Goal: Task Accomplishment & Management: Manage account settings

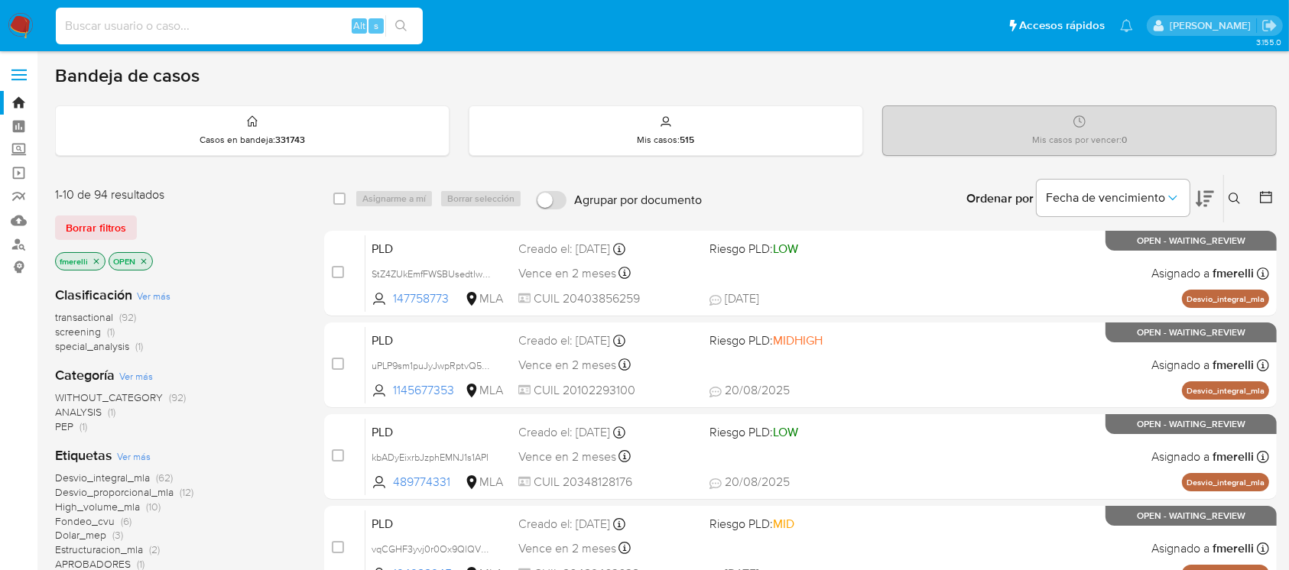
click at [329, 24] on input at bounding box center [239, 26] width 367 height 20
paste input "zIuR6vuDMW2yjEblYzYsPqeb"
click at [294, 26] on input "zIuR6vuDMW2yjEblYzYsPqeb" at bounding box center [239, 26] width 367 height 20
type input "zIuR6vuDMW2yjEblYzYsPqeb"
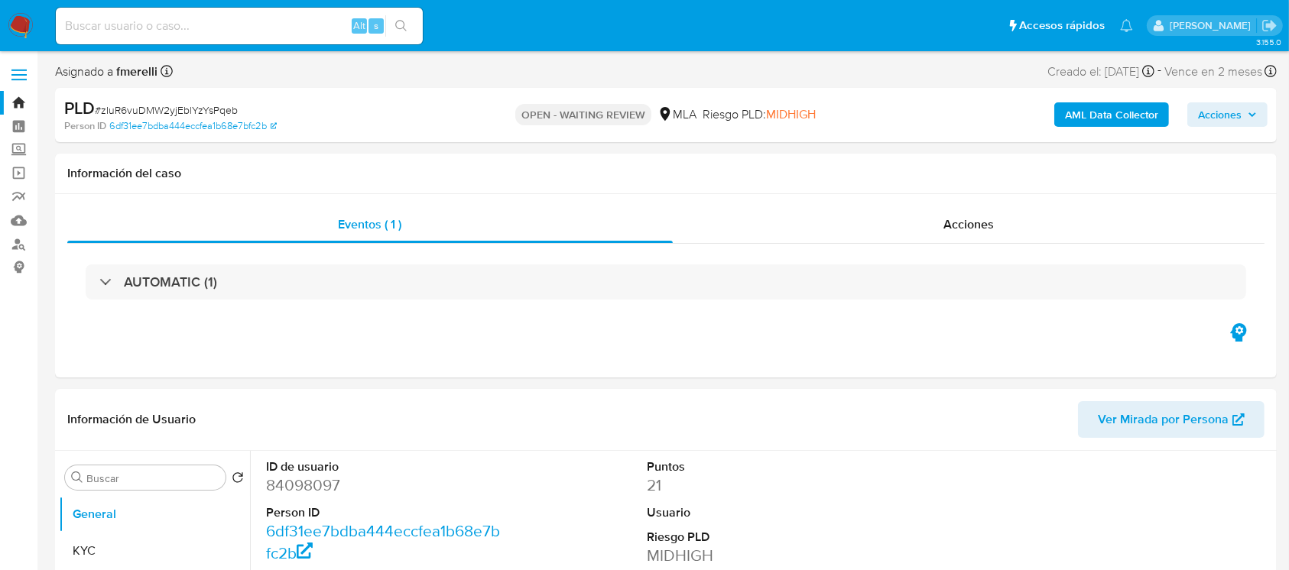
select select "10"
click at [277, 25] on input at bounding box center [239, 26] width 367 height 20
paste input "zIuR6vuDMW2yjEblYzYsPqeb"
type input "zIuR6vuDMW2yjEblYzYsPqeb"
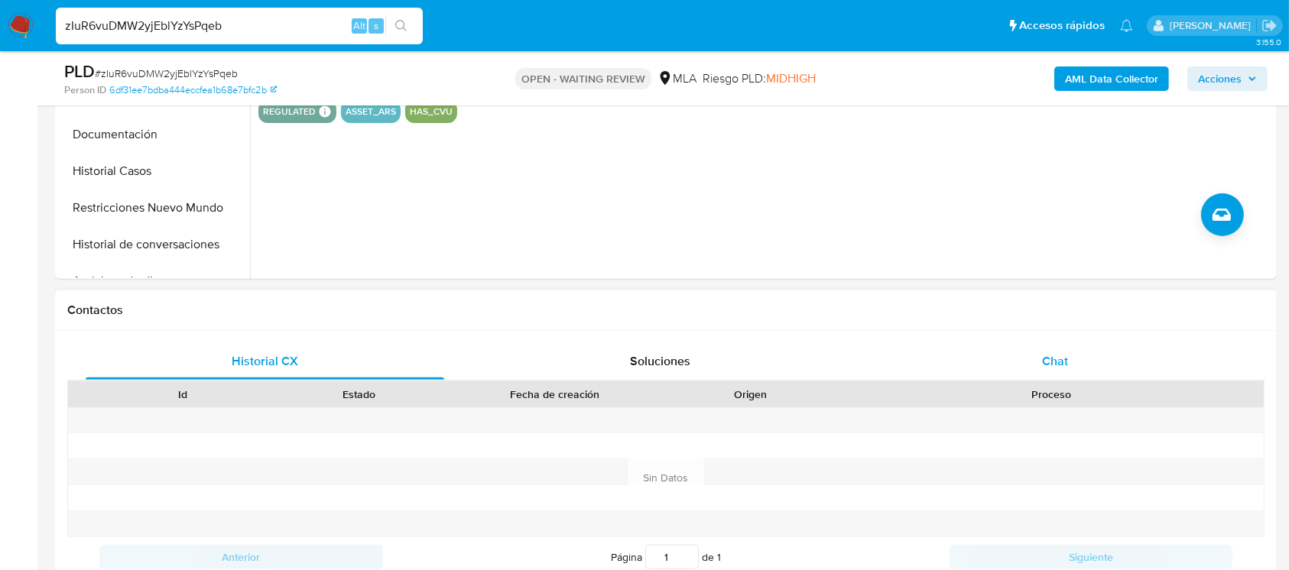
click at [1071, 376] on div "Chat" at bounding box center [1055, 361] width 358 height 37
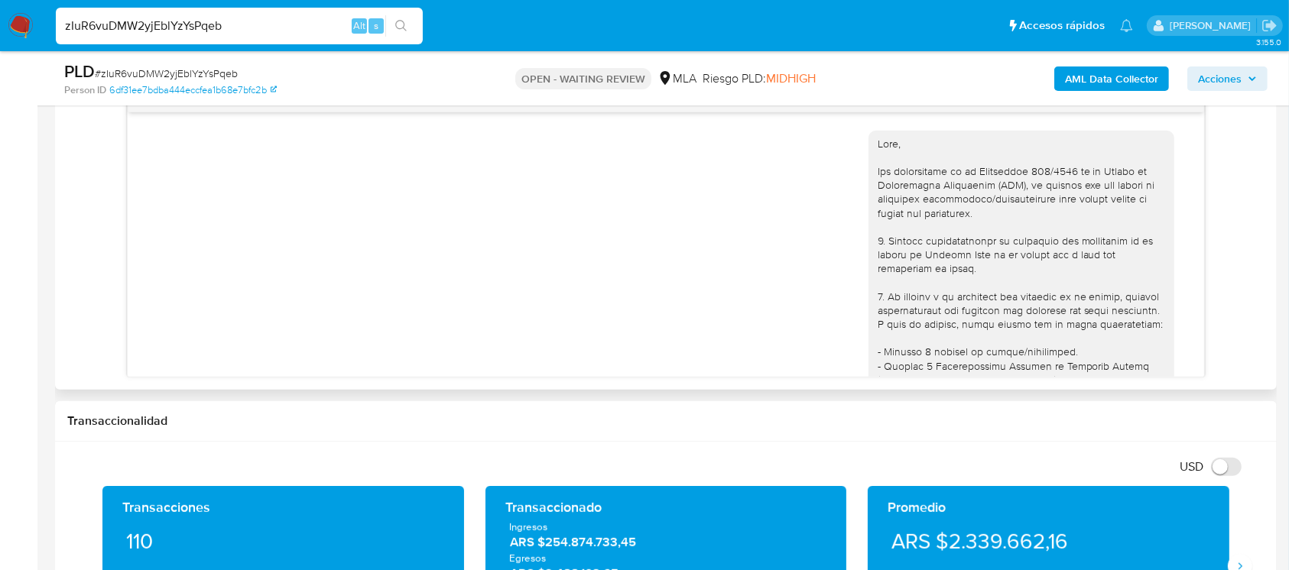
scroll to position [756, 0]
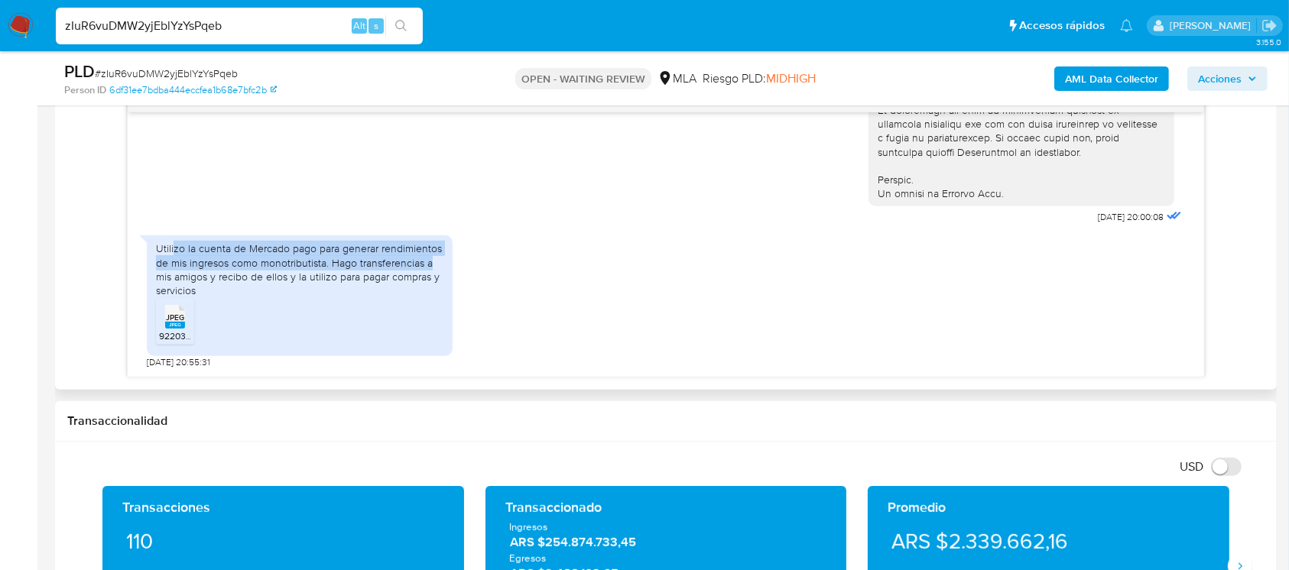
drag, startPoint x: 173, startPoint y: 252, endPoint x: 440, endPoint y: 264, distance: 267.0
click at [440, 264] on div "Utilizo la cuenta de Mercado pago para generar rendimientos de mis ingresos com…" at bounding box center [299, 270] width 287 height 56
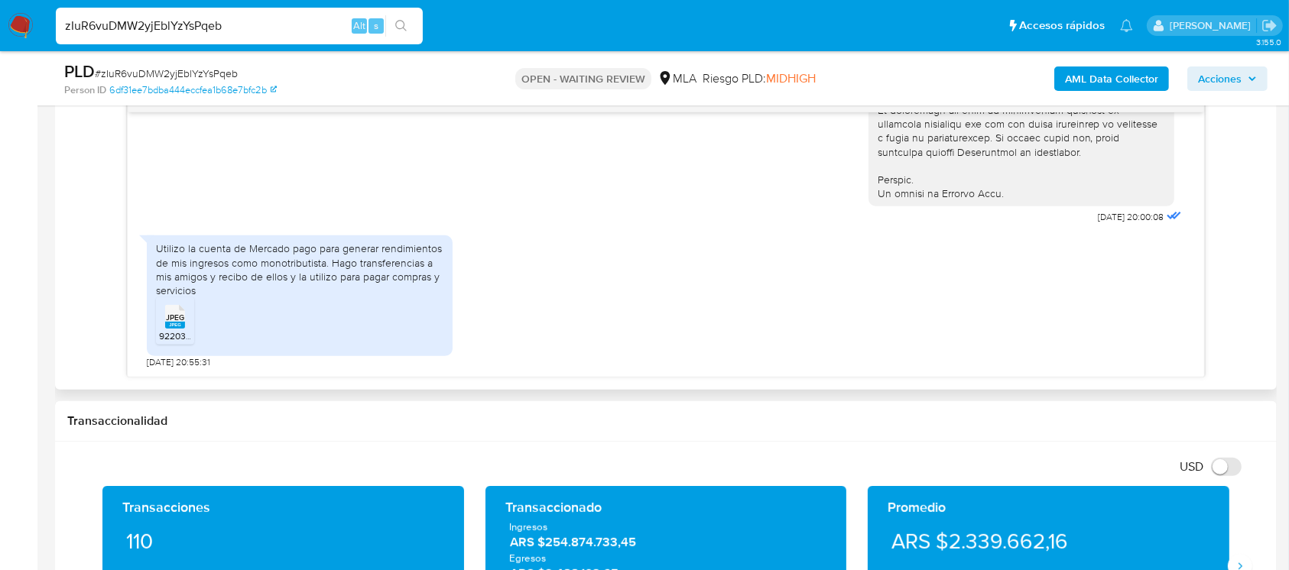
click at [377, 306] on ul "JPEG JPEG 92203d6b-8bd1-4597-8e4e-22878743934b.jpeg" at bounding box center [299, 323] width 287 height 53
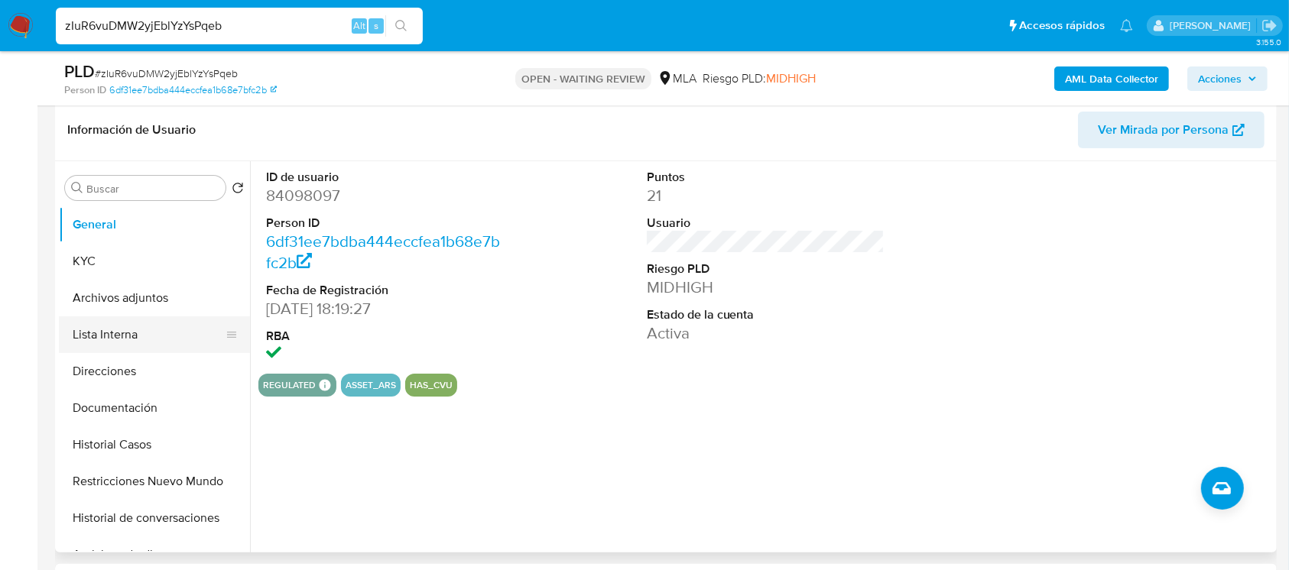
scroll to position [203, 0]
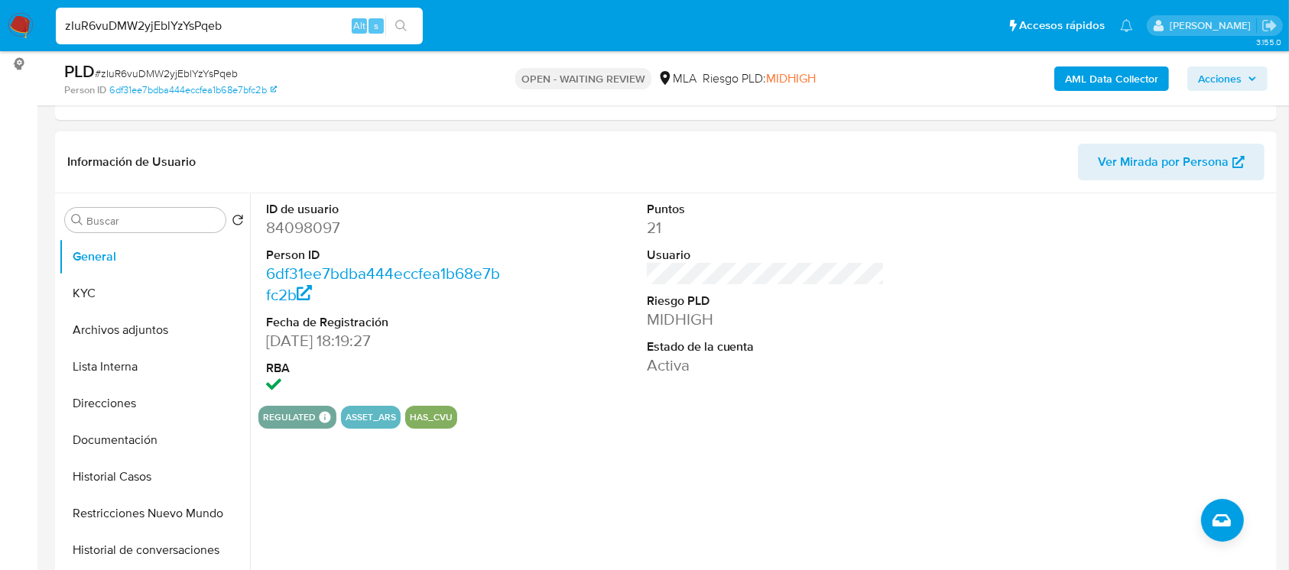
click at [306, 229] on dd "84098097" at bounding box center [385, 227] width 238 height 21
copy dd "84098097"
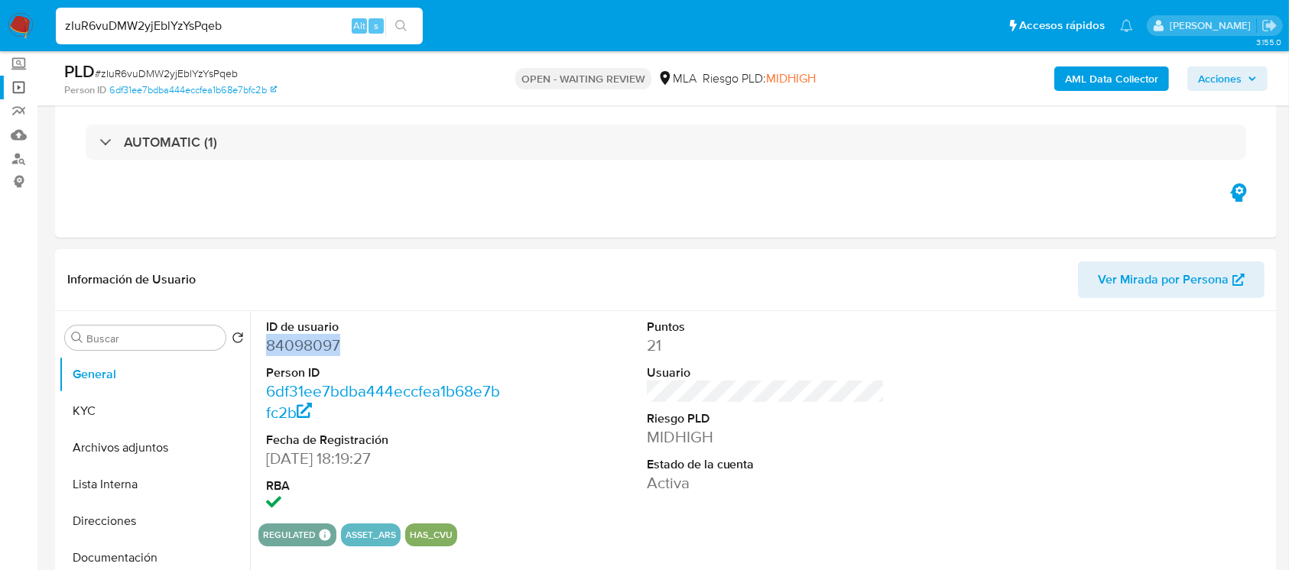
scroll to position [0, 0]
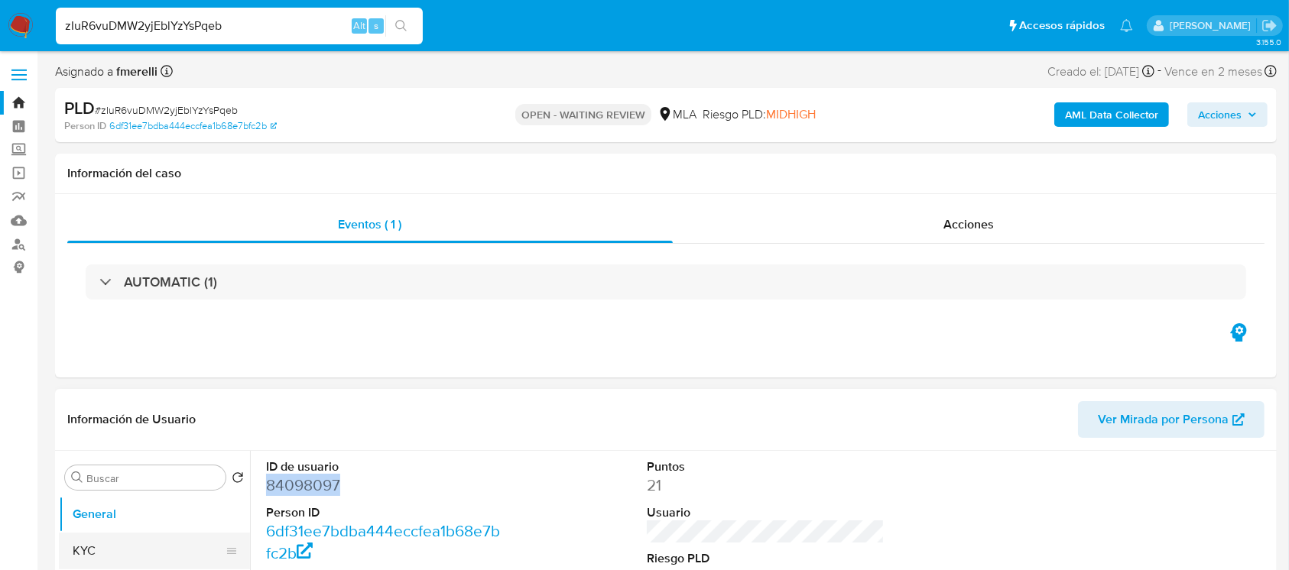
click at [99, 559] on button "KYC" at bounding box center [148, 551] width 179 height 37
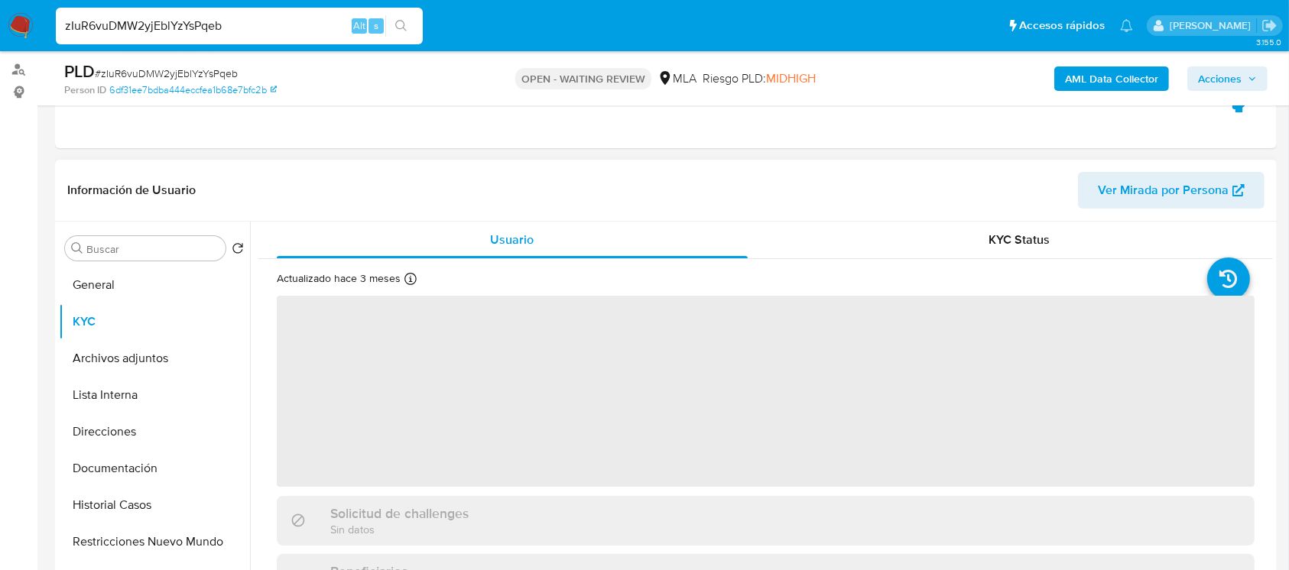
scroll to position [306, 0]
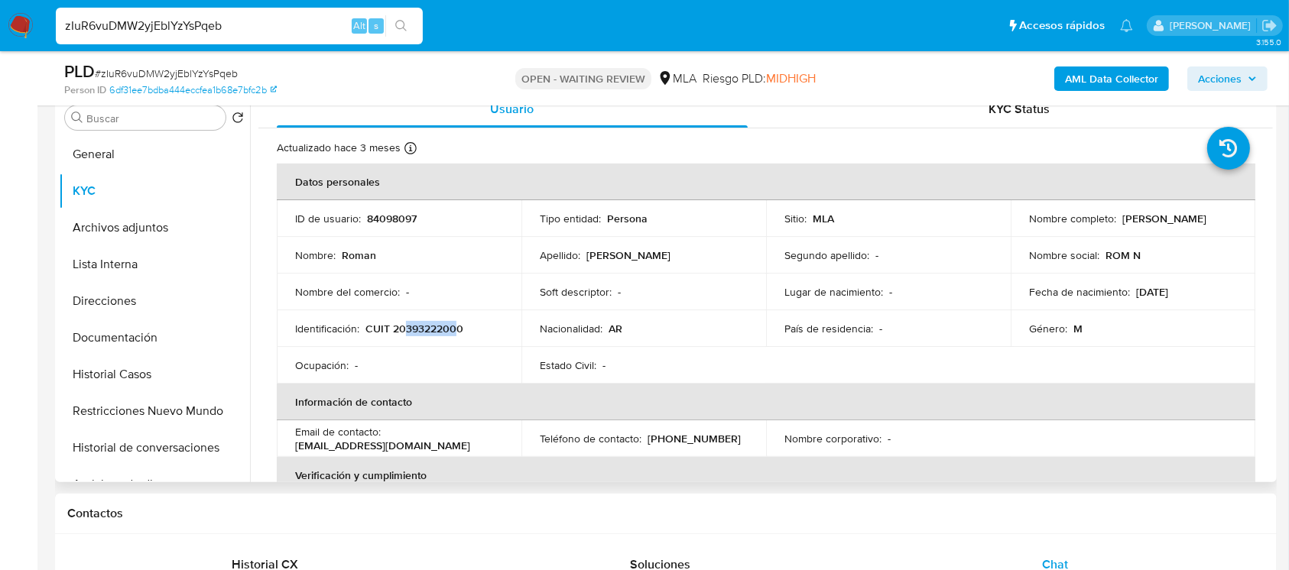
drag, startPoint x: 404, startPoint y: 326, endPoint x: 456, endPoint y: 325, distance: 52.0
click at [456, 325] on p "CUIT 20393222000" at bounding box center [414, 329] width 98 height 14
copy p "39322200"
drag, startPoint x: 140, startPoint y: 342, endPoint x: 164, endPoint y: 333, distance: 26.1
click at [140, 342] on button "Documentación" at bounding box center [148, 338] width 179 height 37
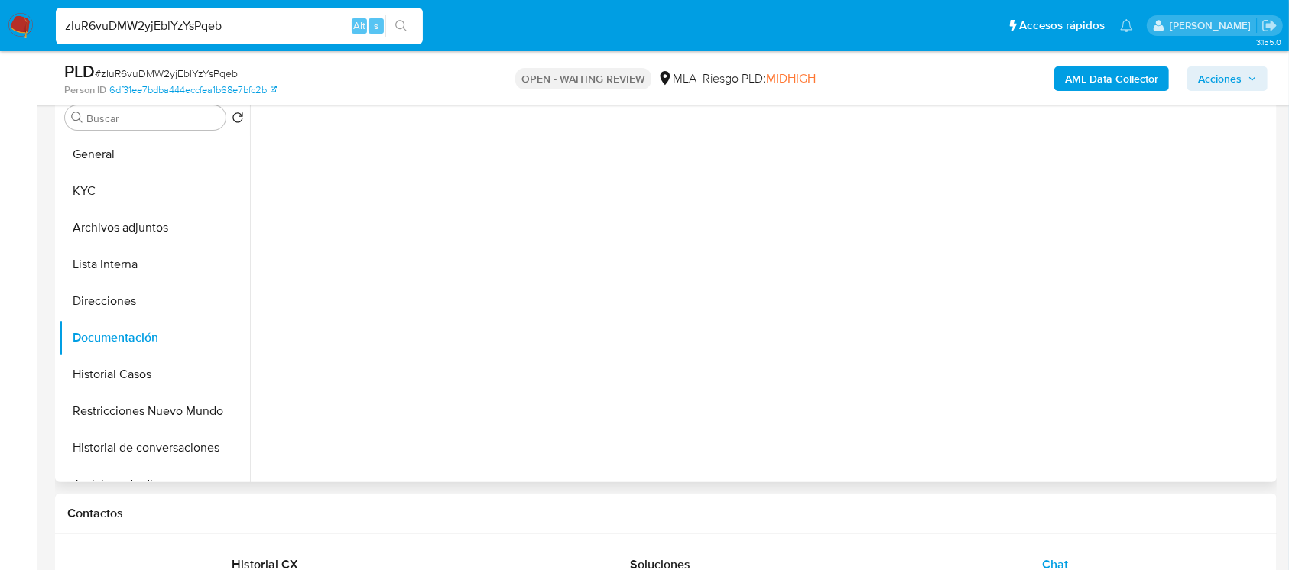
scroll to position [203, 0]
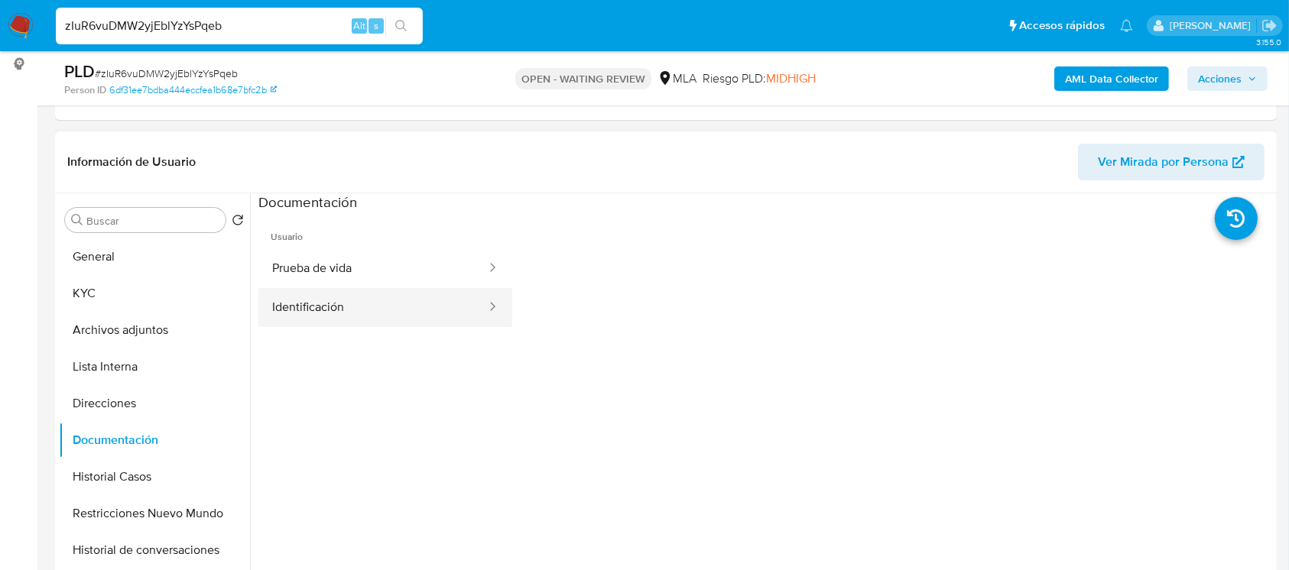
click at [371, 318] on button "Identificación" at bounding box center [372, 307] width 229 height 39
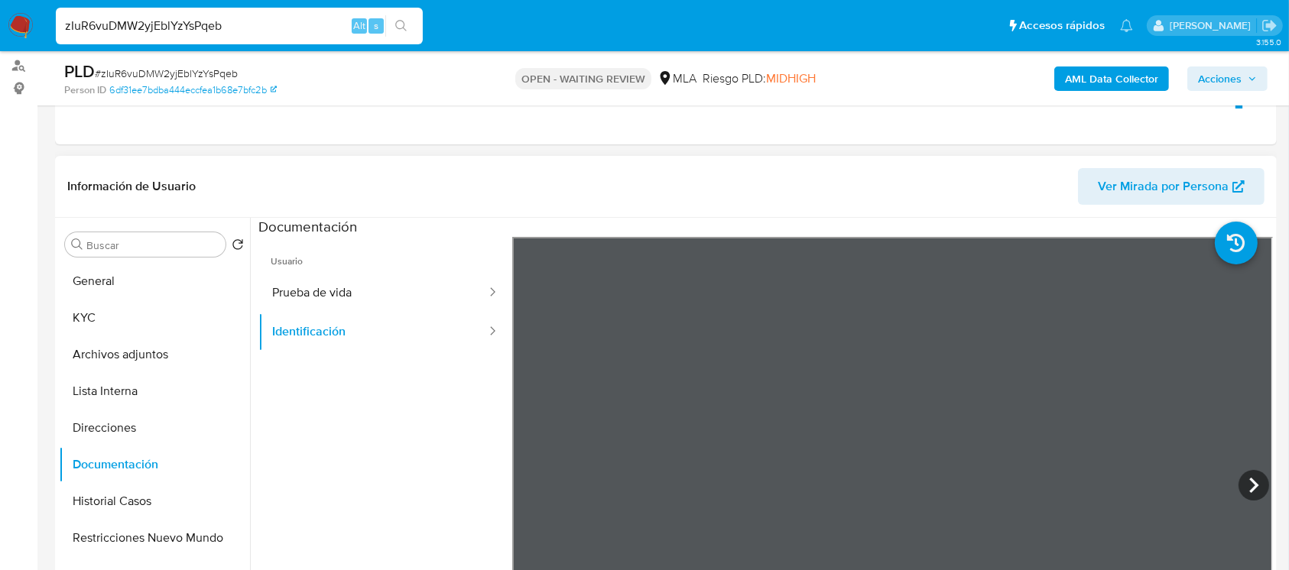
scroll to position [238, 0]
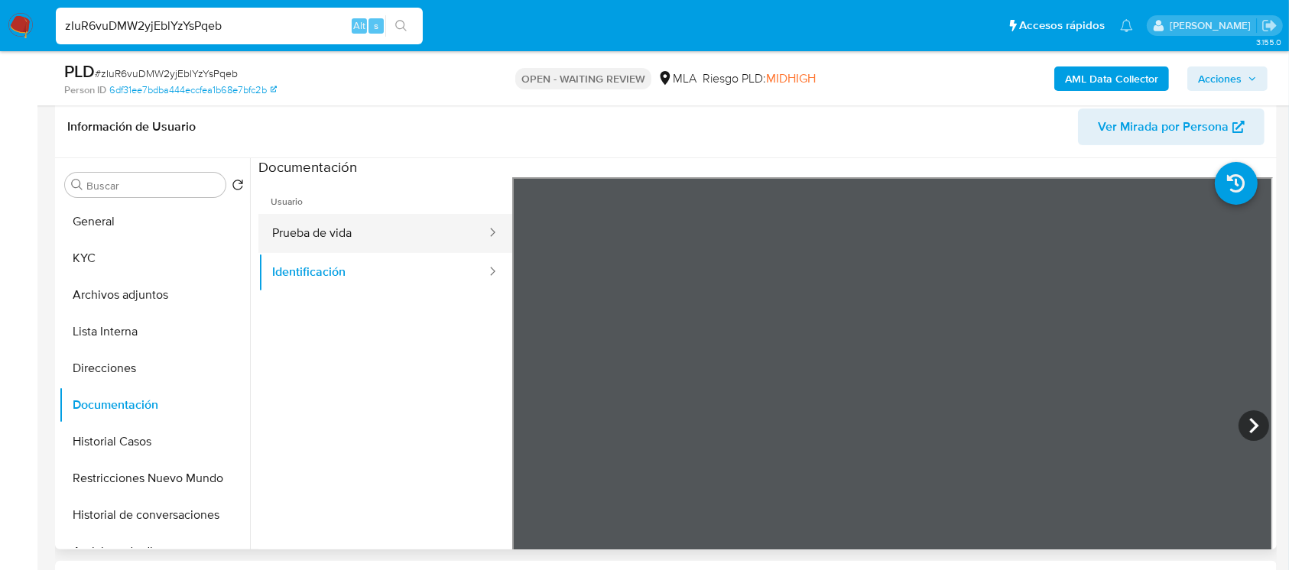
click at [341, 231] on button "Prueba de vida" at bounding box center [372, 233] width 229 height 39
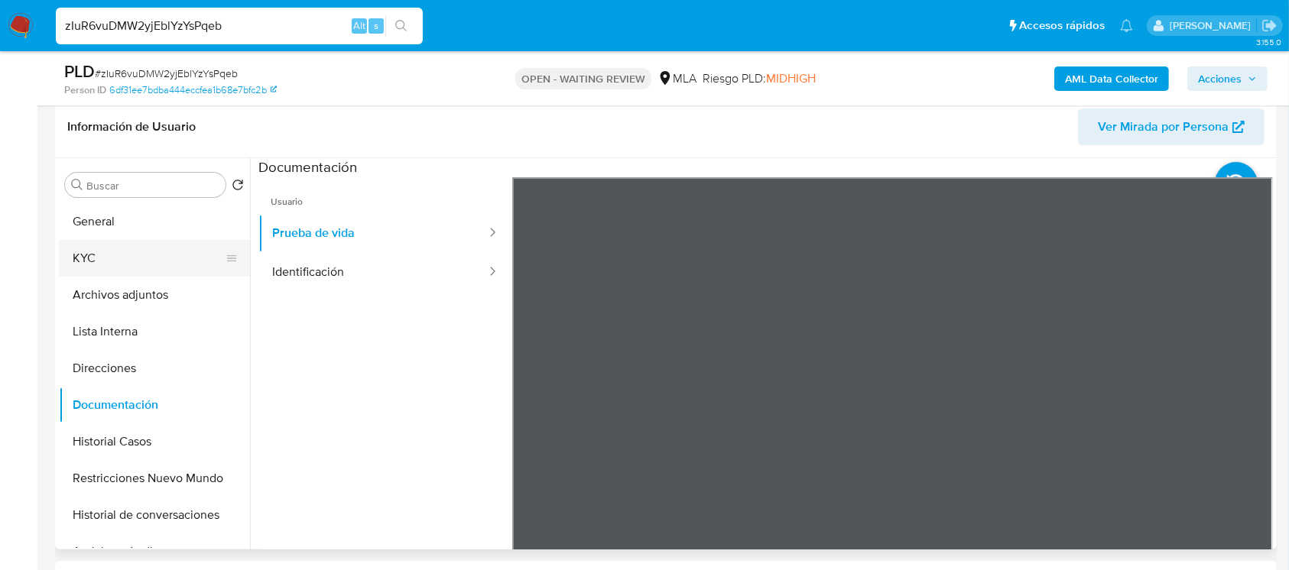
click at [167, 260] on button "KYC" at bounding box center [148, 258] width 179 height 37
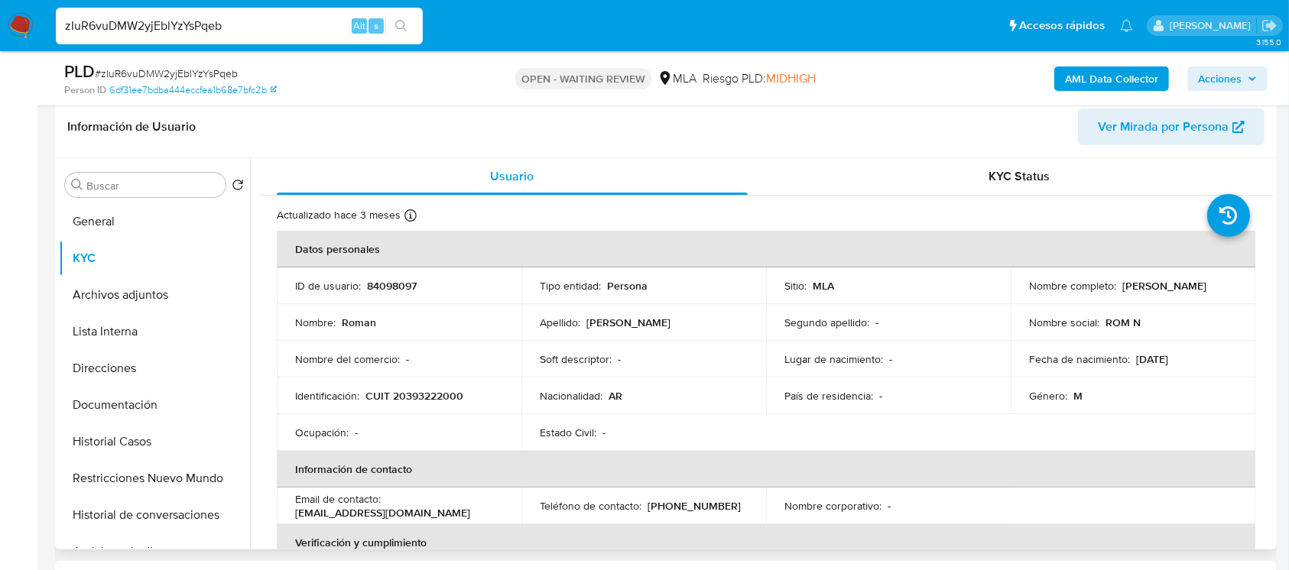
click at [445, 390] on p "CUIT 20393222000" at bounding box center [414, 396] width 98 height 14
copy p "20393222000"
click at [129, 297] on button "Archivos adjuntos" at bounding box center [148, 295] width 179 height 37
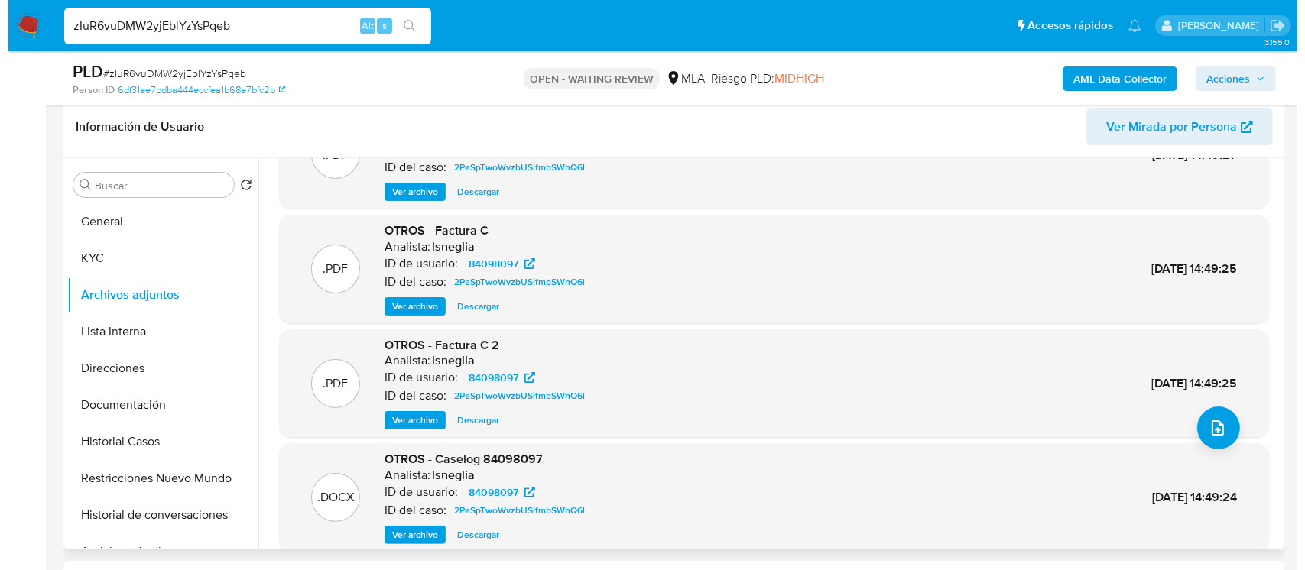
scroll to position [102, 0]
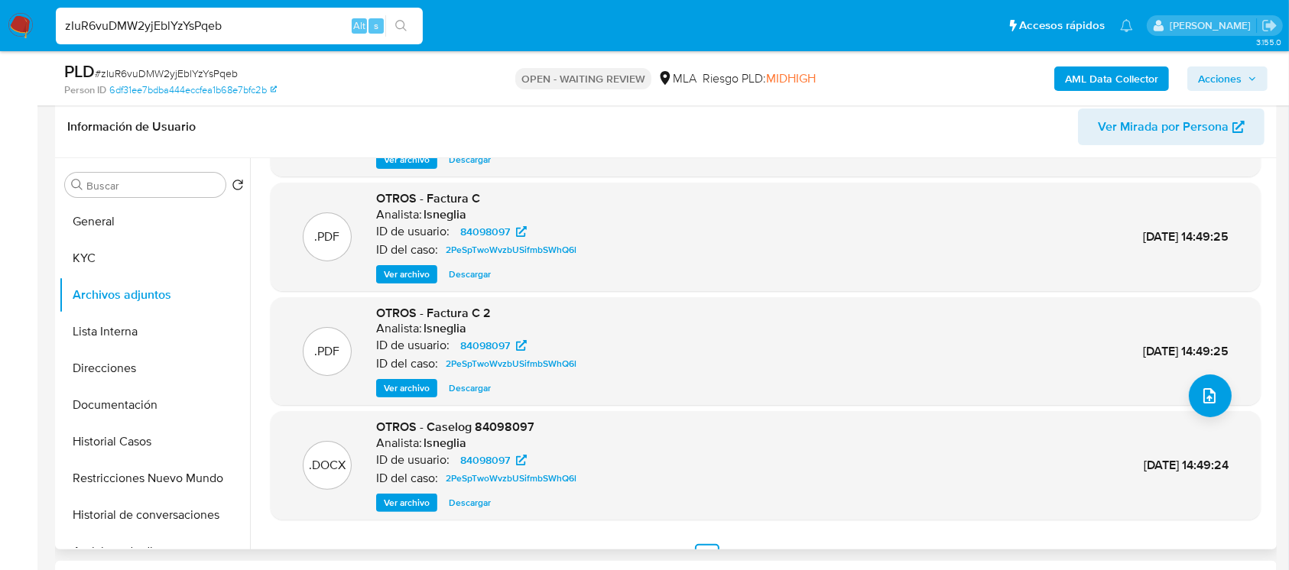
click at [408, 499] on span "Ver archivo" at bounding box center [407, 502] width 46 height 15
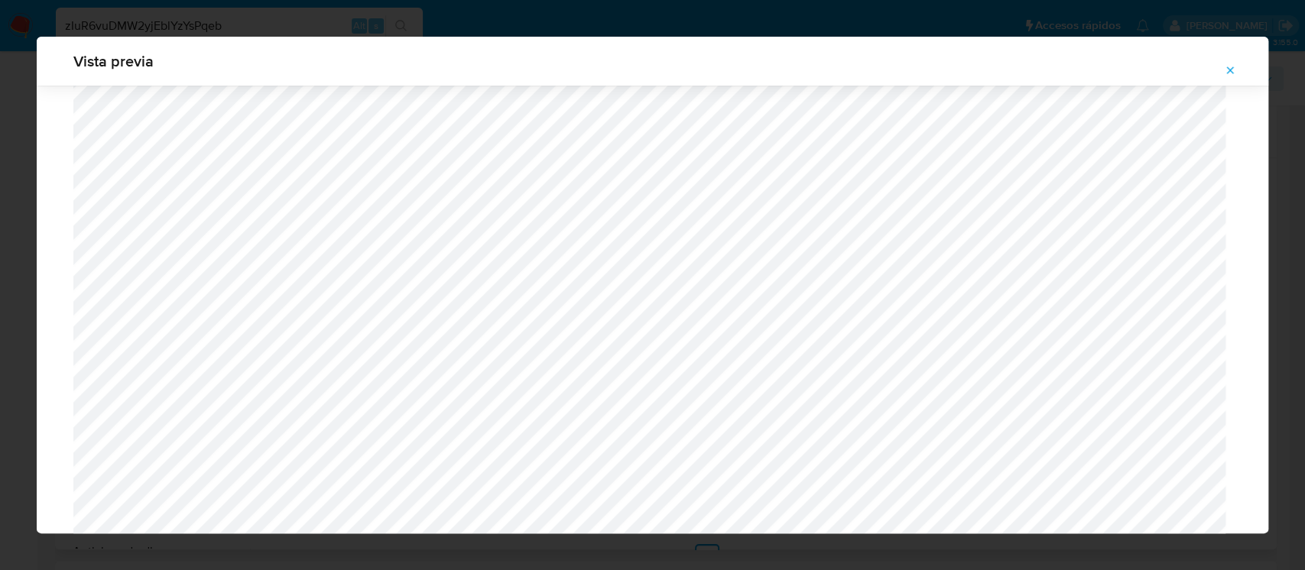
scroll to position [1090, 0]
drag, startPoint x: 5, startPoint y: 334, endPoint x: 57, endPoint y: 332, distance: 52.0
click at [3, 334] on div "Vista previa" at bounding box center [652, 285] width 1305 height 570
click at [1228, 70] on icon "Attachment preview" at bounding box center [1230, 70] width 12 height 12
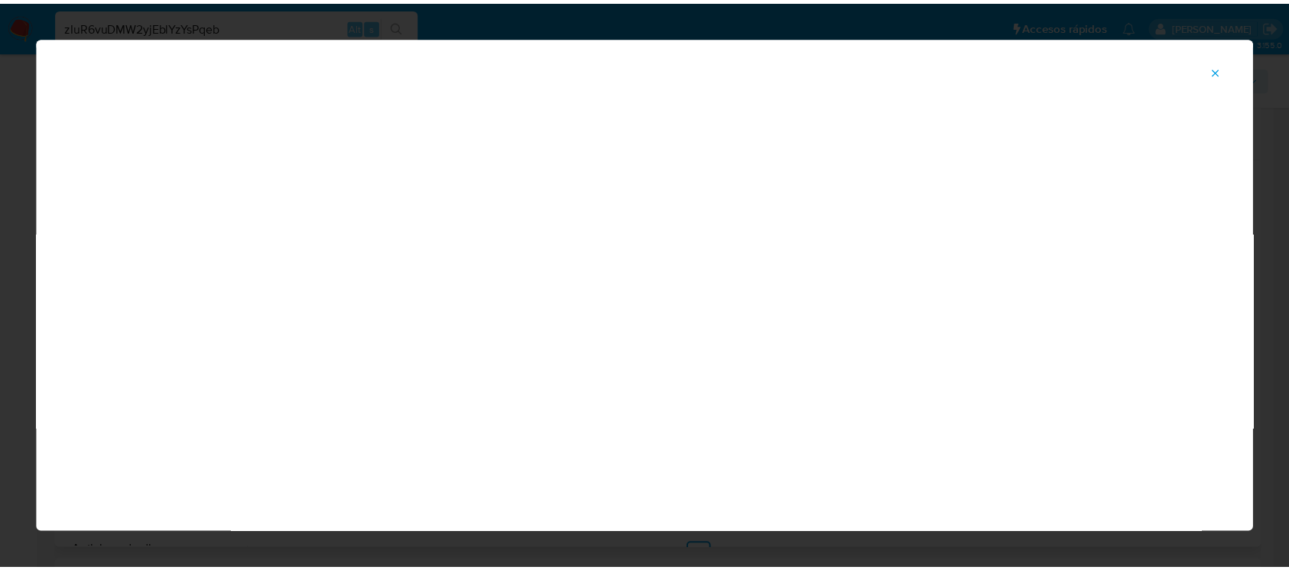
scroll to position [72, 0]
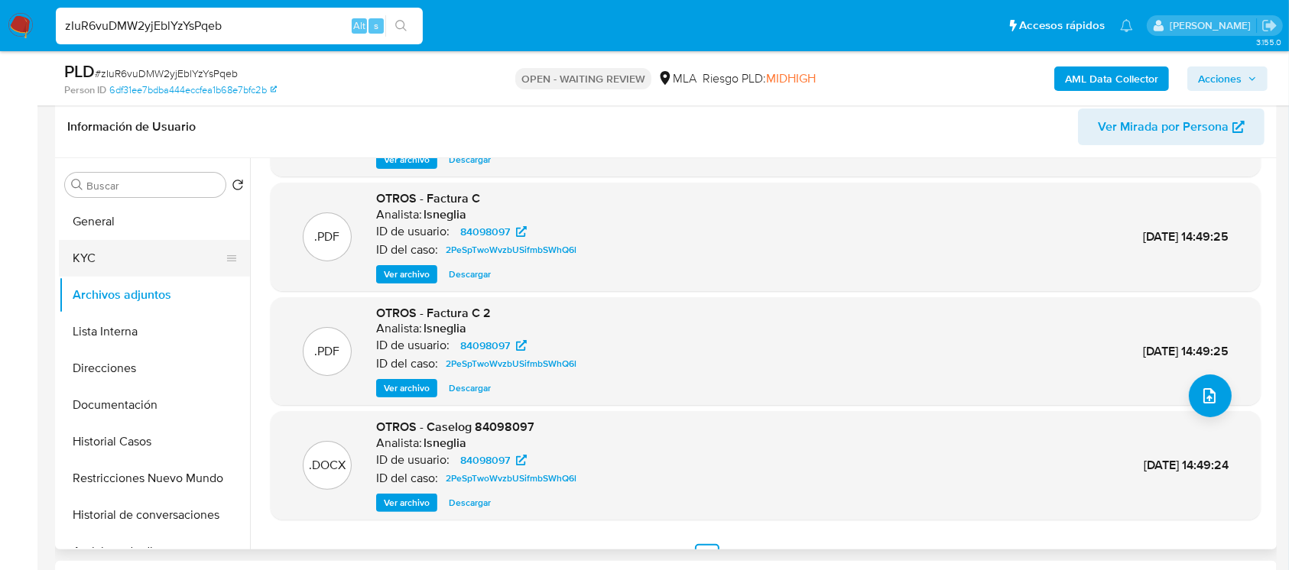
click at [116, 261] on button "KYC" at bounding box center [148, 258] width 179 height 37
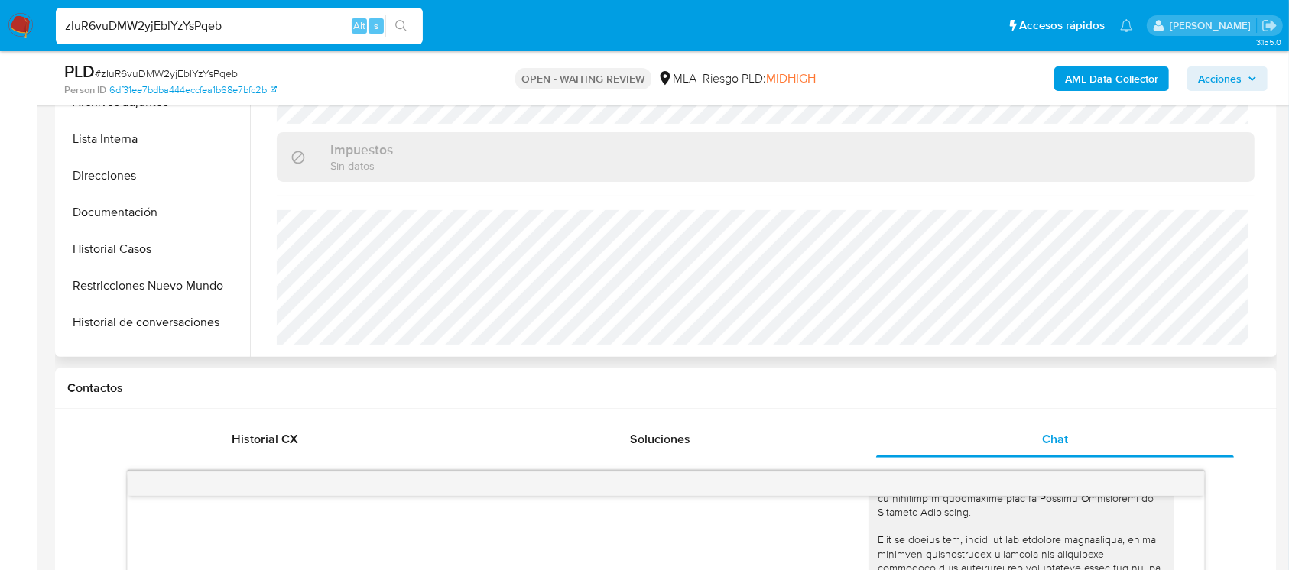
scroll to position [359, 0]
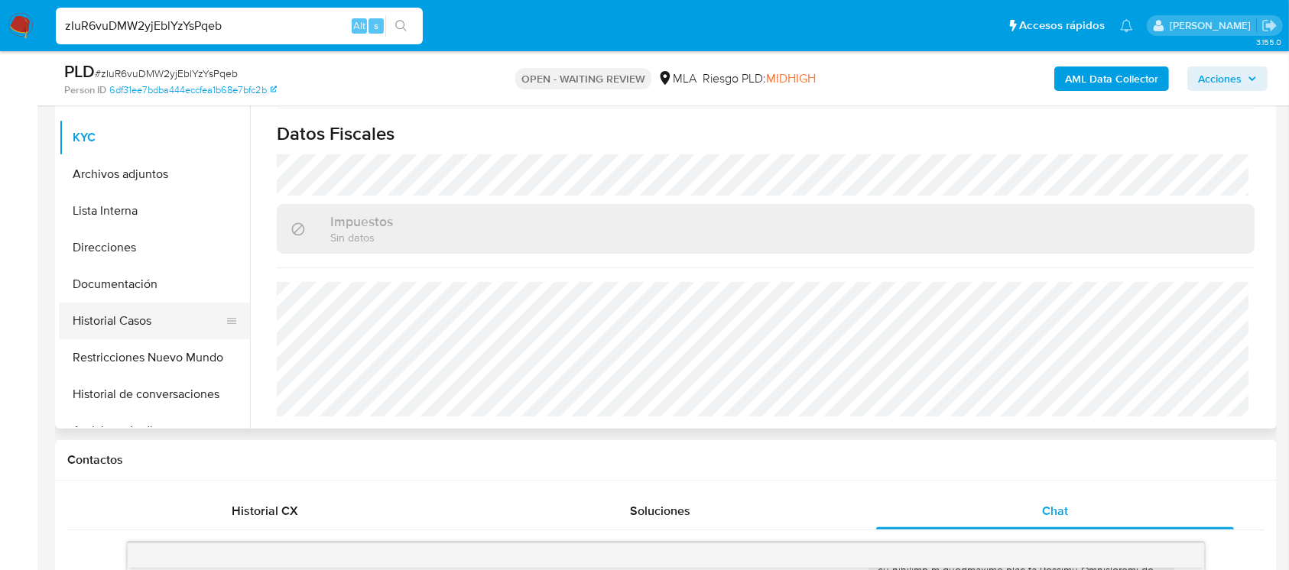
click at [153, 324] on button "Historial Casos" at bounding box center [148, 321] width 179 height 37
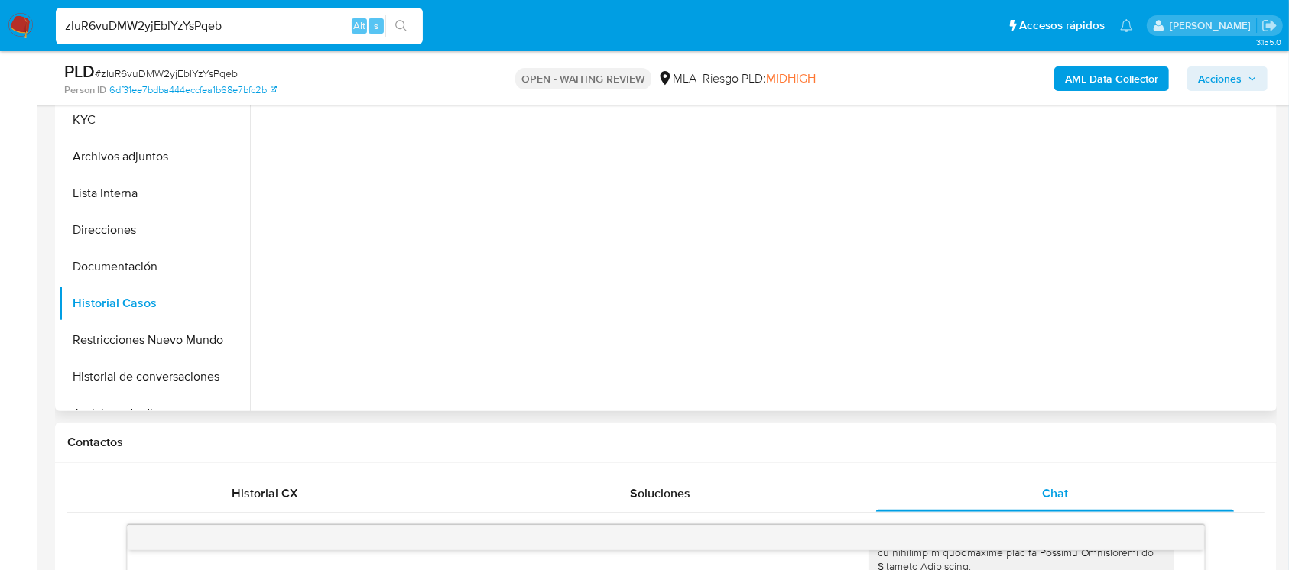
scroll to position [257, 0]
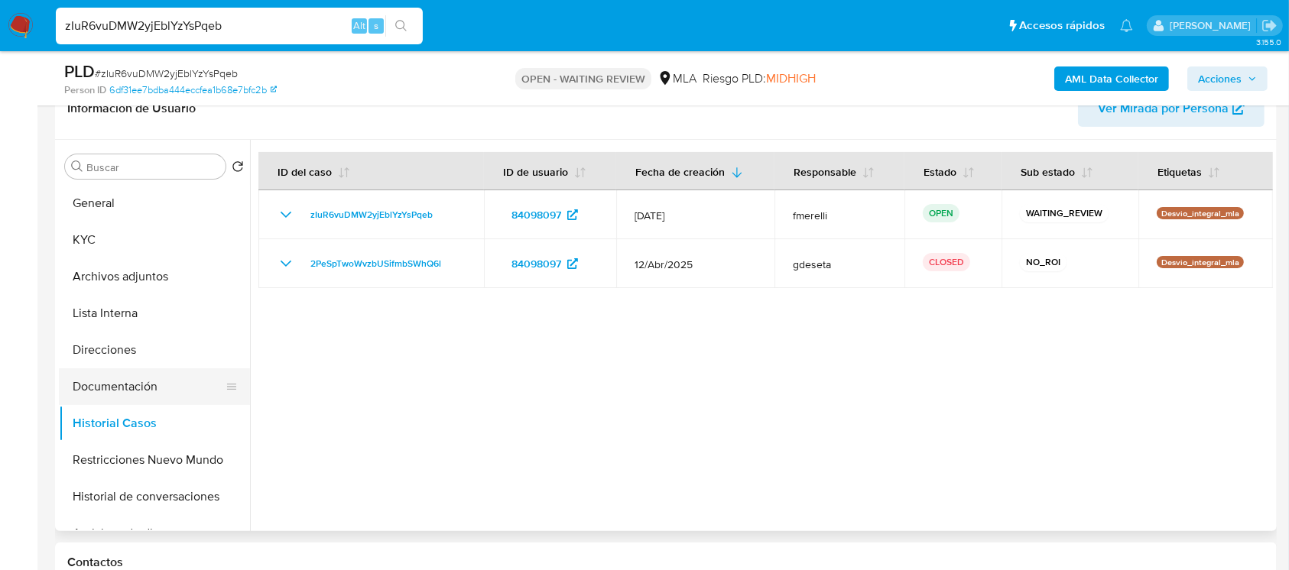
click at [110, 382] on button "Documentación" at bounding box center [148, 386] width 179 height 37
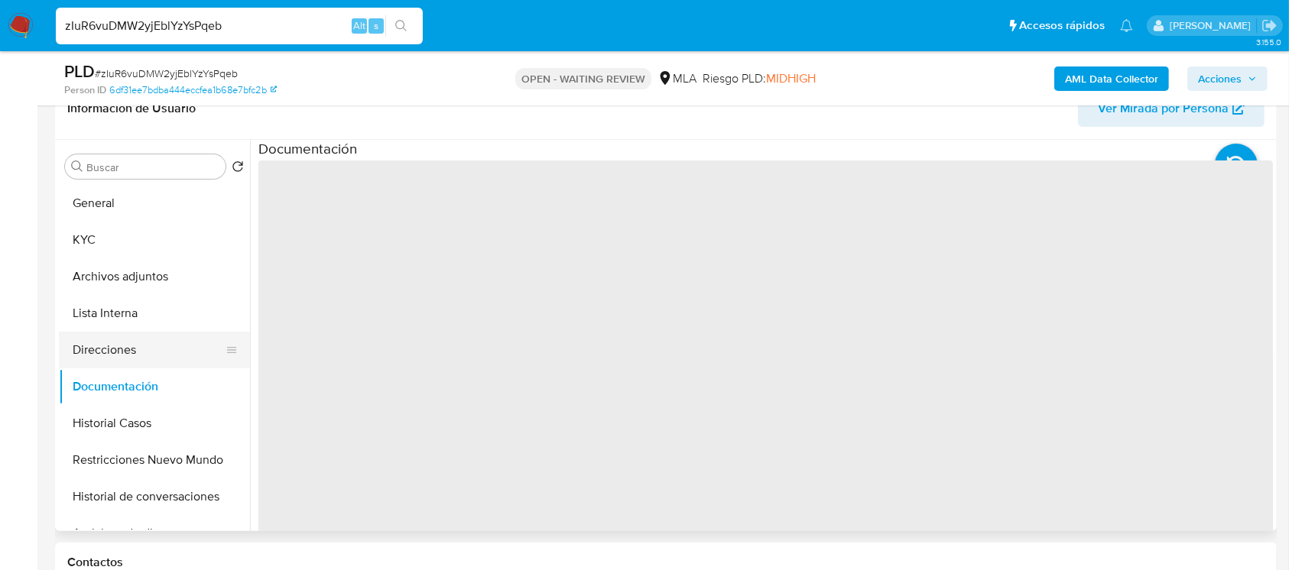
click at [124, 349] on button "Direcciones" at bounding box center [148, 350] width 179 height 37
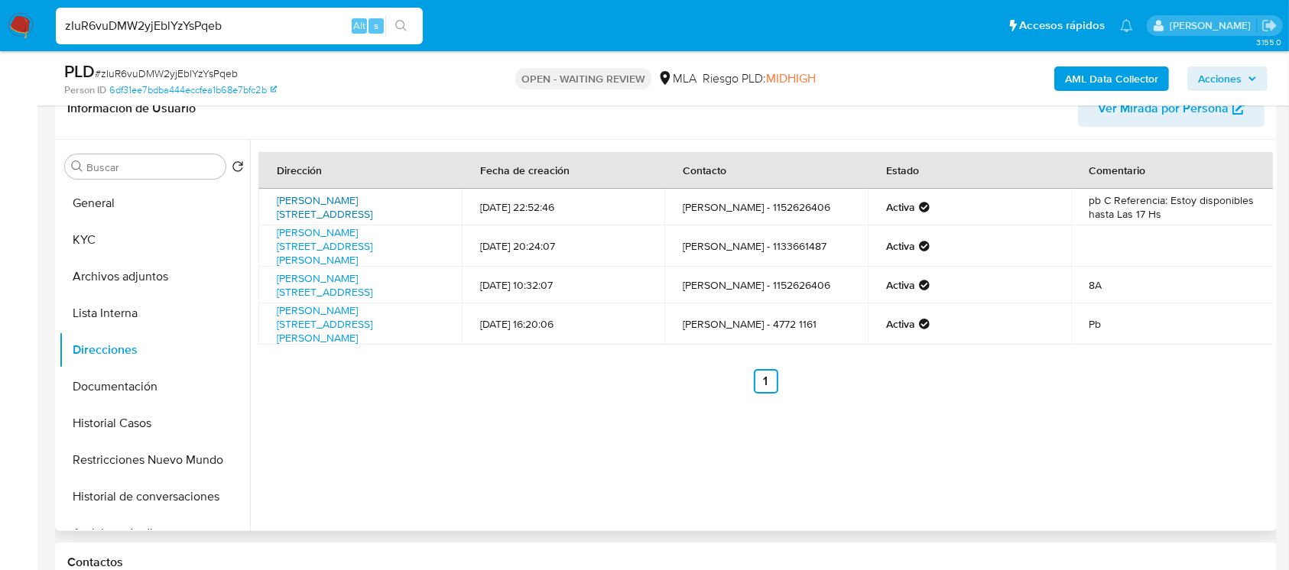
click at [330, 197] on link "Juan B Alberdi 2934, Flores, Capital Federal, 1406, Argentina 2934" at bounding box center [325, 207] width 96 height 29
drag, startPoint x: 115, startPoint y: 232, endPoint x: 128, endPoint y: 227, distance: 13.1
click at [115, 231] on button "KYC" at bounding box center [148, 240] width 179 height 37
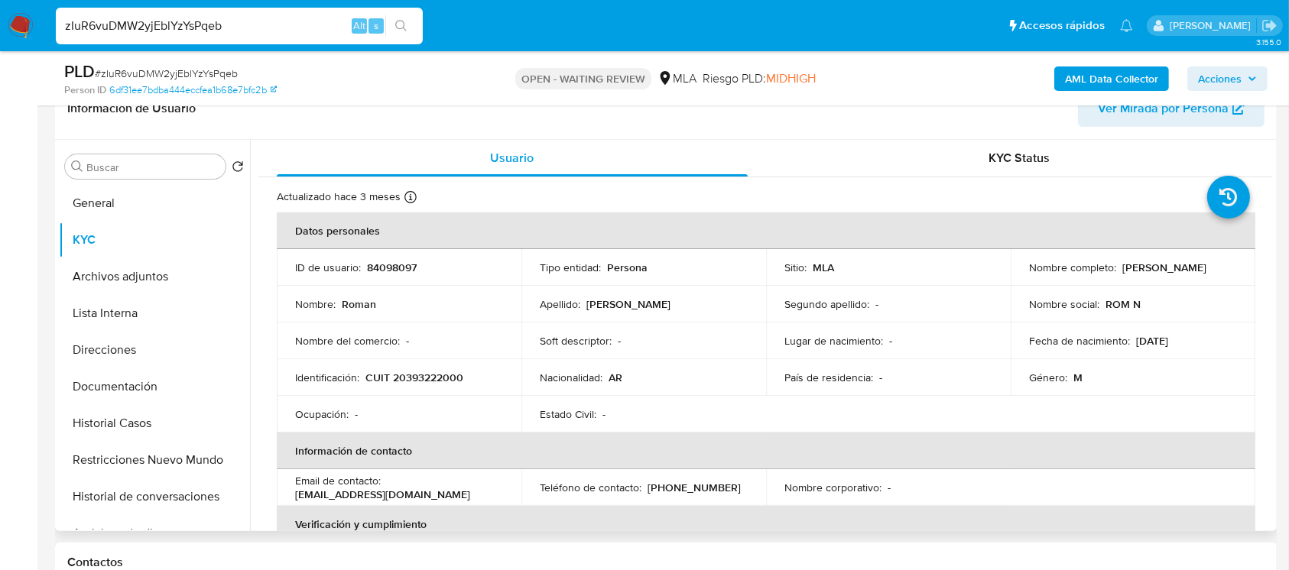
scroll to position [155, 0]
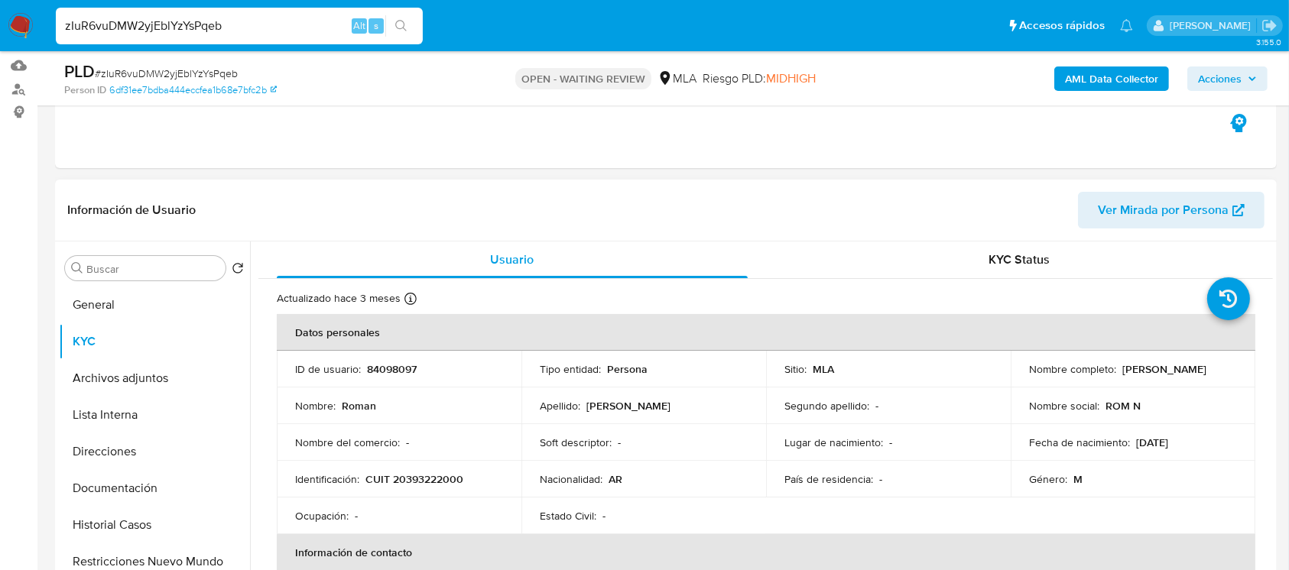
click at [423, 488] on td "Identificación : CUIT 20393222000" at bounding box center [399, 479] width 245 height 37
click at [435, 472] on p "CUIT 20393222000" at bounding box center [414, 479] width 98 height 14
copy p "20393222000"
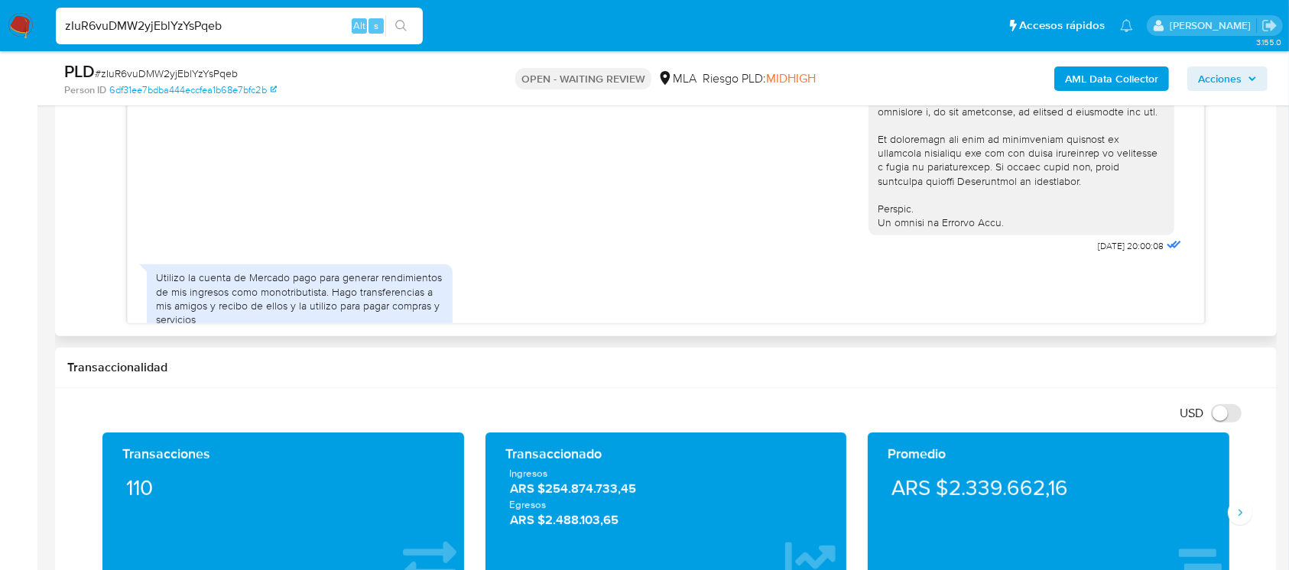
scroll to position [756, 0]
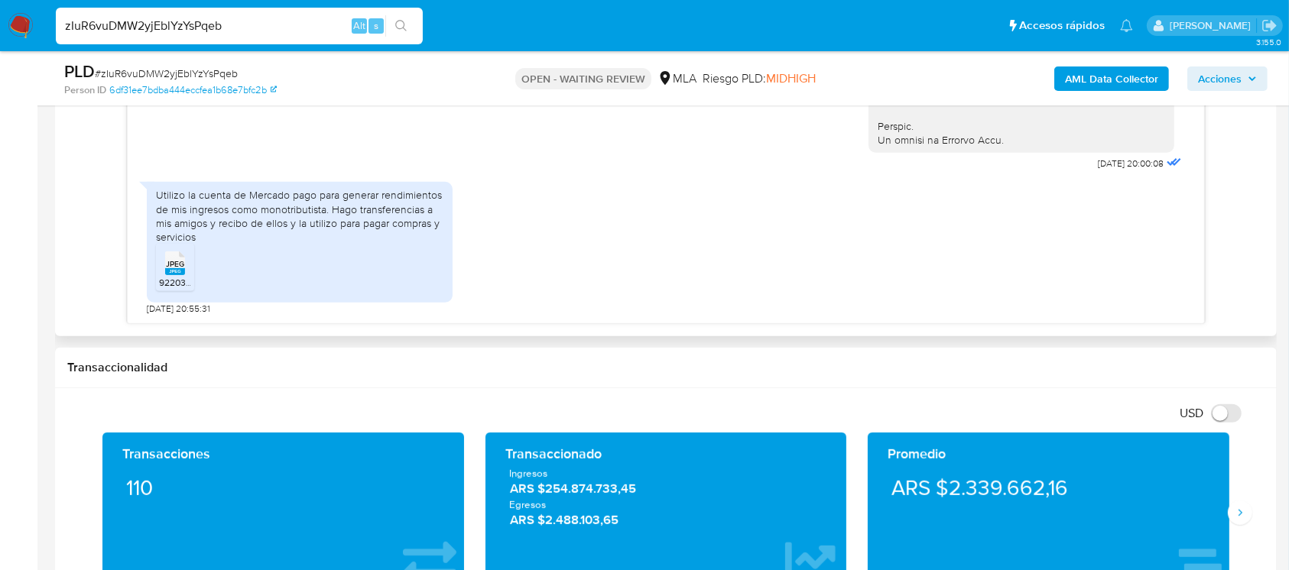
click at [175, 267] on span "JPEG" at bounding box center [175, 264] width 18 height 10
click at [189, 70] on span "# zIuR6vuDMW2yjEblYzYsPqeb" at bounding box center [166, 73] width 143 height 15
drag, startPoint x: 189, startPoint y: 70, endPoint x: 164, endPoint y: 70, distance: 25.2
click at [189, 70] on span "# zIuR6vuDMW2yjEblYzYsPqeb" at bounding box center [166, 73] width 143 height 15
copy span "zIuR6vuDMW2yjEblYzYsPqeb"
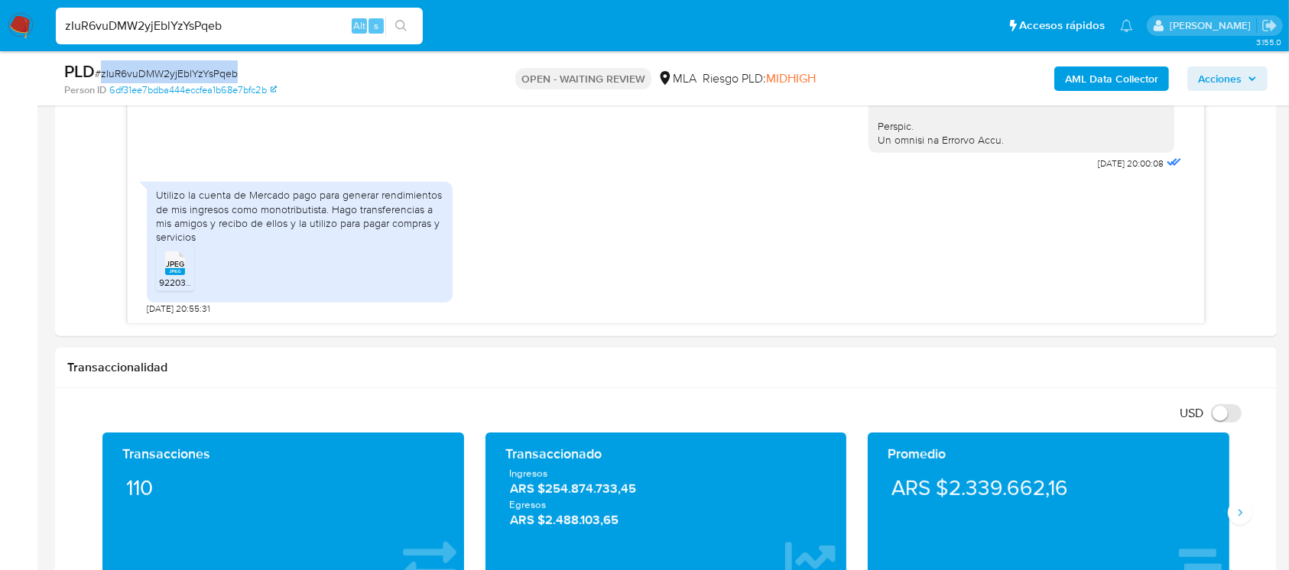
click at [19, 25] on img at bounding box center [21, 26] width 26 height 26
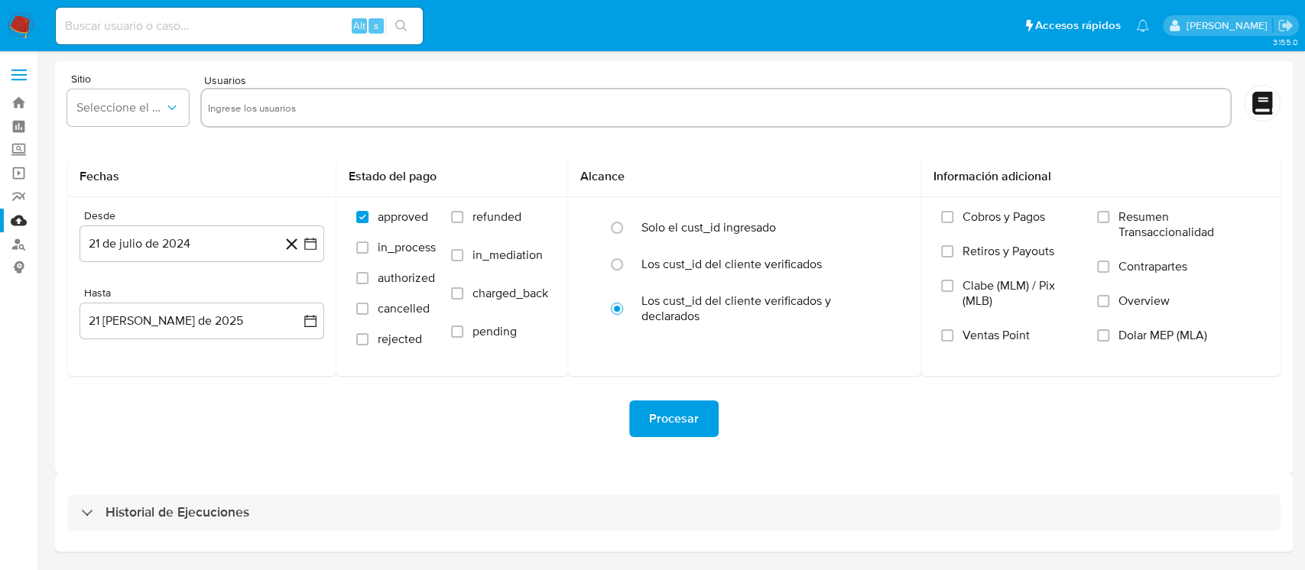
click at [415, 537] on div "Historial de Ejecuciones" at bounding box center [674, 513] width 1238 height 78
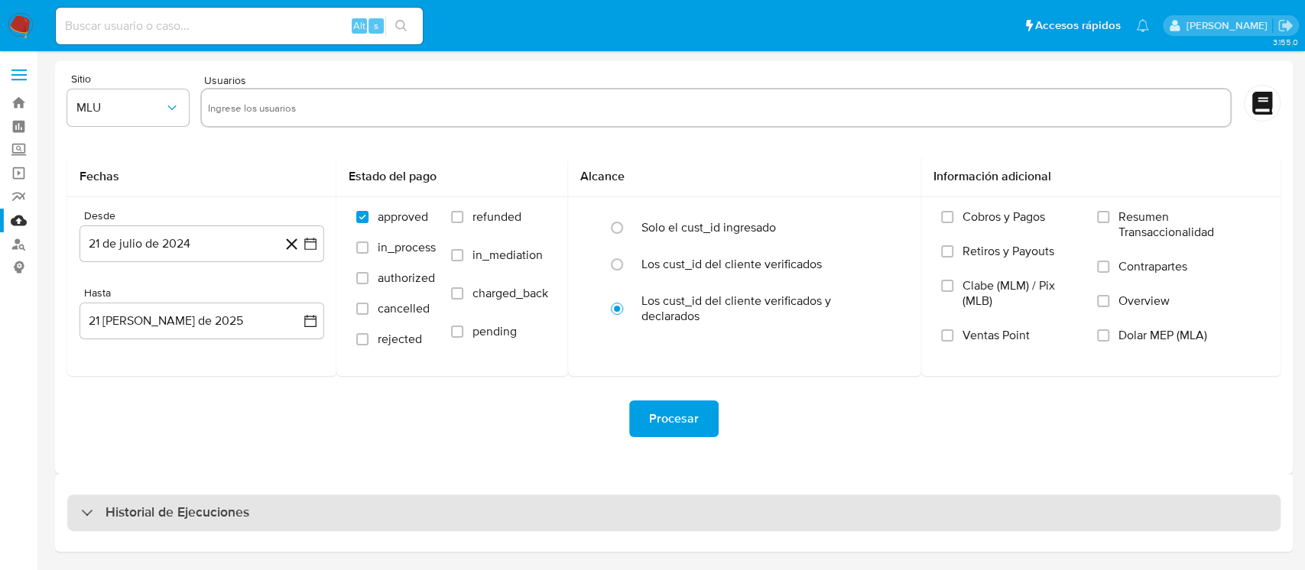
click at [416, 524] on div "Historial de Ejecuciones" at bounding box center [673, 513] width 1213 height 37
select select "10"
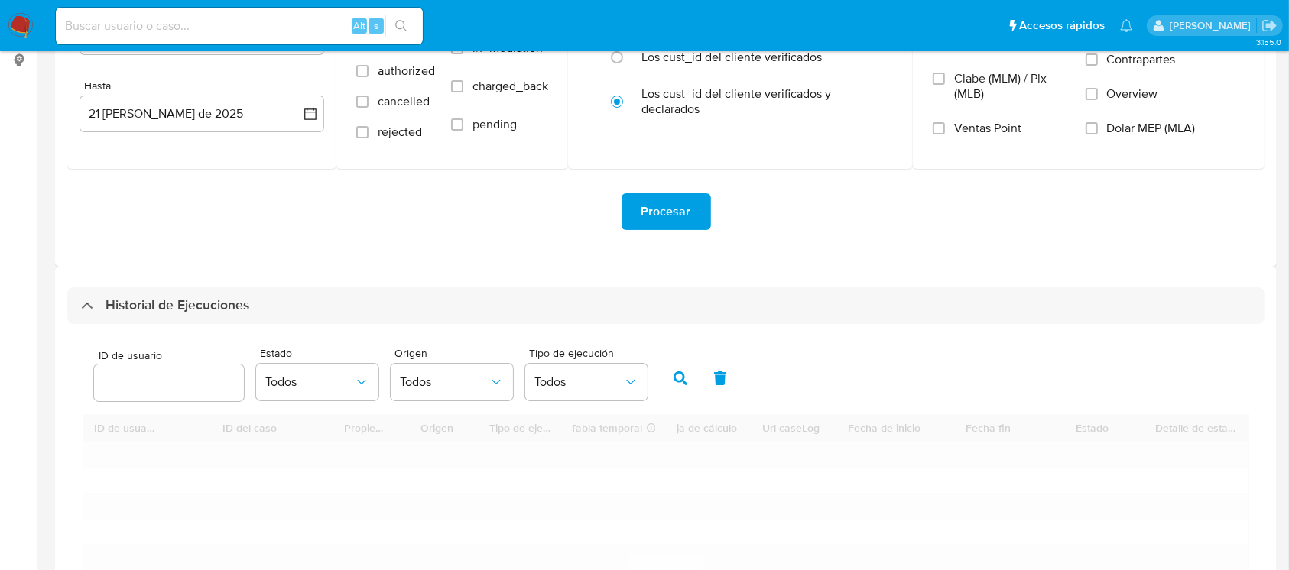
scroll to position [407, 0]
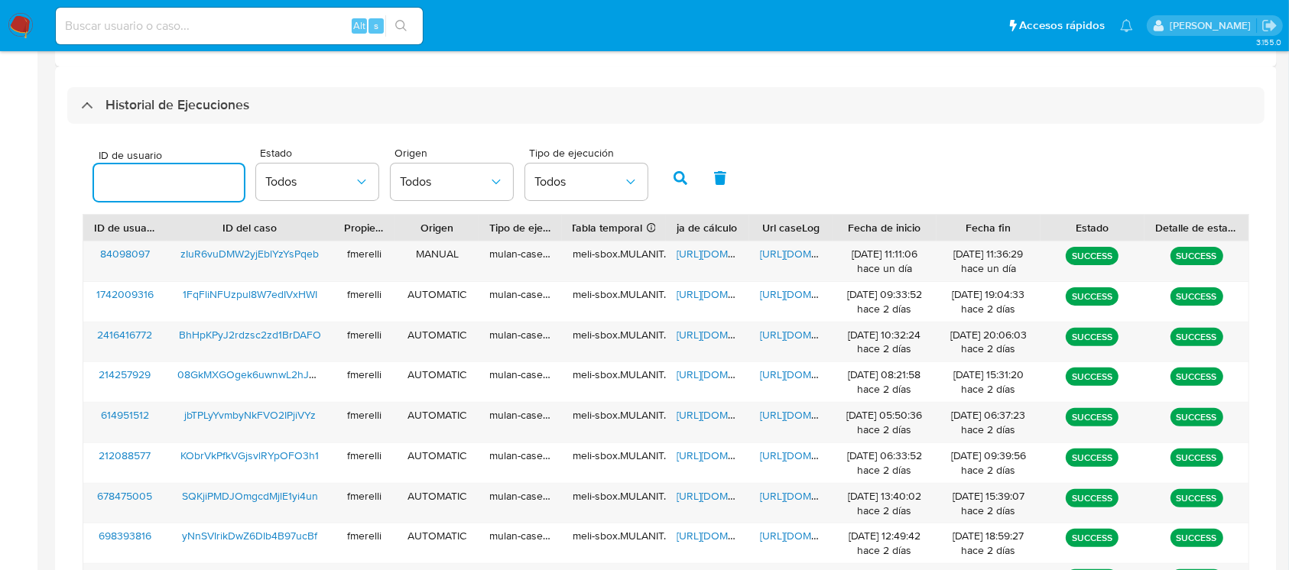
click at [196, 192] on input "number" at bounding box center [169, 183] width 150 height 20
click at [682, 170] on button "button" at bounding box center [680, 178] width 40 height 37
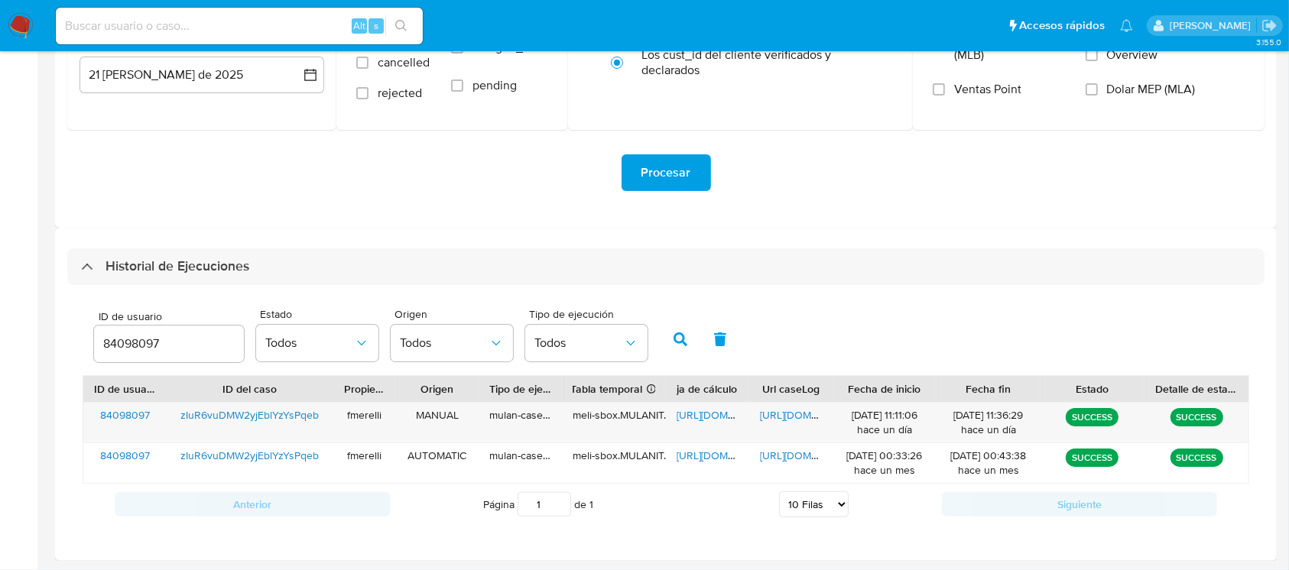
scroll to position [246, 0]
click at [854, 316] on div "ID de usuario 84098097 Estado Todos Origen Todos Tipo de ejecución Todos" at bounding box center [666, 337] width 1166 height 75
click at [793, 410] on span "[URL][DOMAIN_NAME]" at bounding box center [812, 414] width 105 height 15
click at [711, 414] on span "https://docs.google.com/spreadsheets/d/1MxV0U3vbqYddL2wpxEpsy6LhuCeQBauhEpIFxqd…" at bounding box center [728, 414] width 105 height 15
click at [135, 329] on div "84098097" at bounding box center [169, 344] width 150 height 37
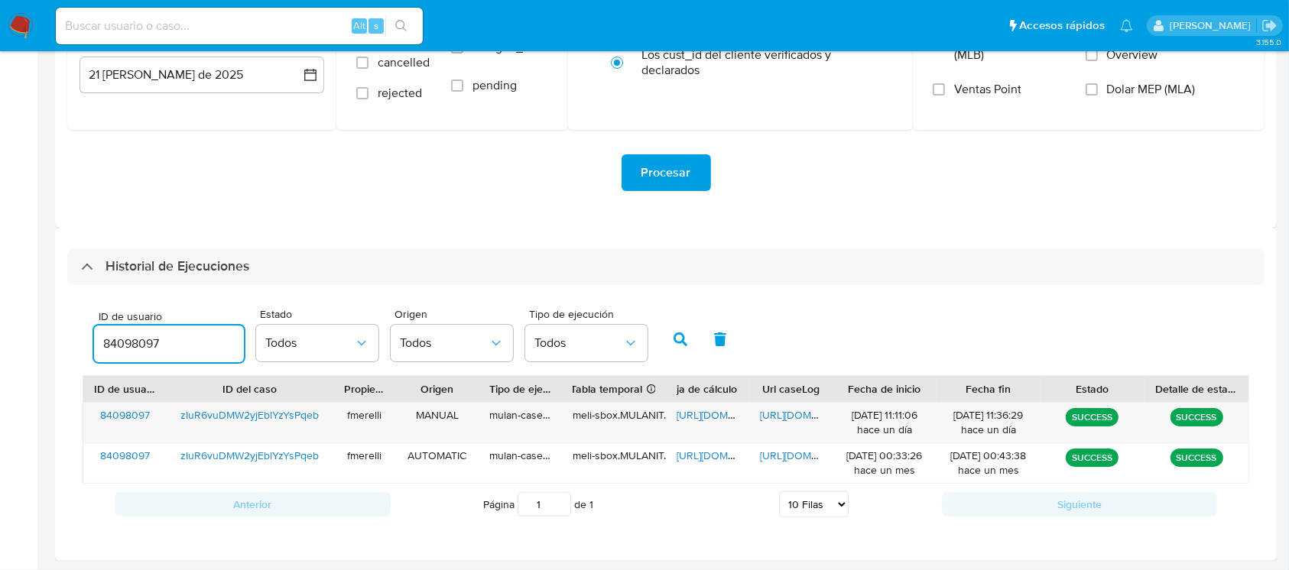
click at [121, 339] on input "84098097" at bounding box center [169, 344] width 150 height 20
paste input "293260851"
type input "293260851"
click at [679, 335] on icon "button" at bounding box center [680, 339] width 14 height 14
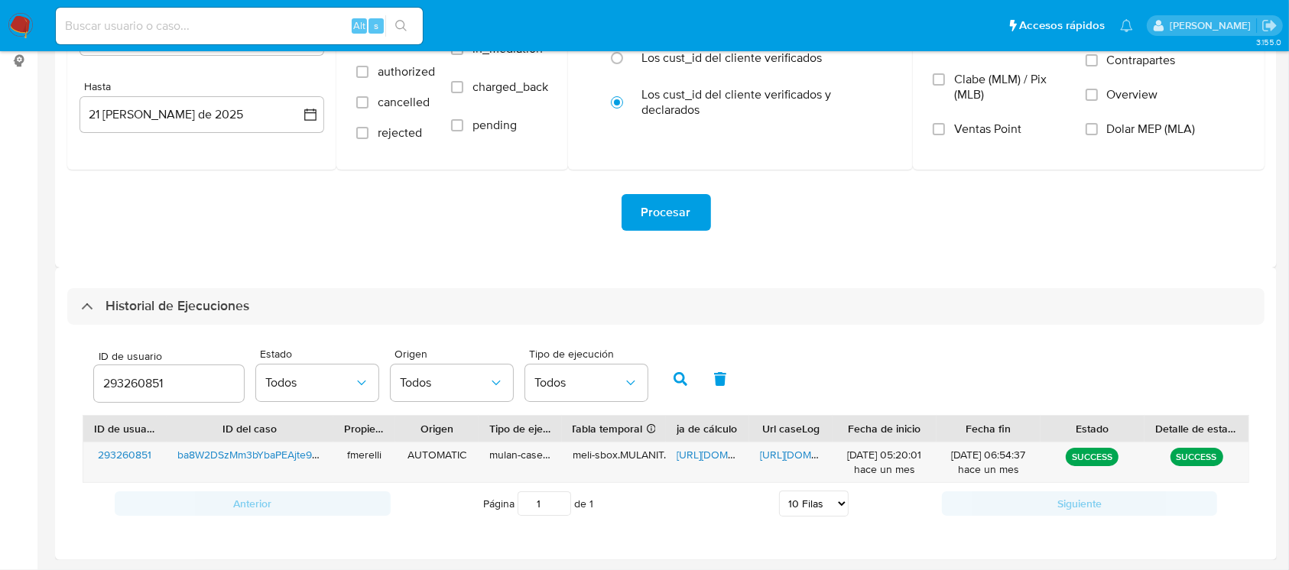
scroll to position [206, 0]
click at [806, 458] on span "https://docs.google.com/document/d/1VHi1Mn-FGNTdbmB8svGAxW9DUZe8y4EUvu5hRRjKkng…" at bounding box center [812, 454] width 105 height 15
click at [813, 441] on div "Url caseLog" at bounding box center [790, 429] width 83 height 26
click at [797, 449] on span "https://docs.google.com/document/d/1VHi1Mn-FGNTdbmB8svGAxW9DUZe8y4EUvu5hRRjKkng…" at bounding box center [812, 454] width 105 height 15
click at [686, 460] on span "https://docs.google.com/spreadsheets/d/1Fvspv0hsekE4qo5Wz_q9pMaOTP8hgKLHkxMKYLW…" at bounding box center [728, 454] width 105 height 15
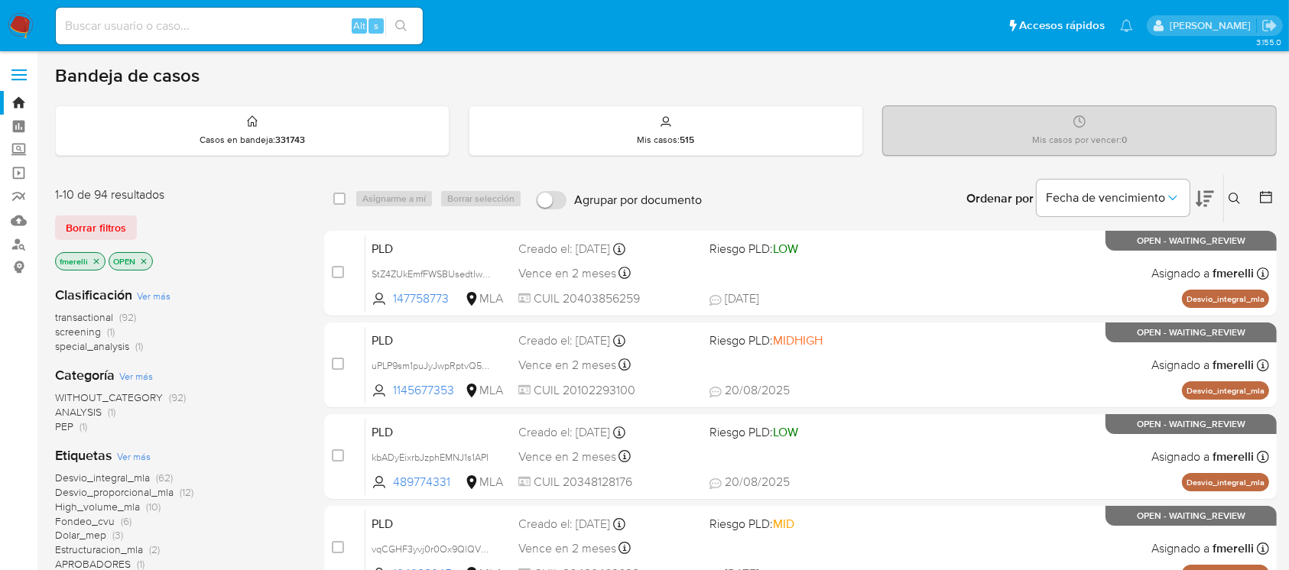
click at [1228, 194] on button at bounding box center [1236, 199] width 25 height 18
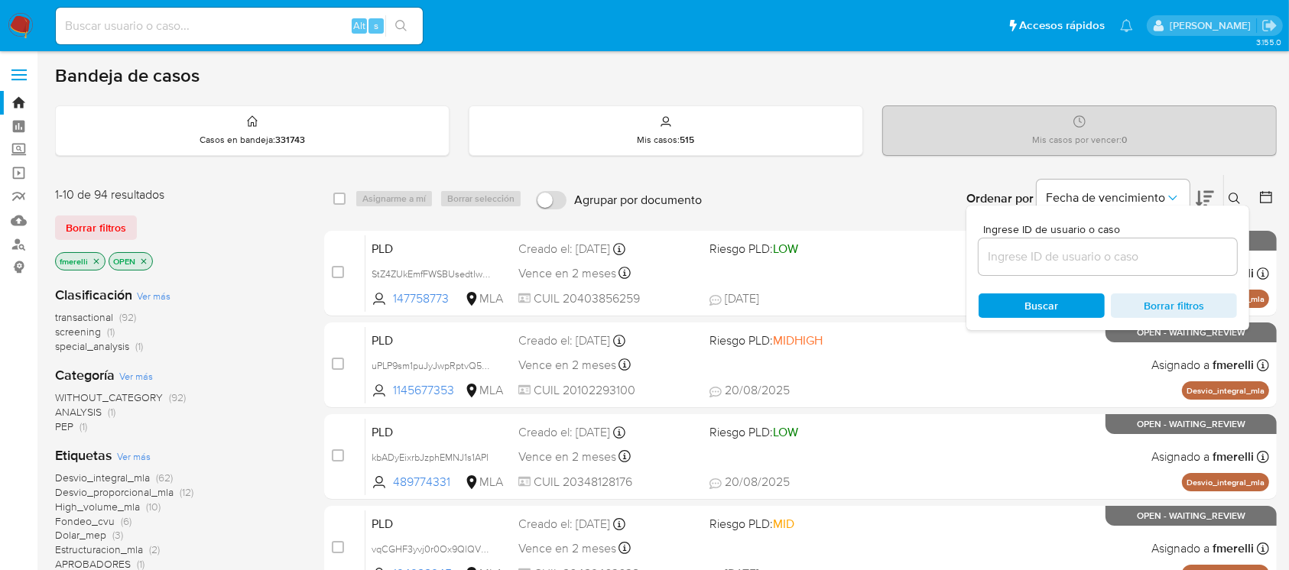
click at [1122, 266] on div at bounding box center [1107, 256] width 258 height 37
click at [1132, 255] on input at bounding box center [1107, 257] width 258 height 20
paste input "zIuR6vuDMW2yjEblYzYsPqeb"
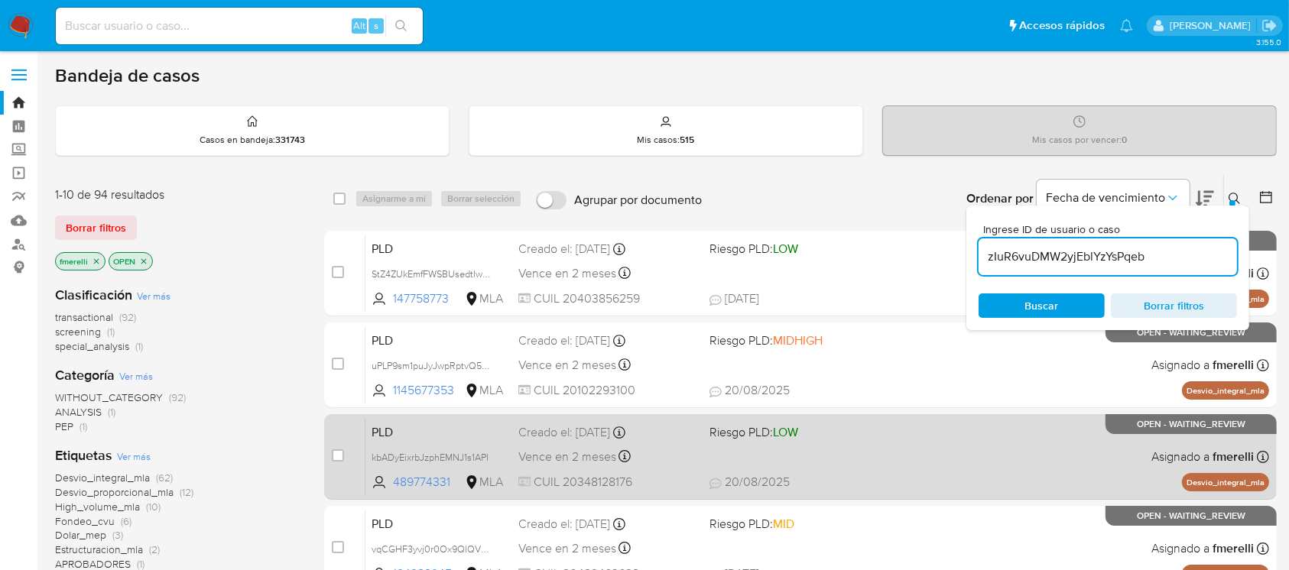
type input "zIuR6vuDMW2yjEblYzYsPqeb"
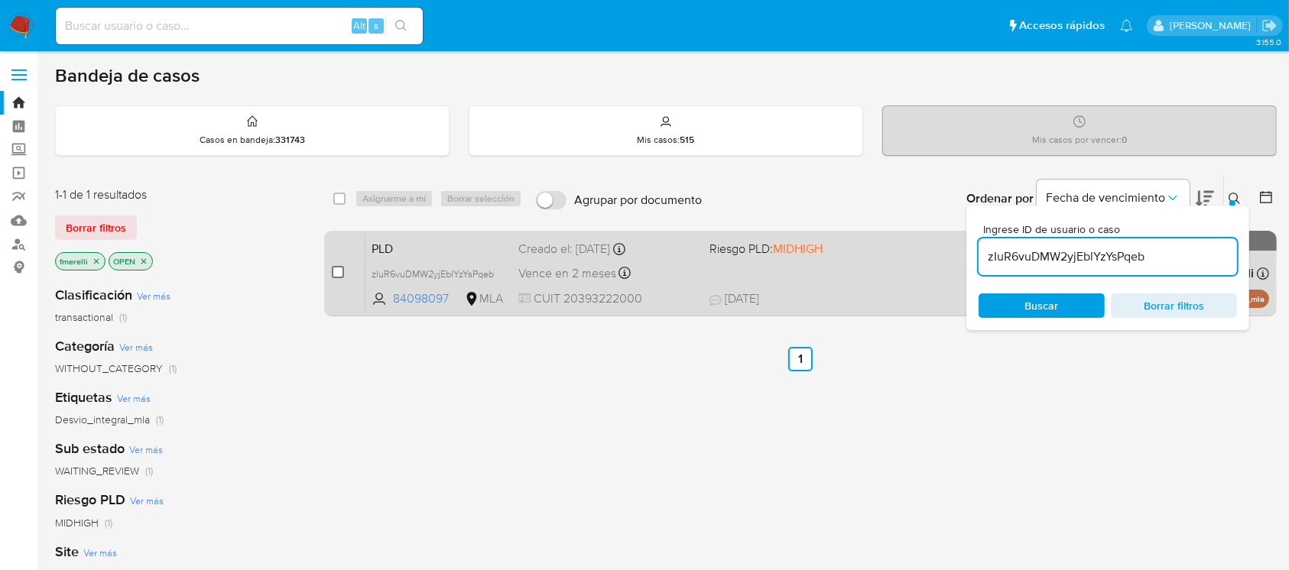
click at [338, 266] on input "checkbox" at bounding box center [338, 272] width 12 height 12
checkbox input "true"
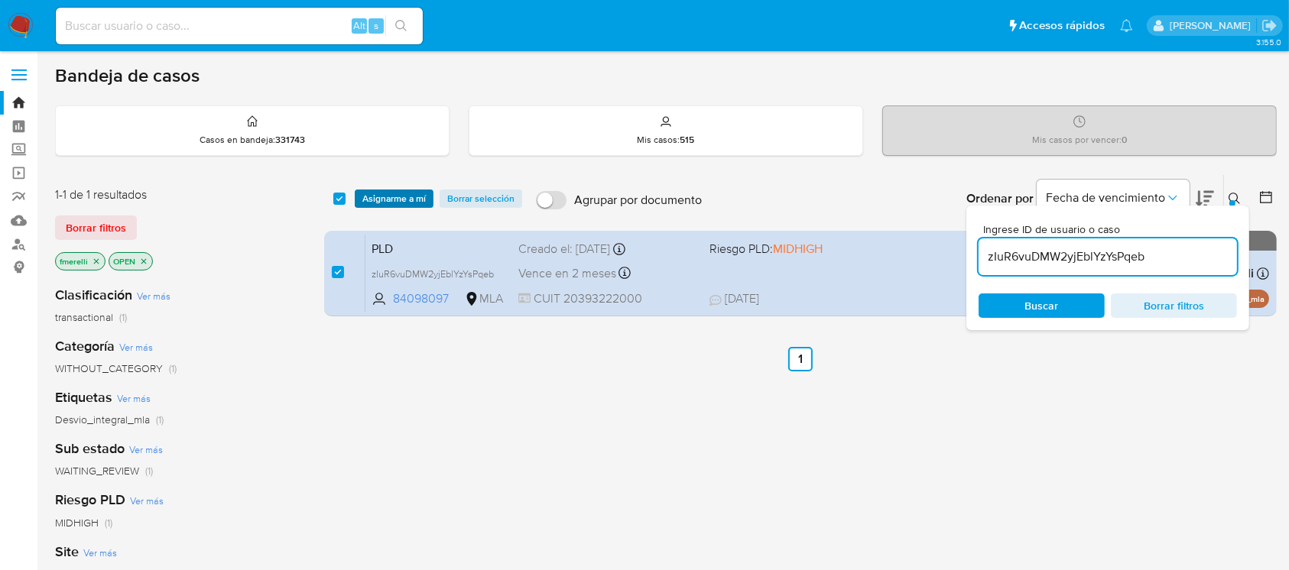
click at [418, 196] on span "Asignarme a mí" at bounding box center [393, 198] width 63 height 15
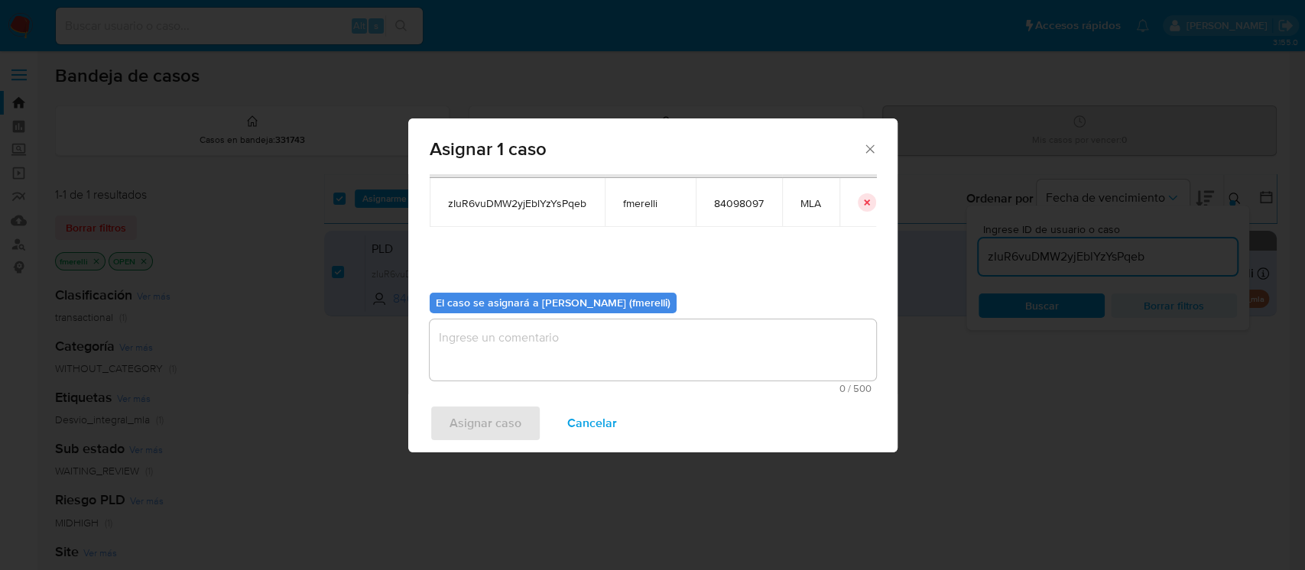
scroll to position [78, 0]
click at [514, 341] on textarea "assign-modal" at bounding box center [653, 349] width 446 height 61
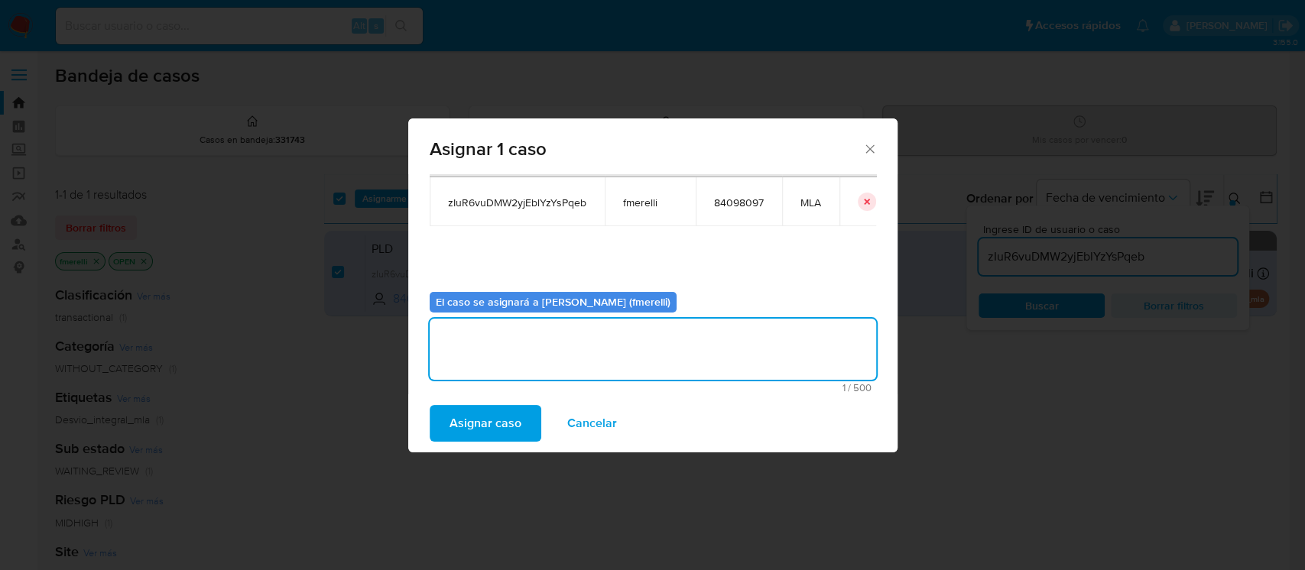
click at [471, 415] on span "Asignar caso" at bounding box center [485, 424] width 72 height 34
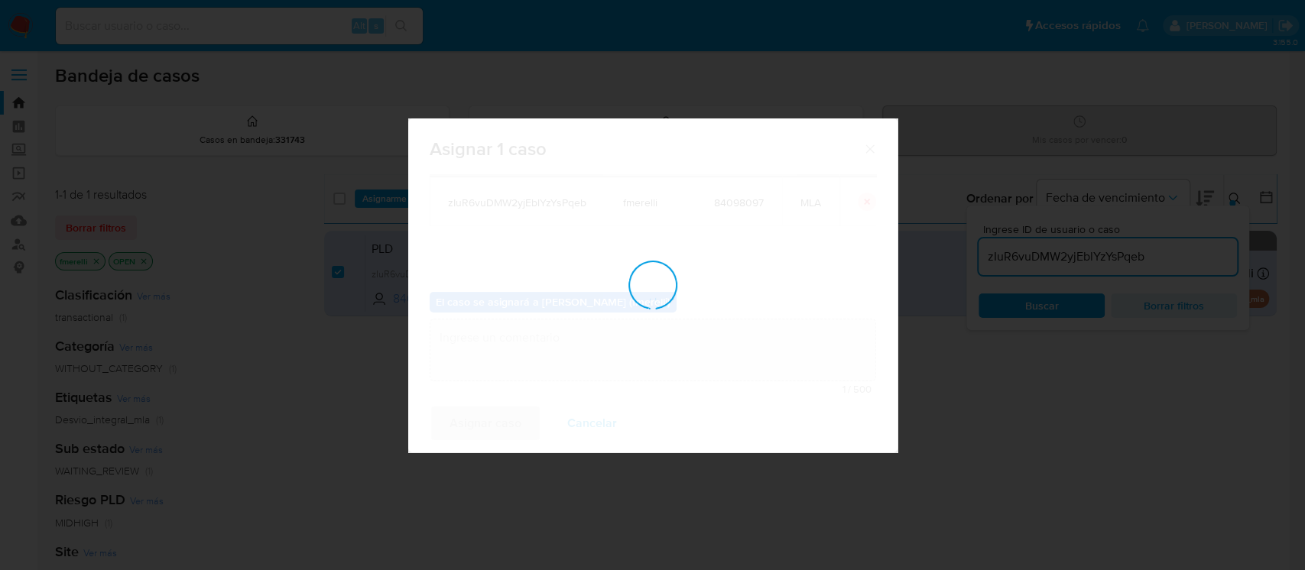
checkbox input "false"
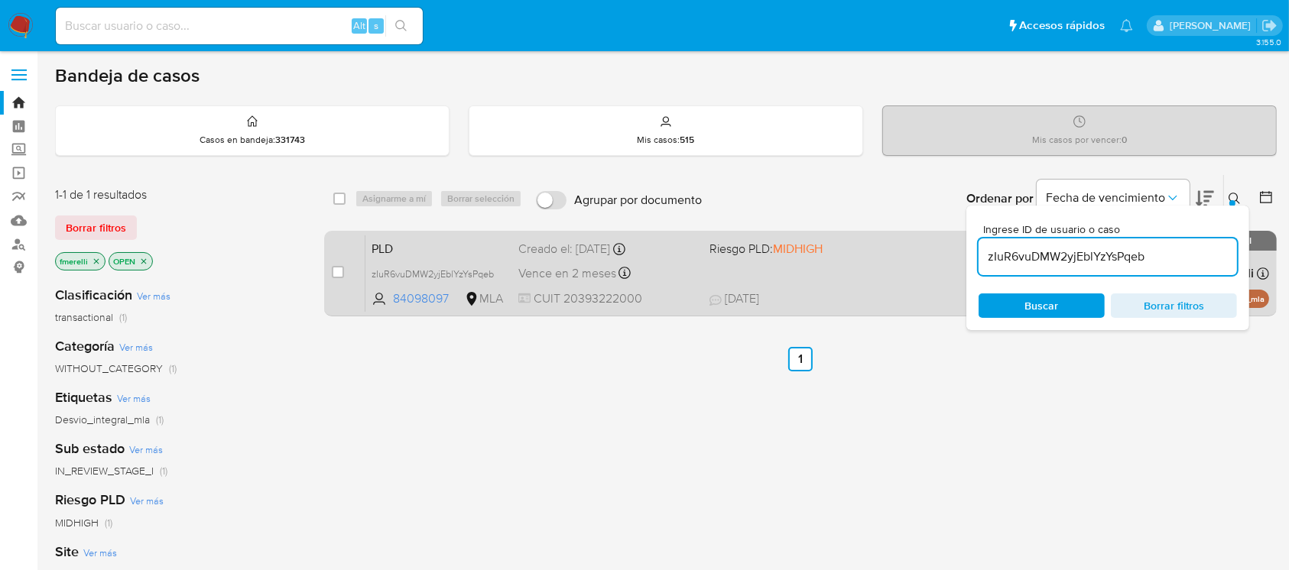
click at [342, 261] on div "case-item-checkbox No es posible asignar el caso" at bounding box center [349, 273] width 34 height 77
click at [343, 264] on div "case-item-checkbox" at bounding box center [338, 271] width 12 height 15
click at [337, 268] on input "checkbox" at bounding box center [338, 272] width 12 height 12
checkbox input "true"
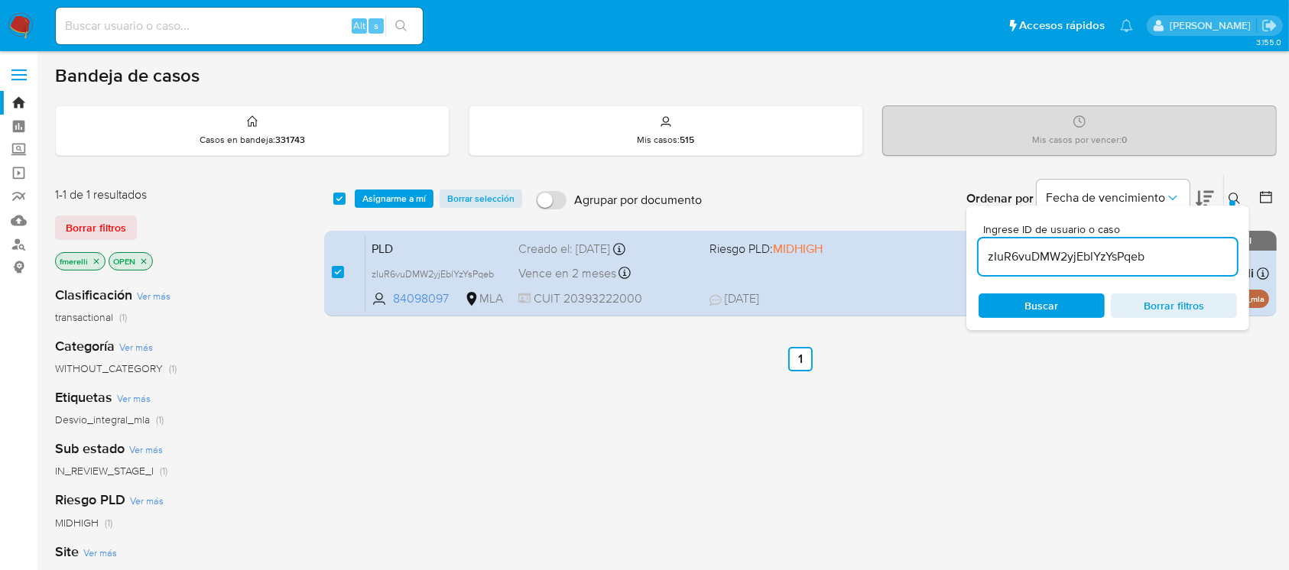
click at [397, 207] on div "select-all-cases-checkbox Asignarme a mí Borrar selección Agrupar por documento…" at bounding box center [800, 198] width 952 height 47
click at [401, 203] on span "Asignarme a mí" at bounding box center [393, 198] width 63 height 15
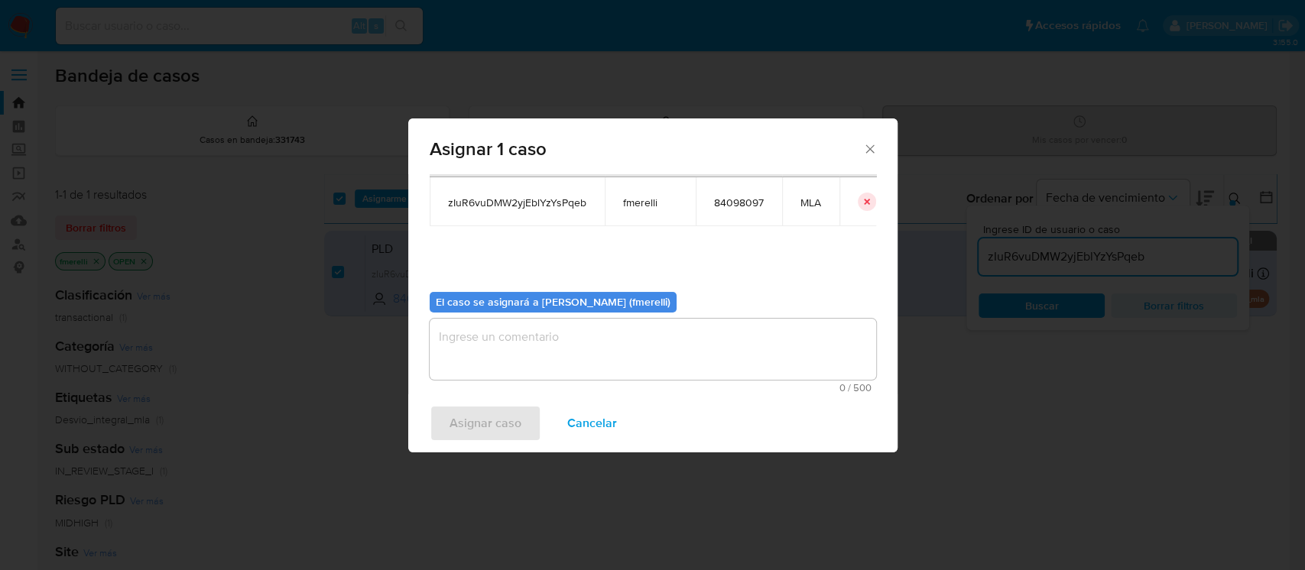
click at [489, 338] on textarea "assign-modal" at bounding box center [653, 349] width 446 height 61
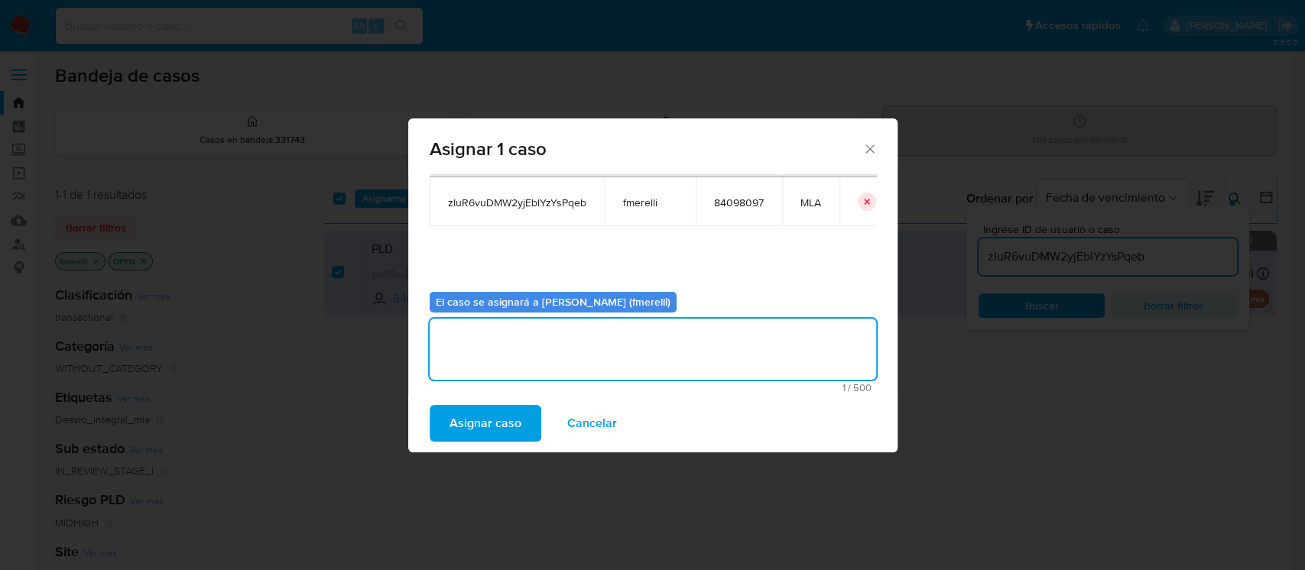
click at [486, 419] on span "Asignar caso" at bounding box center [485, 424] width 72 height 34
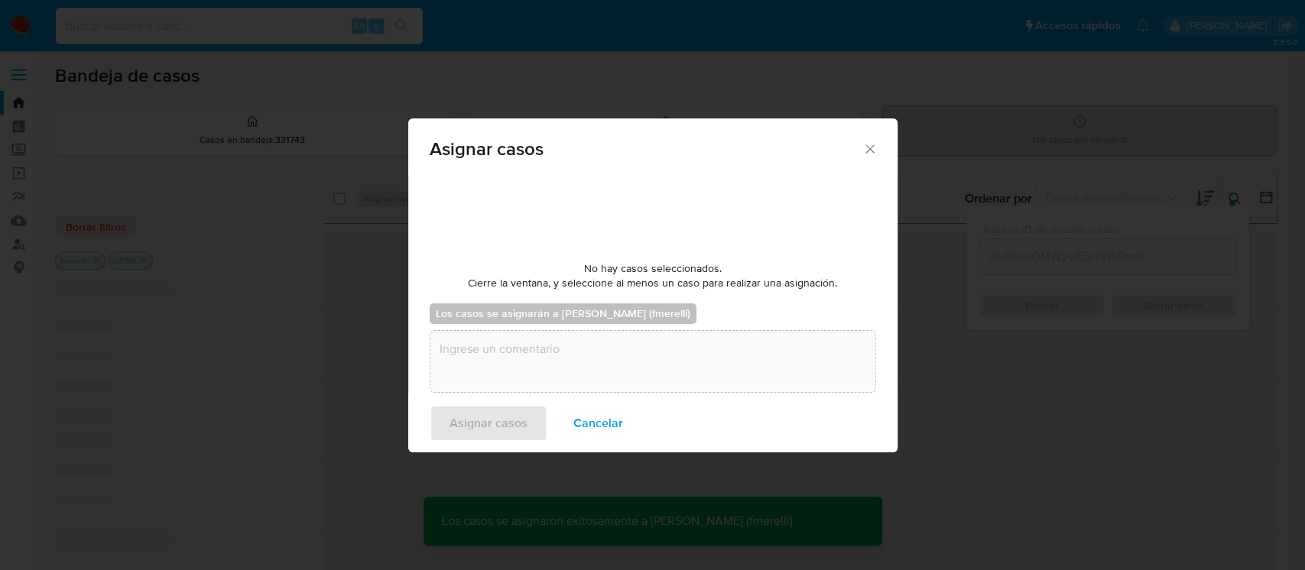
checkbox input "false"
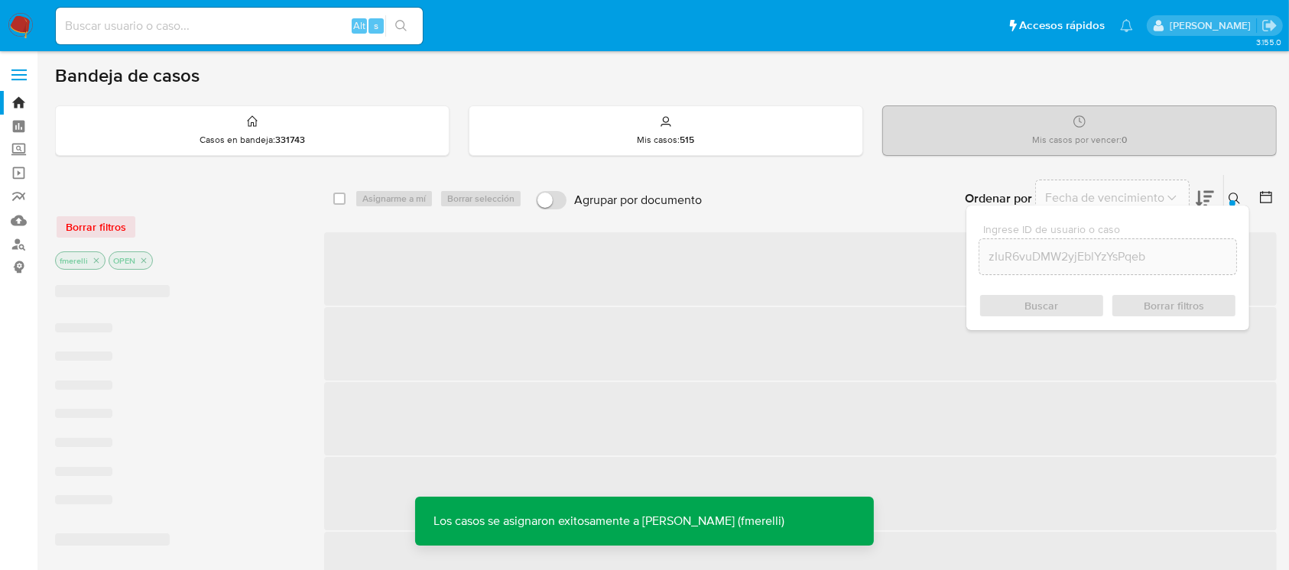
click at [714, 272] on span "‌" at bounding box center [800, 268] width 952 height 73
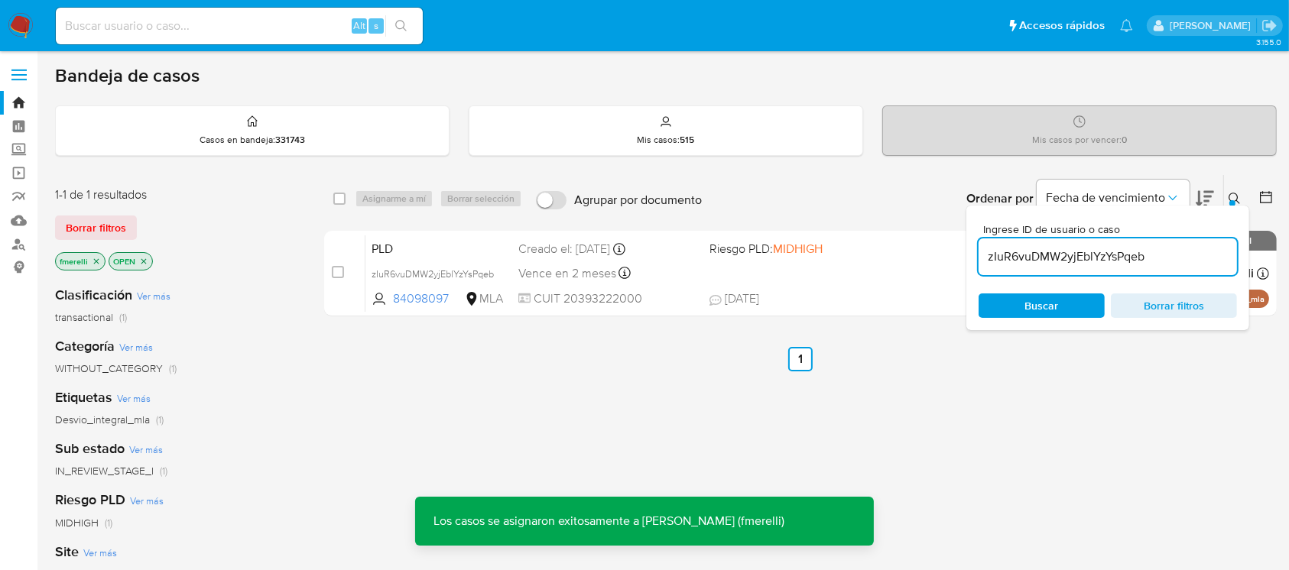
click at [680, 283] on div "PLD zIuR6vuDMW2yjEblYzYsPqeb 84098097 MLA Riesgo PLD: MIDHIGH Creado el: 12/07/…" at bounding box center [816, 273] width 903 height 77
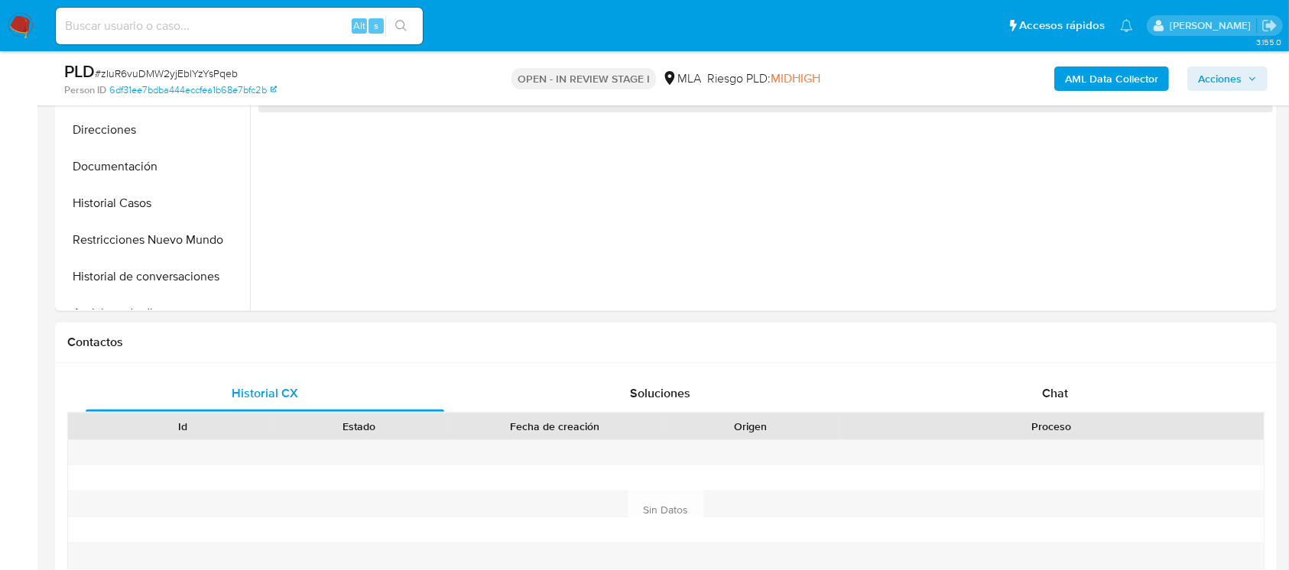
scroll to position [509, 0]
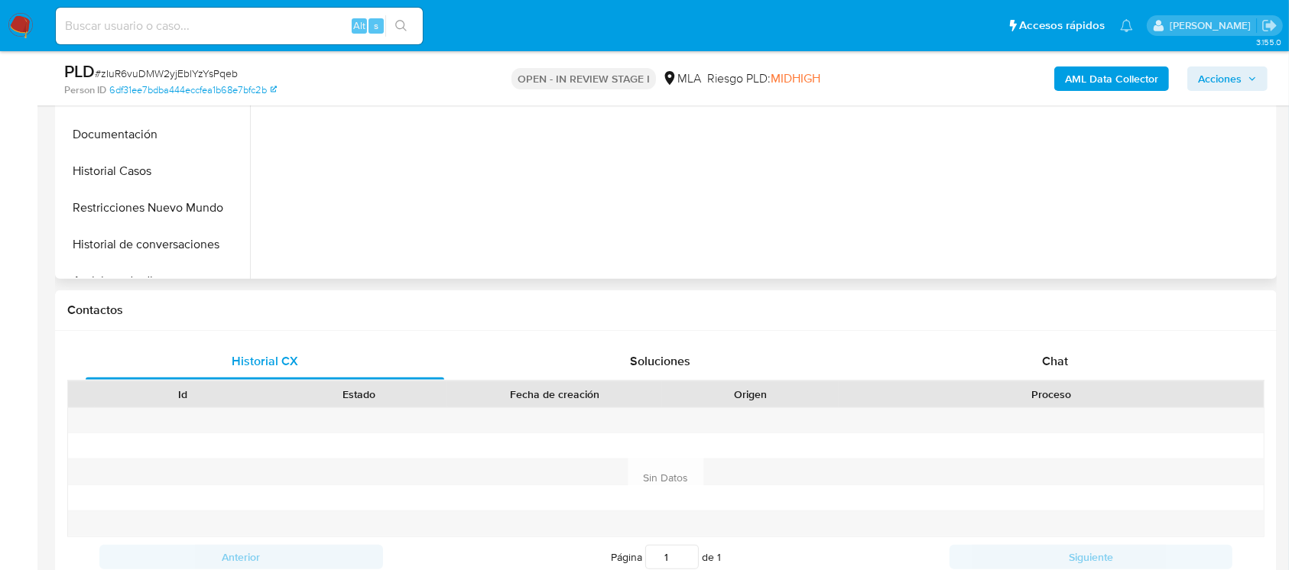
click at [1060, 370] on div "Chat" at bounding box center [1055, 361] width 358 height 37
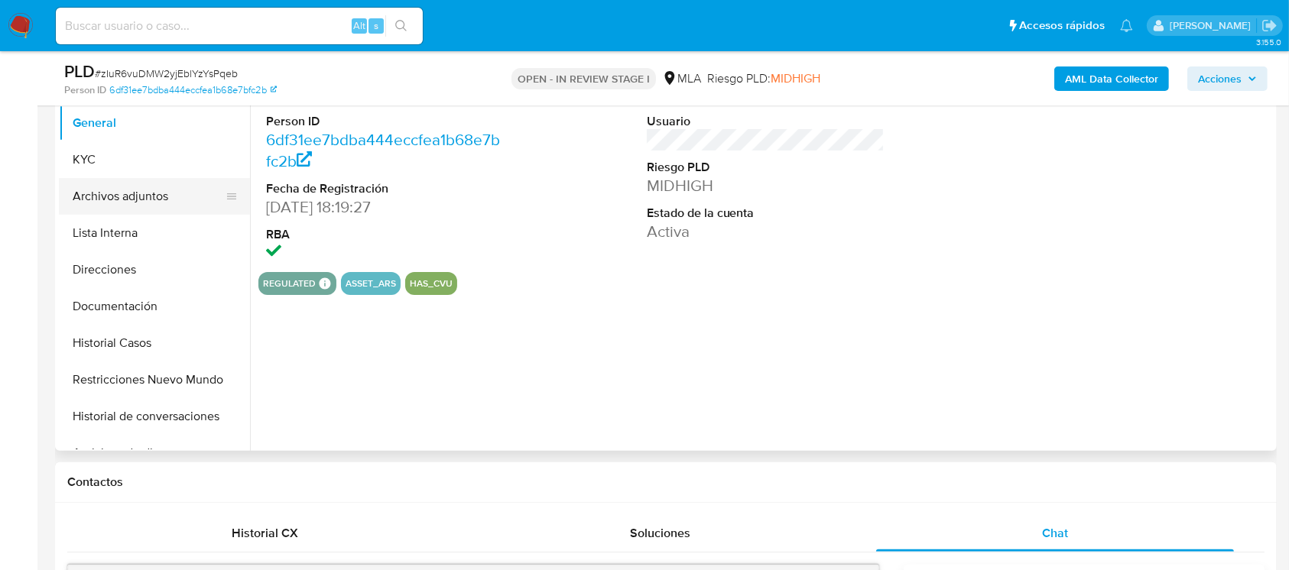
scroll to position [306, 0]
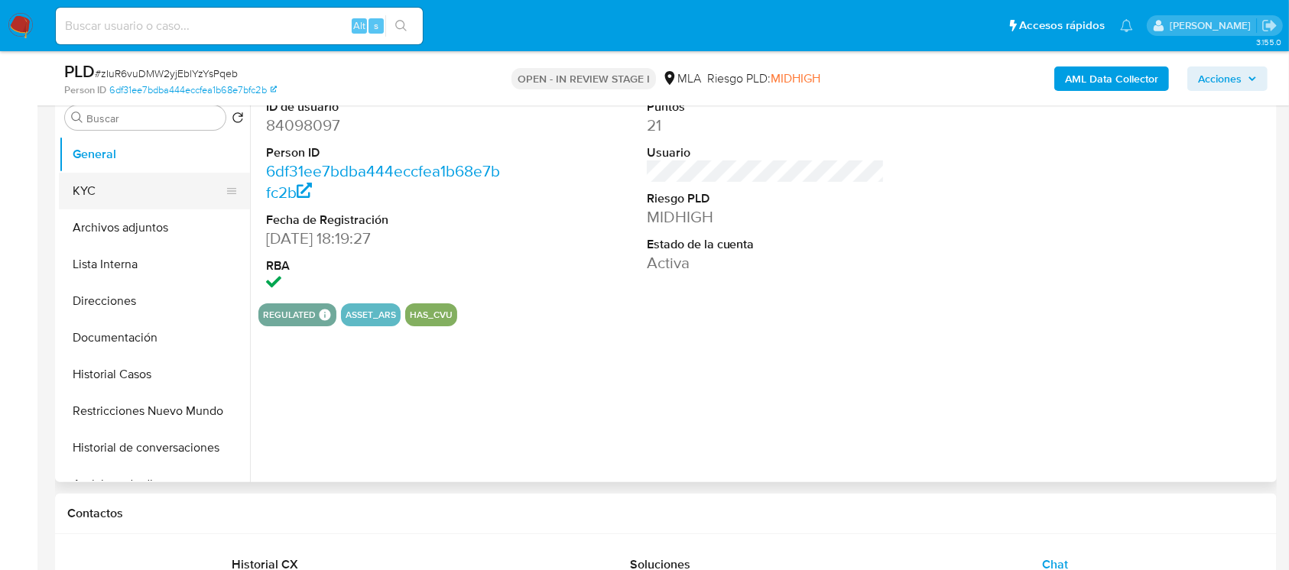
click at [139, 191] on button "KYC" at bounding box center [148, 191] width 179 height 37
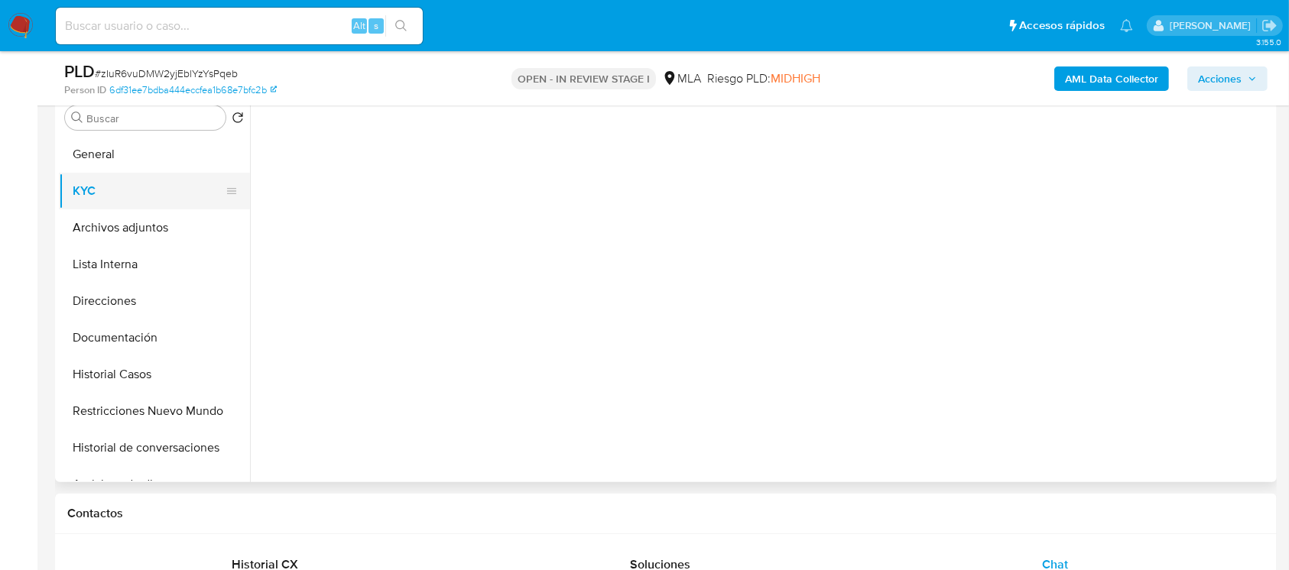
select select "10"
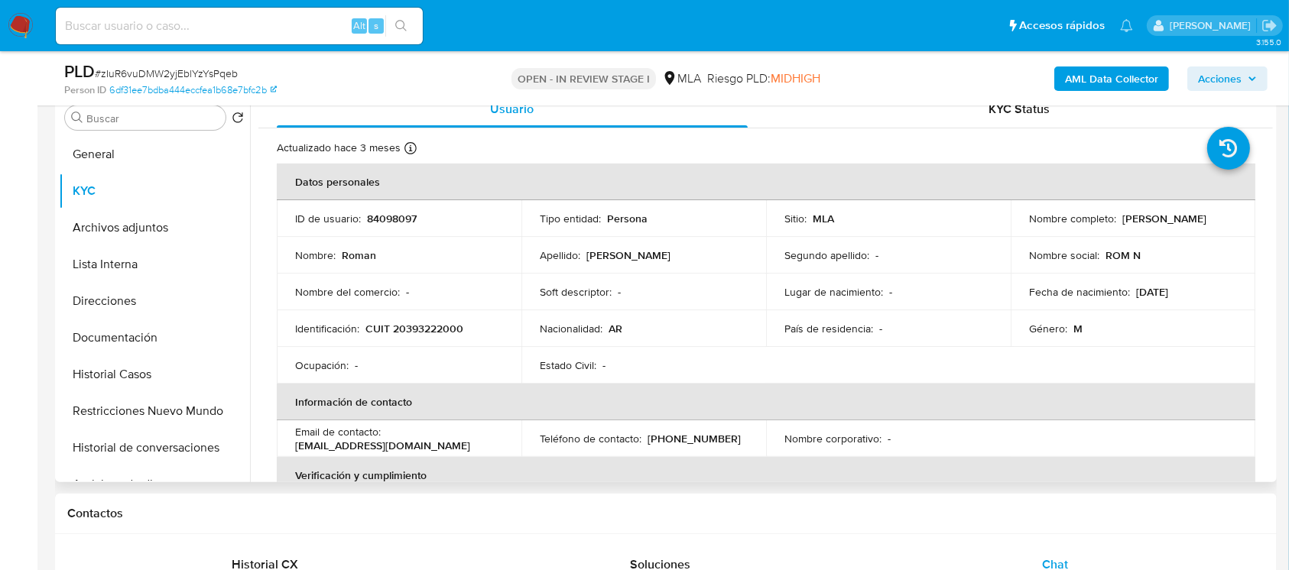
drag, startPoint x: 1116, startPoint y: 219, endPoint x: 1204, endPoint y: 221, distance: 87.9
click at [1204, 221] on div "Nombre completo : Roman Galimidi" at bounding box center [1133, 219] width 208 height 14
copy p "Roman Galimidi"
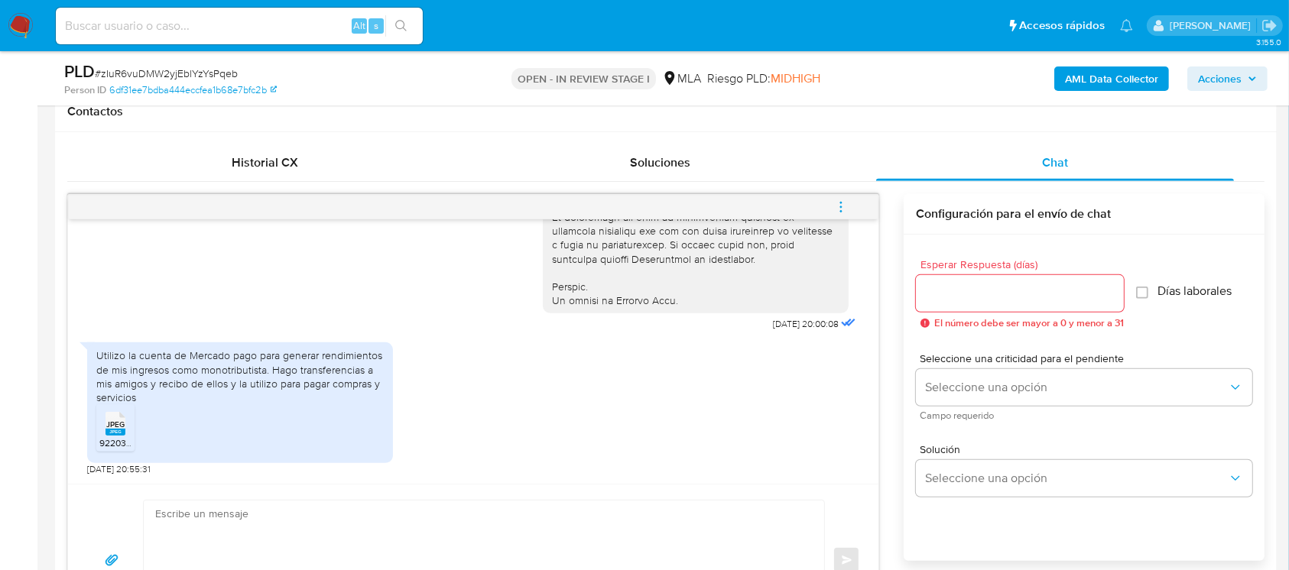
scroll to position [713, 0]
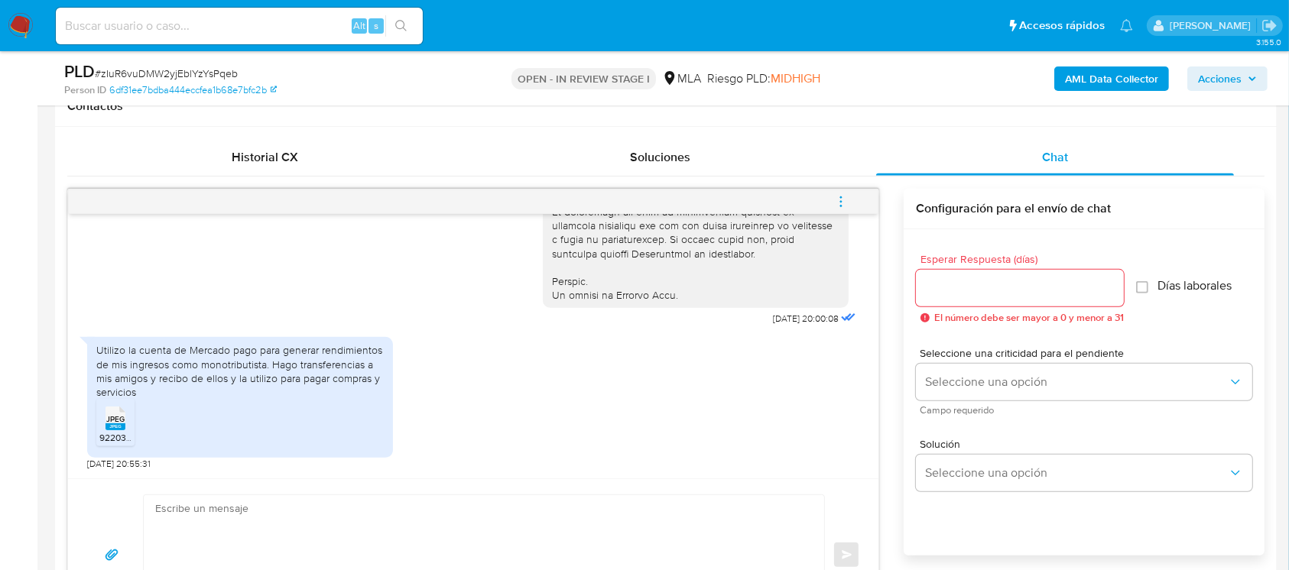
click at [696, 479] on div "Enviar" at bounding box center [473, 554] width 810 height 153
drag, startPoint x: 630, startPoint y: 530, endPoint x: 631, endPoint y: 522, distance: 7.8
click at [630, 527] on textarea at bounding box center [480, 555] width 650 height 120
paste textarea "[PERSON_NAME]"
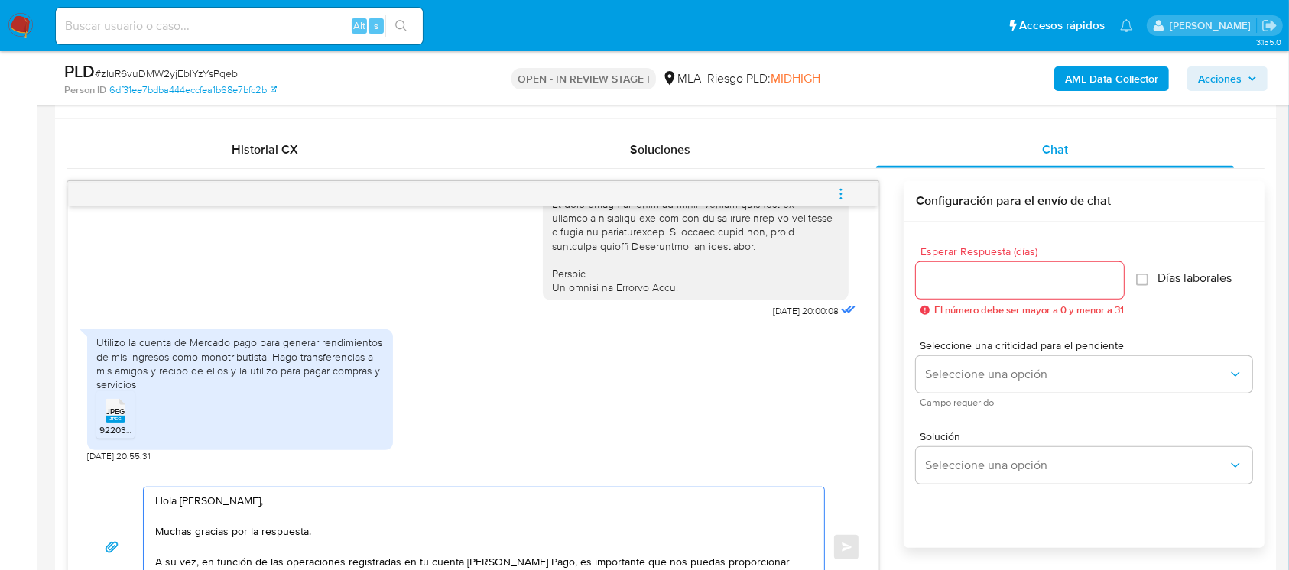
paste textarea "el vínculo con las siguientes contrapartes con las que operaste, el motivo de l…"
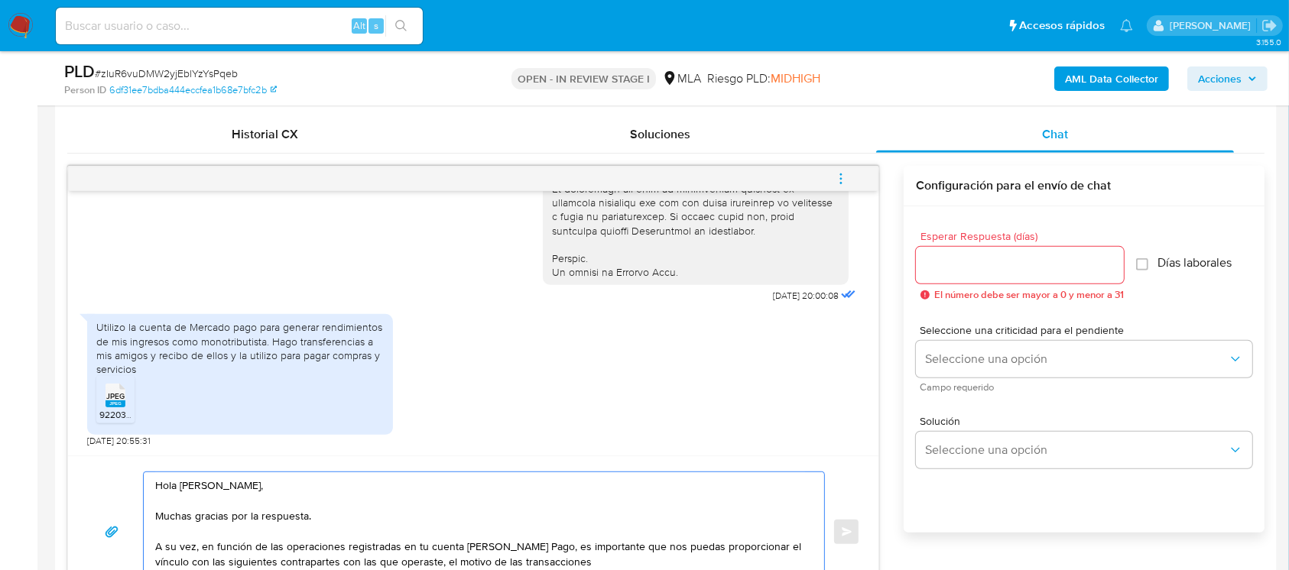
scroll to position [897, 0]
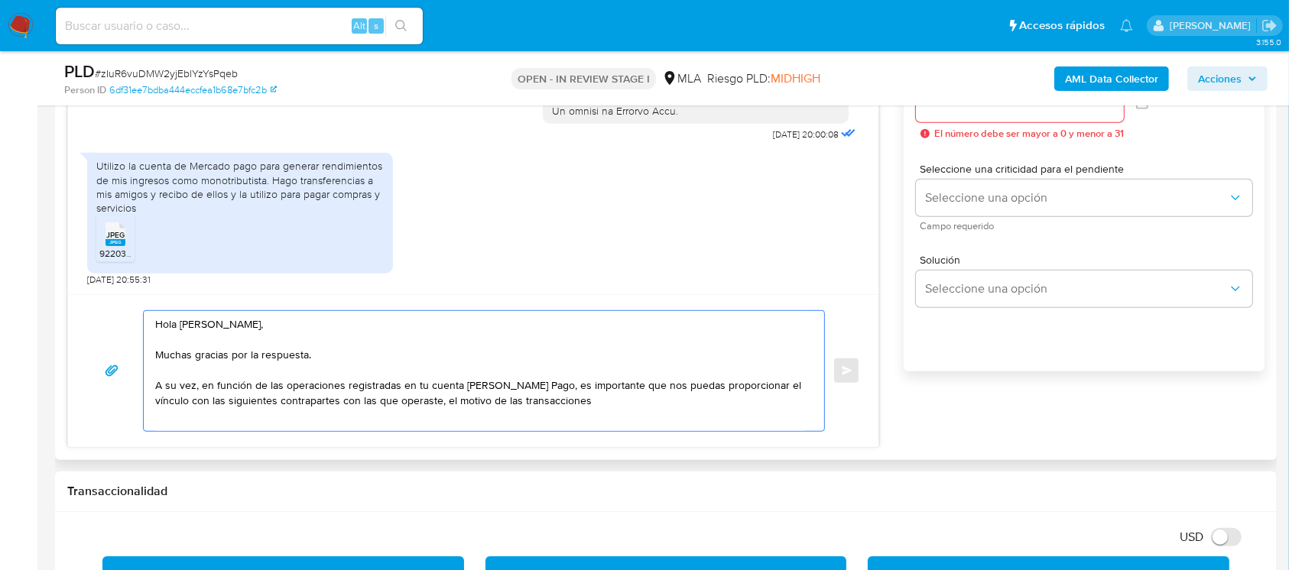
click at [413, 398] on textarea "Hola Roman Galimidi, Muchas gracias por la respuesta. A su vez, en función de l…" at bounding box center [480, 371] width 650 height 120
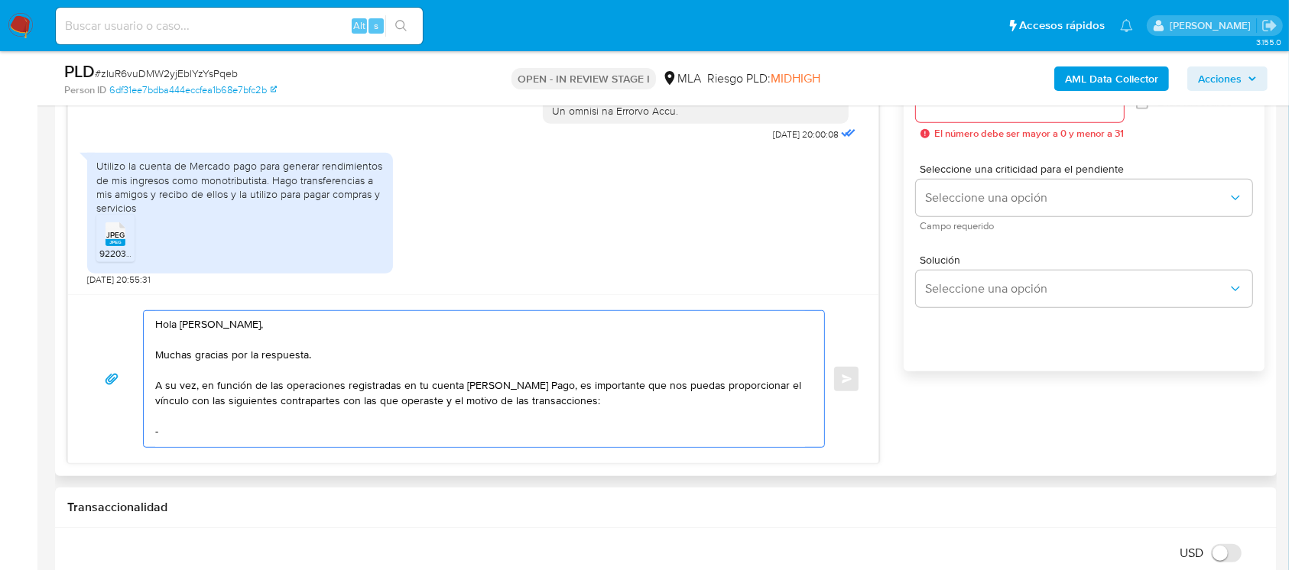
paste textarea "DESM SRL"
paste textarea "30718574850"
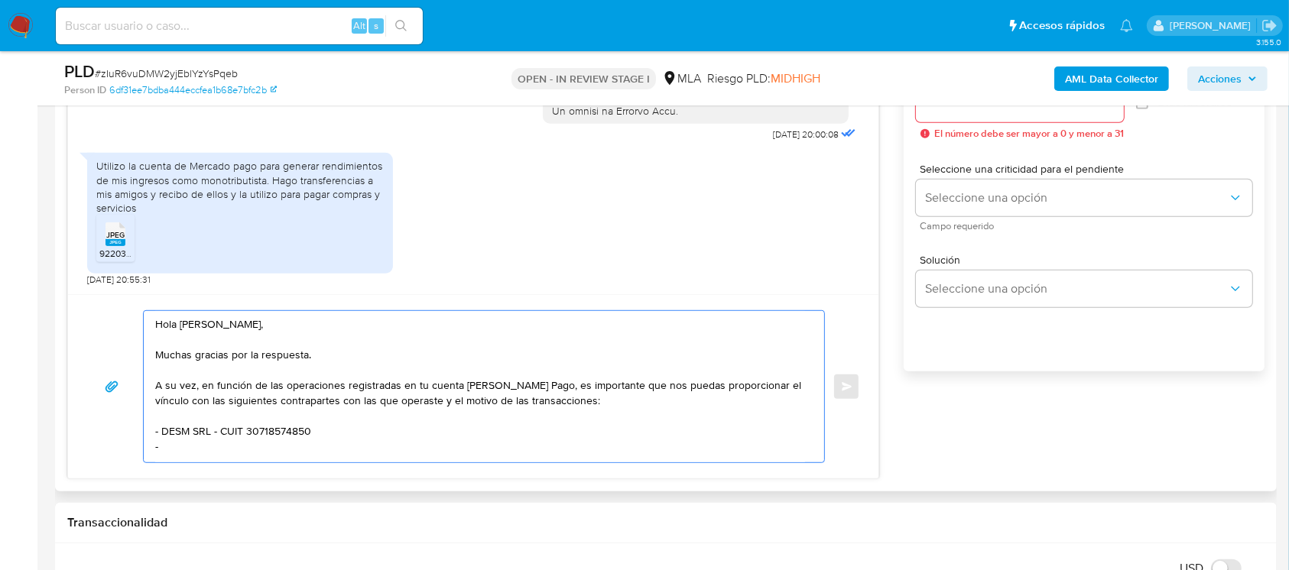
paste textarea "CONSORCIO EDIFICIO JUAN BAUTISTA ALBERDI 2934 DE LA CIUDAD DE BUENOS AIRES"
paste textarea "30717222330"
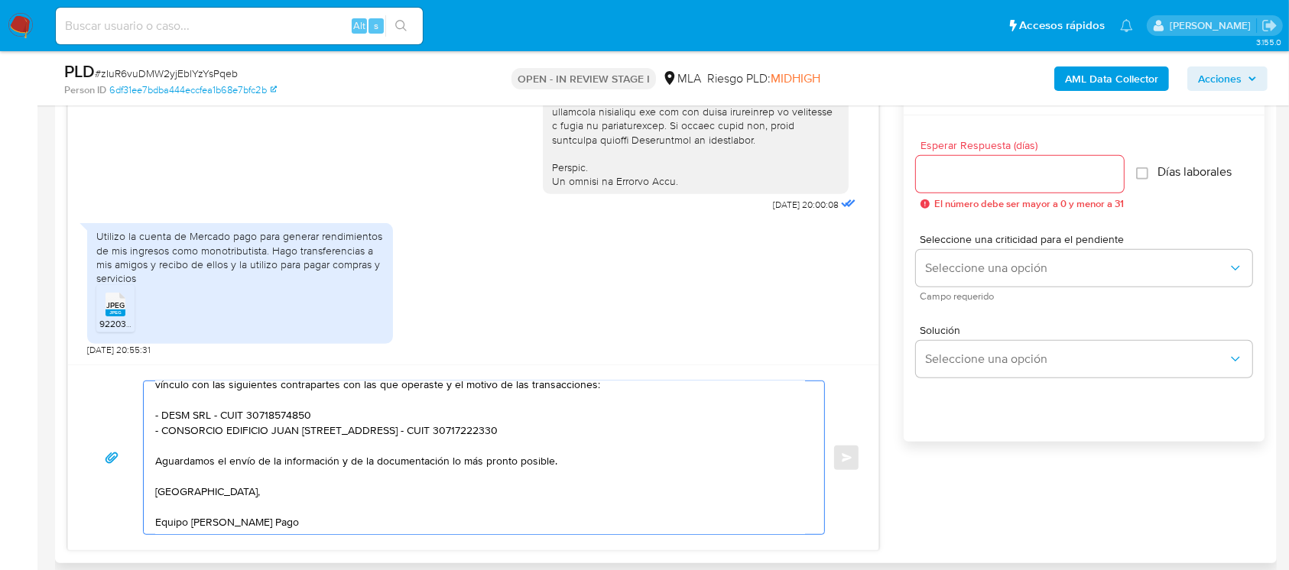
scroll to position [795, 0]
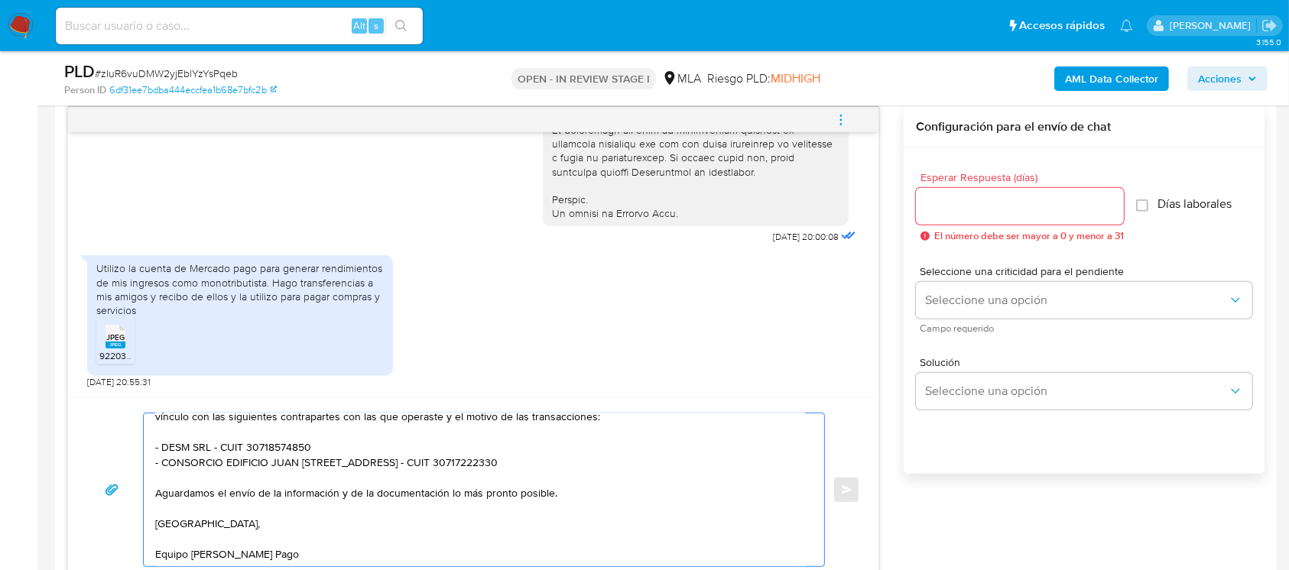
type textarea "Hola Roman Galimidi, Muchas gracias por la respuesta. A su vez, en función de l…"
click at [925, 193] on div at bounding box center [1020, 206] width 208 height 37
click at [954, 212] on input "Esperar Respuesta (días)" at bounding box center [1020, 206] width 208 height 20
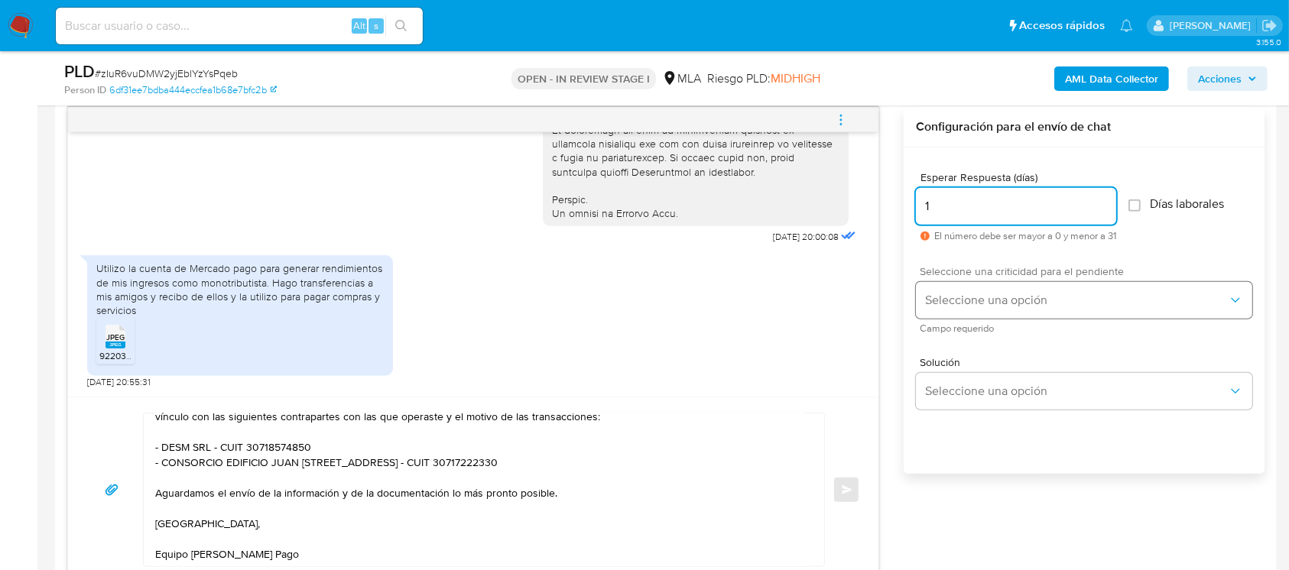
type input "1"
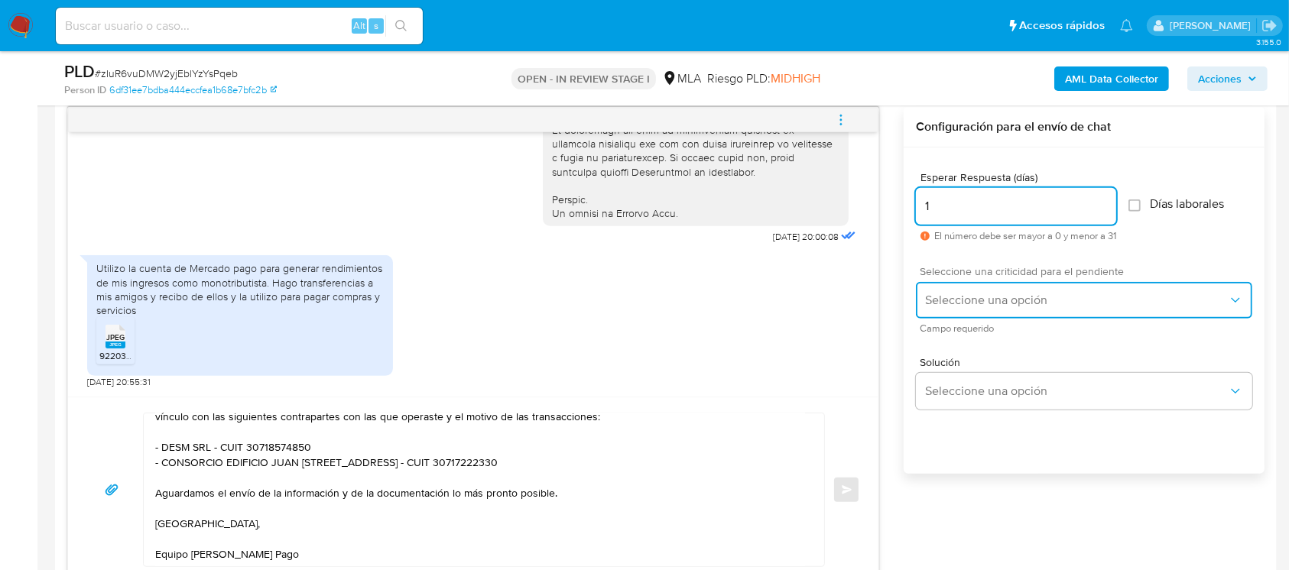
click at [950, 282] on button "Seleccione una opción" at bounding box center [1084, 300] width 336 height 37
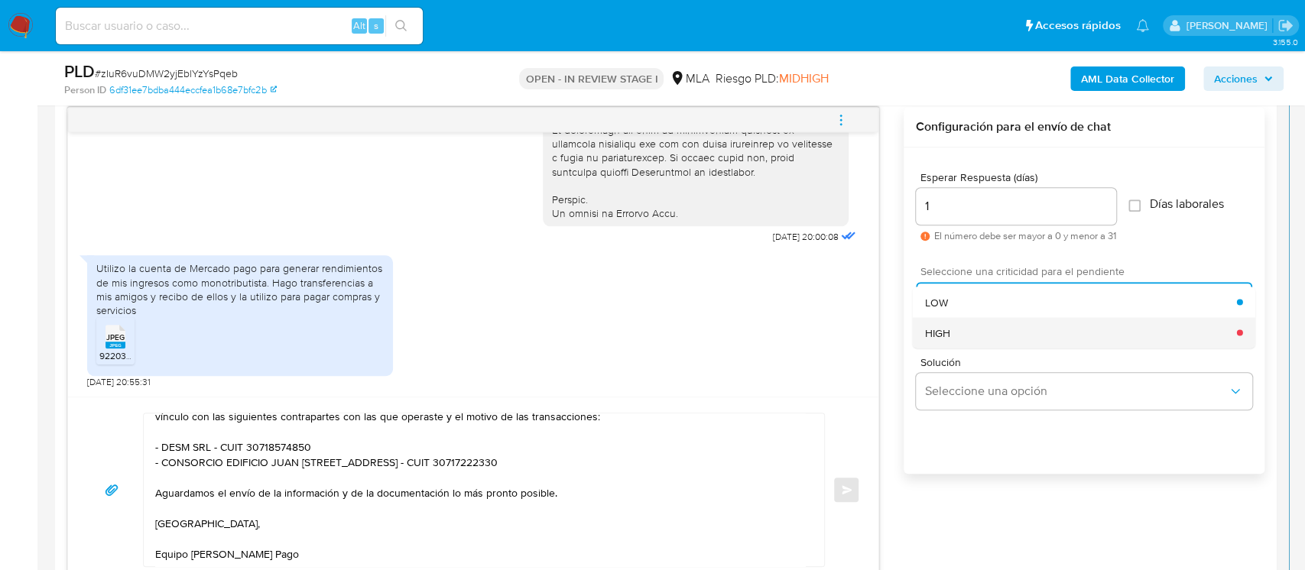
click at [962, 336] on div "HIGH" at bounding box center [1081, 332] width 312 height 31
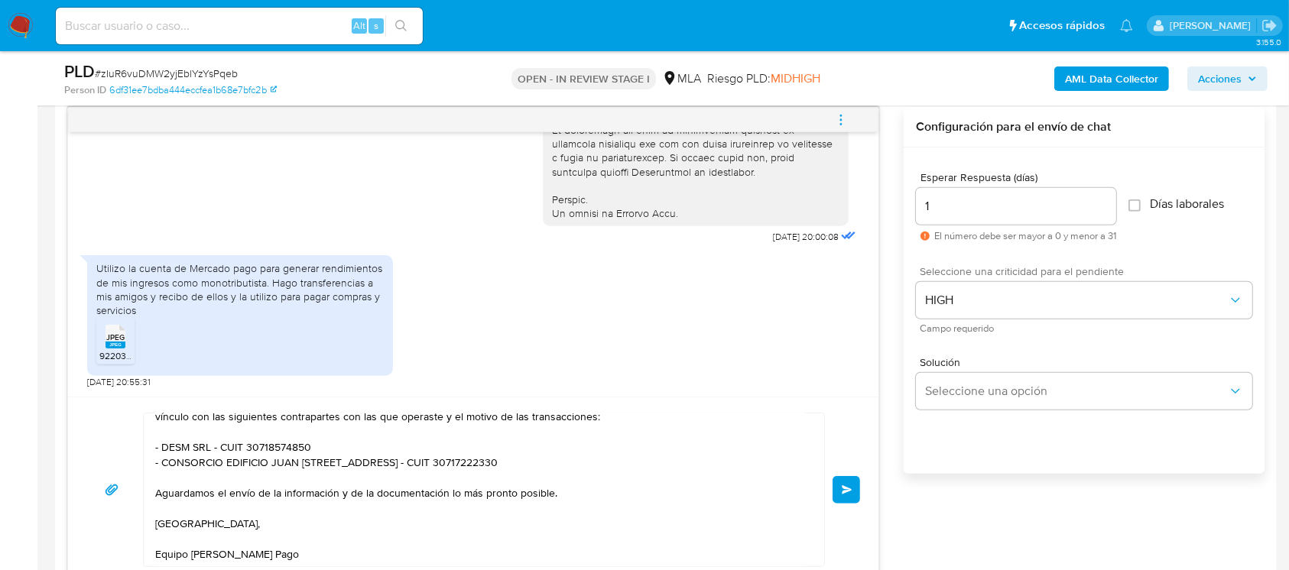
click at [852, 489] on span "Enviar" at bounding box center [847, 489] width 11 height 9
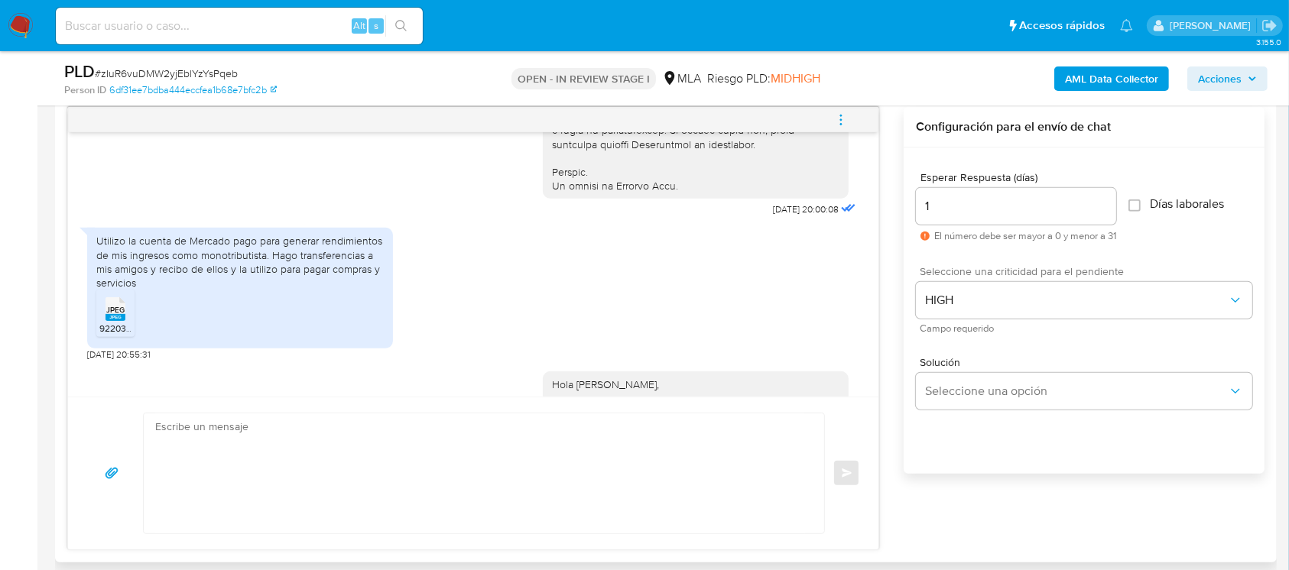
scroll to position [0, 0]
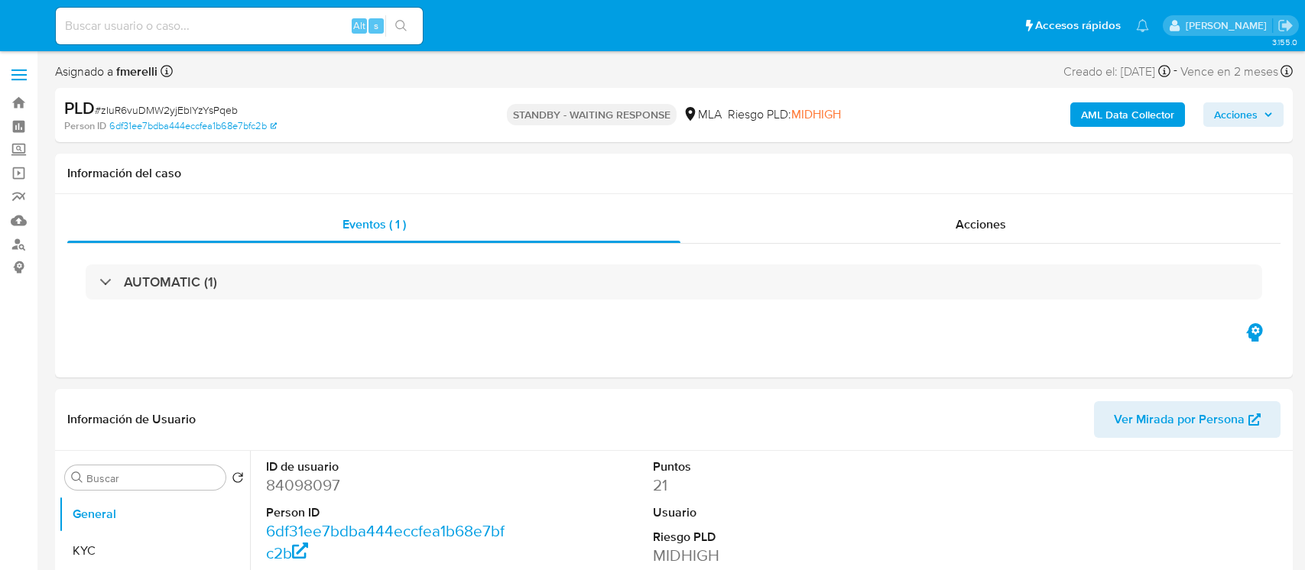
select select "10"
click at [318, 28] on input at bounding box center [239, 26] width 367 height 20
paste input "iycC7h91xYptrCfvqb3TjC4i"
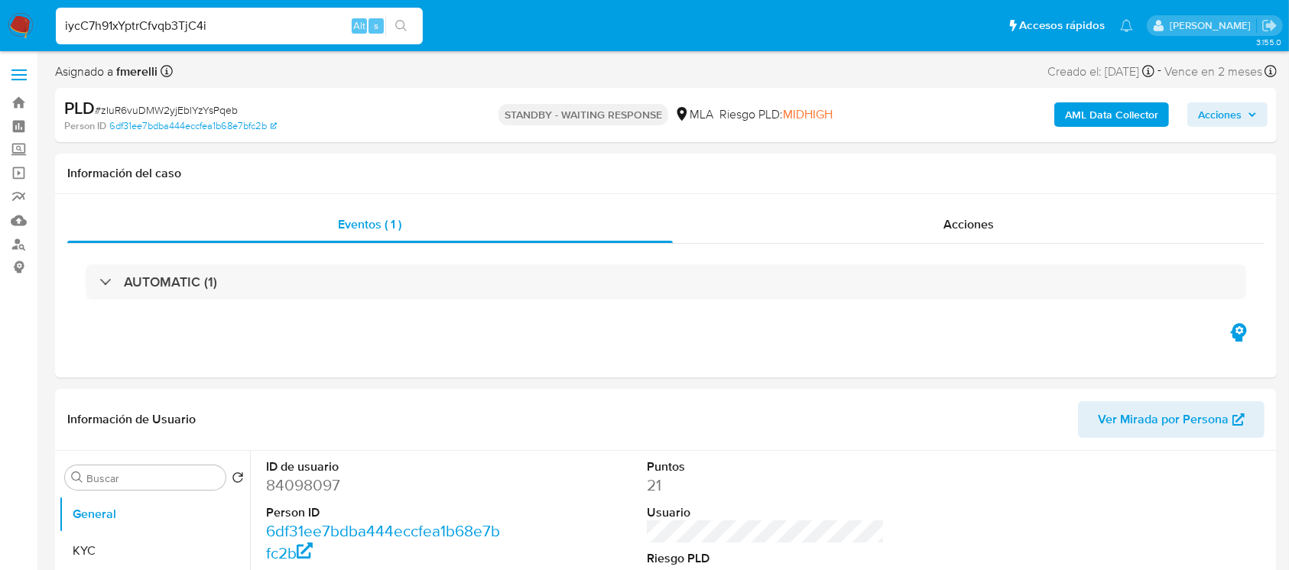
type input "iycC7h91xYptrCfvqb3TjC4i"
select select "10"
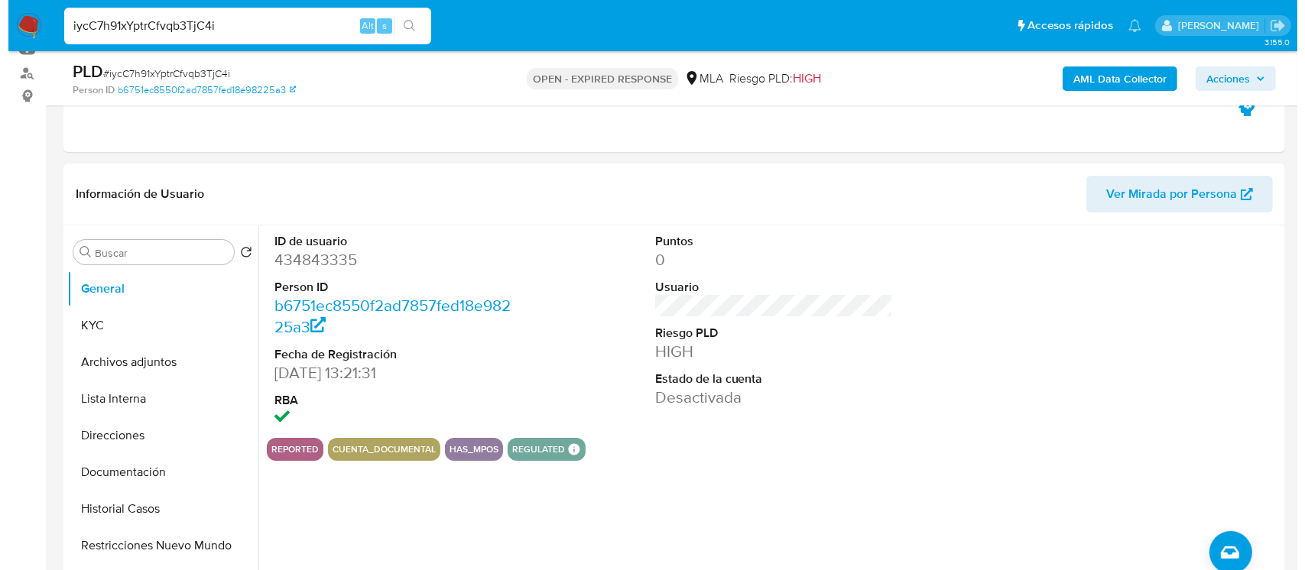
scroll to position [203, 0]
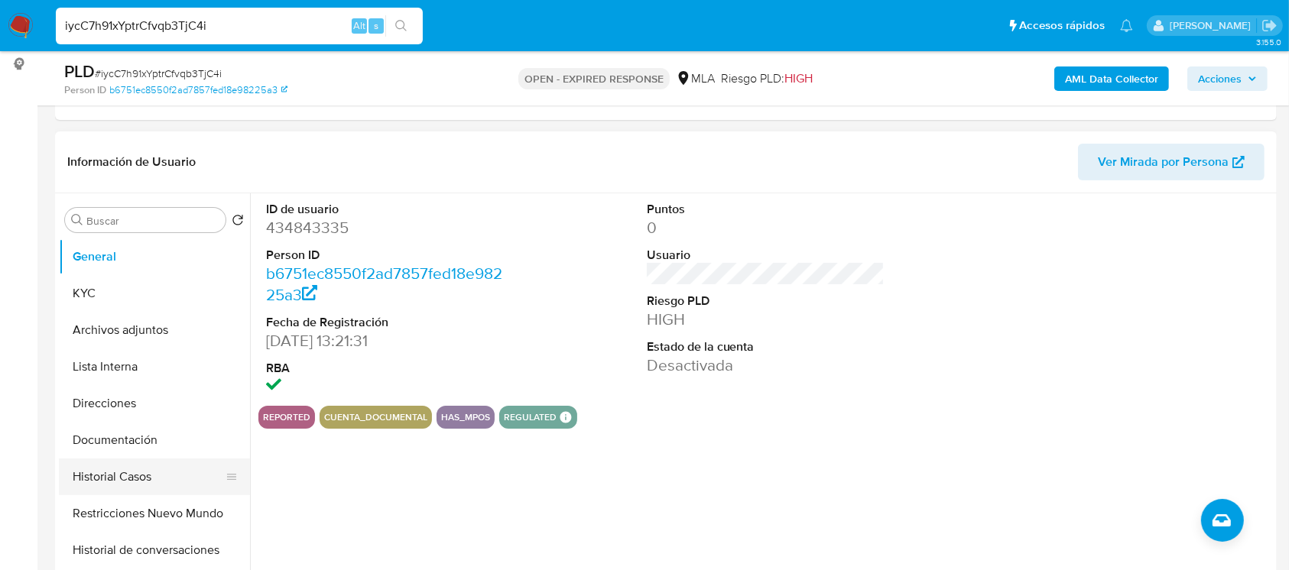
click at [110, 482] on button "Historial Casos" at bounding box center [148, 477] width 179 height 37
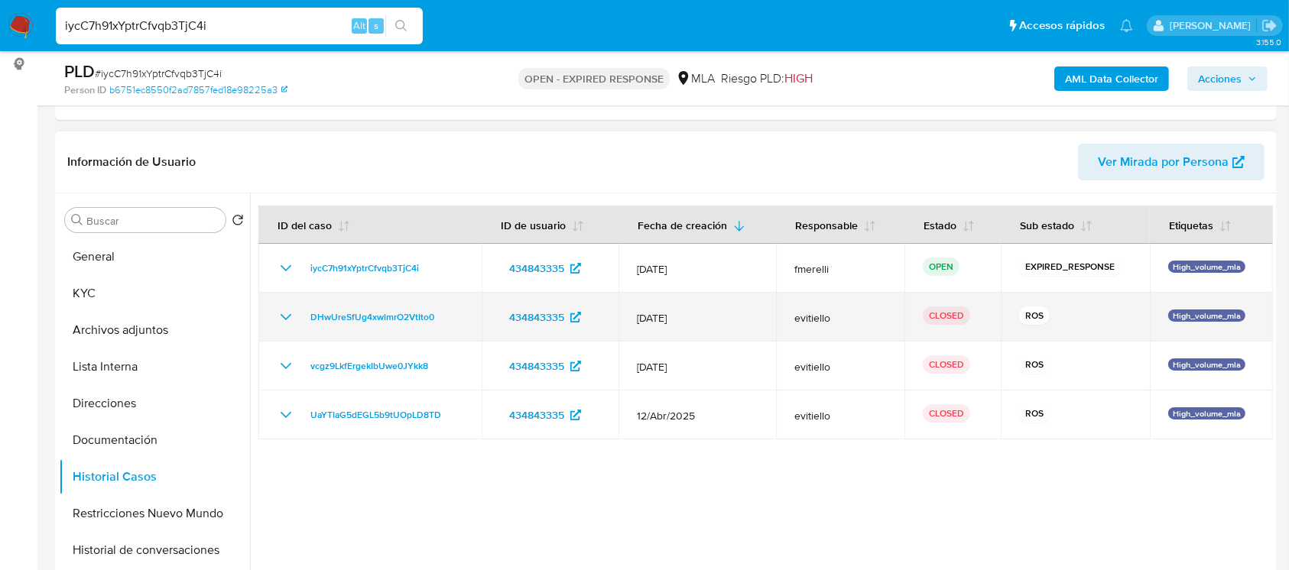
drag, startPoint x: 839, startPoint y: 320, endPoint x: 621, endPoint y: 322, distance: 218.6
click at [621, 322] on tr "DHwUreSfUg4xwlmrO2VtIto0 434843335 [DATE] evitiello CLOSED ROS High_volume_mla" at bounding box center [765, 317] width 1014 height 49
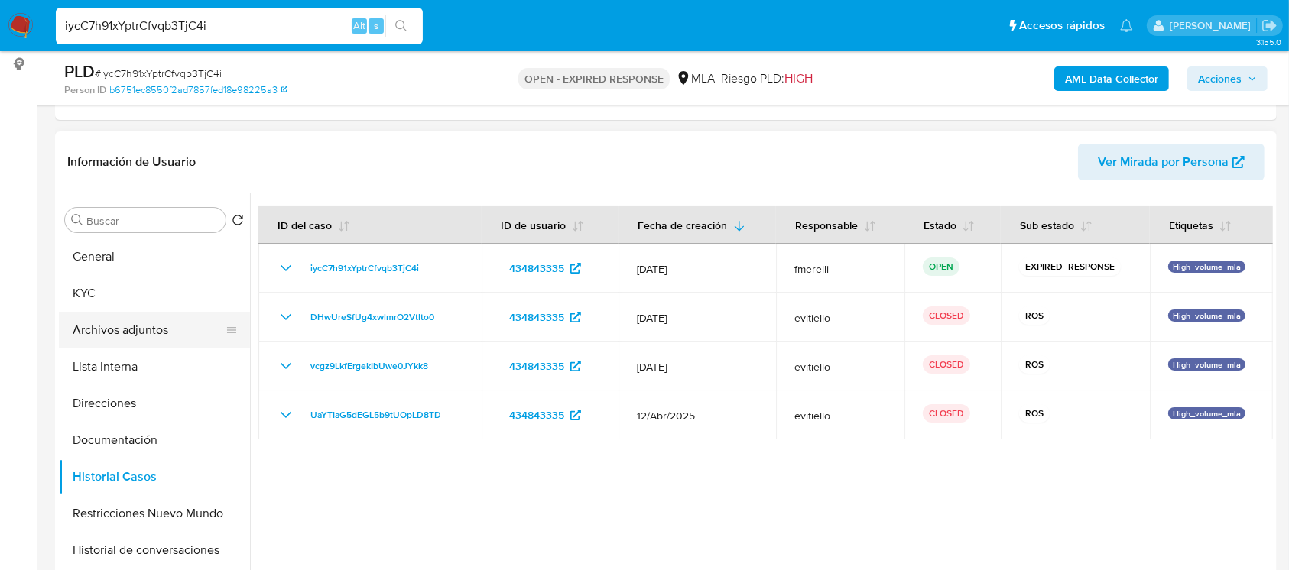
click at [144, 328] on button "Archivos adjuntos" at bounding box center [148, 330] width 179 height 37
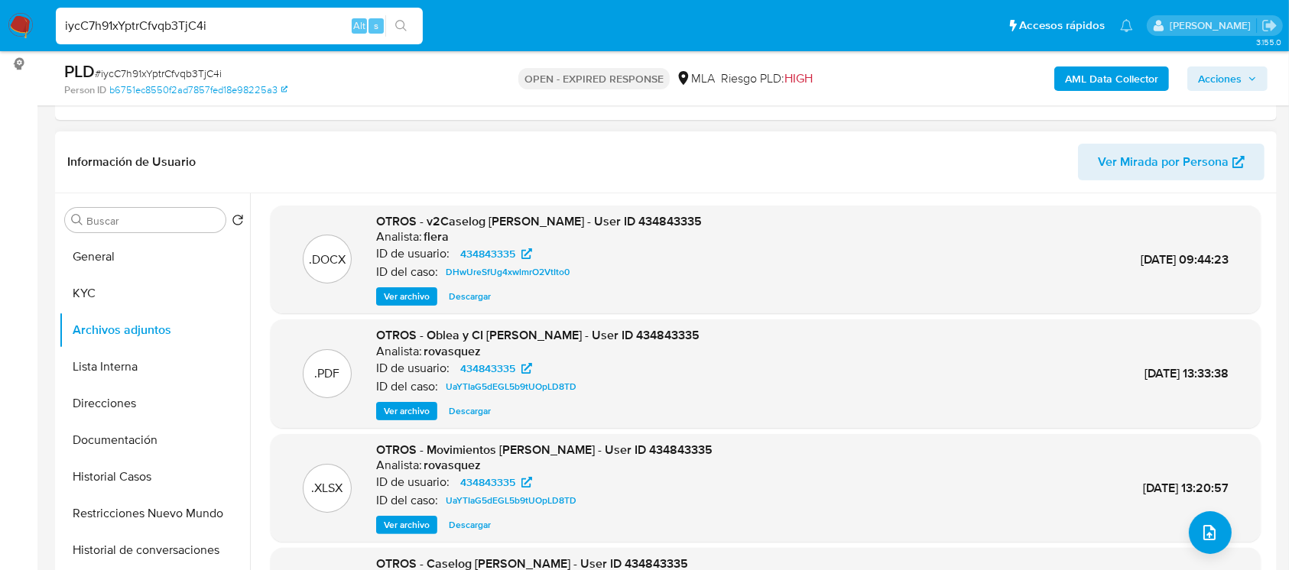
click at [401, 302] on span "Ver archivo" at bounding box center [407, 296] width 46 height 15
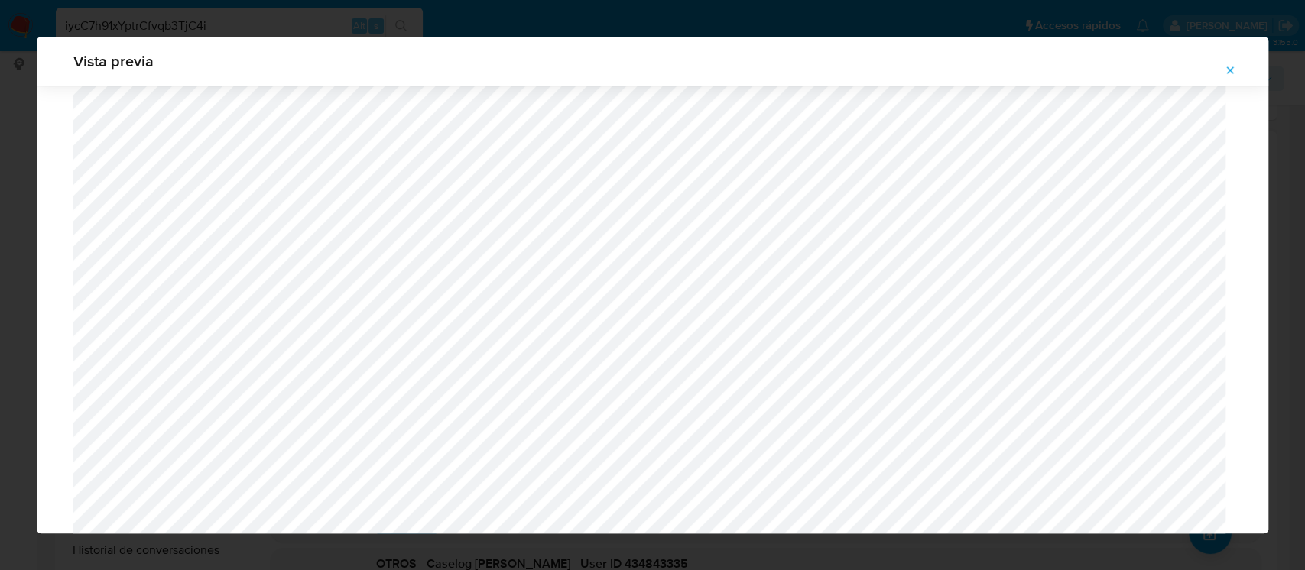
scroll to position [5130, 0]
click at [1233, 68] on icon "Attachment preview" at bounding box center [1230, 70] width 12 height 12
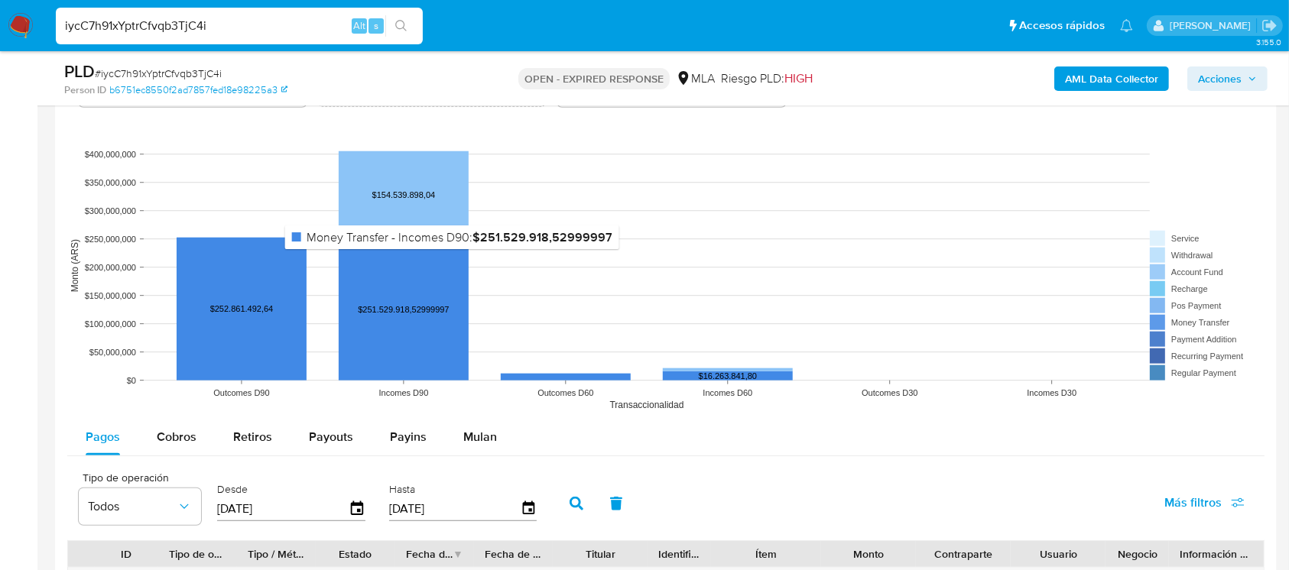
scroll to position [1529, 0]
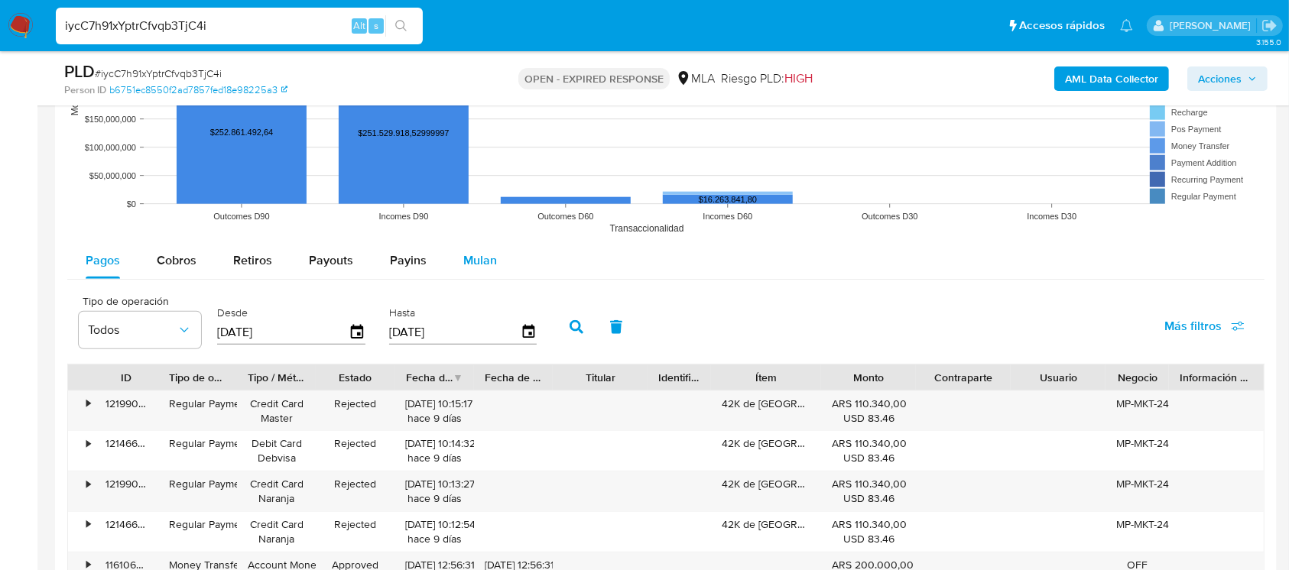
drag, startPoint x: 471, startPoint y: 256, endPoint x: 448, endPoint y: 272, distance: 28.0
click at [471, 255] on span "Mulan" at bounding box center [480, 260] width 34 height 18
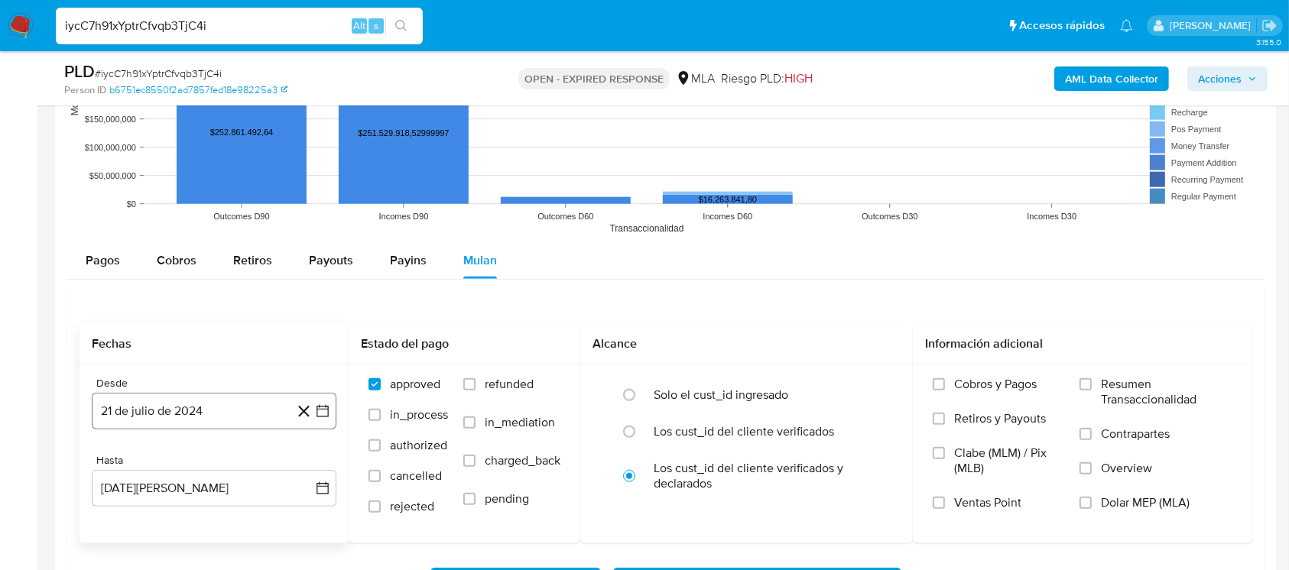
drag, startPoint x: 185, startPoint y: 389, endPoint x: 184, endPoint y: 399, distance: 10.0
click at [185, 394] on div "Desde 21 de [PERSON_NAME] de 2024 [DATE]" at bounding box center [214, 403] width 245 height 53
click at [187, 407] on button "21 de julio de 2024" at bounding box center [214, 411] width 245 height 37
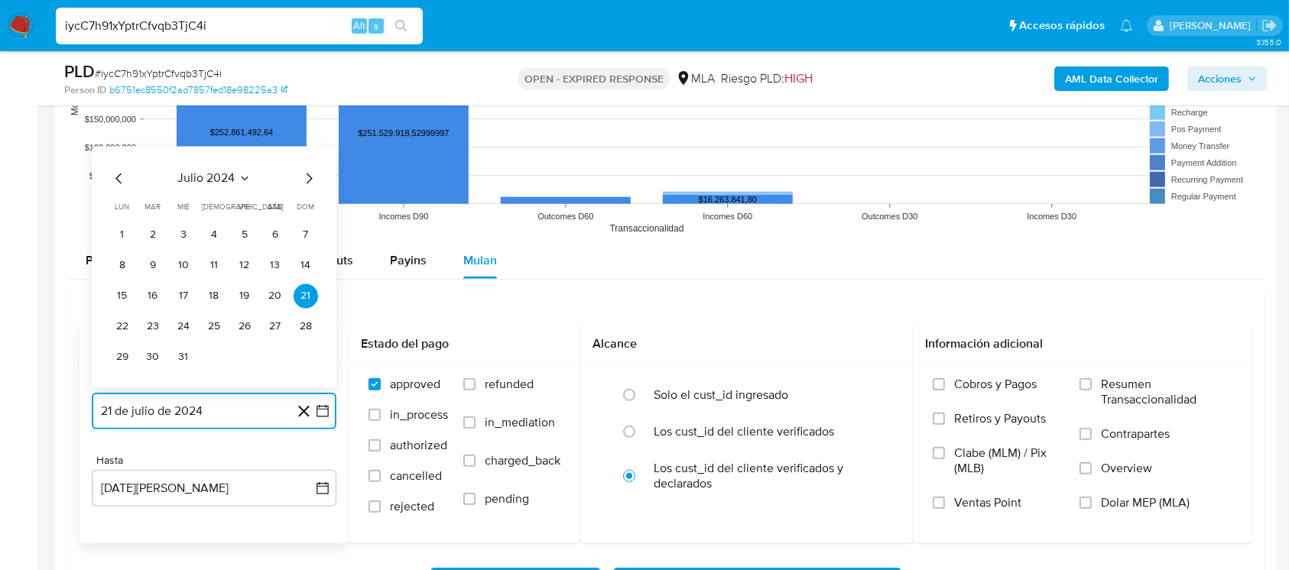
click at [222, 176] on span "julio 2024" at bounding box center [206, 177] width 57 height 15
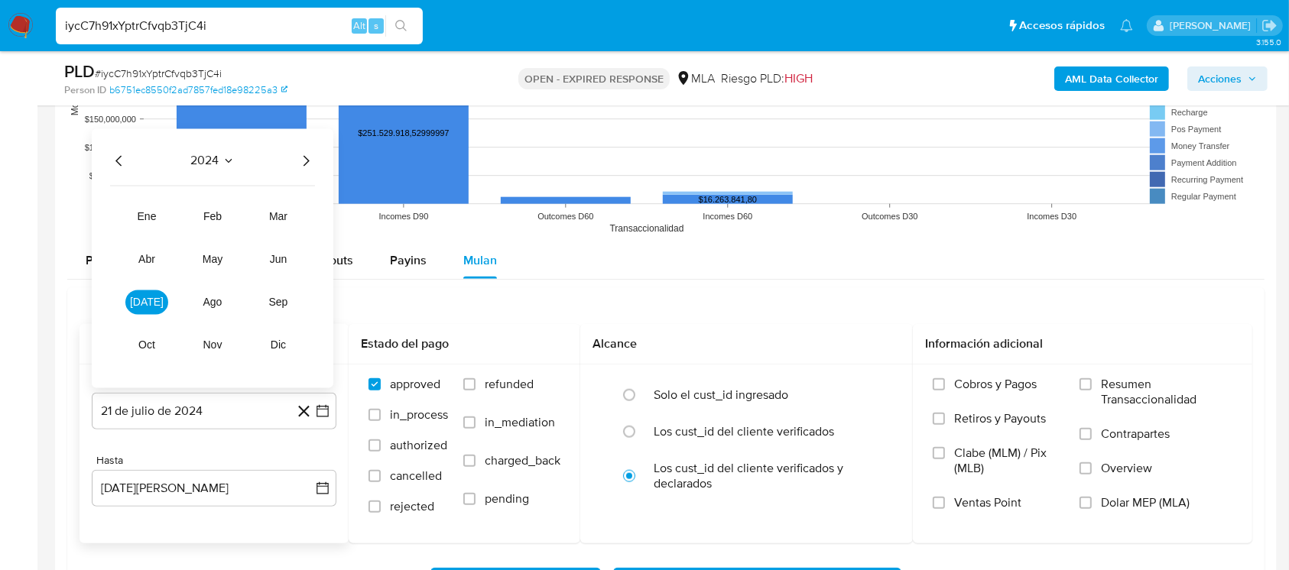
click at [307, 162] on icon "Año siguiente" at bounding box center [306, 160] width 18 height 18
click at [276, 253] on span "jun" at bounding box center [279, 259] width 18 height 12
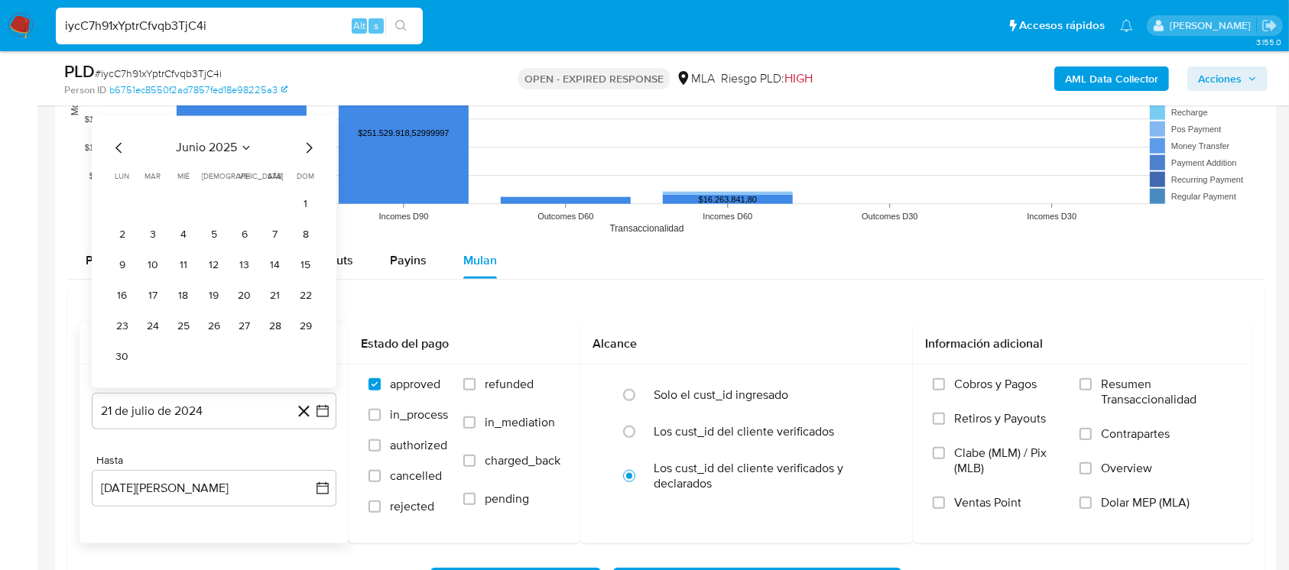
click at [305, 204] on button "1" at bounding box center [306, 204] width 24 height 24
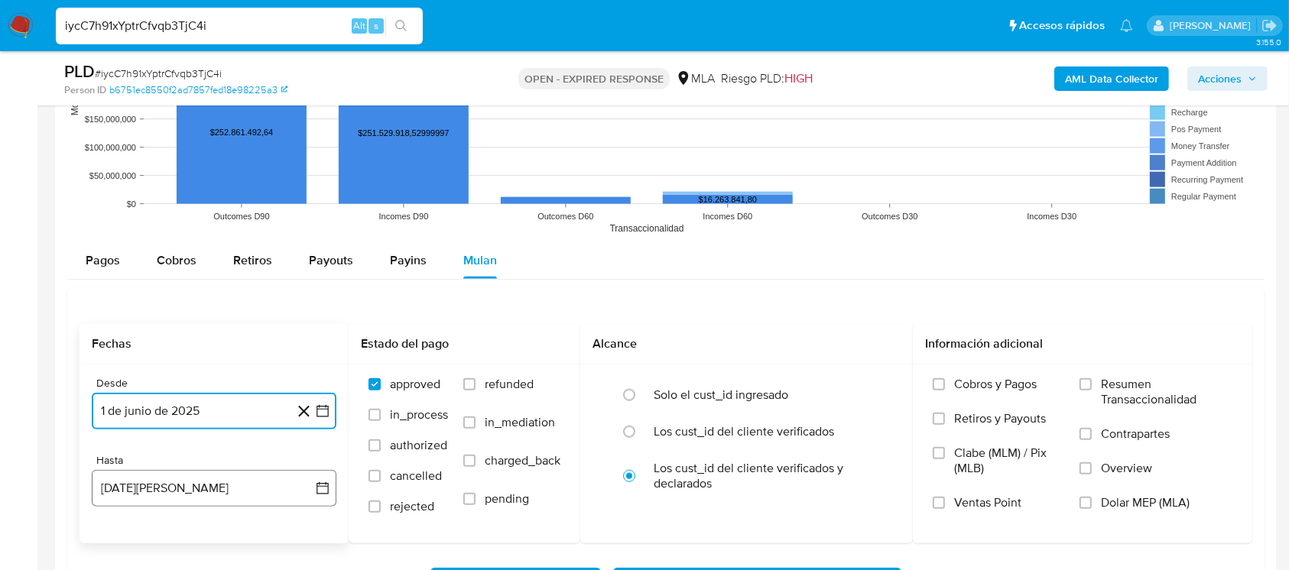
click at [223, 486] on button "21 [PERSON_NAME] de 2025" at bounding box center [214, 488] width 245 height 37
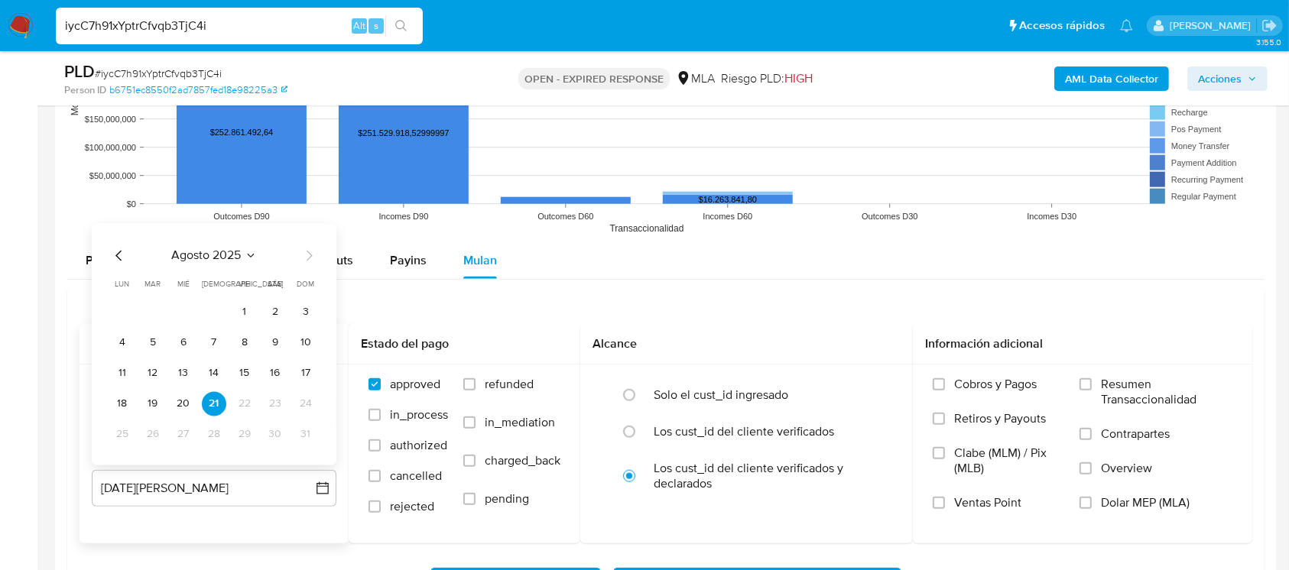
click at [131, 258] on div "agosto 2025" at bounding box center [214, 255] width 208 height 18
click at [115, 258] on icon "Mes anterior" at bounding box center [119, 255] width 18 height 18
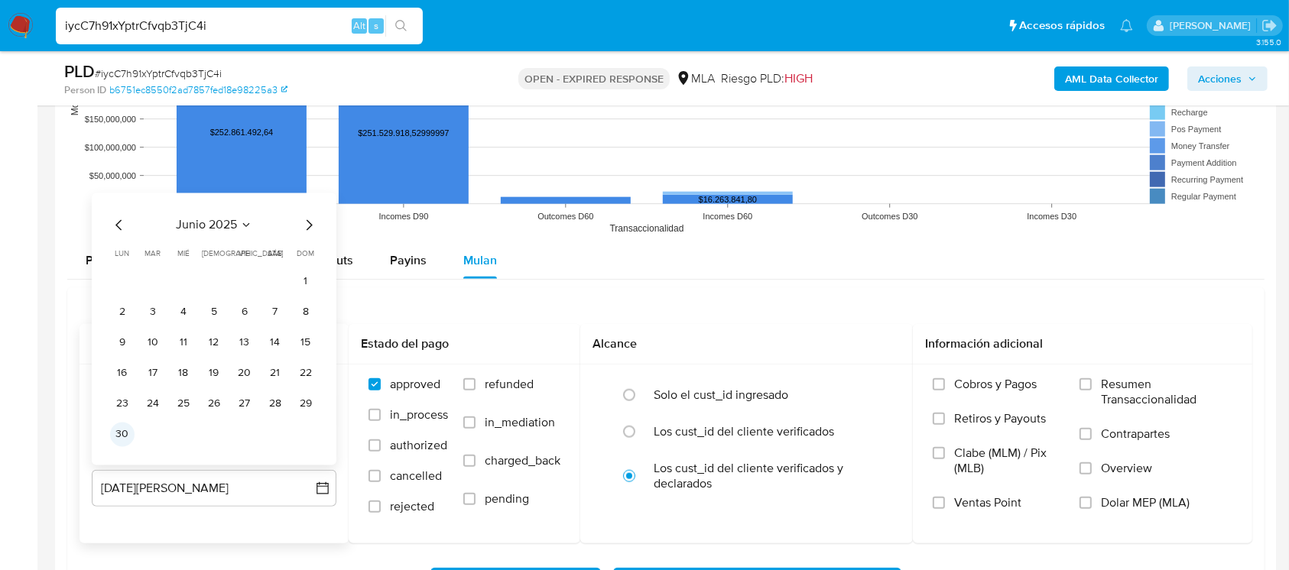
click at [113, 435] on button "30" at bounding box center [122, 434] width 24 height 24
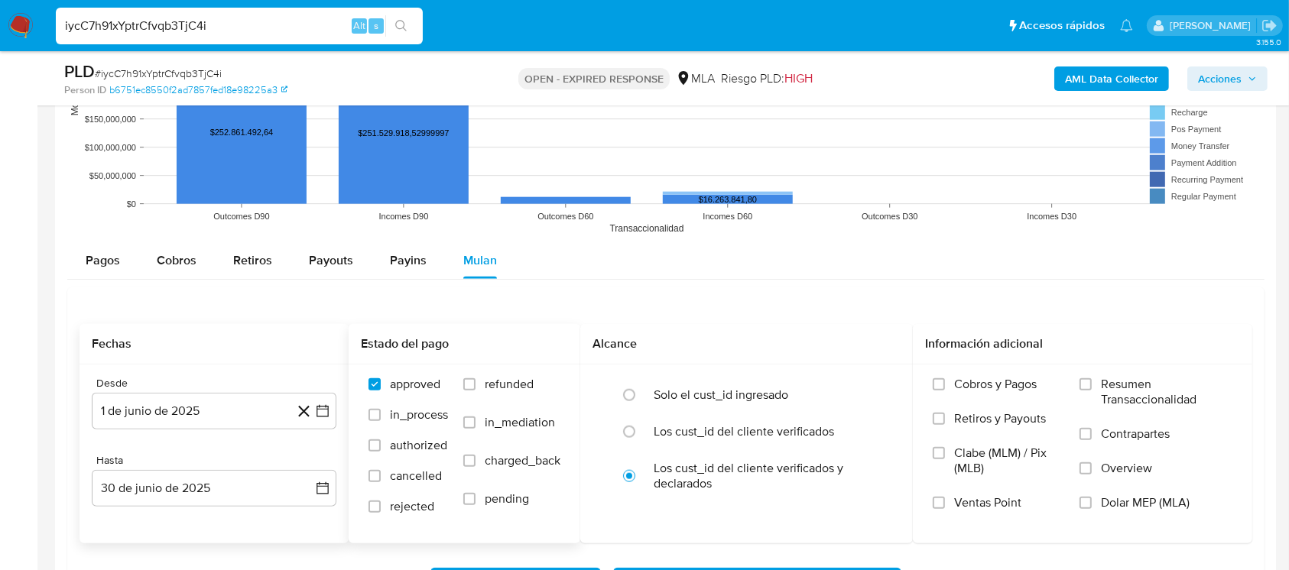
drag, startPoint x: 531, startPoint y: 364, endPoint x: 523, endPoint y: 381, distance: 19.5
click at [532, 365] on div "approved in_process authorized cancelled rejected refunded in_mediation charged…" at bounding box center [465, 453] width 232 height 177
click at [522, 382] on span "refunded" at bounding box center [509, 384] width 49 height 15
click at [475, 382] on input "refunded" at bounding box center [469, 384] width 12 height 12
checkbox input "true"
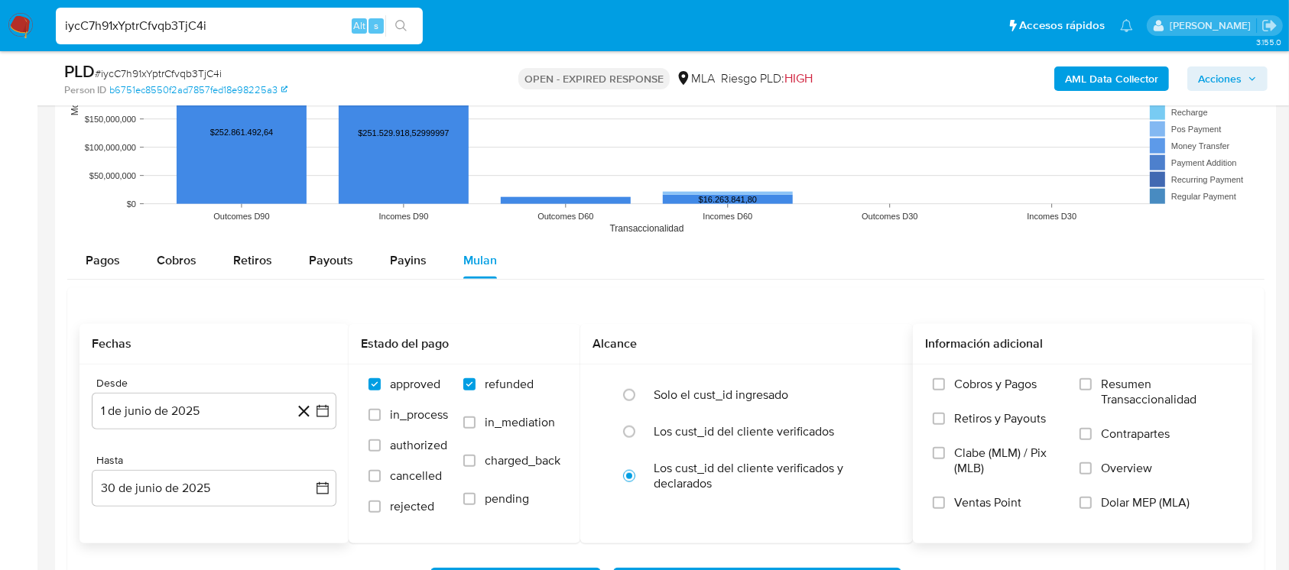
click at [1160, 506] on span "Dolar MEP (MLA)" at bounding box center [1145, 502] width 89 height 15
click at [1092, 506] on input "Dolar MEP (MLA)" at bounding box center [1085, 503] width 12 height 12
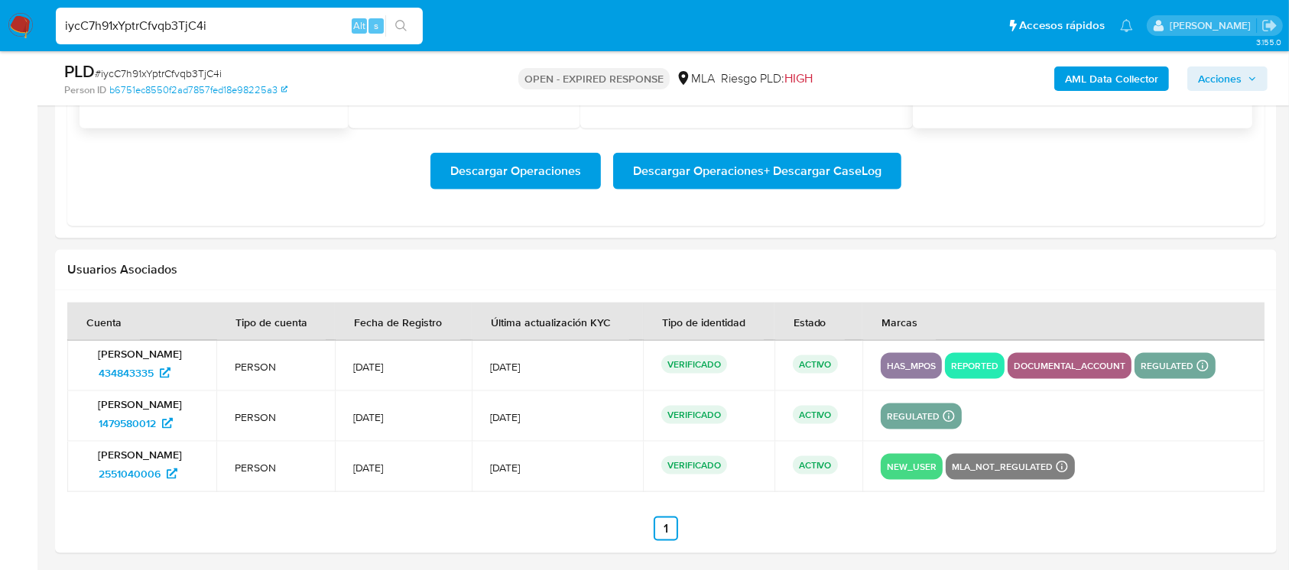
scroll to position [1947, 0]
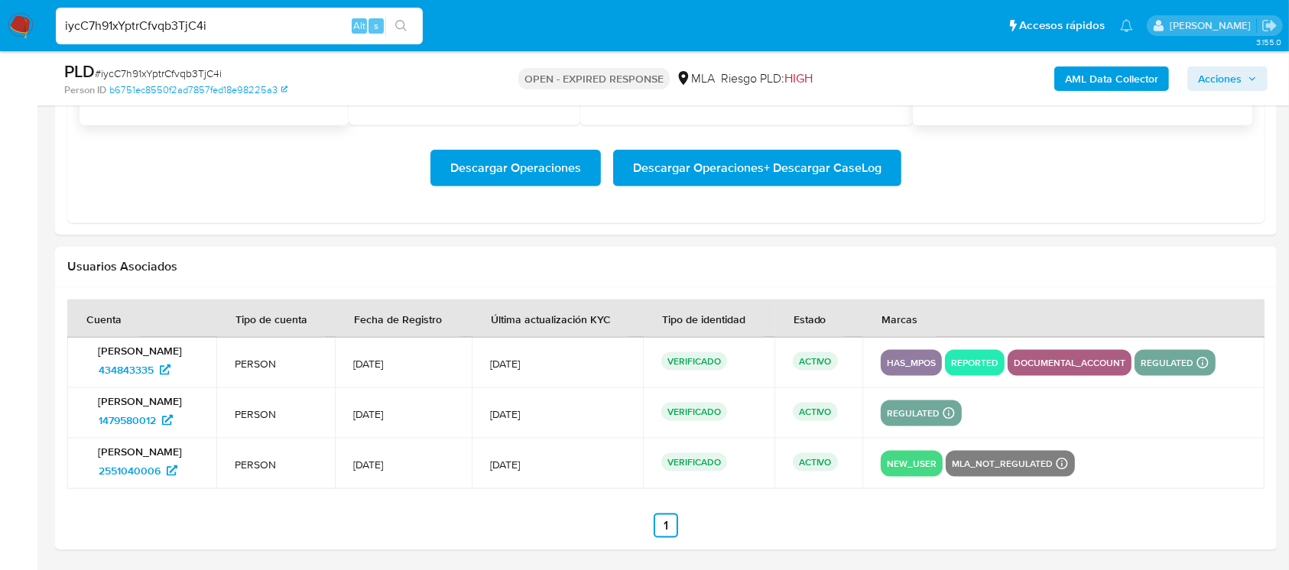
click at [767, 157] on span "Descargar Operaciones + Descargar CaseLog" at bounding box center [757, 168] width 248 height 34
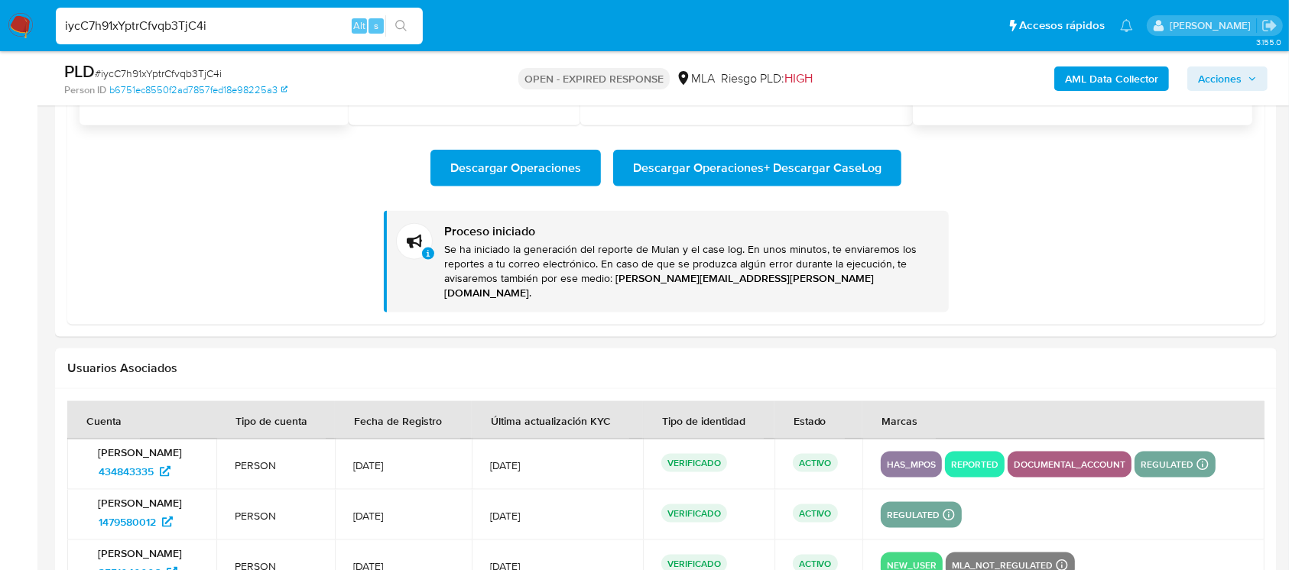
click at [274, 22] on input "iycC7h91xYptrCfvqb3TjC4i" at bounding box center [239, 26] width 367 height 20
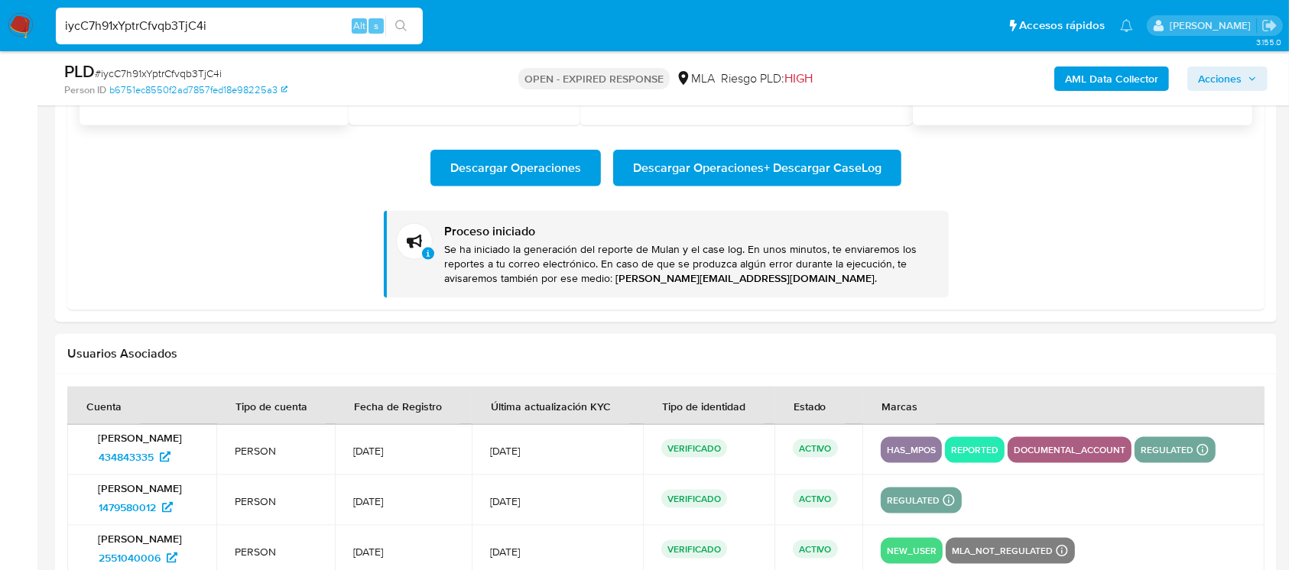
click at [274, 21] on input "iycC7h91xYptrCfvqb3TjC4i" at bounding box center [239, 26] width 367 height 20
paste input "ba8W2DSzMm3bYbaPEAjte9wR"
type input "ba8W2DSzMm3bYbaPEAjte9wR"
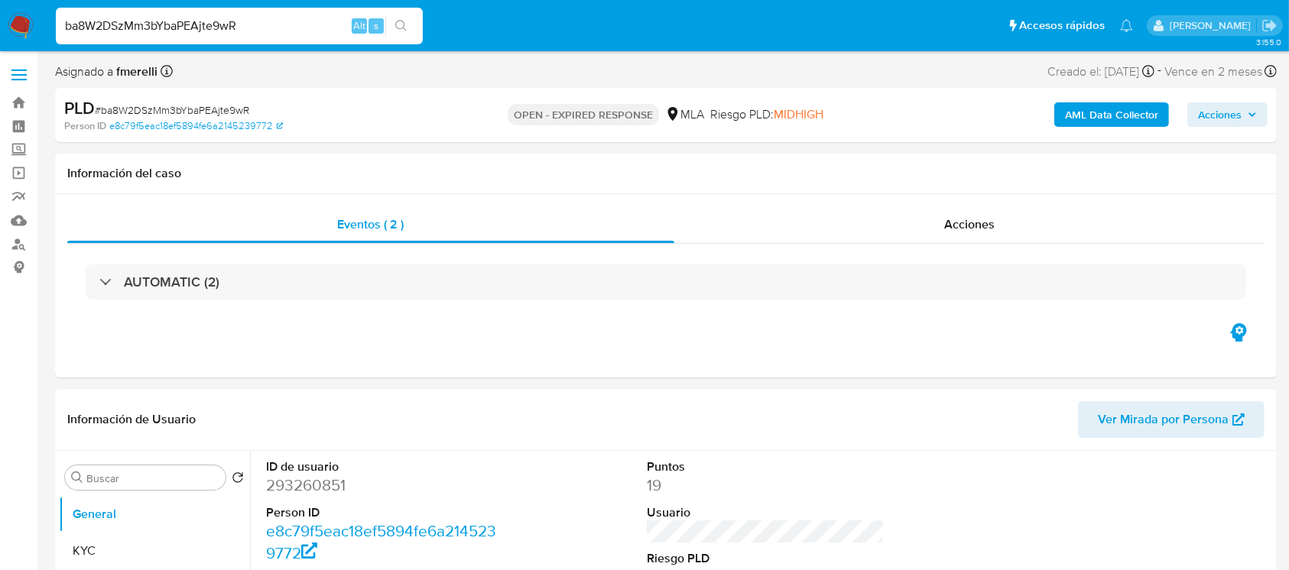
select select "10"
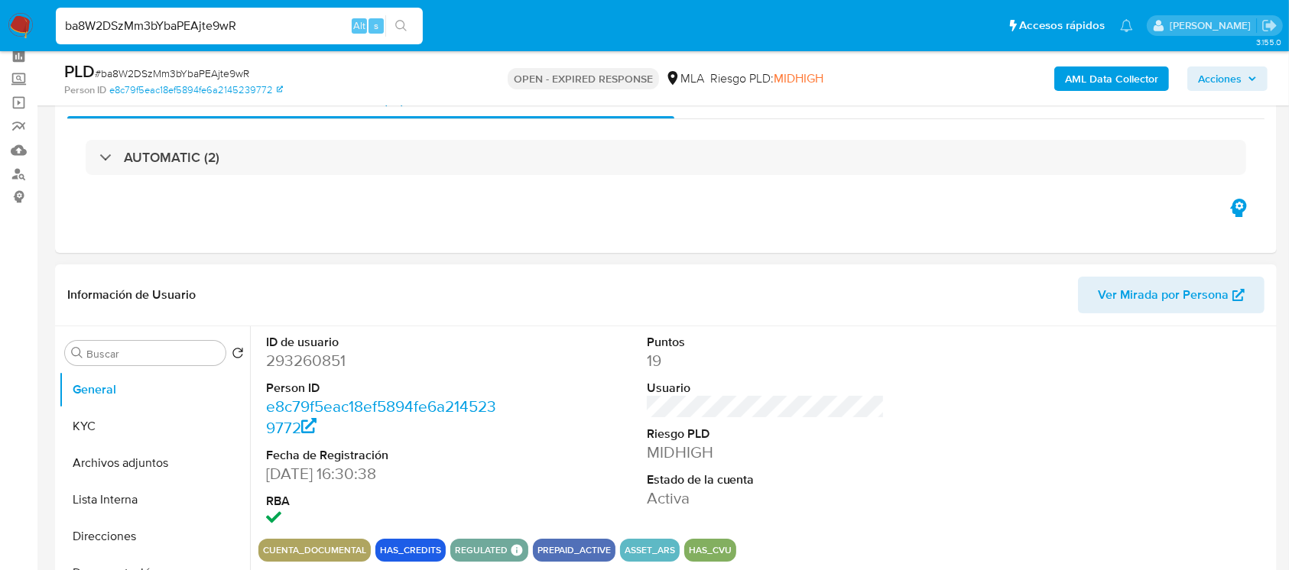
scroll to position [102, 0]
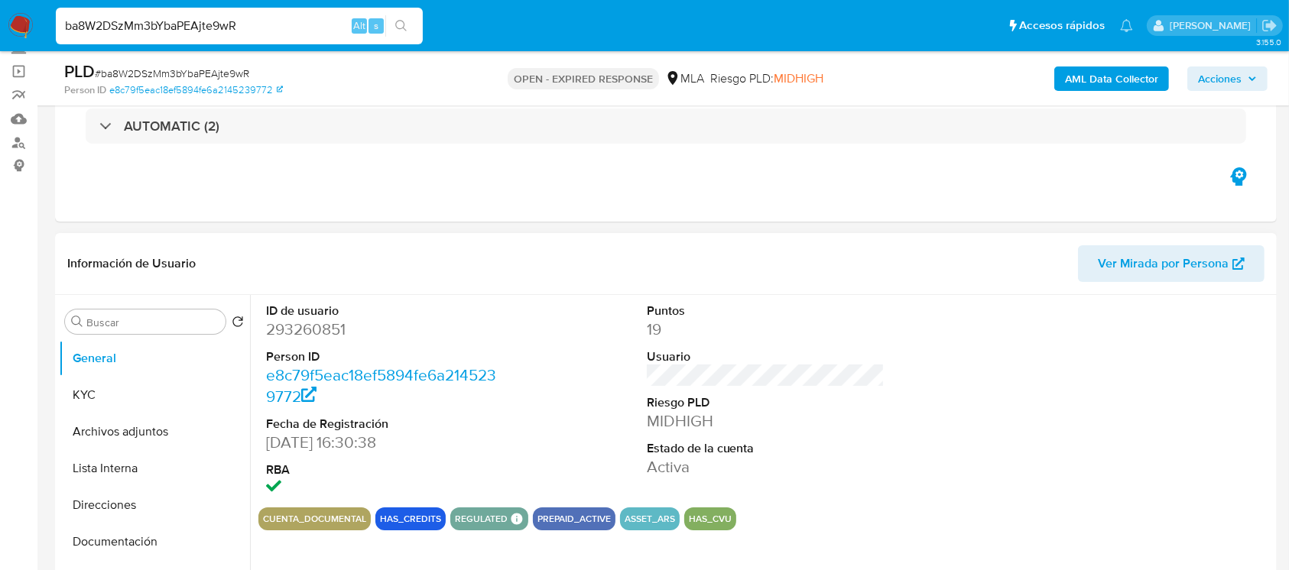
click at [297, 331] on dd "293260851" at bounding box center [385, 329] width 238 height 21
copy dd "293260851"
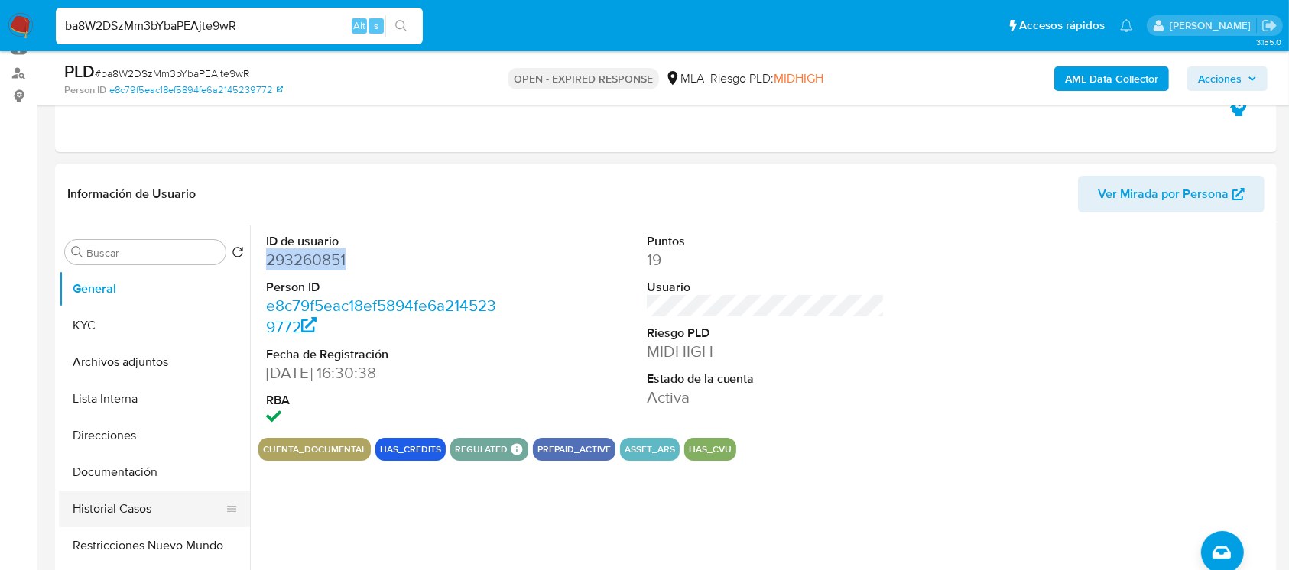
scroll to position [203, 0]
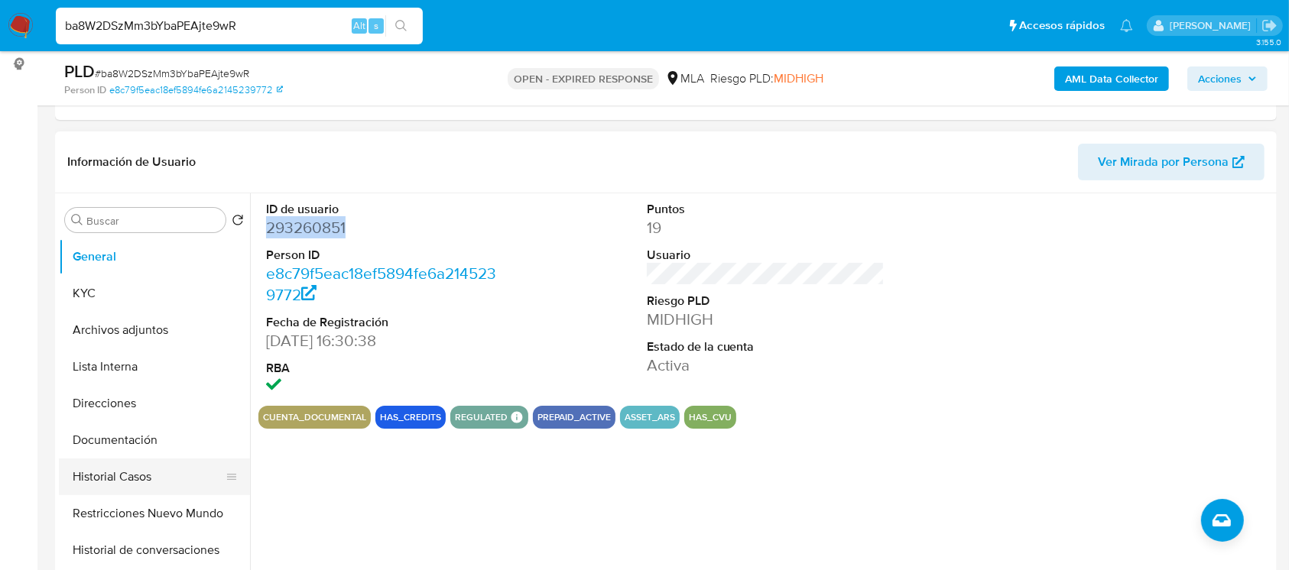
click at [102, 481] on button "Historial Casos" at bounding box center [148, 477] width 179 height 37
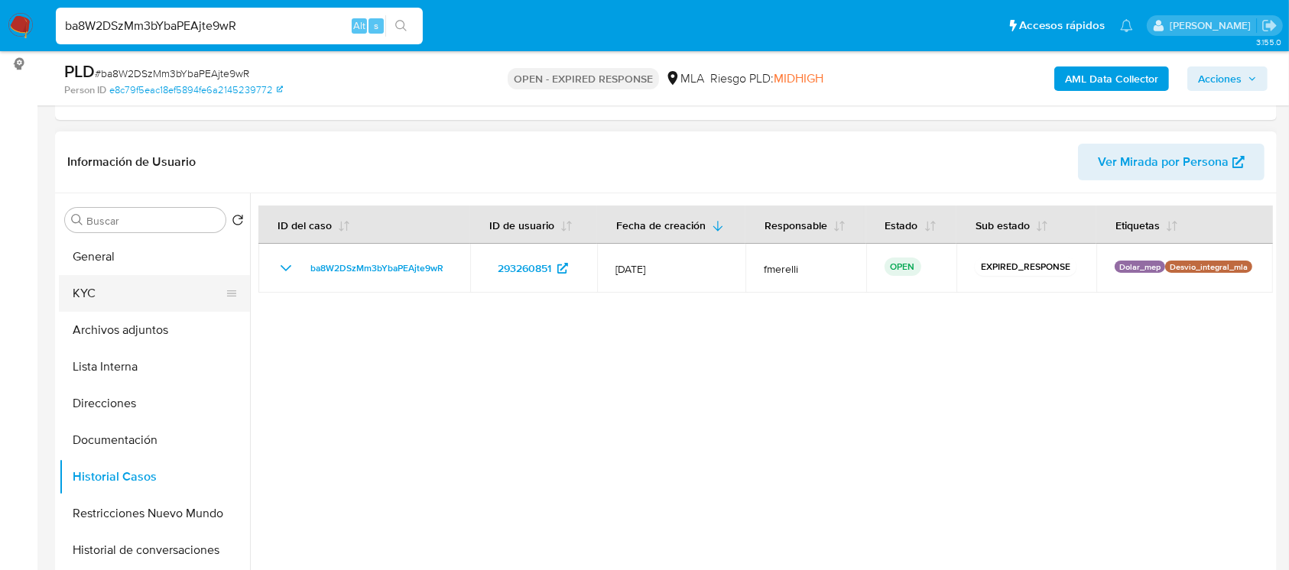
click at [122, 281] on button "KYC" at bounding box center [148, 293] width 179 height 37
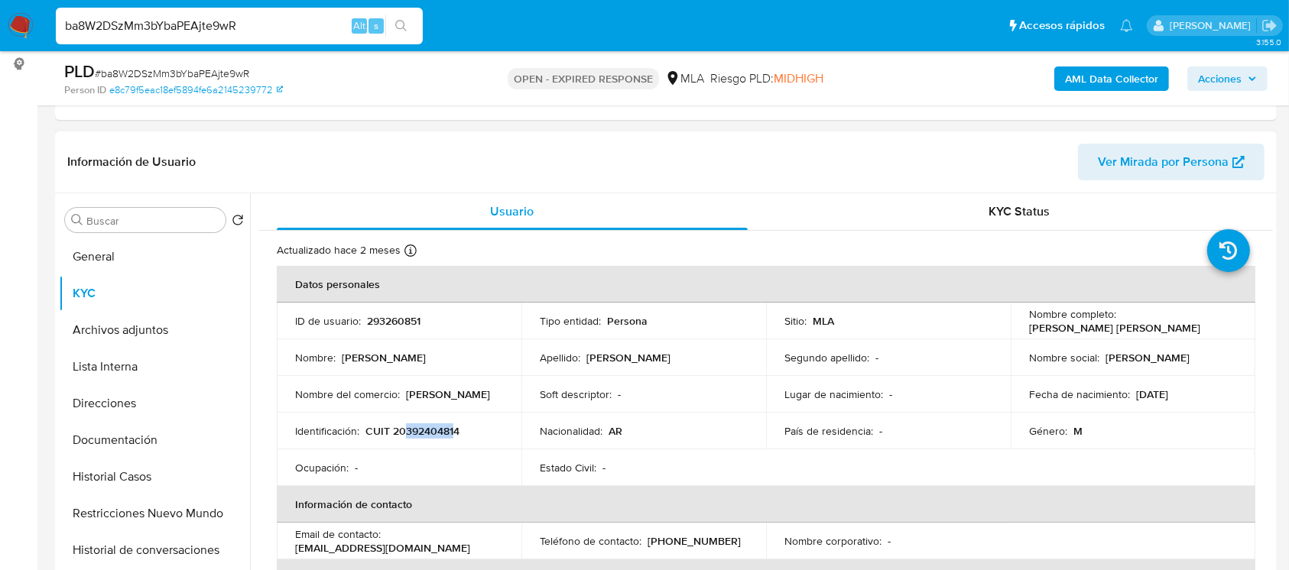
drag, startPoint x: 403, startPoint y: 431, endPoint x: 453, endPoint y: 430, distance: 49.7
click at [453, 430] on p "CUIT 20392404814" at bounding box center [412, 431] width 94 height 14
copy p "39240481"
click at [167, 449] on button "Documentación" at bounding box center [148, 440] width 179 height 37
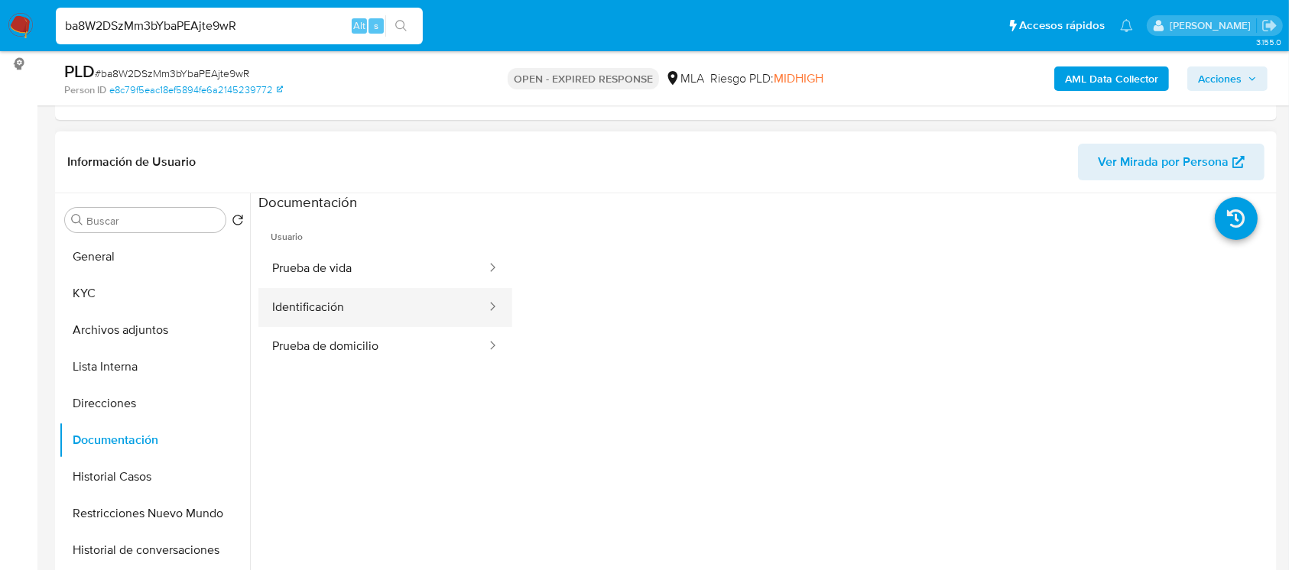
click at [340, 302] on button "Identificación" at bounding box center [372, 307] width 229 height 39
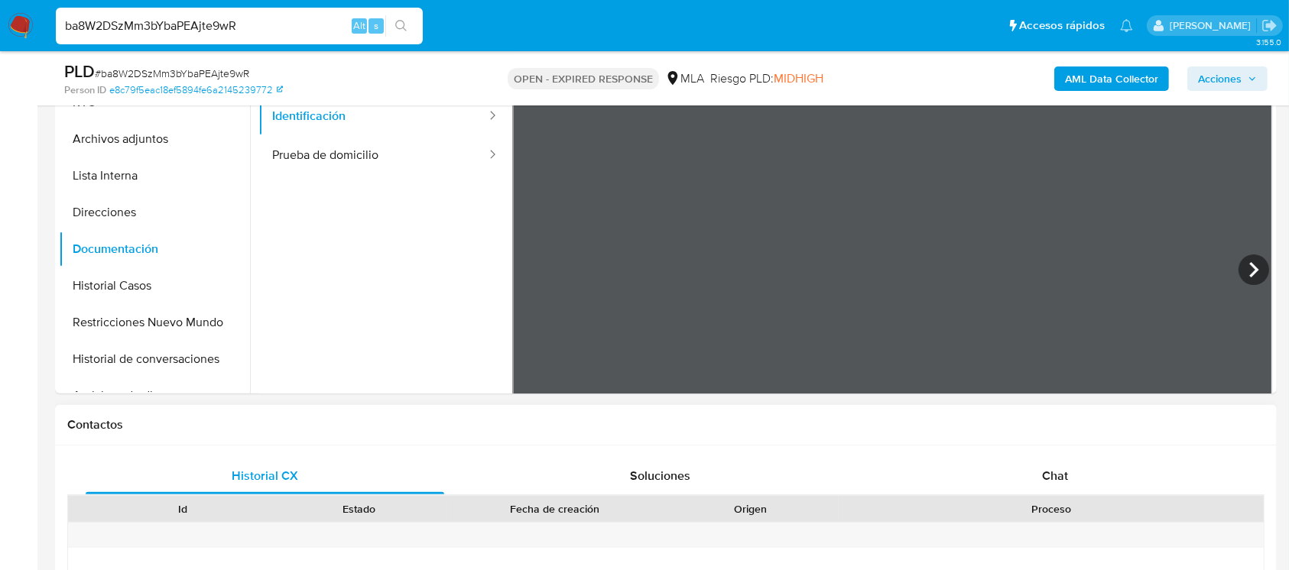
scroll to position [336, 0]
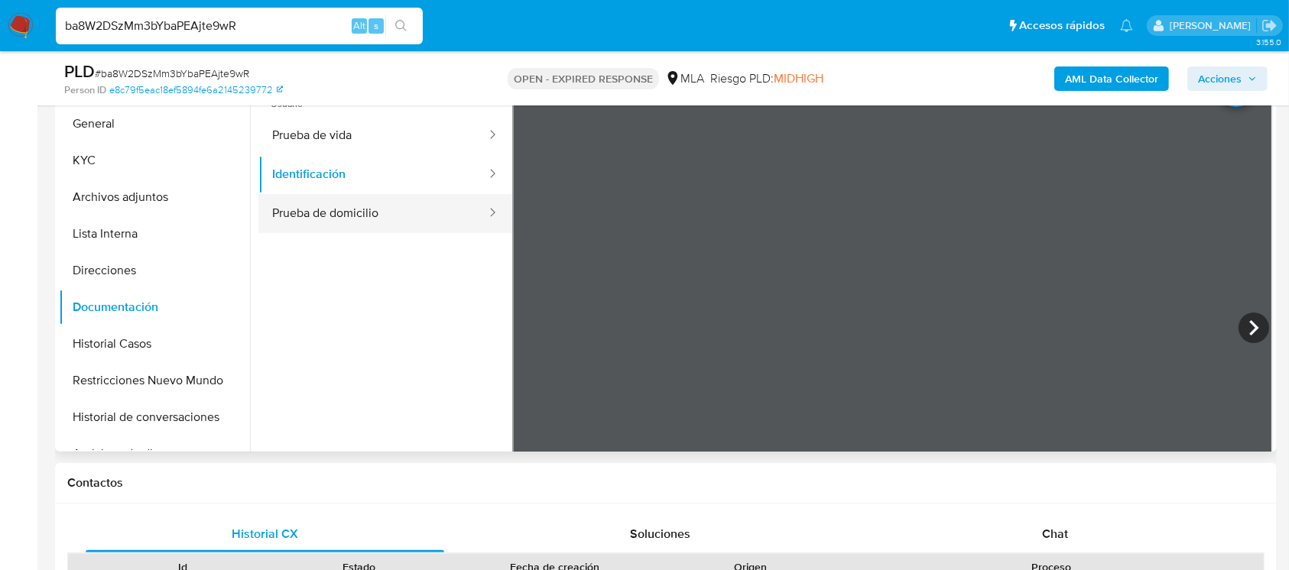
click at [354, 202] on button "Prueba de domicilio" at bounding box center [372, 213] width 229 height 39
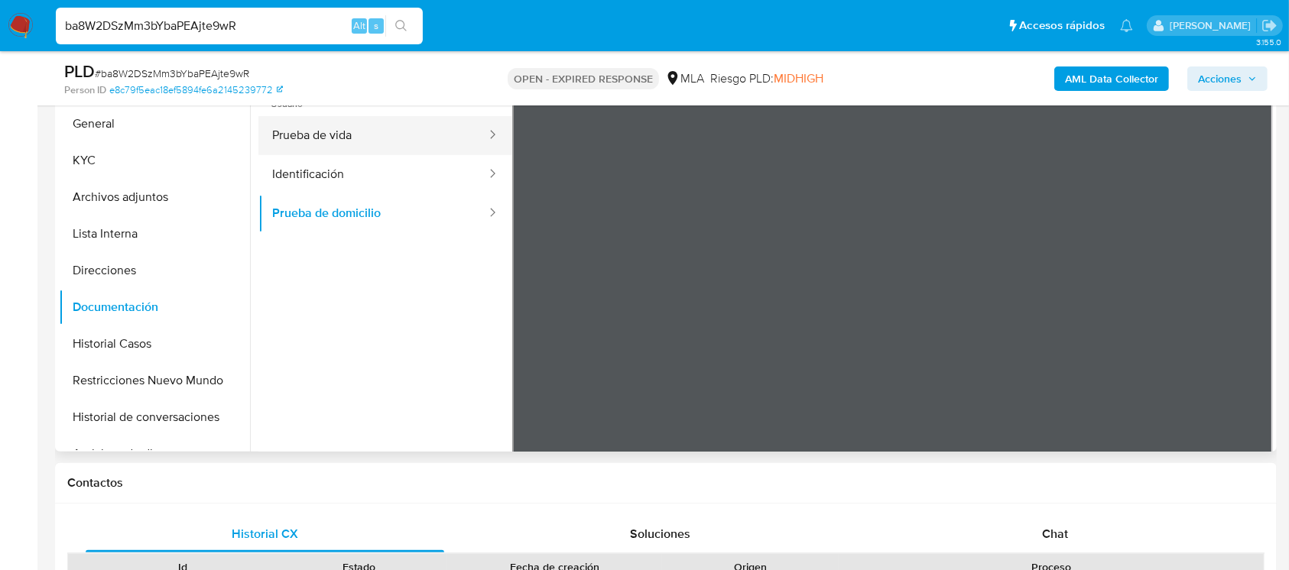
drag, startPoint x: 392, startPoint y: 138, endPoint x: 417, endPoint y: 141, distance: 24.6
click at [392, 137] on button "Prueba de vida" at bounding box center [372, 135] width 229 height 39
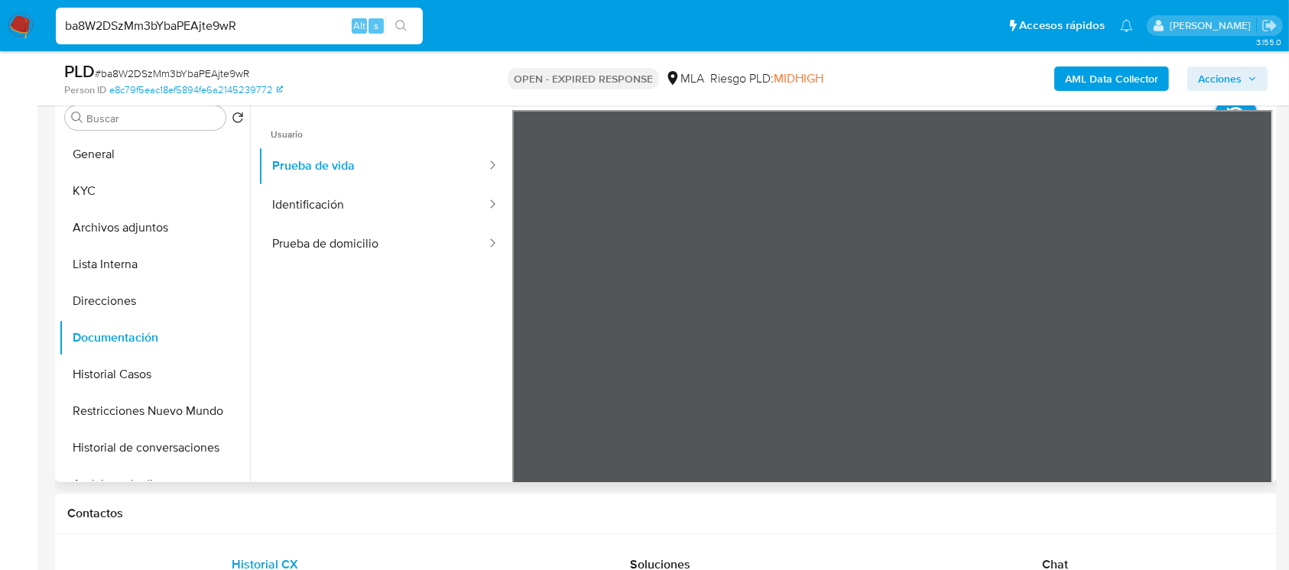
scroll to position [48, 0]
click at [153, 204] on button "KYC" at bounding box center [148, 191] width 179 height 37
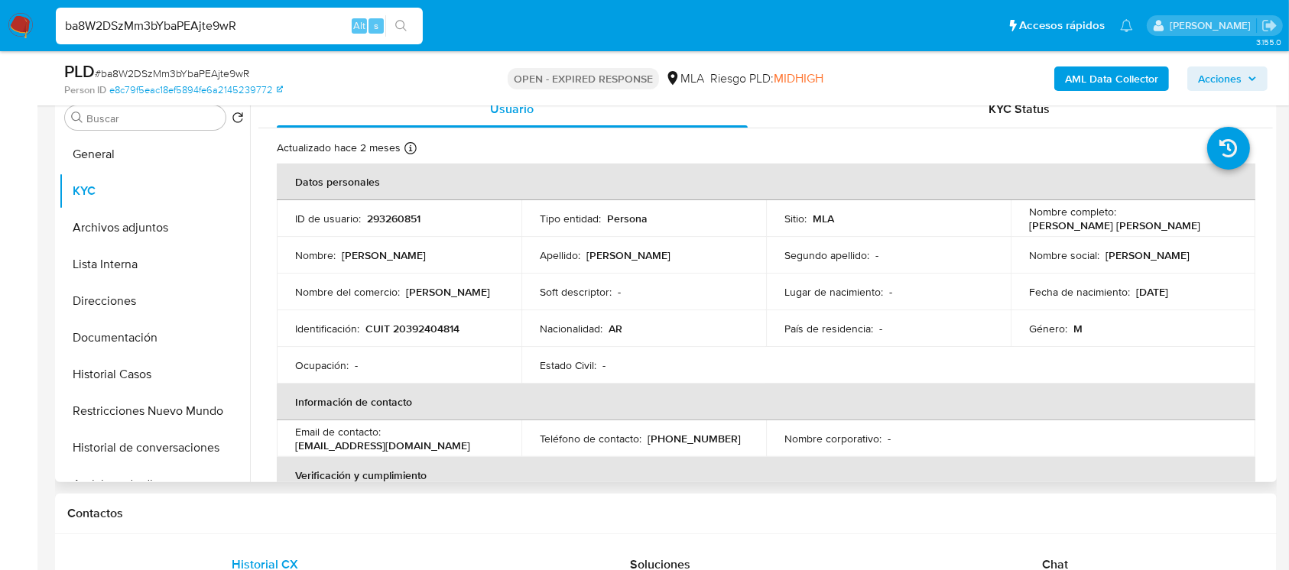
drag, startPoint x: 501, startPoint y: 54, endPoint x: 444, endPoint y: 364, distance: 315.6
click at [445, 366] on div "Ocupación : -" at bounding box center [399, 365] width 208 height 14
click at [423, 329] on p "CUIT 20392404814" at bounding box center [412, 329] width 94 height 14
copy p "20392404814"
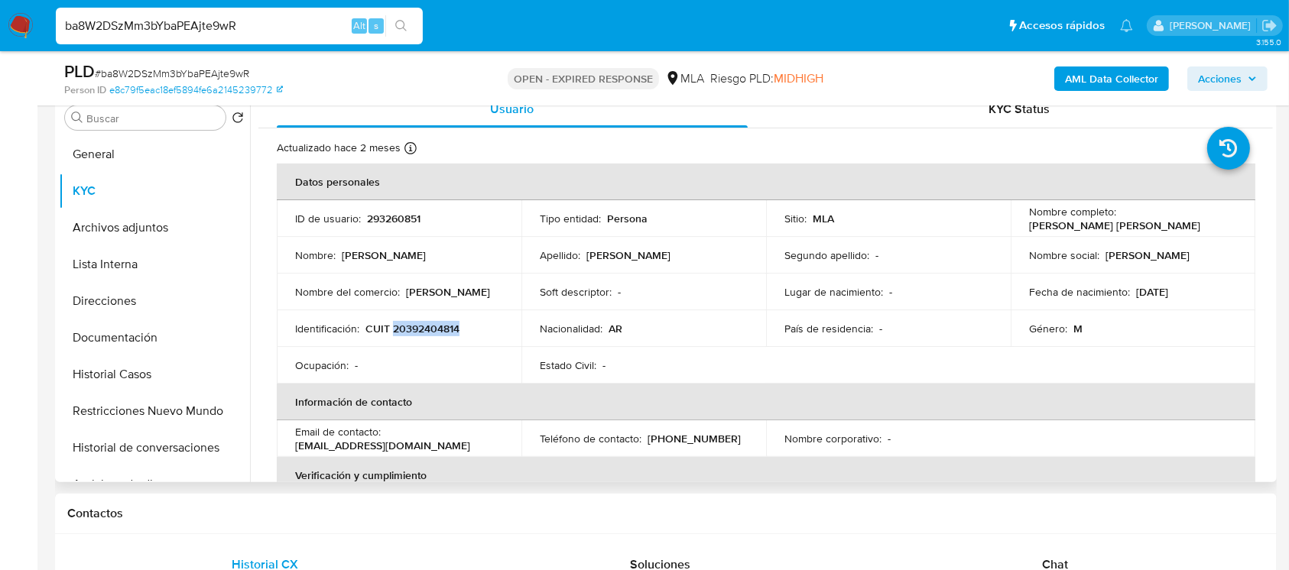
click at [397, 322] on p "CUIT 20392404814" at bounding box center [412, 329] width 94 height 14
click at [398, 322] on p "CUIT 20392404814" at bounding box center [412, 329] width 94 height 14
click at [400, 359] on div "Ocupación : -" at bounding box center [399, 365] width 208 height 14
click at [427, 322] on p "CUIT 20392404814" at bounding box center [412, 329] width 94 height 14
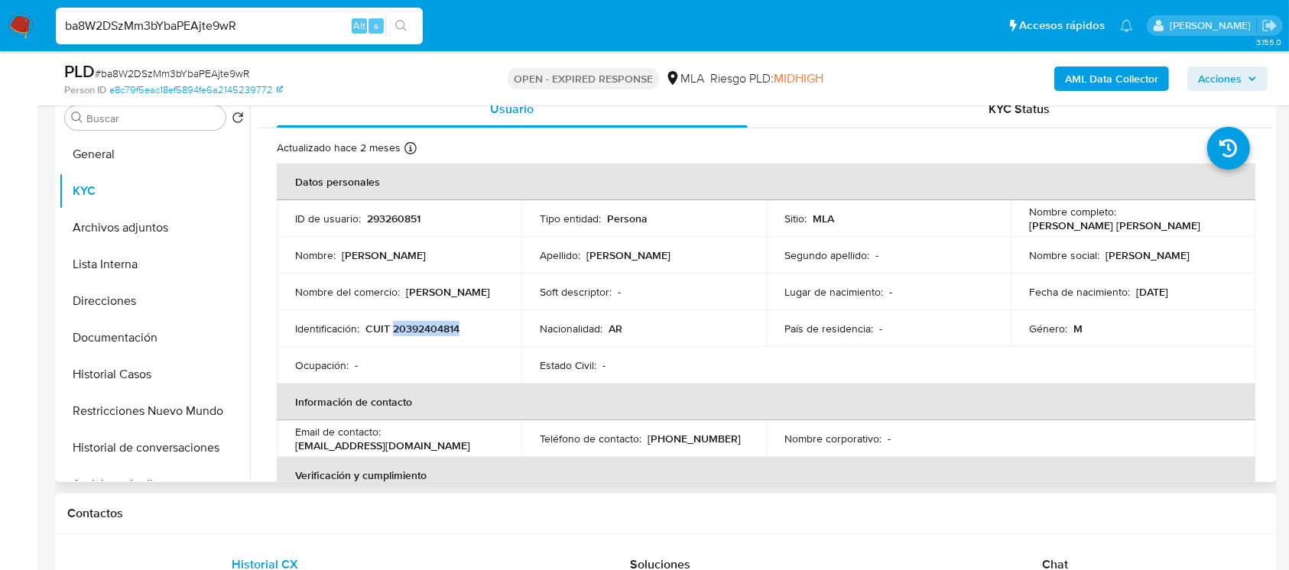
click at [427, 322] on p "CUIT 20392404814" at bounding box center [412, 329] width 94 height 14
copy p "20392404814"
click at [422, 316] on td "Identificación : CUIT 20392404814" at bounding box center [399, 328] width 245 height 37
click at [416, 329] on p "CUIT 20392404814" at bounding box center [412, 329] width 94 height 14
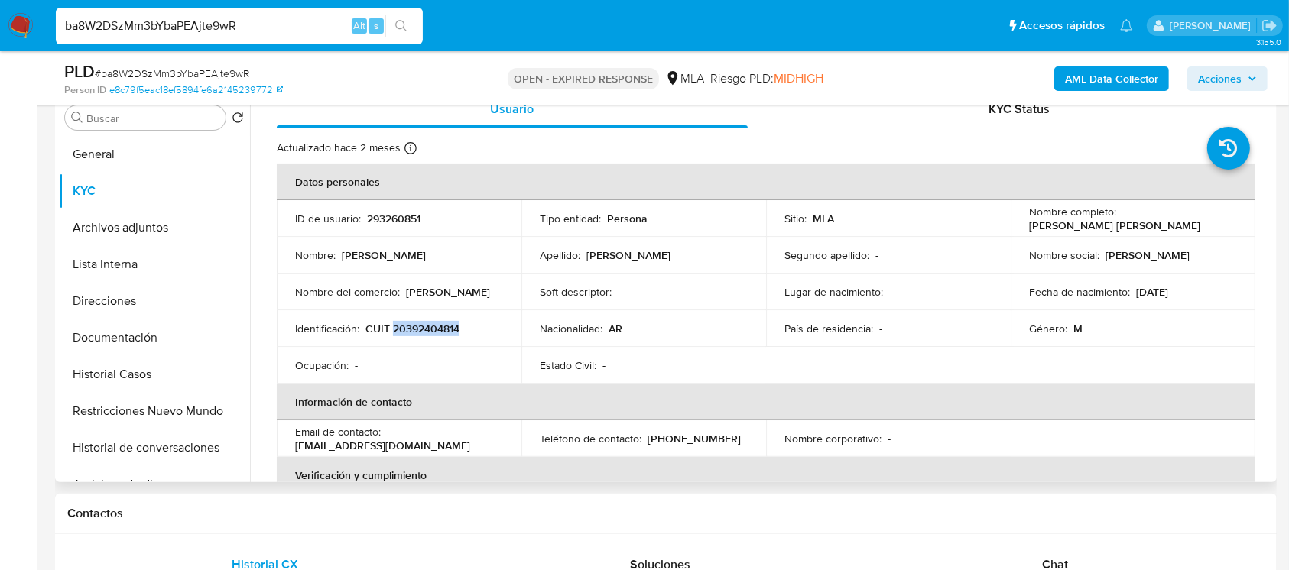
copy p "20392404814"
click at [405, 341] on td "Identificación : CUIT 20392404814" at bounding box center [399, 328] width 245 height 37
click at [399, 208] on td "ID de usuario : 293260851" at bounding box center [399, 218] width 245 height 37
copy p "293260851"
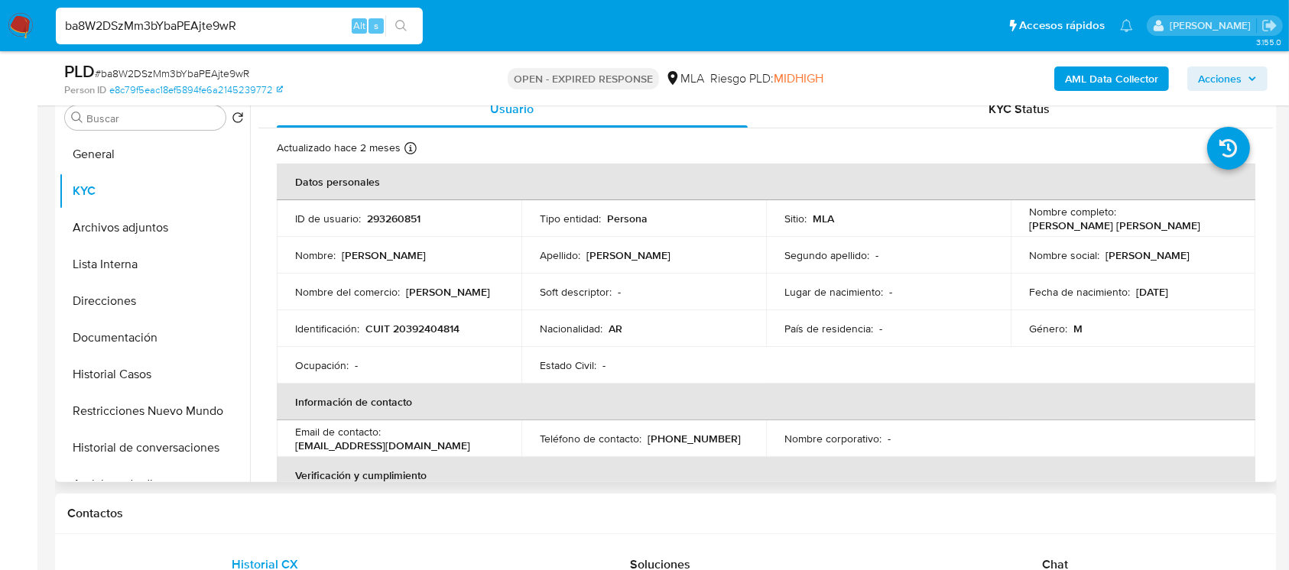
click at [430, 329] on p "CUIT 20392404814" at bounding box center [412, 329] width 94 height 14
copy p "20392404814"
click at [400, 219] on p "293260851" at bounding box center [394, 219] width 54 height 14
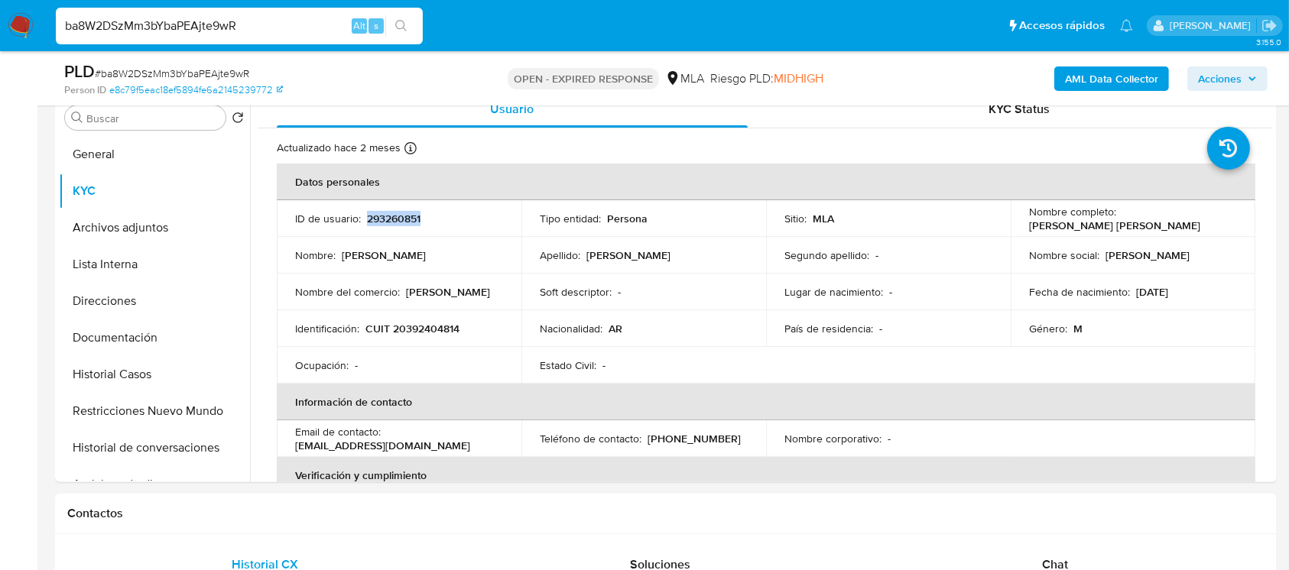
copy p "293260851"
click at [418, 319] on td "Identificación : CUIT 20392404814" at bounding box center [399, 328] width 245 height 37
click at [419, 319] on td "Identificación : CUIT 20392404814" at bounding box center [399, 328] width 245 height 37
click at [437, 330] on p "CUIT 20392404814" at bounding box center [412, 329] width 94 height 14
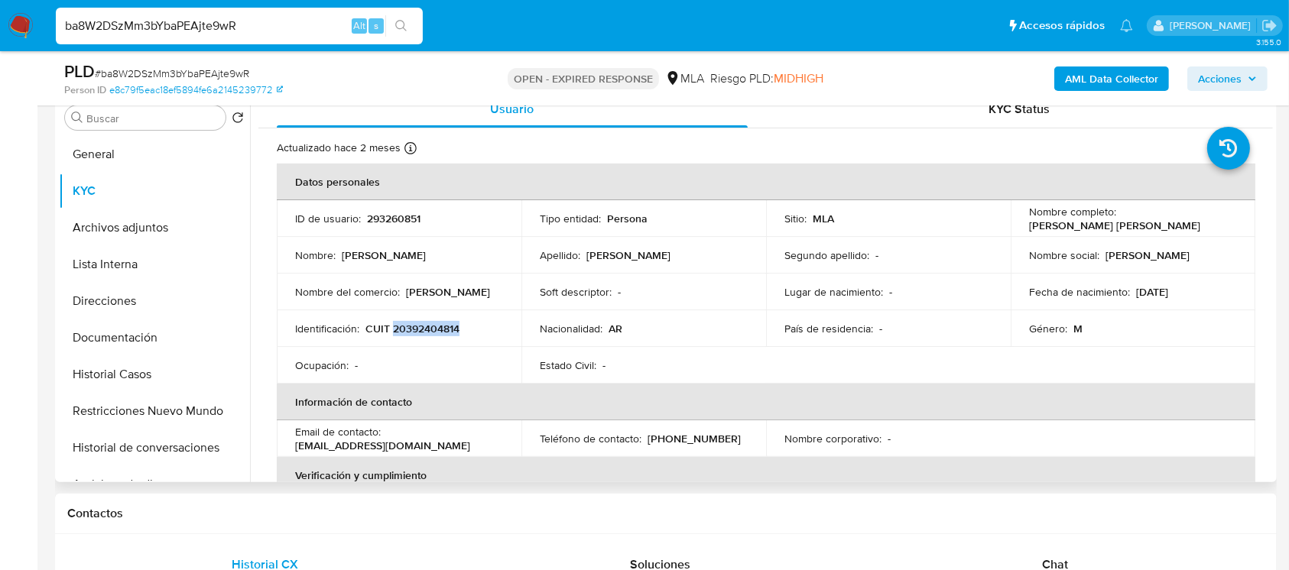
copy p "20392404814"
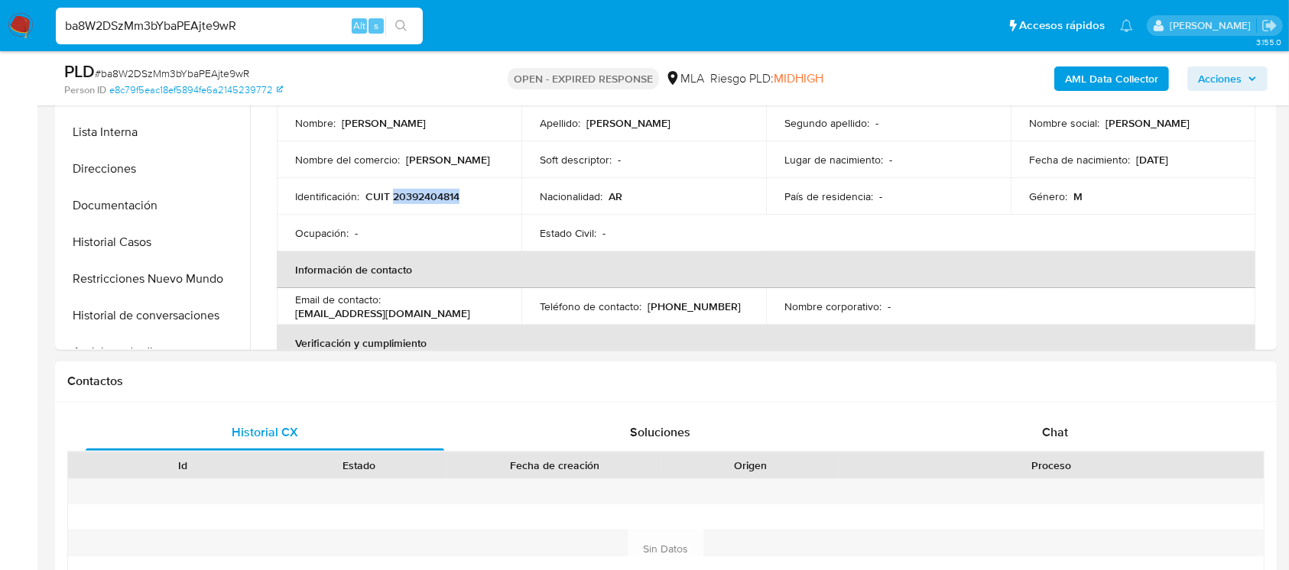
scroll to position [713, 0]
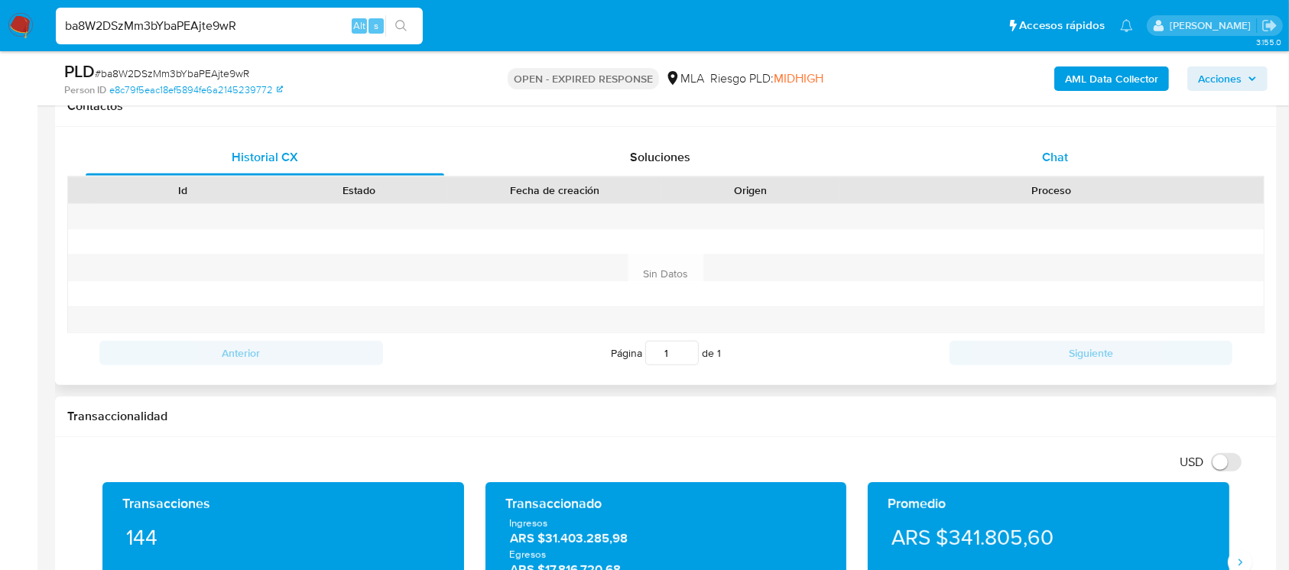
click at [1062, 162] on span "Chat" at bounding box center [1055, 157] width 26 height 18
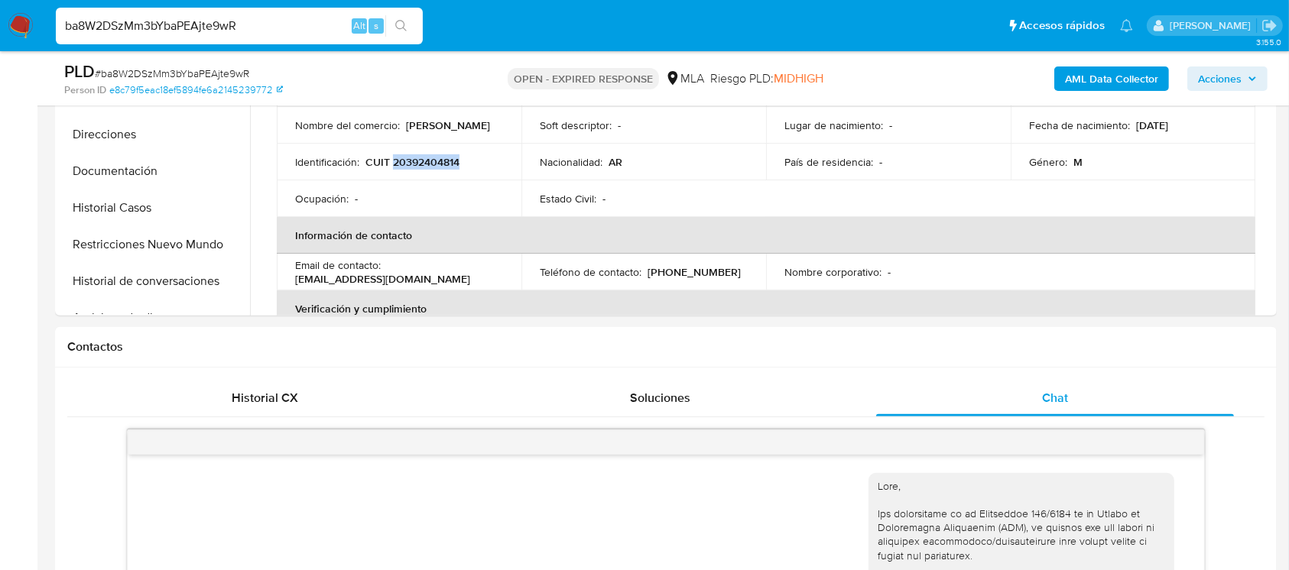
scroll to position [407, 0]
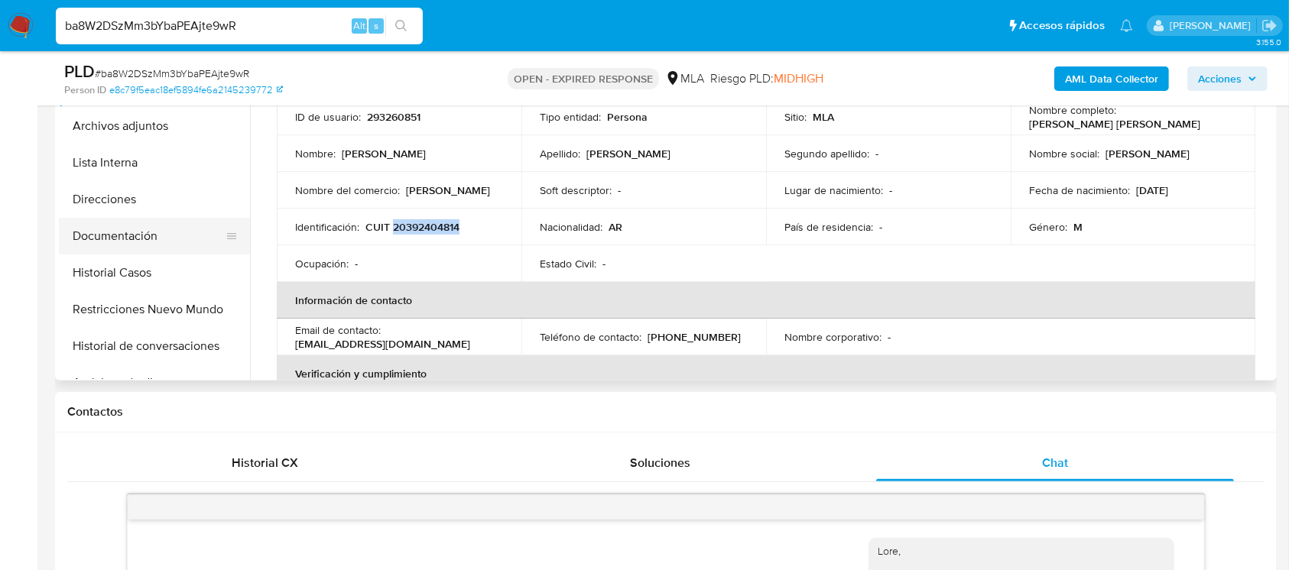
click at [157, 242] on button "Documentación" at bounding box center [148, 236] width 179 height 37
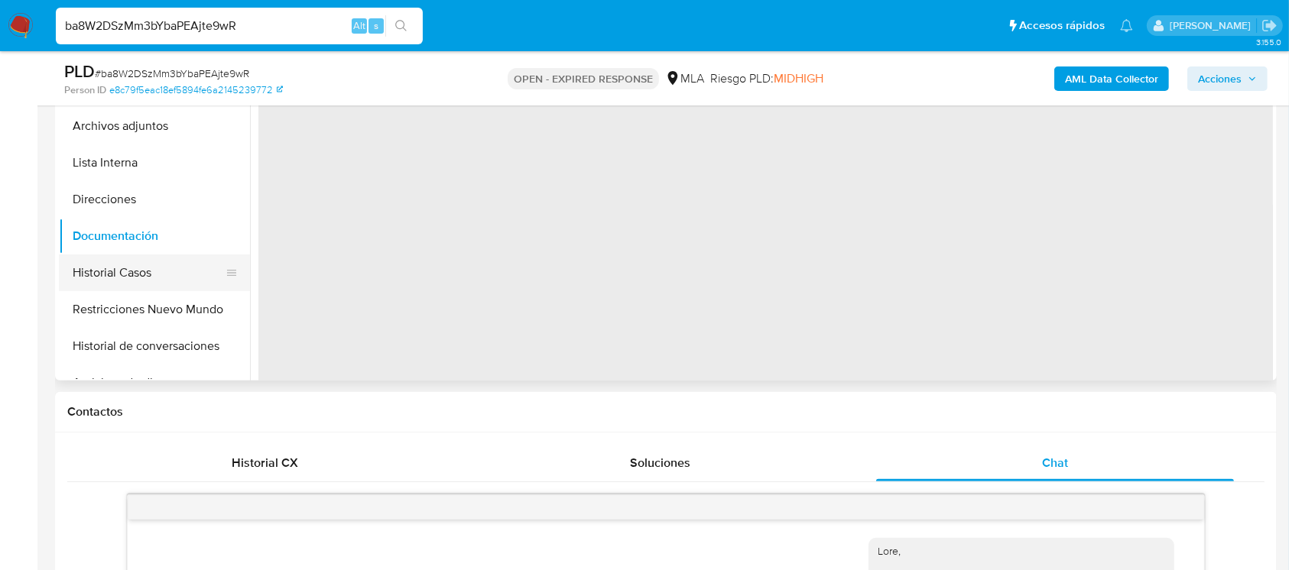
click at [141, 265] on button "Historial Casos" at bounding box center [148, 273] width 179 height 37
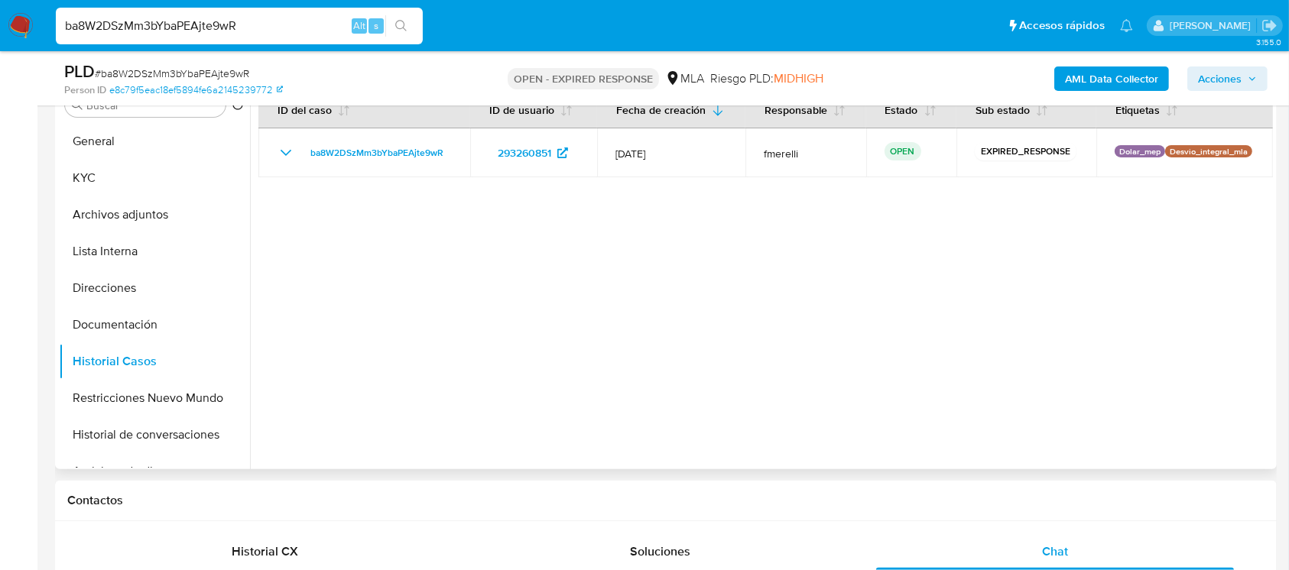
scroll to position [203, 0]
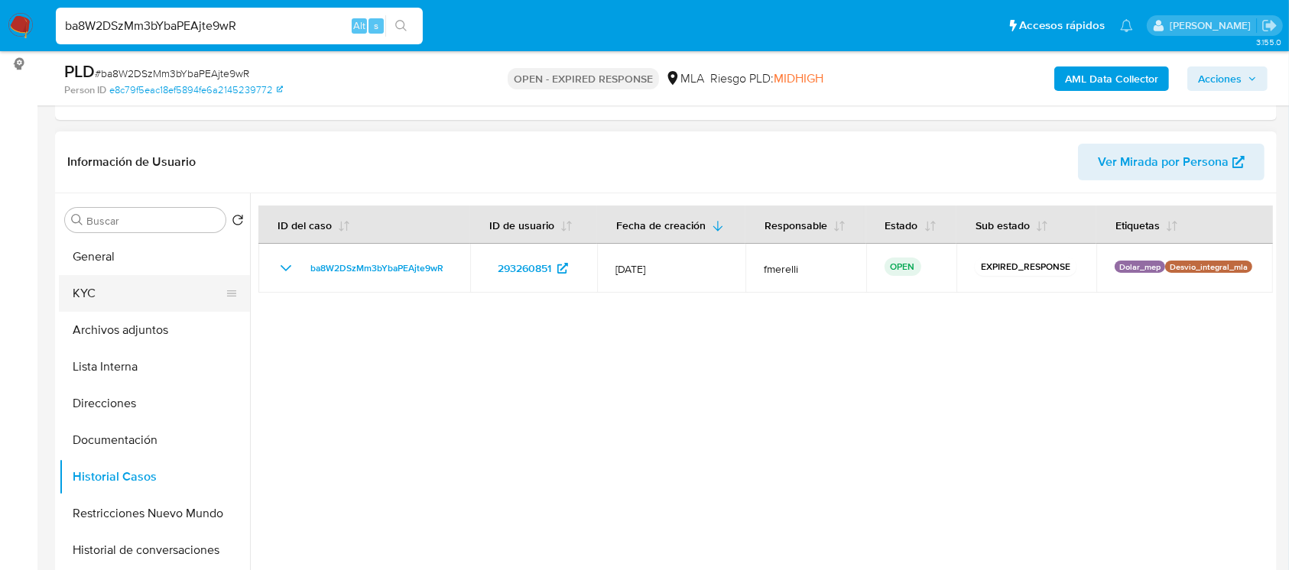
click at [104, 297] on button "KYC" at bounding box center [148, 293] width 179 height 37
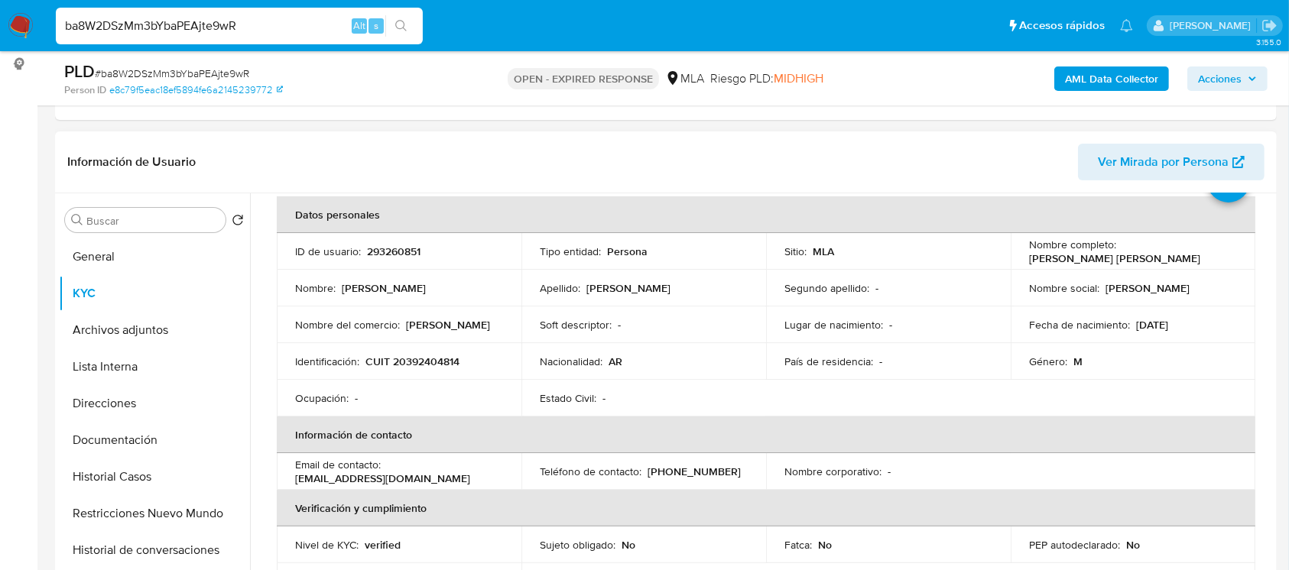
scroll to position [102, 0]
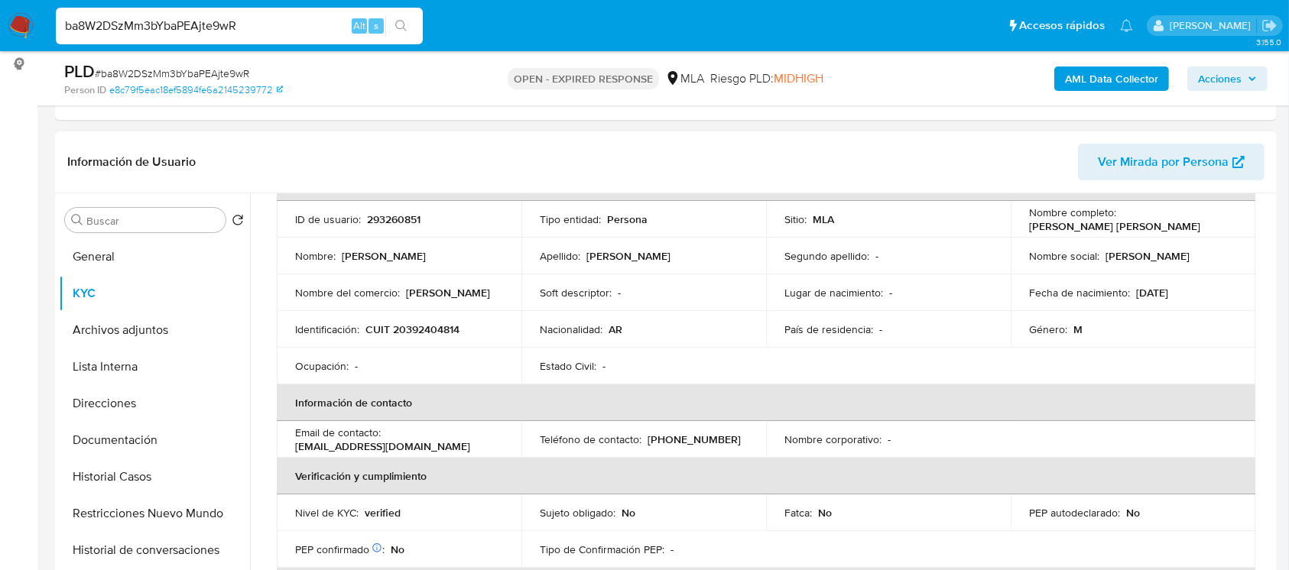
drag, startPoint x: 483, startPoint y: 447, endPoint x: 290, endPoint y: 451, distance: 192.7
click at [290, 451] on td "Email de contacto : marcelozapata241095@yahoo.com.ar" at bounding box center [399, 439] width 245 height 37
copy p "marcelozapata241095@yahoo.com.ar"
click at [401, 316] on td "Identificación : CUIT 20392404814" at bounding box center [399, 329] width 245 height 37
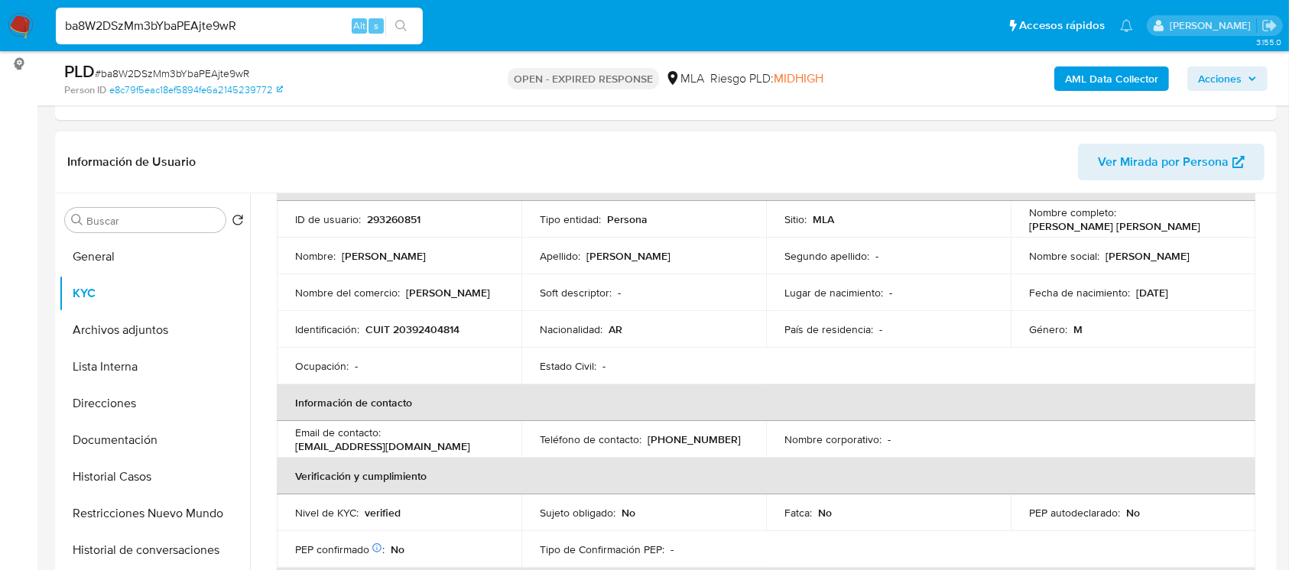
click at [407, 323] on p "CUIT 20392404814" at bounding box center [412, 330] width 94 height 14
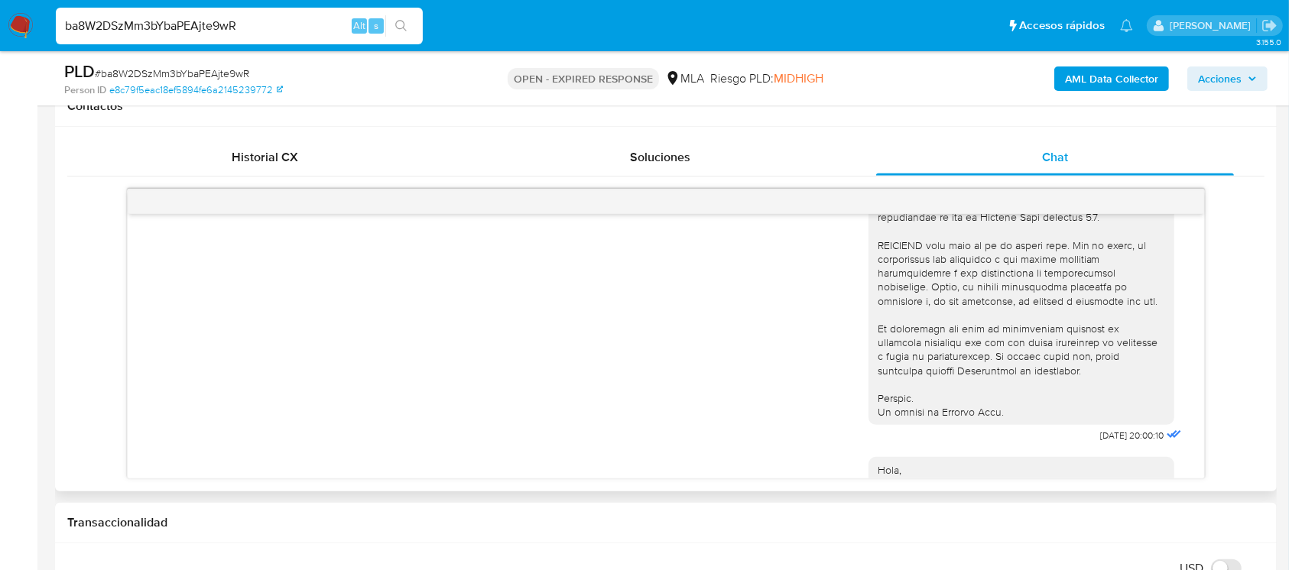
scroll to position [713, 0]
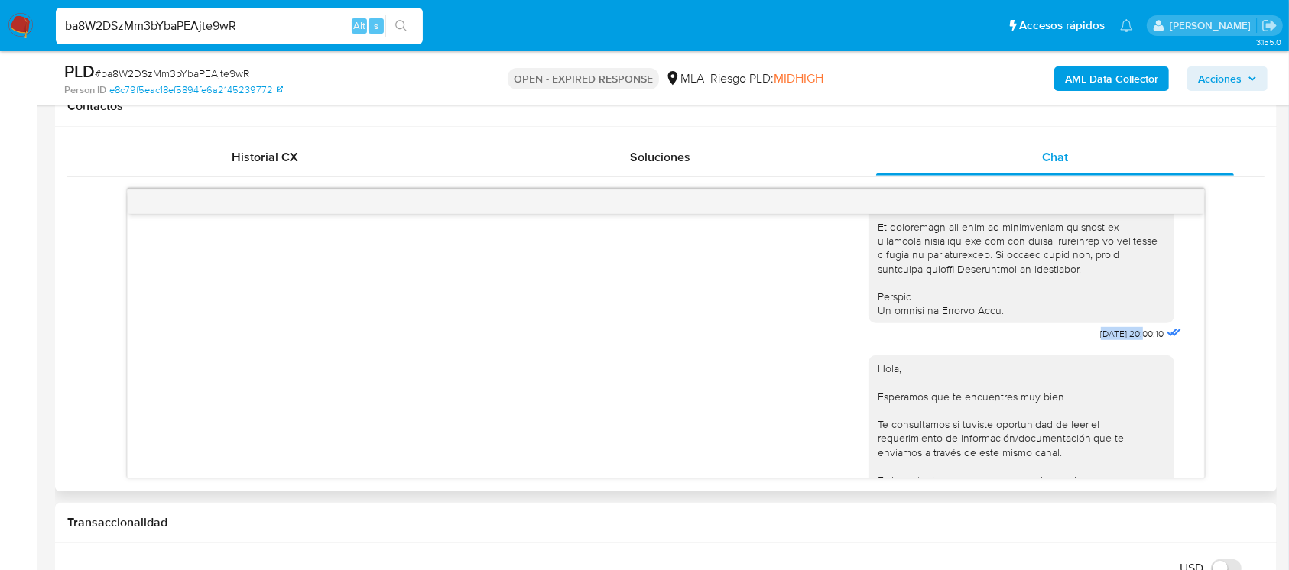
drag, startPoint x: 1082, startPoint y: 362, endPoint x: 1109, endPoint y: 362, distance: 26.8
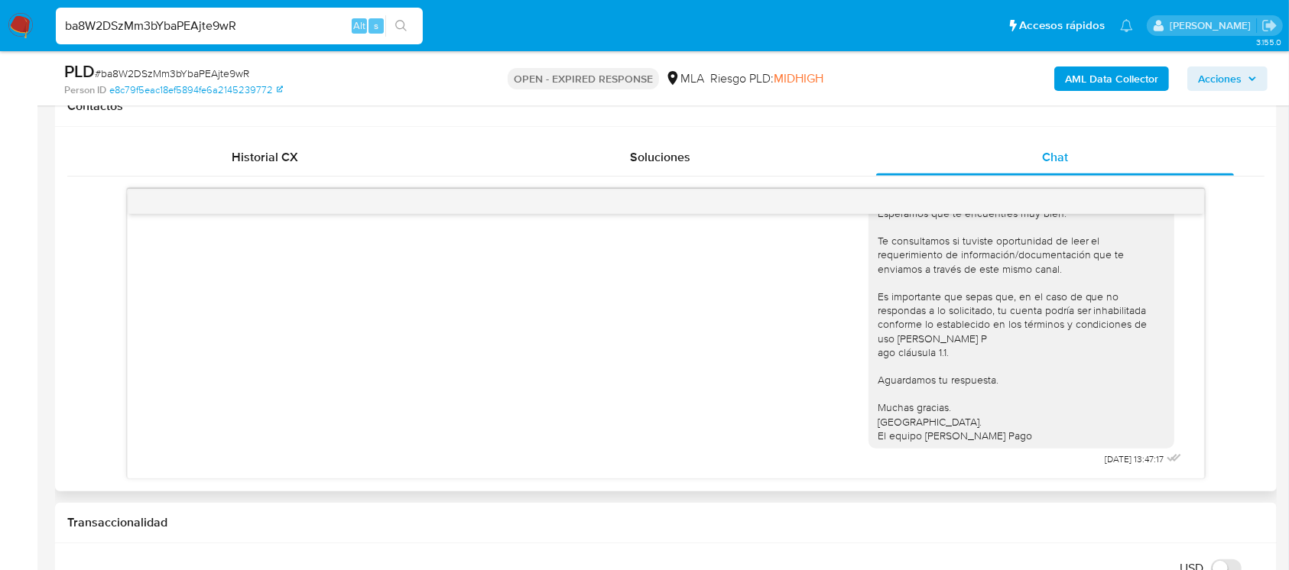
scroll to position [937, 0]
drag, startPoint x: 1070, startPoint y: 459, endPoint x: 1114, endPoint y: 465, distance: 44.1
click at [1114, 465] on div "Hola, Esperamos que te encuentres muy bien. Te consultamos si tuviste oportunid…" at bounding box center [1026, 315] width 316 height 309
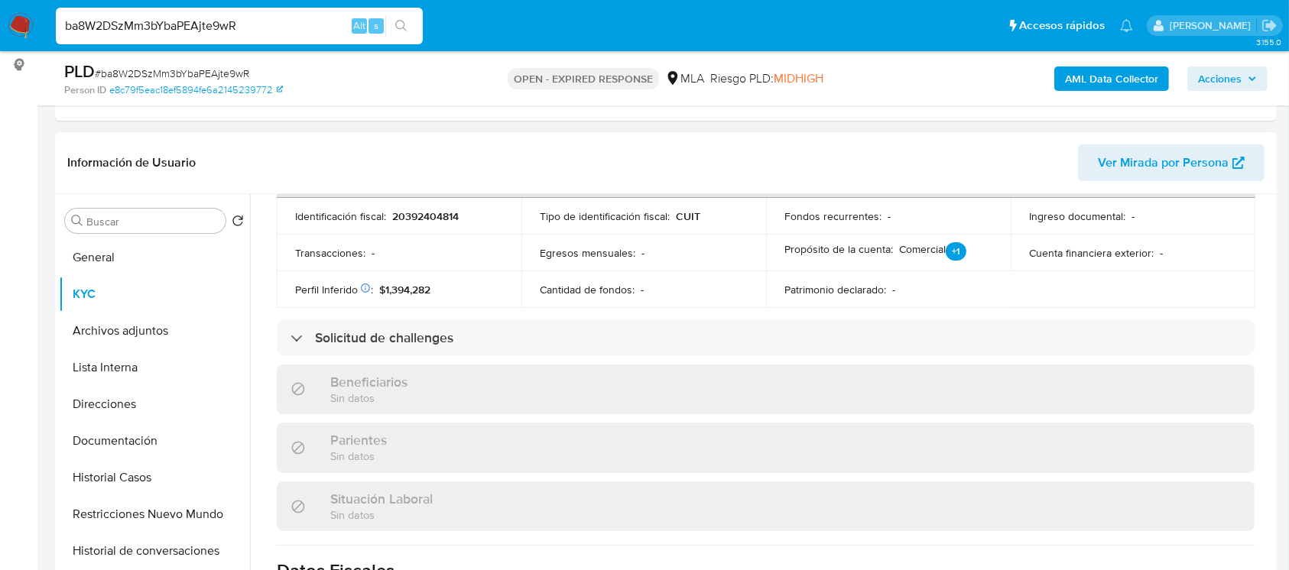
scroll to position [203, 0]
click at [157, 62] on div "PLD # ba8W2DSzMm3bYbaPEAjte9wR" at bounding box center [261, 71] width 395 height 23
click at [157, 61] on div "PLD # ba8W2DSzMm3bYbaPEAjte9wR" at bounding box center [261, 71] width 395 height 23
click at [18, 26] on img at bounding box center [21, 26] width 26 height 26
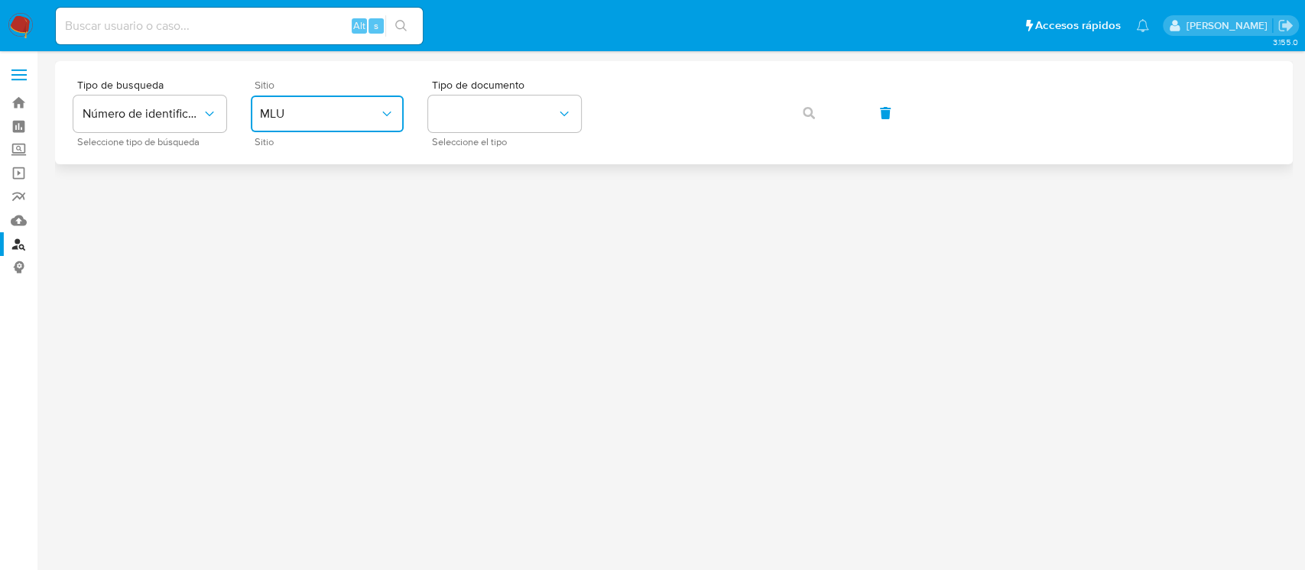
click at [357, 116] on span "MLU" at bounding box center [319, 113] width 119 height 15
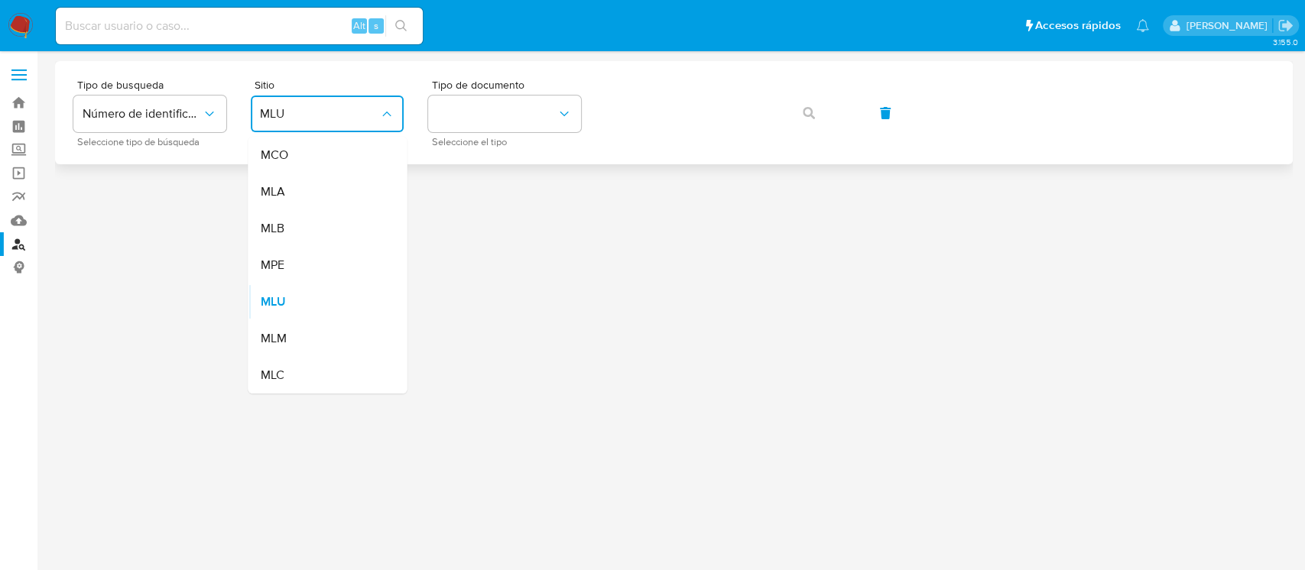
drag, startPoint x: 326, startPoint y: 191, endPoint x: 446, endPoint y: 155, distance: 125.3
click at [327, 189] on div "MLA" at bounding box center [322, 192] width 125 height 37
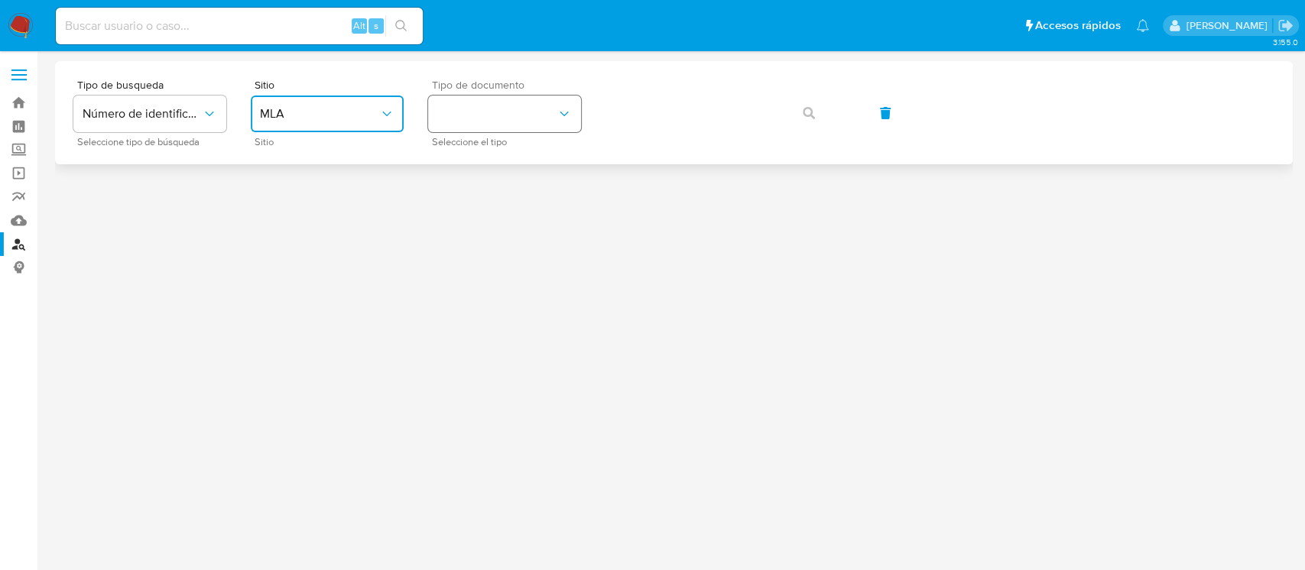
click at [522, 112] on button "identificationType" at bounding box center [504, 114] width 153 height 37
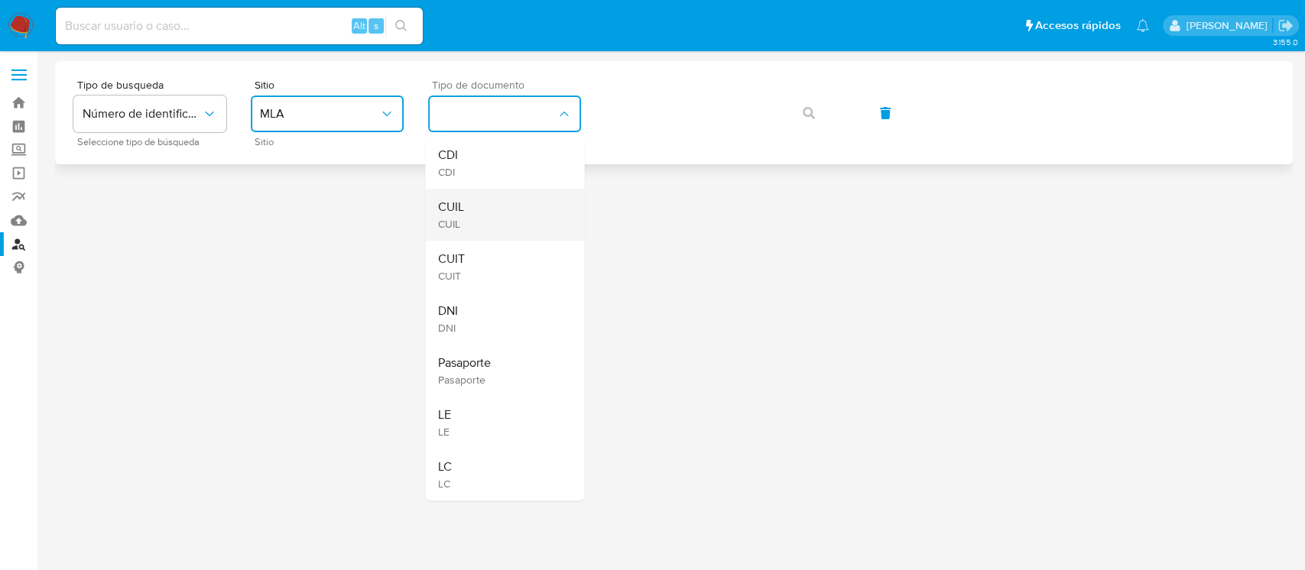
click at [454, 207] on span "CUIL" at bounding box center [450, 206] width 26 height 15
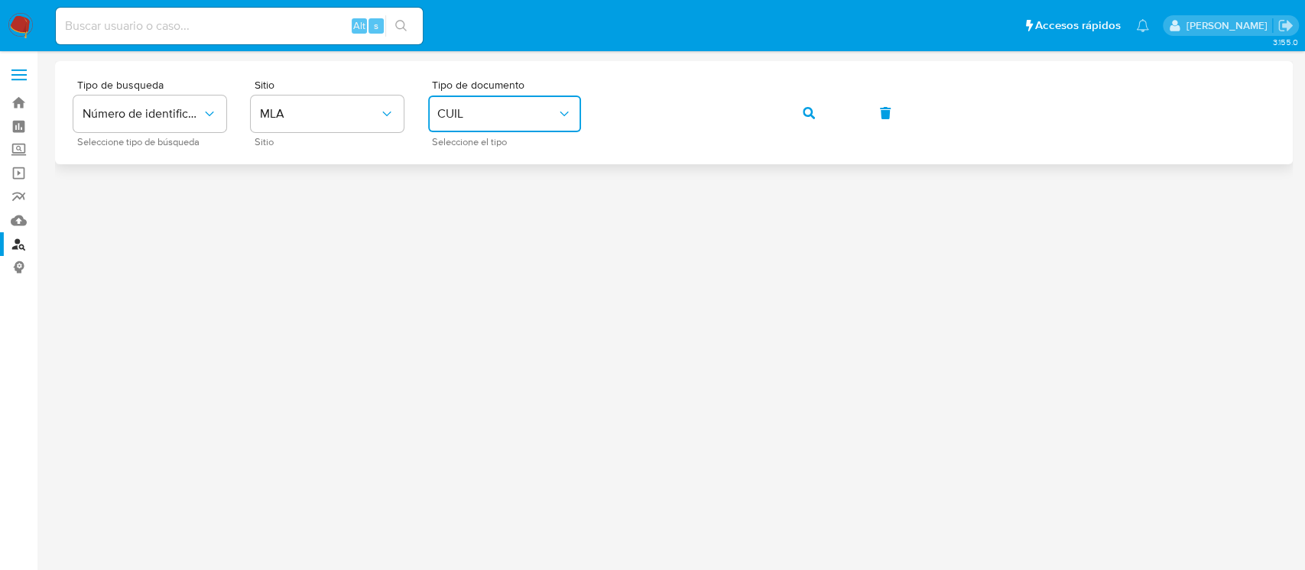
click at [825, 112] on button "button" at bounding box center [809, 113] width 52 height 37
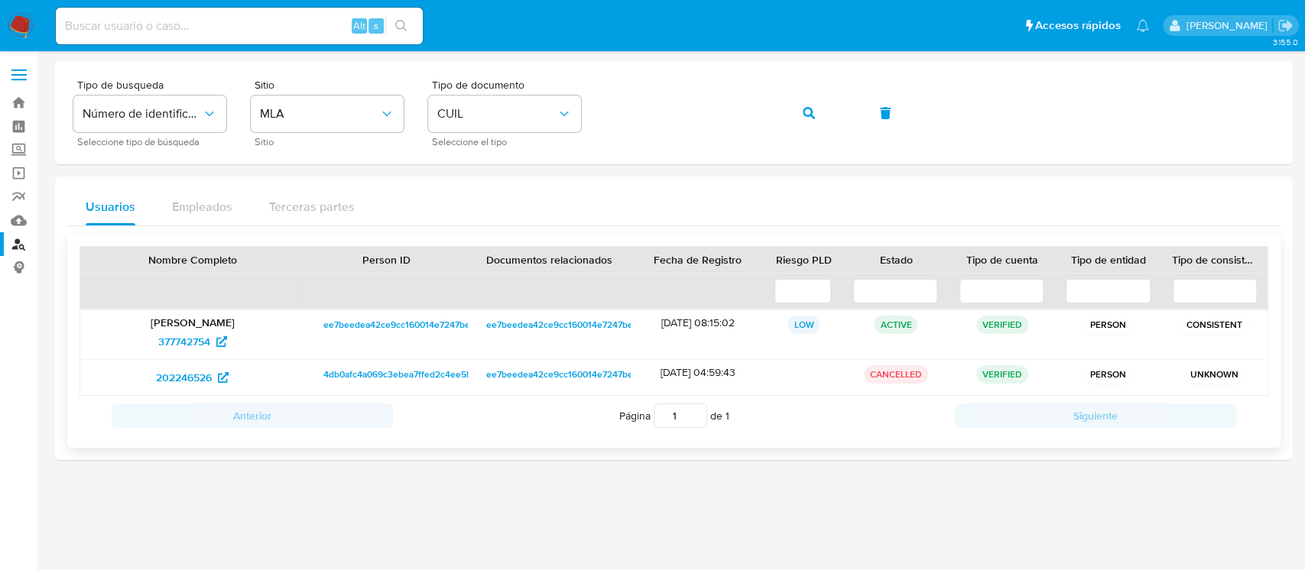
click at [198, 326] on p "[PERSON_NAME]" at bounding box center [192, 323] width 203 height 14
click at [190, 336] on span "377742754" at bounding box center [184, 341] width 52 height 24
drag, startPoint x: 798, startPoint y: 113, endPoint x: 762, endPoint y: 128, distance: 38.7
click at [798, 112] on button "button" at bounding box center [809, 113] width 52 height 37
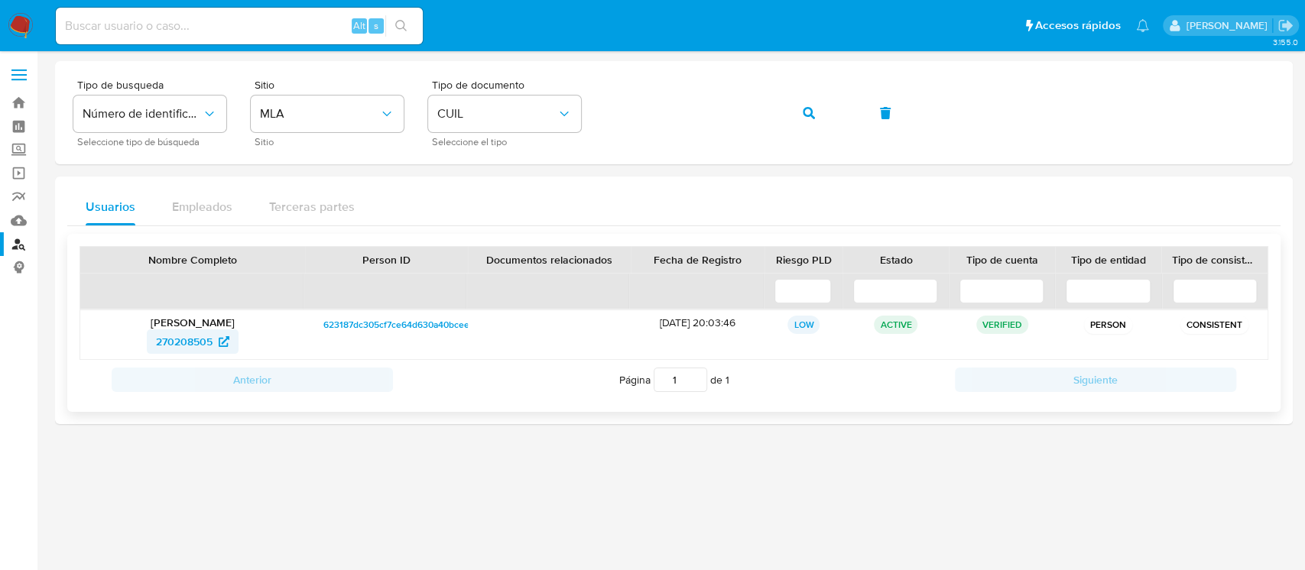
click at [190, 348] on span "270208505" at bounding box center [184, 341] width 57 height 24
click at [795, 121] on button "button" at bounding box center [809, 113] width 52 height 37
click at [188, 345] on span "16450632" at bounding box center [184, 341] width 47 height 24
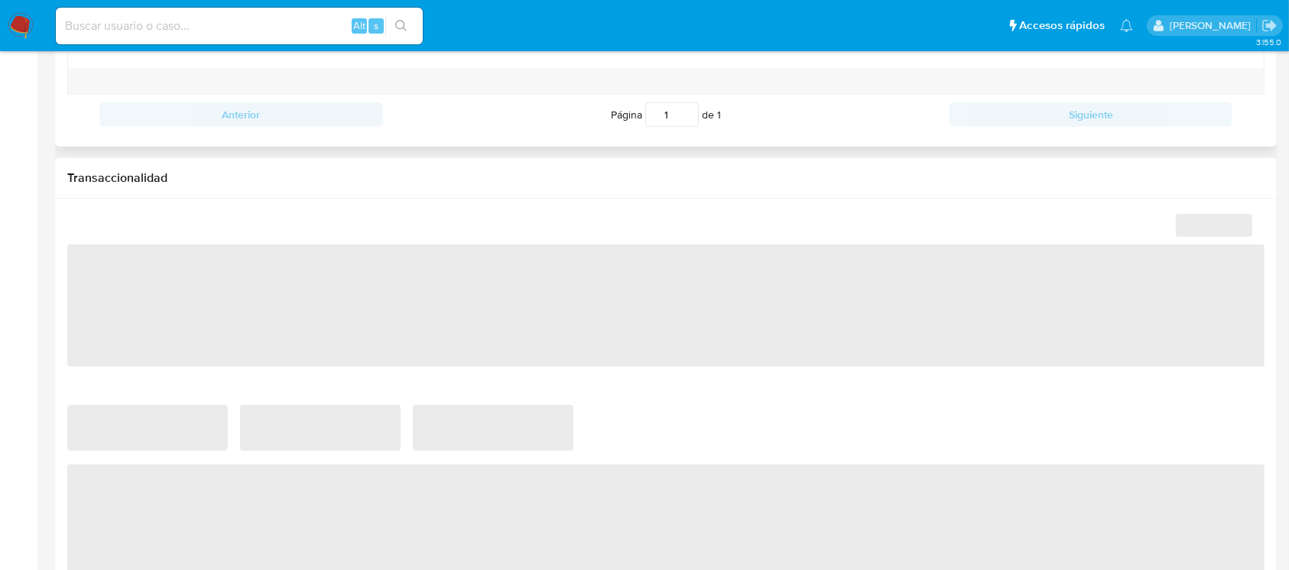
scroll to position [713, 0]
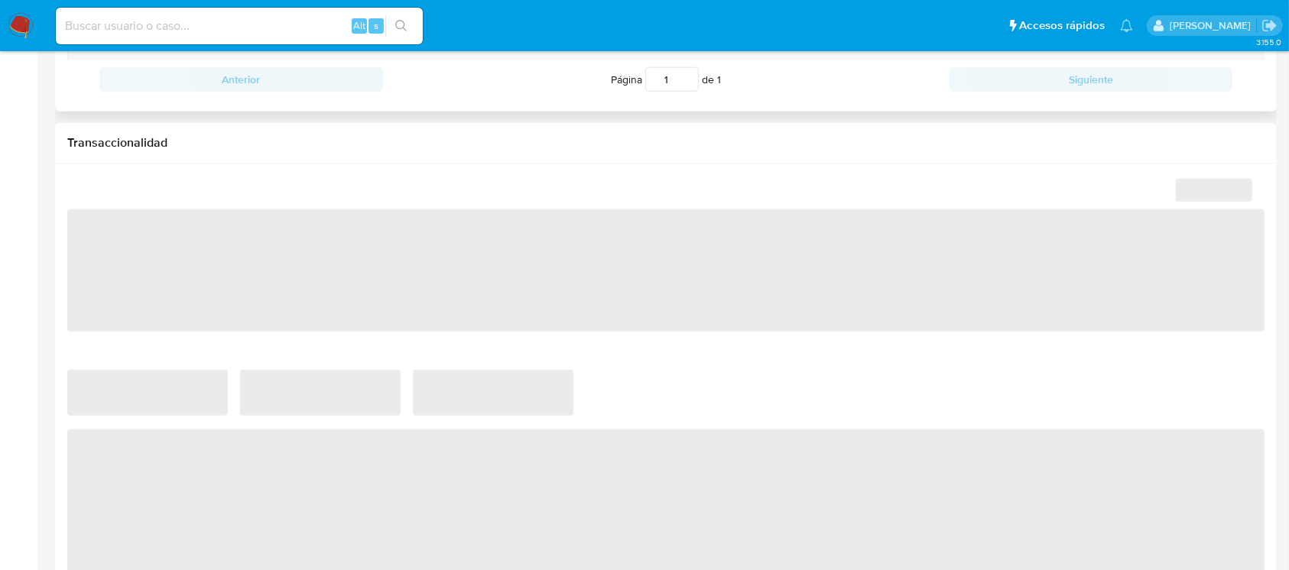
select select "10"
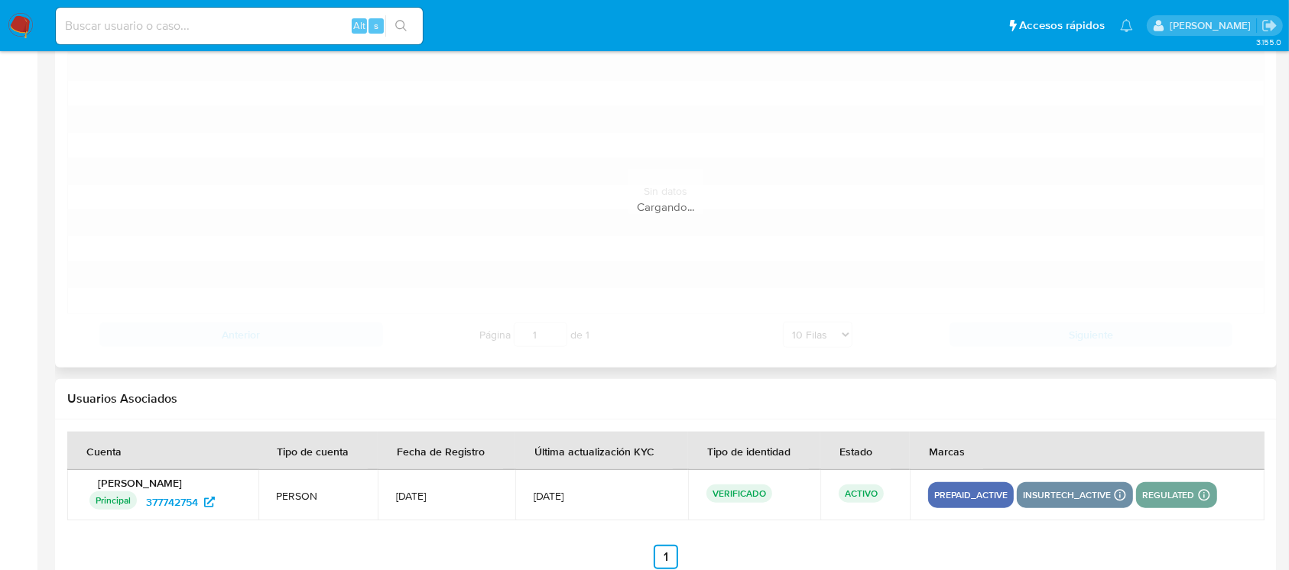
scroll to position [1623, 0]
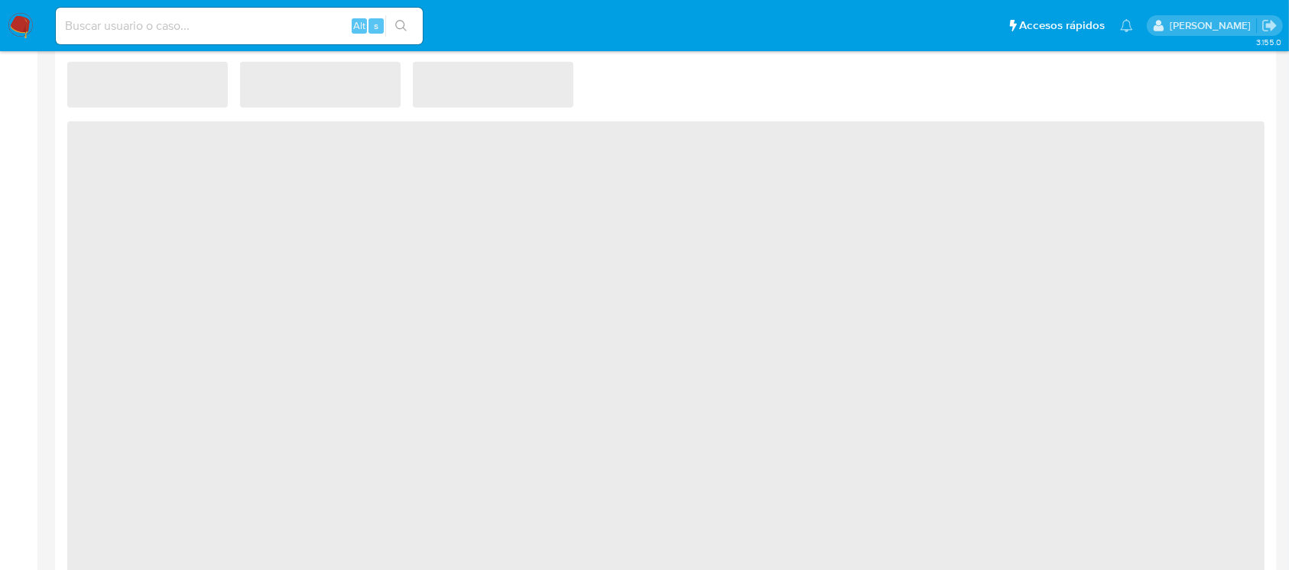
select select "10"
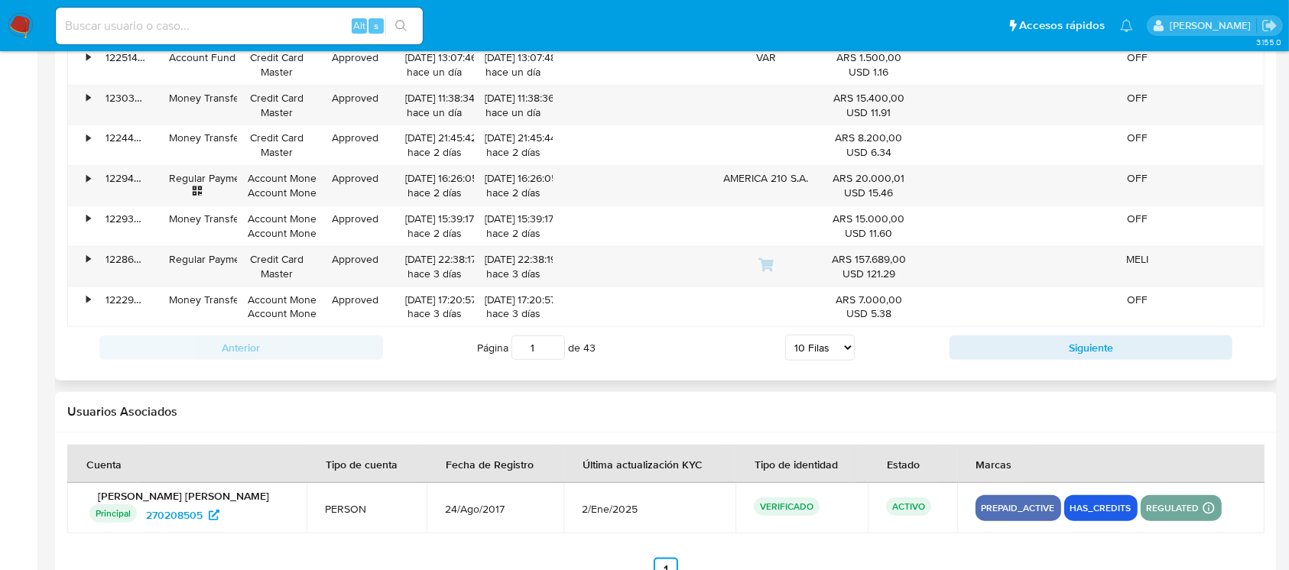
scroll to position [1664, 0]
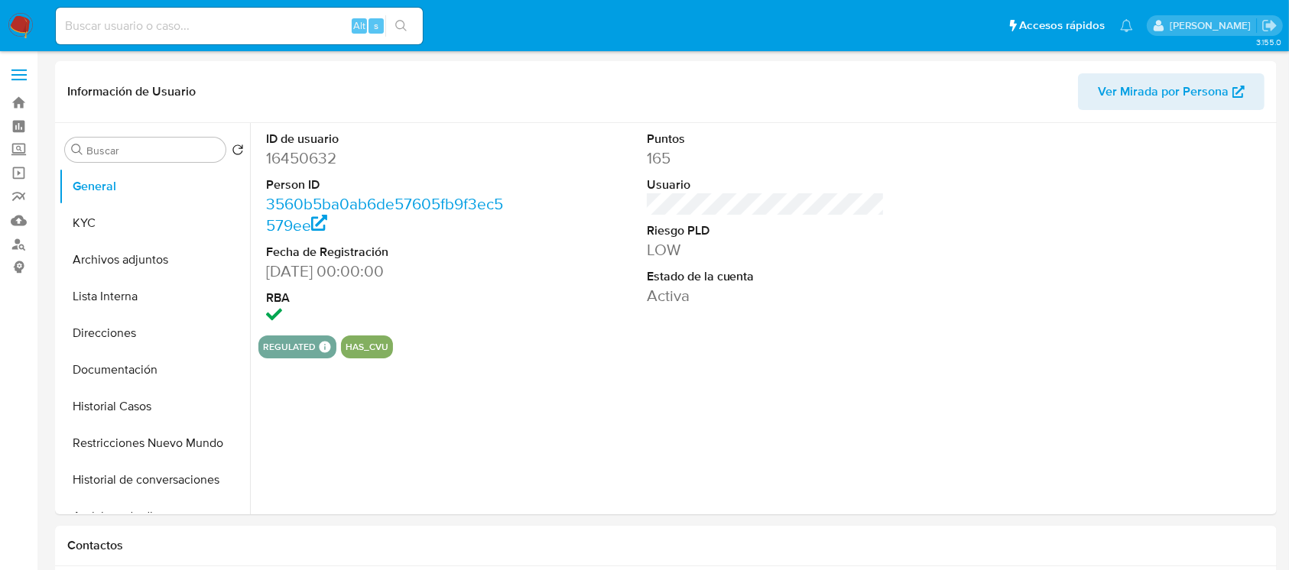
scroll to position [1019, 0]
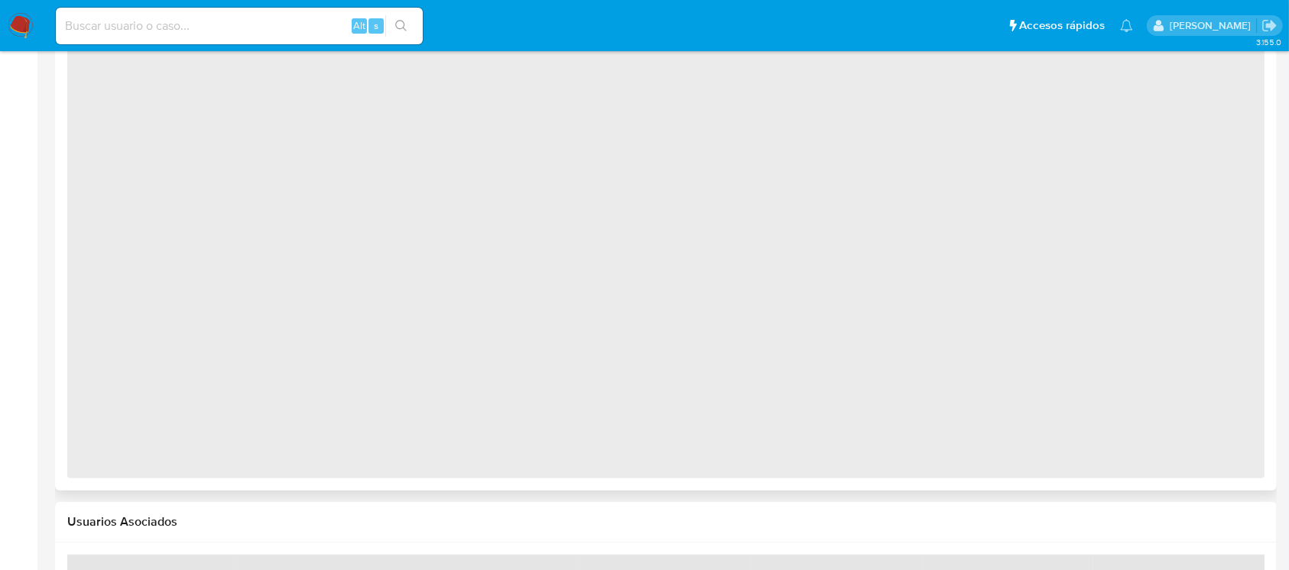
select select "10"
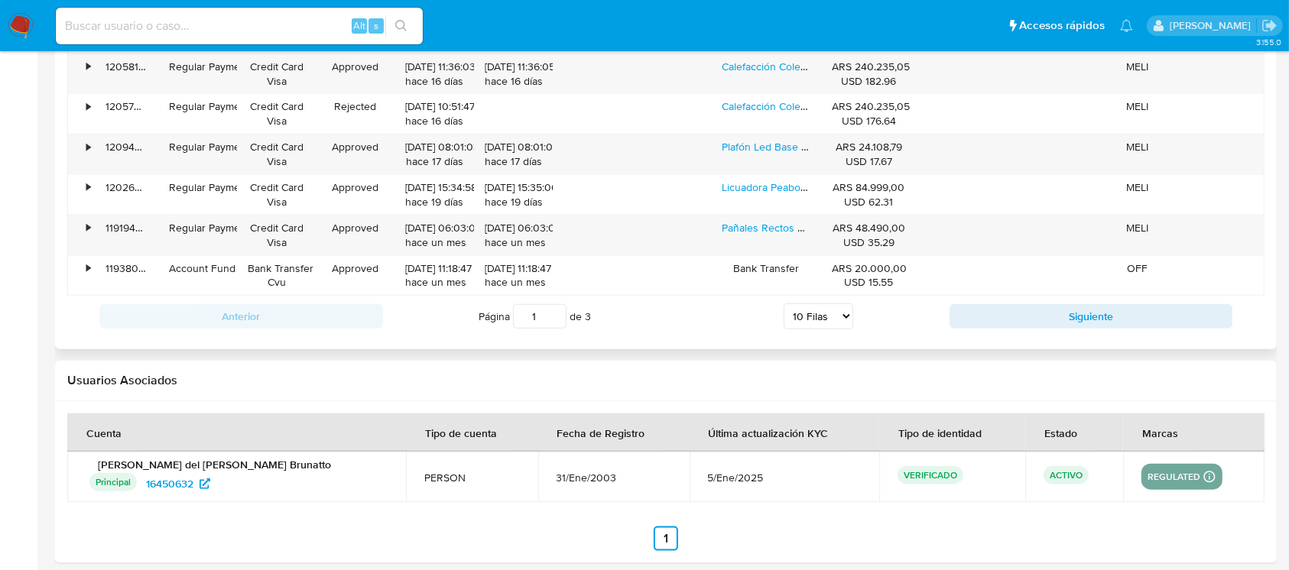
scroll to position [1664, 0]
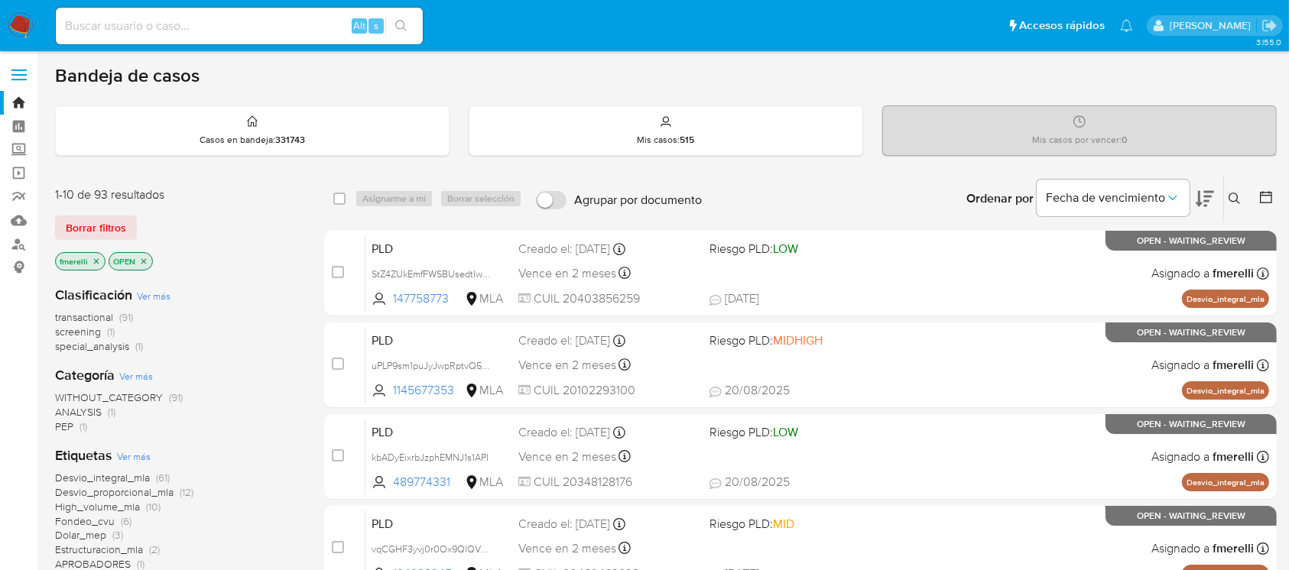
click at [1228, 200] on button at bounding box center [1236, 199] width 25 height 18
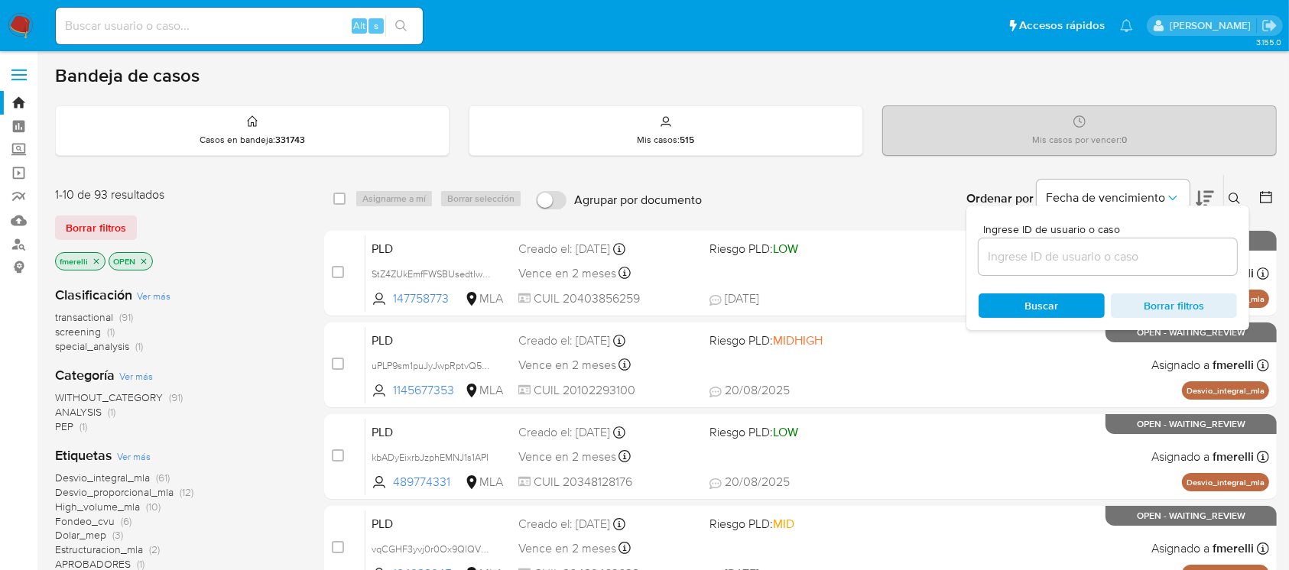
click at [1163, 253] on input at bounding box center [1107, 257] width 258 height 20
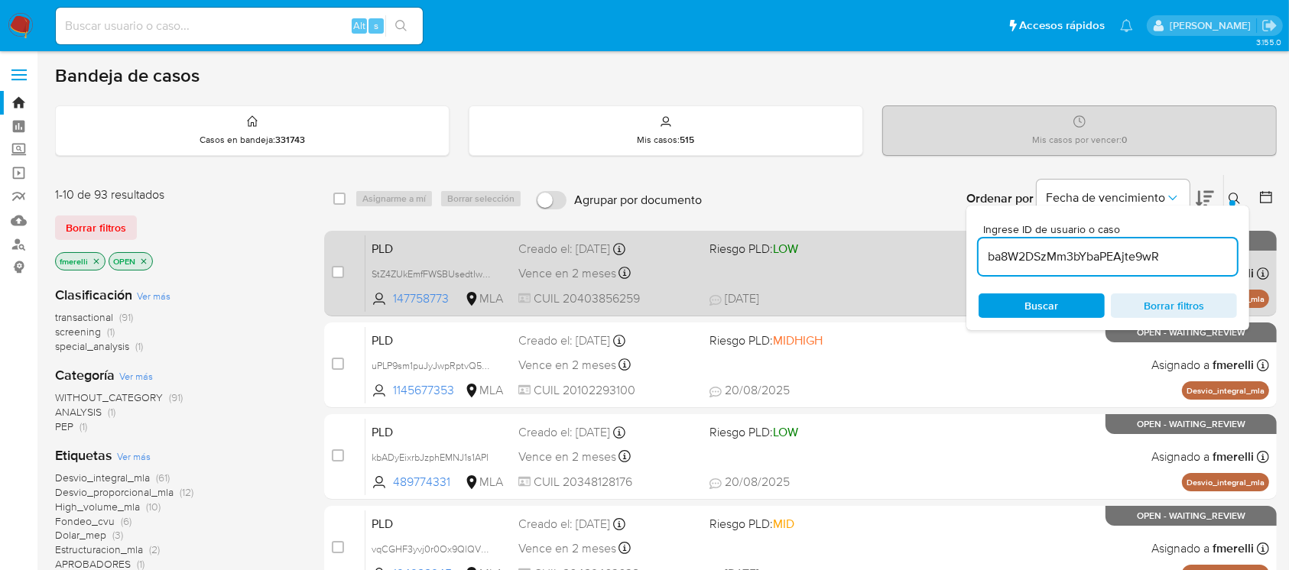
type input "ba8W2DSzMm3bYbaPEAjte9wR"
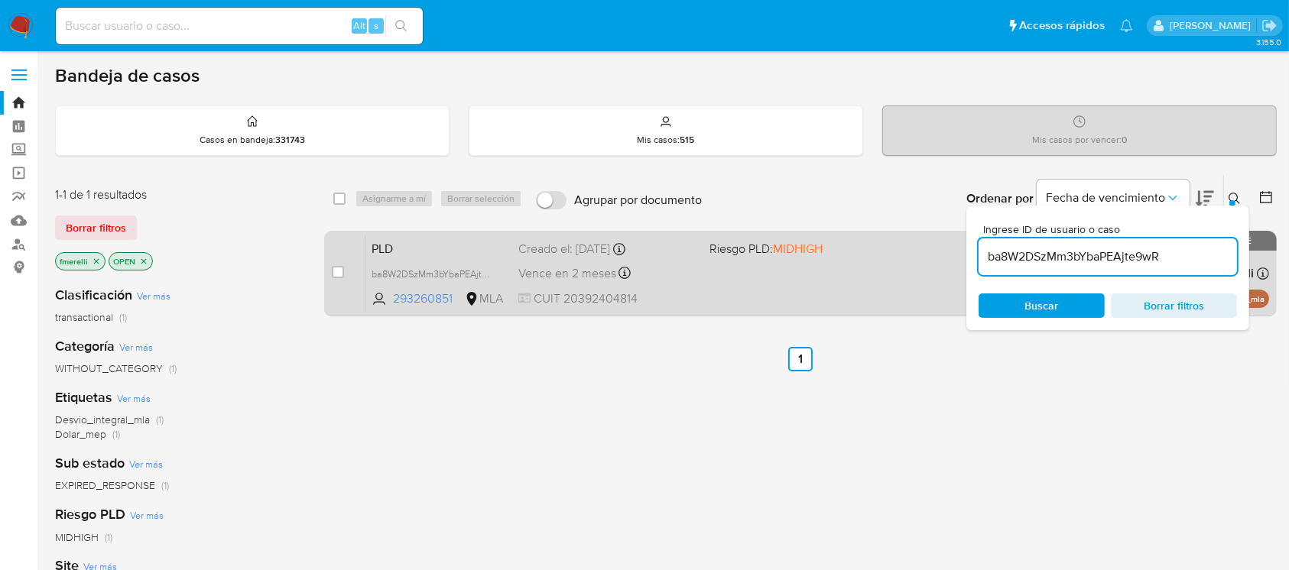
drag, startPoint x: 342, startPoint y: 267, endPoint x: 366, endPoint y: 245, distance: 32.4
click at [342, 266] on input "checkbox" at bounding box center [338, 272] width 12 height 12
checkbox input "true"
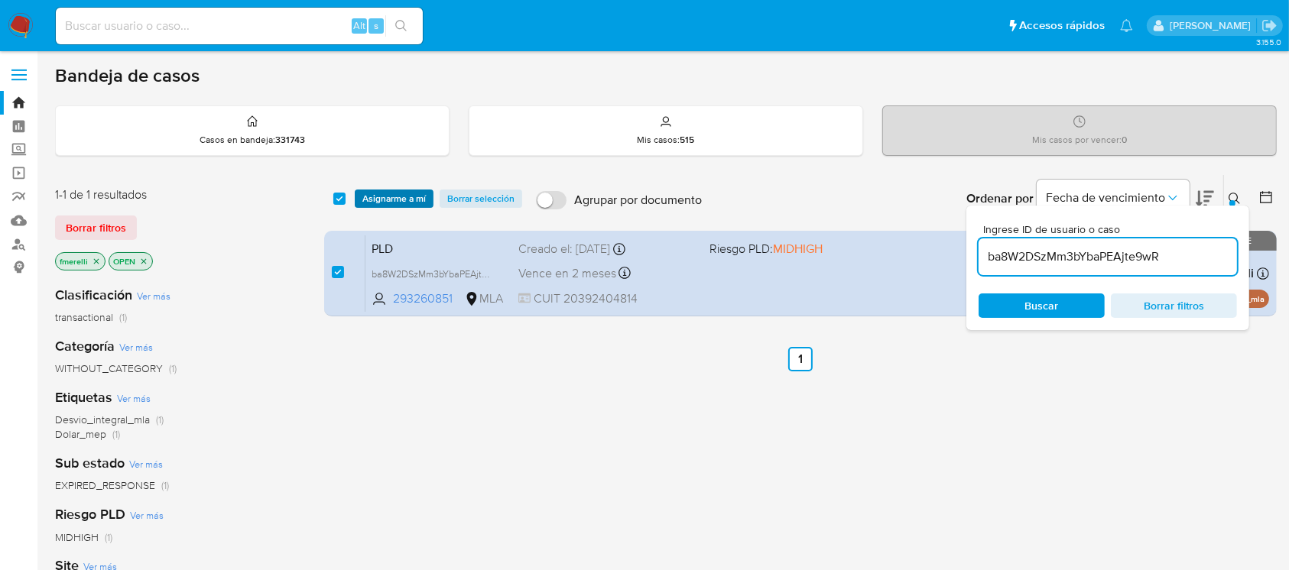
click at [394, 199] on span "Asignarme a mí" at bounding box center [393, 198] width 63 height 15
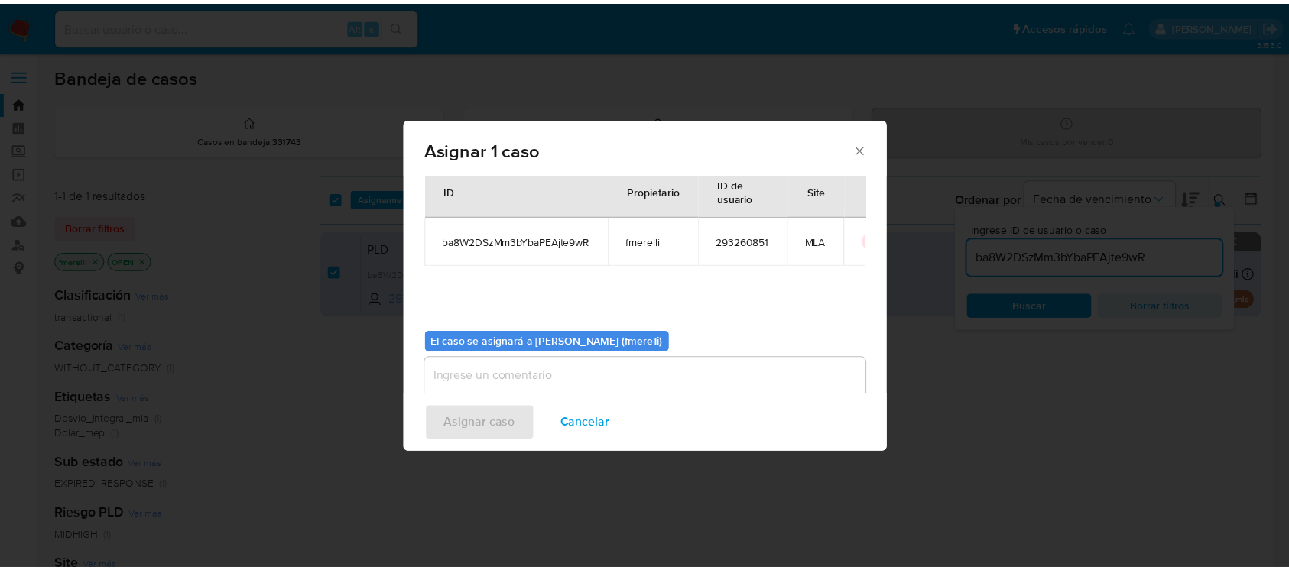
scroll to position [78, 0]
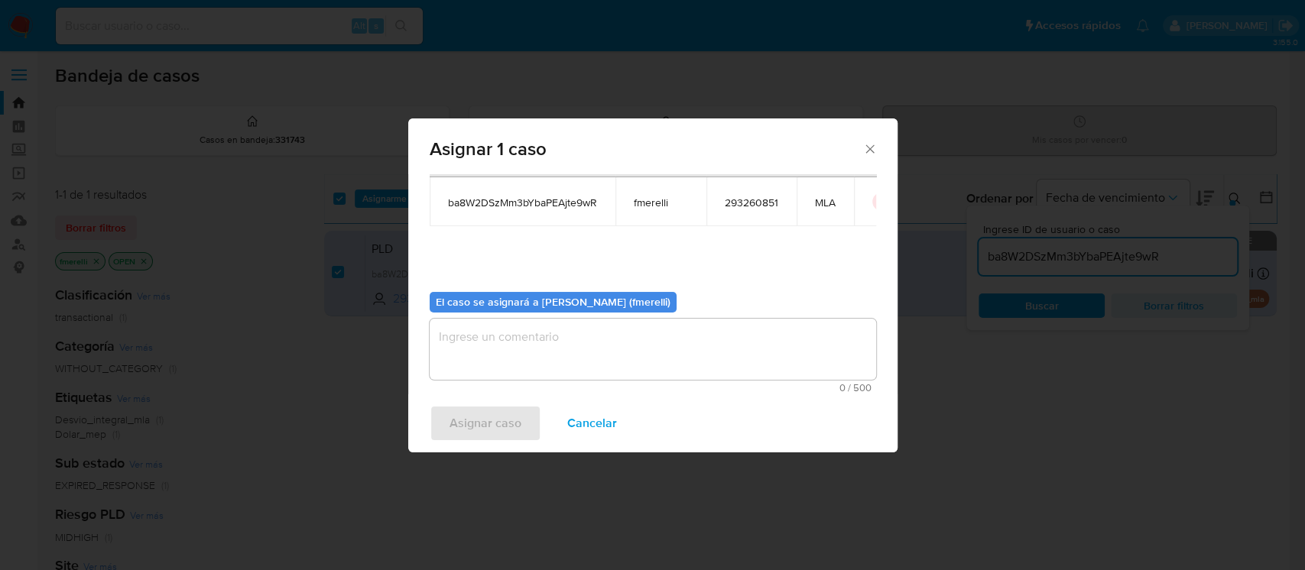
click at [550, 357] on textarea "assign-modal" at bounding box center [653, 349] width 446 height 61
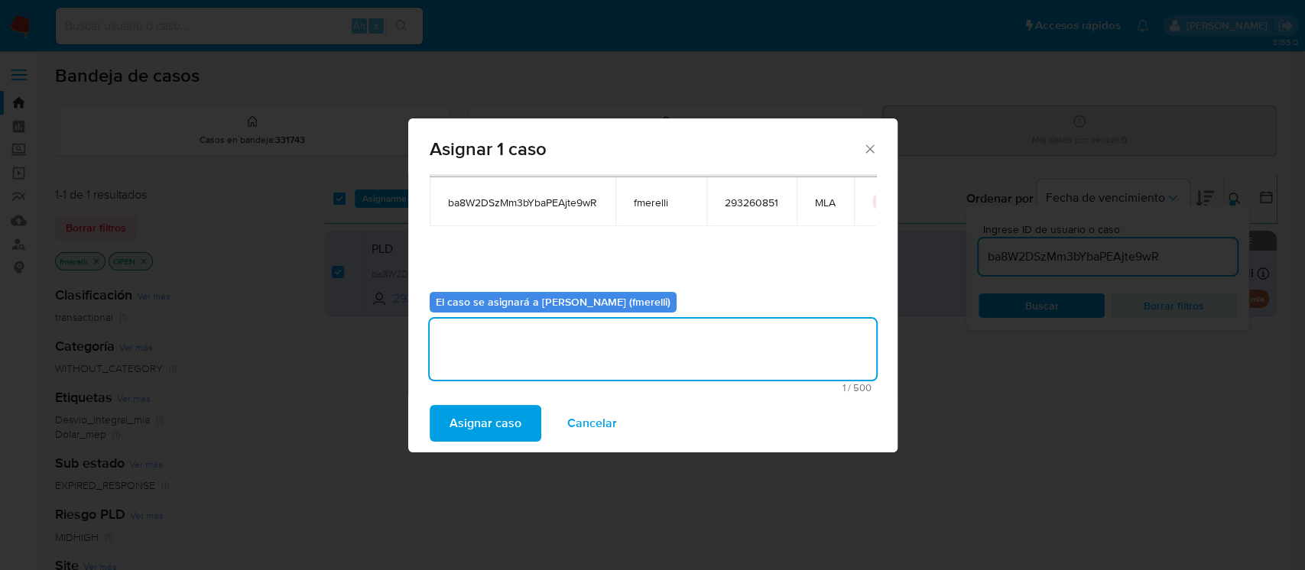
click at [464, 417] on span "Asignar caso" at bounding box center [485, 424] width 72 height 34
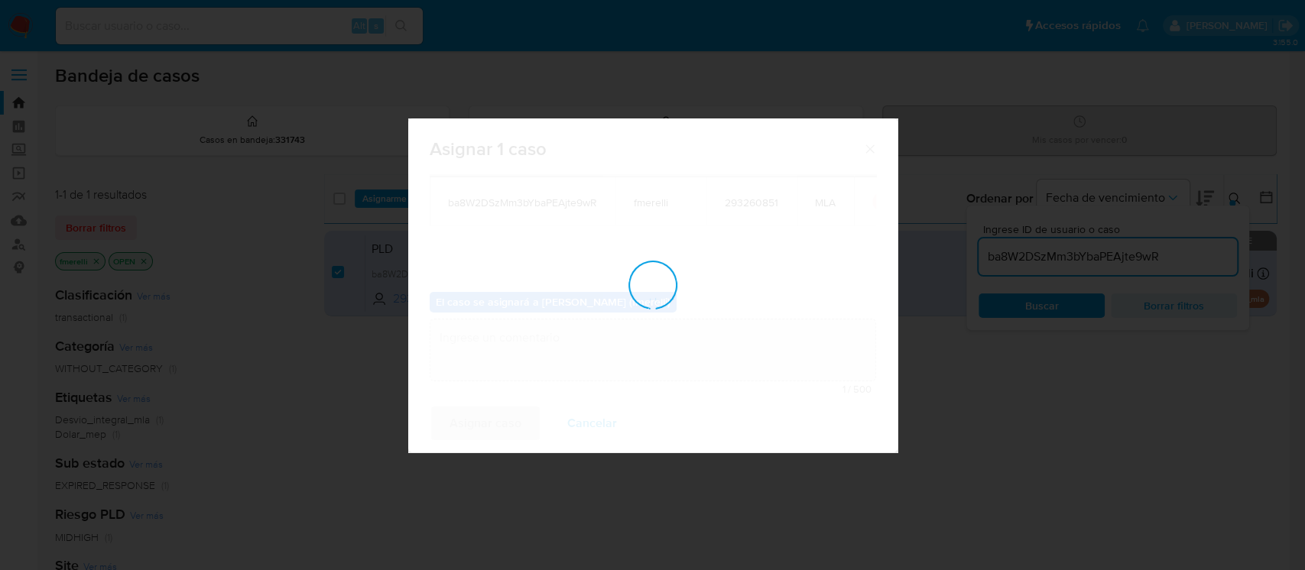
checkbox input "false"
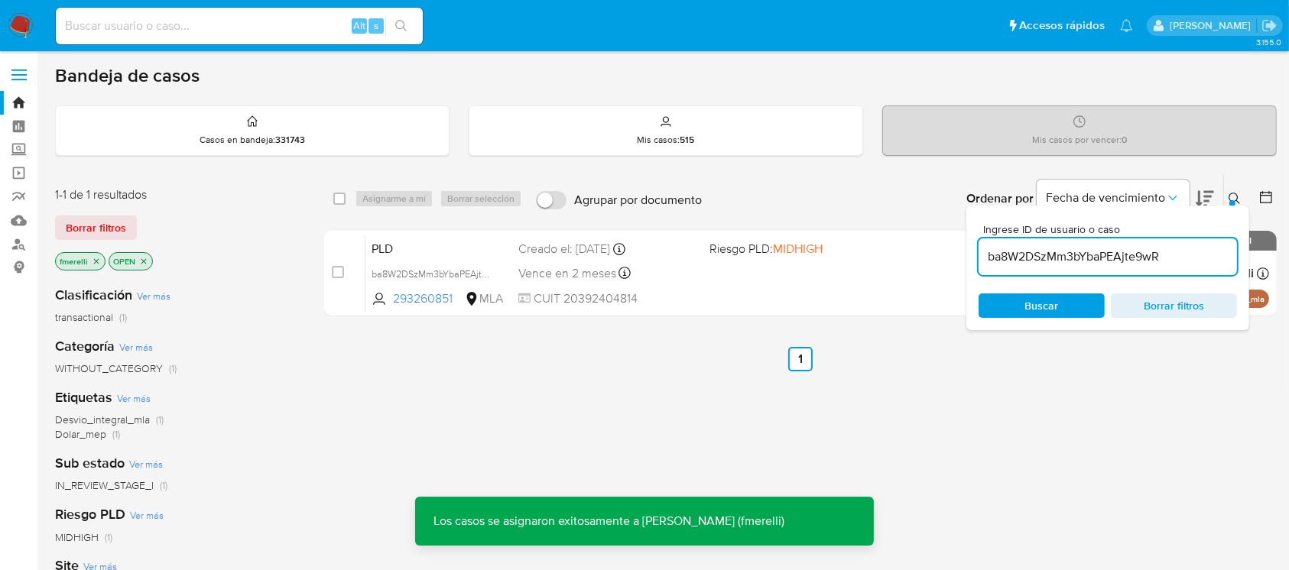
click at [803, 271] on div "PLD ba8W2DSzMm3bYbaPEAjte9wR 293260851 MLA Riesgo PLD: MIDHIGH Creado el: 12/07…" at bounding box center [816, 273] width 903 height 77
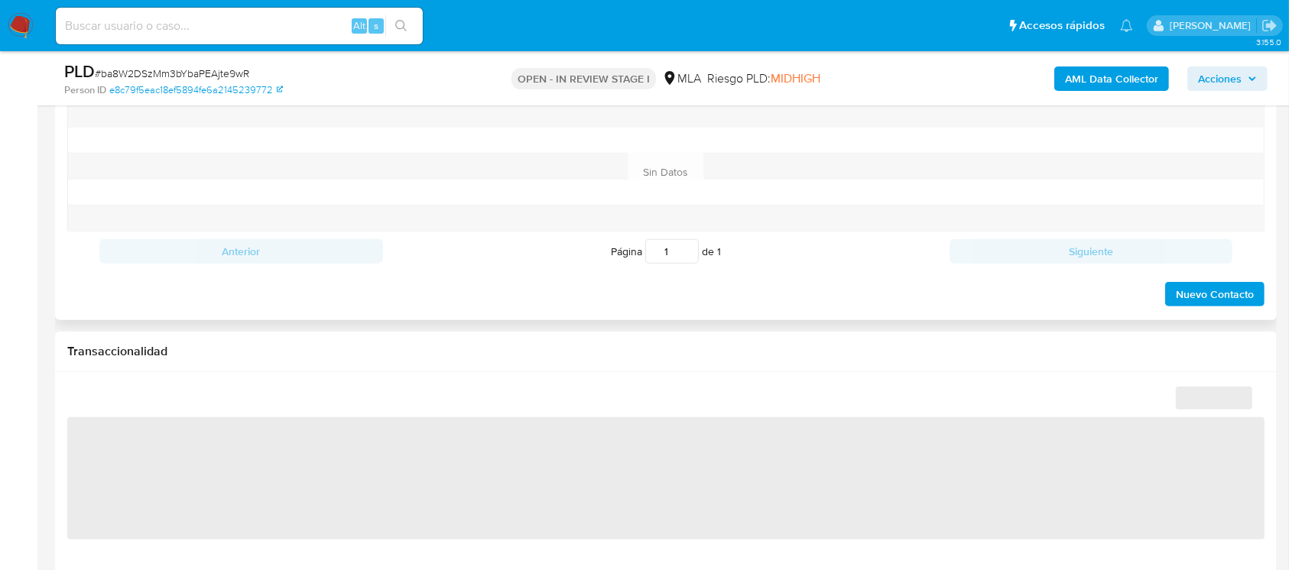
scroll to position [509, 0]
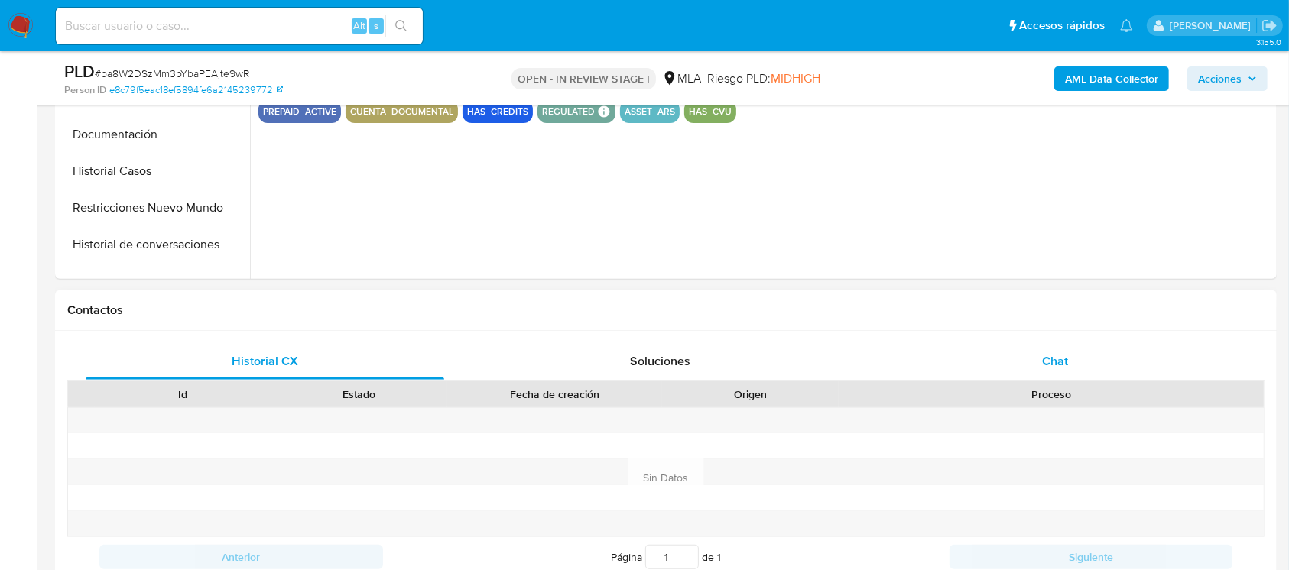
click at [1012, 344] on div "Chat" at bounding box center [1055, 361] width 358 height 37
select select "10"
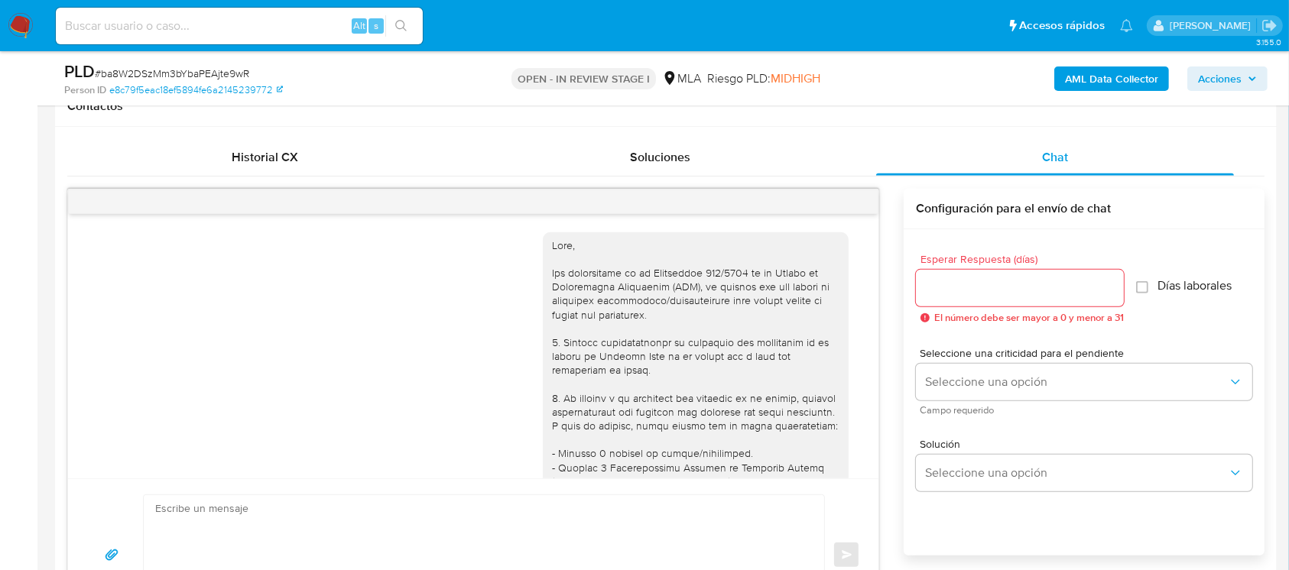
scroll to position [937, 0]
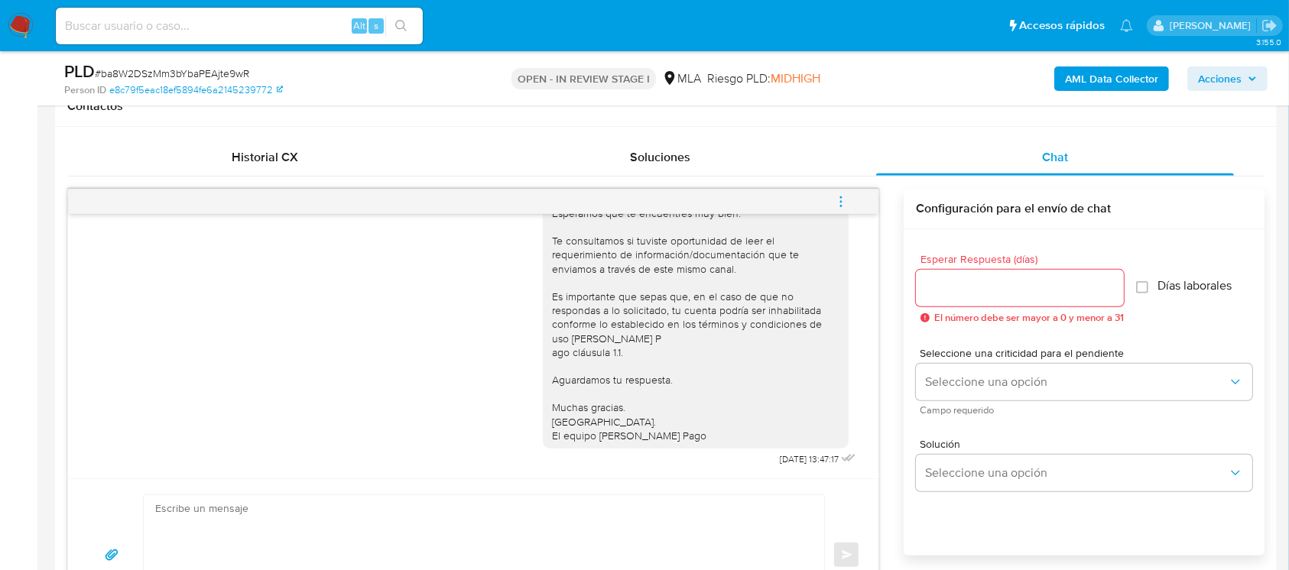
click at [834, 208] on span "menu-action" at bounding box center [841, 201] width 14 height 37
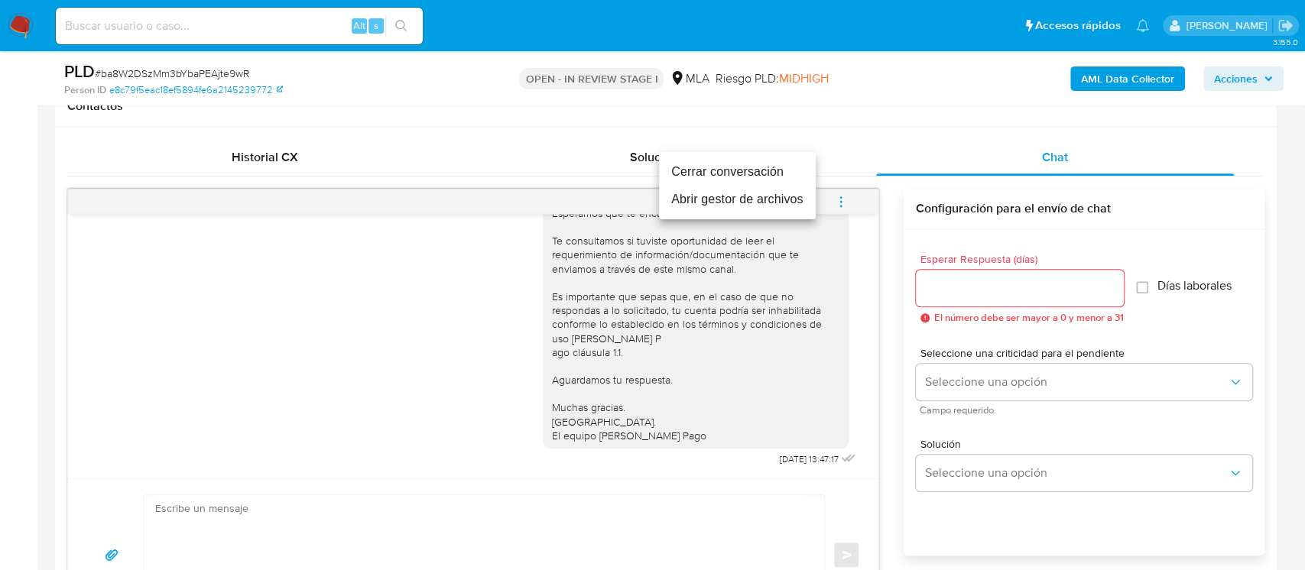
click at [780, 193] on li "Abrir gestor de archivos" at bounding box center [737, 200] width 157 height 28
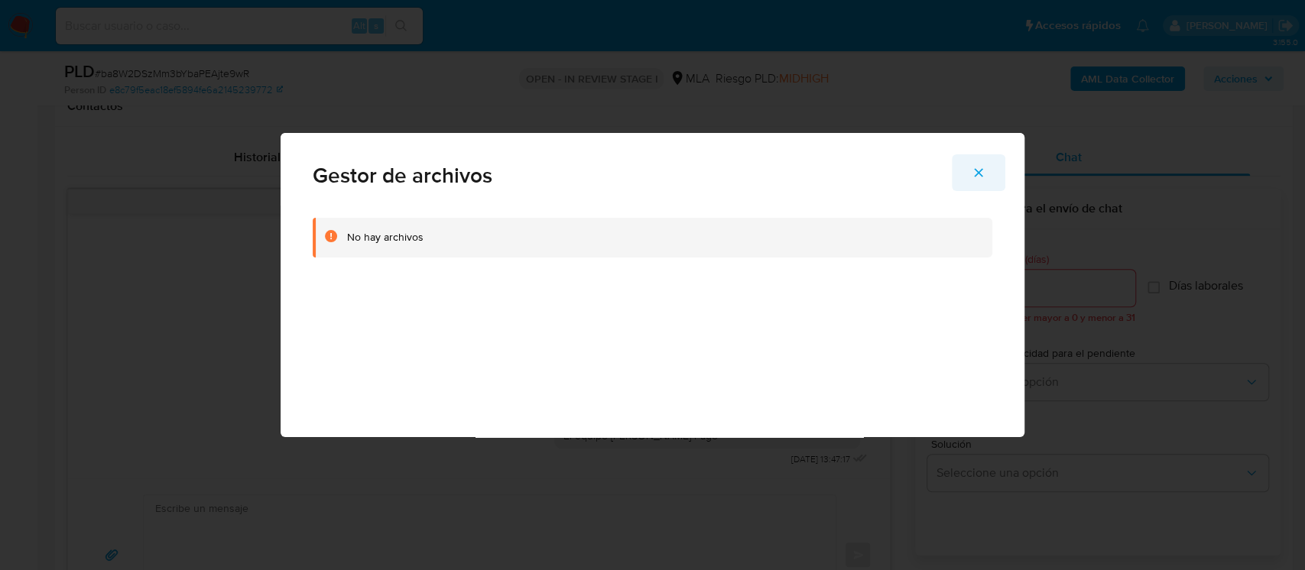
click at [993, 180] on button "Cerrar" at bounding box center [979, 172] width 54 height 37
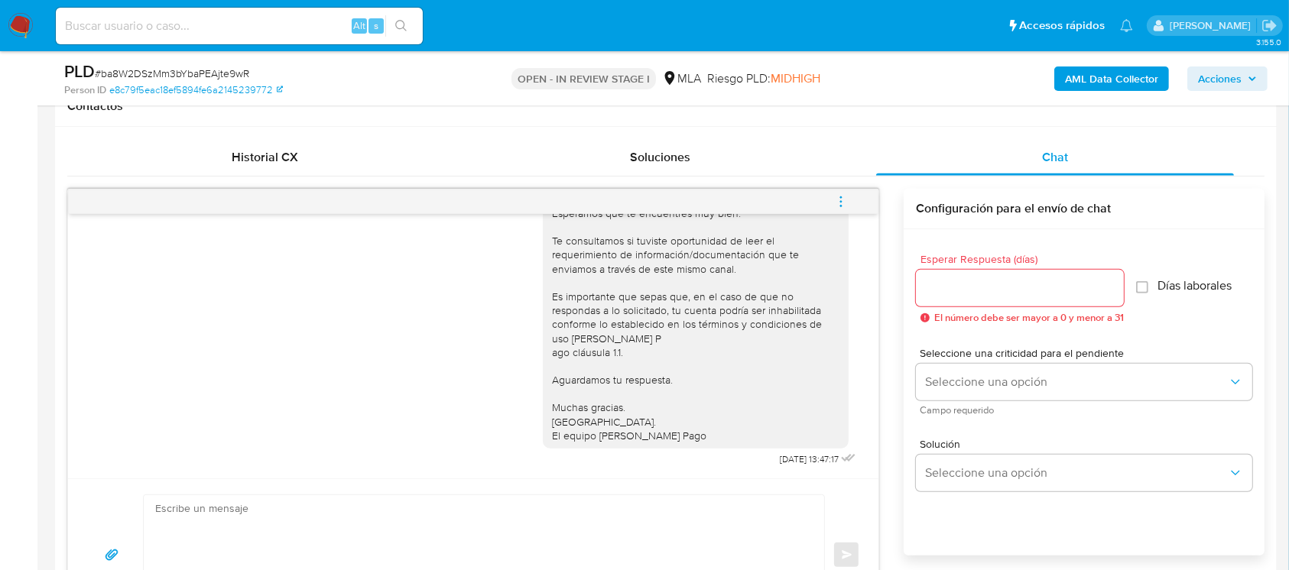
click at [835, 195] on icon "menu-action" at bounding box center [841, 202] width 14 height 14
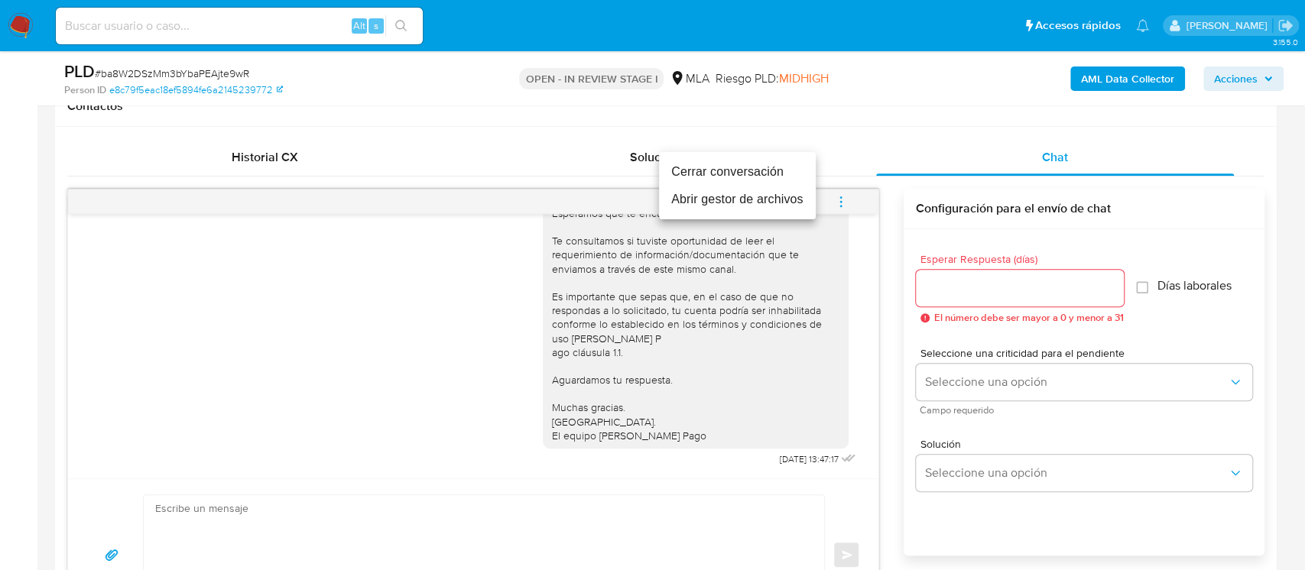
drag, startPoint x: 710, startPoint y: 167, endPoint x: 946, endPoint y: 219, distance: 242.0
click at [710, 165] on li "Cerrar conversación" at bounding box center [737, 172] width 157 height 28
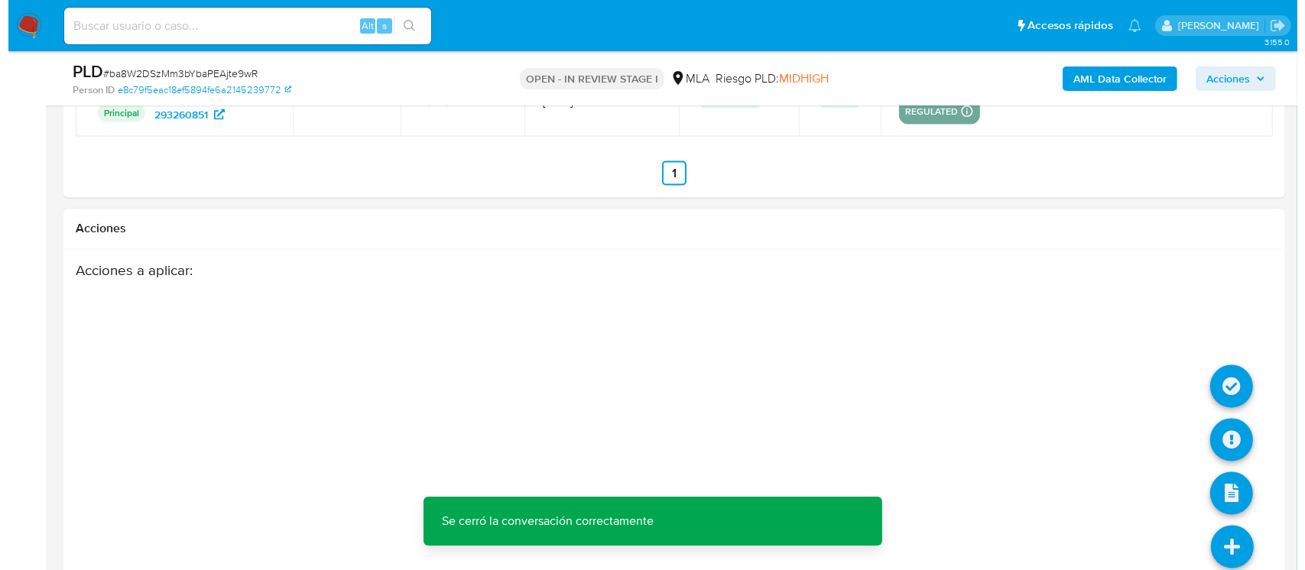
scroll to position [2688, 0]
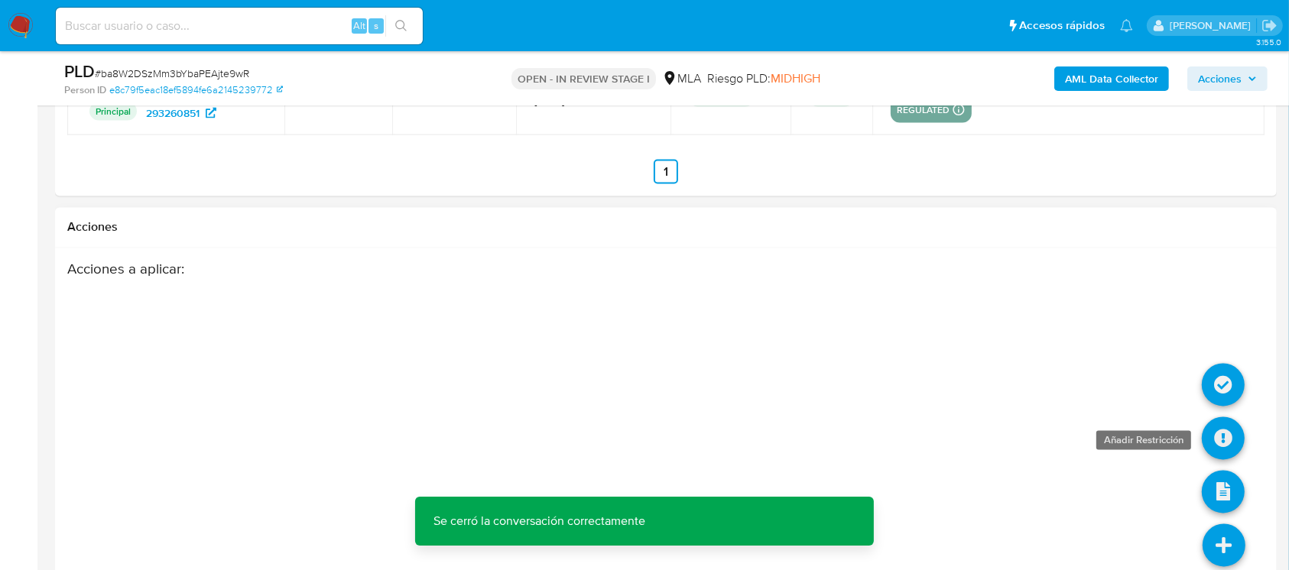
click at [1231, 417] on icon at bounding box center [1223, 438] width 43 height 43
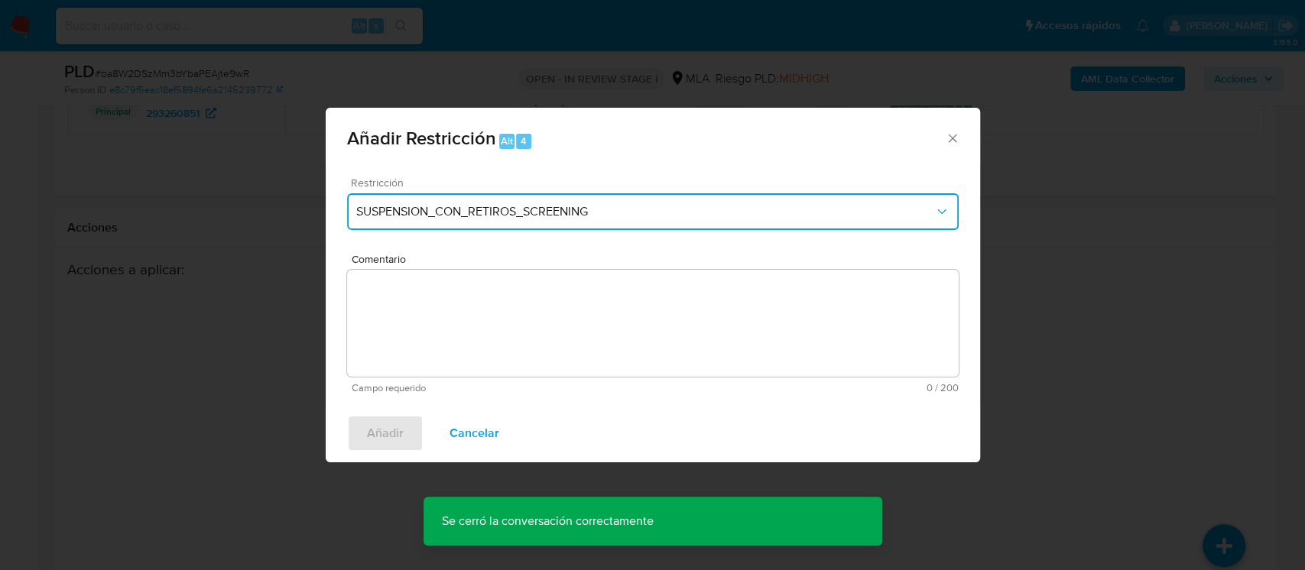
click at [550, 200] on button "SUSPENSION_CON_RETIROS_SCREENING" at bounding box center [652, 211] width 611 height 37
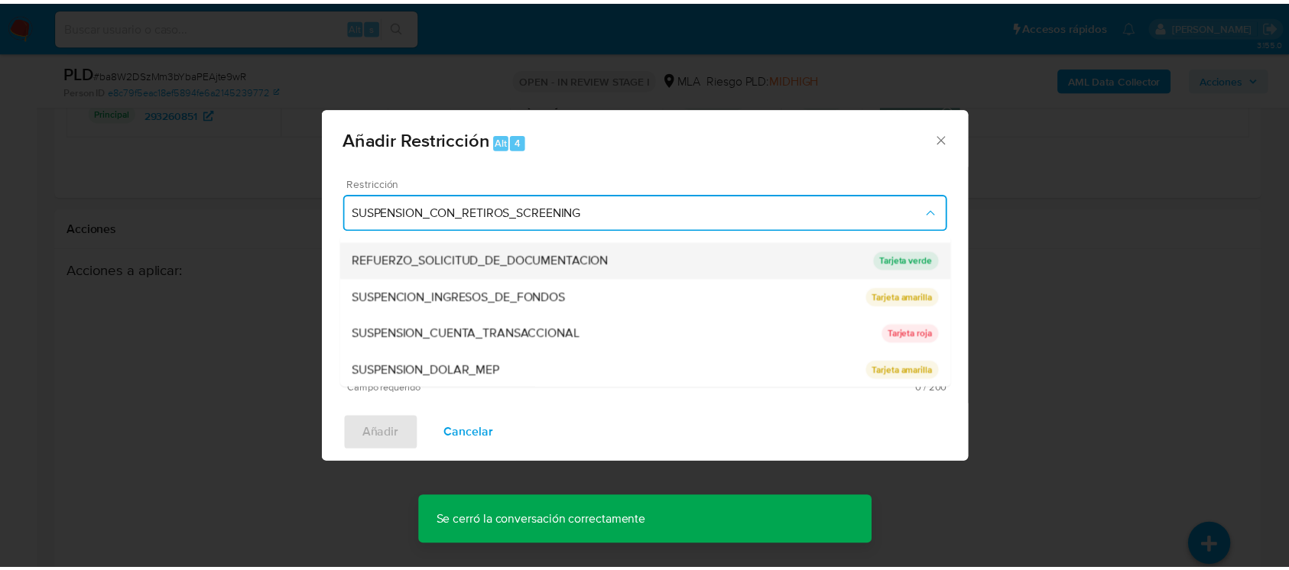
scroll to position [324, 0]
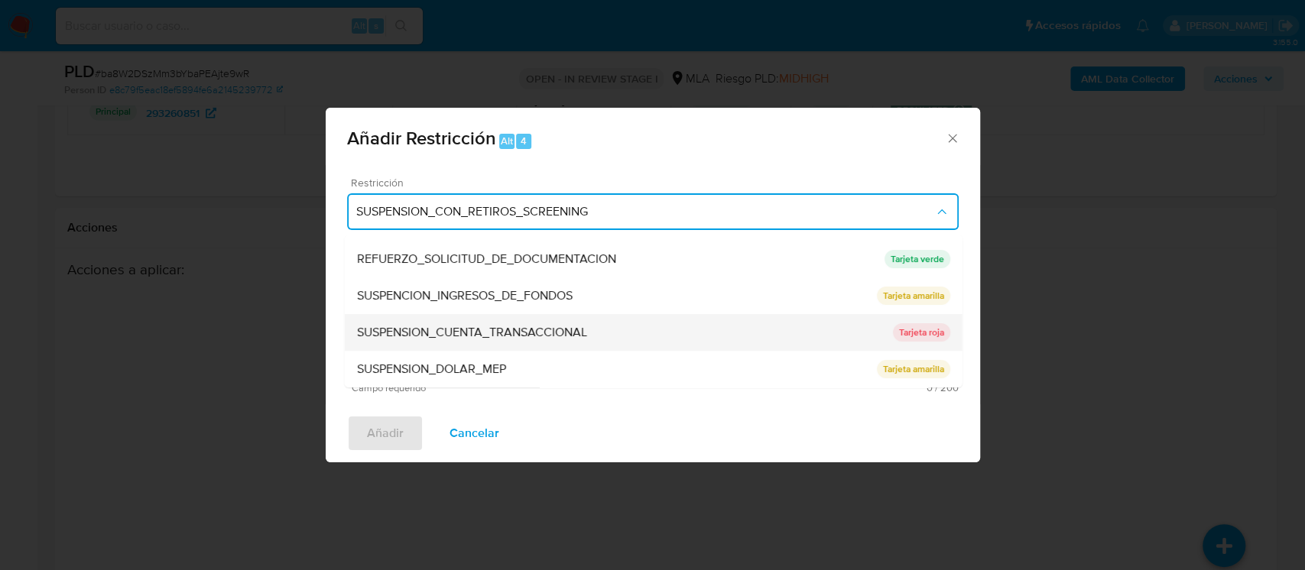
click at [569, 327] on span "SUSPENSION_CUENTA_TRANSACCIONAL" at bounding box center [471, 332] width 230 height 15
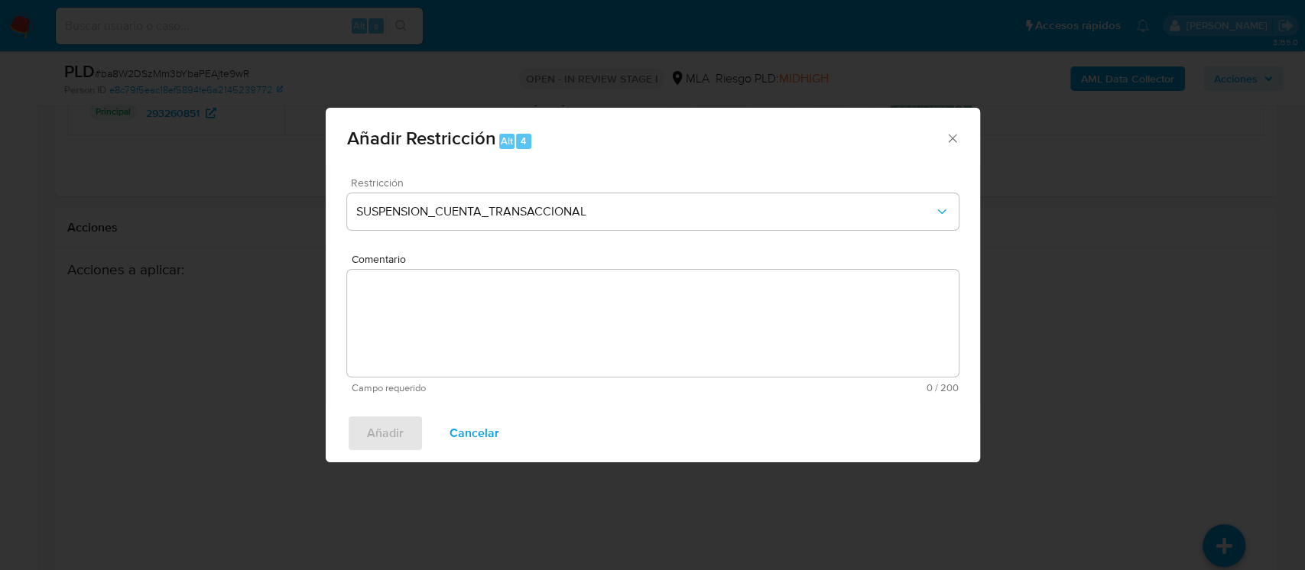
click at [561, 339] on textarea "Comentario" at bounding box center [652, 323] width 611 height 107
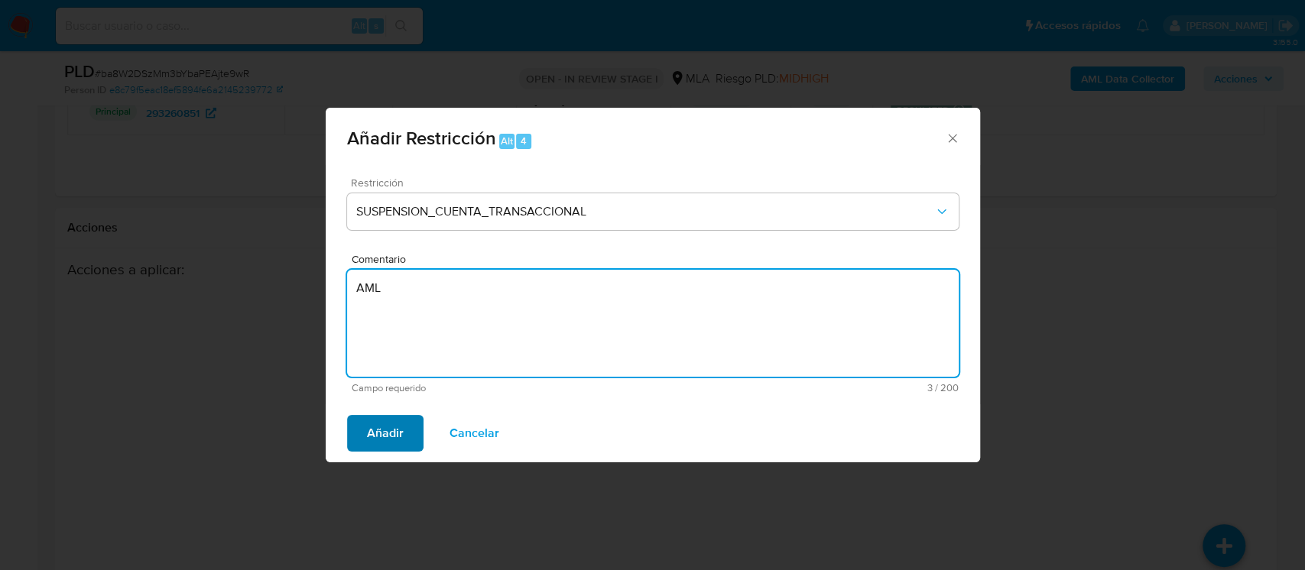
type textarea "AML"
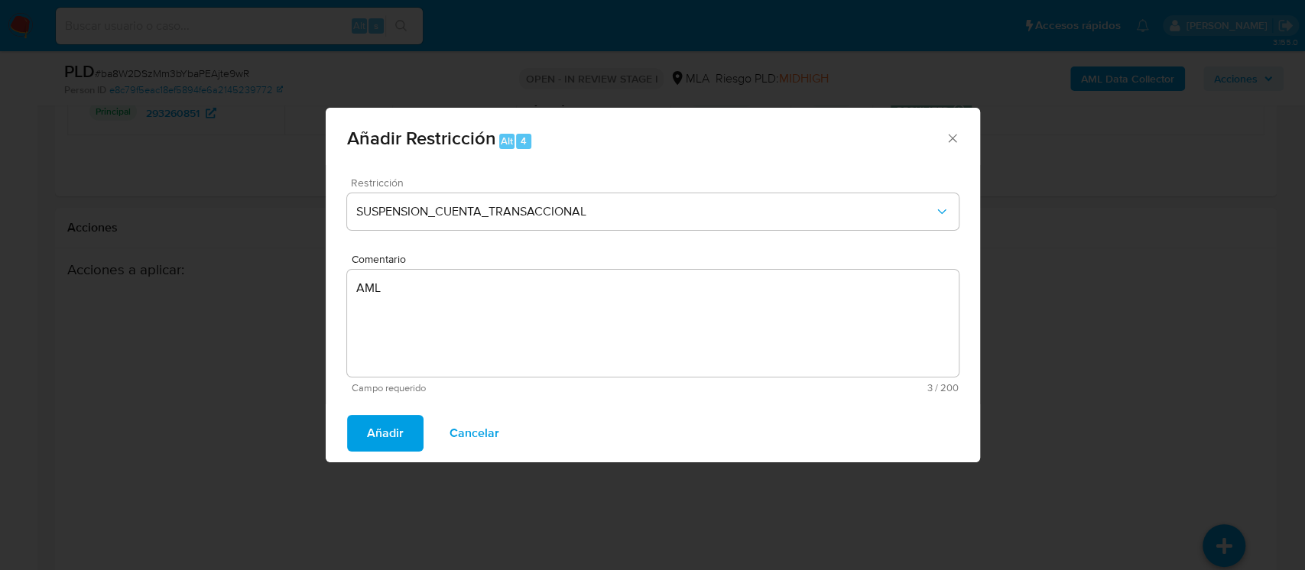
click at [397, 446] on span "Añadir" at bounding box center [385, 434] width 37 height 34
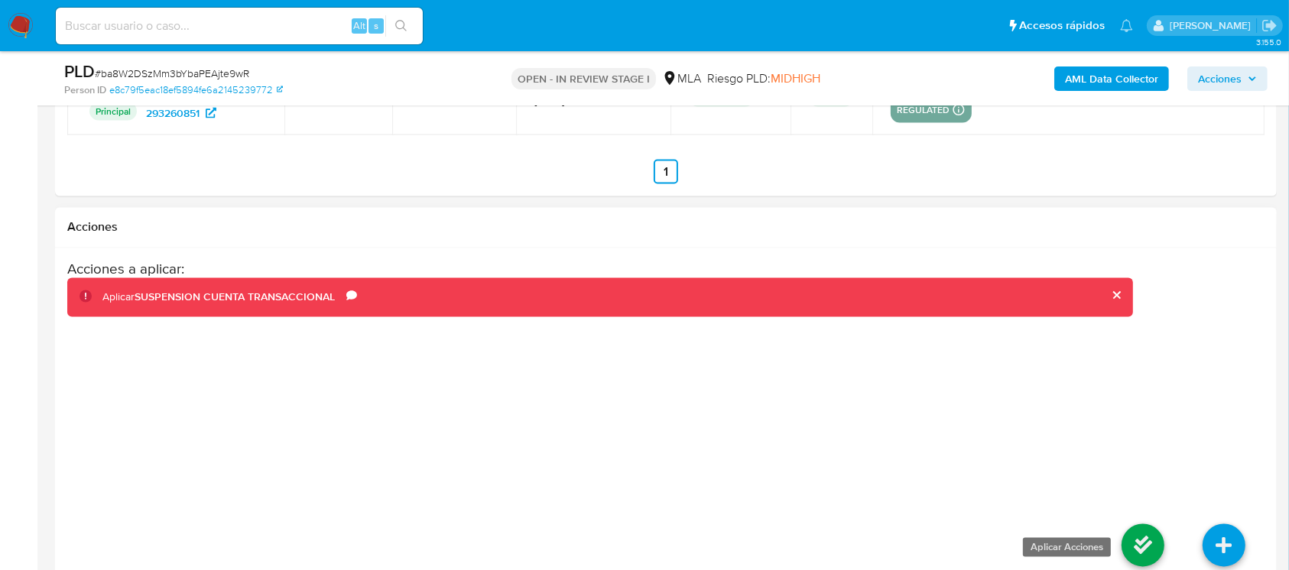
click at [1135, 524] on icon at bounding box center [1142, 545] width 43 height 43
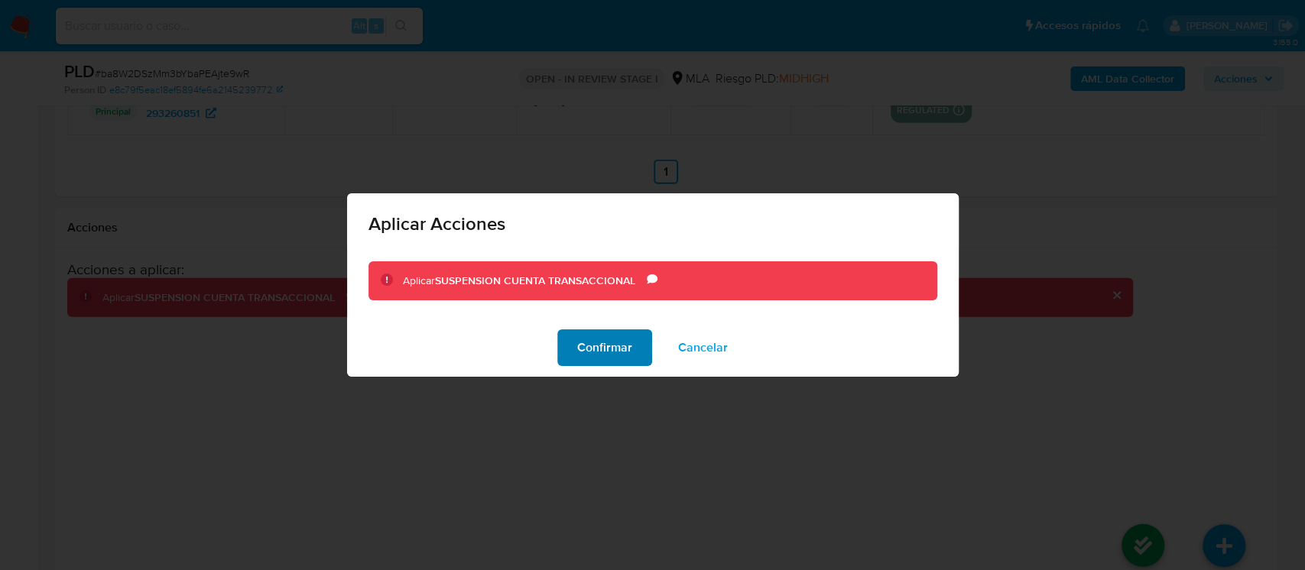
click at [606, 344] on span "Confirmar" at bounding box center [604, 348] width 55 height 34
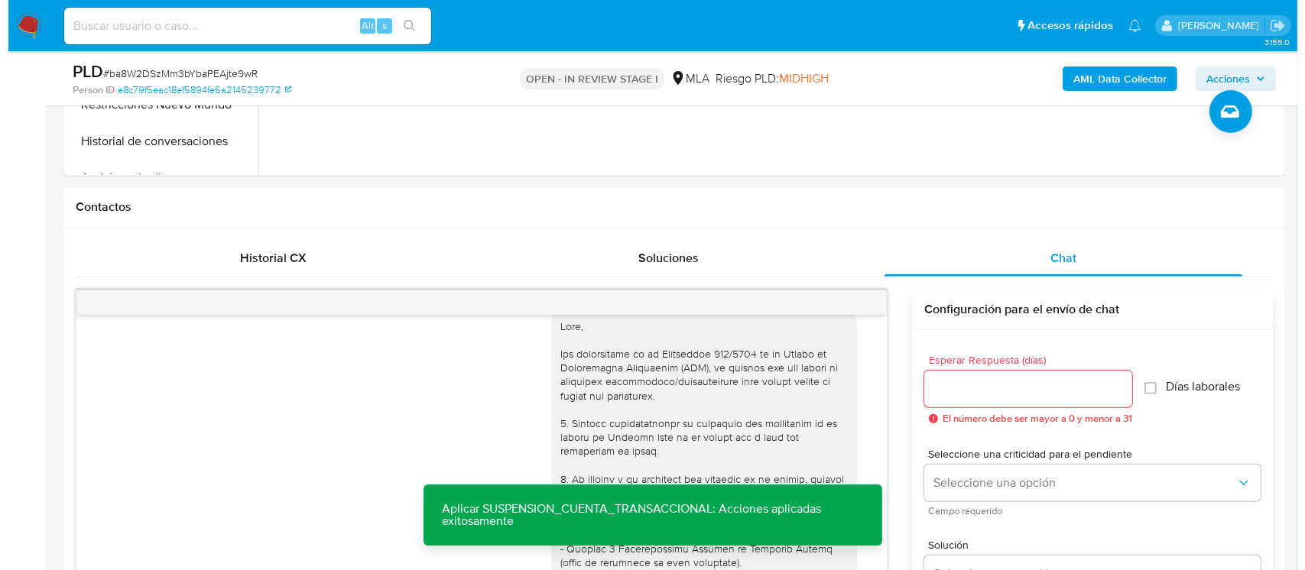
scroll to position [344, 0]
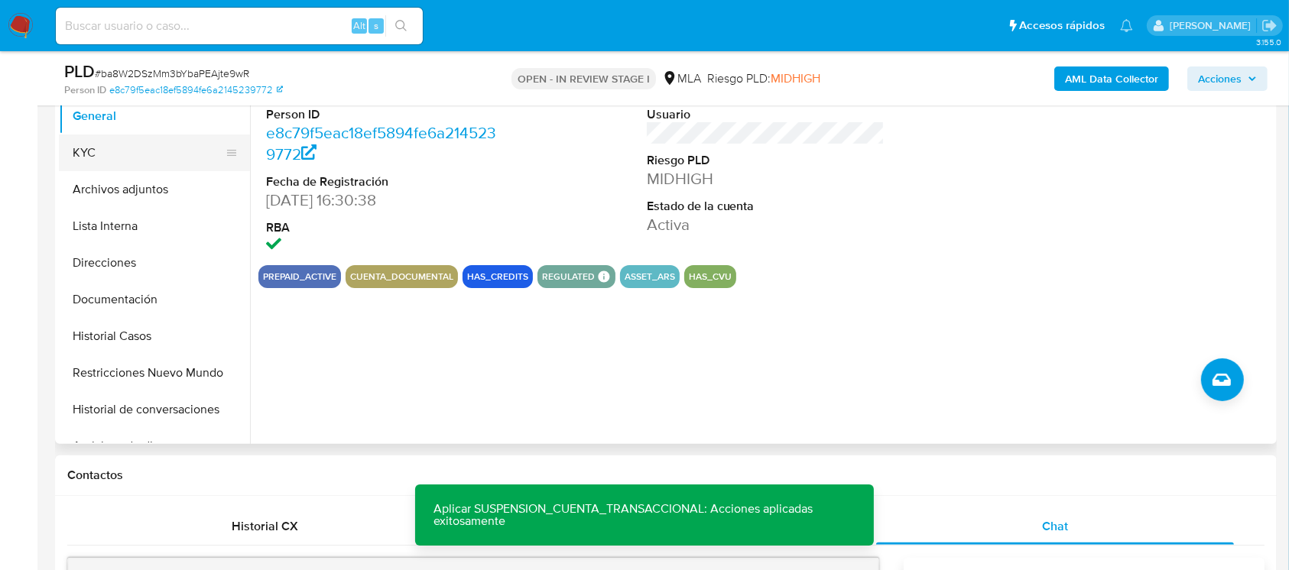
click at [117, 153] on button "KYC" at bounding box center [148, 153] width 179 height 37
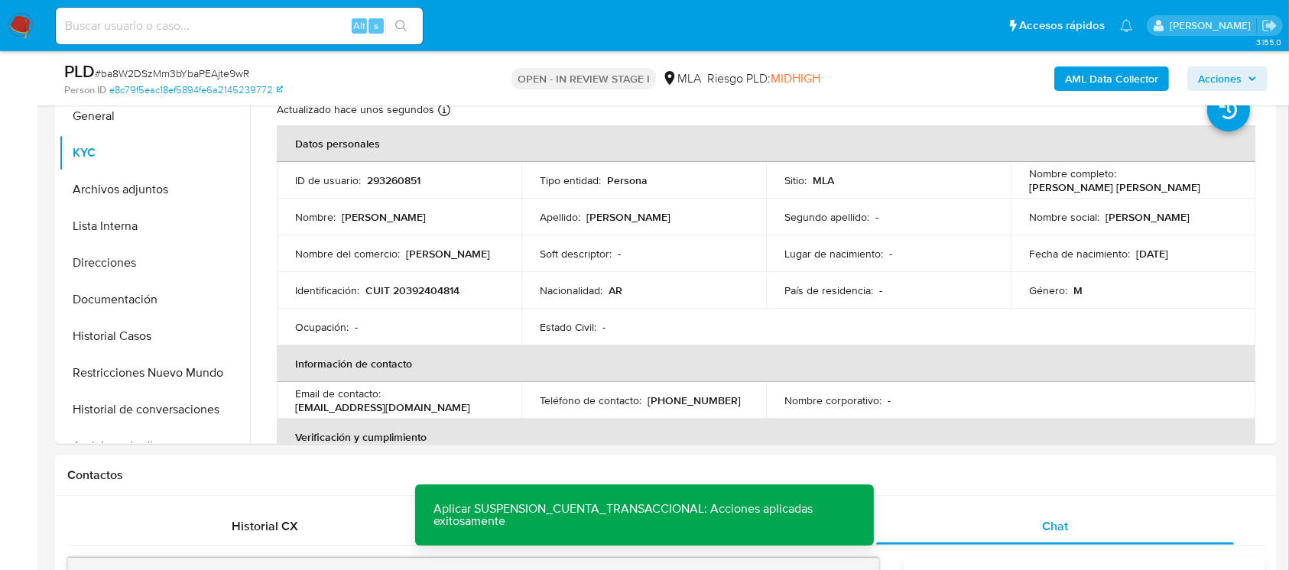
click at [1122, 83] on b "AML Data Collector" at bounding box center [1111, 78] width 93 height 24
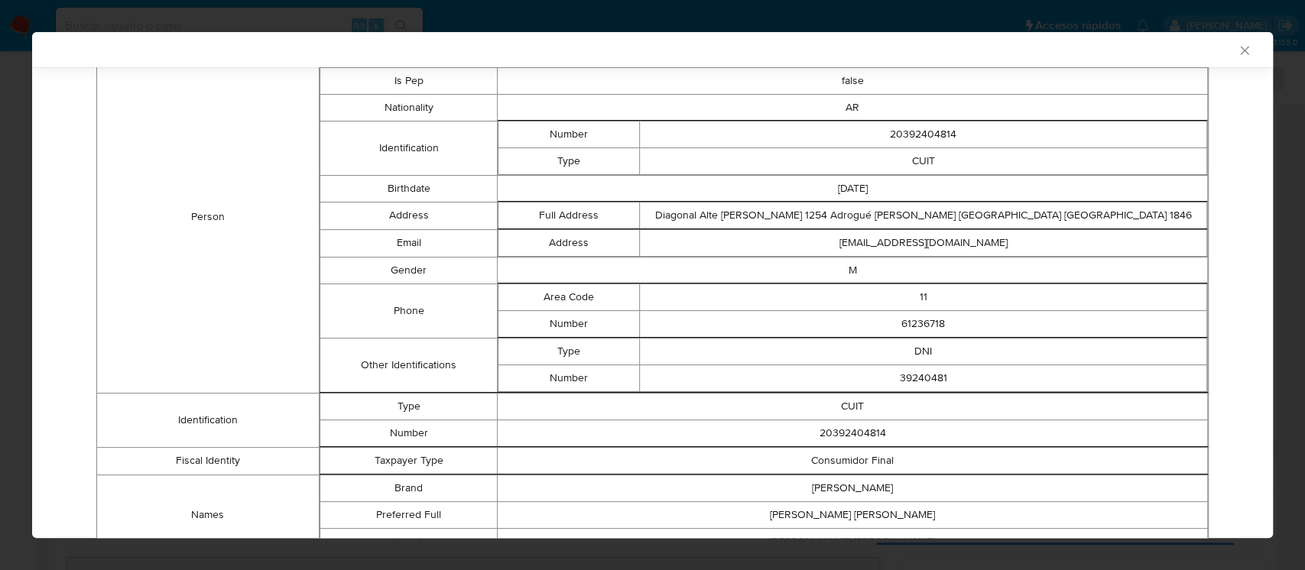
scroll to position [0, 0]
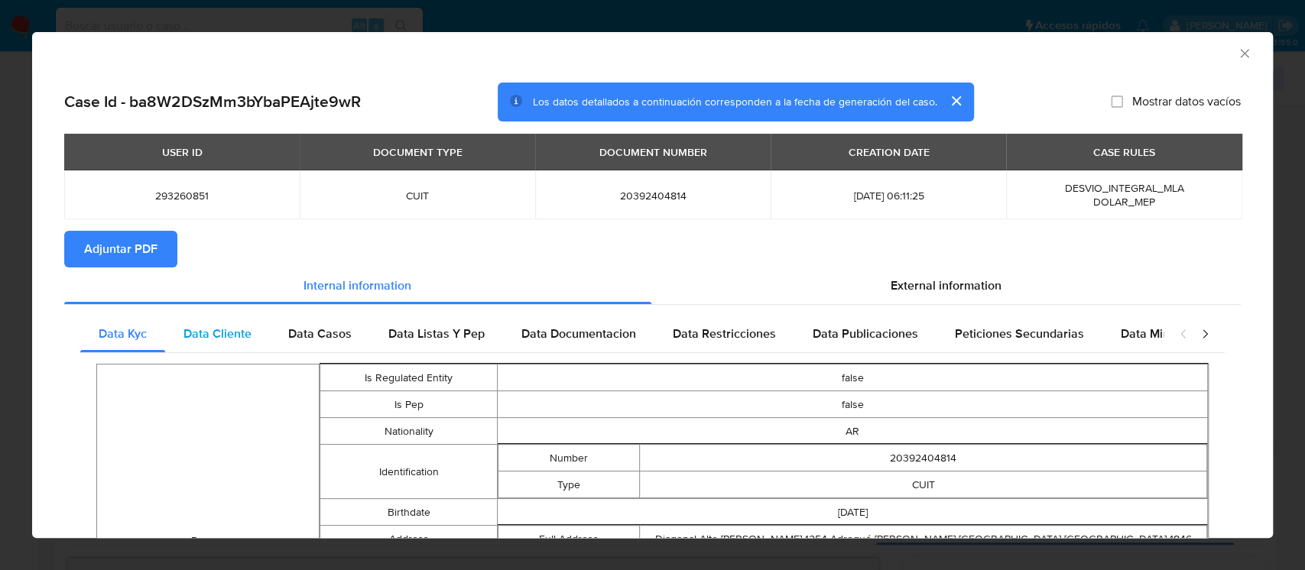
click at [240, 326] on span "Data Cliente" at bounding box center [217, 334] width 68 height 18
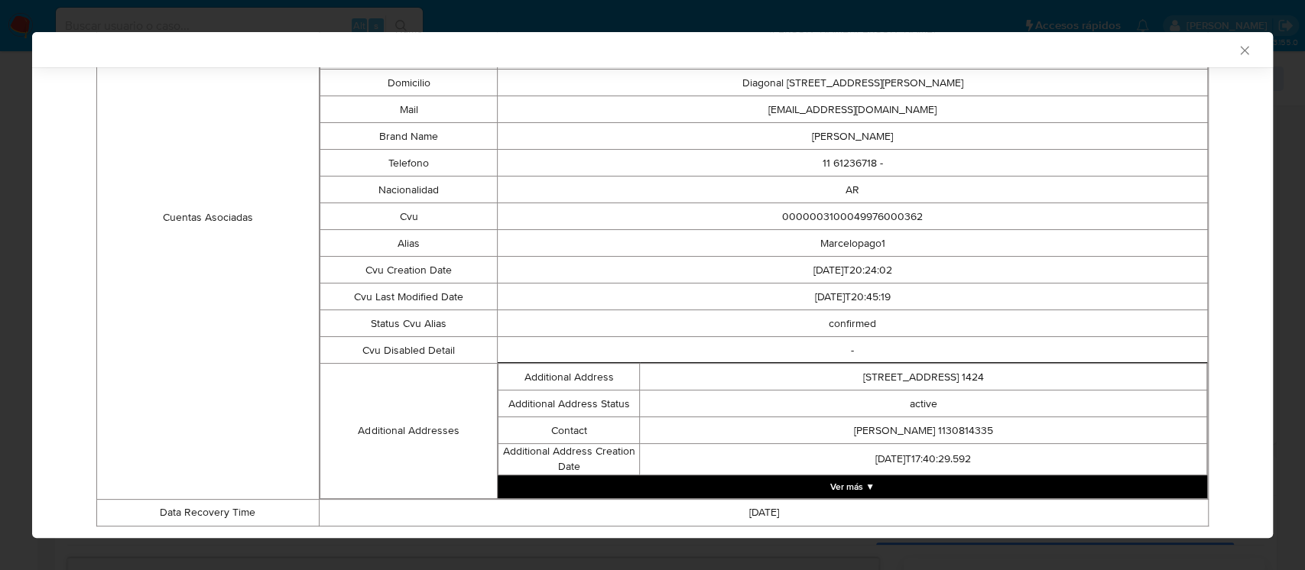
scroll to position [520, 0]
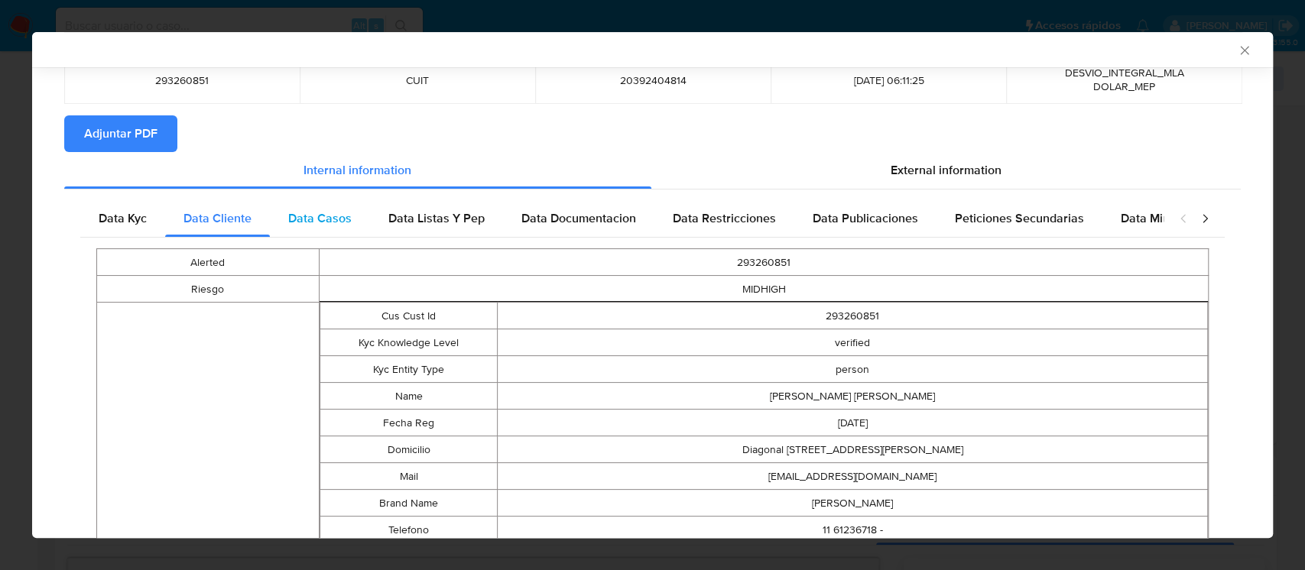
click at [329, 222] on span "Data Casos" at bounding box center [319, 218] width 63 height 18
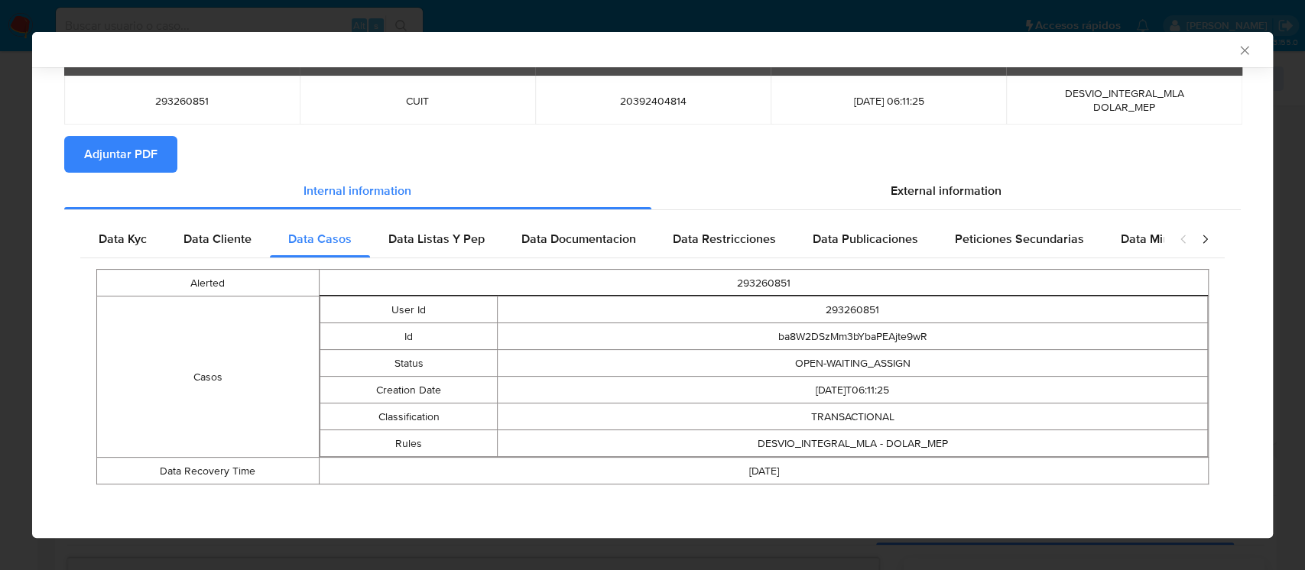
scroll to position [92, 0]
click at [446, 254] on div "Data Listas Y Pep" at bounding box center [436, 239] width 133 height 37
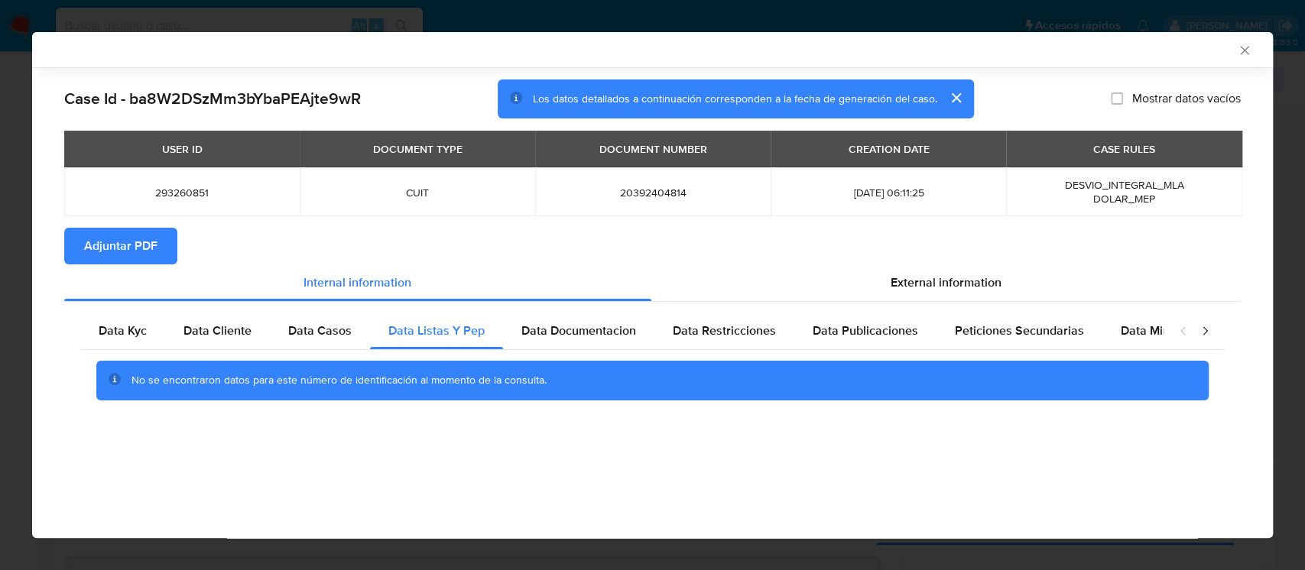
scroll to position [0, 0]
click at [594, 332] on span "Data Documentacion" at bounding box center [578, 331] width 115 height 18
click at [767, 342] on div "Data Restricciones" at bounding box center [724, 331] width 140 height 37
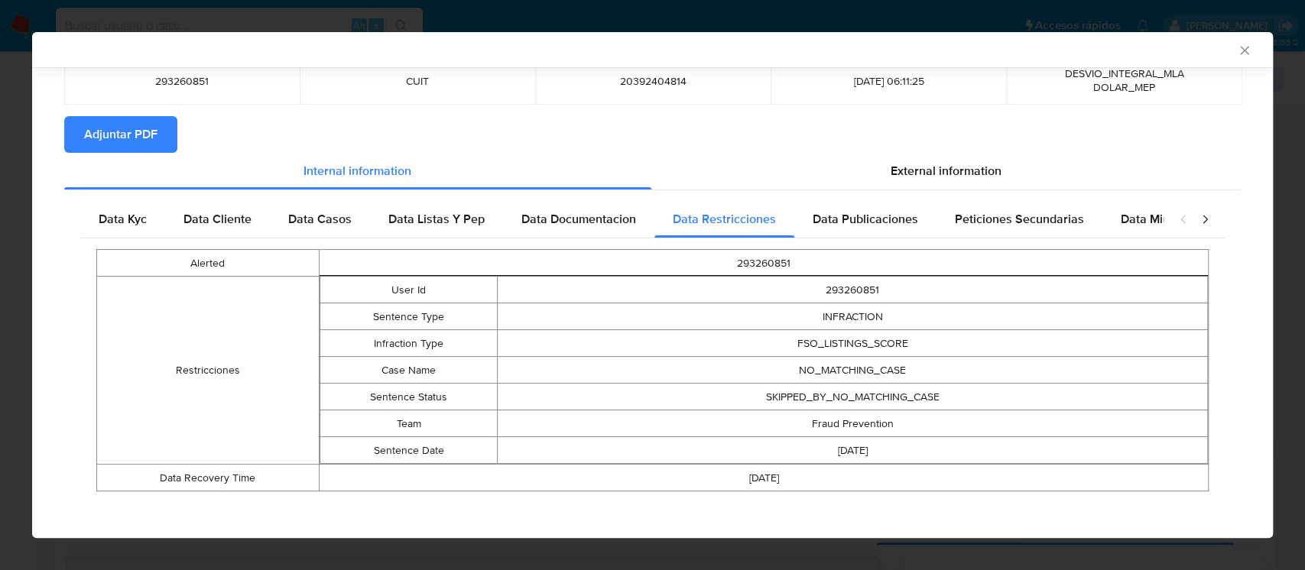
scroll to position [118, 0]
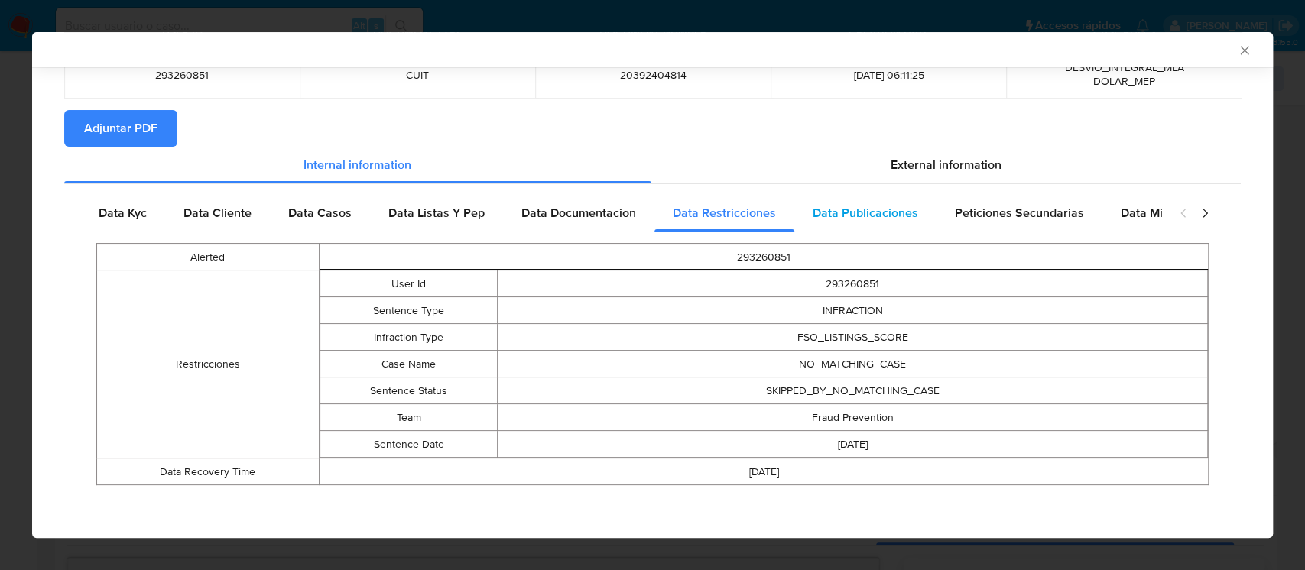
click at [881, 225] on div "Data Publicaciones" at bounding box center [865, 213] width 142 height 37
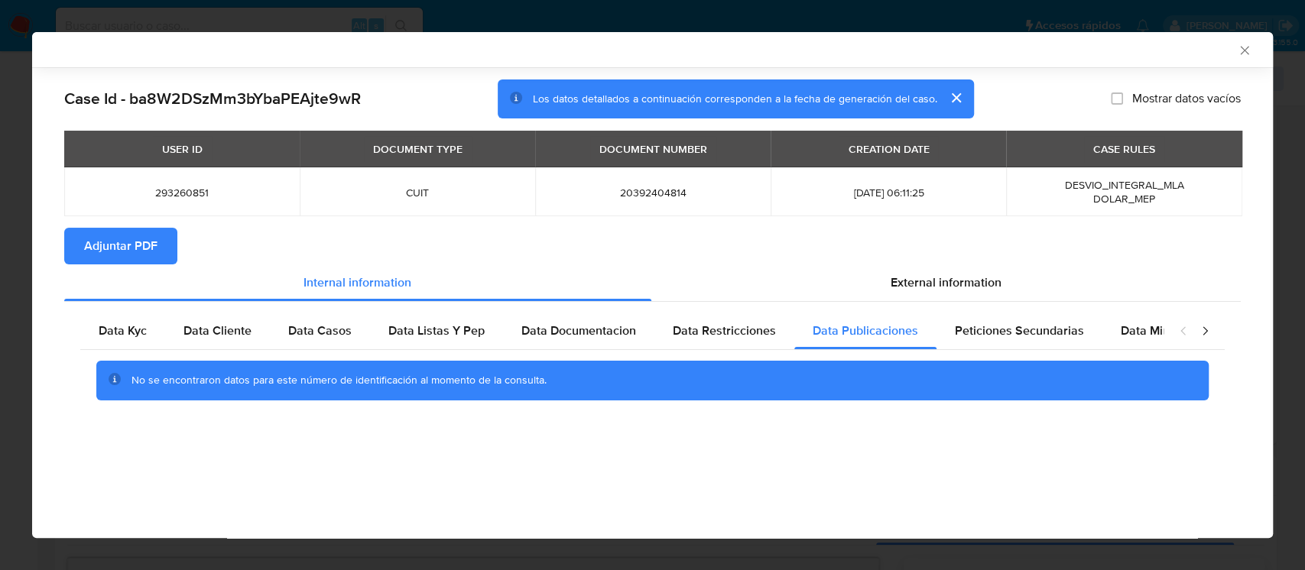
scroll to position [0, 0]
click at [992, 342] on div "Peticiones Secundarias" at bounding box center [1019, 331] width 166 height 37
drag, startPoint x: 1108, startPoint y: 349, endPoint x: 1059, endPoint y: 325, distance: 55.0
click at [1111, 345] on div "Data Minoridad" at bounding box center [1162, 331] width 121 height 37
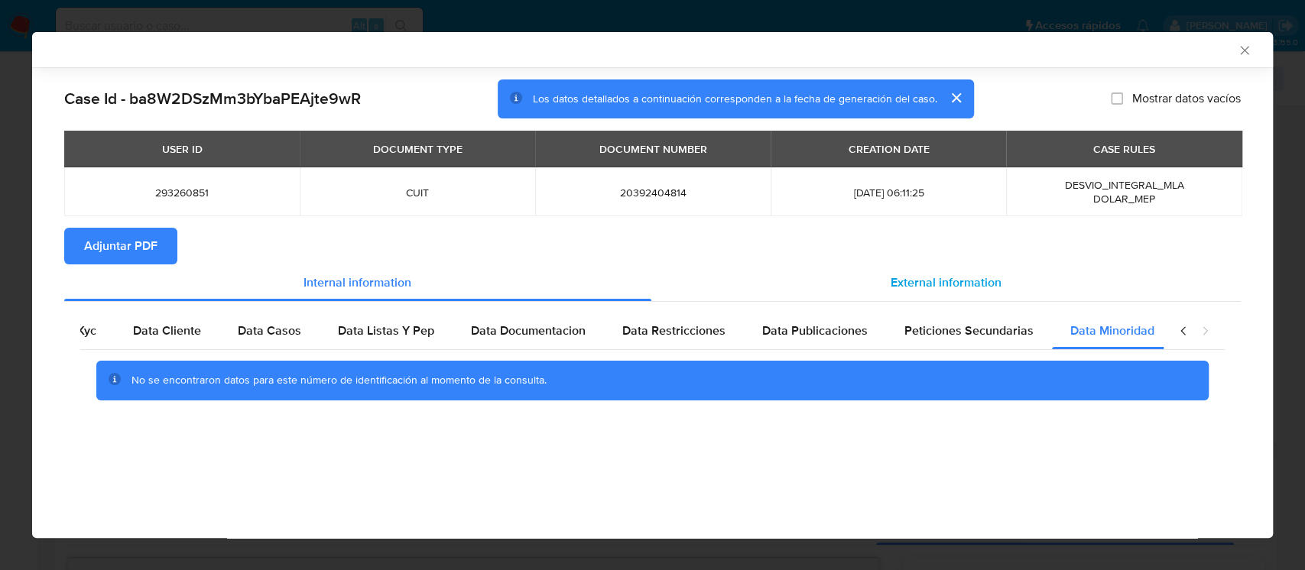
scroll to position [0, 51]
click at [962, 288] on span "External information" at bounding box center [945, 283] width 111 height 18
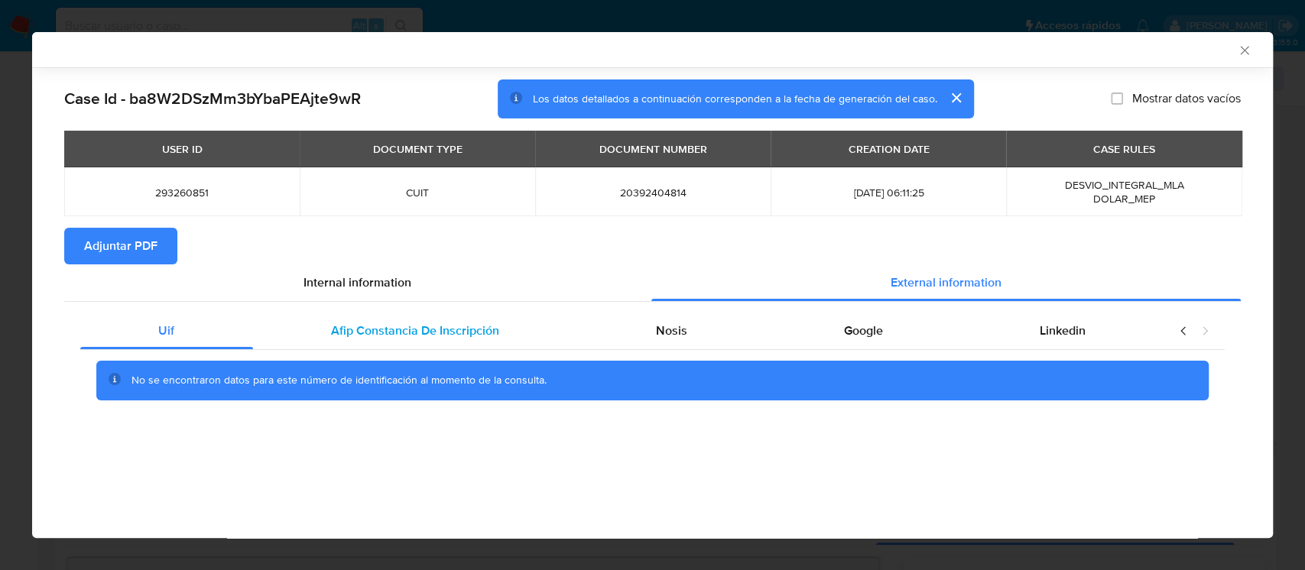
click at [394, 334] on span "Afip Constancia De Inscripción" at bounding box center [415, 331] width 168 height 18
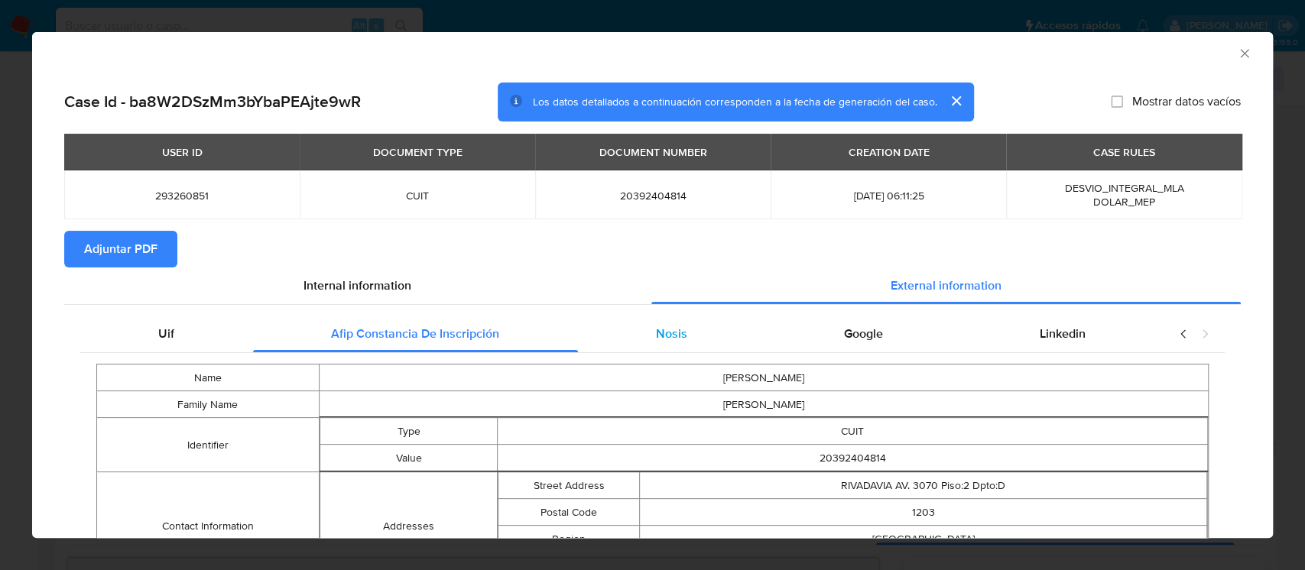
click at [662, 324] on div "Nosis" at bounding box center [672, 334] width 188 height 37
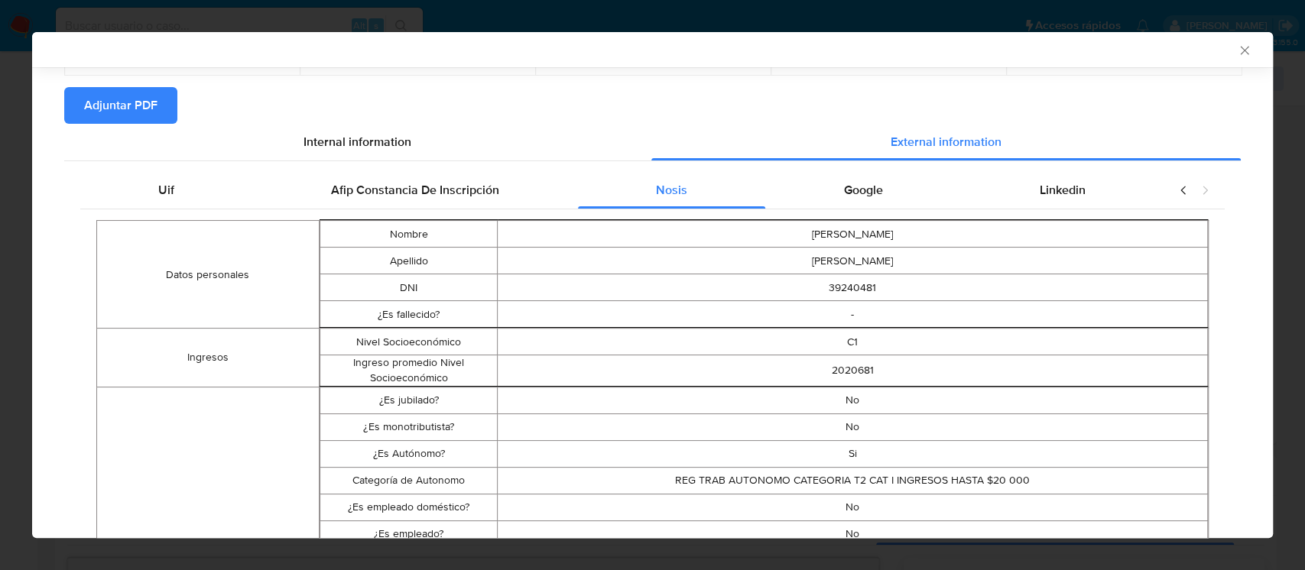
scroll to position [99, 0]
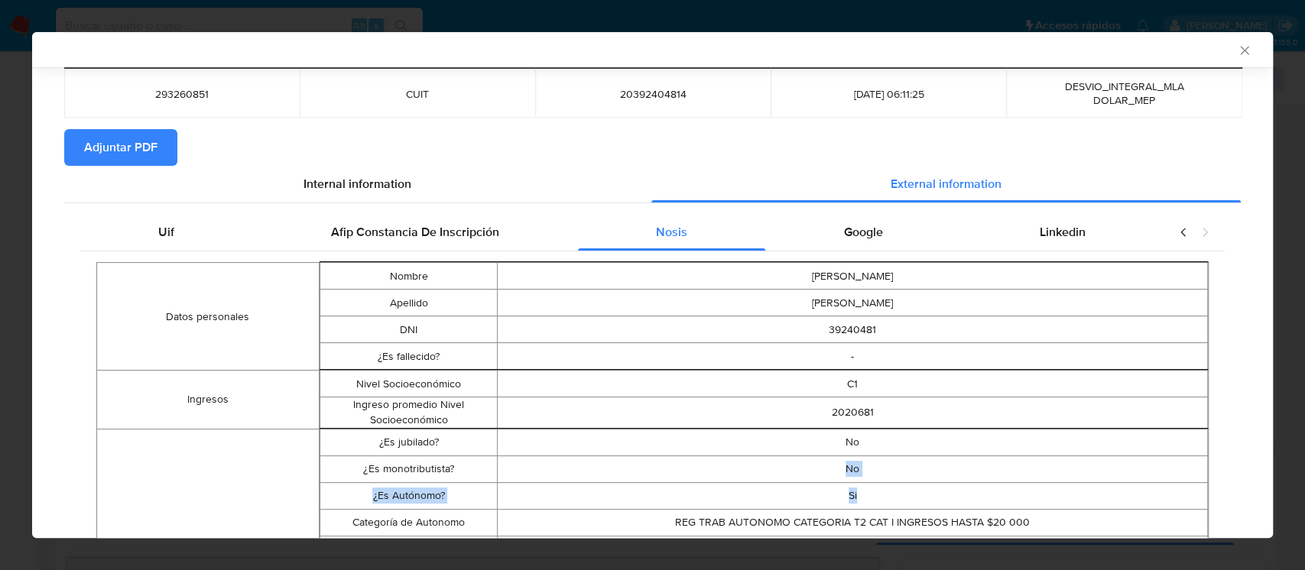
drag, startPoint x: 819, startPoint y: 473, endPoint x: 854, endPoint y: 490, distance: 38.3
click at [872, 214] on div "Google" at bounding box center [863, 232] width 196 height 37
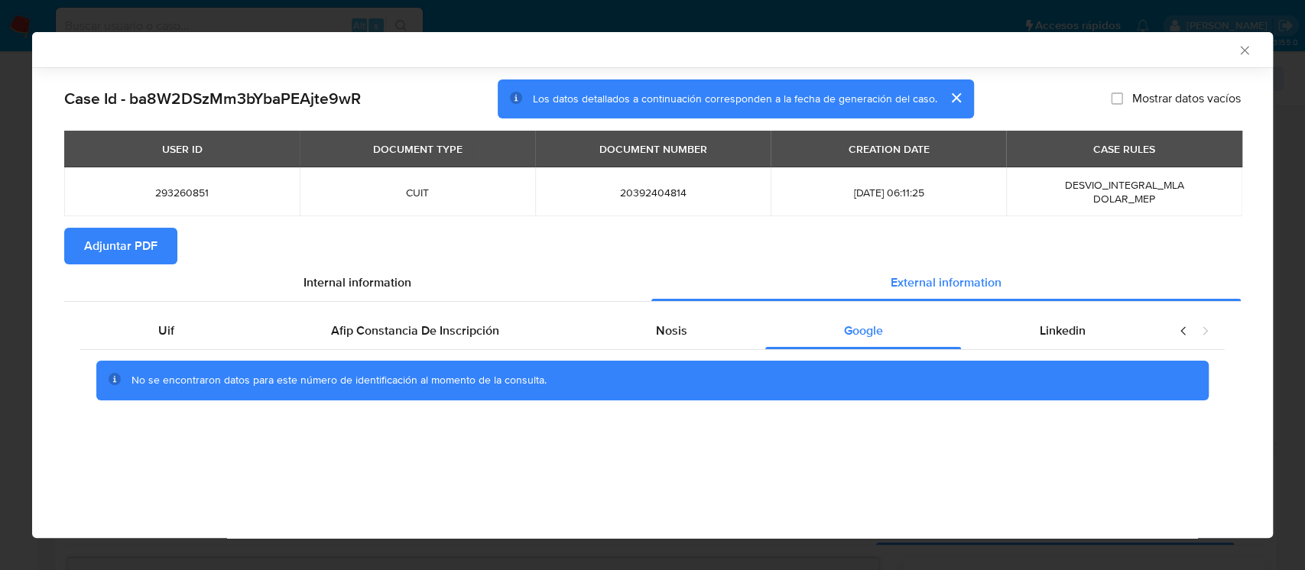
scroll to position [0, 0]
click at [1023, 309] on div "Uif Afip Constancia De Inscripción Nosis Google Linkedin No se encontraron dato…" at bounding box center [652, 362] width 1176 height 120
click at [1040, 336] on span "Linkedin" at bounding box center [1063, 331] width 46 height 18
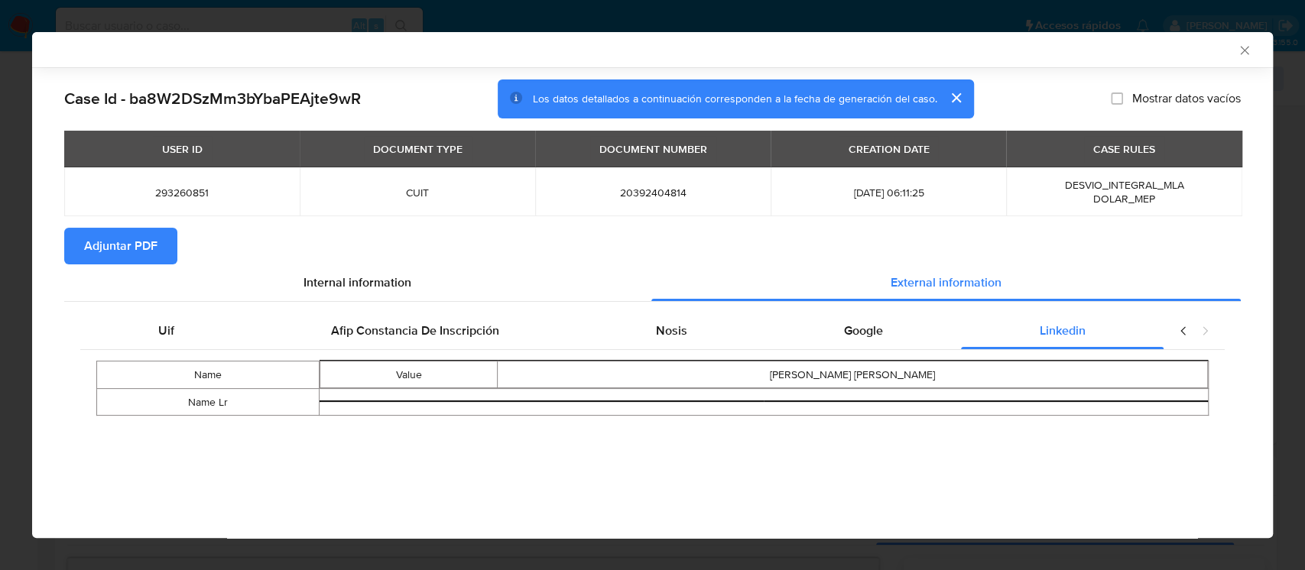
click at [141, 247] on span "Adjuntar PDF" at bounding box center [120, 246] width 73 height 34
click at [1251, 53] on div "AML Data Collector" at bounding box center [652, 49] width 1241 height 35
click at [1246, 47] on icon "Cerrar ventana" at bounding box center [1244, 50] width 8 height 8
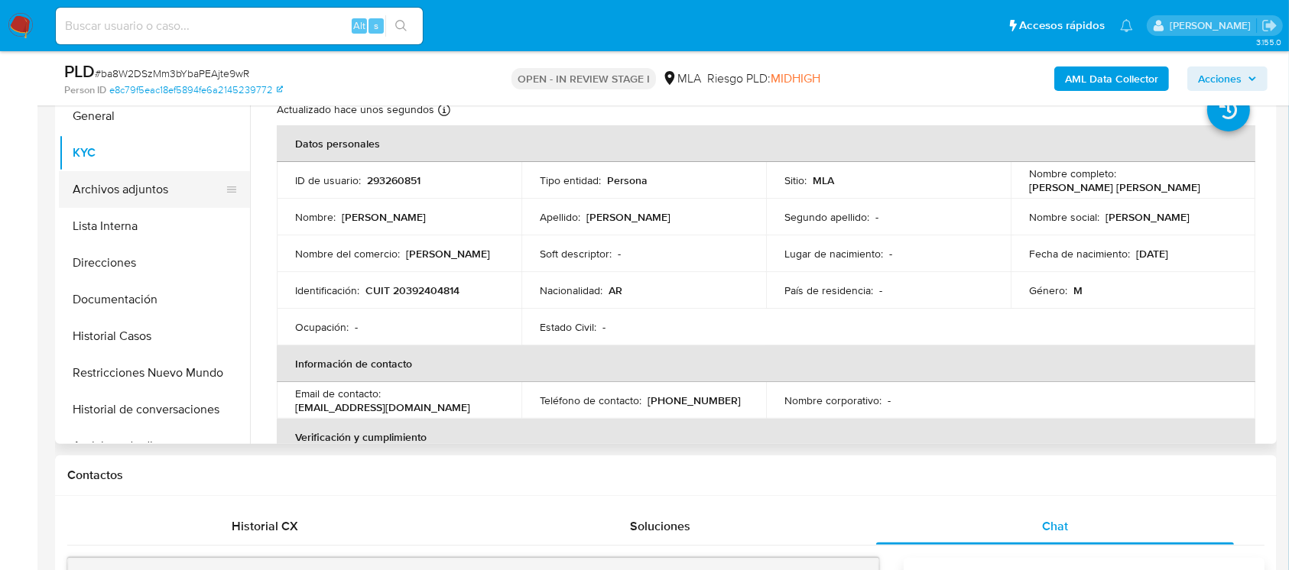
click at [123, 198] on button "Archivos adjuntos" at bounding box center [148, 189] width 179 height 37
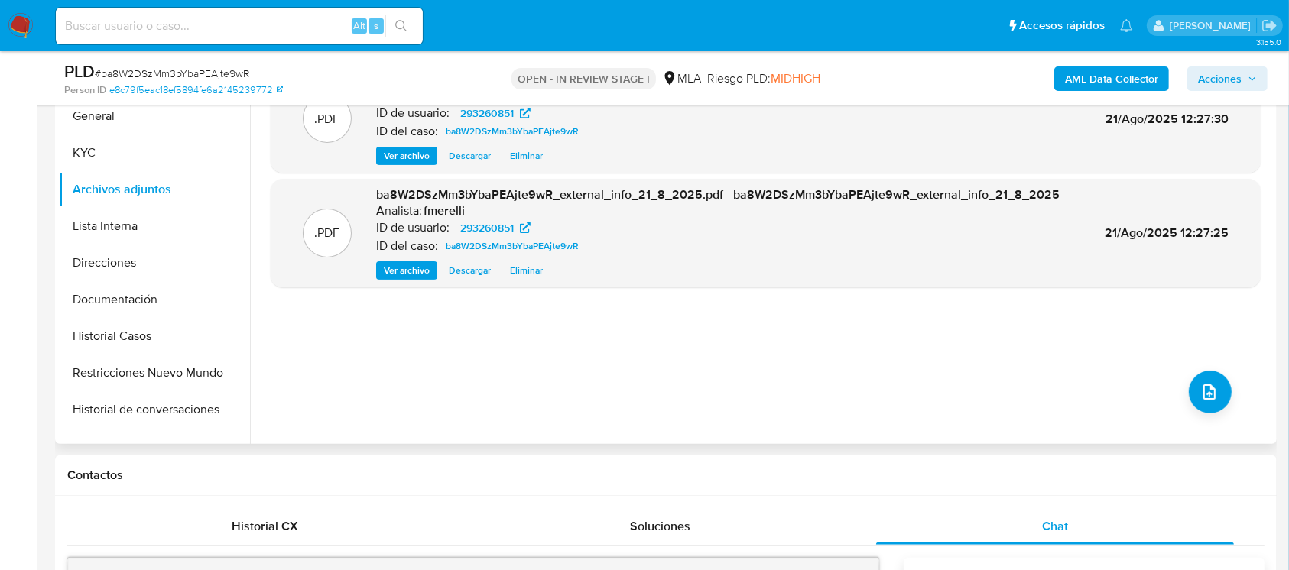
click at [415, 161] on span "Ver archivo" at bounding box center [407, 155] width 46 height 15
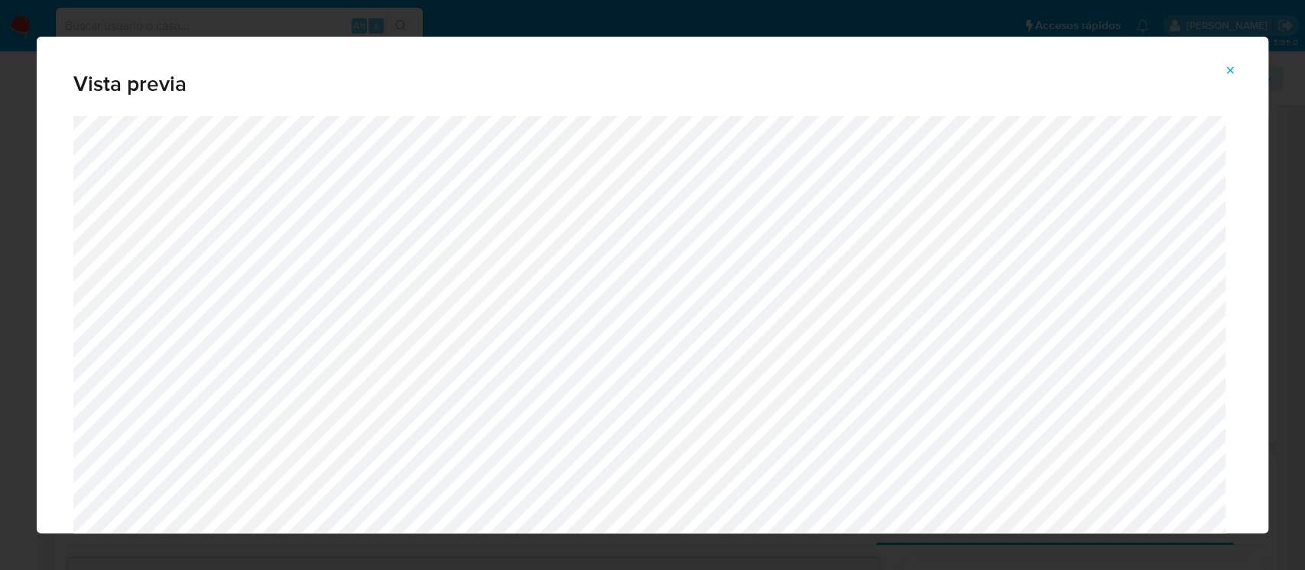
click at [1236, 57] on div "Vista previa" at bounding box center [652, 76] width 1231 height 79
click at [1229, 63] on span "Attachment preview" at bounding box center [1230, 70] width 12 height 21
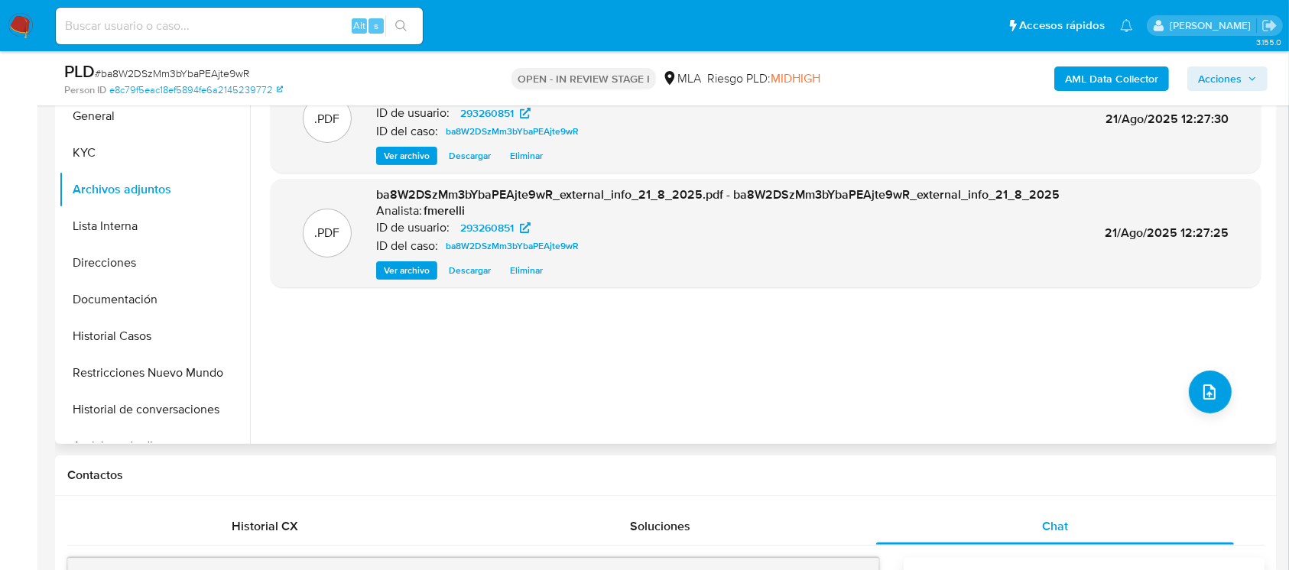
click at [422, 274] on span "Ver archivo" at bounding box center [407, 270] width 46 height 15
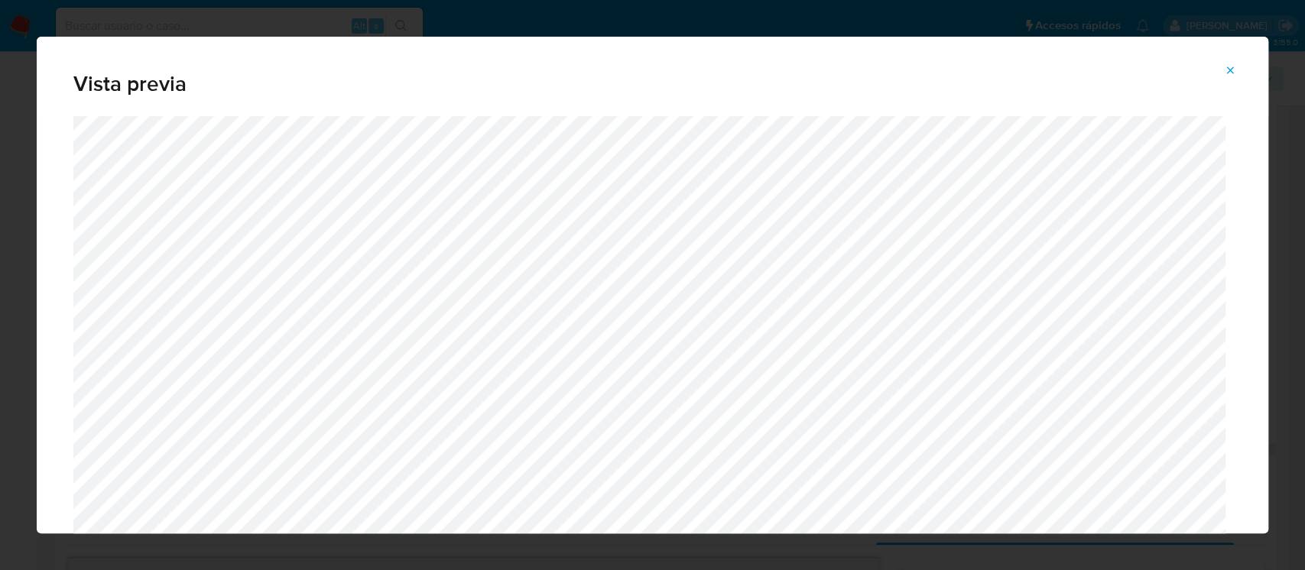
click at [1227, 64] on icon "Attachment preview" at bounding box center [1230, 70] width 12 height 12
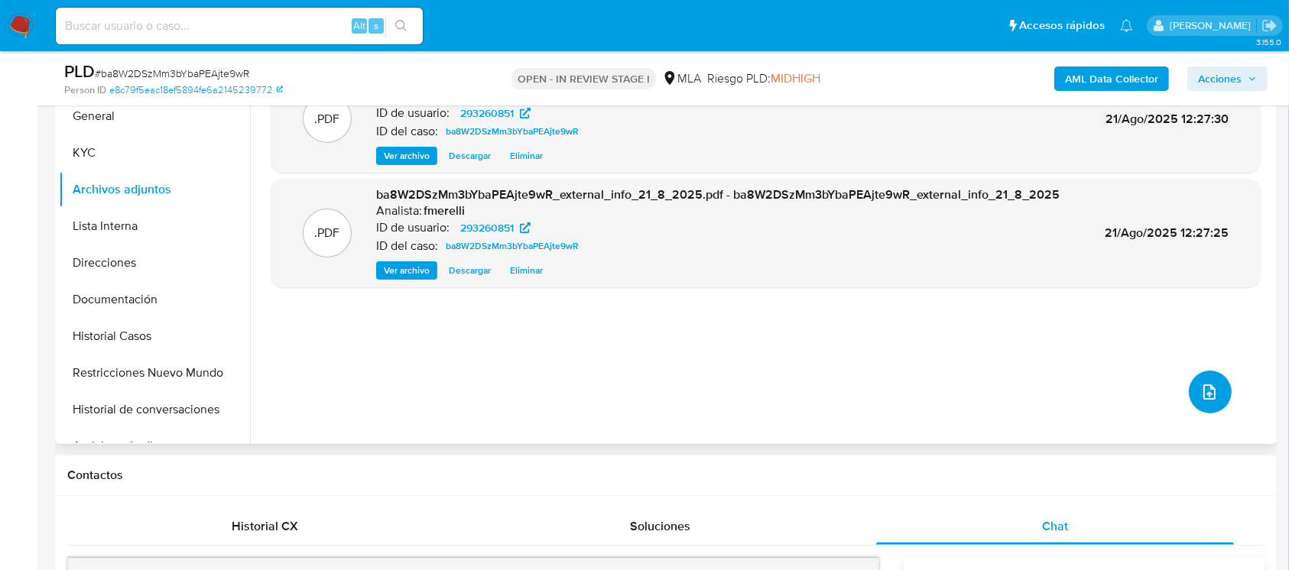
click at [1212, 375] on button "upload-file" at bounding box center [1210, 392] width 43 height 43
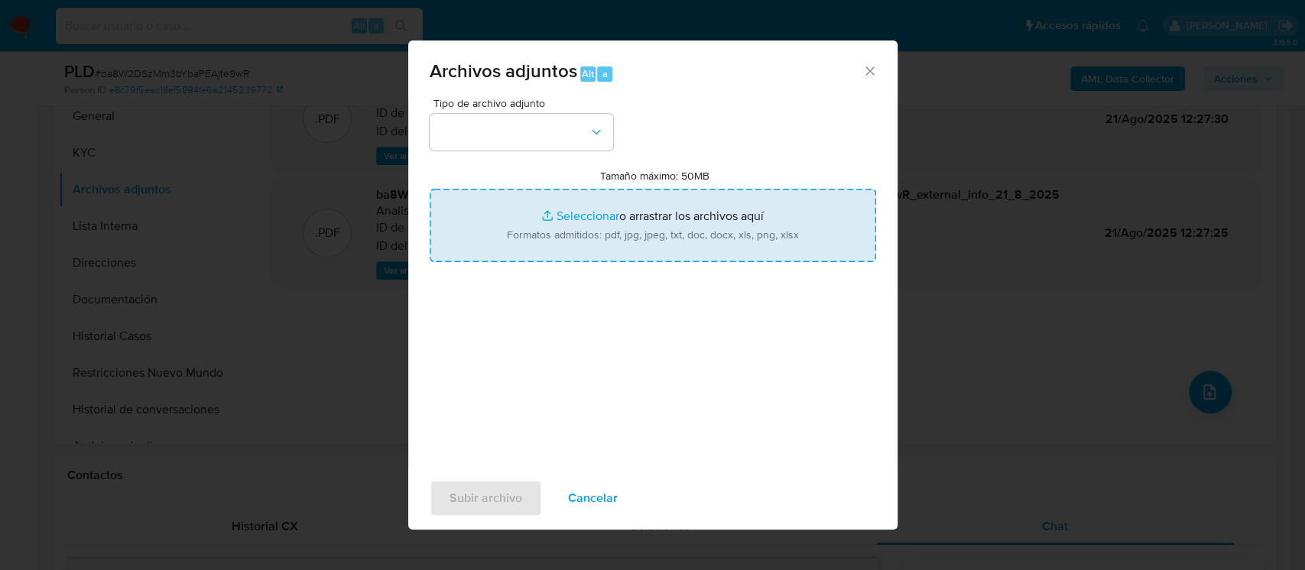
type input "C:\fakepath\NOSIS_Manager_InformeIndividual_20392404814_654927_20250821114431.p…"
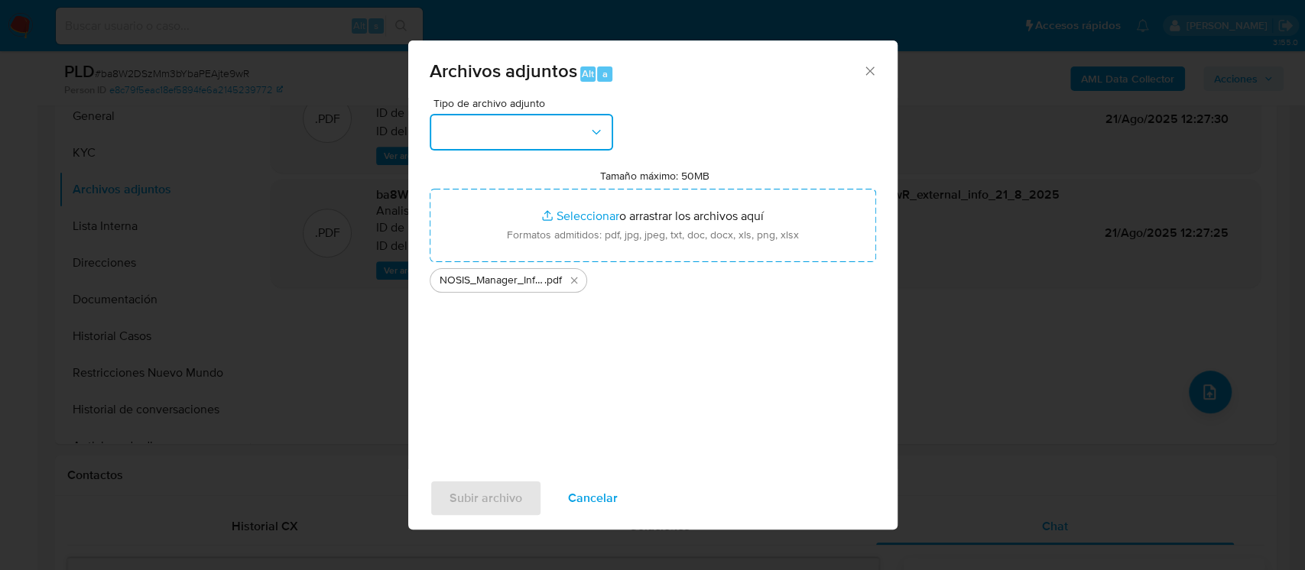
drag, startPoint x: 477, startPoint y: 132, endPoint x: 501, endPoint y: 141, distance: 25.9
click at [477, 132] on button "button" at bounding box center [521, 132] width 183 height 37
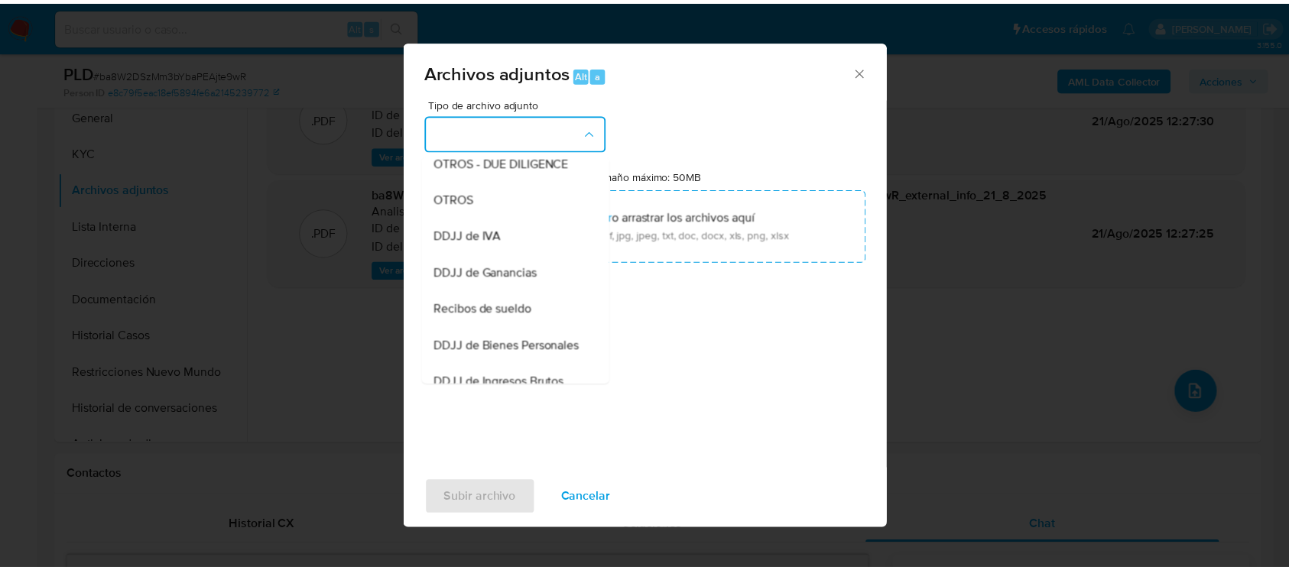
scroll to position [611, 0]
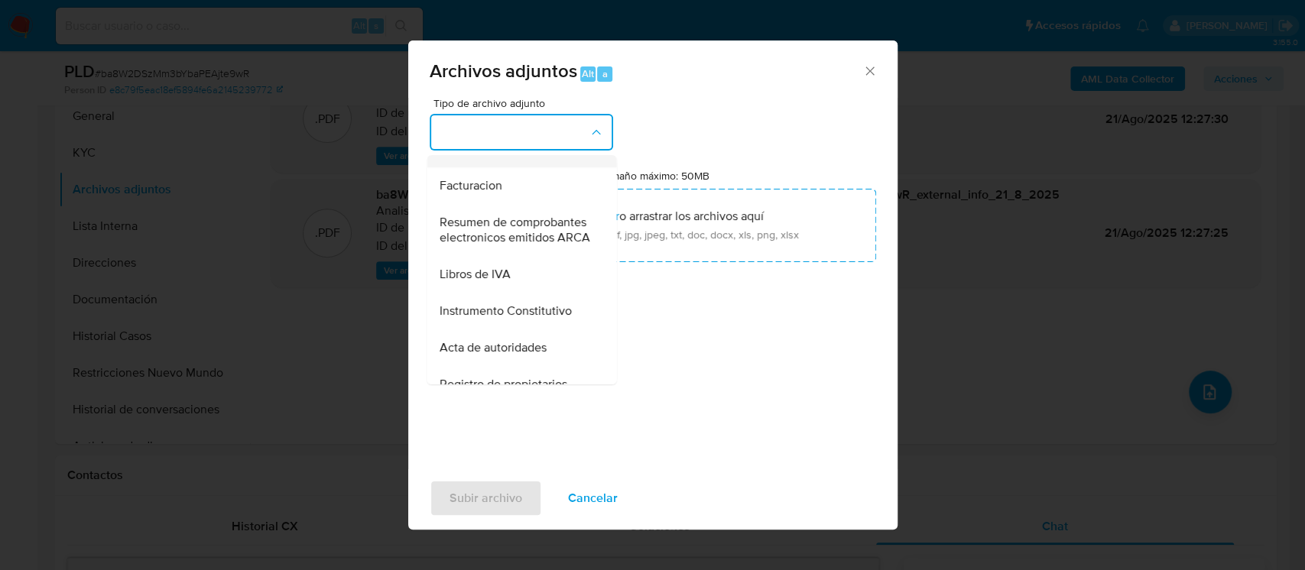
click at [514, 167] on div "Informe Nosis" at bounding box center [517, 149] width 156 height 37
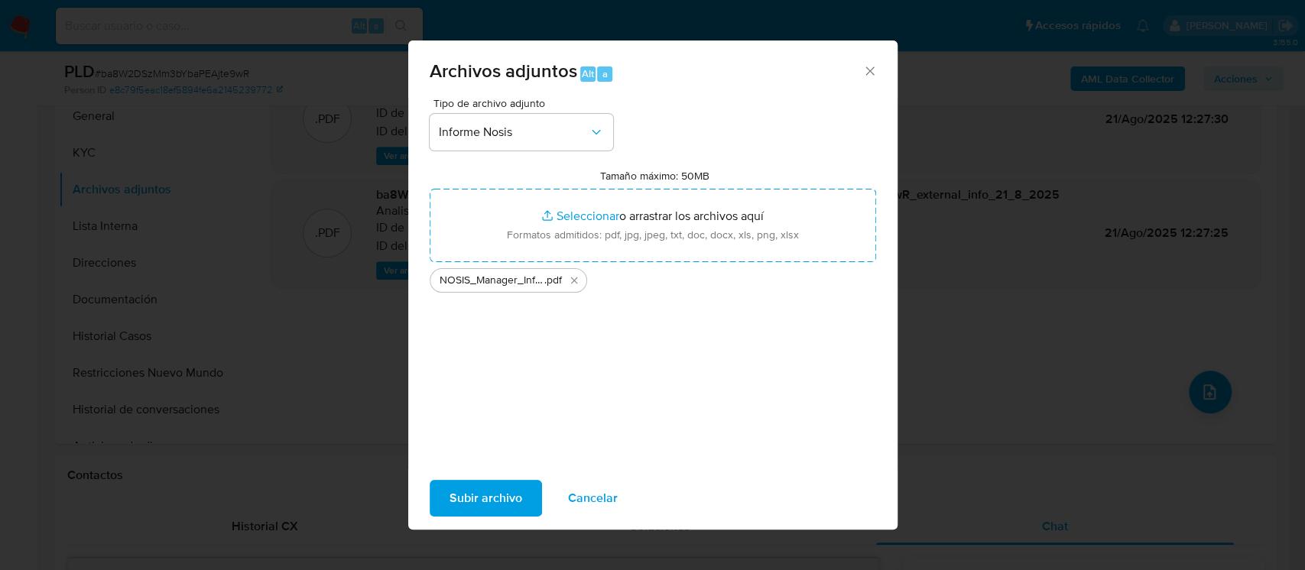
click at [505, 486] on span "Subir archivo" at bounding box center [485, 499] width 73 height 34
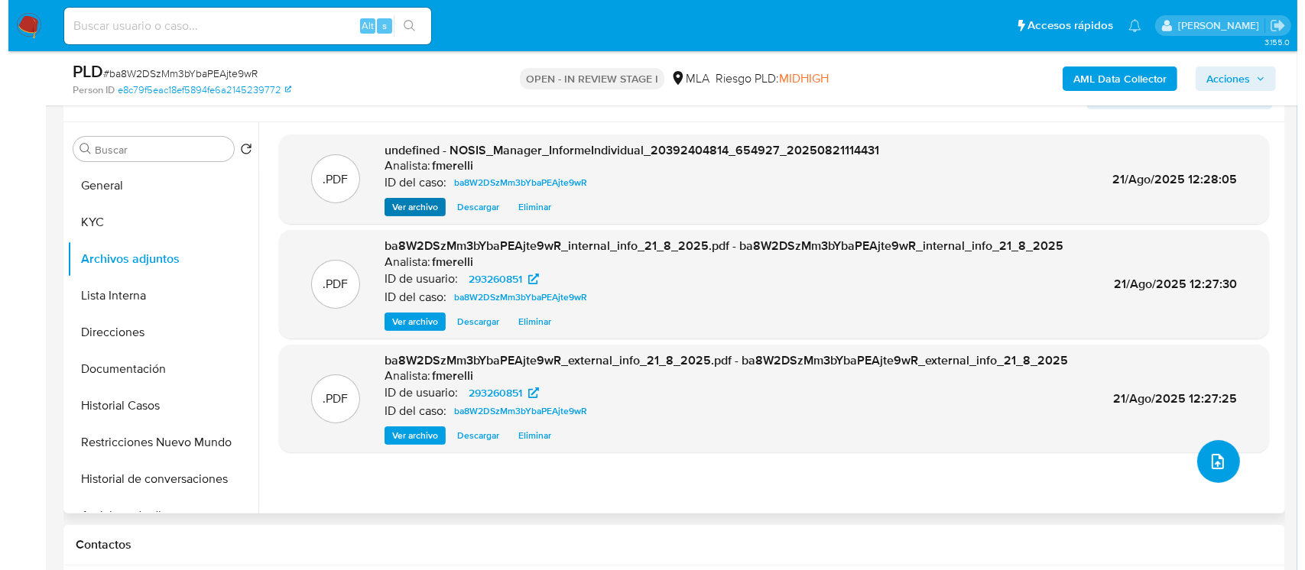
scroll to position [242, 0]
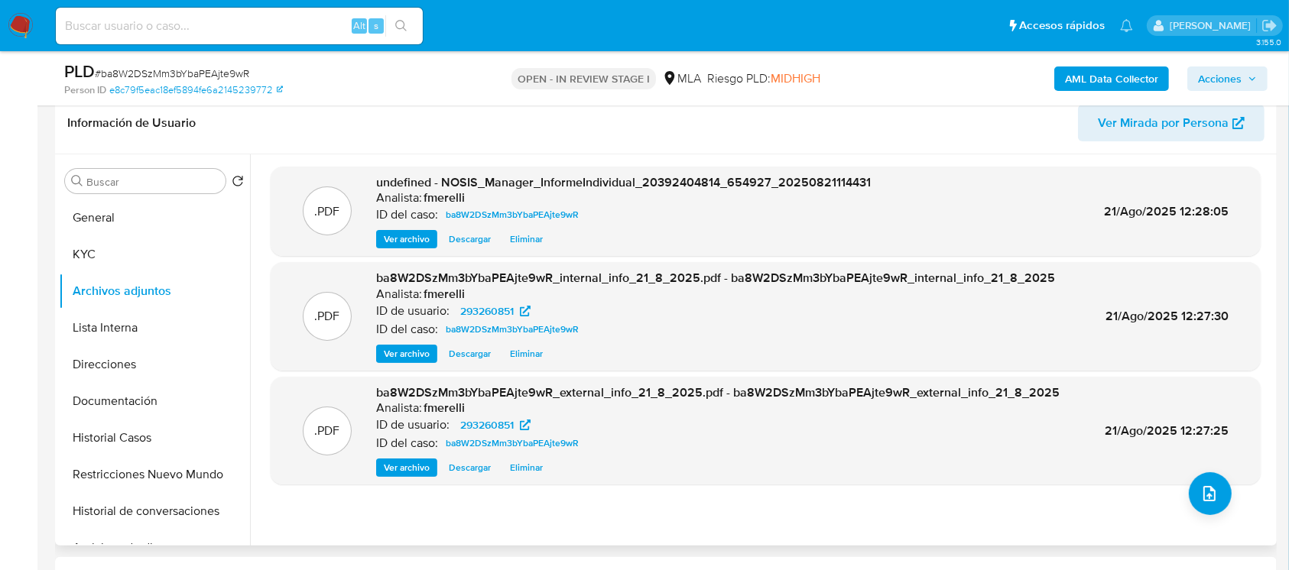
click at [413, 232] on span "Ver archivo" at bounding box center [407, 239] width 46 height 15
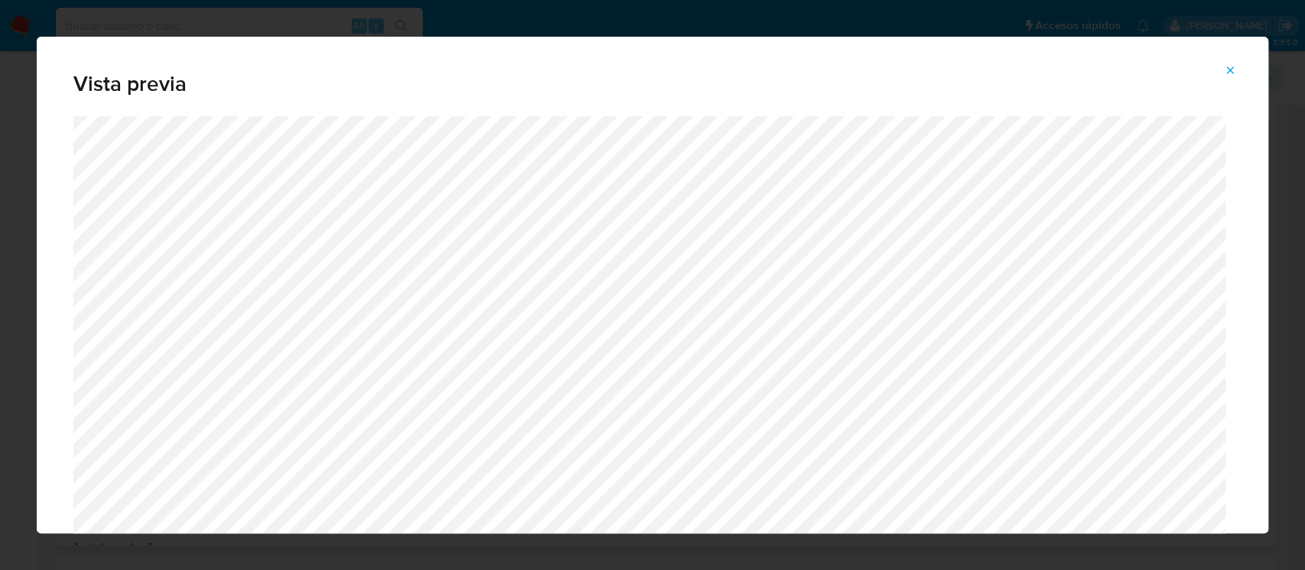
click at [1232, 60] on span "Attachment preview" at bounding box center [1230, 70] width 12 height 21
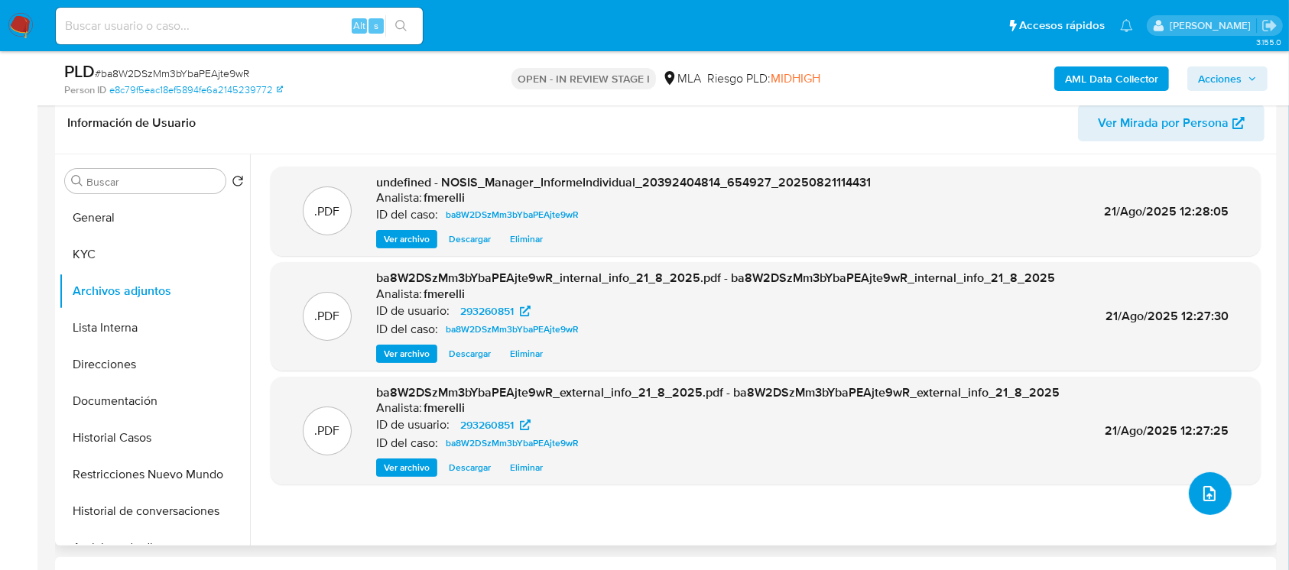
click at [1200, 511] on button "upload-file" at bounding box center [1210, 493] width 43 height 43
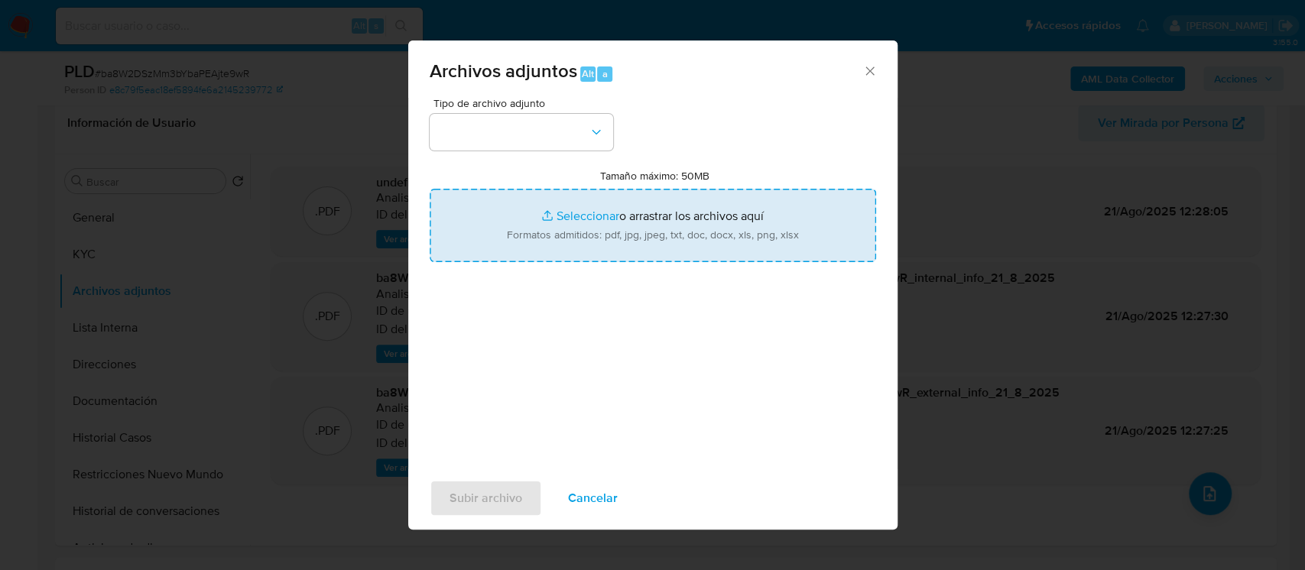
type input "C:\fakepath\Movimientos - User 293260851.xlsx"
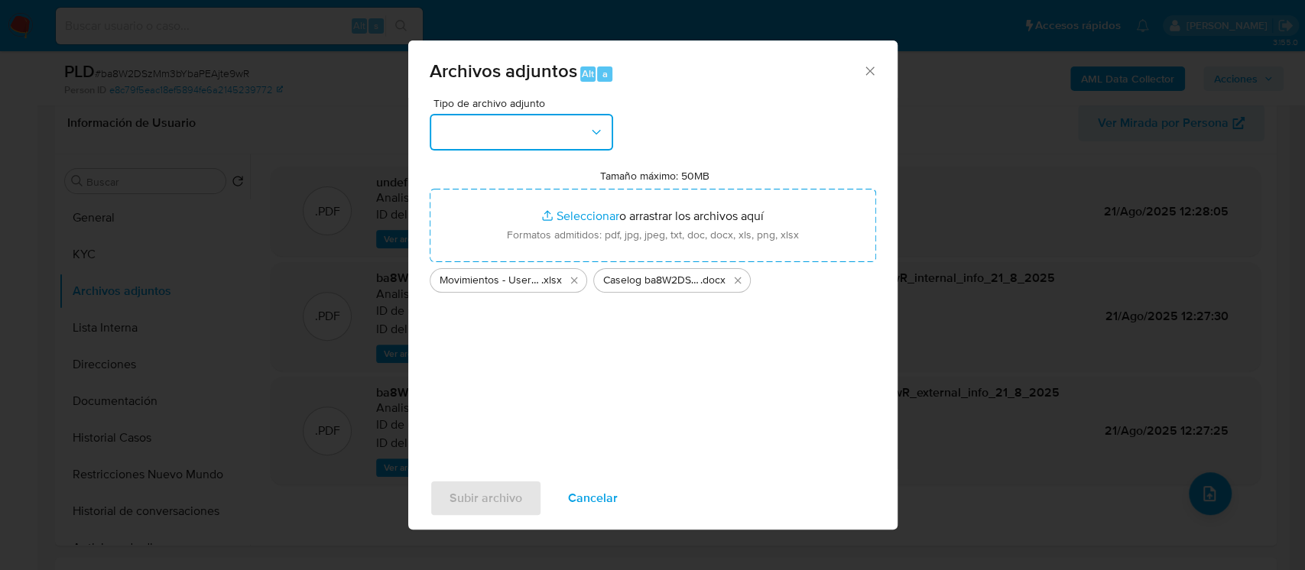
click at [506, 131] on button "button" at bounding box center [521, 132] width 183 height 37
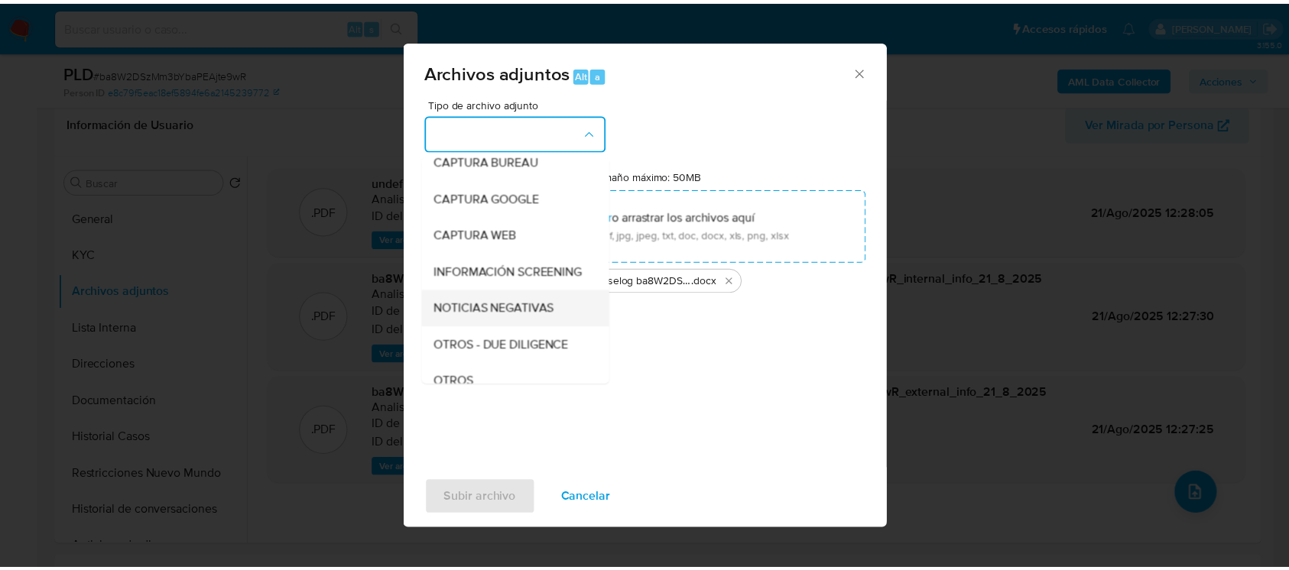
scroll to position [306, 0]
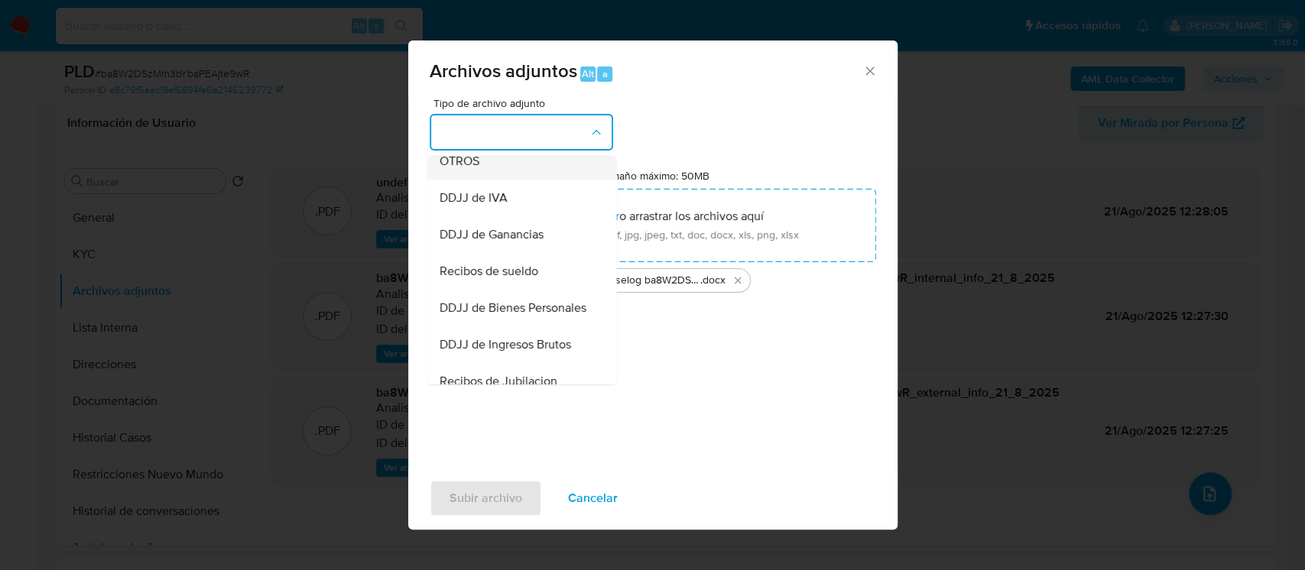
click at [503, 177] on div "OTROS" at bounding box center [517, 161] width 156 height 37
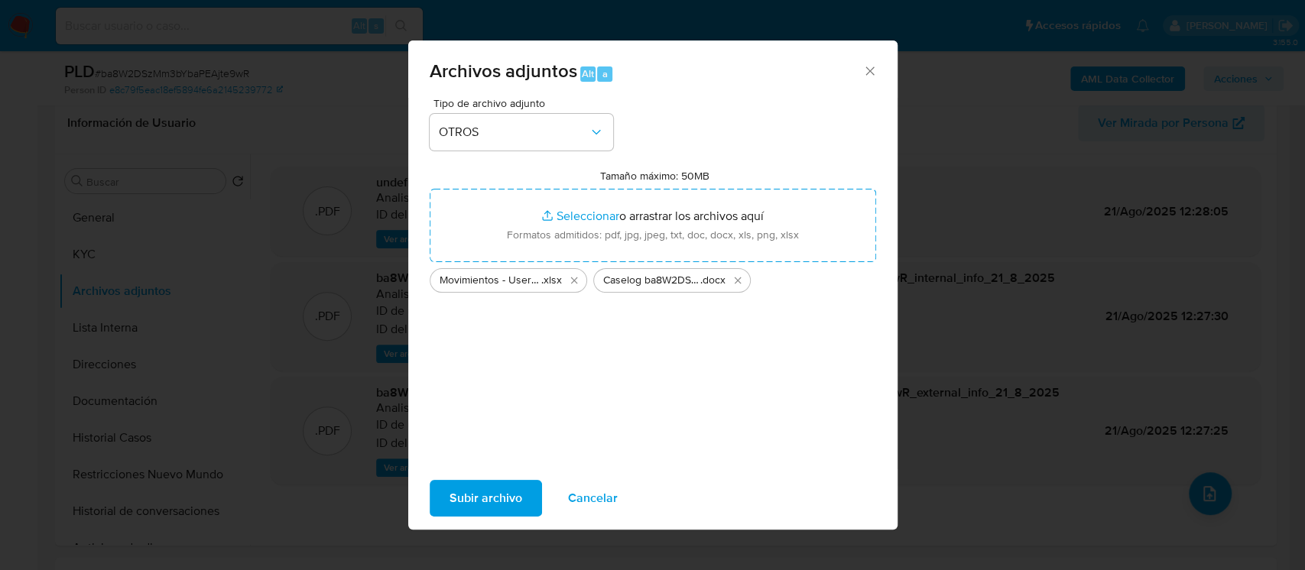
click at [476, 504] on span "Subir archivo" at bounding box center [485, 499] width 73 height 34
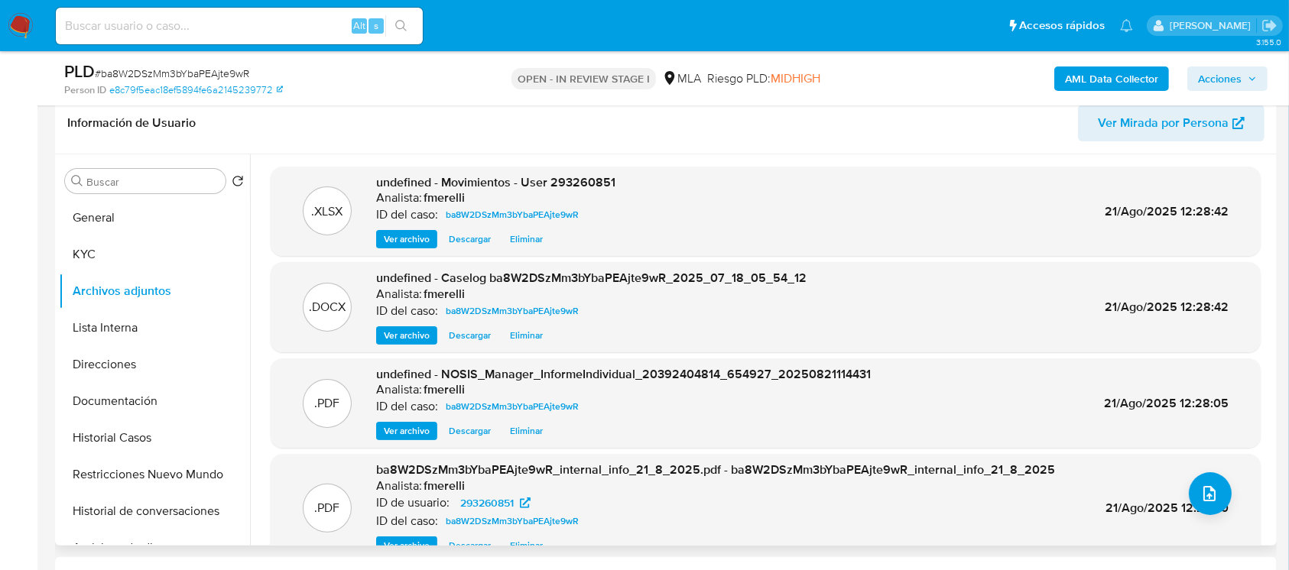
click at [109, 196] on div "Buscar Volver al orden por defecto General KYC Archivos adjuntos Lista Interna …" at bounding box center [154, 351] width 191 height 389
click at [102, 209] on button "General" at bounding box center [148, 217] width 179 height 37
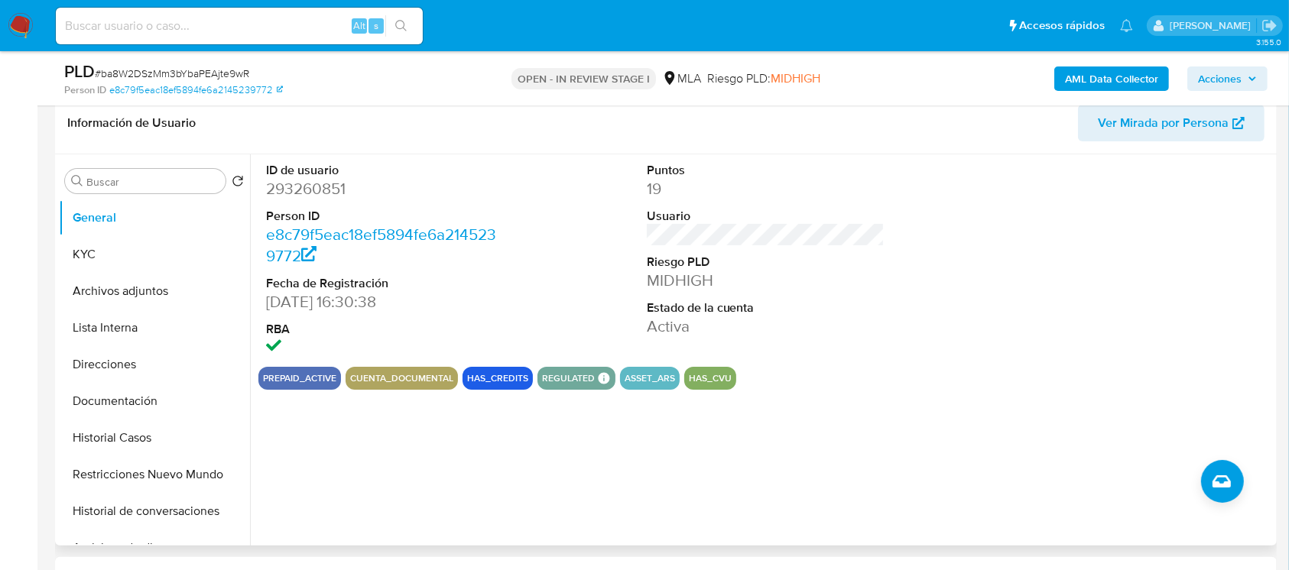
click at [313, 193] on dd "293260851" at bounding box center [385, 188] width 238 height 21
copy dd "293260851"
click at [164, 274] on button "Archivos adjuntos" at bounding box center [148, 291] width 179 height 37
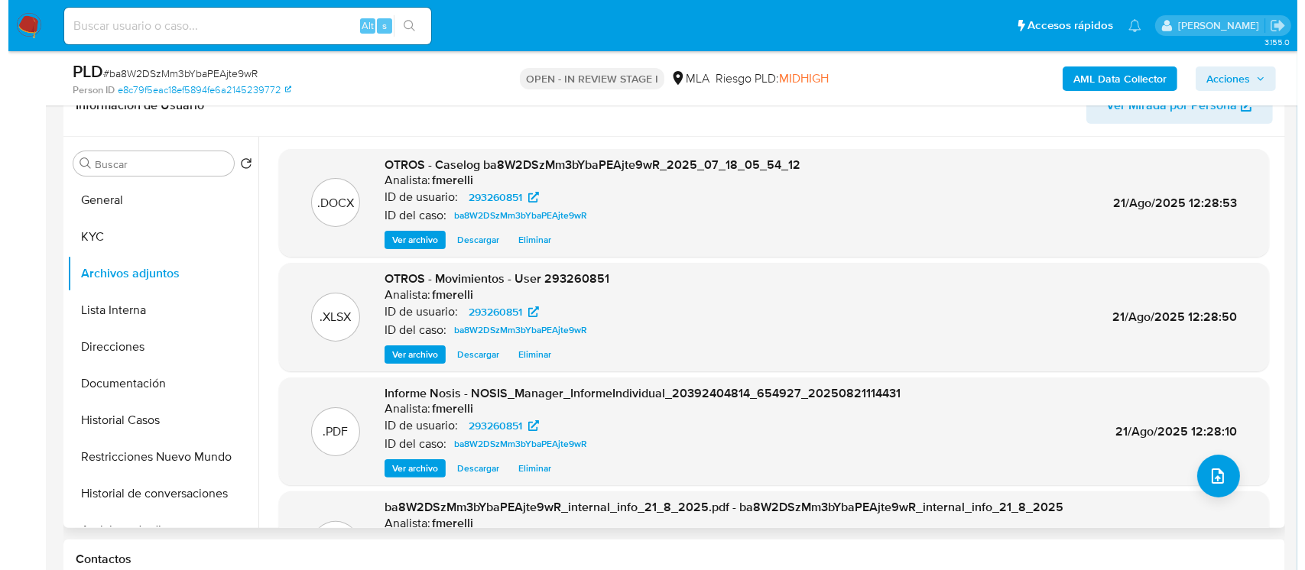
scroll to position [241, 0]
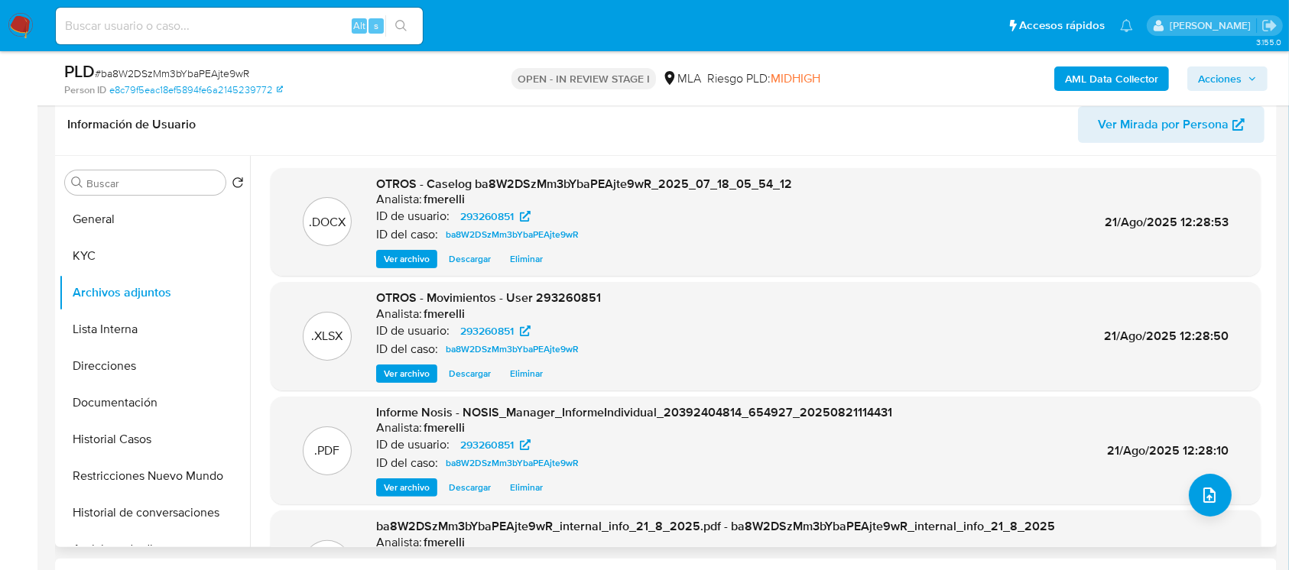
click at [406, 258] on span "Ver archivo" at bounding box center [407, 258] width 46 height 15
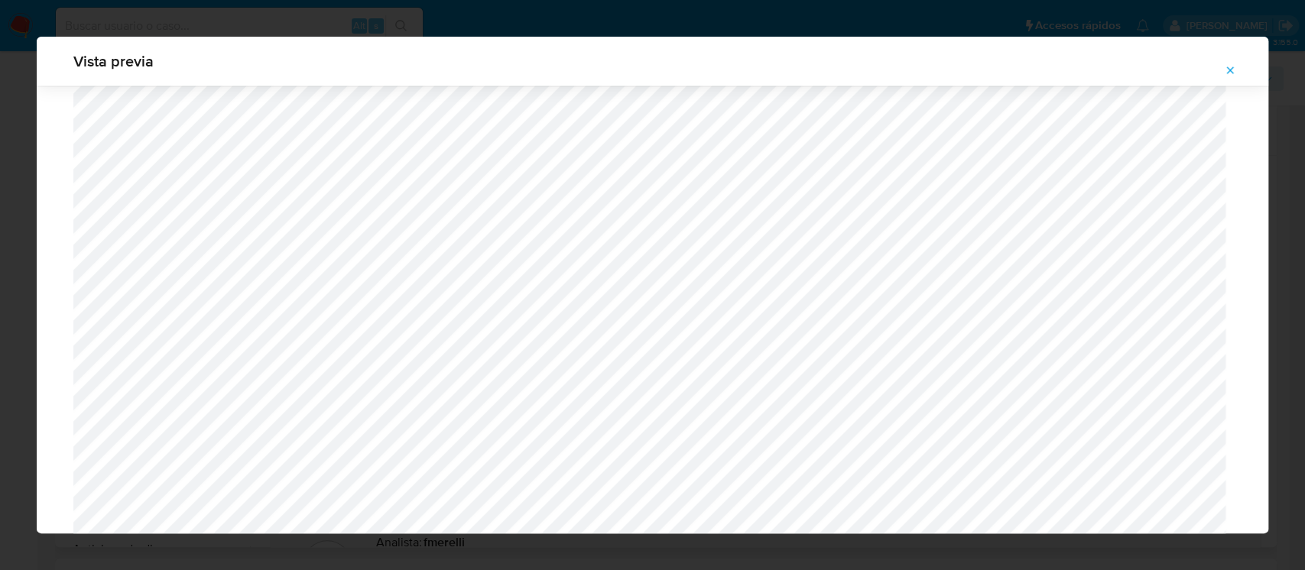
scroll to position [1396, 0]
click at [1231, 67] on icon "Attachment preview" at bounding box center [1230, 70] width 12 height 12
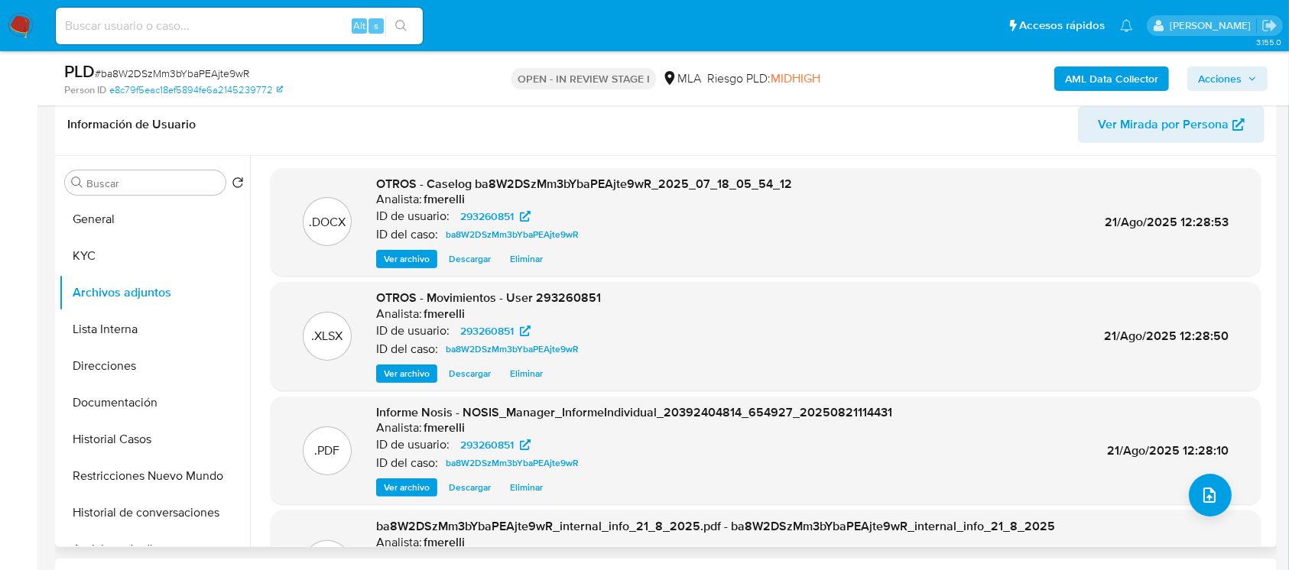
scroll to position [128, 0]
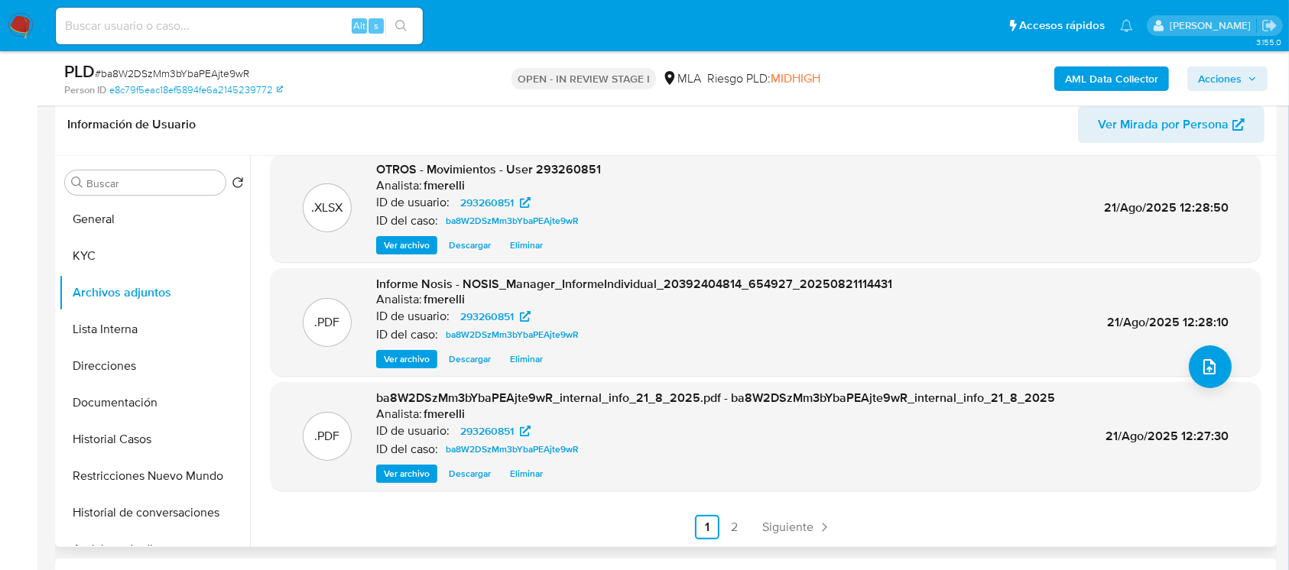
click at [815, 544] on div ".DOCX OTROS - Caselog ba8W2DSzMm3bYbaPEAjte9wR_2025_07_18_05_54_12 Analista: fm…" at bounding box center [761, 351] width 1023 height 391
click at [808, 540] on div ".DOCX OTROS - Caselog ba8W2DSzMm3bYbaPEAjte9wR_2025_07_18_05_54_12 Analista: fm…" at bounding box center [761, 351] width 1023 height 391
click at [796, 534] on span "Siguiente" at bounding box center [787, 527] width 51 height 12
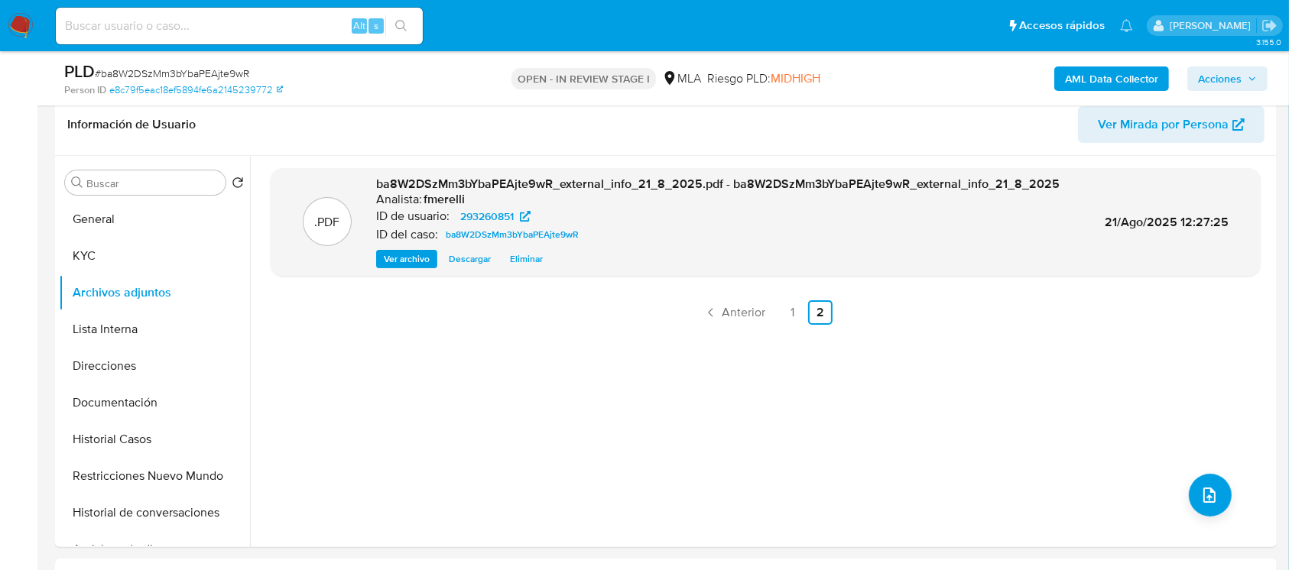
click at [414, 257] on span "Ver archivo" at bounding box center [407, 258] width 46 height 15
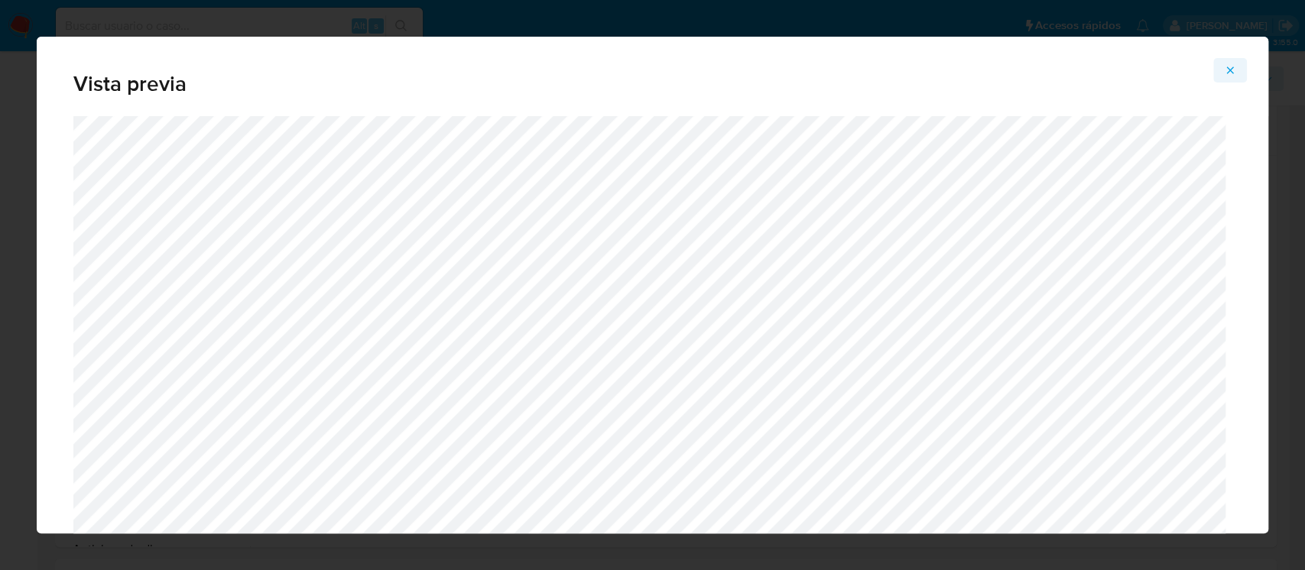
click at [1232, 61] on span "Attachment preview" at bounding box center [1230, 70] width 12 height 21
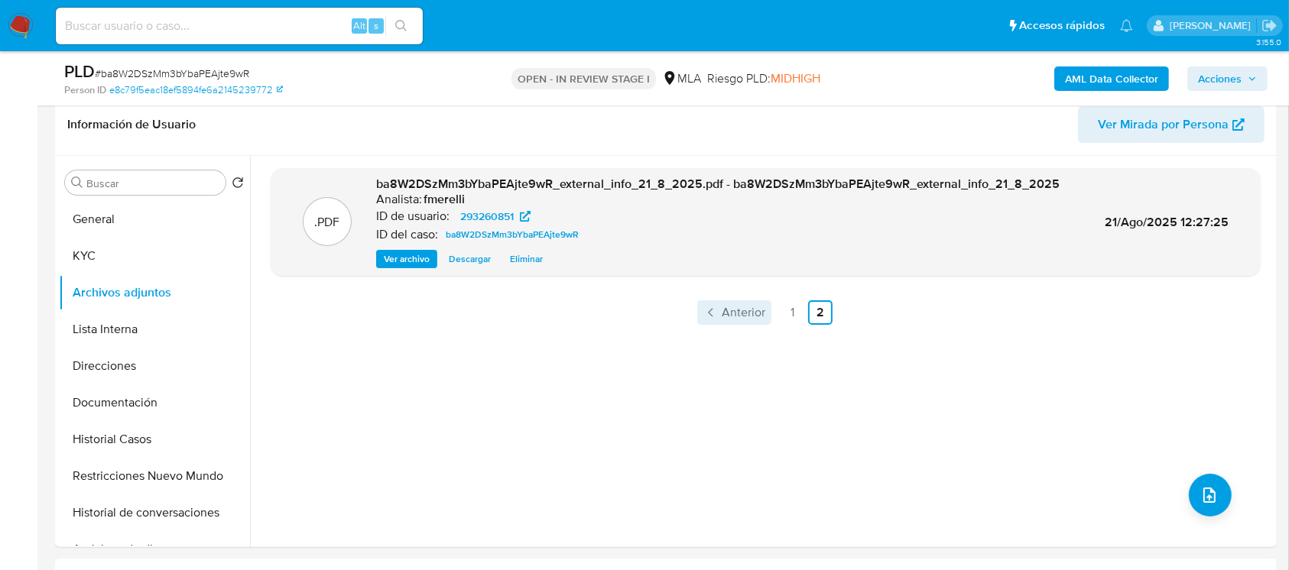
click at [722, 310] on span "Anterior" at bounding box center [744, 313] width 44 height 12
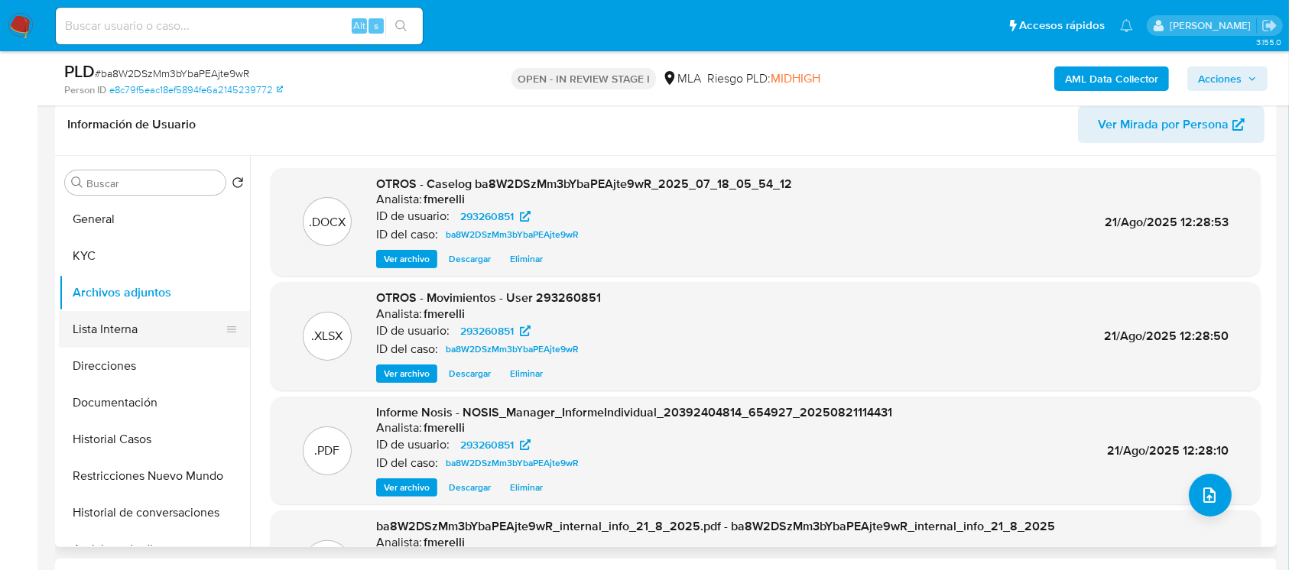
click at [141, 317] on button "Lista Interna" at bounding box center [148, 329] width 179 height 37
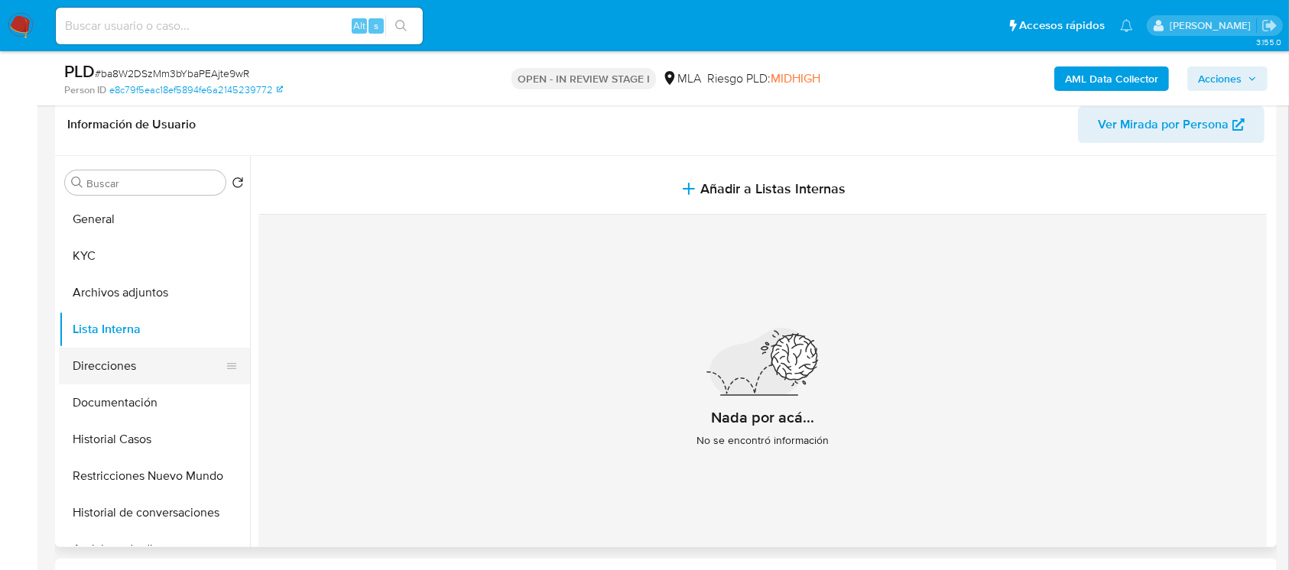
click at [158, 350] on button "Direcciones" at bounding box center [148, 366] width 179 height 37
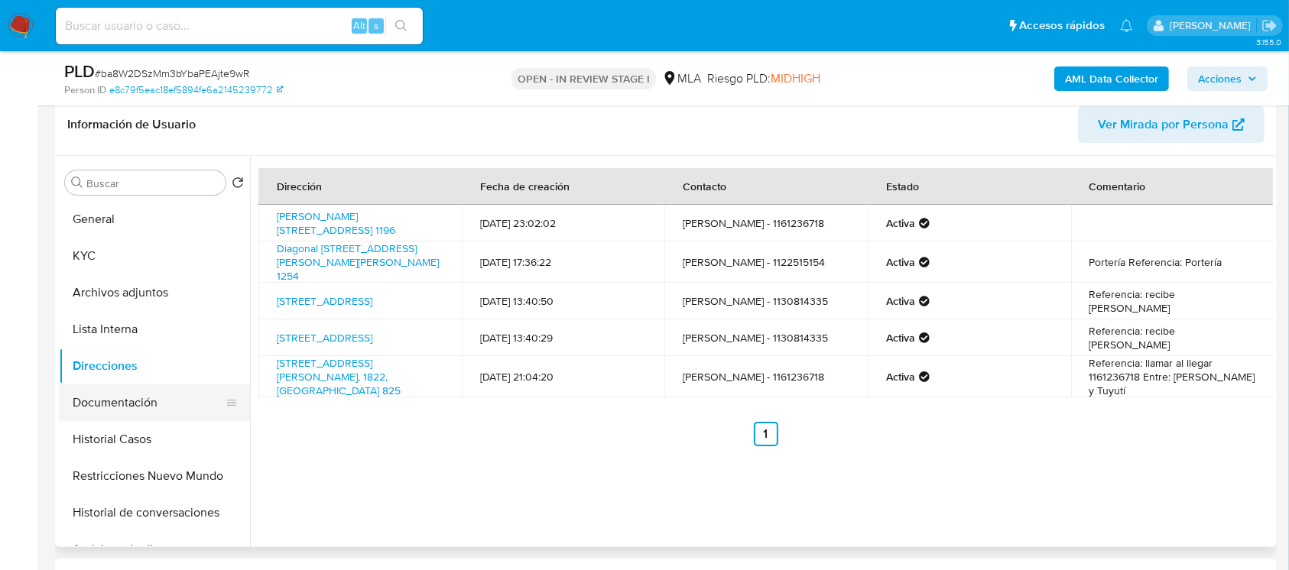
click at [154, 413] on button "Documentación" at bounding box center [148, 402] width 179 height 37
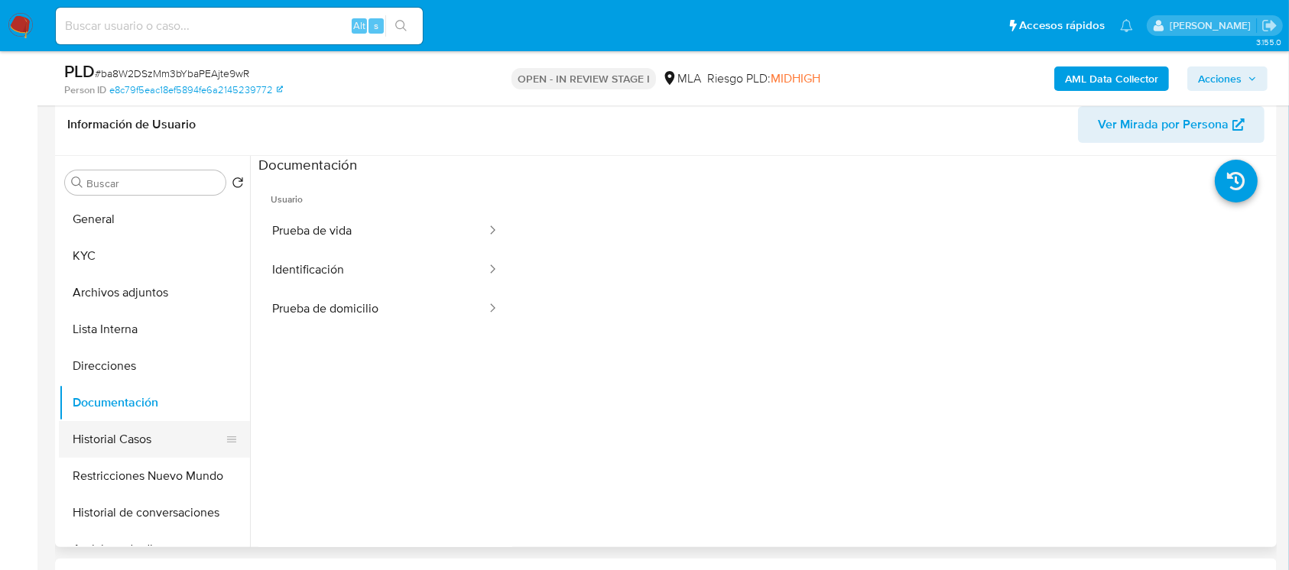
click at [139, 440] on button "Historial Casos" at bounding box center [148, 439] width 179 height 37
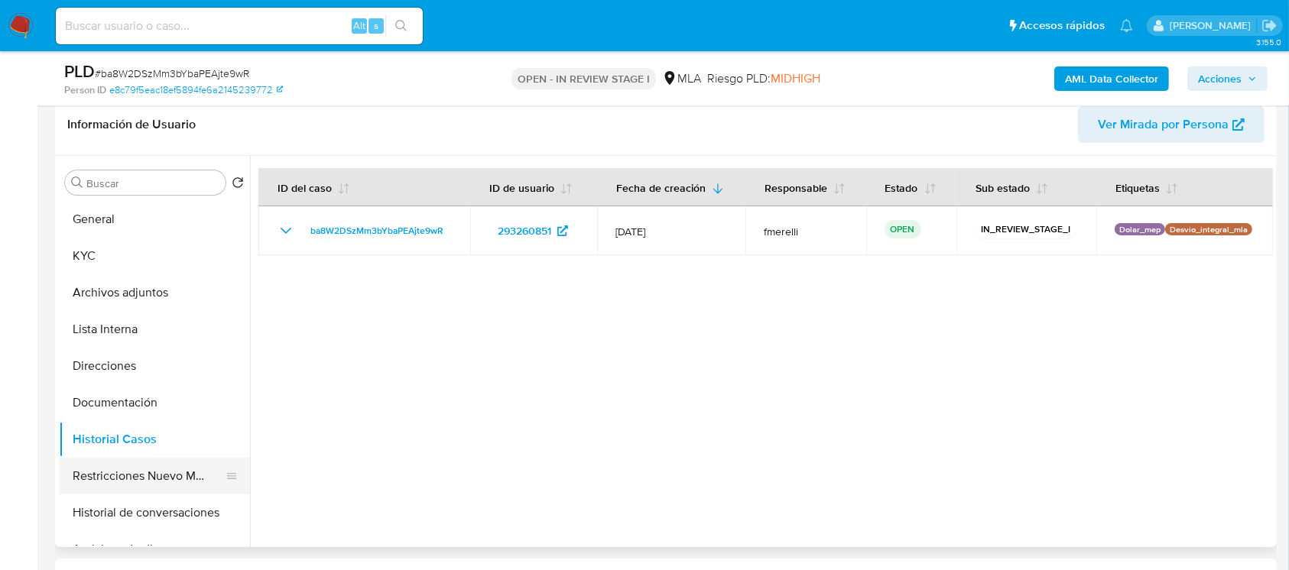
click at [131, 480] on button "Restricciones Nuevo Mundo" at bounding box center [148, 476] width 179 height 37
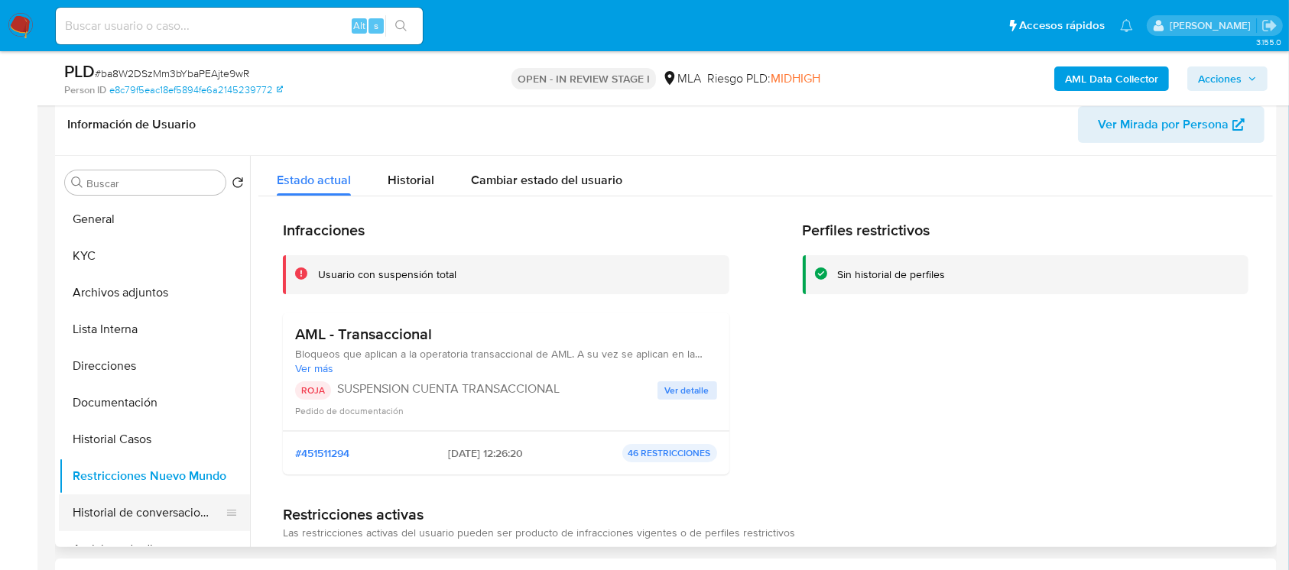
click at [125, 511] on button "Historial de conversaciones" at bounding box center [148, 513] width 179 height 37
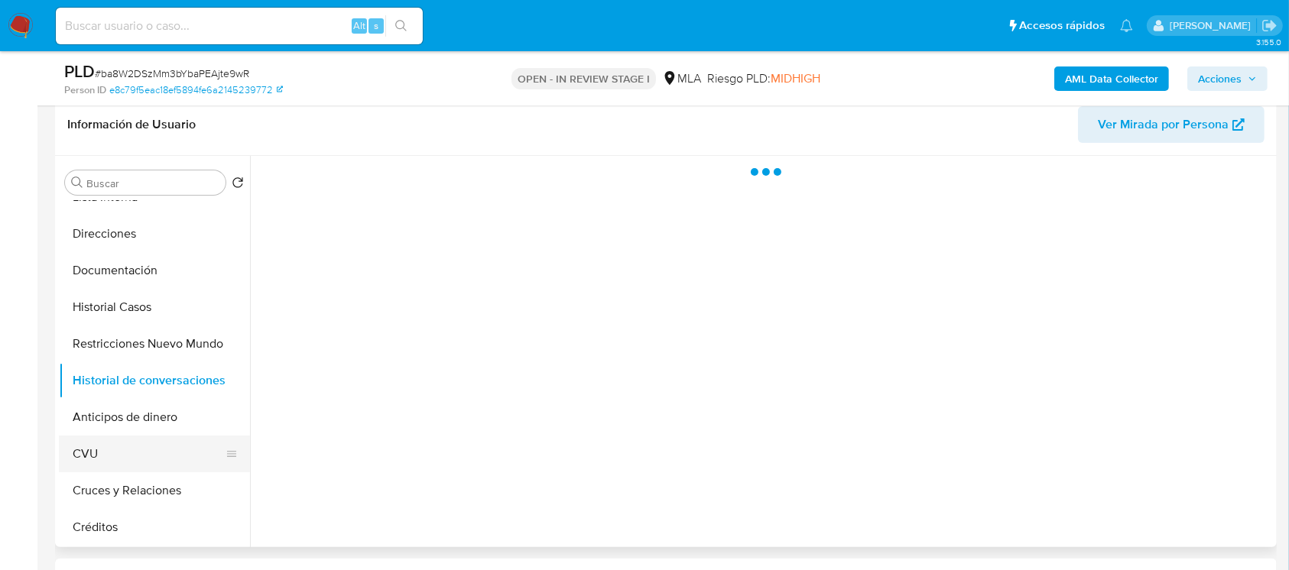
scroll to position [203, 0]
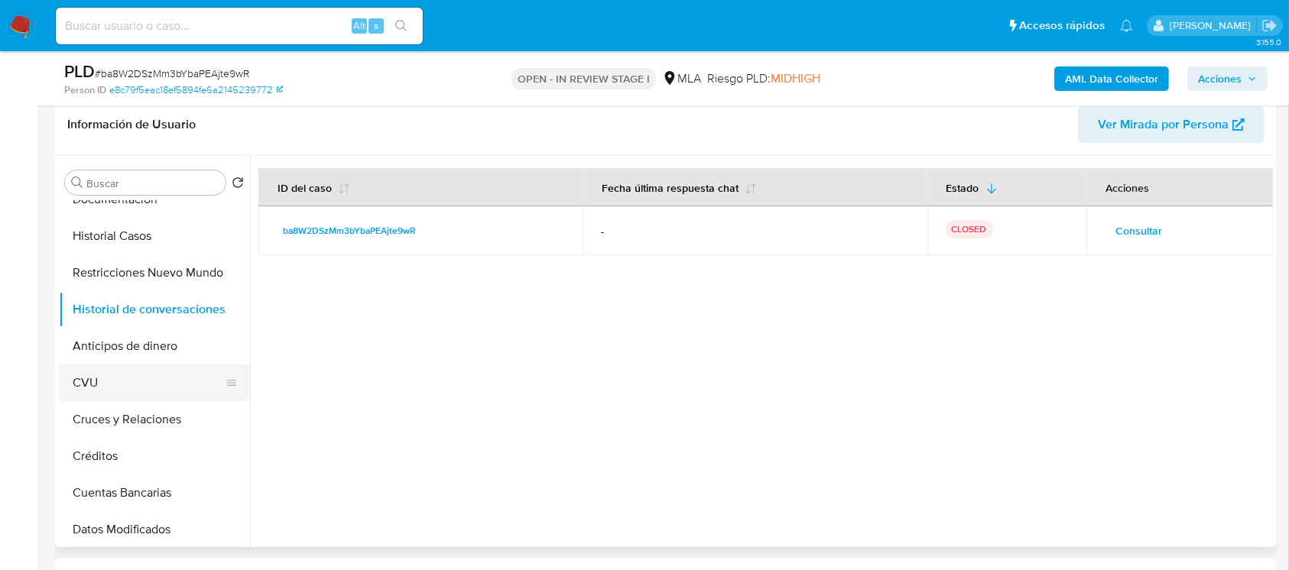
click at [135, 393] on button "CVU" at bounding box center [148, 383] width 179 height 37
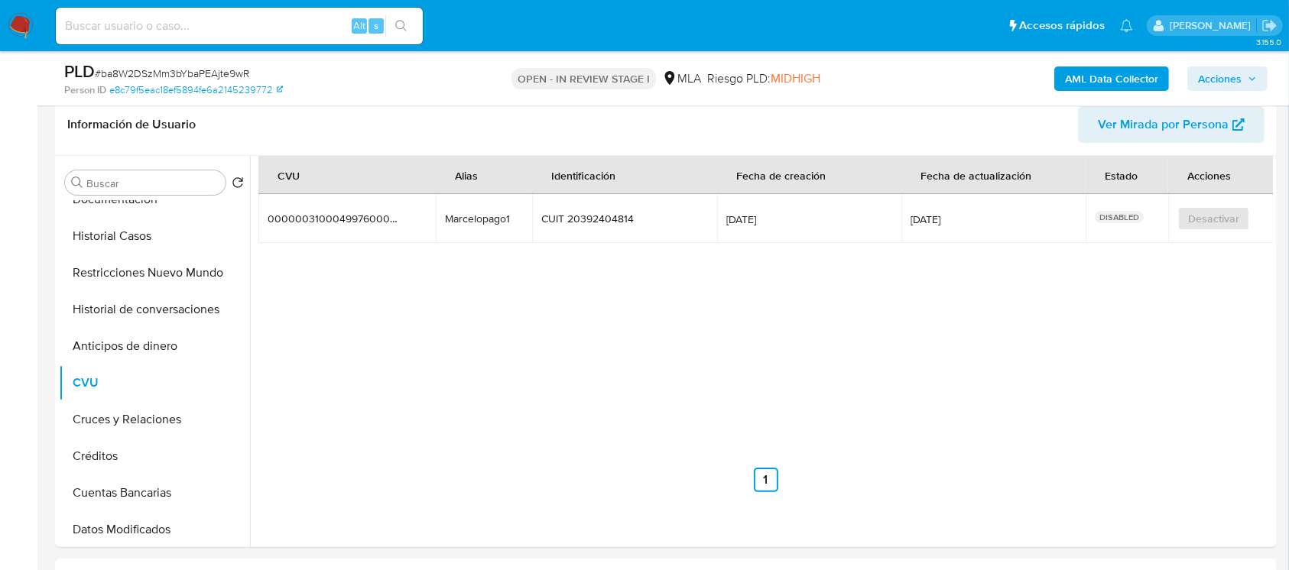
click at [1221, 75] on span "Acciones" at bounding box center [1220, 78] width 44 height 24
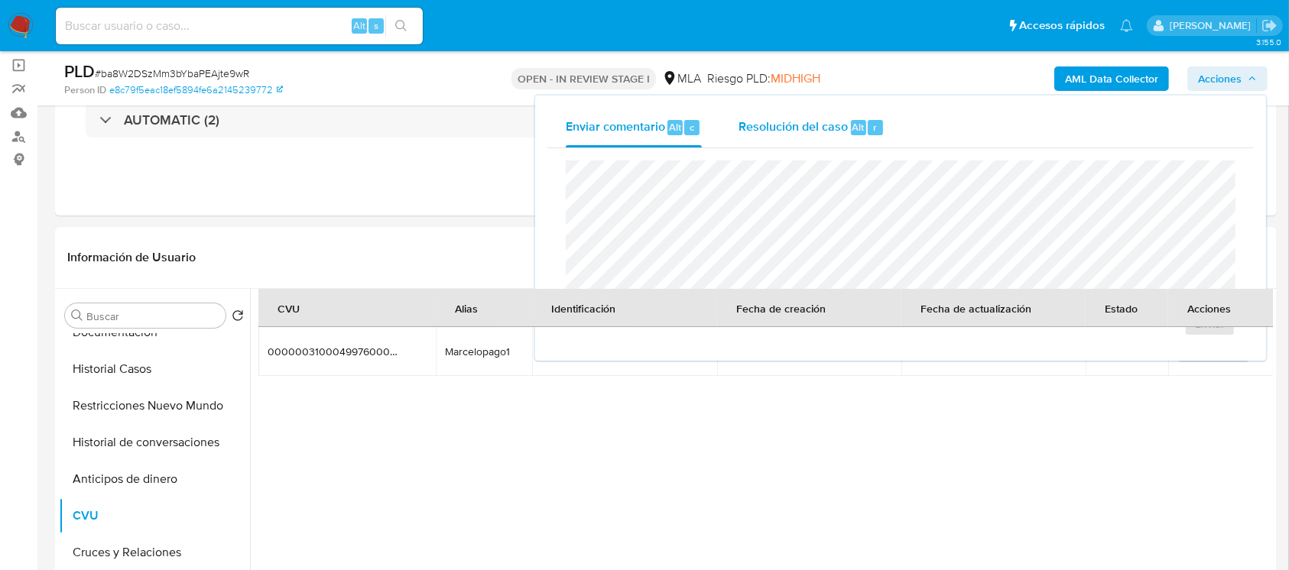
click at [826, 138] on div "Resolución del caso Alt r" at bounding box center [811, 128] width 146 height 40
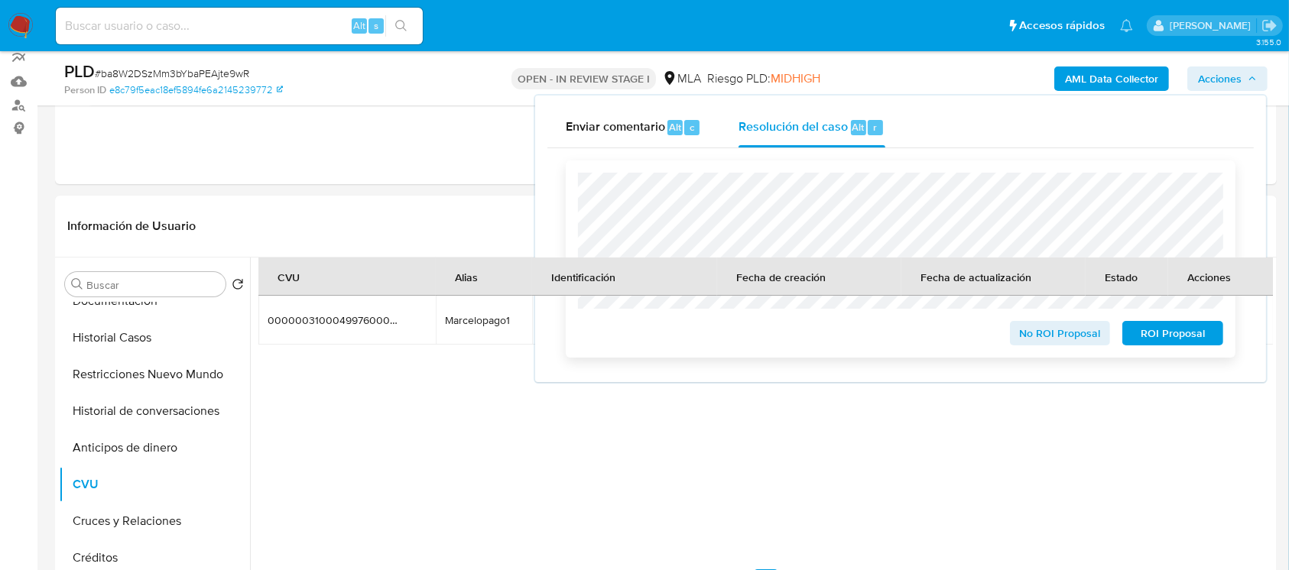
click at [1198, 342] on span "ROI Proposal" at bounding box center [1172, 333] width 79 height 21
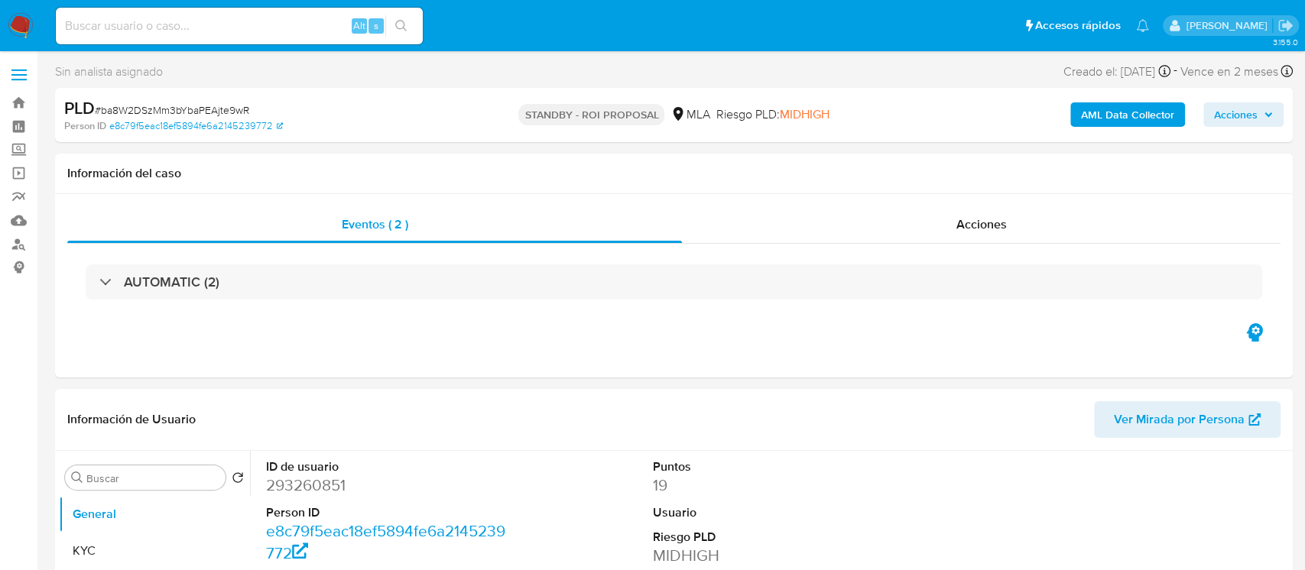
select select "10"
click at [21, 26] on img at bounding box center [21, 26] width 26 height 26
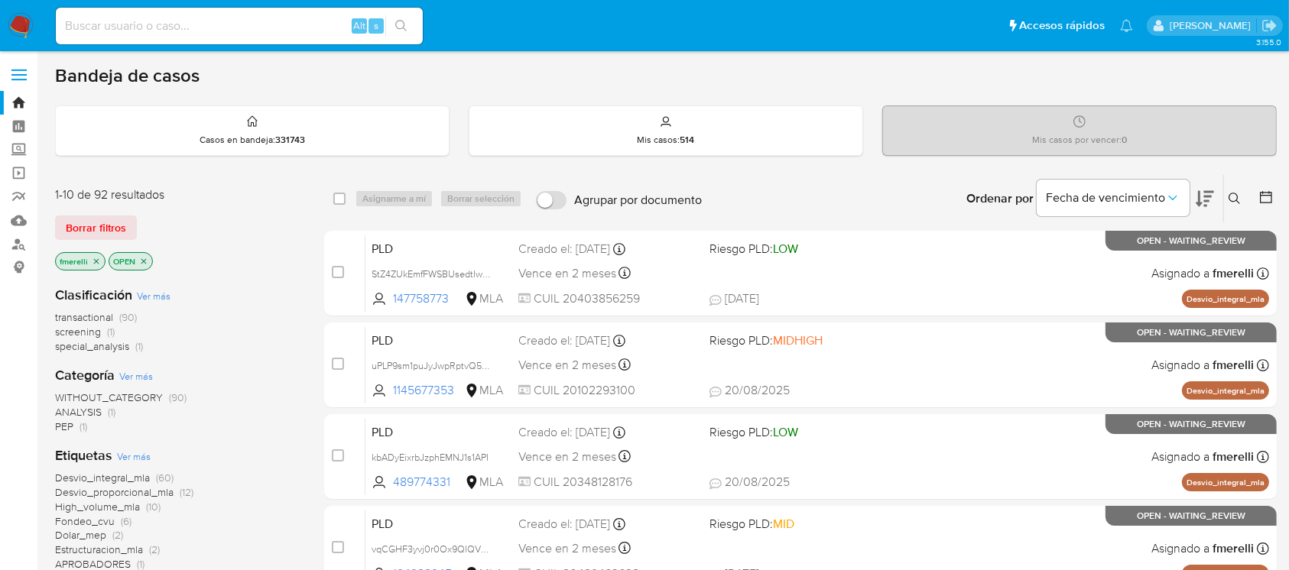
click at [245, 19] on input at bounding box center [239, 26] width 367 height 20
paste input "YiznpRoBeJZKZA4QFkoqTBFY"
type input "YiznpRoBeJZKZA4QFkoqTBFY"
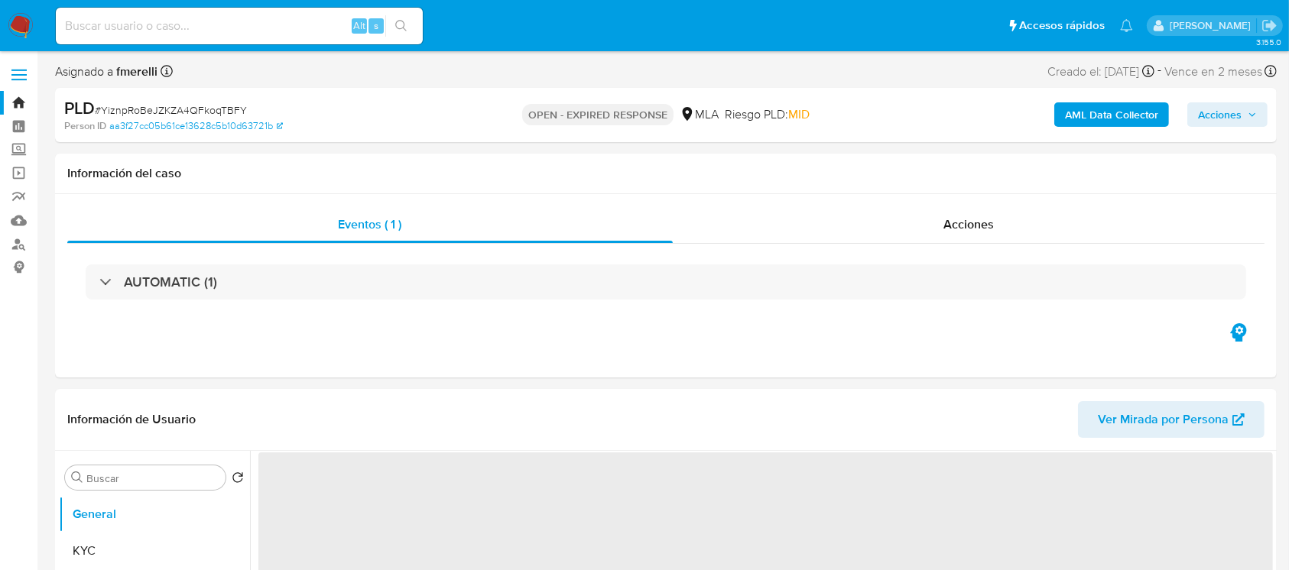
select select "10"
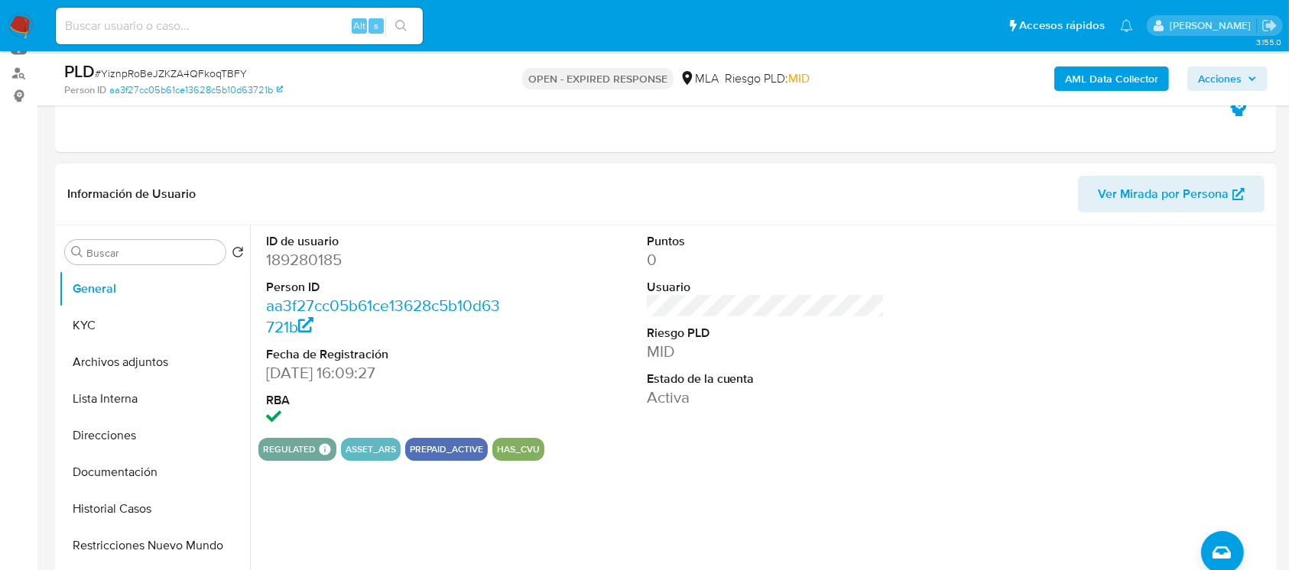
scroll to position [203, 0]
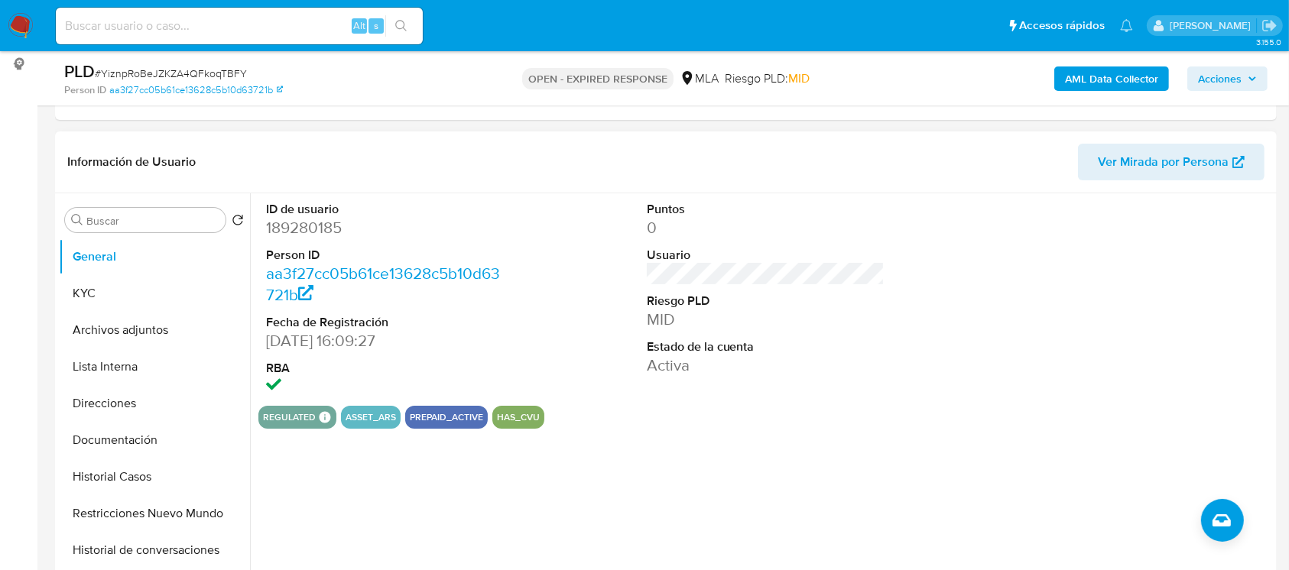
click at [323, 223] on dd "189280185" at bounding box center [385, 227] width 238 height 21
copy dd "189280185"
click at [172, 475] on button "Historial Casos" at bounding box center [148, 477] width 179 height 37
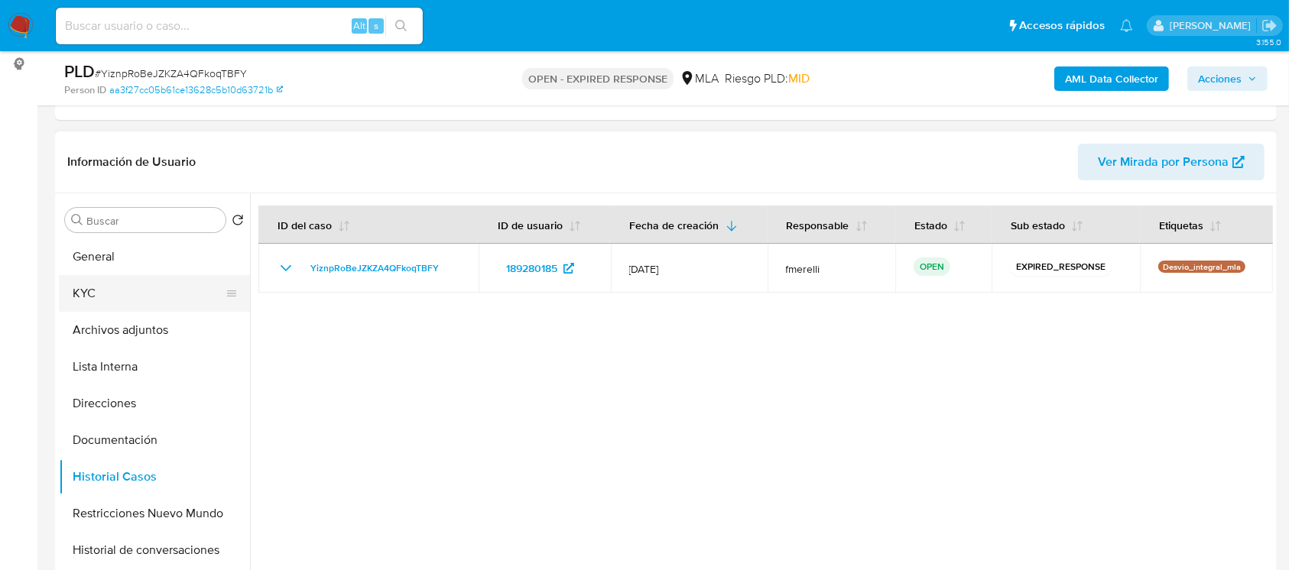
click at [121, 292] on button "KYC" at bounding box center [148, 293] width 179 height 37
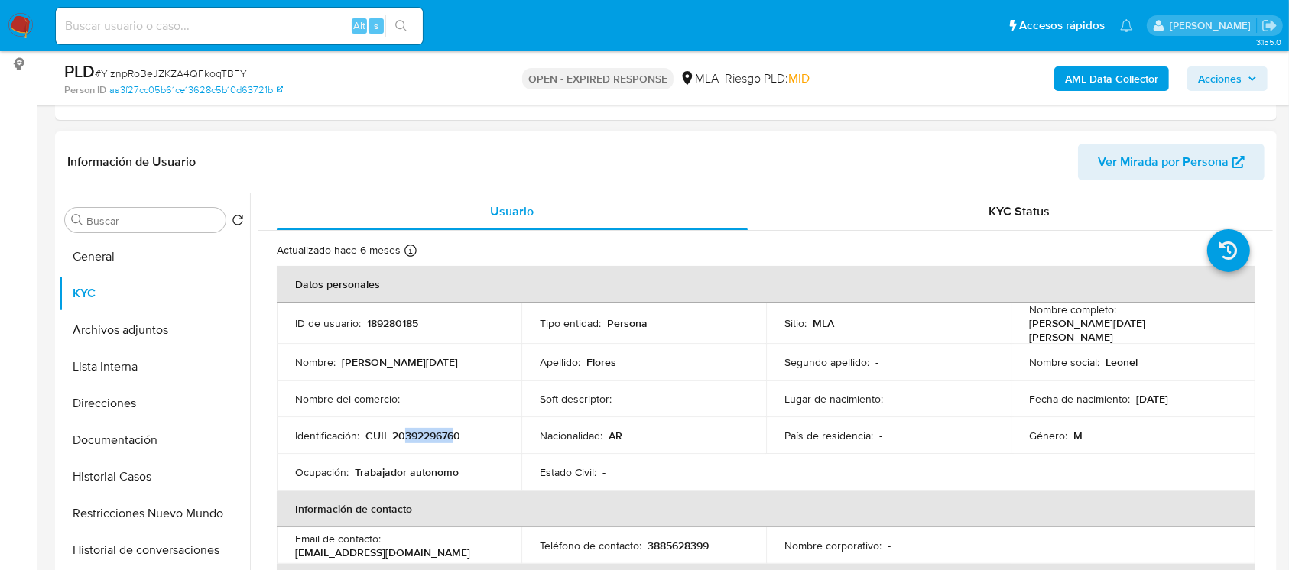
drag, startPoint x: 401, startPoint y: 427, endPoint x: 456, endPoint y: 431, distance: 55.2
click at [456, 431] on p "CUIL 20392296760" at bounding box center [412, 436] width 95 height 14
copy p "39229676"
click at [147, 442] on button "Documentación" at bounding box center [148, 440] width 179 height 37
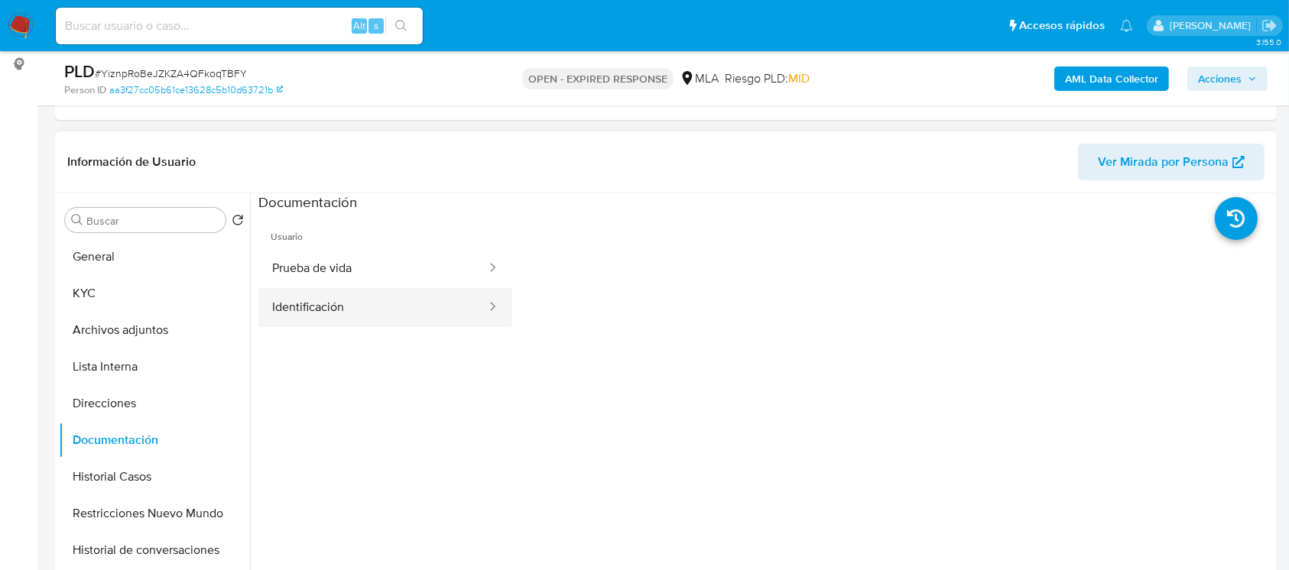
click at [368, 300] on button "Identificación" at bounding box center [372, 307] width 229 height 39
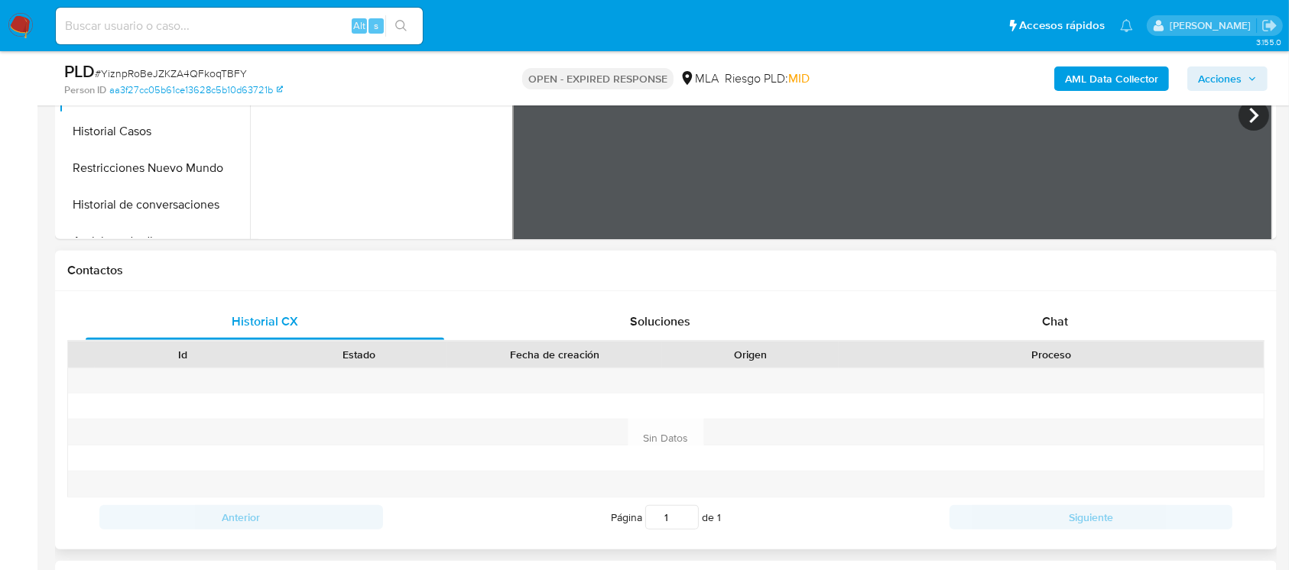
scroll to position [235, 0]
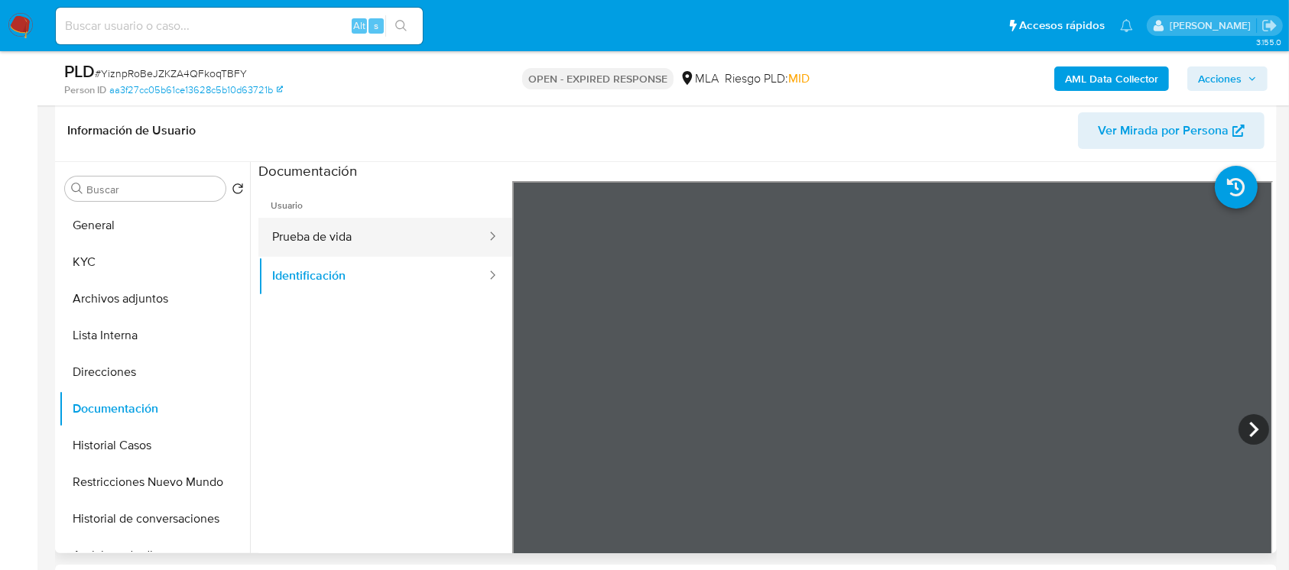
click at [345, 242] on button "Prueba de vida" at bounding box center [372, 237] width 229 height 39
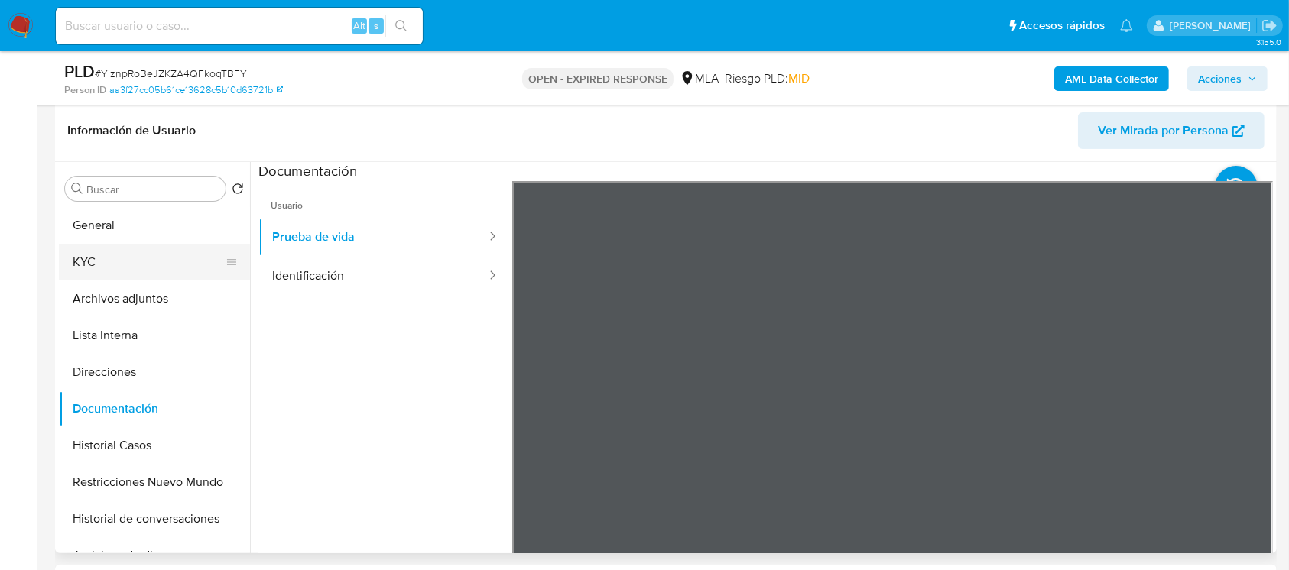
click at [115, 258] on button "KYC" at bounding box center [148, 262] width 179 height 37
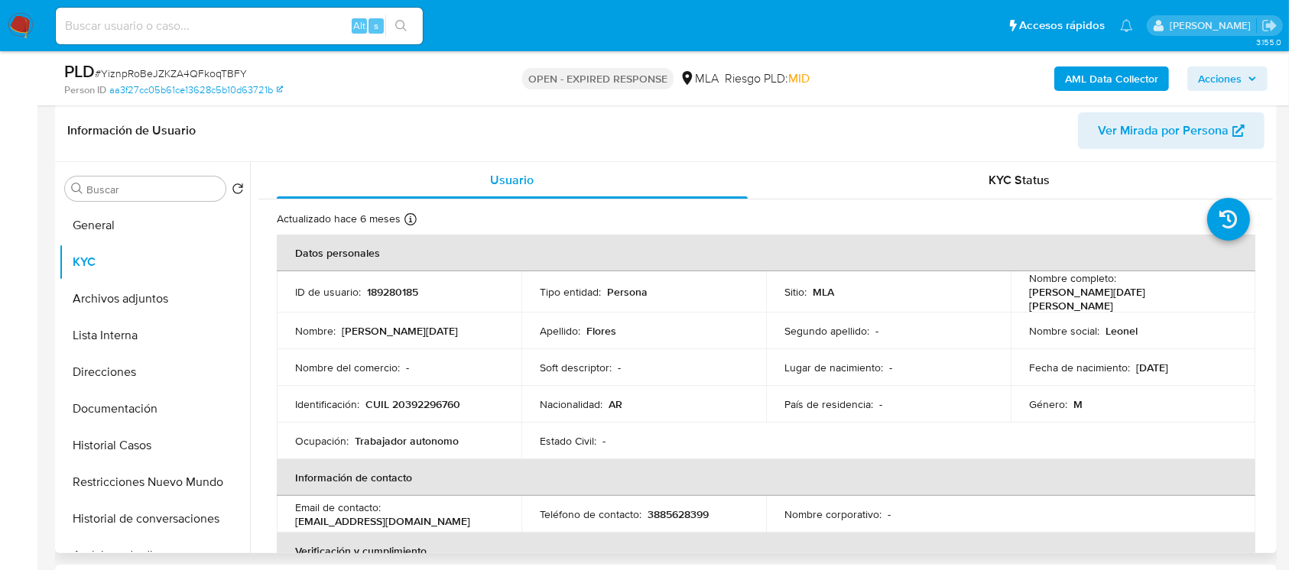
click at [408, 405] on p "CUIL 20392296760" at bounding box center [412, 404] width 95 height 14
copy p "20392296760"
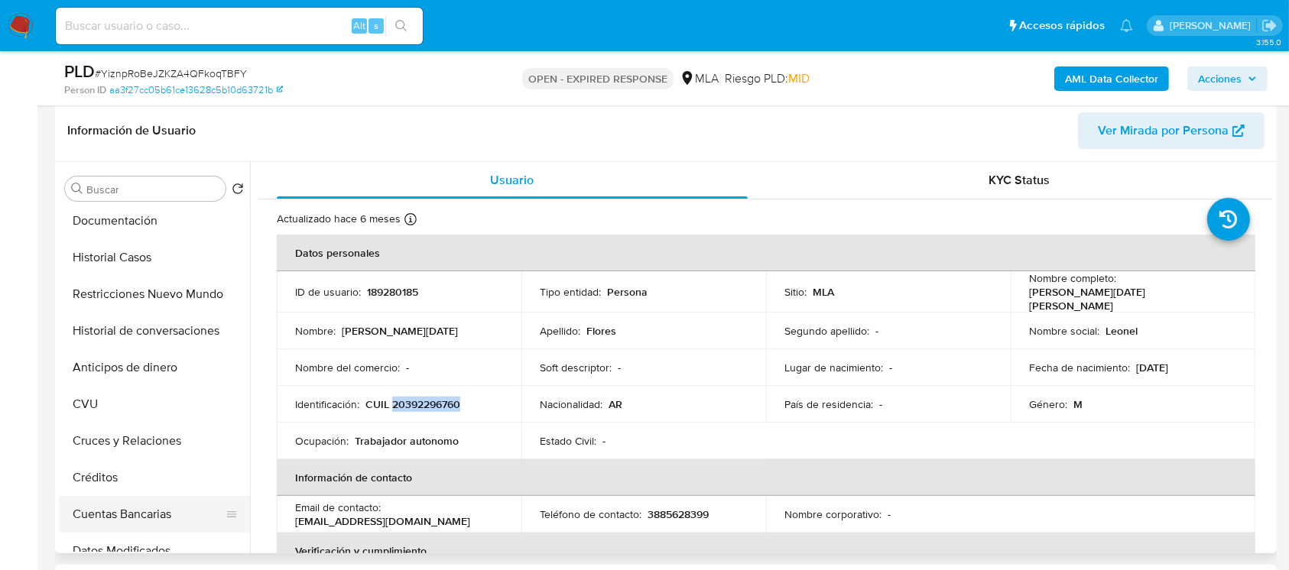
scroll to position [203, 0]
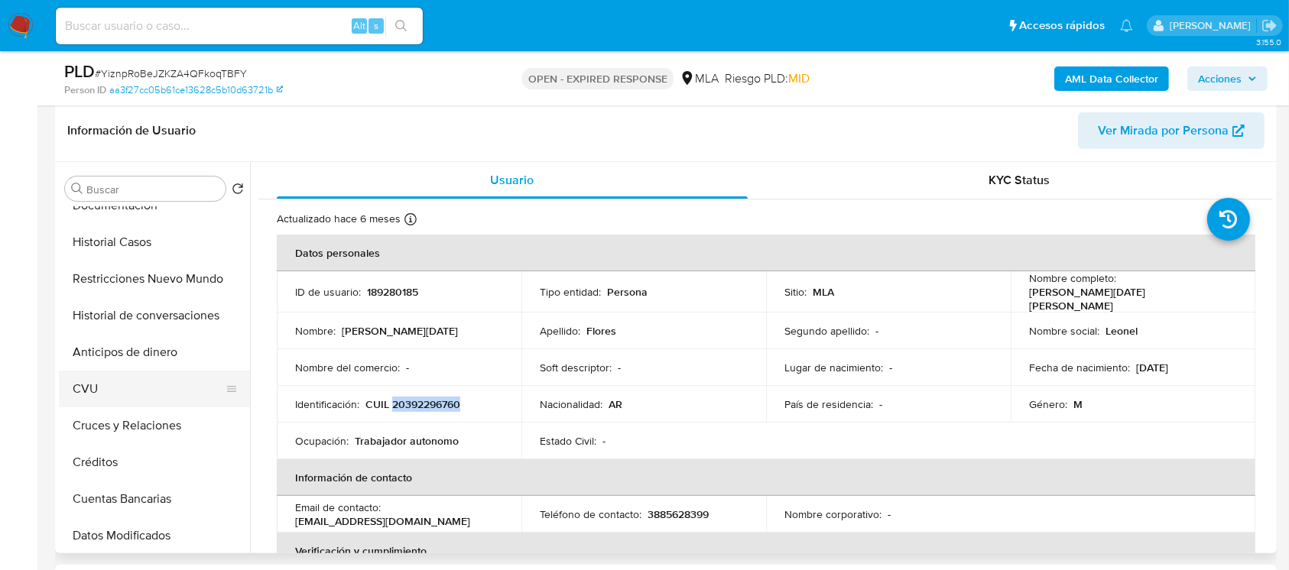
click at [131, 377] on button "CVU" at bounding box center [148, 389] width 179 height 37
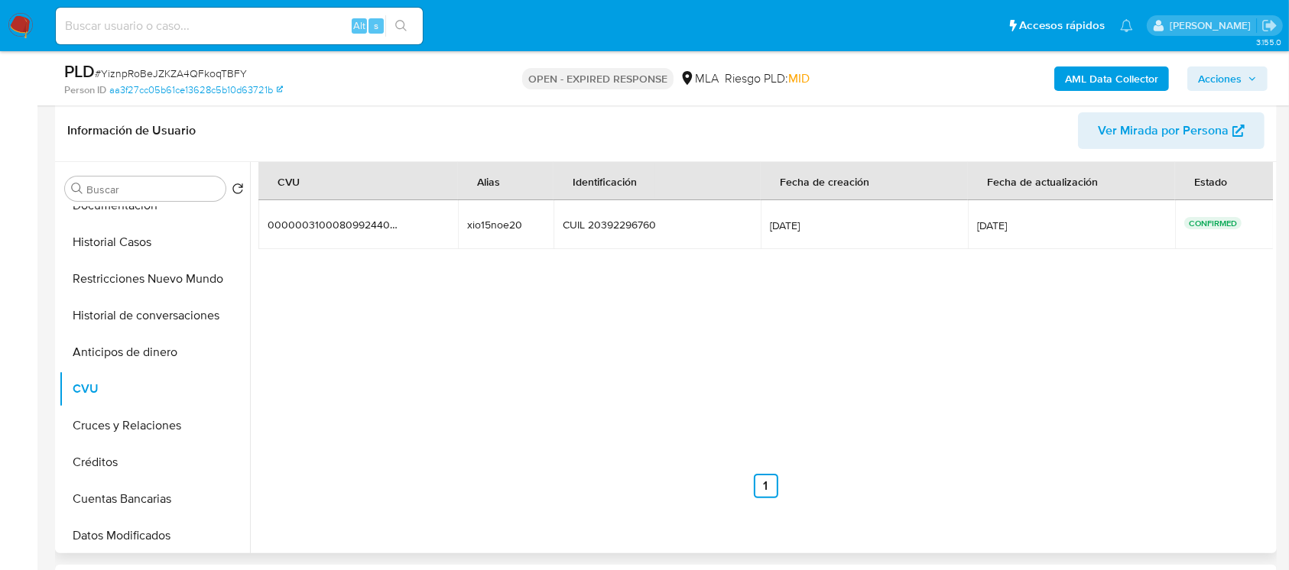
click at [126, 205] on div "Buscar Volver al orden por defecto General KYC Archivos adjuntos Lista Interna …" at bounding box center [154, 358] width 191 height 389
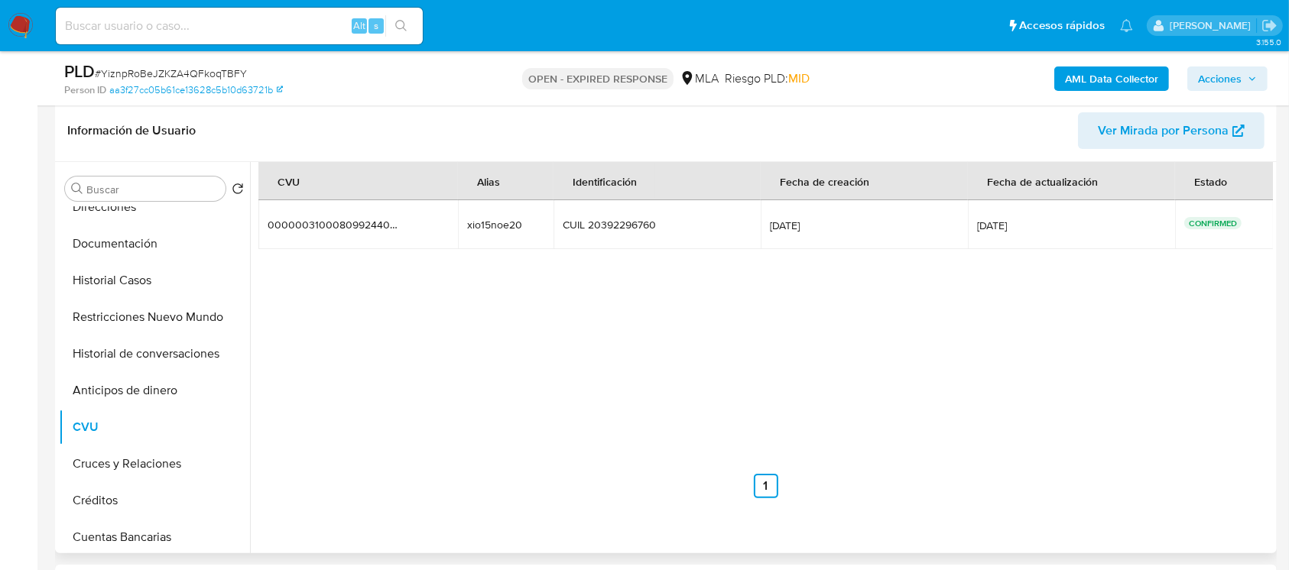
scroll to position [0, 0]
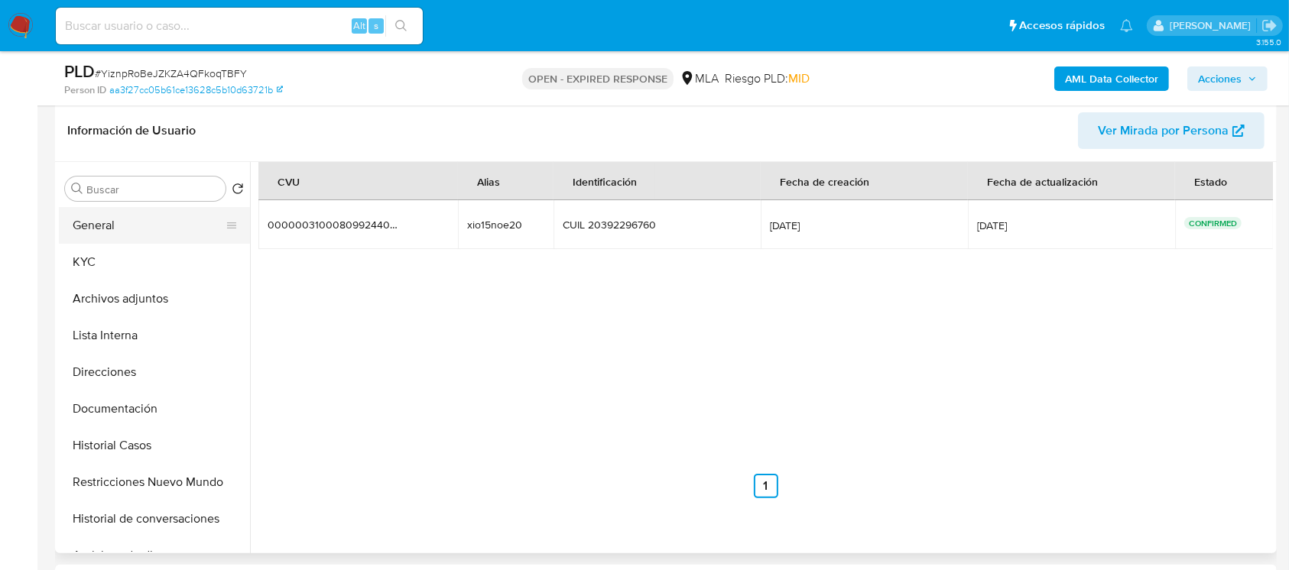
click at [128, 219] on button "General" at bounding box center [148, 225] width 179 height 37
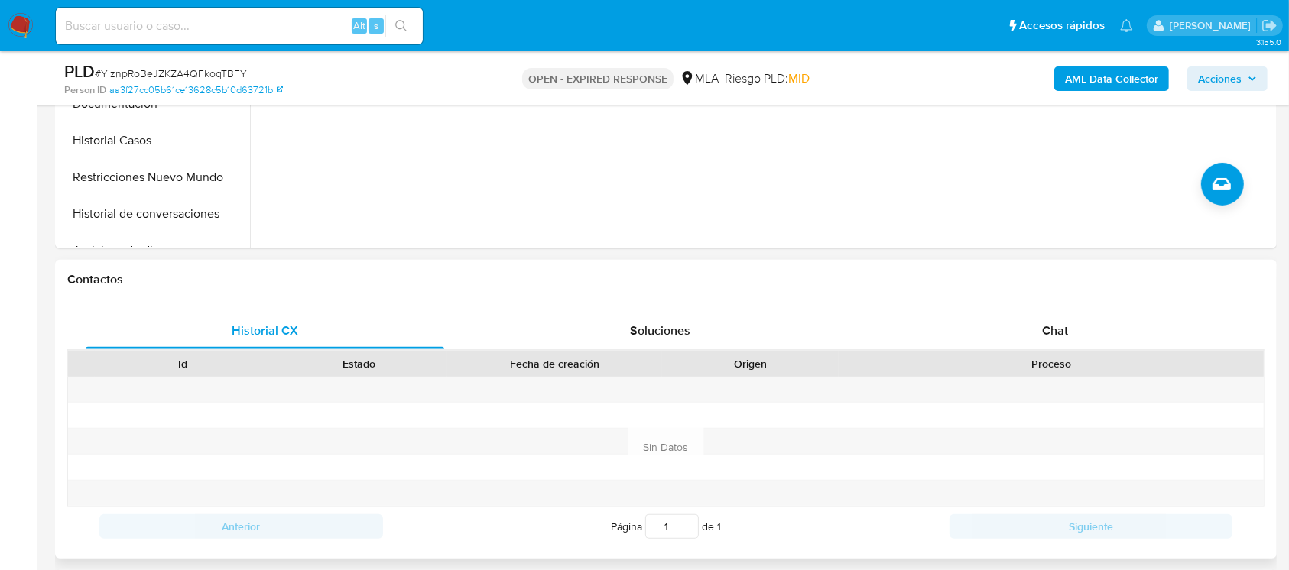
scroll to position [540, 0]
click at [1062, 336] on span "Chat" at bounding box center [1055, 330] width 26 height 18
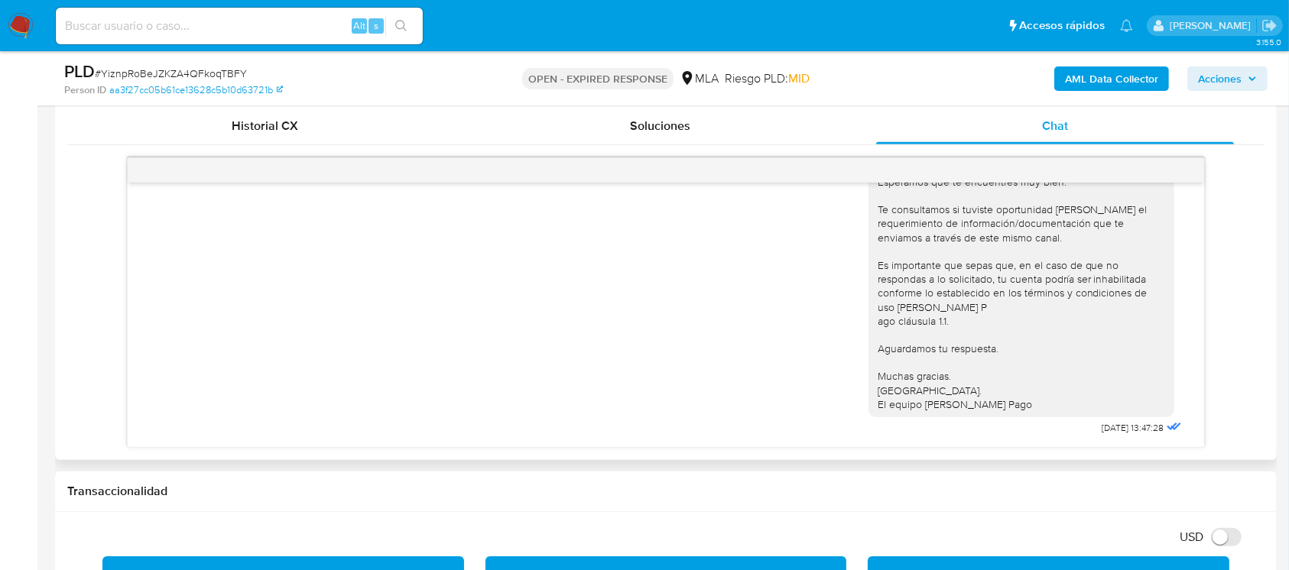
scroll to position [734, 0]
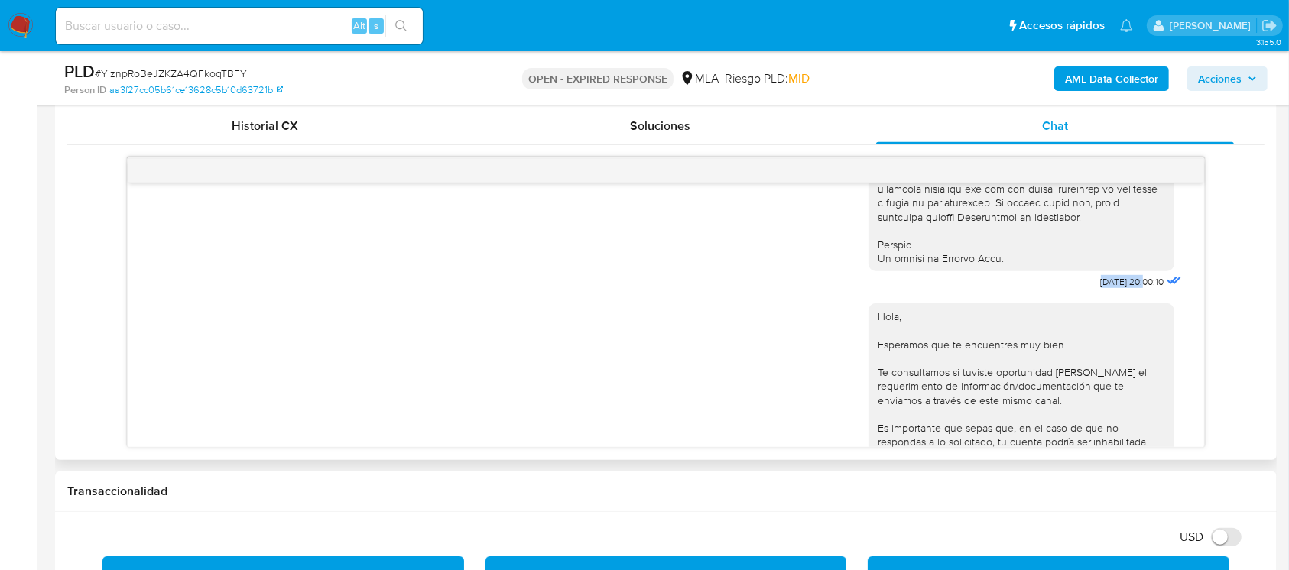
drag, startPoint x: 1068, startPoint y: 316, endPoint x: 1111, endPoint y: 313, distance: 42.9
click at [1111, 288] on span "17/07/2025 20:00:10" at bounding box center [1132, 282] width 63 height 12
copy span "17/07/2025"
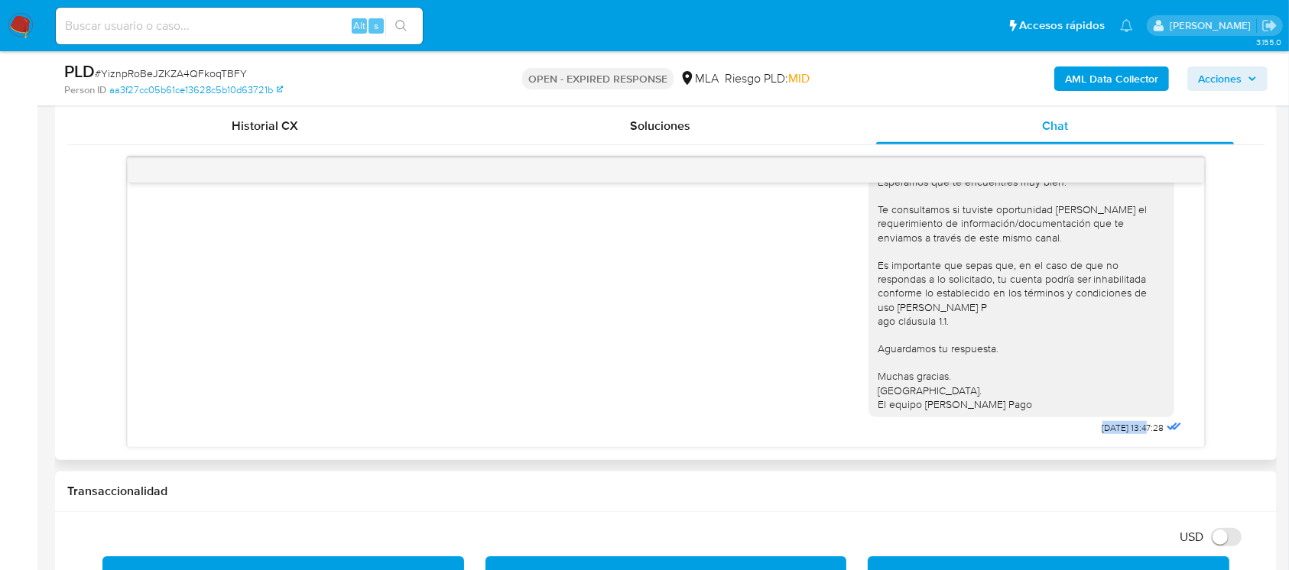
drag, startPoint x: 1066, startPoint y: 427, endPoint x: 1117, endPoint y: 430, distance: 51.4
click at [1117, 430] on div "Hola, Esperamos que te encuentres muy bien. Te consultamos si tuviste oportunid…" at bounding box center [1026, 284] width 316 height 309
copy span "21/07/2025"
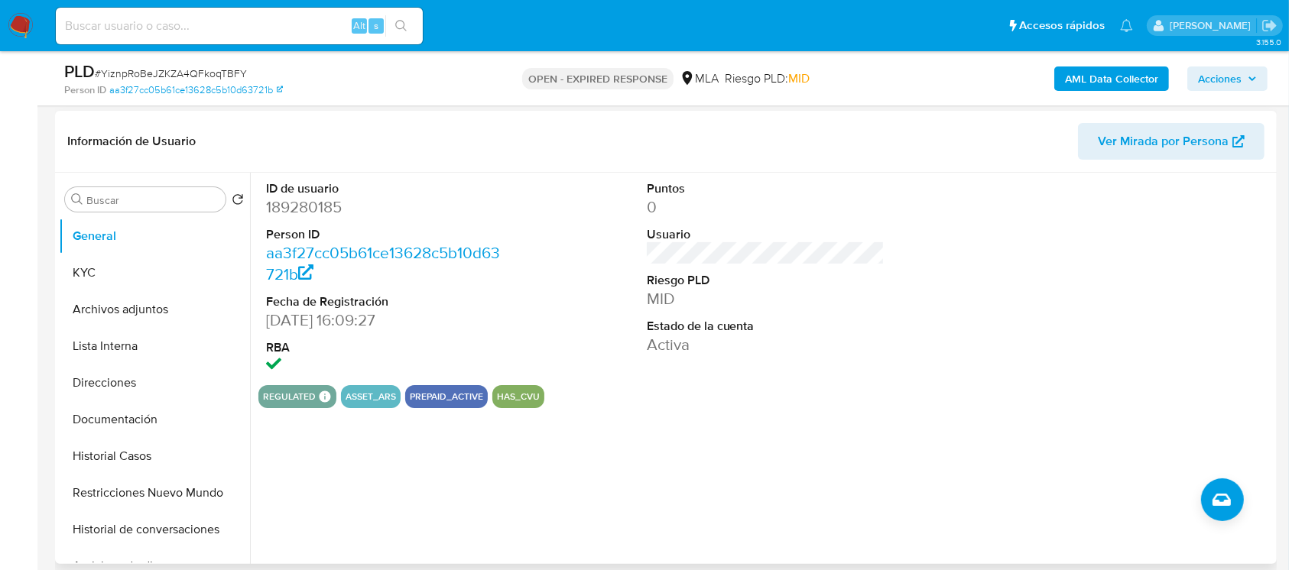
scroll to position [133, 0]
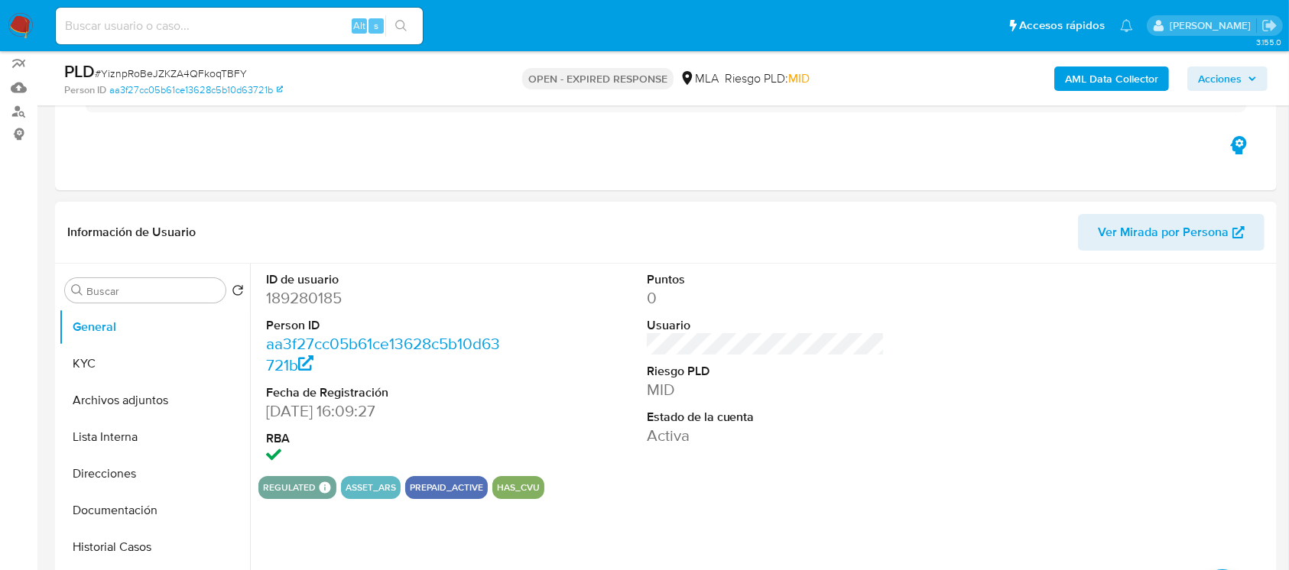
click at [306, 306] on dd "189280185" at bounding box center [385, 297] width 238 height 21
click at [306, 305] on dd "189280185" at bounding box center [385, 297] width 238 height 21
copy dd "189280185"
click at [150, 358] on button "KYC" at bounding box center [148, 363] width 179 height 37
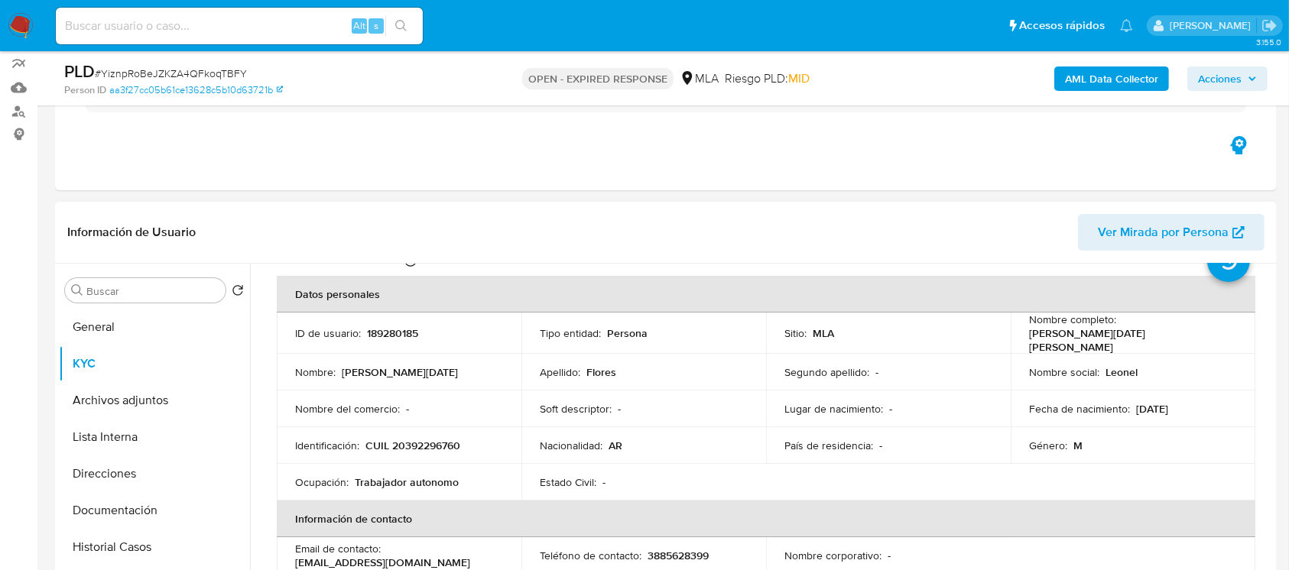
scroll to position [102, 0]
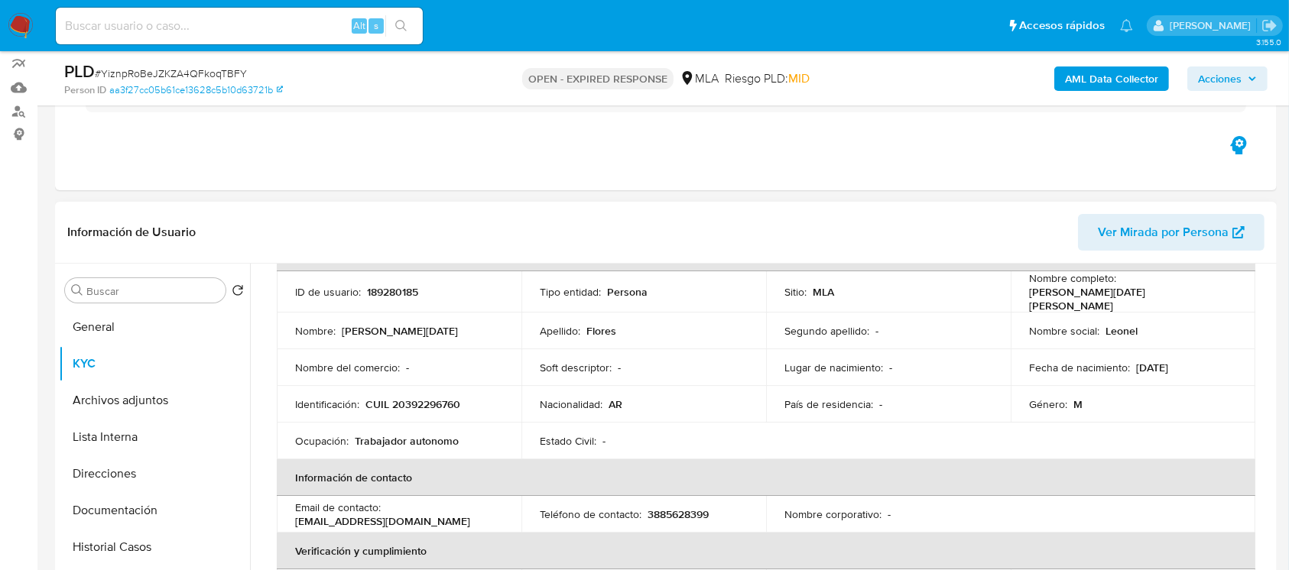
click at [437, 397] on p "CUIL 20392296760" at bounding box center [412, 404] width 95 height 14
copy p "20392296760"
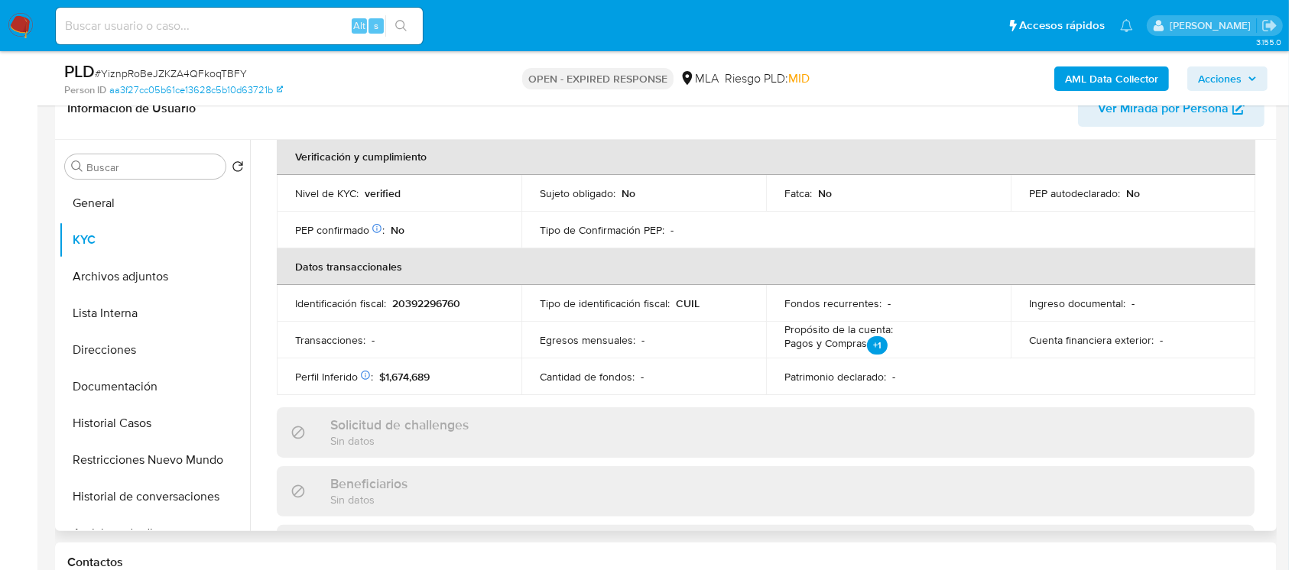
scroll to position [257, 0]
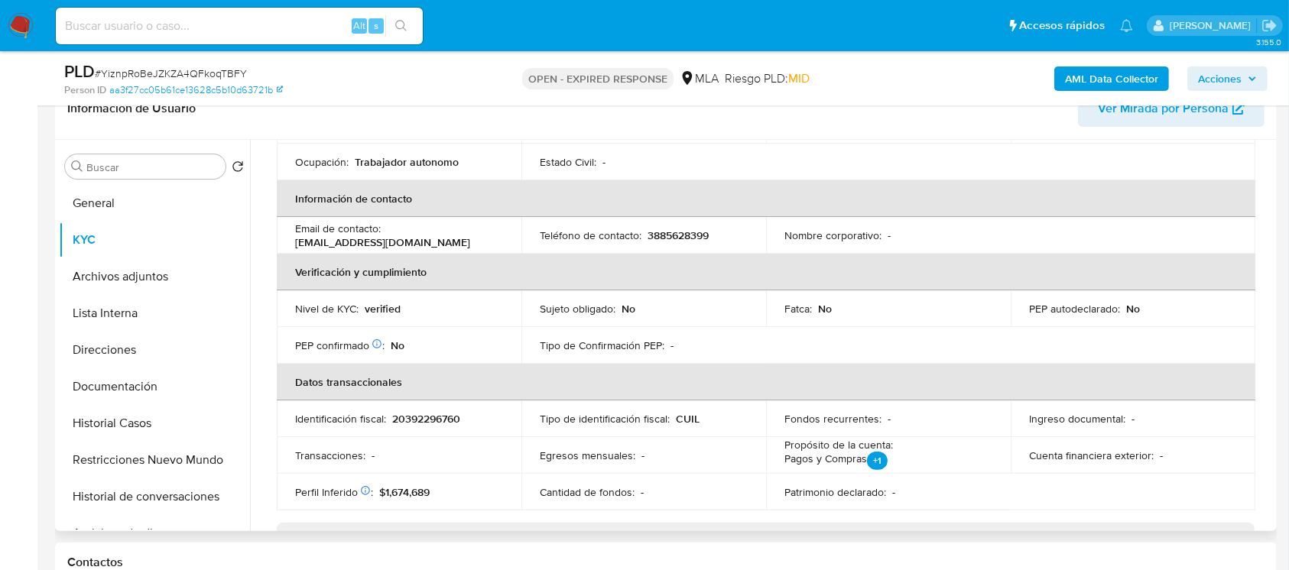
click at [699, 229] on p "3885628399" at bounding box center [677, 236] width 61 height 14
copy p "3885628399"
click at [666, 229] on p "3885628399" at bounding box center [677, 236] width 61 height 14
drag, startPoint x: 661, startPoint y: 229, endPoint x: 647, endPoint y: 230, distance: 13.8
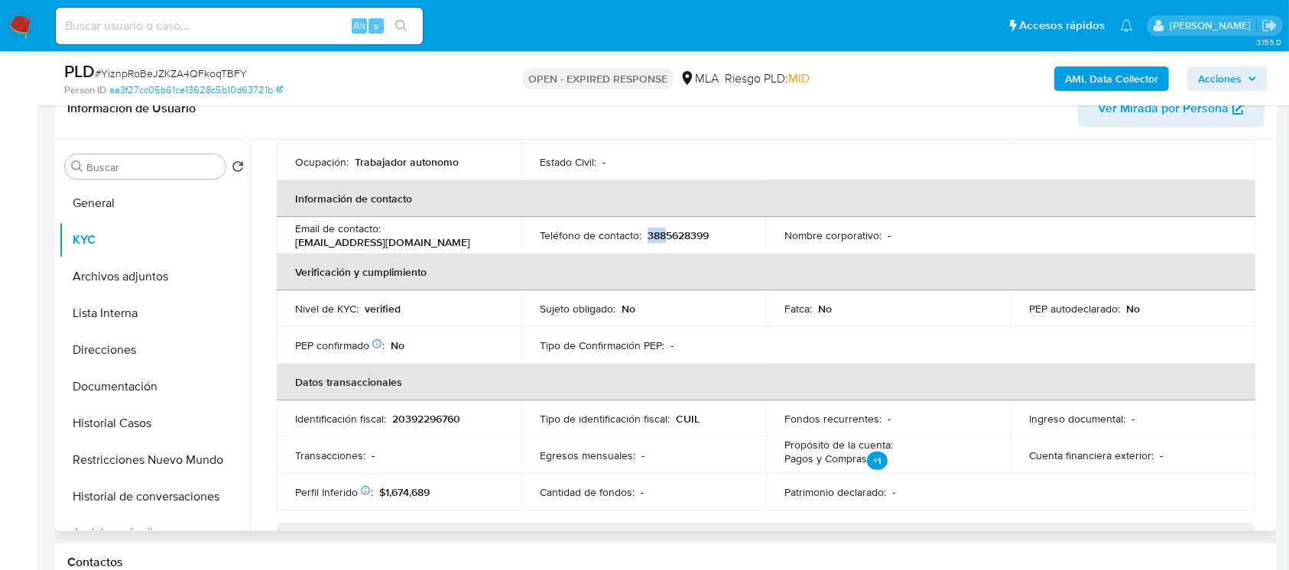
click at [647, 230] on p "3885628399" at bounding box center [677, 236] width 61 height 14
copy p "388"
click at [157, 70] on span "# YiznpRoBeJZKZA4QFkoqTBFY" at bounding box center [171, 73] width 152 height 15
copy span "YiznpRoBeJZKZA4QFkoqTBFY"
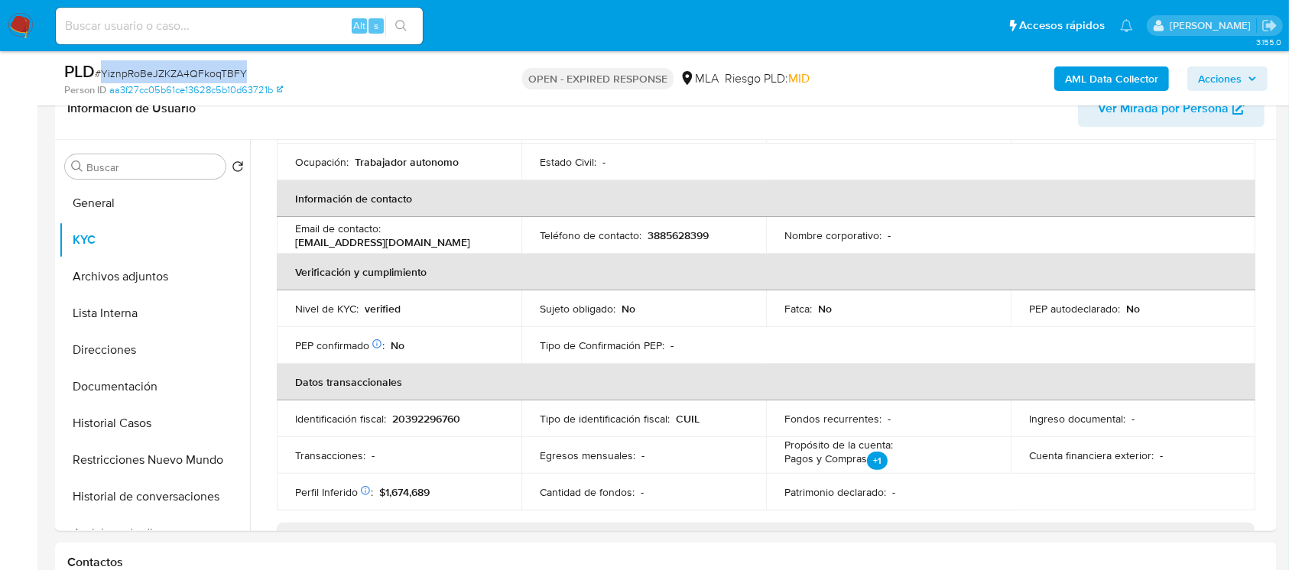
click at [14, 28] on img at bounding box center [21, 26] width 26 height 26
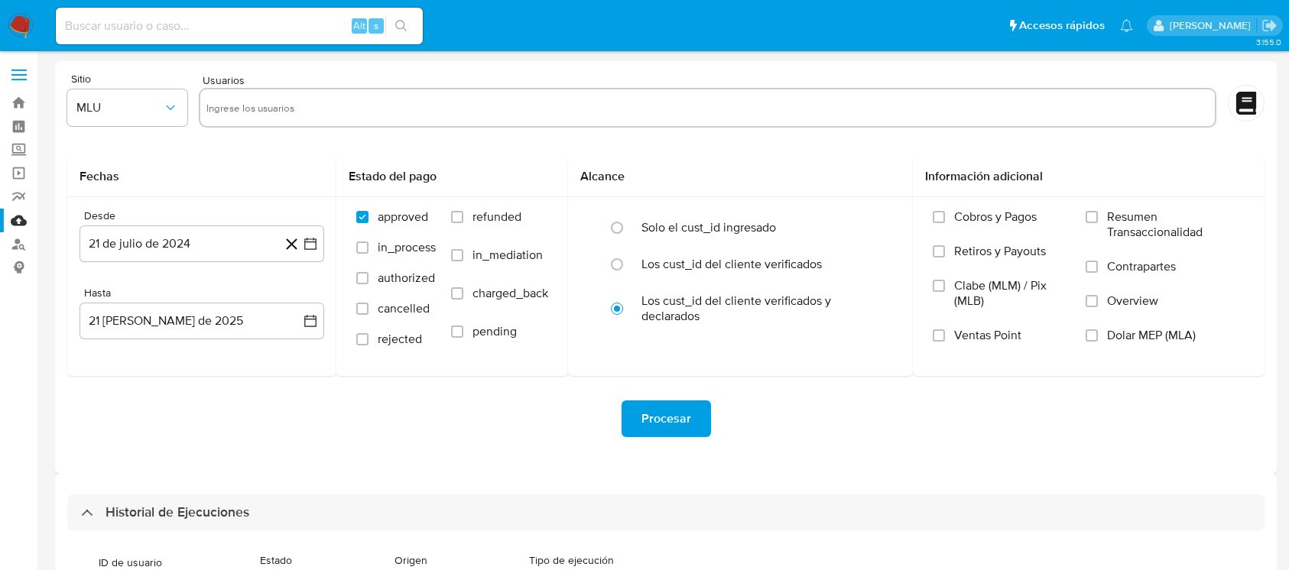
select select "10"
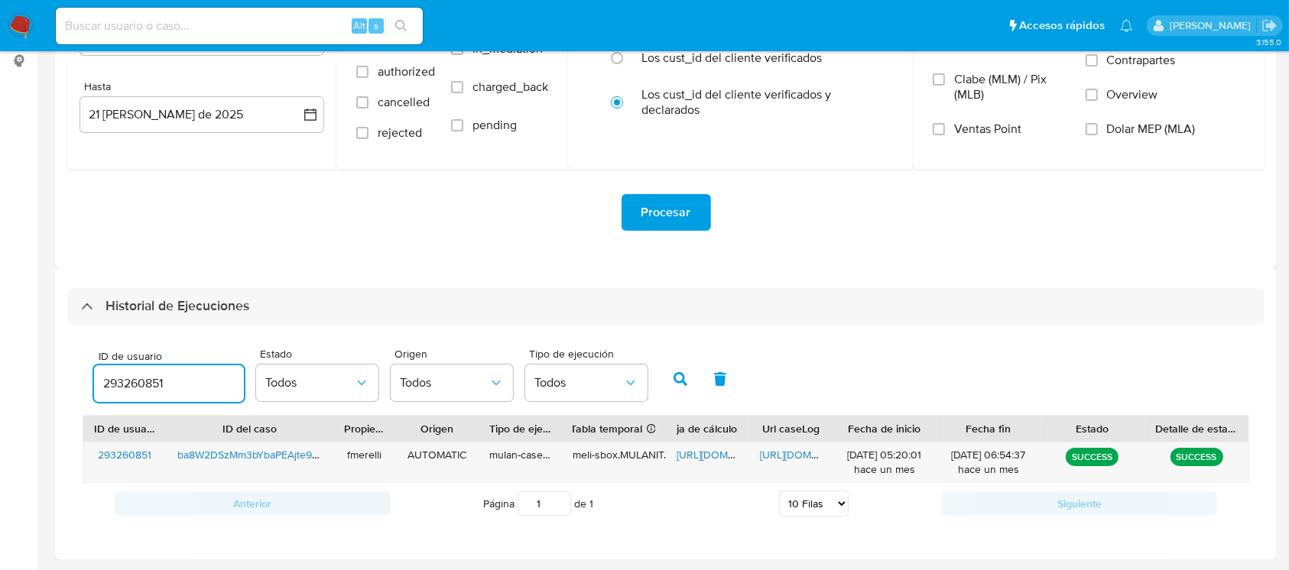
click at [132, 376] on input "293260851" at bounding box center [169, 384] width 150 height 20
type input "189280185"
click at [673, 362] on button "button" at bounding box center [680, 379] width 40 height 37
click at [787, 458] on span "[URL][DOMAIN_NAME]" at bounding box center [812, 454] width 105 height 15
click at [700, 449] on span "[URL][DOMAIN_NAME]" at bounding box center [728, 454] width 105 height 15
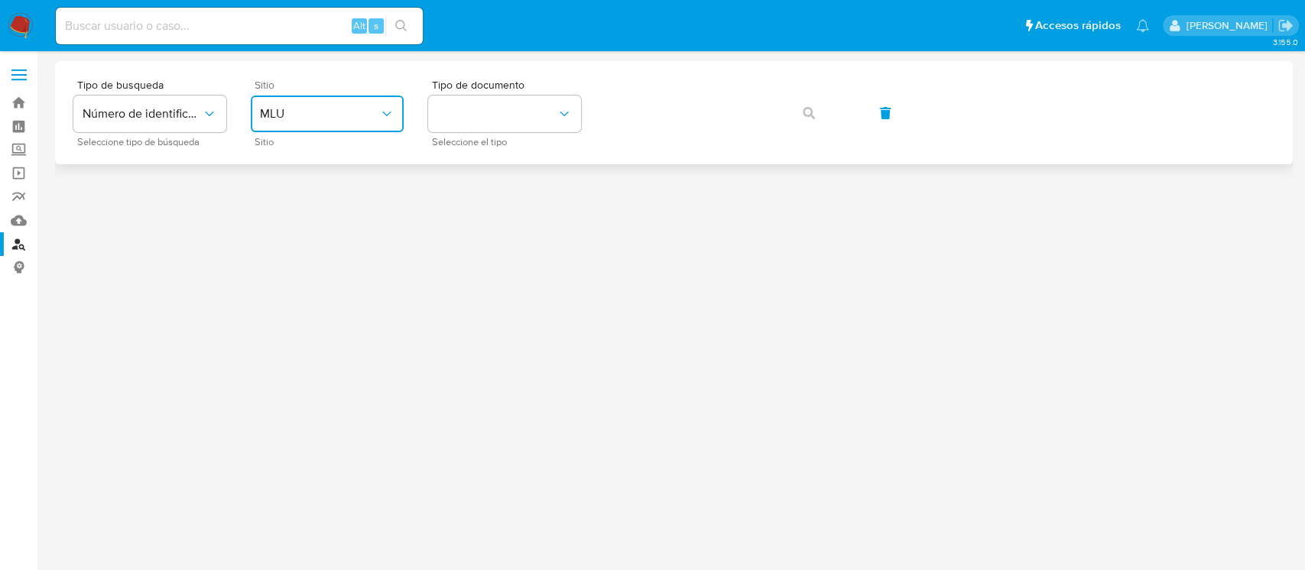
click at [339, 125] on button "MLU" at bounding box center [327, 114] width 153 height 37
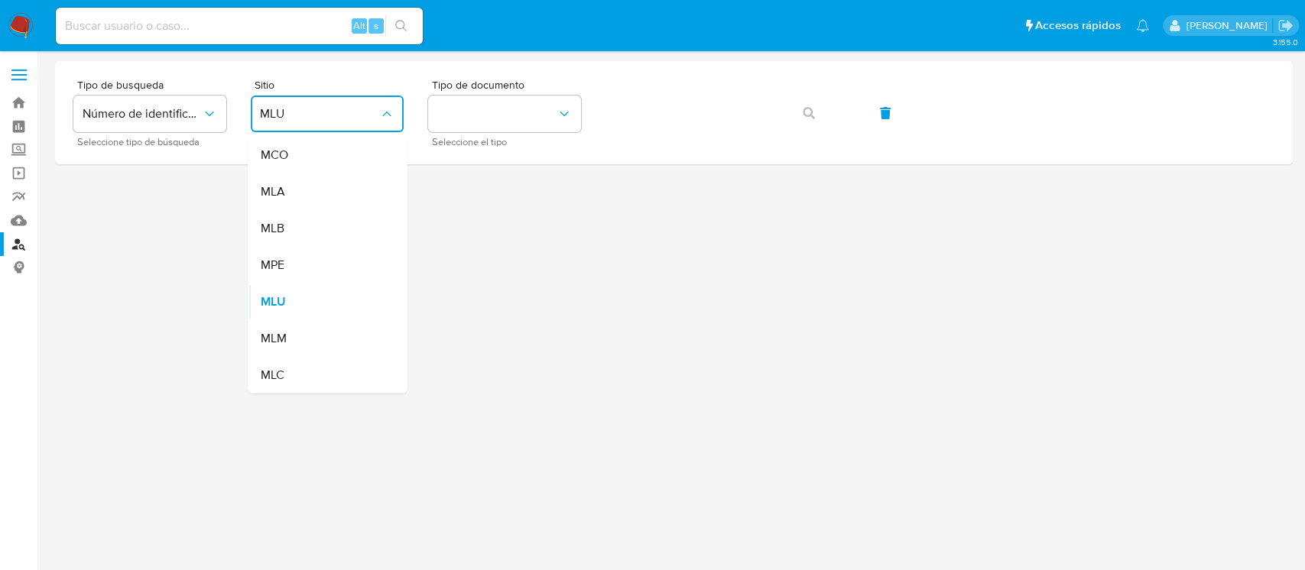
click at [287, 193] on div "MLA" at bounding box center [322, 192] width 125 height 37
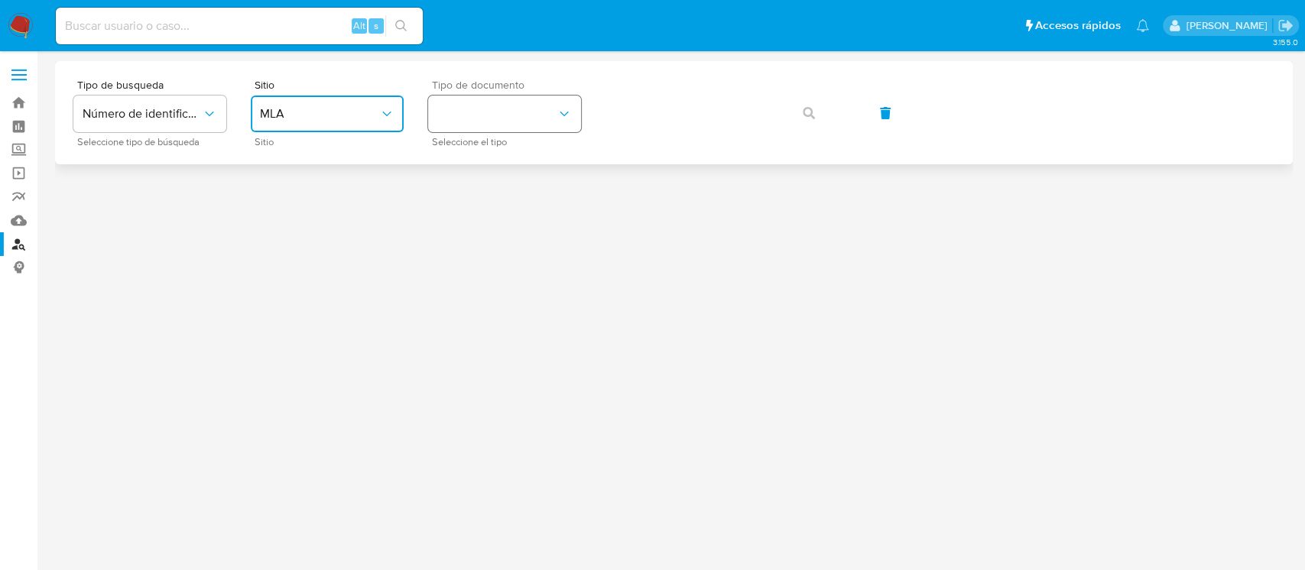
click at [492, 105] on button "identificationType" at bounding box center [504, 114] width 153 height 37
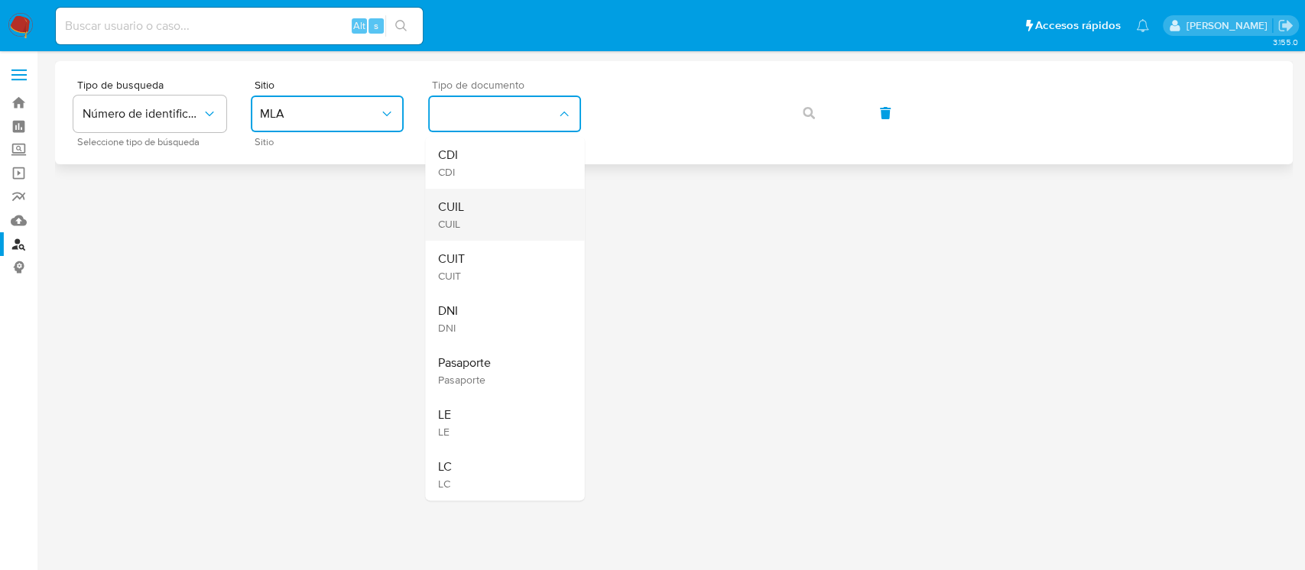
click at [487, 193] on div "CUIL CUIL" at bounding box center [499, 215] width 125 height 52
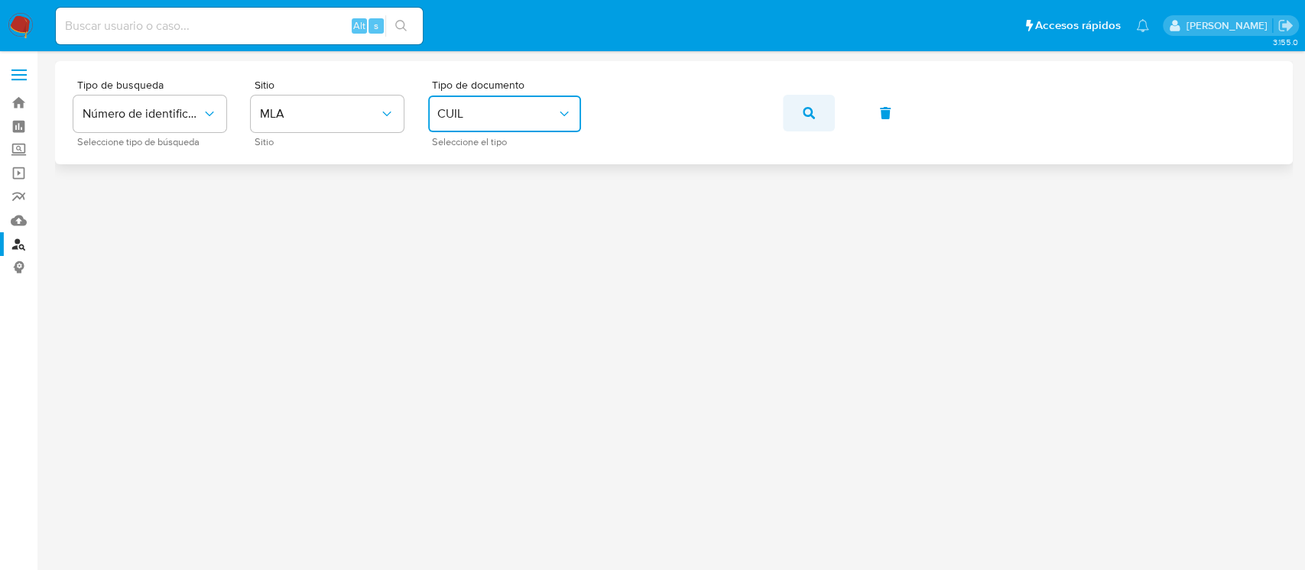
click at [810, 119] on span "button" at bounding box center [809, 113] width 12 height 34
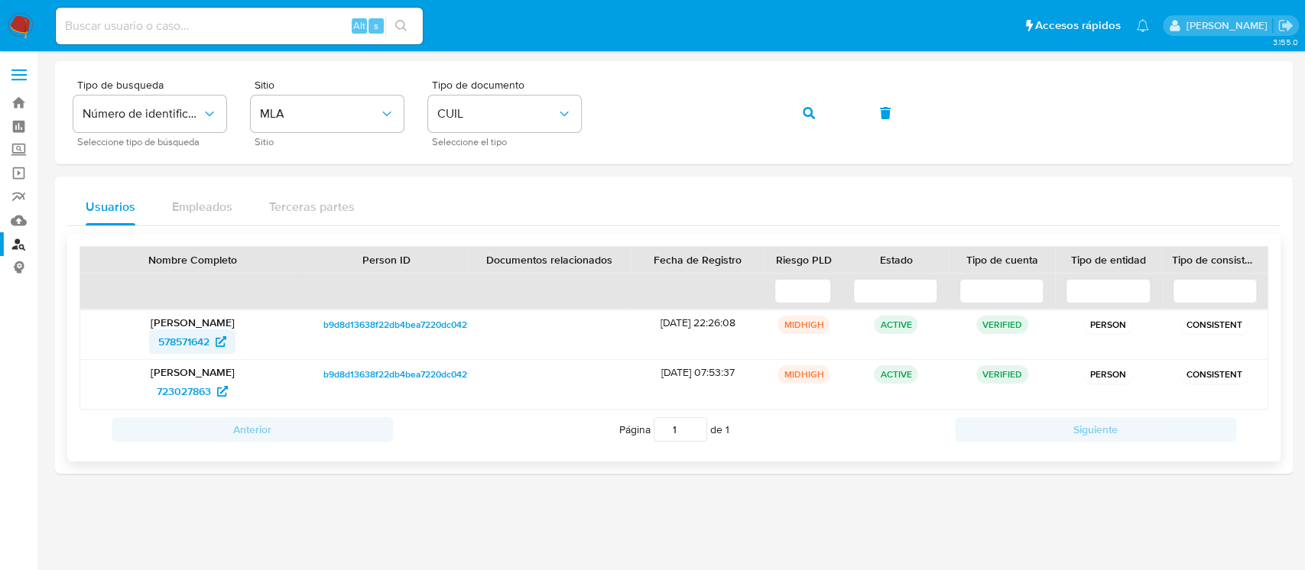
click at [169, 345] on span "578571642" at bounding box center [183, 341] width 51 height 24
click at [813, 115] on icon "button" at bounding box center [809, 113] width 12 height 12
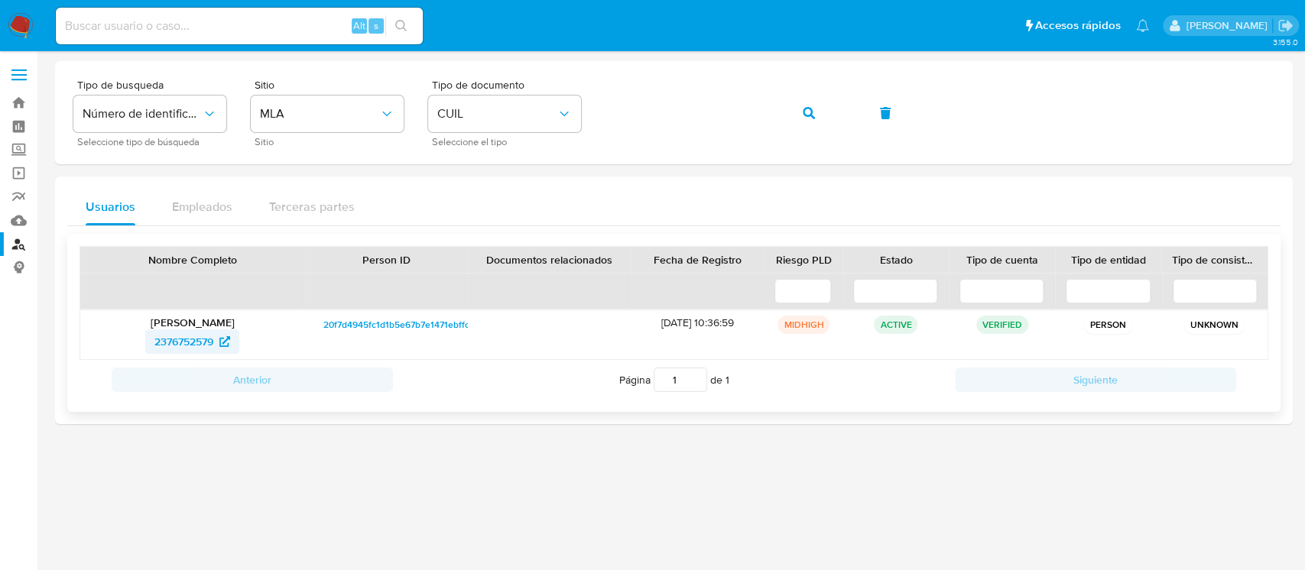
click at [166, 340] on span "2376752579" at bounding box center [183, 341] width 59 height 24
click at [822, 107] on button "button" at bounding box center [809, 113] width 52 height 37
click at [167, 339] on span "1233520499" at bounding box center [184, 341] width 60 height 24
click at [799, 115] on button "button" at bounding box center [809, 113] width 52 height 37
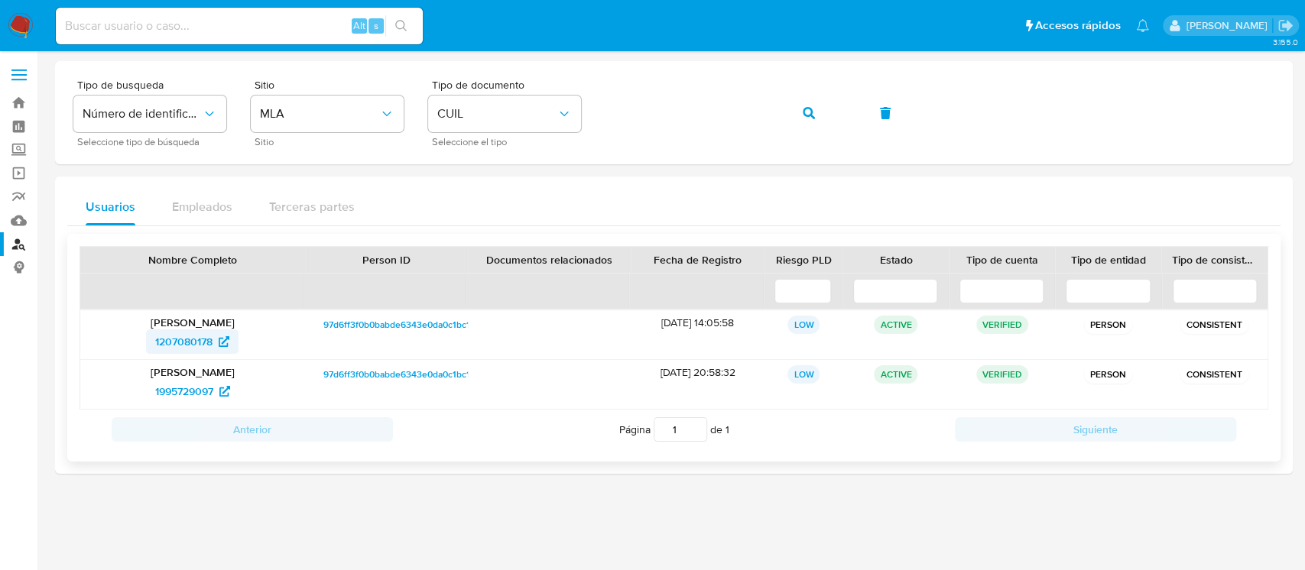
click at [177, 333] on span "1207080178" at bounding box center [183, 341] width 57 height 24
click at [818, 95] on button "button" at bounding box center [809, 113] width 52 height 37
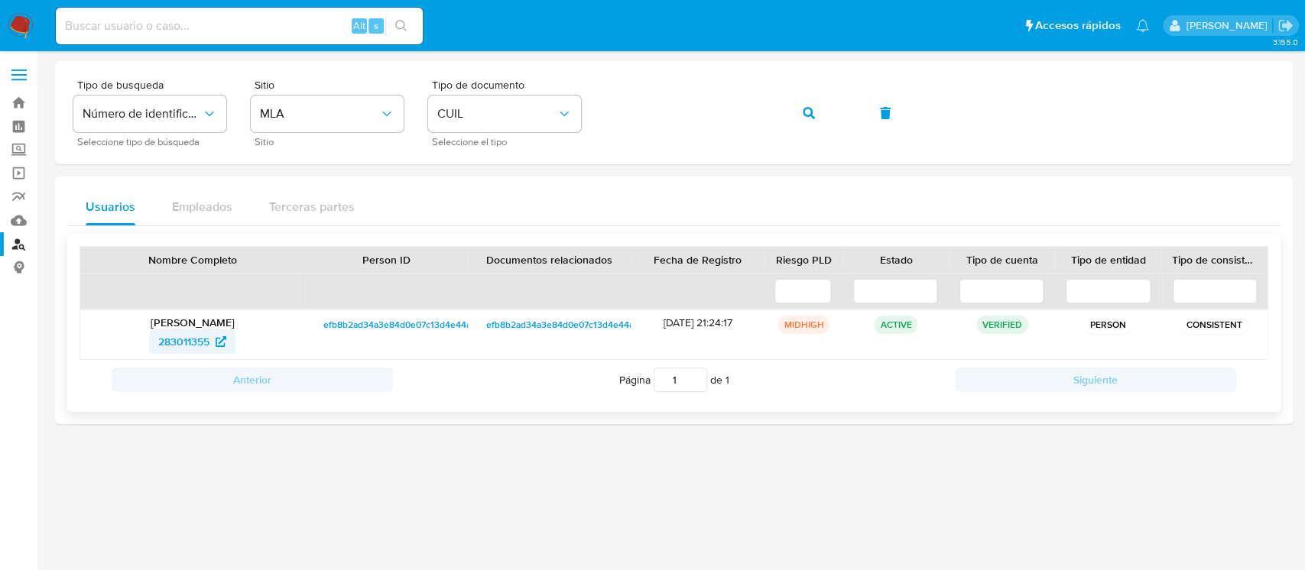
drag, startPoint x: 162, startPoint y: 326, endPoint x: 162, endPoint y: 340, distance: 14.5
click at [162, 327] on p "[PERSON_NAME]" at bounding box center [192, 323] width 203 height 14
click at [163, 340] on span "283011355" at bounding box center [183, 341] width 51 height 24
click at [826, 128] on button "button" at bounding box center [809, 113] width 52 height 37
click at [180, 339] on span "2592392710" at bounding box center [183, 341] width 59 height 24
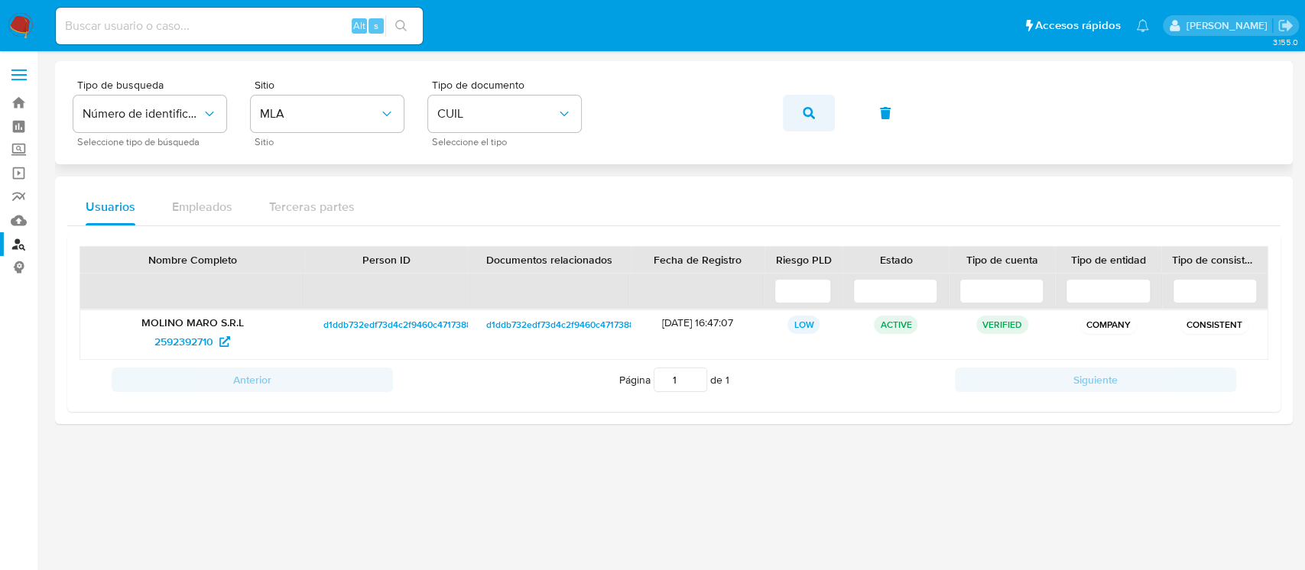
click at [811, 127] on span "button" at bounding box center [809, 113] width 12 height 34
click at [182, 339] on span "637799125" at bounding box center [183, 341] width 51 height 24
click at [800, 116] on button "button" at bounding box center [809, 113] width 52 height 37
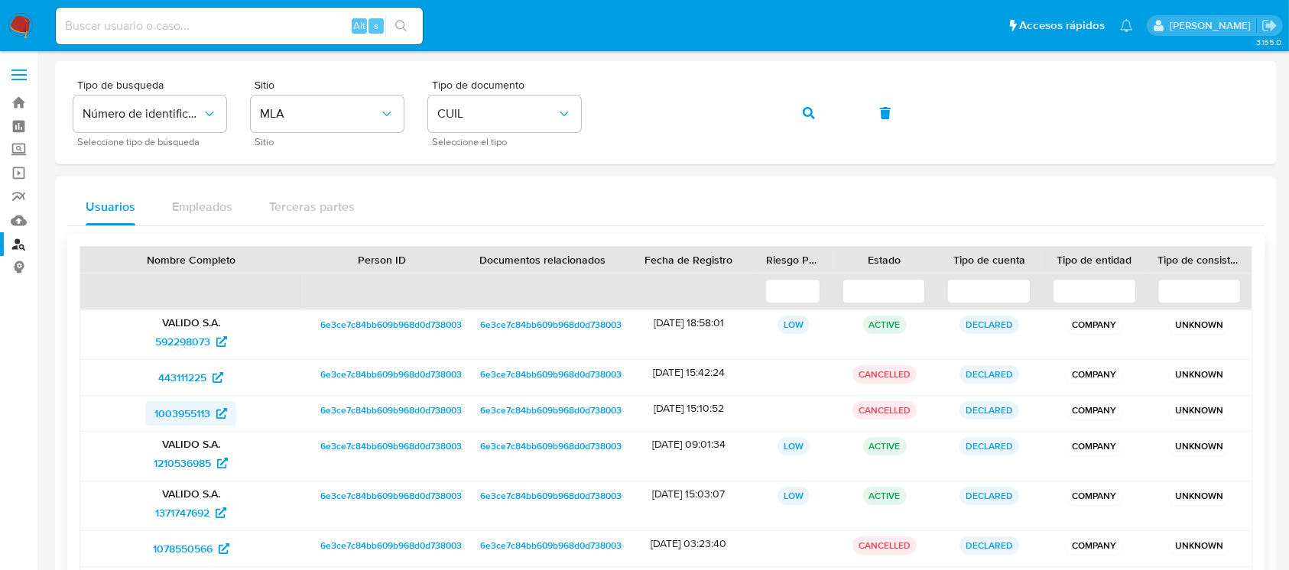
scroll to position [240, 0]
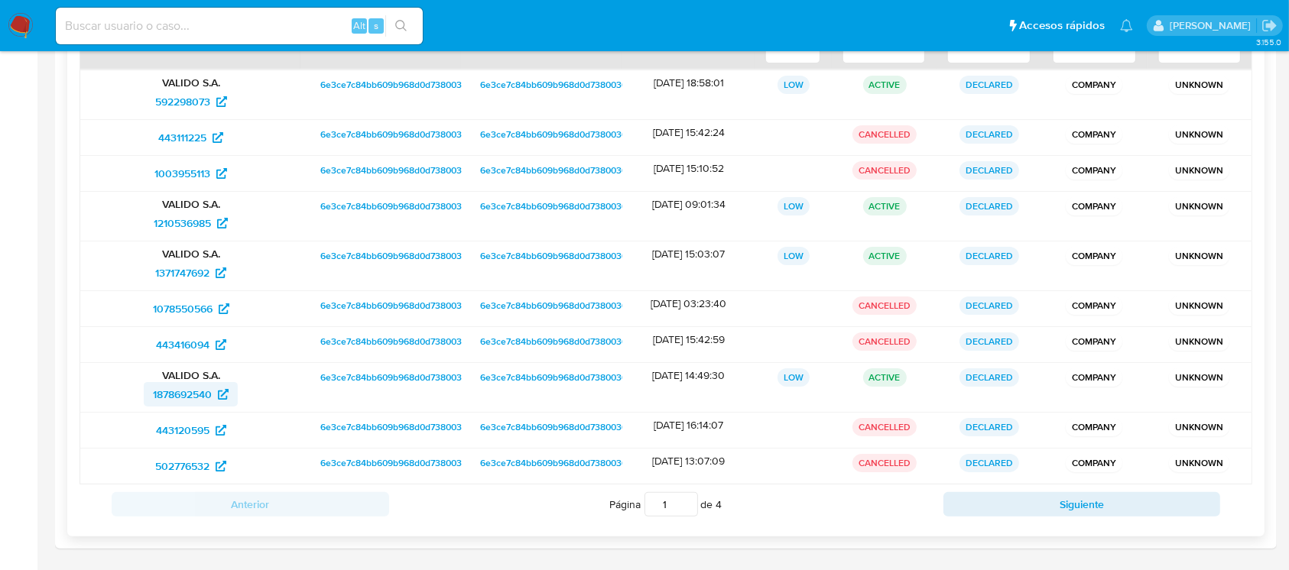
click at [194, 399] on span "1878692540" at bounding box center [182, 394] width 59 height 24
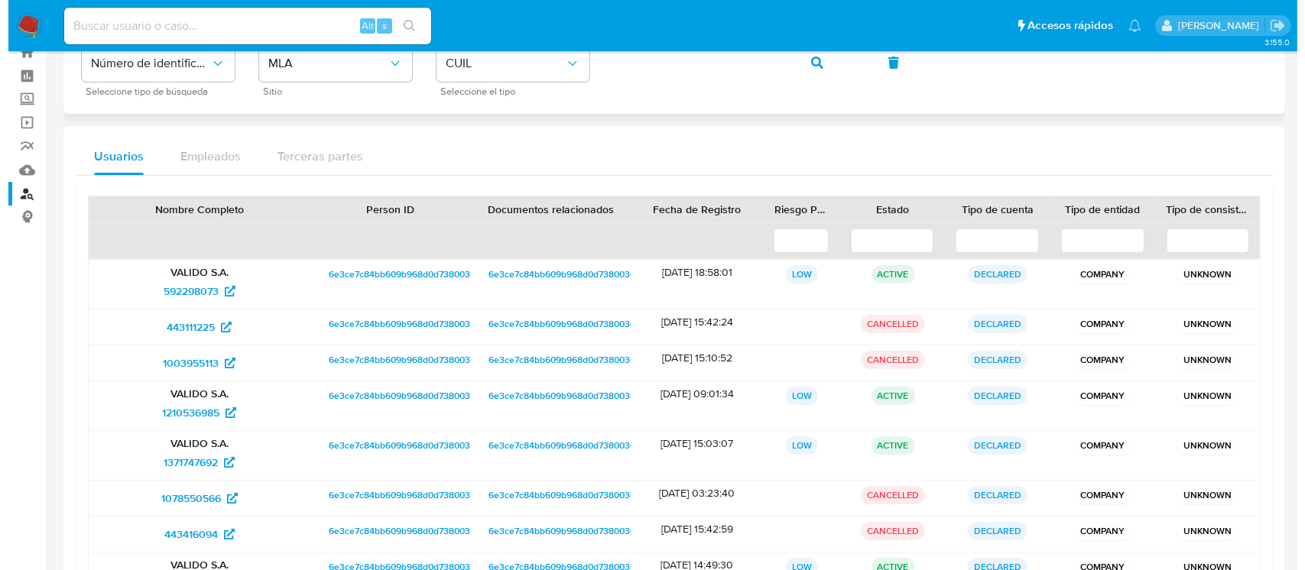
scroll to position [0, 0]
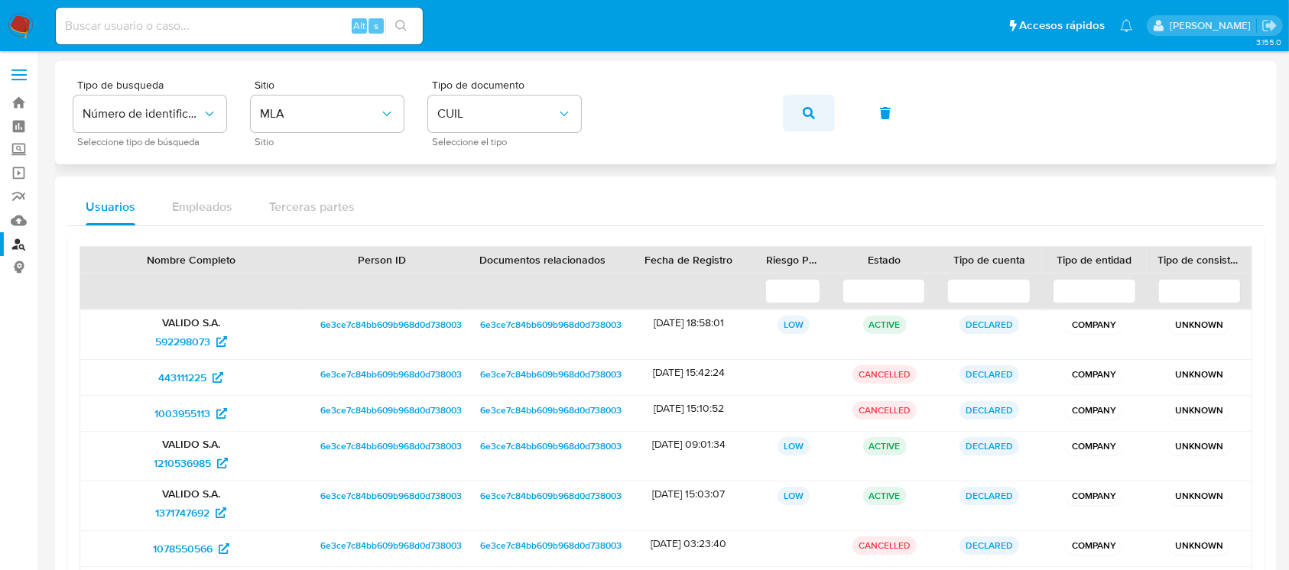
click at [801, 122] on button "button" at bounding box center [809, 113] width 52 height 37
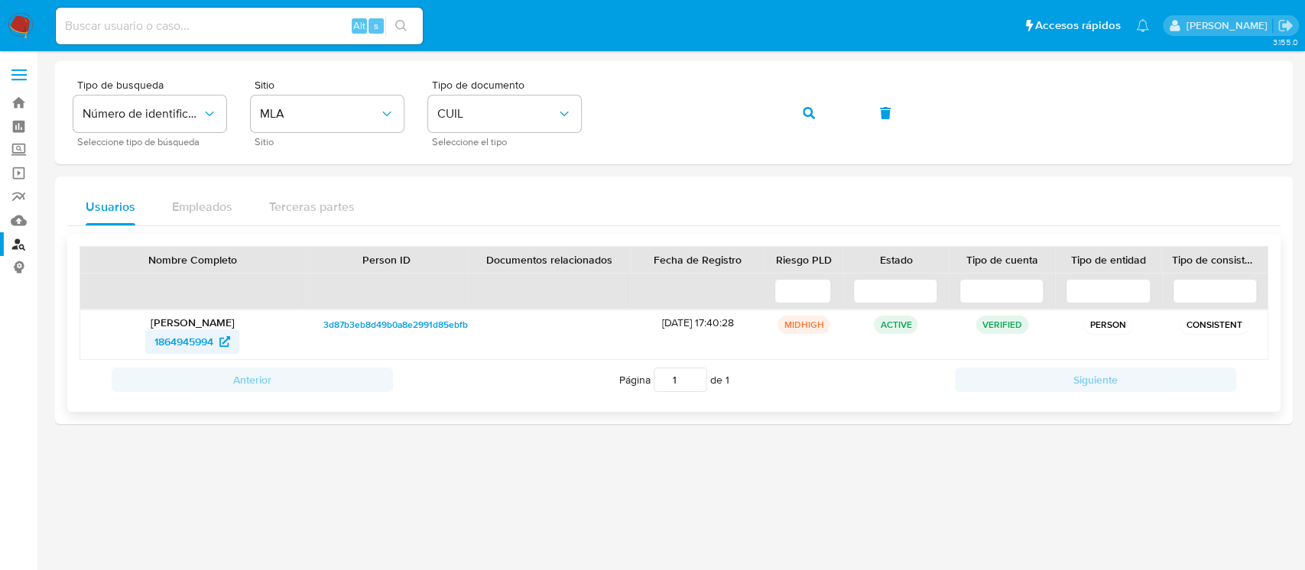
click at [209, 334] on span "1864945994" at bounding box center [183, 341] width 59 height 24
click at [817, 120] on button "button" at bounding box center [809, 113] width 52 height 37
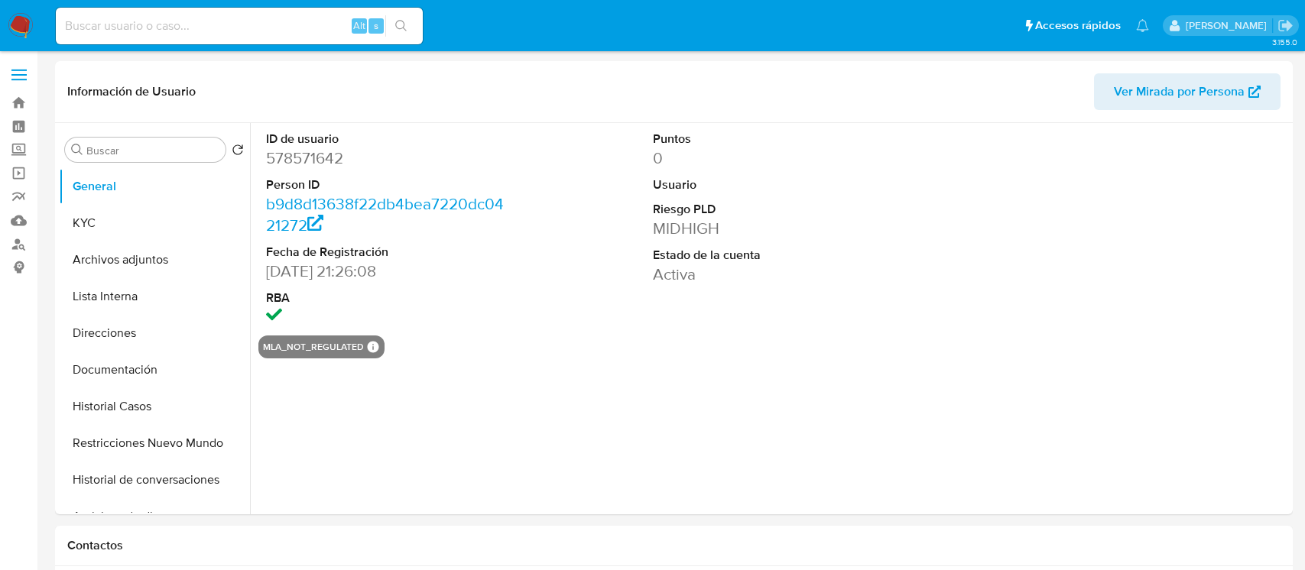
select select "10"
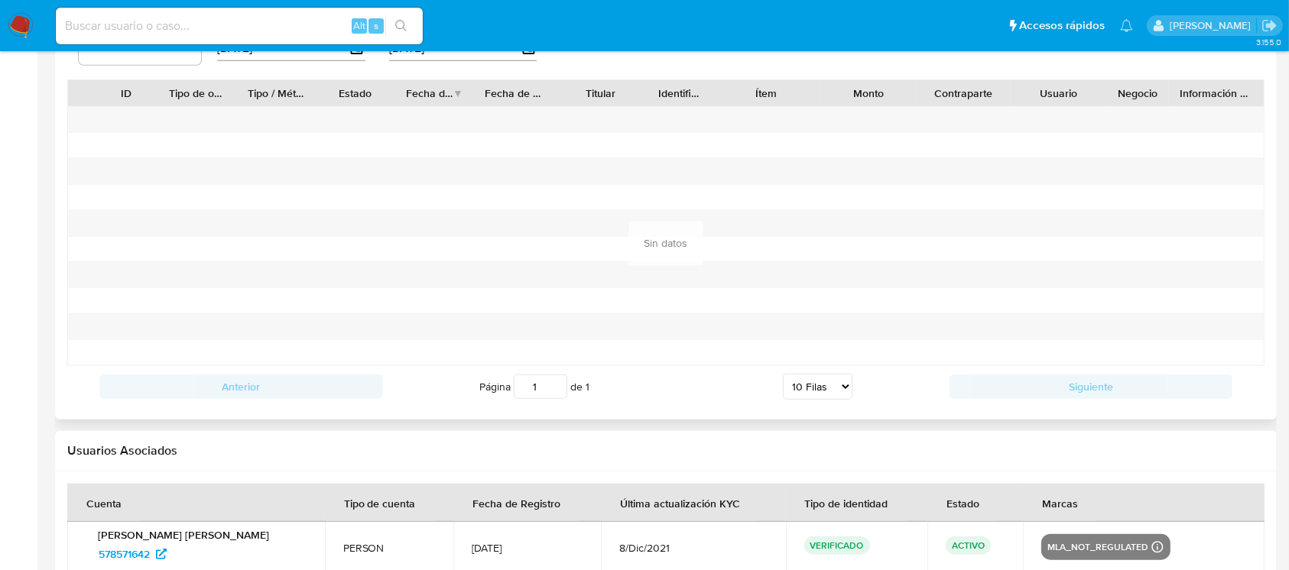
scroll to position [1673, 0]
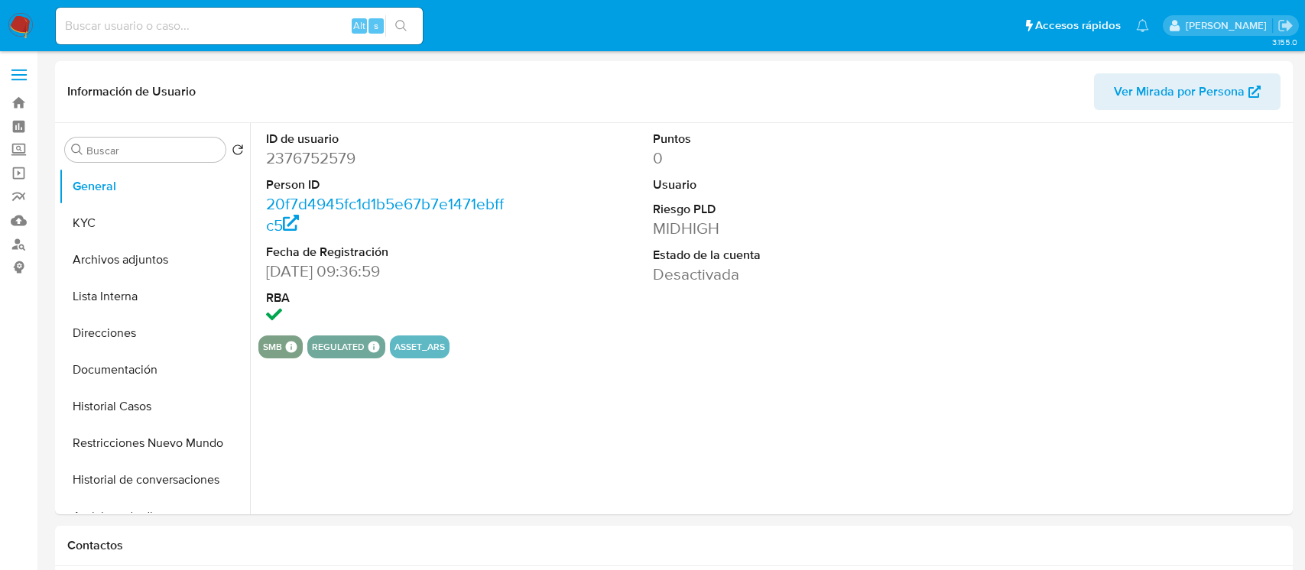
select select "10"
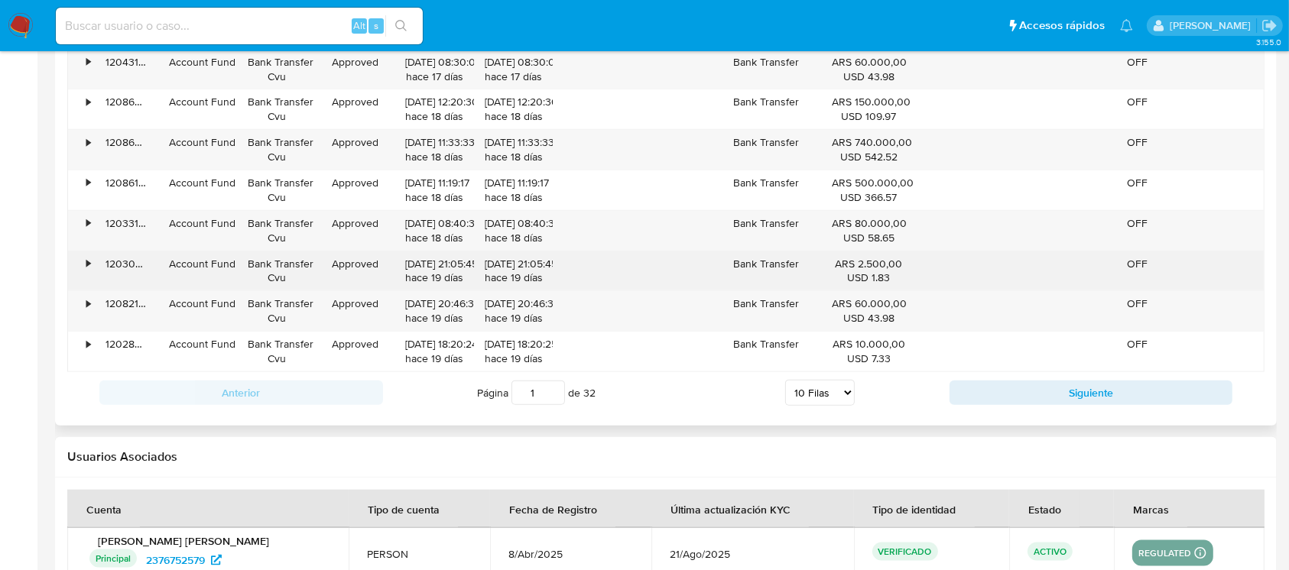
scroll to position [1767, 0]
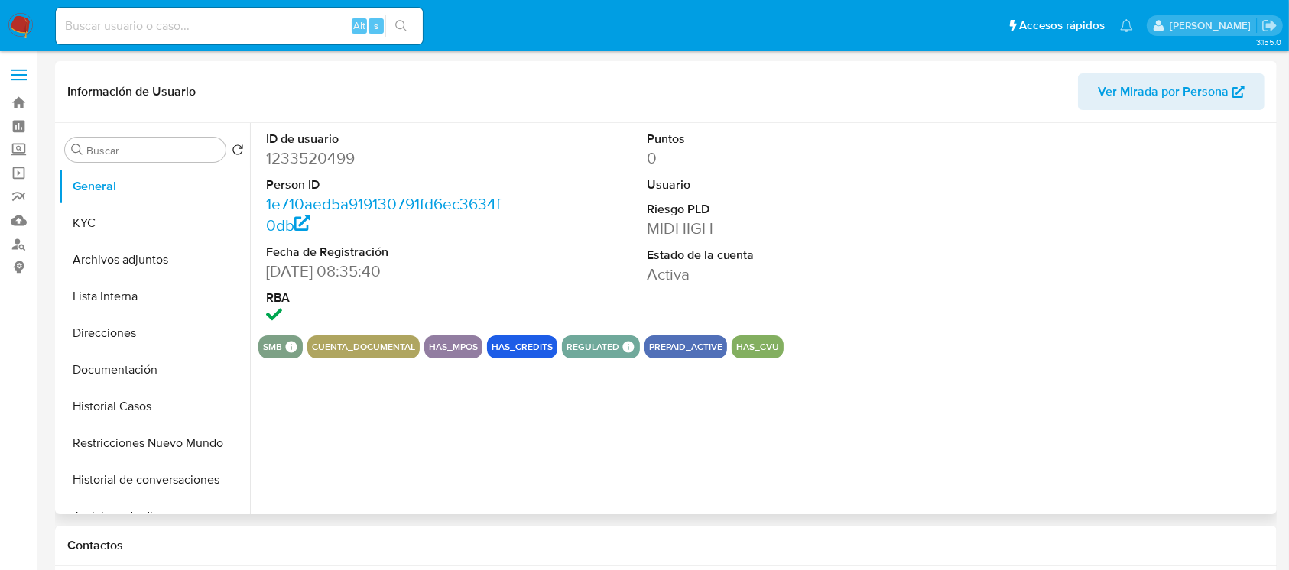
select select "10"
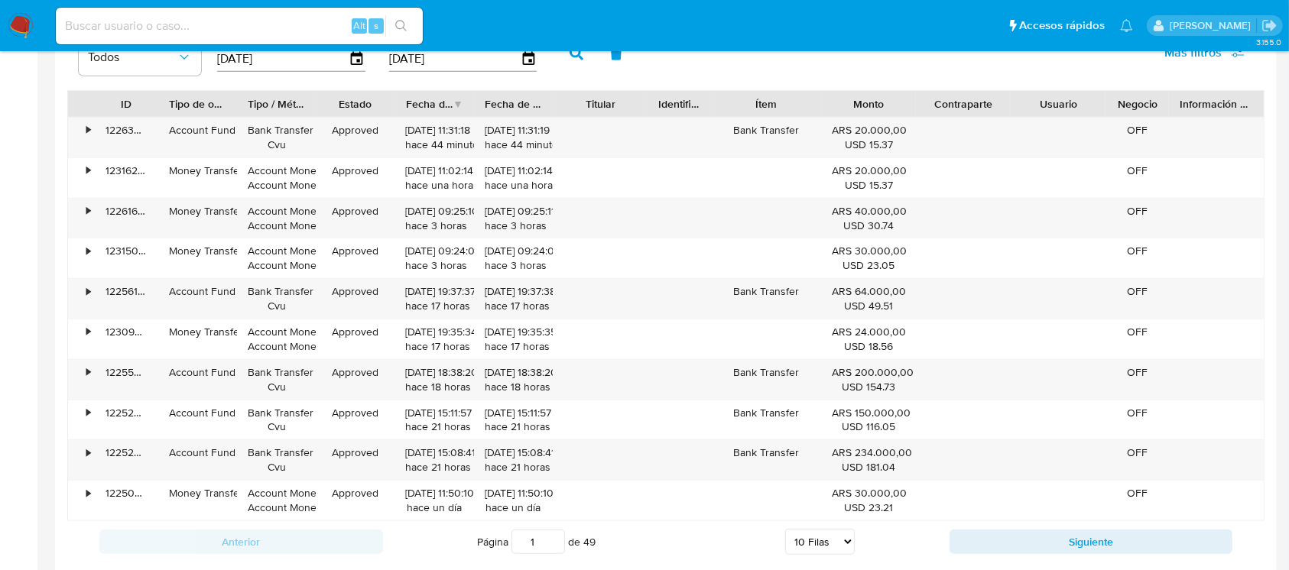
scroll to position [1802, 0]
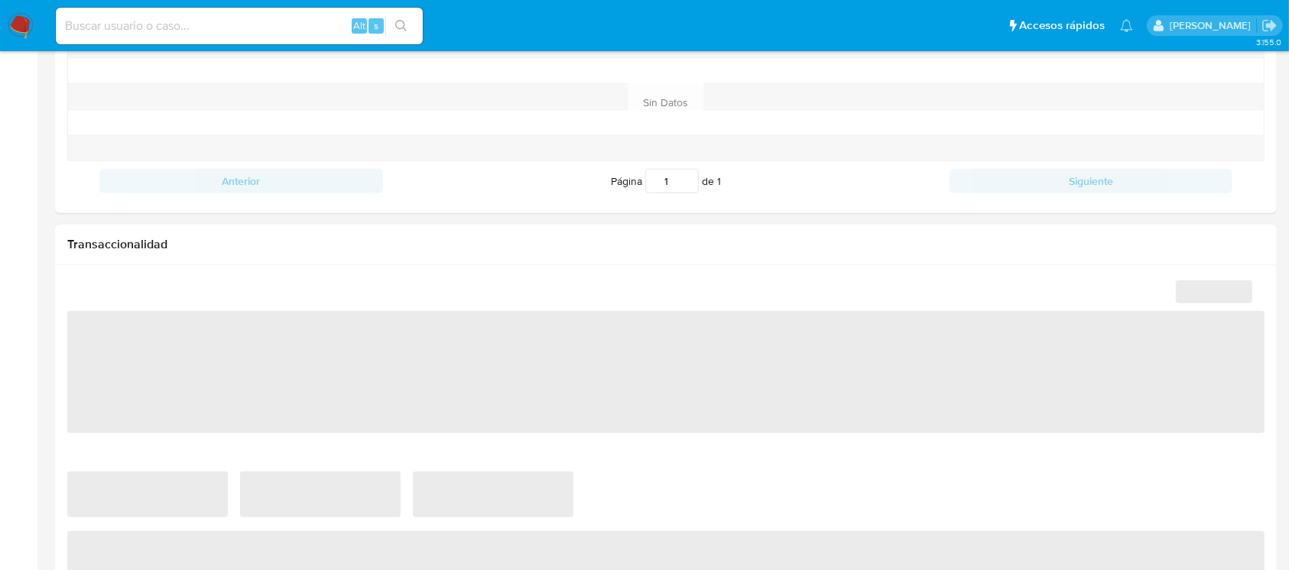
select select "10"
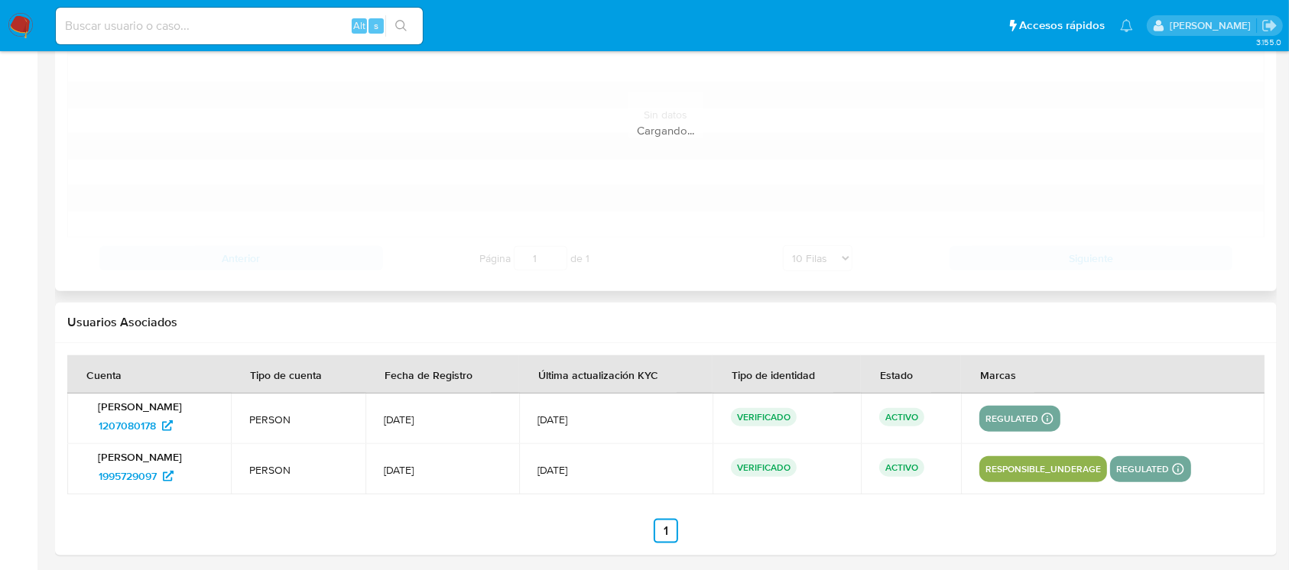
scroll to position [1673, 0]
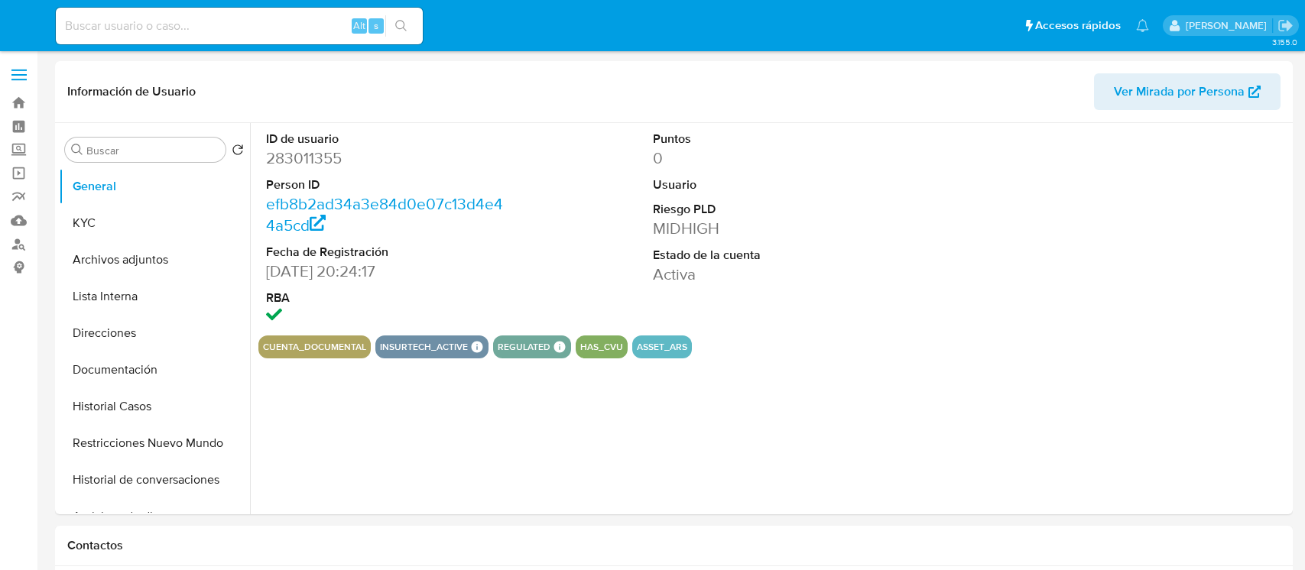
select select "10"
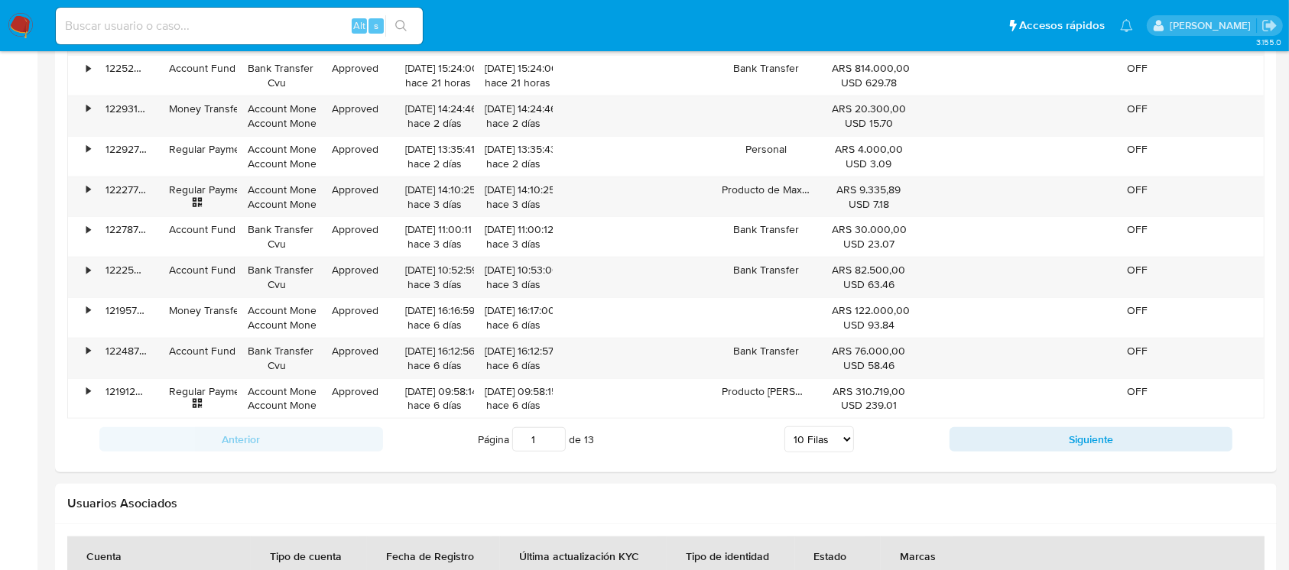
scroll to position [1664, 0]
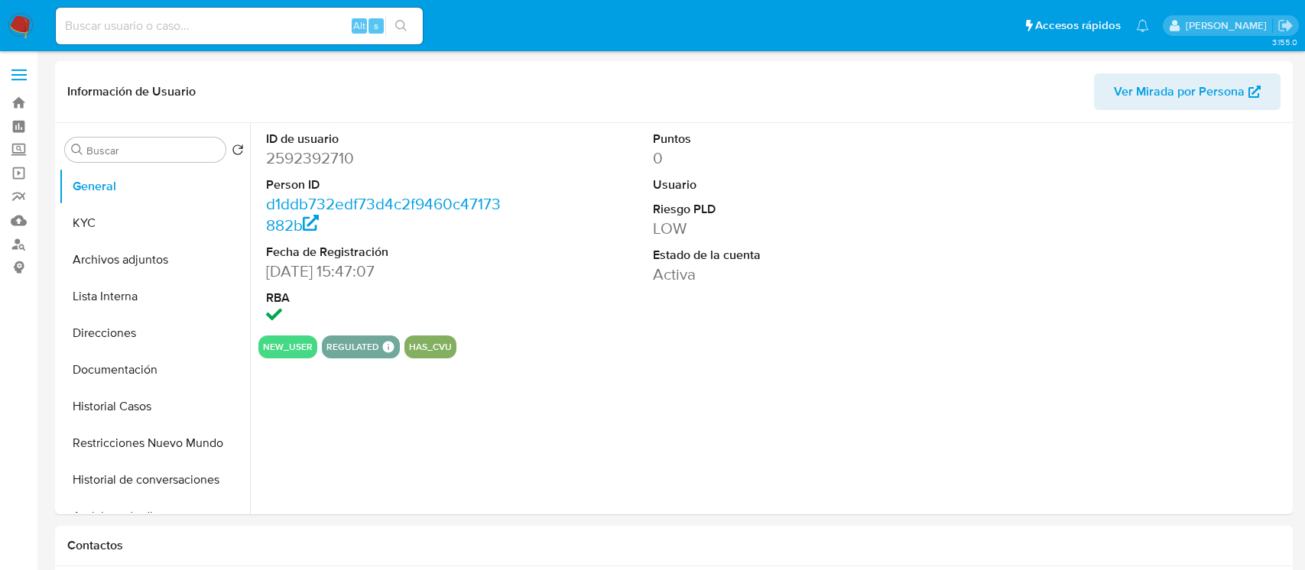
select select "10"
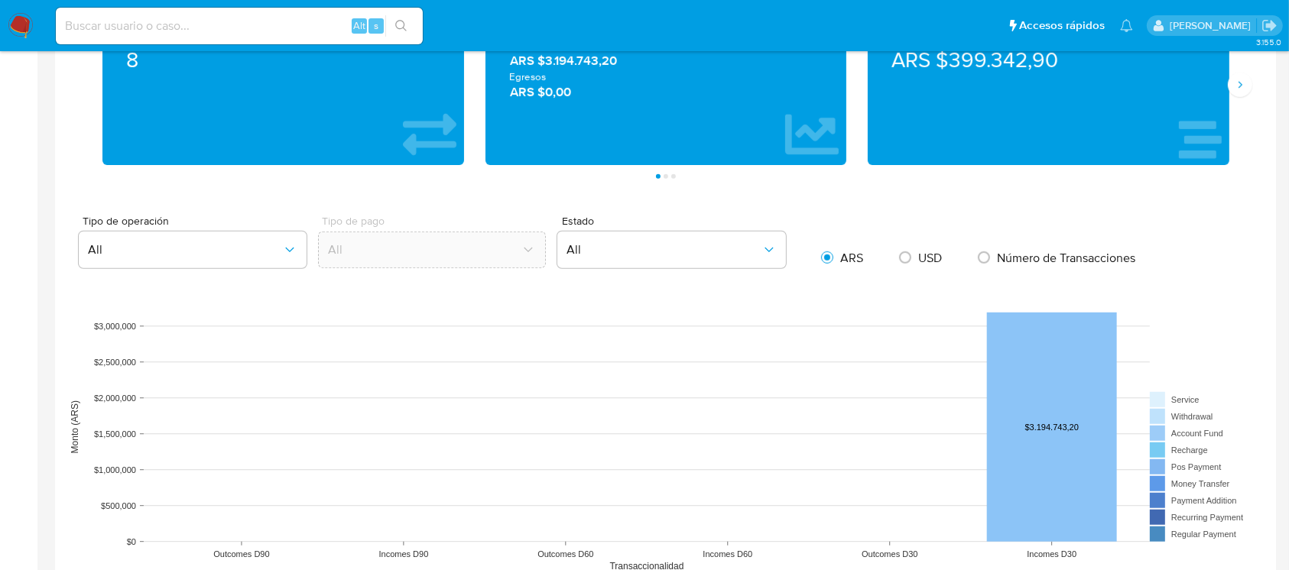
scroll to position [1687, 0]
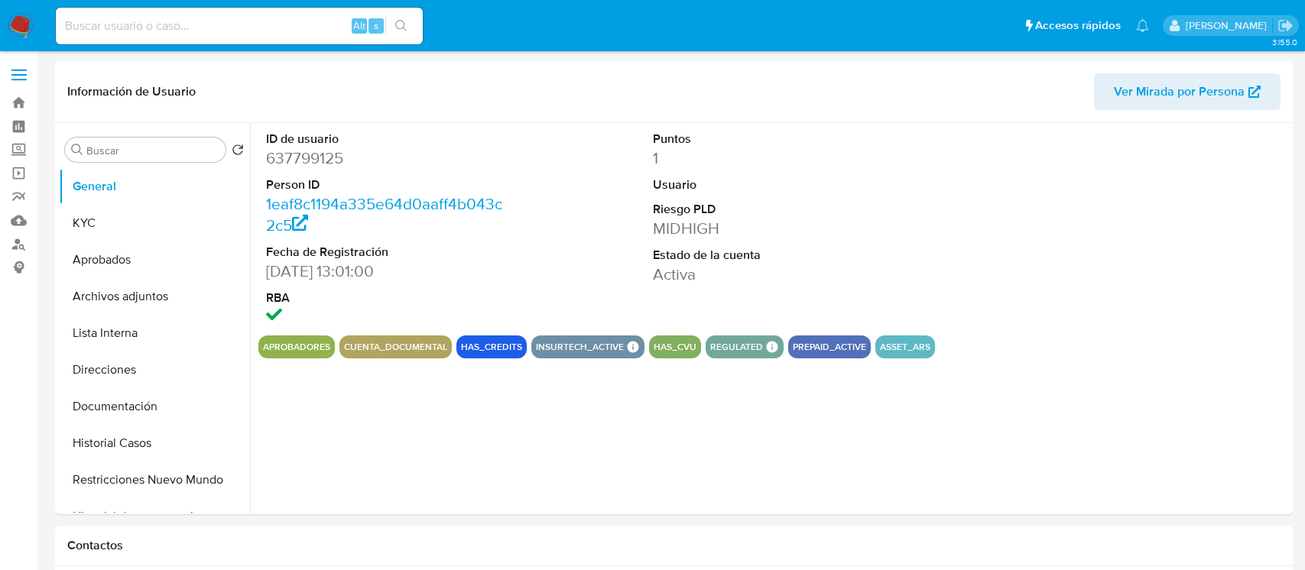
select select "10"
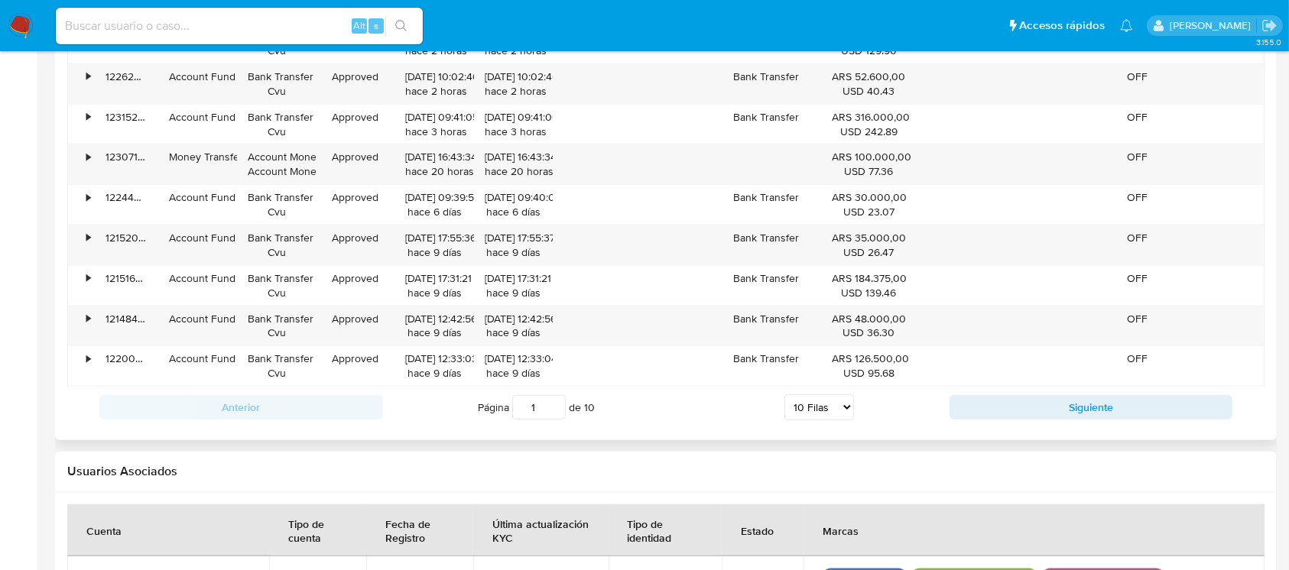
scroll to position [1750, 0]
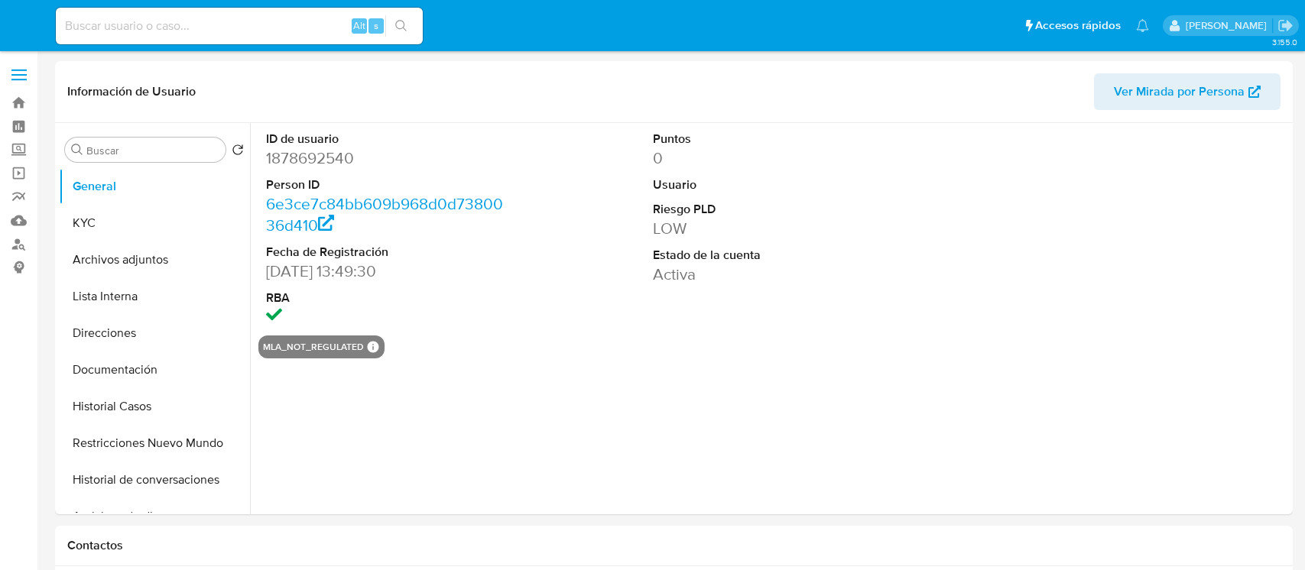
select select "10"
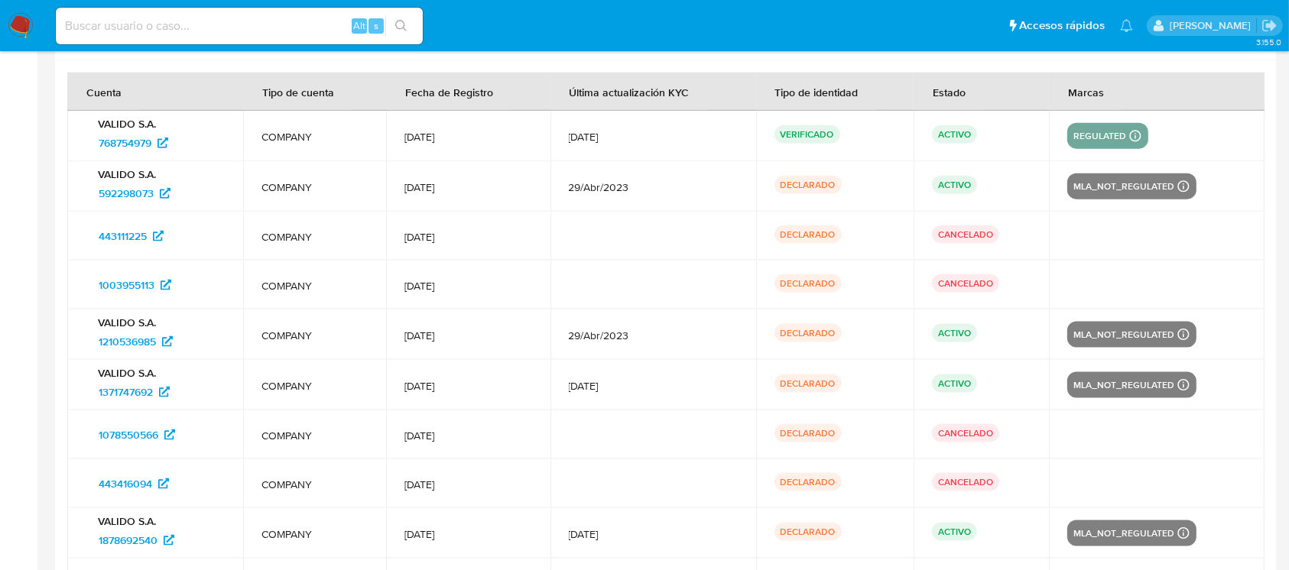
scroll to position [2069, 0]
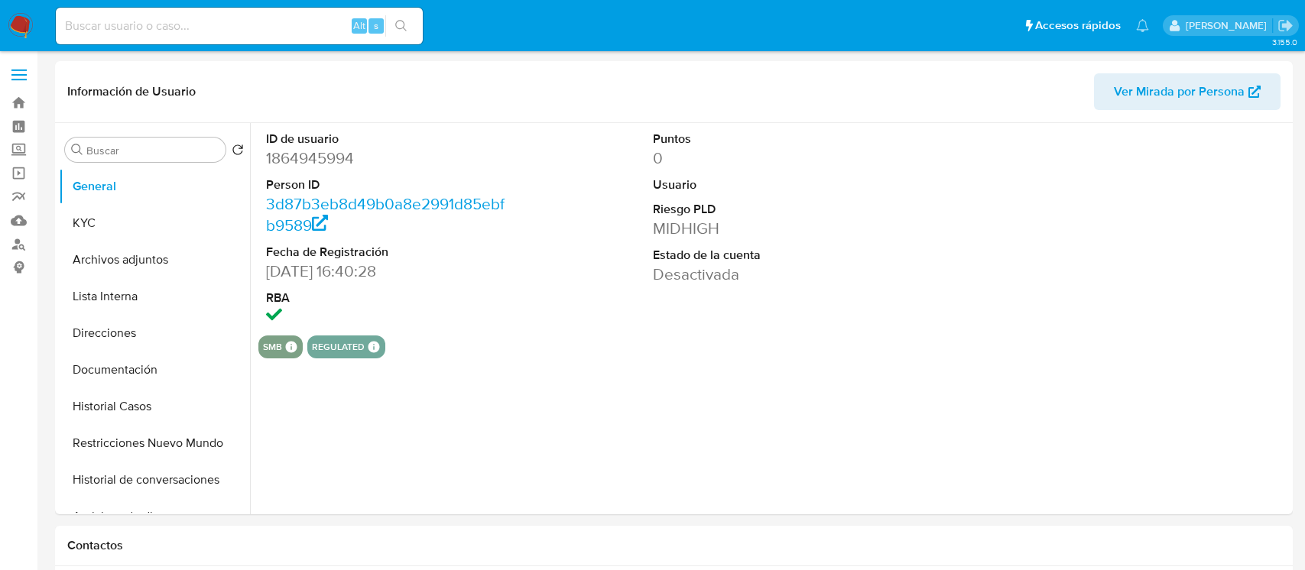
select select "10"
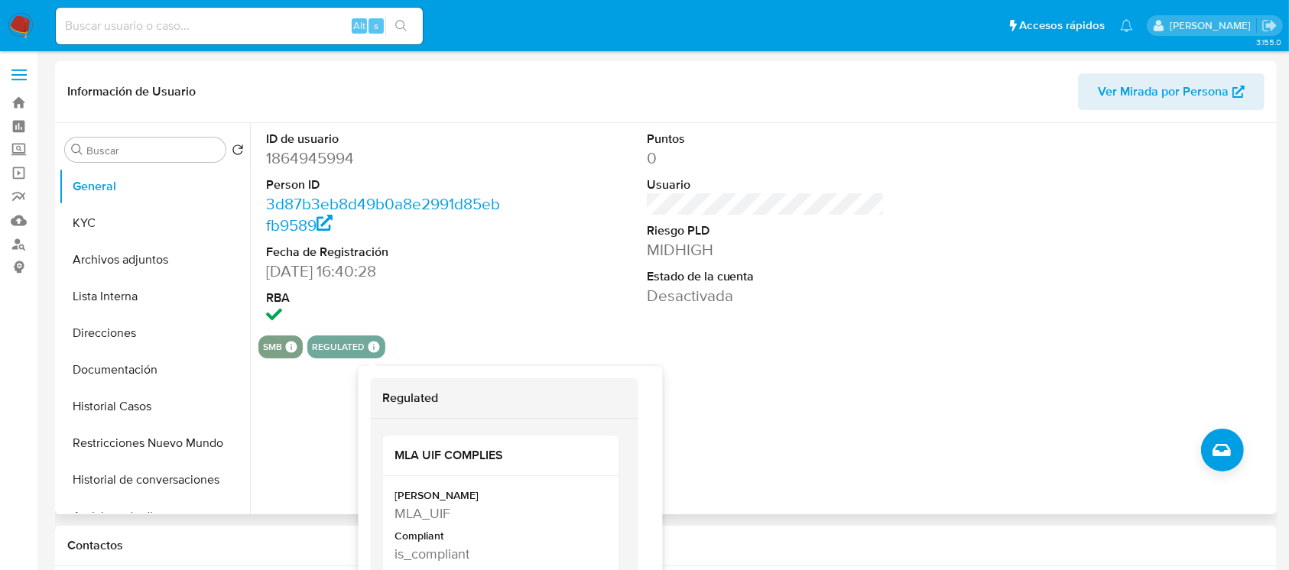
select select "10"
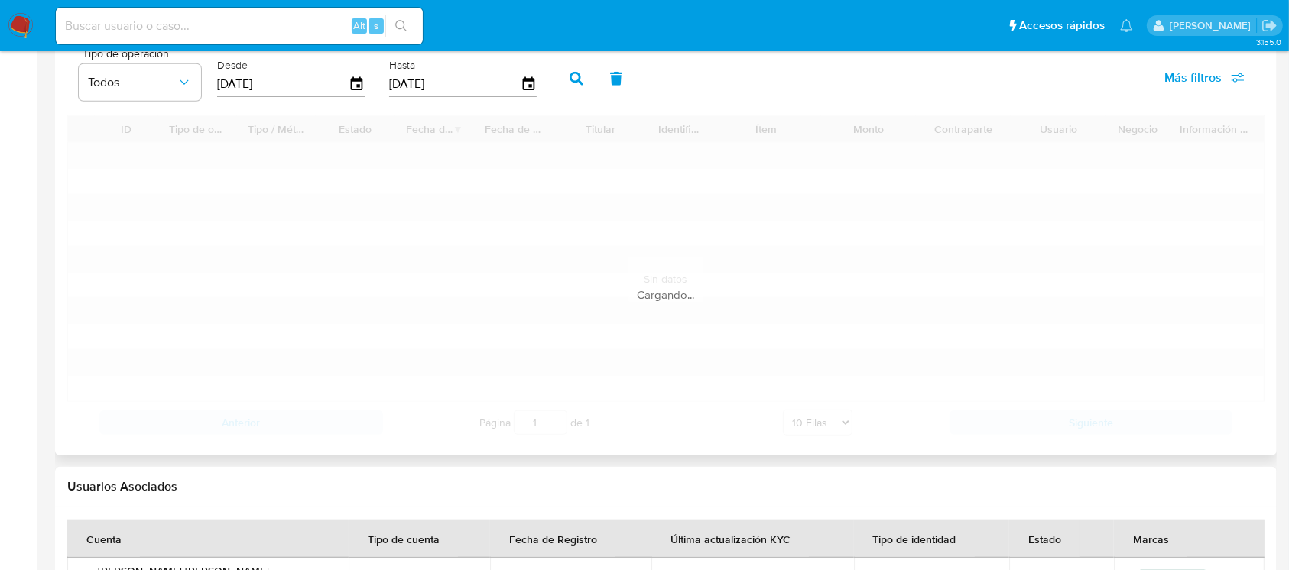
scroll to position [1623, 0]
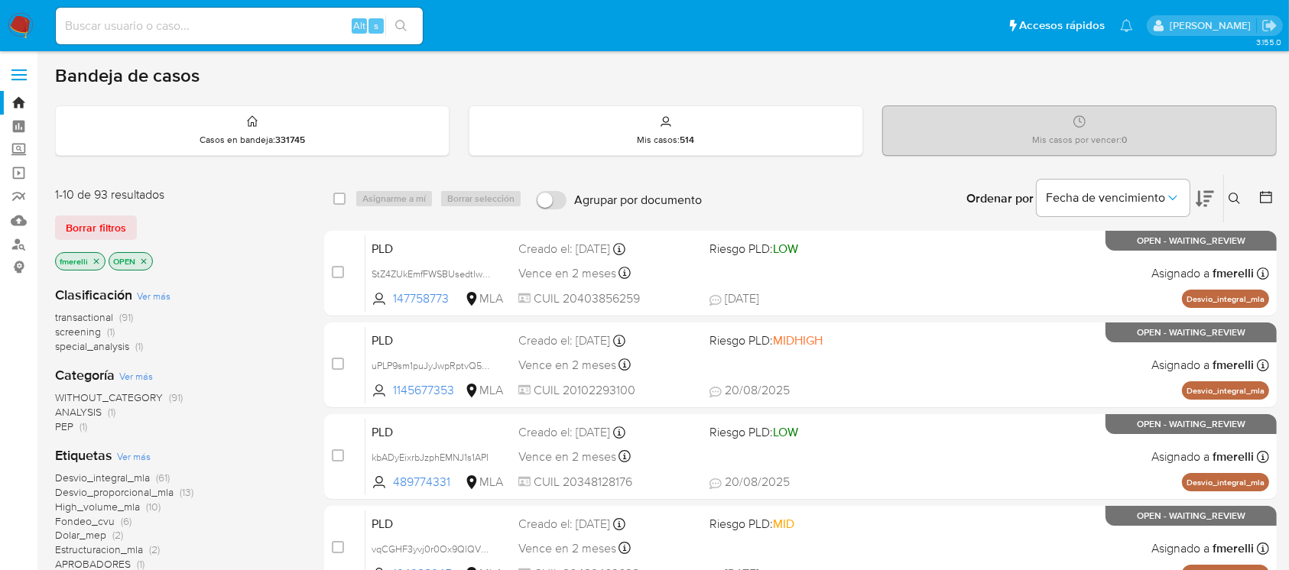
click at [1233, 199] on icon at bounding box center [1233, 198] width 11 height 11
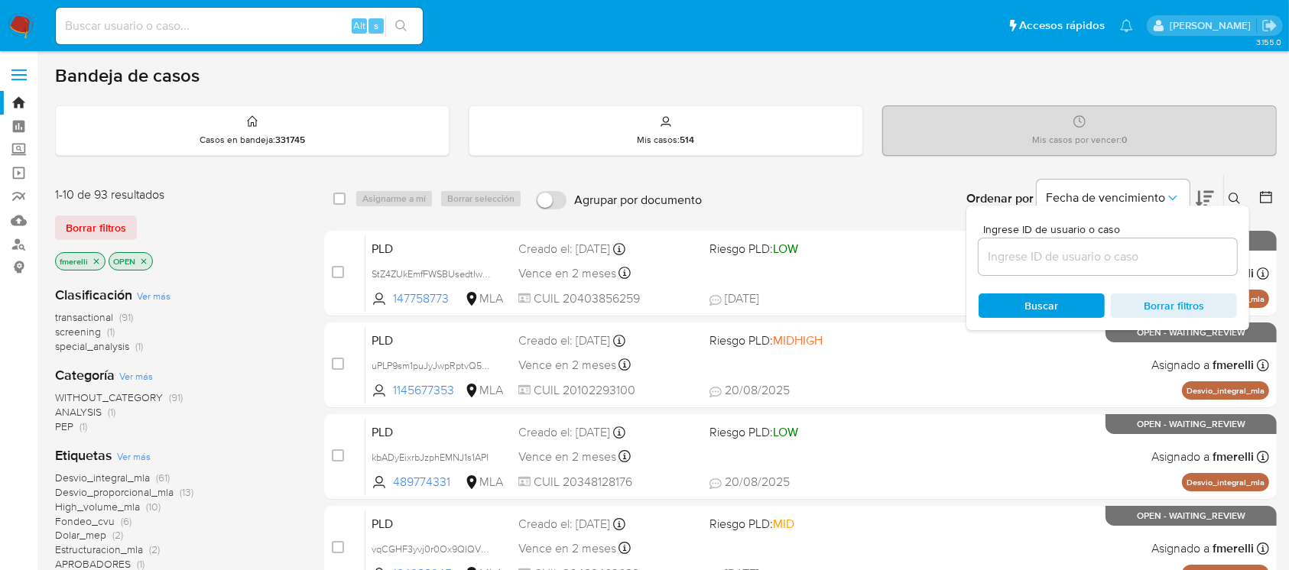
click at [1170, 251] on input at bounding box center [1107, 257] width 258 height 20
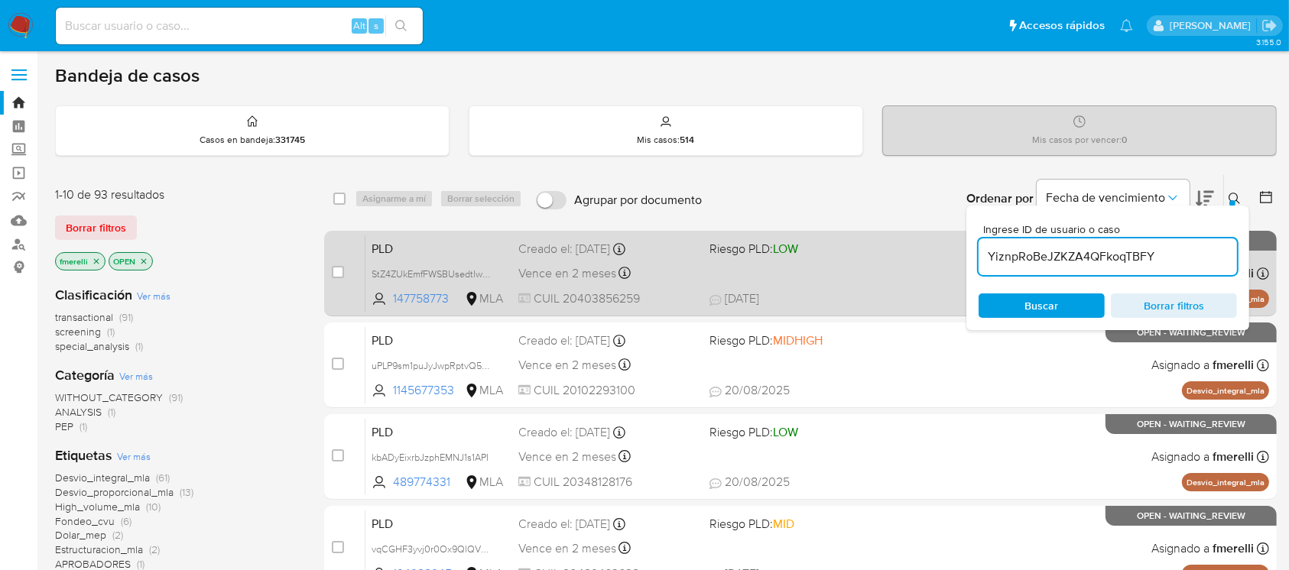
type input "YiznpRoBeJZKZA4QFkoqTBFY"
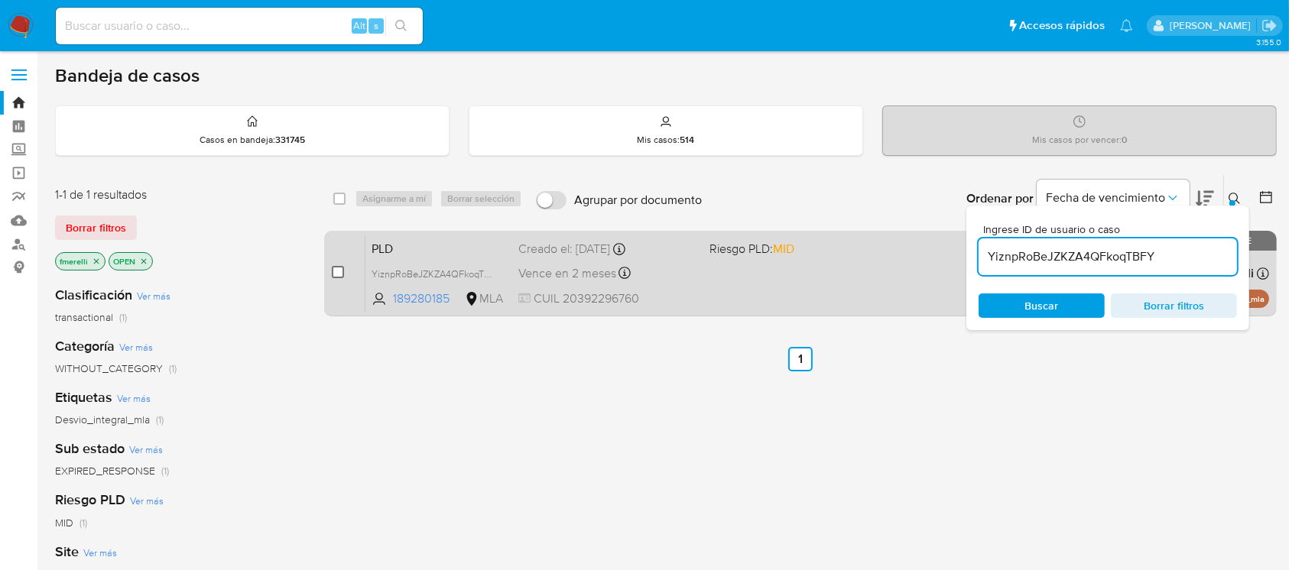
click at [334, 270] on input "checkbox" at bounding box center [338, 272] width 12 height 12
checkbox input "true"
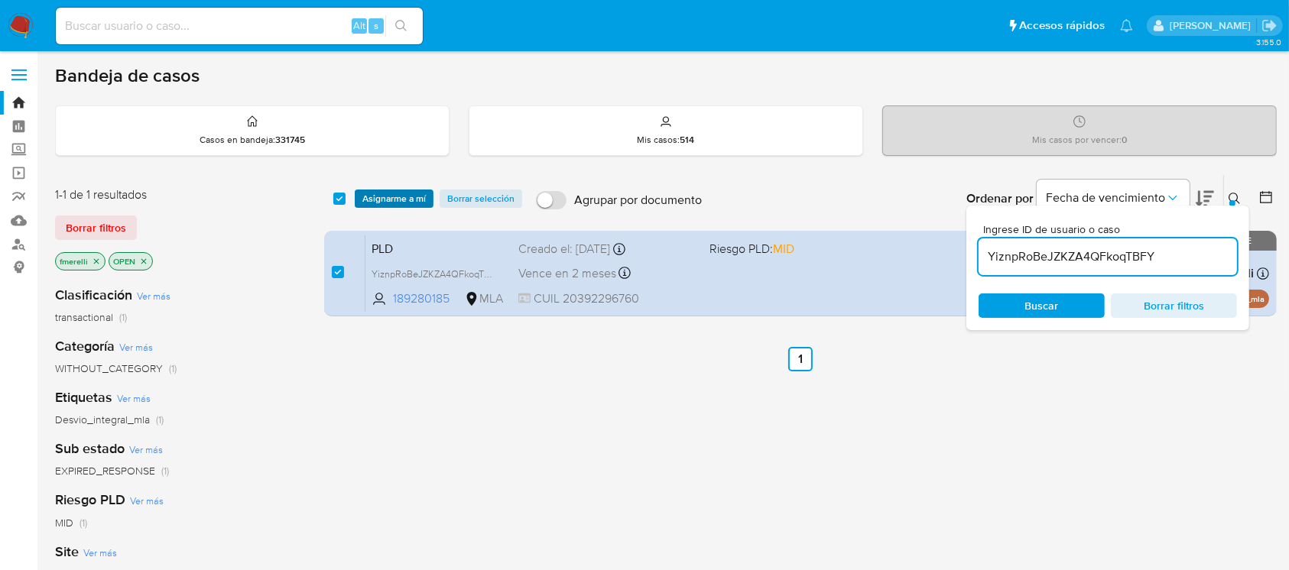
click at [369, 200] on span "Asignarme a mí" at bounding box center [393, 198] width 63 height 15
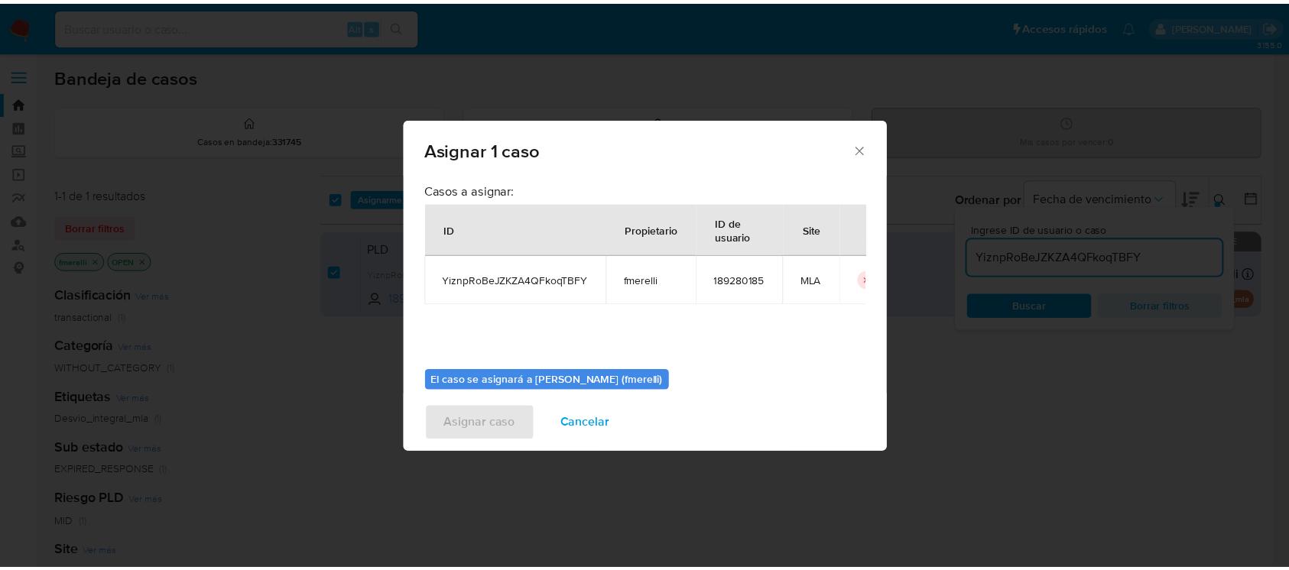
scroll to position [78, 0]
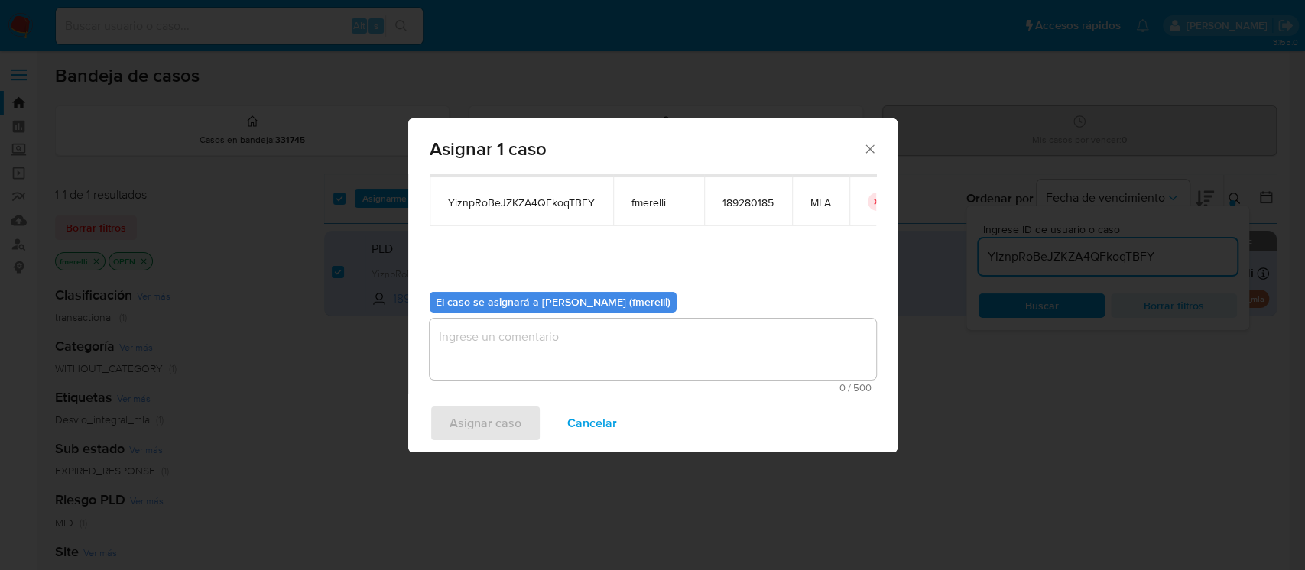
click at [549, 330] on textarea "assign-modal" at bounding box center [653, 349] width 446 height 61
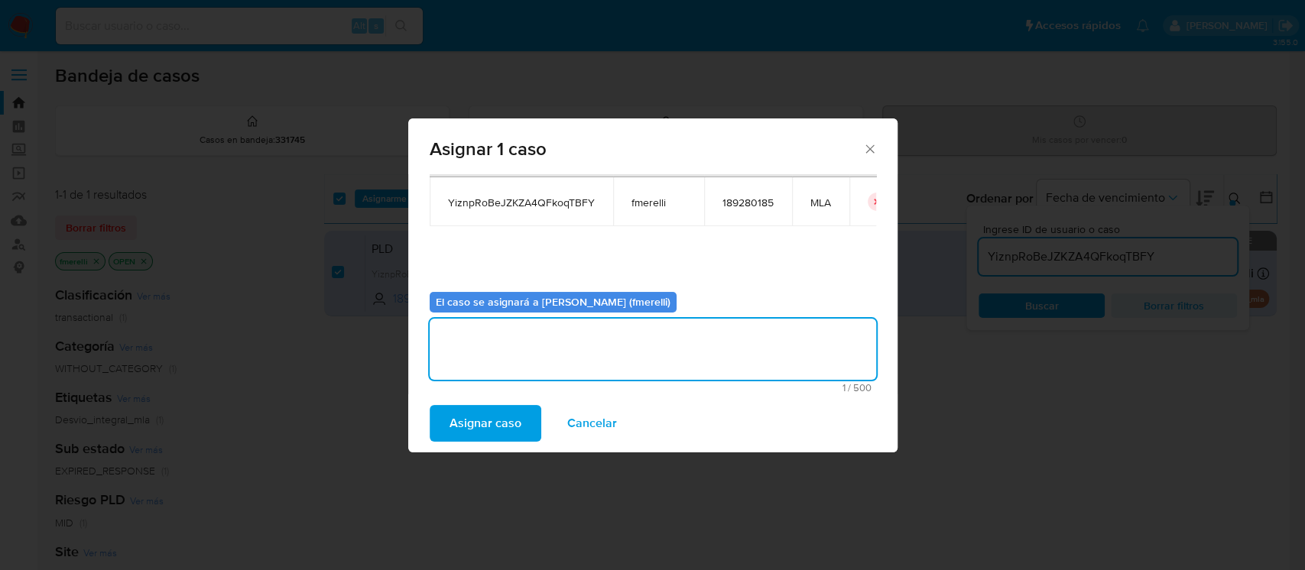
click at [461, 423] on span "Asignar caso" at bounding box center [485, 424] width 72 height 34
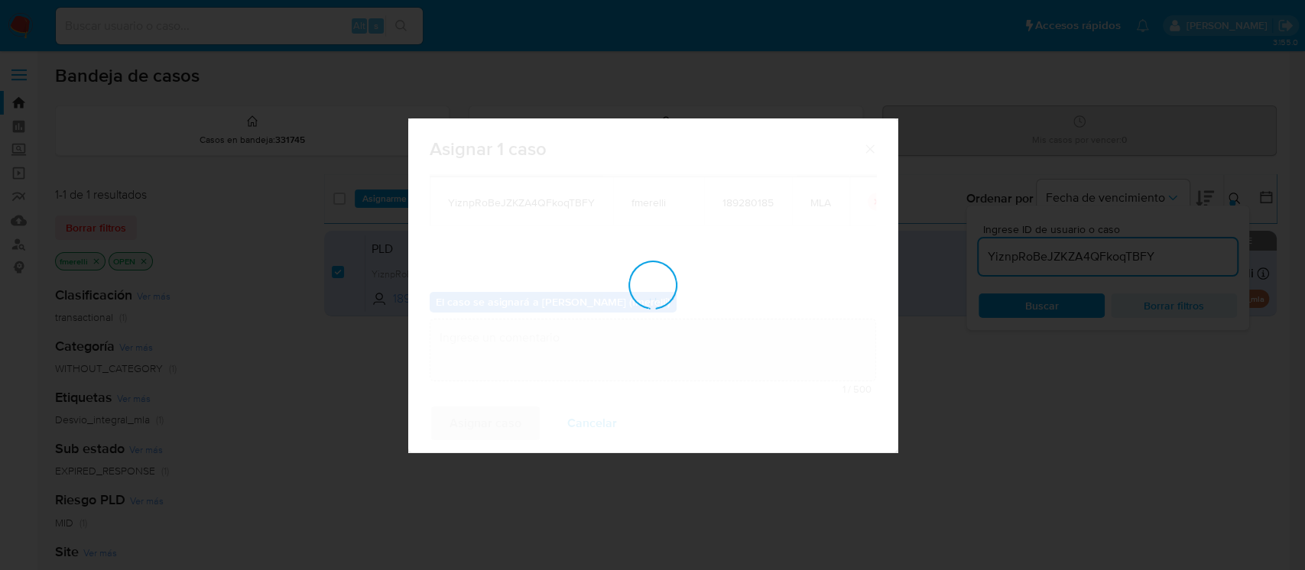
checkbox input "false"
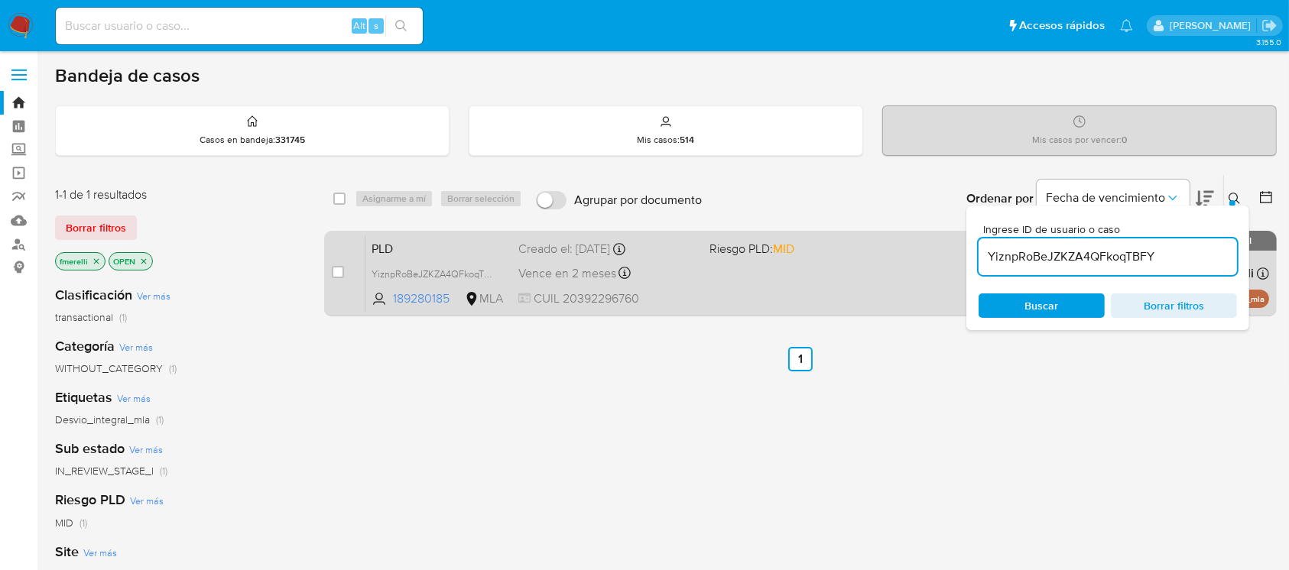
click at [566, 291] on span "CUIL 20392296760" at bounding box center [607, 298] width 178 height 17
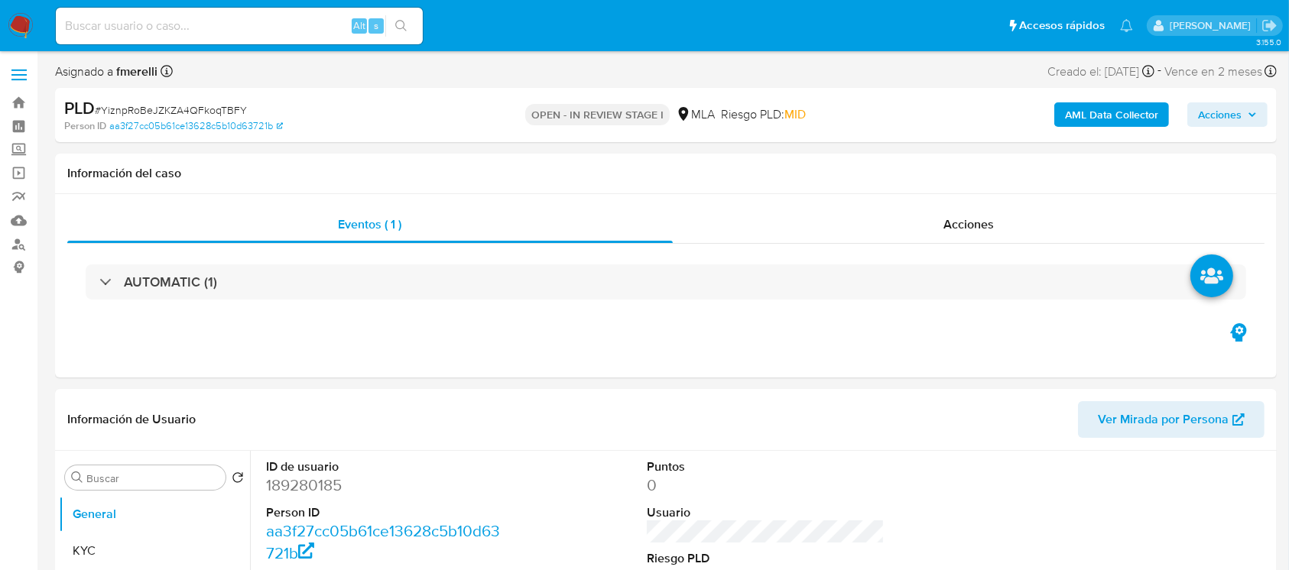
select select "10"
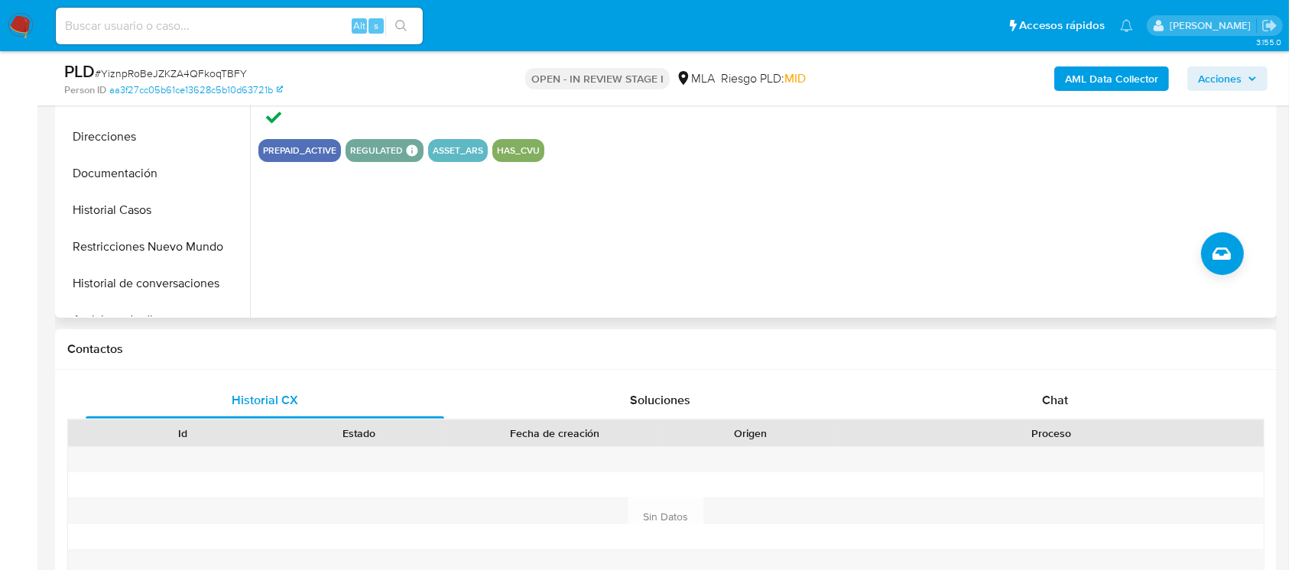
scroll to position [471, 0]
click at [1026, 406] on div "Chat" at bounding box center [1055, 399] width 358 height 37
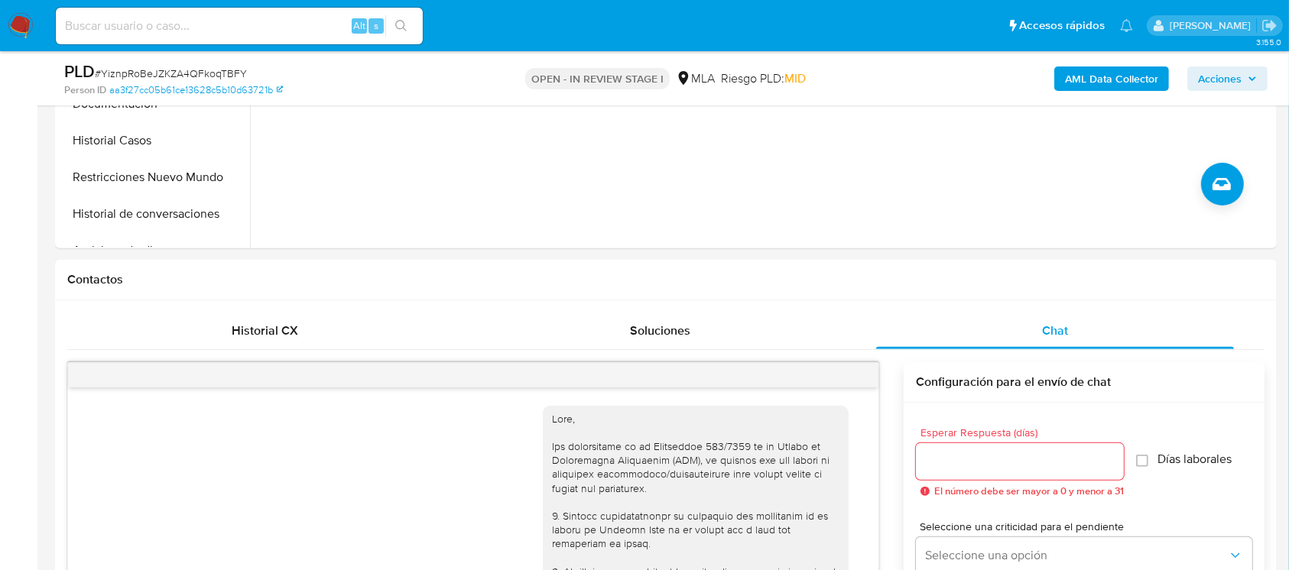
scroll to position [937, 0]
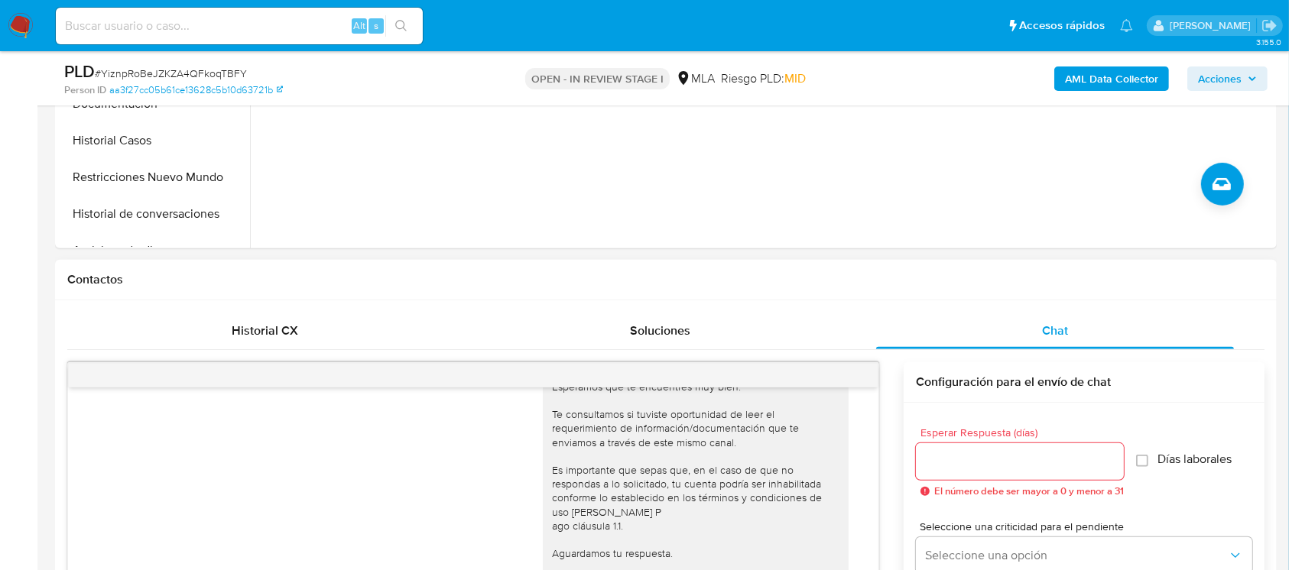
click at [843, 374] on div at bounding box center [473, 375] width 810 height 24
click at [850, 373] on button "menu-action" at bounding box center [841, 375] width 50 height 37
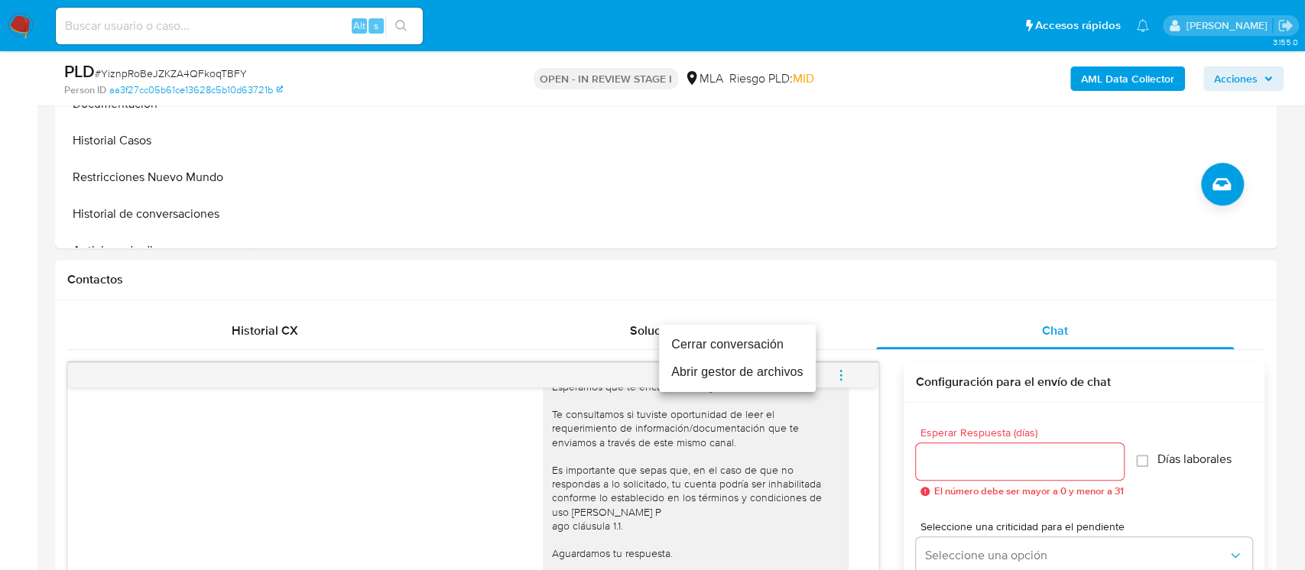
click at [751, 351] on li "Cerrar conversación" at bounding box center [737, 345] width 157 height 28
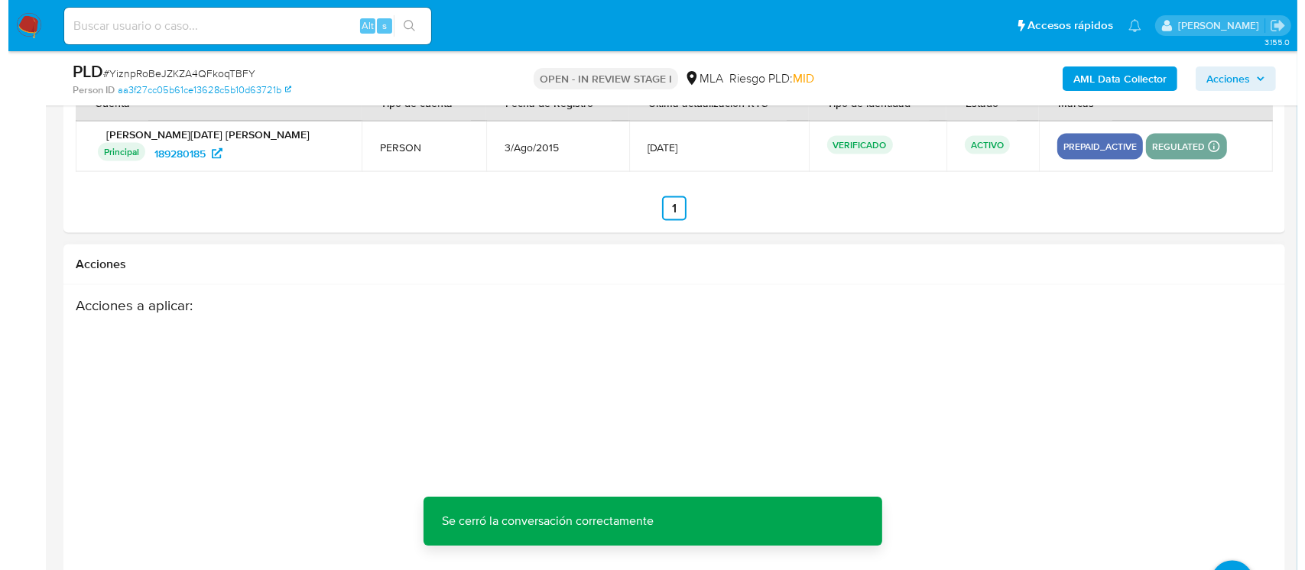
scroll to position [2688, 0]
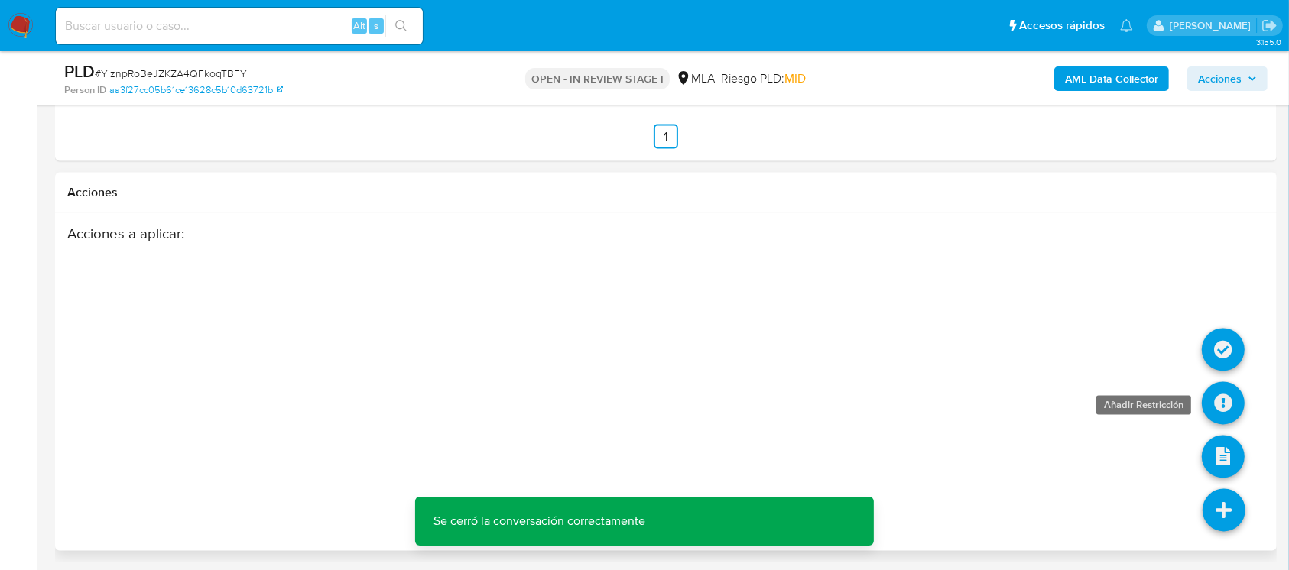
click at [1216, 413] on icon at bounding box center [1223, 403] width 43 height 43
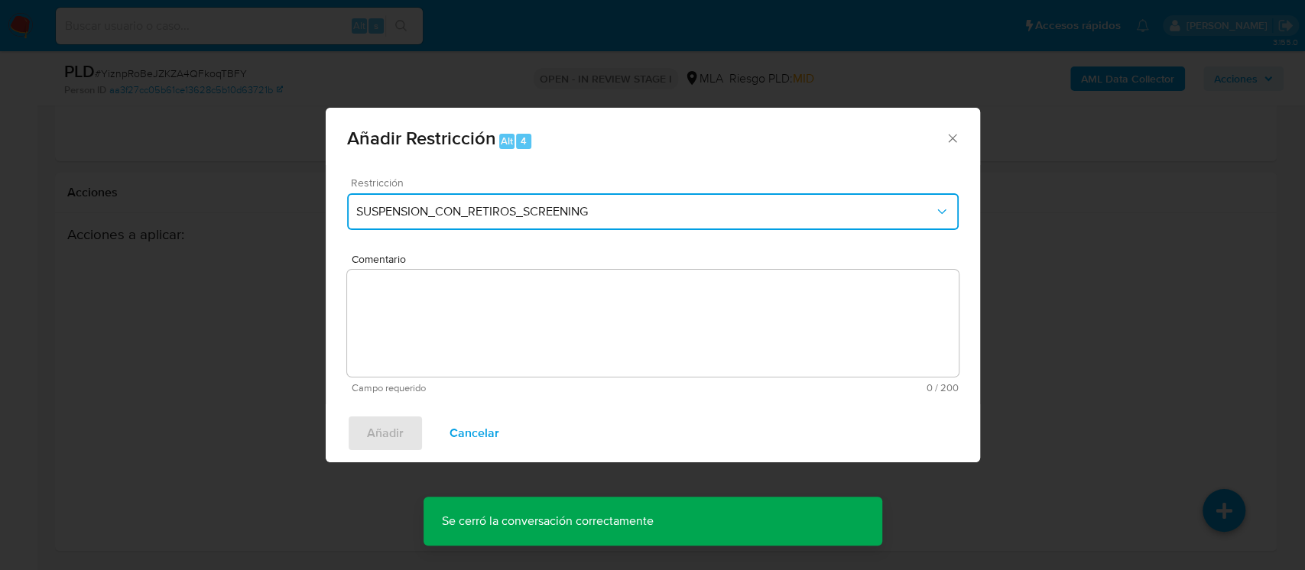
click at [725, 211] on span "SUSPENSION_CON_RETIROS_SCREENING" at bounding box center [645, 211] width 578 height 15
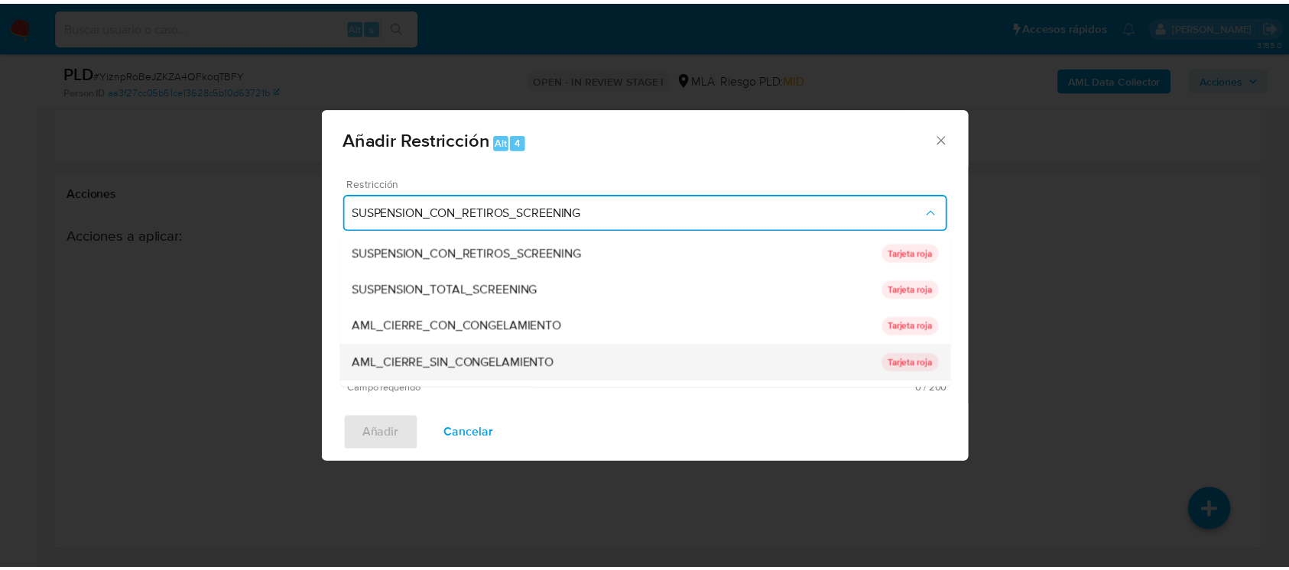
scroll to position [324, 0]
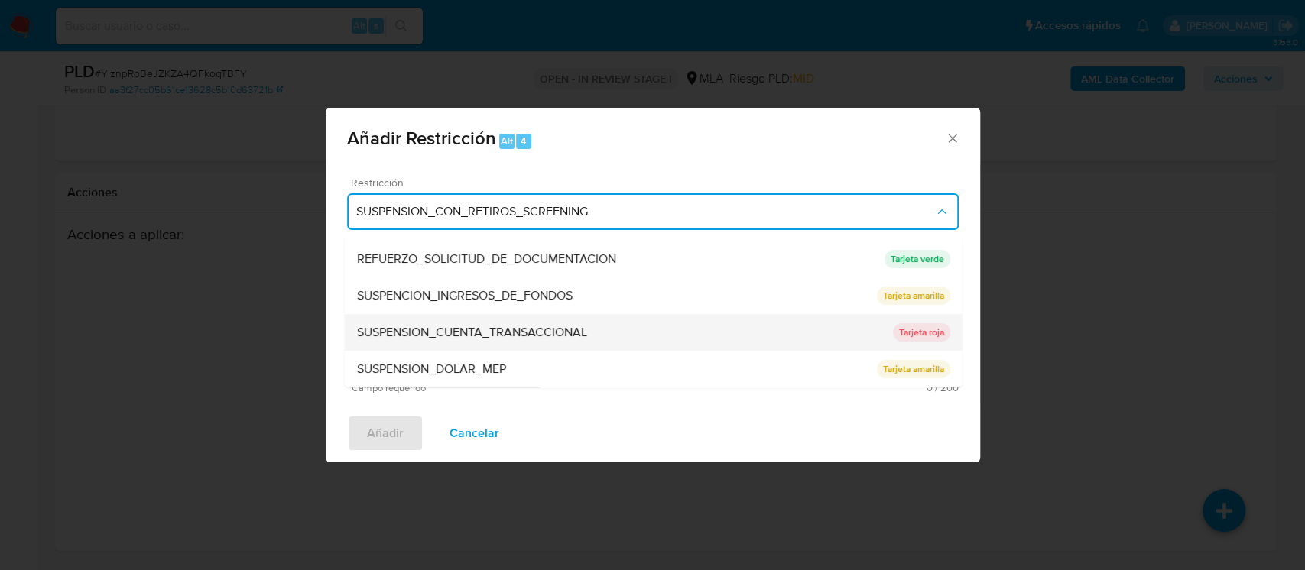
click at [671, 344] on div "SUSPENSION_CUENTA_TRANSACCIONAL" at bounding box center [624, 332] width 536 height 37
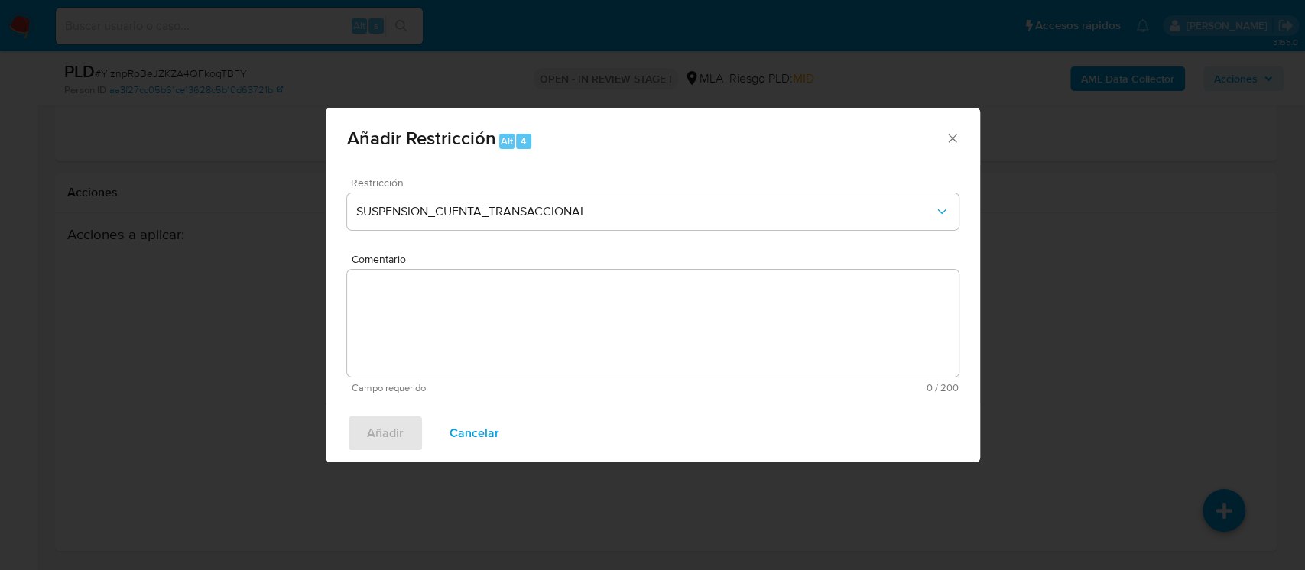
click at [648, 333] on textarea "Comentario" at bounding box center [652, 323] width 611 height 107
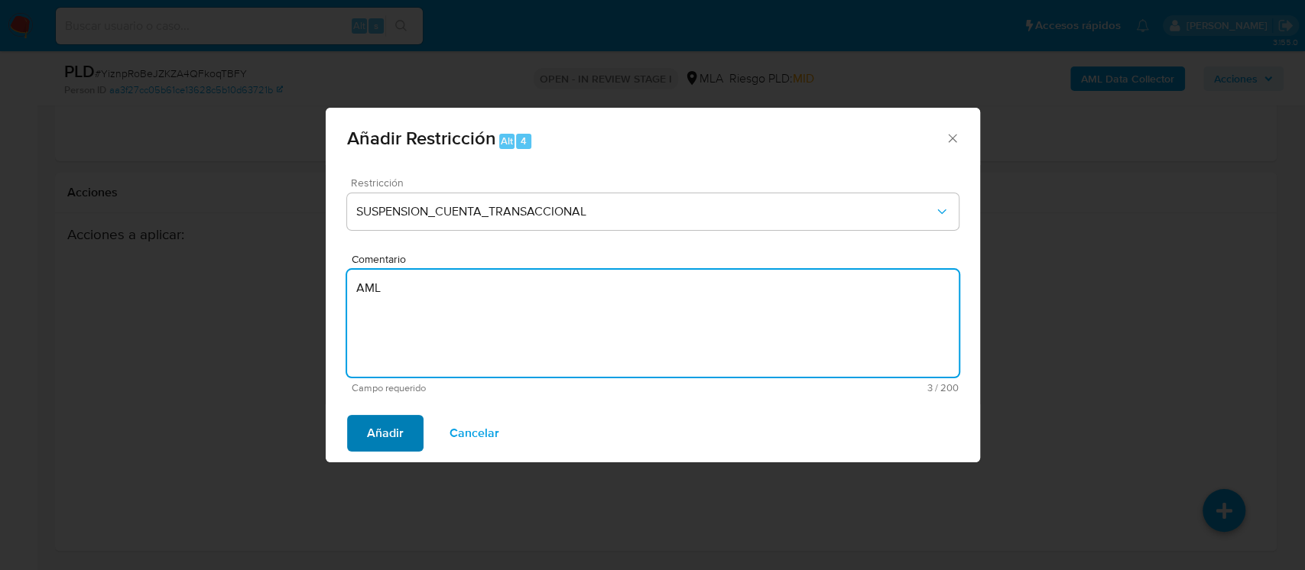
type textarea "AML"
click at [379, 443] on span "Añadir" at bounding box center [385, 434] width 37 height 34
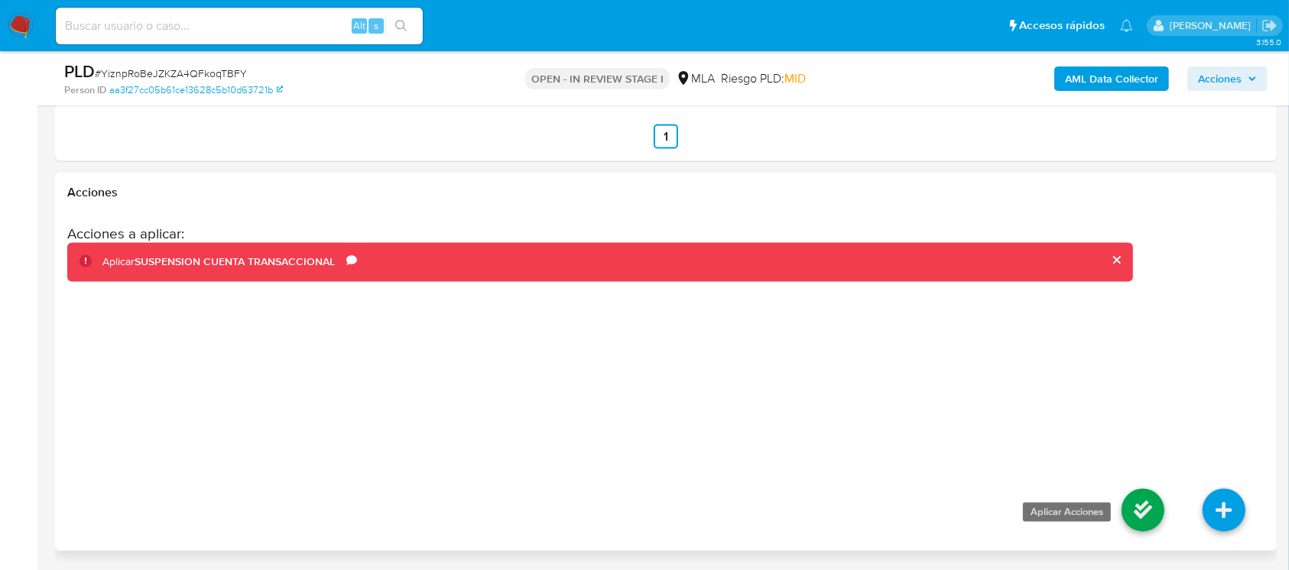
click at [1147, 506] on icon at bounding box center [1142, 510] width 43 height 43
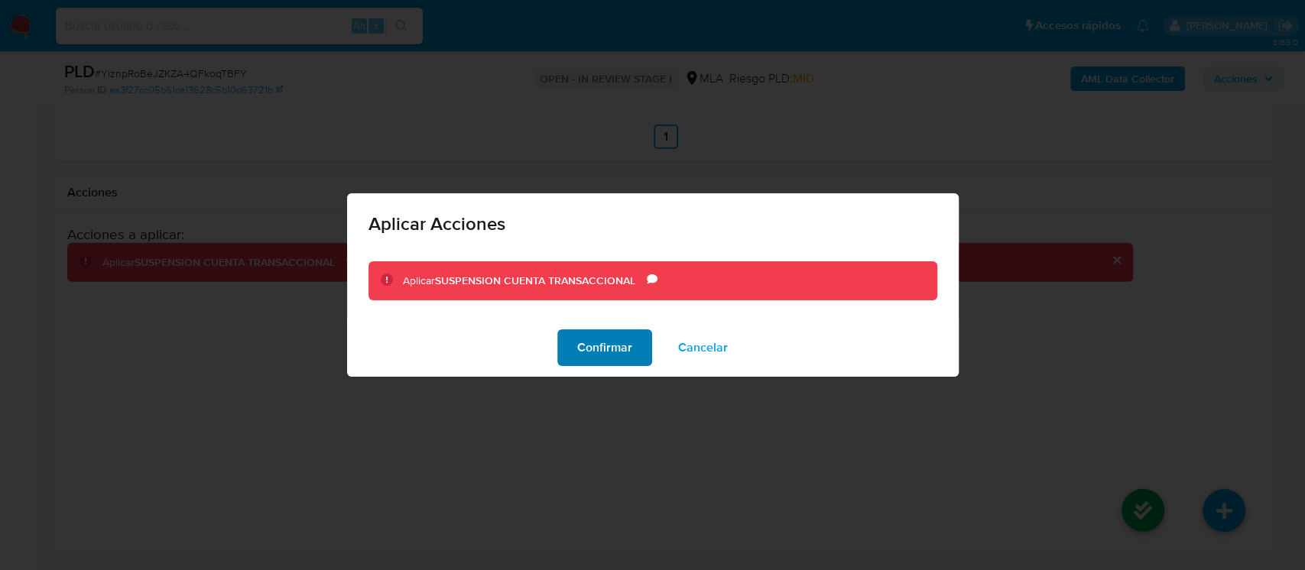
click at [627, 358] on span "Confirmar" at bounding box center [604, 348] width 55 height 34
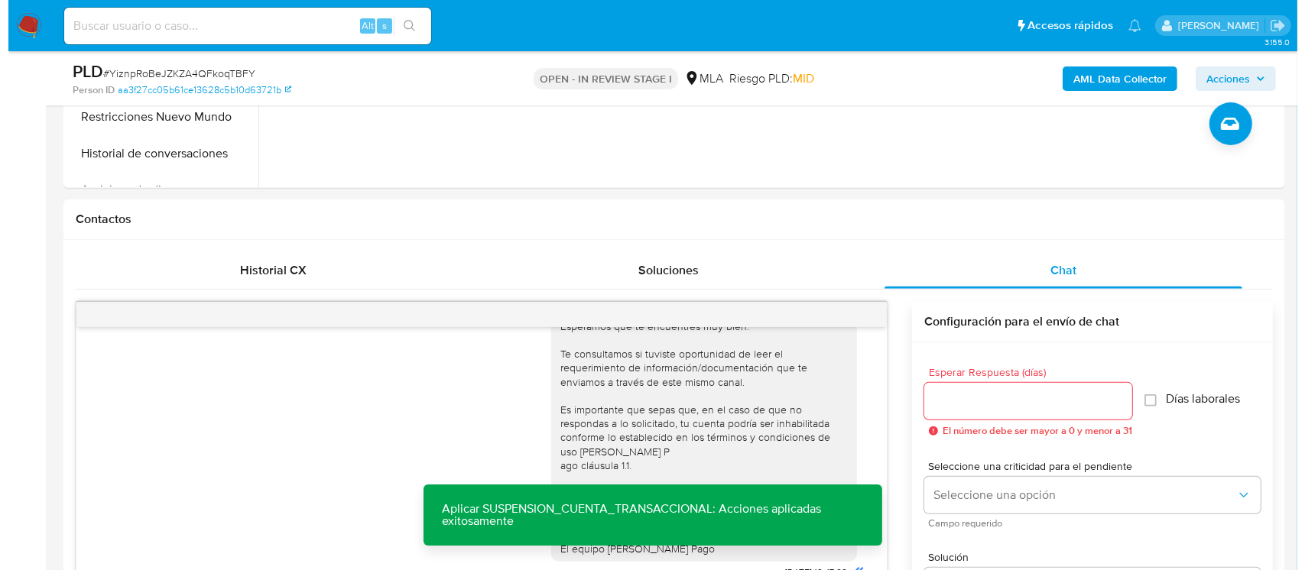
scroll to position [53, 0]
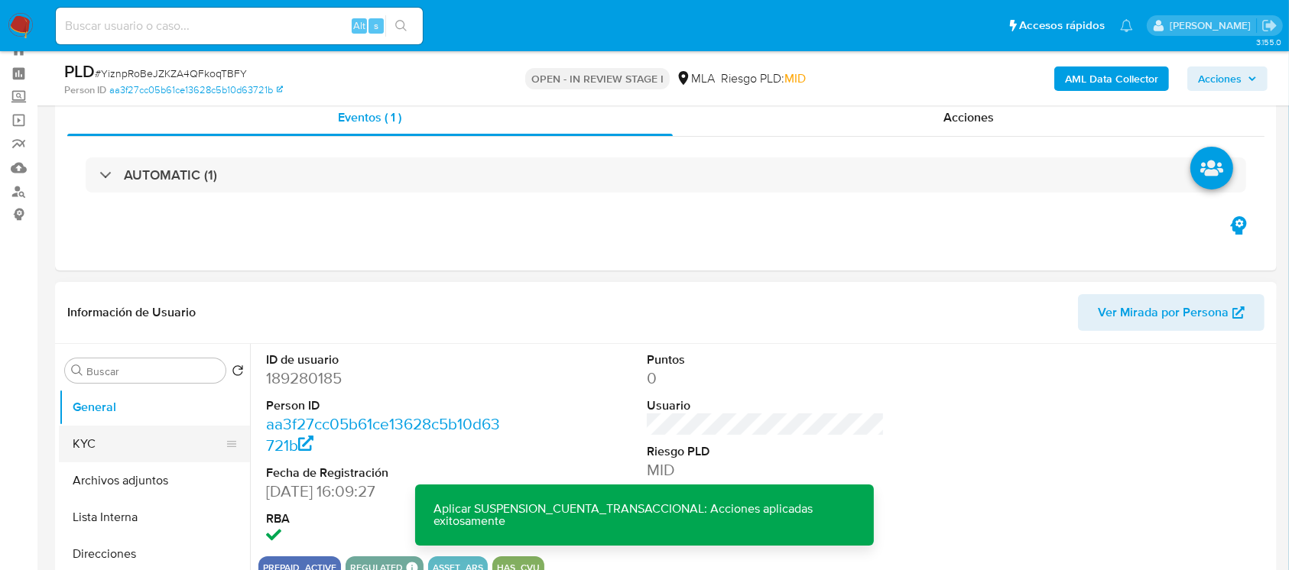
click at [83, 441] on button "KYC" at bounding box center [148, 444] width 179 height 37
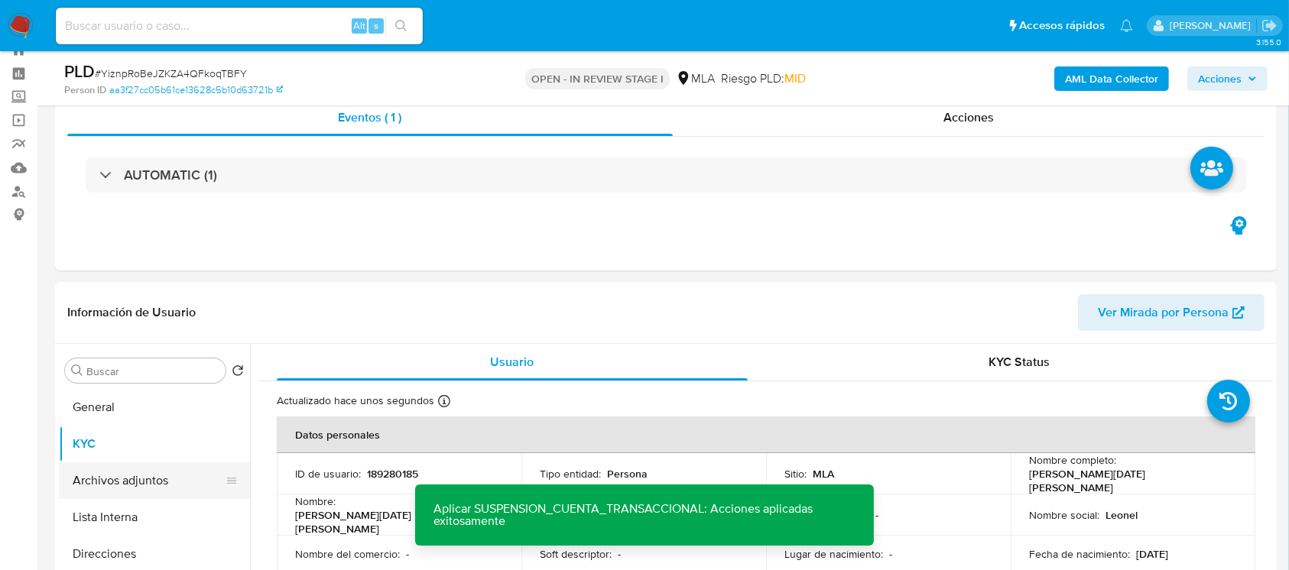
click at [99, 467] on button "Archivos adjuntos" at bounding box center [148, 480] width 179 height 37
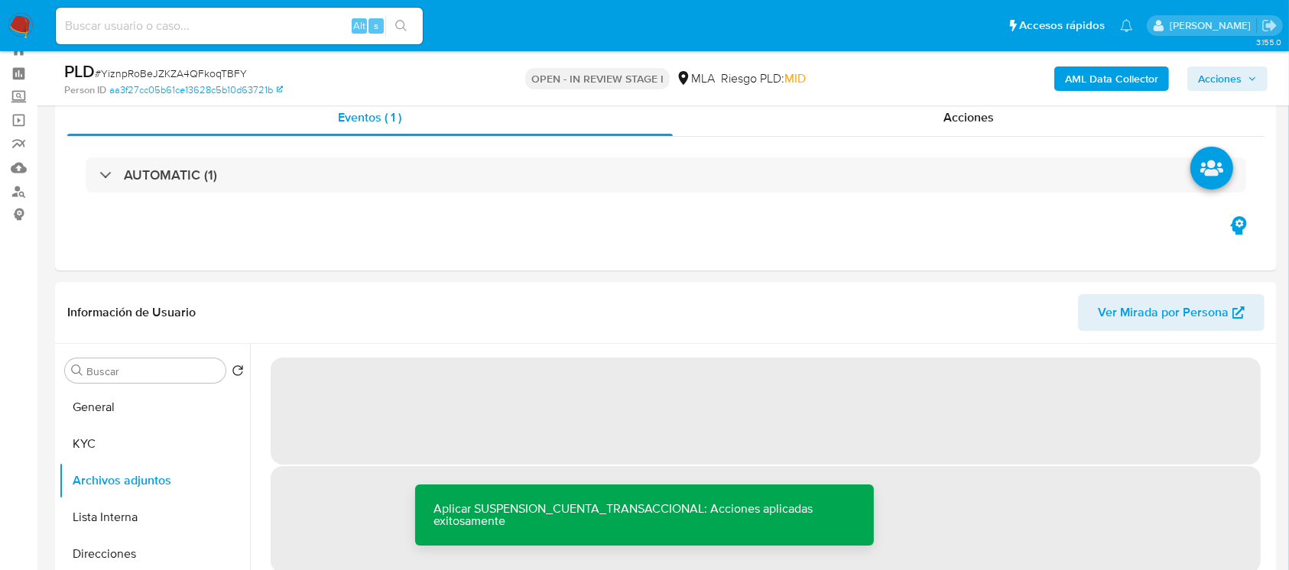
click at [1097, 63] on div "AML Data Collector Acciones" at bounding box center [1069, 78] width 397 height 36
click at [1088, 72] on b "AML Data Collector" at bounding box center [1111, 78] width 93 height 24
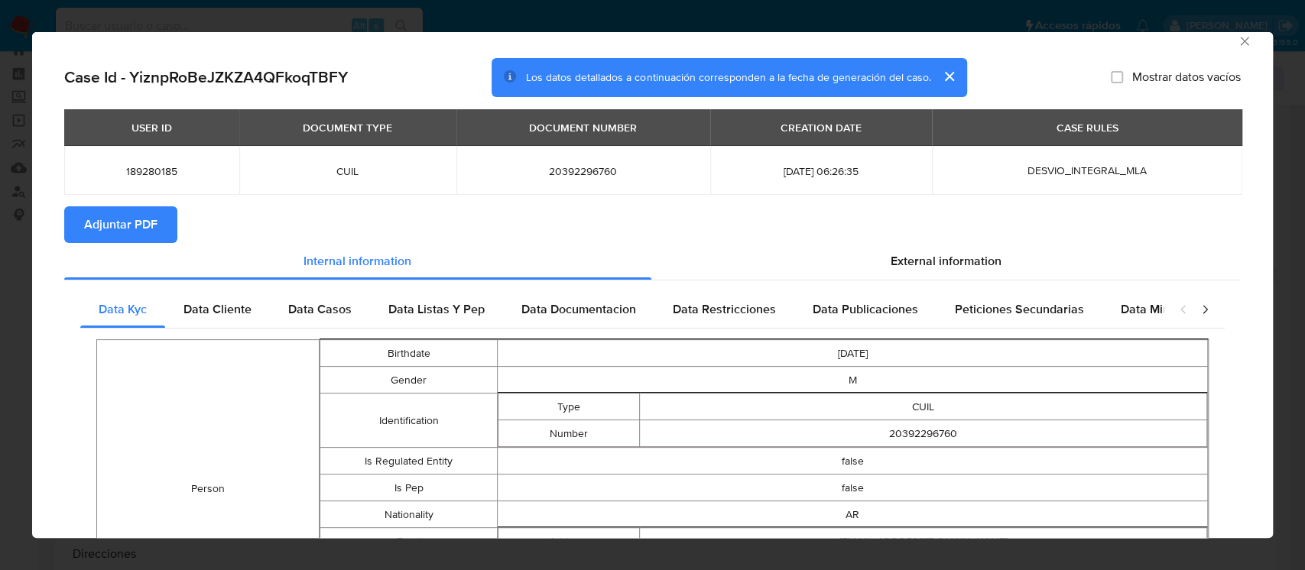
scroll to position [0, 0]
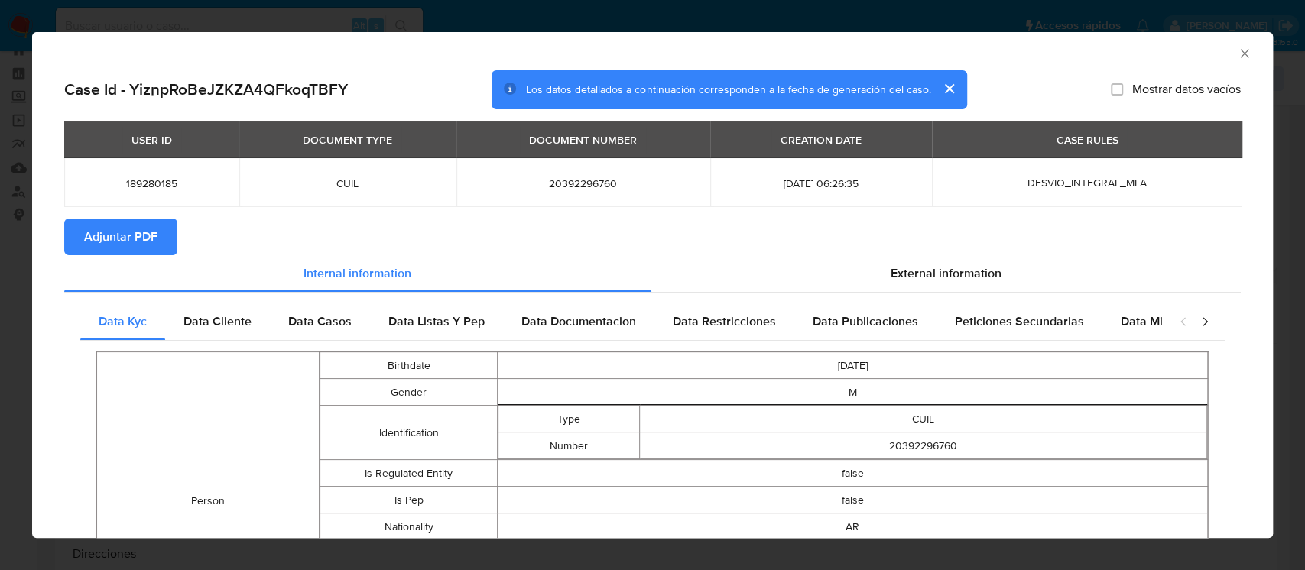
click at [231, 312] on div "Data Cliente" at bounding box center [217, 321] width 105 height 37
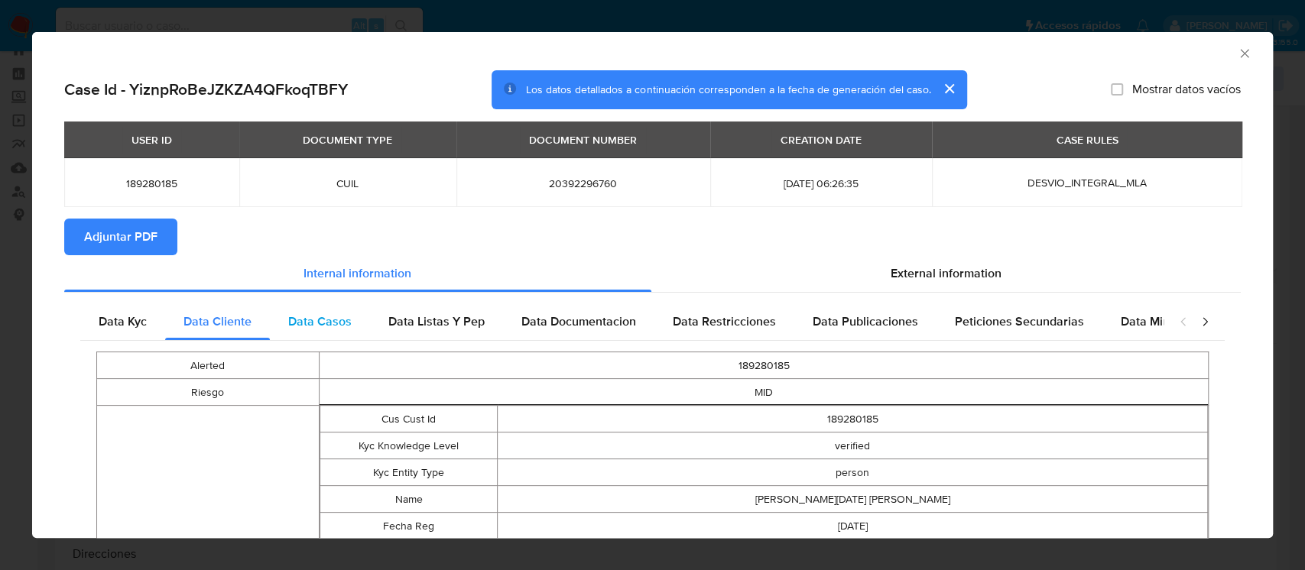
click at [340, 315] on span "Data Casos" at bounding box center [319, 322] width 63 height 18
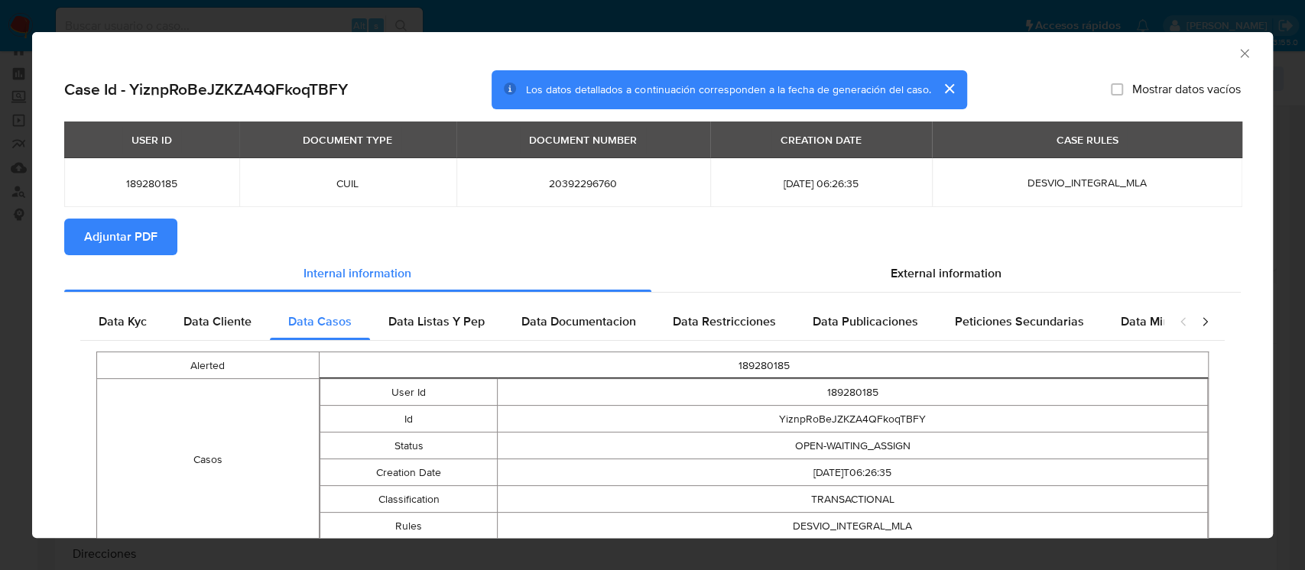
scroll to position [79, 0]
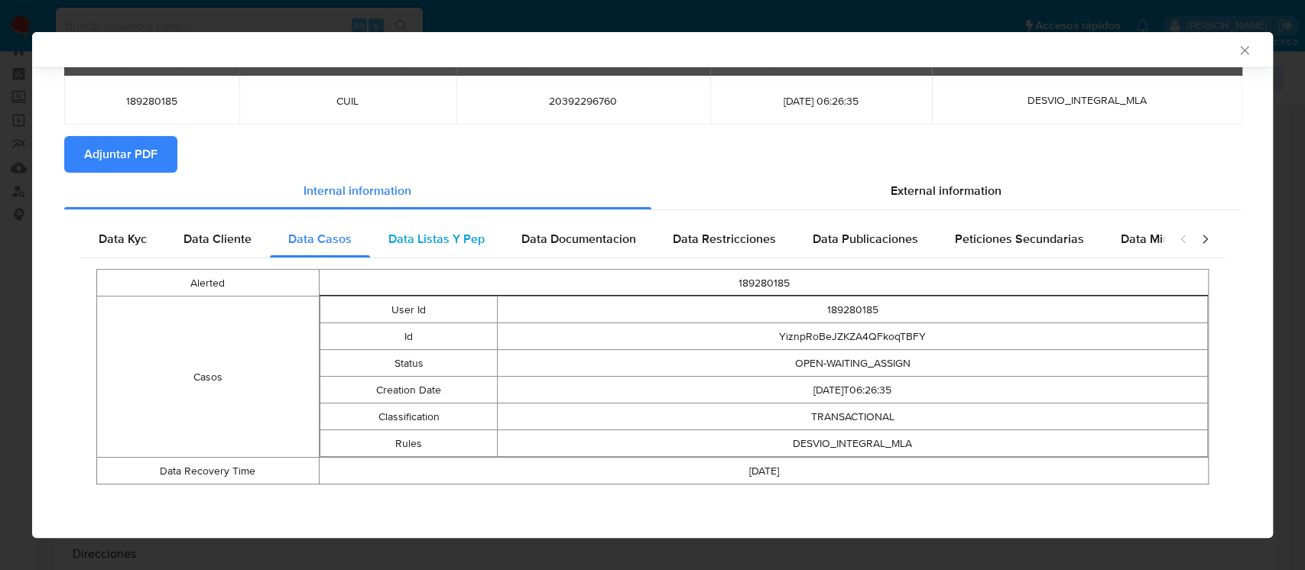
click at [431, 246] on span "Data Listas Y Pep" at bounding box center [436, 239] width 96 height 18
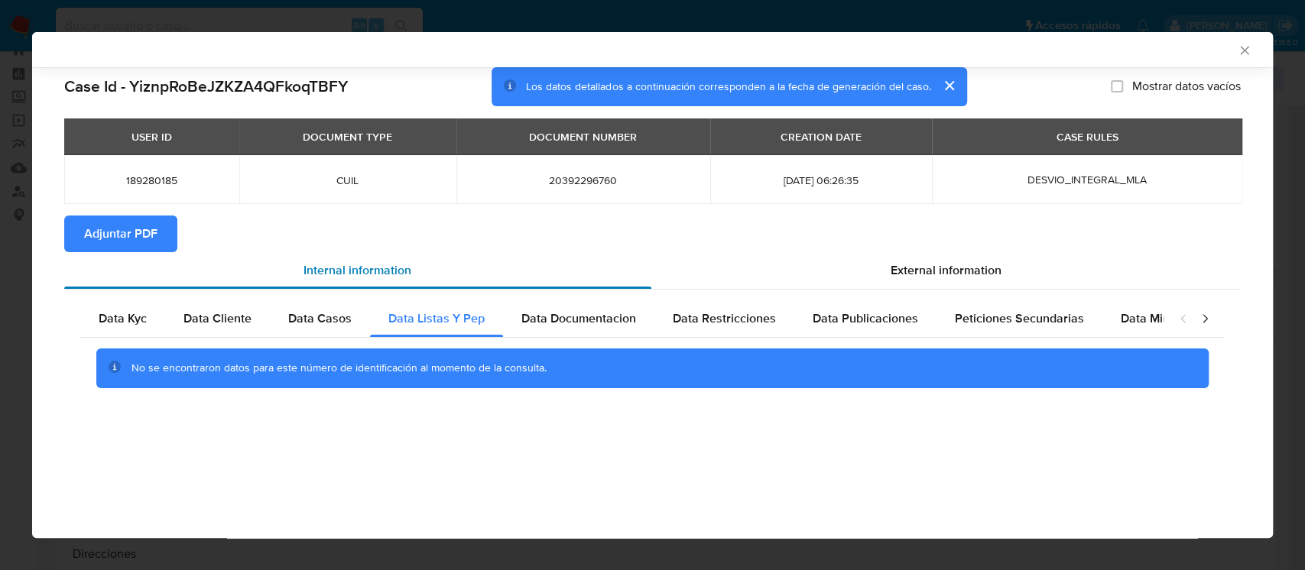
scroll to position [0, 0]
click at [576, 314] on span "Data Documentacion" at bounding box center [578, 319] width 115 height 18
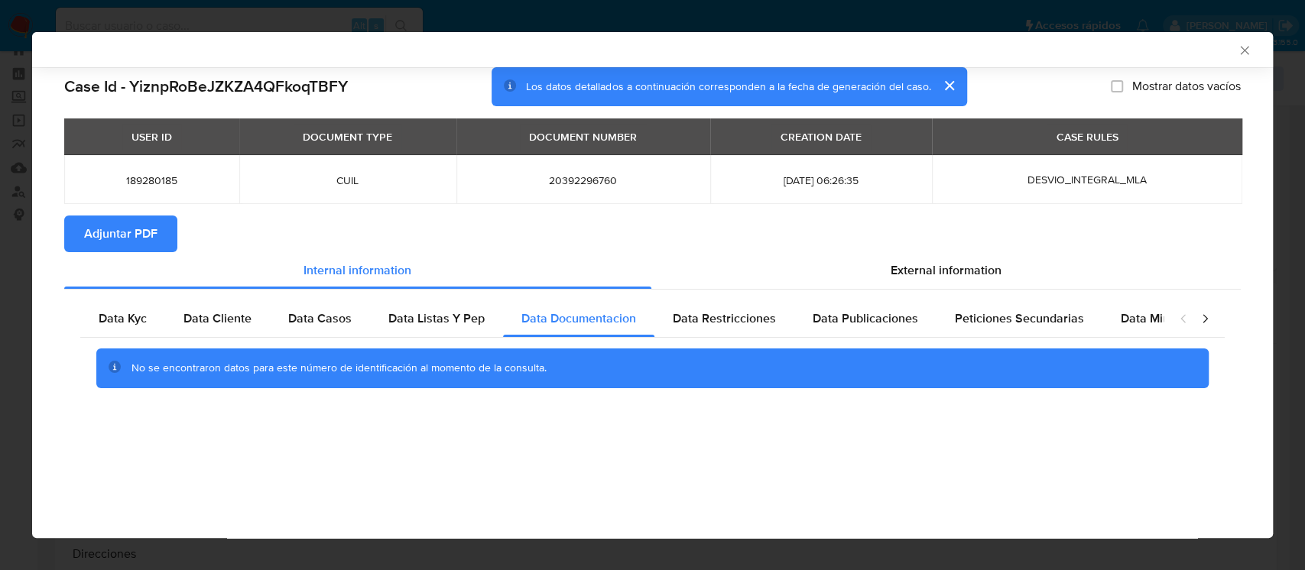
click at [768, 345] on div "No se encontraron datos para este número de identificación al momento de la con…" at bounding box center [652, 368] width 1144 height 61
click at [752, 341] on div "No se encontraron datos para este número de identificación al momento de la con…" at bounding box center [652, 368] width 1144 height 61
click at [745, 329] on div "Data Restricciones" at bounding box center [724, 318] width 140 height 37
click at [794, 332] on div "Data Publicaciones" at bounding box center [865, 318] width 142 height 37
click at [986, 342] on div "No se encontraron datos para este número de identificación al momento de la con…" at bounding box center [652, 368] width 1144 height 61
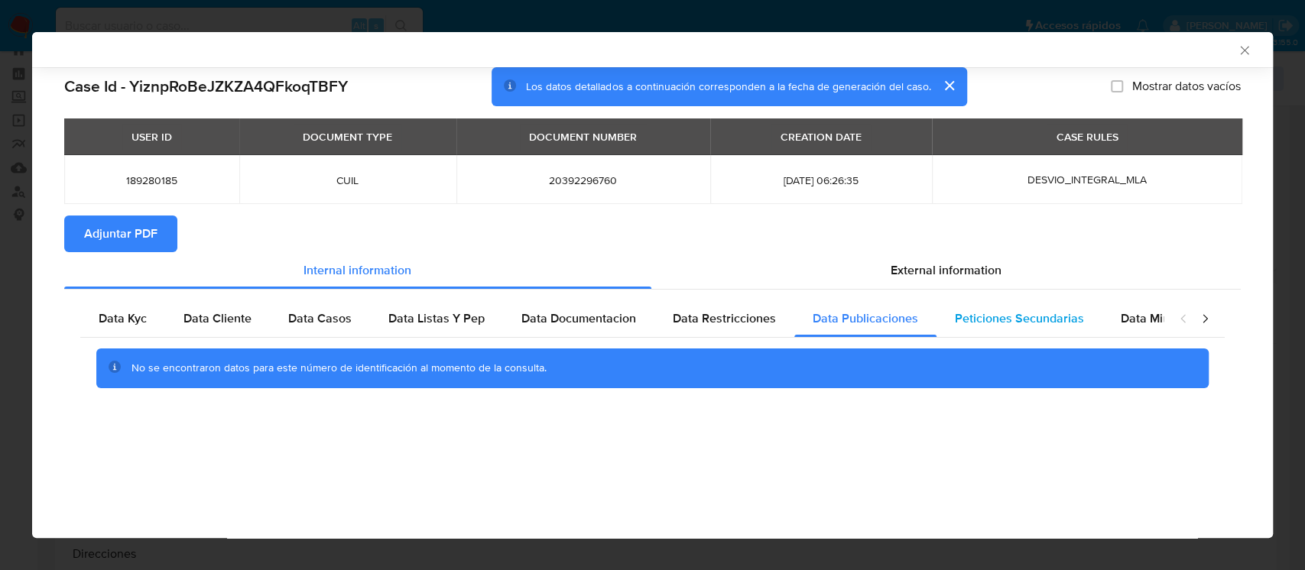
click at [1023, 319] on span "Peticiones Secundarias" at bounding box center [1019, 319] width 129 height 18
click at [1121, 325] on span "Data Minoridad" at bounding box center [1163, 319] width 84 height 18
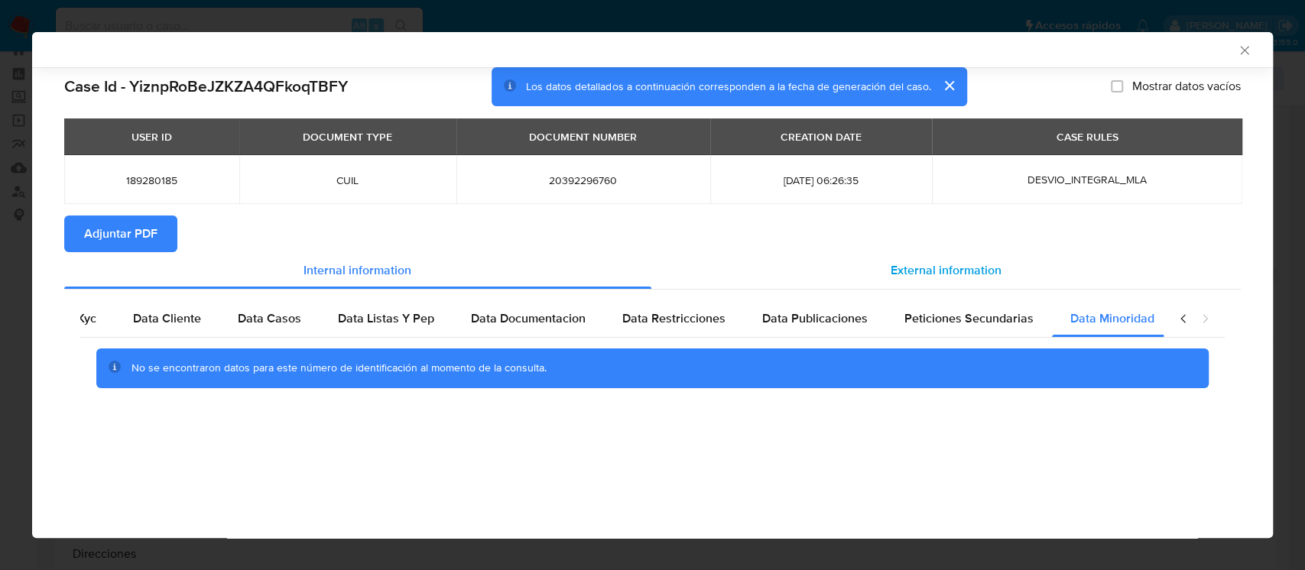
scroll to position [0, 51]
click at [899, 252] on div "External information" at bounding box center [946, 270] width 590 height 37
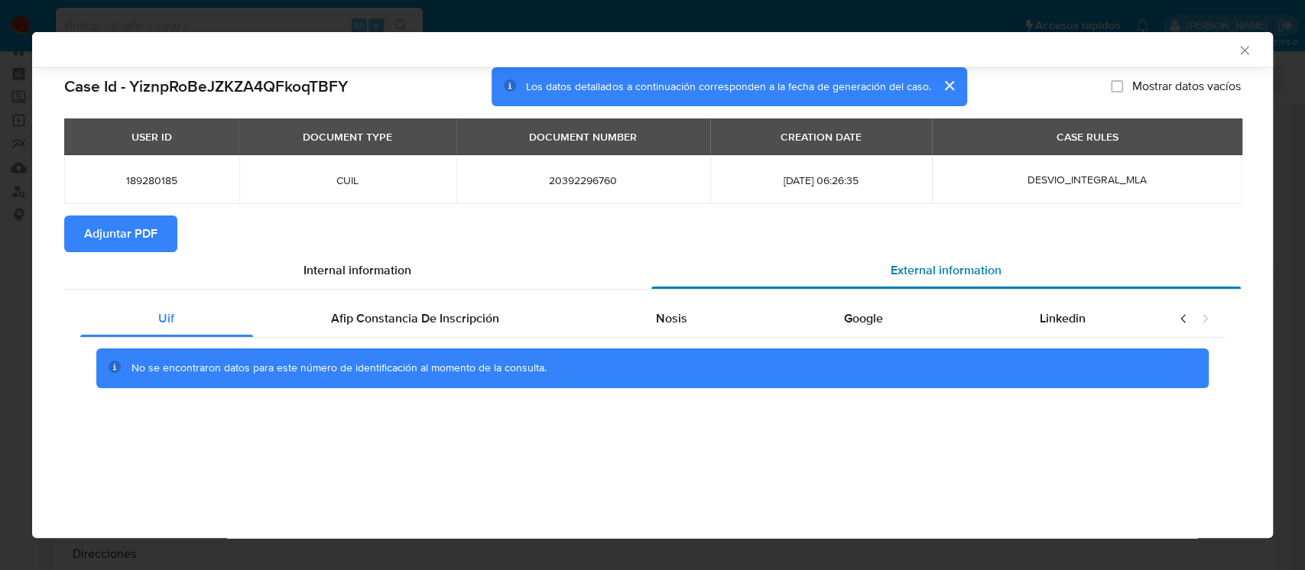
scroll to position [0, 0]
click at [379, 315] on span "Afip Constancia De Inscripción" at bounding box center [415, 319] width 168 height 18
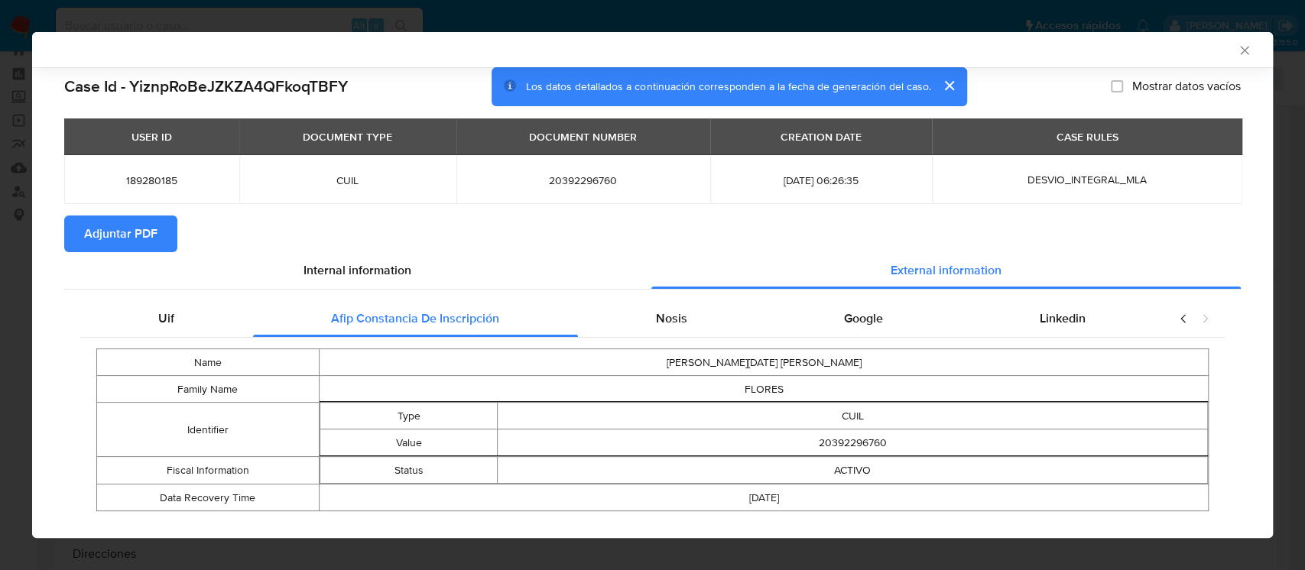
scroll to position [29, 0]
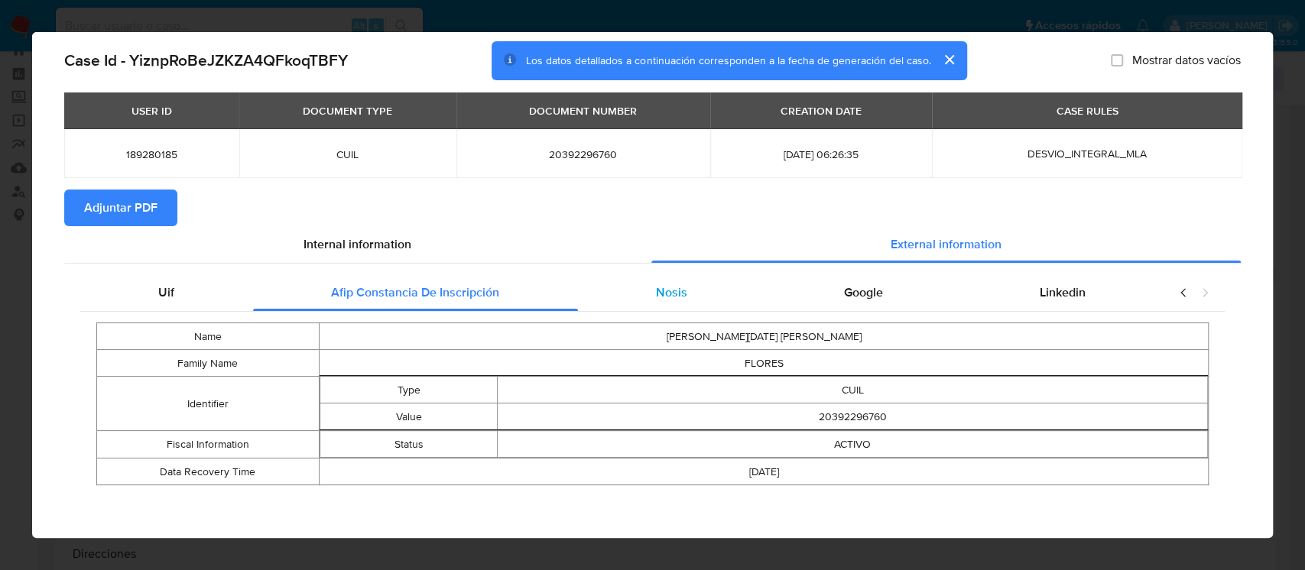
click at [656, 284] on span "Nosis" at bounding box center [671, 293] width 31 height 18
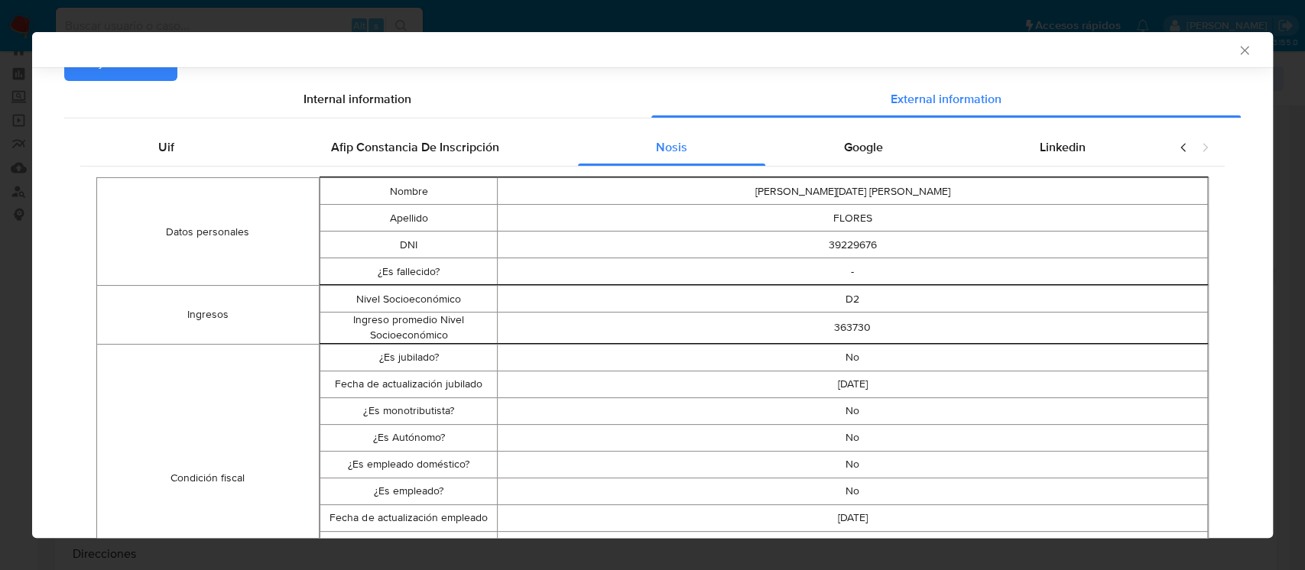
scroll to position [172, 0]
drag, startPoint x: 839, startPoint y: 401, endPoint x: 858, endPoint y: 478, distance: 80.5
click at [858, 478] on tbody "¿Es jubilado? No Fecha de actualización jubilado 2016-11-21 ¿Es monotributista?…" at bounding box center [763, 477] width 887 height 268
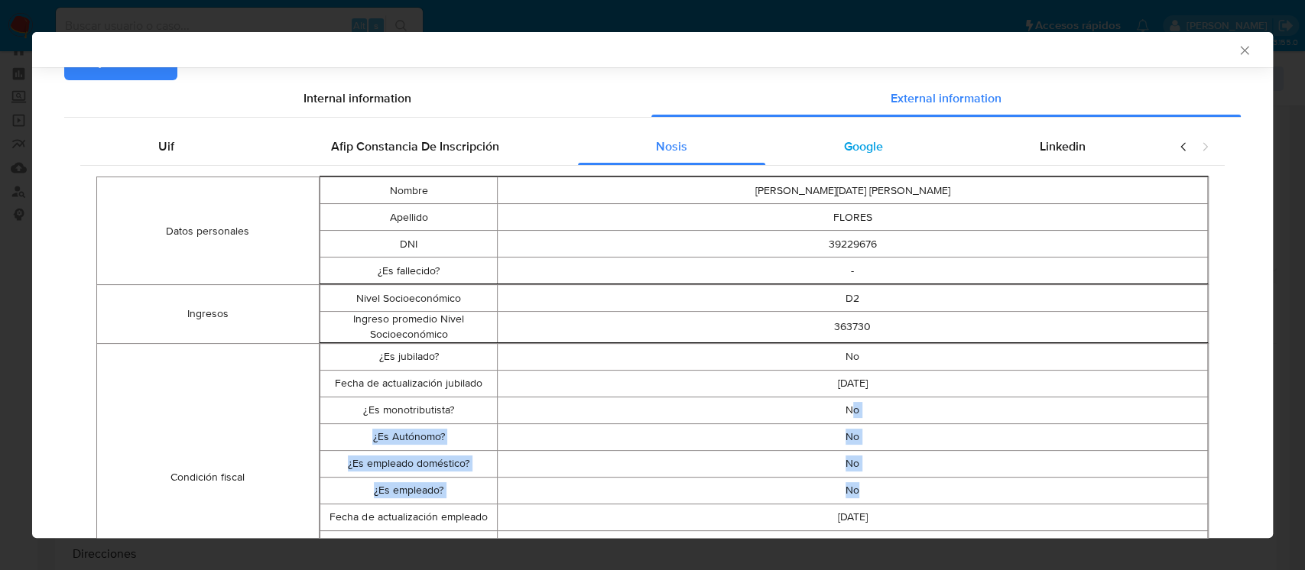
click at [873, 162] on div "Google" at bounding box center [863, 146] width 196 height 37
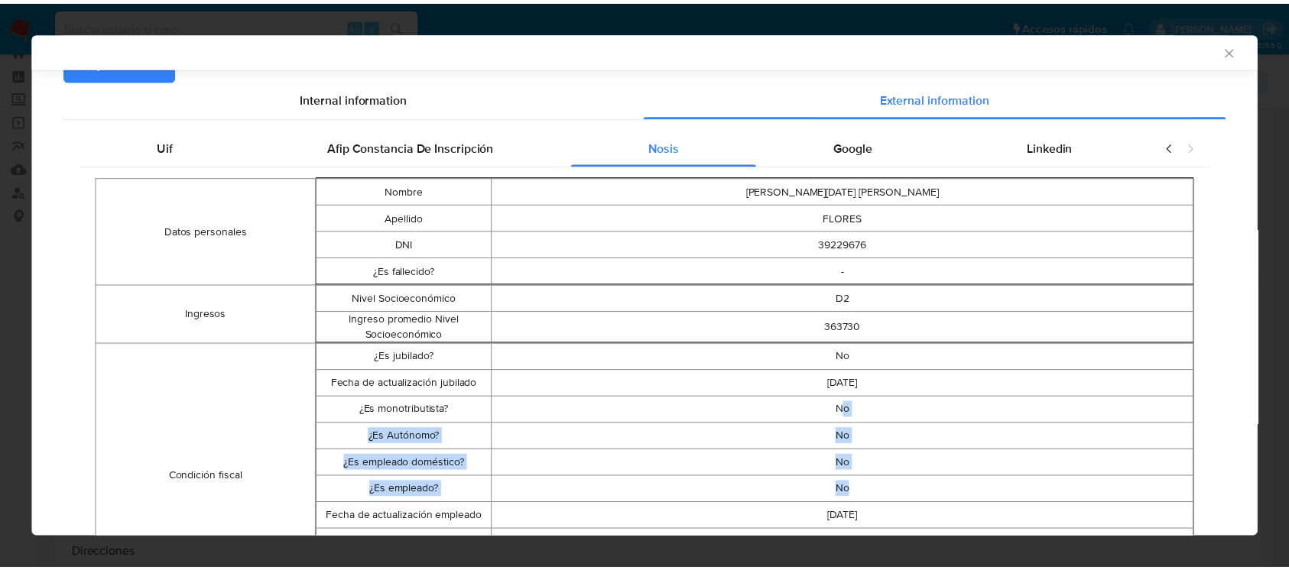
scroll to position [0, 0]
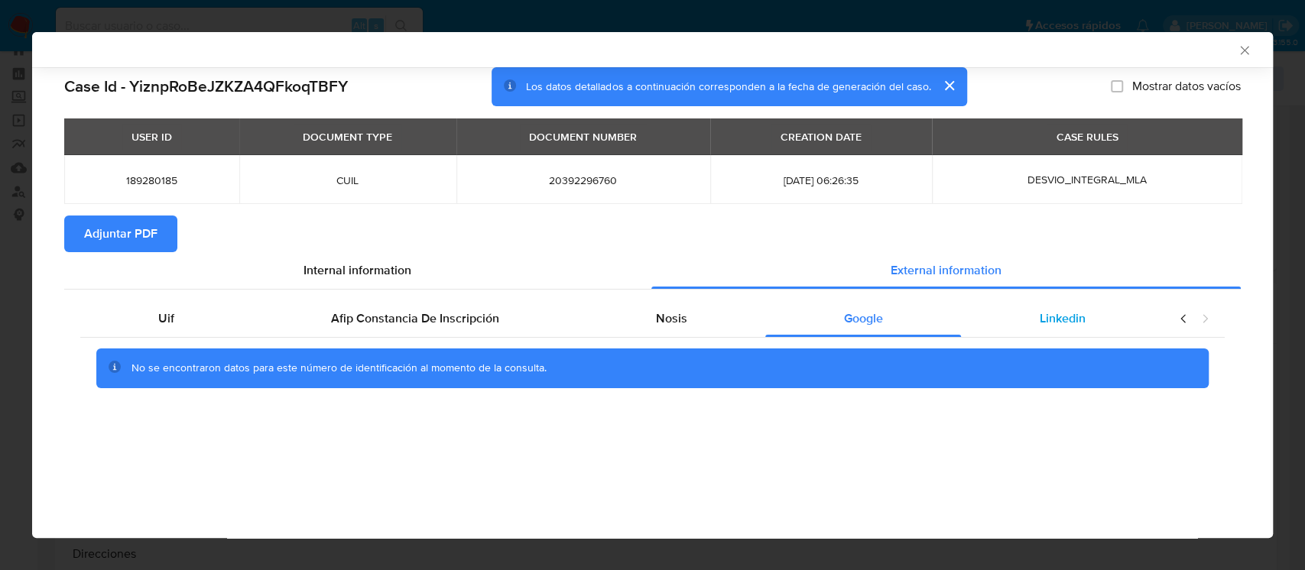
click at [1043, 316] on span "Linkedin" at bounding box center [1063, 319] width 46 height 18
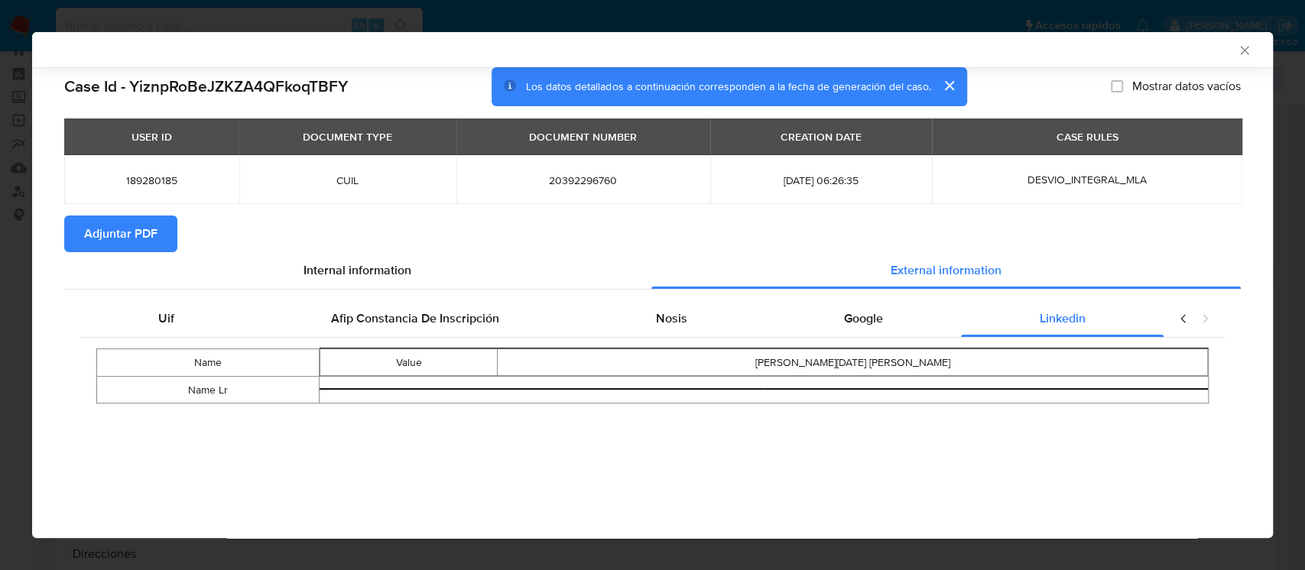
click at [126, 238] on span "Adjuntar PDF" at bounding box center [120, 234] width 73 height 34
click at [1250, 53] on icon "Cerrar ventana" at bounding box center [1244, 50] width 15 height 15
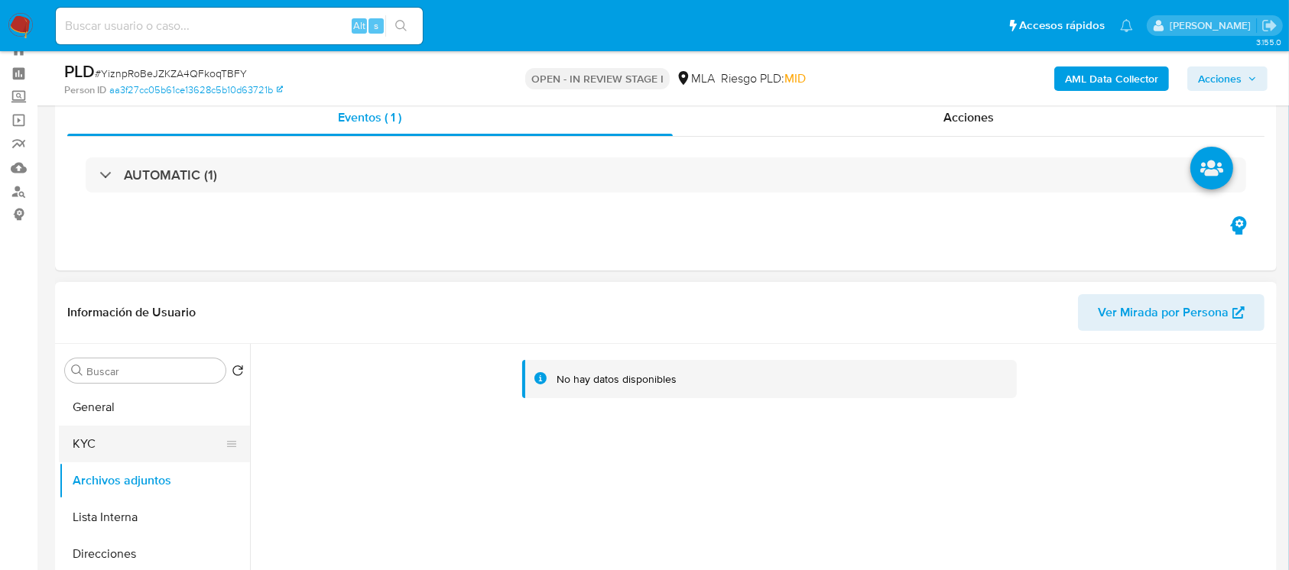
click at [102, 450] on button "KYC" at bounding box center [148, 444] width 179 height 37
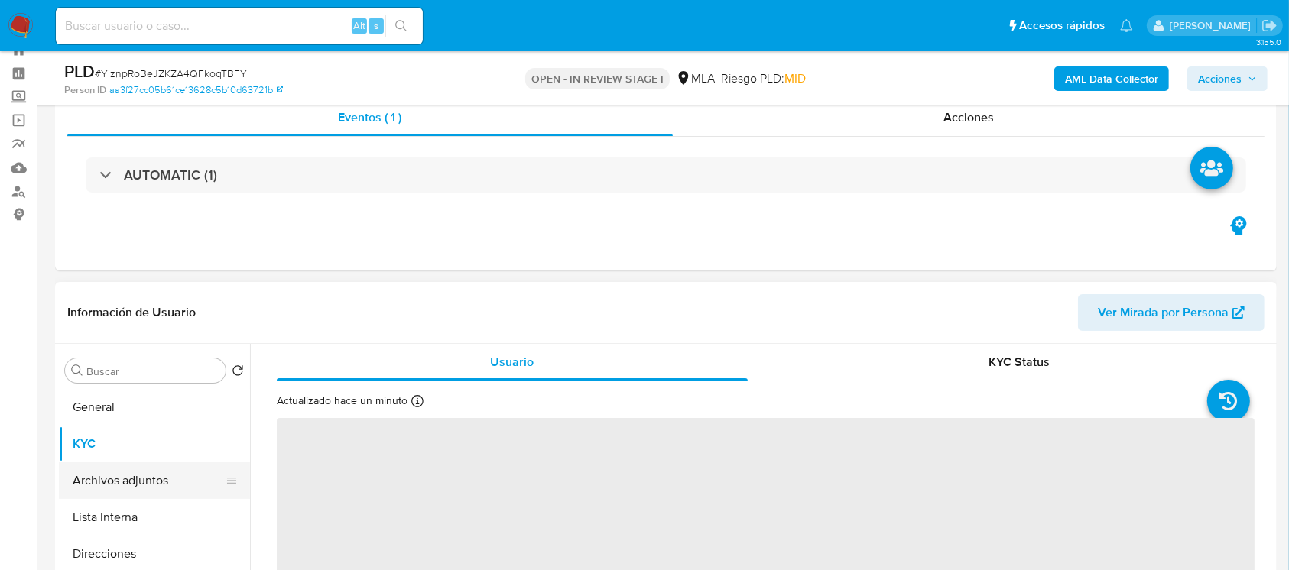
click at [144, 478] on button "Archivos adjuntos" at bounding box center [148, 480] width 179 height 37
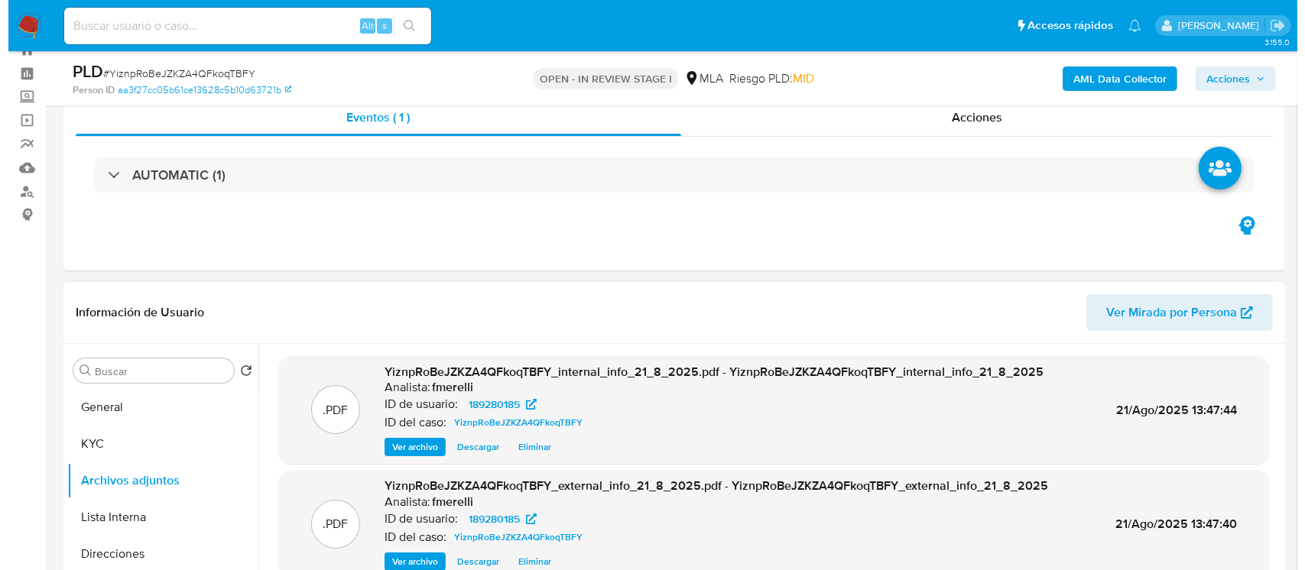
scroll to position [167, 0]
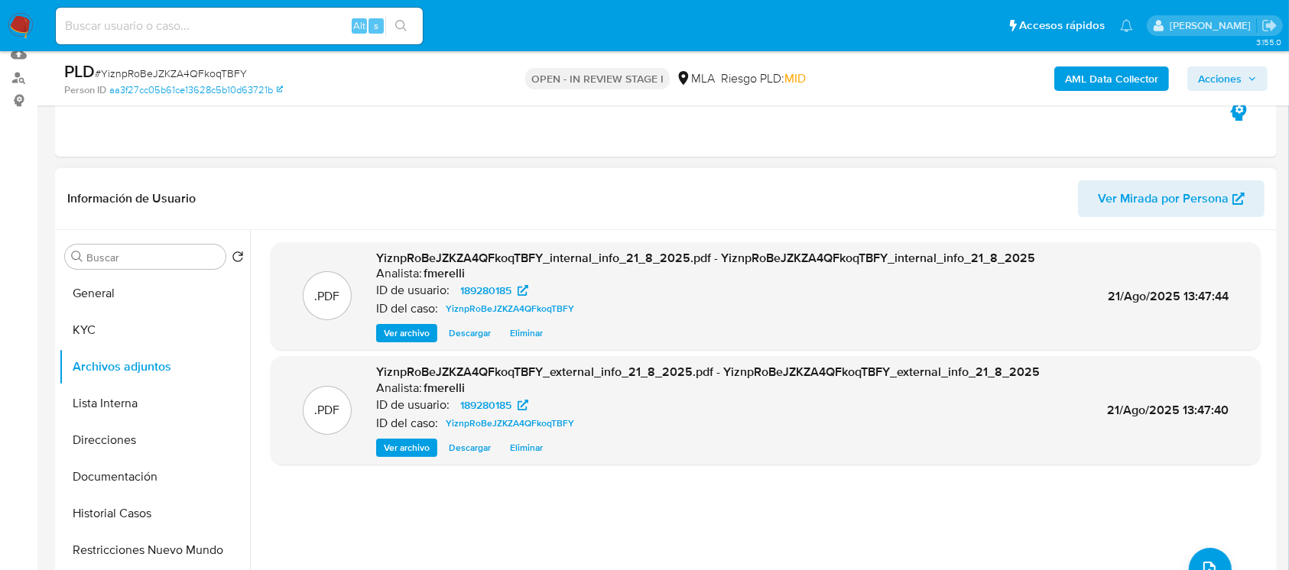
click at [410, 442] on span "Ver archivo" at bounding box center [407, 447] width 46 height 15
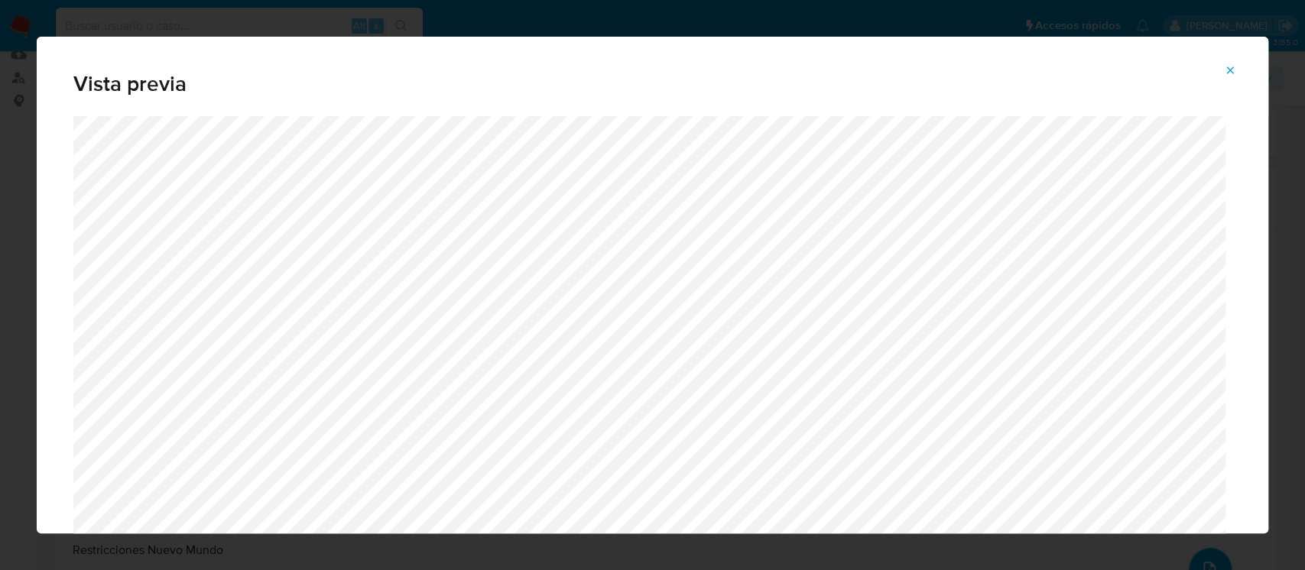
click at [1235, 70] on button "Attachment preview" at bounding box center [1230, 70] width 34 height 24
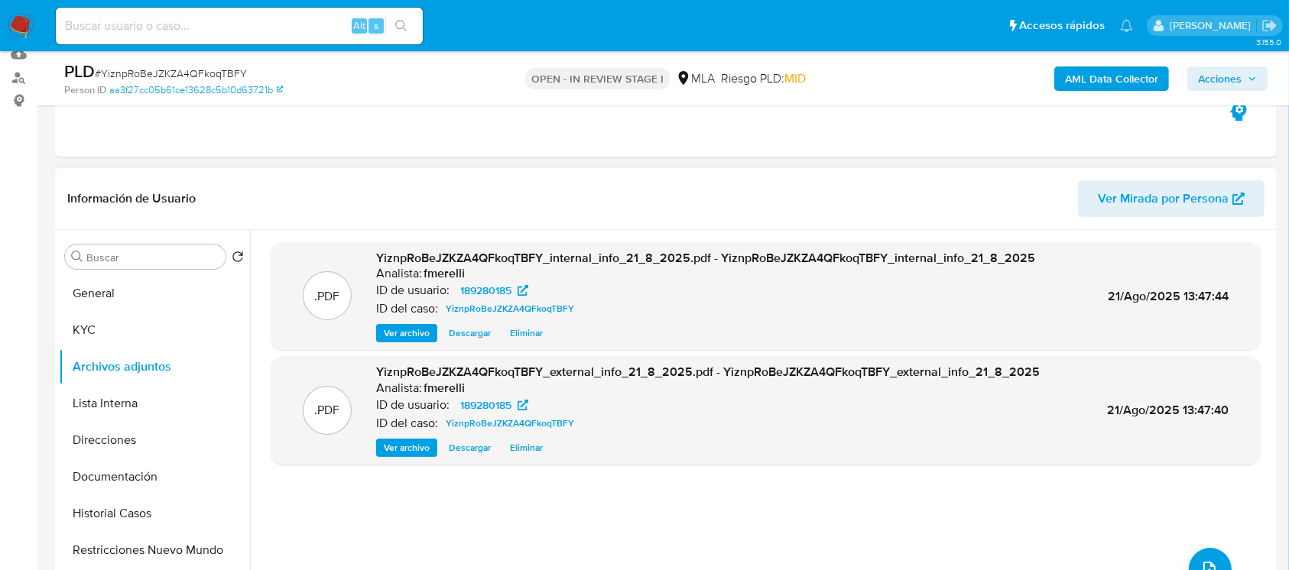
click at [416, 452] on span "Ver archivo" at bounding box center [407, 447] width 46 height 15
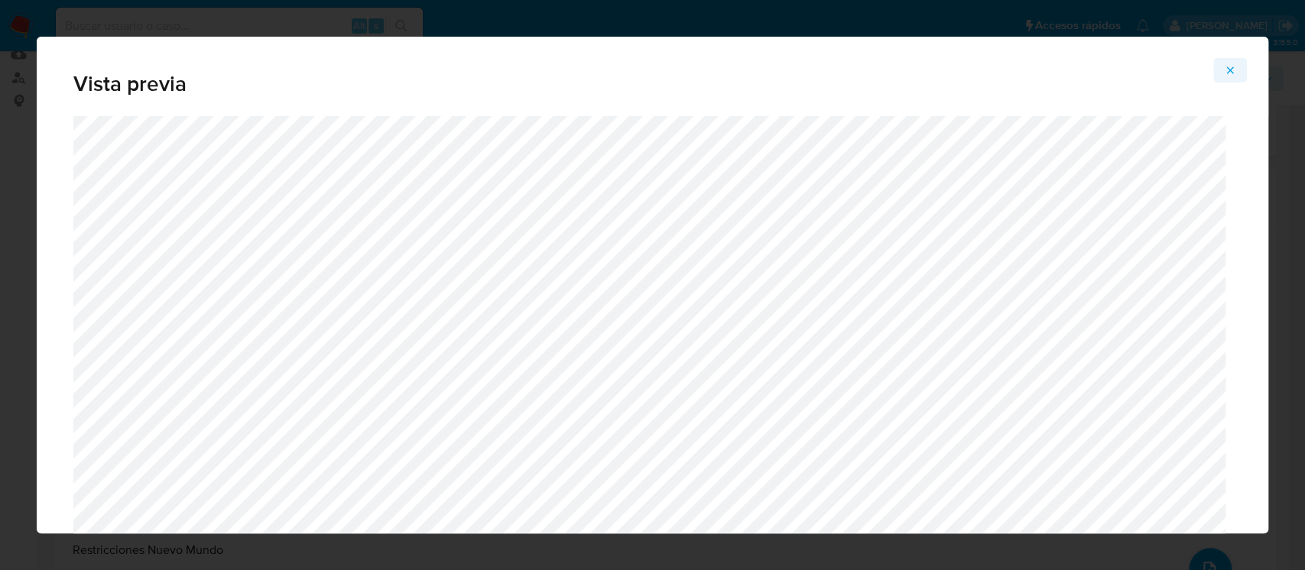
click at [1228, 70] on icon "Attachment preview" at bounding box center [1230, 70] width 12 height 12
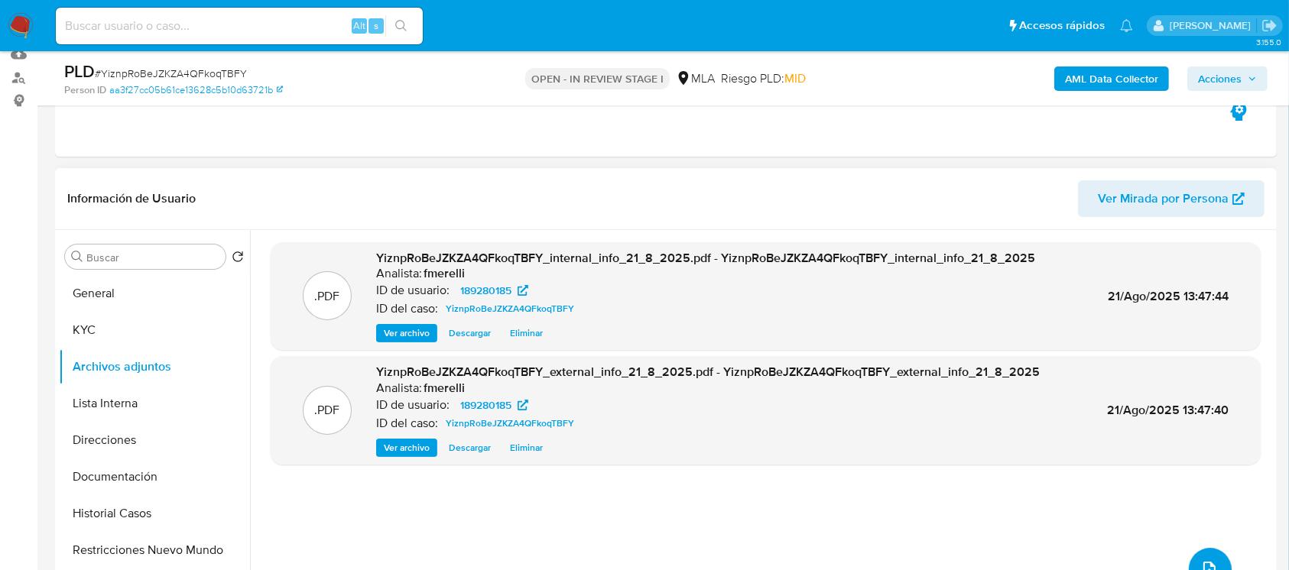
click at [1209, 558] on button "upload-file" at bounding box center [1210, 569] width 43 height 43
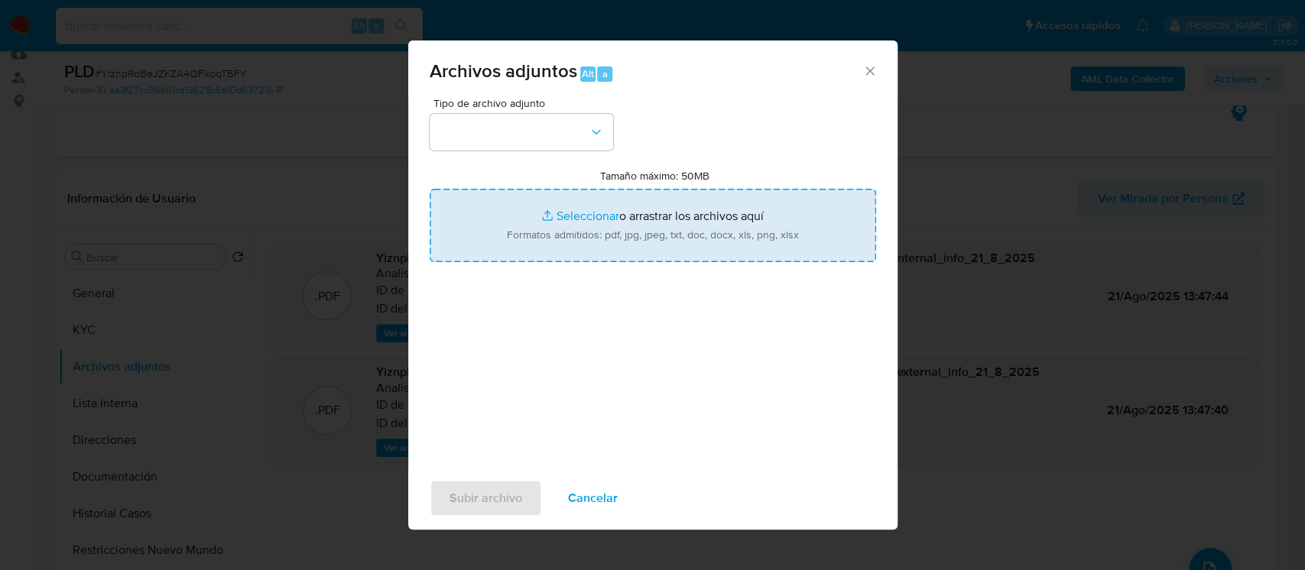
type input "C:\fakepath\NOSIS_Manager_InformeIndividual_20392296760_654927_20250821123630.p…"
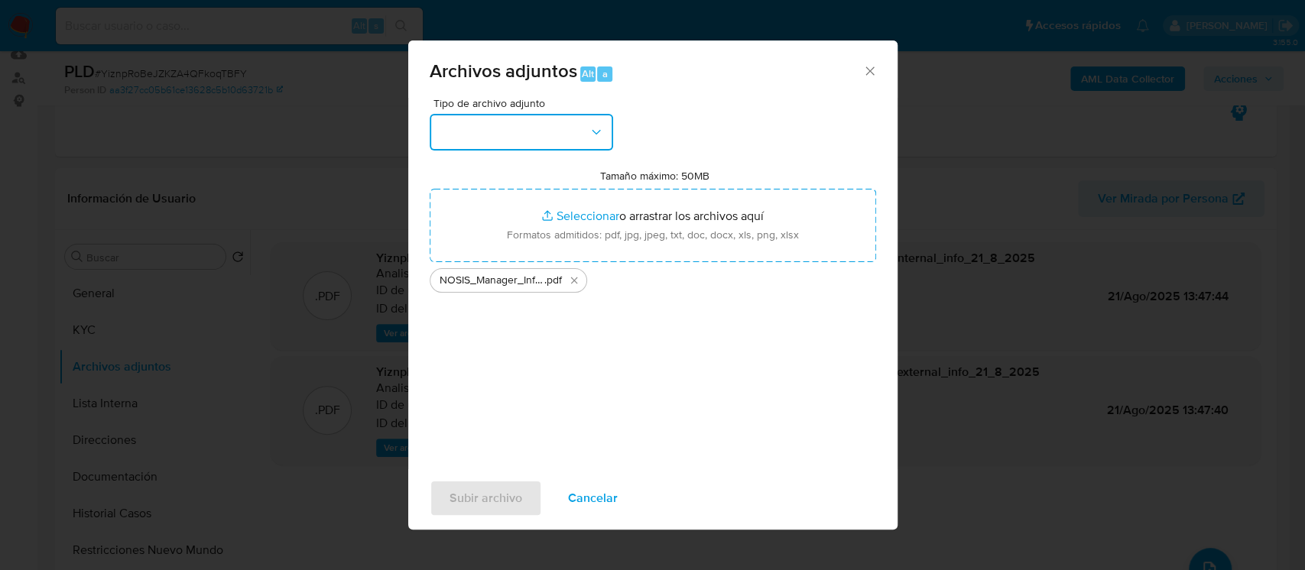
click at [553, 119] on button "button" at bounding box center [521, 132] width 183 height 37
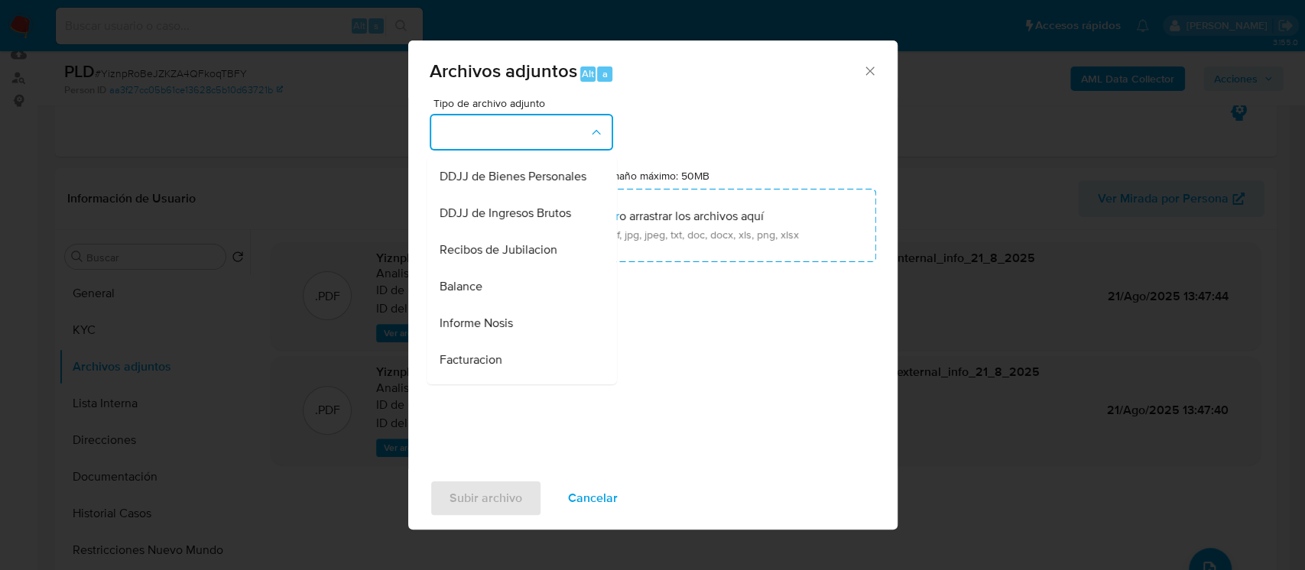
scroll to position [438, 0]
click at [472, 294] on span "Balance" at bounding box center [460, 285] width 43 height 15
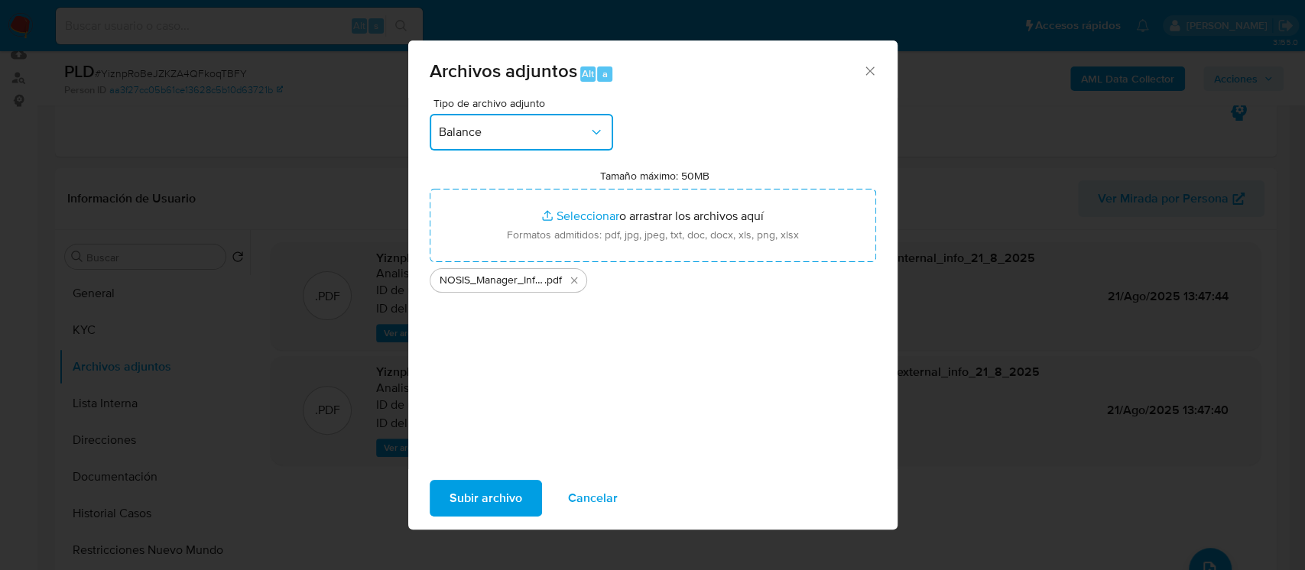
click at [537, 131] on span "Balance" at bounding box center [514, 132] width 150 height 15
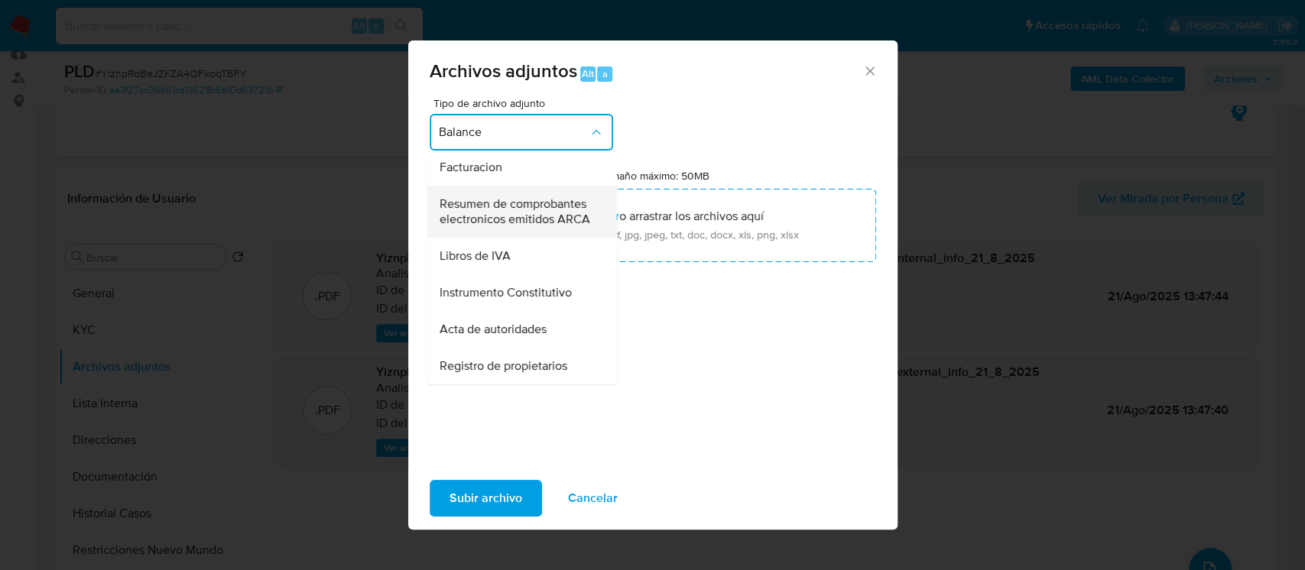
scroll to position [635, 0]
click at [485, 151] on div "IDENTIFICACIÓN INGRESOS CAPTURA BUREAU CAPTURA GOOGLE CAPTURA WEB INFORMACIÓN S…" at bounding box center [522, 268] width 190 height 234
click at [482, 138] on span "Informe Nosis" at bounding box center [475, 130] width 73 height 15
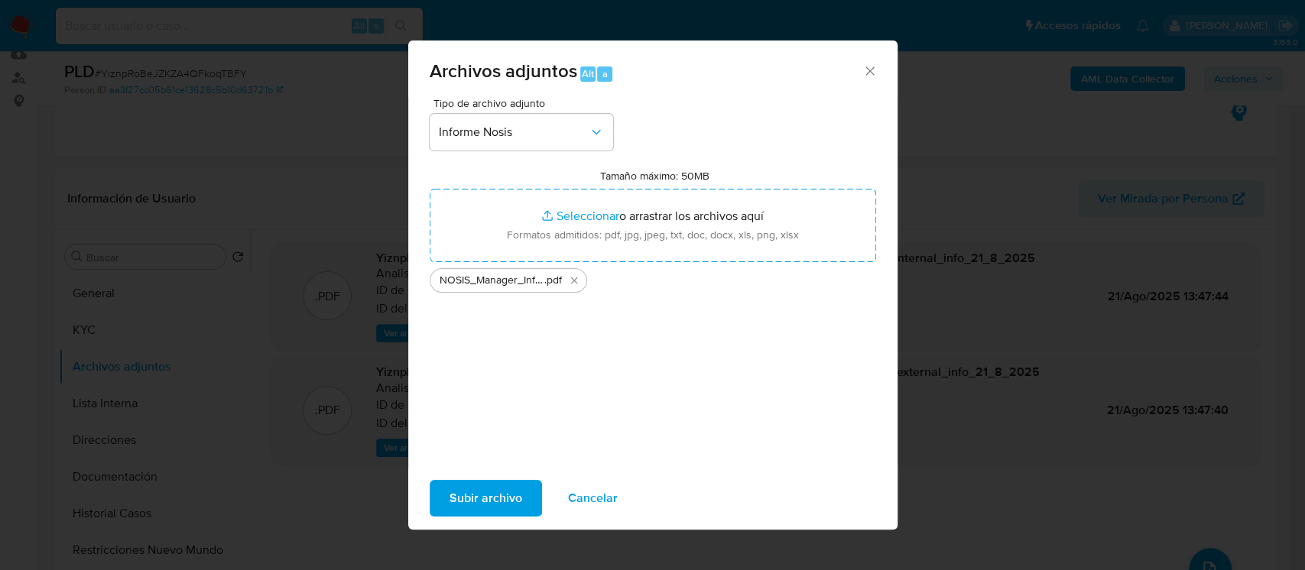
click at [465, 490] on span "Subir archivo" at bounding box center [485, 499] width 73 height 34
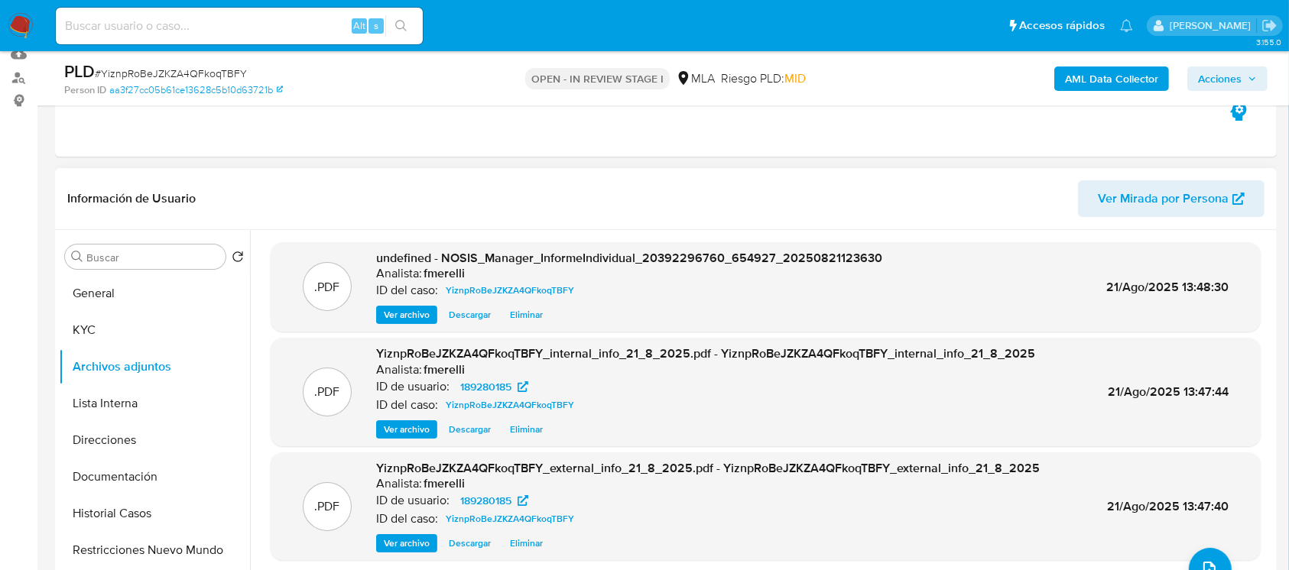
click at [417, 325] on div ".PDF undefined - NOSIS_Manager_InformeIndividual_20392296760_654927_20250821123…" at bounding box center [766, 287] width 990 height 90
click at [414, 309] on span "Ver archivo" at bounding box center [407, 314] width 46 height 15
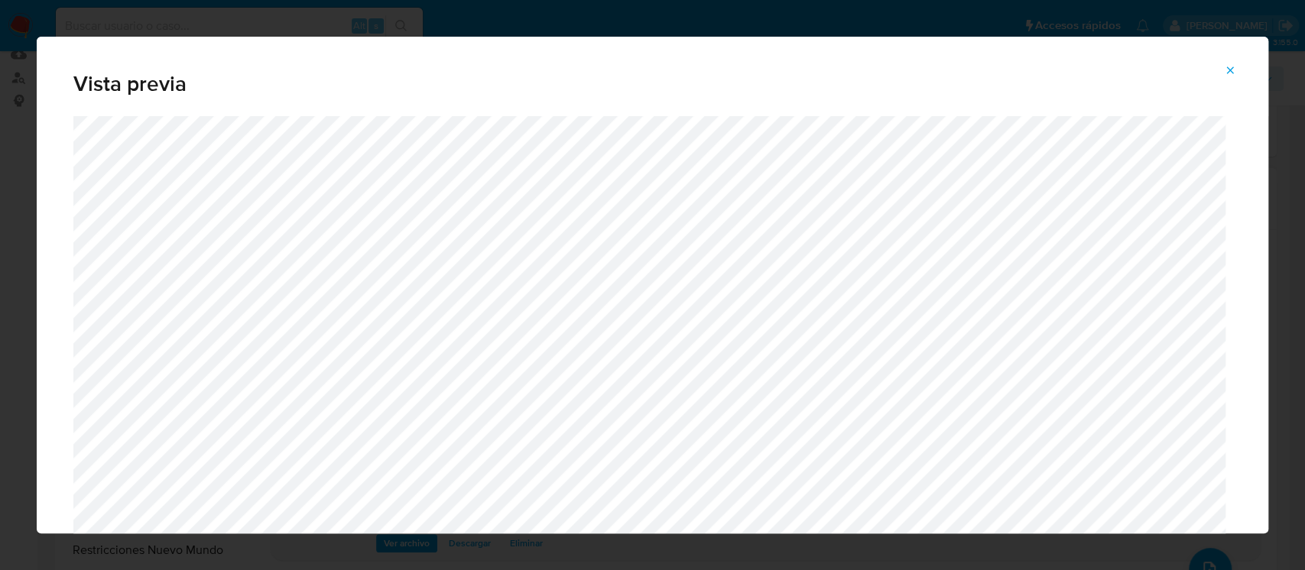
click at [1233, 79] on span "Attachment preview" at bounding box center [1230, 70] width 12 height 21
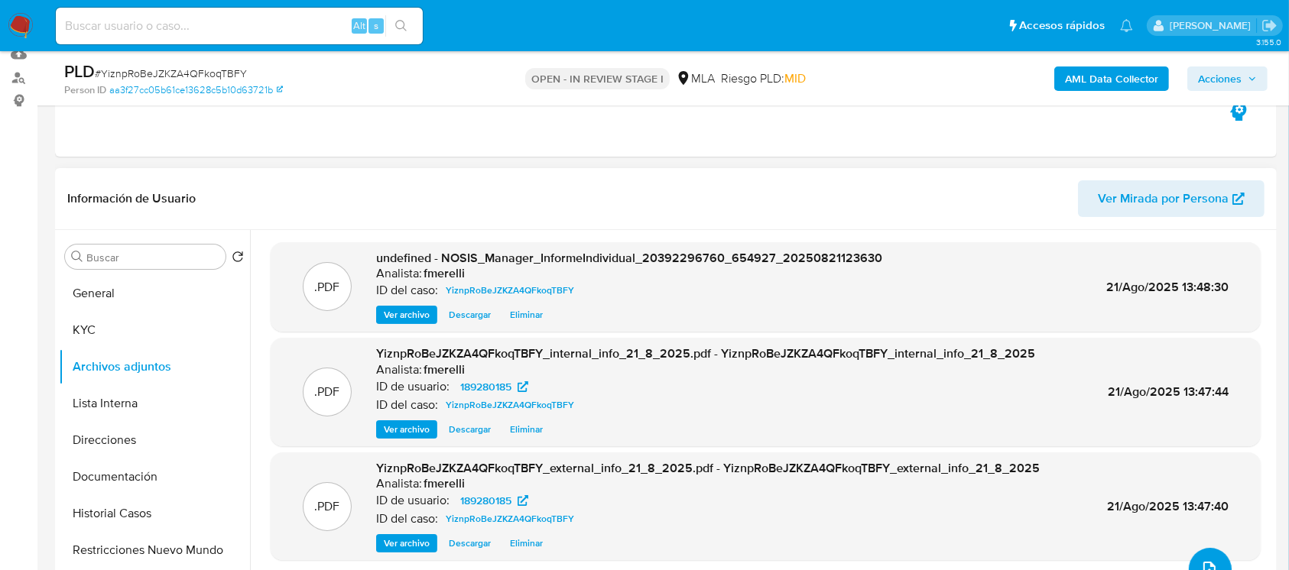
click at [1209, 553] on button "upload-file" at bounding box center [1210, 569] width 43 height 43
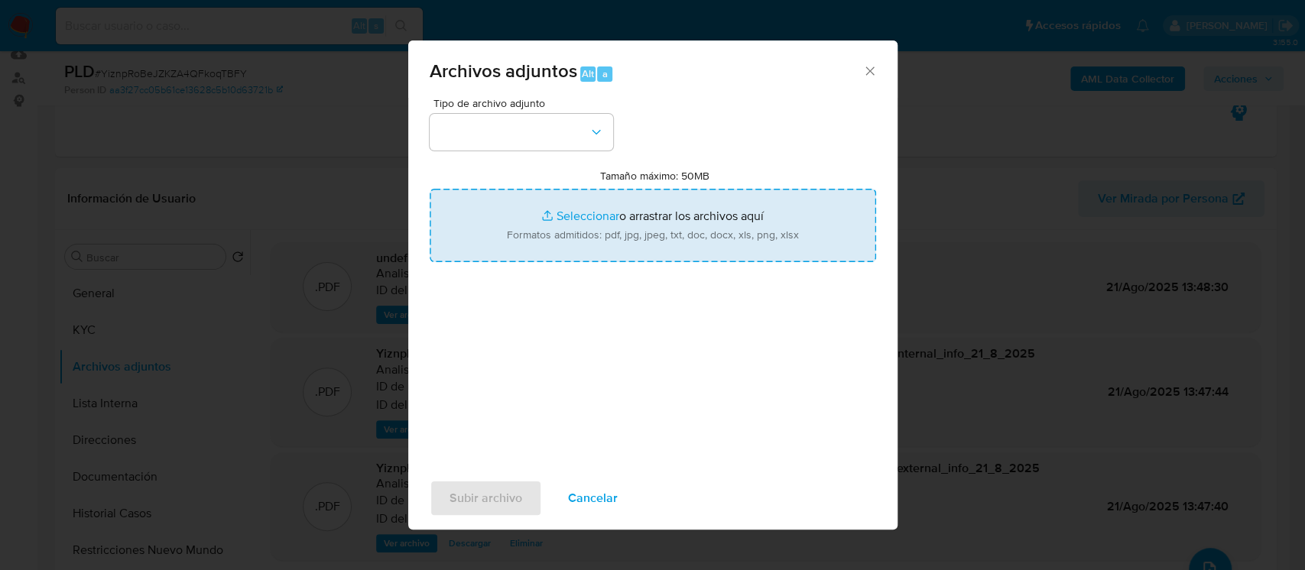
type input "C:\fakepath\Movimientos - User 189280185.xlsx"
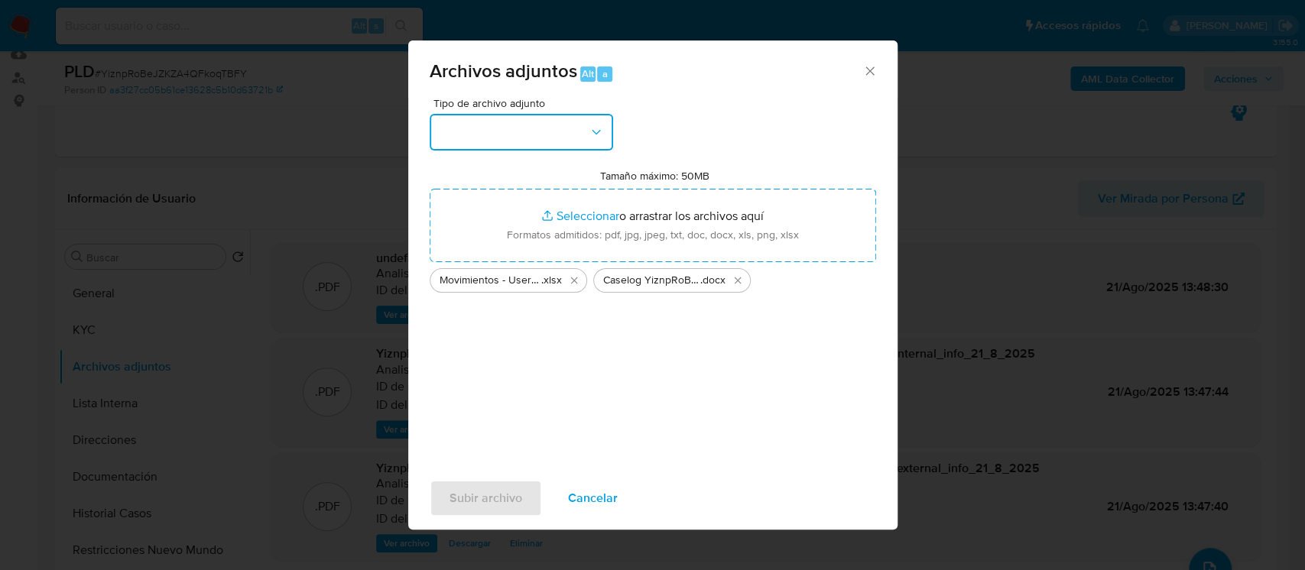
click at [502, 141] on button "button" at bounding box center [521, 132] width 183 height 37
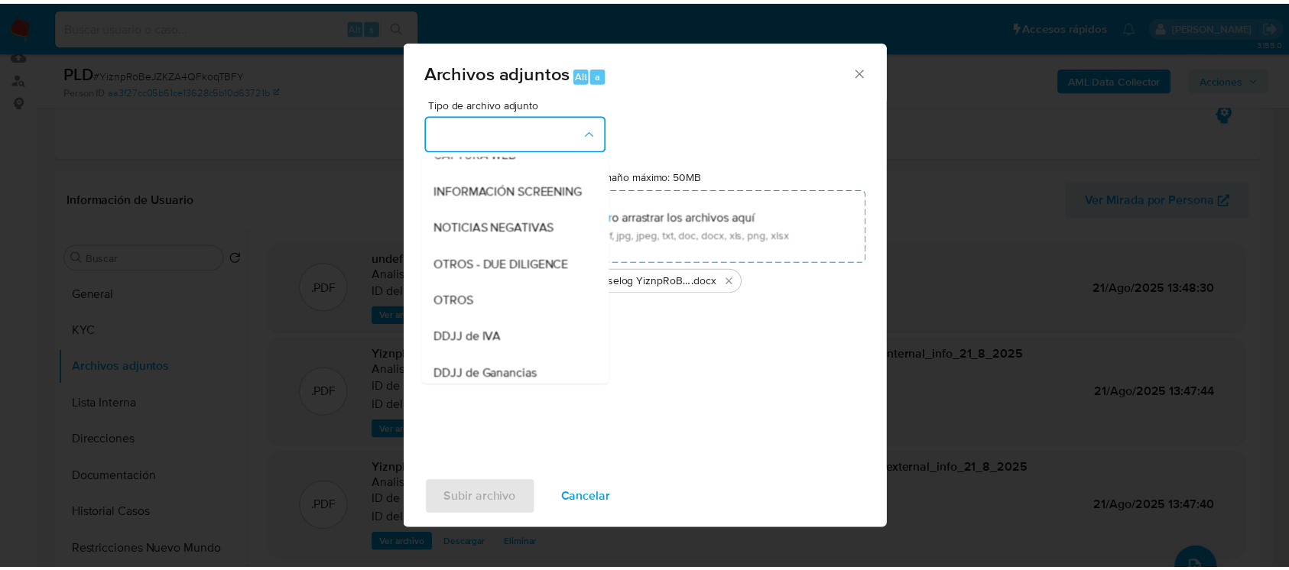
scroll to position [168, 0]
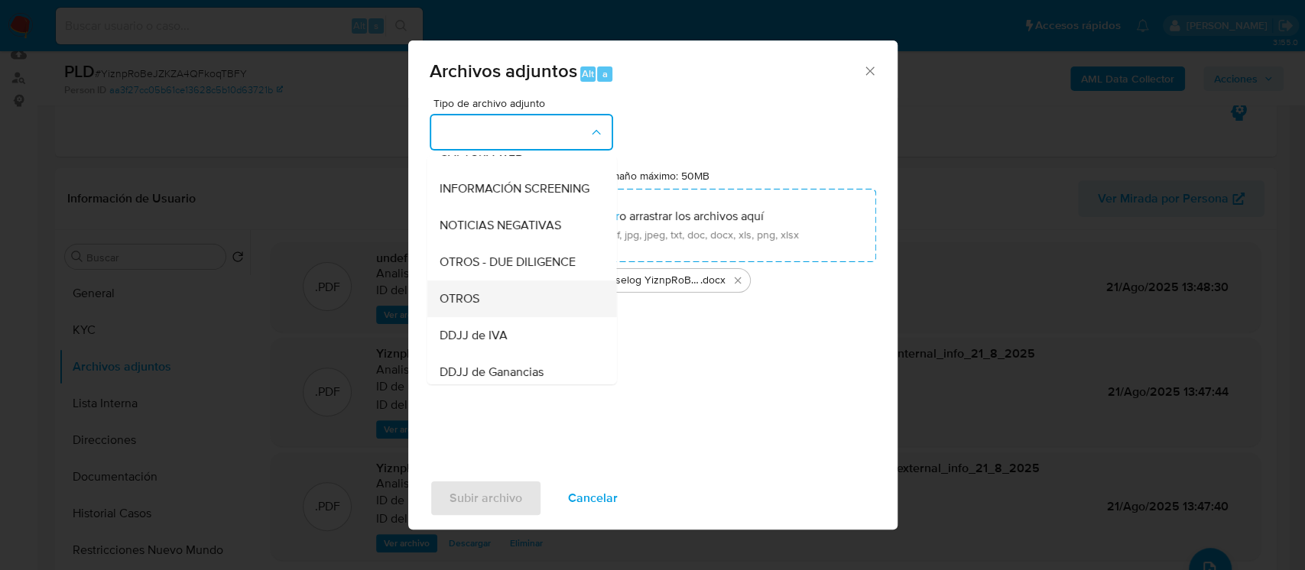
click at [451, 307] on span "OTROS" at bounding box center [459, 298] width 40 height 15
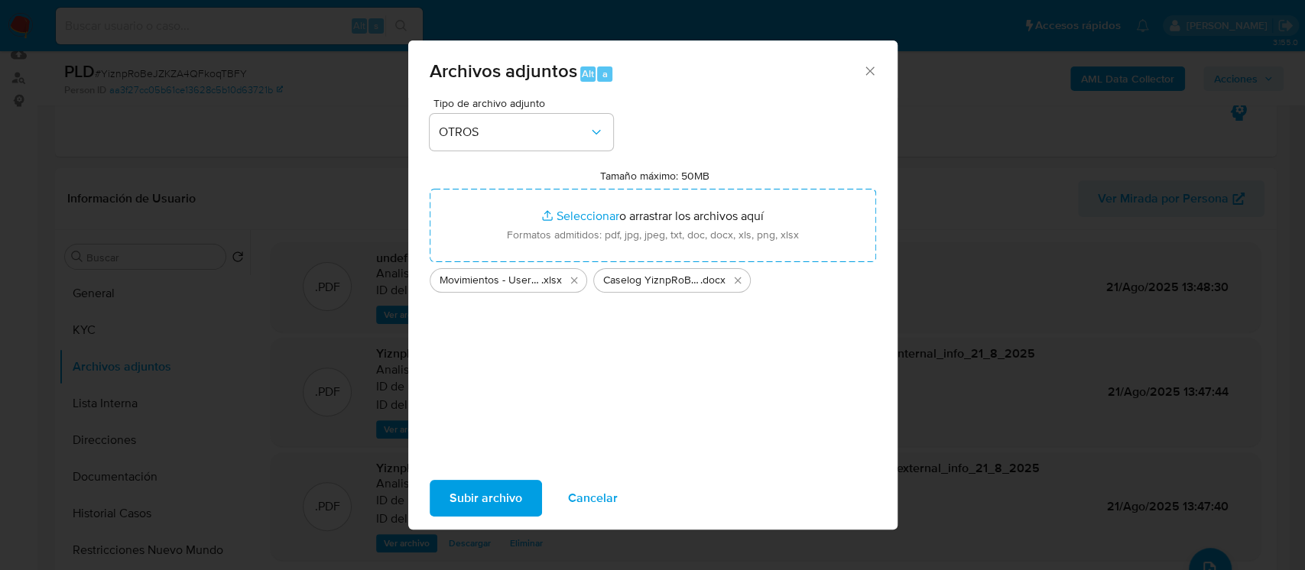
click at [501, 506] on span "Subir archivo" at bounding box center [485, 499] width 73 height 34
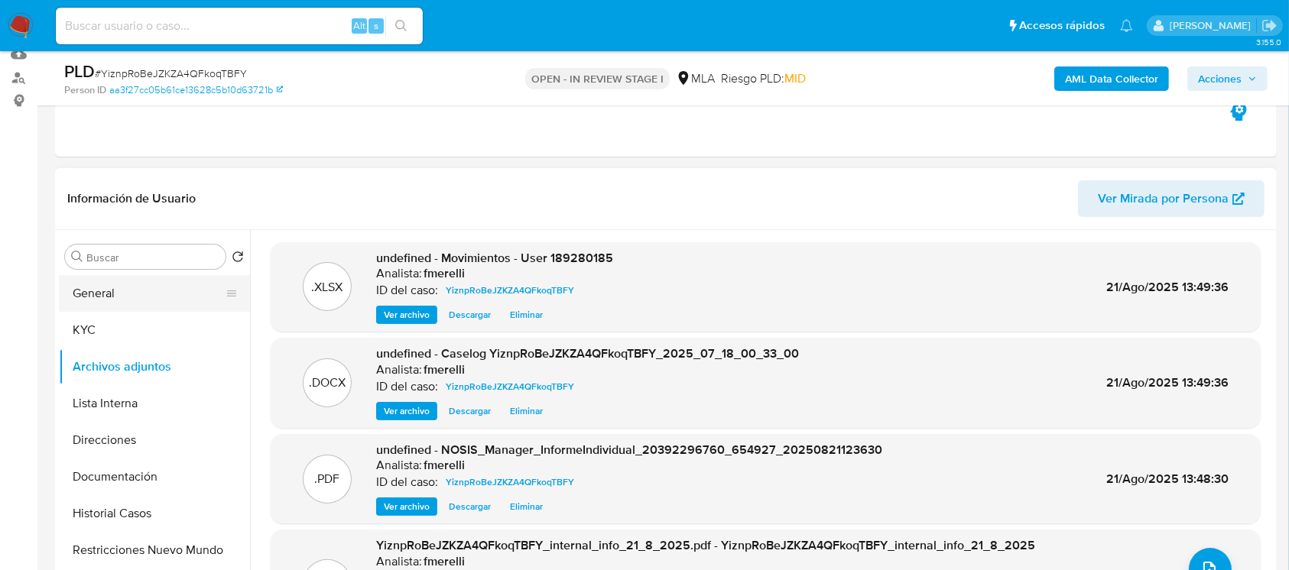
click at [183, 282] on button "General" at bounding box center [148, 293] width 179 height 37
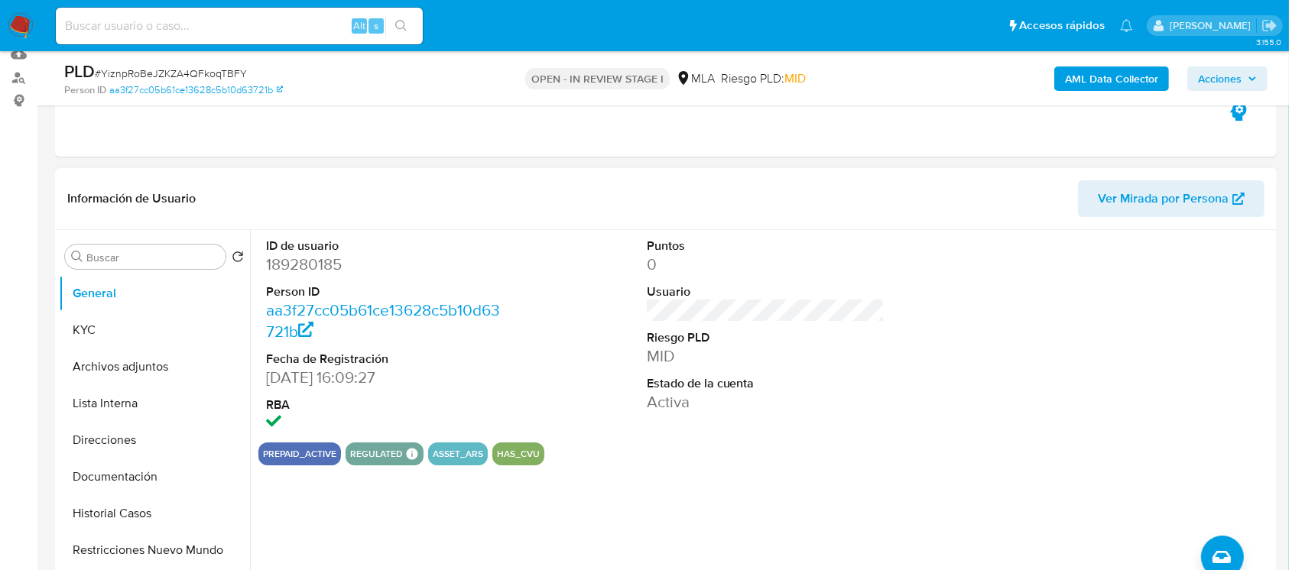
click at [284, 266] on dd "189280185" at bounding box center [385, 264] width 238 height 21
copy dd "189280185"
click at [177, 362] on button "Archivos adjuntos" at bounding box center [148, 367] width 179 height 37
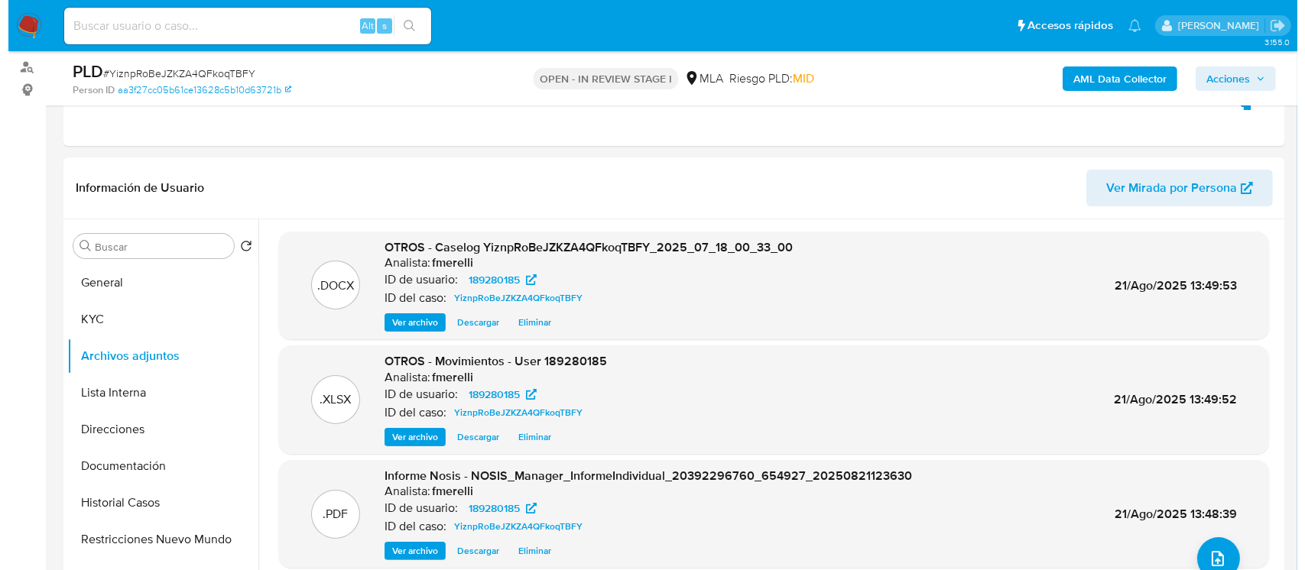
scroll to position [173, 0]
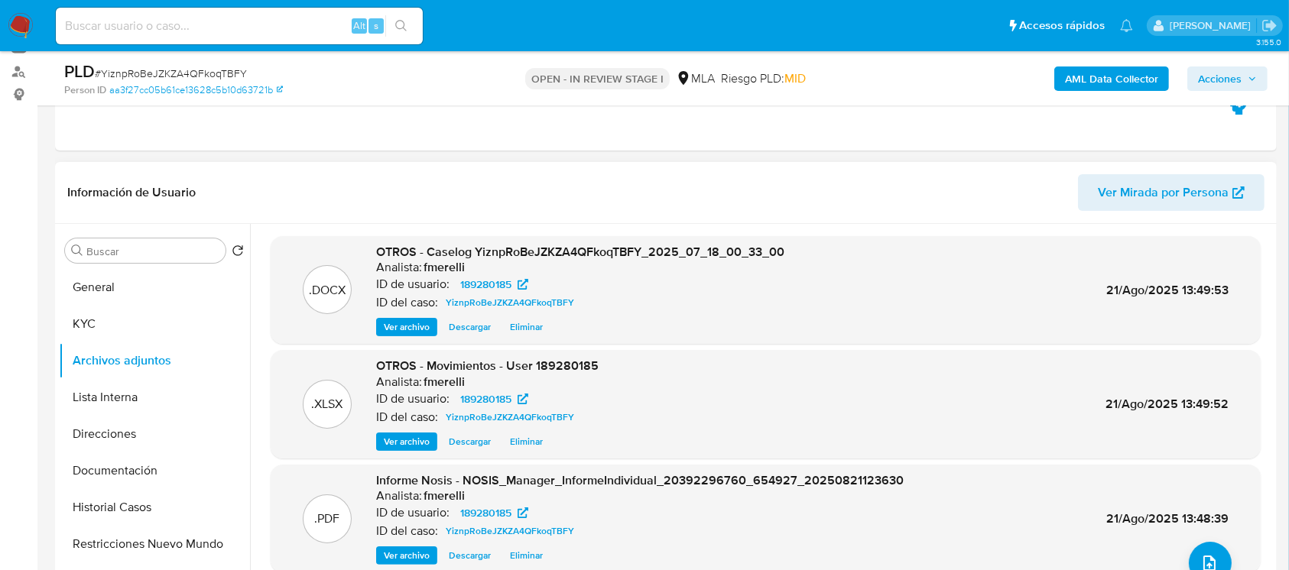
click at [412, 325] on span "Ver archivo" at bounding box center [407, 327] width 46 height 15
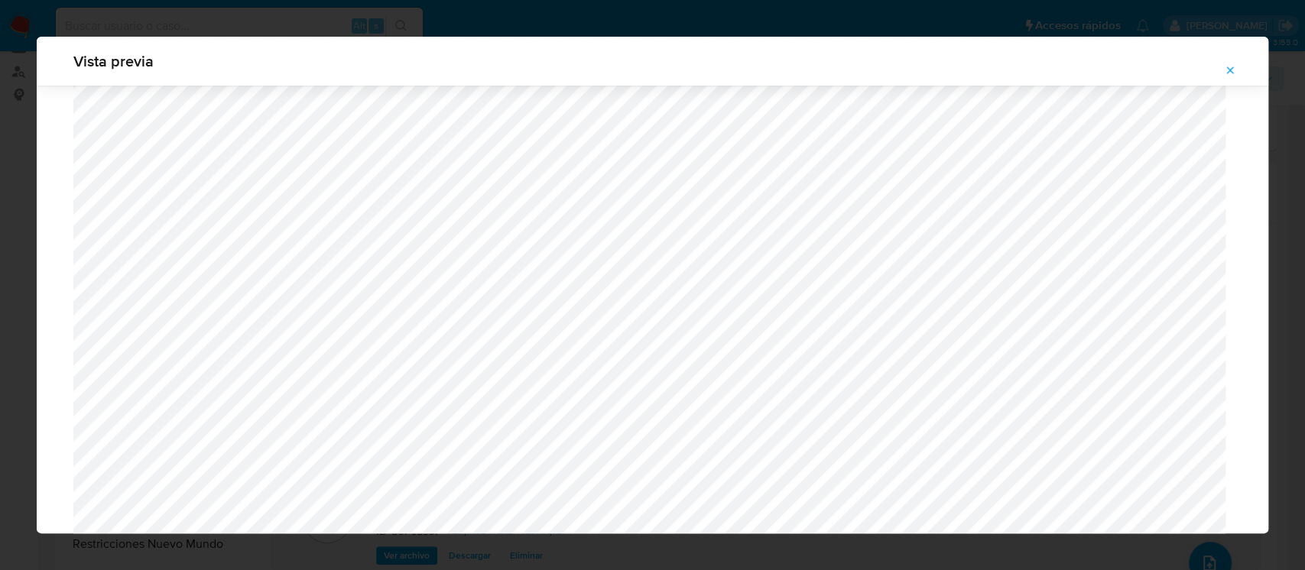
scroll to position [1328, 0]
click at [1238, 70] on button "Attachment preview" at bounding box center [1230, 70] width 34 height 24
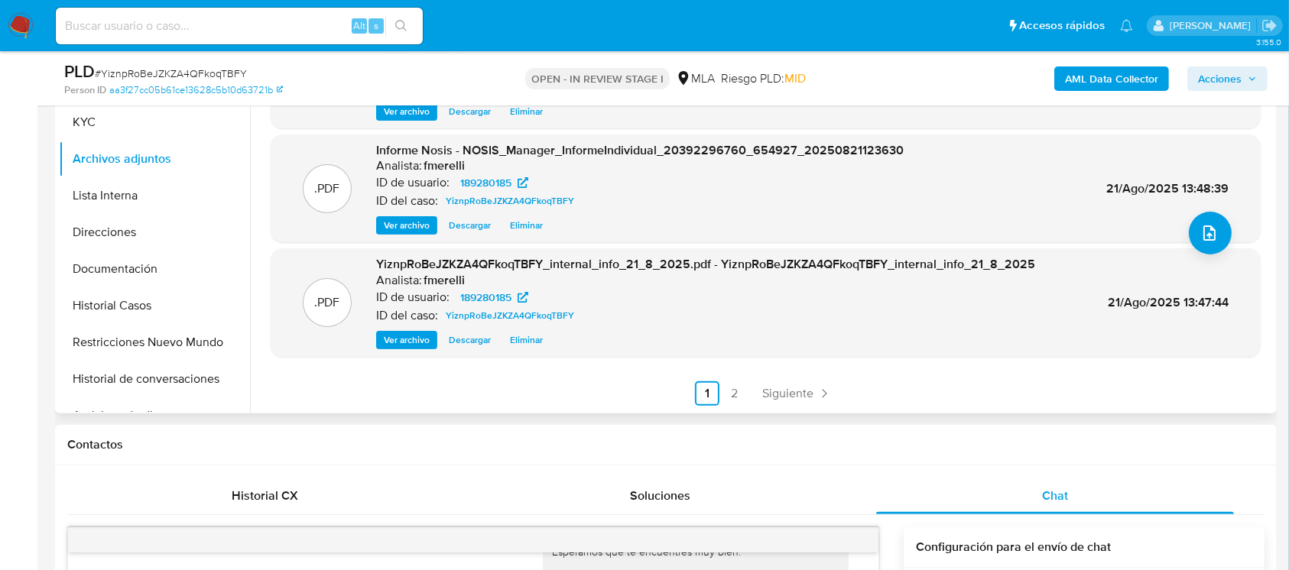
scroll to position [383, 0]
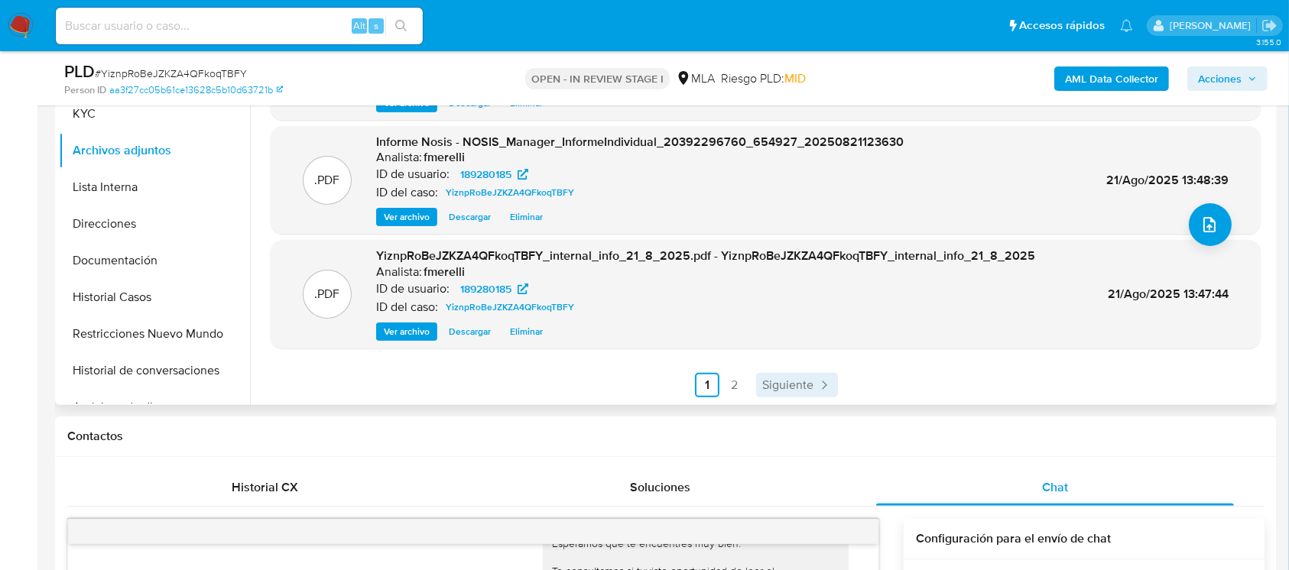
click at [762, 379] on span "Siguiente" at bounding box center [787, 385] width 51 height 12
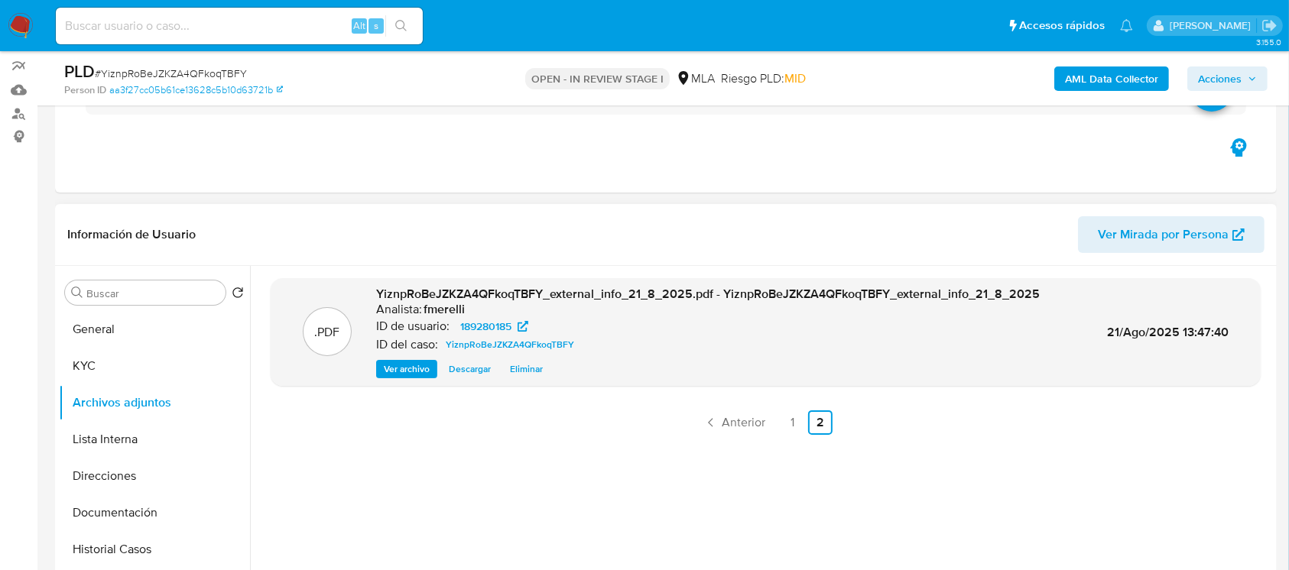
scroll to position [130, 0]
click at [135, 429] on button "Lista Interna" at bounding box center [148, 440] width 179 height 37
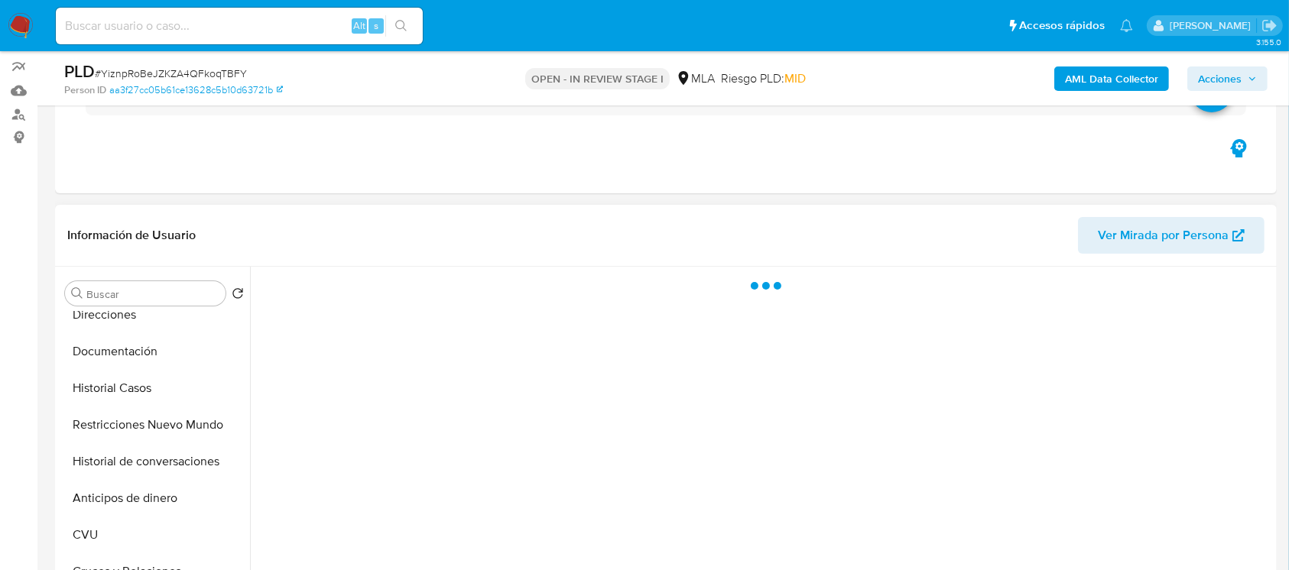
scroll to position [41, 0]
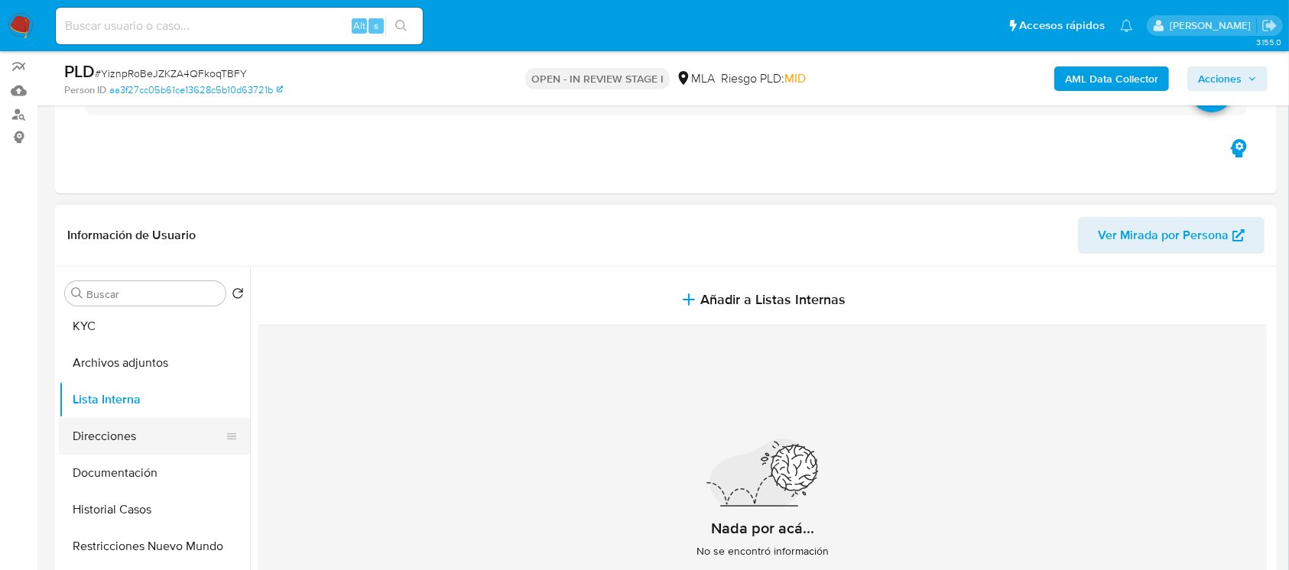
click at [110, 440] on button "Direcciones" at bounding box center [148, 436] width 179 height 37
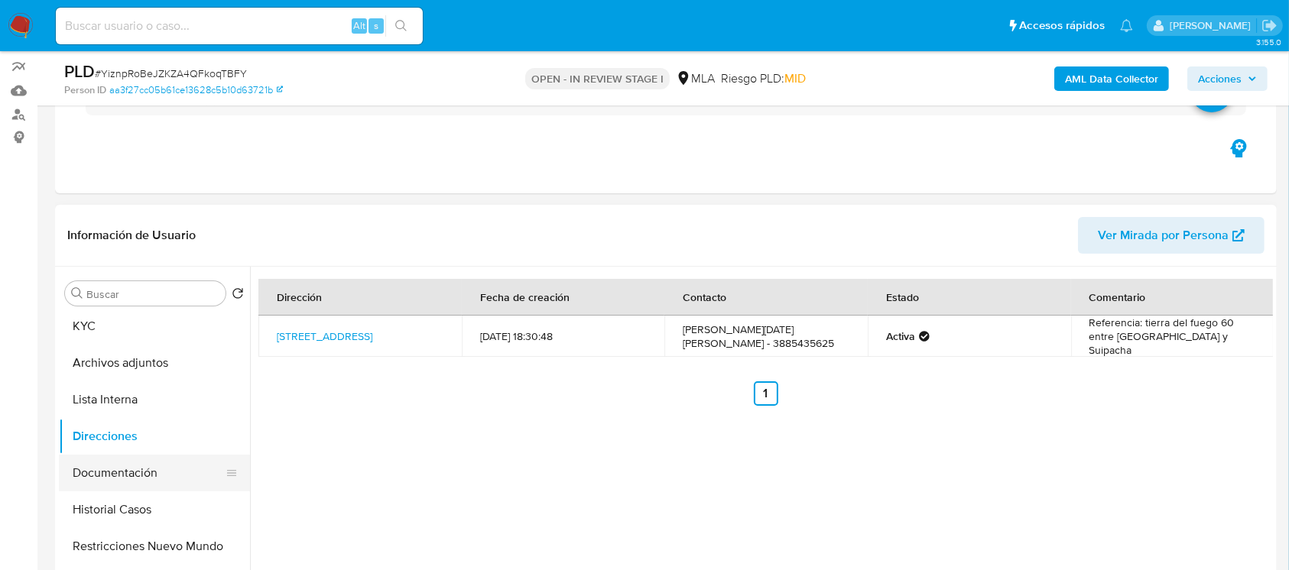
click at [111, 472] on button "Documentación" at bounding box center [148, 473] width 179 height 37
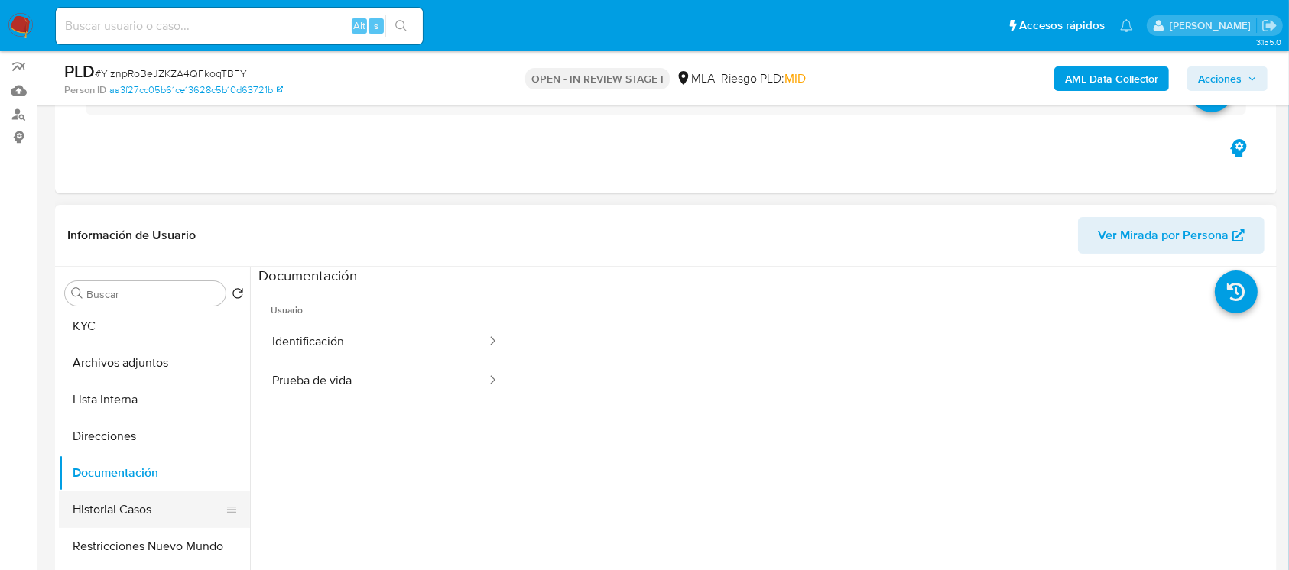
click at [104, 517] on button "Historial Casos" at bounding box center [148, 509] width 179 height 37
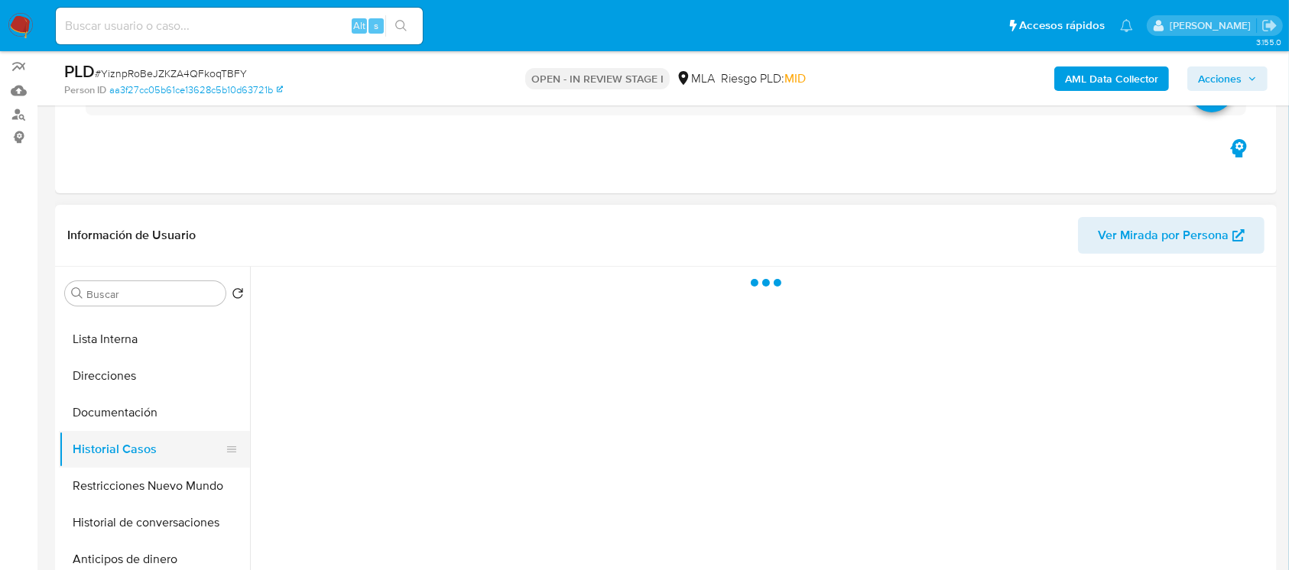
scroll to position [102, 0]
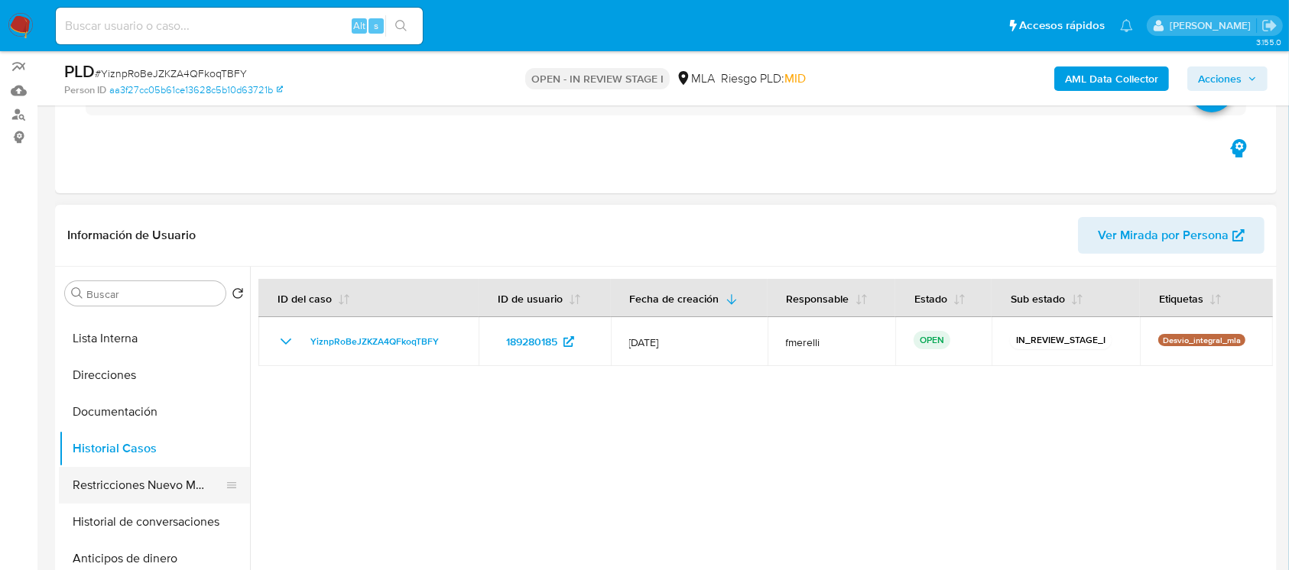
click at [138, 482] on button "Restricciones Nuevo Mundo" at bounding box center [148, 485] width 179 height 37
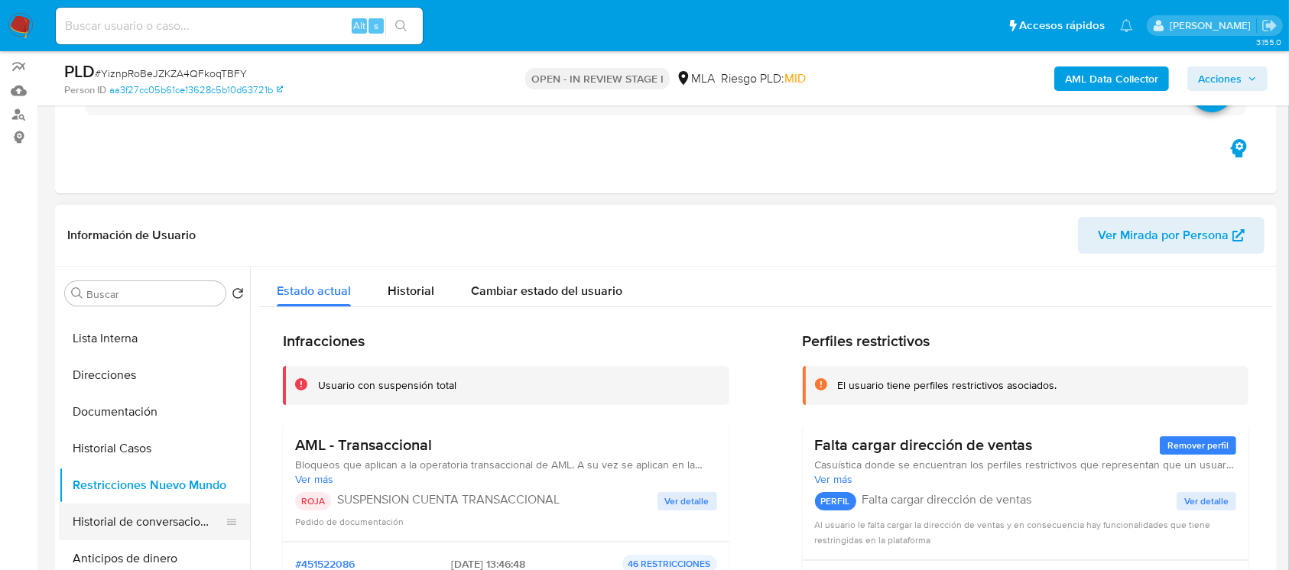
click at [153, 515] on button "Historial de conversaciones" at bounding box center [148, 522] width 179 height 37
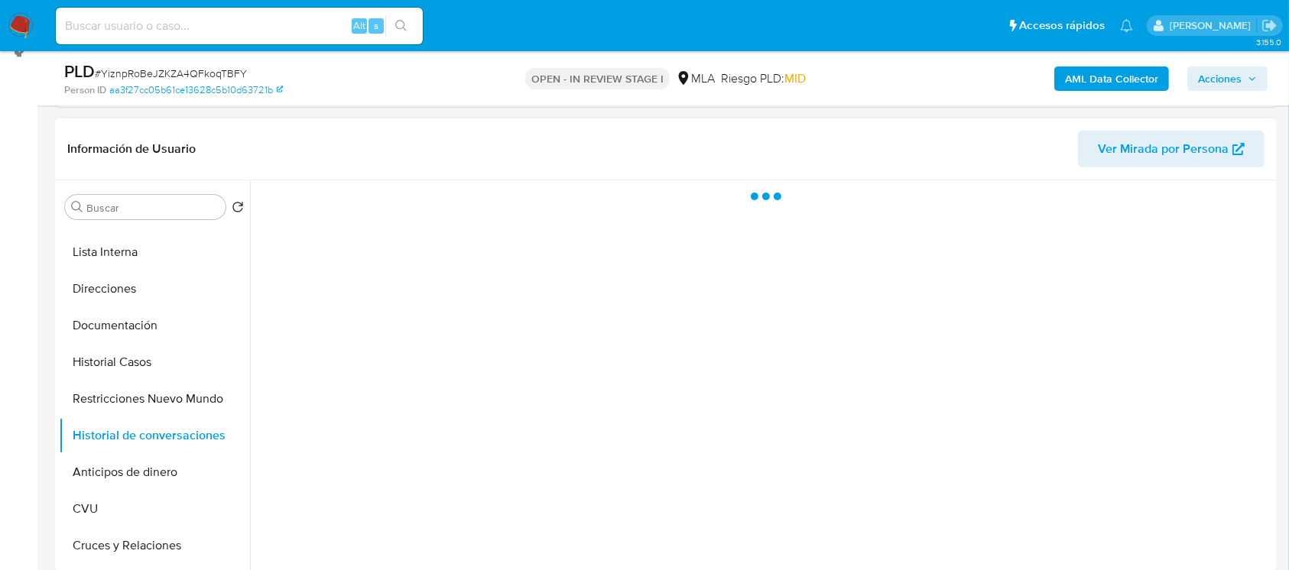
scroll to position [218, 0]
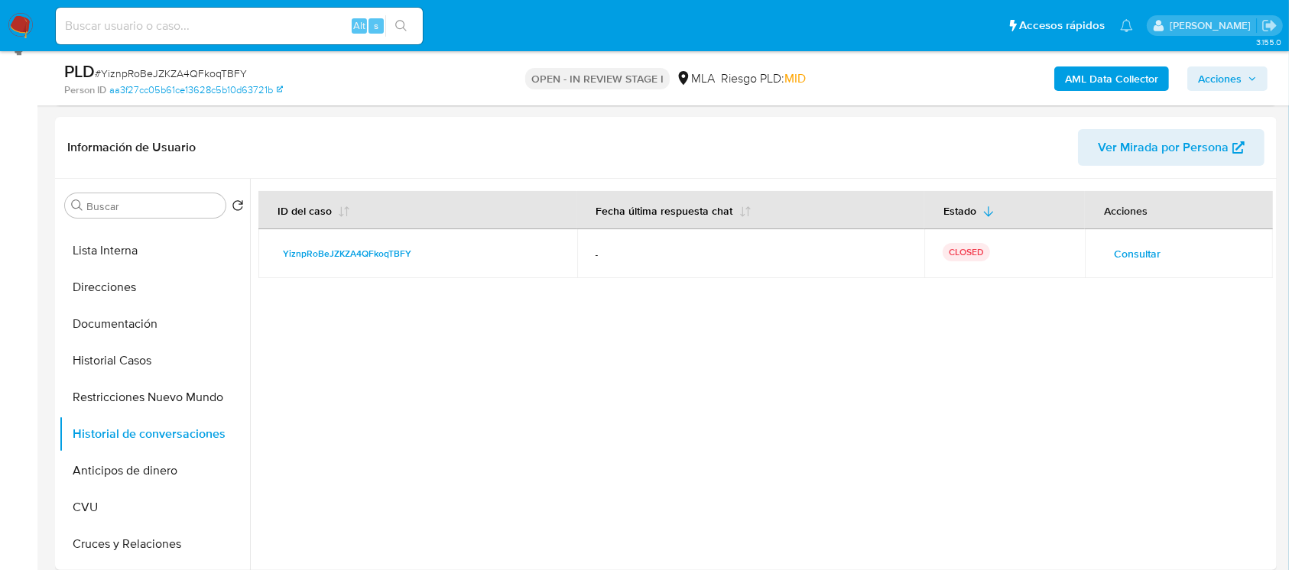
click at [1204, 96] on div "AML Data Collector Acciones" at bounding box center [1069, 78] width 397 height 36
click at [1208, 87] on span "Acciones" at bounding box center [1220, 78] width 44 height 24
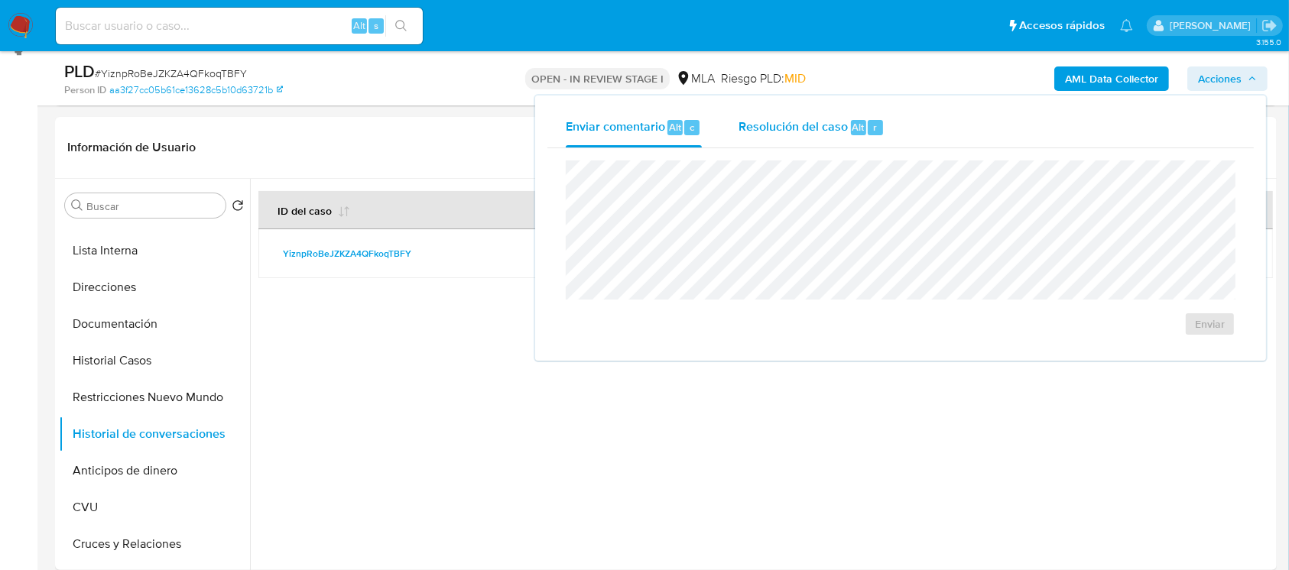
click at [842, 138] on div "Resolución del caso Alt r" at bounding box center [811, 128] width 146 height 40
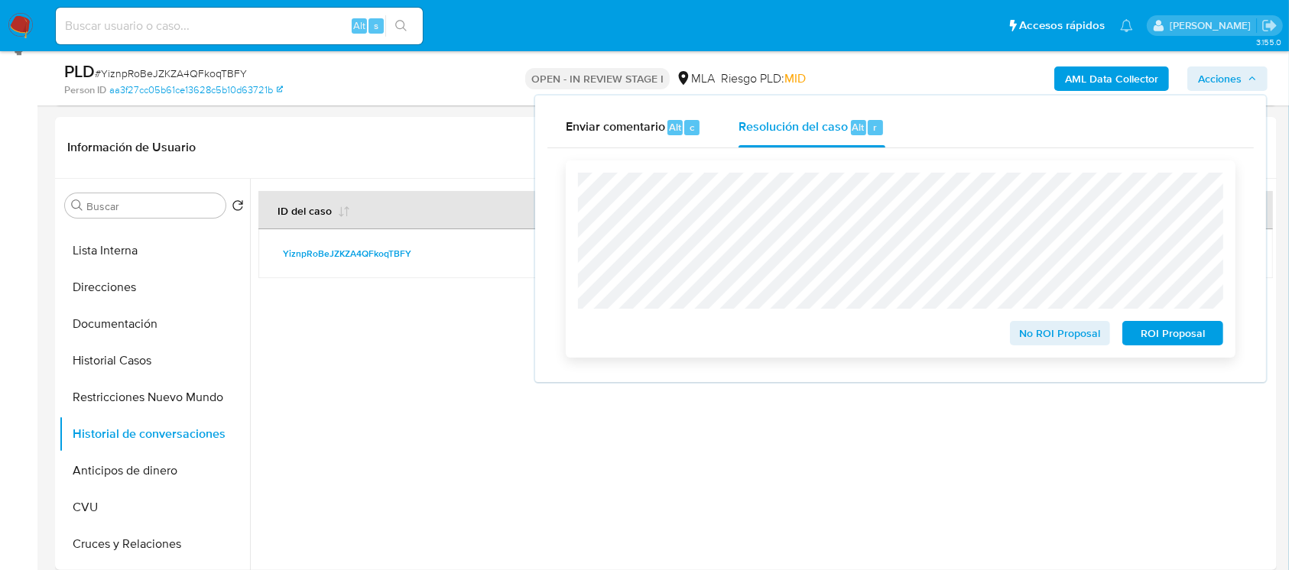
click at [1139, 344] on span "ROI Proposal" at bounding box center [1172, 333] width 79 height 21
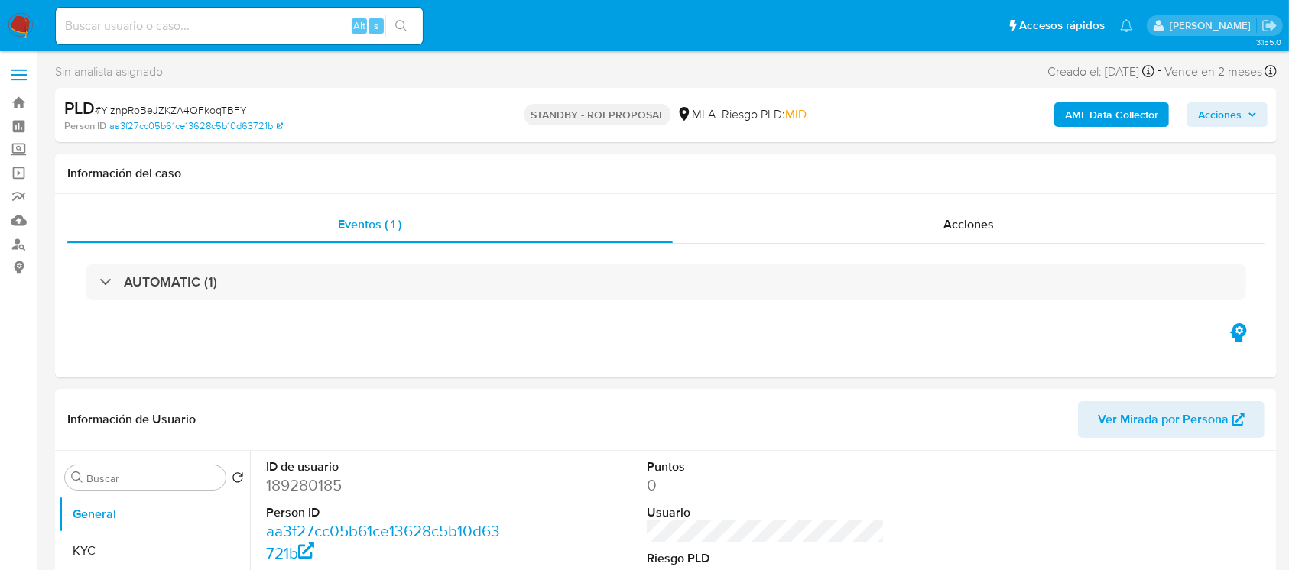
click at [31, 28] on img at bounding box center [21, 26] width 26 height 26
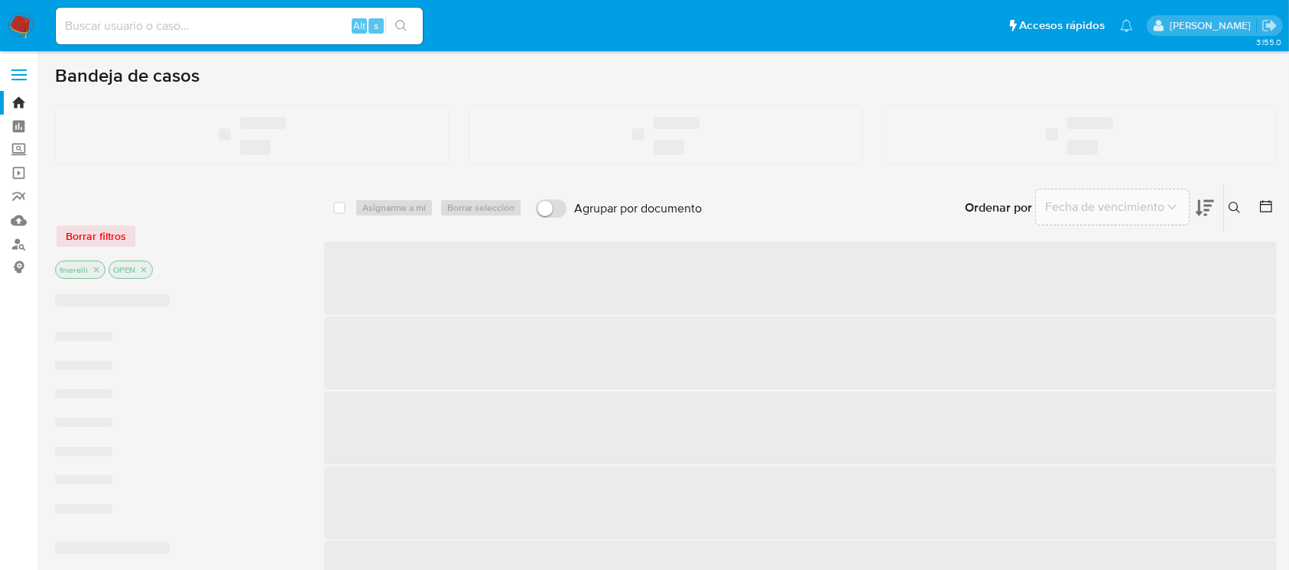
click at [199, 31] on input at bounding box center [239, 26] width 367 height 20
paste input "IpbYFhVH1JaNXwyzZnfC5MDc"
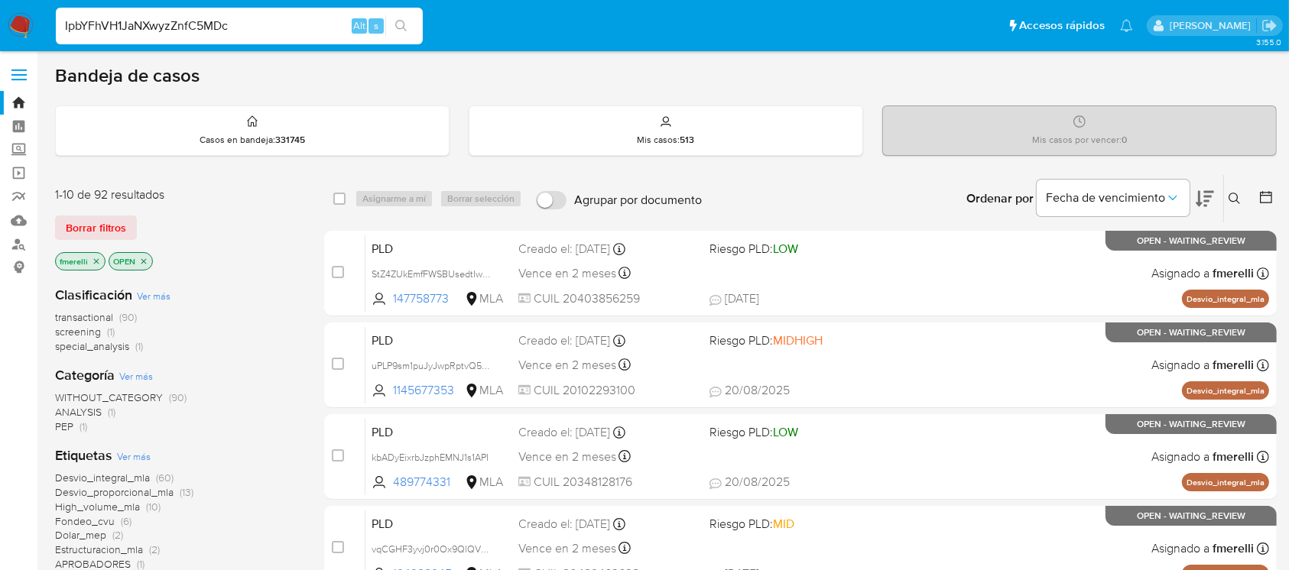
type input "IpbYFhVH1JaNXwyzZnfC5MDc"
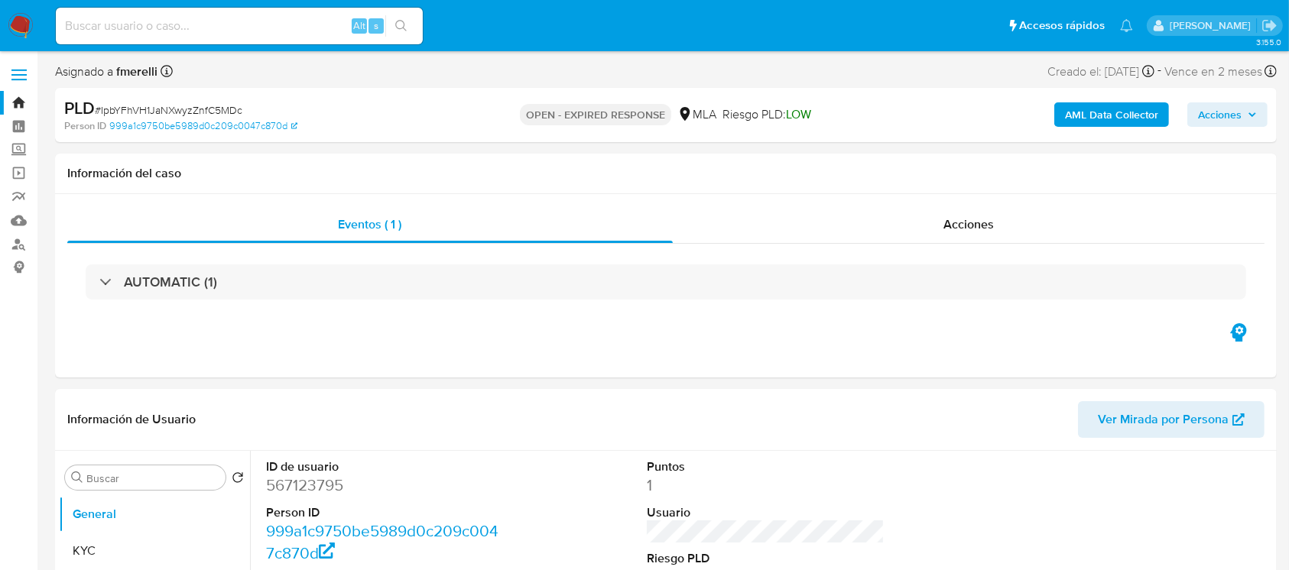
select select "10"
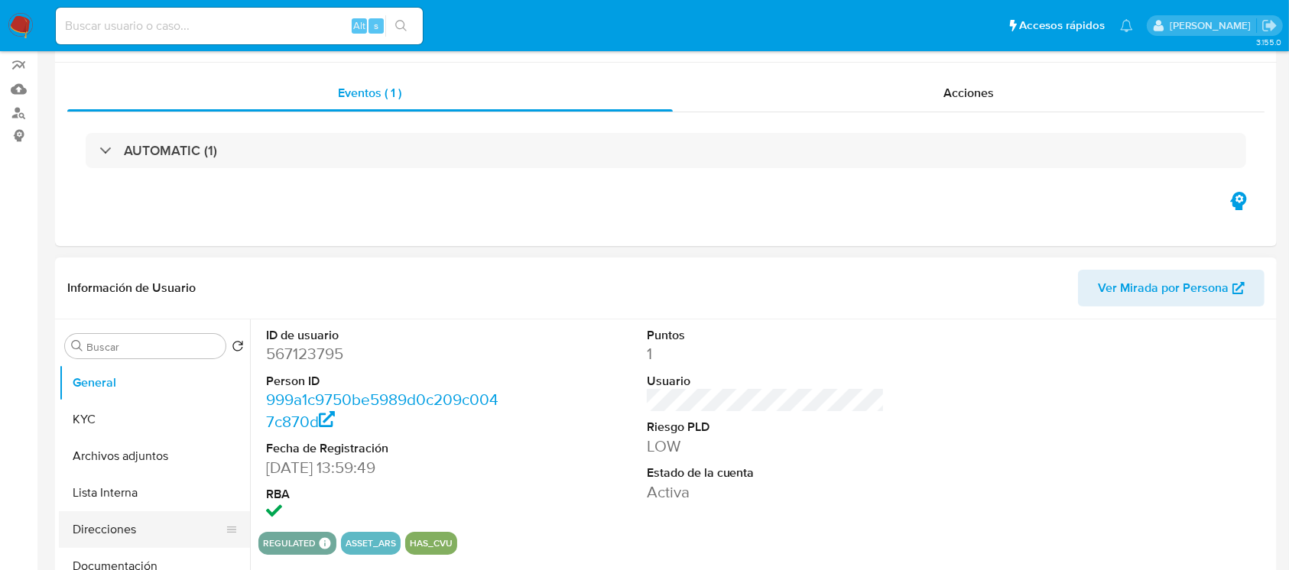
scroll to position [203, 0]
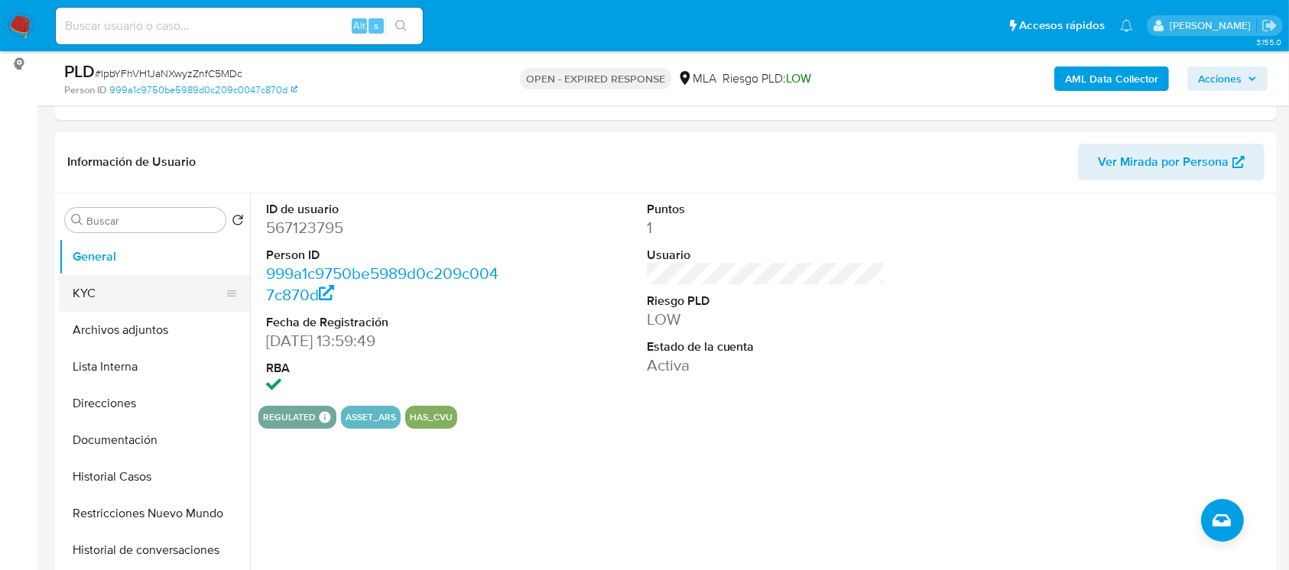
click at [137, 303] on button "KYC" at bounding box center [148, 293] width 179 height 37
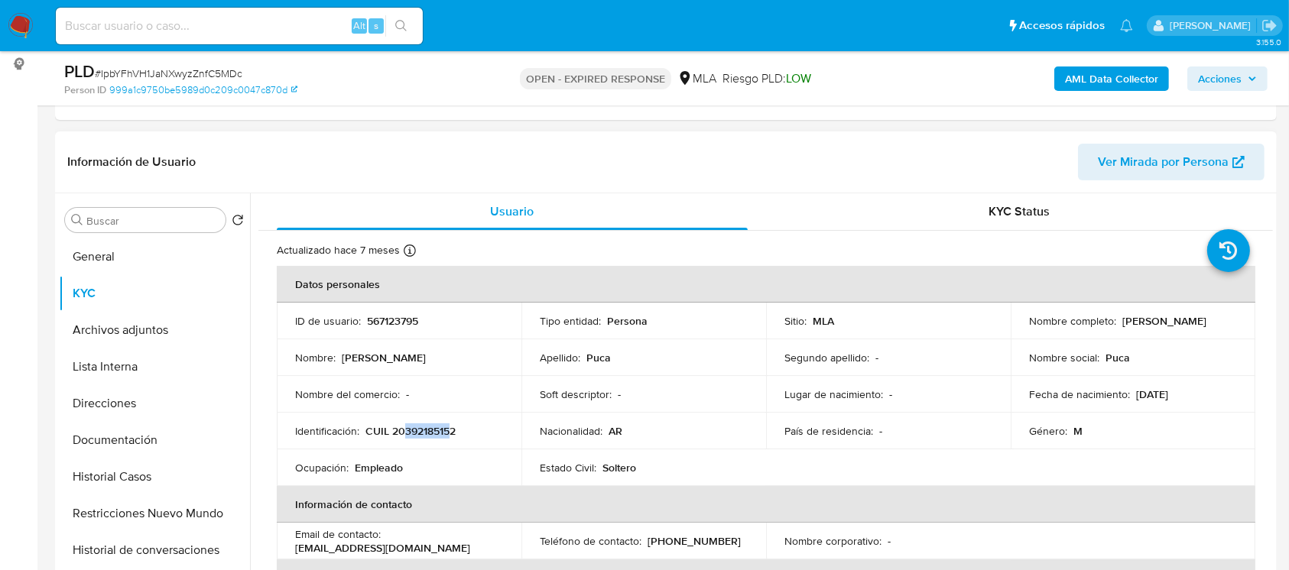
drag, startPoint x: 404, startPoint y: 434, endPoint x: 450, endPoint y: 423, distance: 47.1
click at [450, 424] on p "CUIL 20392185152" at bounding box center [410, 431] width 90 height 14
copy p "39218515"
click at [125, 461] on button "Historial Casos" at bounding box center [148, 477] width 179 height 37
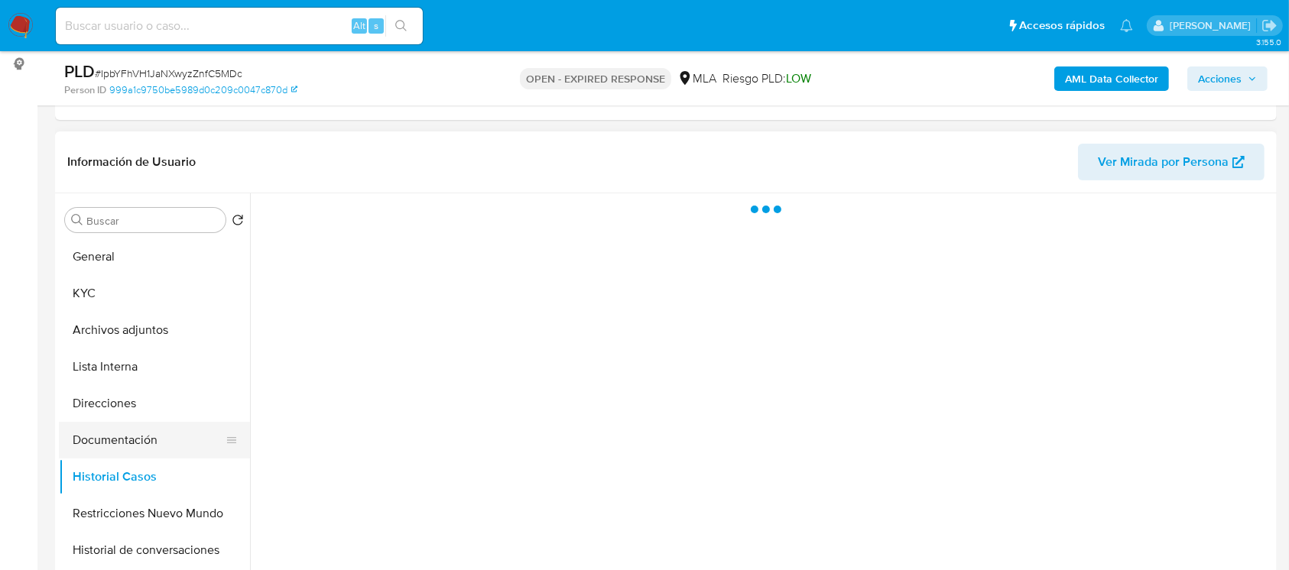
click at [136, 443] on button "Documentación" at bounding box center [148, 440] width 179 height 37
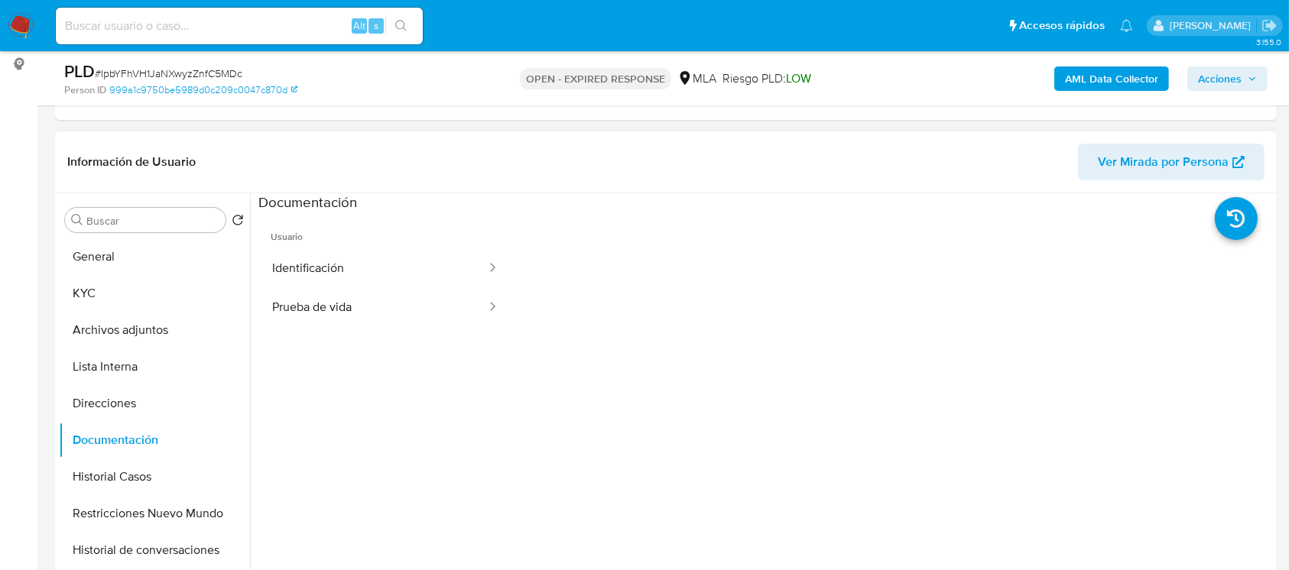
click at [373, 266] on section at bounding box center [765, 447] width 1014 height 508
click at [373, 266] on button "Identificación" at bounding box center [372, 268] width 229 height 39
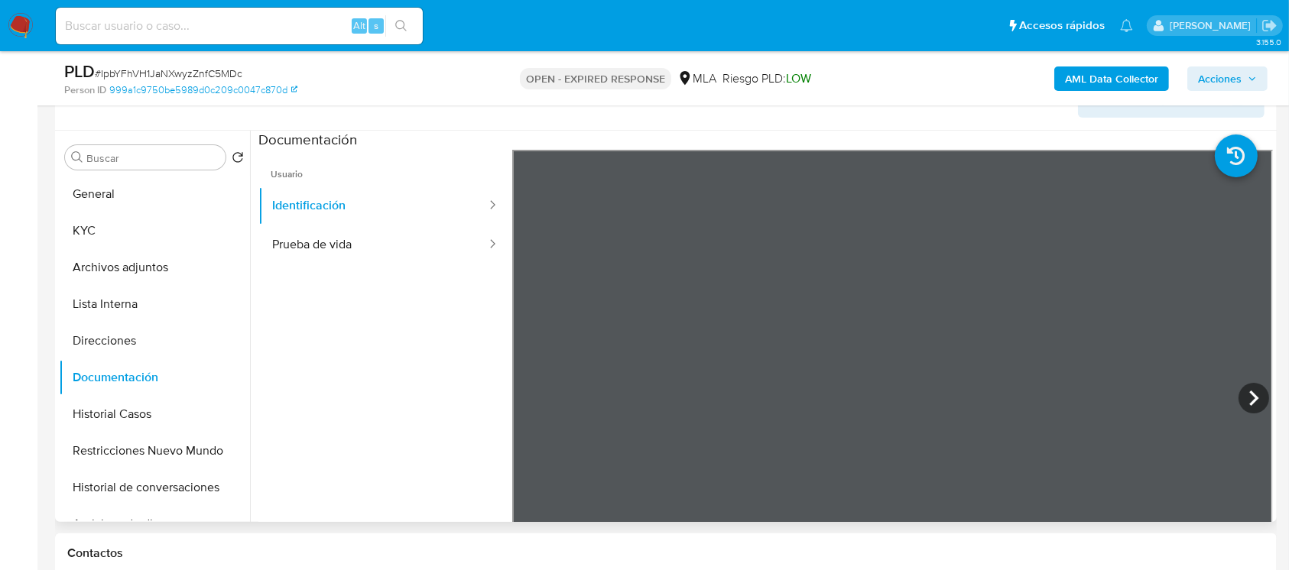
scroll to position [235, 0]
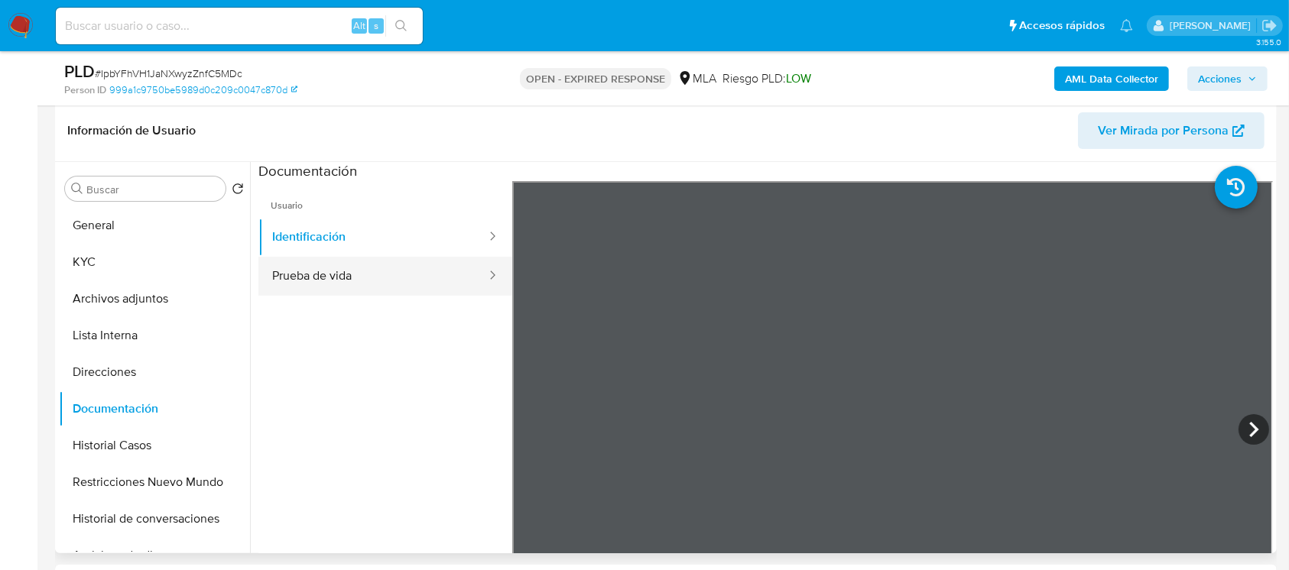
click at [353, 284] on button "Prueba de vida" at bounding box center [372, 276] width 229 height 39
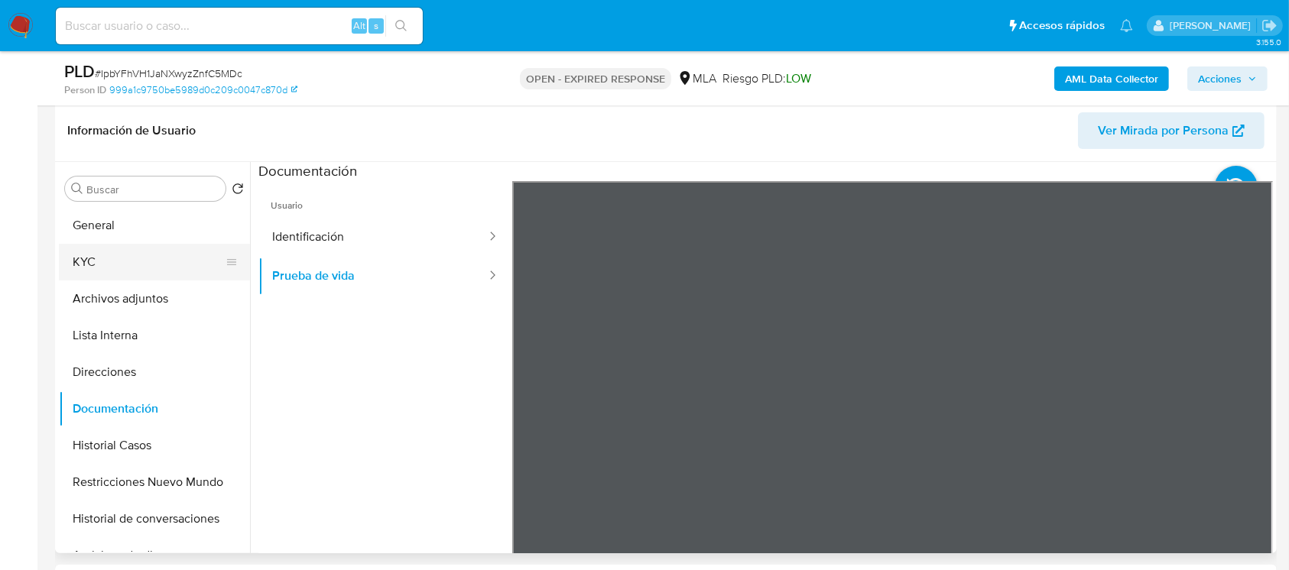
click at [174, 246] on button "KYC" at bounding box center [148, 262] width 179 height 37
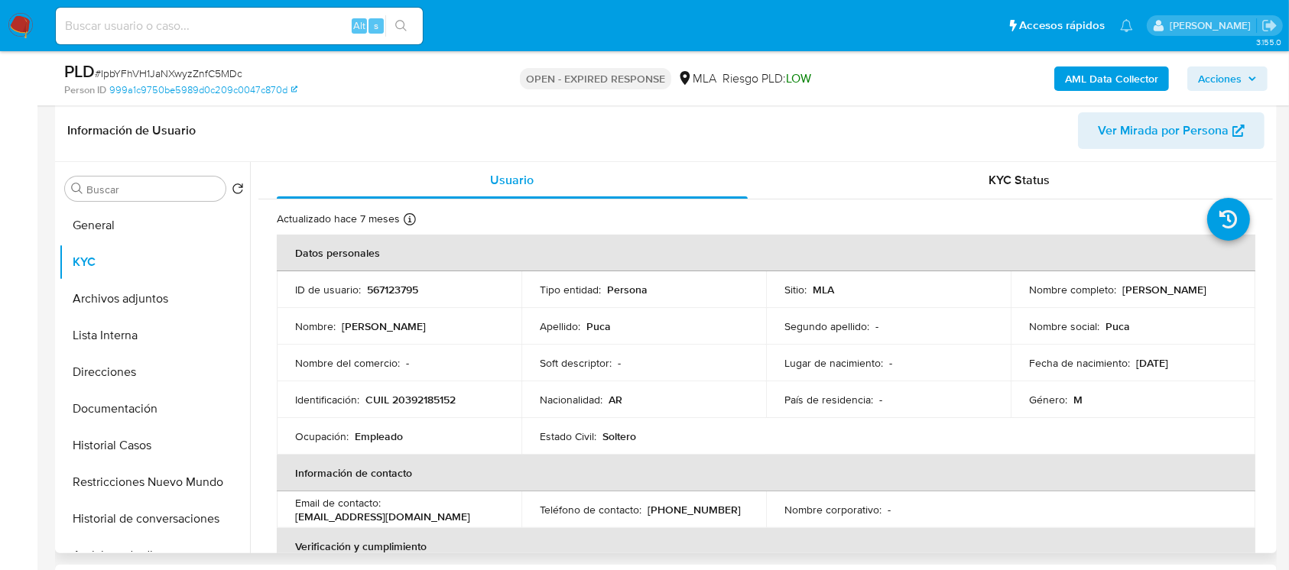
click at [454, 402] on p "CUIL 20392185152" at bounding box center [410, 400] width 90 height 14
click at [440, 403] on p "CUIL 20392185152" at bounding box center [410, 400] width 90 height 14
copy p "20392185152"
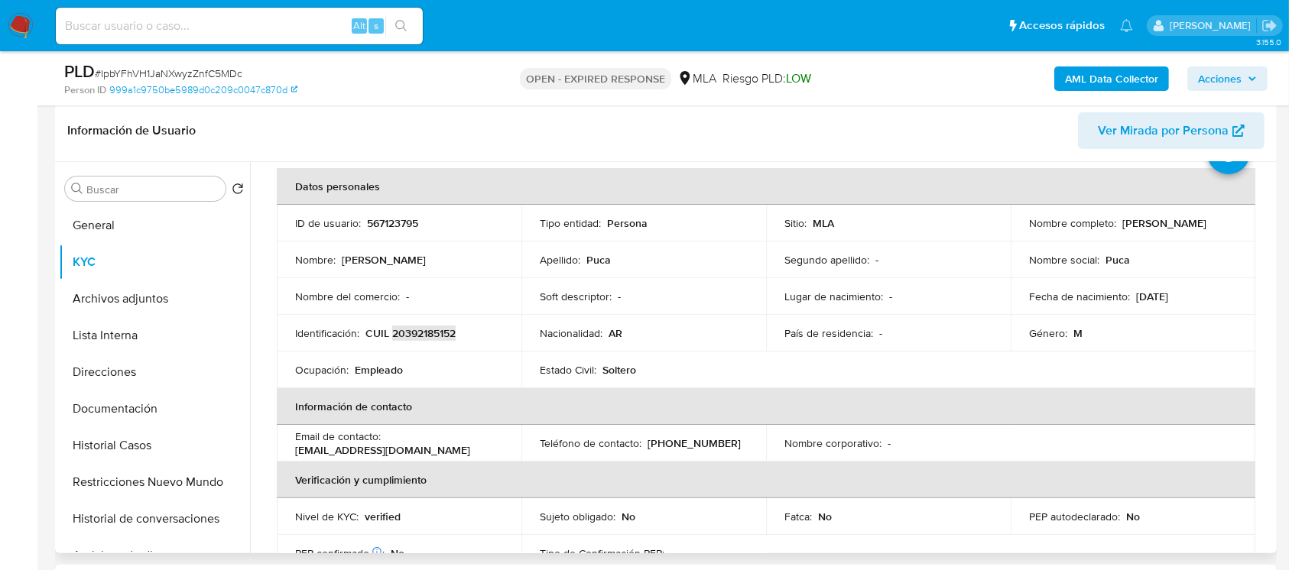
scroll to position [65, 0]
click at [387, 230] on p "567123795" at bounding box center [392, 225] width 51 height 14
copy p "567123795"
click at [384, 211] on td "ID de usuario : 567123795" at bounding box center [399, 224] width 245 height 37
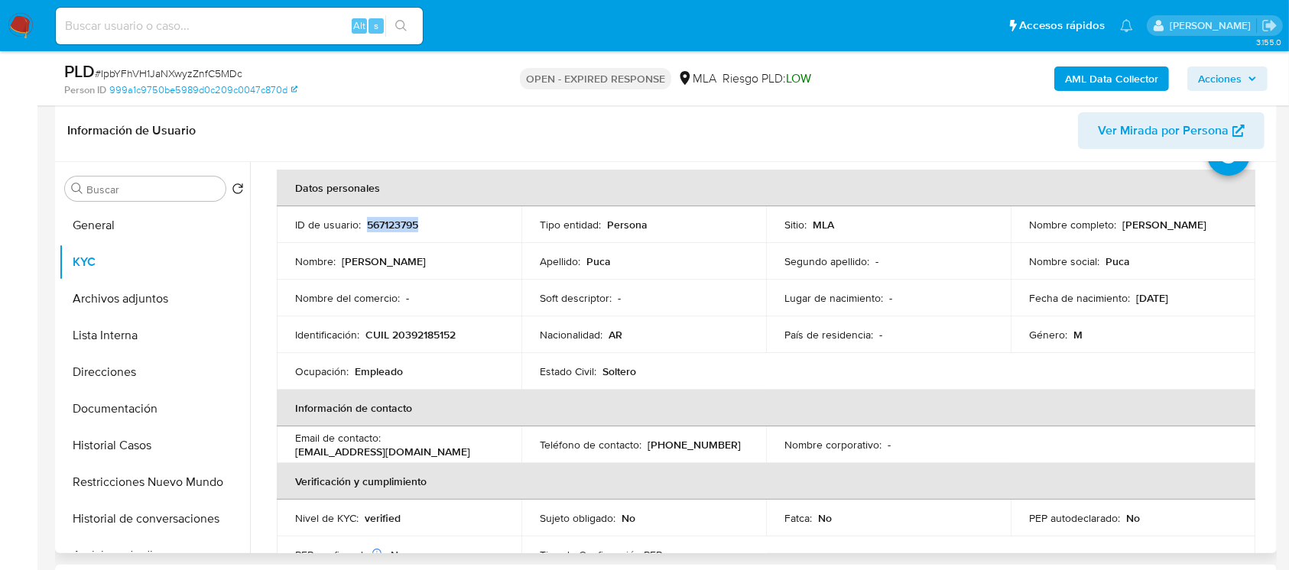
click at [384, 211] on td "ID de usuario : 567123795" at bounding box center [399, 224] width 245 height 37
click at [438, 339] on p "CUIL 20392185152" at bounding box center [410, 335] width 90 height 14
copy p "20392185152"
click at [8, 21] on img at bounding box center [21, 26] width 26 height 26
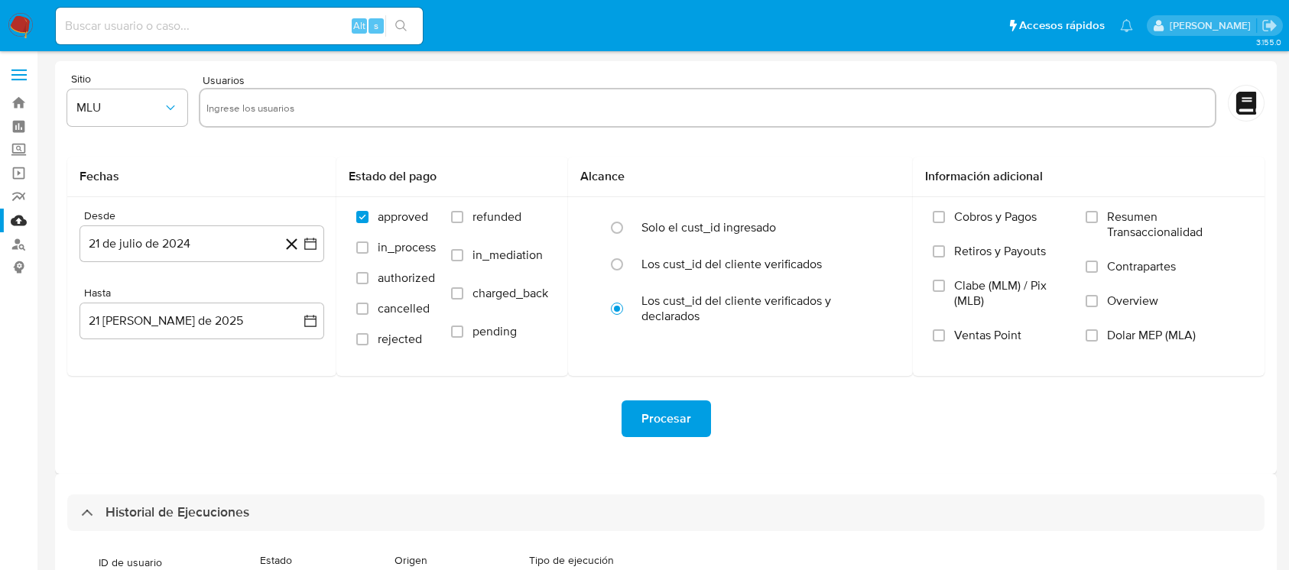
select select "10"
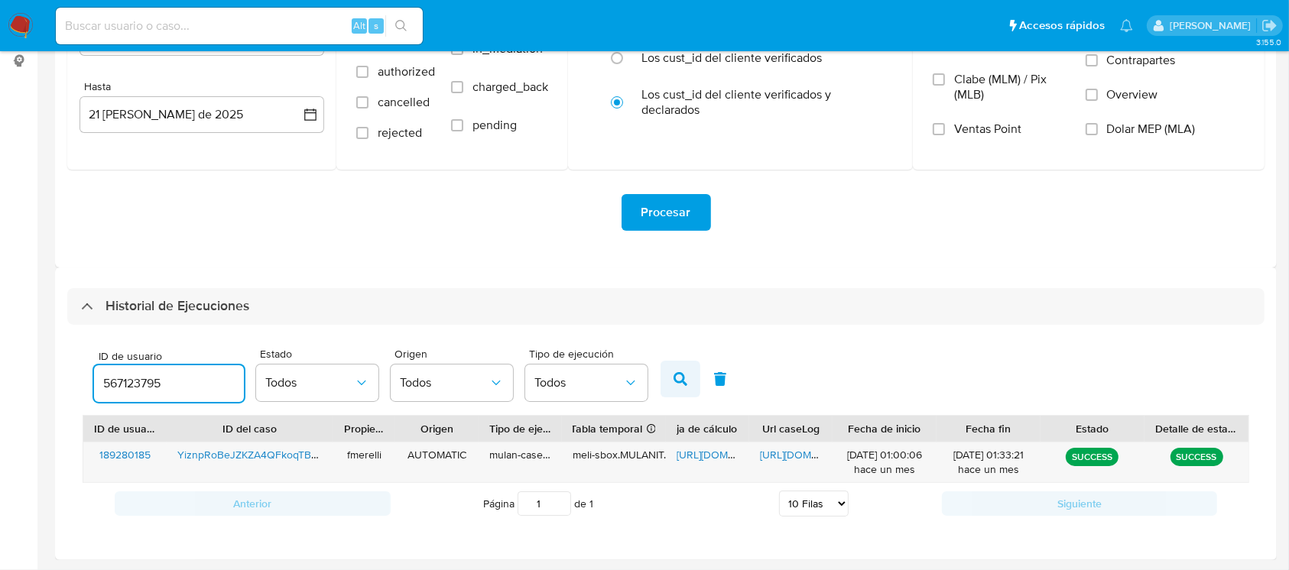
type input "567123795"
click at [688, 378] on button "button" at bounding box center [680, 379] width 40 height 37
click at [780, 456] on span "[URL][DOMAIN_NAME]" at bounding box center [812, 454] width 105 height 15
click at [714, 439] on div "Hoja de cálculo Si el campo esta vacío, es por un error generando Mulan" at bounding box center [707, 429] width 83 height 26
click at [698, 457] on span "[URL][DOMAIN_NAME]" at bounding box center [728, 454] width 105 height 15
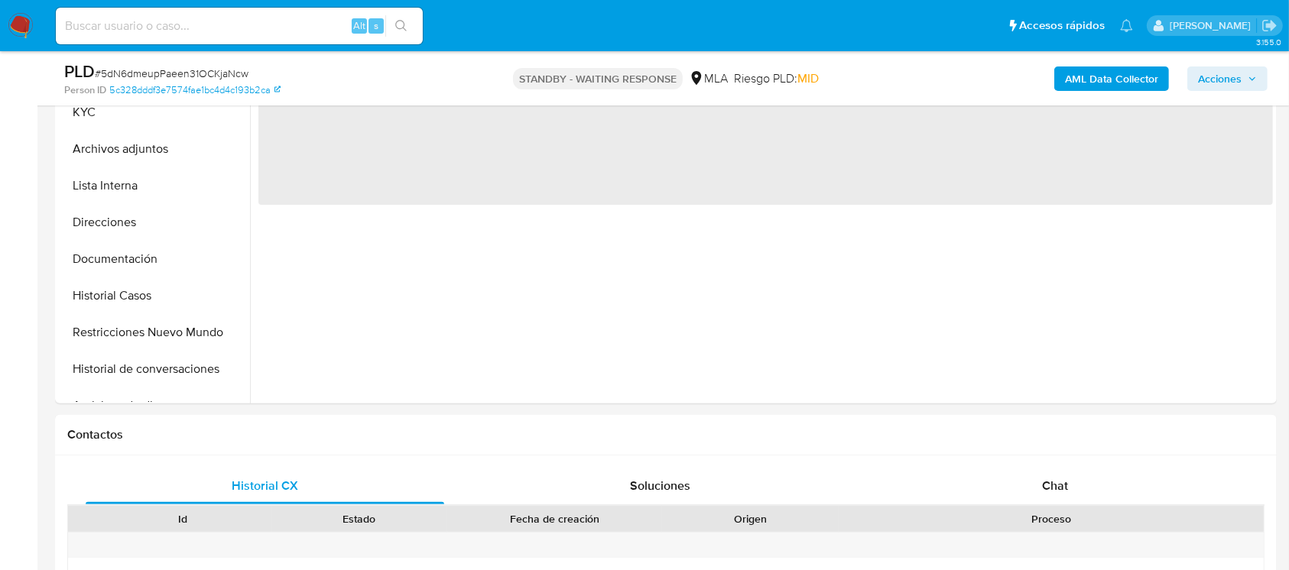
scroll to position [447, 0]
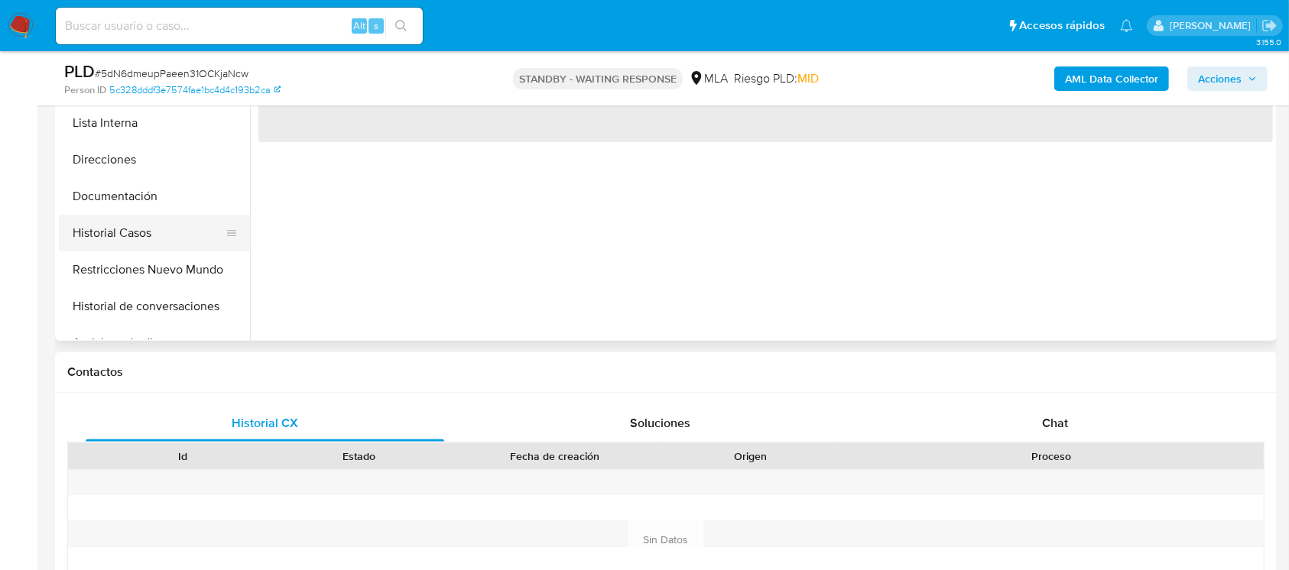
click at [141, 234] on button "Historial Casos" at bounding box center [148, 233] width 179 height 37
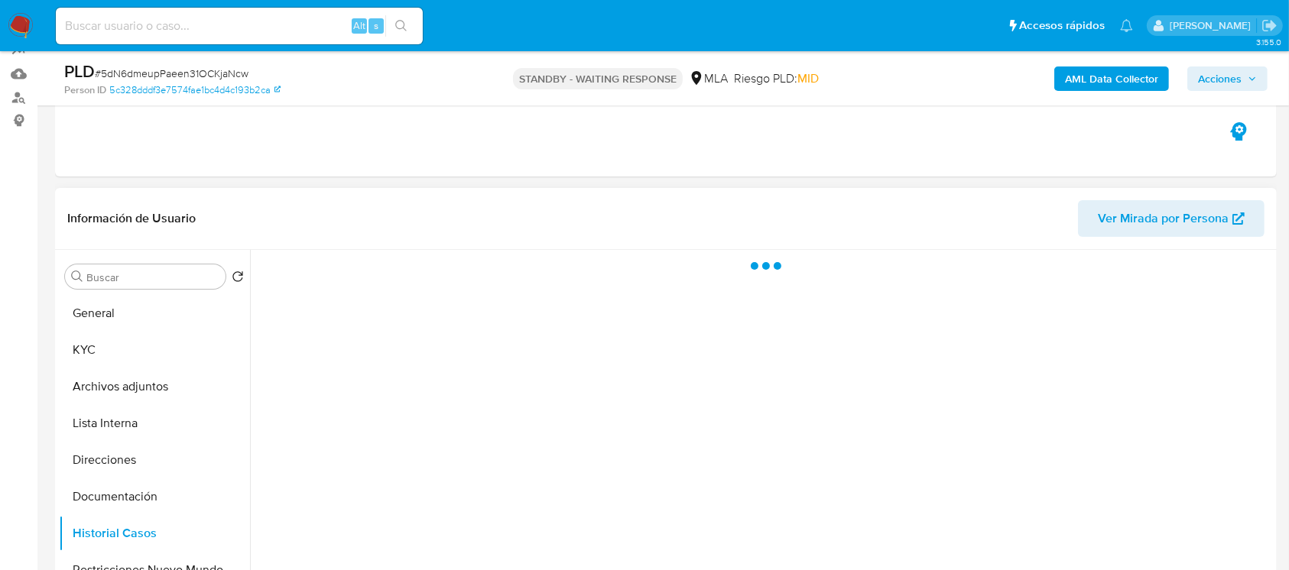
select select "10"
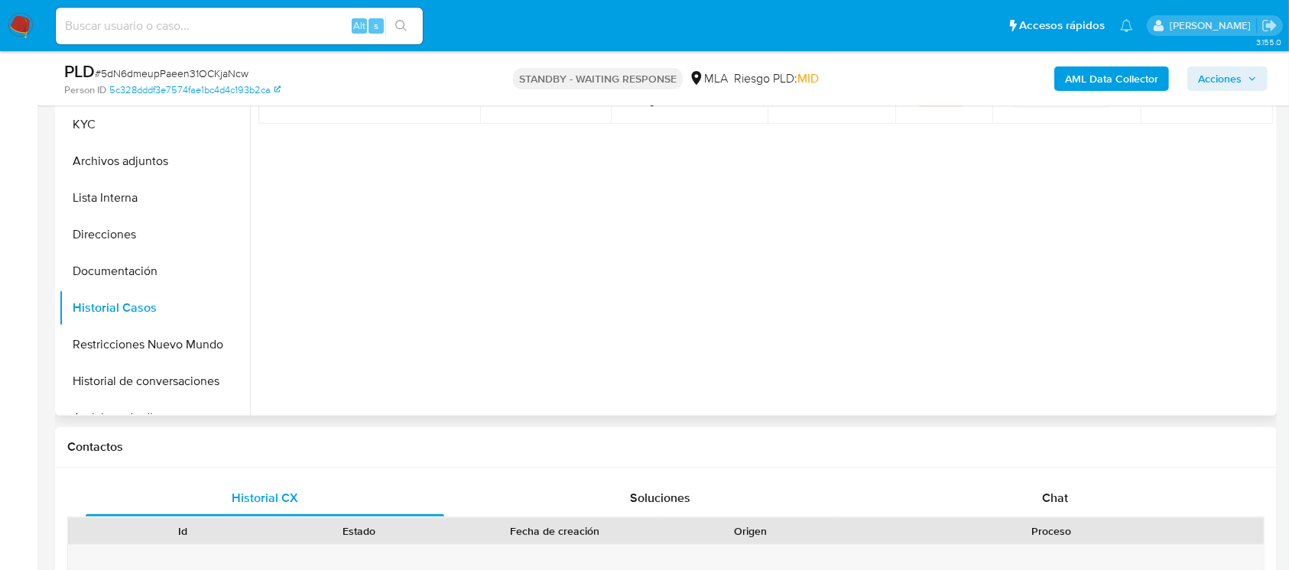
scroll to position [375, 0]
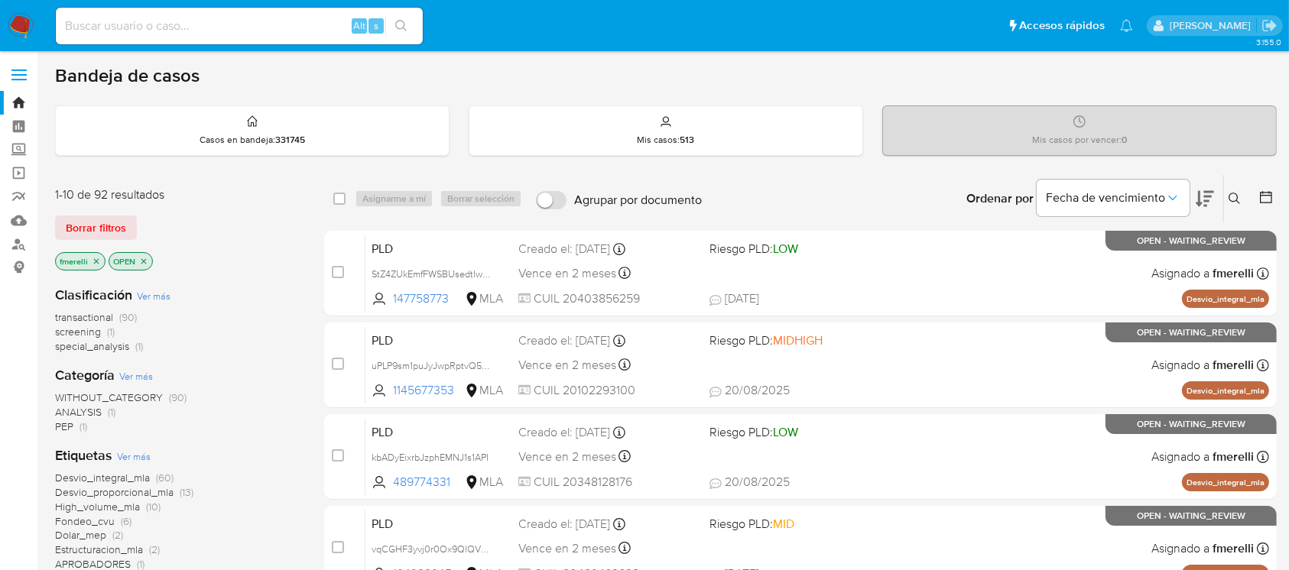
click at [1240, 205] on button at bounding box center [1236, 199] width 25 height 18
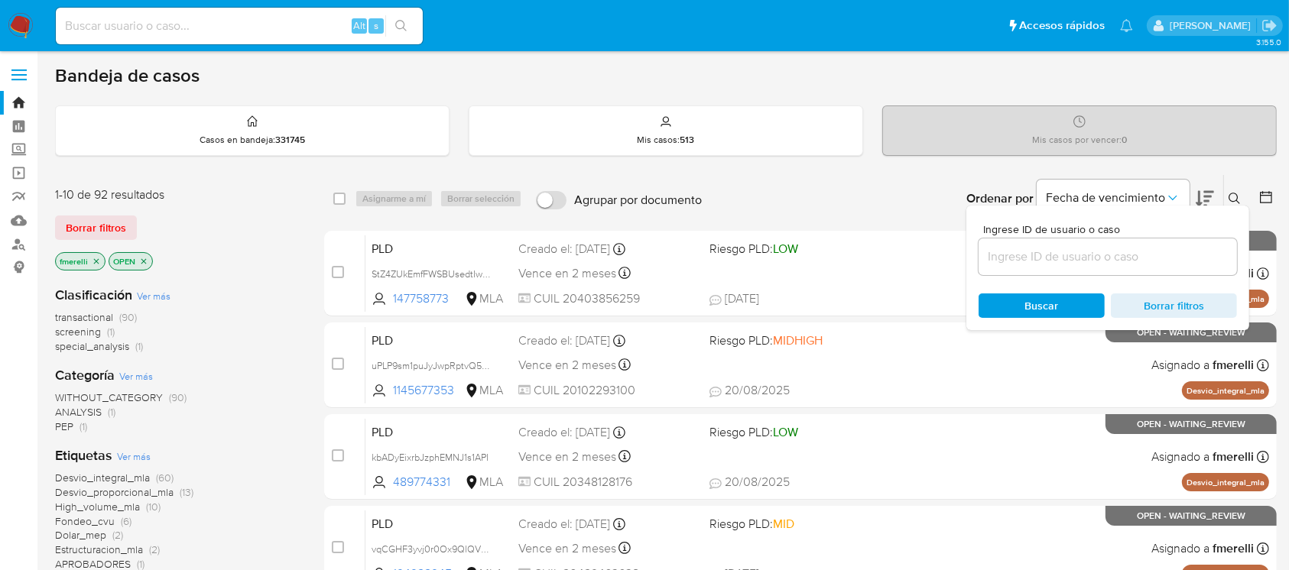
click at [1175, 245] on div at bounding box center [1107, 256] width 258 height 37
click at [1088, 253] on input at bounding box center [1107, 257] width 258 height 20
paste input "IpbYFhVH1JaNXwyzZnfC5MDc"
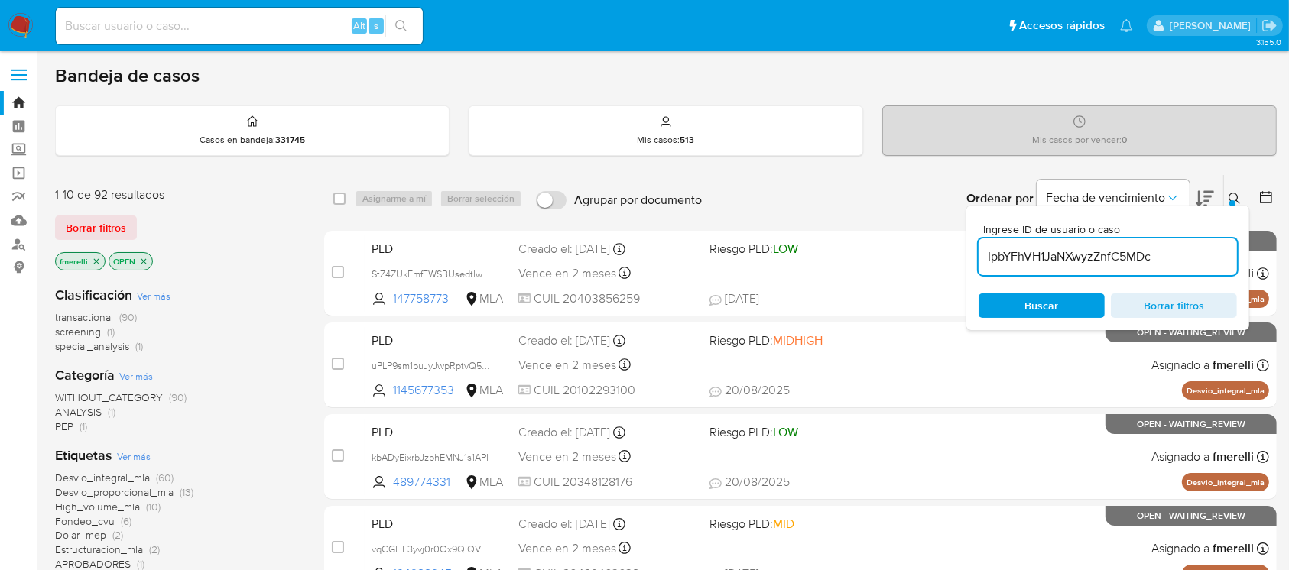
type input "IpbYFhVH1JaNXwyzZnfC5MDc"
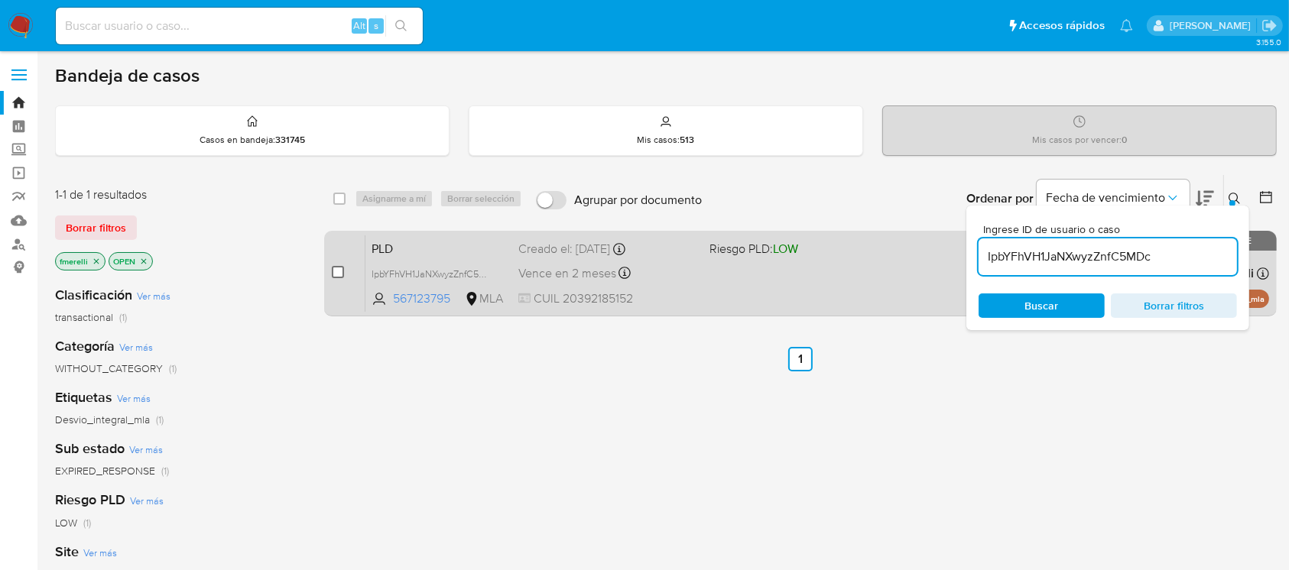
click at [332, 274] on input "checkbox" at bounding box center [338, 272] width 12 height 12
checkbox input "true"
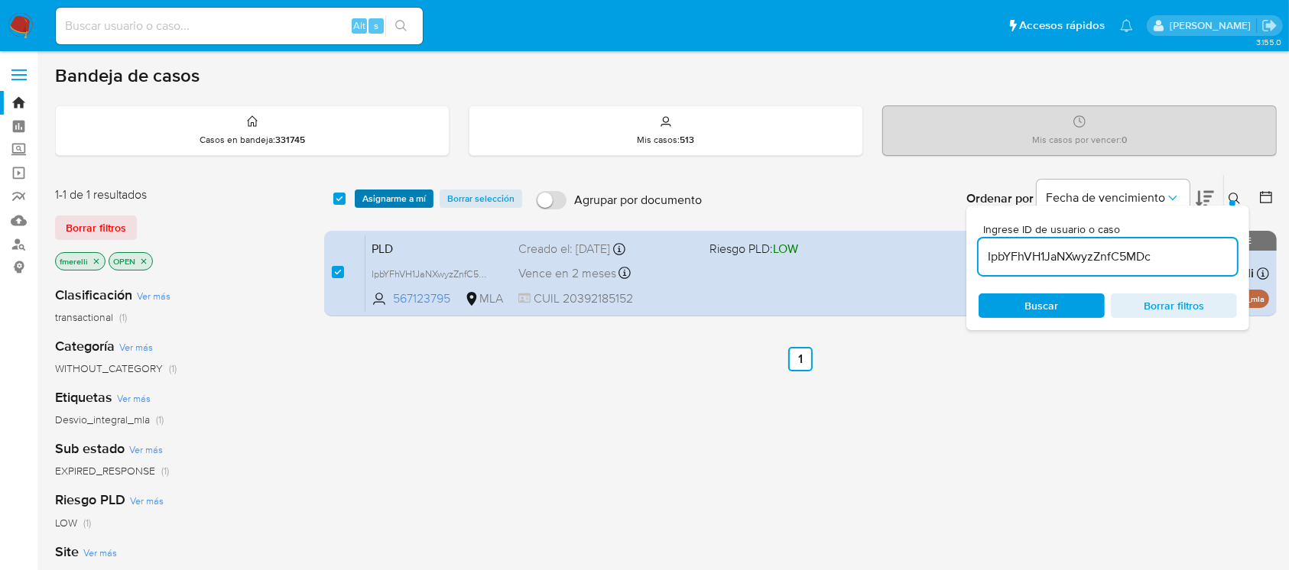
click at [365, 199] on span "Asignarme a mí" at bounding box center [393, 198] width 63 height 15
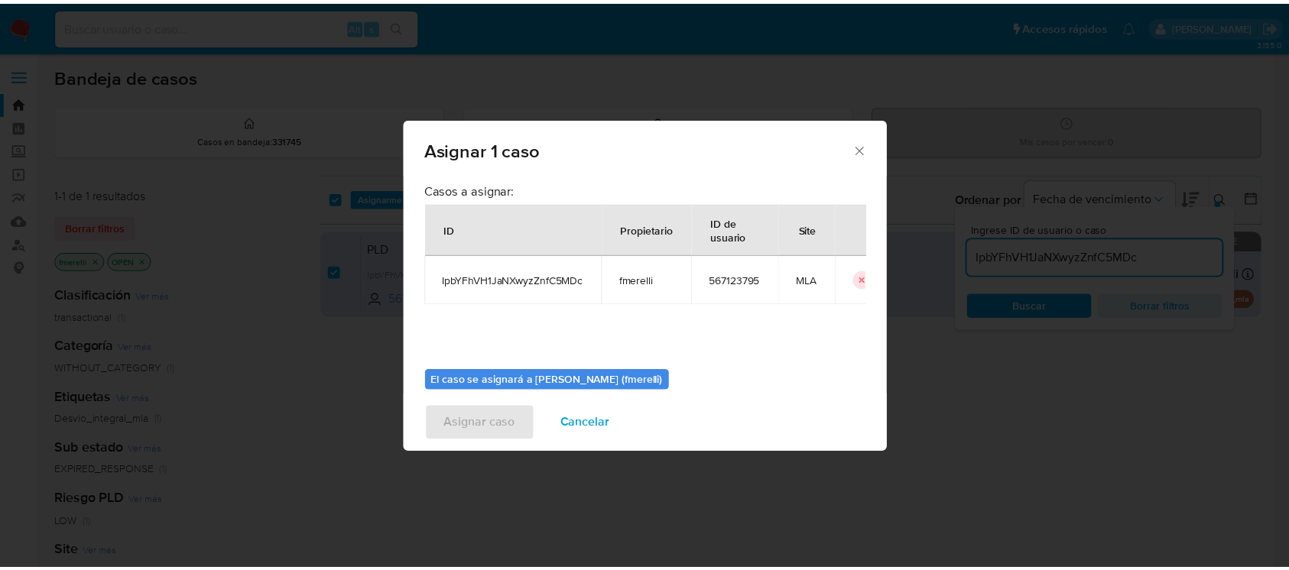
scroll to position [78, 0]
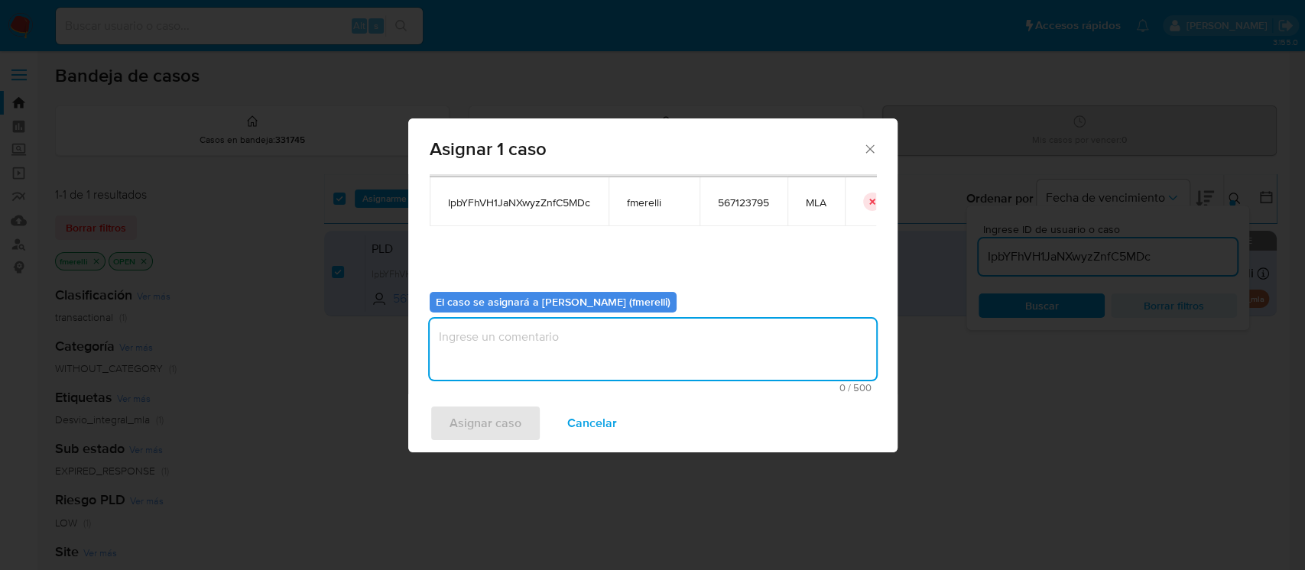
click at [459, 360] on textarea "assign-modal" at bounding box center [653, 349] width 446 height 61
click at [465, 422] on span "Asignar caso" at bounding box center [485, 424] width 72 height 34
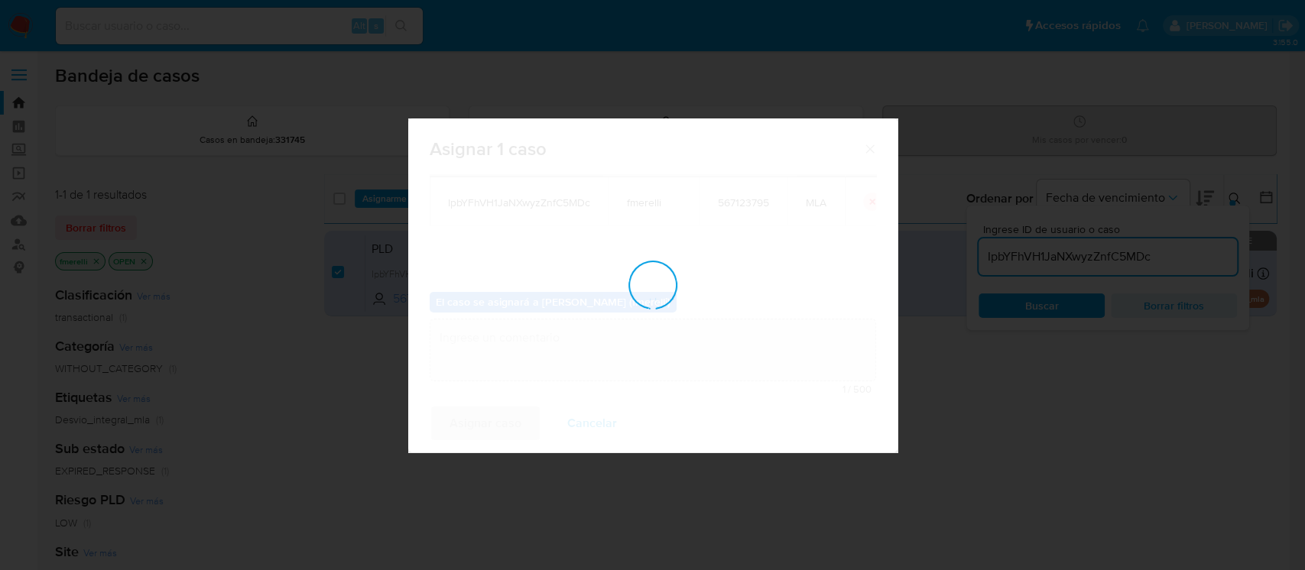
checkbox input "false"
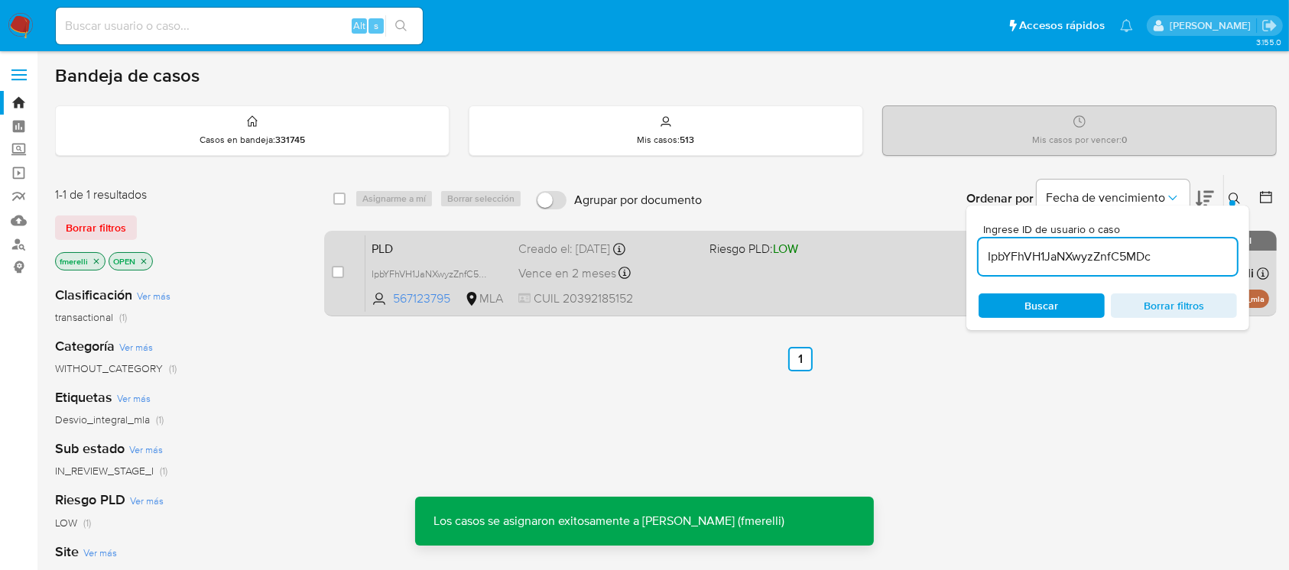
click at [608, 274] on span "Vence en 2 meses" at bounding box center [567, 273] width 98 height 17
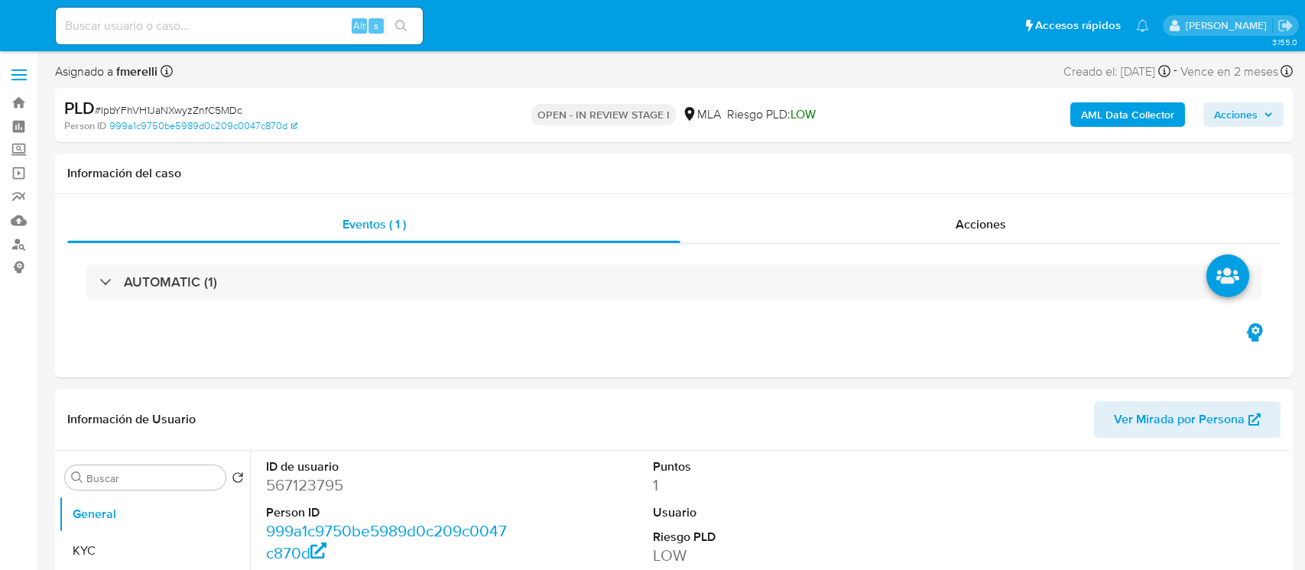
select select "10"
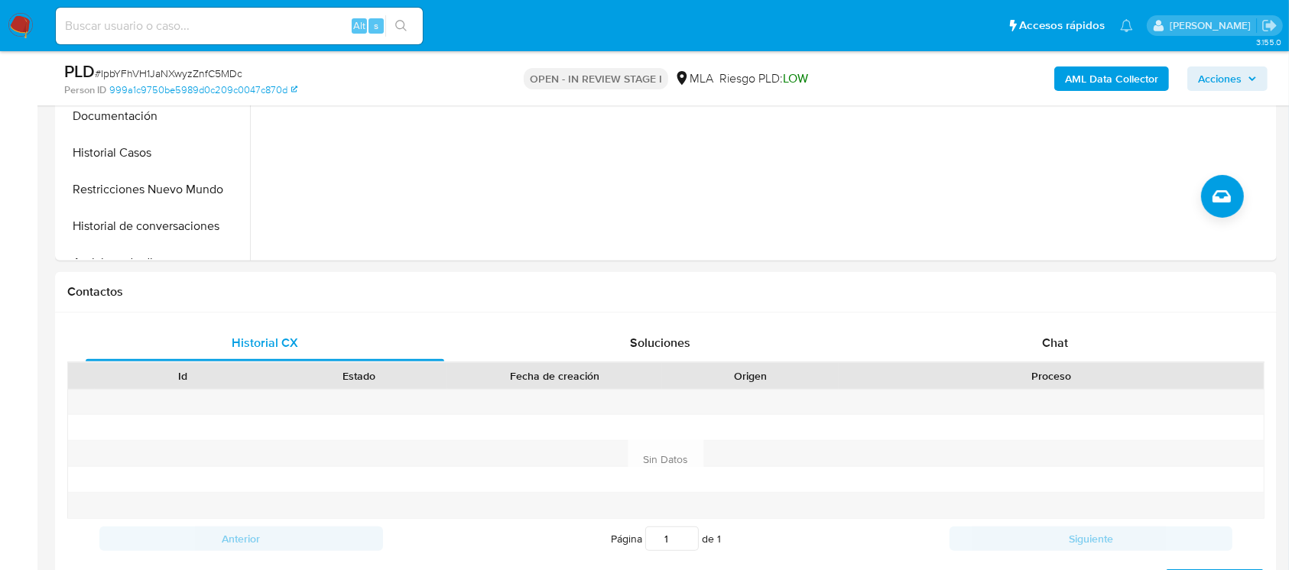
scroll to position [537, 0]
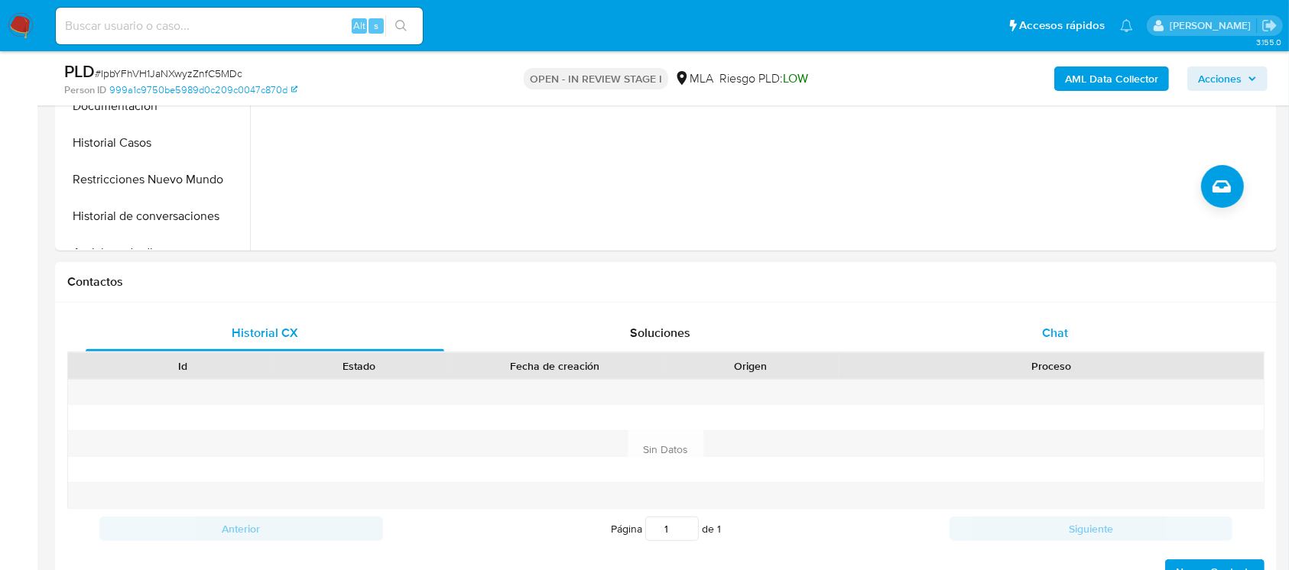
click at [984, 318] on div "Chat" at bounding box center [1055, 333] width 358 height 37
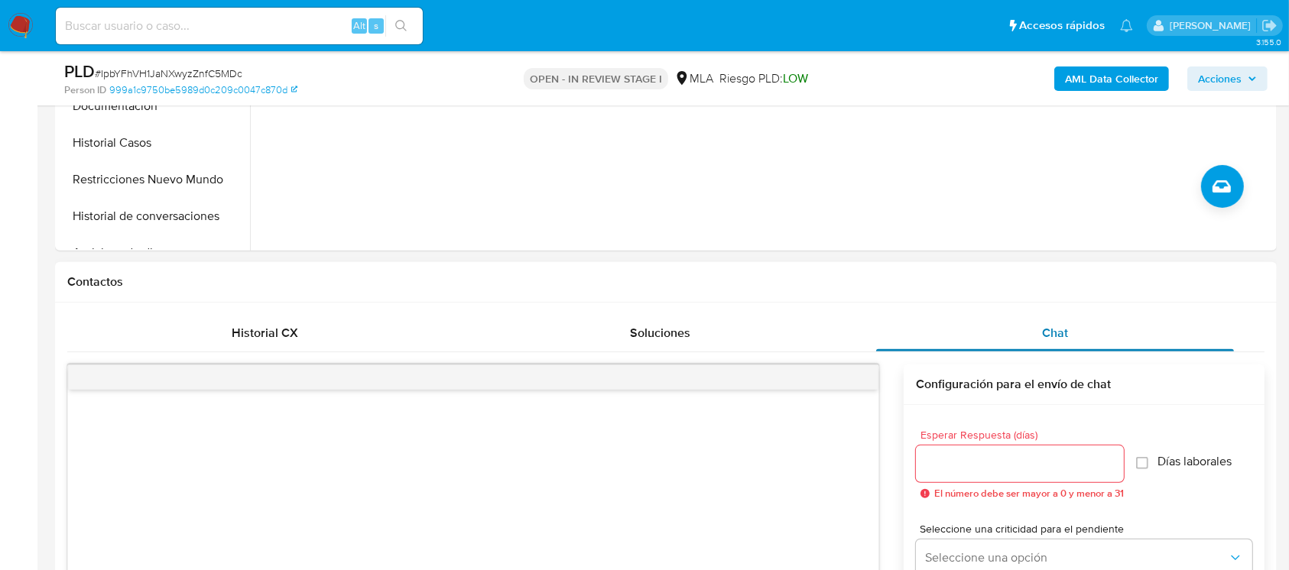
click at [984, 318] on div "Chat" at bounding box center [1055, 333] width 358 height 37
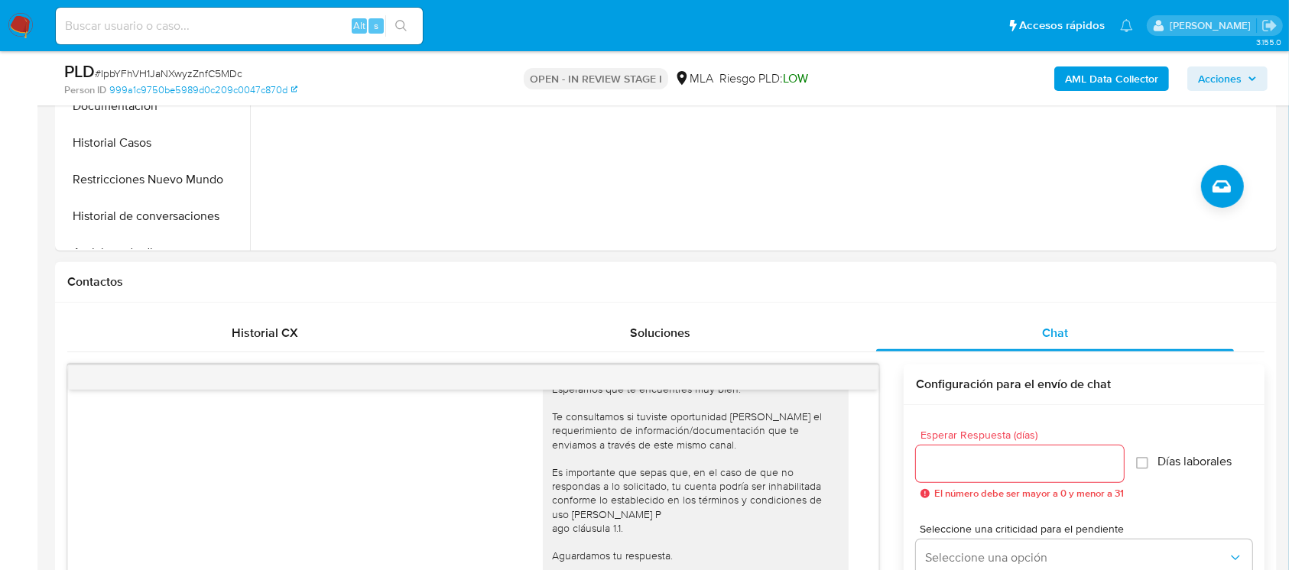
scroll to position [869, 0]
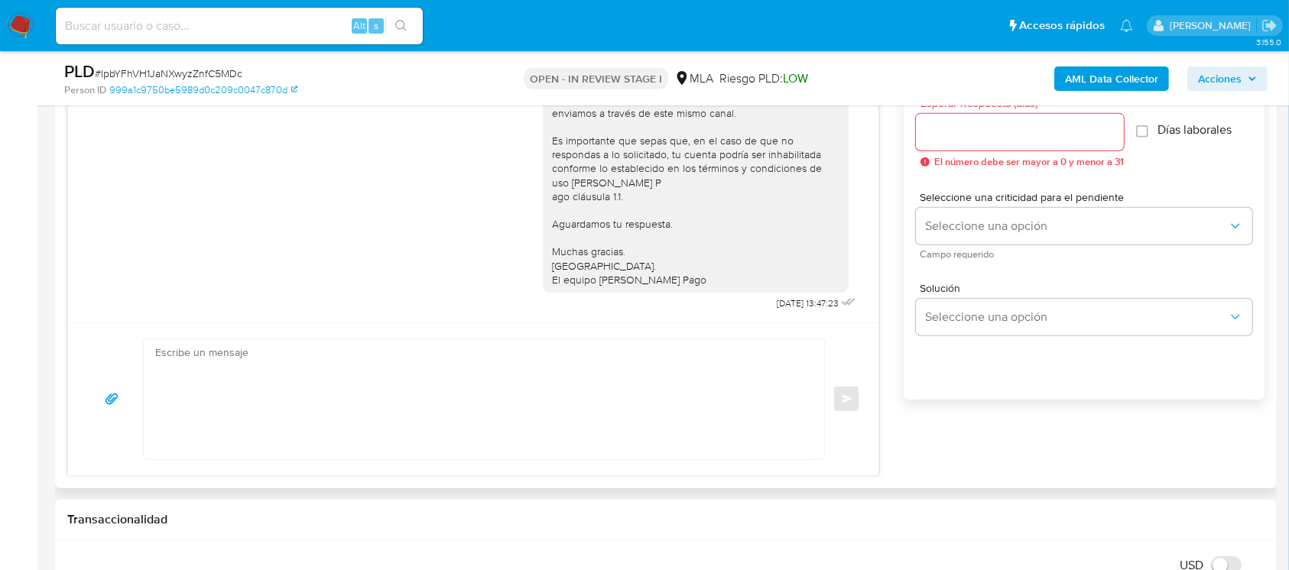
click at [660, 374] on textarea at bounding box center [480, 399] width 650 height 120
paste textarea "Lore , Ip dolorsi am con adipiscinge seddoeiusmo te in utlabo et Dolorem Aliq, …"
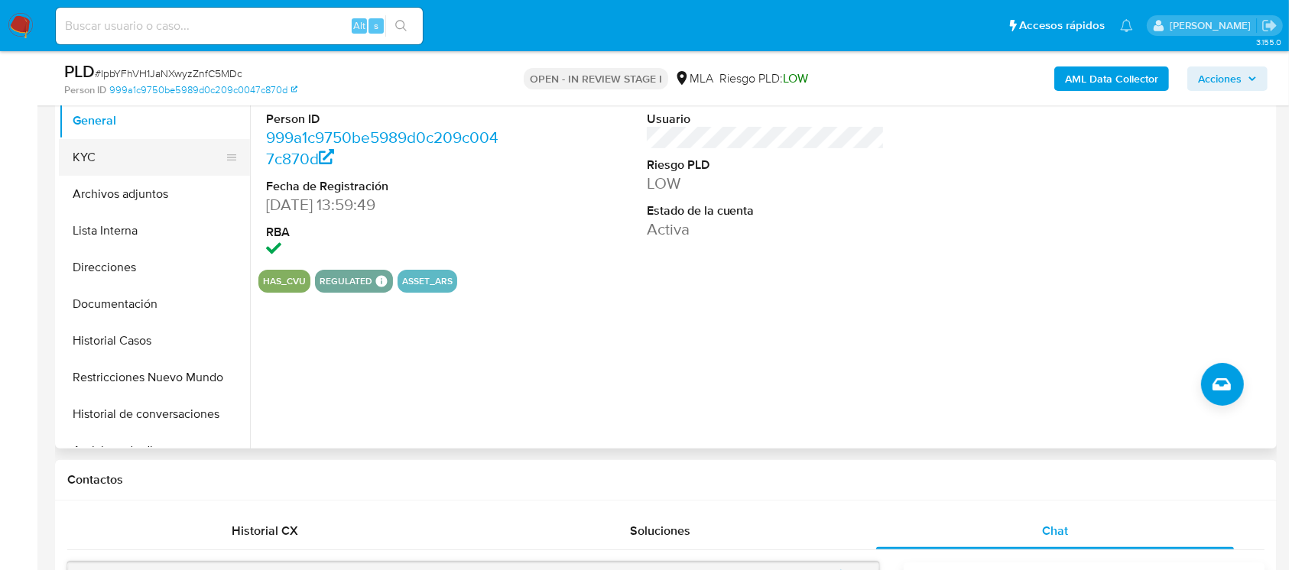
scroll to position [338, 0]
click at [110, 162] on button "KYC" at bounding box center [148, 159] width 179 height 37
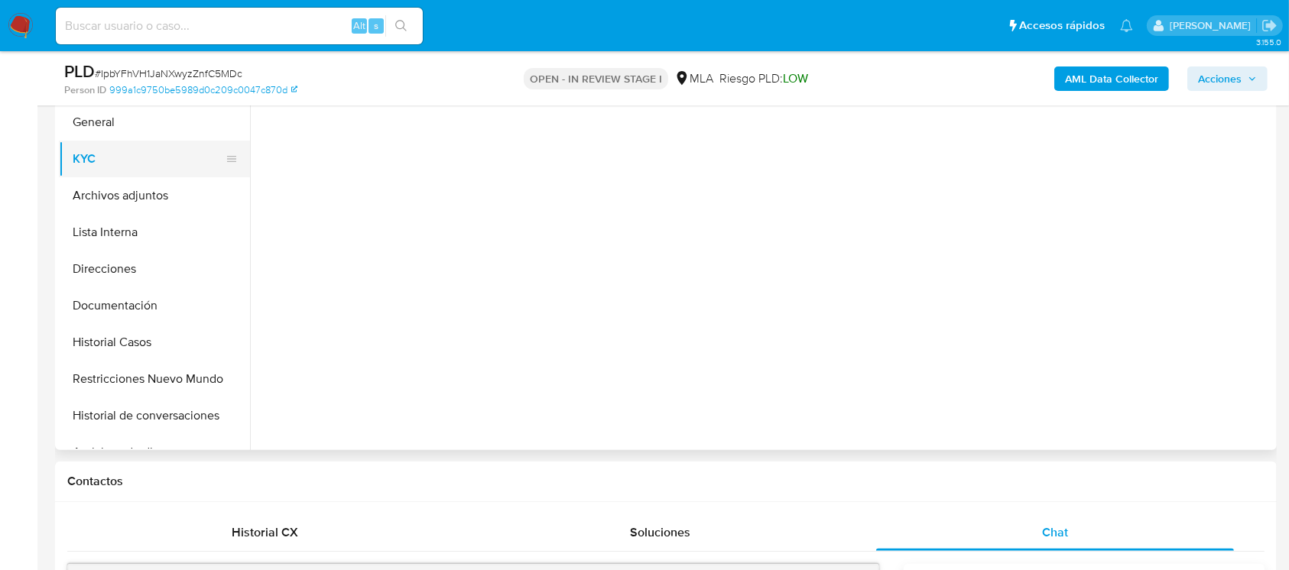
click at [110, 162] on button "KYC" at bounding box center [148, 159] width 179 height 37
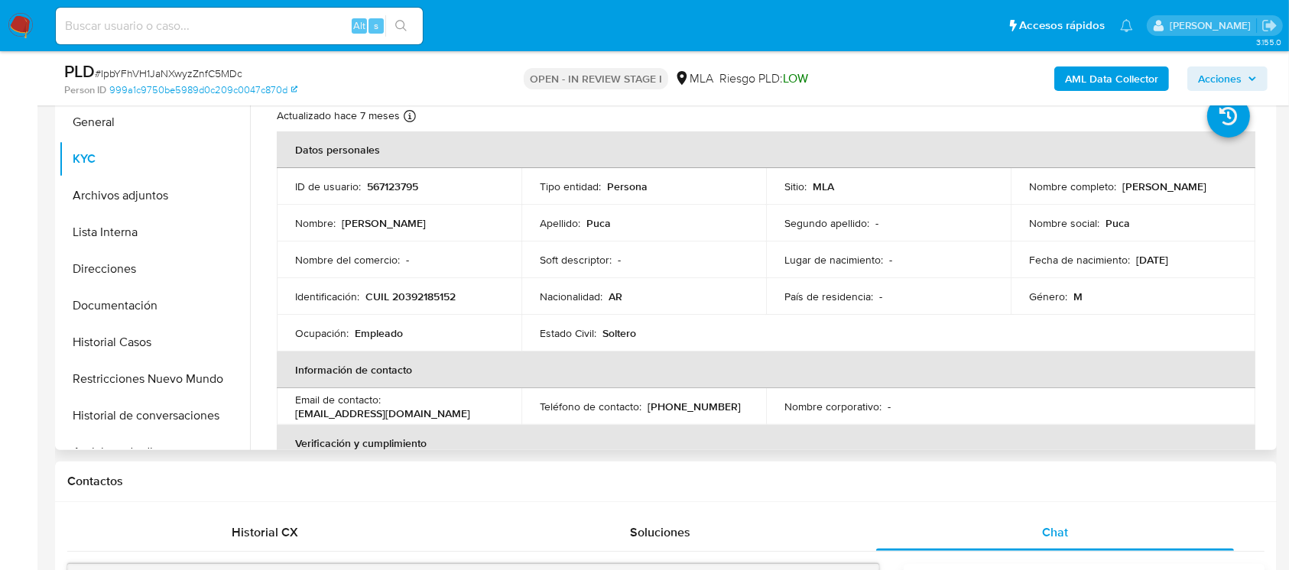
drag, startPoint x: 1021, startPoint y: 197, endPoint x: 1148, endPoint y: 196, distance: 126.9
click at [1148, 196] on td "Nombre completo : [PERSON_NAME]" at bounding box center [1132, 186] width 245 height 37
copy p "[PERSON_NAME]"
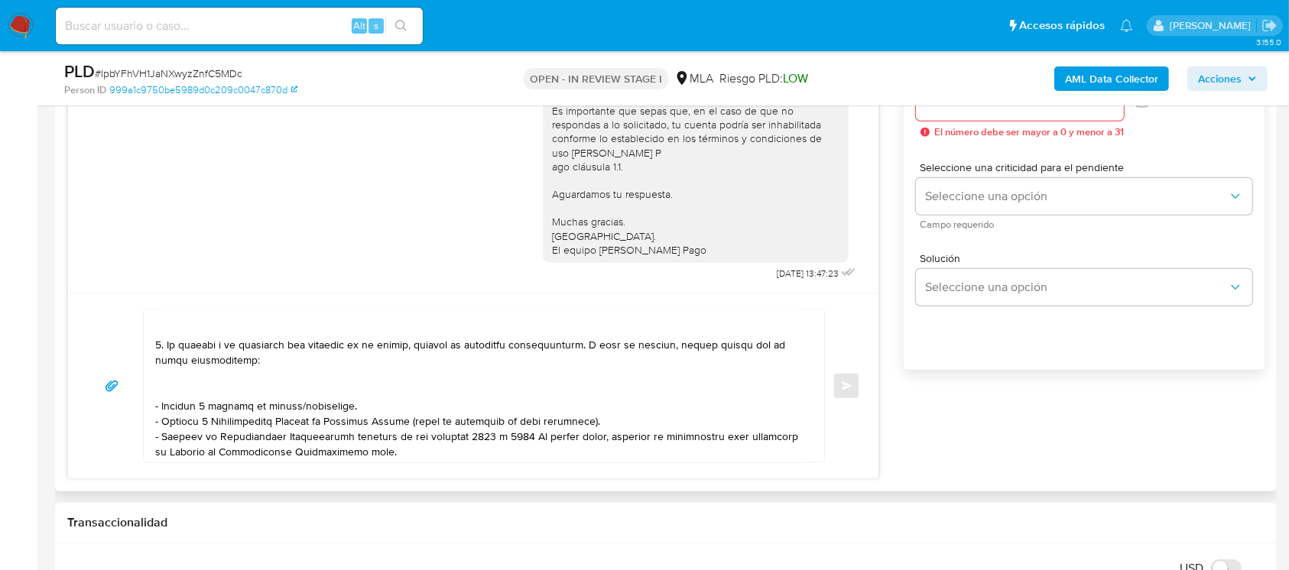
scroll to position [0, 0]
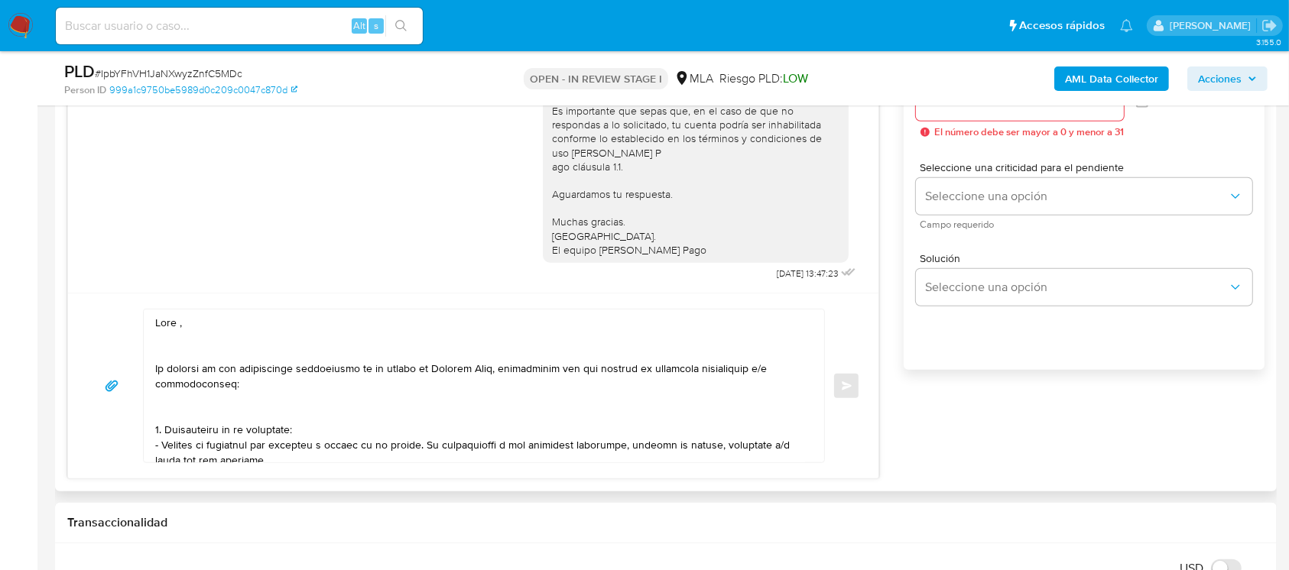
click at [242, 320] on textarea at bounding box center [480, 386] width 650 height 153
paste textarea "[PERSON_NAME]"
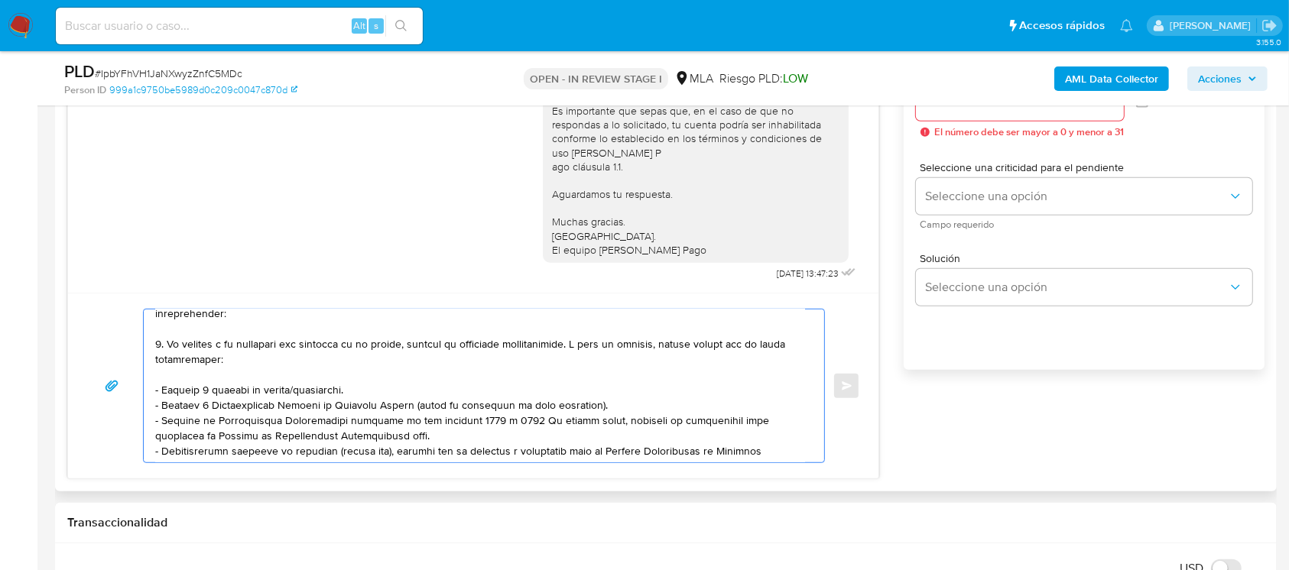
scroll to position [86, 0]
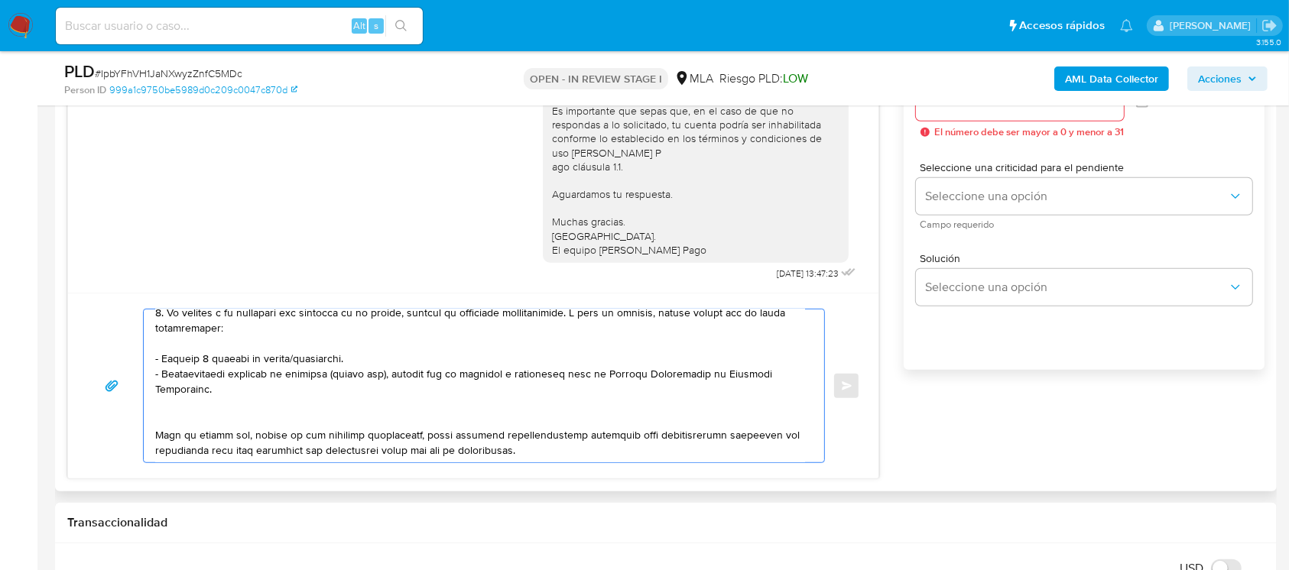
click at [196, 427] on textarea at bounding box center [480, 386] width 650 height 153
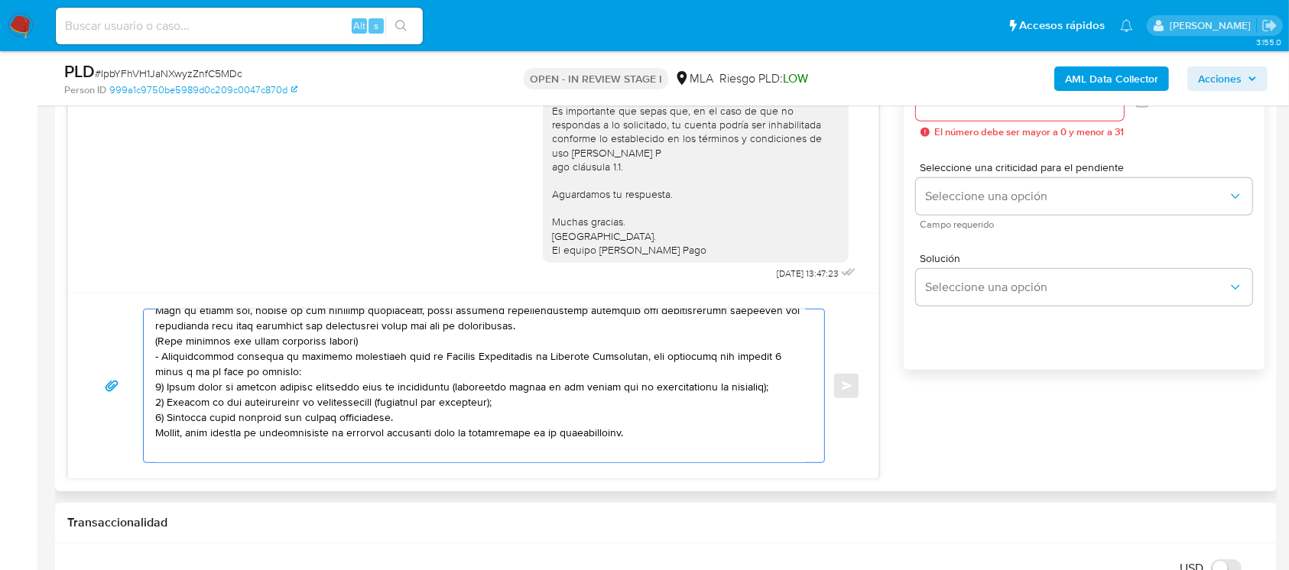
scroll to position [212, 0]
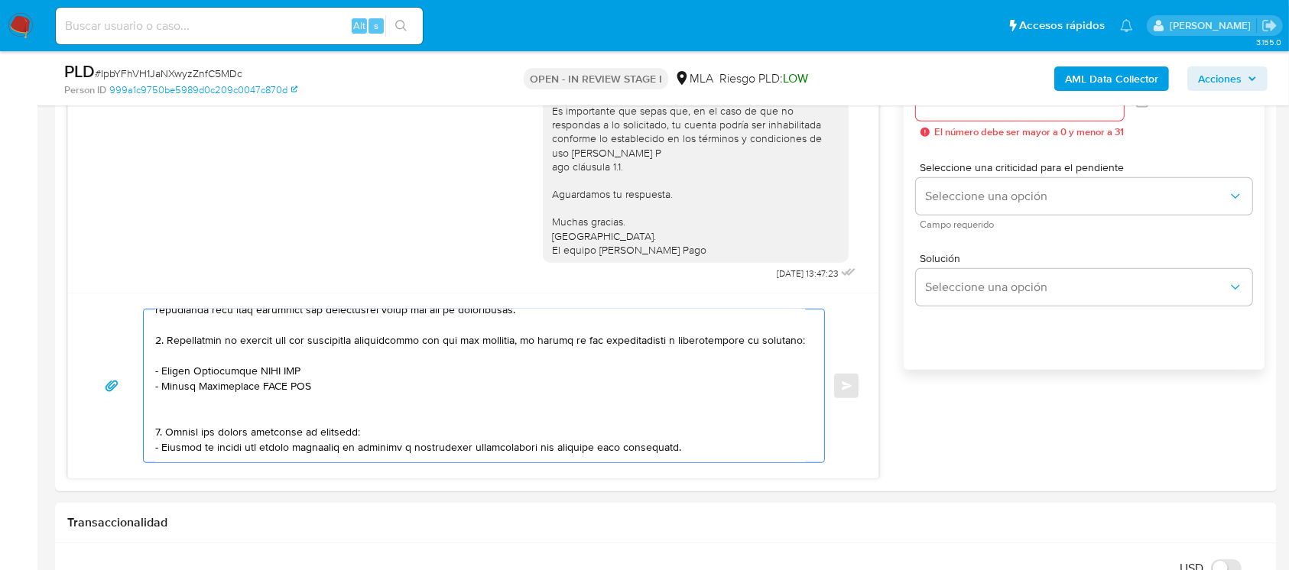
paste textarea "[PERSON_NAME]"
paste textarea "20377471653"
paste textarea "[PERSON_NAME]"
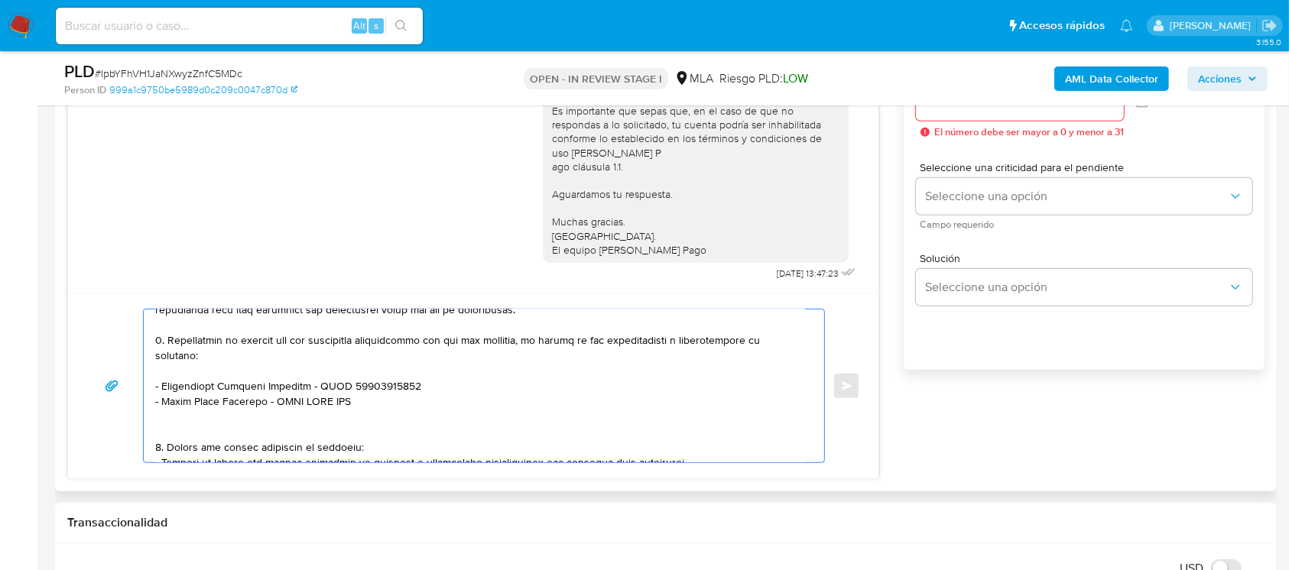
paste textarea "27431374027"
paste textarea "[PERSON_NAME]"
paste textarea "20392156179"
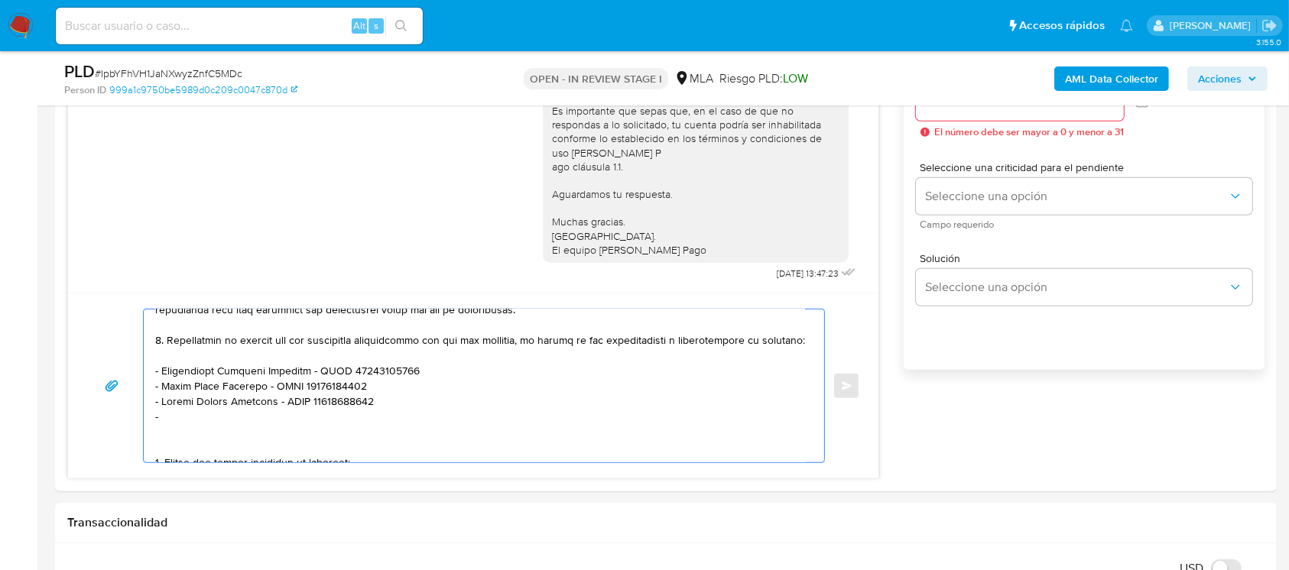
paste textarea "[PERSON_NAME]"
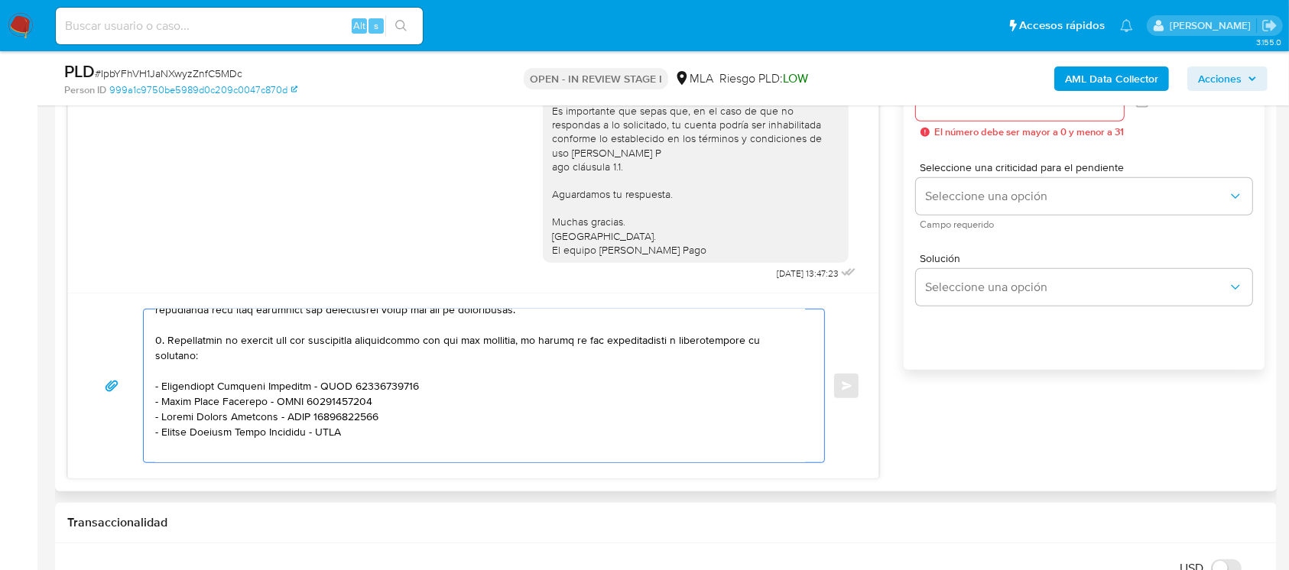
paste textarea "20382746660"
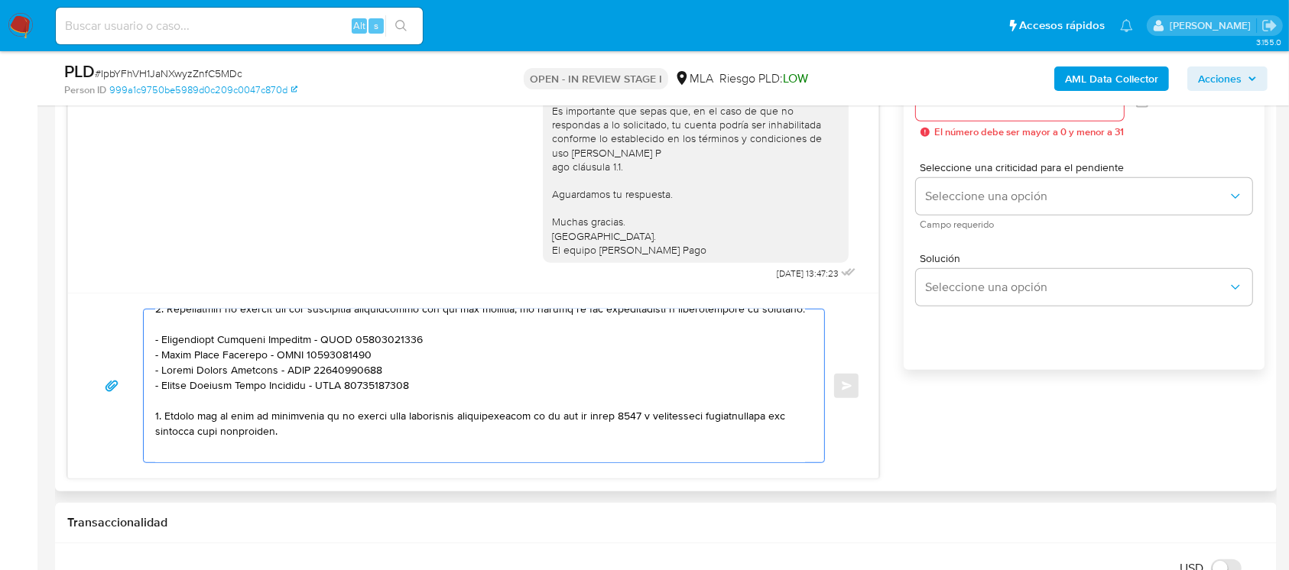
scroll to position [300, 0]
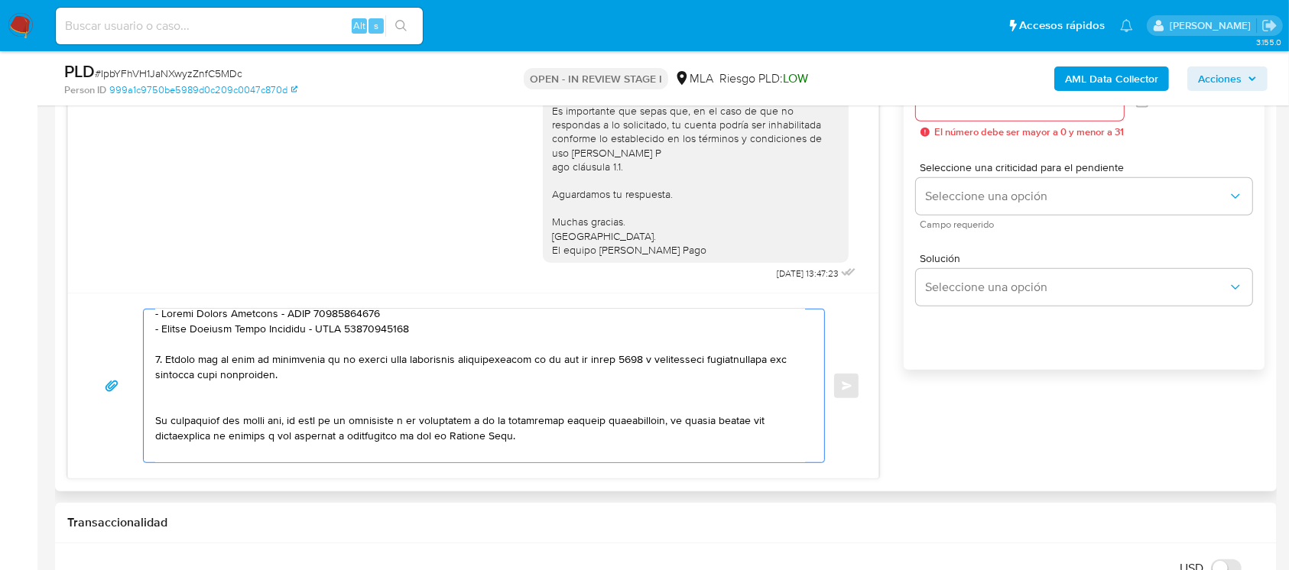
click at [202, 435] on textarea at bounding box center [480, 386] width 650 height 153
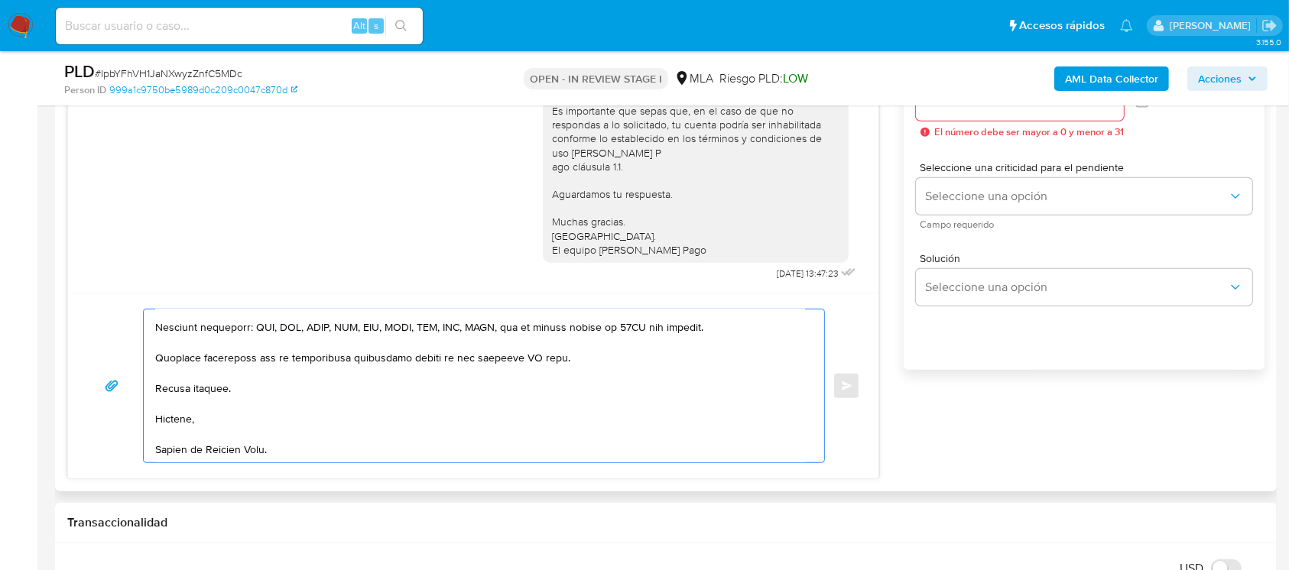
scroll to position [452, 0]
click at [514, 354] on textarea at bounding box center [480, 386] width 650 height 153
type textarea "Lore Ipsumdo Sitamet Cons, Ad elitsed do eiu temporincid utlaboreetd ma al enim…"
click at [946, 114] on div at bounding box center [1020, 102] width 208 height 37
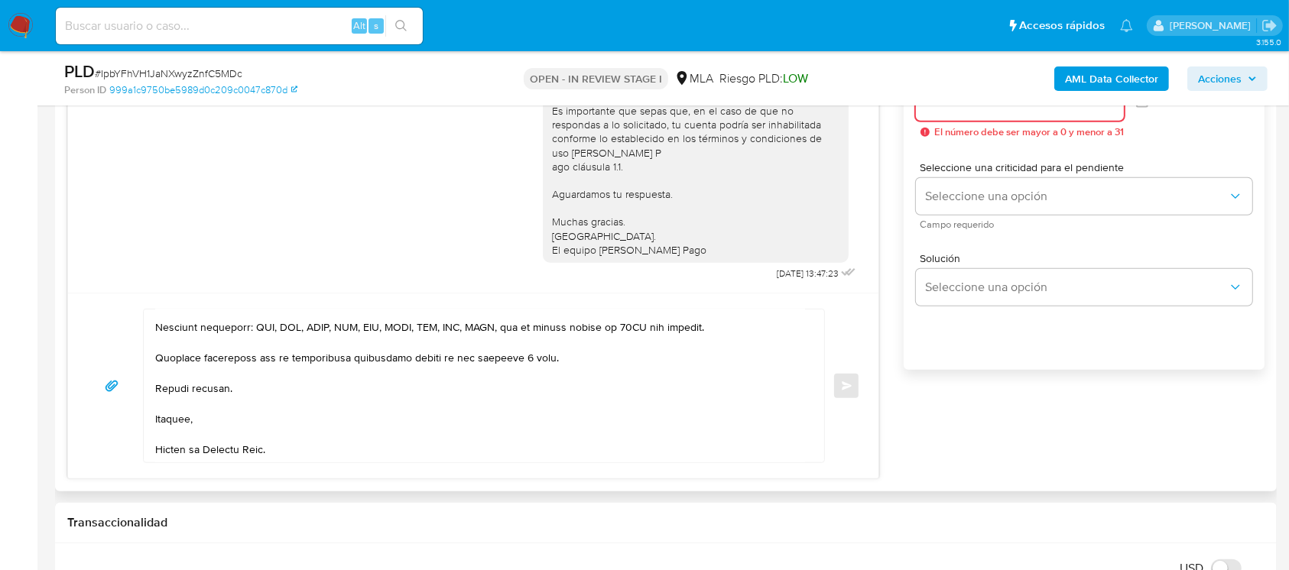
click at [932, 108] on input "Esperar Respuesta (días)" at bounding box center [1020, 102] width 208 height 20
type input "2"
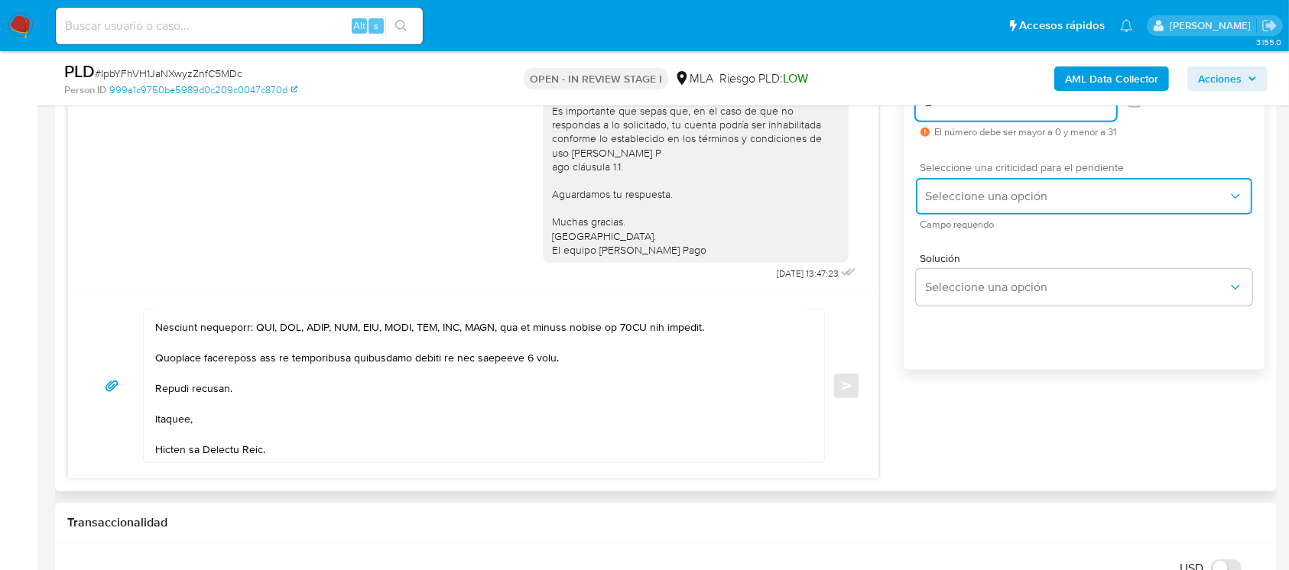
click at [941, 198] on span "Seleccione una opción" at bounding box center [1076, 196] width 303 height 15
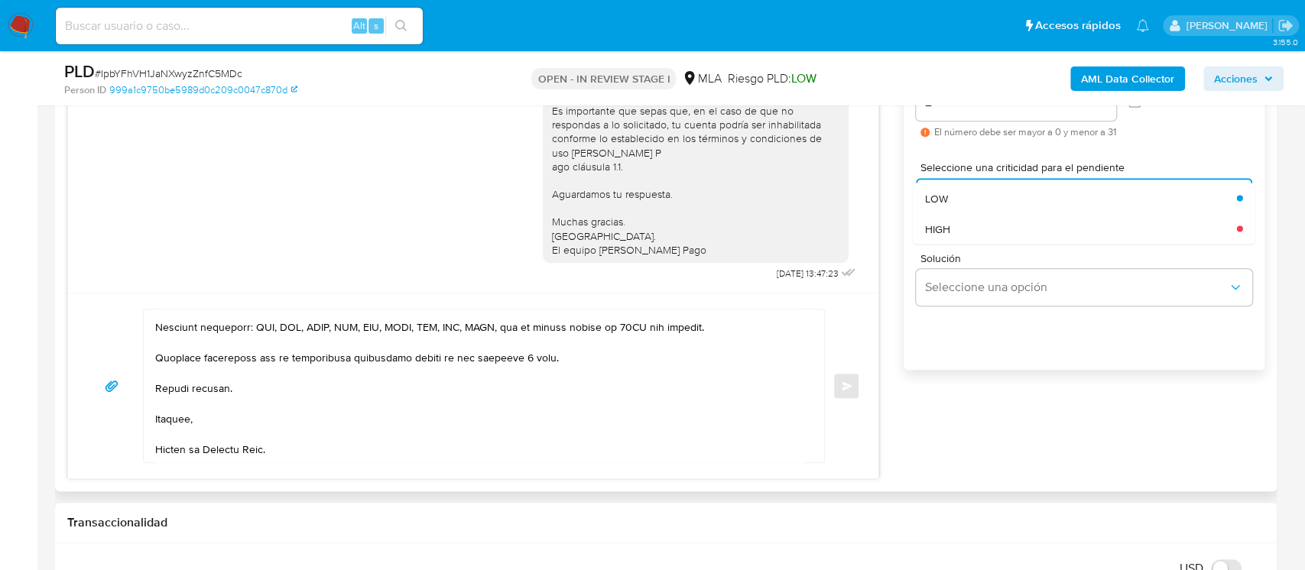
click at [942, 226] on span "HIGH" at bounding box center [937, 229] width 25 height 14
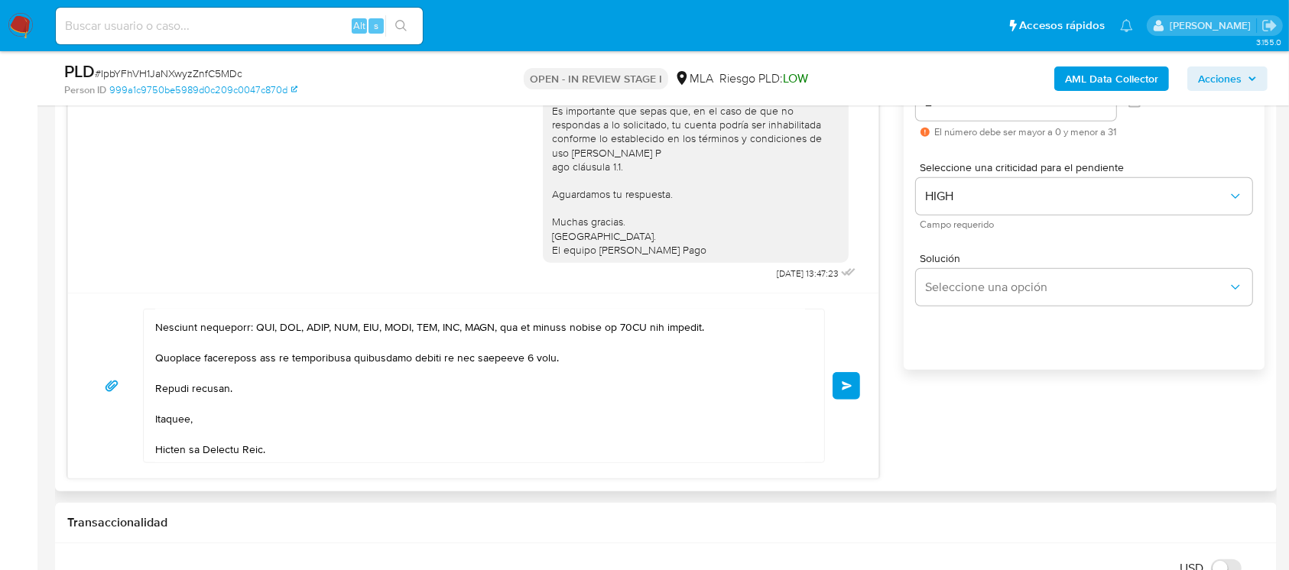
click at [847, 388] on span "Enviar" at bounding box center [847, 385] width 11 height 9
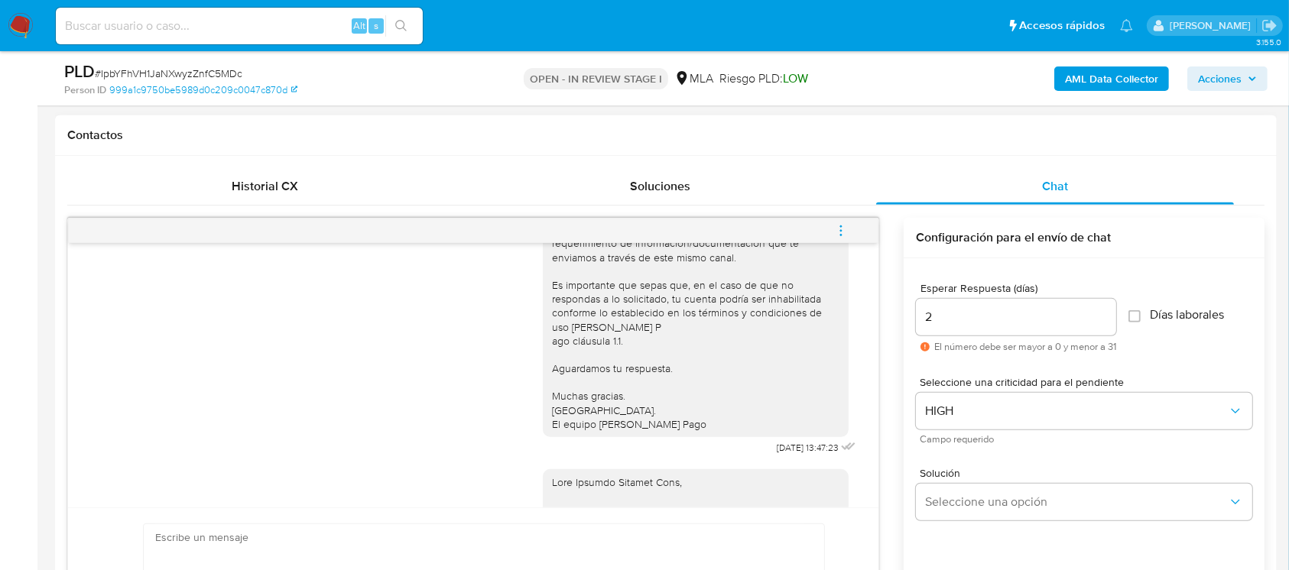
scroll to position [1663, 0]
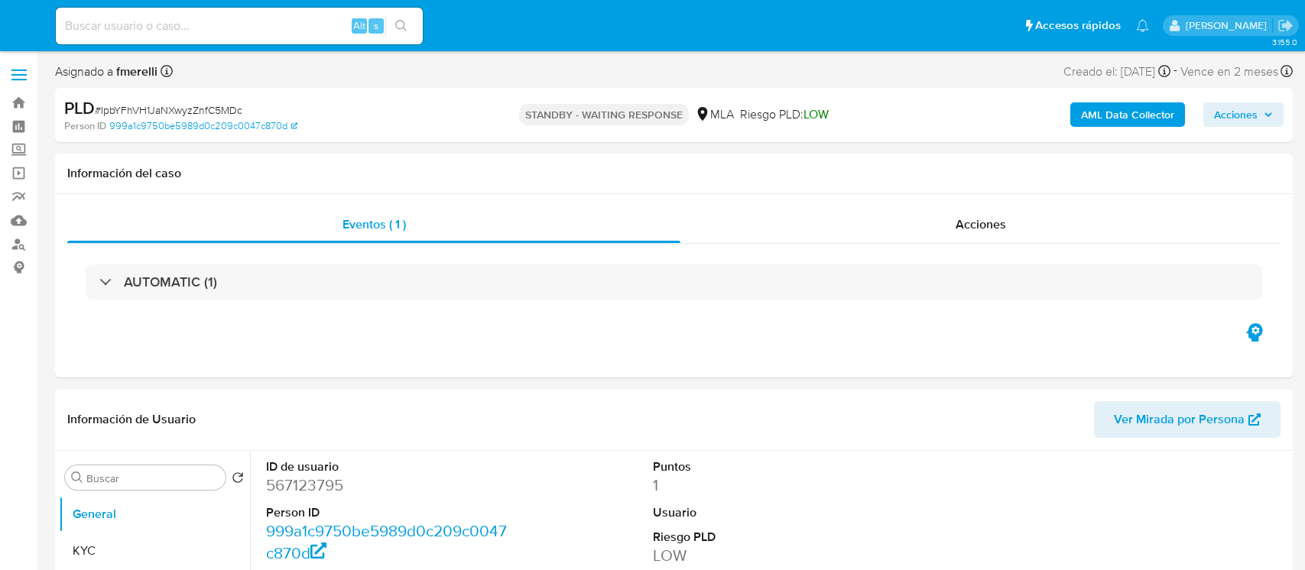
select select "10"
click at [287, 42] on div "Alt s" at bounding box center [239, 26] width 367 height 37
click at [264, 29] on input at bounding box center [239, 26] width 367 height 20
paste input "ewNVjBtfutU5Y2QXbiAZNAp3"
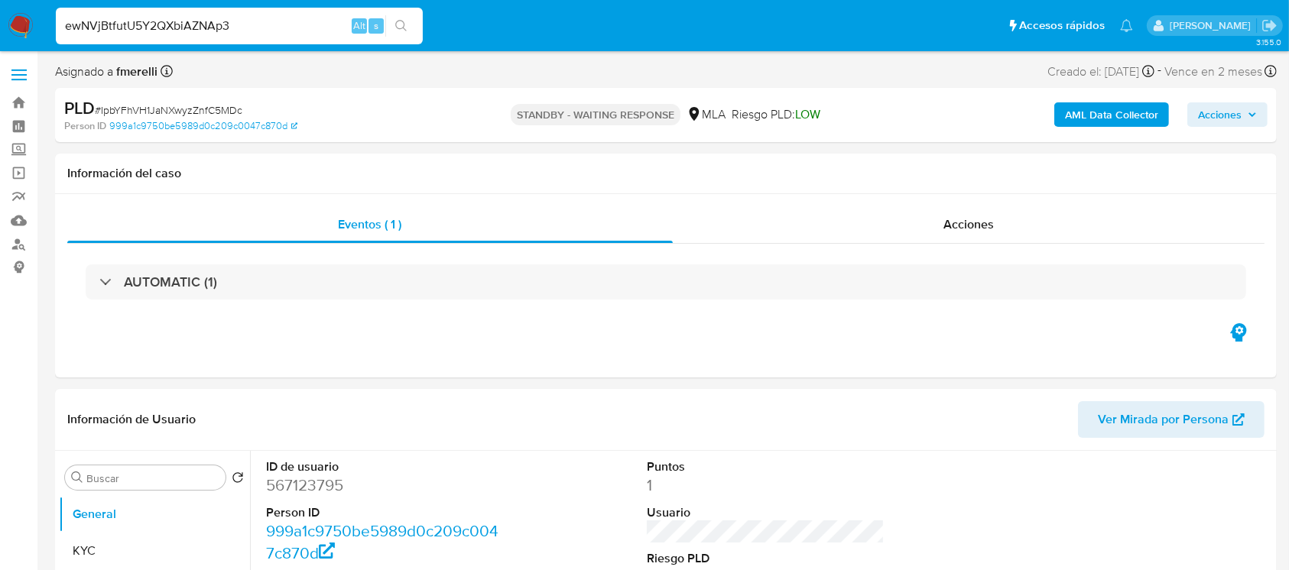
type input "ewNVjBtfutU5Y2QXbiAZNAp3"
select select "10"
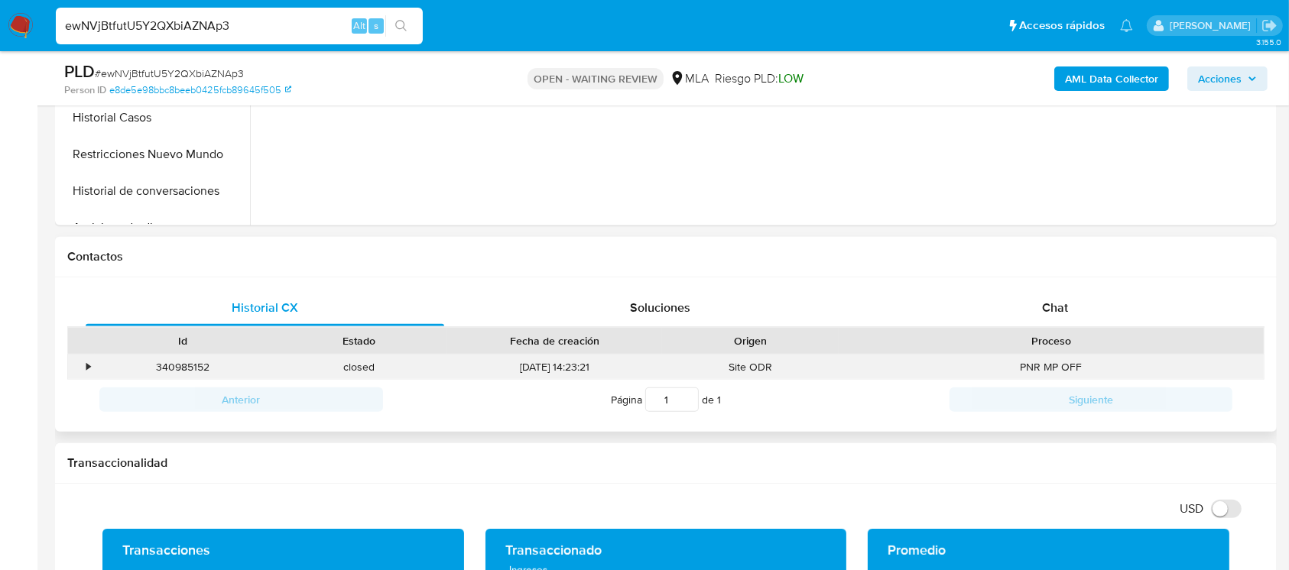
scroll to position [564, 0]
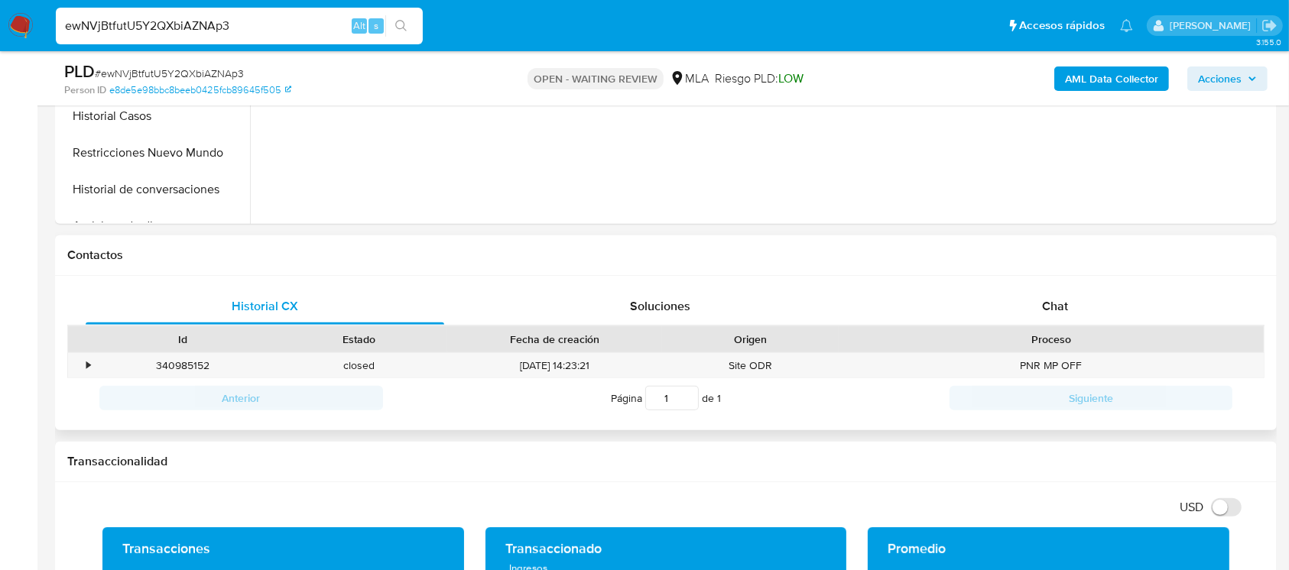
click at [1107, 341] on div "Proceso" at bounding box center [1051, 339] width 404 height 15
click at [1046, 303] on span "Chat" at bounding box center [1055, 306] width 26 height 18
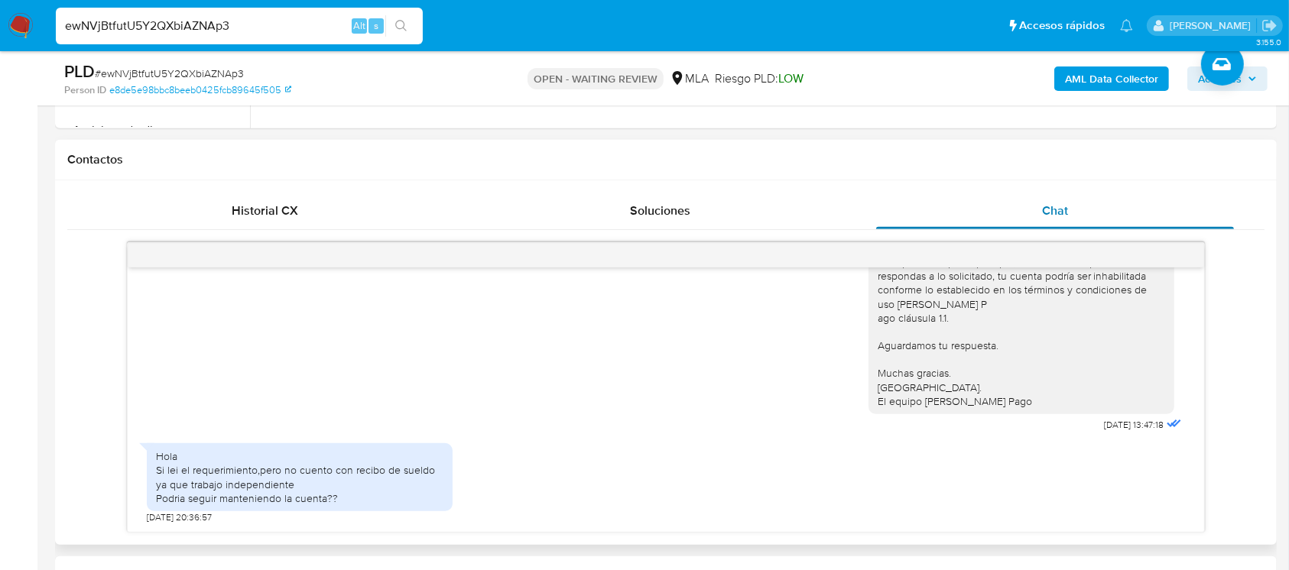
scroll to position [660, 0]
click at [263, 34] on input "ewNVjBtfutU5Y2QXbiAZNAp3" at bounding box center [239, 26] width 367 height 20
click at [261, 31] on input "ewNVjBtfutU5Y2QXbiAZNAp3" at bounding box center [239, 26] width 367 height 20
paste input "HMYVqbBIvMCAlYrlGs6TrMhp"
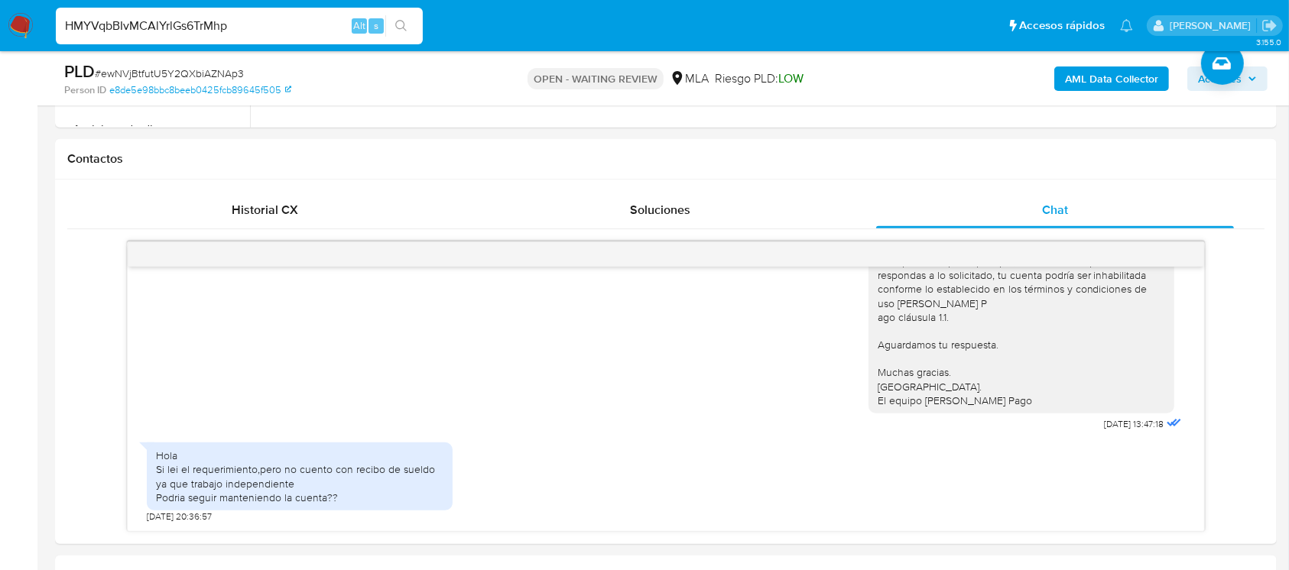
type input "HMYVqbBIvMCAlYrlGs6TrMhp"
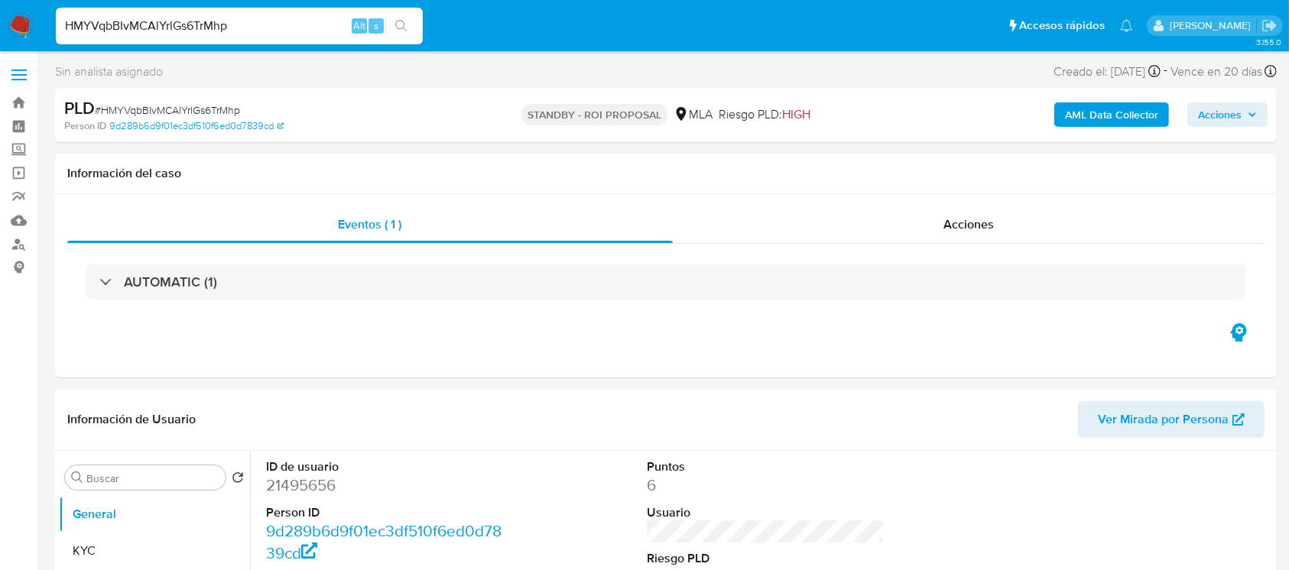
select select "10"
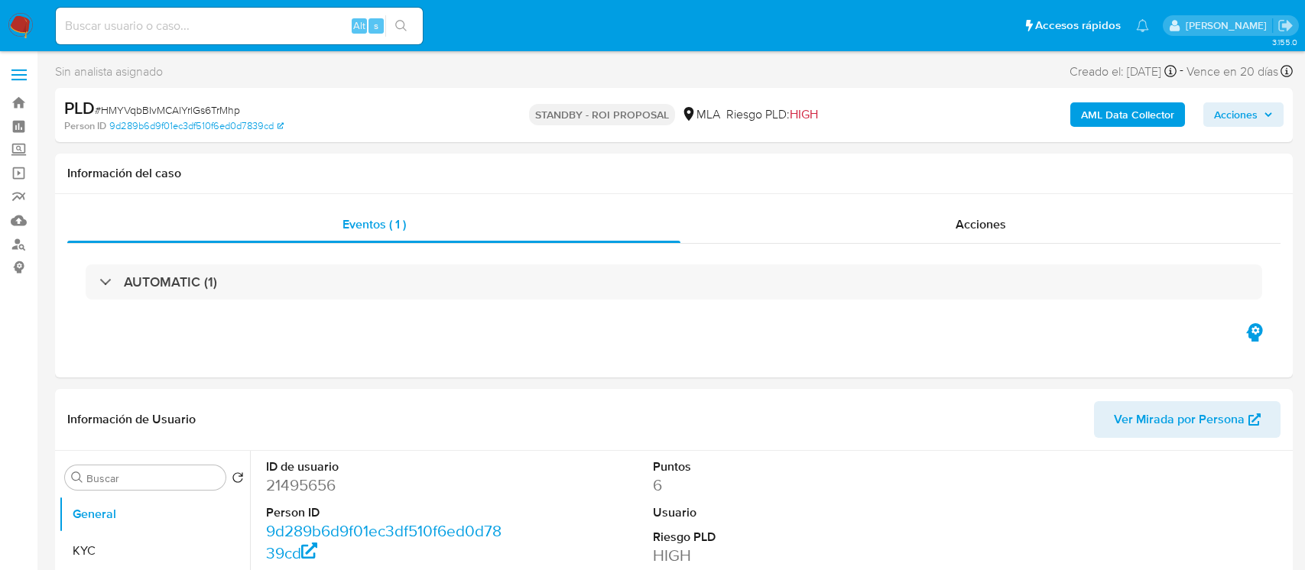
select select "10"
click at [238, 23] on input at bounding box center [239, 26] width 367 height 20
paste input "4OXp0x2H8Tf8durfbXoO0Kri"
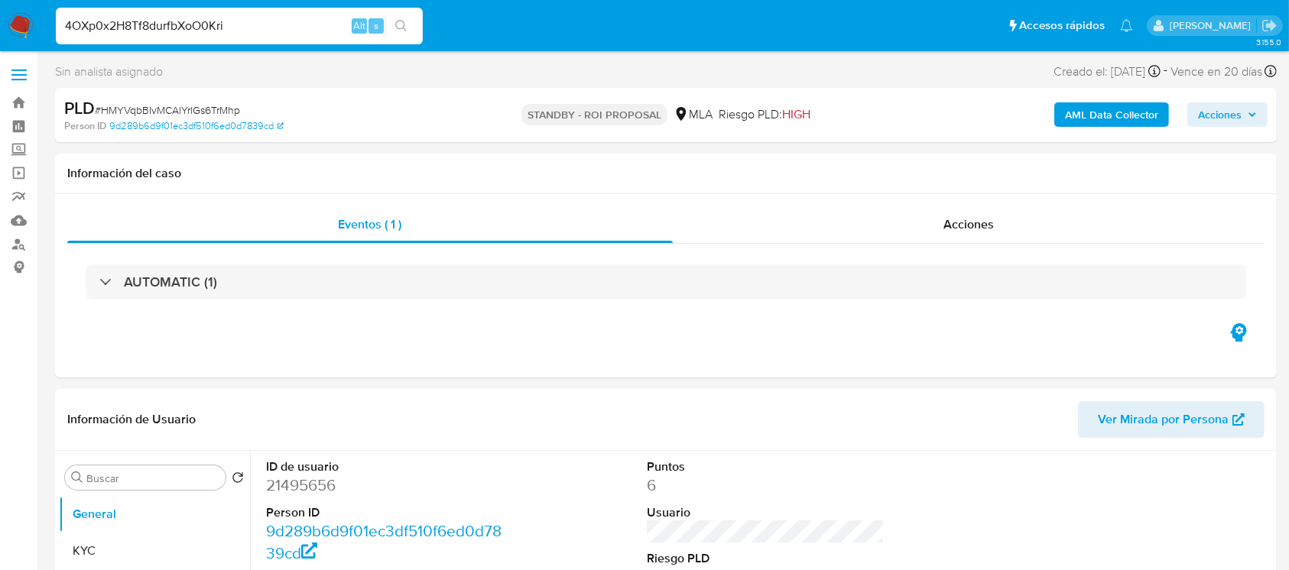
type input "4OXp0x2H8Tf8durfbXoO0Kri"
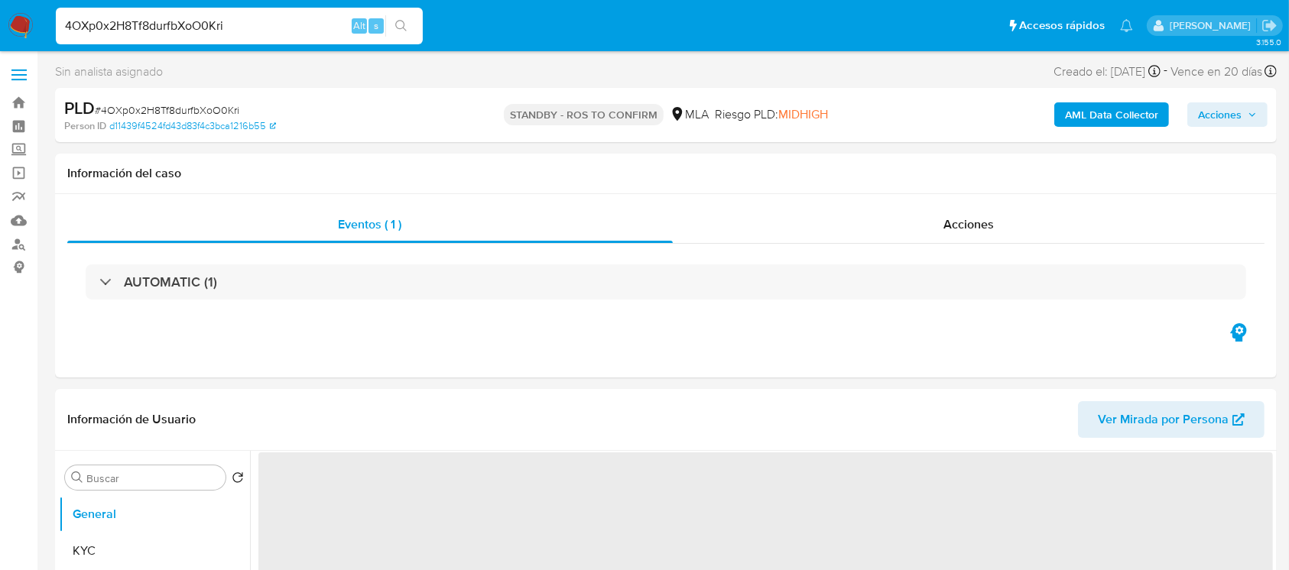
select select "10"
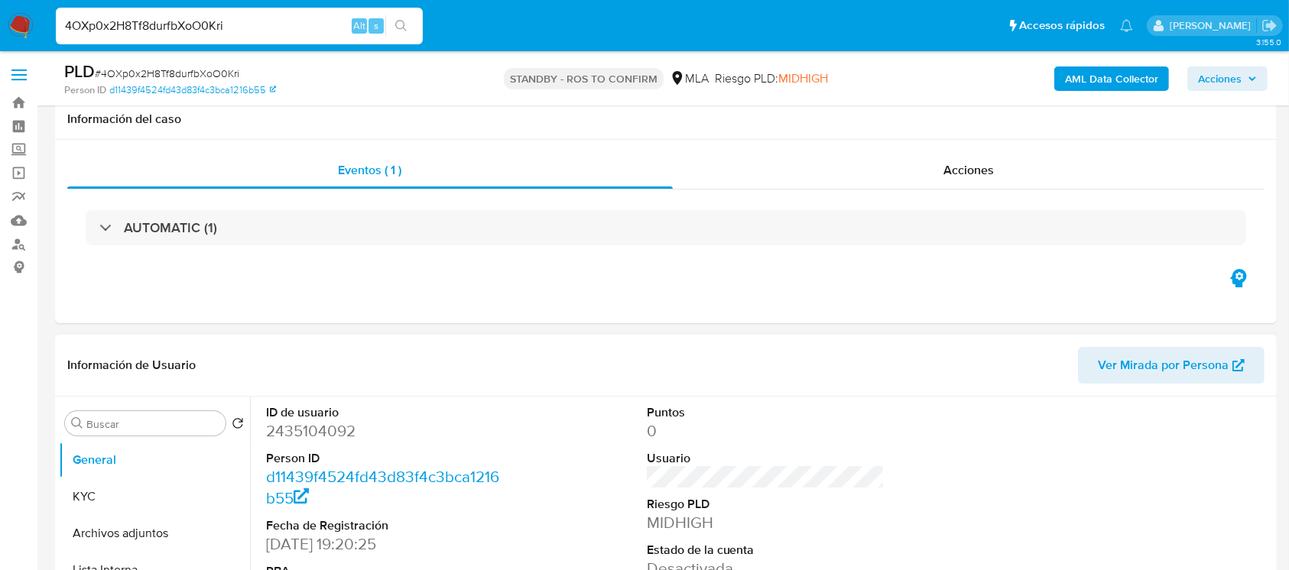
scroll to position [170, 0]
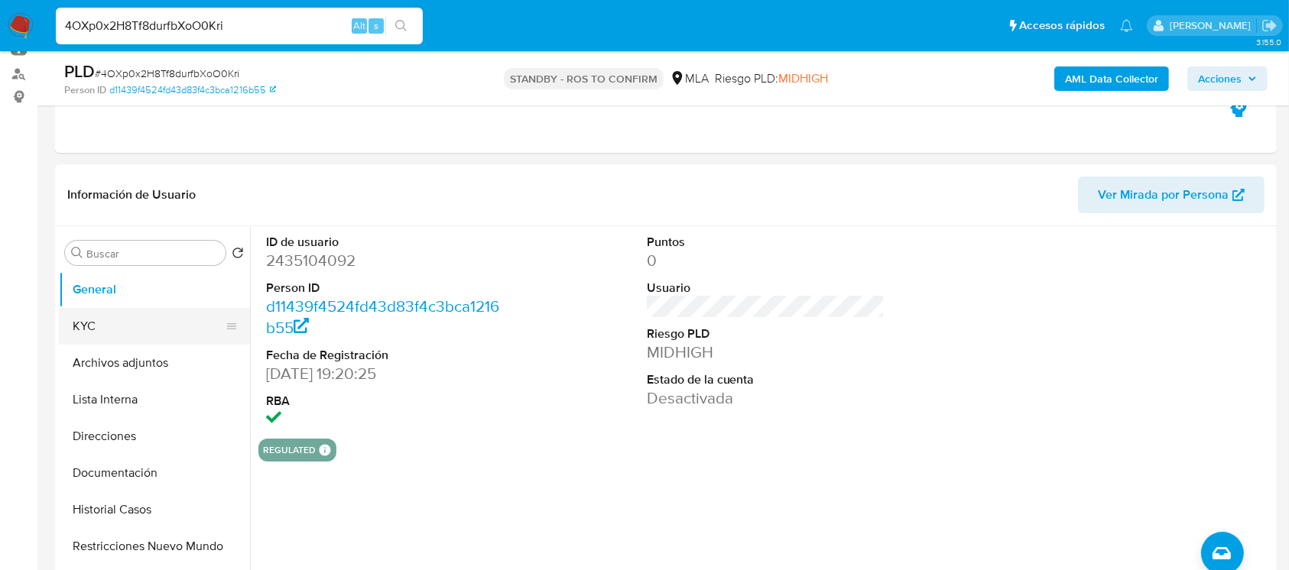
click at [177, 339] on button "KYC" at bounding box center [148, 326] width 179 height 37
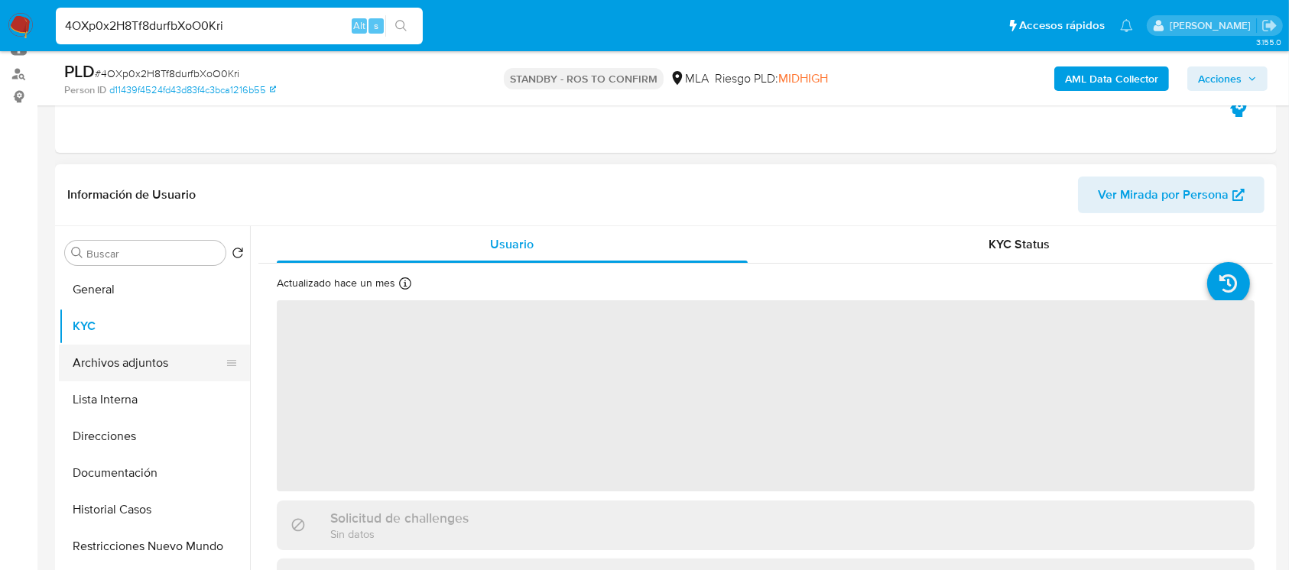
click at [162, 371] on button "Archivos adjuntos" at bounding box center [148, 363] width 179 height 37
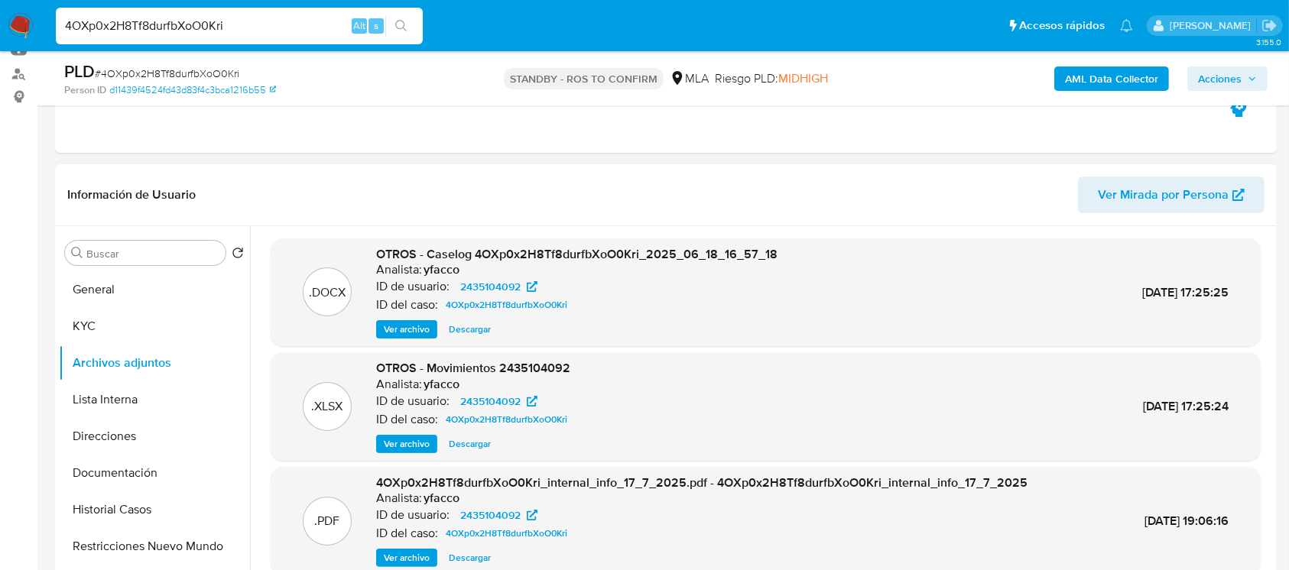
click at [388, 333] on span "Ver archivo" at bounding box center [407, 329] width 46 height 15
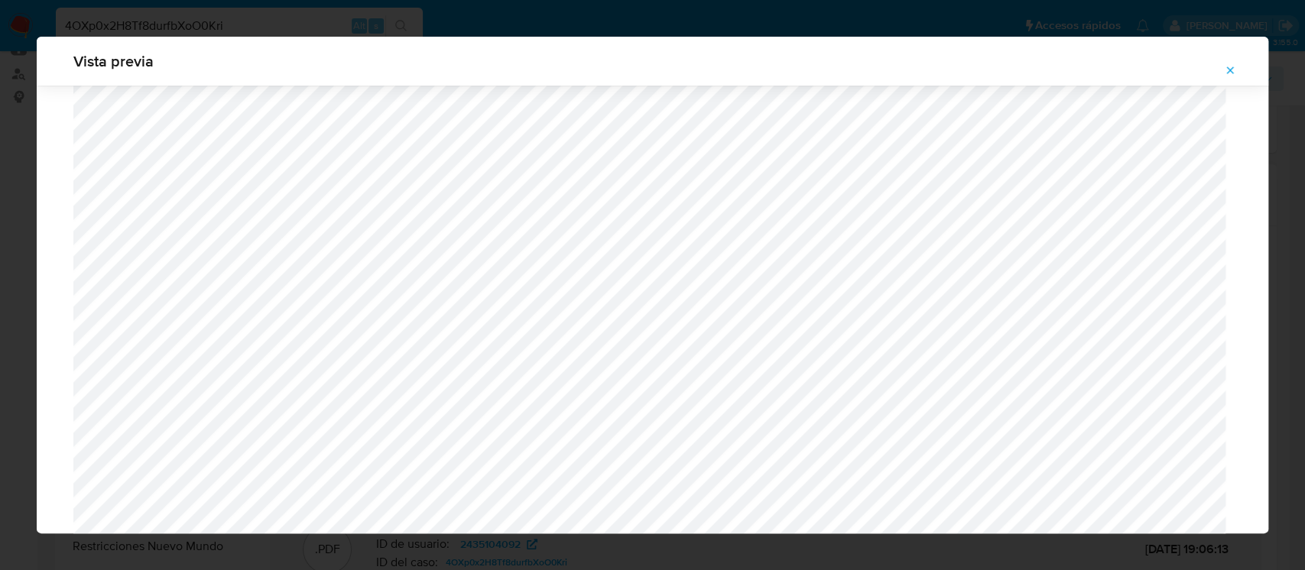
scroll to position [1218, 0]
click at [1241, 71] on button "Attachment preview" at bounding box center [1230, 70] width 34 height 24
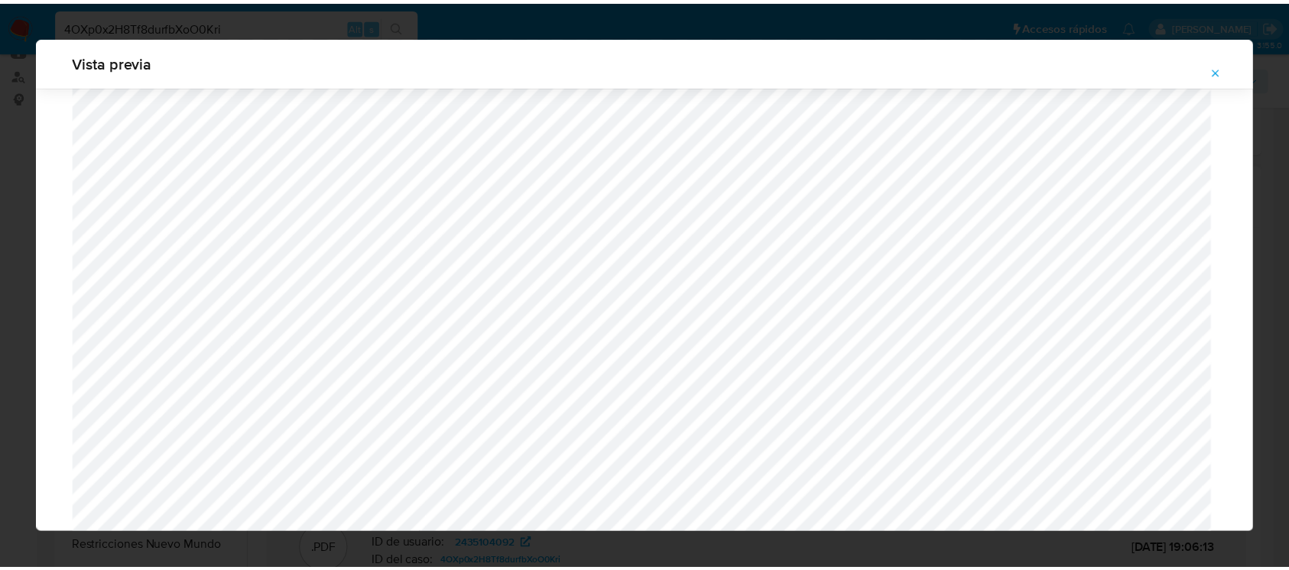
scroll to position [72, 0]
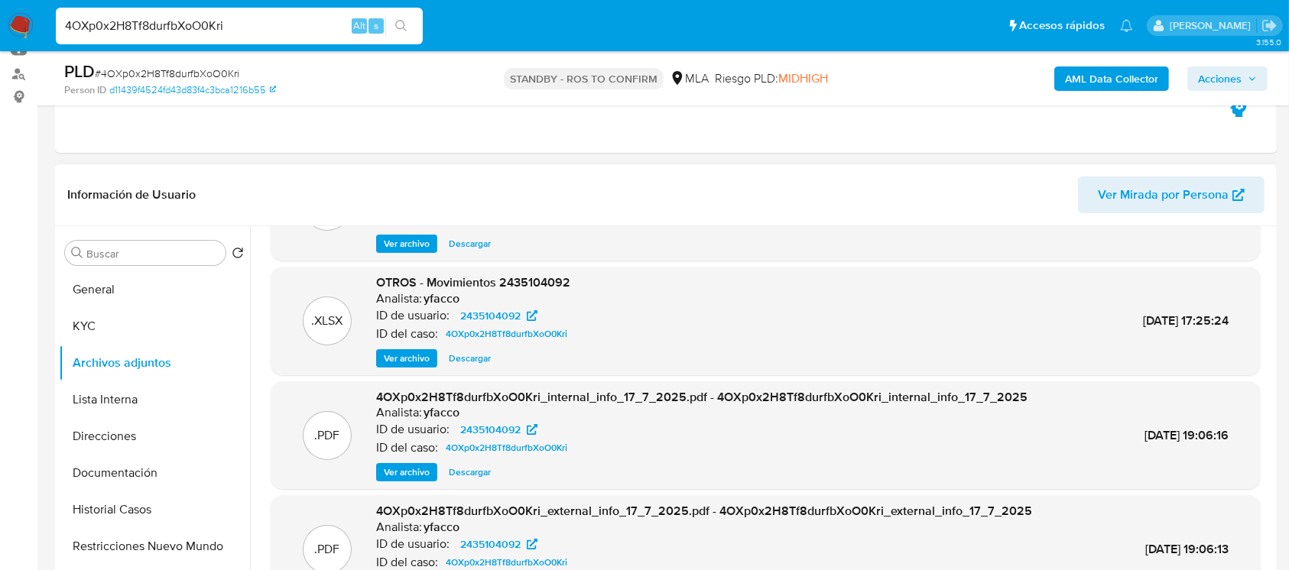
click at [249, 29] on input "4OXp0x2H8Tf8durfbXoO0Kri" at bounding box center [239, 26] width 367 height 20
paste input "HMYVqbBIvMCAlYrlGs6TrMhp"
type input "HMYVqbBIvMCAlYrlGs6TrMhp"
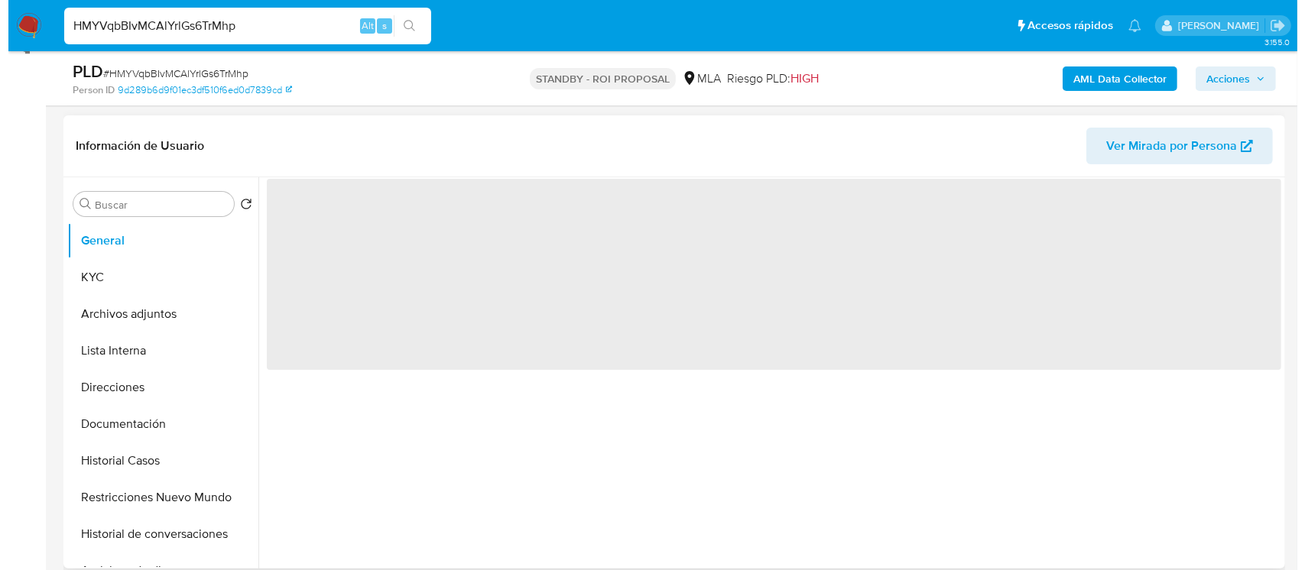
scroll to position [220, 0]
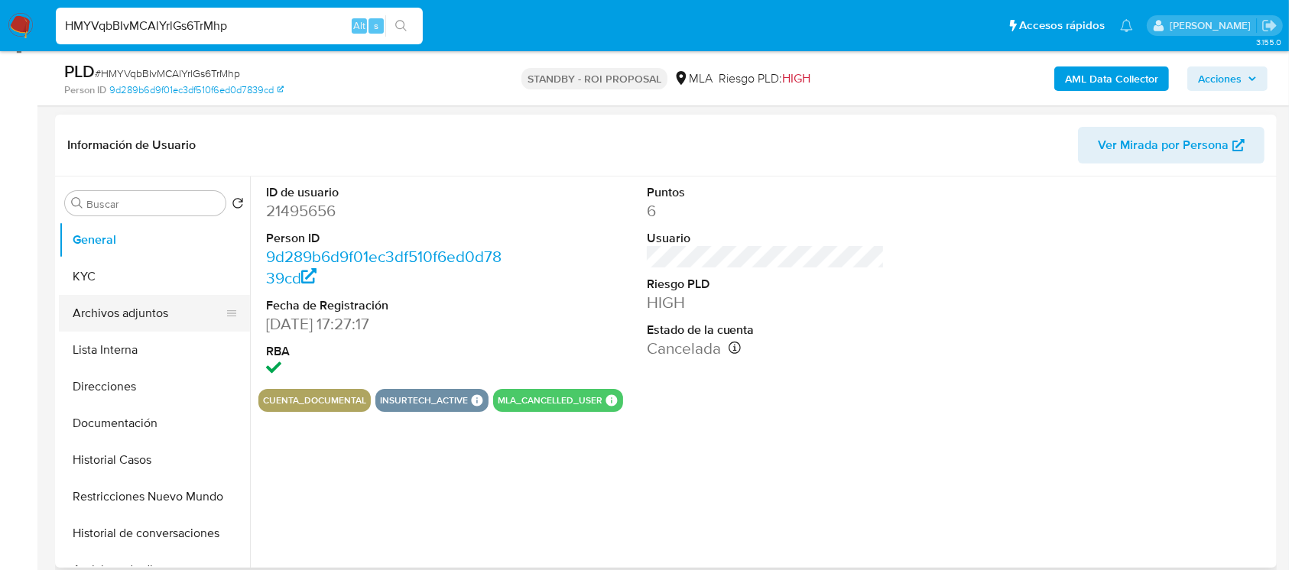
click at [112, 319] on button "Archivos adjuntos" at bounding box center [148, 313] width 179 height 37
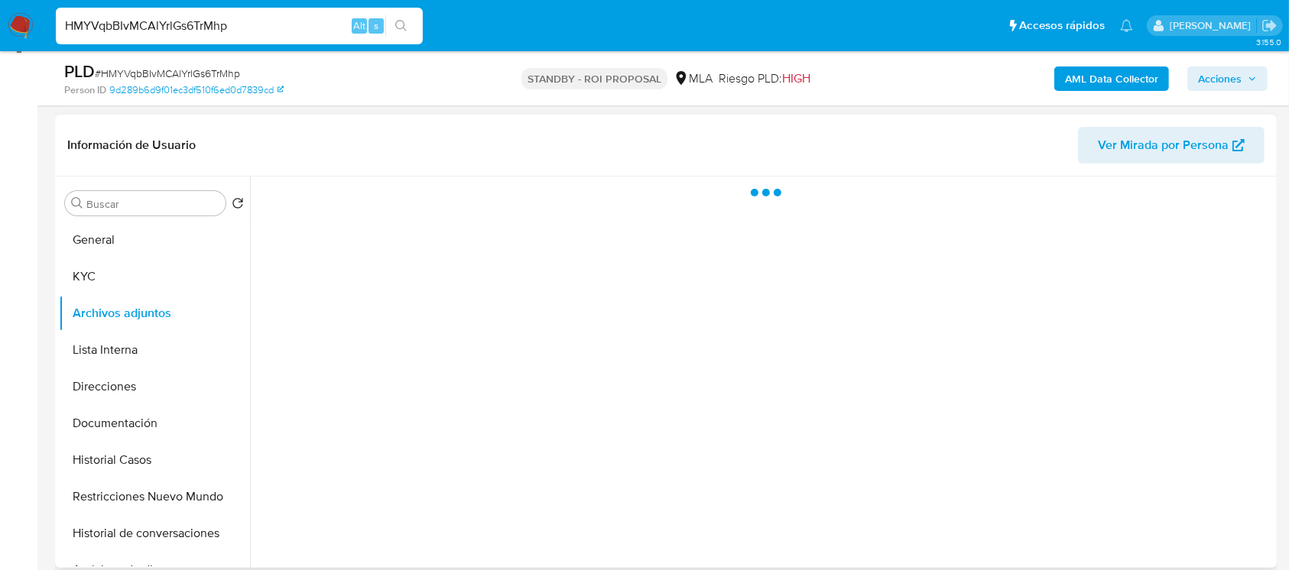
select select "10"
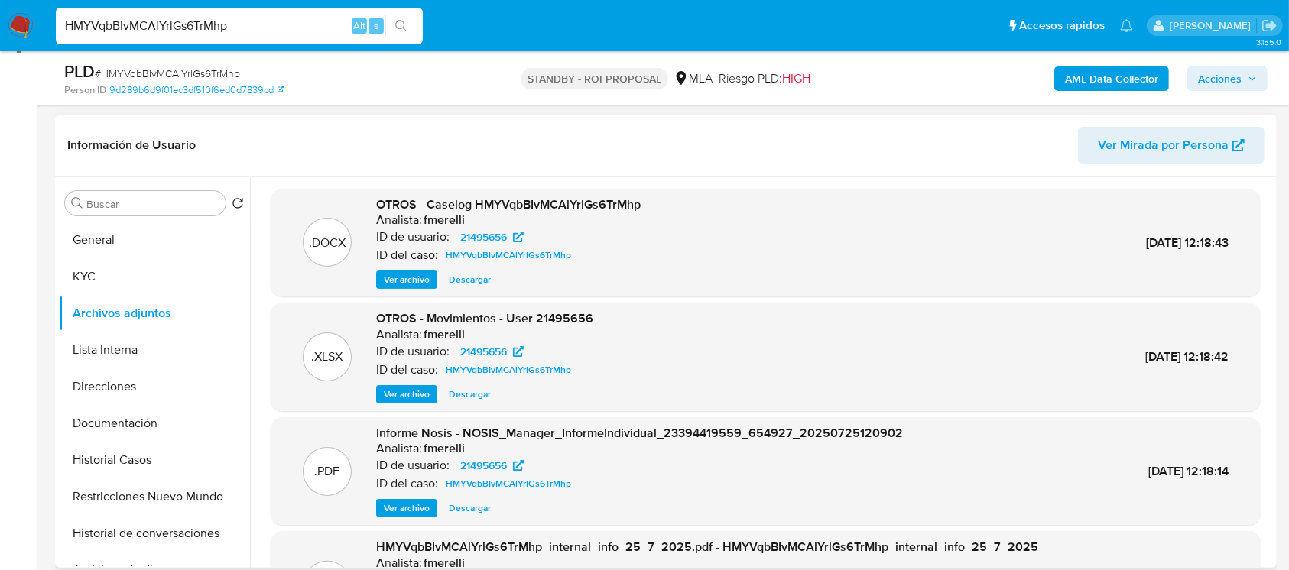
click at [401, 284] on span "Ver archivo" at bounding box center [407, 279] width 46 height 15
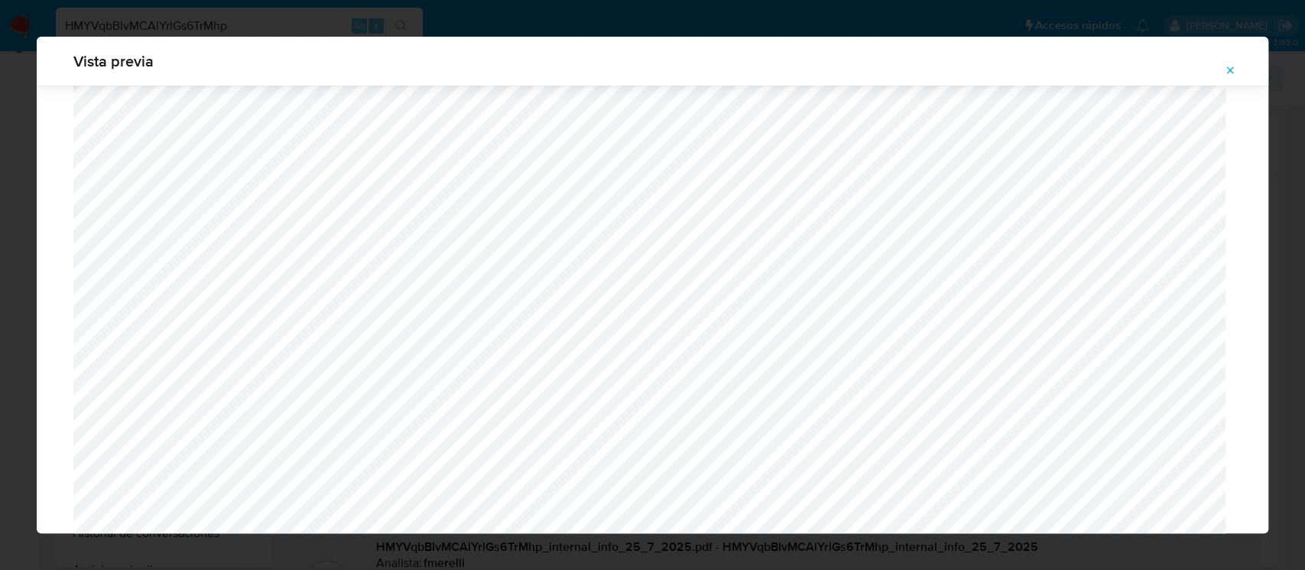
scroll to position [1118, 0]
click at [24, 132] on div "Vista previa" at bounding box center [652, 285] width 1305 height 570
click at [1228, 75] on icon "Attachment preview" at bounding box center [1230, 70] width 12 height 12
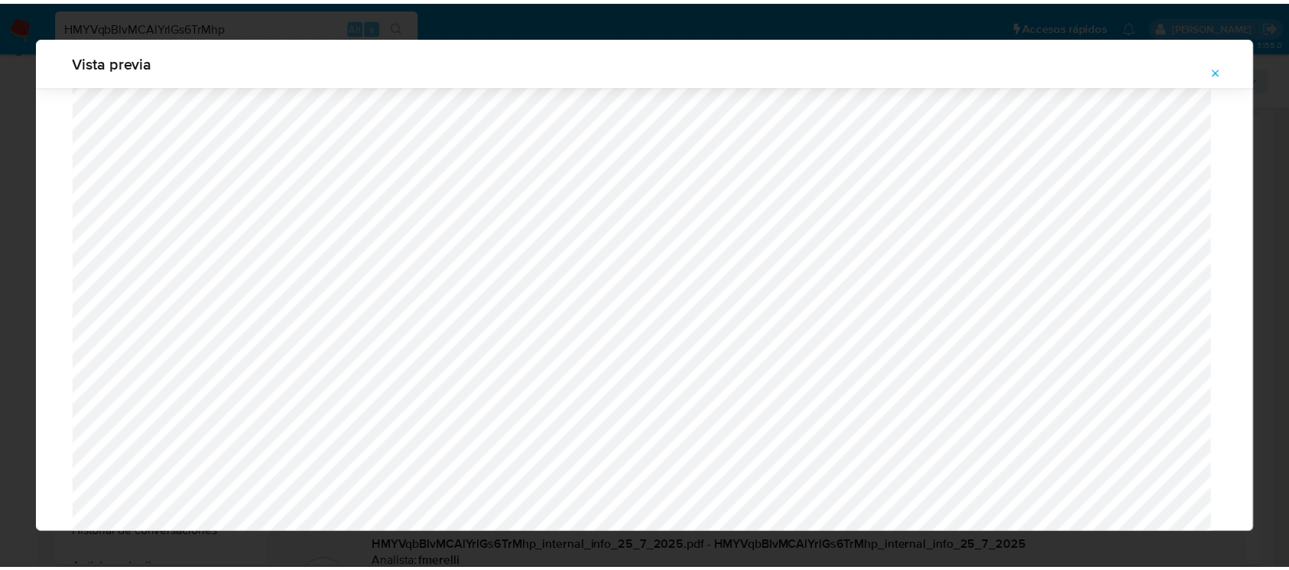
scroll to position [72, 0]
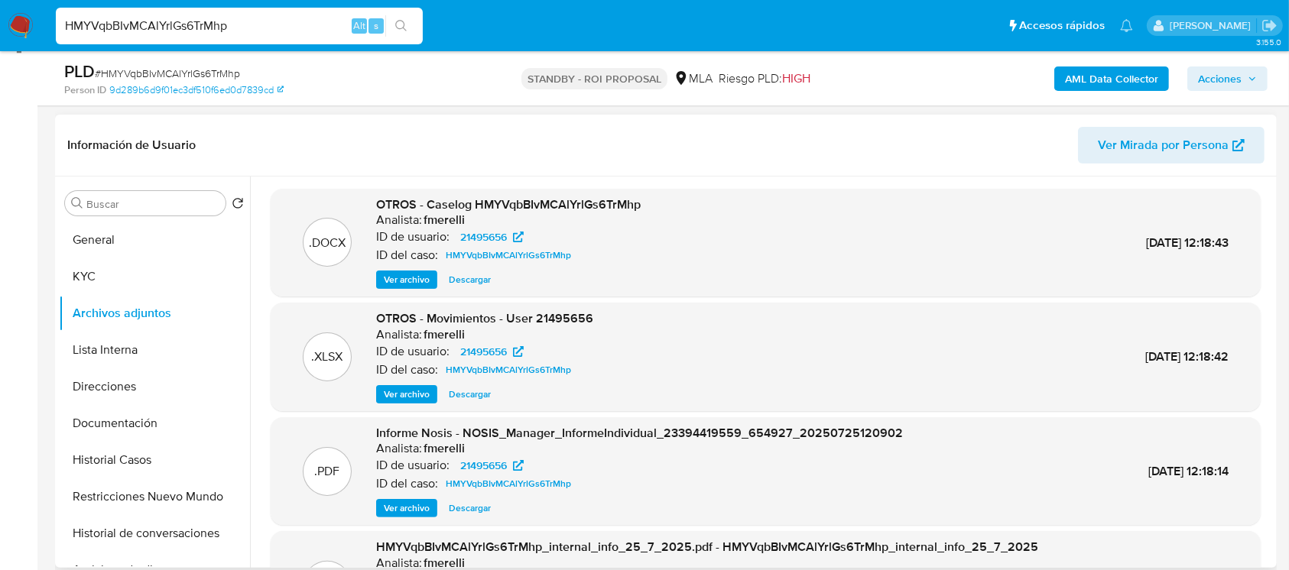
click at [297, 31] on input "HMYVqbBIvMCAlYrlGs6TrMhp" at bounding box center [239, 26] width 367 height 20
paste input "ewNVjBtfutU5Y2QXbiAZNAp3"
type input "ewNVjBtfutU5Y2QXbiAZNAp3"
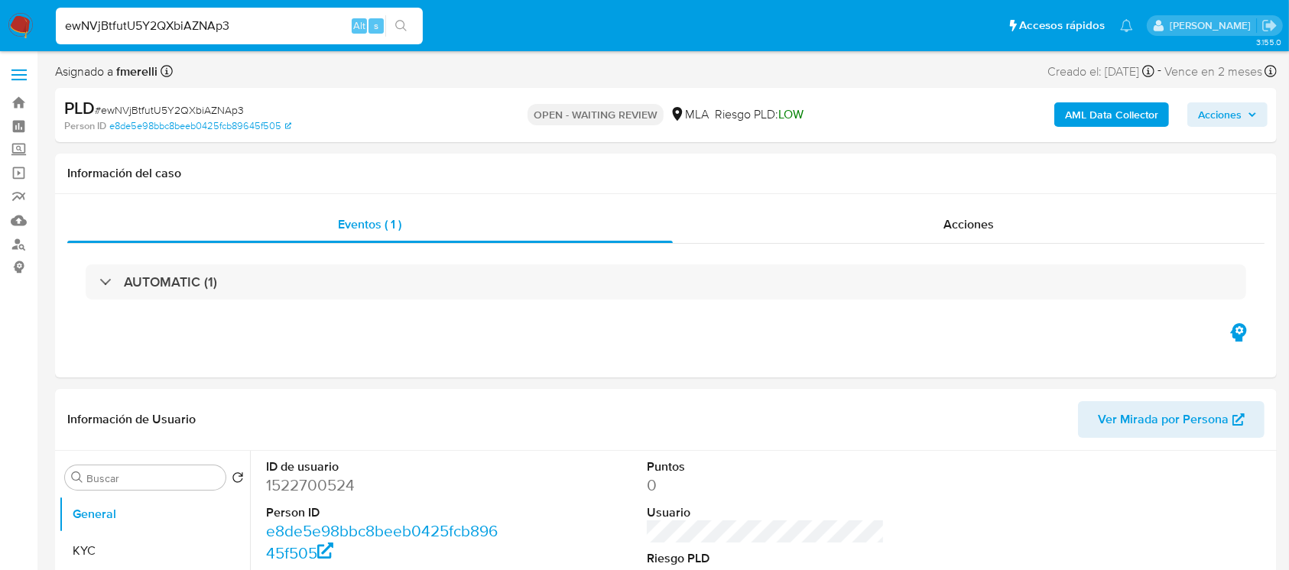
select select "10"
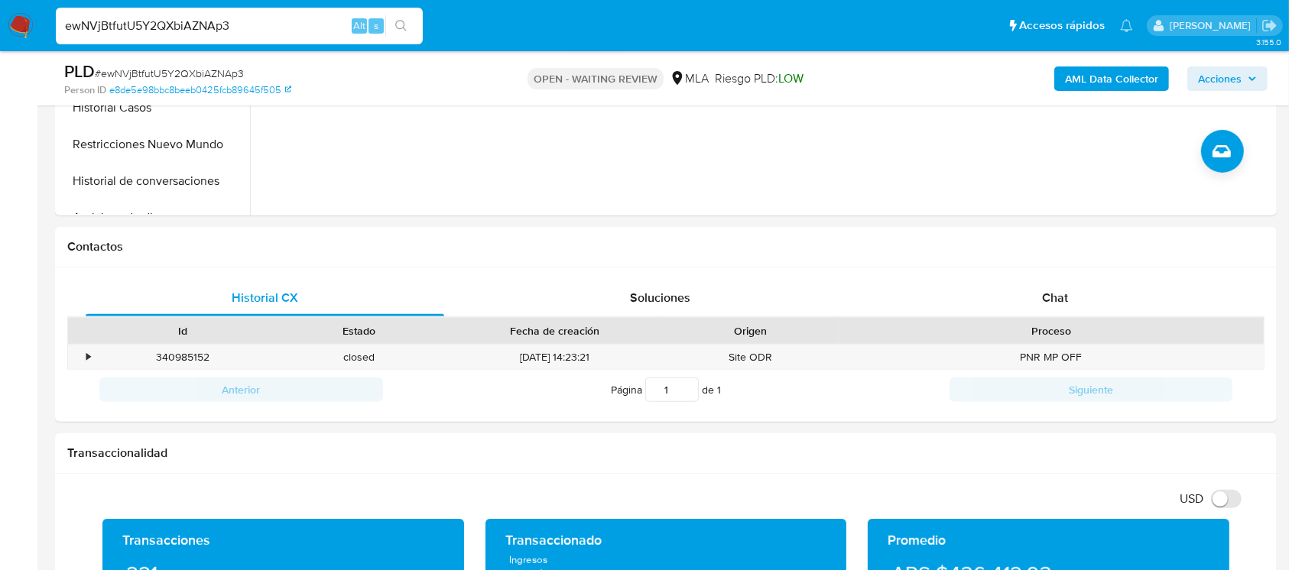
scroll to position [575, 0]
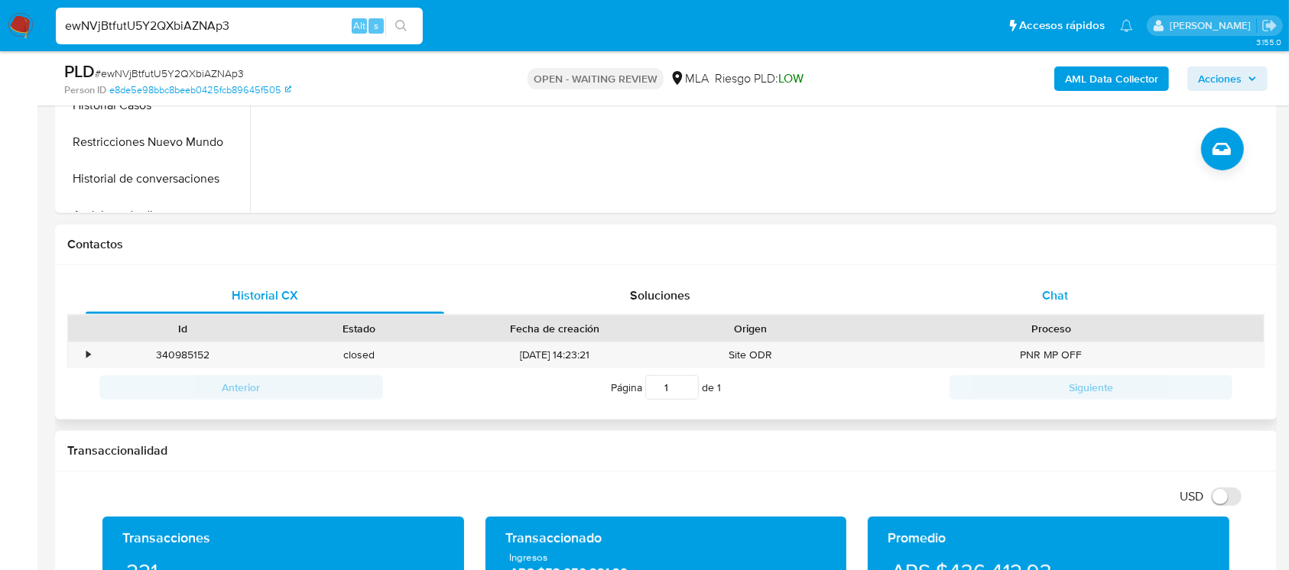
click at [972, 287] on div "Chat" at bounding box center [1055, 295] width 358 height 37
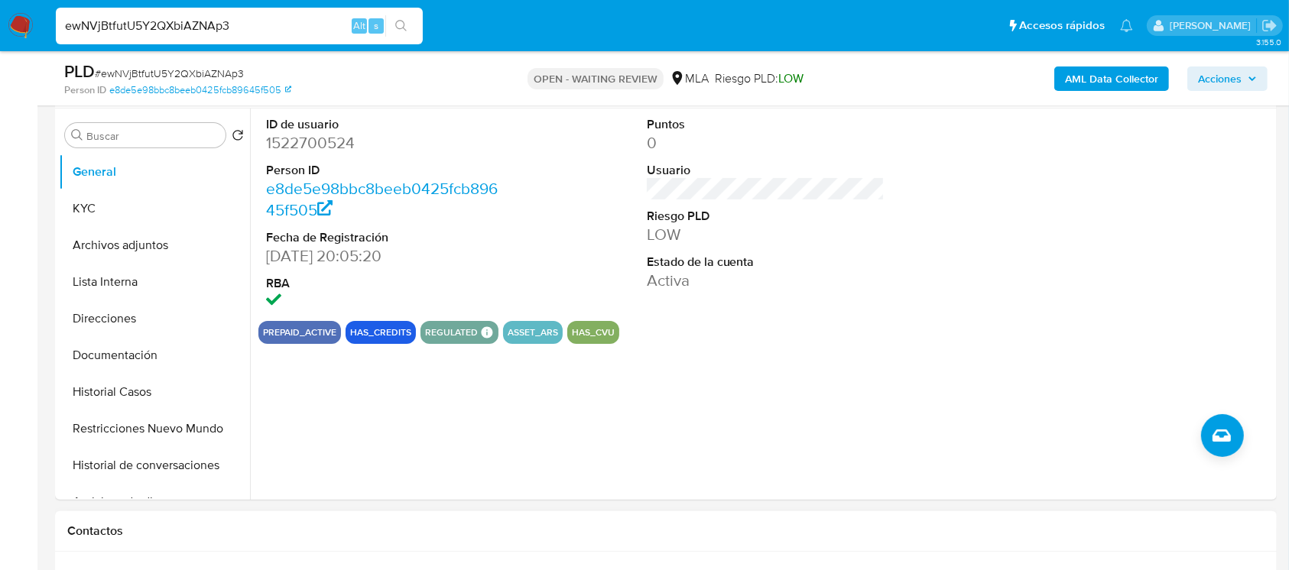
scroll to position [232, 0]
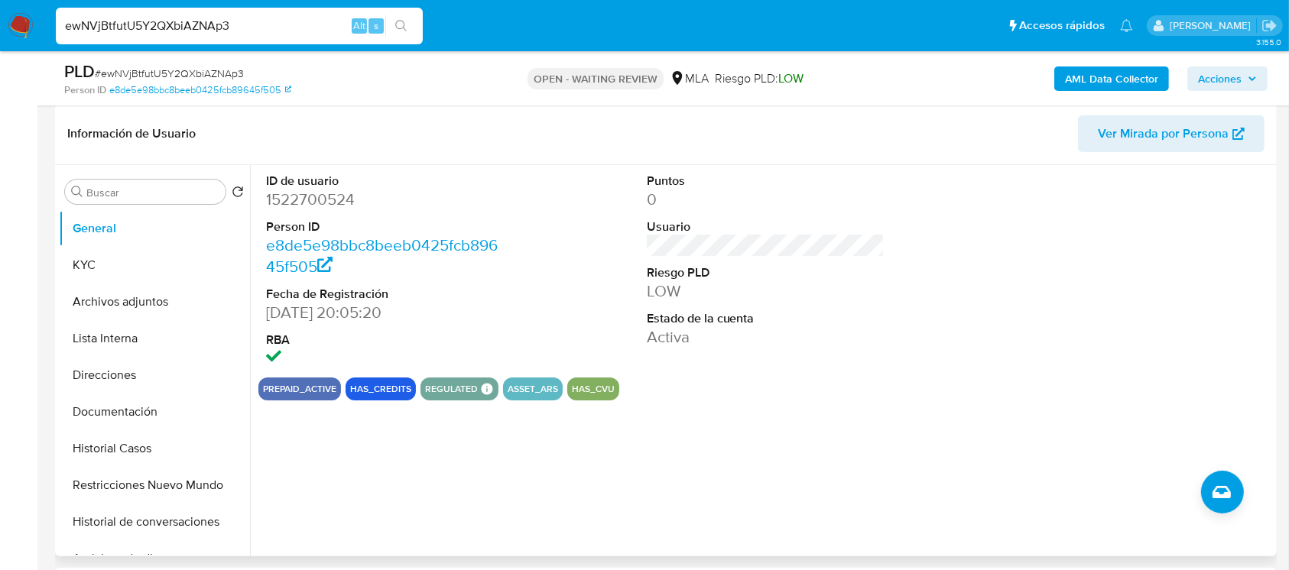
click at [300, 195] on dd "1522700524" at bounding box center [385, 199] width 238 height 21
copy dd "1522700524"
click at [180, 258] on button "KYC" at bounding box center [148, 265] width 179 height 37
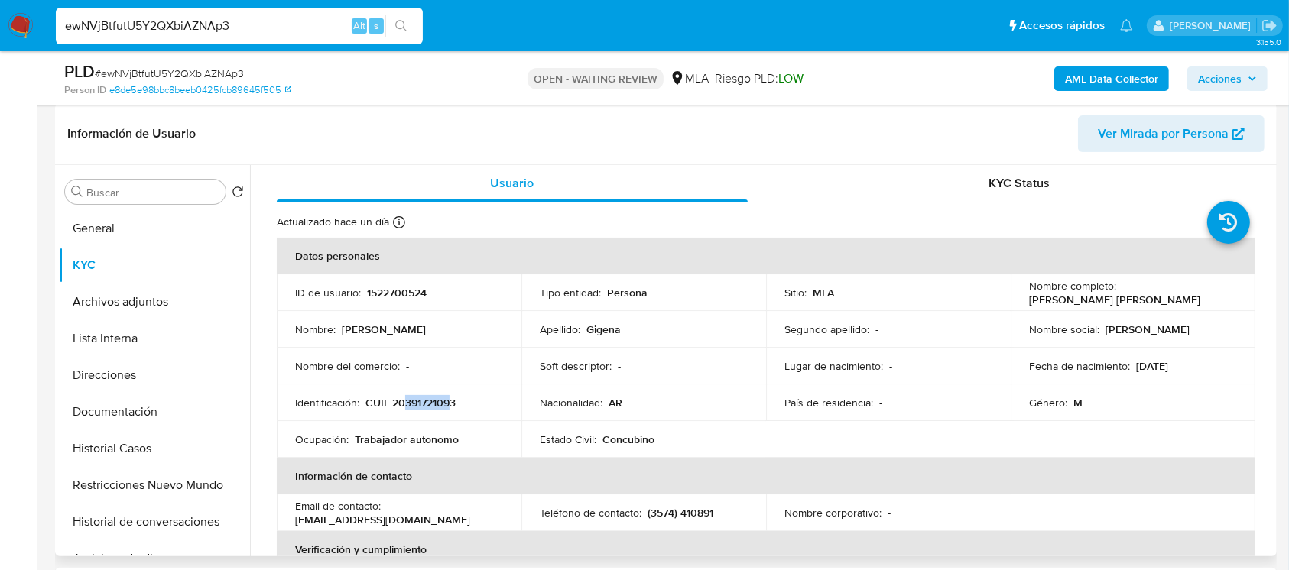
drag, startPoint x: 403, startPoint y: 401, endPoint x: 449, endPoint y: 405, distance: 46.8
click at [449, 405] on p "CUIL 20391721093" at bounding box center [410, 403] width 90 height 14
copy p "39172109"
click at [141, 394] on button "Documentación" at bounding box center [148, 412] width 179 height 37
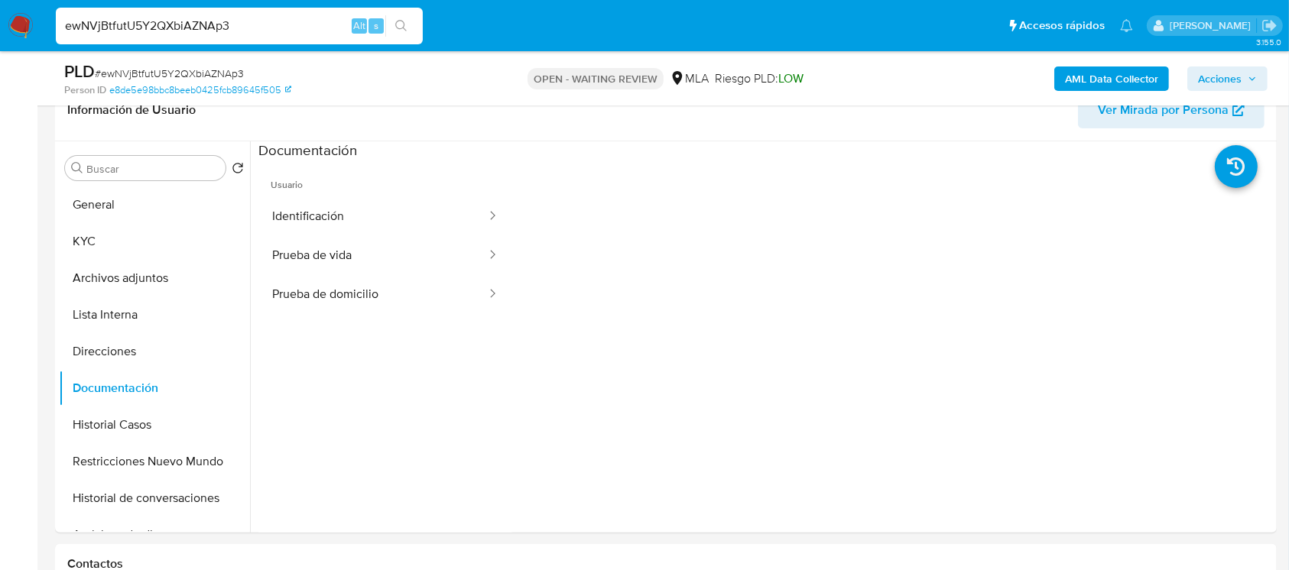
scroll to position [209, 0]
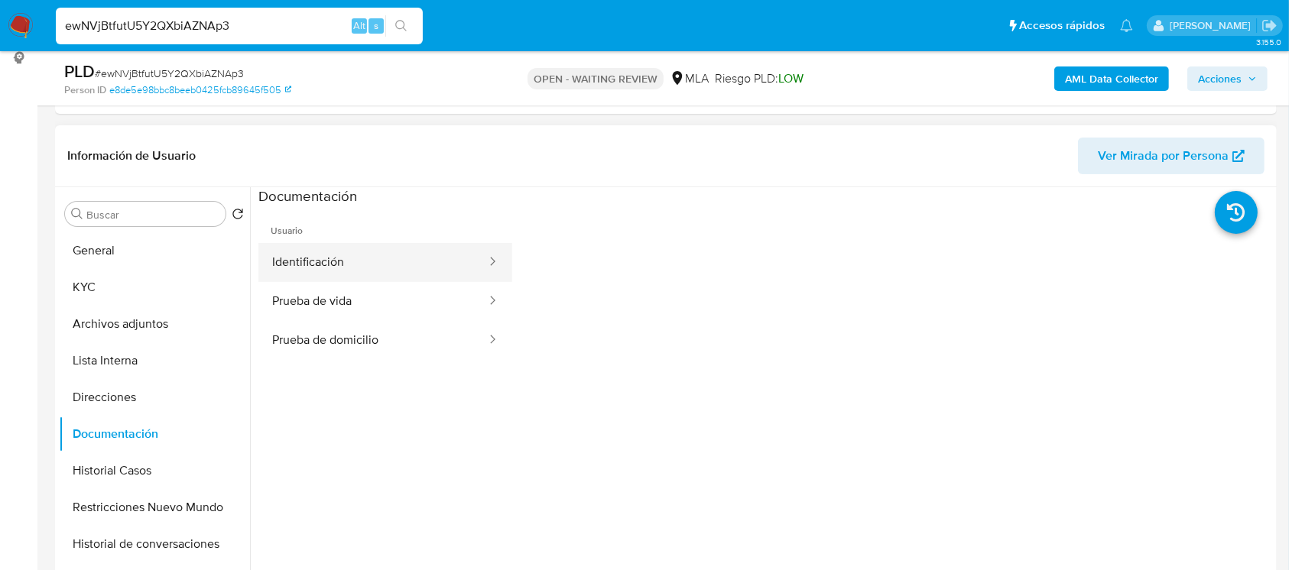
click at [313, 270] on button "Identificación" at bounding box center [372, 262] width 229 height 39
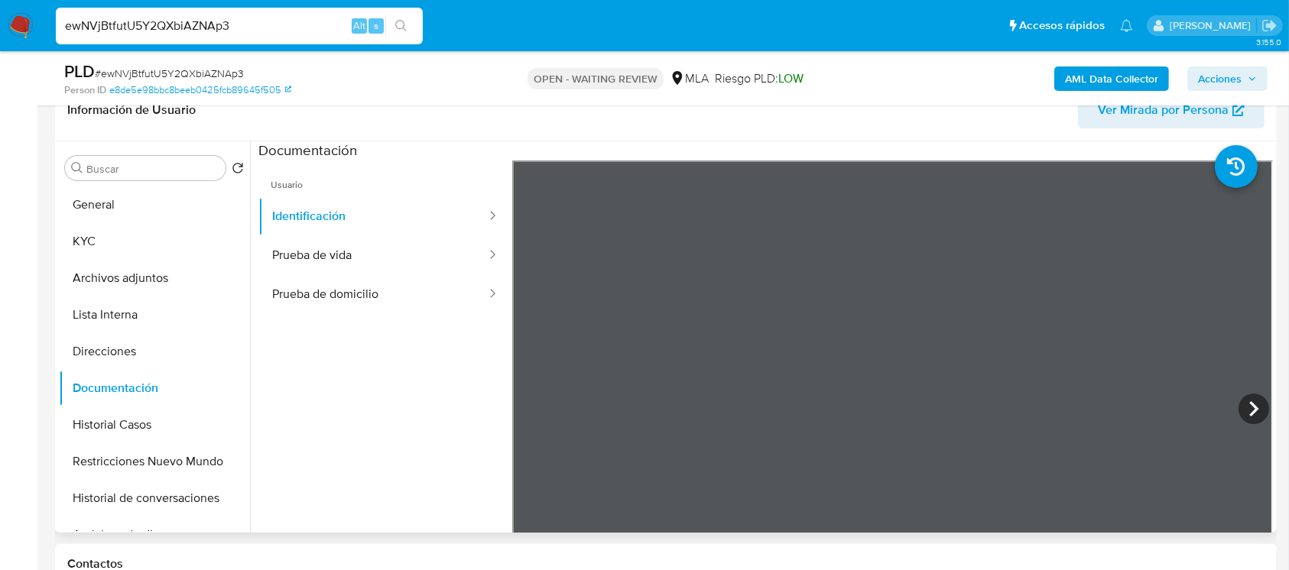
scroll to position [257, 0]
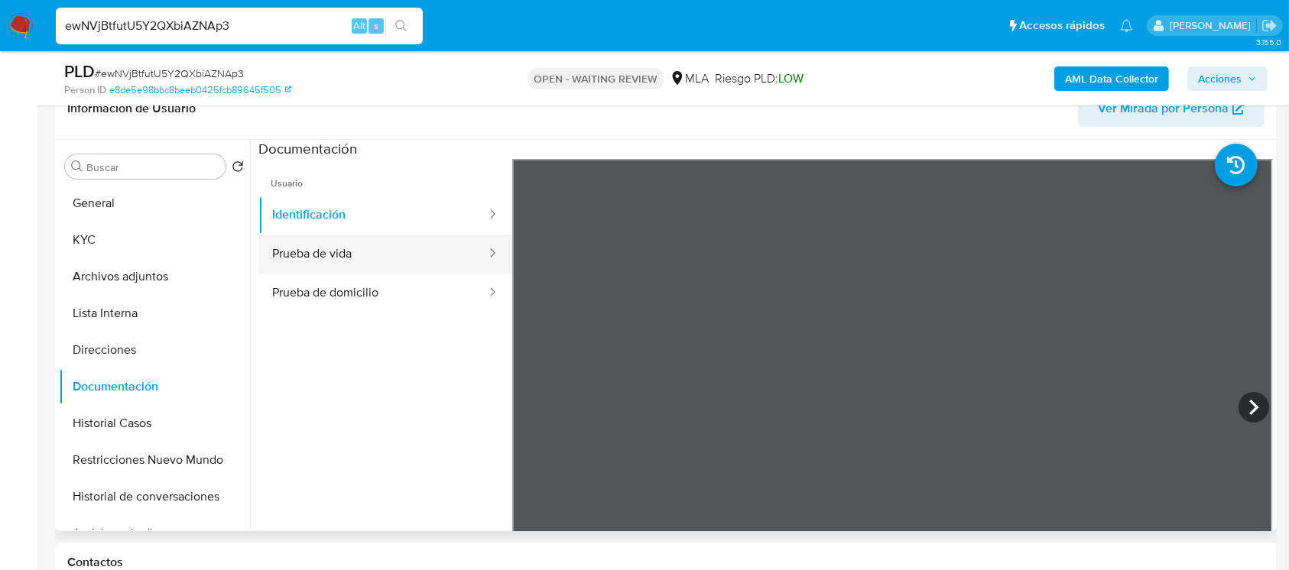
click at [341, 254] on button "Prueba de vida" at bounding box center [372, 254] width 229 height 39
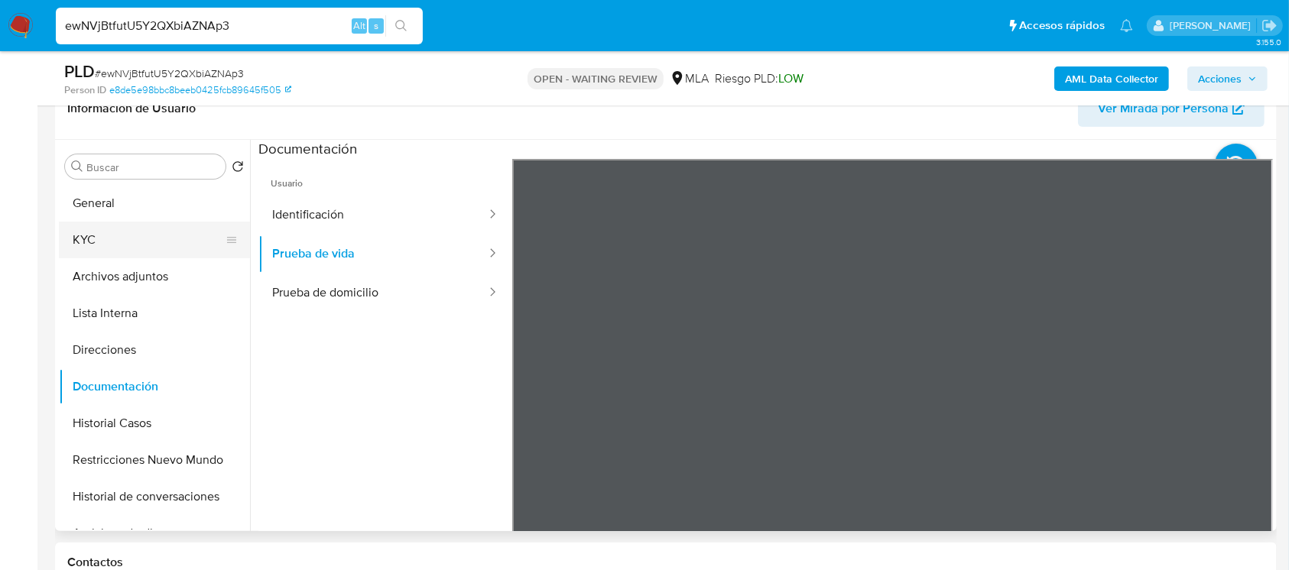
click at [187, 235] on button "KYC" at bounding box center [148, 240] width 179 height 37
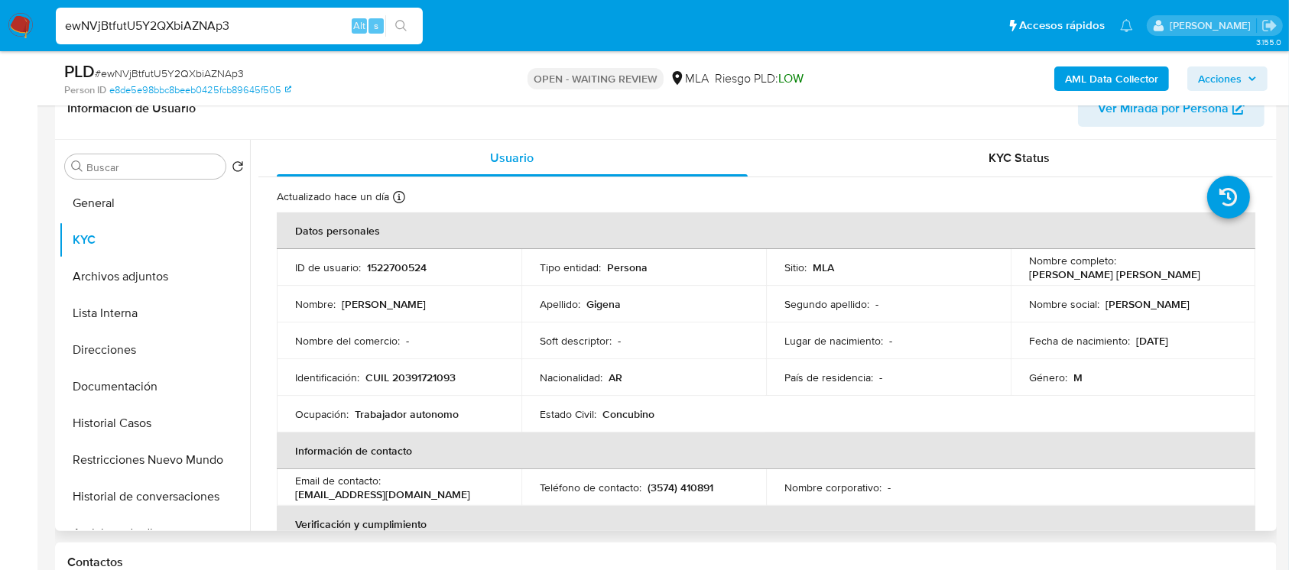
drag, startPoint x: 423, startPoint y: 17, endPoint x: 348, endPoint y: 361, distance: 352.0
click at [342, 358] on td "Nombre del comercio : -" at bounding box center [399, 341] width 245 height 37
click at [415, 378] on p "CUIL 20391721093" at bounding box center [410, 378] width 90 height 14
copy p "20391721093"
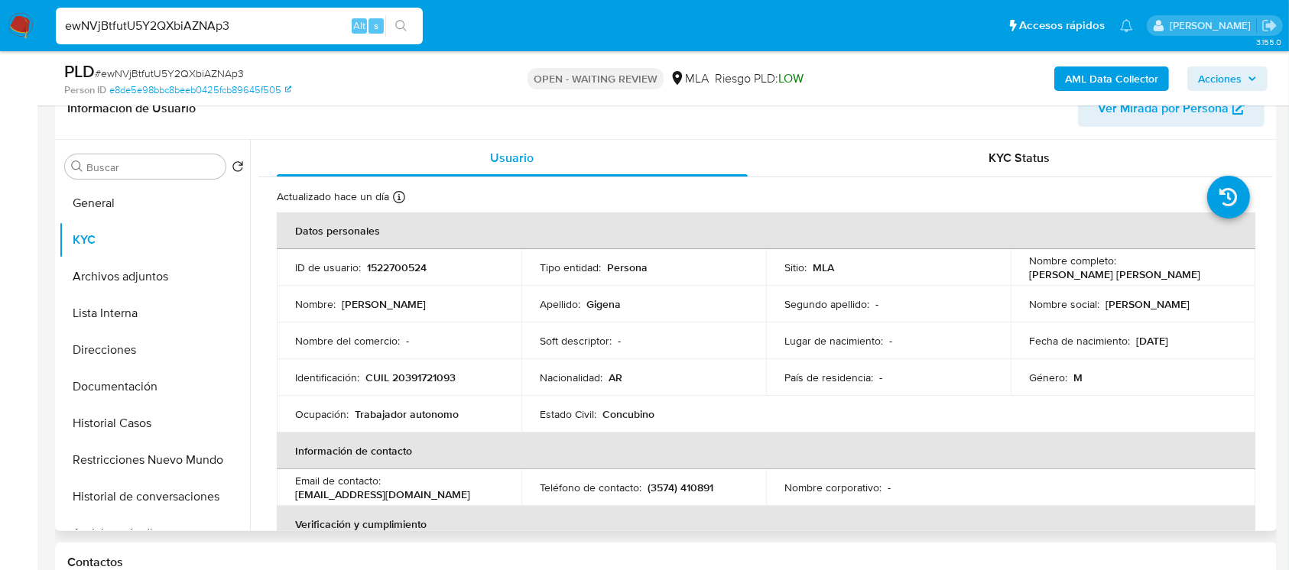
click at [385, 251] on td "ID de usuario : 1522700524" at bounding box center [399, 267] width 245 height 37
click at [371, 278] on td "ID de usuario : 1522700524" at bounding box center [399, 267] width 245 height 37
click at [384, 273] on p "1522700524" at bounding box center [397, 268] width 60 height 14
copy p "1522700524"
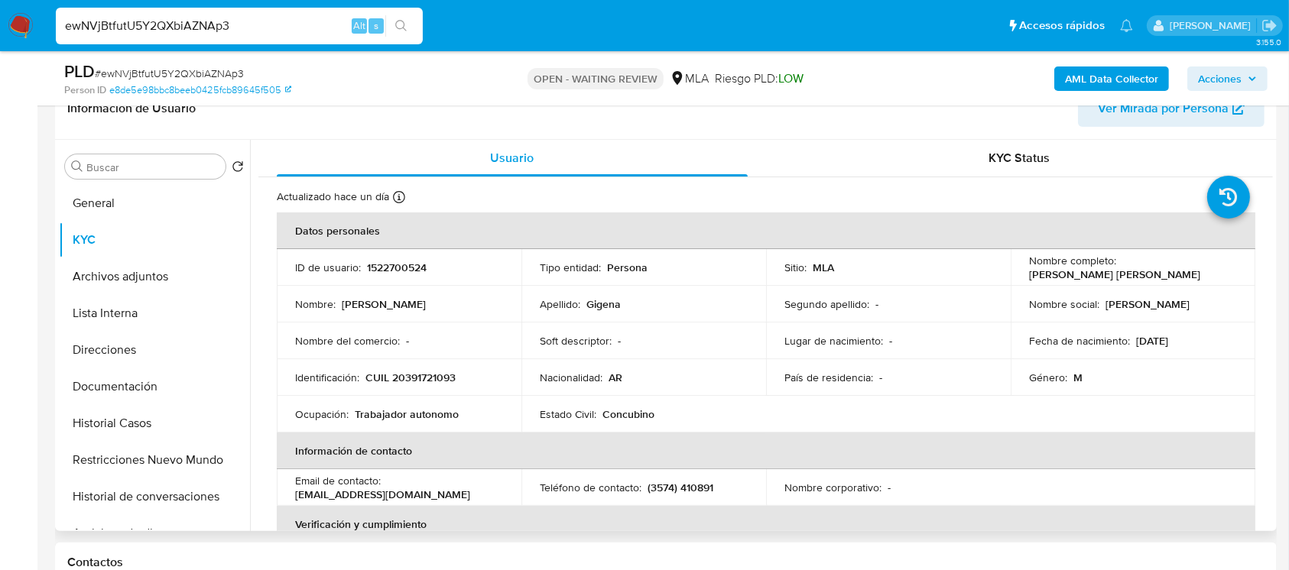
click at [434, 368] on td "Identificación : CUIL 20391721093" at bounding box center [399, 377] width 245 height 37
click at [404, 376] on p "CUIL 20391721093" at bounding box center [410, 378] width 90 height 14
copy p "20391721093"
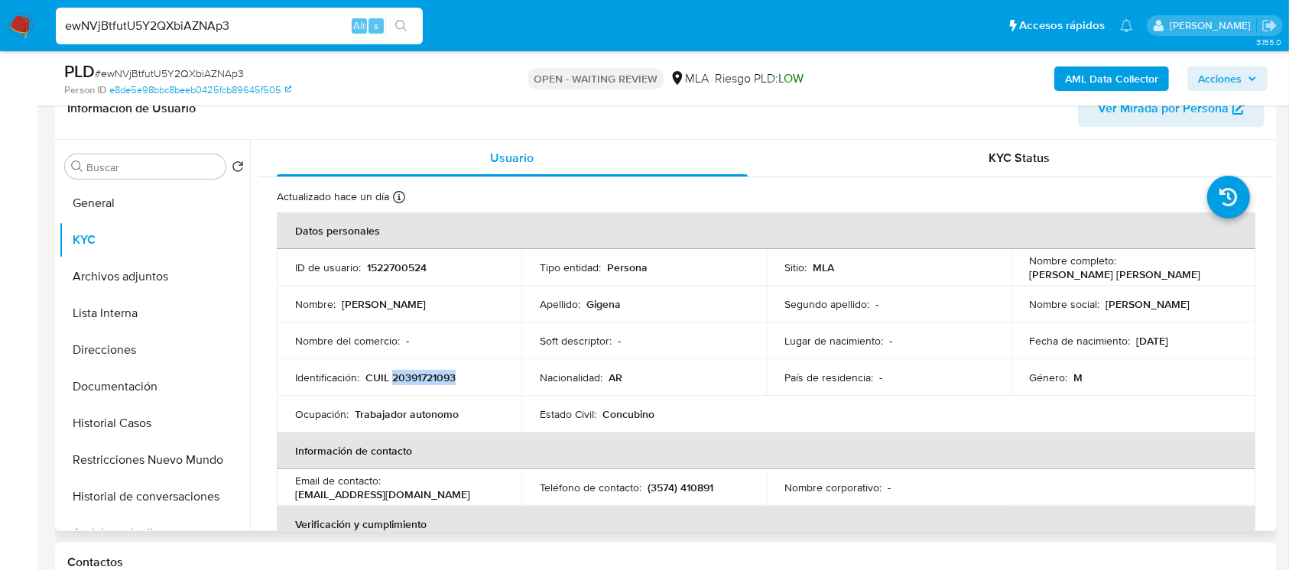
click at [428, 368] on td "Identificación : CUIL 20391721093" at bounding box center [399, 377] width 245 height 37
click at [418, 372] on p "CUIL 20391721093" at bounding box center [410, 378] width 90 height 14
copy p "20391721093"
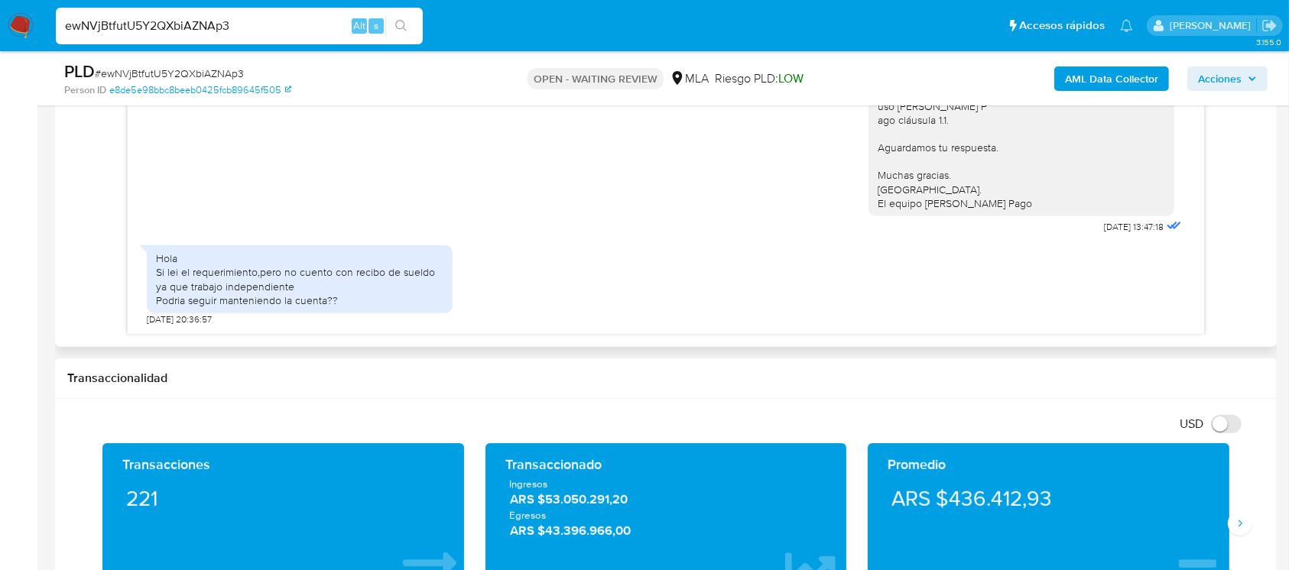
scroll to position [868, 0]
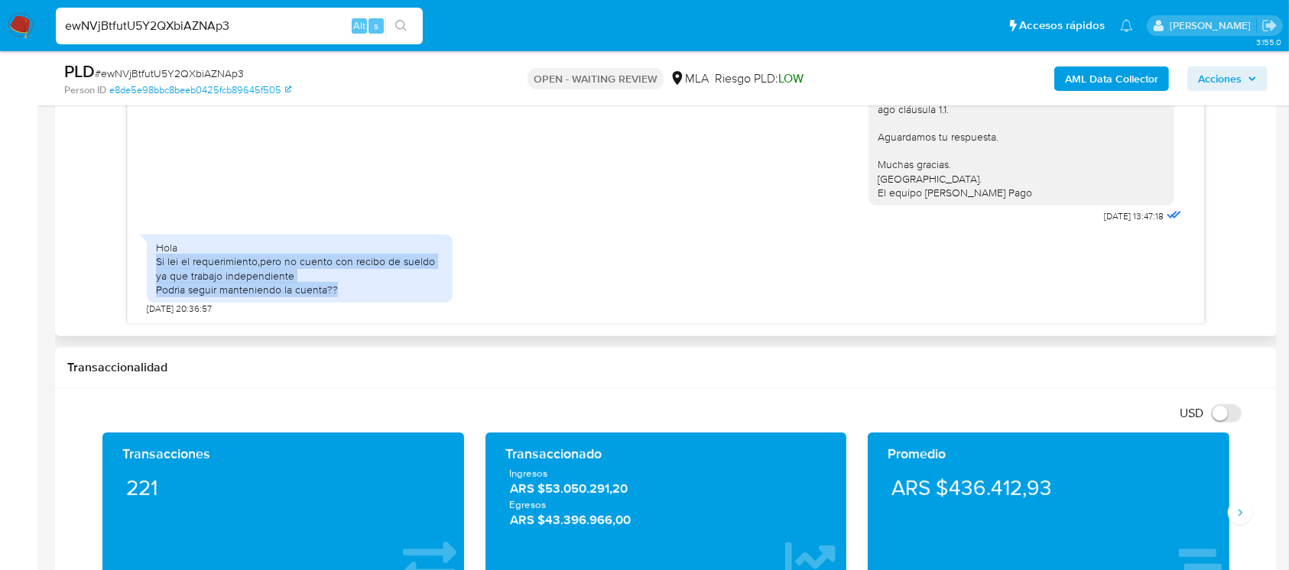
drag, startPoint x: 154, startPoint y: 264, endPoint x: 386, endPoint y: 295, distance: 233.7
click at [386, 295] on div "Hola Si lei el requerimiento,pero no cuento con recibo de sueldo ya que trabajo…" at bounding box center [300, 269] width 306 height 68
click at [374, 291] on div "Hola Si lei el requerimiento,pero no cuento con recibo de sueldo ya que trabajo…" at bounding box center [299, 269] width 287 height 56
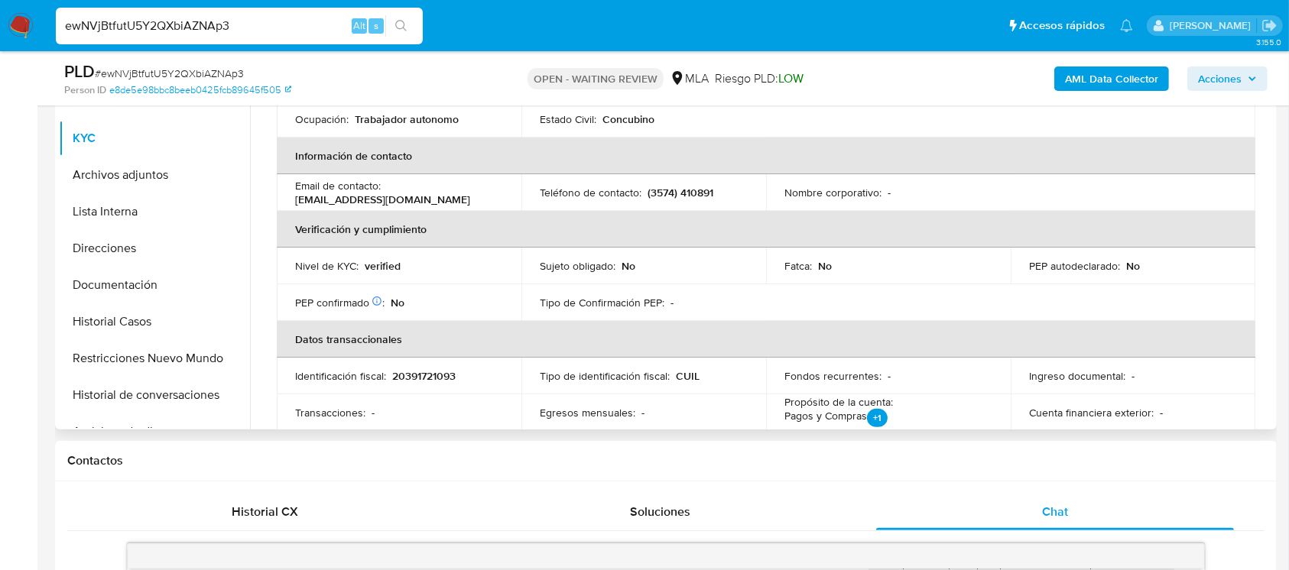
scroll to position [0, 0]
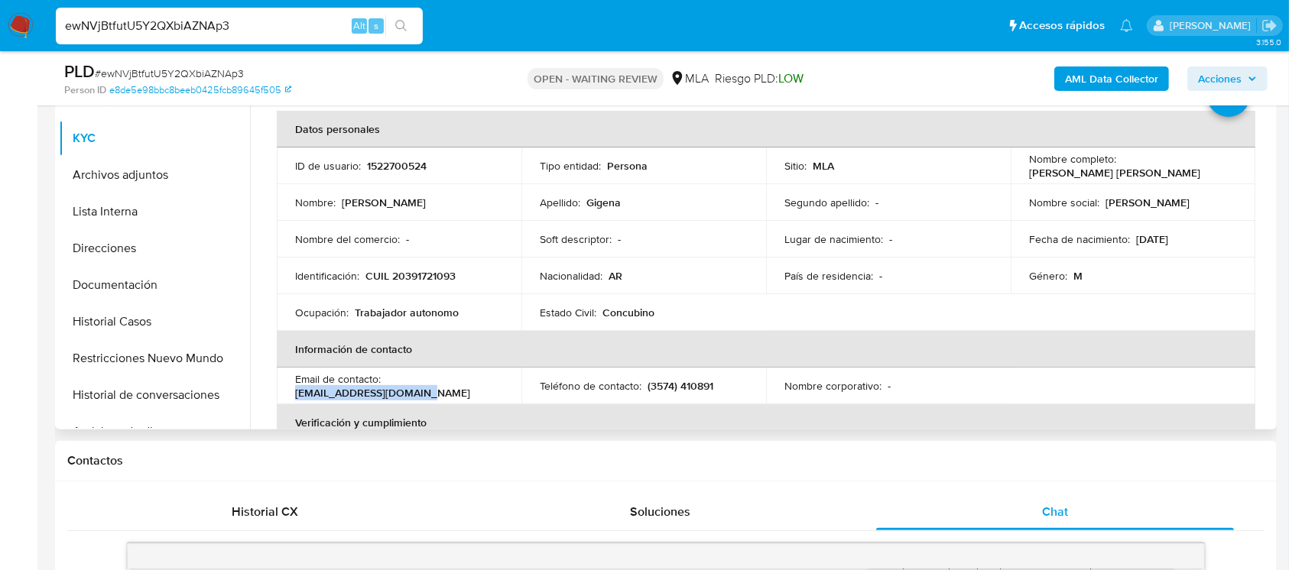
drag, startPoint x: 422, startPoint y: 394, endPoint x: 287, endPoint y: 396, distance: 134.5
click at [287, 396] on td "Email de contacto : gigalexis0082@gmail.com" at bounding box center [399, 386] width 245 height 37
copy p "[EMAIL_ADDRESS][DOMAIN_NAME]"
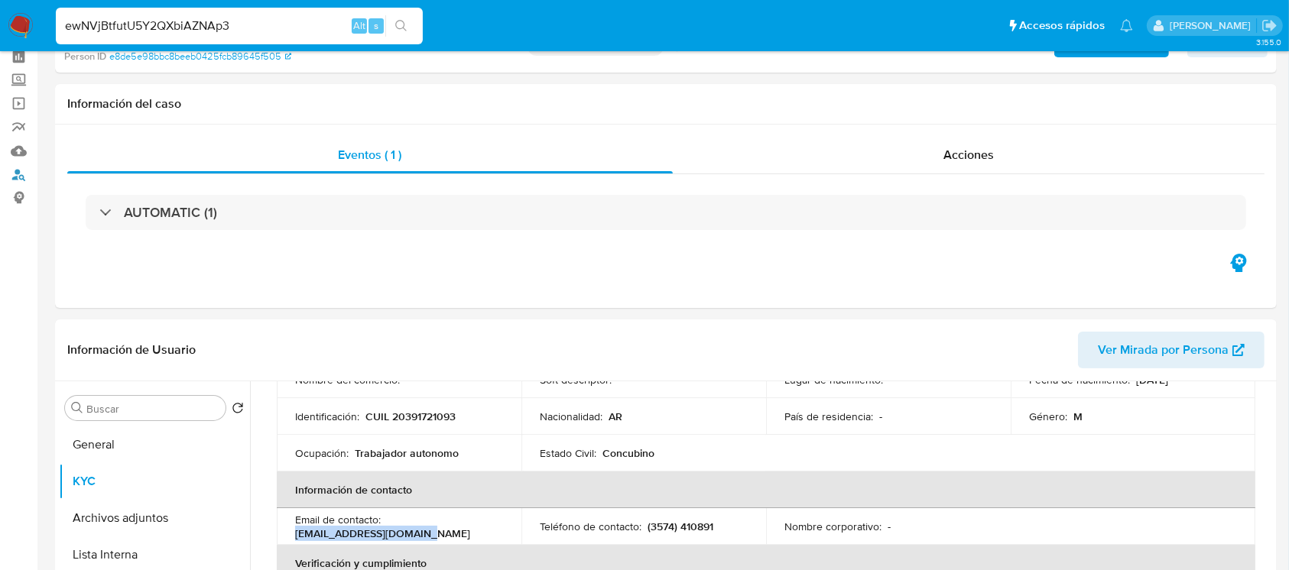
scroll to position [102, 0]
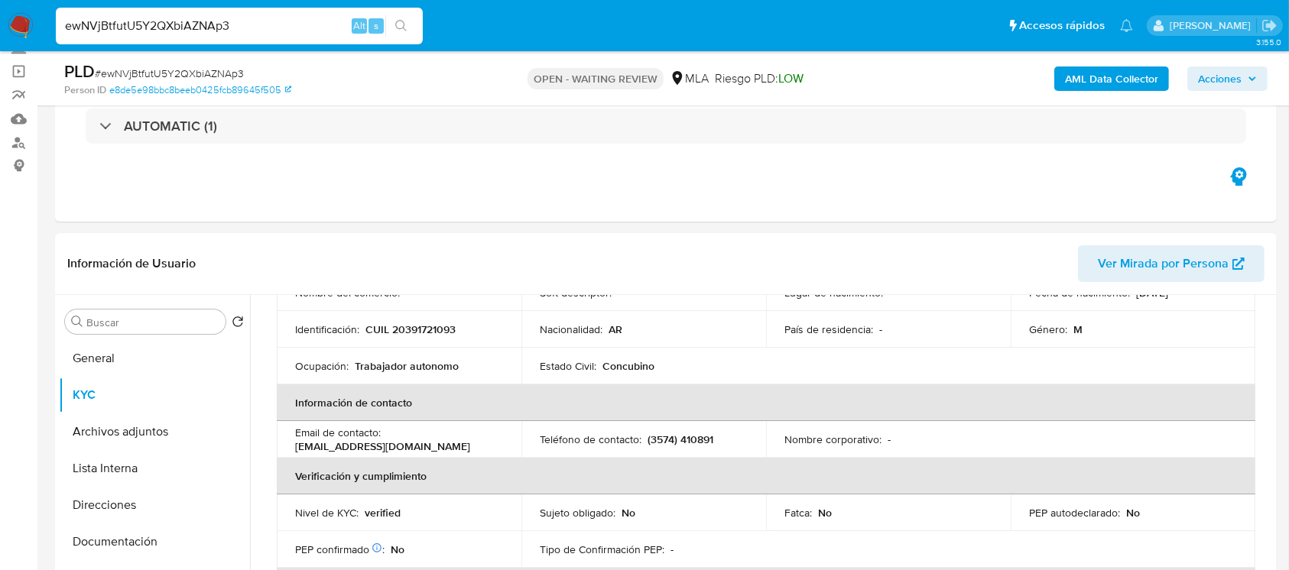
click at [211, 66] on span "# ewNVjBtfutU5Y2QXbiAZNAp3" at bounding box center [169, 73] width 149 height 15
copy span "ewNVjBtfutU5Y2QXbiAZNAp3"
click at [22, 33] on img at bounding box center [21, 26] width 26 height 26
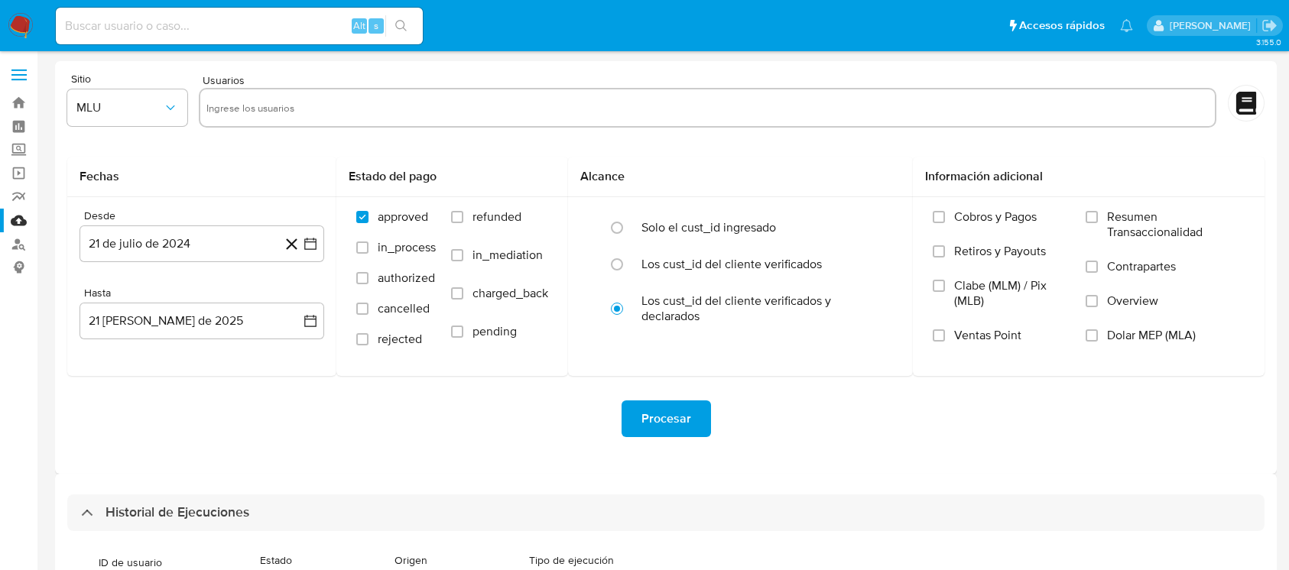
select select "10"
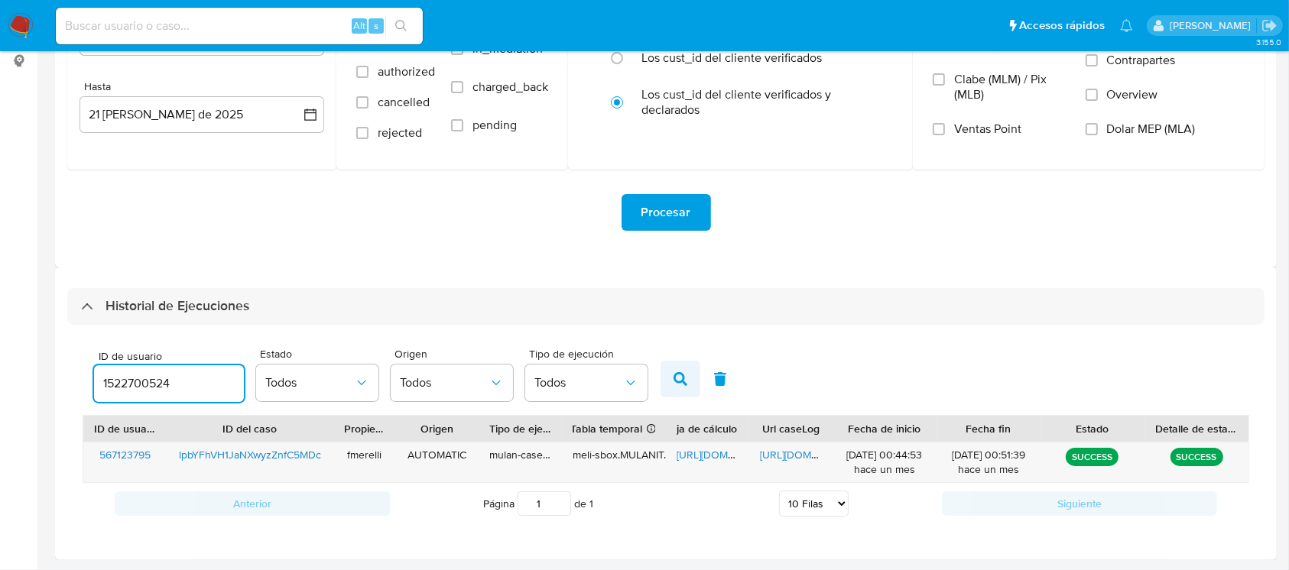
type input "1522700524"
click at [685, 383] on icon "button" at bounding box center [680, 379] width 14 height 14
click at [781, 451] on span "[URL][DOMAIN_NAME]" at bounding box center [812, 454] width 105 height 15
click at [696, 453] on span "[URL][DOMAIN_NAME]" at bounding box center [728, 454] width 105 height 15
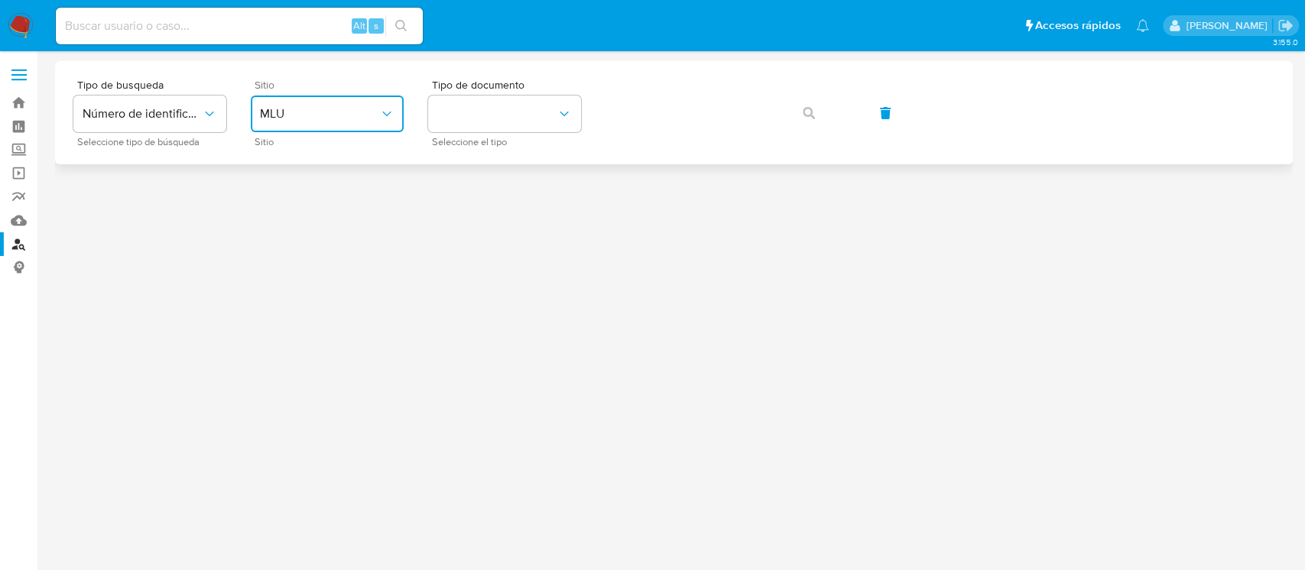
click at [311, 112] on span "MLU" at bounding box center [319, 113] width 119 height 15
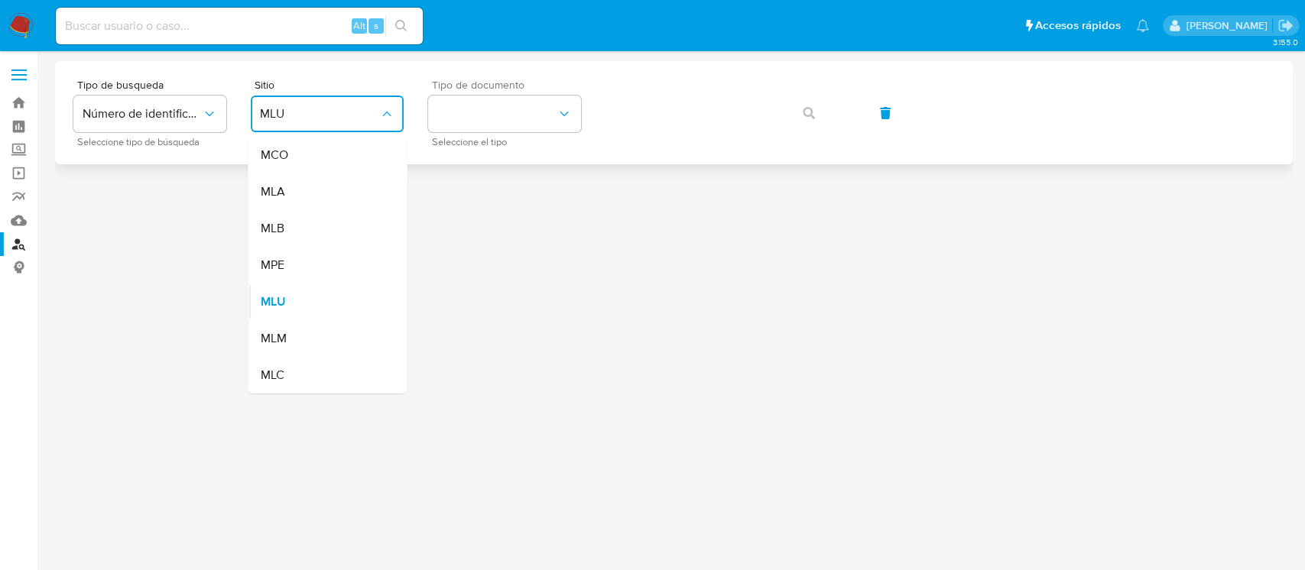
drag, startPoint x: 286, startPoint y: 199, endPoint x: 477, endPoint y: 133, distance: 202.3
click at [286, 199] on div "MLA" at bounding box center [322, 192] width 125 height 37
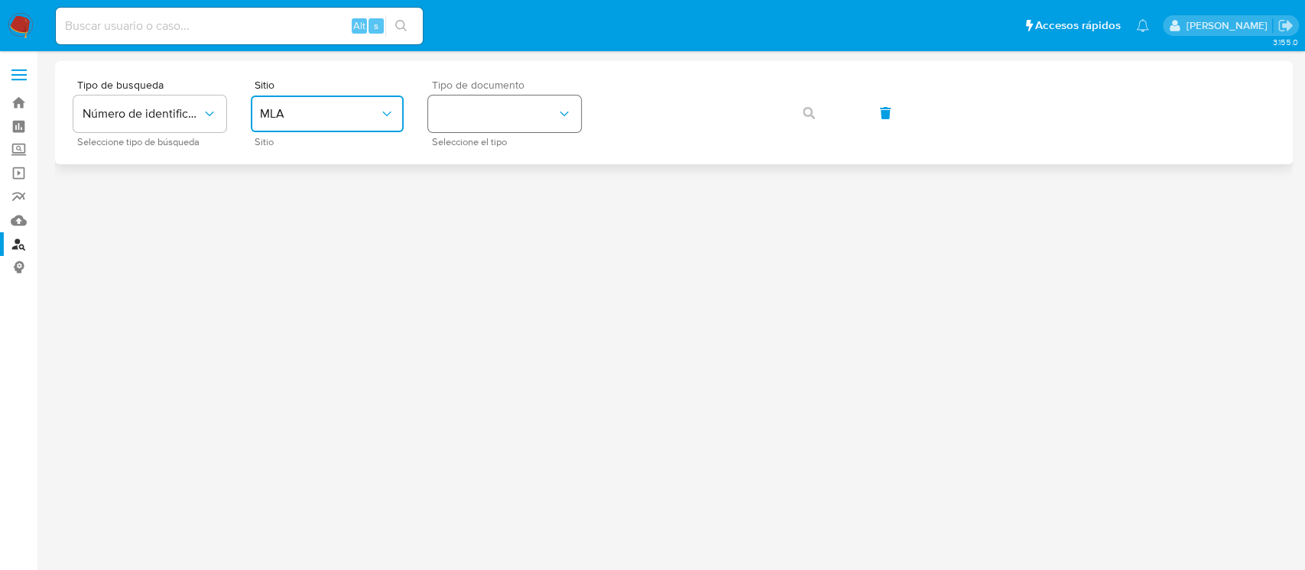
click at [484, 126] on button "identificationType" at bounding box center [504, 114] width 153 height 37
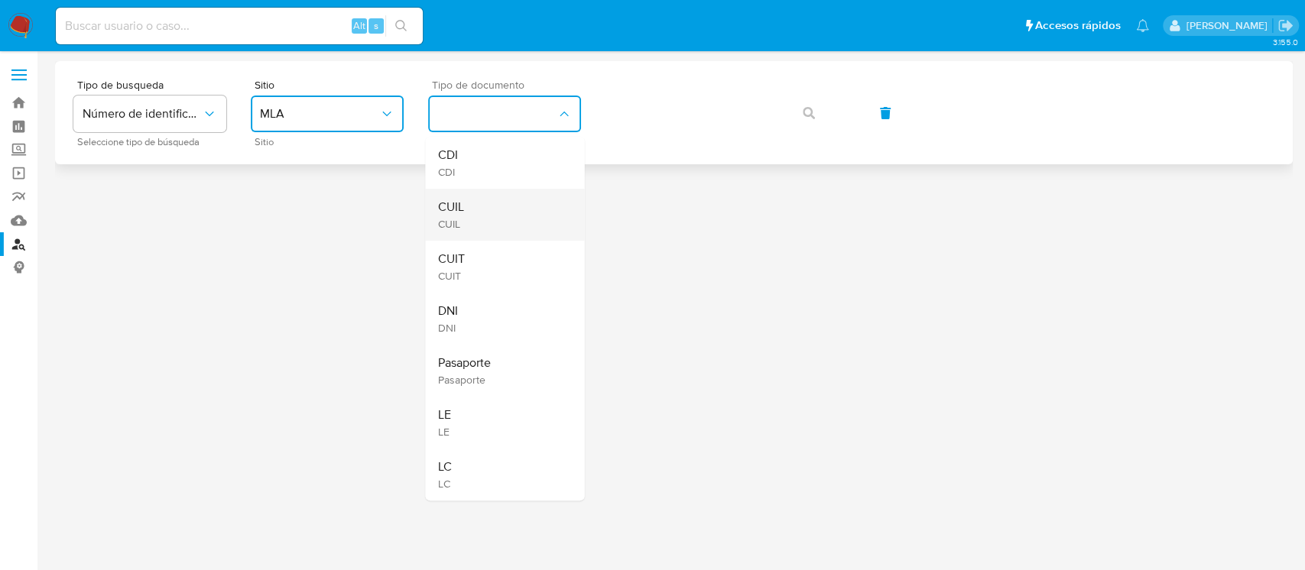
click at [463, 202] on span "CUIL" at bounding box center [450, 206] width 26 height 15
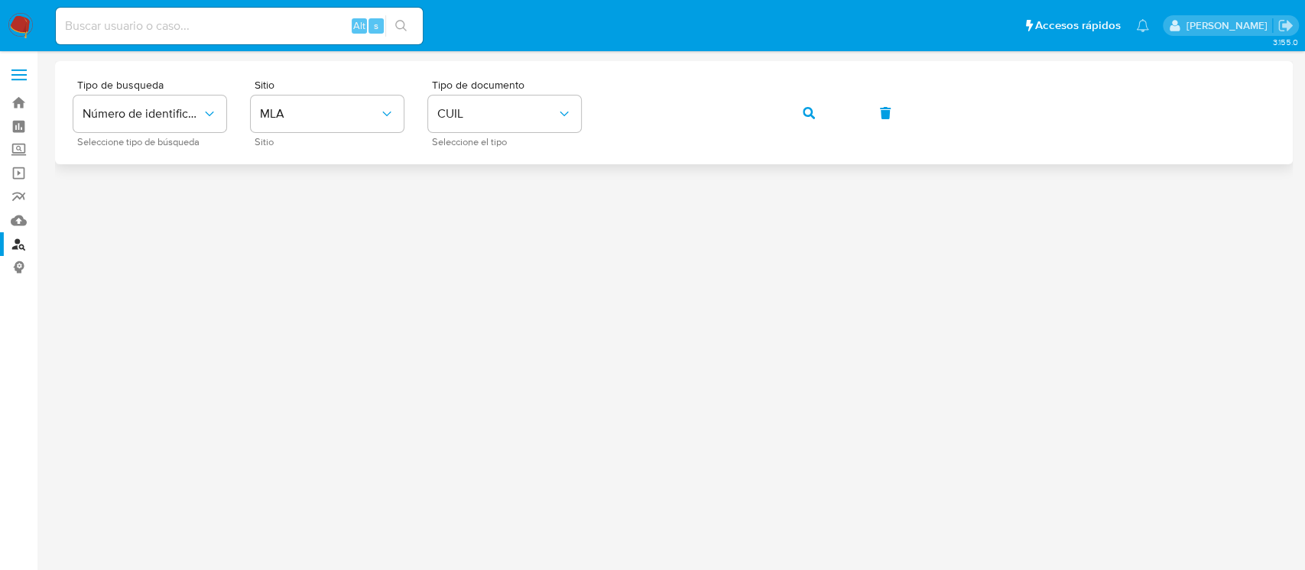
click at [807, 112] on icon "button" at bounding box center [809, 113] width 12 height 12
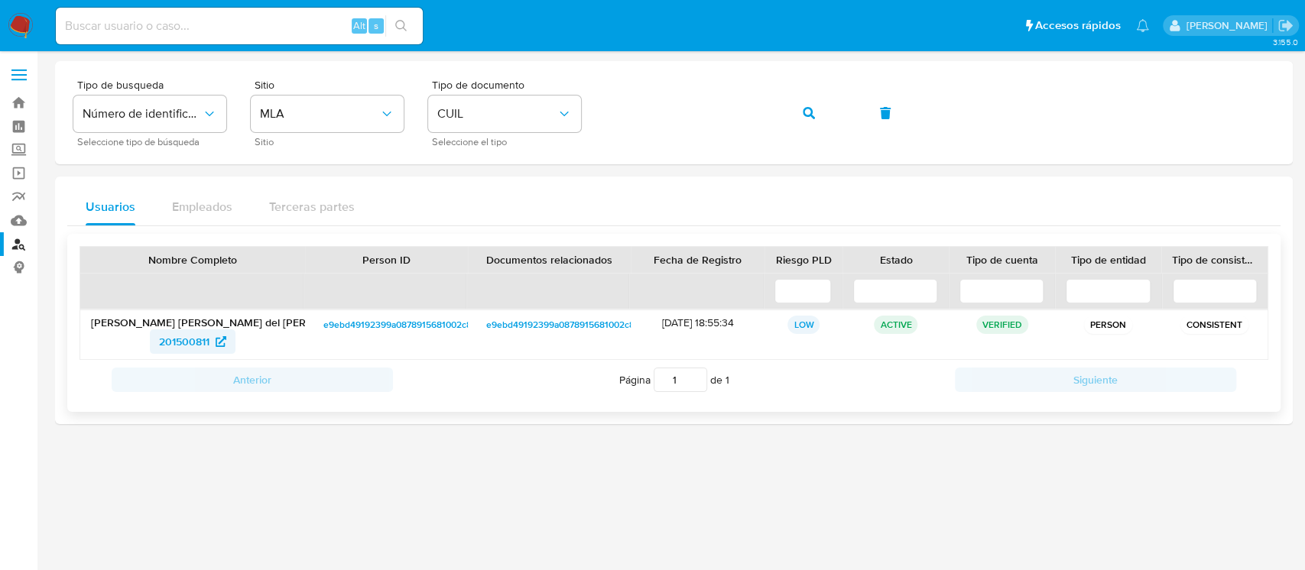
click at [218, 336] on icon at bounding box center [221, 341] width 11 height 11
click at [796, 109] on button "button" at bounding box center [809, 113] width 52 height 37
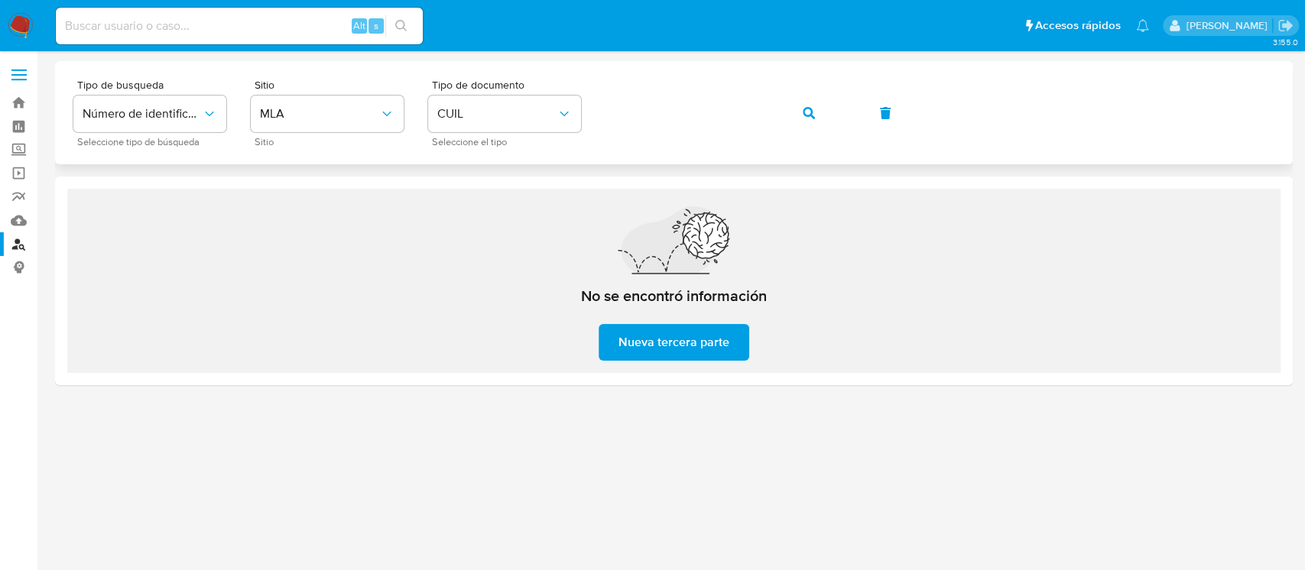
click at [822, 113] on button "button" at bounding box center [809, 113] width 52 height 37
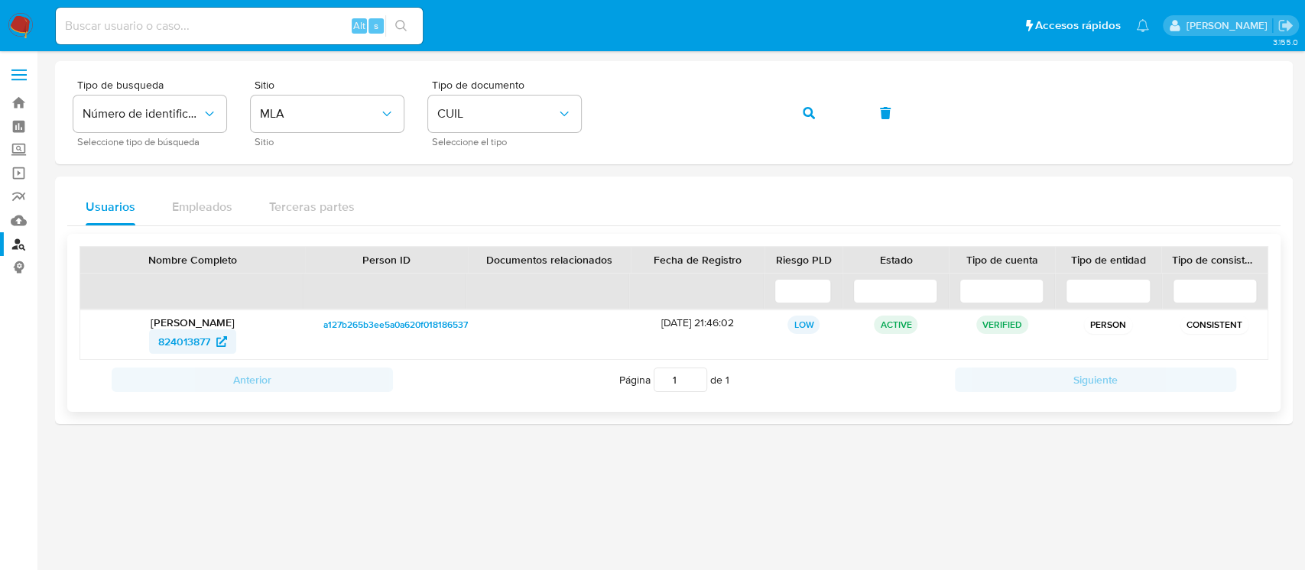
click at [194, 336] on span "824013877" at bounding box center [184, 341] width 52 height 24
click at [816, 118] on button "button" at bounding box center [809, 113] width 52 height 37
click at [206, 340] on span "261150453" at bounding box center [183, 341] width 51 height 24
click at [810, 112] on icon "button" at bounding box center [809, 113] width 12 height 12
click at [183, 342] on span "201500811" at bounding box center [184, 341] width 50 height 24
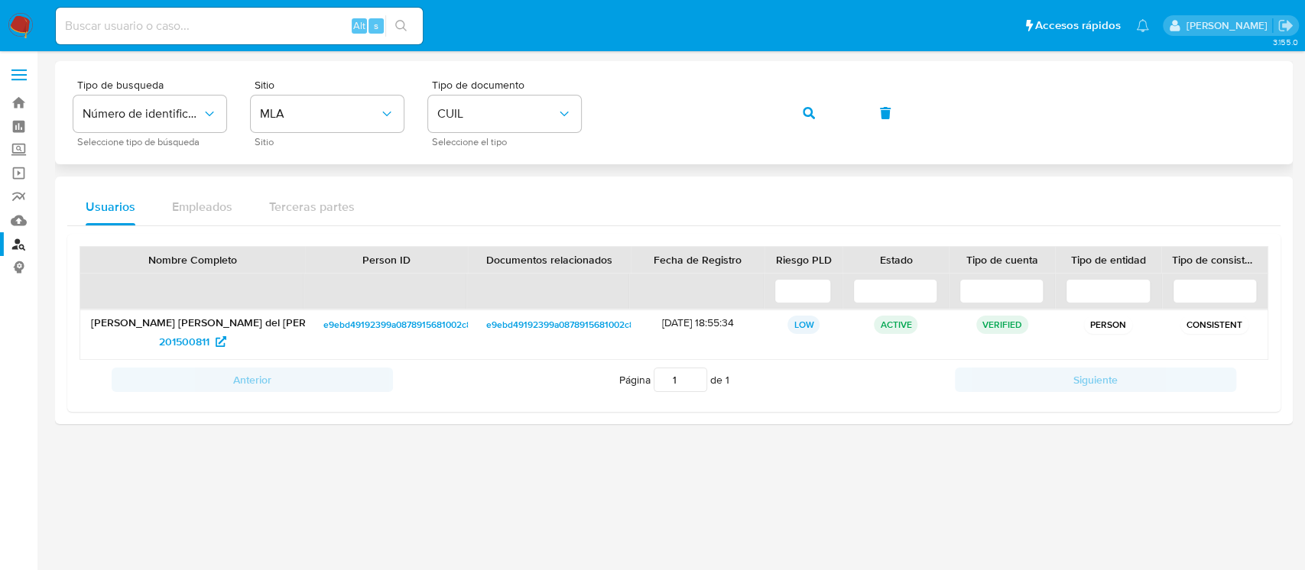
click at [801, 112] on button "button" at bounding box center [809, 113] width 52 height 37
click at [180, 345] on span "2250960259" at bounding box center [184, 341] width 63 height 24
click at [801, 113] on button "button" at bounding box center [809, 113] width 52 height 37
click at [189, 347] on span "415895094" at bounding box center [184, 341] width 54 height 24
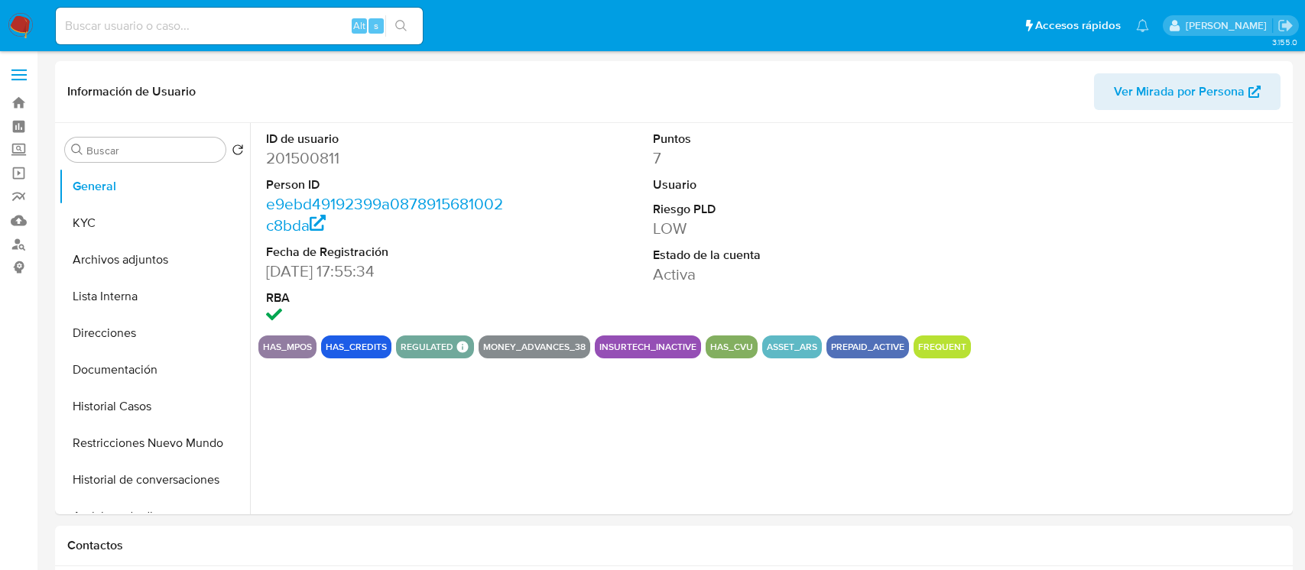
select select "10"
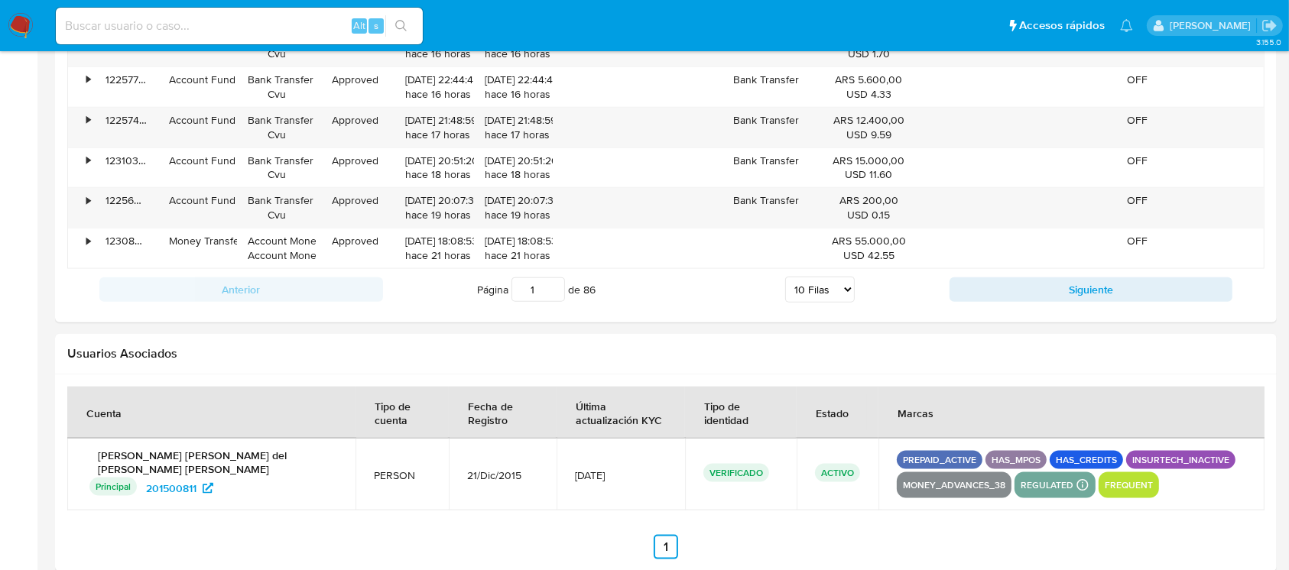
scroll to position [1802, 0]
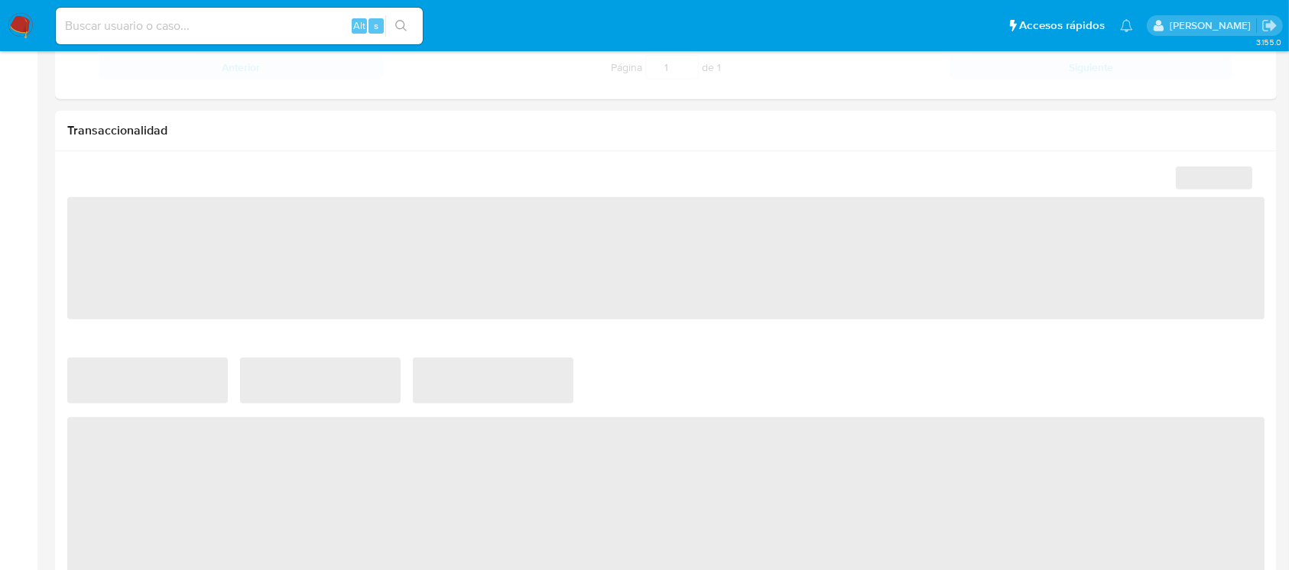
scroll to position [917, 0]
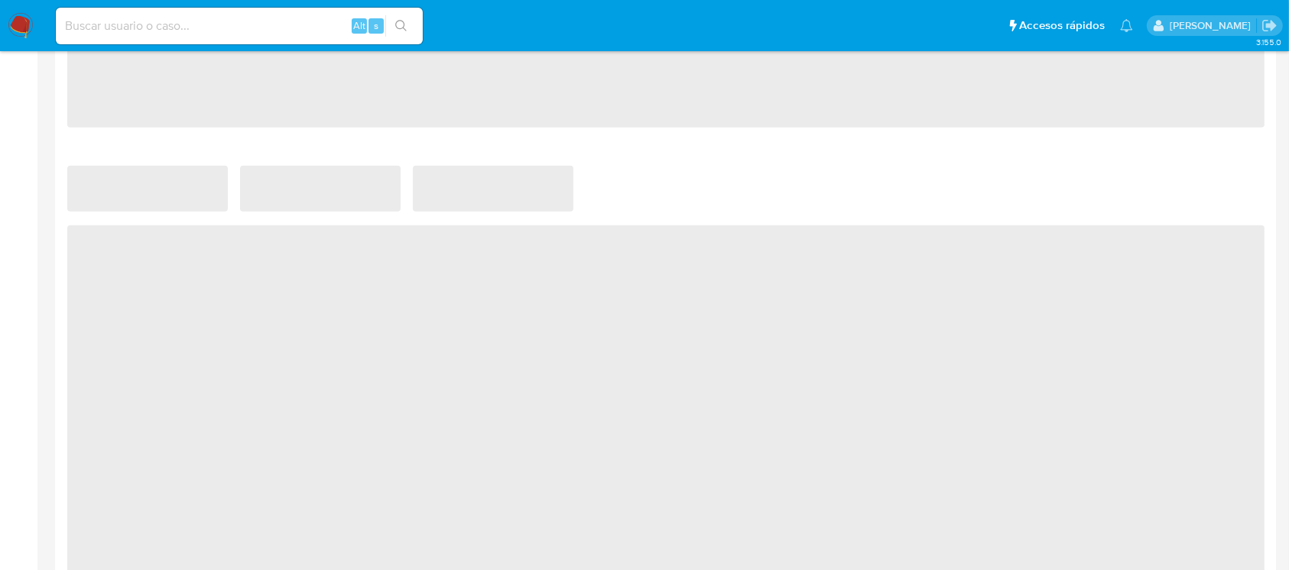
select select "10"
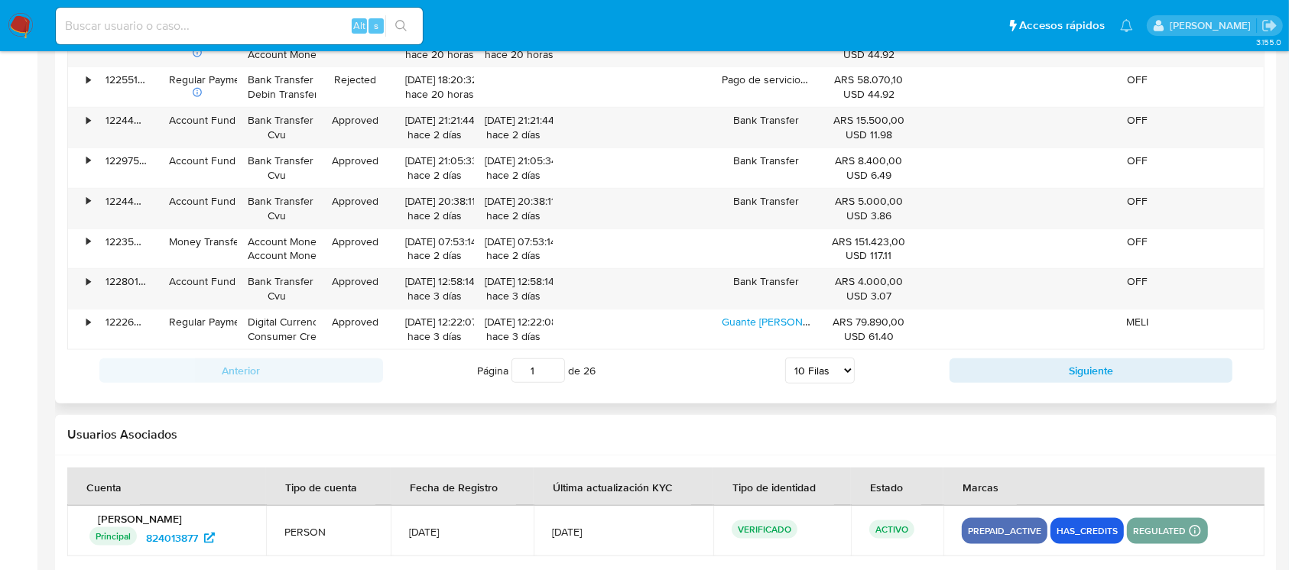
scroll to position [1767, 0]
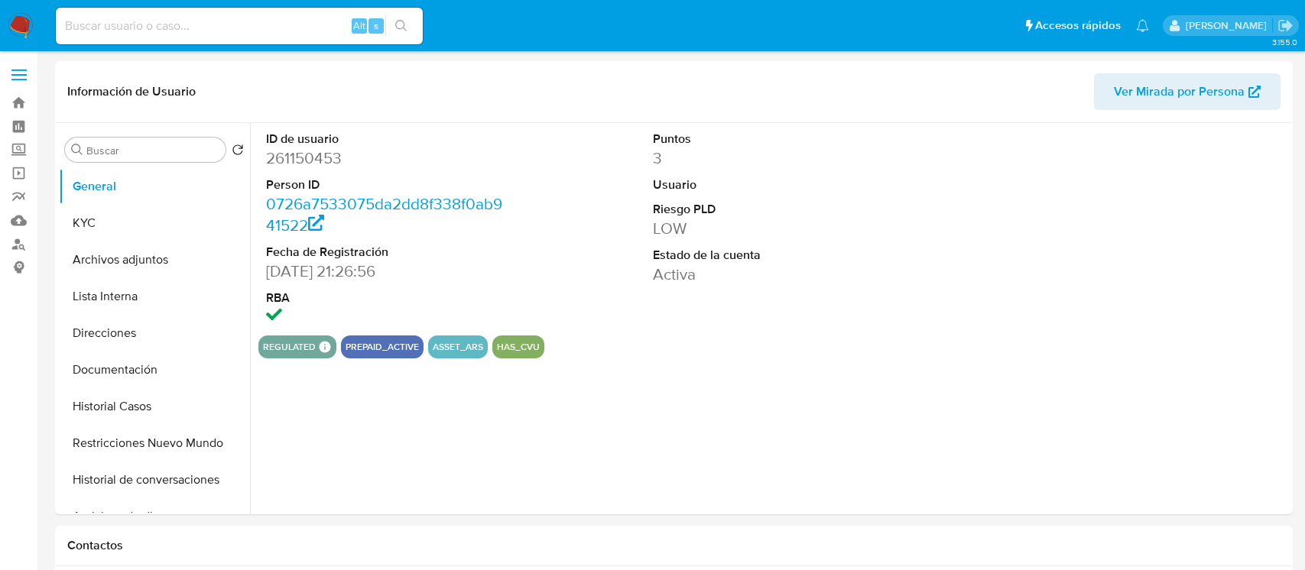
select select "10"
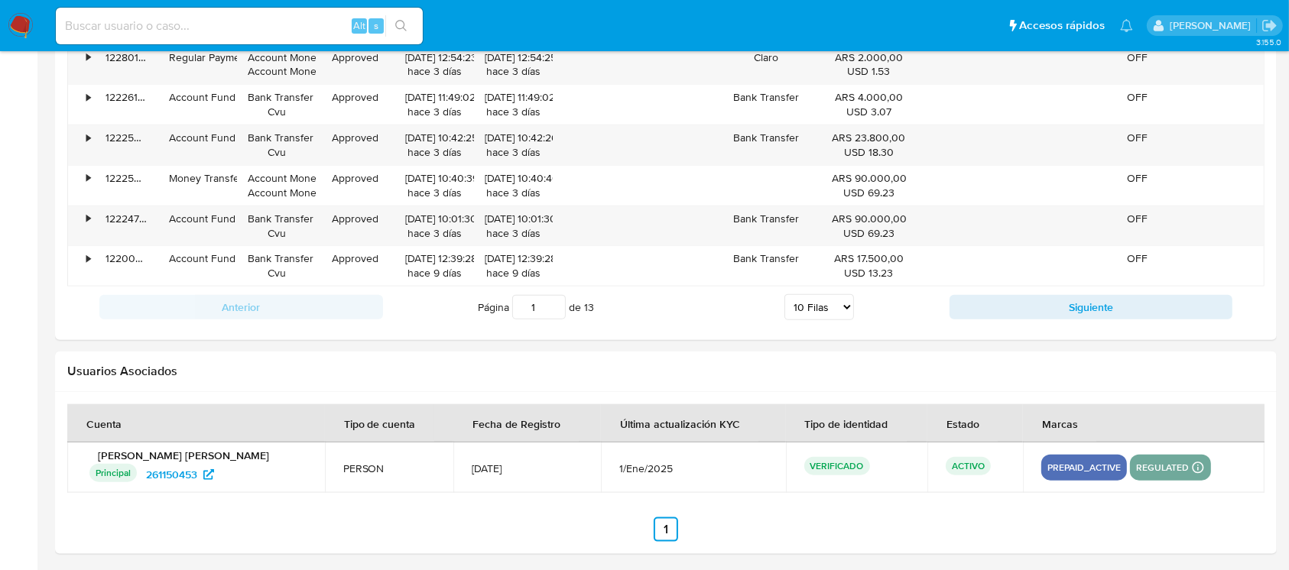
scroll to position [1690, 0]
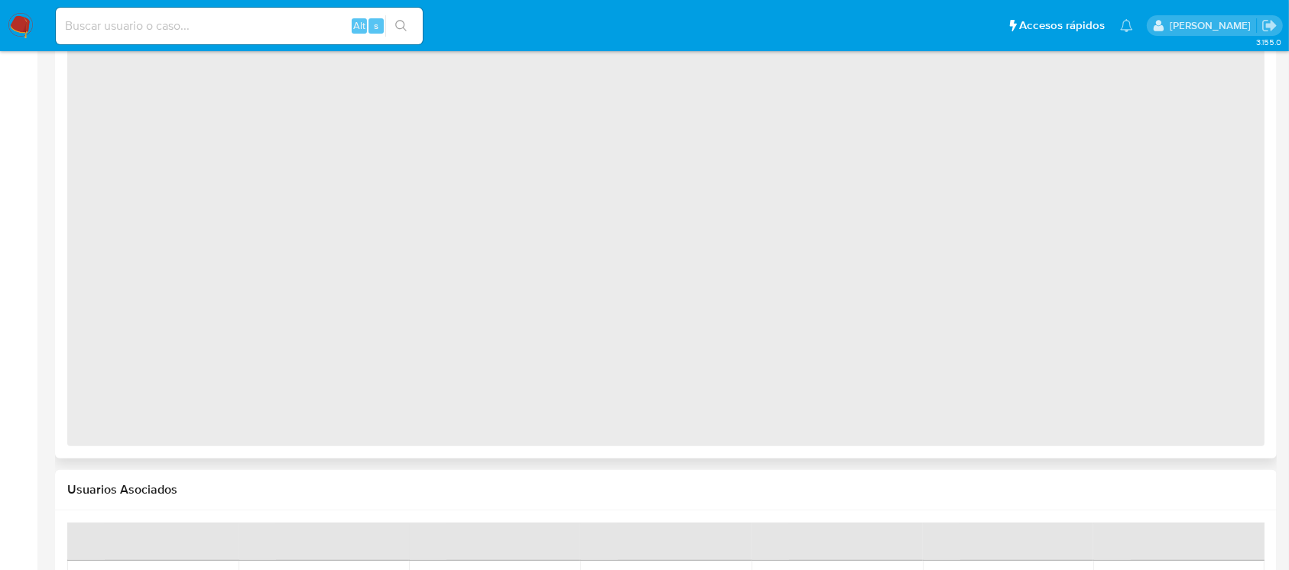
select select "10"
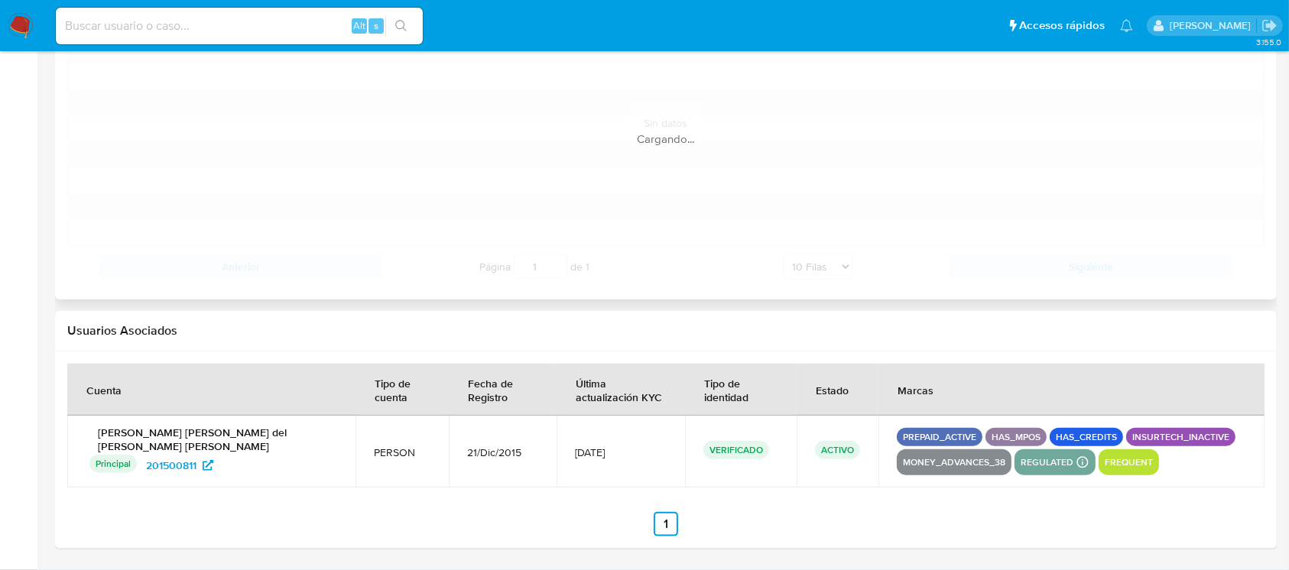
scroll to position [1658, 0]
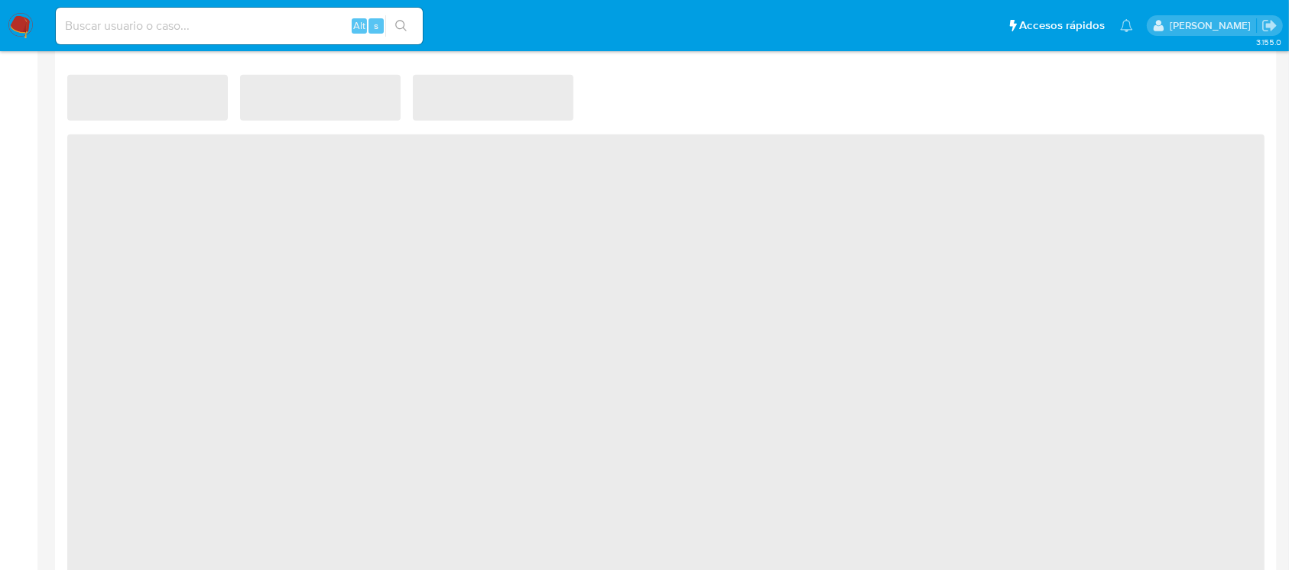
scroll to position [1205, 0]
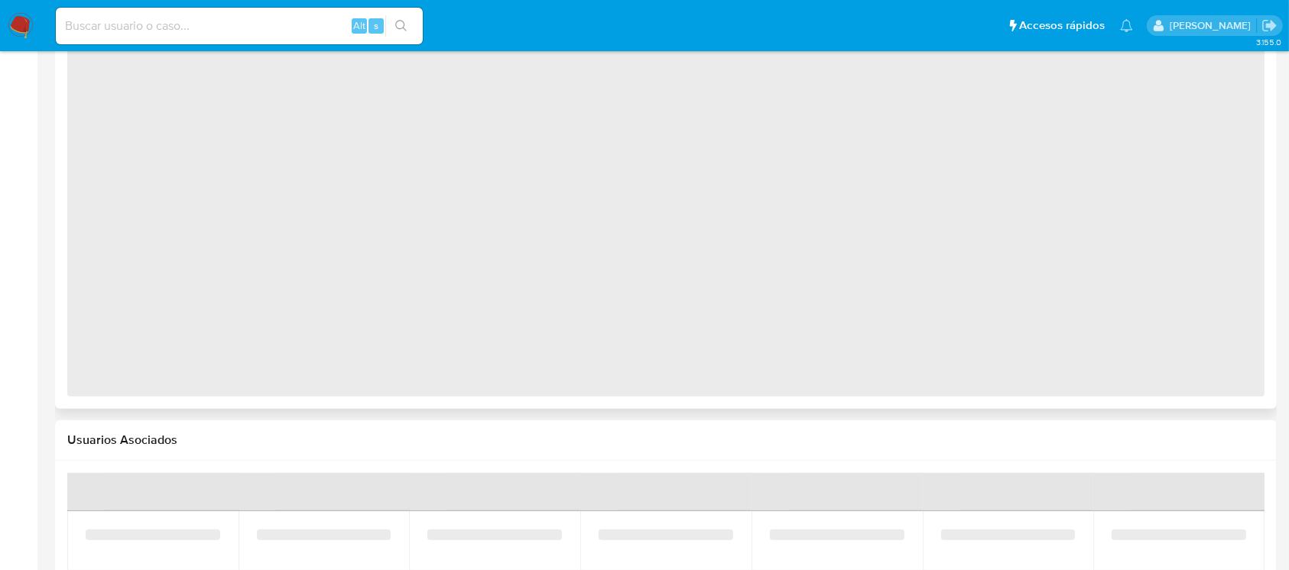
select select "10"
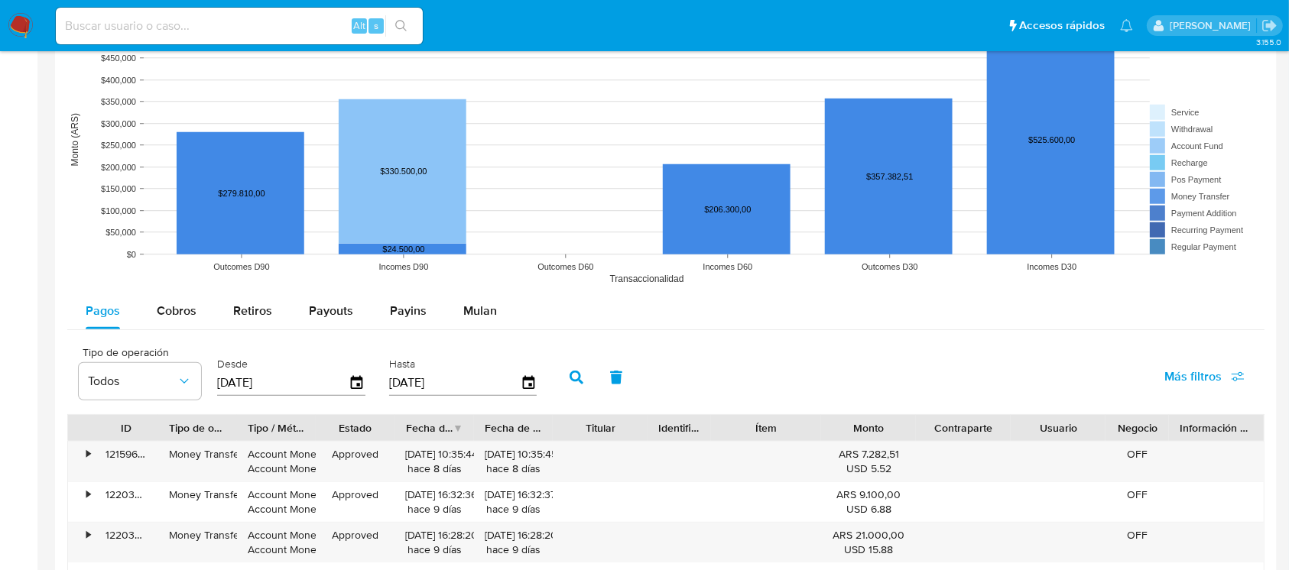
scroll to position [1767, 0]
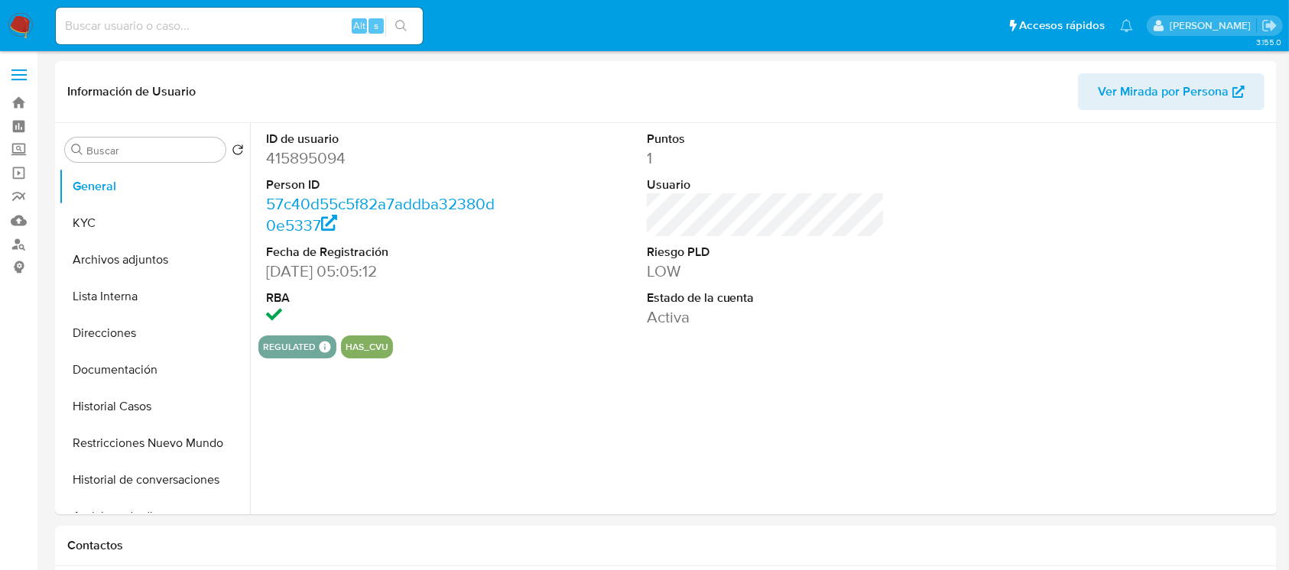
select select "10"
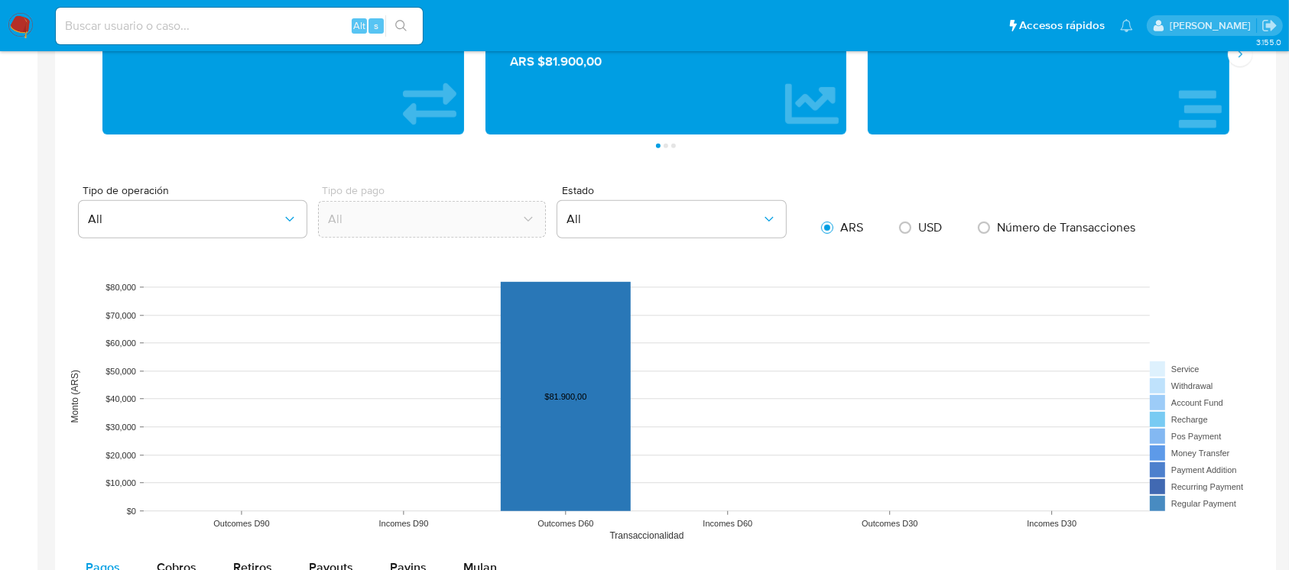
scroll to position [1302, 0]
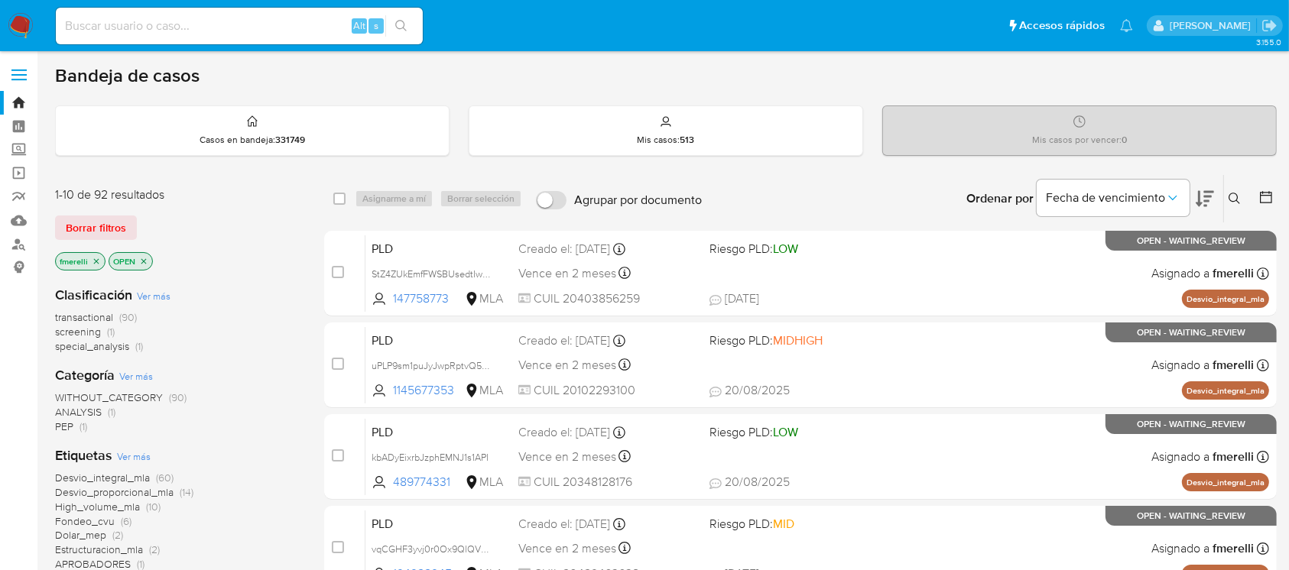
click at [1236, 193] on icon at bounding box center [1233, 198] width 11 height 11
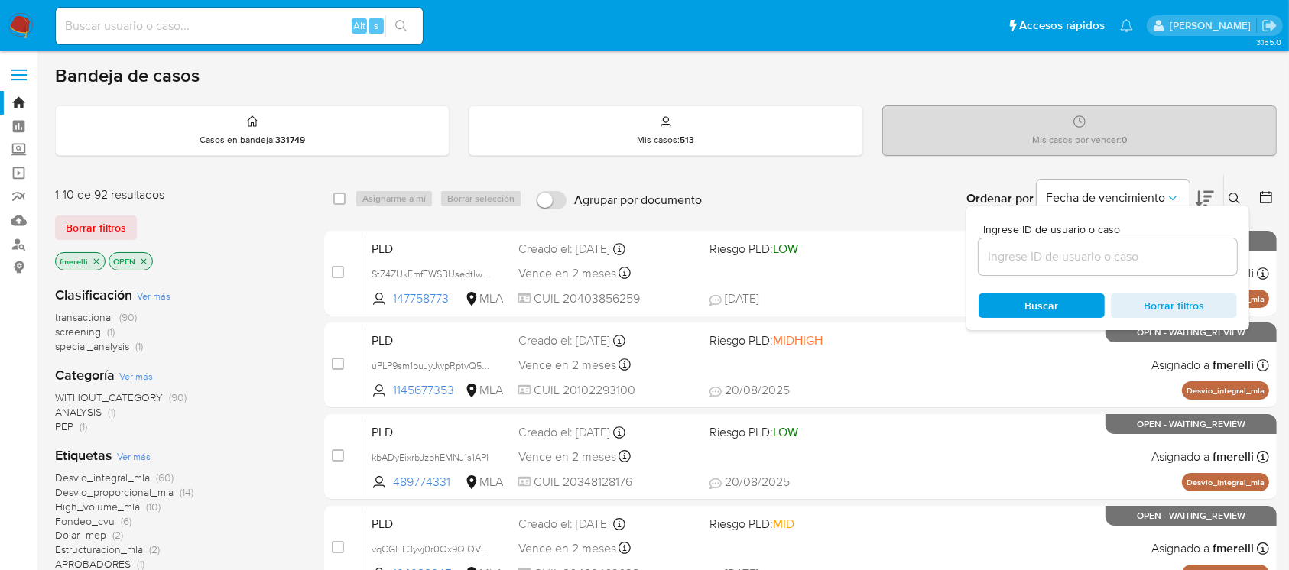
click at [1127, 272] on div at bounding box center [1107, 256] width 258 height 37
click at [1132, 262] on input at bounding box center [1107, 257] width 258 height 20
paste input "ewNVjBtfutU5Y2QXbiAZNAp3"
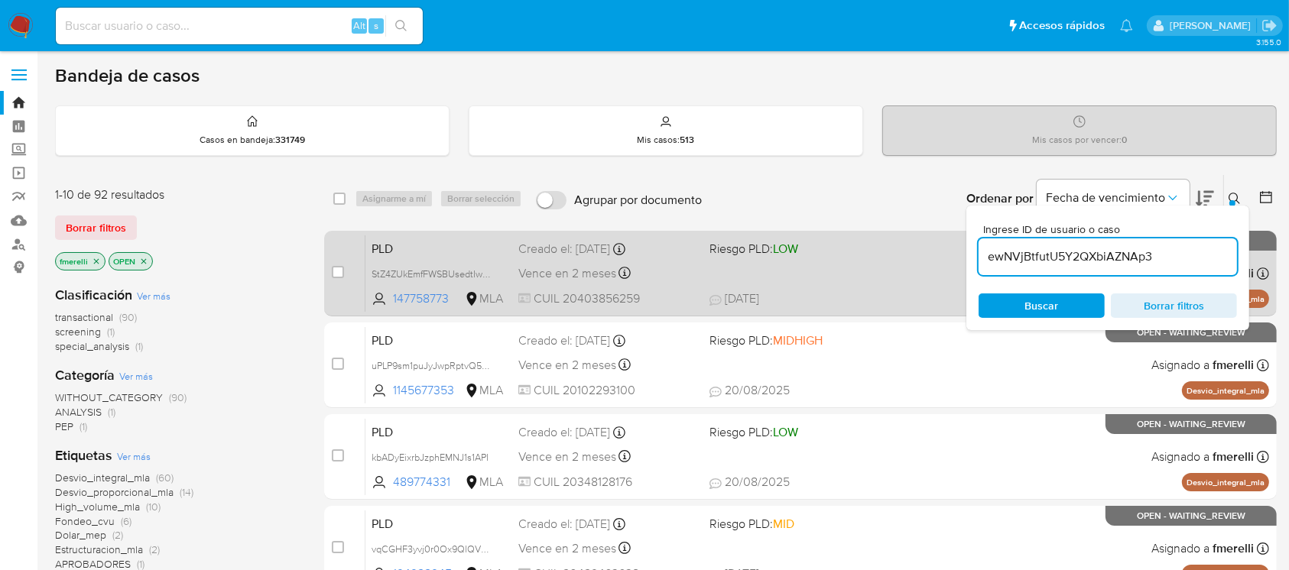
type input "ewNVjBtfutU5Y2QXbiAZNAp3"
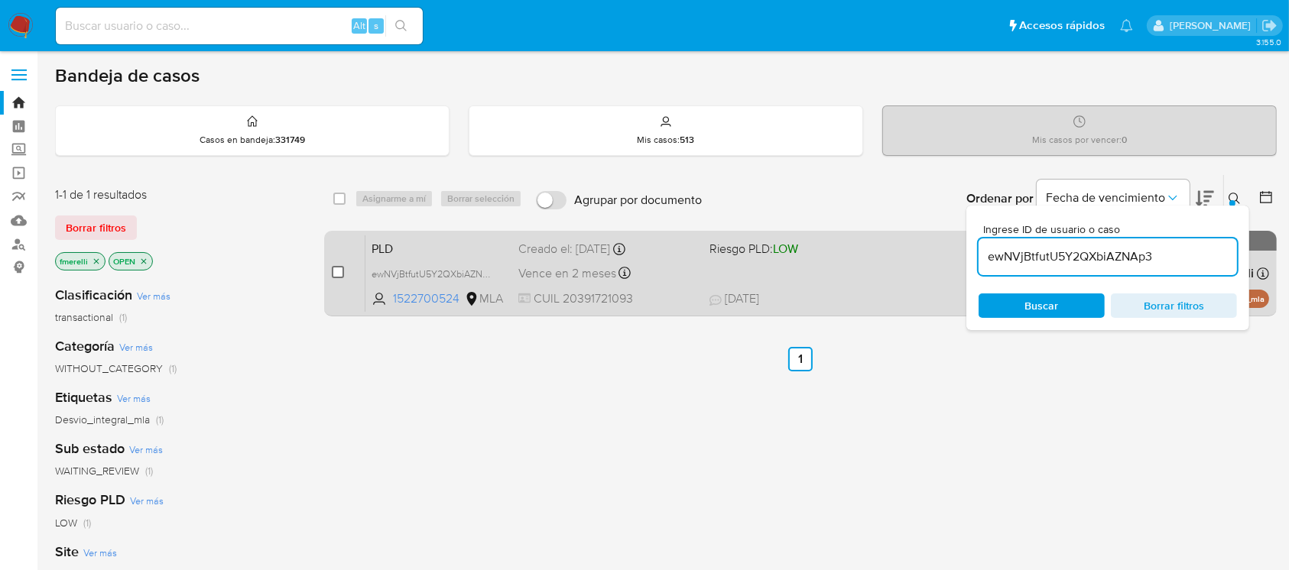
click at [342, 273] on input "checkbox" at bounding box center [338, 272] width 12 height 12
checkbox input "true"
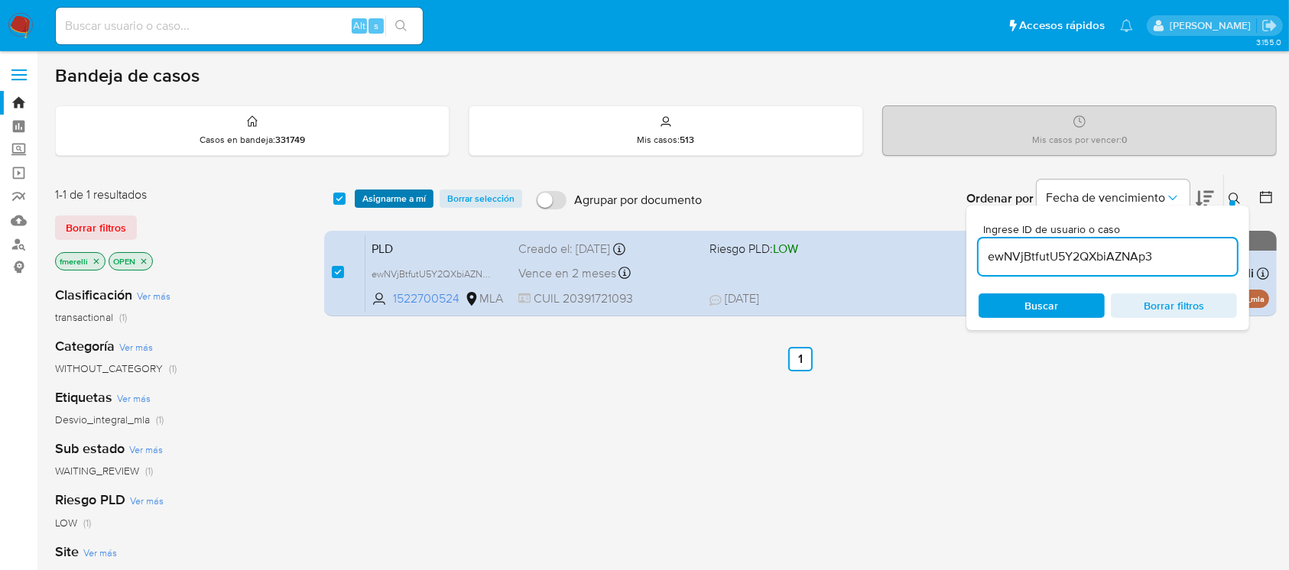
click at [391, 203] on span "Asignarme a mí" at bounding box center [393, 198] width 63 height 15
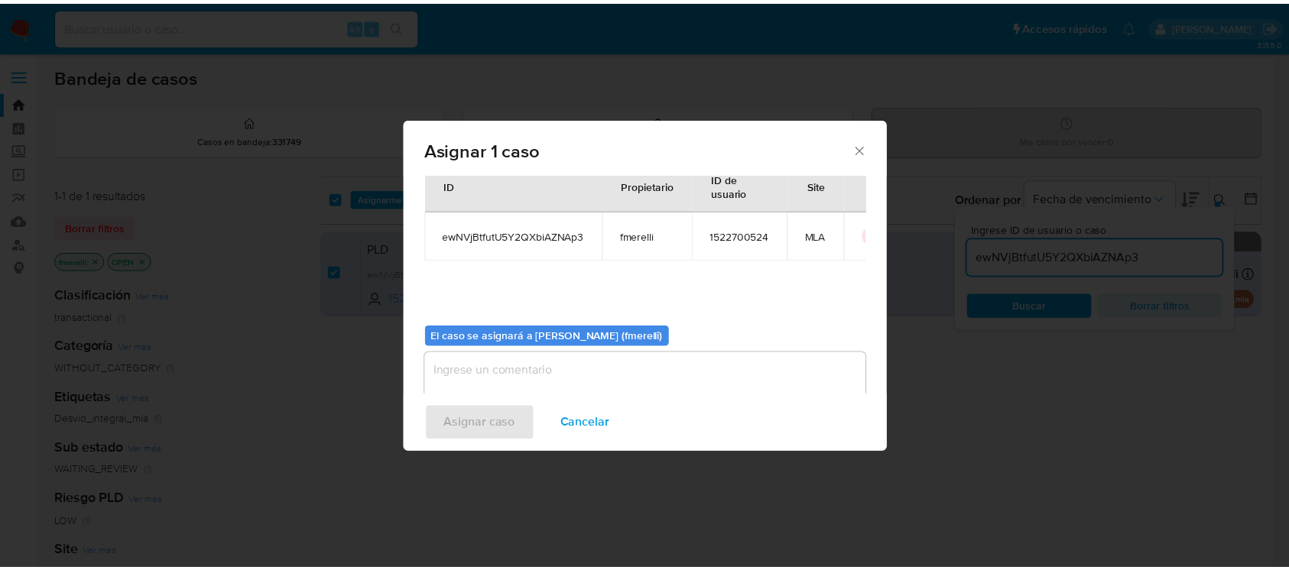
scroll to position [78, 0]
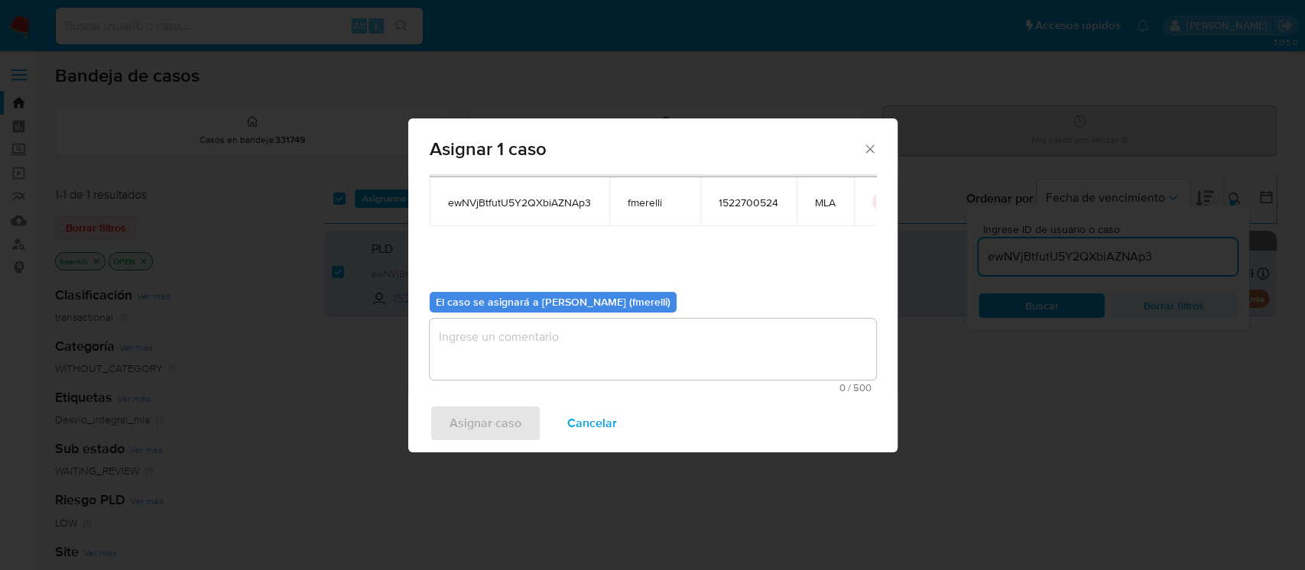
click at [539, 360] on textarea "assign-modal" at bounding box center [653, 349] width 446 height 61
click at [479, 420] on span "Asignar caso" at bounding box center [485, 424] width 72 height 34
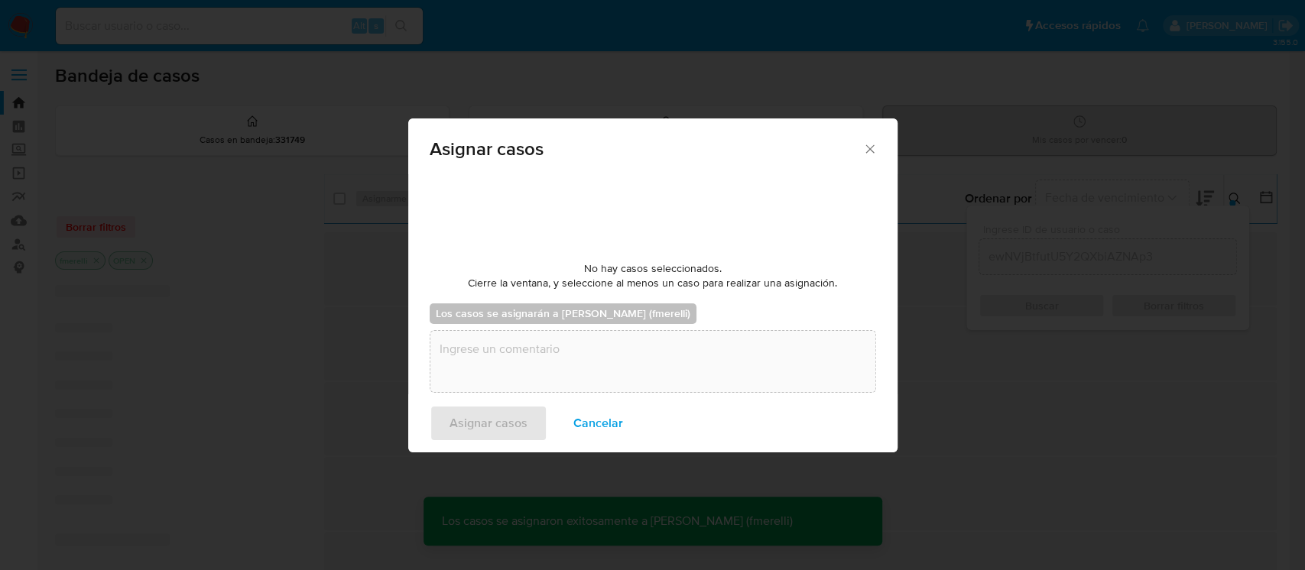
checkbox input "false"
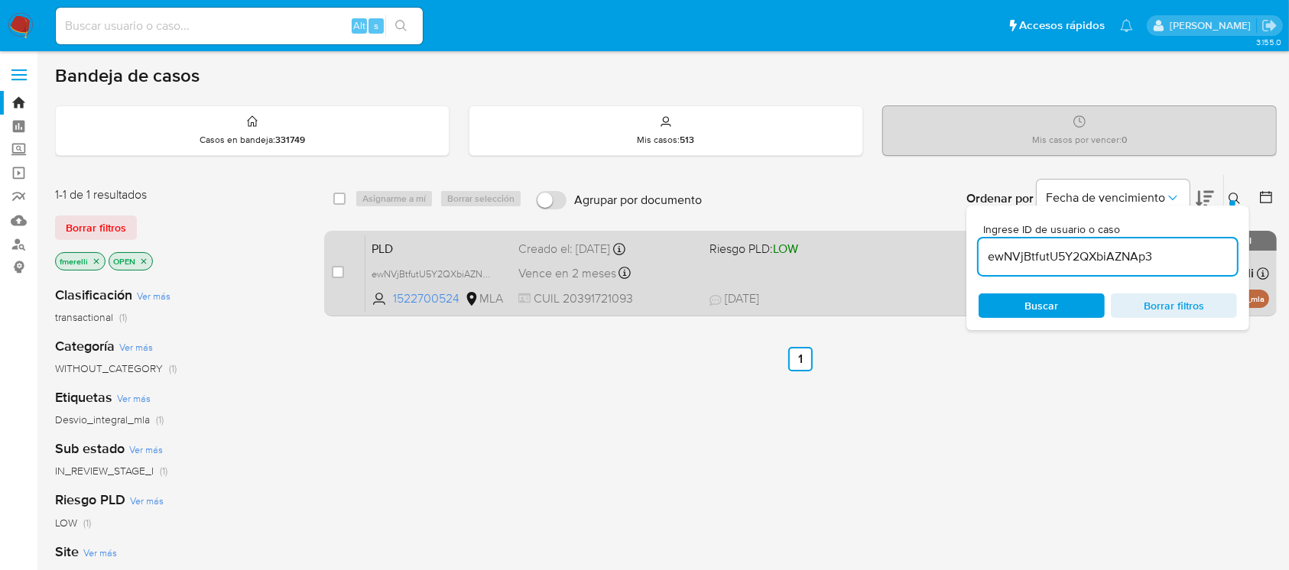
click at [471, 245] on span "PLD" at bounding box center [438, 248] width 135 height 20
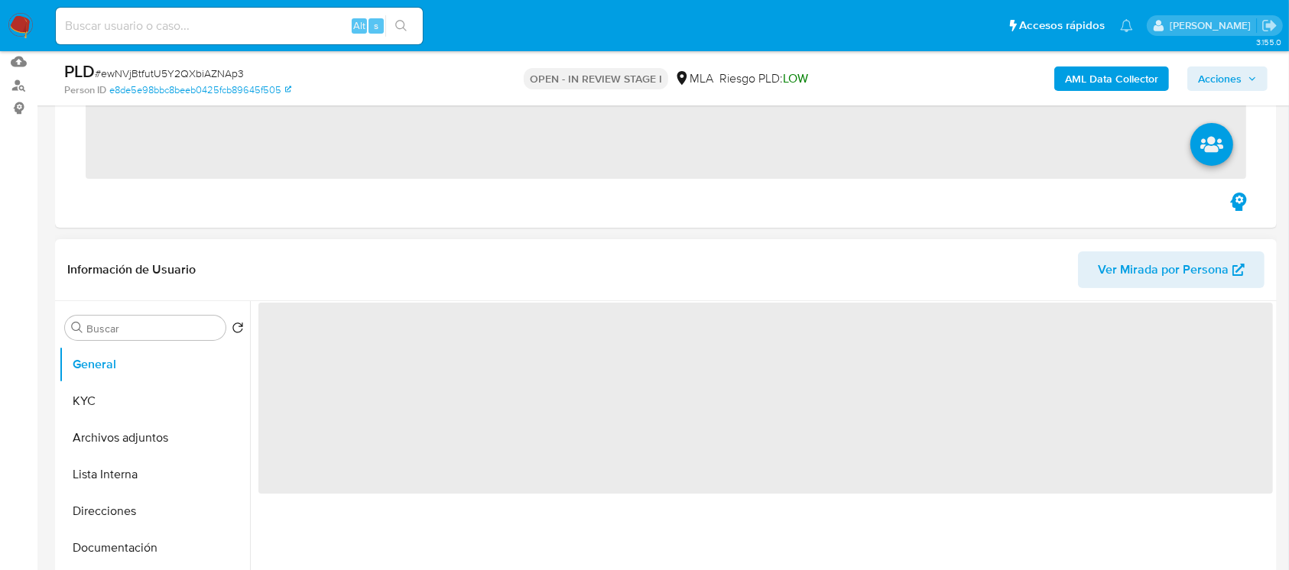
scroll to position [407, 0]
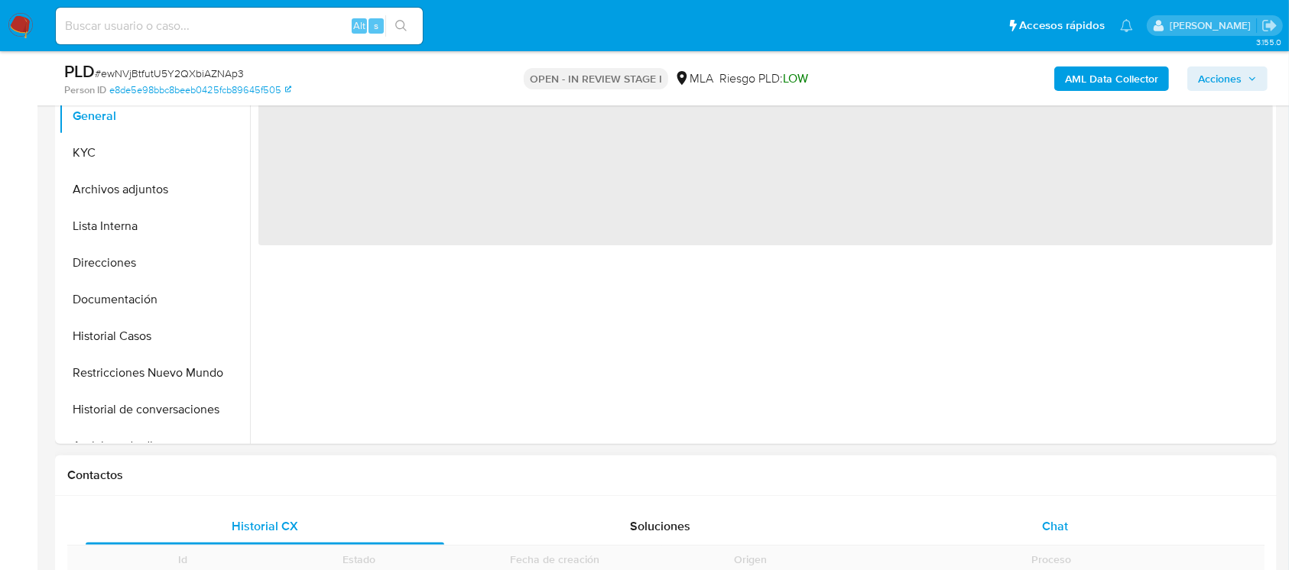
click at [997, 511] on div "Chat" at bounding box center [1055, 526] width 358 height 37
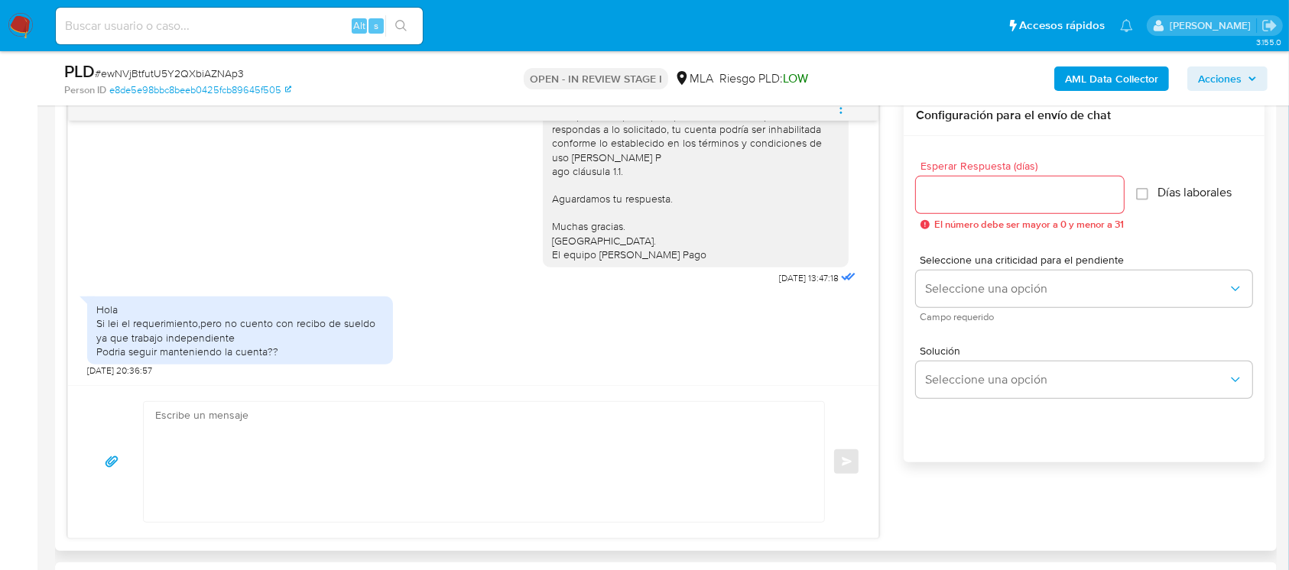
scroll to position [815, 0]
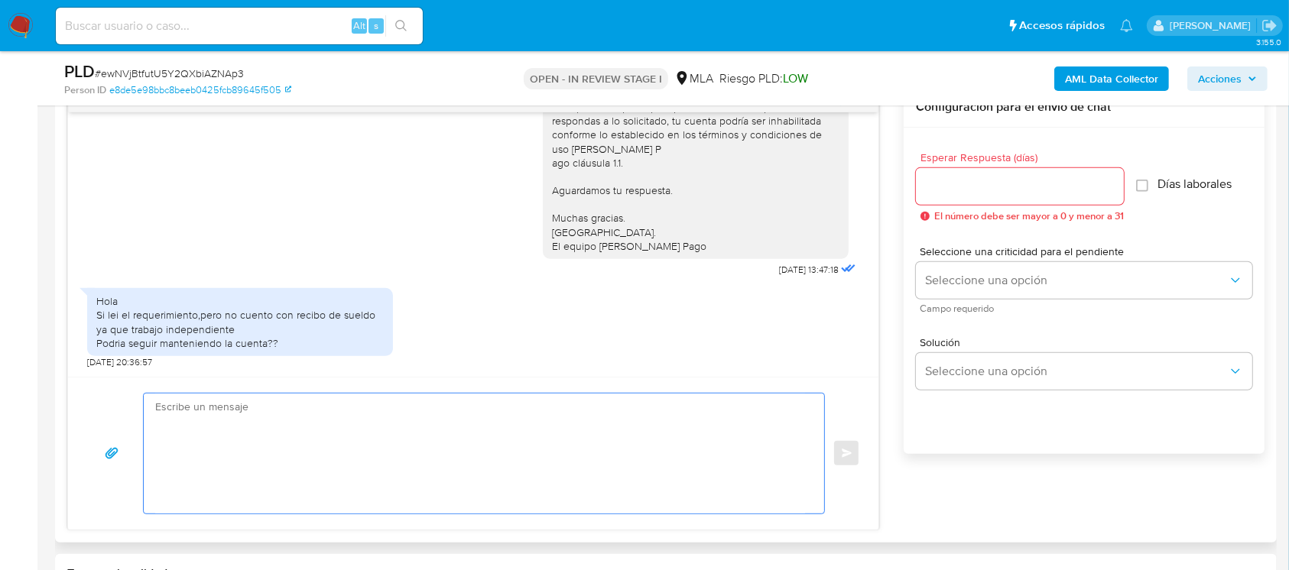
click at [475, 399] on textarea at bounding box center [480, 454] width 650 height 120
paste textarea "Hola XXX, Muchas gracias por tu respuesta. Analizamos tu caso y verificamos que…"
type textarea "Hola XXX, Muchas gracias por tu respuesta. Analizamos tu caso y verificamos que…"
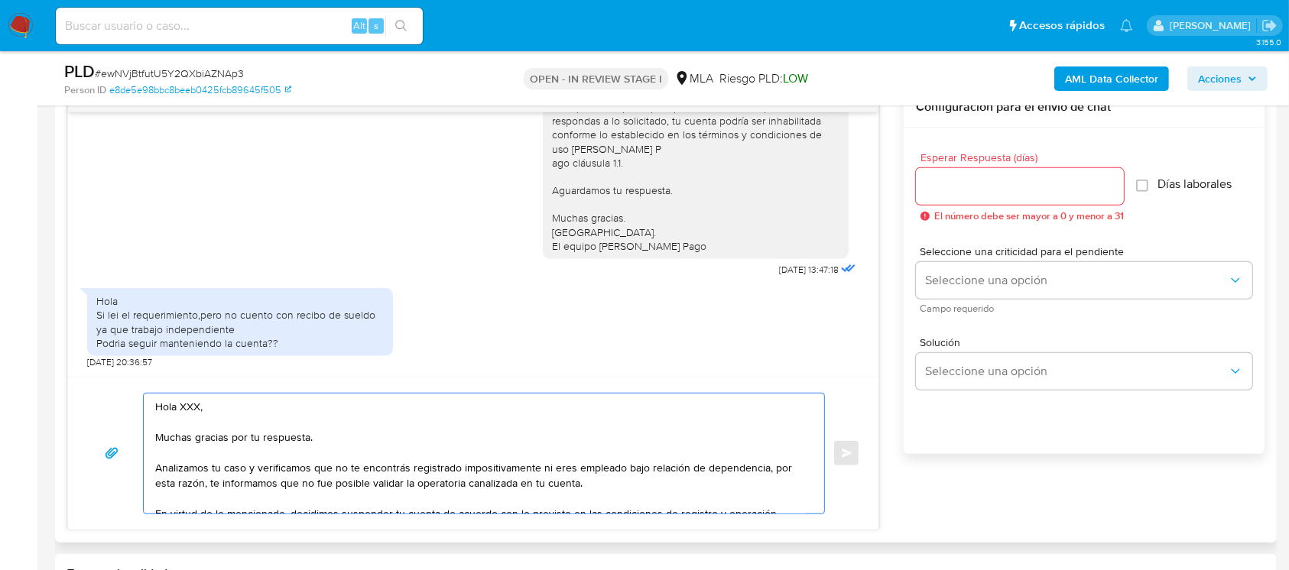
scroll to position [102, 0]
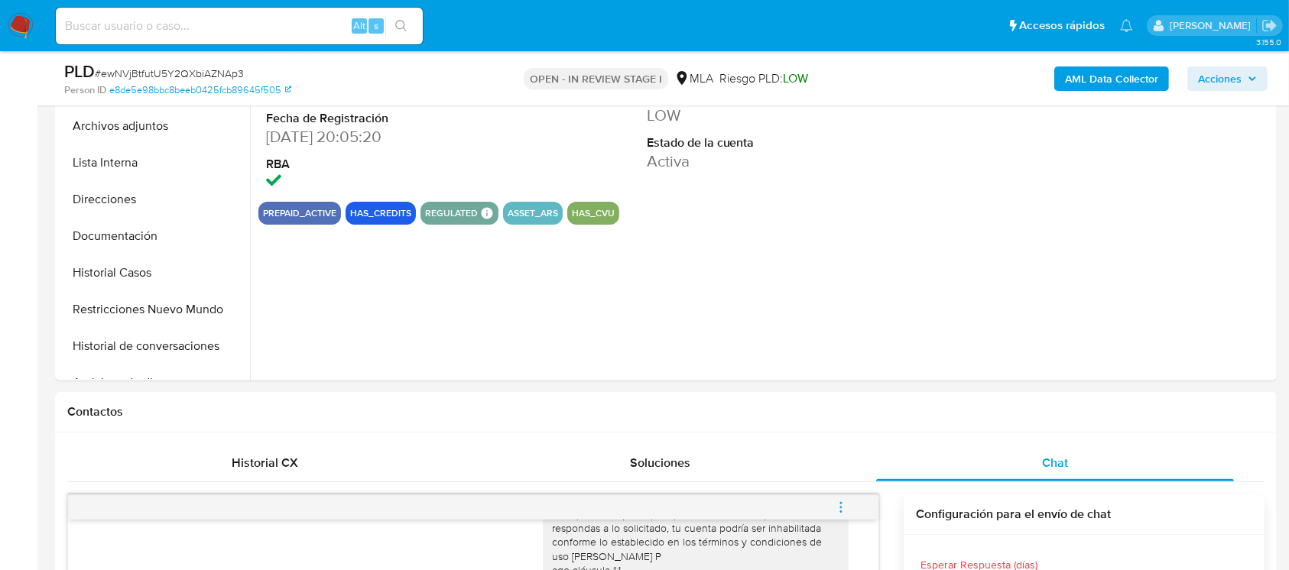
select select "10"
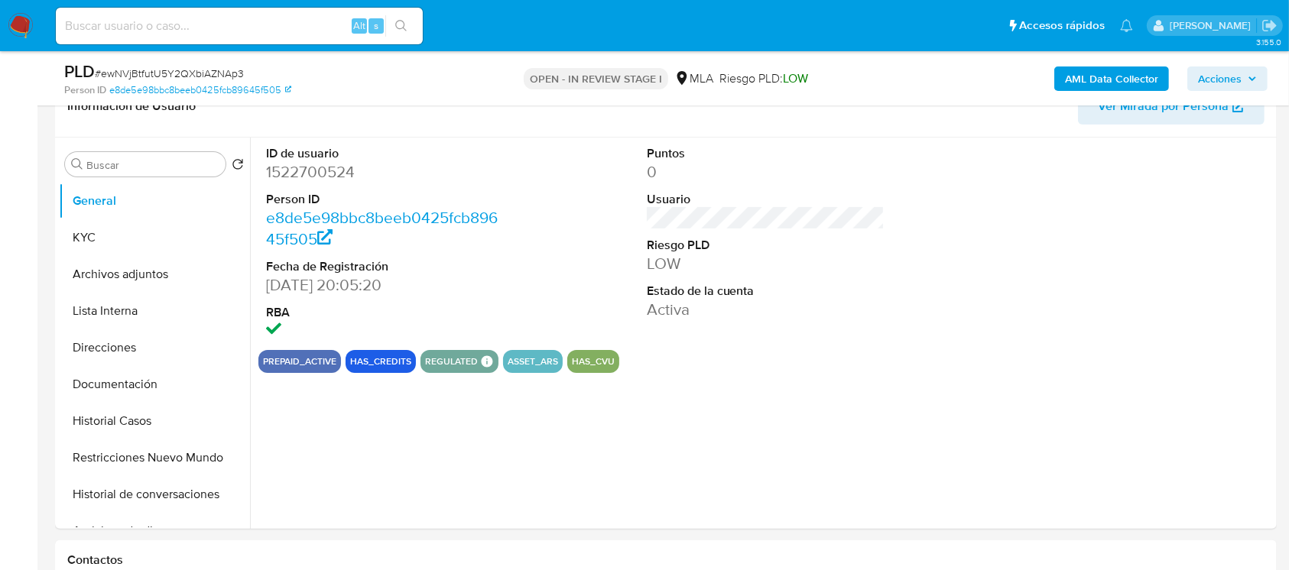
scroll to position [203, 0]
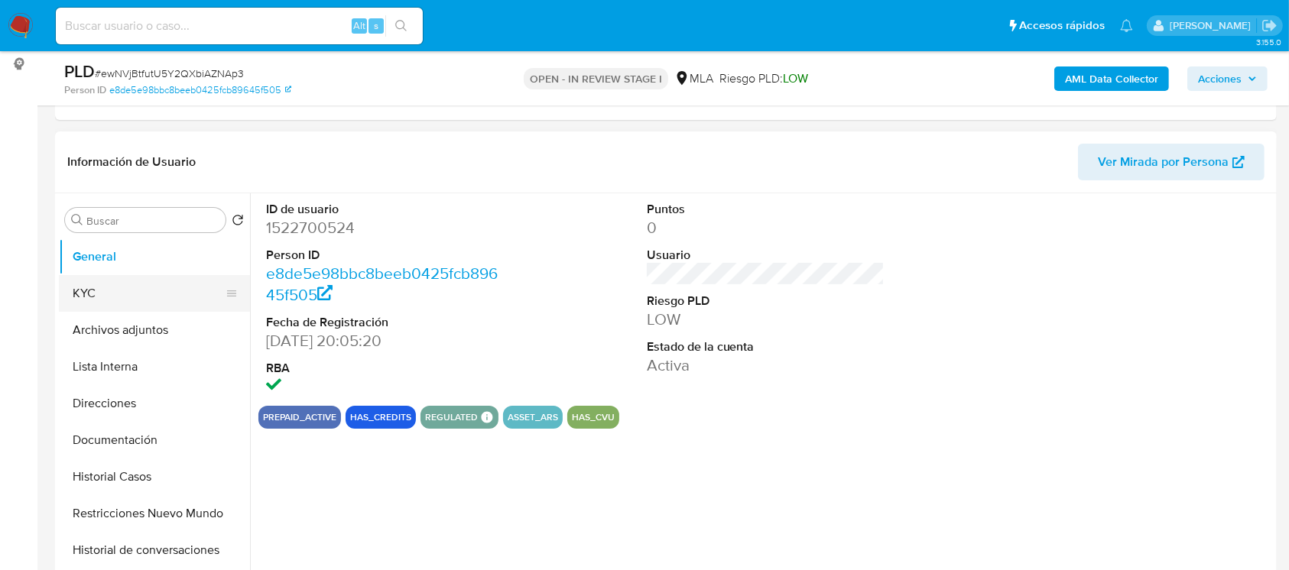
click at [64, 277] on button "KYC" at bounding box center [148, 293] width 179 height 37
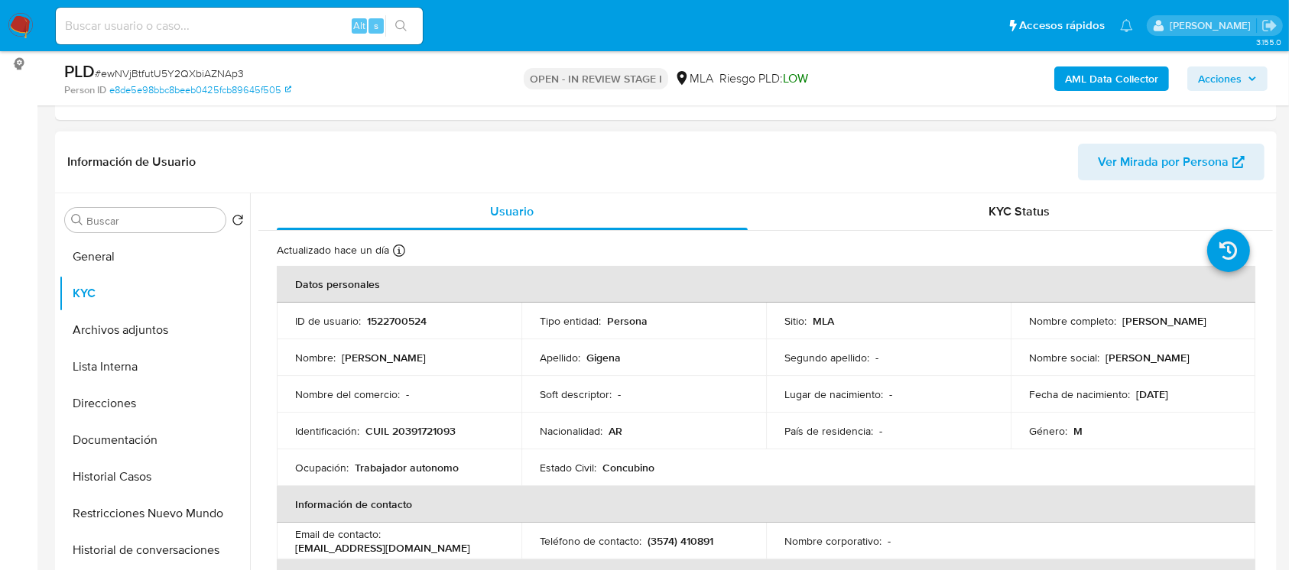
drag, startPoint x: 1027, startPoint y: 332, endPoint x: 1139, endPoint y: 336, distance: 111.7
click at [1139, 336] on td "Nombre completo : Alexis Emanuel Gigena" at bounding box center [1132, 321] width 245 height 37
copy p "[PERSON_NAME]"
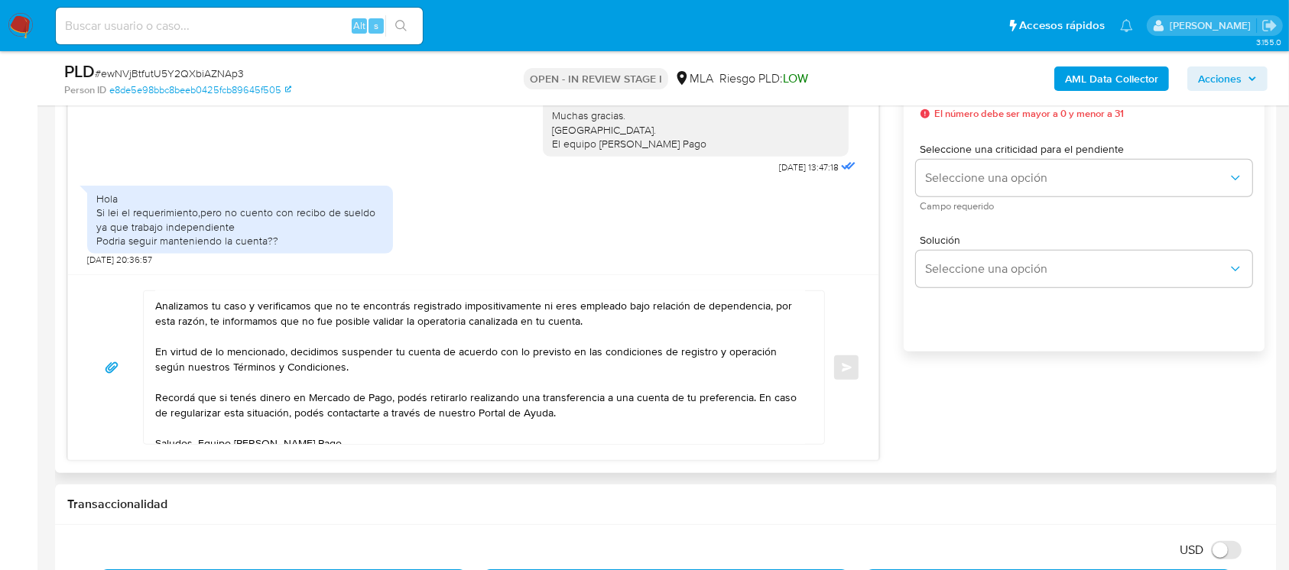
scroll to position [0, 0]
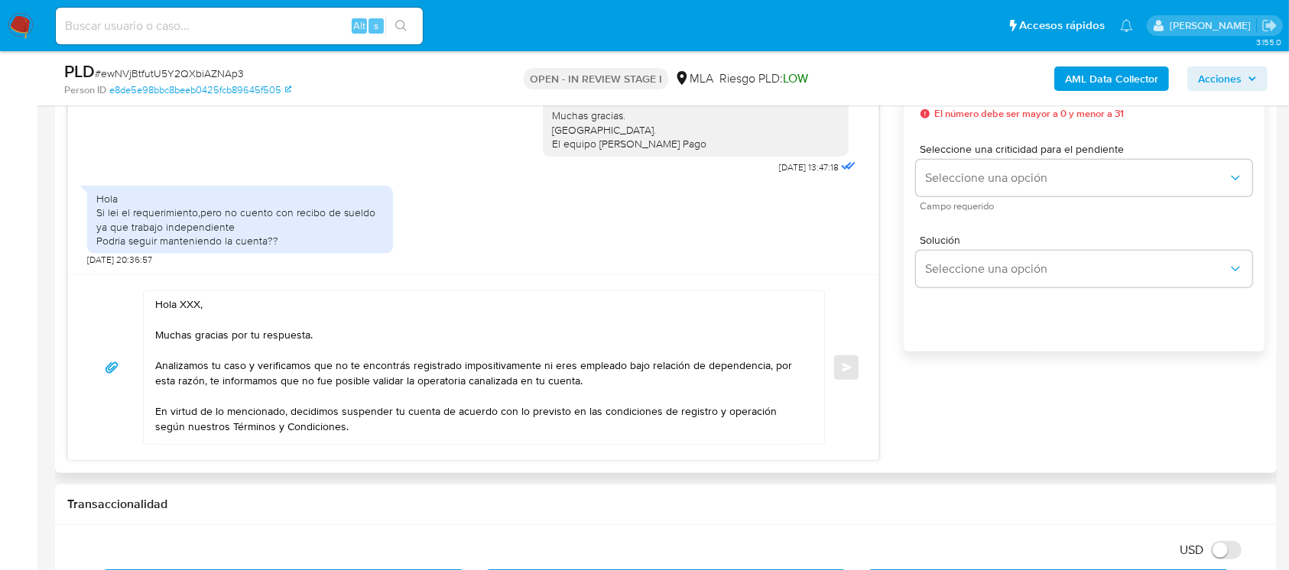
click at [177, 320] on textarea "Hola XXX, Muchas gracias por tu respuesta. Analizamos tu caso y verificamos que…" at bounding box center [480, 367] width 650 height 153
click at [183, 320] on textarea "Hola XXX, Muchas gracias por tu respuesta. Analizamos tu caso y verificamos que…" at bounding box center [480, 367] width 650 height 153
paste textarea "Alexis Emanuel Gigena"
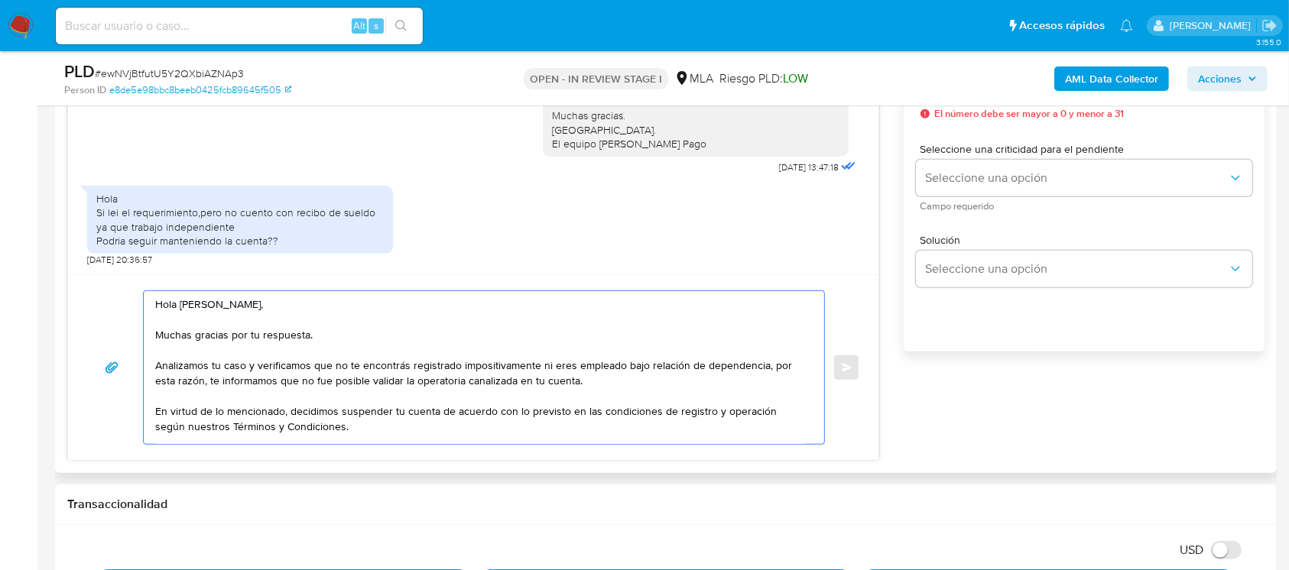
click at [160, 322] on textarea "Hola Alexis Emanuel Gigena, Muchas gracias por tu respuesta. Analizamos tu caso…" at bounding box center [480, 367] width 650 height 153
click at [157, 322] on textarea "Hola Alexis Emanuel Gigena, Muchas gracias por tu respuesta. Analizamos tu caso…" at bounding box center [480, 367] width 650 height 153
drag, startPoint x: 275, startPoint y: 359, endPoint x: 680, endPoint y: 368, distance: 404.5
click at [680, 368] on textarea "Hola Alexis Emanuel Gigena, Muchas gracias por tu respuesta. Analizamos tu caso…" at bounding box center [480, 367] width 650 height 153
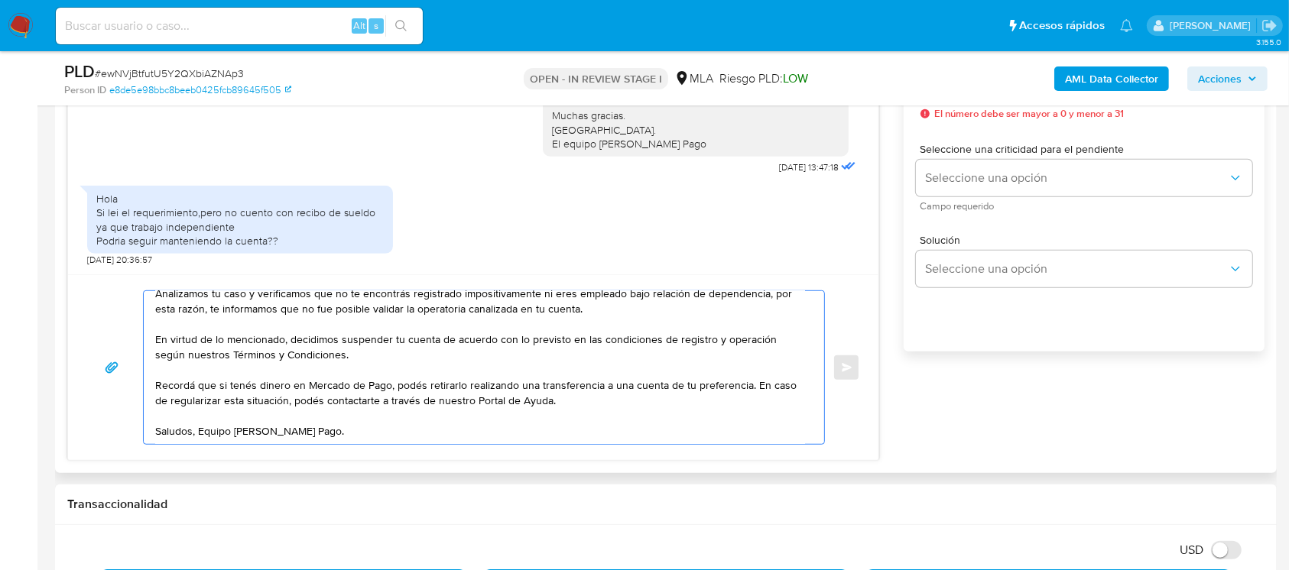
click at [400, 431] on textarea "Hola Alexis Emanuel Gigena, Muchas gracias por tu respuesta. Analizamos tu caso…" at bounding box center [480, 367] width 650 height 153
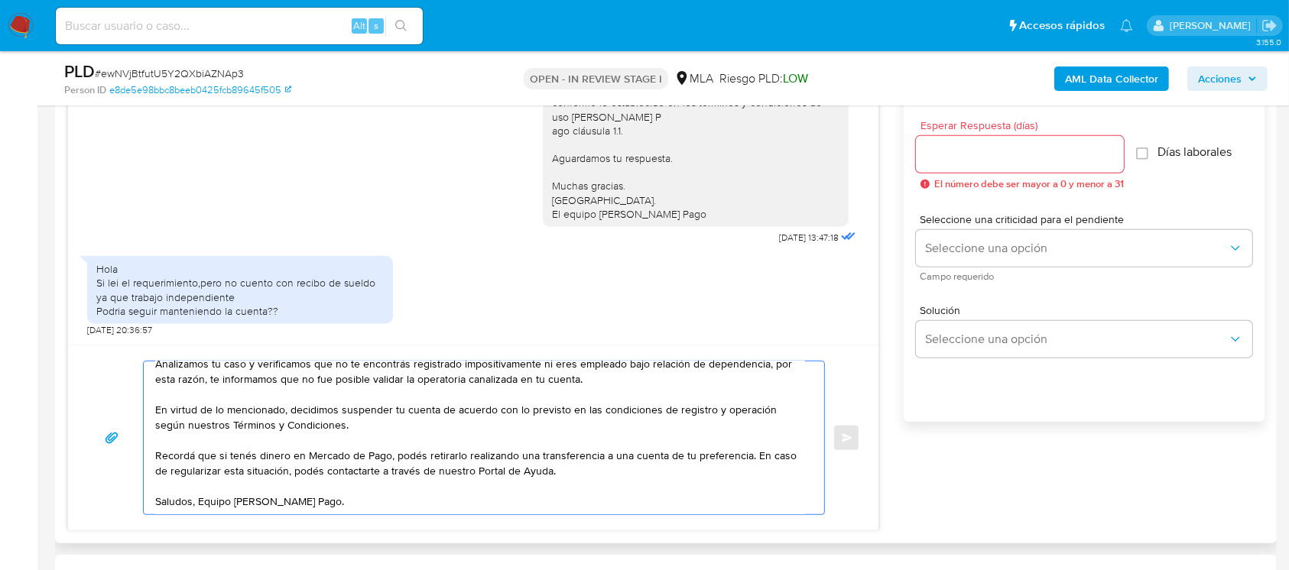
scroll to position [815, 0]
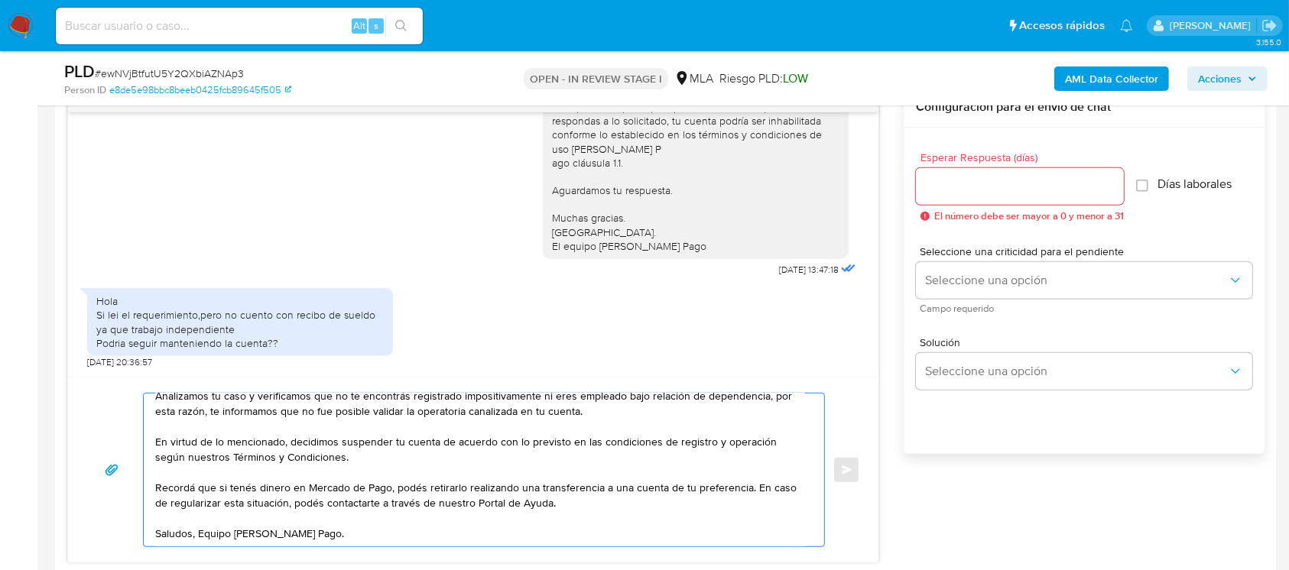
type textarea "Hola Alexis Emanuel Gigena, Muchas gracias por tu respuesta. Analizamos tu caso…"
click at [978, 189] on input "Esperar Respuesta (días)" at bounding box center [1020, 187] width 208 height 20
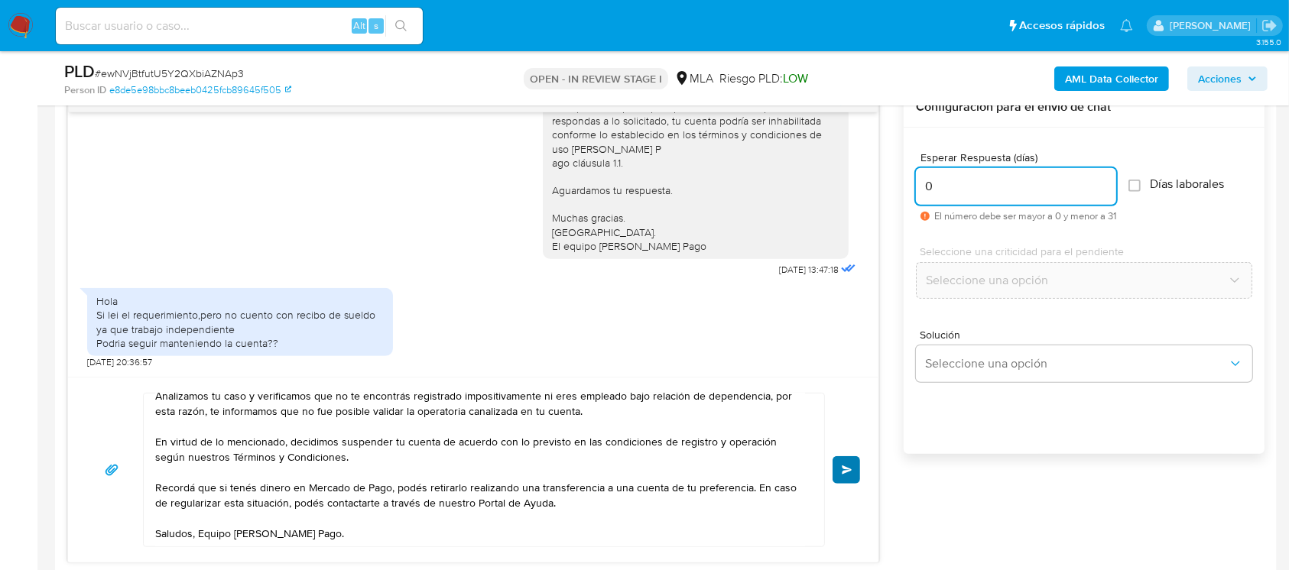
type input "0"
drag, startPoint x: 851, startPoint y: 478, endPoint x: 858, endPoint y: 474, distance: 8.3
click at [851, 478] on button "Enviar" at bounding box center [846, 470] width 28 height 28
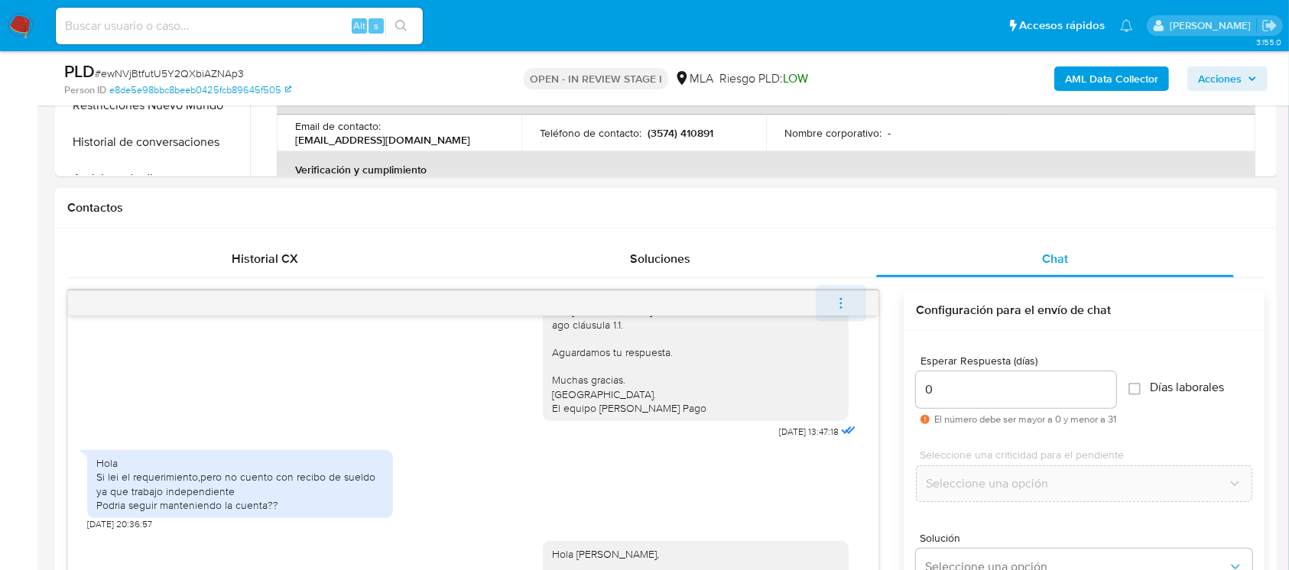
scroll to position [1334, 0]
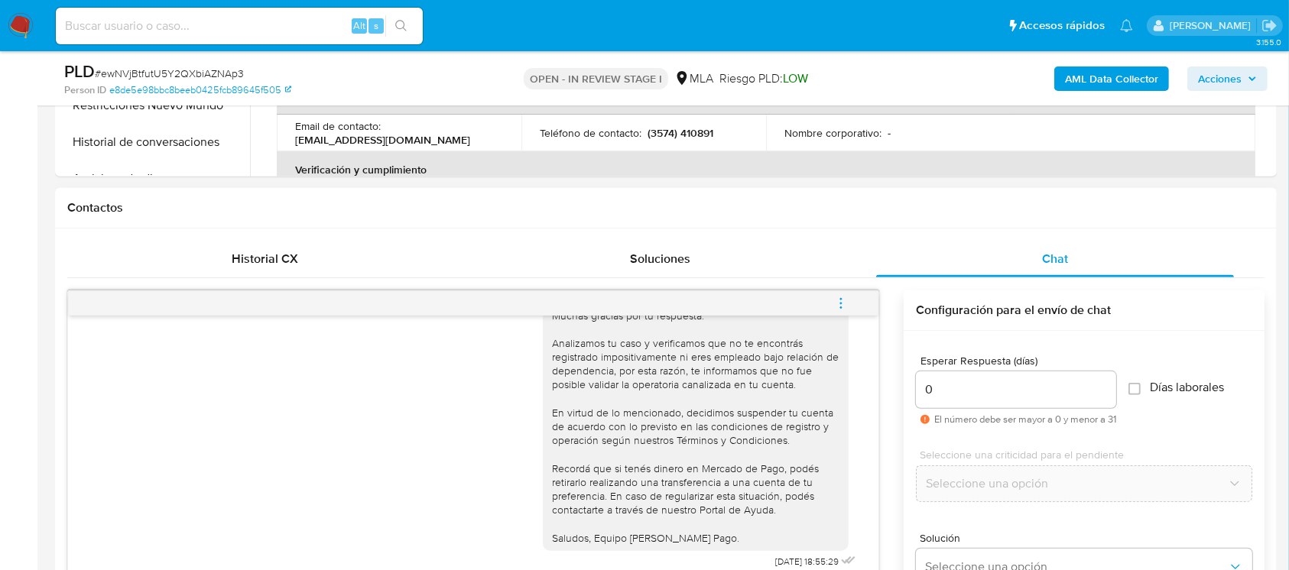
click at [846, 305] on icon "menu-action" at bounding box center [841, 304] width 14 height 14
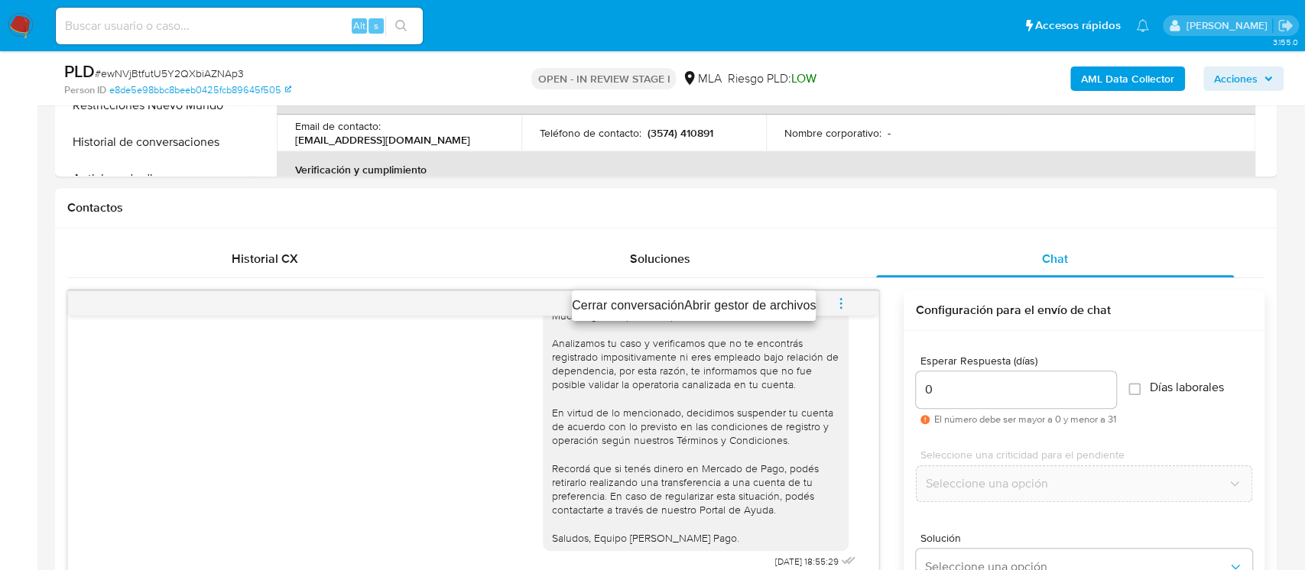
click at [589, 310] on li "Cerrar conversación" at bounding box center [628, 306] width 112 height 18
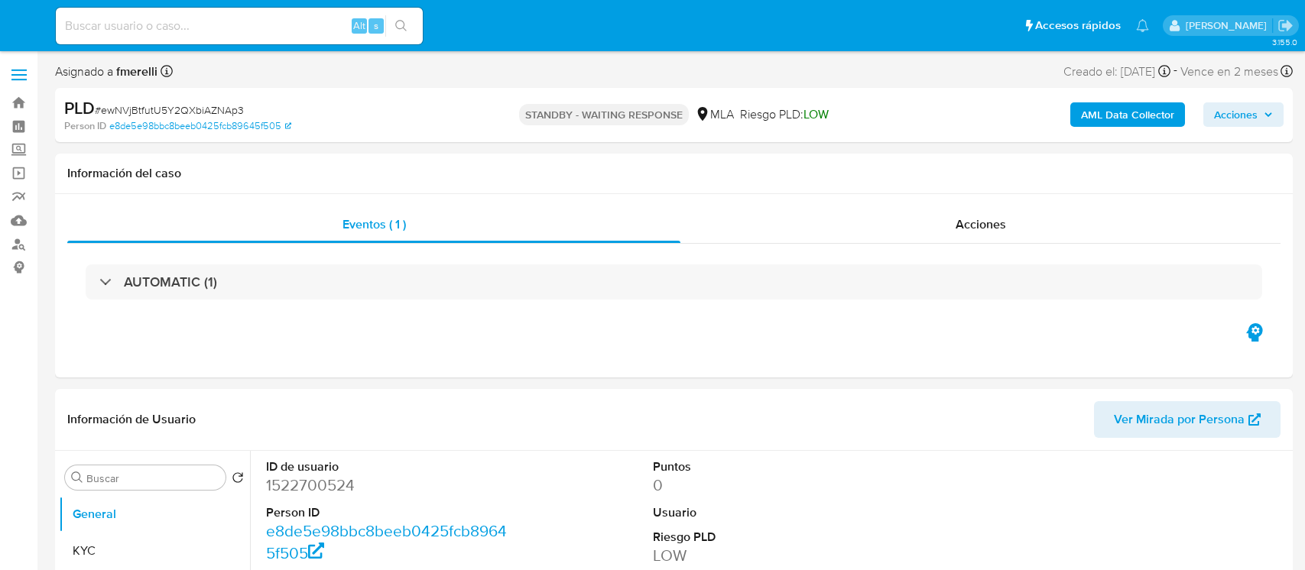
select select "10"
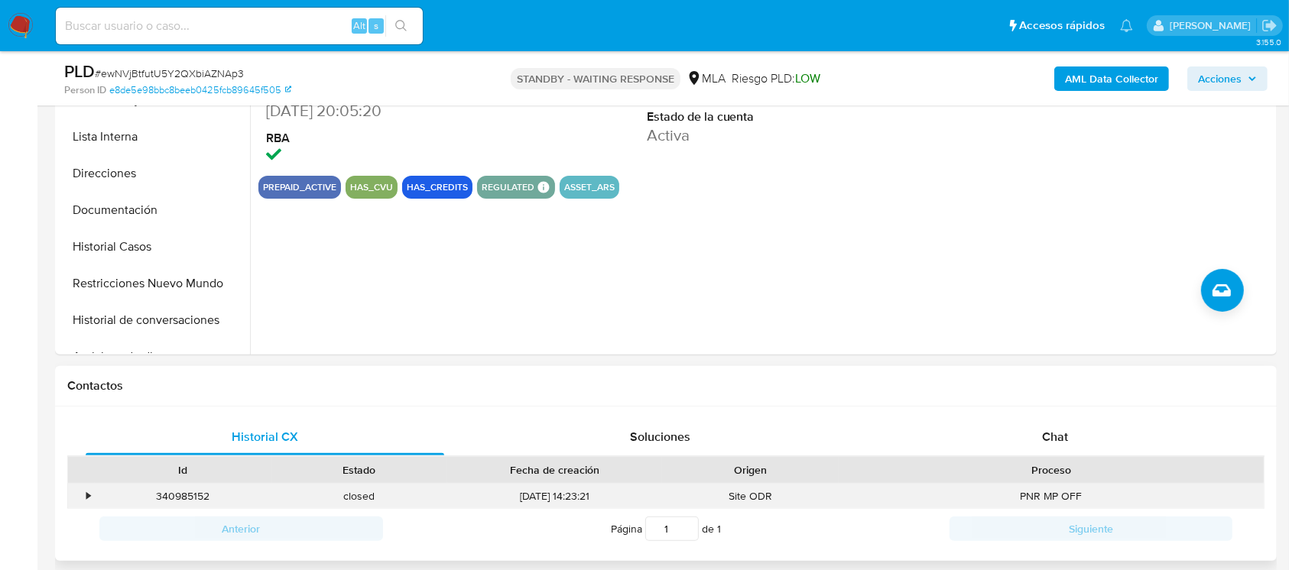
scroll to position [509, 0]
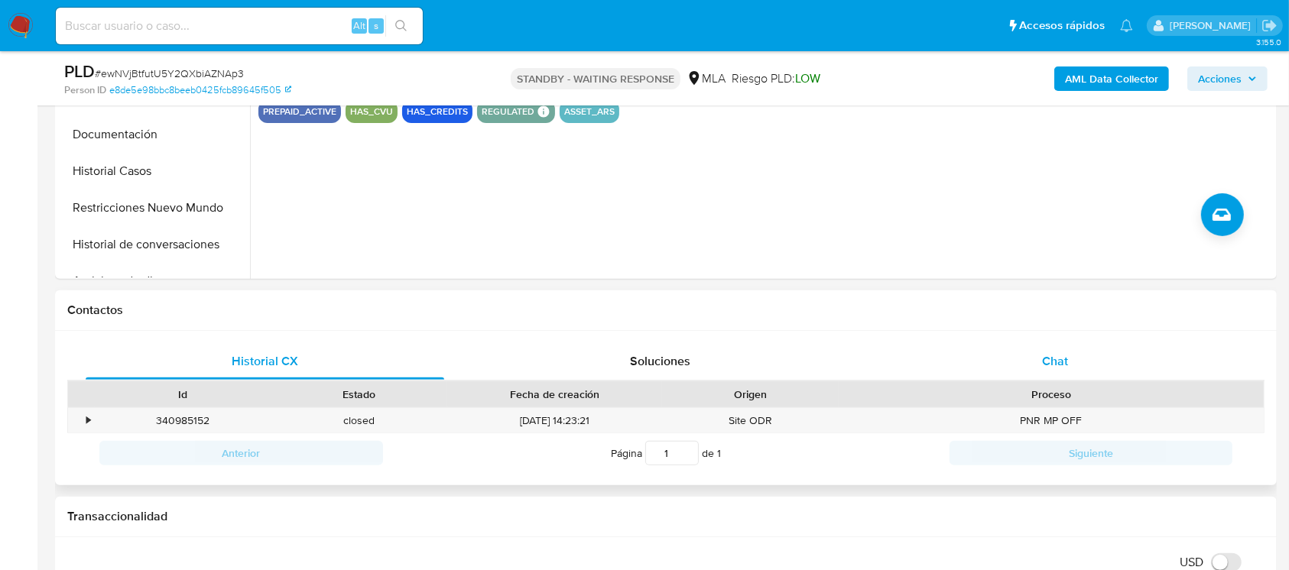
click at [1070, 360] on div "Chat" at bounding box center [1055, 361] width 358 height 37
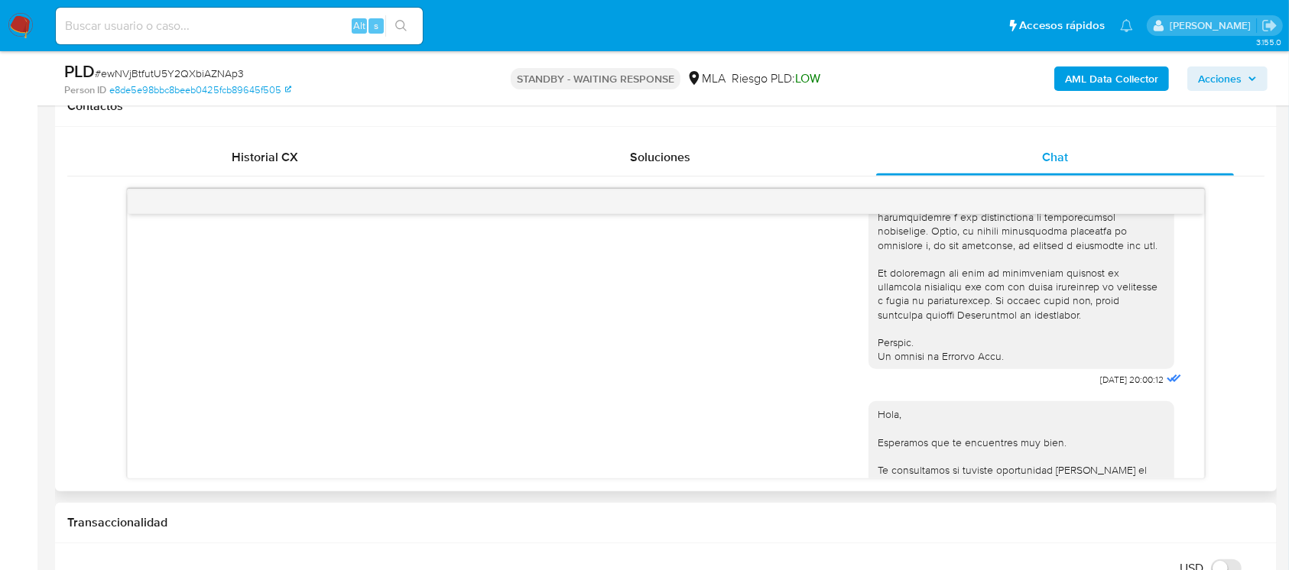
scroll to position [713, 0]
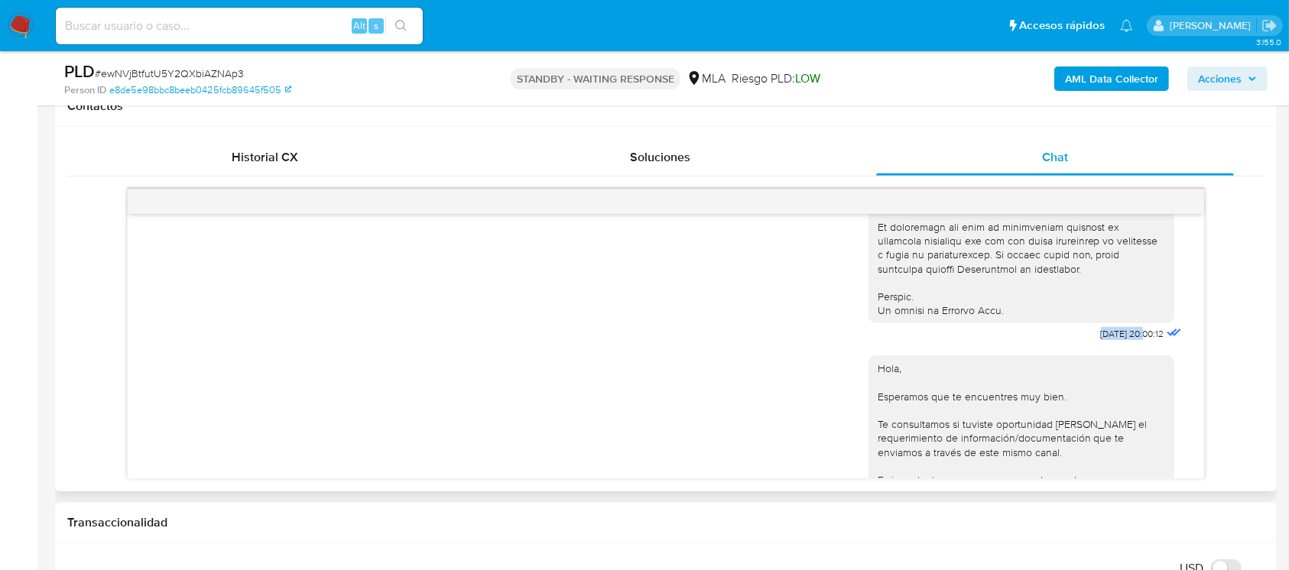
drag, startPoint x: 1065, startPoint y: 356, endPoint x: 1112, endPoint y: 365, distance: 48.1
copy span "[DATE]"
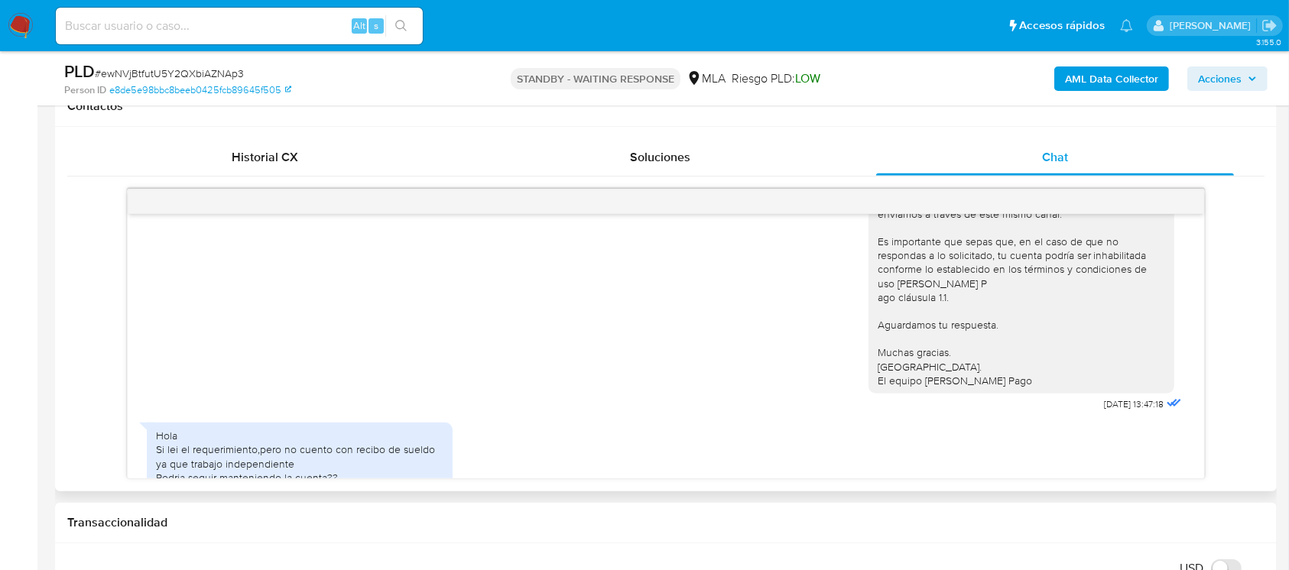
scroll to position [1121, 0]
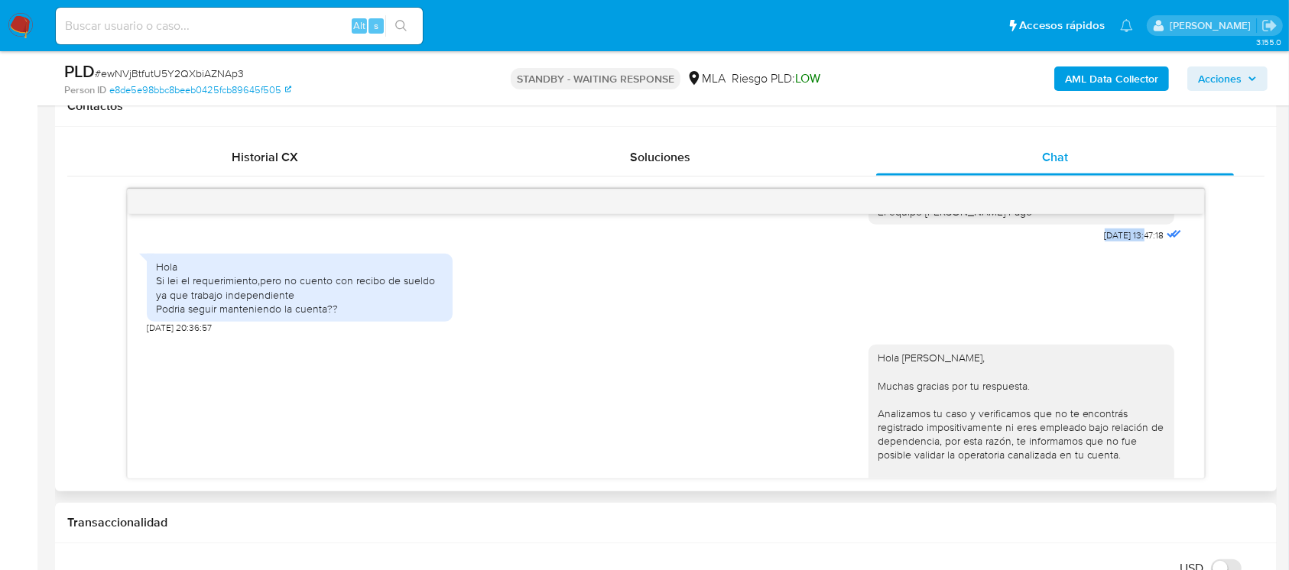
drag, startPoint x: 1062, startPoint y: 277, endPoint x: 1114, endPoint y: 284, distance: 51.8
click at [1114, 246] on div "Hola, Esperamos que te encuentres muy bien. Te consultamos si tuviste oportunid…" at bounding box center [1026, 91] width 316 height 309
copy span "[DATE]"
drag, startPoint x: 284, startPoint y: 324, endPoint x: 313, endPoint y: 338, distance: 32.1
click at [313, 316] on div "Hola Si lei el requerimiento,pero no cuento con recibo de sueldo ya que trabajo…" at bounding box center [299, 288] width 287 height 56
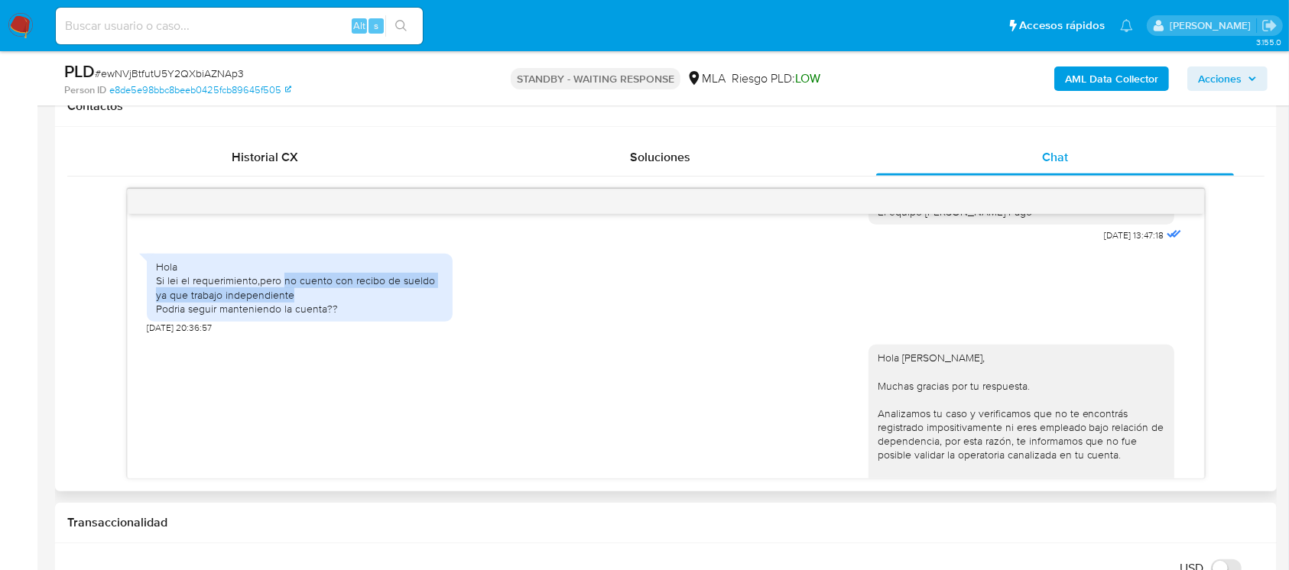
copy div "no cuento con recibo [PERSON_NAME] ya que trabajo independiente"
click at [21, 21] on img at bounding box center [21, 26] width 26 height 26
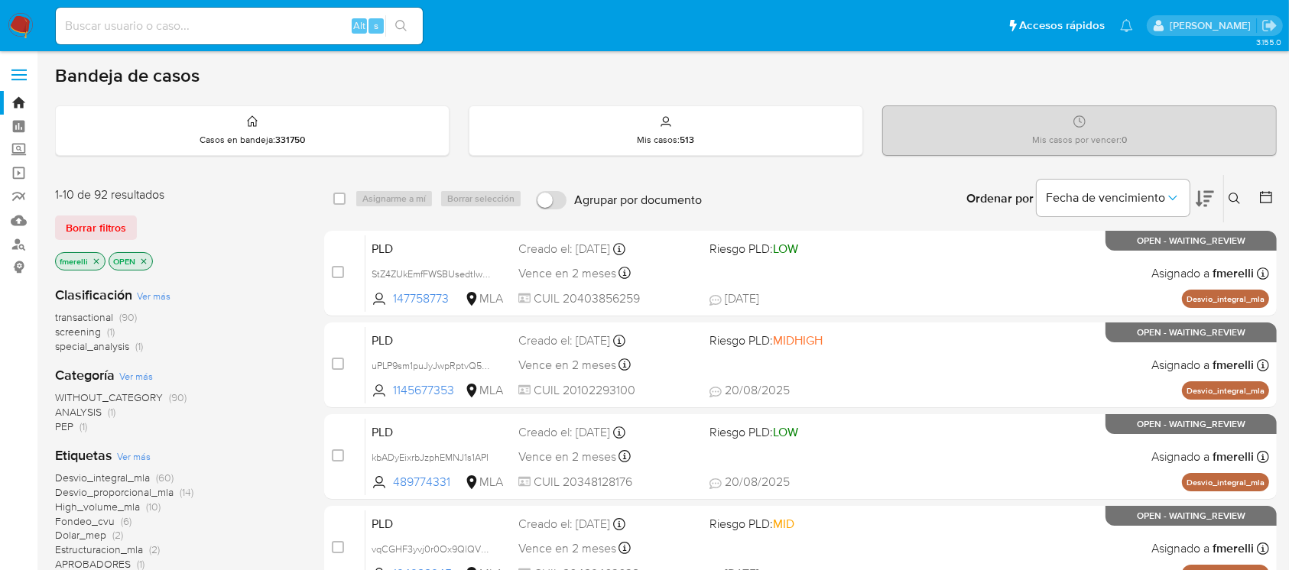
click at [1236, 190] on button at bounding box center [1236, 199] width 25 height 18
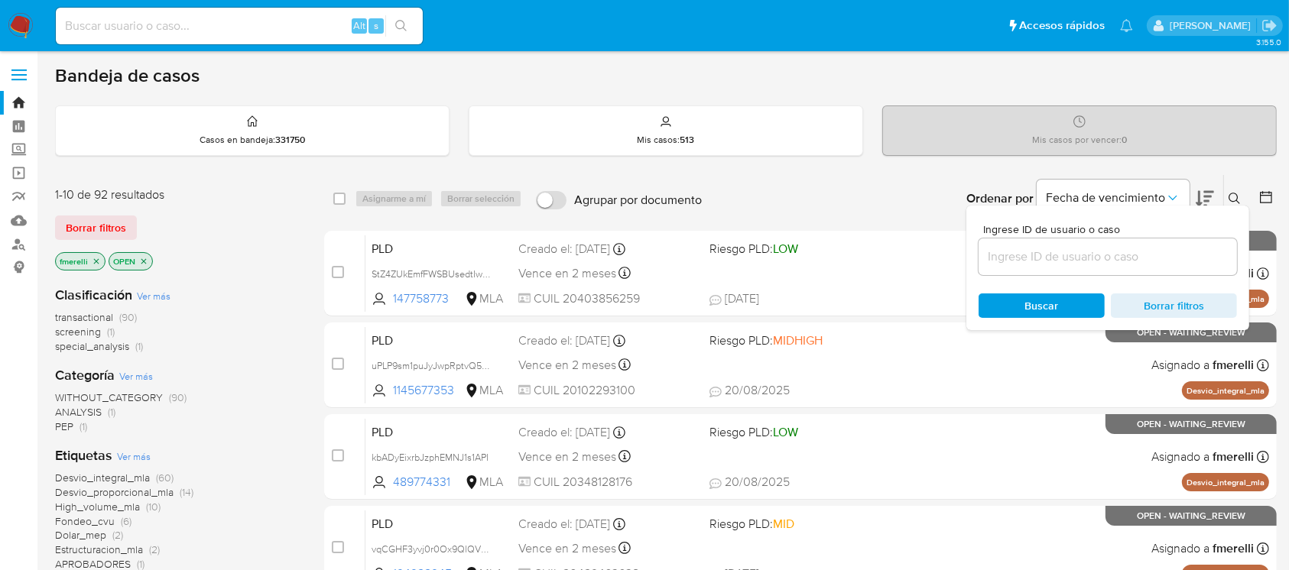
click at [1211, 279] on div "Ingrese ID de usuario o caso Buscar Borrar filtros" at bounding box center [1107, 268] width 283 height 125
click at [1212, 267] on div at bounding box center [1107, 256] width 258 height 37
click at [1212, 260] on input at bounding box center [1107, 257] width 258 height 20
paste input "ewNVjBtfutU5Y2QXbiAZNAp3"
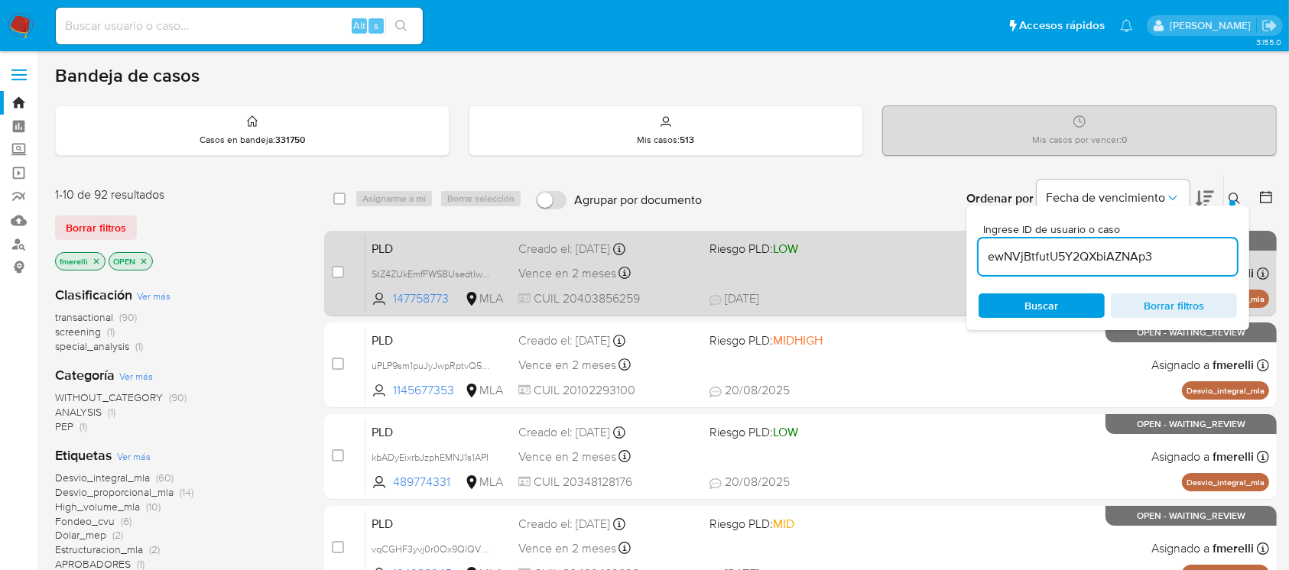
type input "ewNVjBtfutU5Y2QXbiAZNAp3"
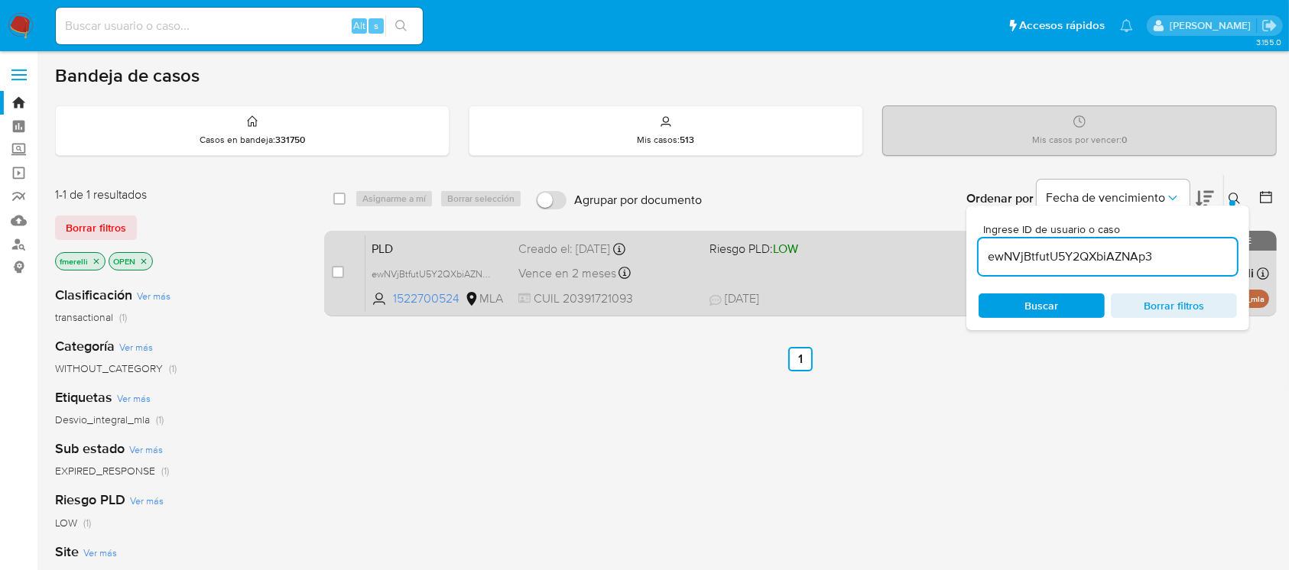
click at [340, 266] on input "checkbox" at bounding box center [338, 272] width 12 height 12
checkbox input "true"
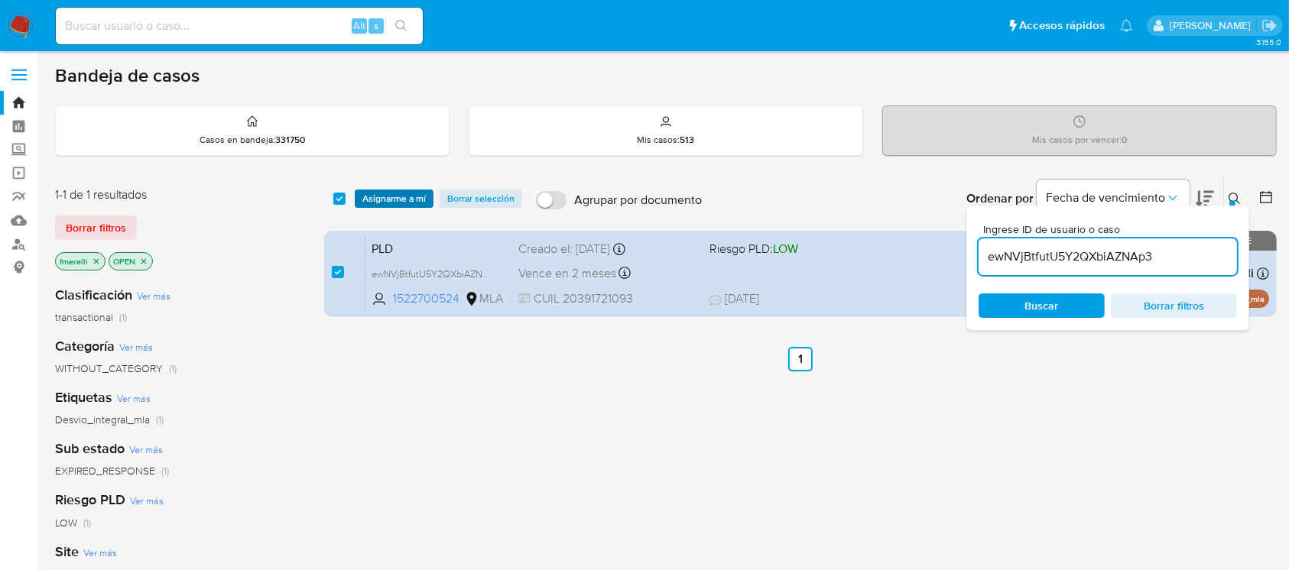
click at [391, 191] on span "Asignarme a mí" at bounding box center [393, 198] width 63 height 15
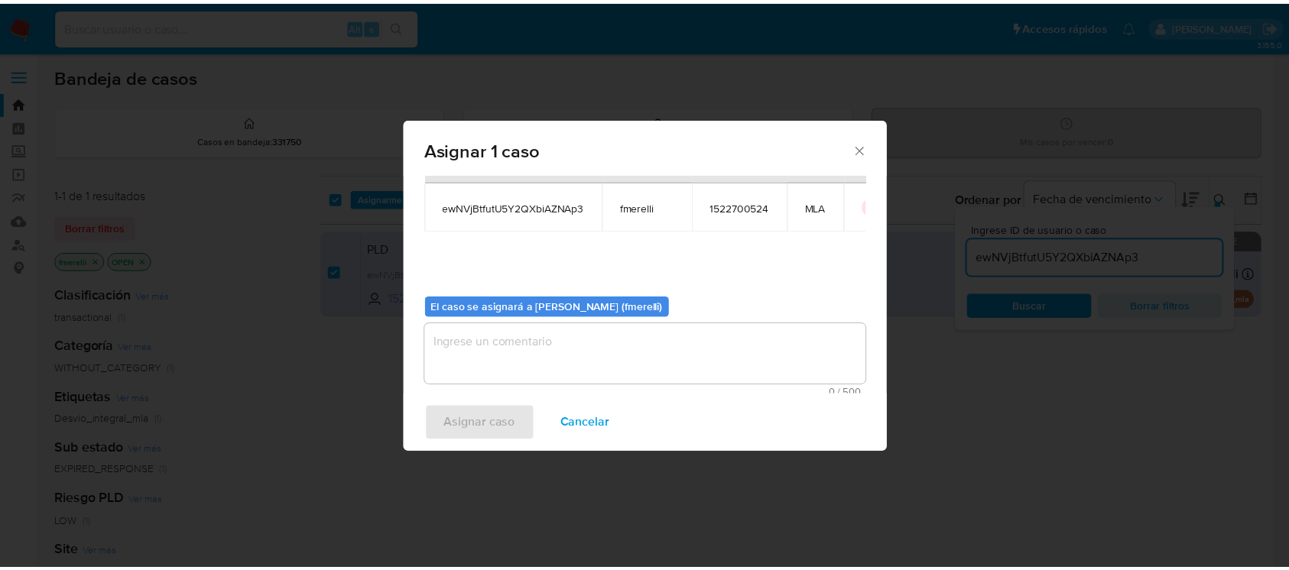
scroll to position [78, 0]
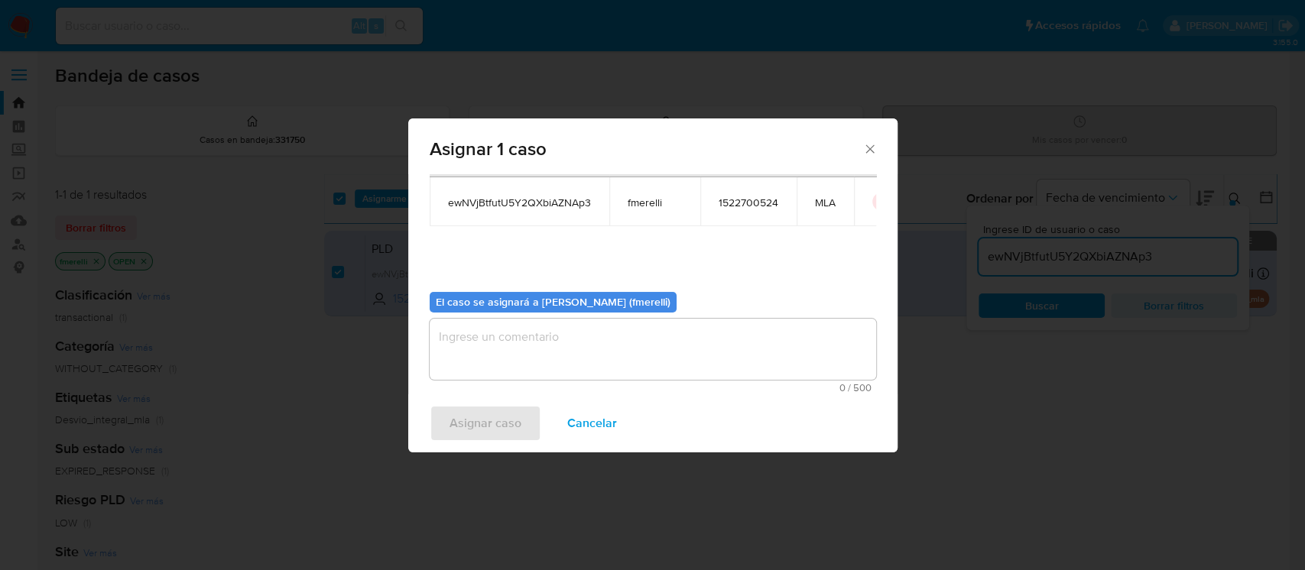
click at [491, 343] on textarea "assign-modal" at bounding box center [653, 349] width 446 height 61
click at [493, 417] on span "Asignar caso" at bounding box center [485, 424] width 72 height 34
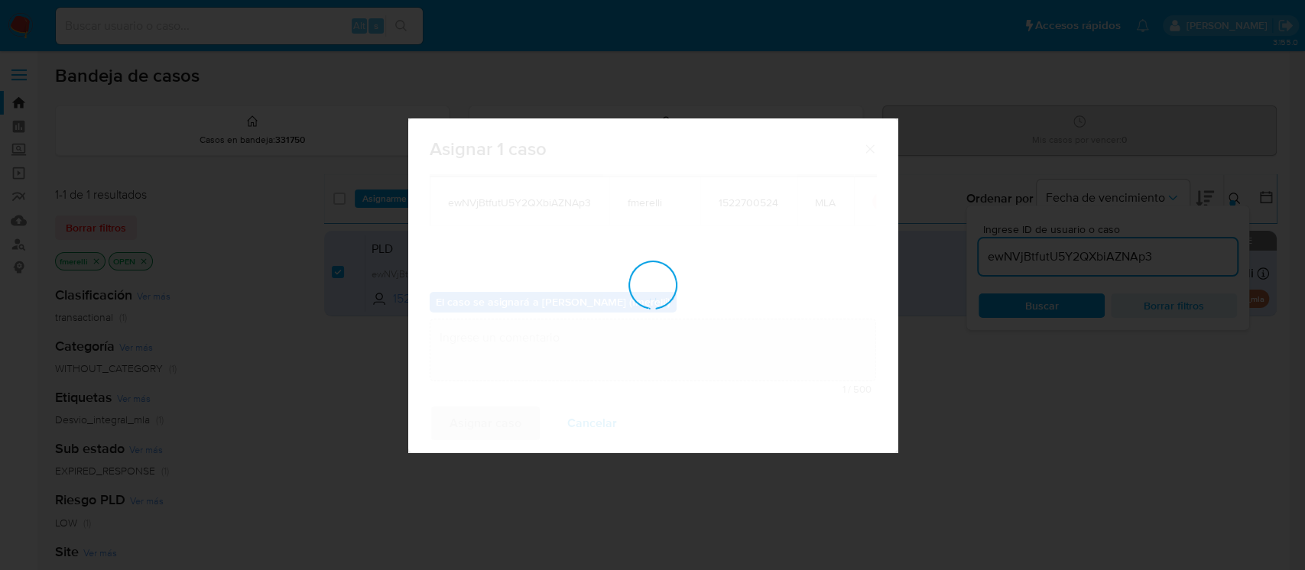
checkbox input "false"
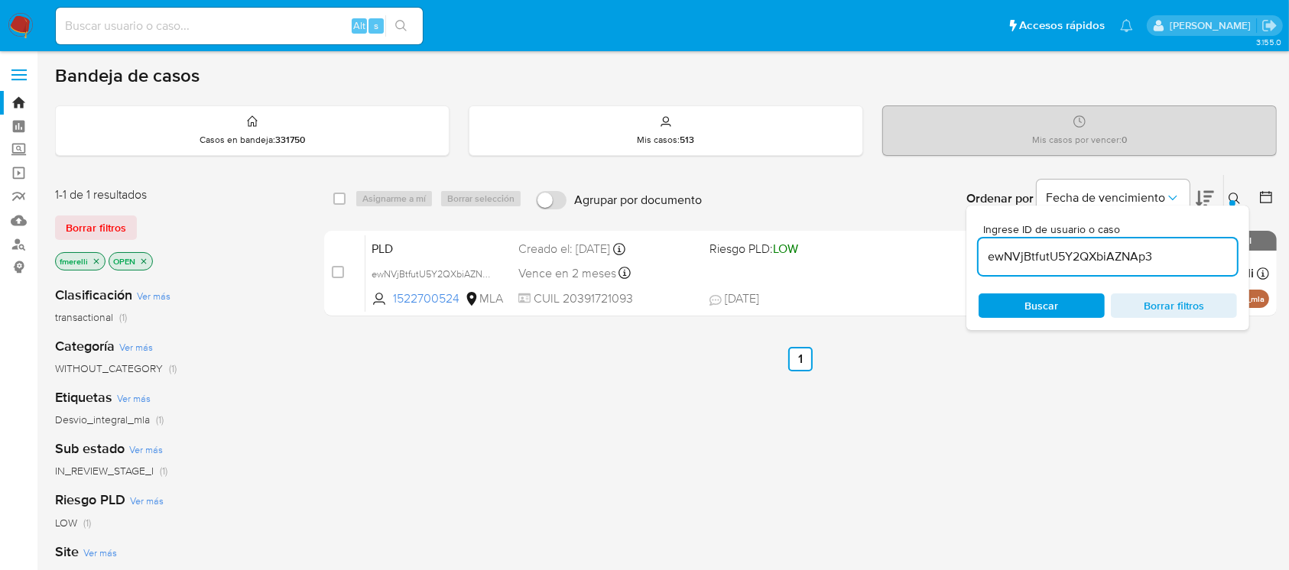
click at [443, 393] on div "select-all-cases-checkbox Asignarme a mí Borrar selección Agrupar por documento…" at bounding box center [800, 520] width 952 height 693
click at [1238, 190] on button at bounding box center [1236, 199] width 25 height 18
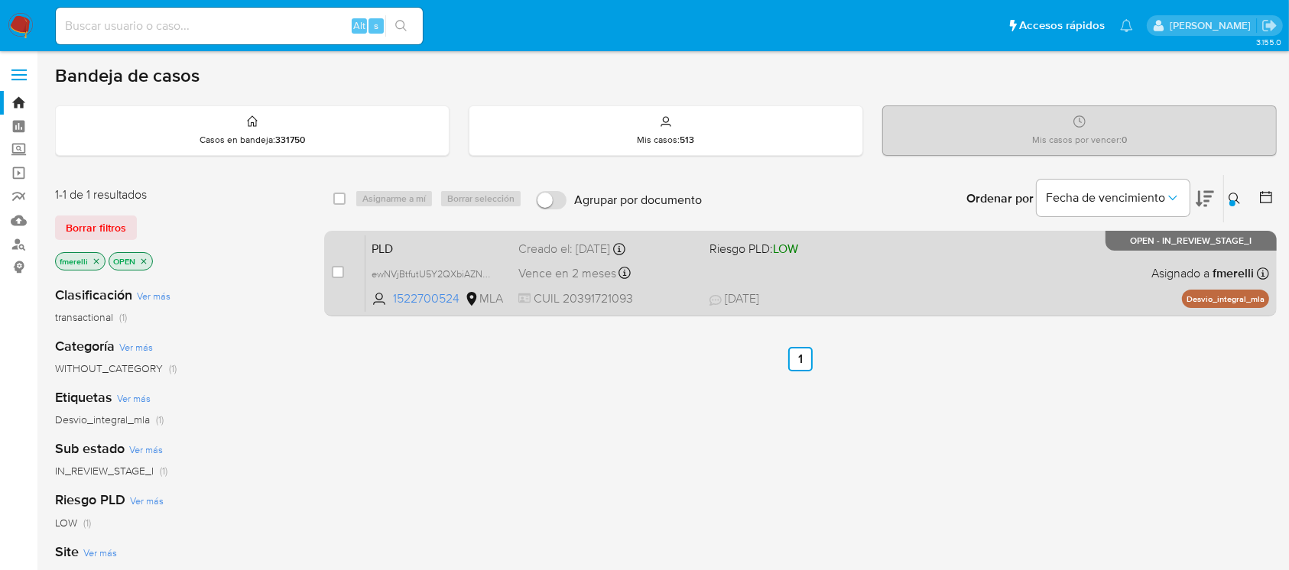
click at [510, 256] on div "PLD ewNVjBtfutU5Y2QXbiAZNAp3 1522700524 MLA Riesgo PLD: LOW Creado el: 12/07/20…" at bounding box center [816, 273] width 903 height 77
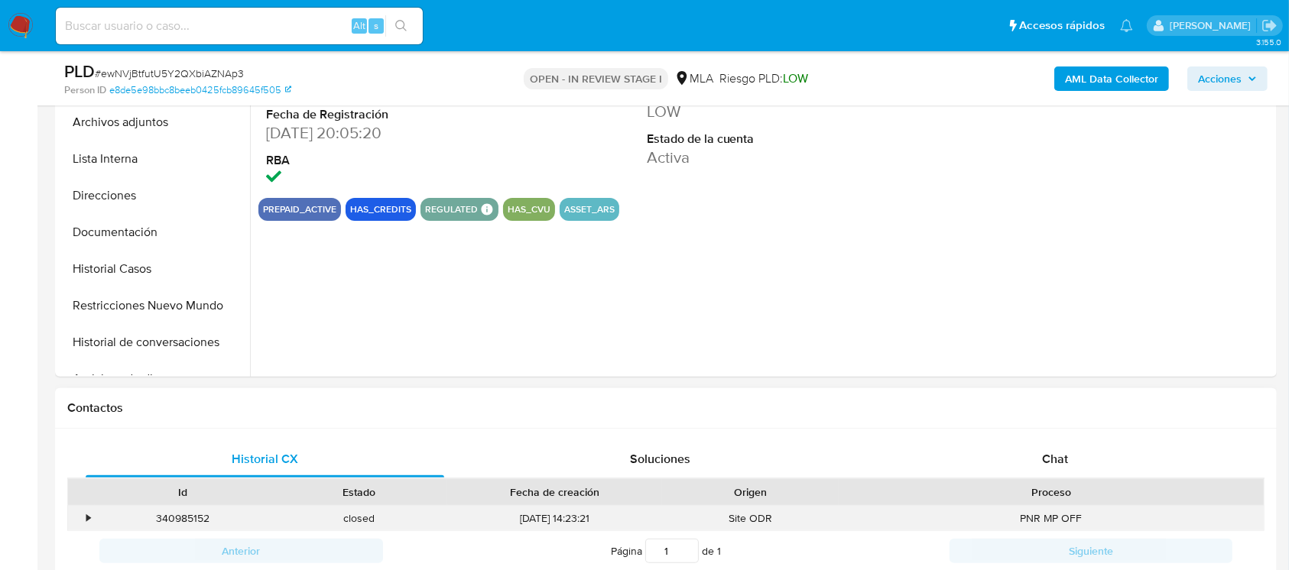
scroll to position [611, 0]
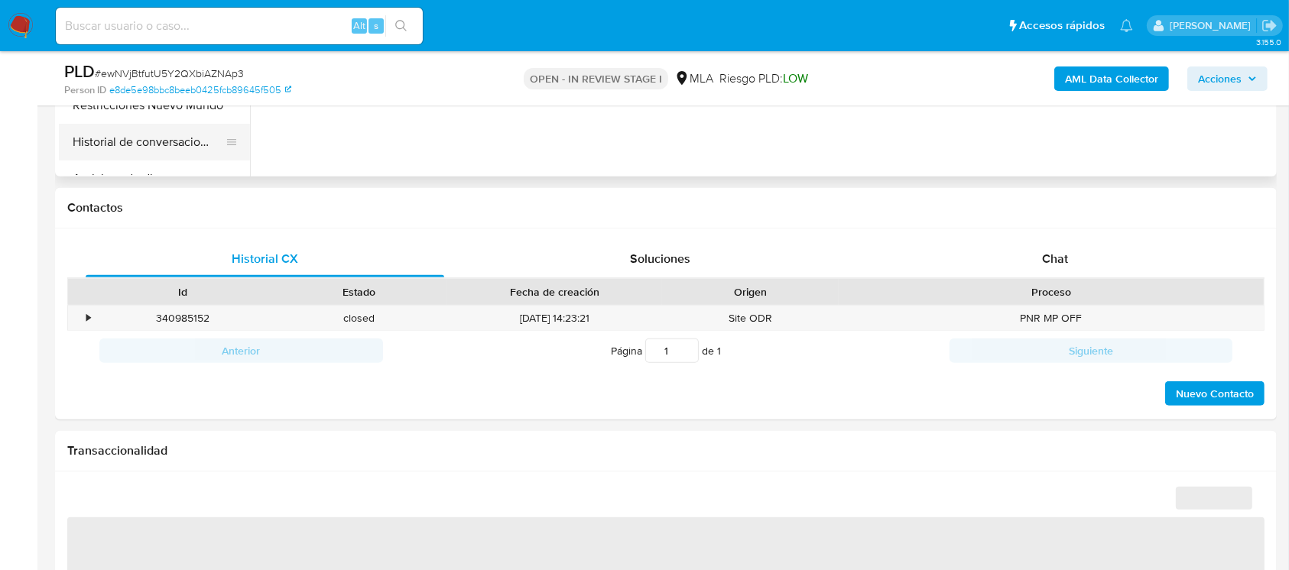
select select "10"
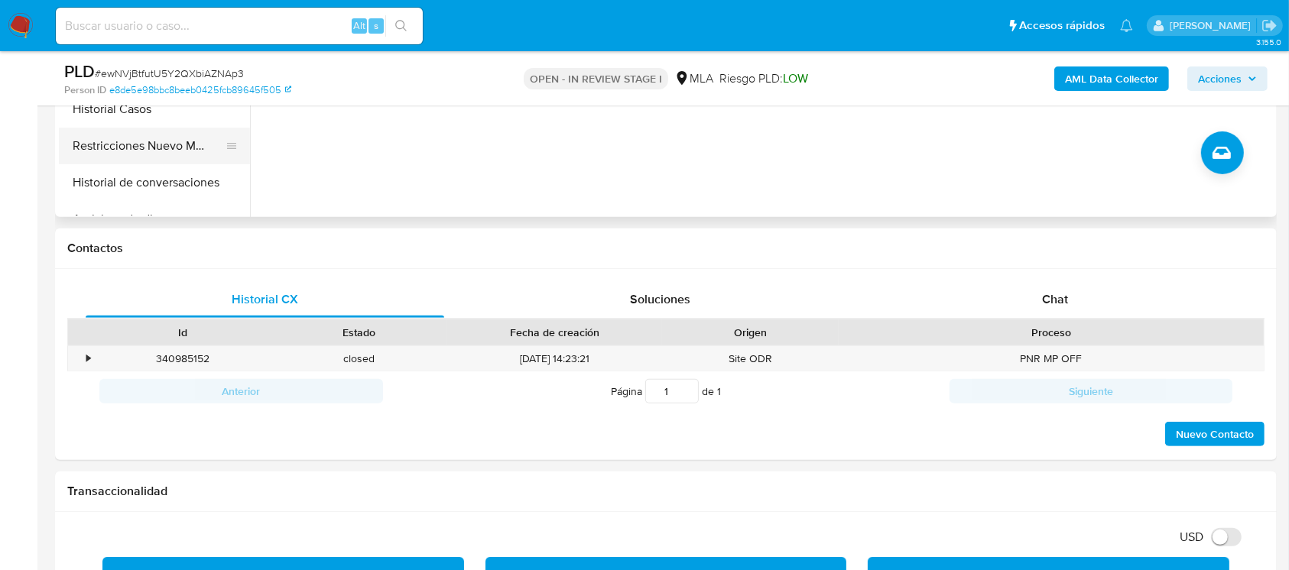
scroll to position [509, 0]
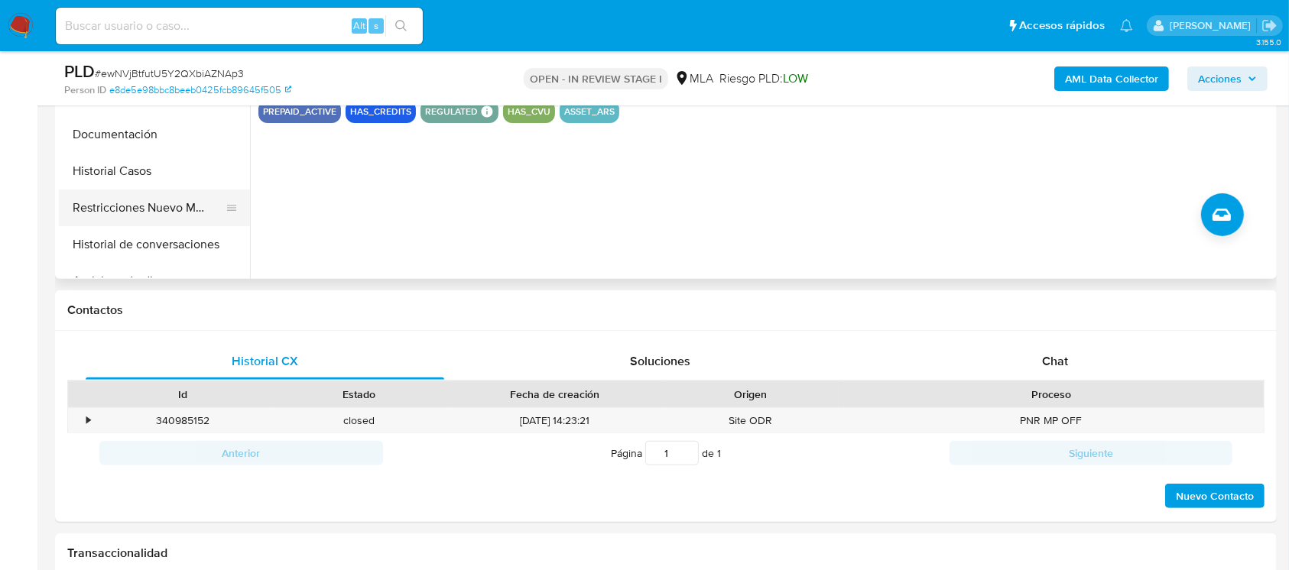
click at [135, 203] on button "Restricciones Nuevo Mundo" at bounding box center [148, 208] width 179 height 37
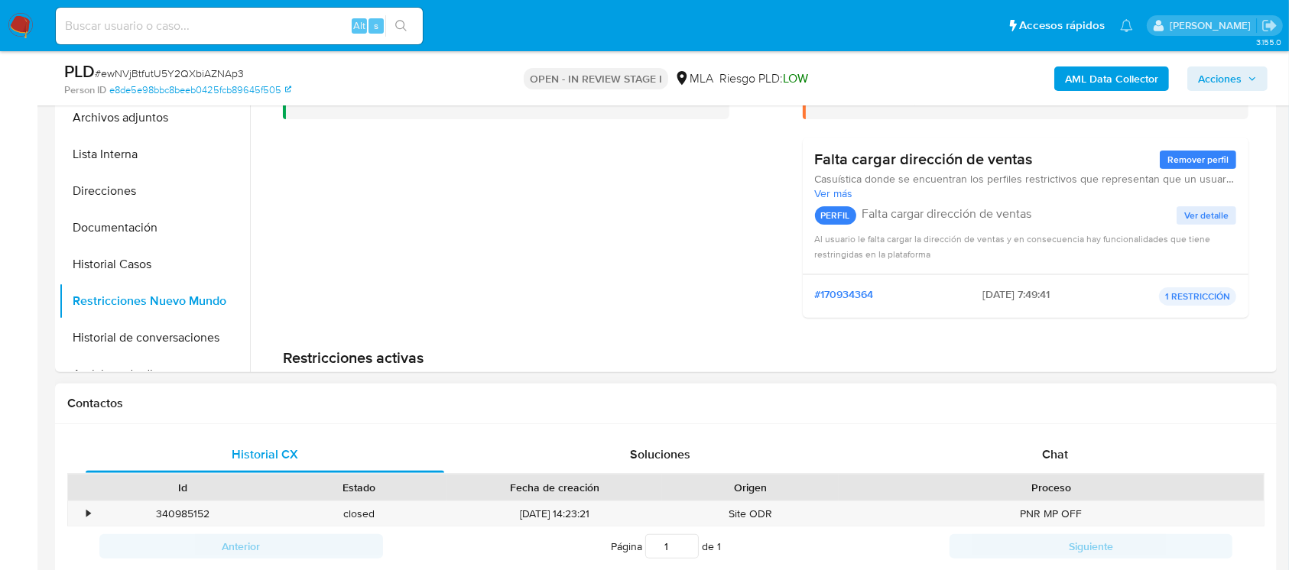
scroll to position [306, 0]
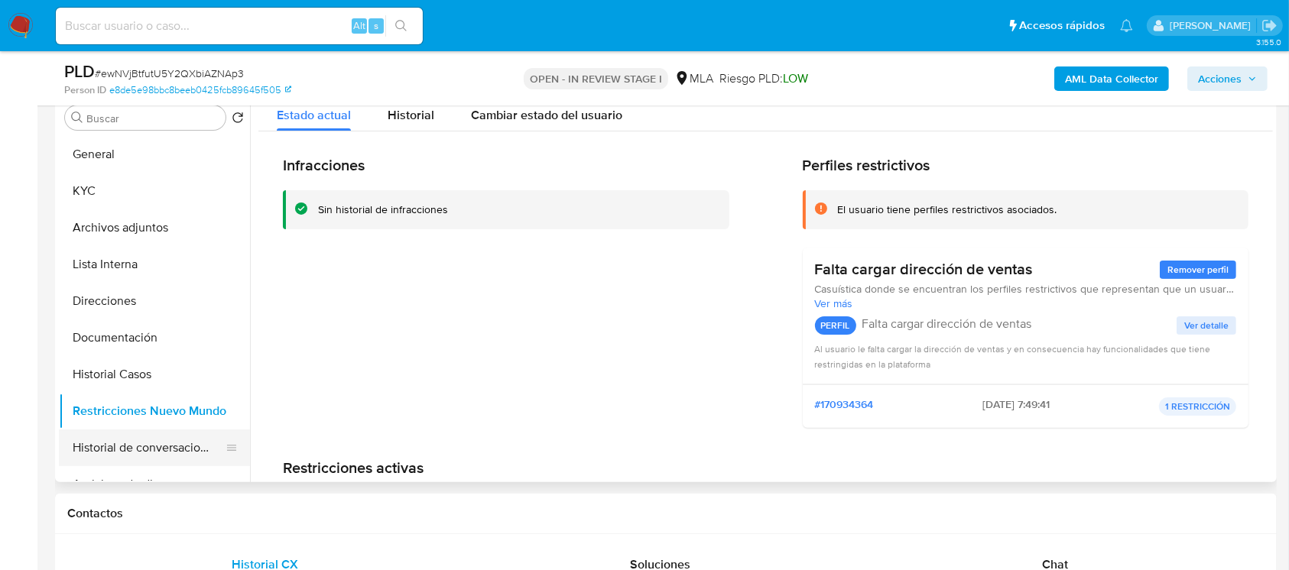
click at [131, 435] on button "Historial de conversaciones" at bounding box center [148, 448] width 179 height 37
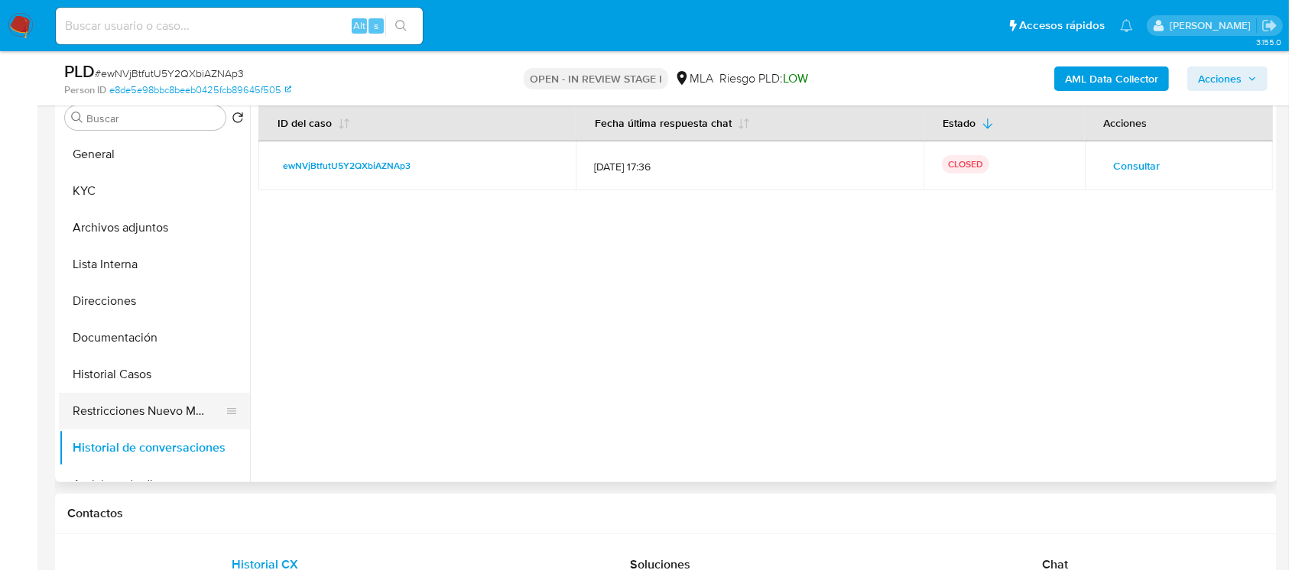
click at [161, 404] on button "Restricciones Nuevo Mundo" at bounding box center [148, 411] width 179 height 37
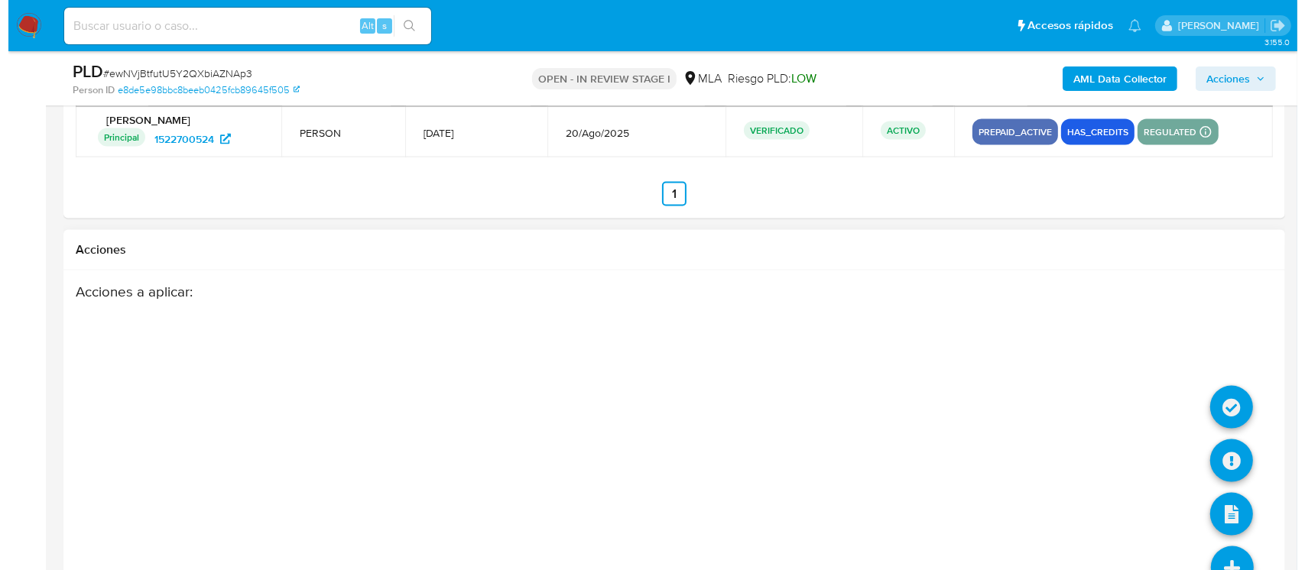
scroll to position [2363, 0]
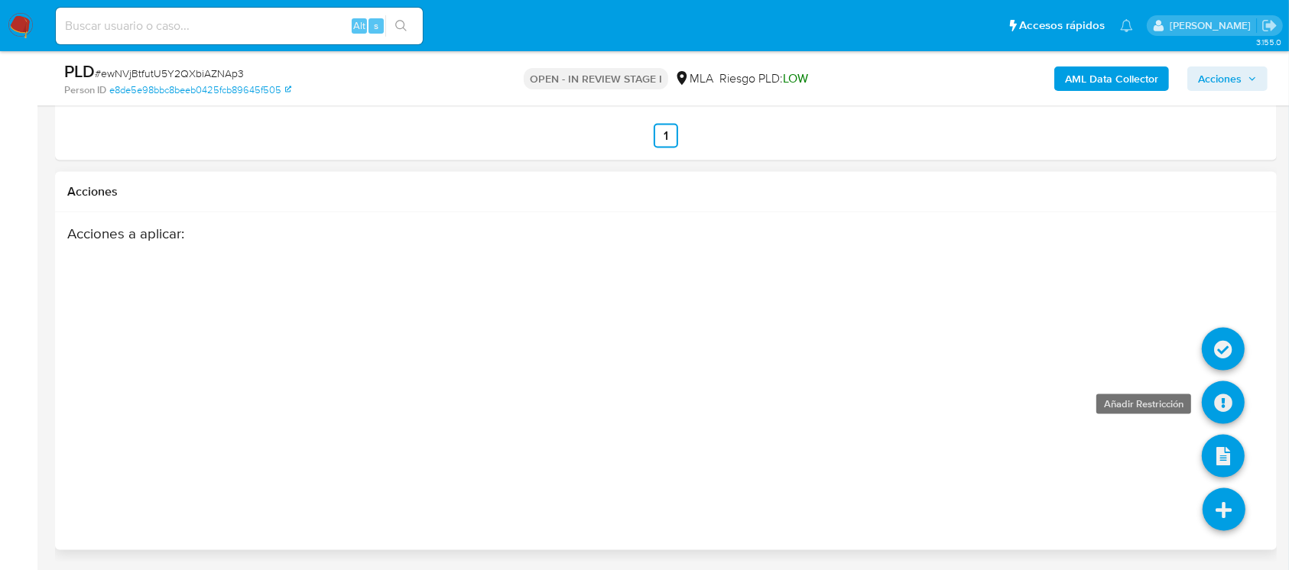
click at [1211, 397] on icon at bounding box center [1223, 402] width 43 height 43
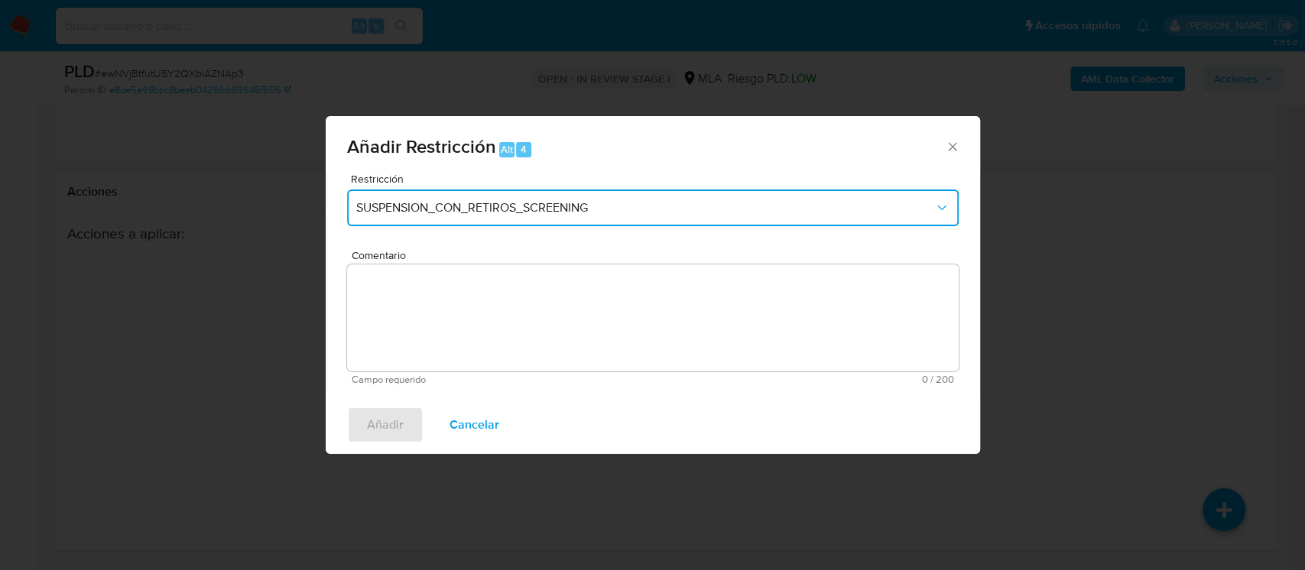
click at [547, 209] on span "SUSPENSION_CON_RETIROS_SCREENING" at bounding box center [645, 207] width 578 height 15
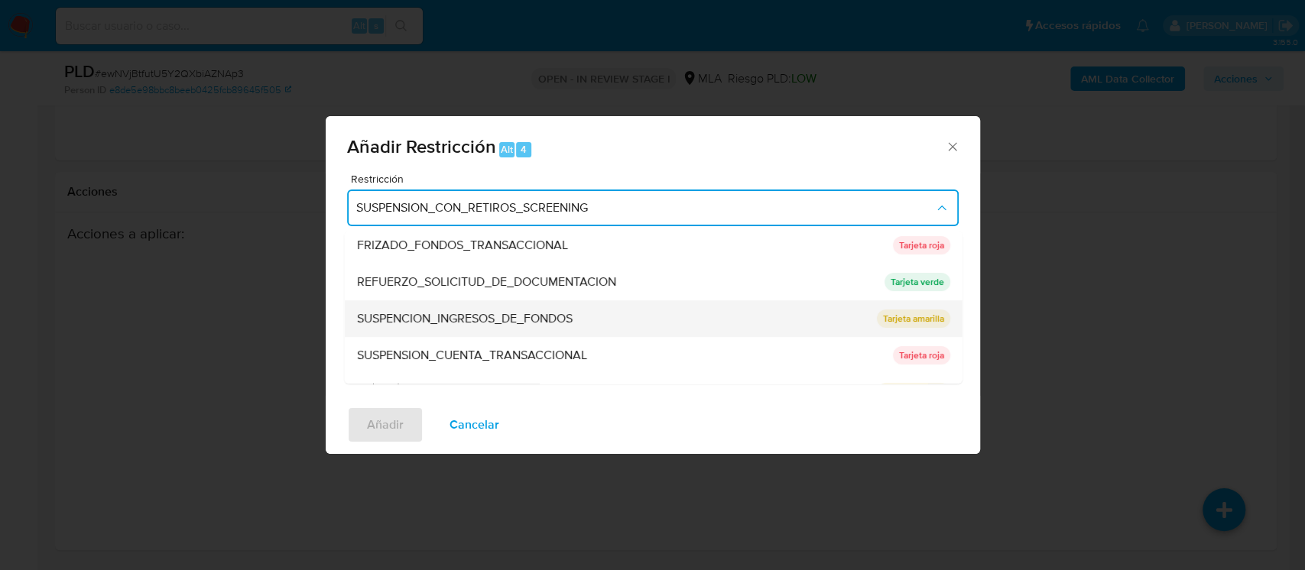
scroll to position [306, 0]
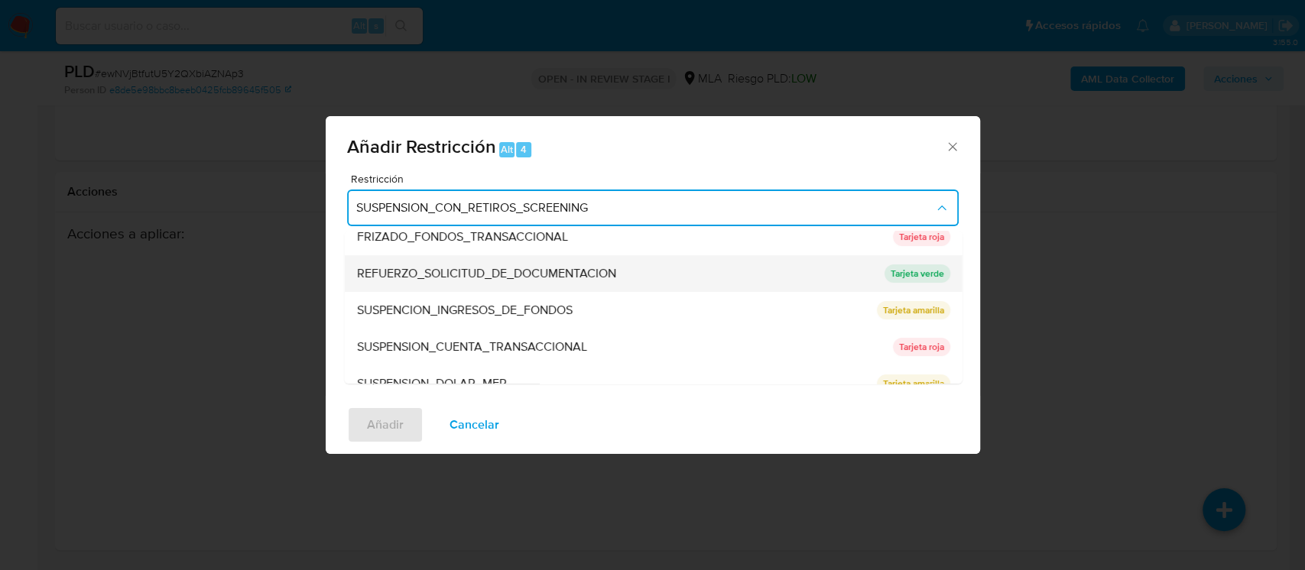
click at [584, 278] on span "REFUERZO_SOLICITUD_DE_DOCUMENTACION" at bounding box center [485, 273] width 259 height 15
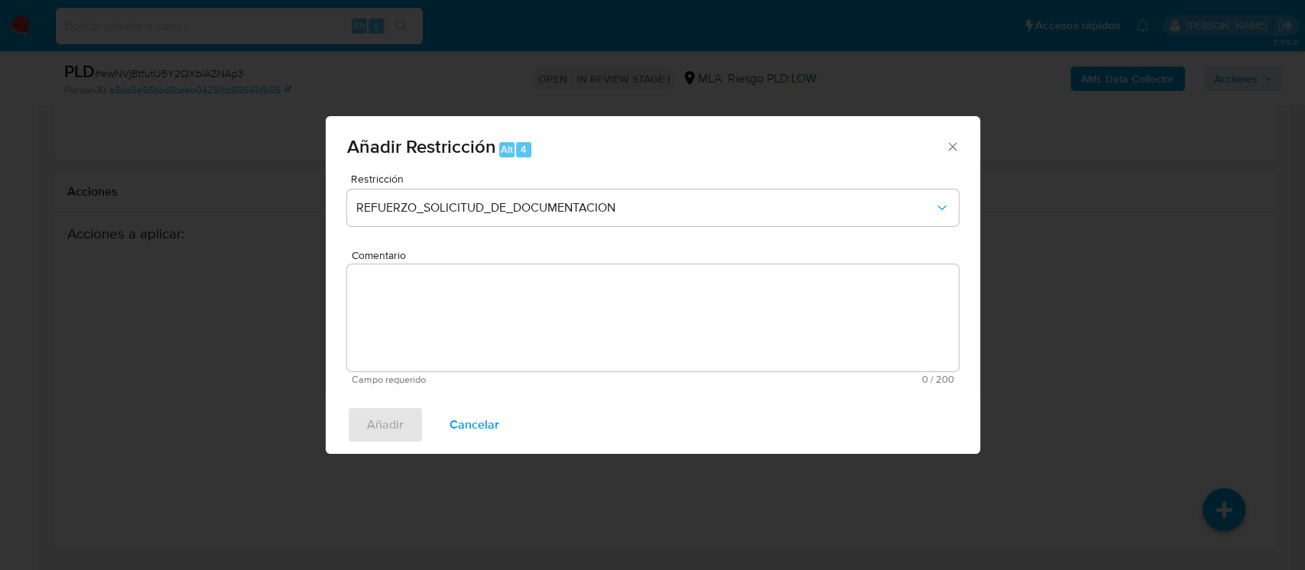
click at [612, 228] on div "Restricción REFUERZO_SOLICITUD_DE_DOCUMENTACION" at bounding box center [652, 210] width 611 height 73
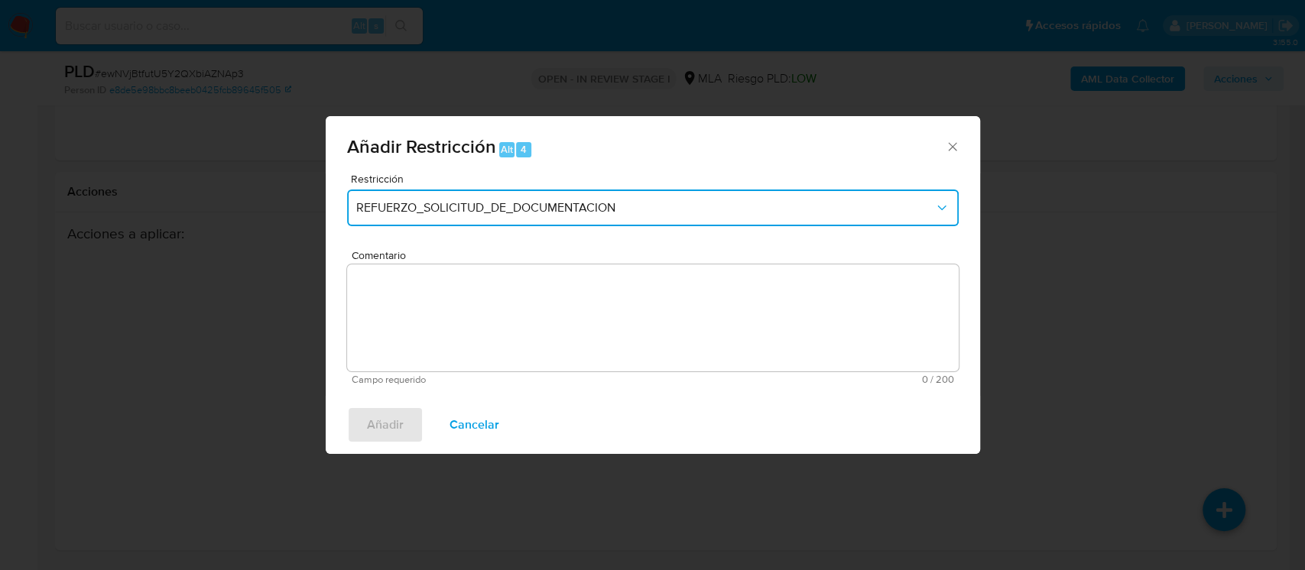
click at [630, 205] on span "REFUERZO_SOLICITUD_DE_DOCUMENTACION" at bounding box center [645, 207] width 578 height 15
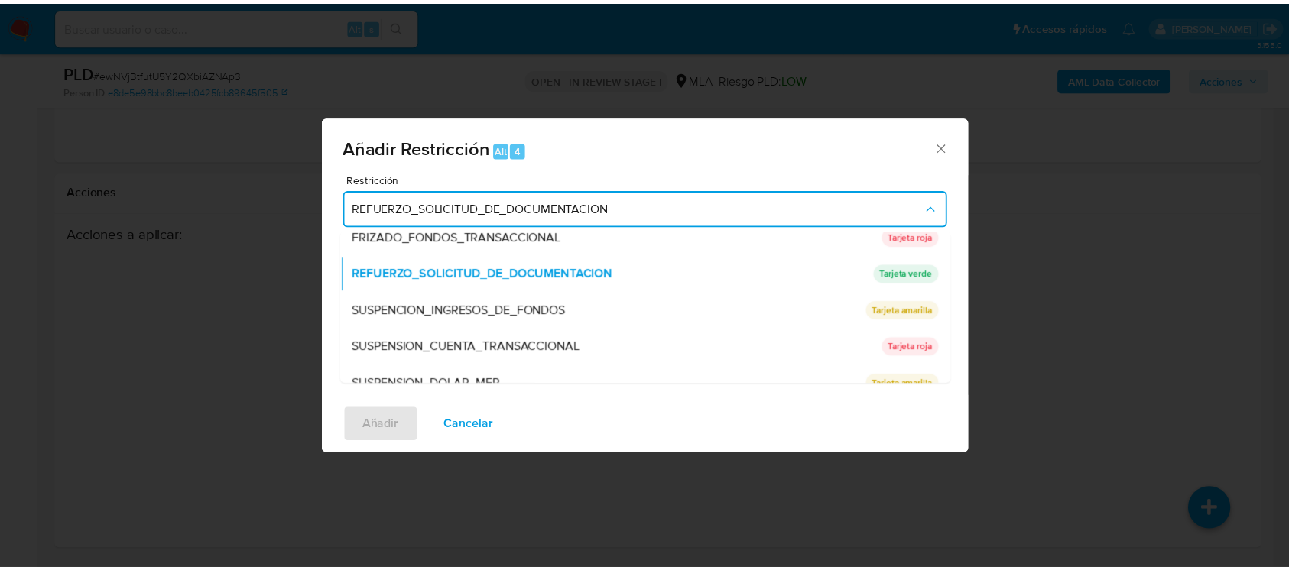
scroll to position [324, 0]
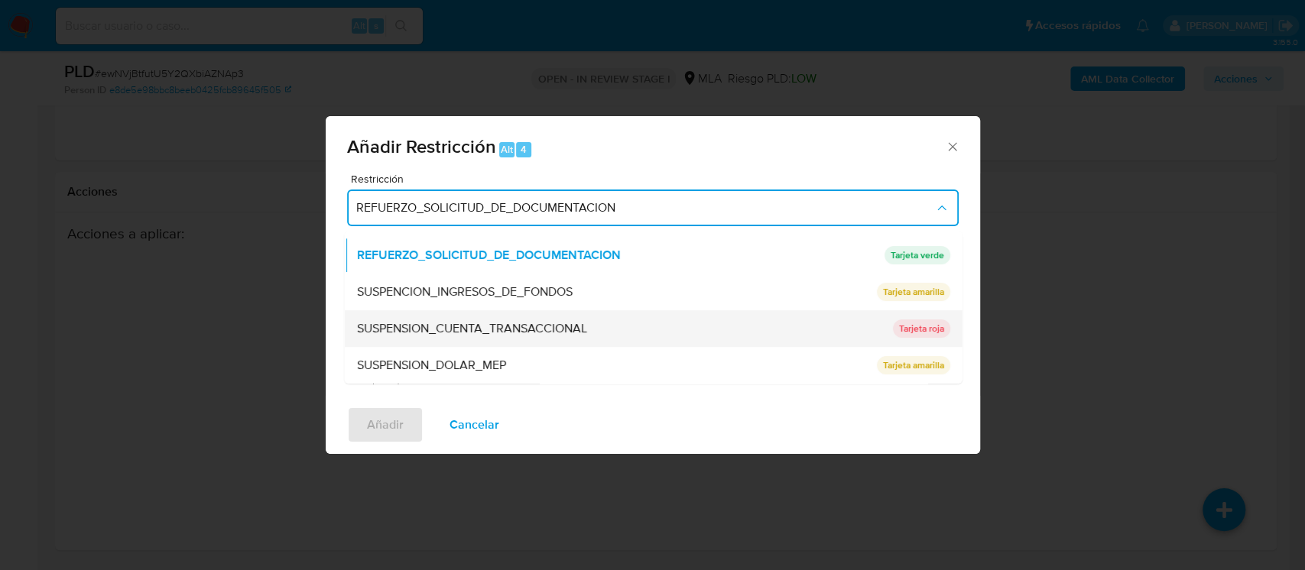
click at [572, 313] on div "SUSPENSION_CUENTA_TRANSACCIONAL" at bounding box center [619, 328] width 527 height 37
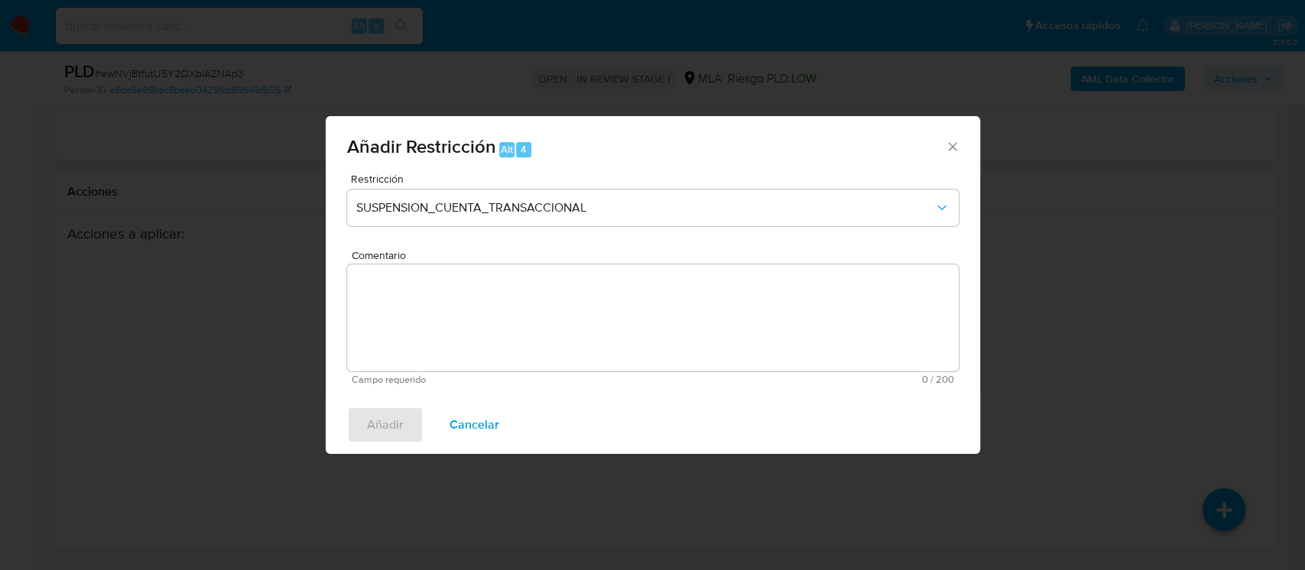
click at [567, 345] on textarea "Comentario" at bounding box center [652, 317] width 611 height 107
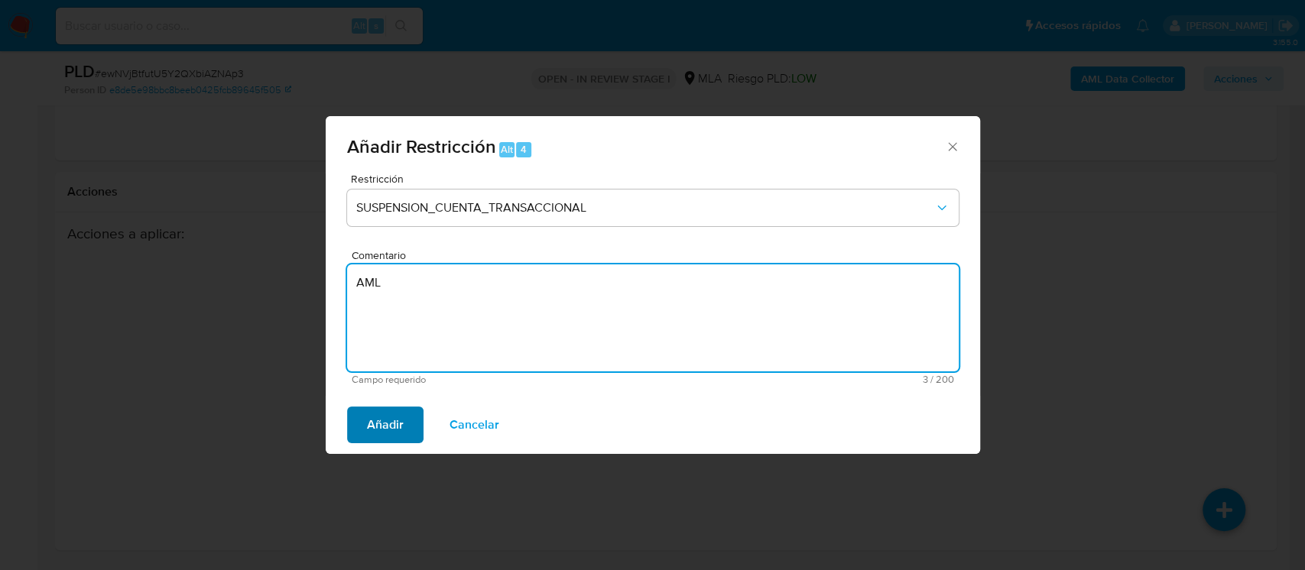
type textarea "AML"
click at [381, 420] on span "Añadir" at bounding box center [385, 425] width 37 height 34
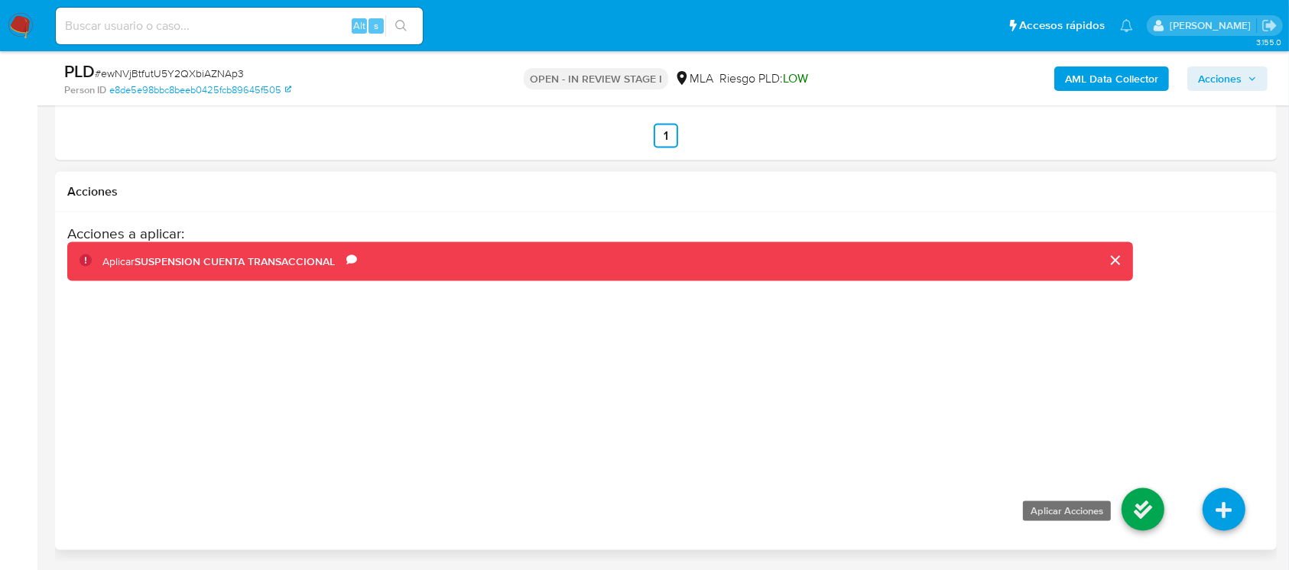
click at [1137, 509] on icon at bounding box center [1142, 509] width 43 height 43
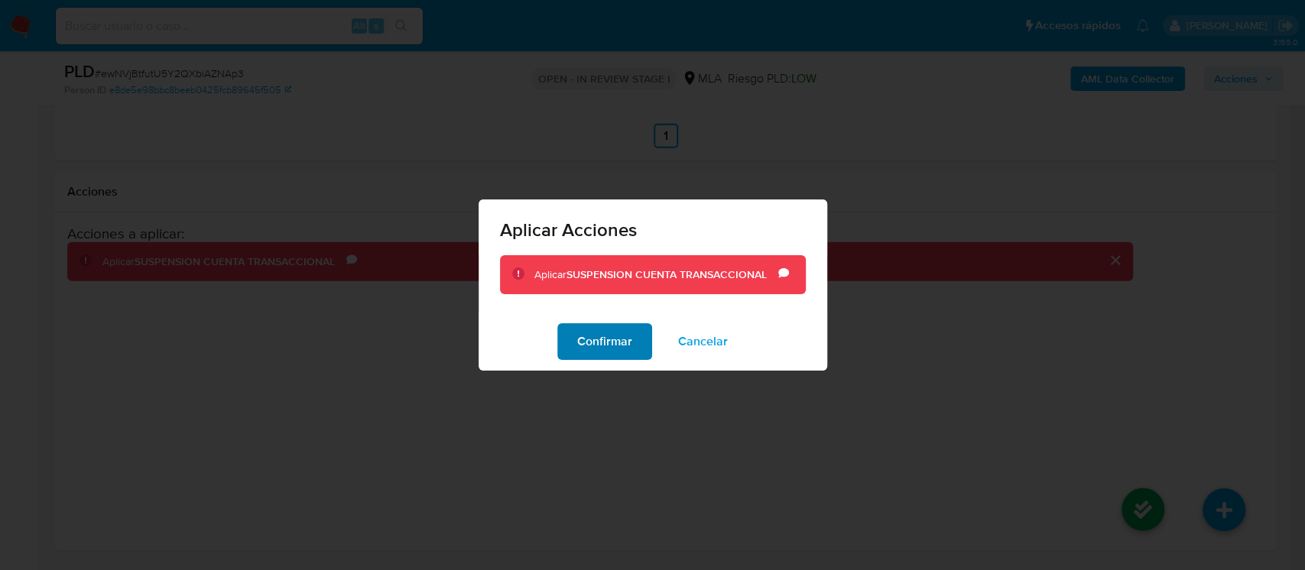
click at [599, 342] on span "Confirmar" at bounding box center [604, 342] width 55 height 34
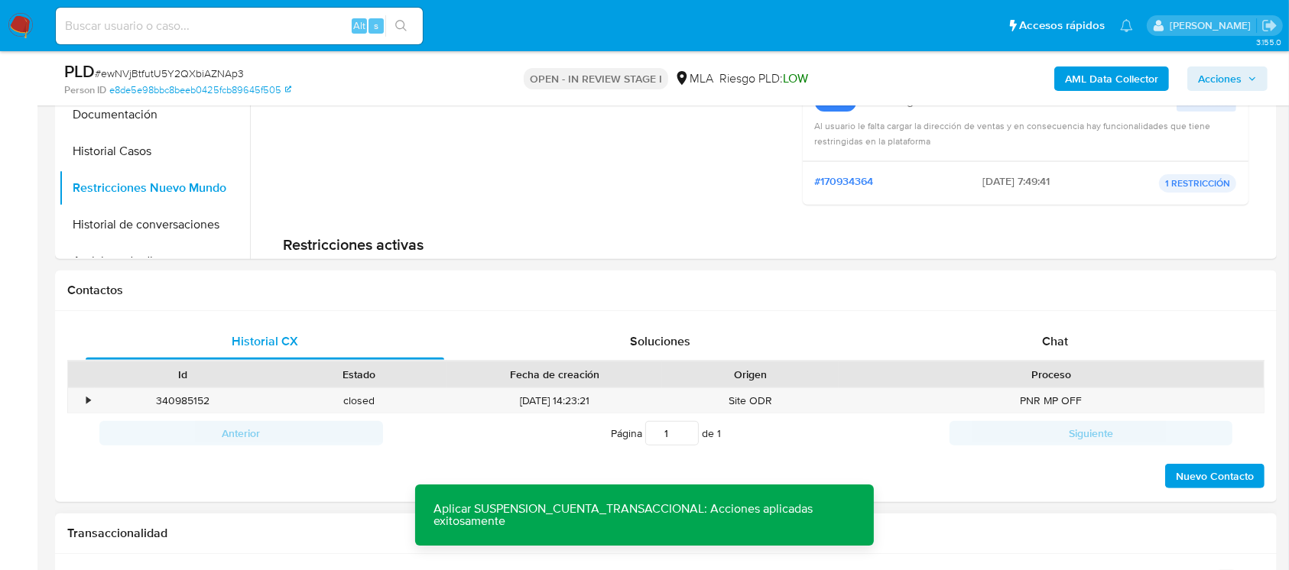
scroll to position [122, 0]
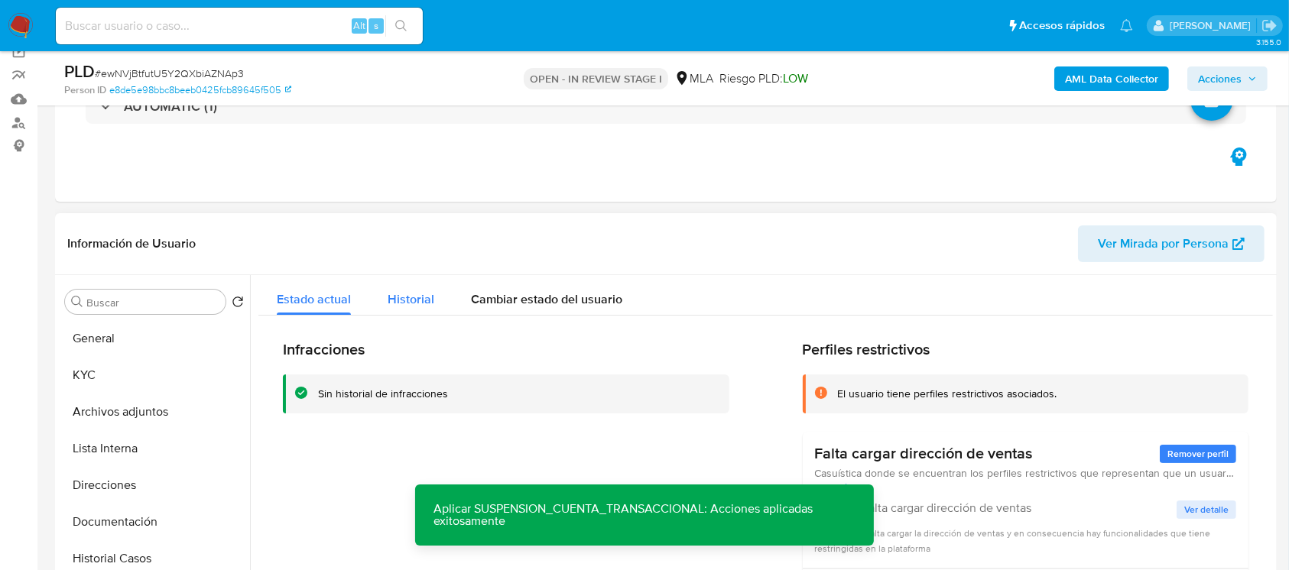
click at [403, 303] on span "Historial" at bounding box center [411, 299] width 47 height 18
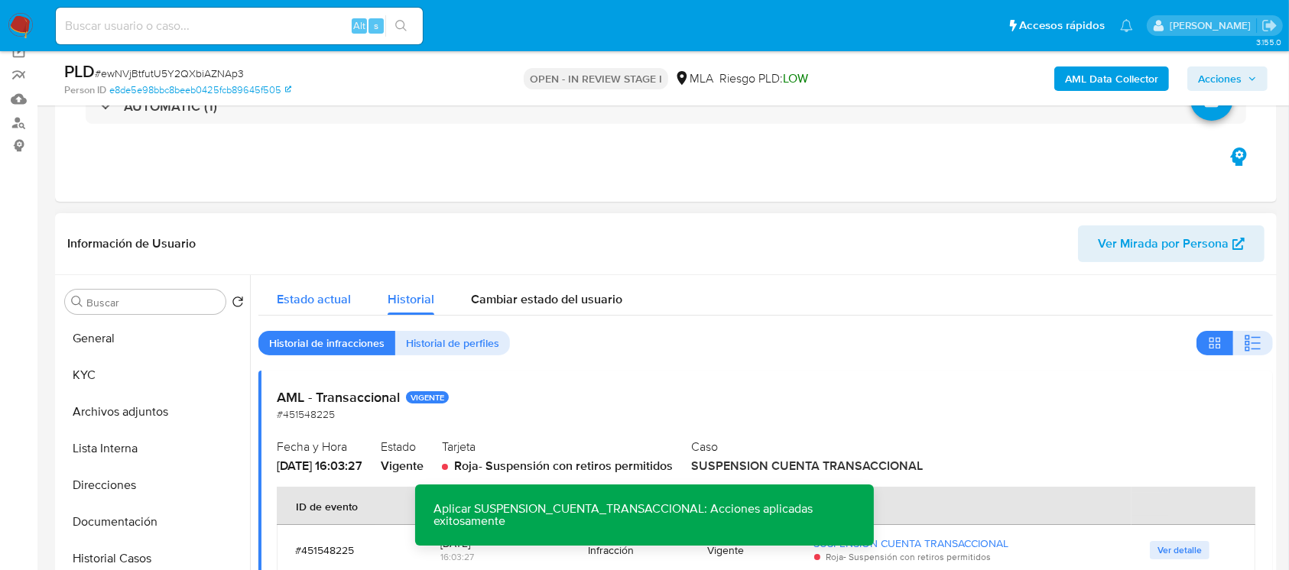
click at [310, 297] on span "Estado actual" at bounding box center [314, 299] width 74 height 18
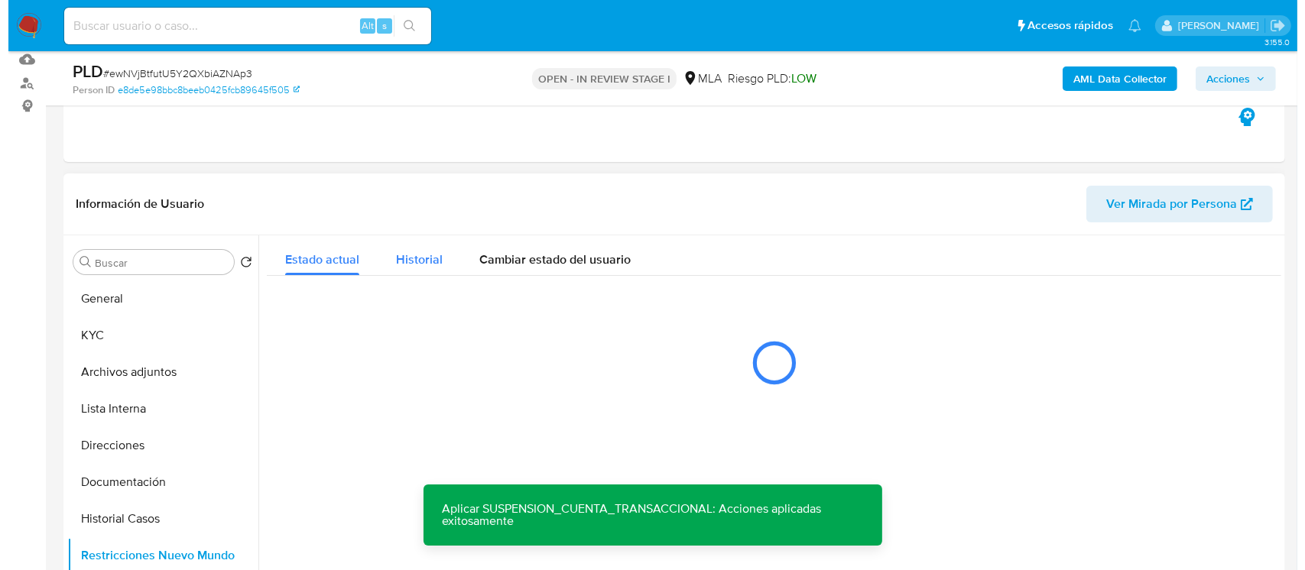
scroll to position [223, 0]
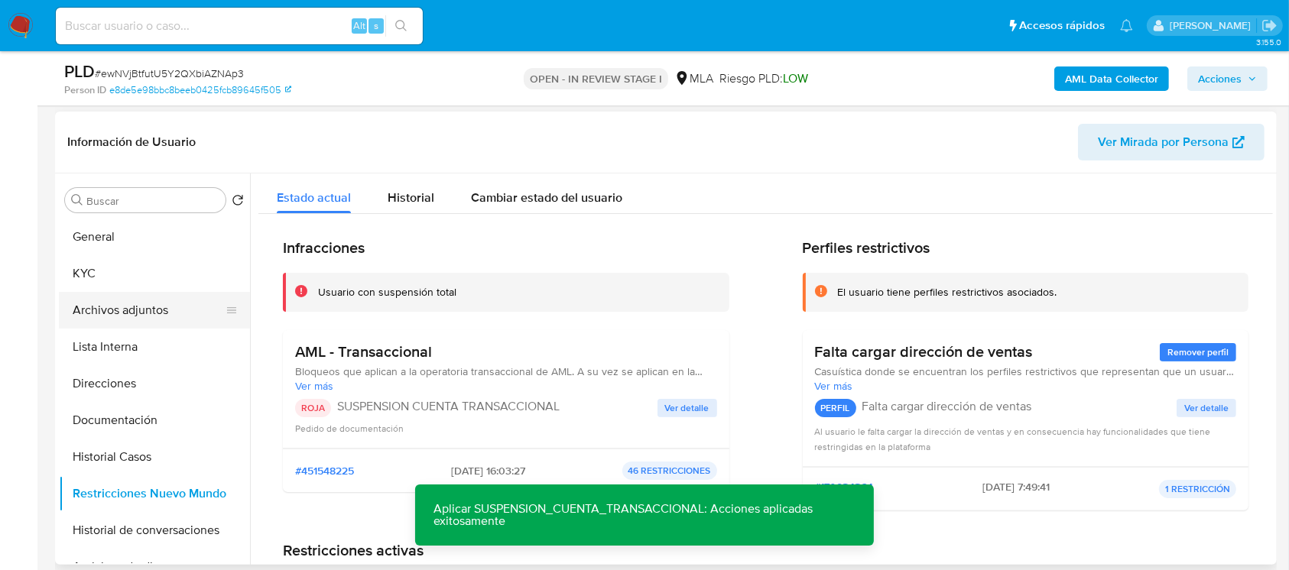
click at [144, 300] on button "Archivos adjuntos" at bounding box center [148, 310] width 179 height 37
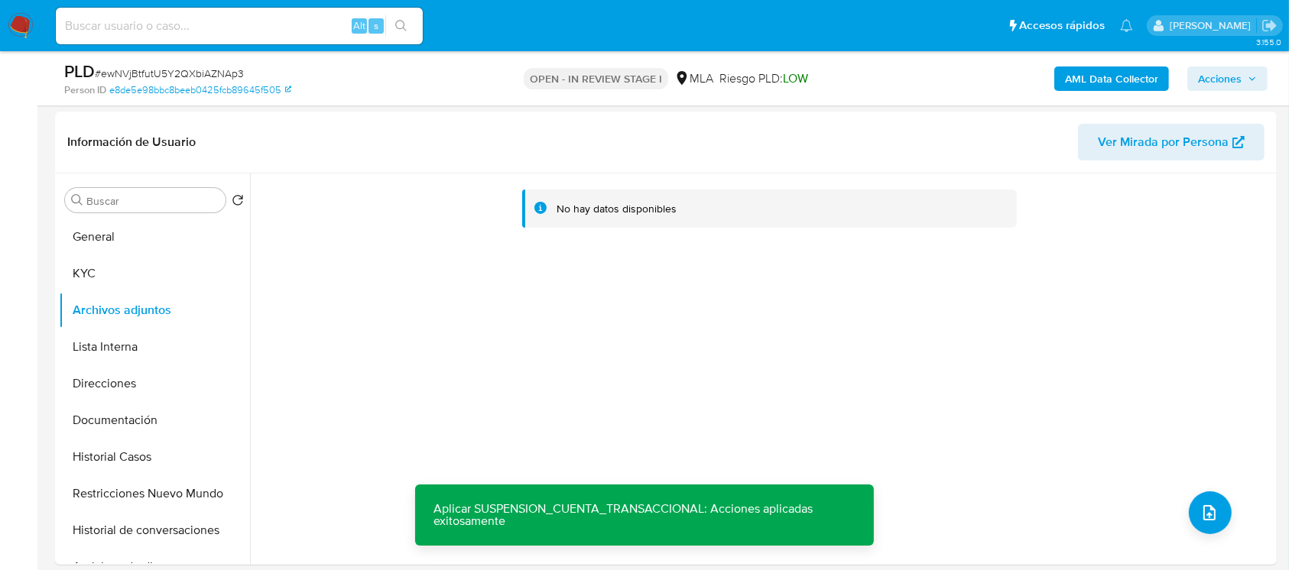
click at [1122, 75] on b "AML Data Collector" at bounding box center [1111, 78] width 93 height 24
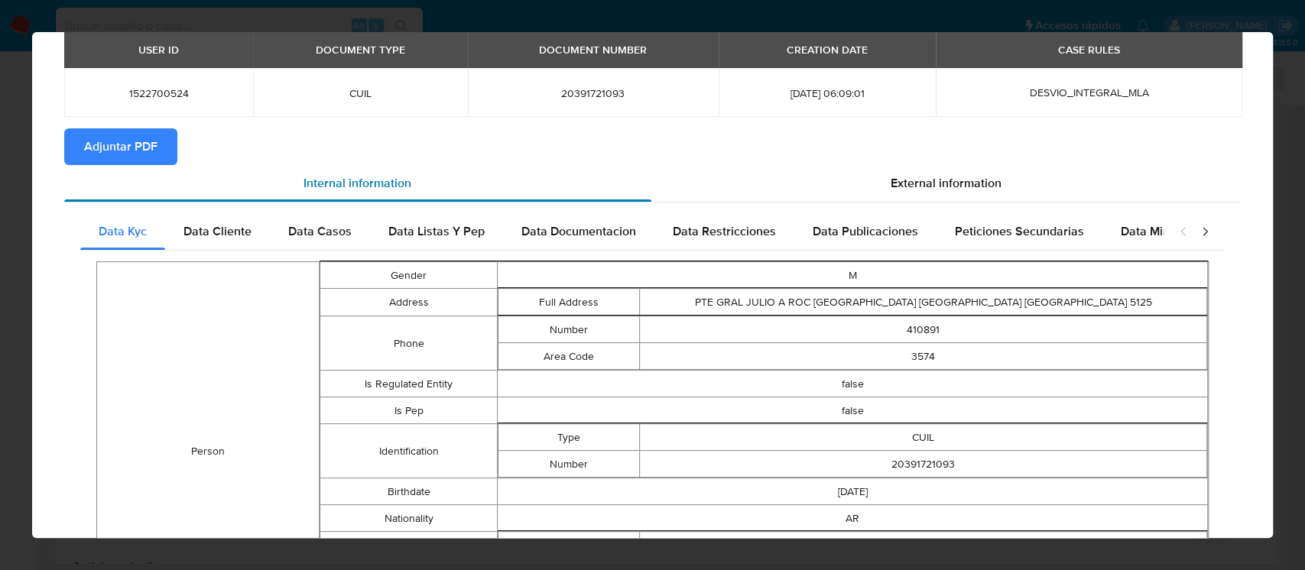
scroll to position [0, 0]
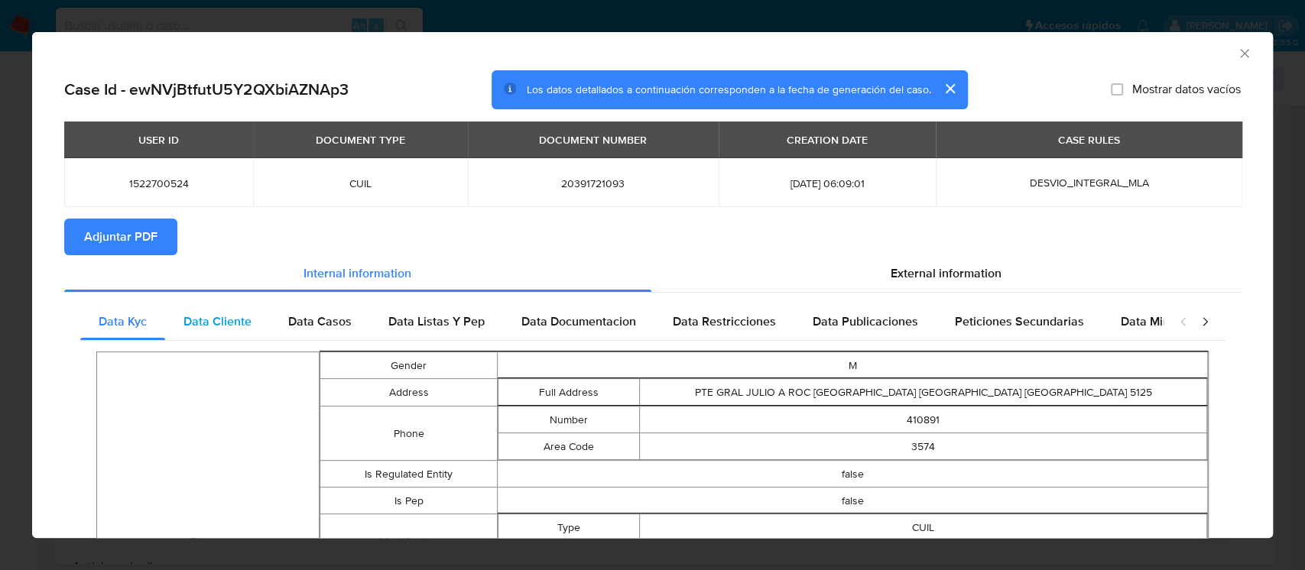
click at [212, 320] on span "Data Cliente" at bounding box center [217, 322] width 68 height 18
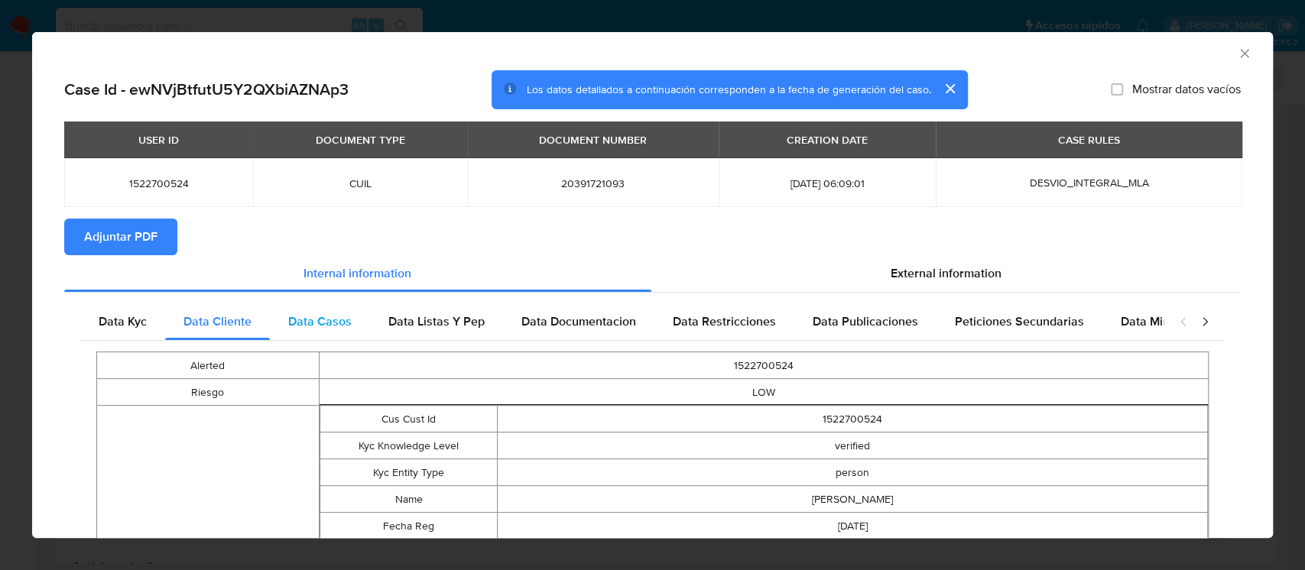
click at [281, 312] on div "Data Casos" at bounding box center [320, 321] width 100 height 37
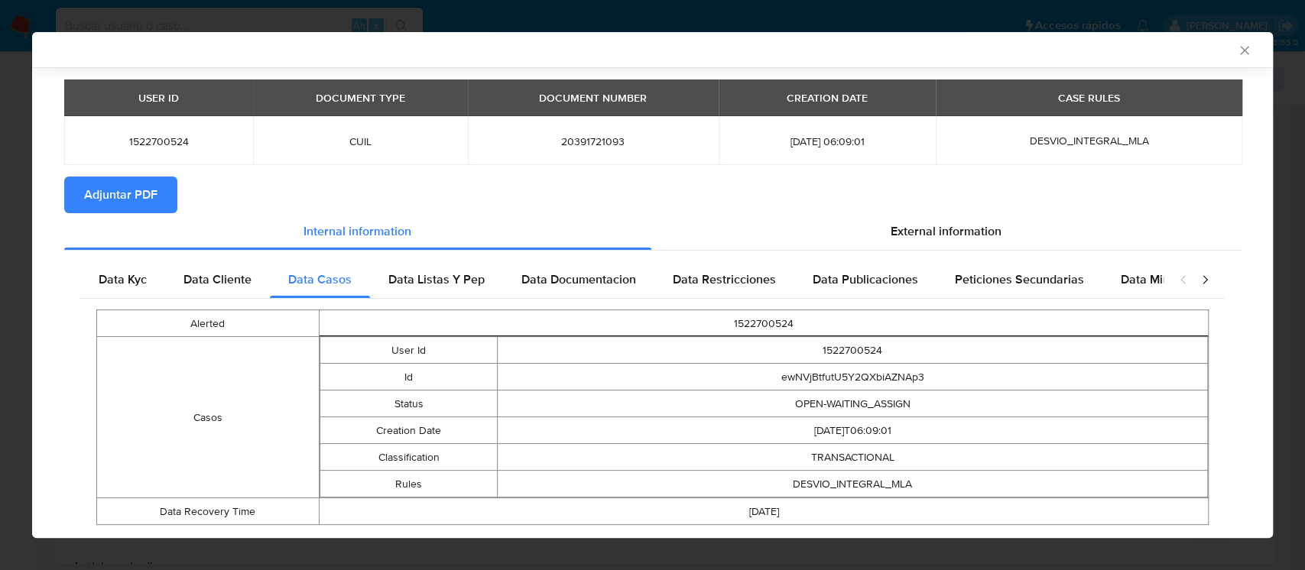
scroll to position [79, 0]
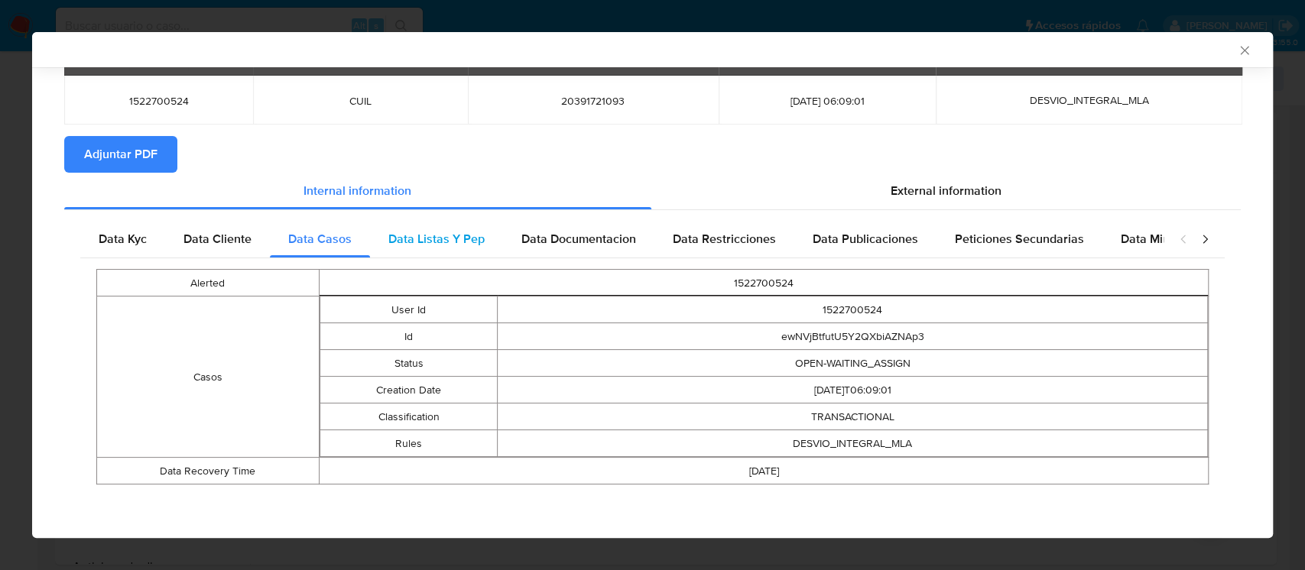
click at [458, 248] on span "Data Listas Y Pep" at bounding box center [436, 239] width 96 height 18
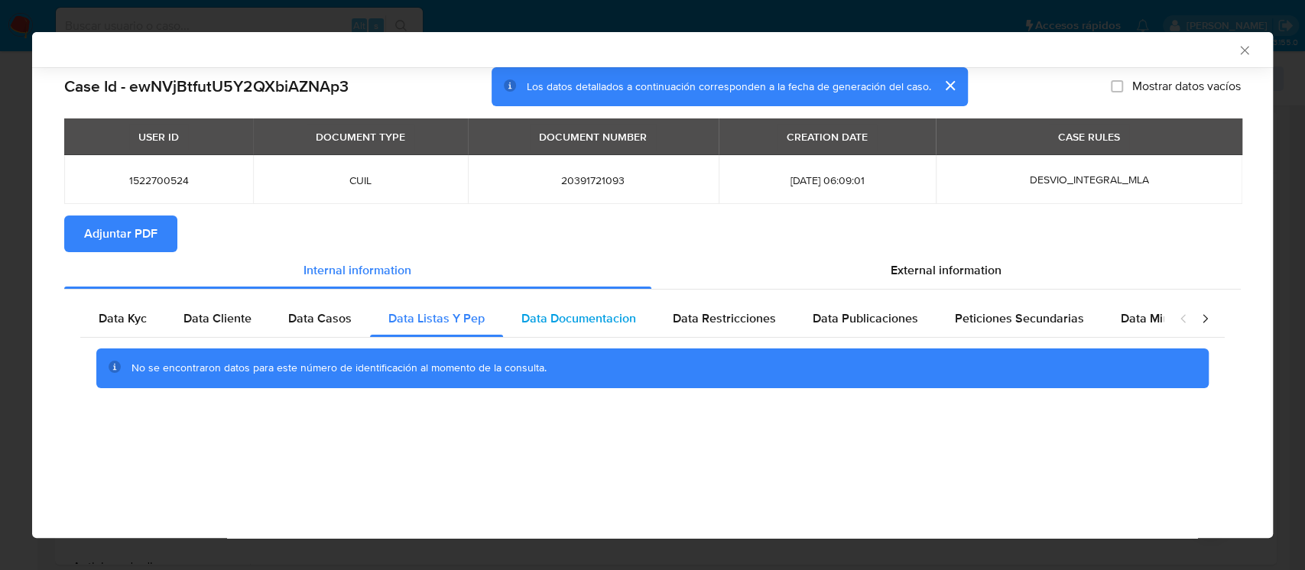
click at [562, 327] on span "Data Documentacion" at bounding box center [578, 319] width 115 height 18
drag, startPoint x: 703, startPoint y: 323, endPoint x: 747, endPoint y: 316, distance: 44.1
click at [706, 323] on span "Data Restricciones" at bounding box center [724, 319] width 103 height 18
drag, startPoint x: 866, startPoint y: 320, endPoint x: 948, endPoint y: 323, distance: 81.8
click at [867, 320] on span "Data Publicaciones" at bounding box center [865, 319] width 105 height 18
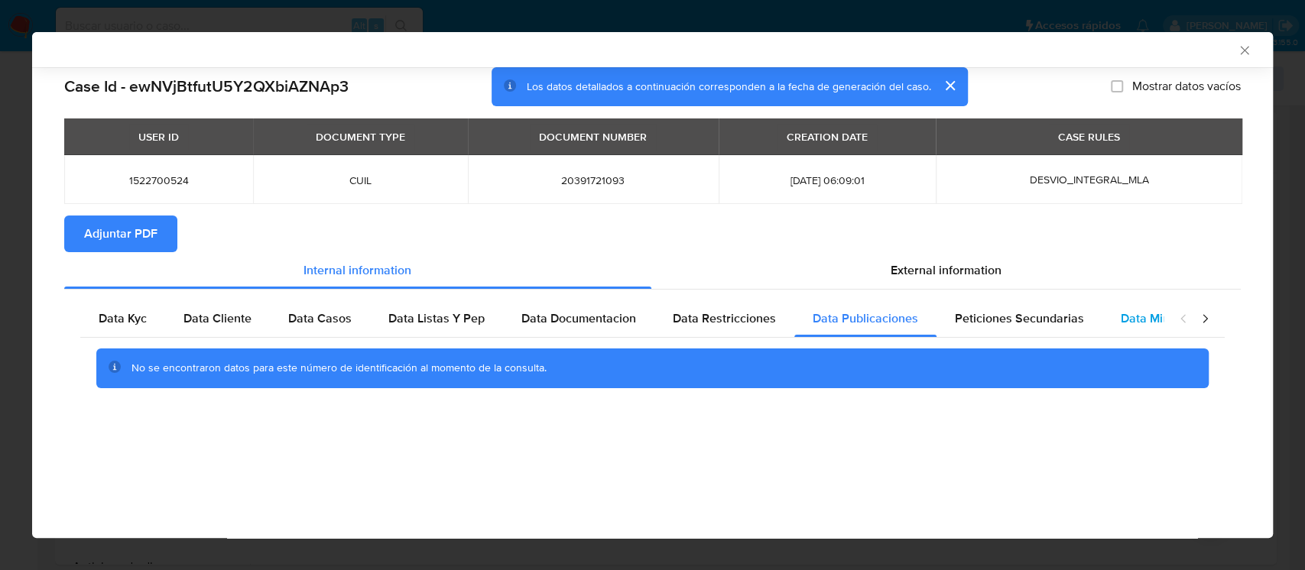
drag, startPoint x: 978, startPoint y: 322, endPoint x: 1130, endPoint y: 322, distance: 152.1
click at [978, 322] on span "Peticiones Secundarias" at bounding box center [1019, 319] width 129 height 18
drag, startPoint x: 1131, startPoint y: 321, endPoint x: 1099, endPoint y: 320, distance: 32.1
click at [1131, 321] on span "Data Minoridad" at bounding box center [1163, 319] width 84 height 18
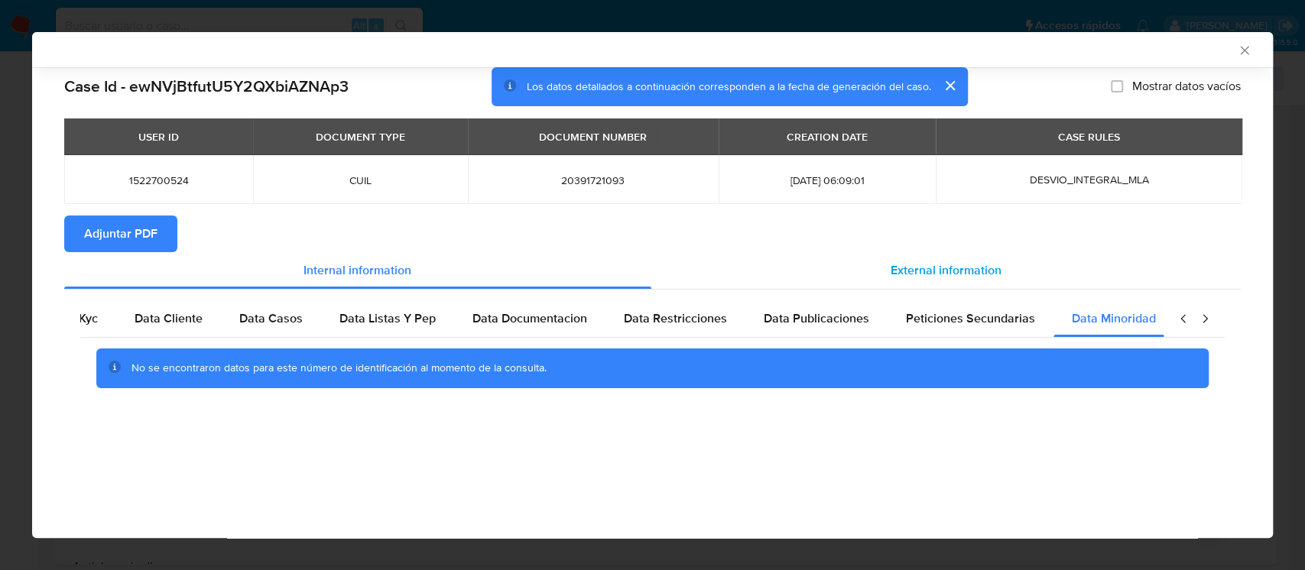
scroll to position [0, 51]
click at [975, 251] on section "Adjuntar PDF" at bounding box center [652, 234] width 1176 height 37
click at [848, 281] on div "External information" at bounding box center [946, 270] width 590 height 37
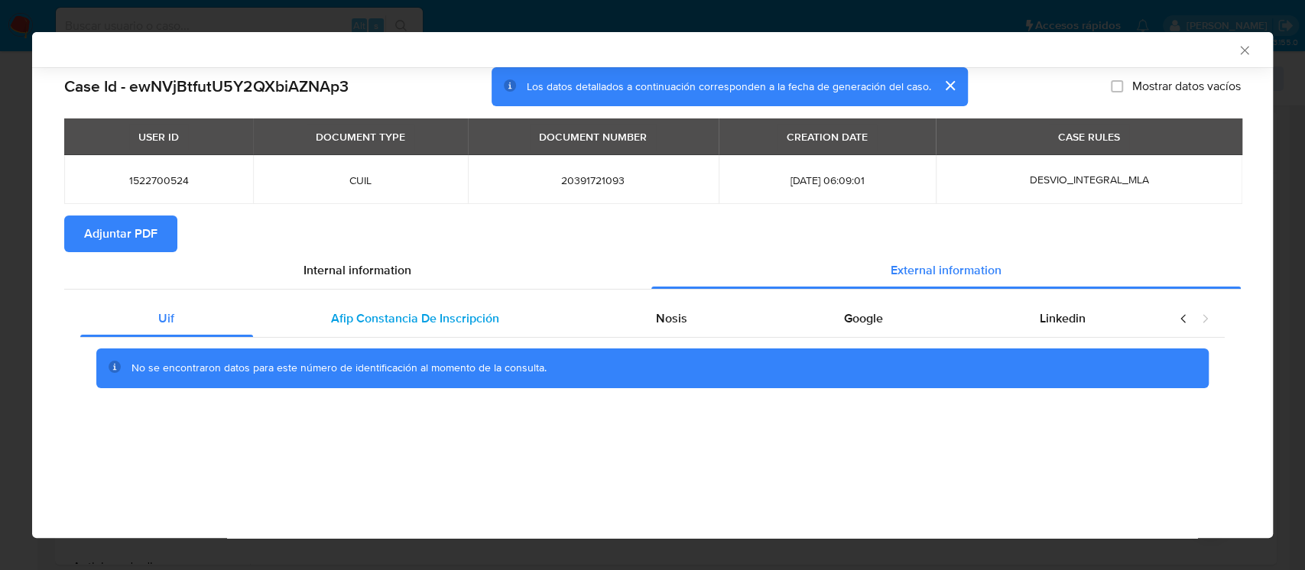
click at [343, 323] on span "Afip Constancia De Inscripción" at bounding box center [415, 319] width 168 height 18
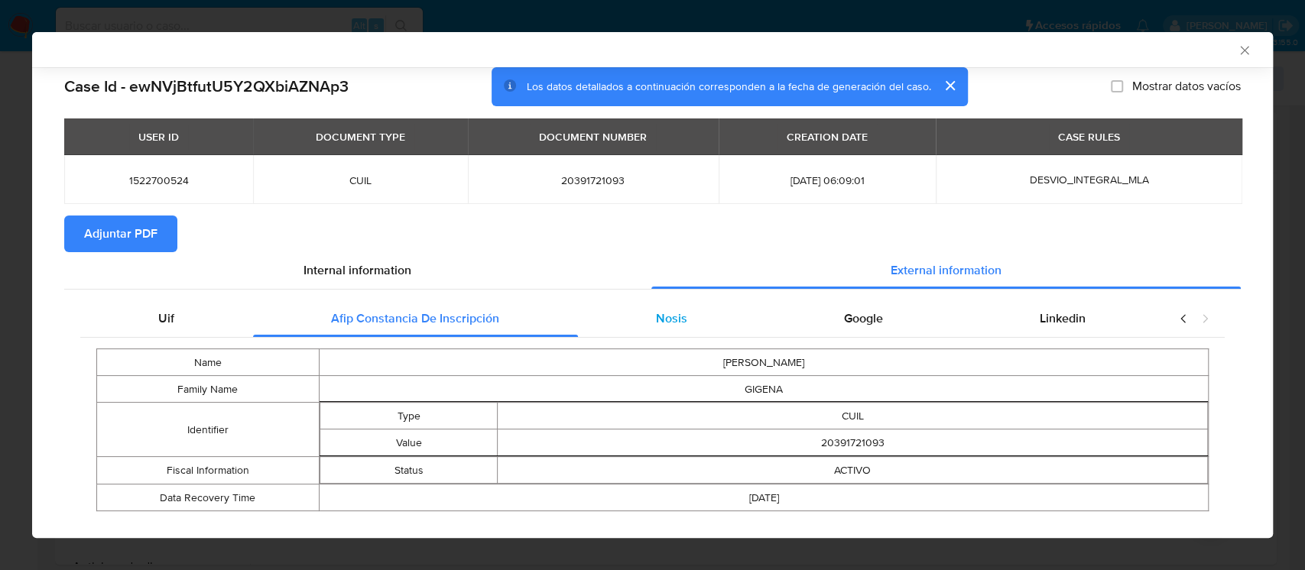
click at [660, 326] on span "Nosis" at bounding box center [671, 319] width 31 height 18
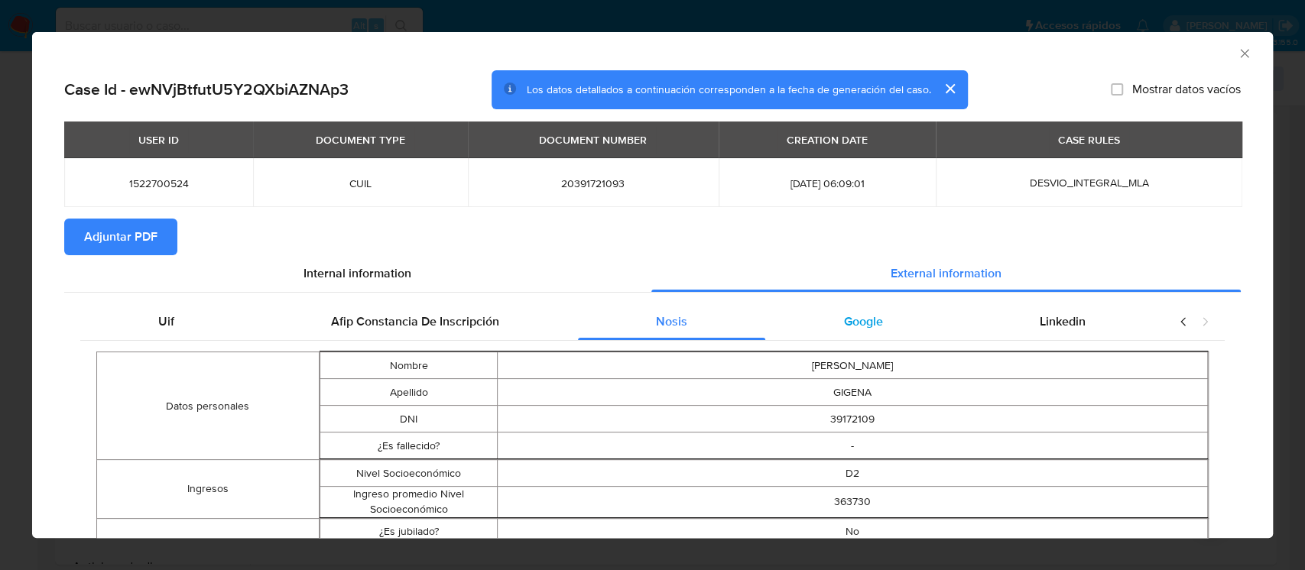
drag, startPoint x: 874, startPoint y: 321, endPoint x: 888, endPoint y: 317, distance: 14.3
click at [875, 321] on div "Google" at bounding box center [863, 321] width 196 height 37
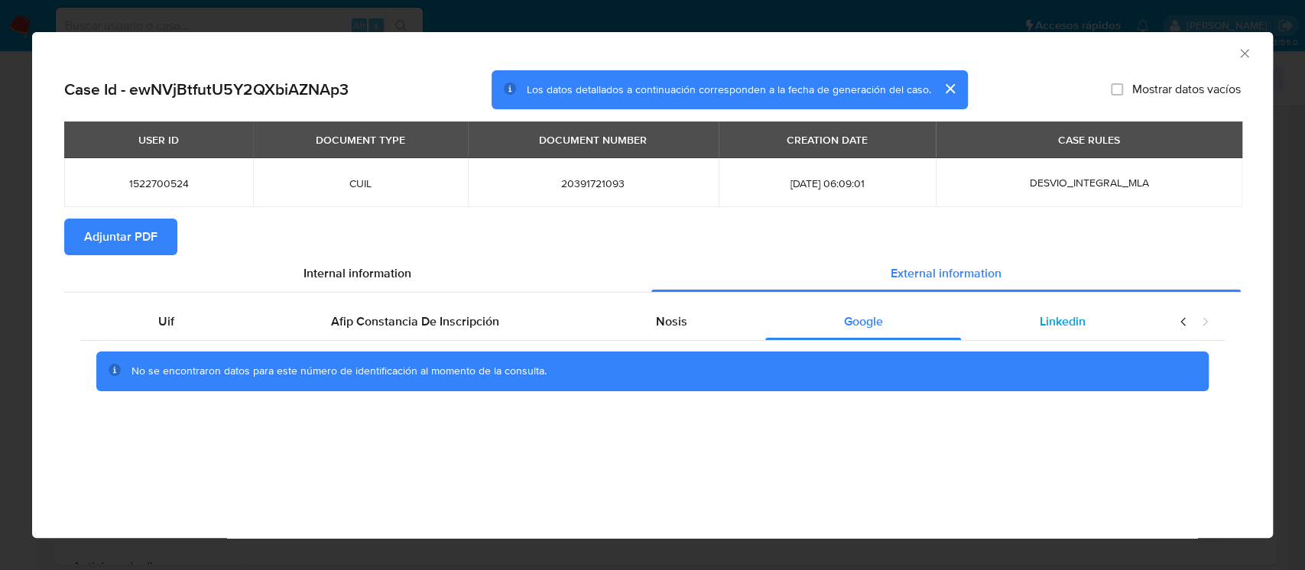
click at [1055, 336] on div "Linkedin" at bounding box center [1062, 321] width 203 height 37
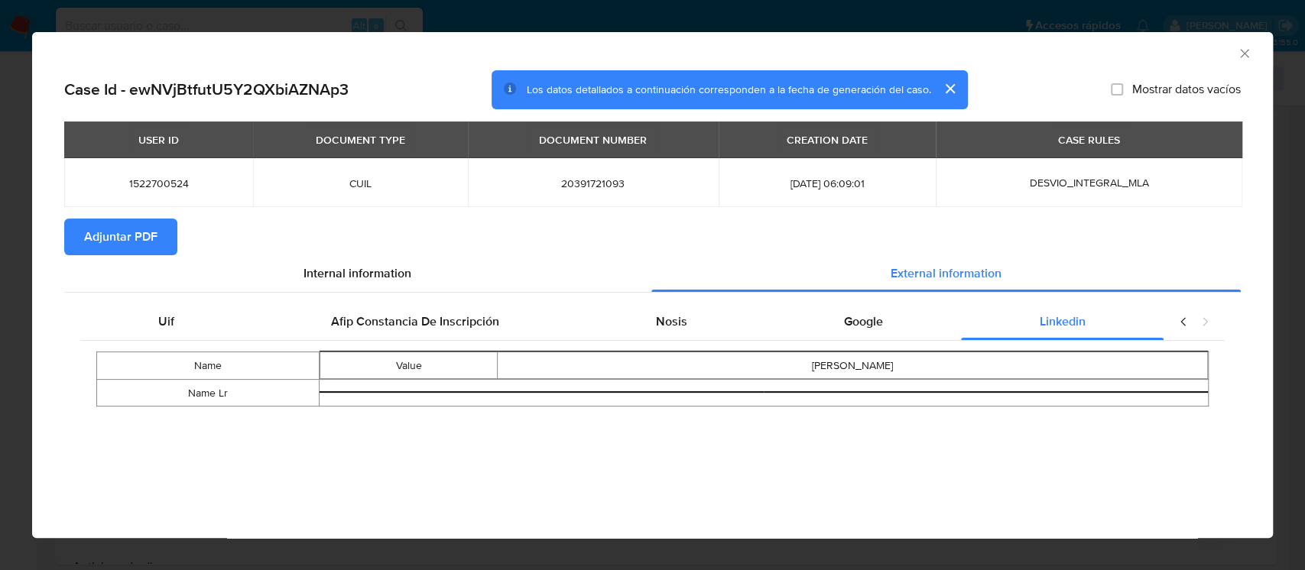
click at [164, 235] on button "Adjuntar PDF" at bounding box center [120, 237] width 113 height 37
click at [1239, 51] on icon "Cerrar ventana" at bounding box center [1244, 53] width 15 height 15
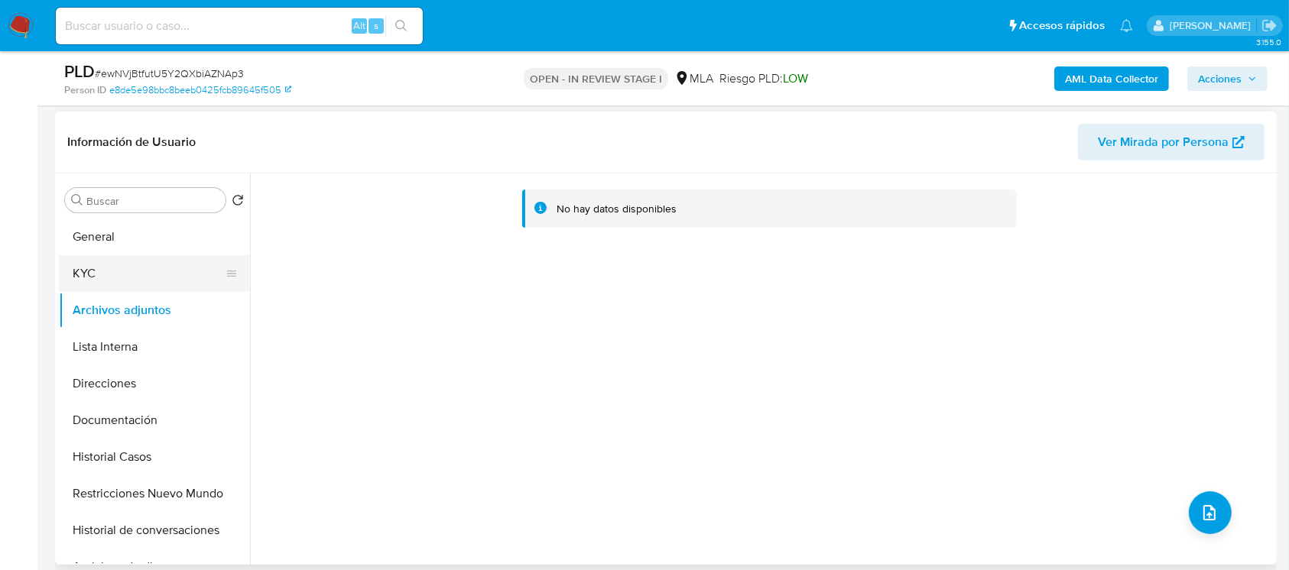
click at [152, 274] on button "KYC" at bounding box center [148, 273] width 179 height 37
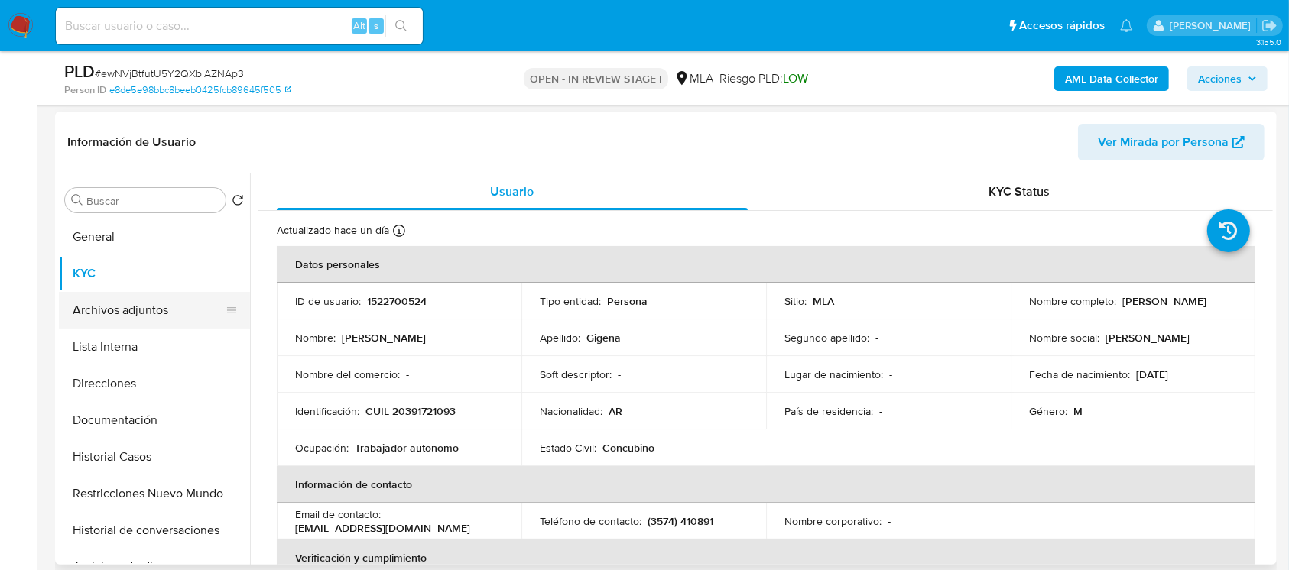
click at [149, 296] on button "Archivos adjuntos" at bounding box center [148, 310] width 179 height 37
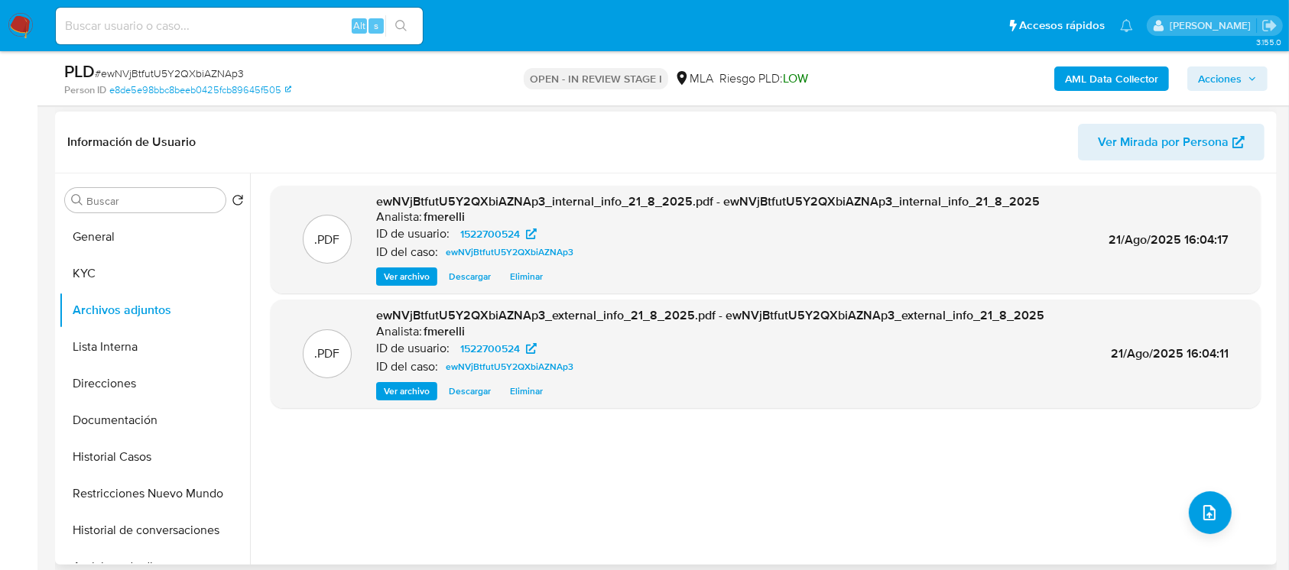
click at [410, 281] on span "Ver archivo" at bounding box center [407, 276] width 46 height 15
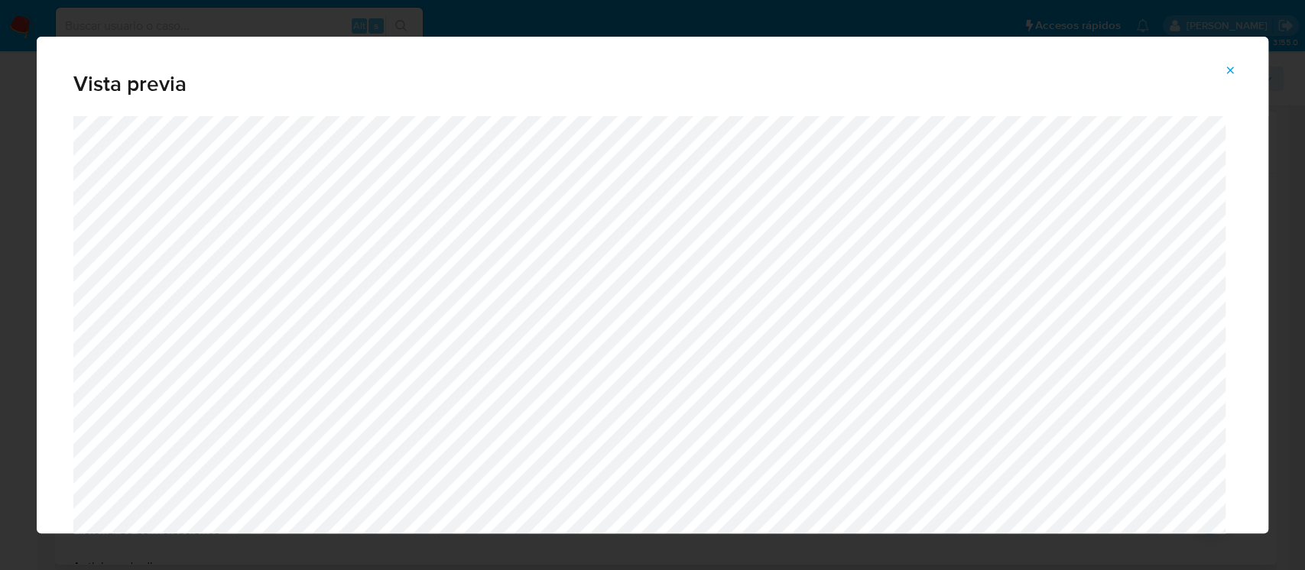
click at [1235, 72] on icon "Attachment preview" at bounding box center [1230, 70] width 12 height 12
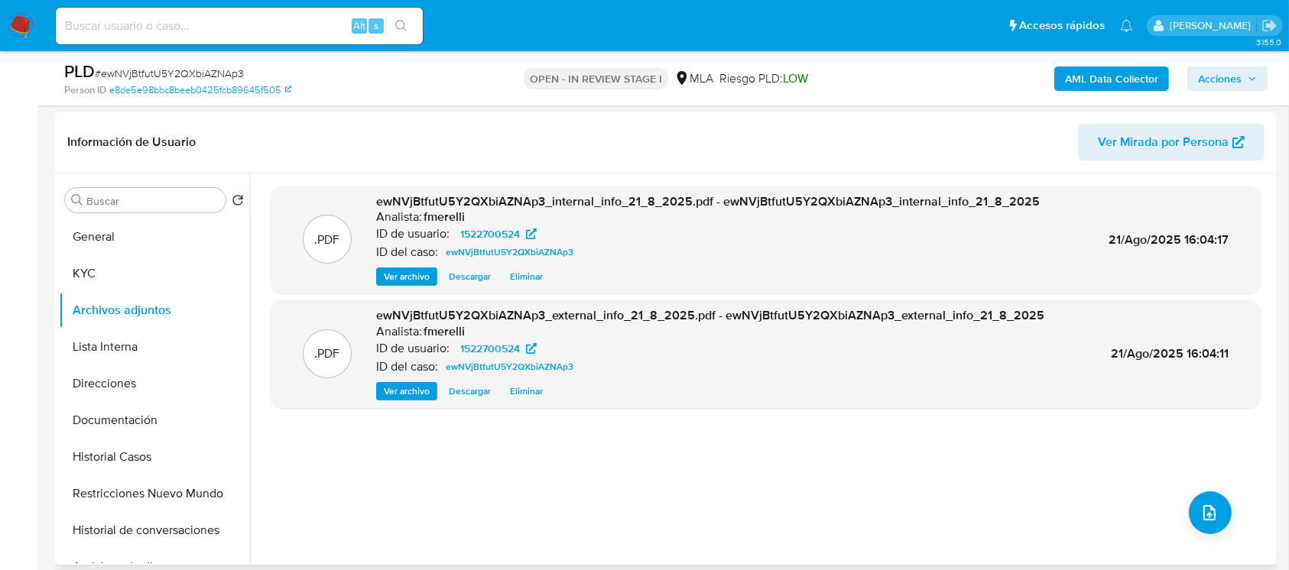
click at [403, 397] on span "Ver archivo" at bounding box center [407, 391] width 46 height 15
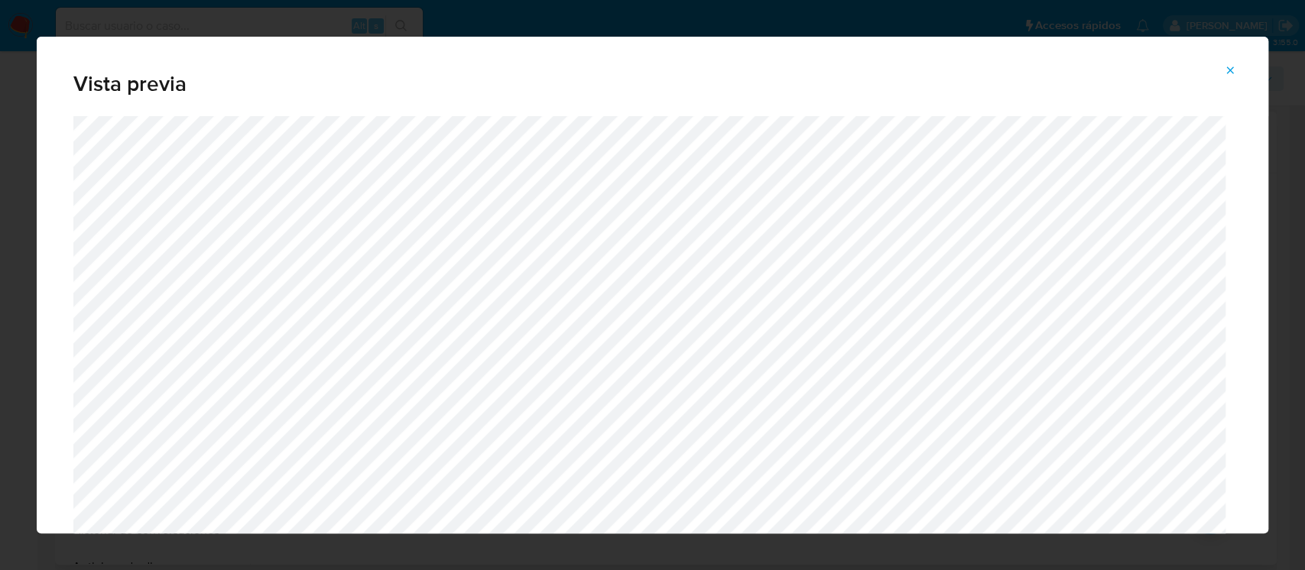
click at [1229, 76] on span "Attachment preview" at bounding box center [1230, 70] width 12 height 21
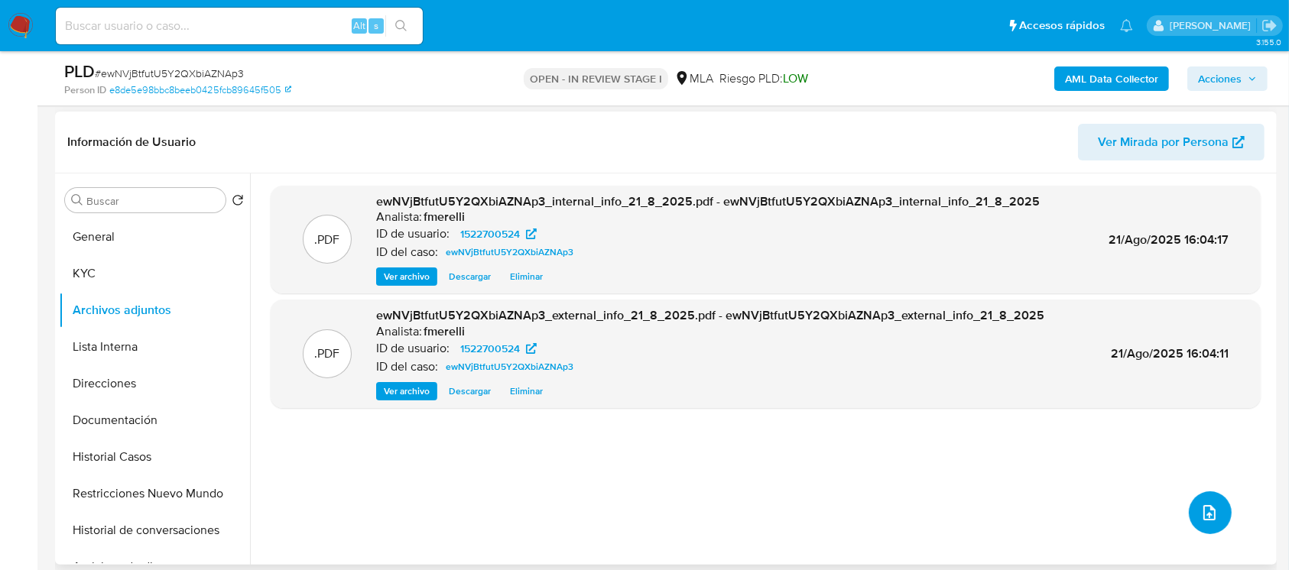
click at [1211, 514] on icon "upload-file" at bounding box center [1209, 513] width 18 height 18
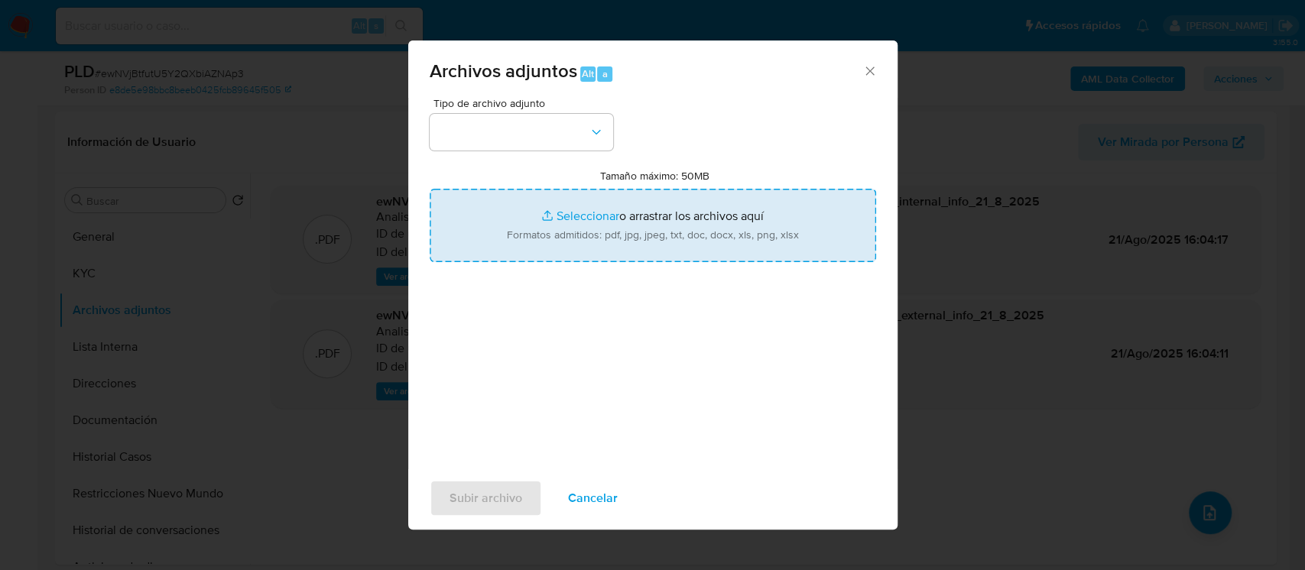
type input "C:\fakepath\NOSIS_Manager_InformeIndividual_20391721093_654927_20250821151026.p…"
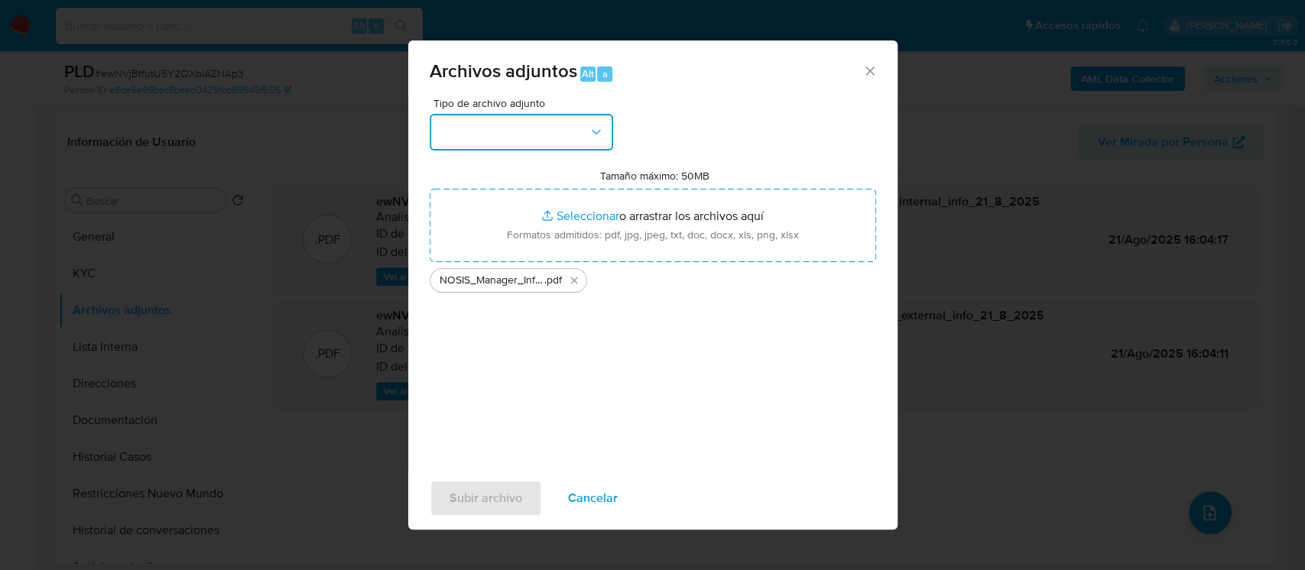
click at [556, 122] on button "button" at bounding box center [521, 132] width 183 height 37
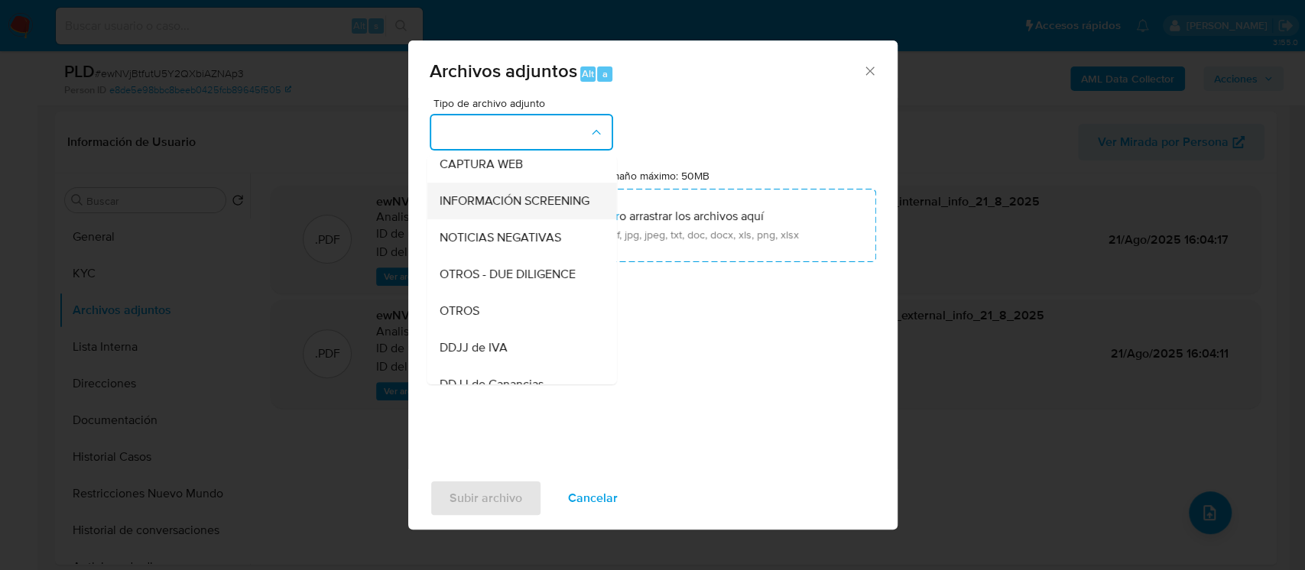
scroll to position [203, 0]
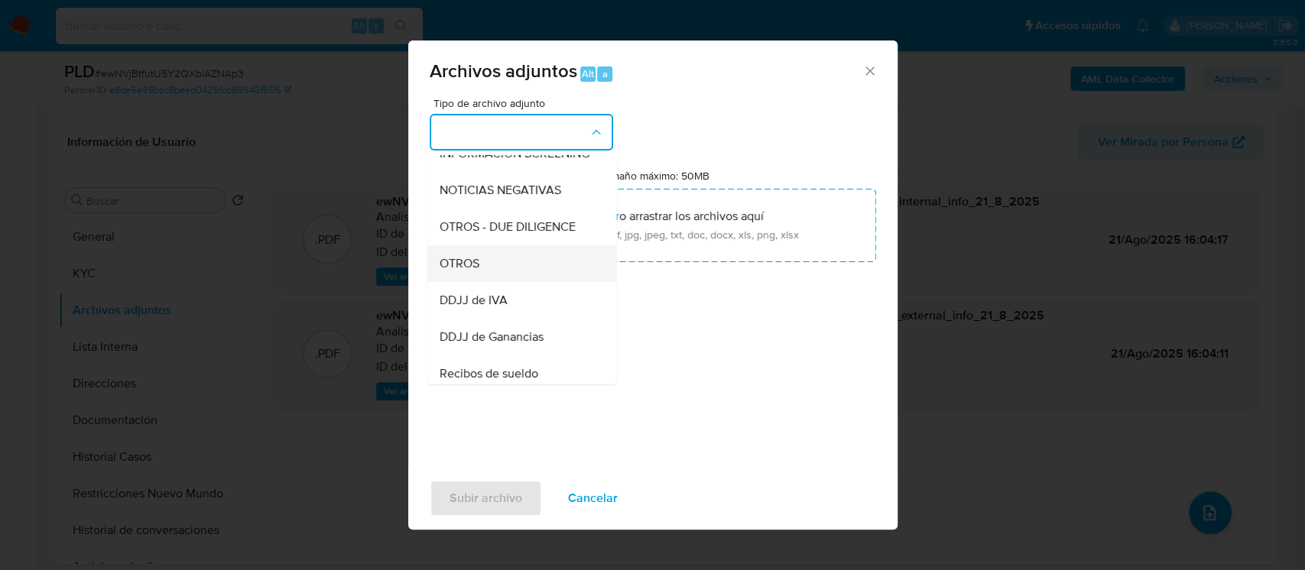
click at [514, 264] on div "OTROS" at bounding box center [517, 263] width 156 height 37
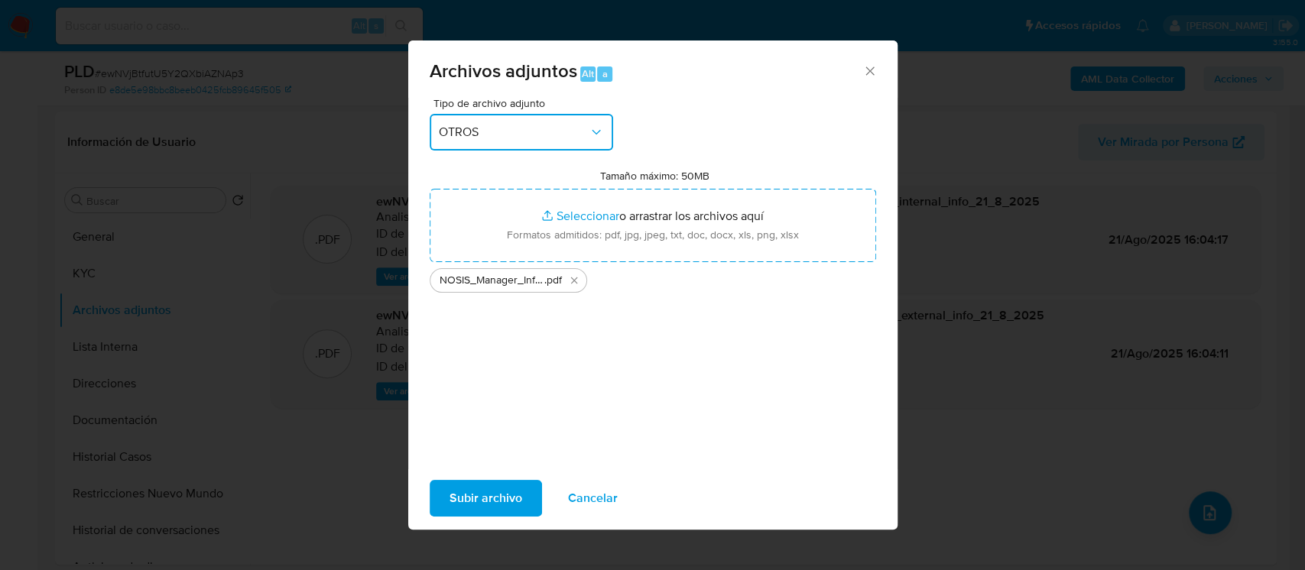
click at [549, 133] on span "OTROS" at bounding box center [514, 132] width 150 height 15
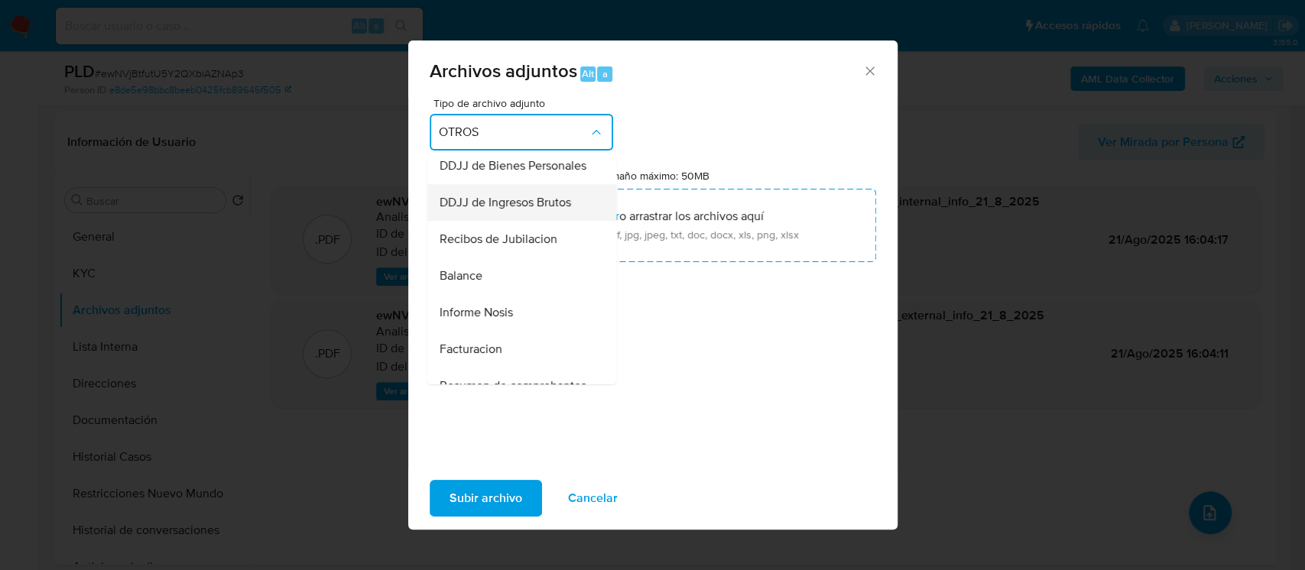
scroll to position [416, 0]
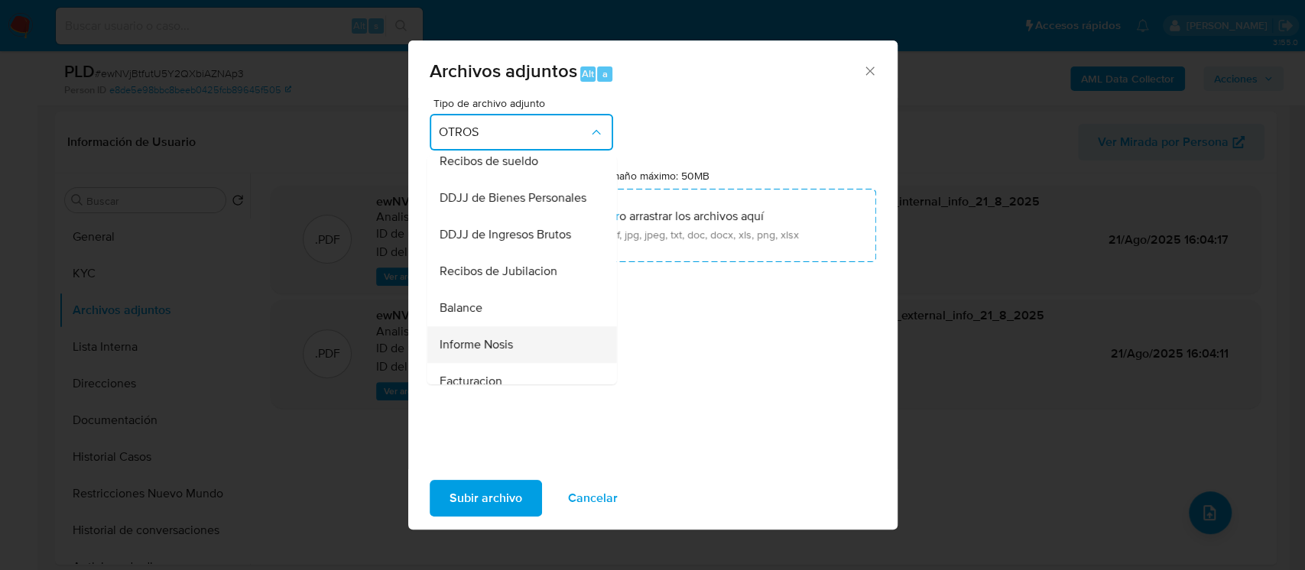
click at [459, 359] on div "Informe Nosis" at bounding box center [517, 344] width 156 height 37
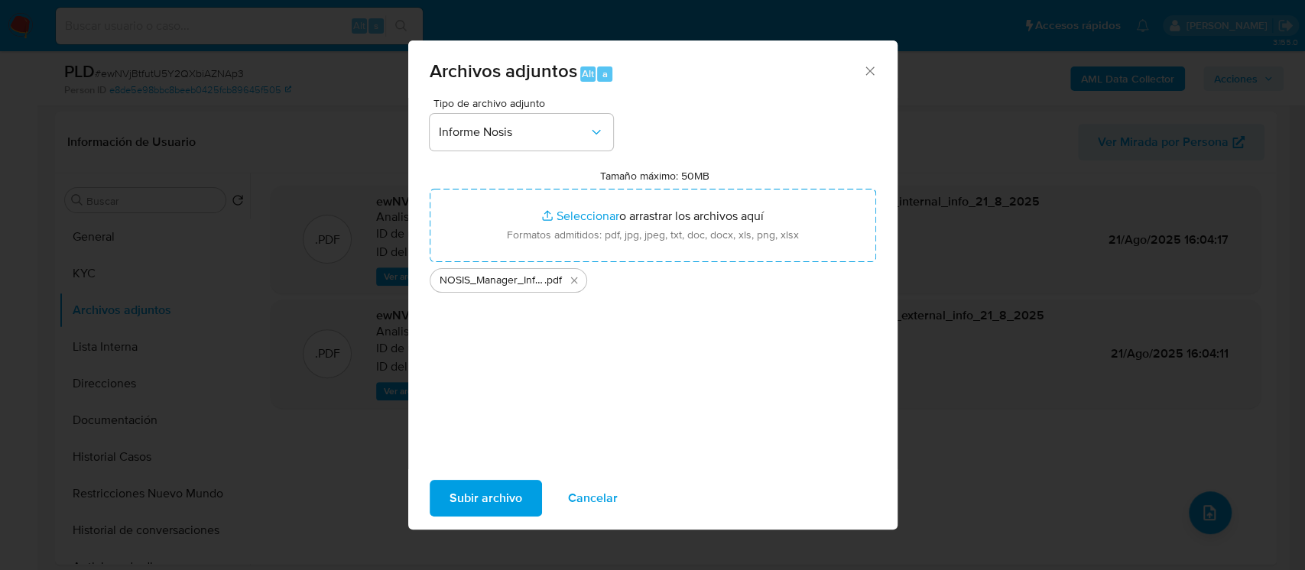
click at [496, 485] on span "Subir archivo" at bounding box center [485, 499] width 73 height 34
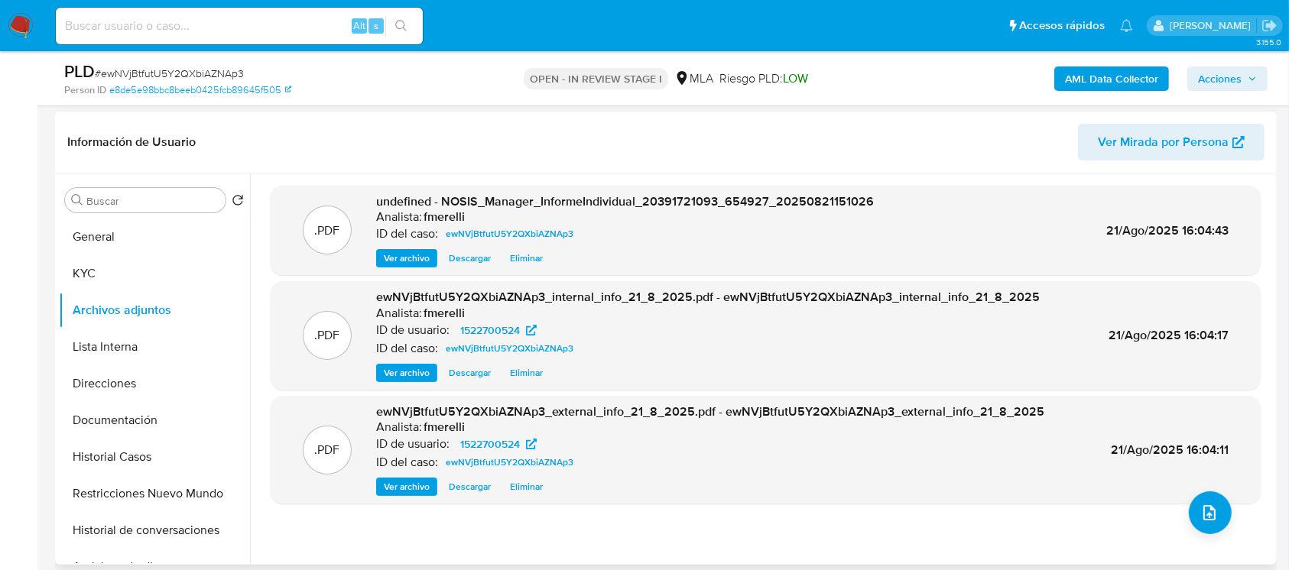
click at [391, 253] on span "Ver archivo" at bounding box center [407, 258] width 46 height 15
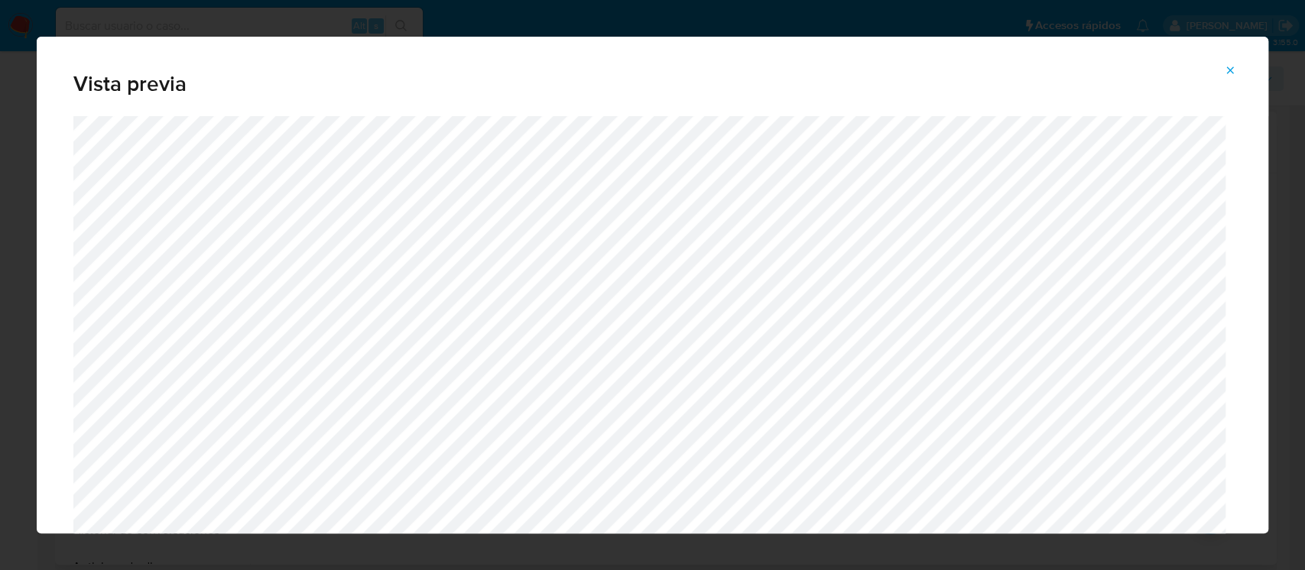
click at [1229, 76] on span "Attachment preview" at bounding box center [1230, 70] width 12 height 21
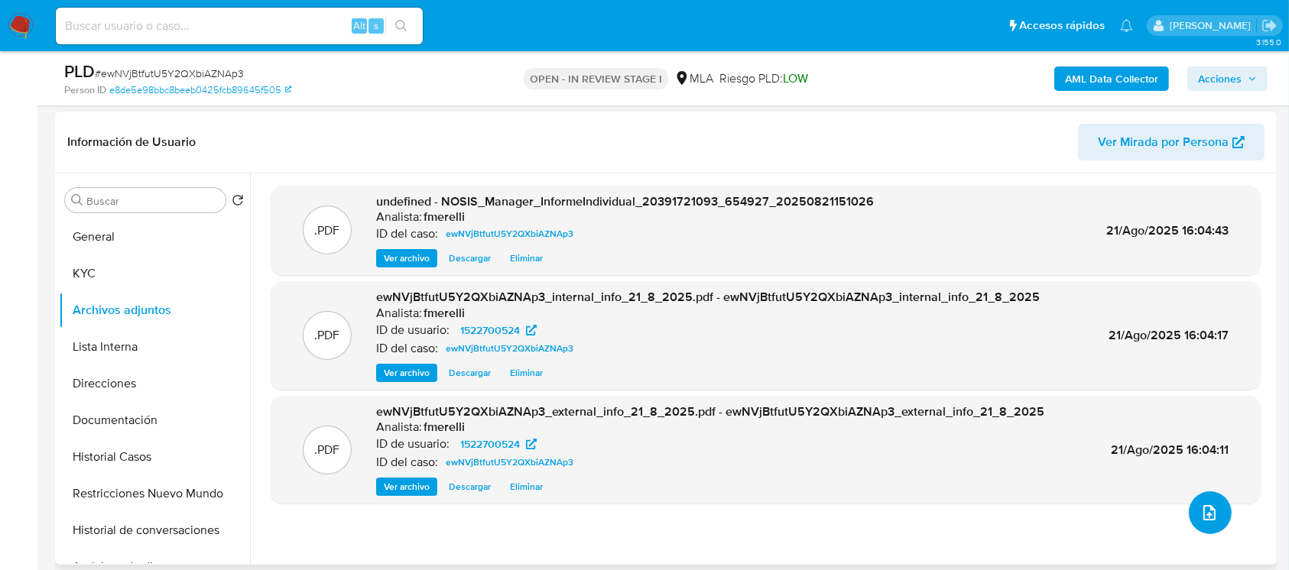
click at [1210, 525] on button "upload-file" at bounding box center [1210, 512] width 43 height 43
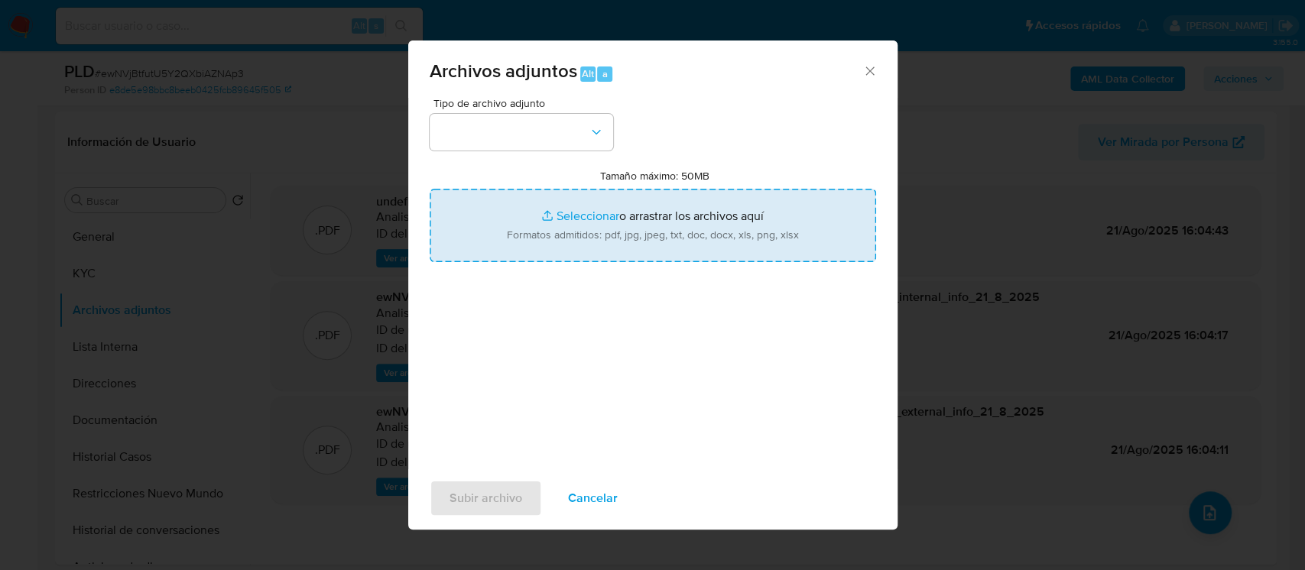
type input "C:\fakepath\Movimientos - User 1522700524.xlsx"
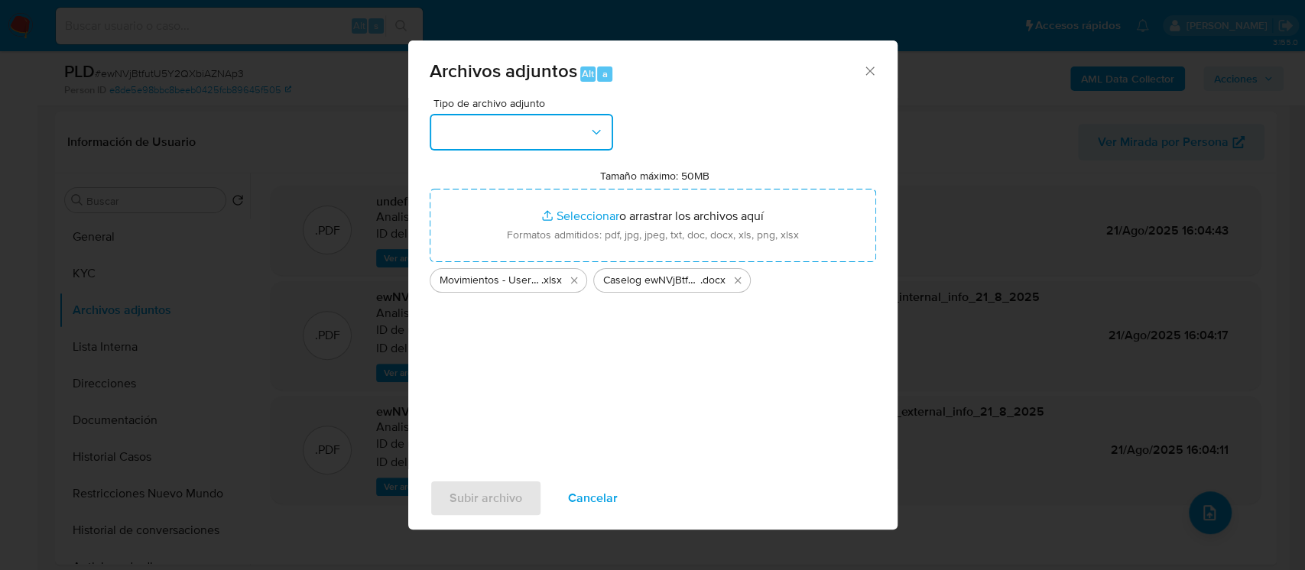
click at [550, 116] on button "button" at bounding box center [521, 132] width 183 height 37
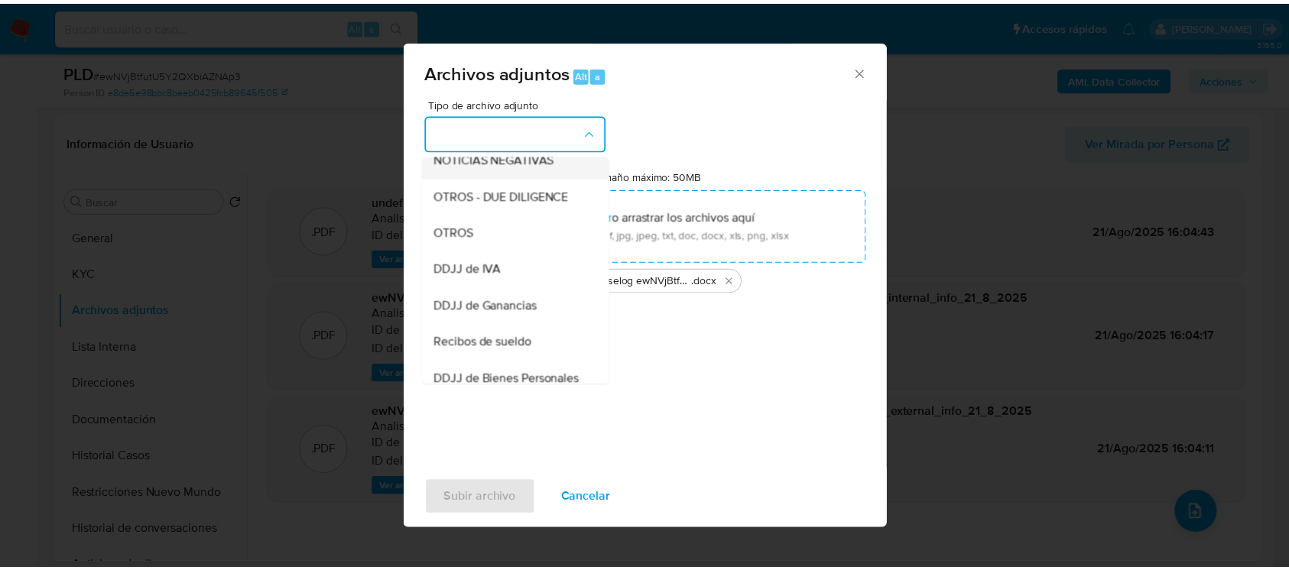
scroll to position [203, 0]
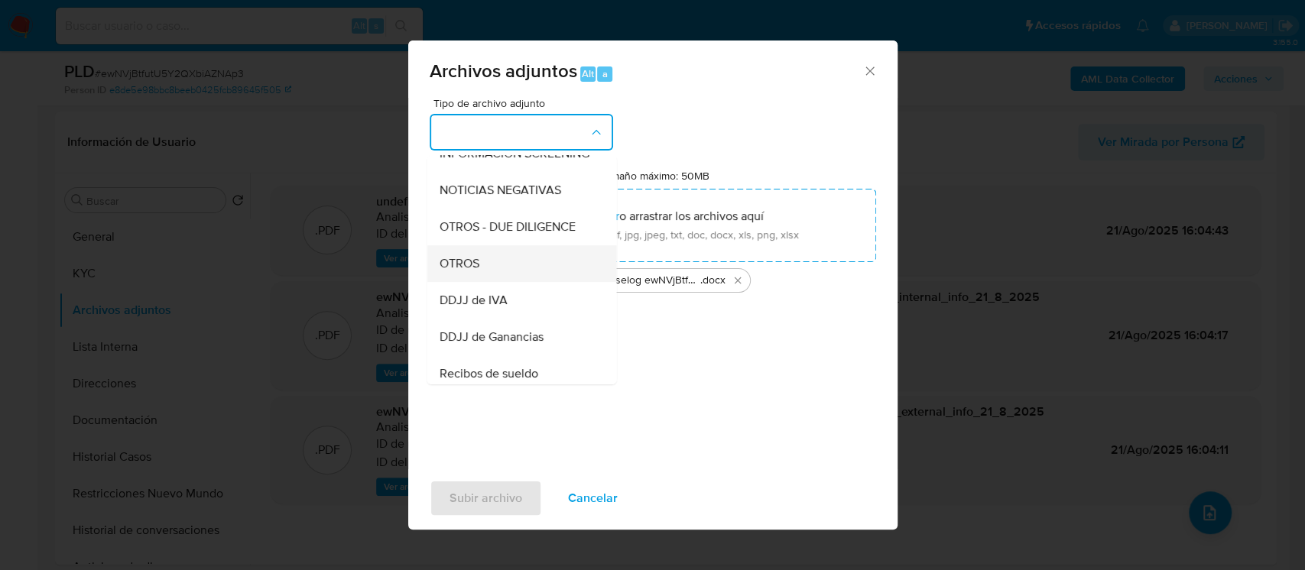
click at [481, 281] on div "OTROS" at bounding box center [517, 263] width 156 height 37
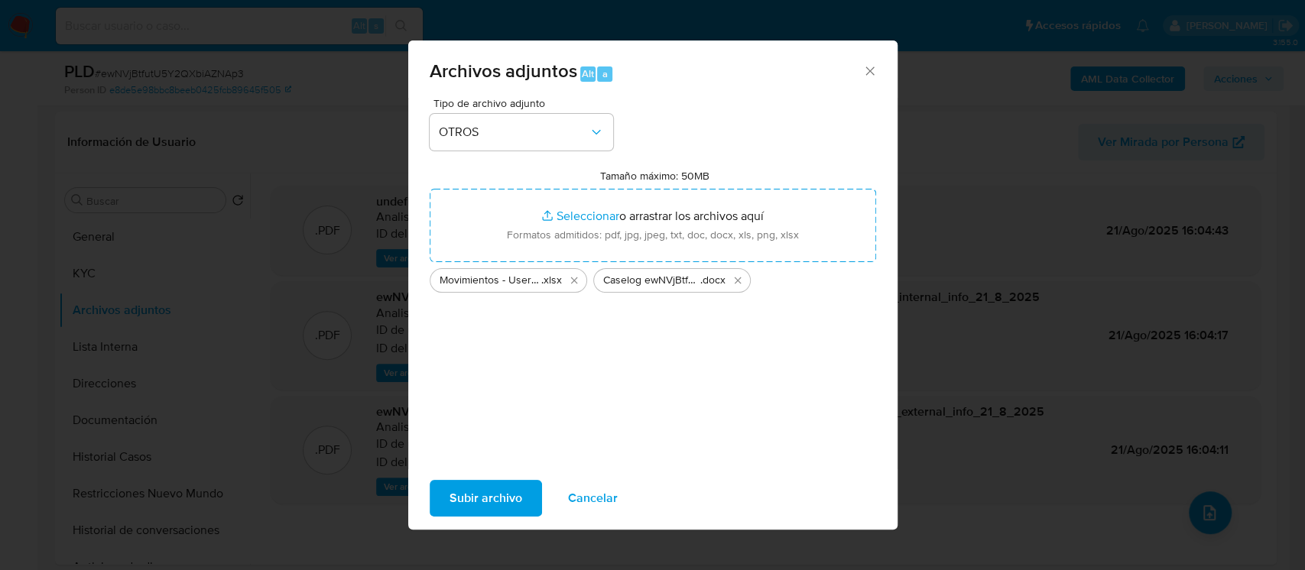
click at [494, 513] on span "Subir archivo" at bounding box center [485, 499] width 73 height 34
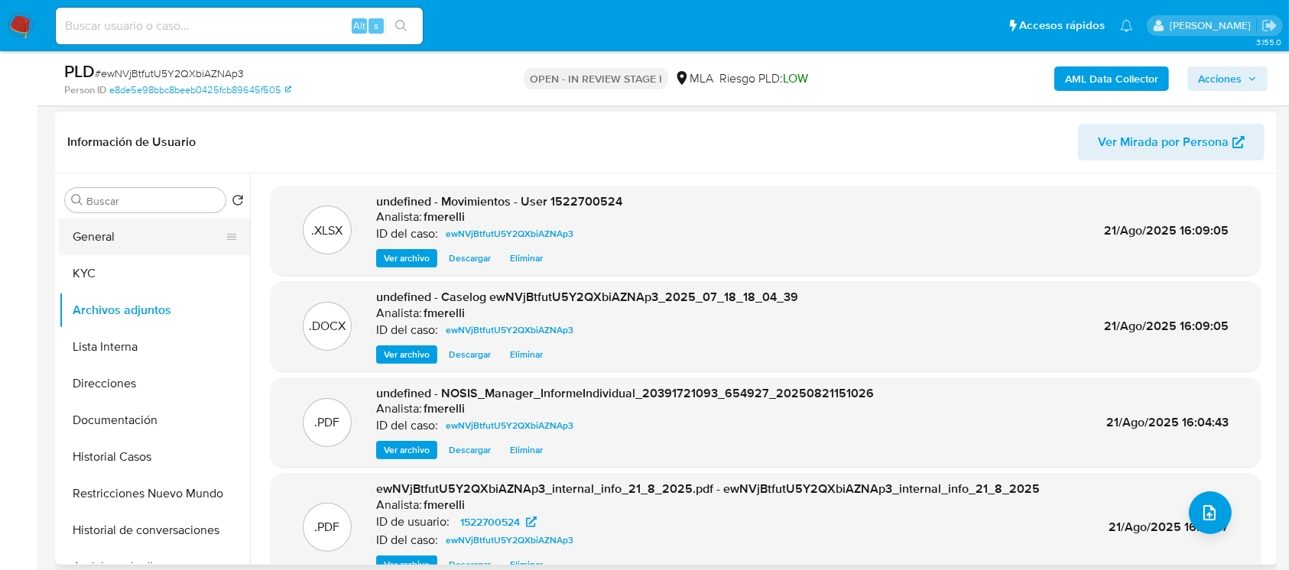
click at [151, 240] on button "General" at bounding box center [148, 237] width 179 height 37
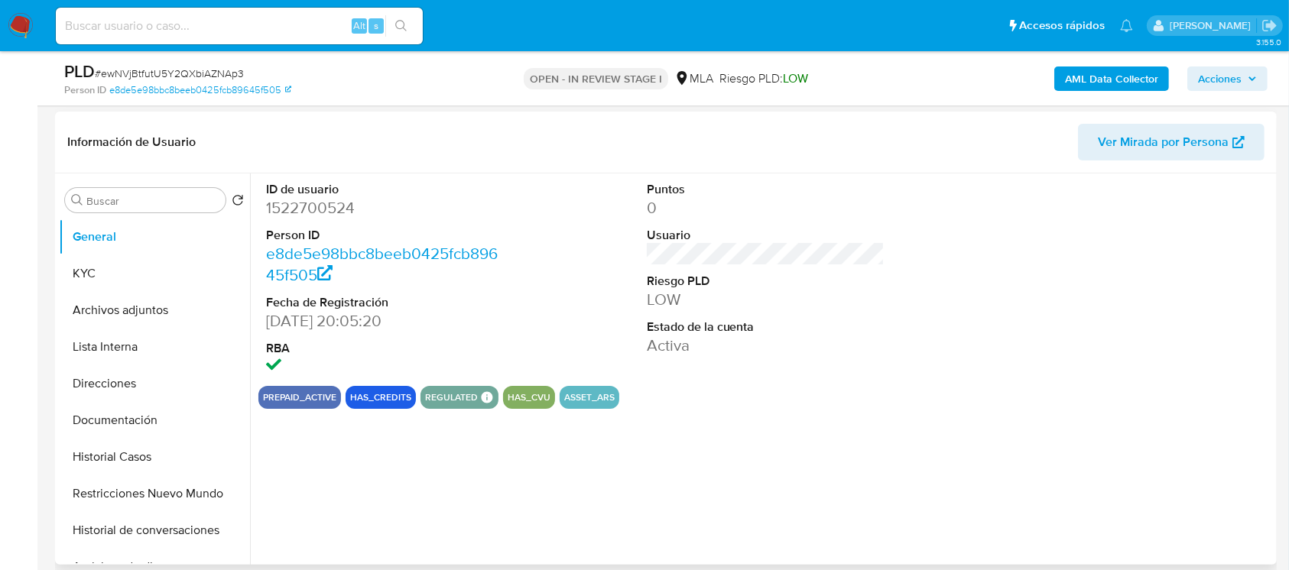
click at [322, 209] on dd "1522700524" at bounding box center [385, 207] width 238 height 21
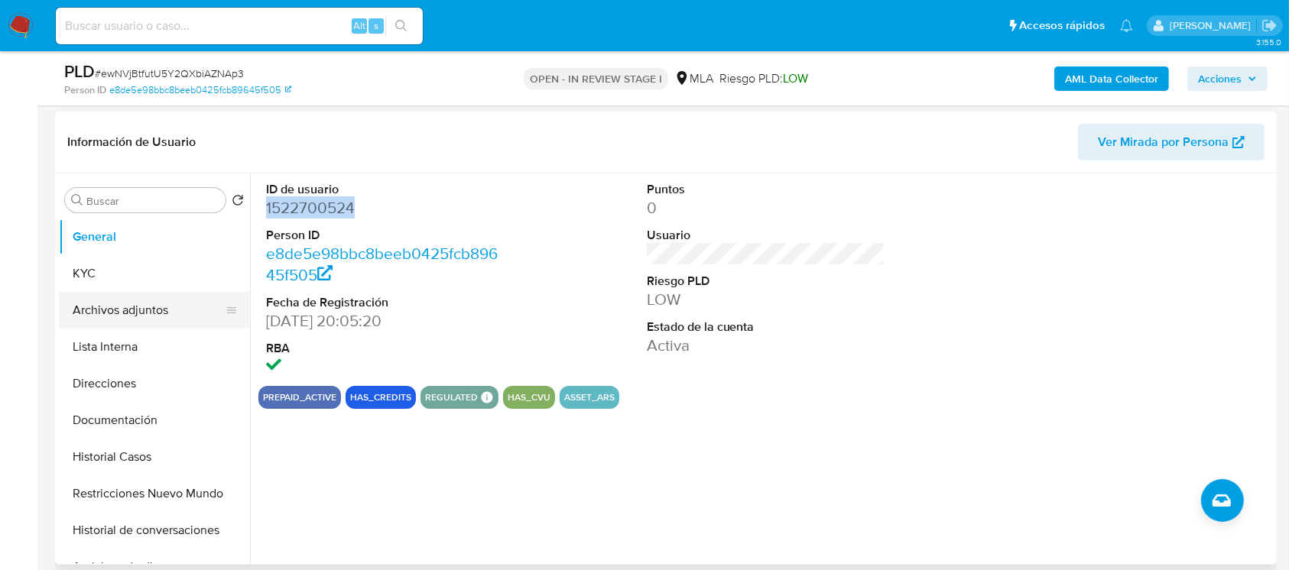
copy dd "1522700524"
click at [167, 320] on button "Archivos adjuntos" at bounding box center [148, 310] width 179 height 37
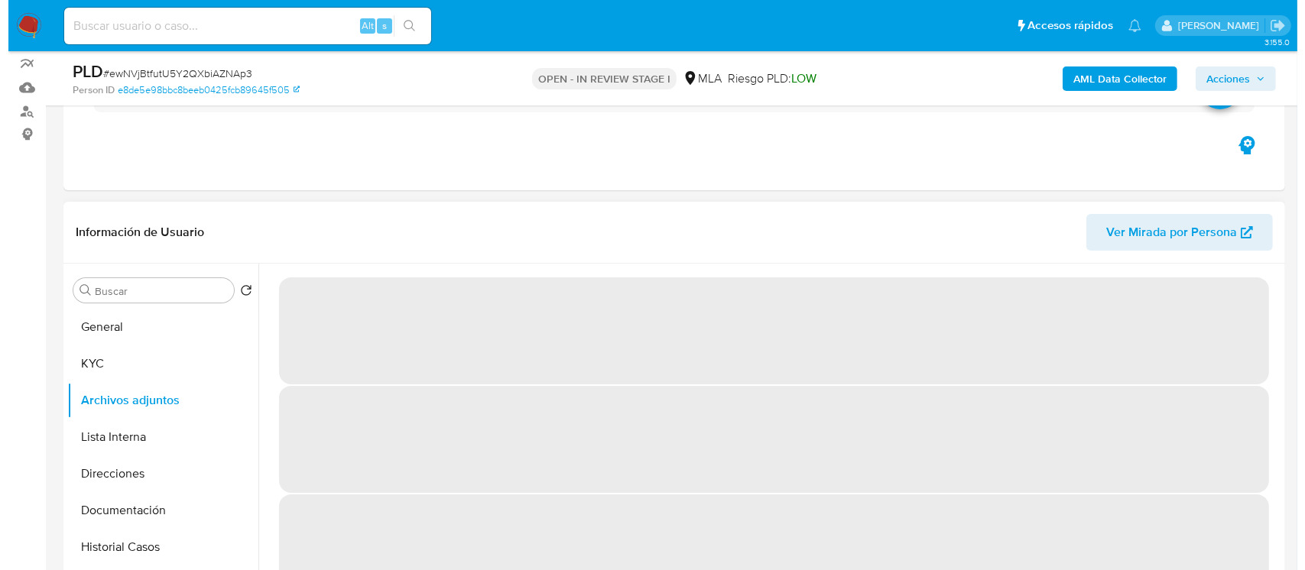
scroll to position [222, 0]
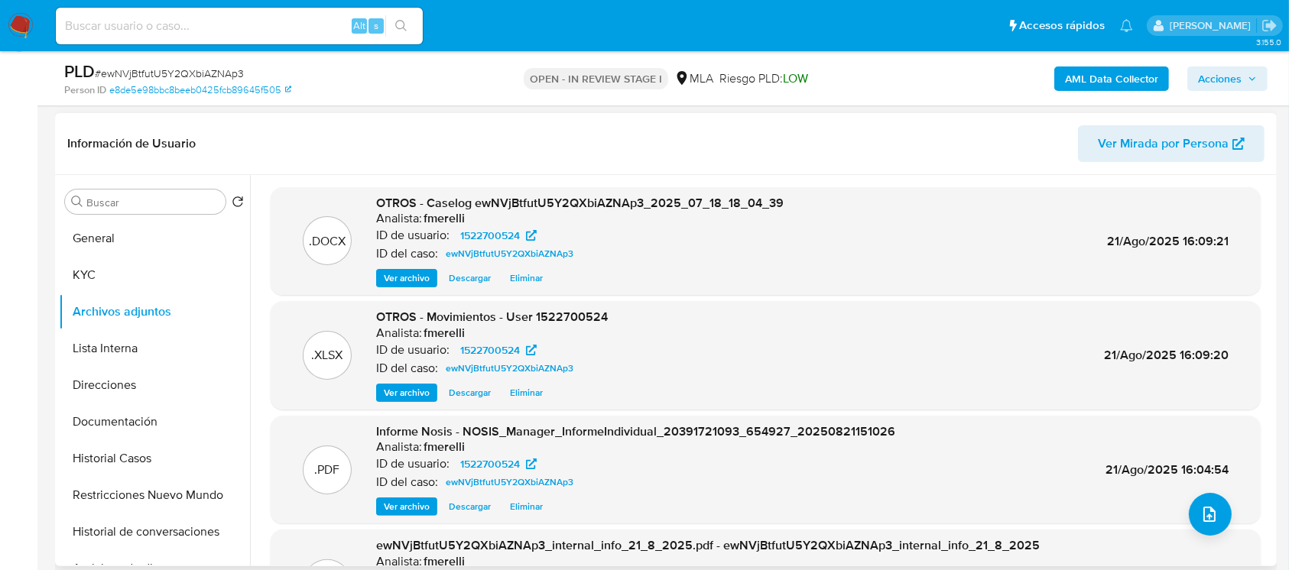
click at [380, 284] on button "Ver archivo" at bounding box center [406, 278] width 61 height 18
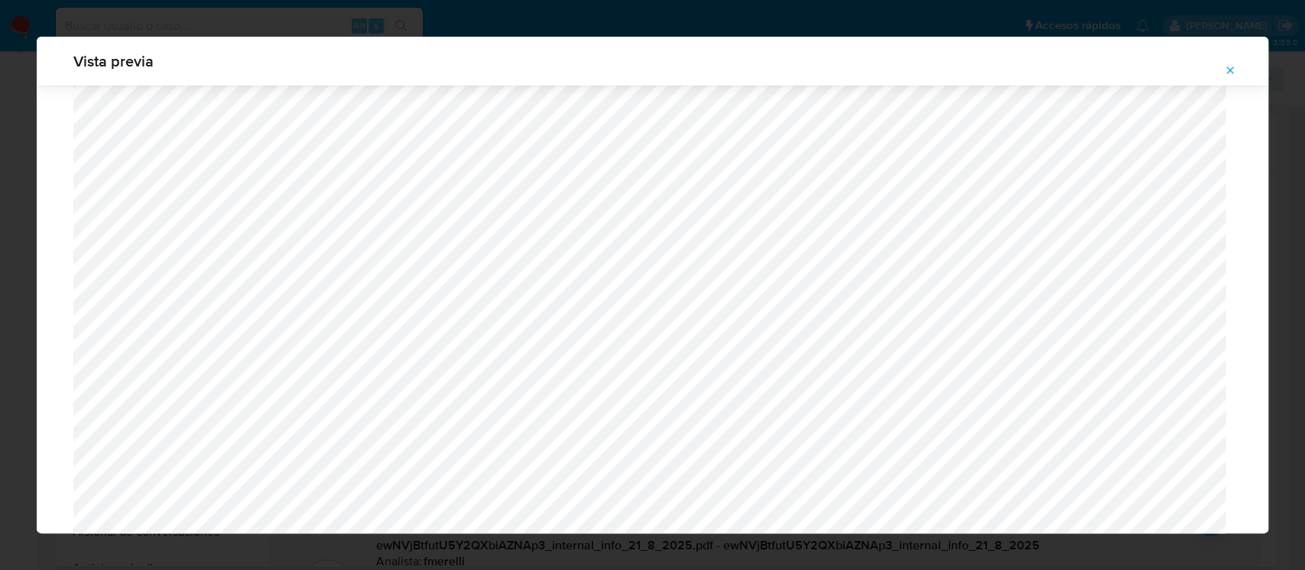
scroll to position [1288, 0]
click at [1233, 70] on icon "Attachment preview" at bounding box center [1230, 70] width 12 height 12
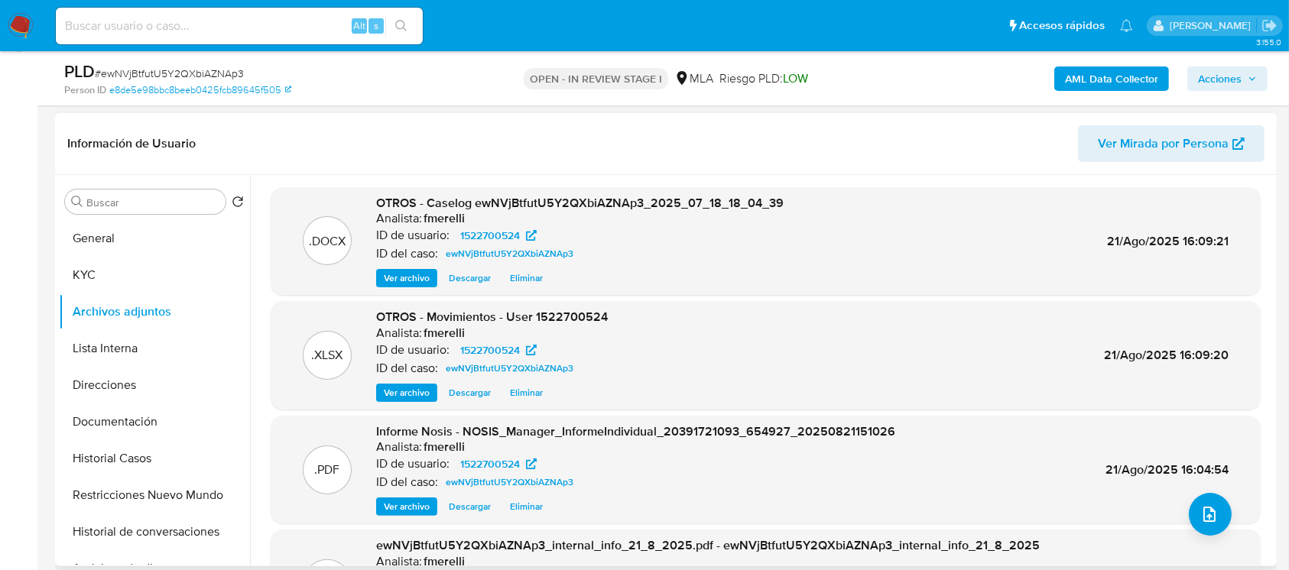
scroll to position [128, 0]
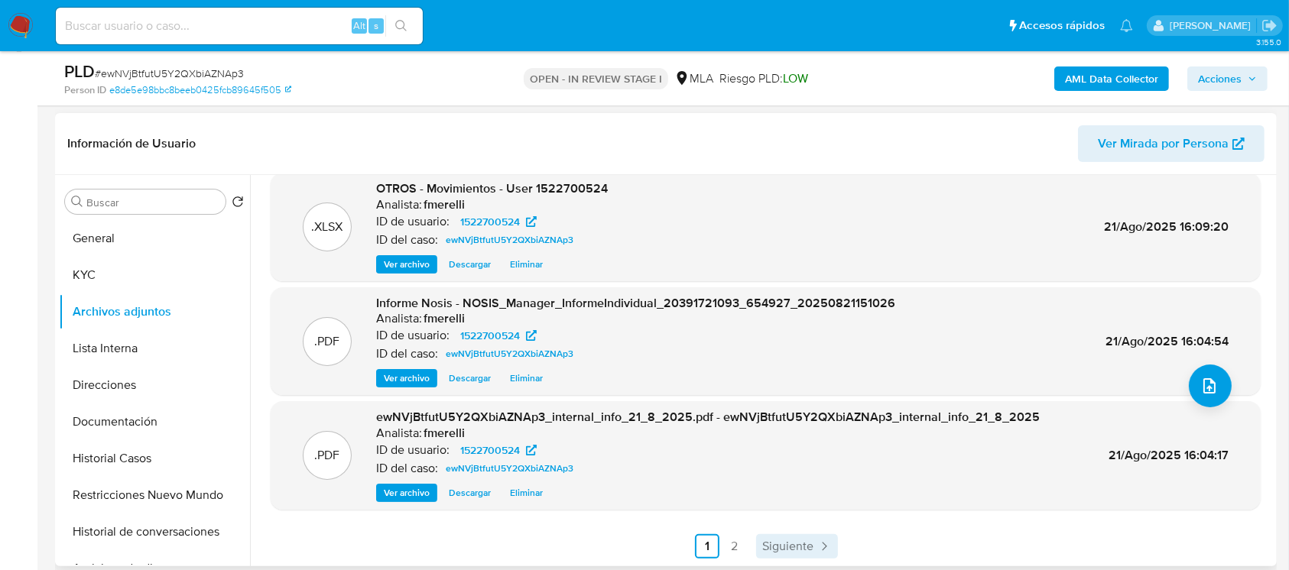
click at [804, 545] on span "Siguiente" at bounding box center [787, 546] width 51 height 12
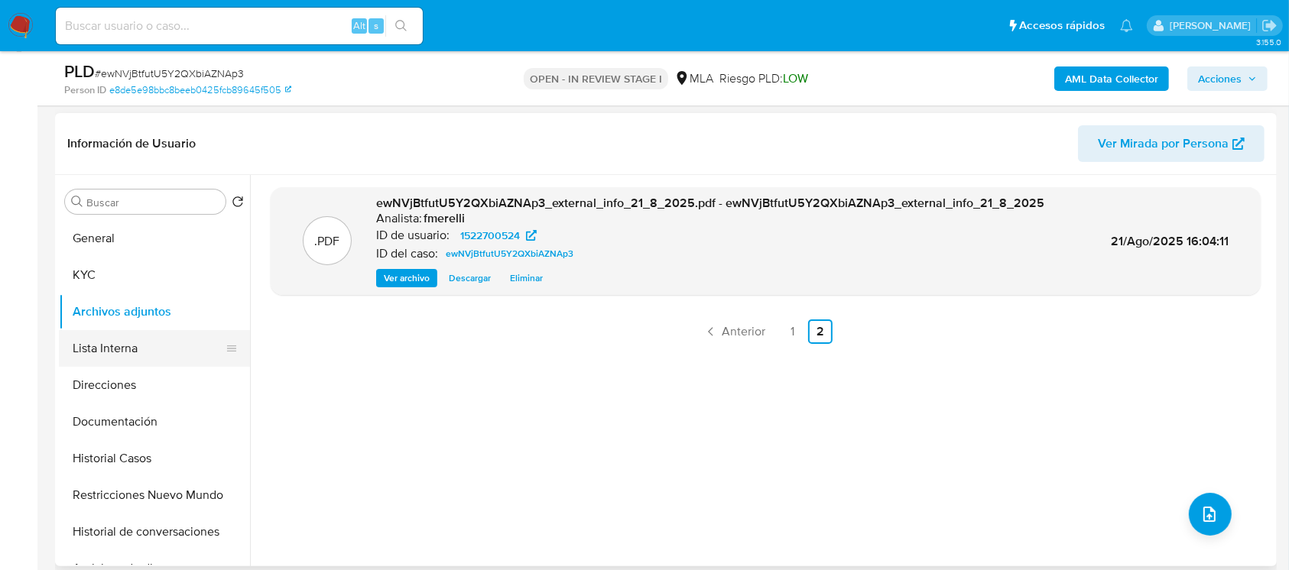
click at [99, 358] on button "Lista Interna" at bounding box center [148, 348] width 179 height 37
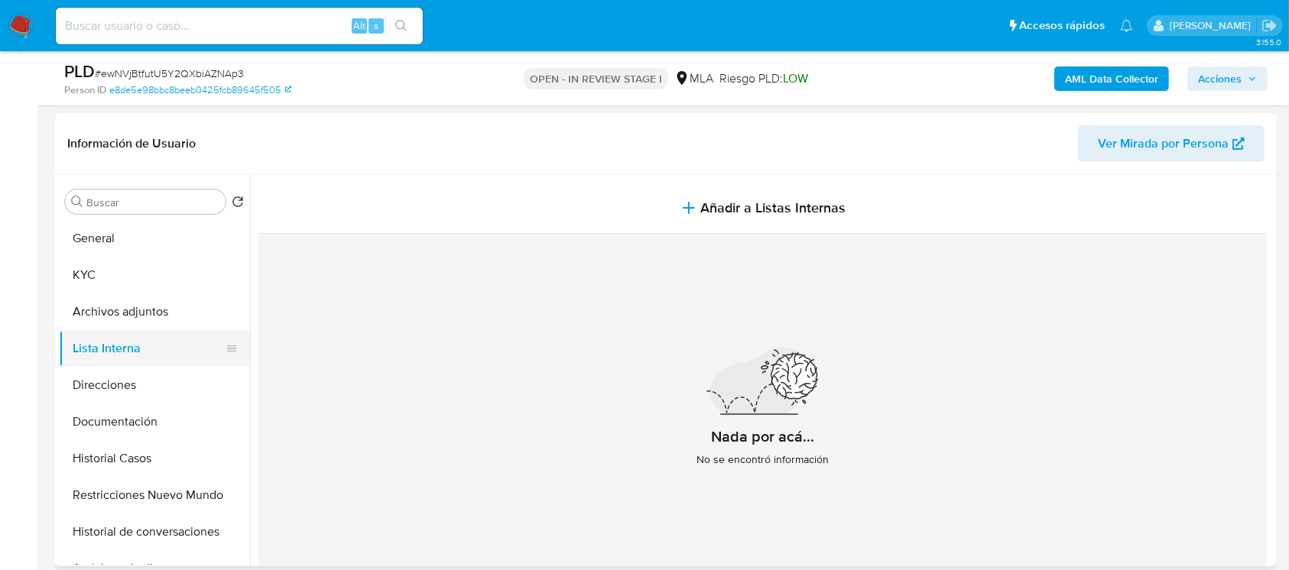
click at [170, 361] on button "Lista Interna" at bounding box center [148, 348] width 179 height 37
click at [140, 406] on button "Documentación" at bounding box center [148, 422] width 179 height 37
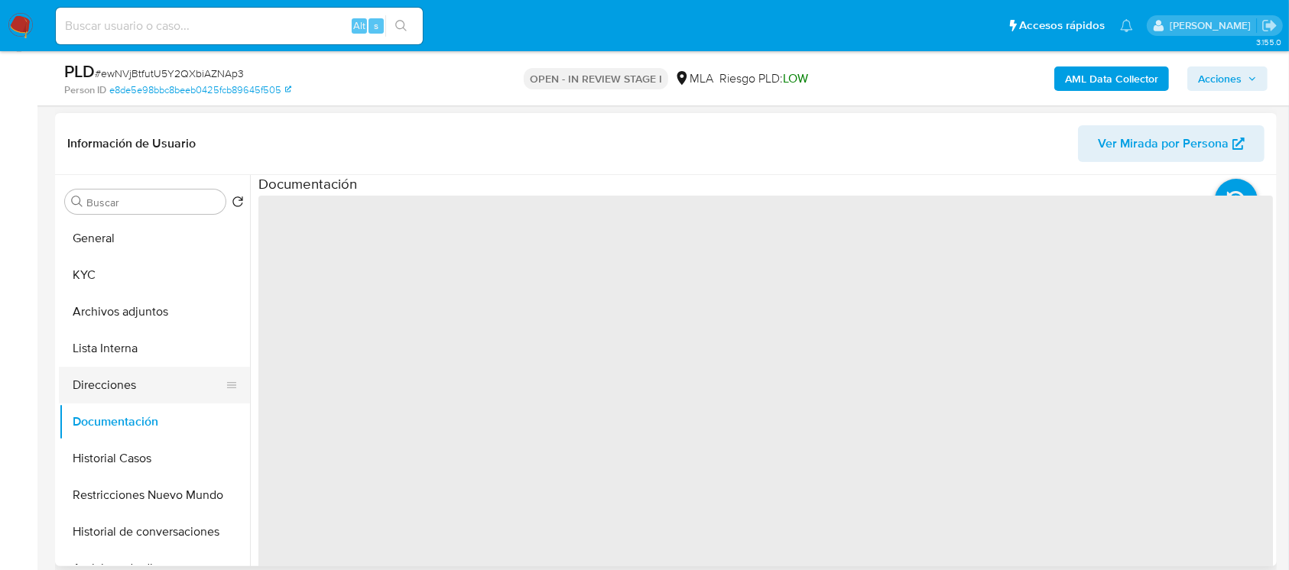
click at [152, 393] on button "Direcciones" at bounding box center [148, 385] width 179 height 37
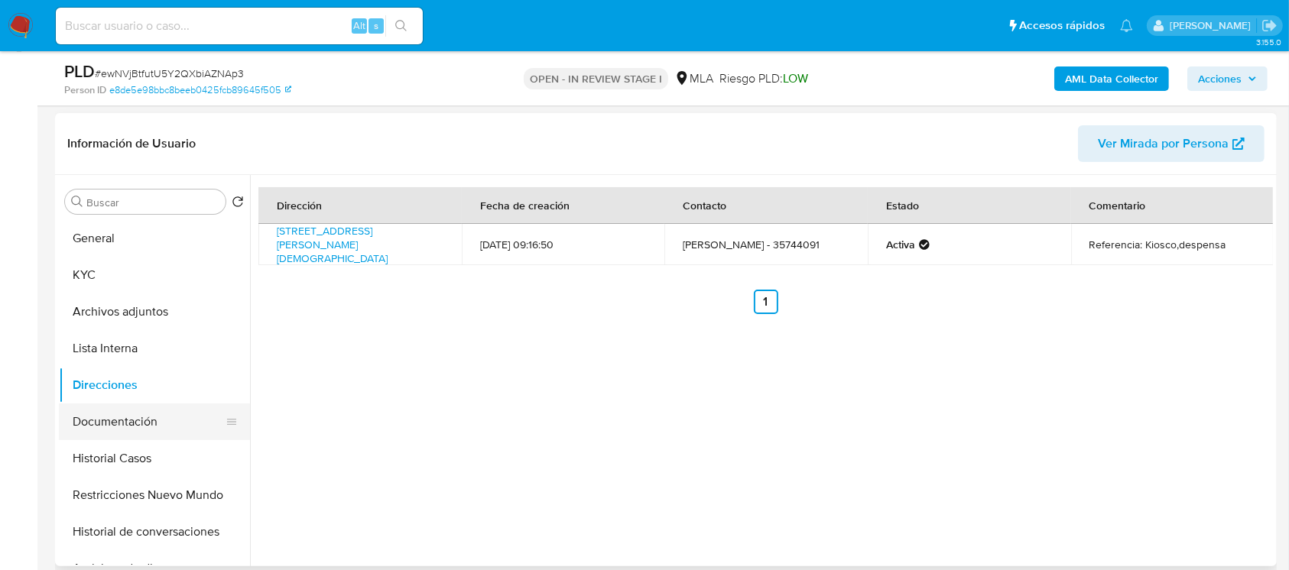
click at [158, 431] on button "Documentación" at bounding box center [148, 422] width 179 height 37
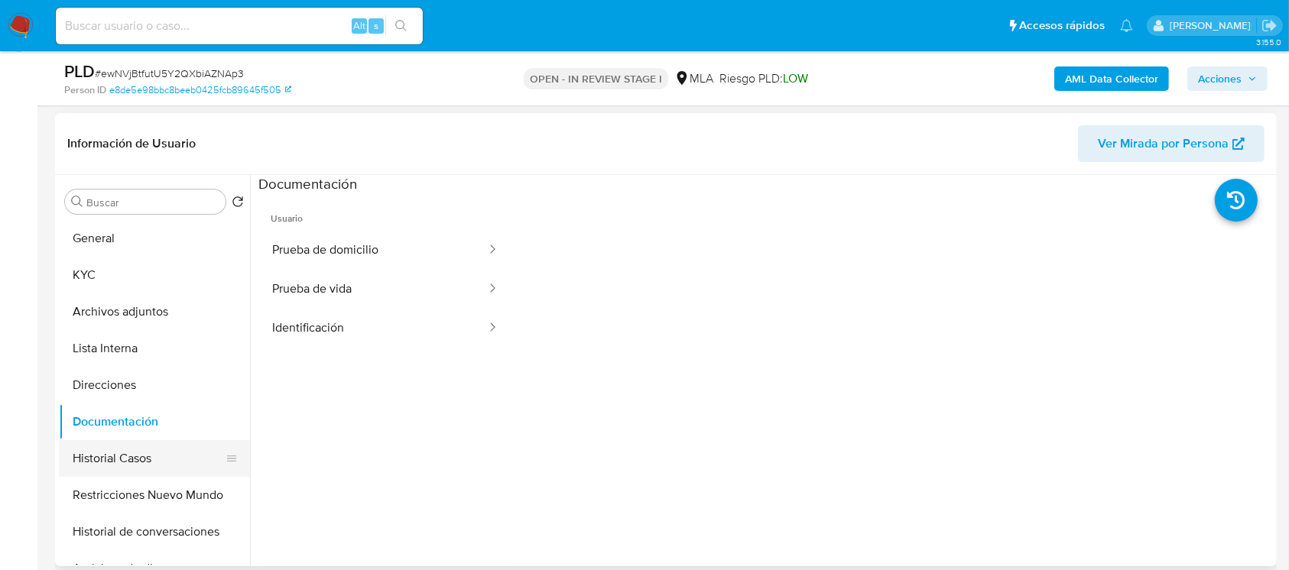
click at [153, 469] on button "Historial Casos" at bounding box center [148, 458] width 179 height 37
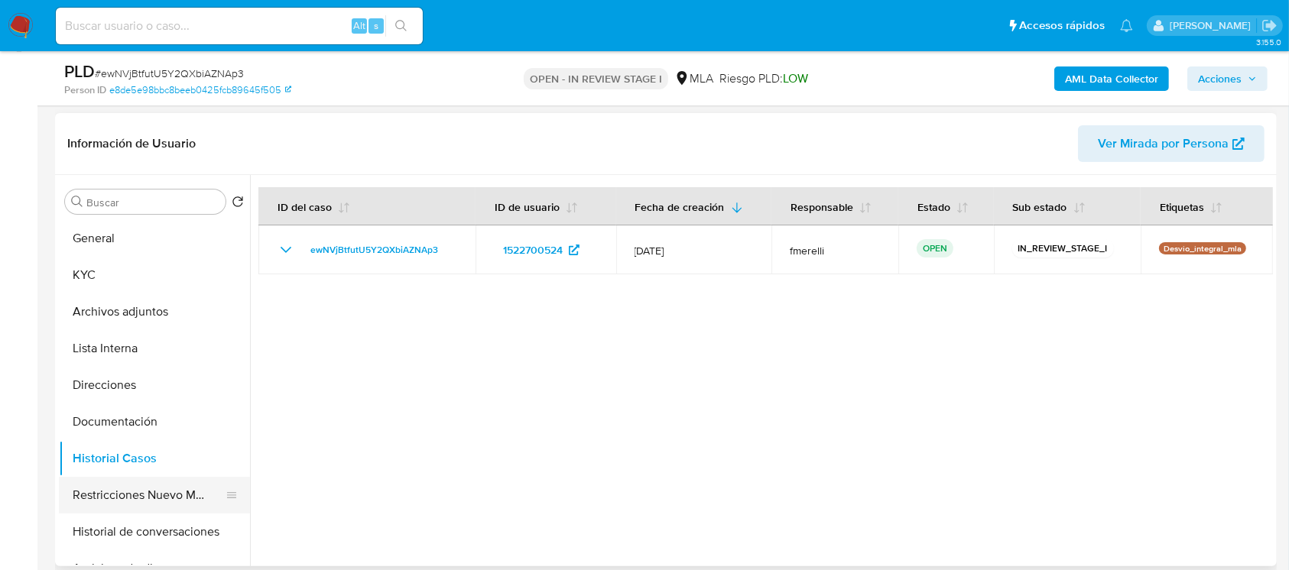
click at [169, 491] on button "Restricciones Nuevo Mundo" at bounding box center [148, 495] width 179 height 37
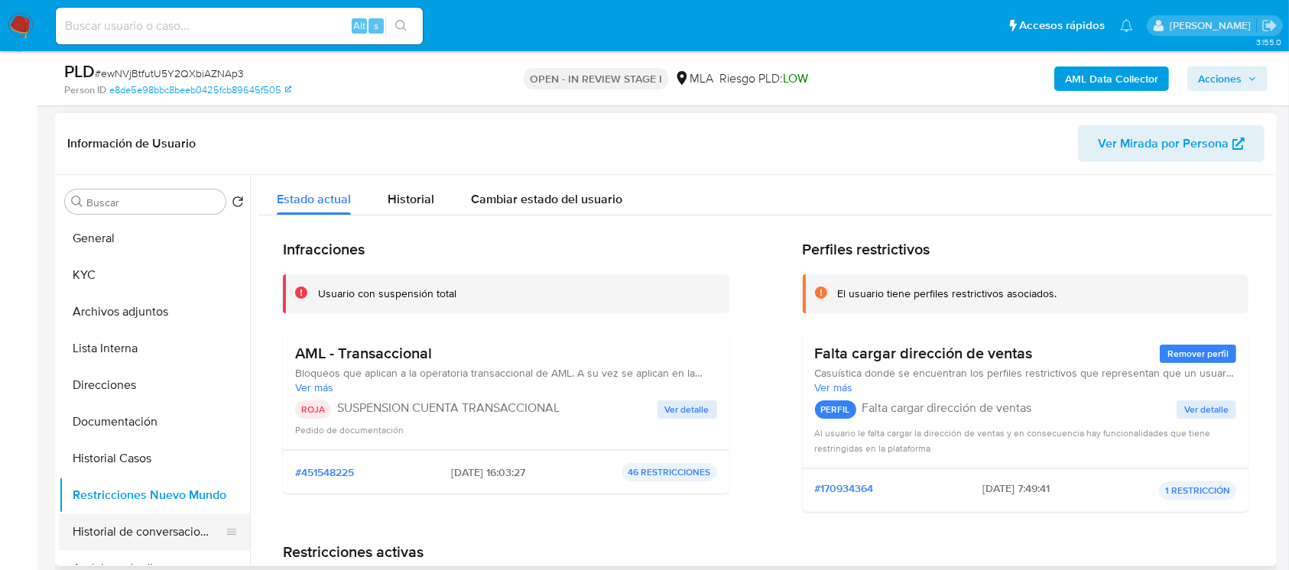
click at [151, 527] on button "Historial de conversaciones" at bounding box center [148, 532] width 179 height 37
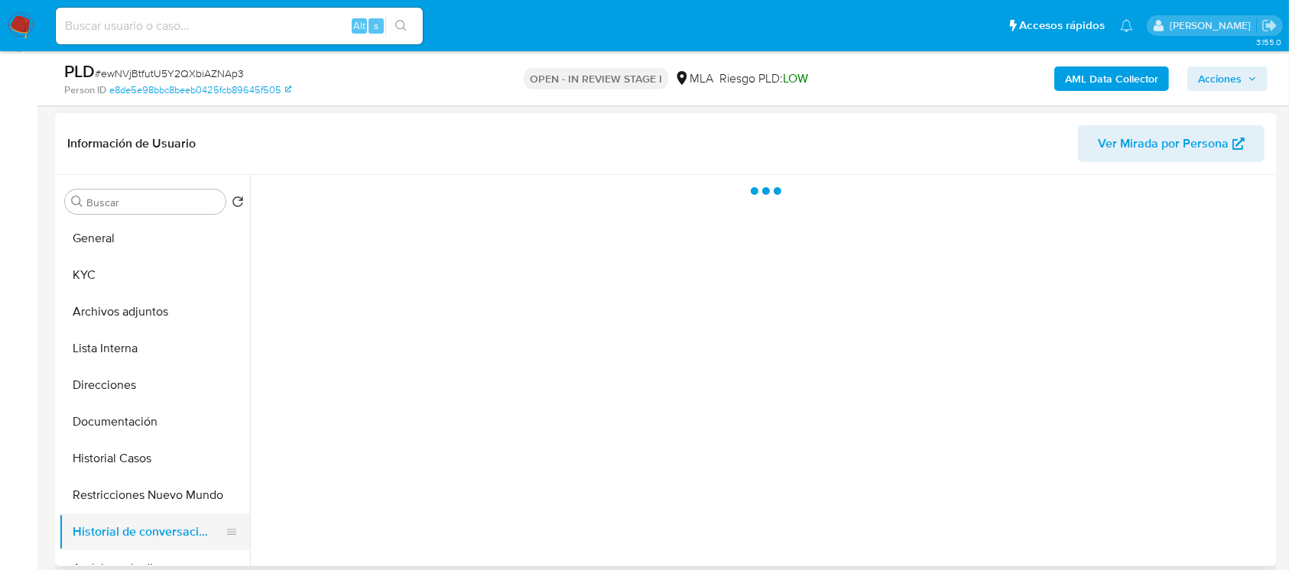
scroll to position [102, 0]
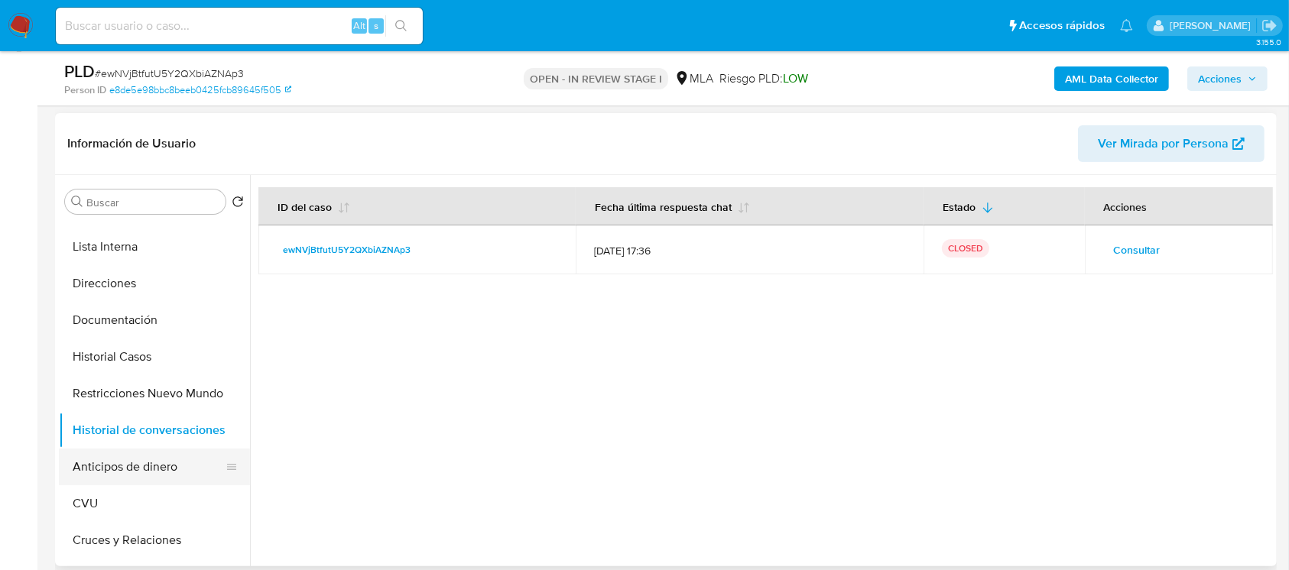
click at [140, 480] on button "Anticipos de dinero" at bounding box center [148, 467] width 179 height 37
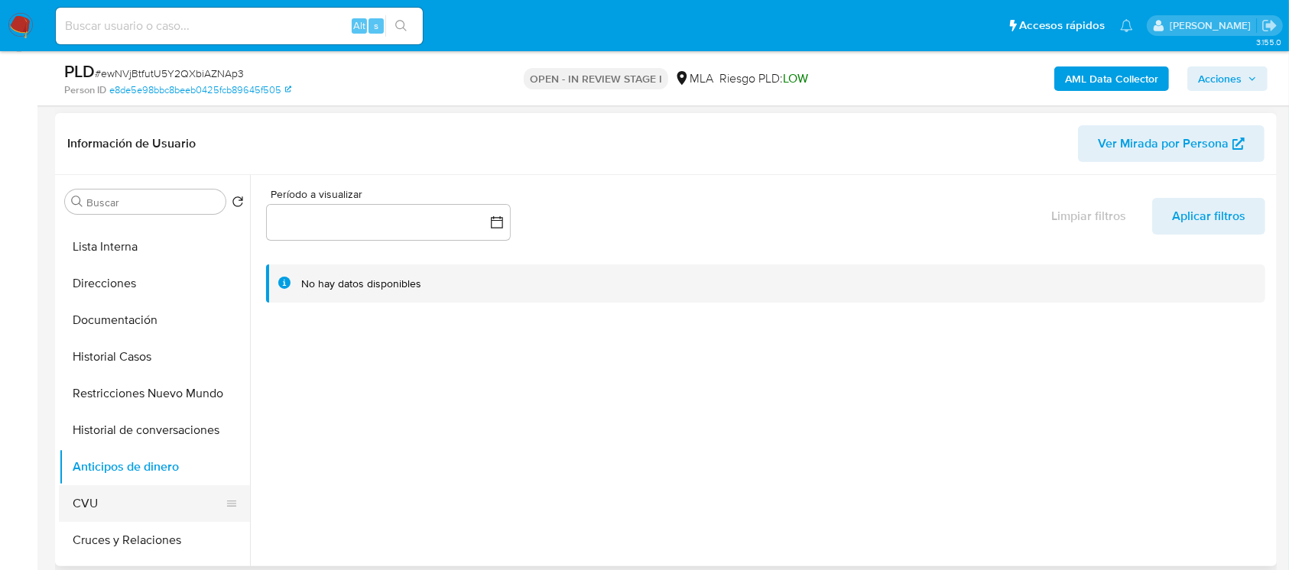
click at [118, 506] on button "CVU" at bounding box center [148, 503] width 179 height 37
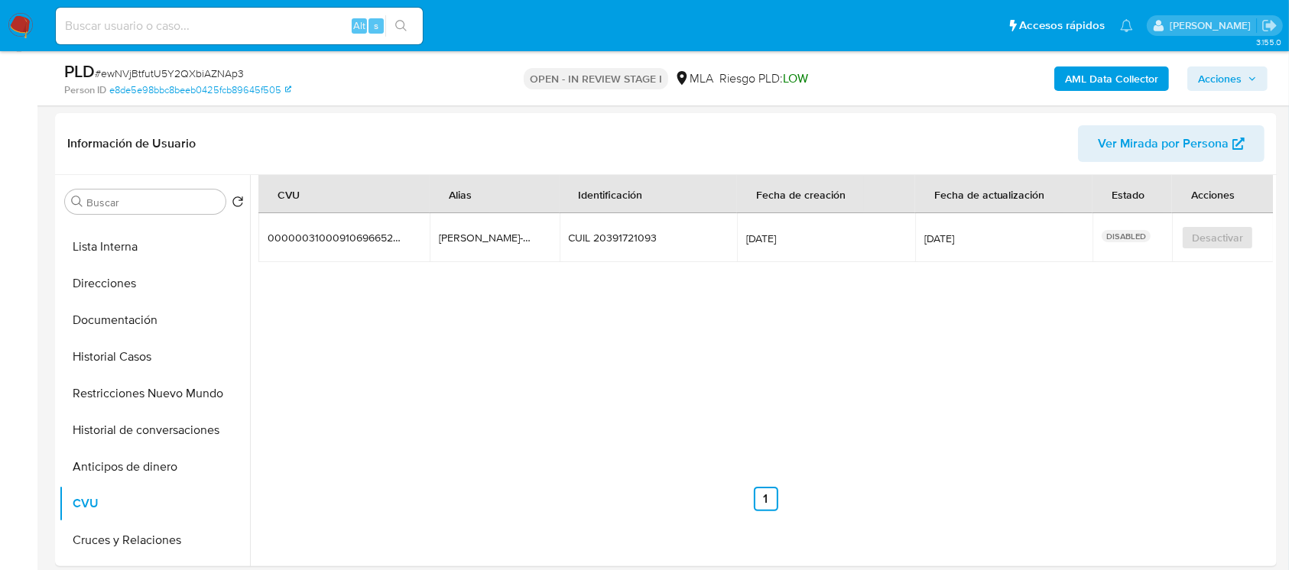
click at [1249, 79] on icon "button" at bounding box center [1251, 78] width 9 height 9
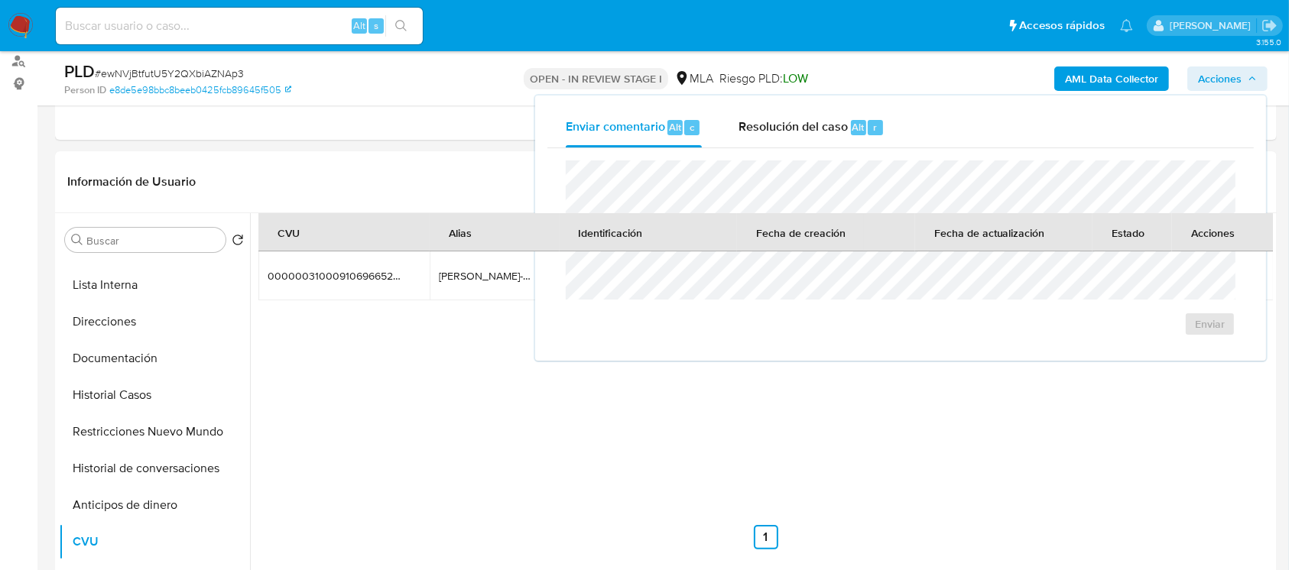
scroll to position [0, 0]
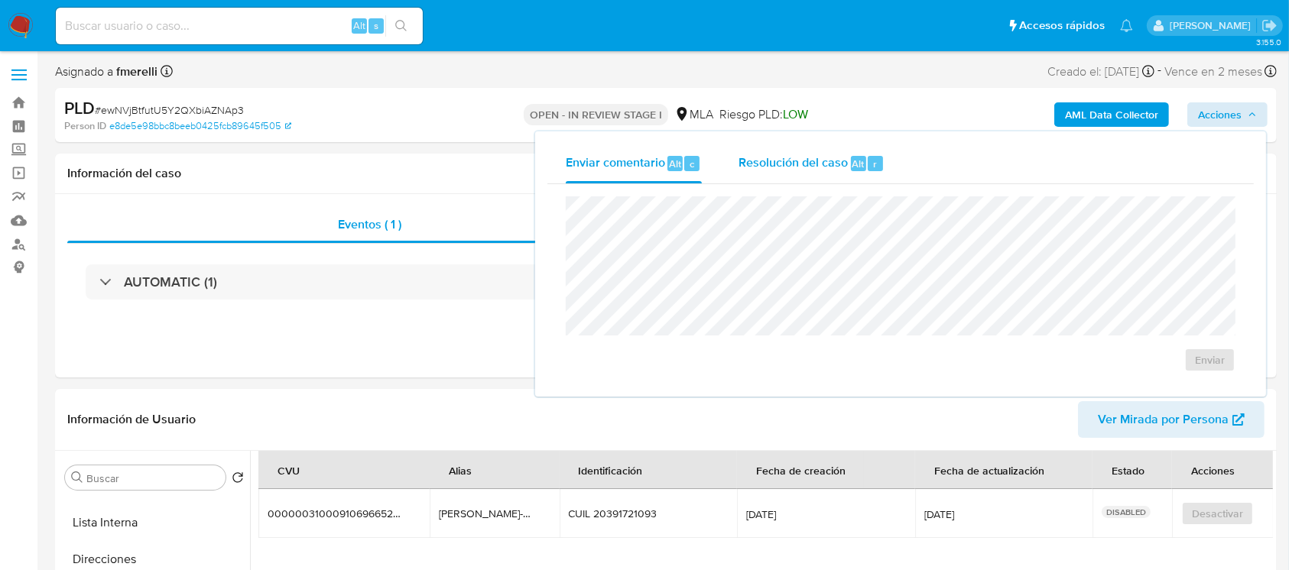
drag, startPoint x: 798, startPoint y: 148, endPoint x: 793, endPoint y: 160, distance: 13.3
click at [798, 149] on div "Resolución del caso Alt r" at bounding box center [811, 164] width 146 height 40
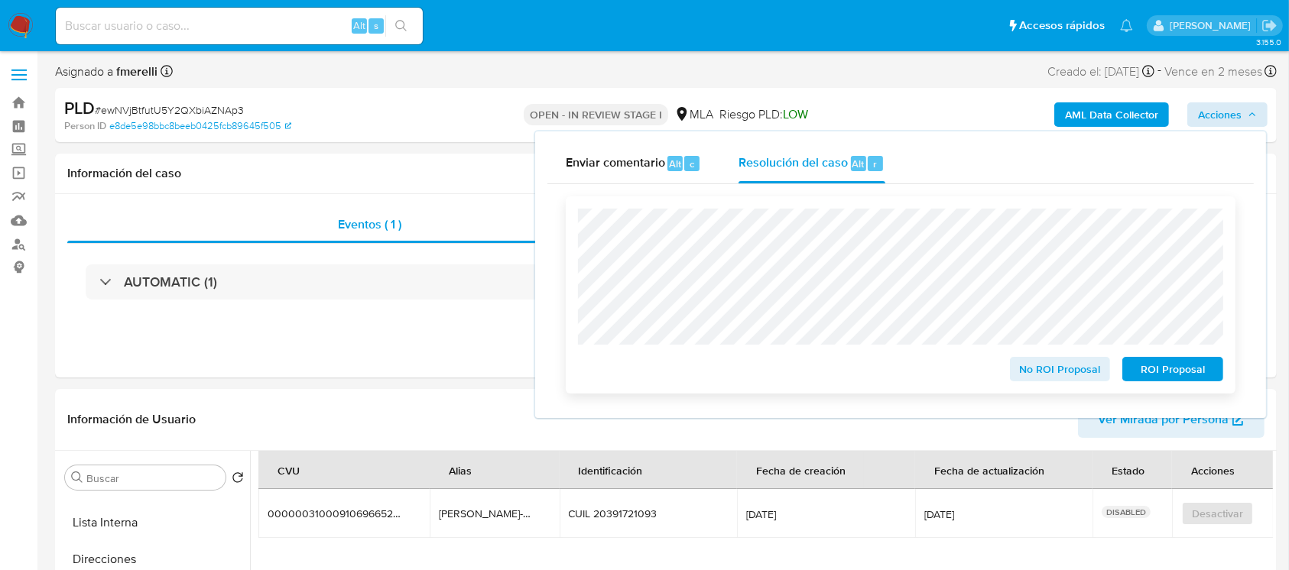
click at [1184, 379] on span "ROI Proposal" at bounding box center [1172, 368] width 79 height 21
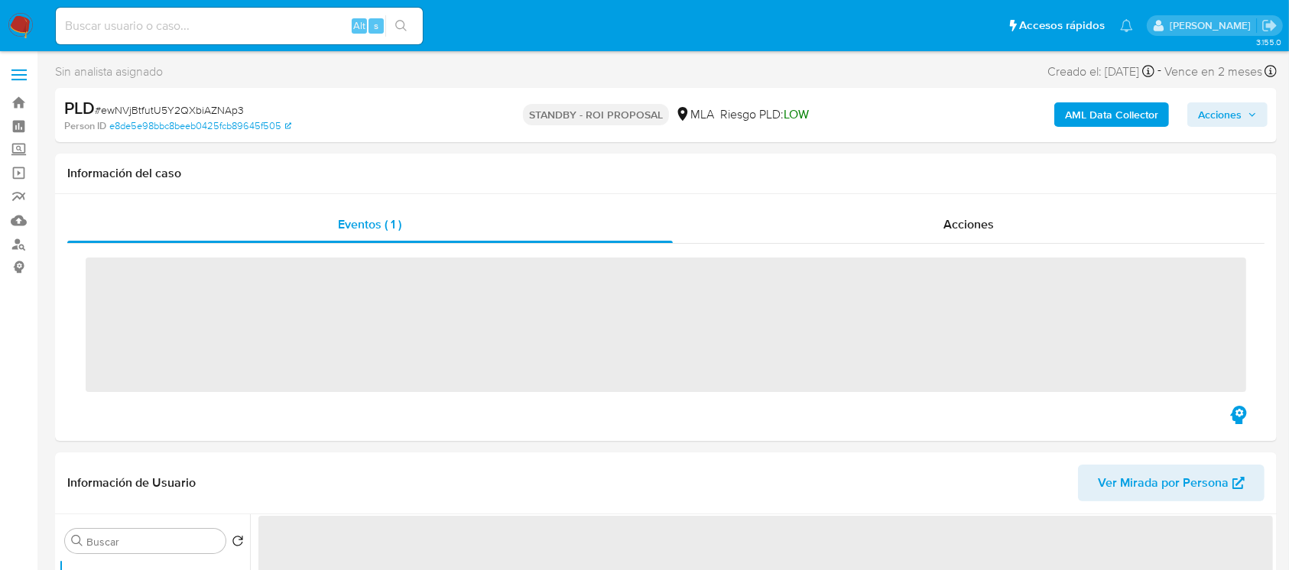
click at [268, 23] on input at bounding box center [239, 26] width 367 height 20
paste input "iycC7h91xYptrCfvqb3TjC4i"
type input "iycC7h91xYptrCfvqb3TjC4i"
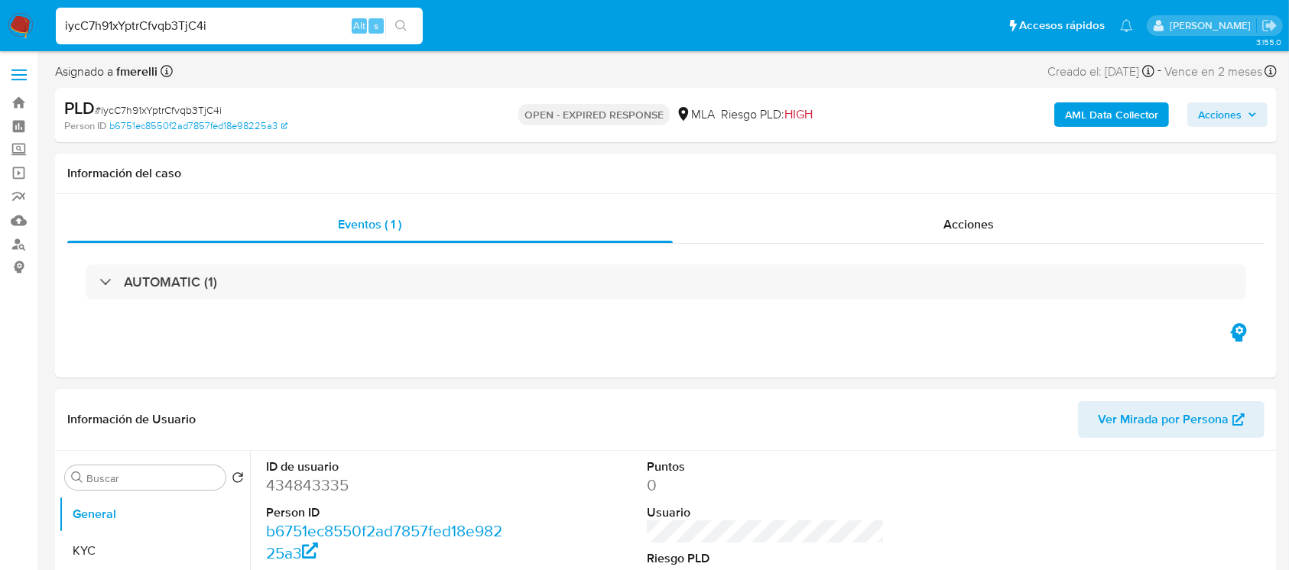
select select "10"
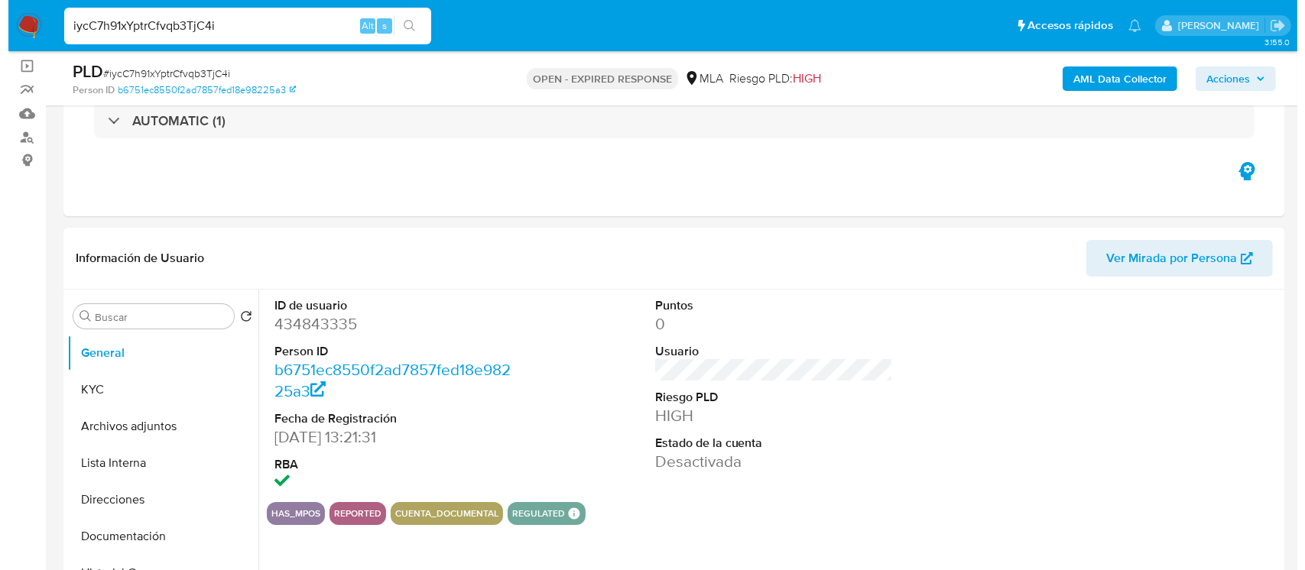
scroll to position [203, 0]
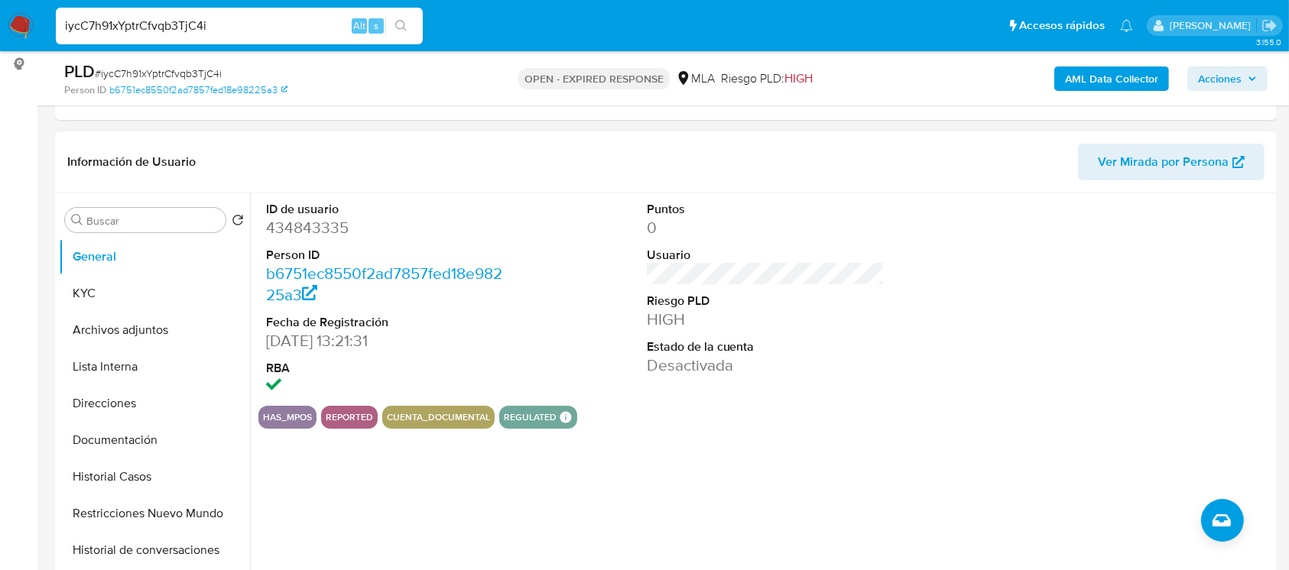
click at [287, 239] on dl "ID de usuario 434843335 Person ID b6751ec8550f2ad7857fed18e98225a3 Fecha de Reg…" at bounding box center [385, 299] width 238 height 197
click at [316, 224] on dd "434843335" at bounding box center [385, 227] width 238 height 21
copy dd "434843335"
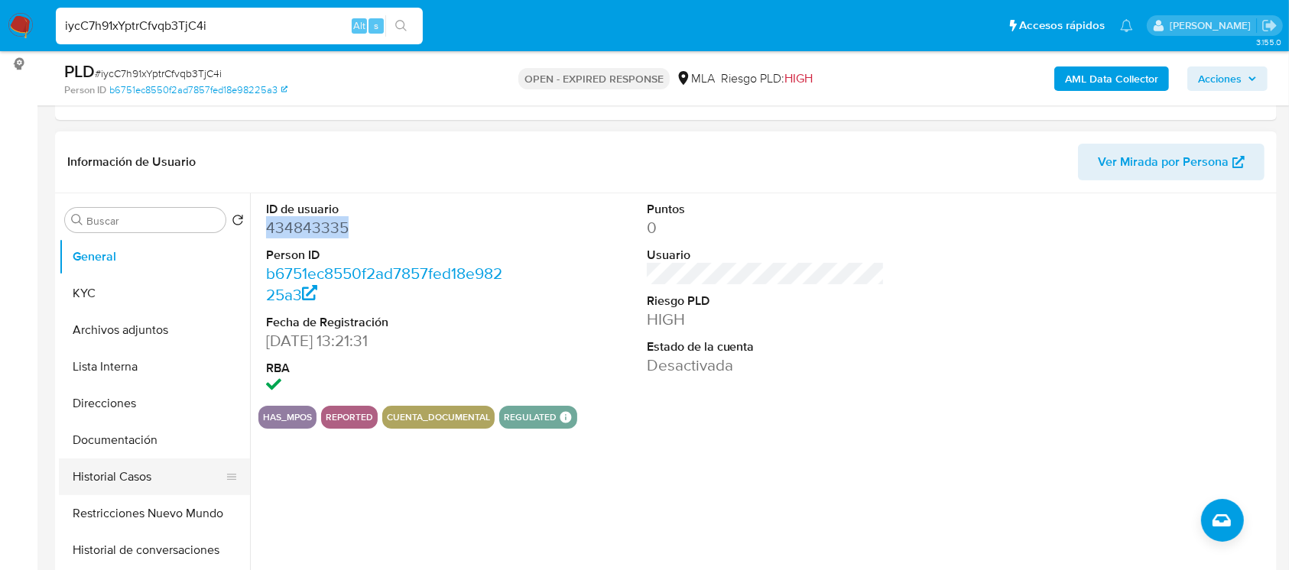
click at [110, 482] on button "Historial Casos" at bounding box center [148, 477] width 179 height 37
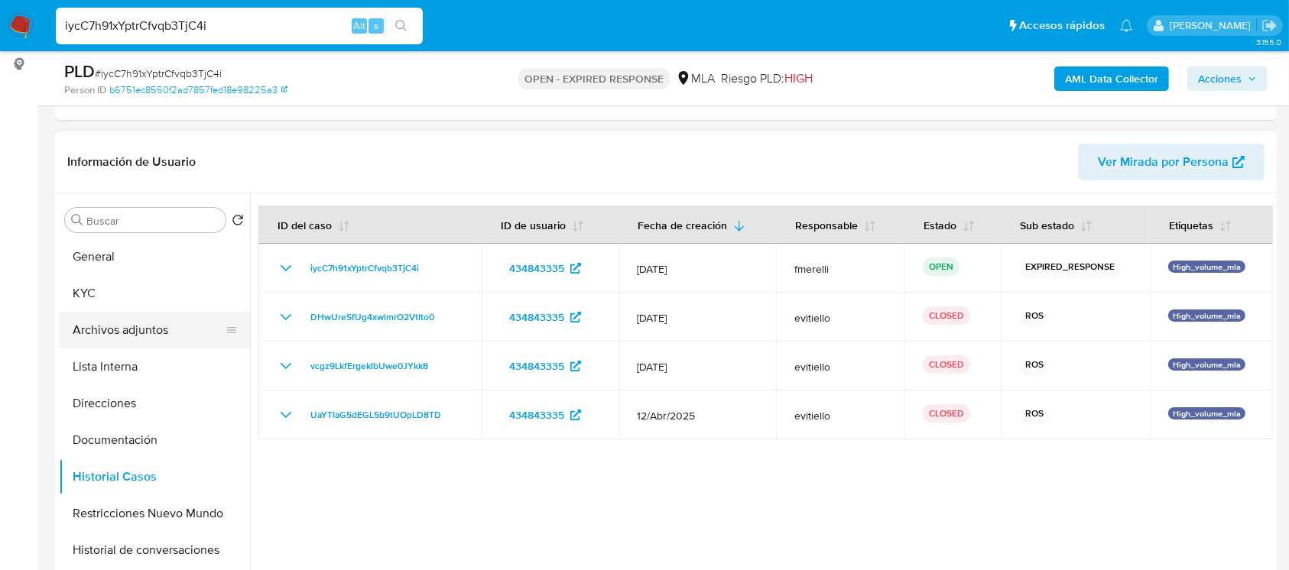
click at [145, 331] on button "Archivos adjuntos" at bounding box center [148, 330] width 179 height 37
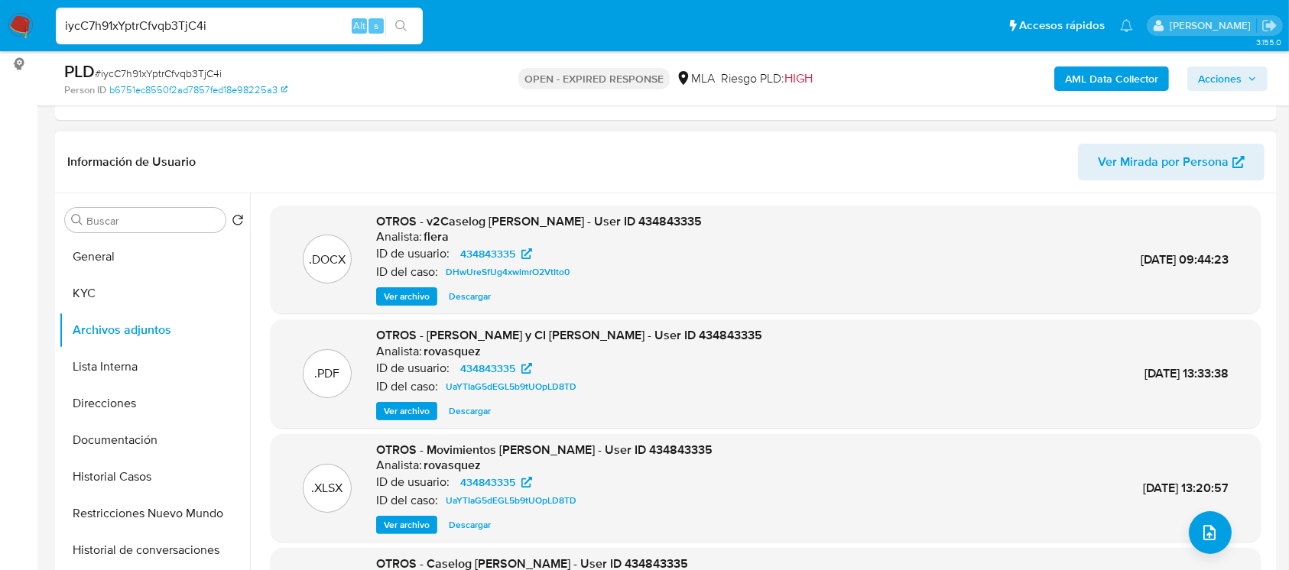
click at [401, 303] on span "Ver archivo" at bounding box center [407, 296] width 46 height 15
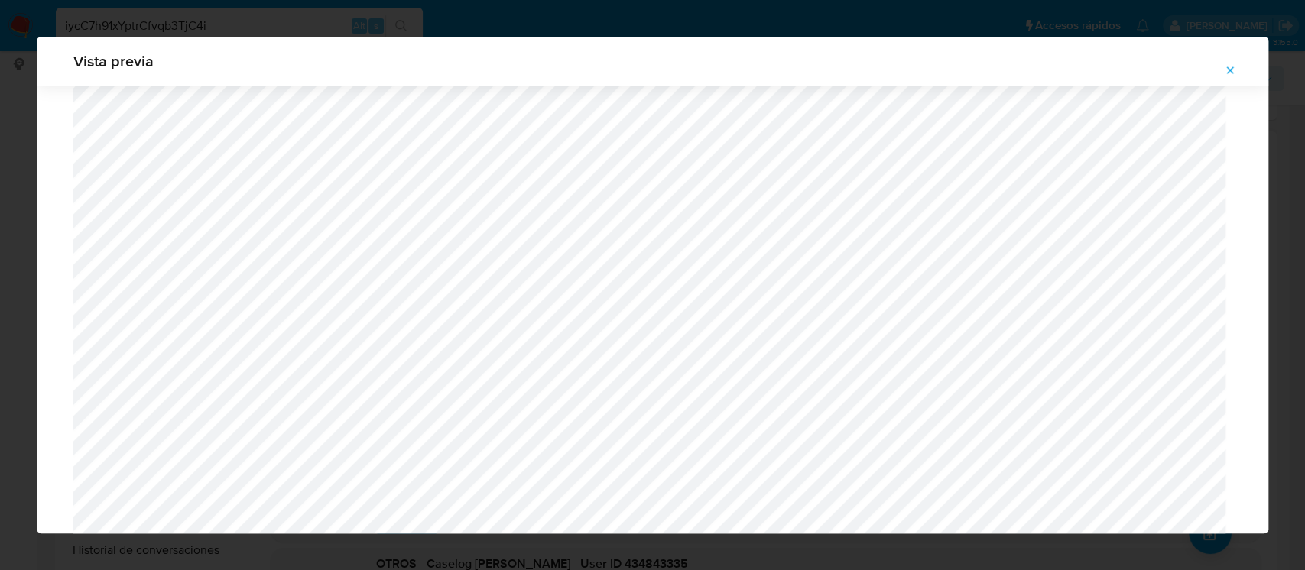
scroll to position [581, 0]
click at [1225, 64] on icon "Attachment preview" at bounding box center [1230, 70] width 12 height 12
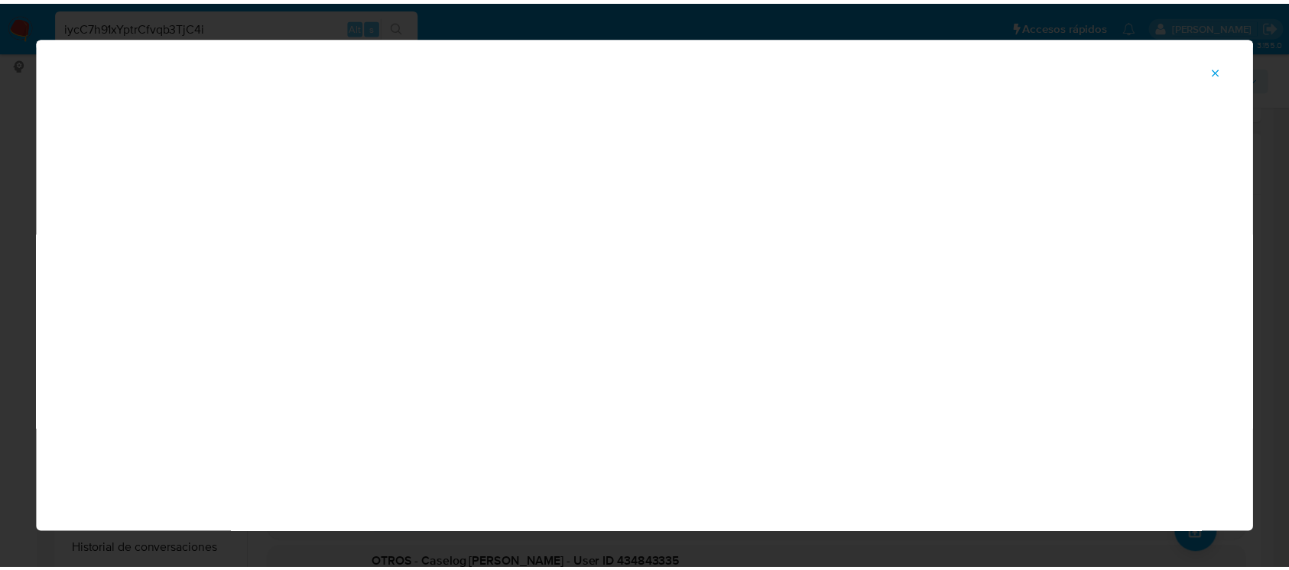
scroll to position [72, 0]
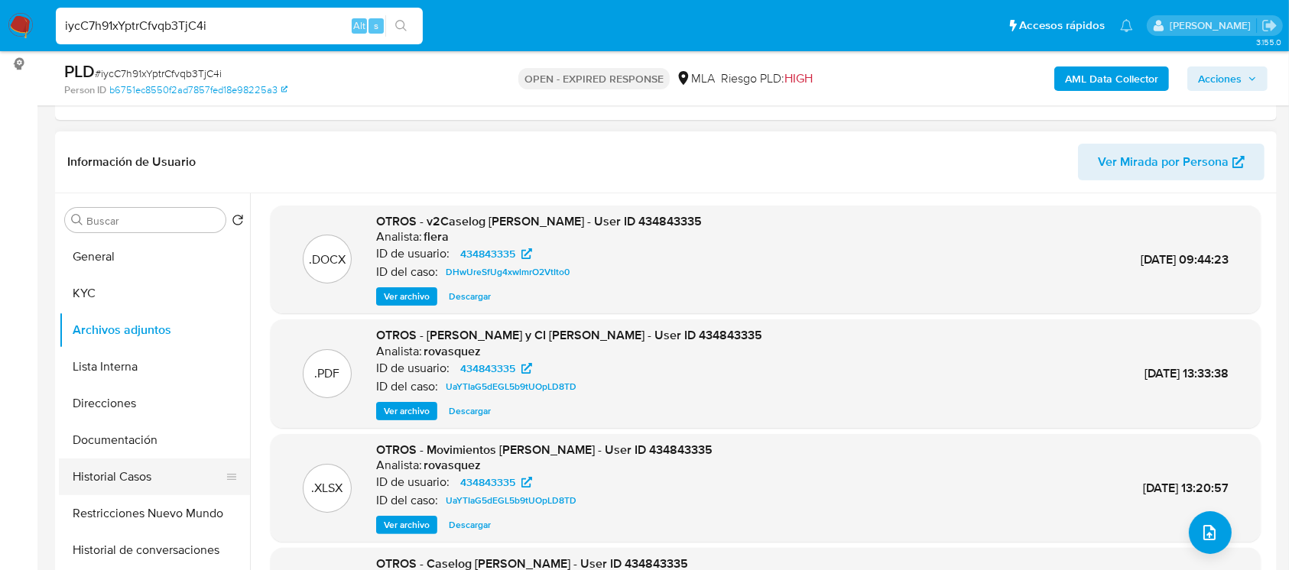
click at [111, 483] on button "Historial Casos" at bounding box center [148, 477] width 179 height 37
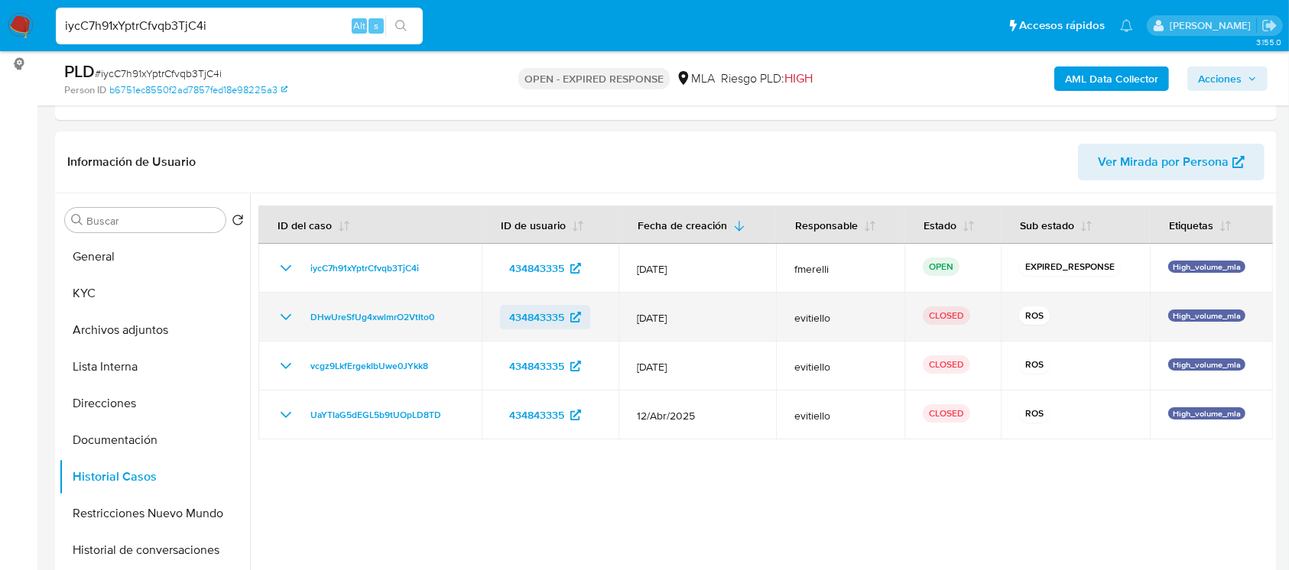
drag, startPoint x: 674, startPoint y: 324, endPoint x: 582, endPoint y: 326, distance: 92.5
click at [582, 326] on tr "DHwUreSfUg4xwlmrO2VtIto0 434843335 [DATE] evitiello CLOSED ROS High_volume_mla" at bounding box center [765, 317] width 1014 height 49
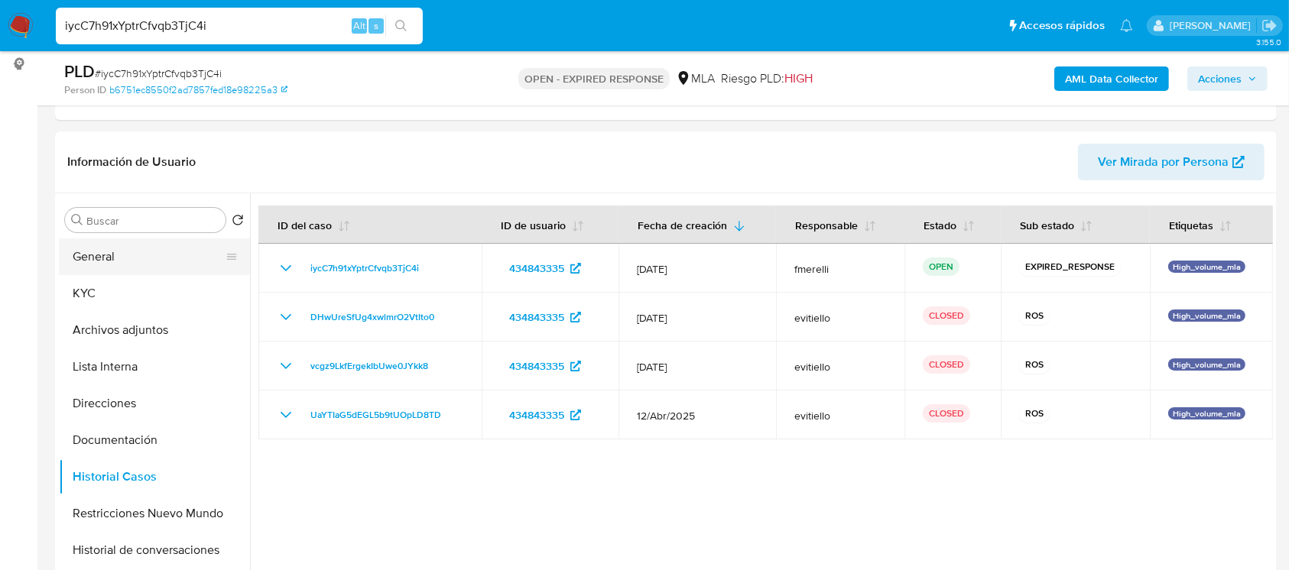
click at [73, 261] on button "General" at bounding box center [148, 256] width 179 height 37
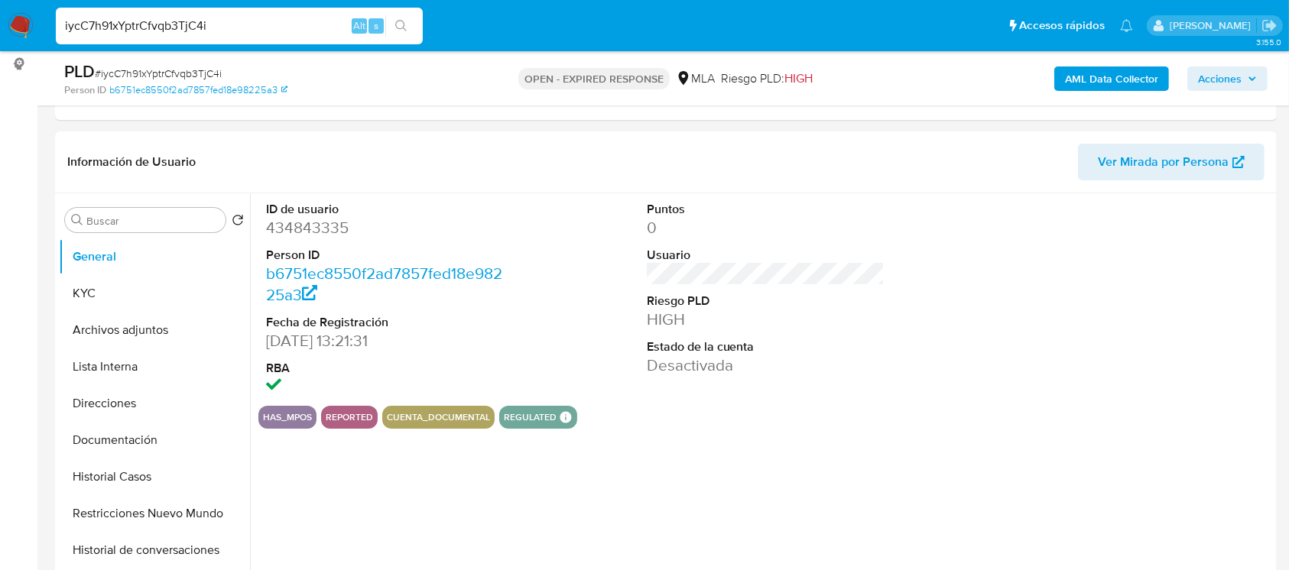
click at [293, 241] on dl "ID de usuario 434843335 Person ID b6751ec8550f2ad7857fed18e98225a3 Fecha de Reg…" at bounding box center [385, 299] width 238 height 197
click at [283, 225] on div at bounding box center [283, 225] width 0 height 0
click at [297, 232] on dd "434843335" at bounding box center [385, 227] width 238 height 21
click at [320, 224] on dd "434843335" at bounding box center [385, 227] width 238 height 21
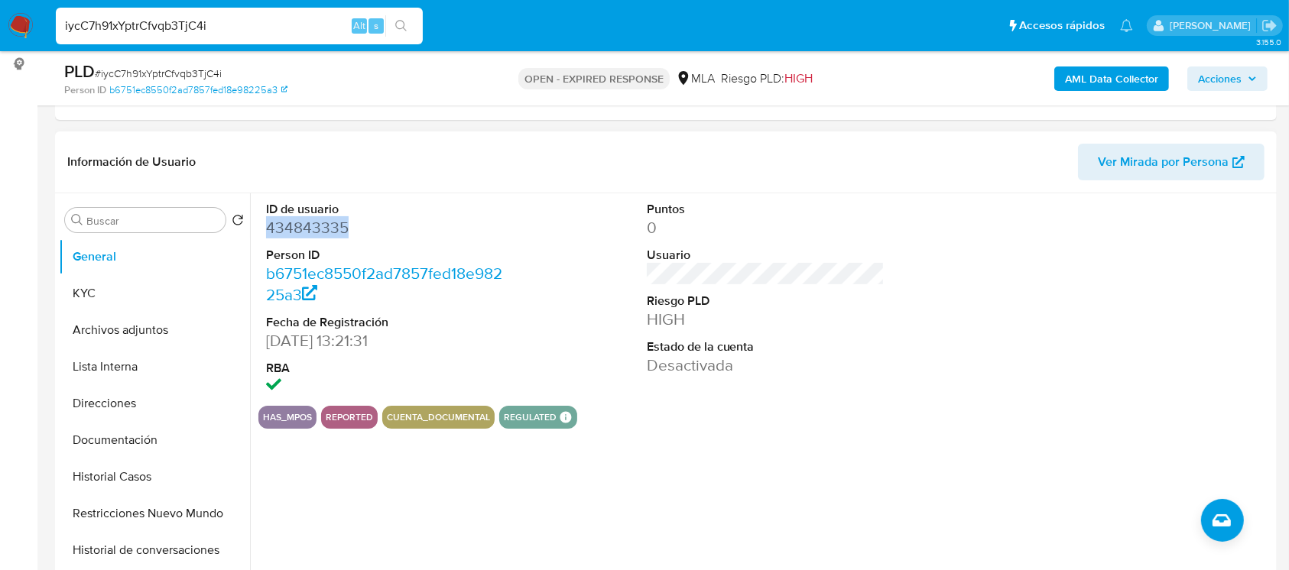
click at [320, 224] on dd "434843335" at bounding box center [385, 227] width 238 height 21
copy dd "434843335"
click at [118, 288] on button "KYC" at bounding box center [148, 293] width 179 height 37
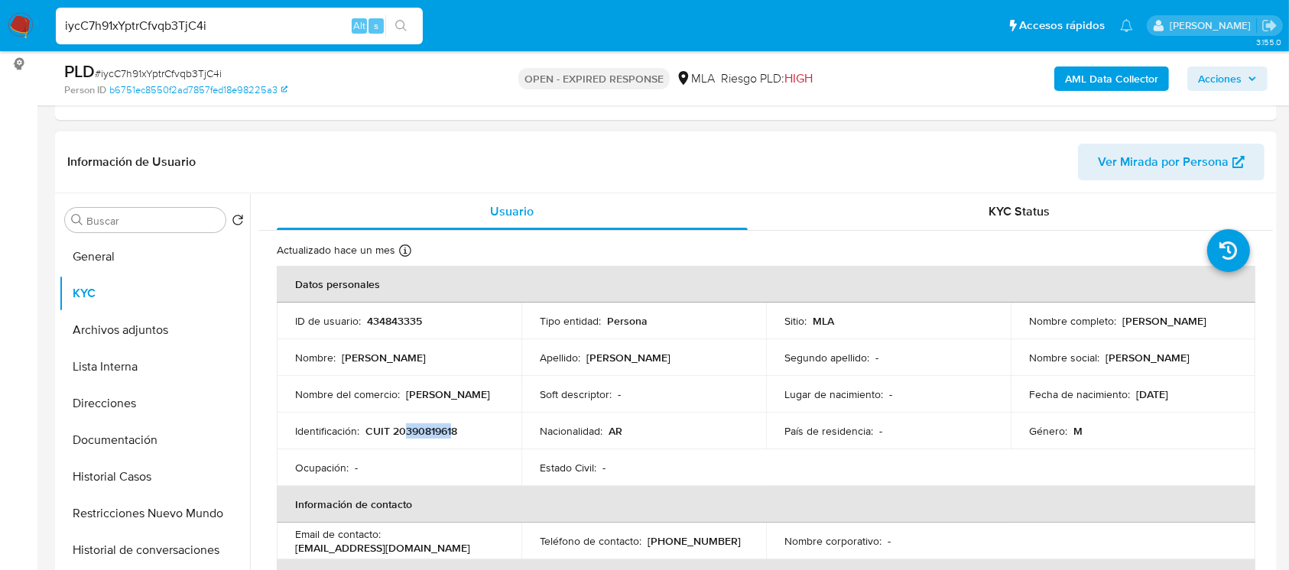
drag, startPoint x: 404, startPoint y: 430, endPoint x: 453, endPoint y: 423, distance: 49.5
click at [453, 424] on p "CUIT 20390819618" at bounding box center [411, 431] width 92 height 14
copy p "39081961"
click at [125, 446] on button "Documentación" at bounding box center [148, 440] width 179 height 37
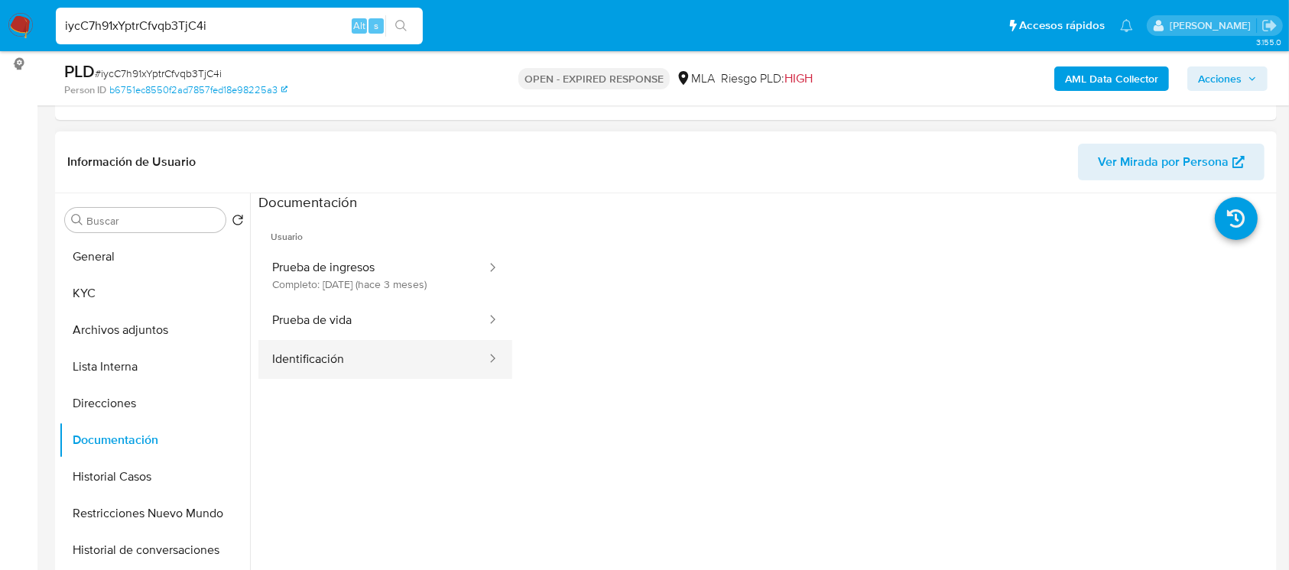
click at [364, 359] on button "Identificación" at bounding box center [372, 359] width 229 height 39
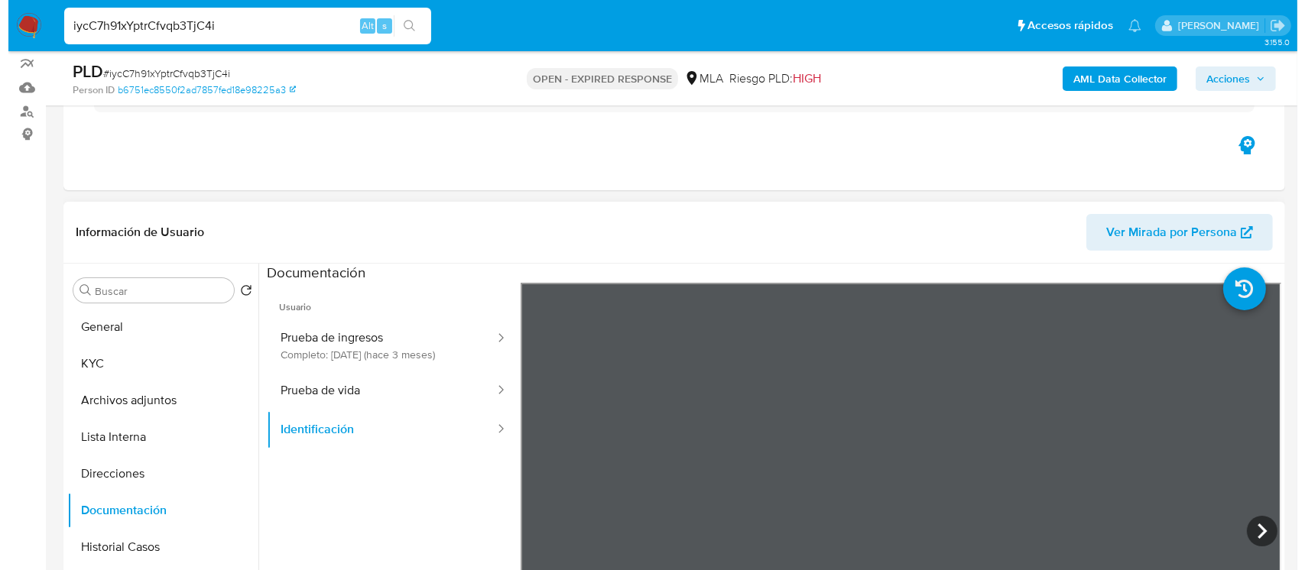
scroll to position [235, 0]
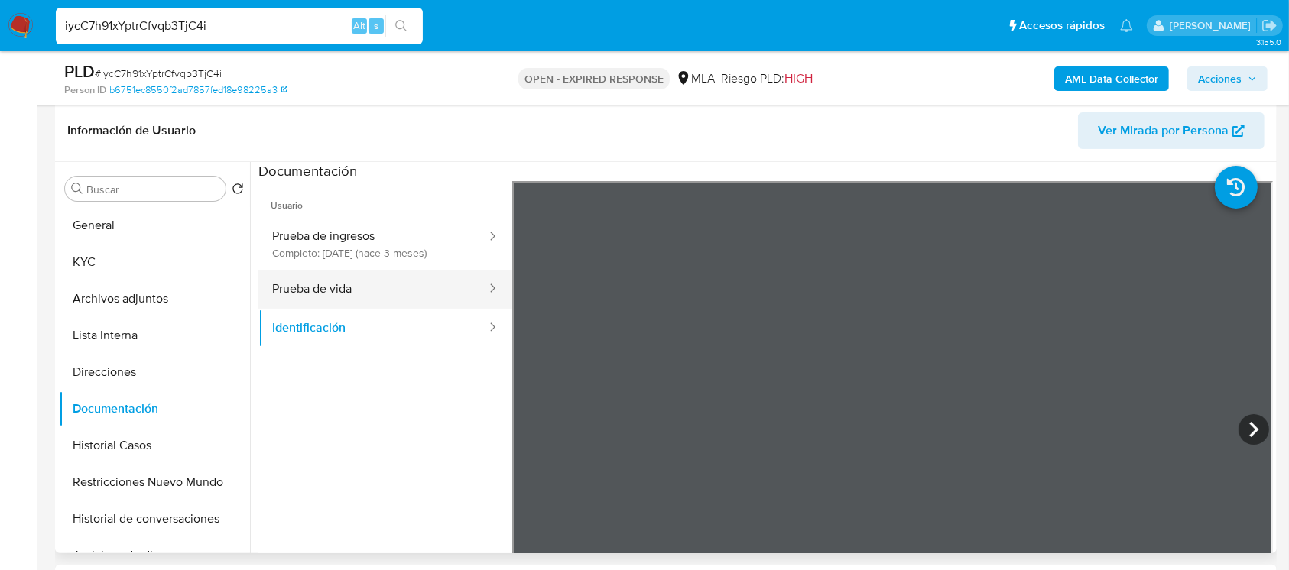
click at [391, 290] on button "Prueba de vida" at bounding box center [372, 289] width 229 height 39
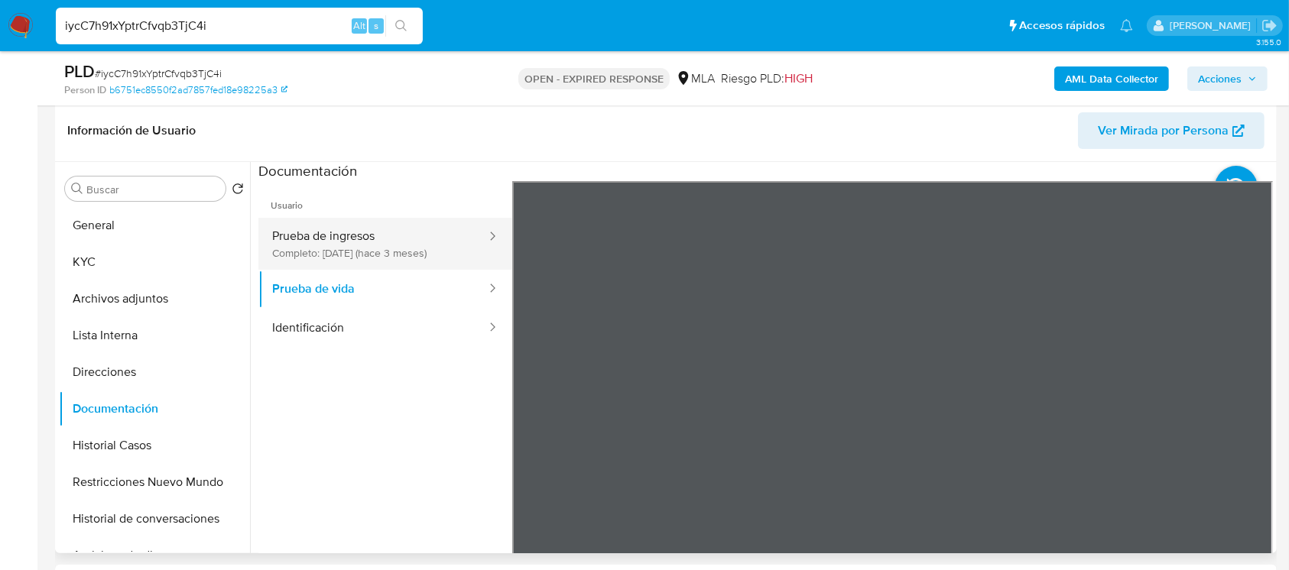
click at [336, 236] on button "Prueba de ingresos Completo: [DATE] (hace 3 meses)" at bounding box center [372, 244] width 229 height 52
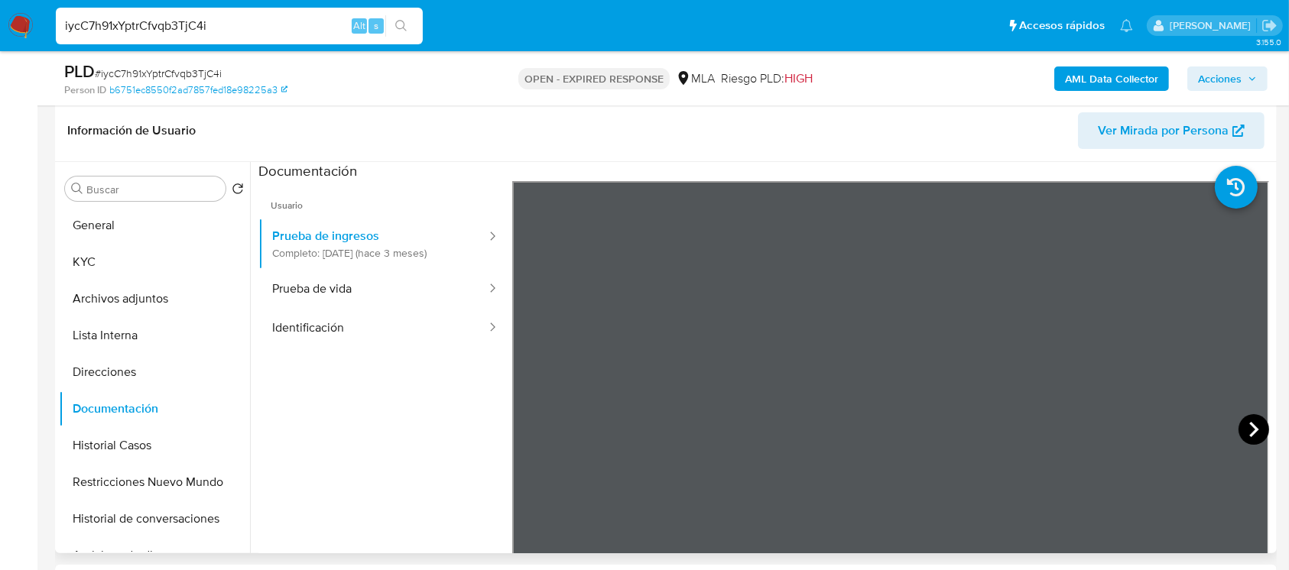
click at [1244, 432] on icon at bounding box center [1253, 429] width 31 height 31
click at [125, 293] on button "Archivos adjuntos" at bounding box center [148, 299] width 179 height 37
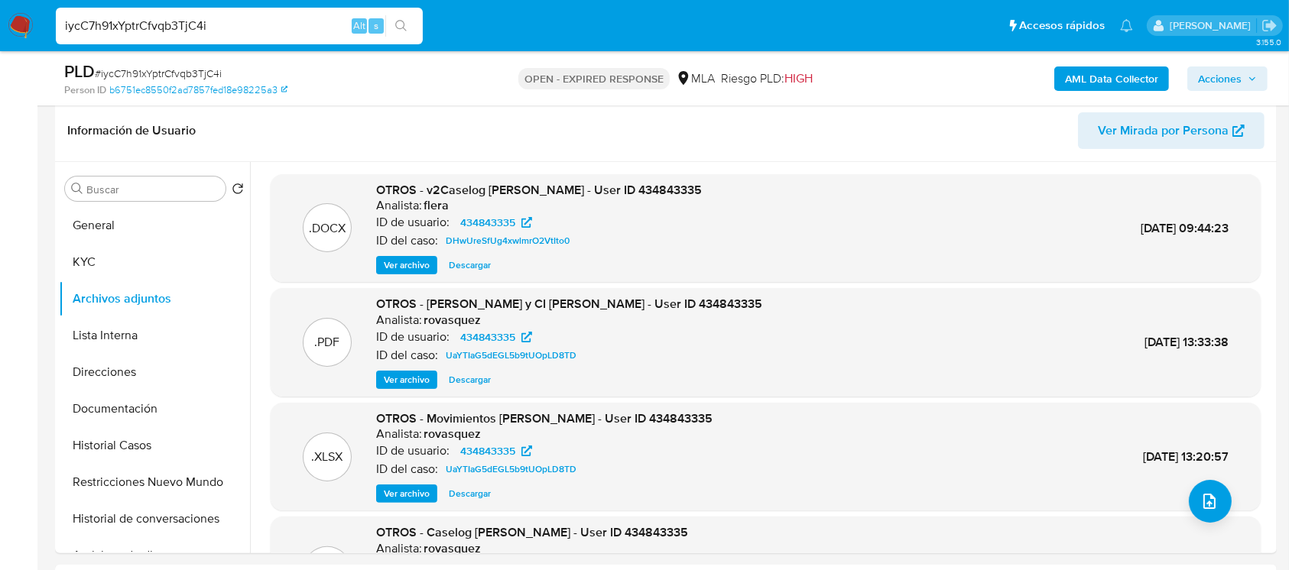
click at [407, 381] on span "Ver archivo" at bounding box center [407, 379] width 46 height 15
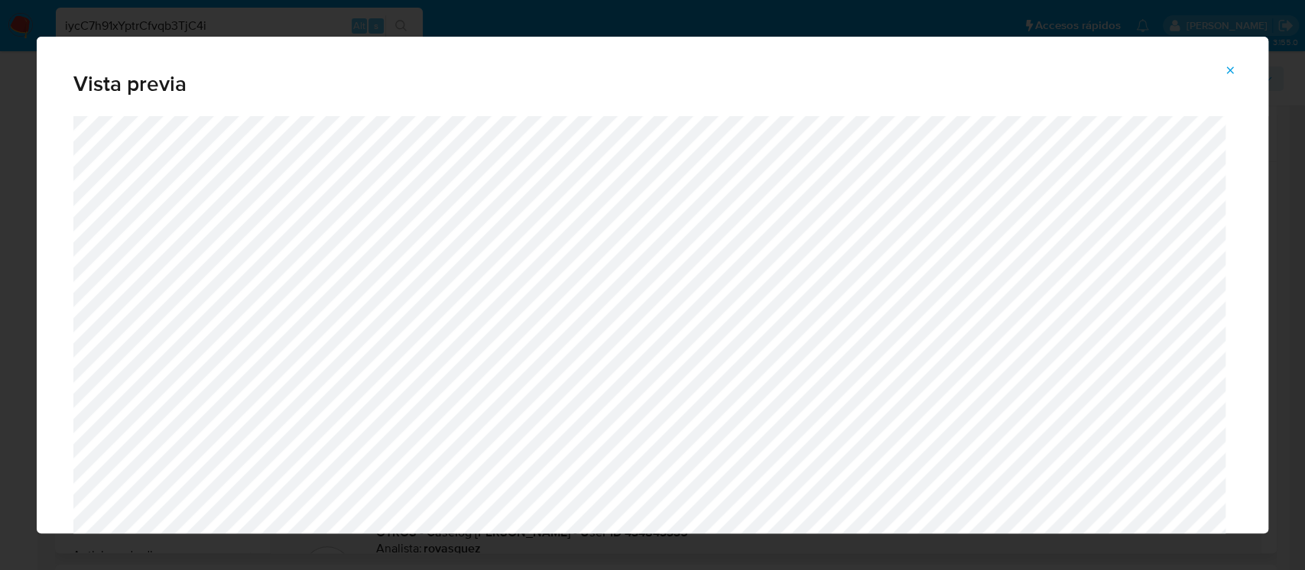
drag, startPoint x: 1228, startPoint y: 69, endPoint x: 1220, endPoint y: 72, distance: 8.9
click at [1227, 69] on icon "Attachment preview" at bounding box center [1230, 70] width 12 height 12
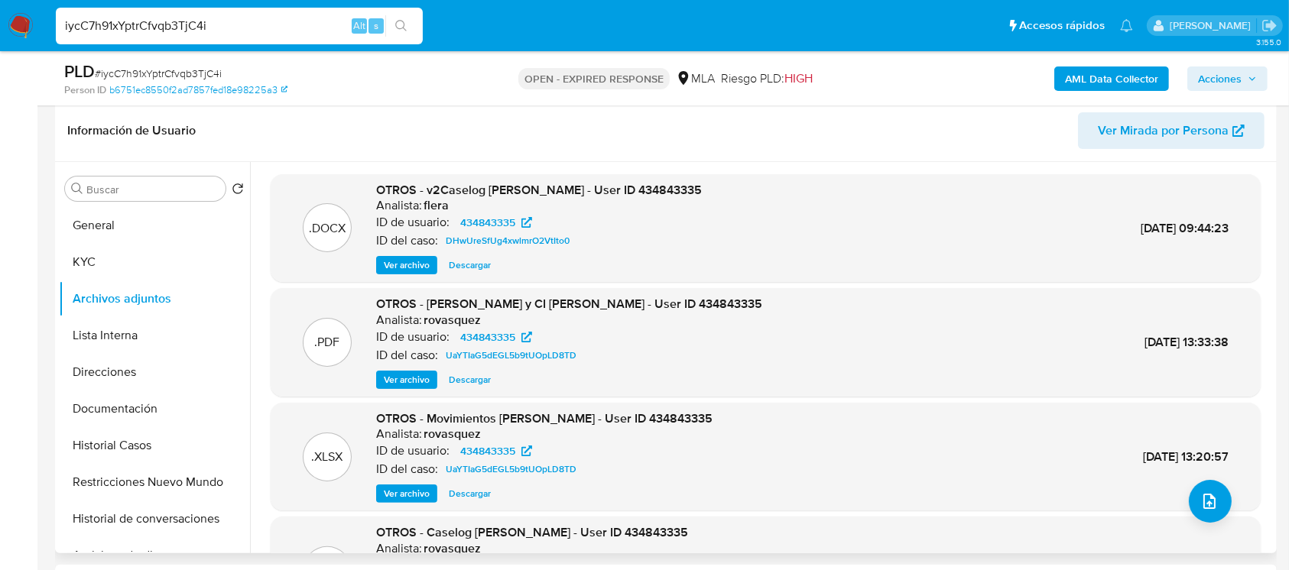
click at [420, 272] on span "Ver archivo" at bounding box center [407, 265] width 46 height 15
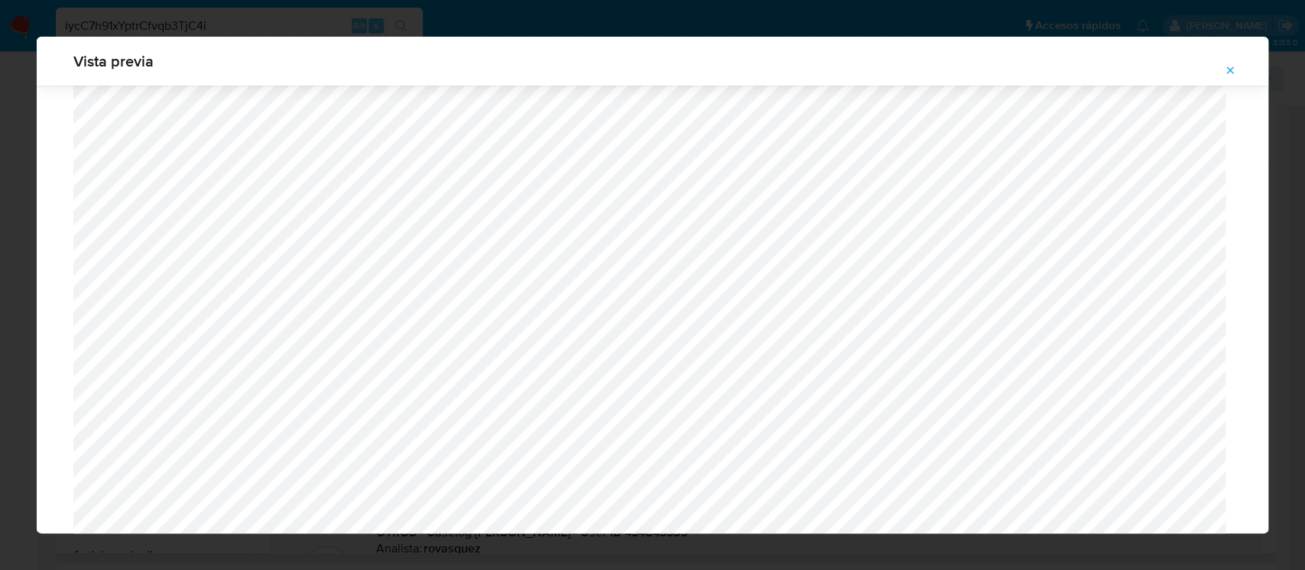
scroll to position [1294, 0]
click at [1238, 74] on button "Attachment preview" at bounding box center [1230, 70] width 34 height 24
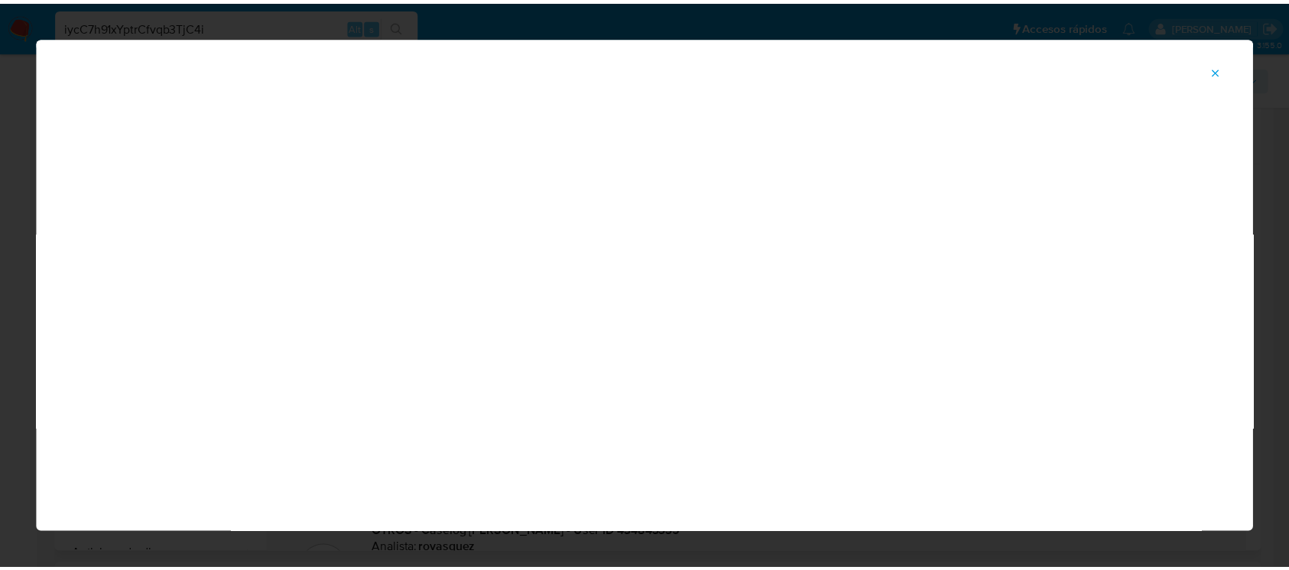
scroll to position [72, 0]
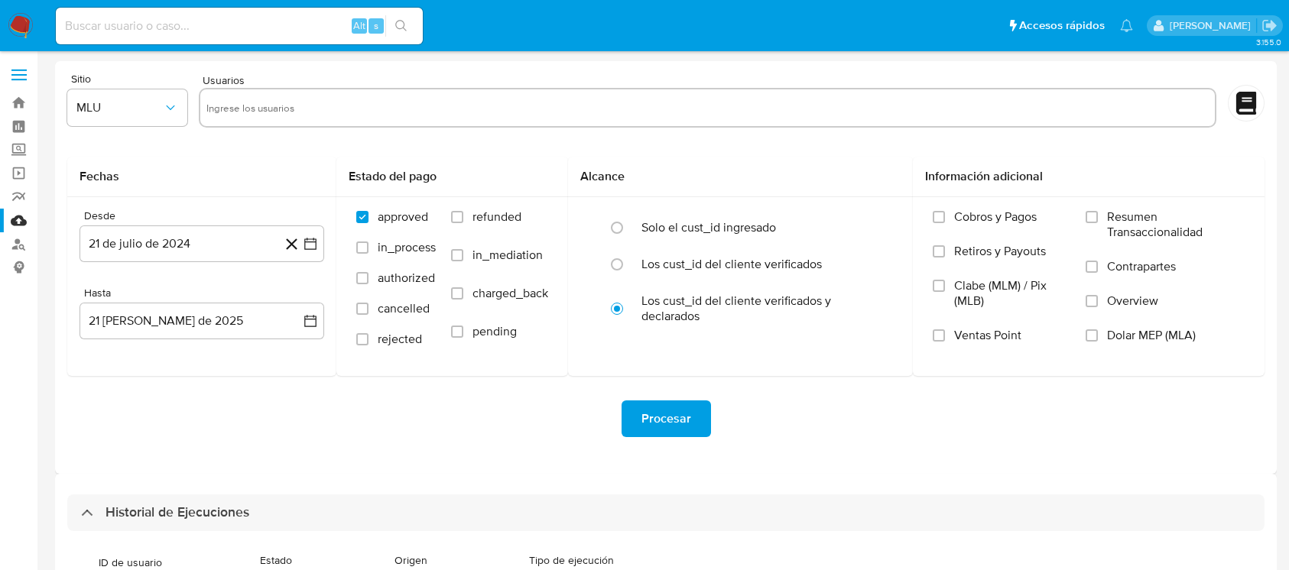
select select "10"
type input "434843335"
drag, startPoint x: 0, startPoint y: 0, endPoint x: 545, endPoint y: 256, distance: 602.1
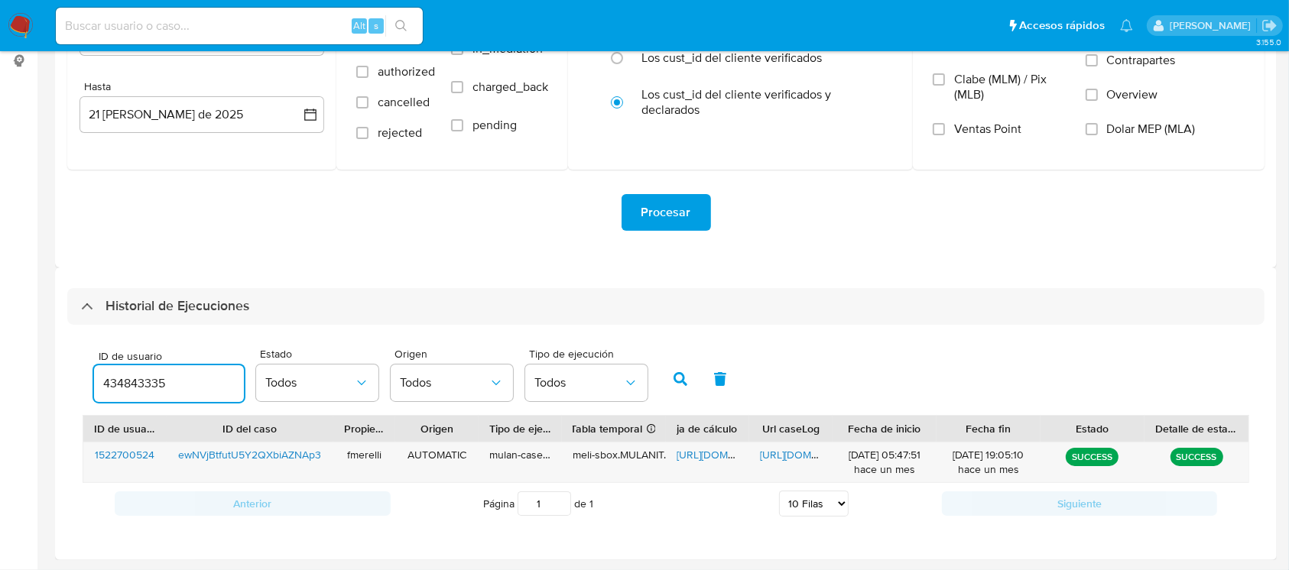
scroll to position [206, 0]
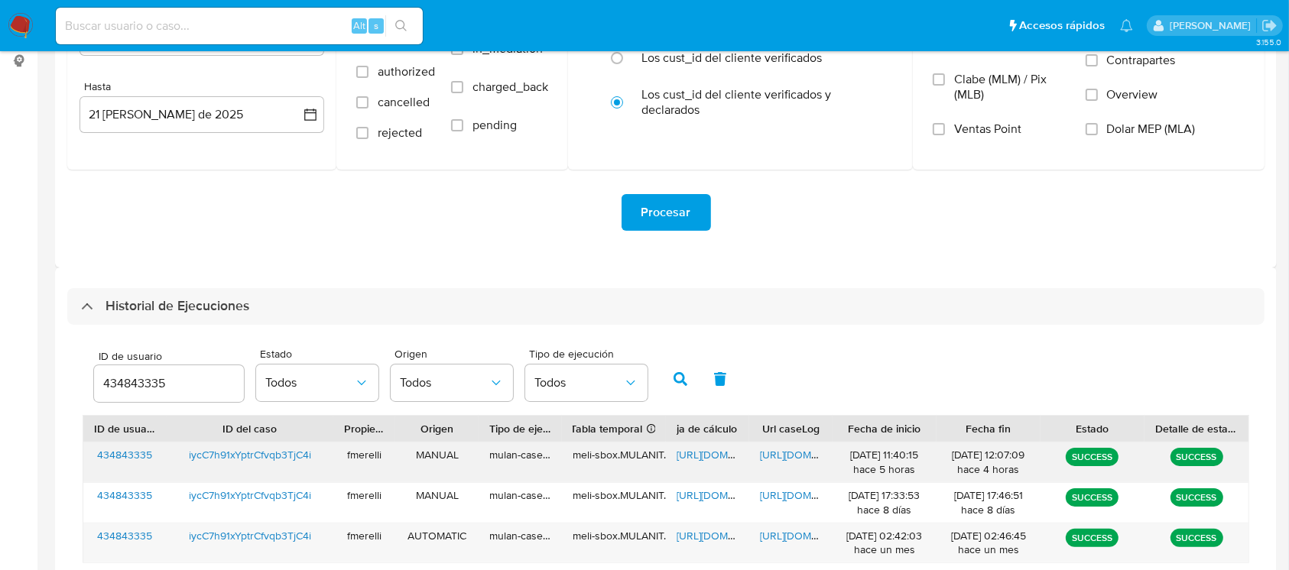
click at [791, 453] on span "[URL][DOMAIN_NAME]" at bounding box center [812, 454] width 105 height 15
click at [780, 456] on span "[URL][DOMAIN_NAME]" at bounding box center [812, 454] width 105 height 15
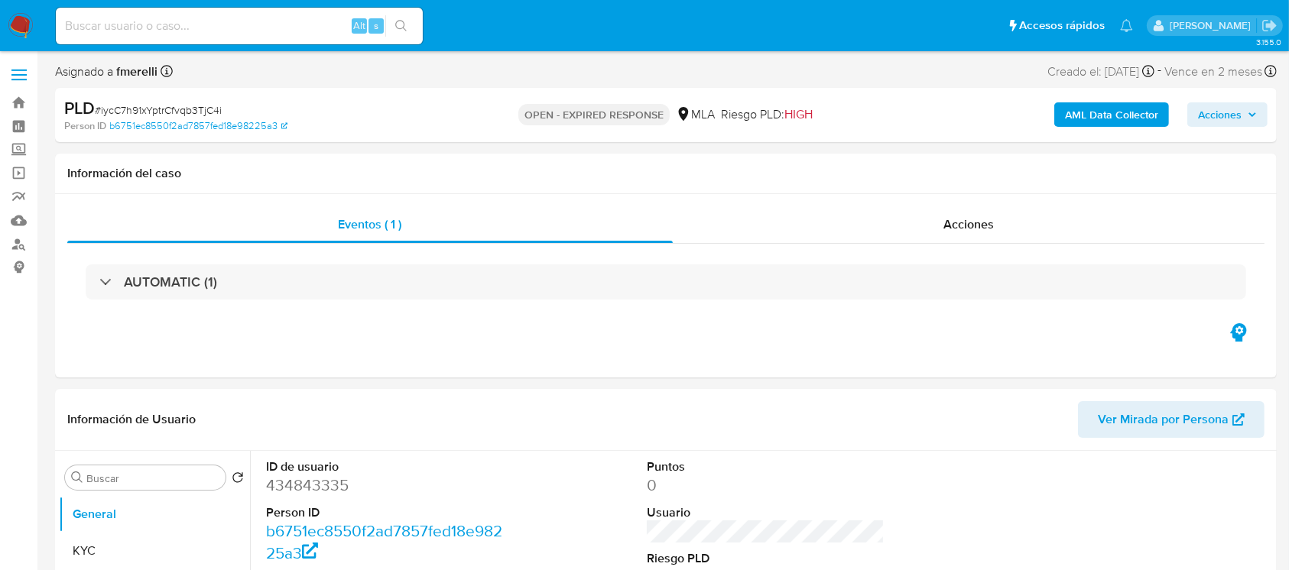
select select "10"
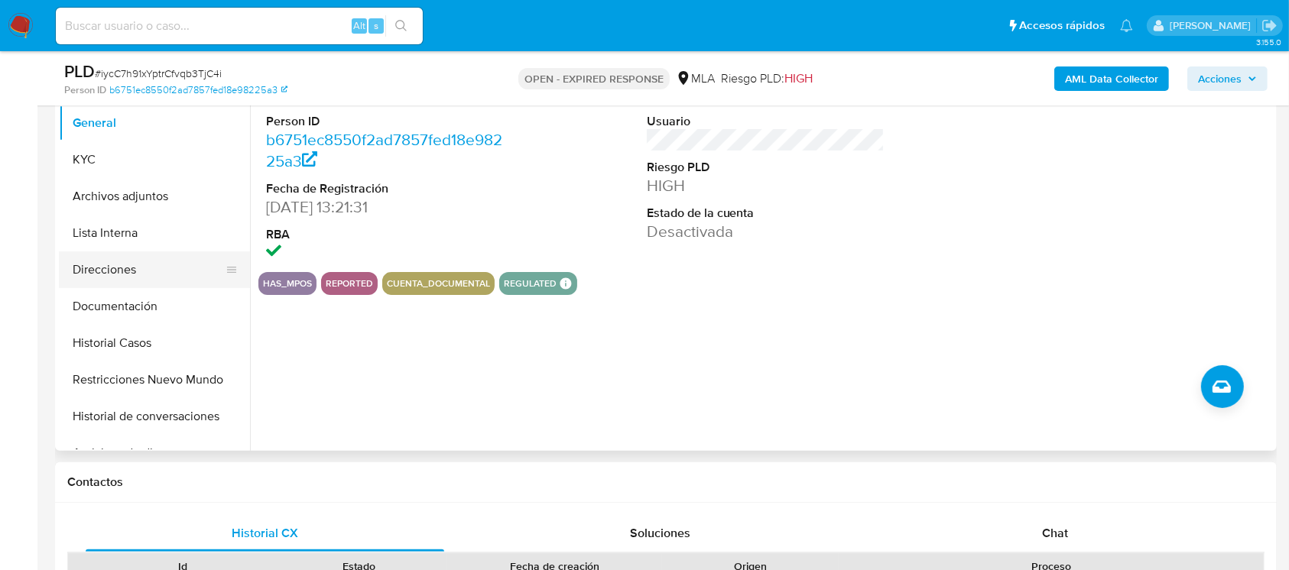
scroll to position [306, 0]
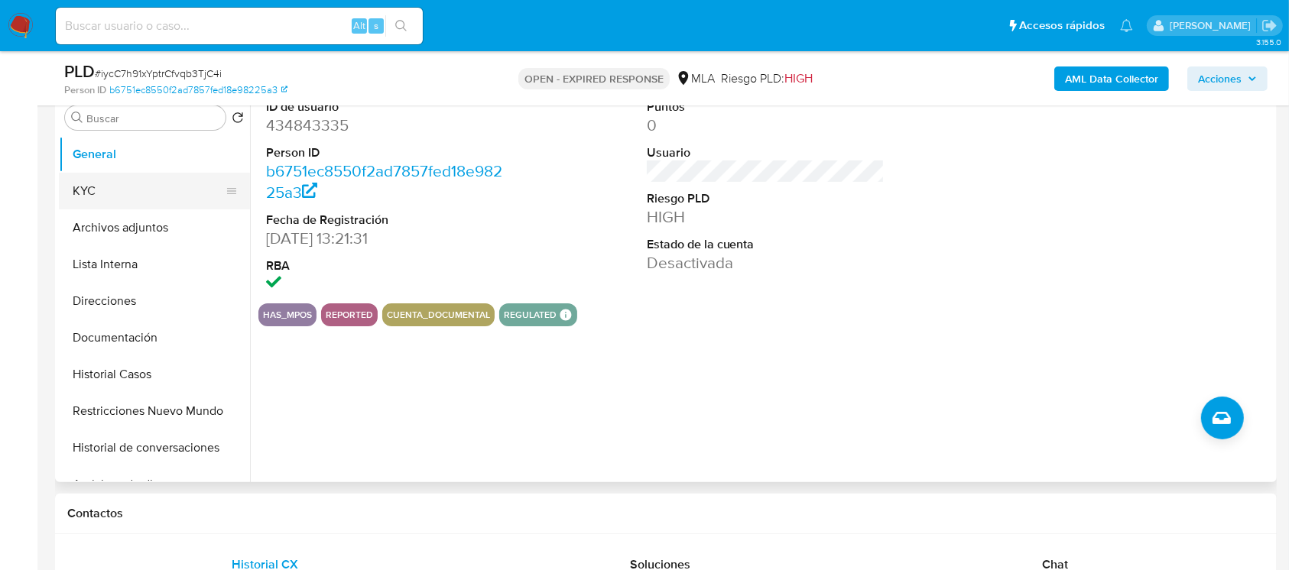
click at [149, 193] on button "KYC" at bounding box center [148, 191] width 179 height 37
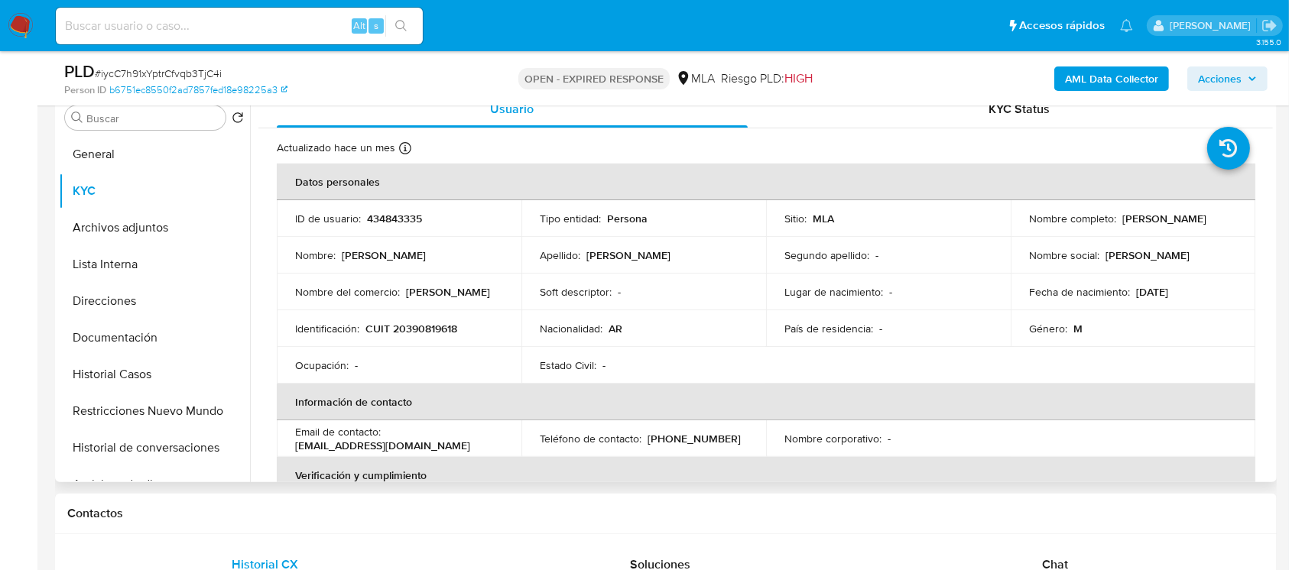
click at [410, 327] on p "CUIT 20390819618" at bounding box center [411, 329] width 92 height 14
copy p "20390819618"
click at [414, 327] on p "CUIT 20390819618" at bounding box center [411, 329] width 92 height 14
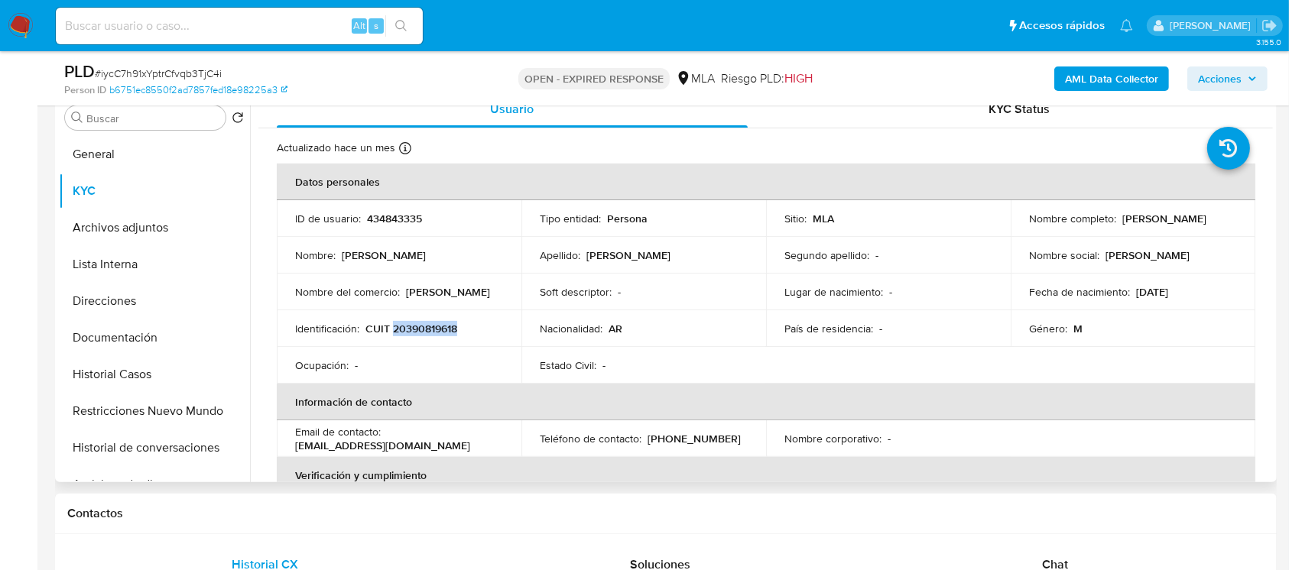
click at [414, 327] on p "CUIT 20390819618" at bounding box center [411, 329] width 92 height 14
click at [398, 220] on p "434843335" at bounding box center [394, 219] width 55 height 14
copy p "434843335"
click at [420, 322] on p "CUIT 20390819618" at bounding box center [411, 329] width 92 height 14
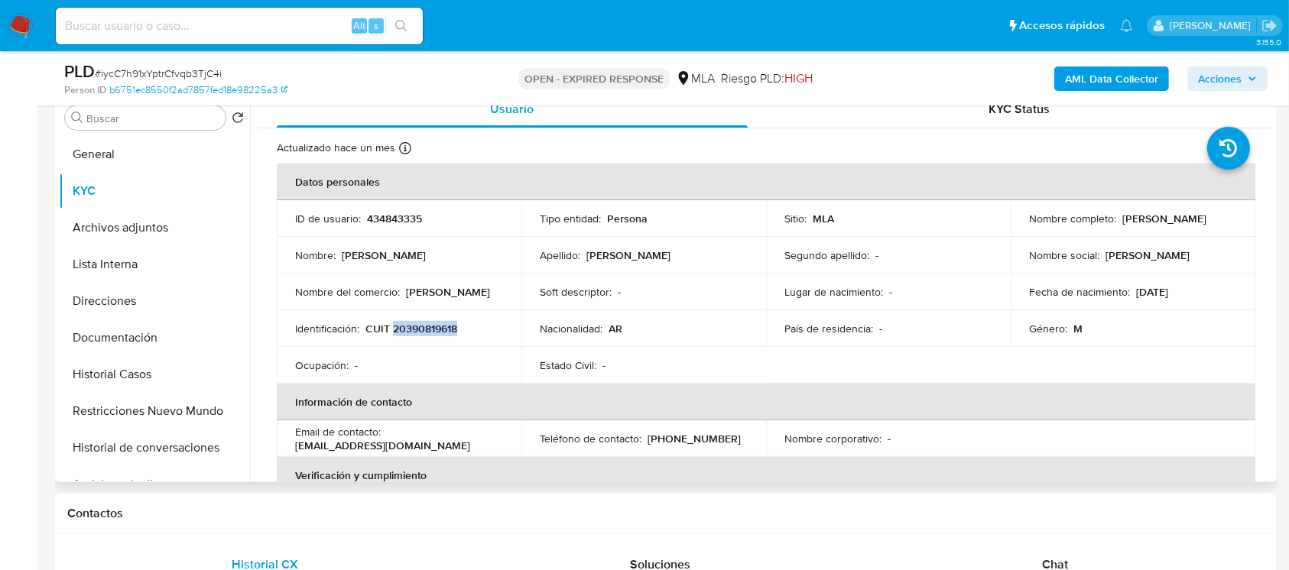
click at [420, 322] on p "CUIT 20390819618" at bounding box center [411, 329] width 92 height 14
copy p "20390819618"
click at [141, 162] on button "General" at bounding box center [148, 154] width 179 height 37
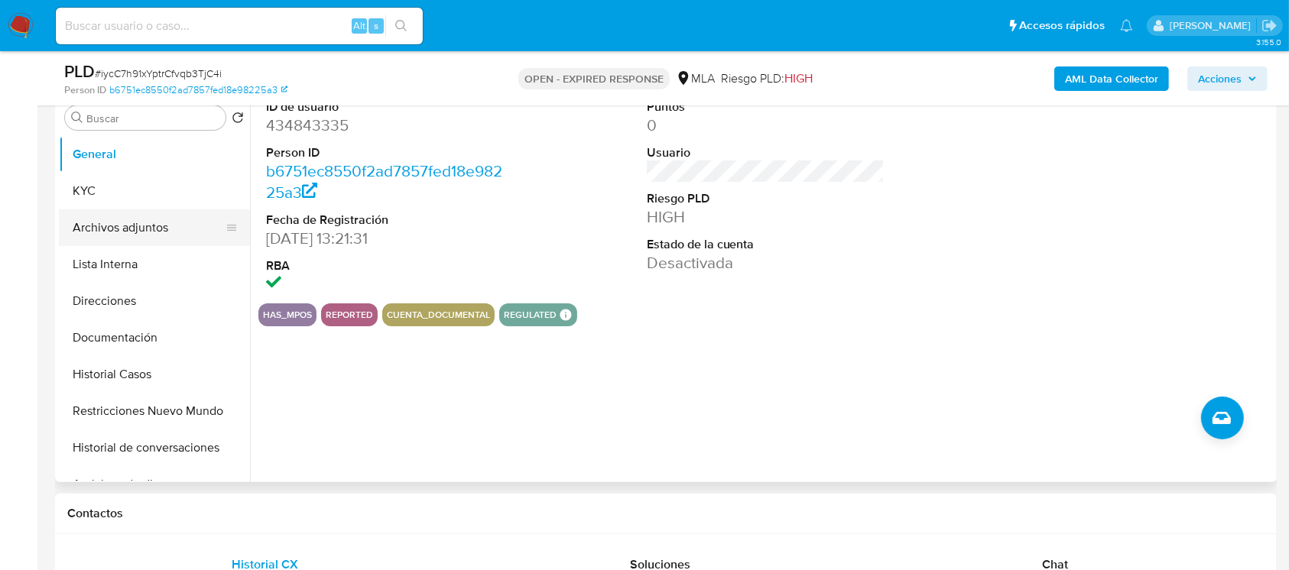
click at [147, 214] on button "Archivos adjuntos" at bounding box center [148, 227] width 179 height 37
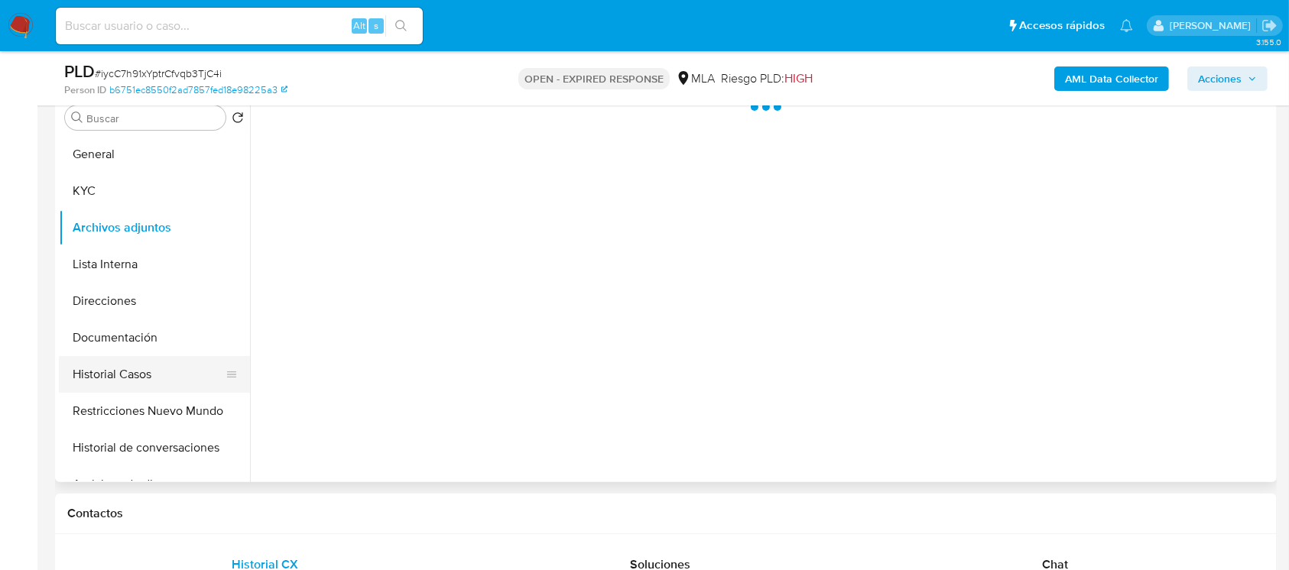
click at [138, 359] on button "Historial Casos" at bounding box center [148, 374] width 179 height 37
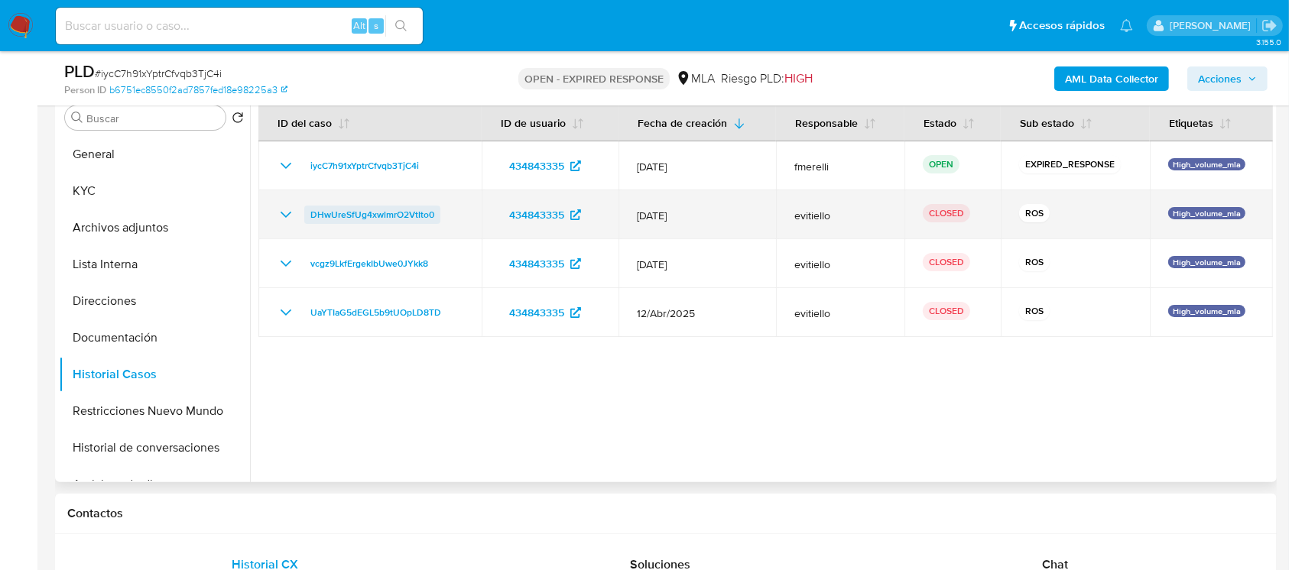
click at [370, 213] on span "DHwUreSfUg4xwlmrO2VtIto0" at bounding box center [372, 215] width 124 height 18
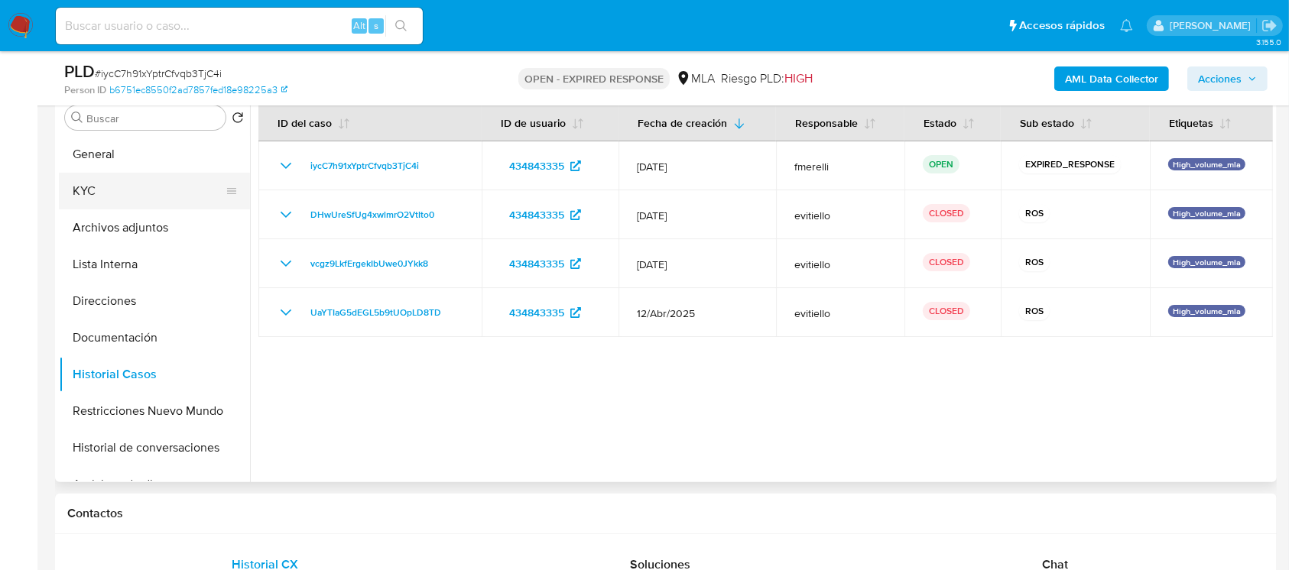
click at [157, 193] on button "KYC" at bounding box center [148, 191] width 179 height 37
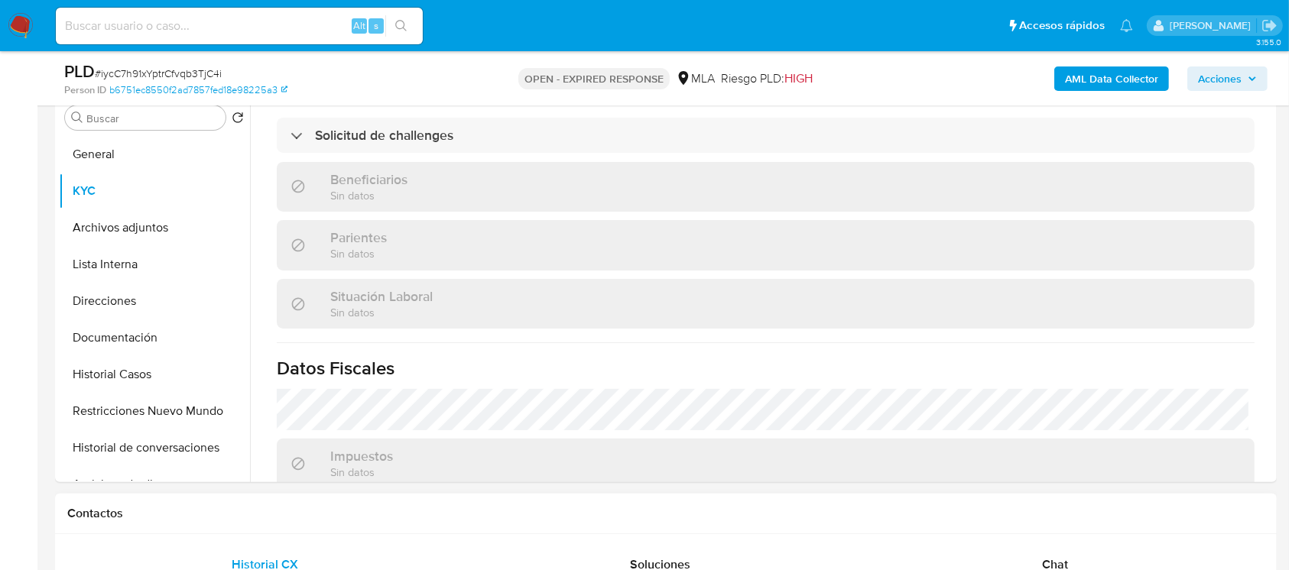
scroll to position [611, 0]
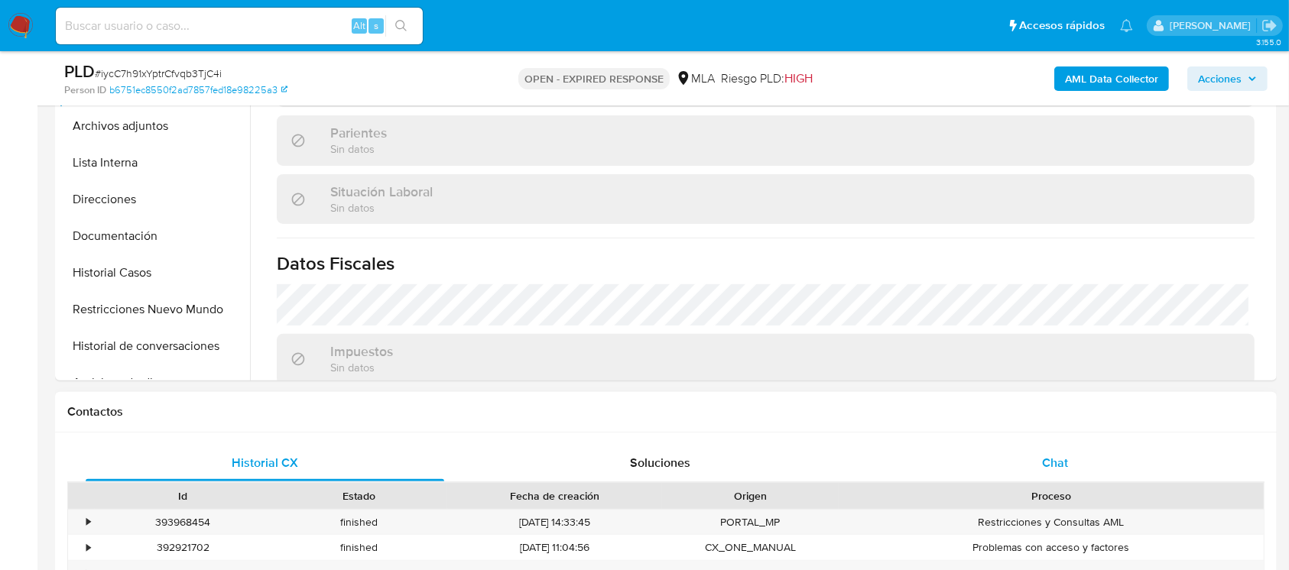
click at [1058, 462] on span "Chat" at bounding box center [1055, 463] width 26 height 18
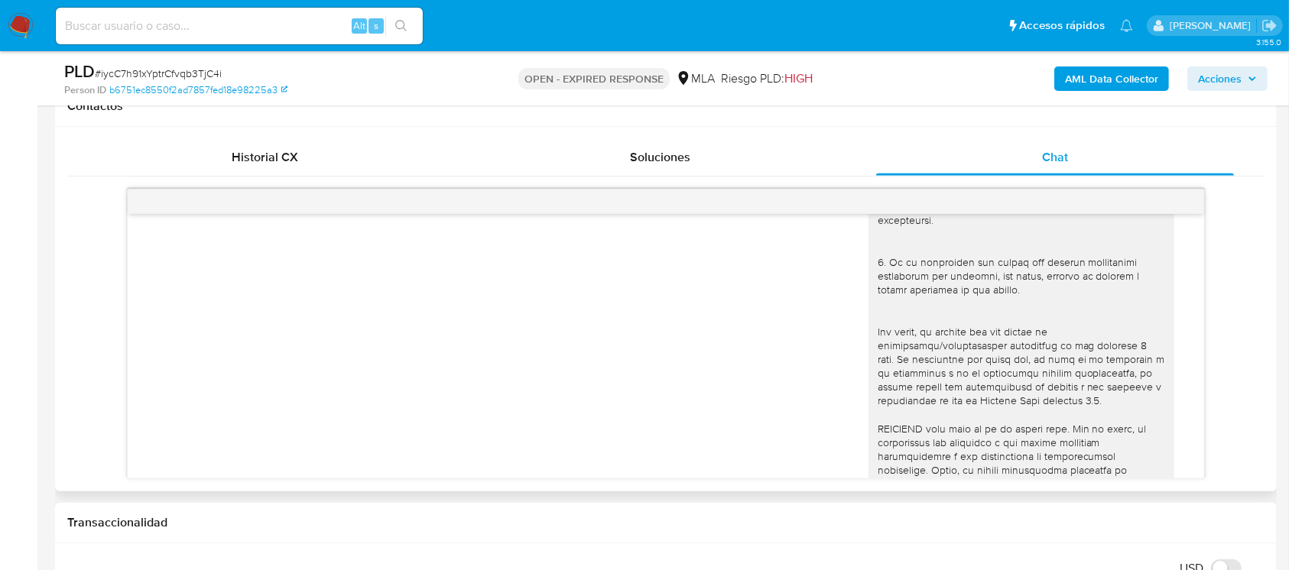
scroll to position [631, 0]
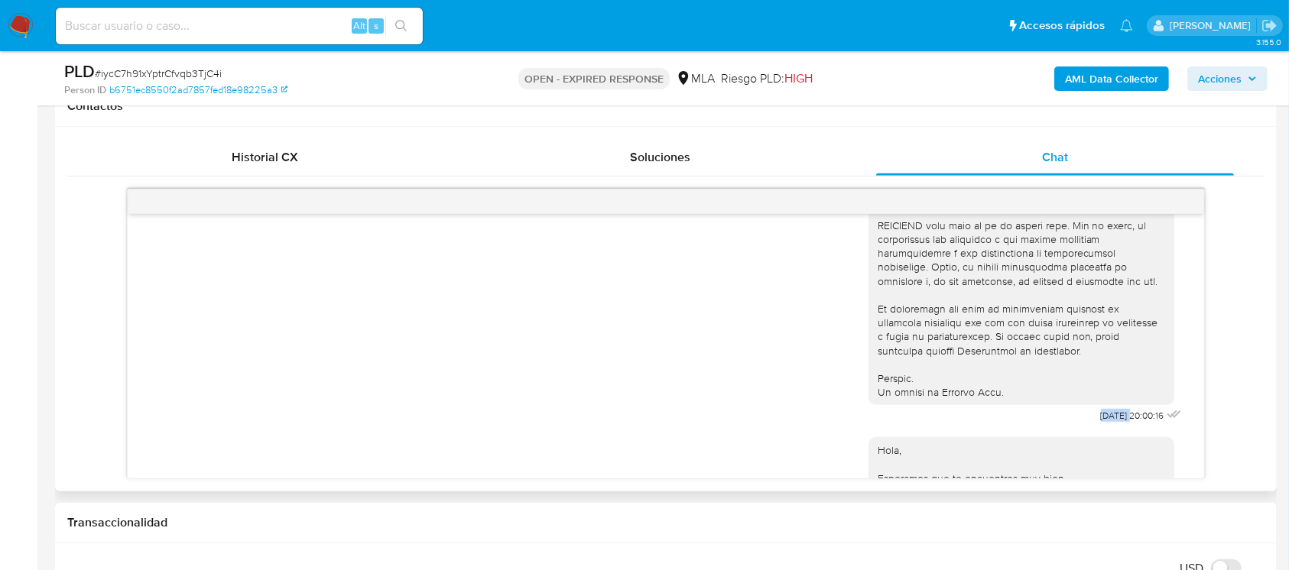
drag, startPoint x: 1058, startPoint y: 449, endPoint x: 1096, endPoint y: 447, distance: 38.3
click at [1096, 427] on div "[DATE] 20:00:16" at bounding box center [1026, 8] width 316 height 837
drag, startPoint x: 1112, startPoint y: 446, endPoint x: 1064, endPoint y: 443, distance: 48.2
click at [1064, 427] on div "[DATE] 20:00:16" at bounding box center [1026, 8] width 316 height 837
copy span "17/07/2025"
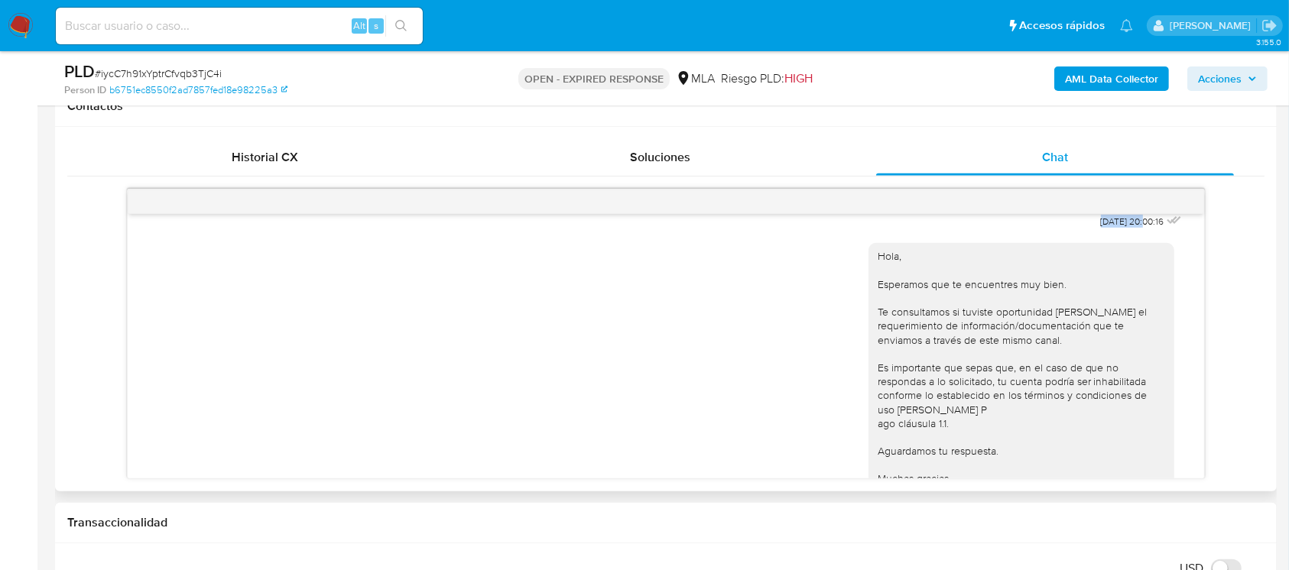
scroll to position [937, 0]
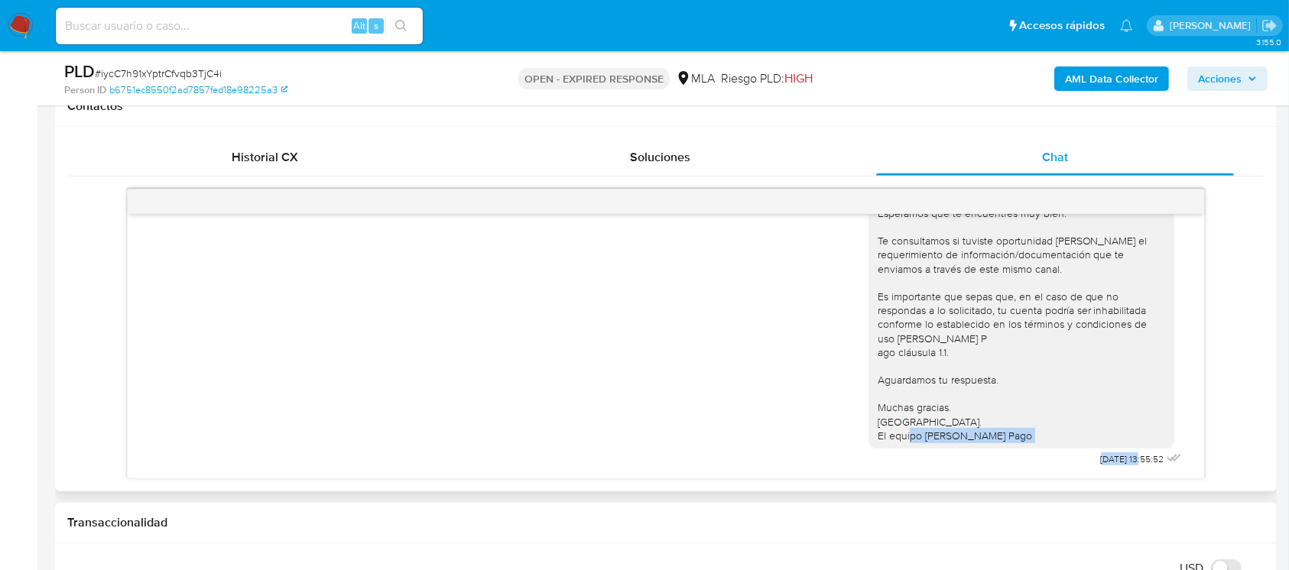
drag, startPoint x: 1066, startPoint y: 456, endPoint x: 1107, endPoint y: 461, distance: 41.5
click at [1107, 461] on div "Hola, Esperamos que te encuentres muy bien. Te consultamos si tuviste oportunid…" at bounding box center [1026, 315] width 316 height 309
click at [1101, 459] on span "[DATE] 13:55:52" at bounding box center [1132, 459] width 63 height 12
drag, startPoint x: 1066, startPoint y: 459, endPoint x: 1113, endPoint y: 460, distance: 46.6
click at [1113, 460] on div "Hola, Esperamos que te encuentres muy bien. Te consultamos si tuviste oportunid…" at bounding box center [1026, 315] width 316 height 309
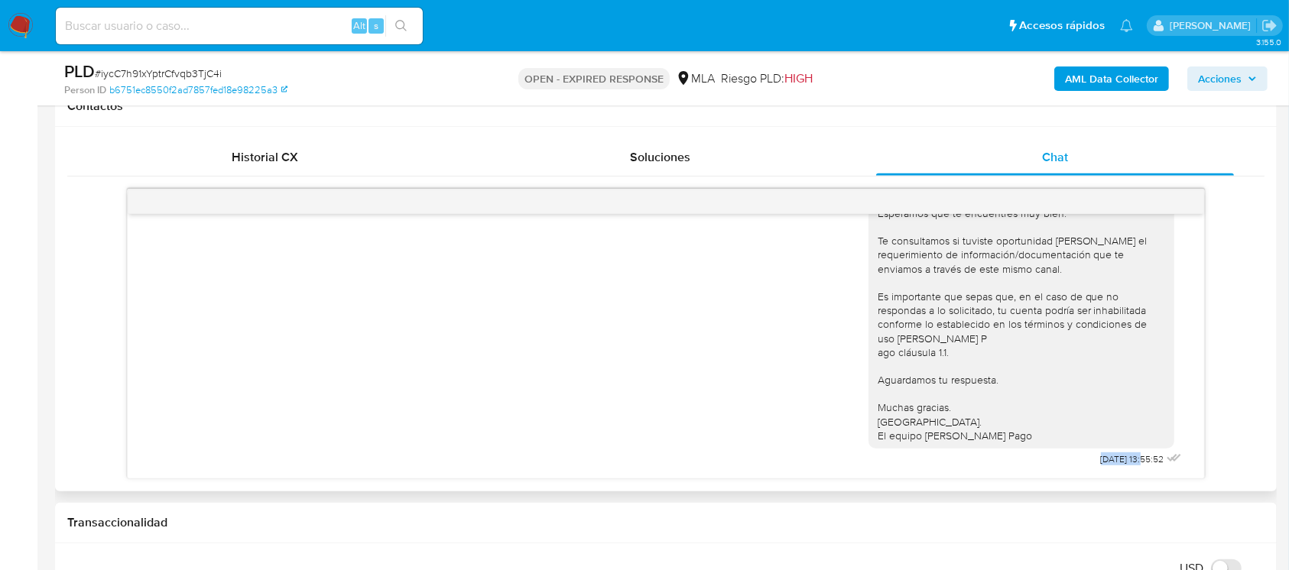
copy span "21/07/2025"
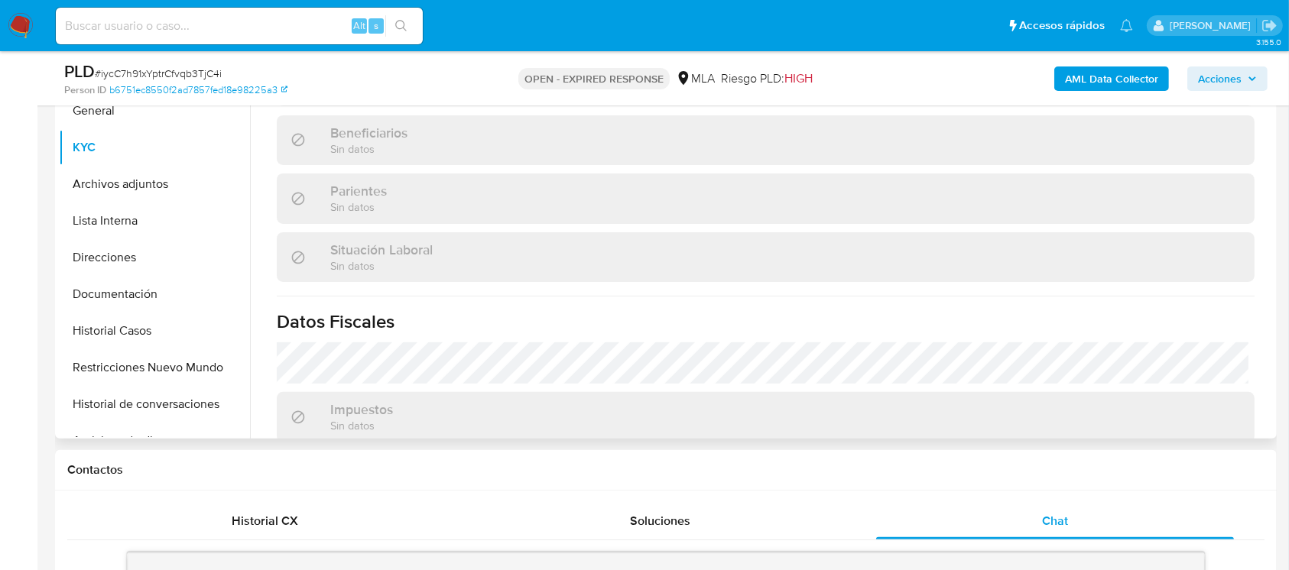
scroll to position [209, 0]
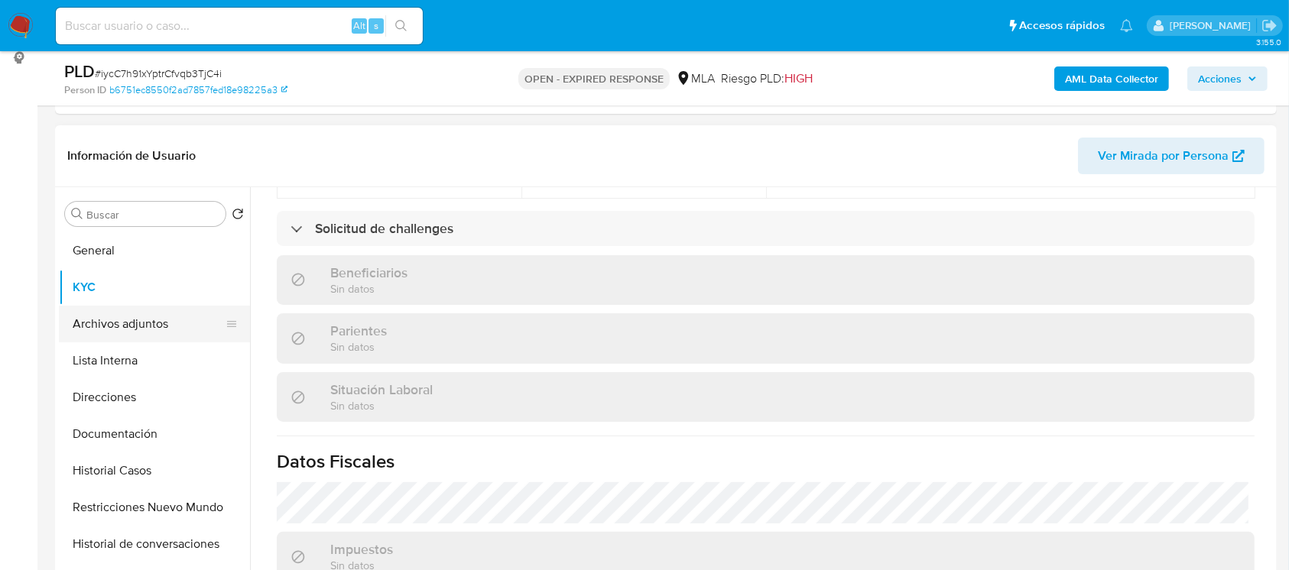
click at [163, 315] on button "Archivos adjuntos" at bounding box center [148, 324] width 179 height 37
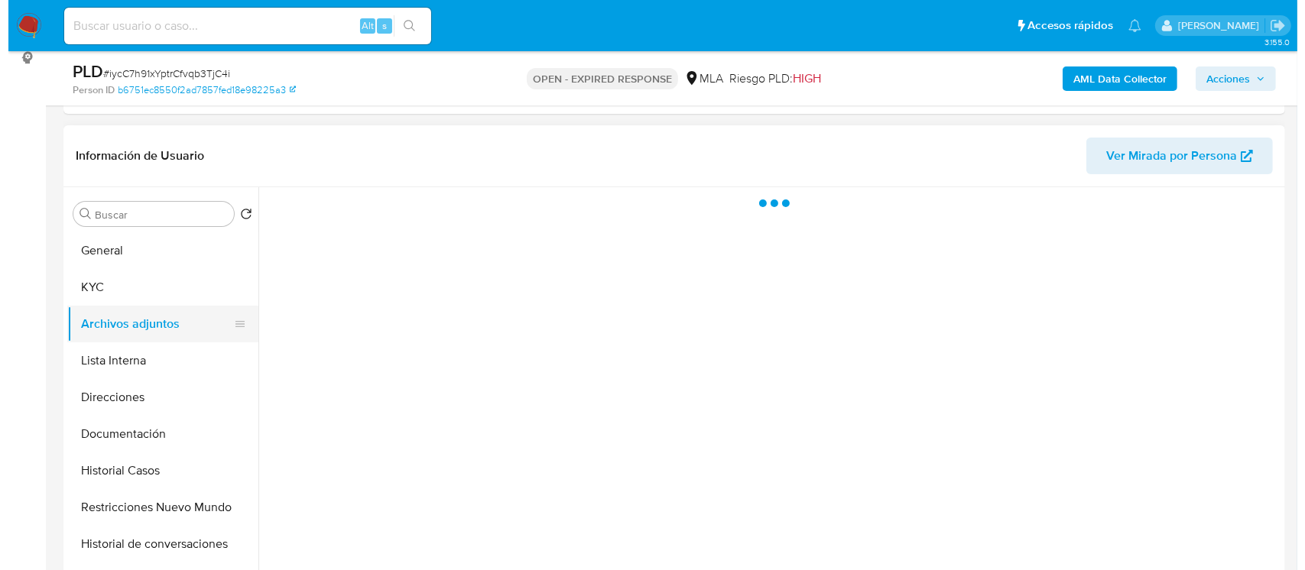
scroll to position [0, 0]
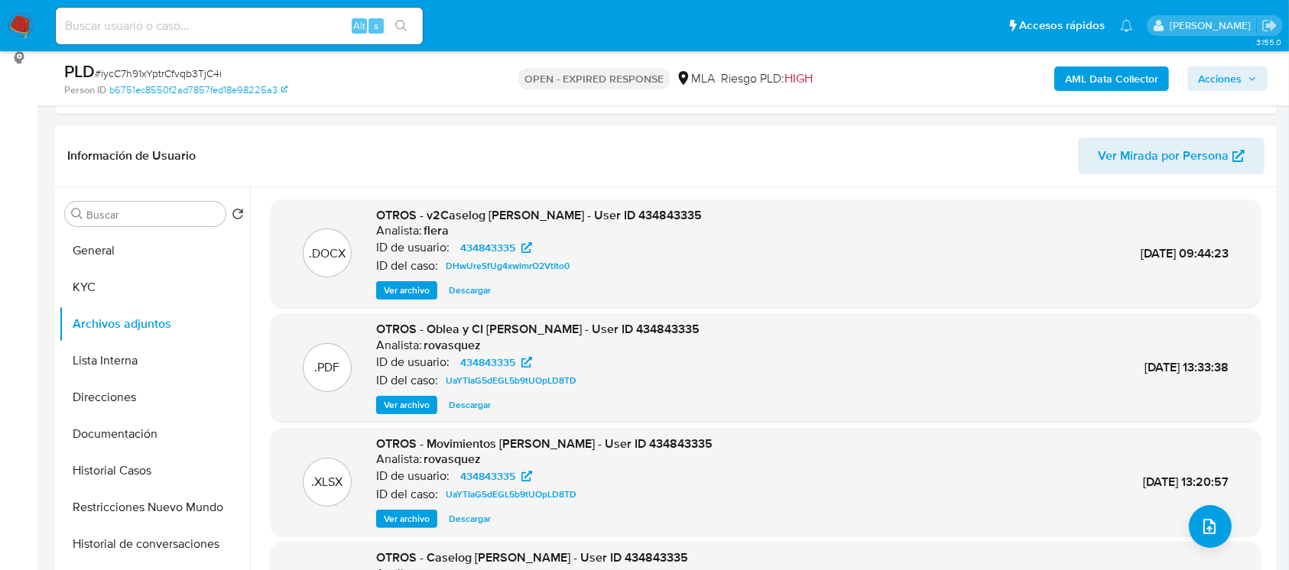
click at [404, 287] on span "Ver archivo" at bounding box center [407, 290] width 46 height 15
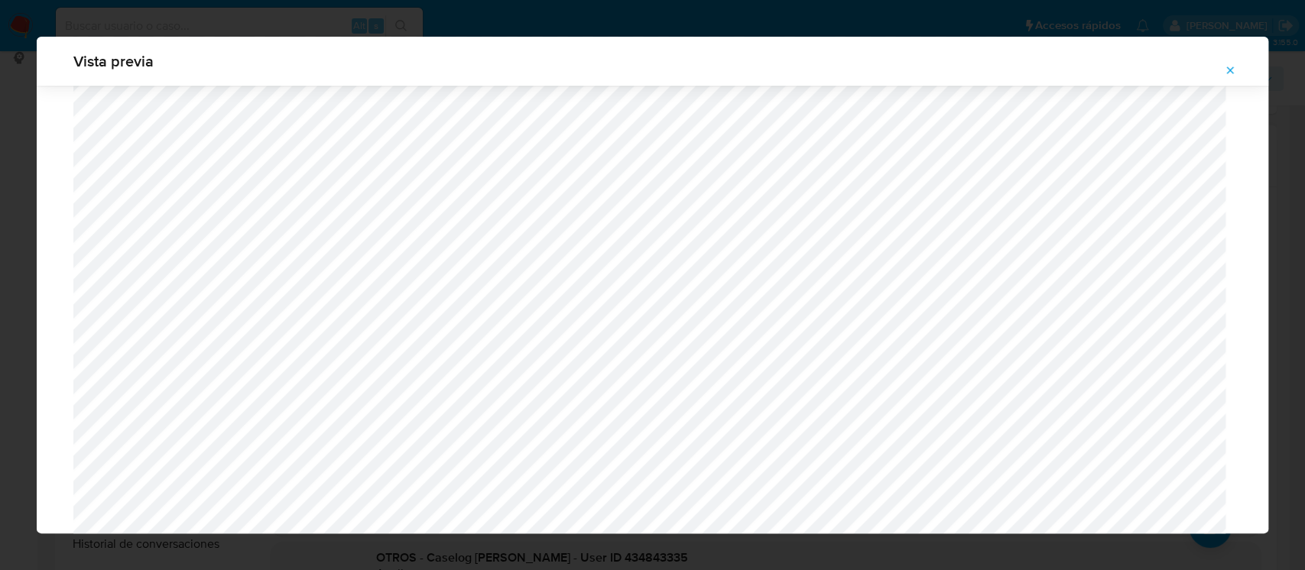
scroll to position [1473, 0]
click at [2, 174] on div "Vista previa" at bounding box center [652, 285] width 1305 height 570
click at [1233, 62] on span "Attachment preview" at bounding box center [1230, 70] width 12 height 21
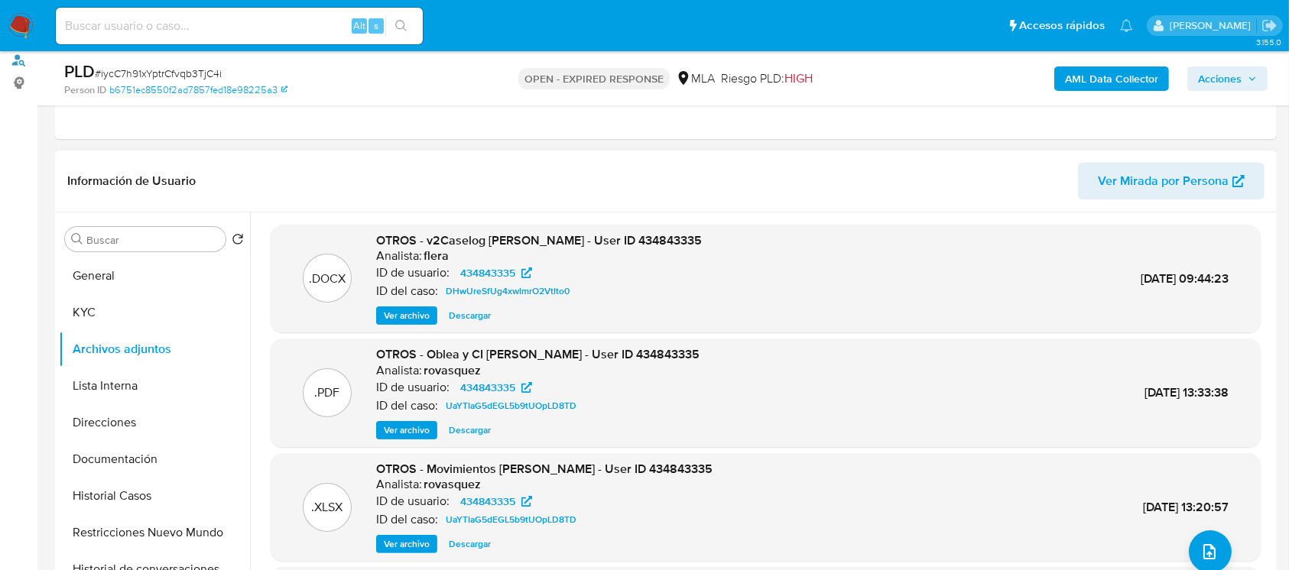
scroll to position [203, 0]
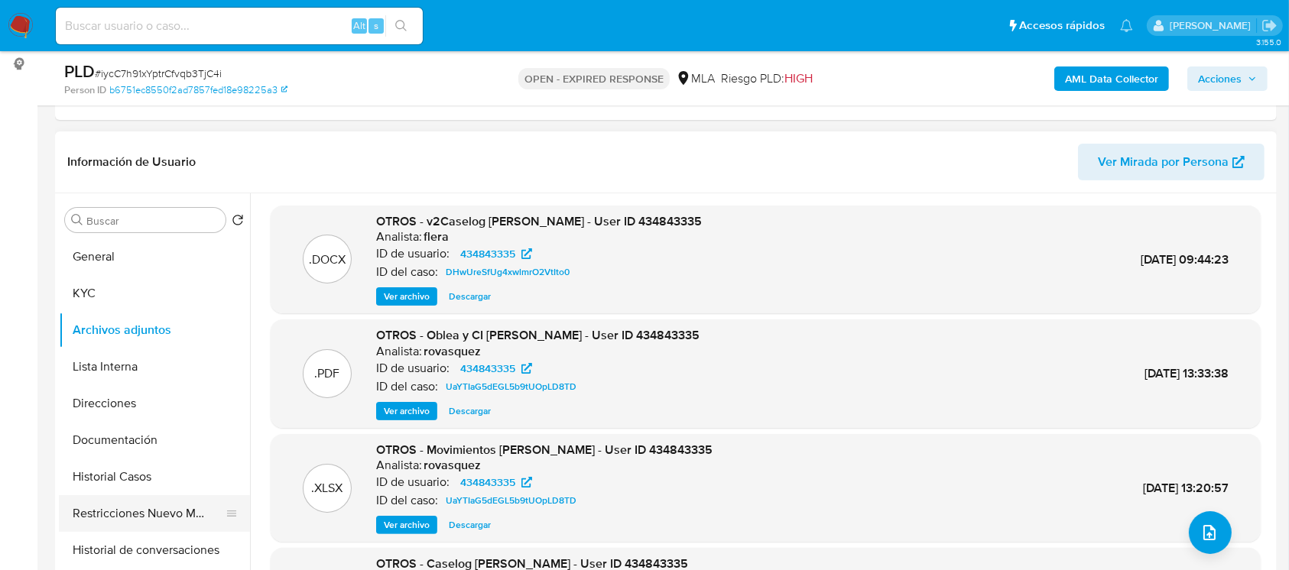
click at [138, 517] on button "Restricciones Nuevo Mundo" at bounding box center [148, 513] width 179 height 37
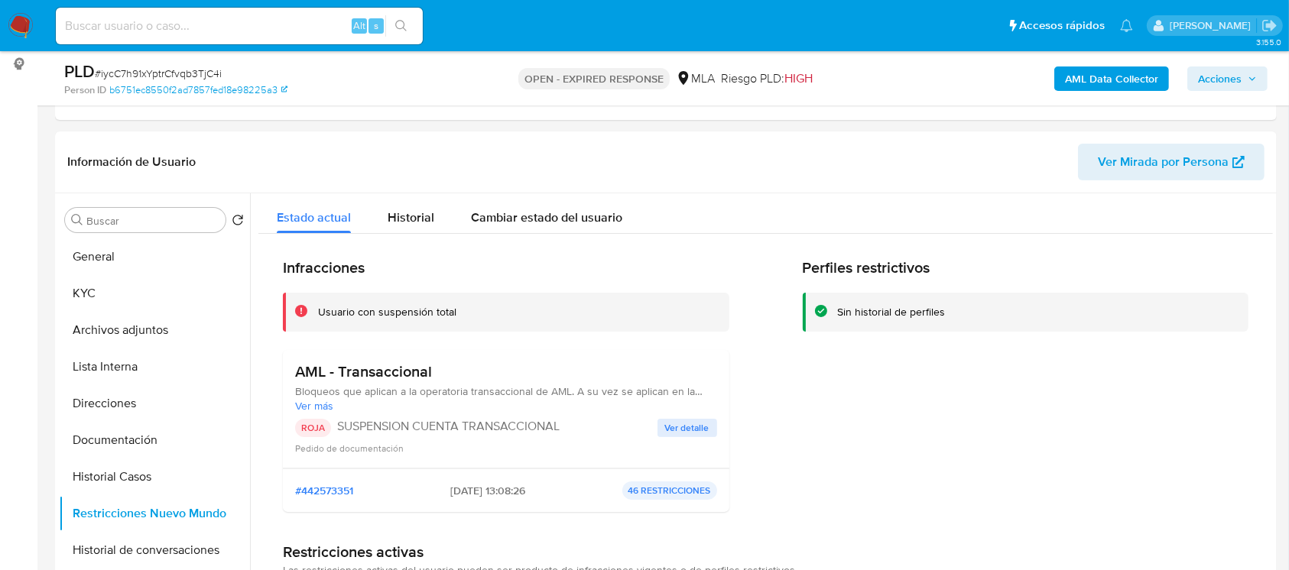
click at [159, 77] on span "# iycC7h91xYptrCfvqb3TjC4i" at bounding box center [158, 73] width 127 height 15
click at [160, 76] on span "# iycC7h91xYptrCfvqb3TjC4i" at bounding box center [158, 73] width 127 height 15
copy span "iycC7h91xYptrCfvqb3TjC4i"
click at [18, 24] on img at bounding box center [21, 26] width 26 height 26
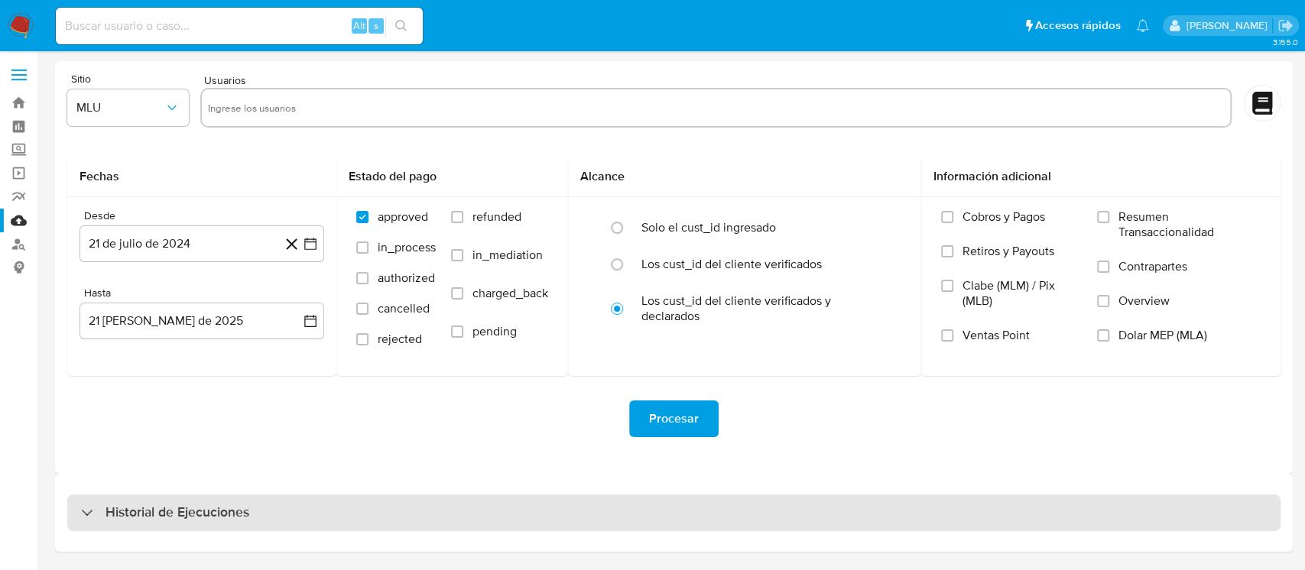
click at [229, 507] on h3 "Historial de Ejecuciones" at bounding box center [177, 513] width 144 height 18
select select "10"
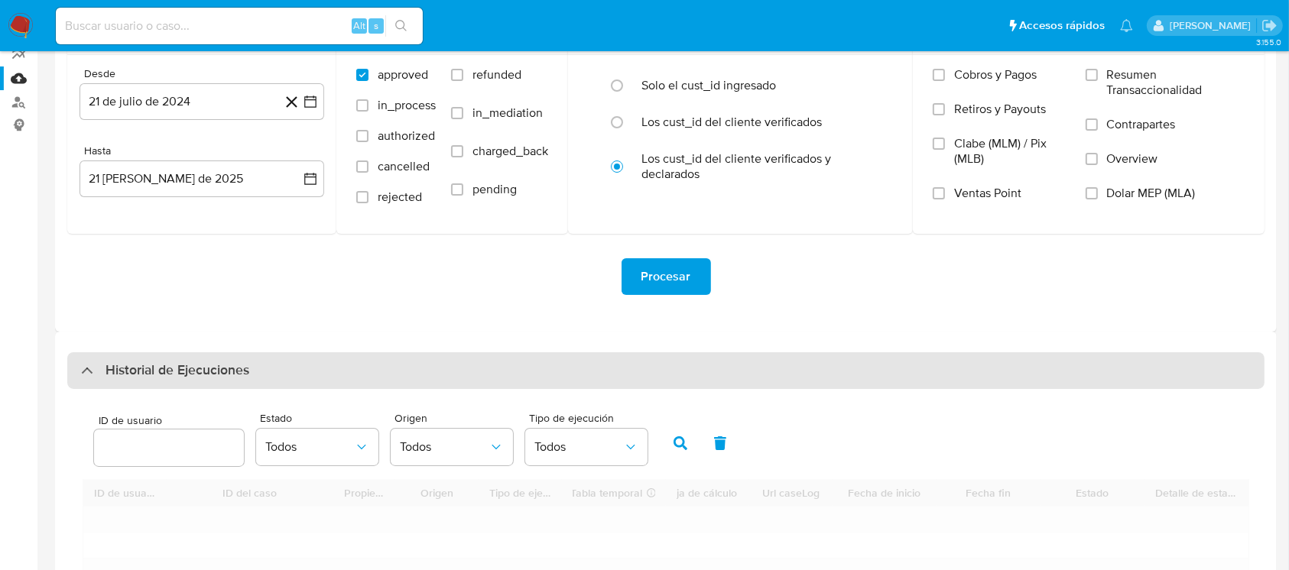
scroll to position [144, 0]
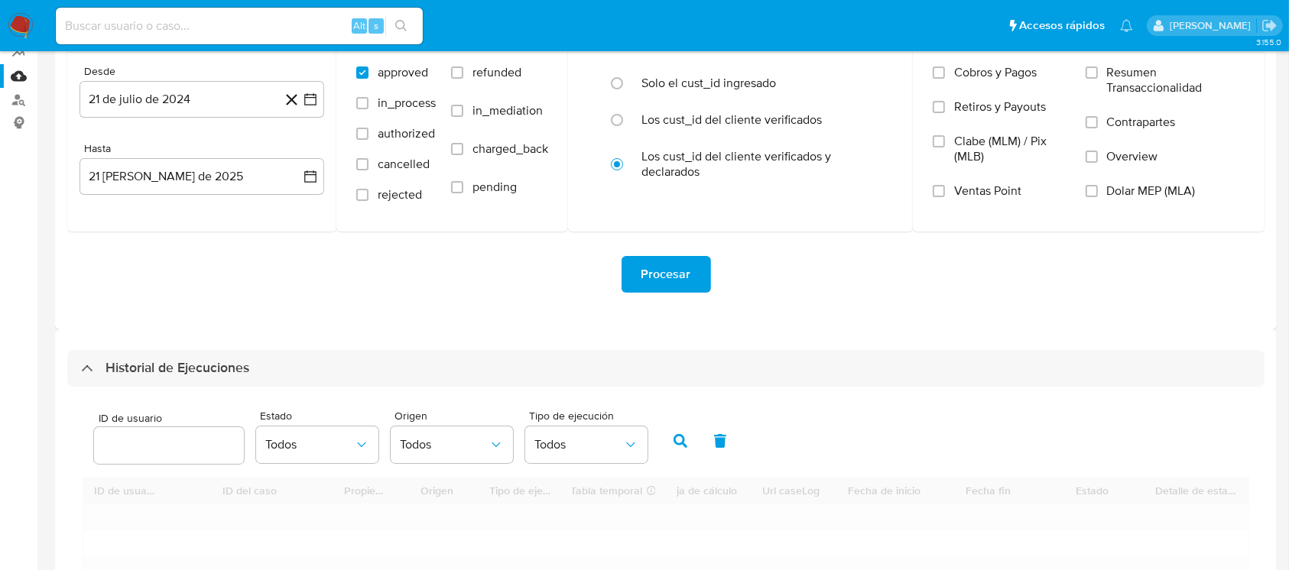
click at [174, 448] on input "number" at bounding box center [169, 446] width 150 height 20
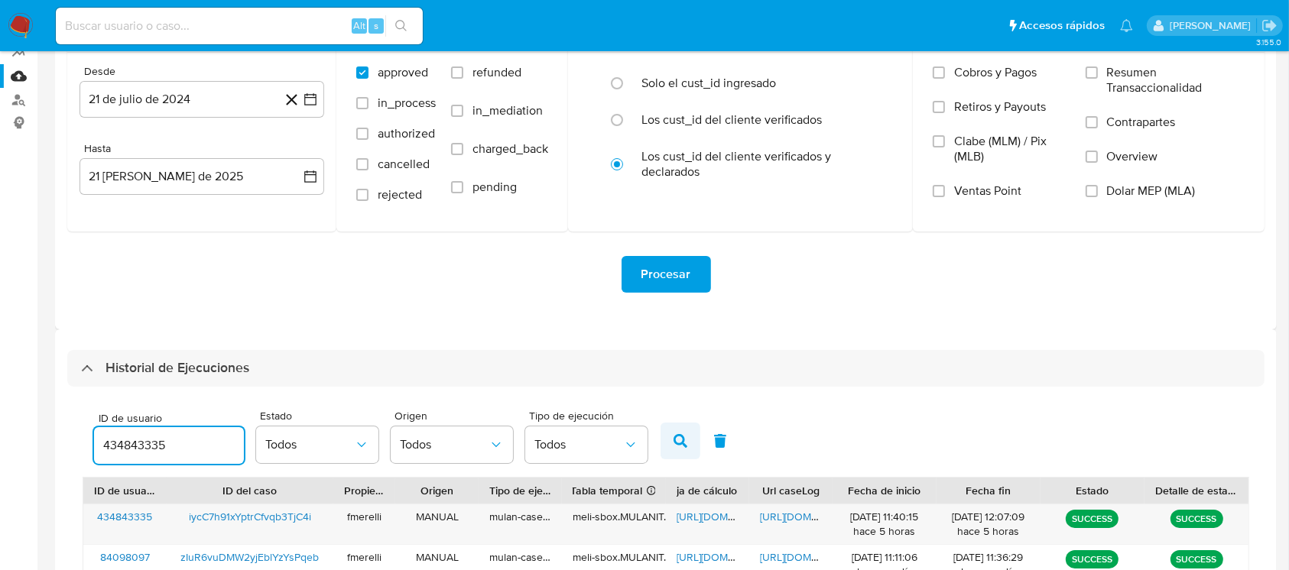
type input "434843335"
click at [671, 440] on button "button" at bounding box center [680, 441] width 40 height 37
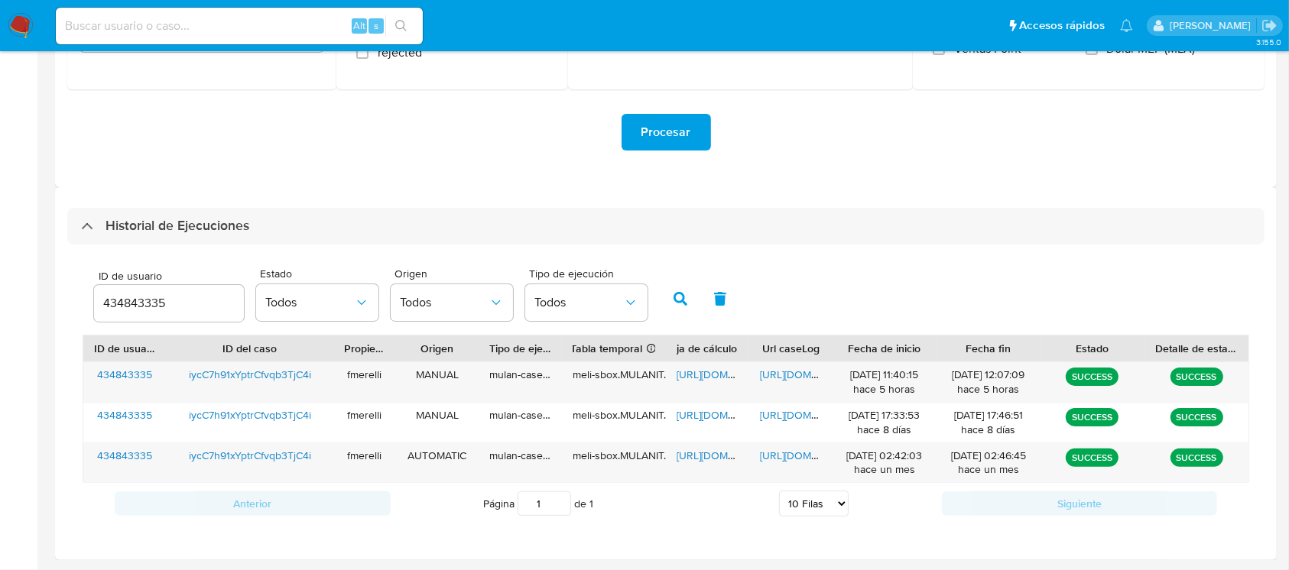
scroll to position [287, 0]
click at [706, 377] on span "[URL][DOMAIN_NAME]" at bounding box center [728, 374] width 105 height 15
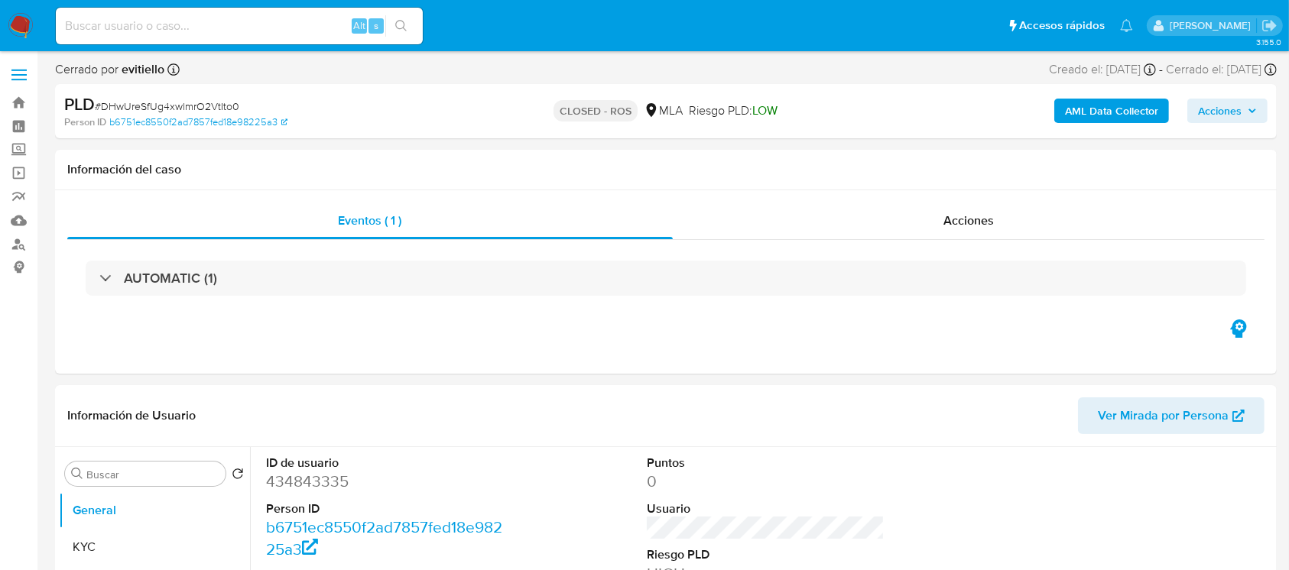
select select "10"
click at [889, 229] on div "Acciones" at bounding box center [969, 221] width 592 height 37
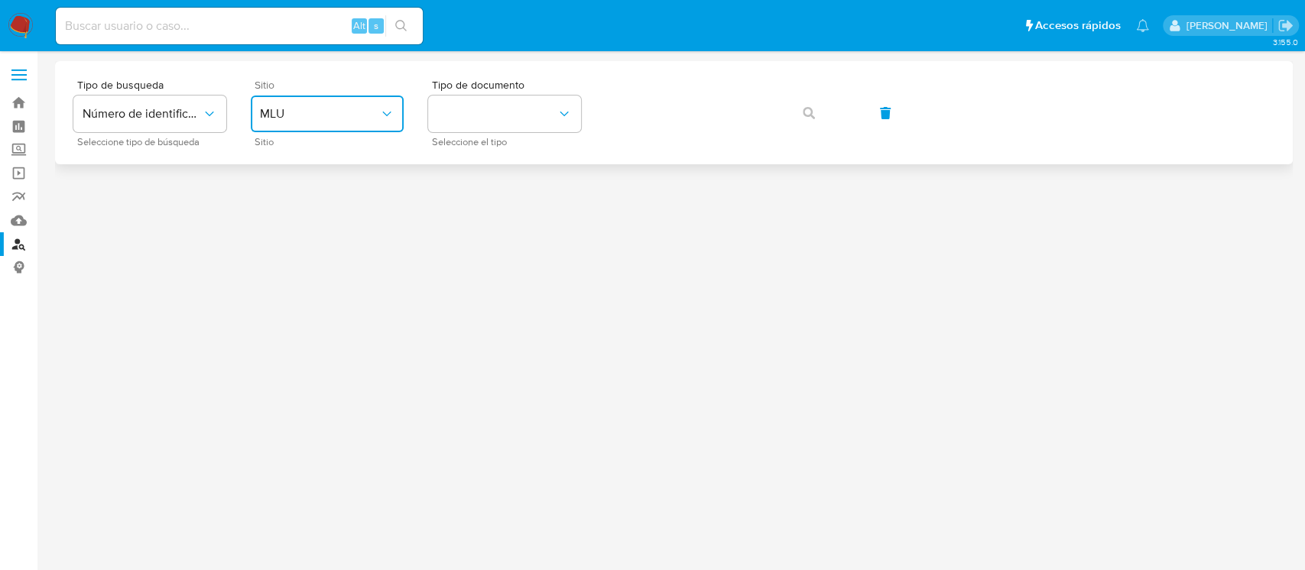
click at [280, 118] on span "MLU" at bounding box center [319, 113] width 119 height 15
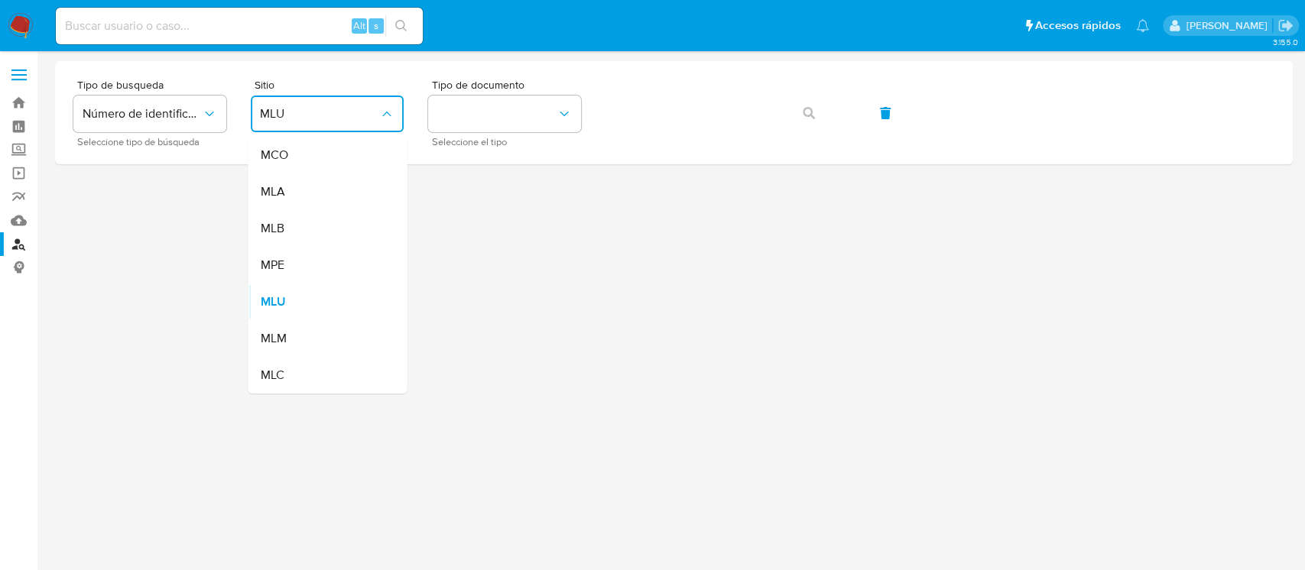
drag, startPoint x: 285, startPoint y: 202, endPoint x: 334, endPoint y: 175, distance: 55.8
click at [287, 202] on div "MLA" at bounding box center [322, 192] width 125 height 37
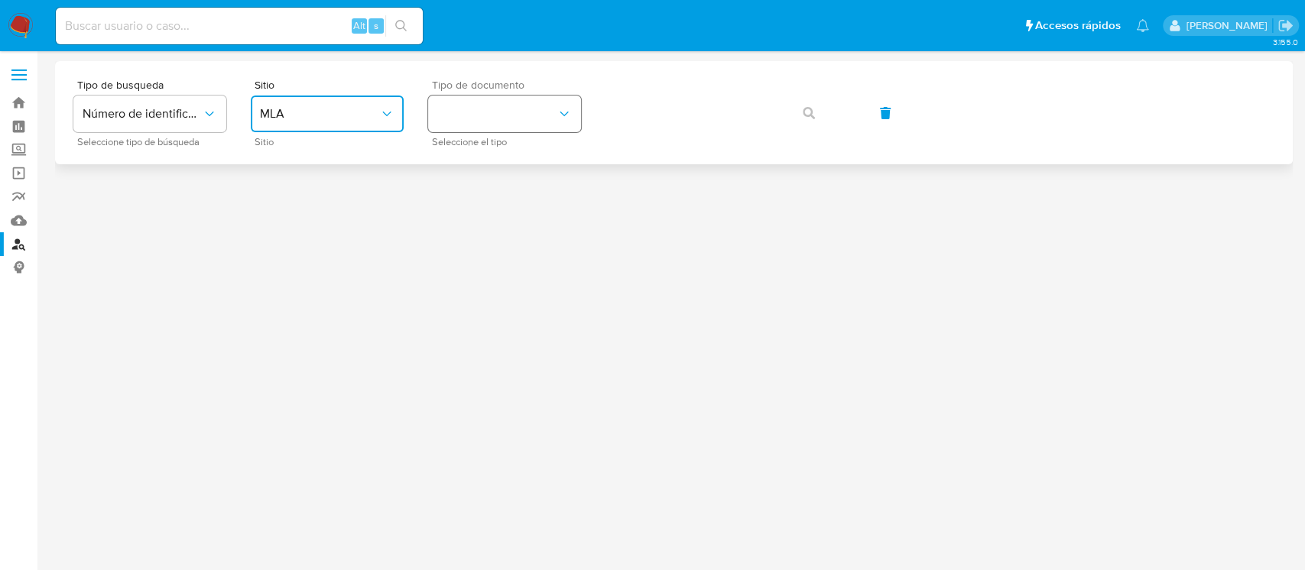
click at [524, 109] on button "identificationType" at bounding box center [504, 114] width 153 height 37
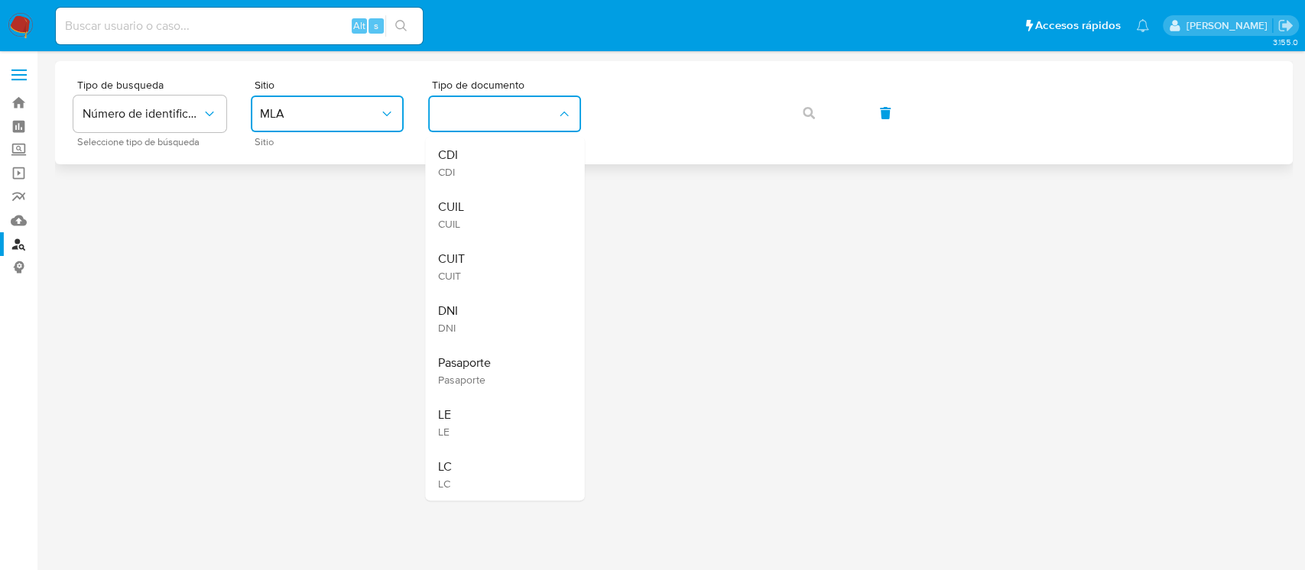
drag, startPoint x: 523, startPoint y: 124, endPoint x: 605, endPoint y: 149, distance: 86.3
click at [511, 216] on div "CUIL CUIL" at bounding box center [499, 215] width 125 height 52
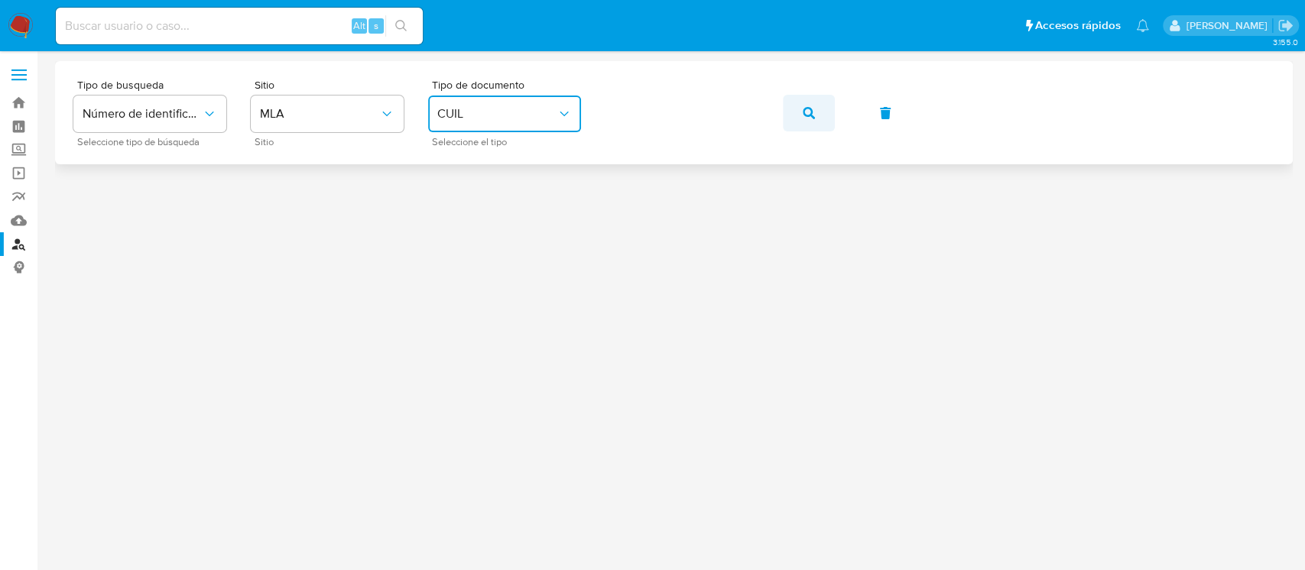
click at [803, 120] on span "button" at bounding box center [809, 113] width 12 height 34
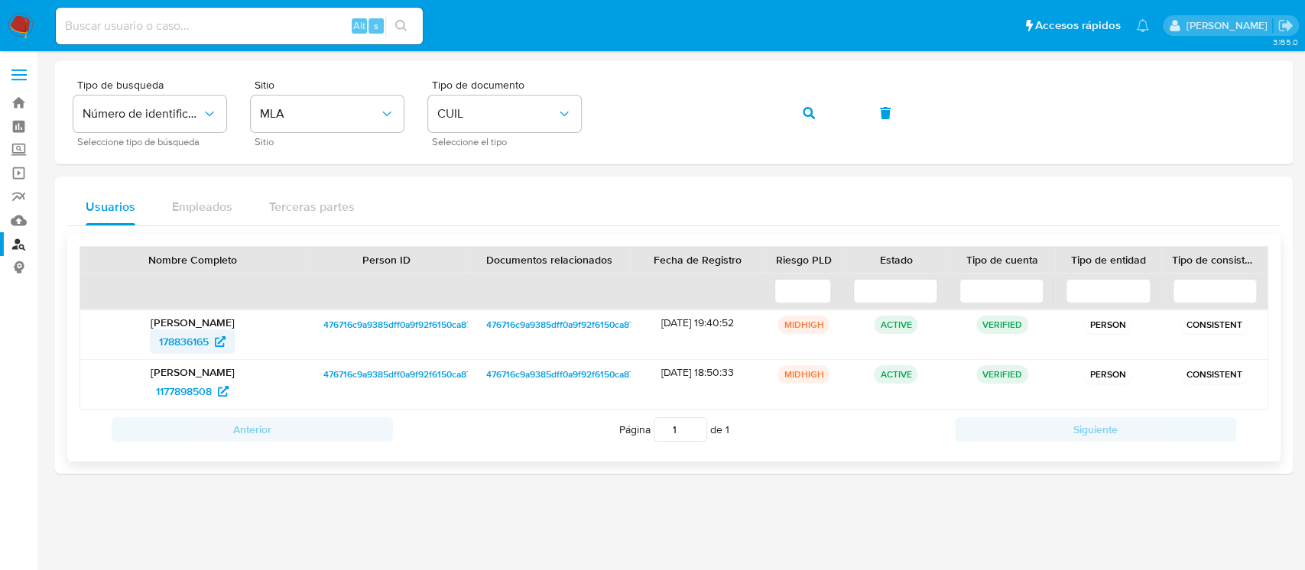
click at [163, 342] on span "178836165" at bounding box center [184, 341] width 50 height 24
click at [800, 110] on button "button" at bounding box center [809, 113] width 52 height 37
click at [196, 332] on span "1757252249" at bounding box center [183, 341] width 57 height 24
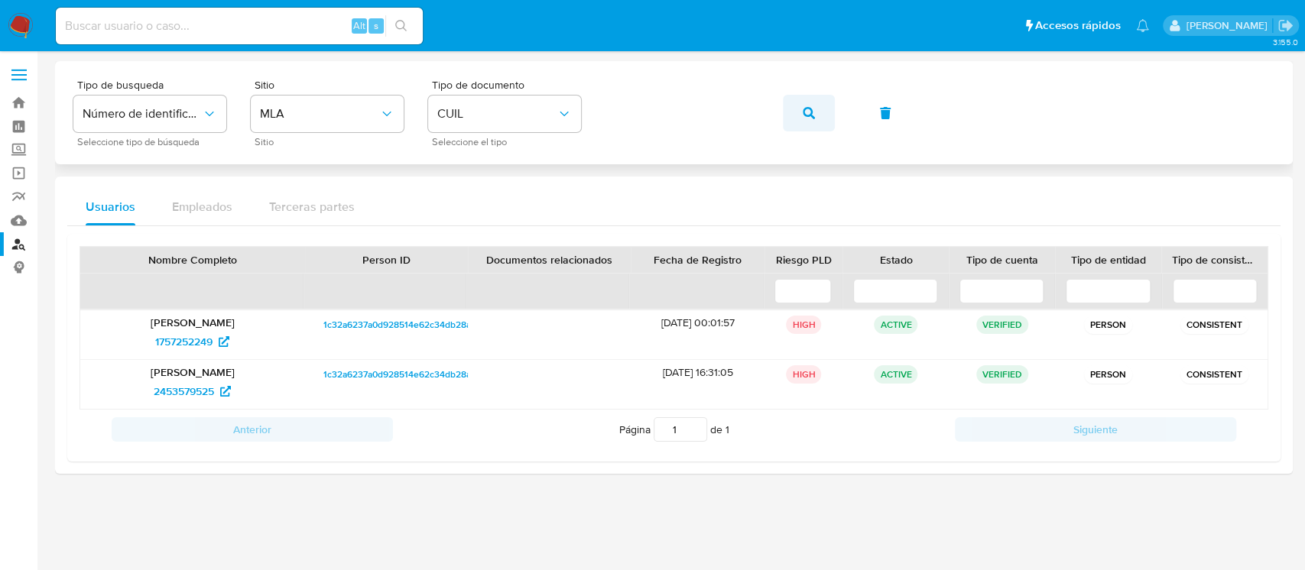
click at [822, 112] on button "button" at bounding box center [809, 113] width 52 height 37
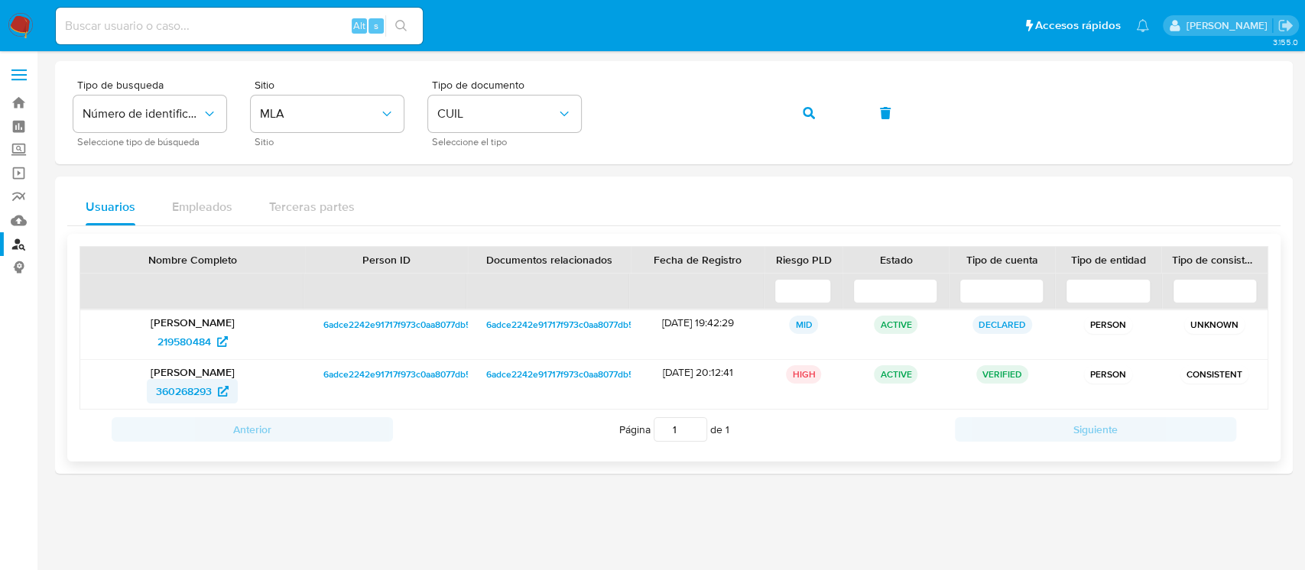
click at [159, 387] on span "360268293" at bounding box center [184, 391] width 56 height 24
click at [788, 118] on button "button" at bounding box center [809, 113] width 52 height 37
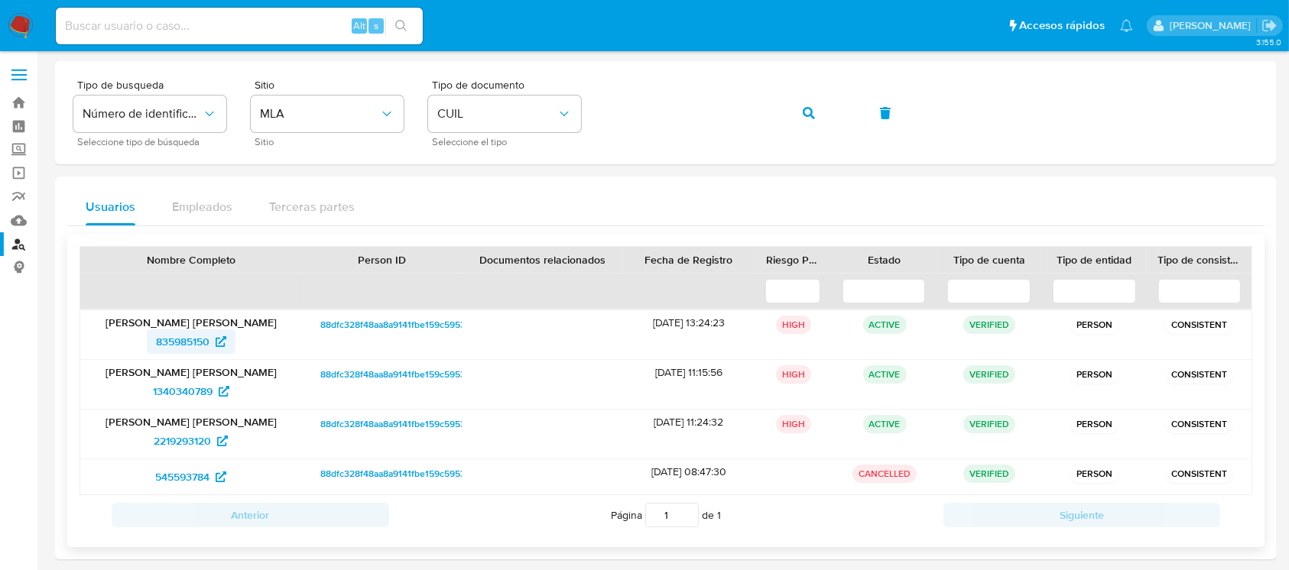
click at [199, 342] on span "835985150" at bounding box center [183, 341] width 54 height 24
click at [807, 110] on icon "button" at bounding box center [809, 113] width 12 height 12
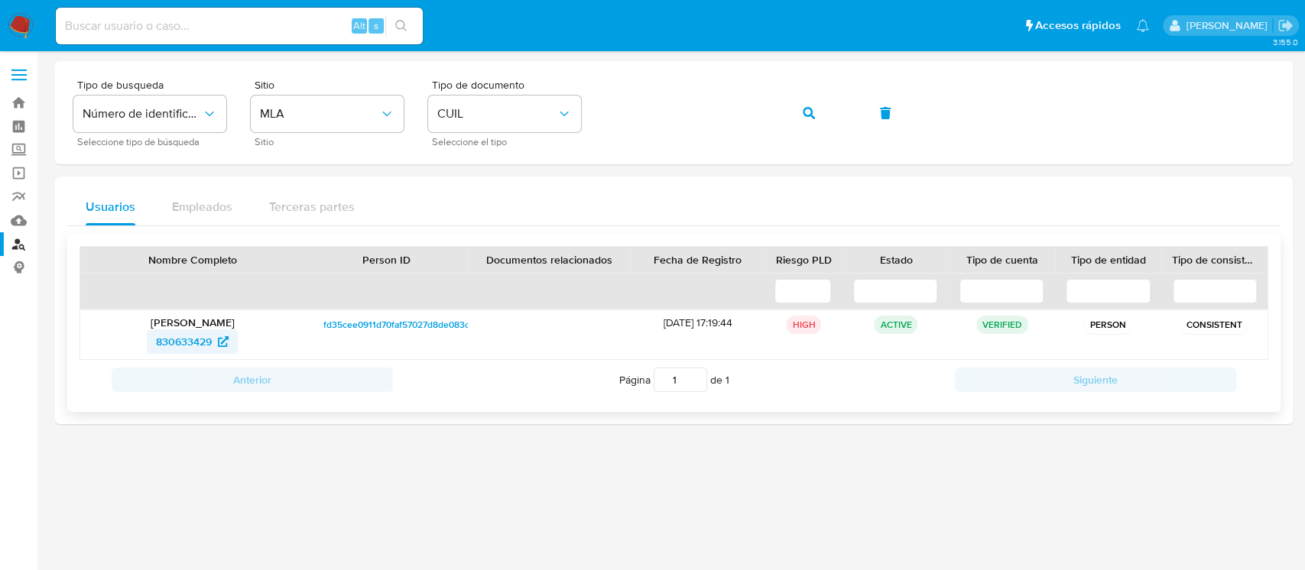
click at [196, 340] on span "830633429" at bounding box center [184, 341] width 56 height 24
click at [805, 113] on icon "button" at bounding box center [809, 113] width 12 height 12
click at [222, 336] on icon at bounding box center [220, 341] width 11 height 11
click at [791, 109] on button "button" at bounding box center [809, 113] width 52 height 37
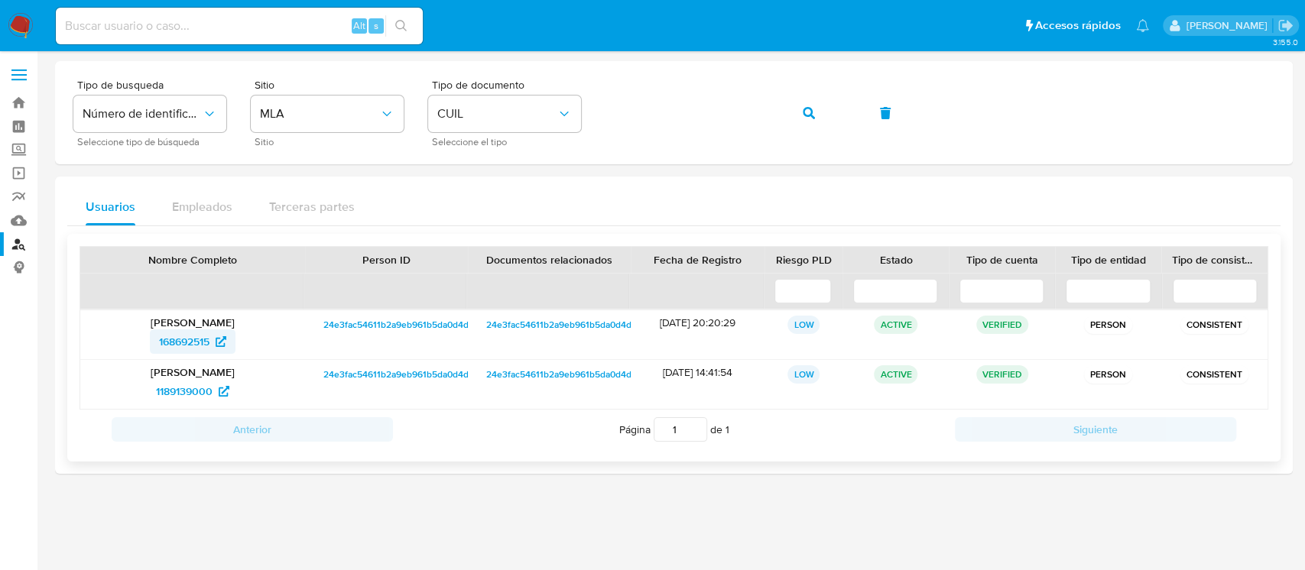
click at [206, 332] on span "168692515" at bounding box center [184, 341] width 50 height 24
click at [815, 110] on button "button" at bounding box center [809, 113] width 52 height 37
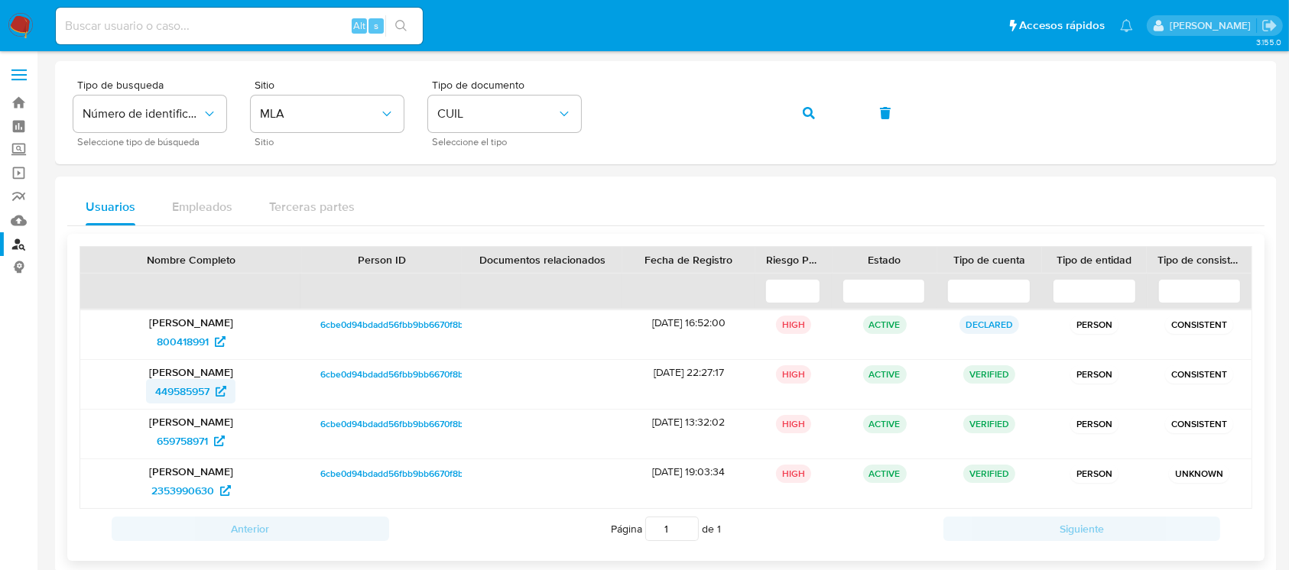
click at [190, 398] on span "449585957" at bounding box center [182, 391] width 54 height 24
click at [788, 118] on button "button" at bounding box center [809, 113] width 52 height 37
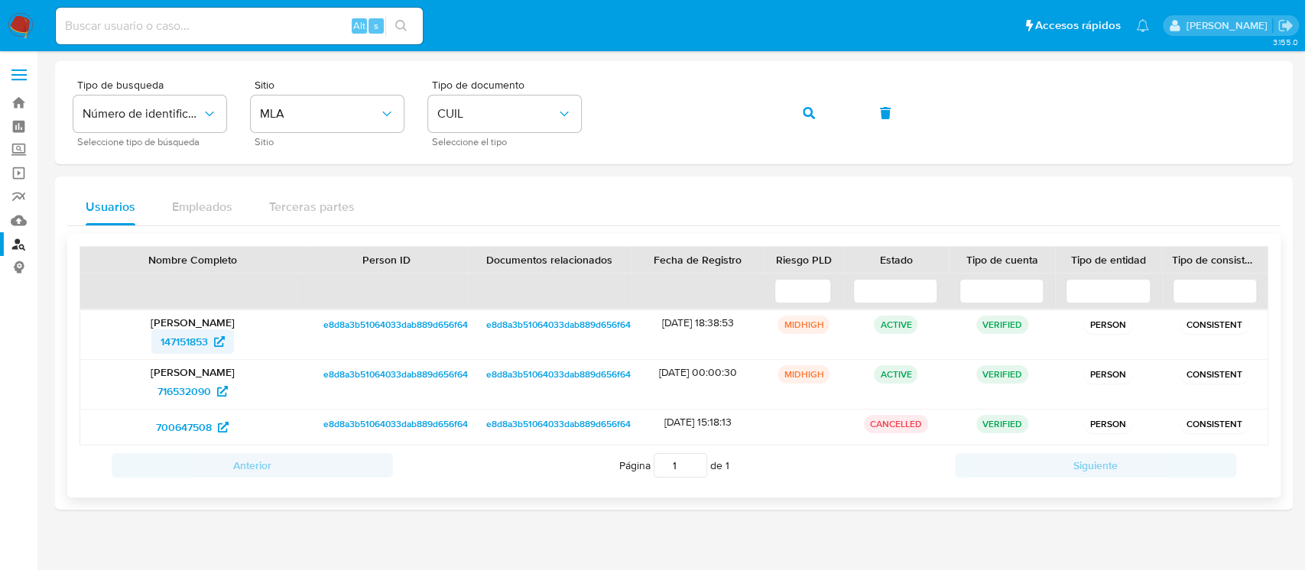
click at [210, 345] on span "147151853" at bounding box center [193, 341] width 64 height 24
click at [809, 102] on span "button" at bounding box center [809, 113] width 12 height 34
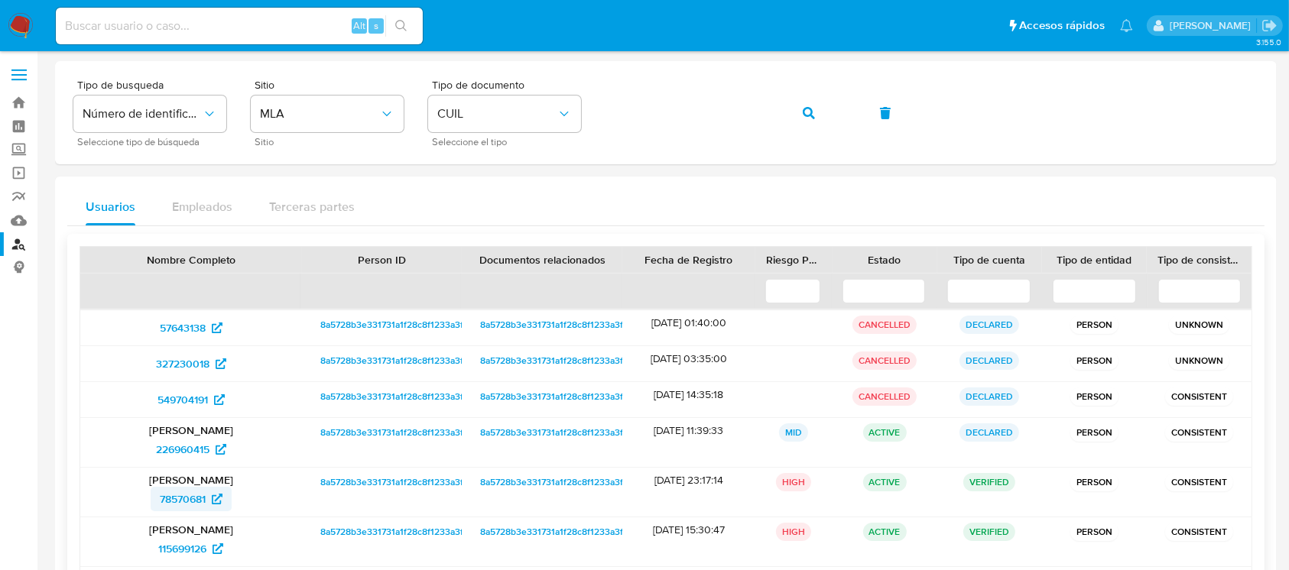
click at [211, 498] on span "78570681" at bounding box center [191, 499] width 63 height 24
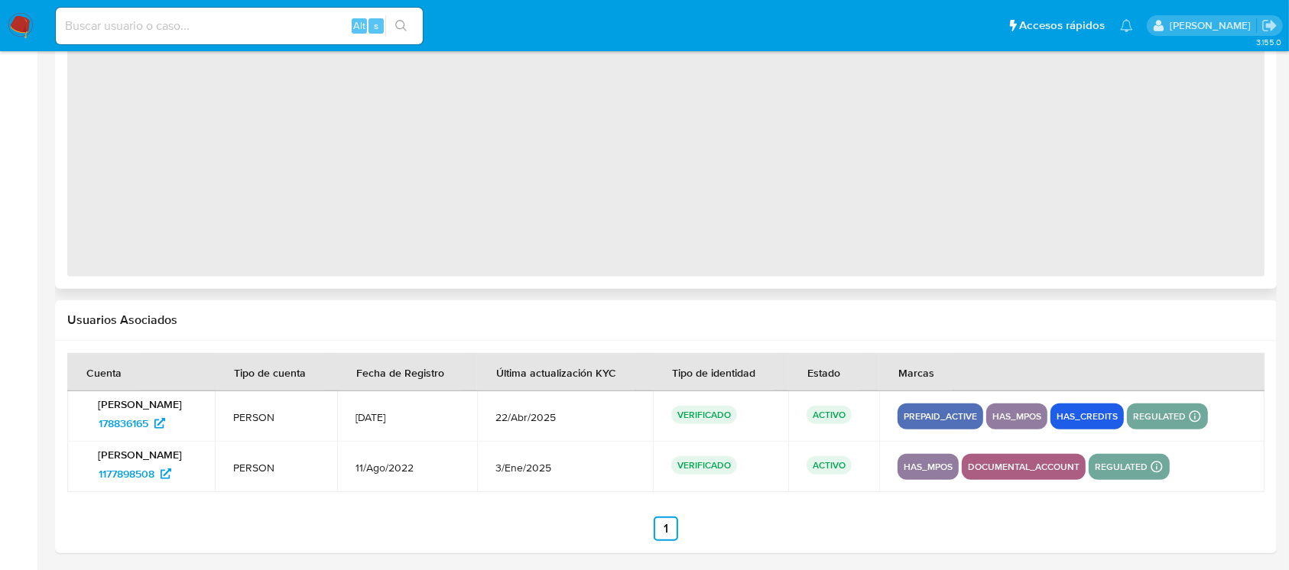
select select "10"
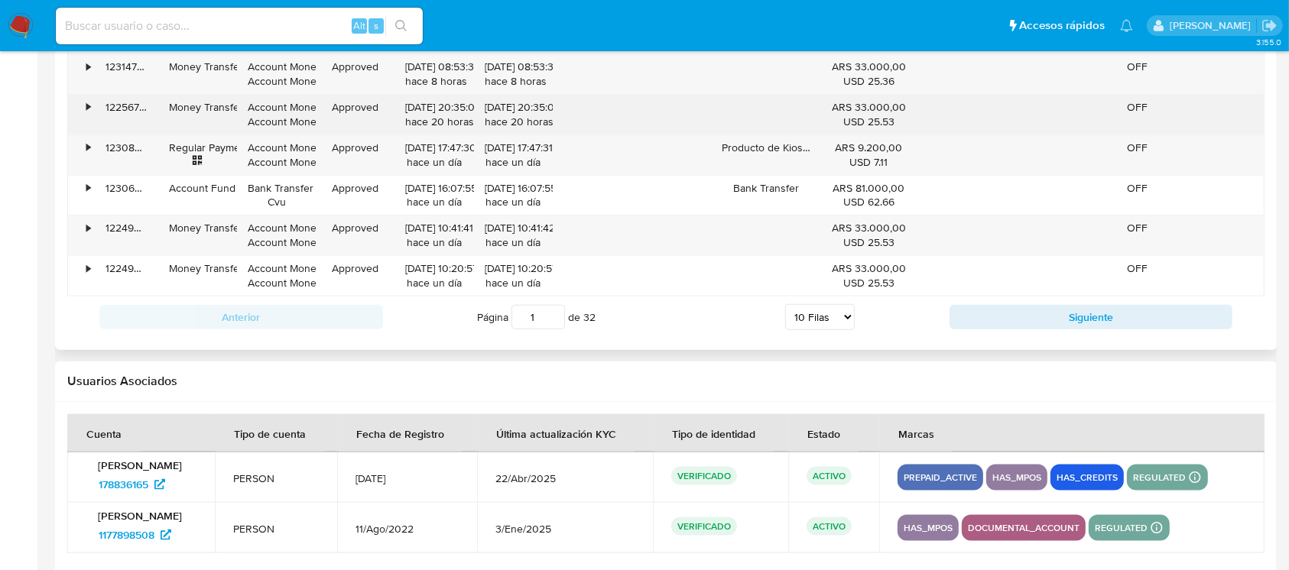
scroll to position [1818, 0]
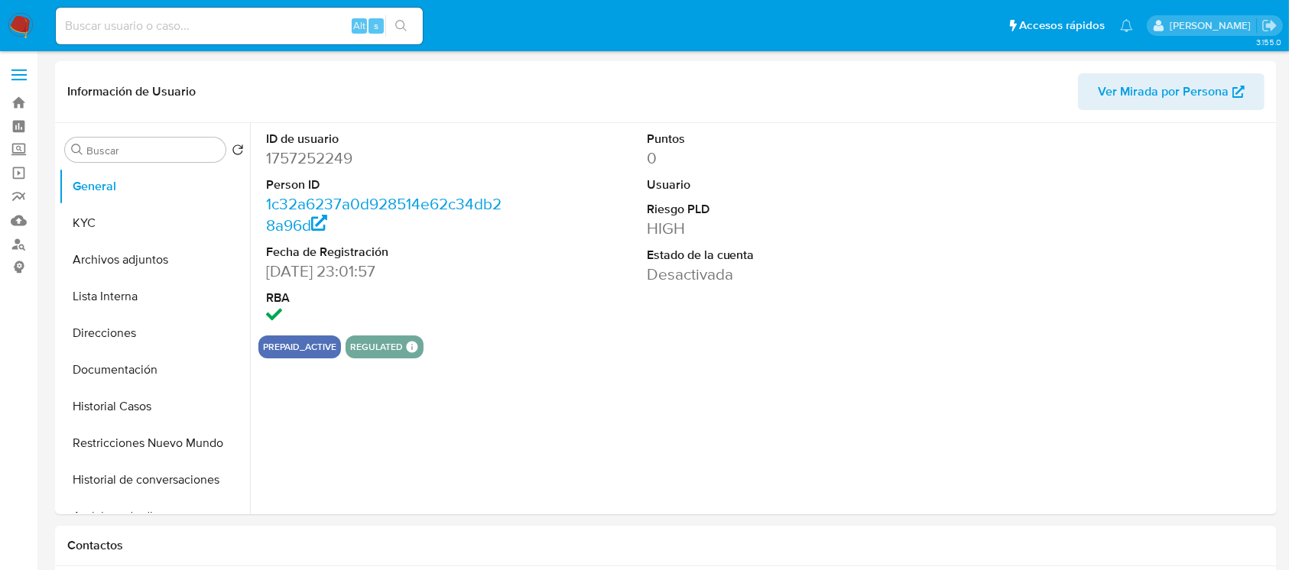
select select "10"
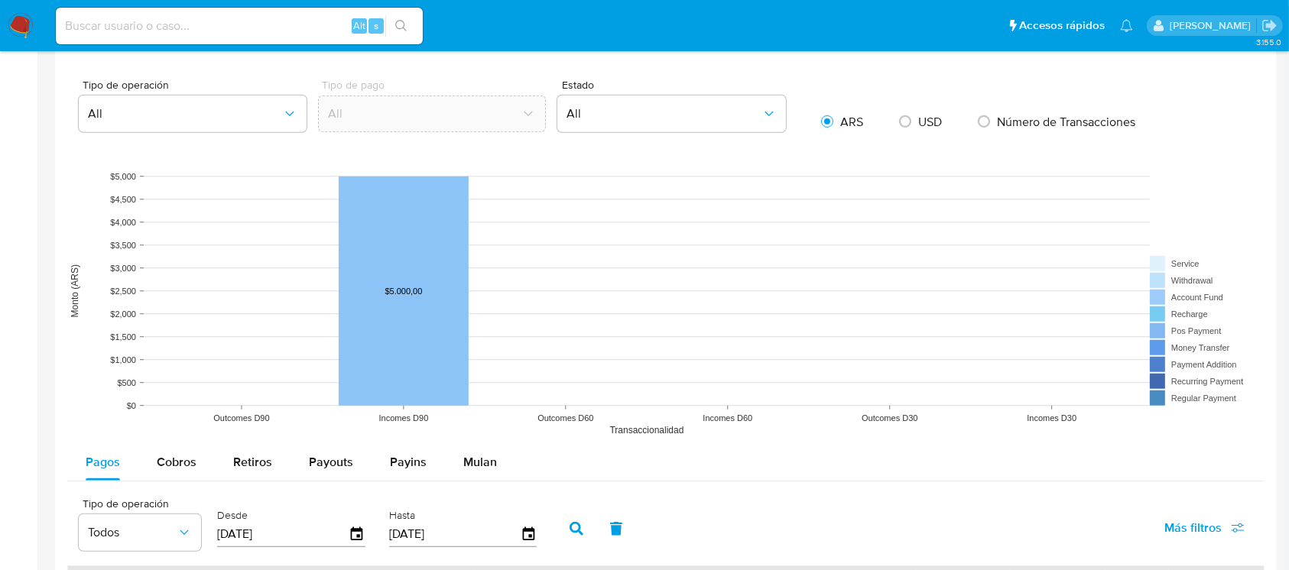
scroll to position [1455, 0]
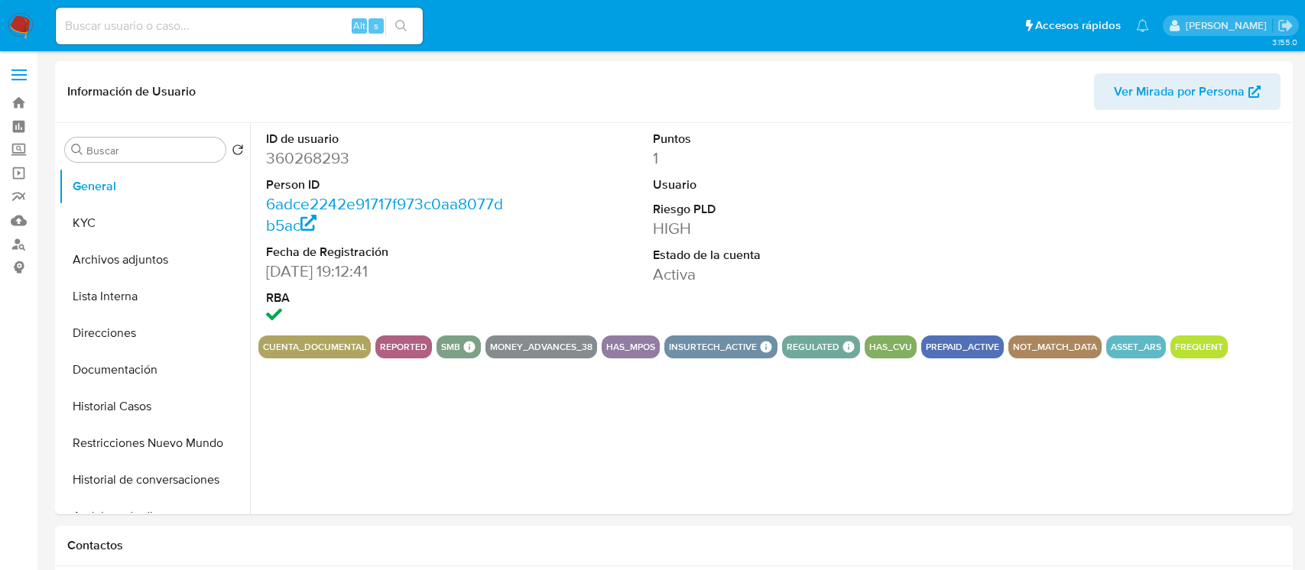
select select "10"
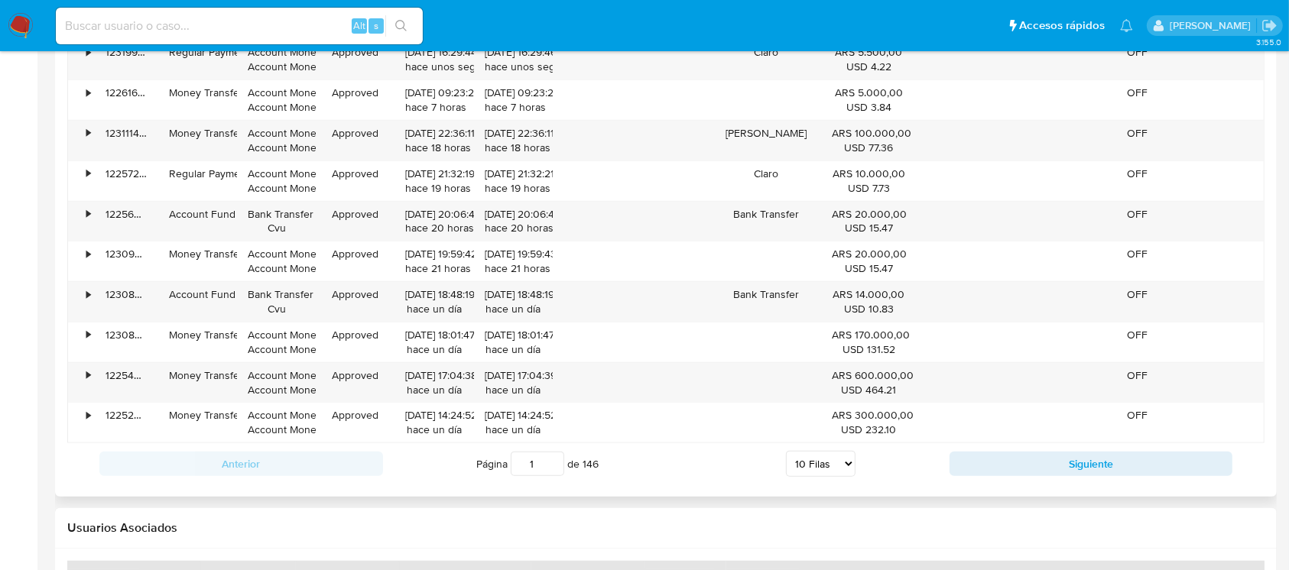
scroll to position [1785, 0]
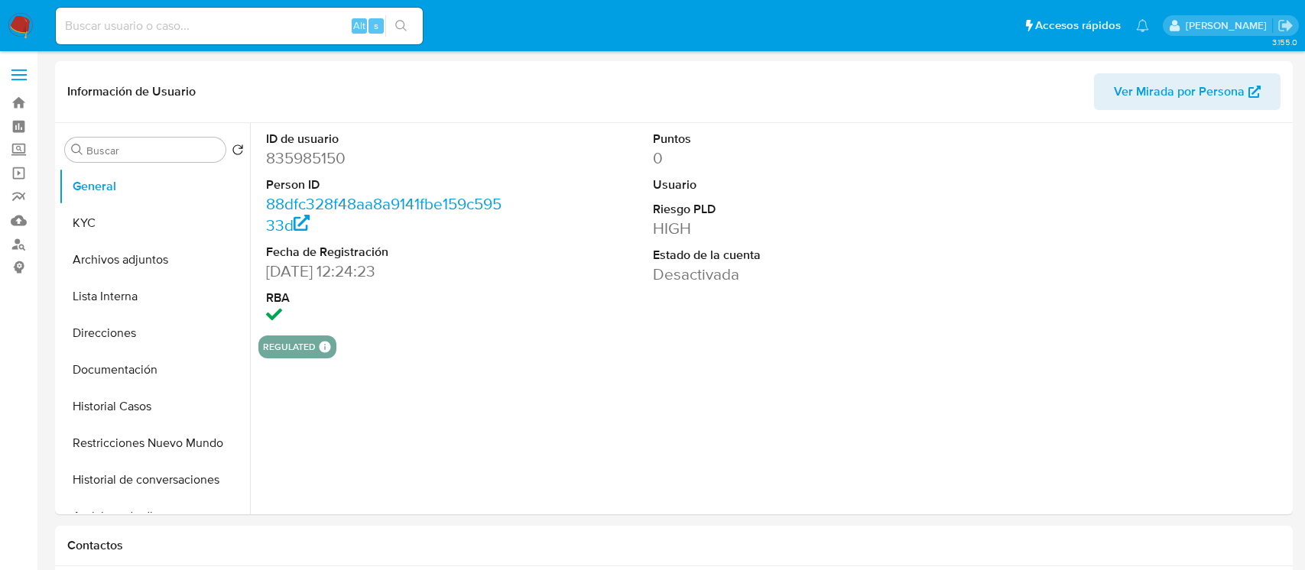
select select "10"
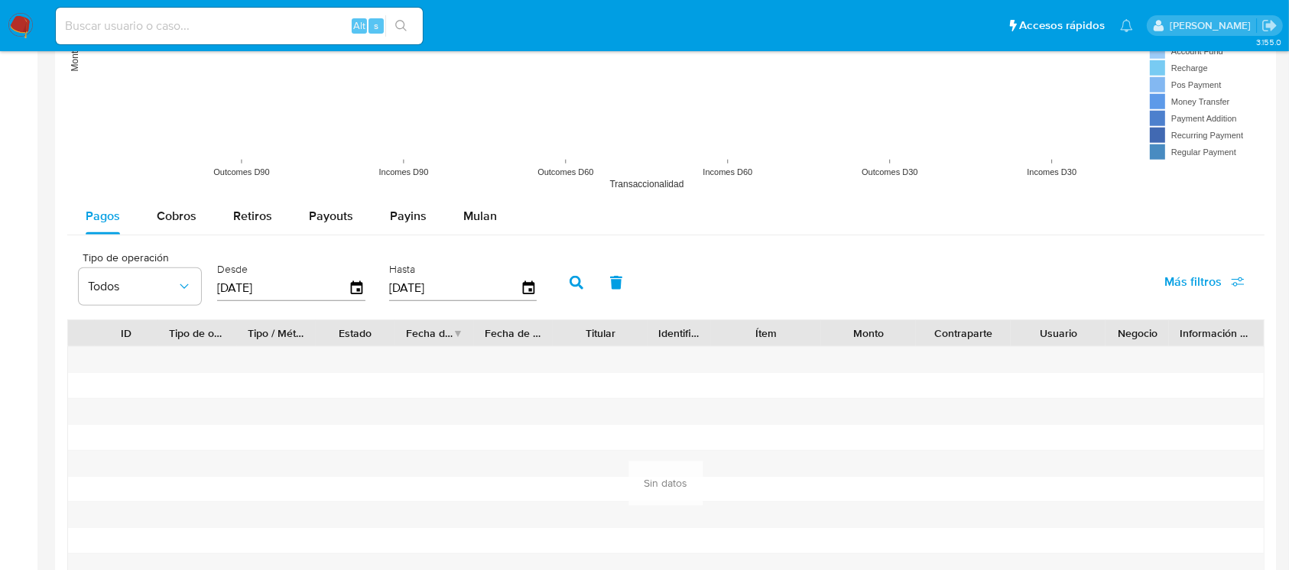
scroll to position [1773, 0]
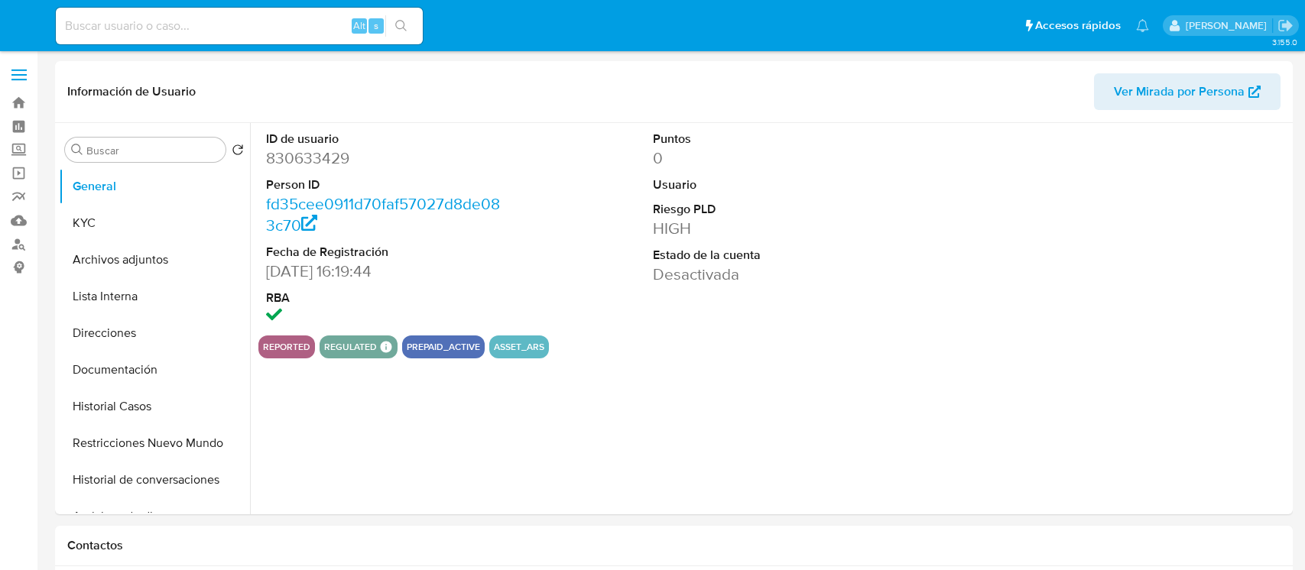
select select "10"
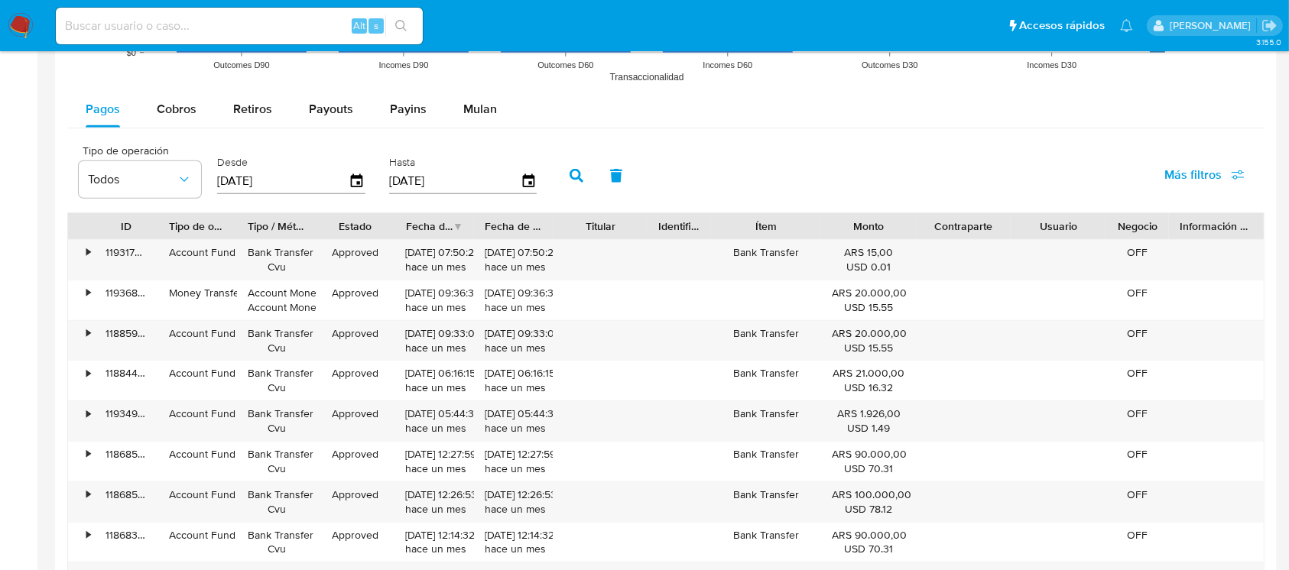
scroll to position [1156, 0]
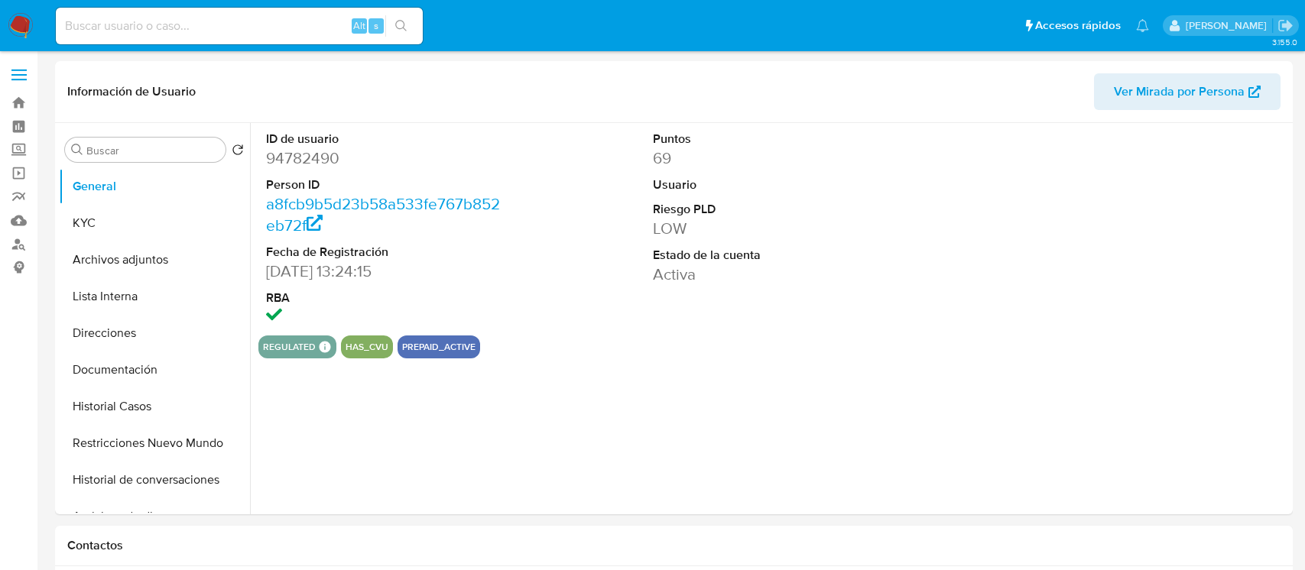
select select "10"
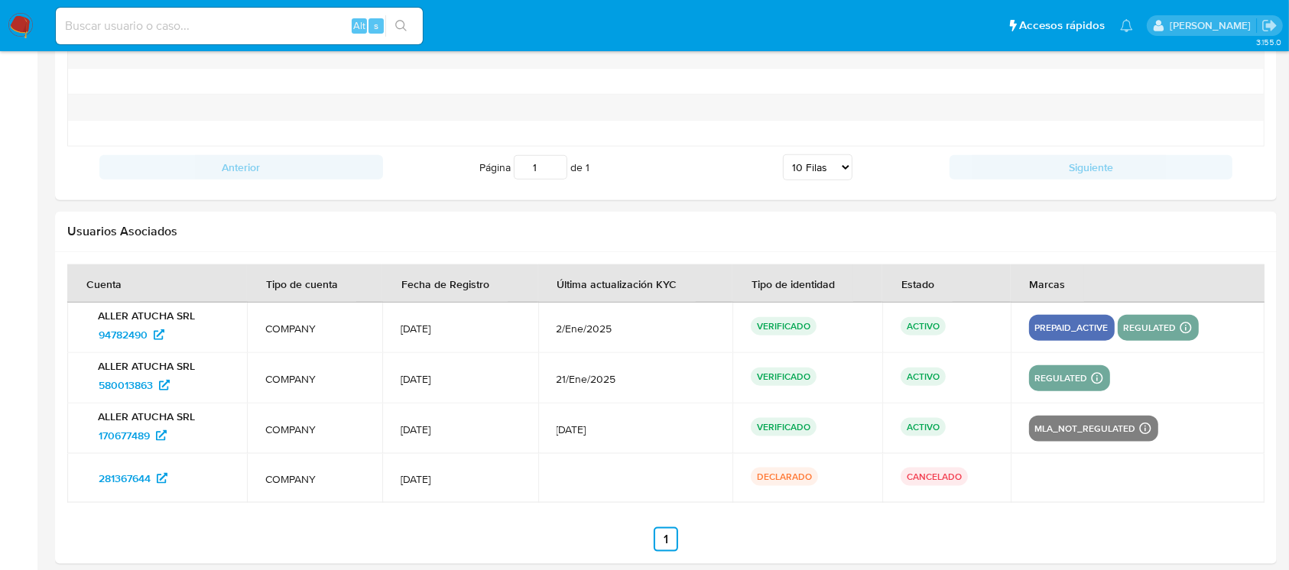
scroll to position [1773, 0]
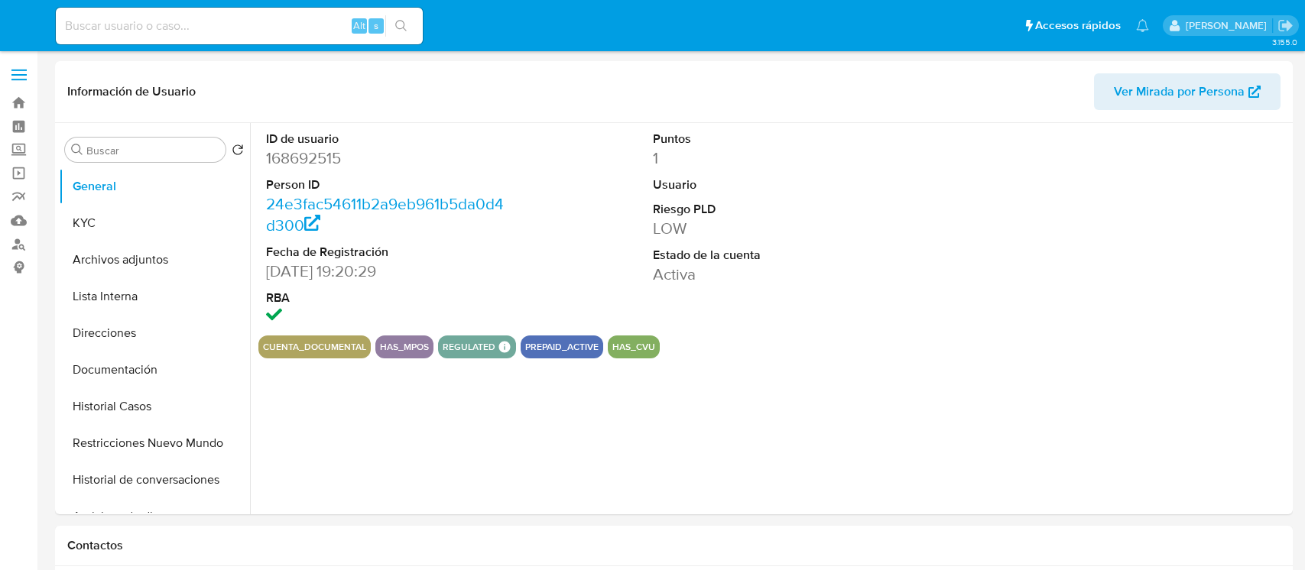
select select "10"
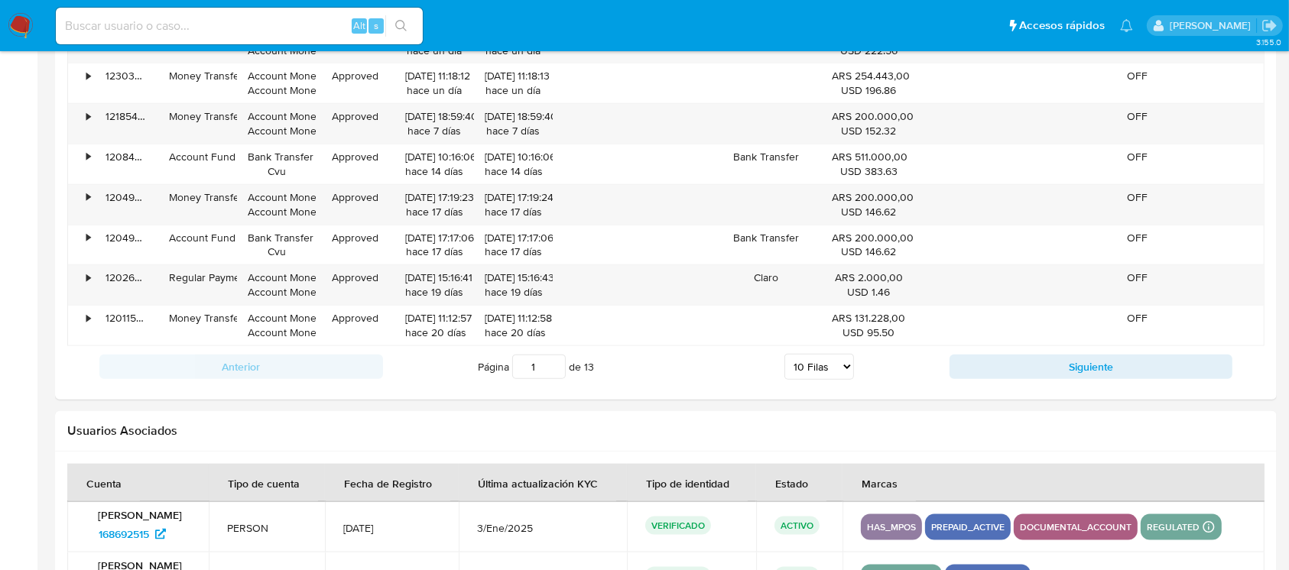
scroll to position [1818, 0]
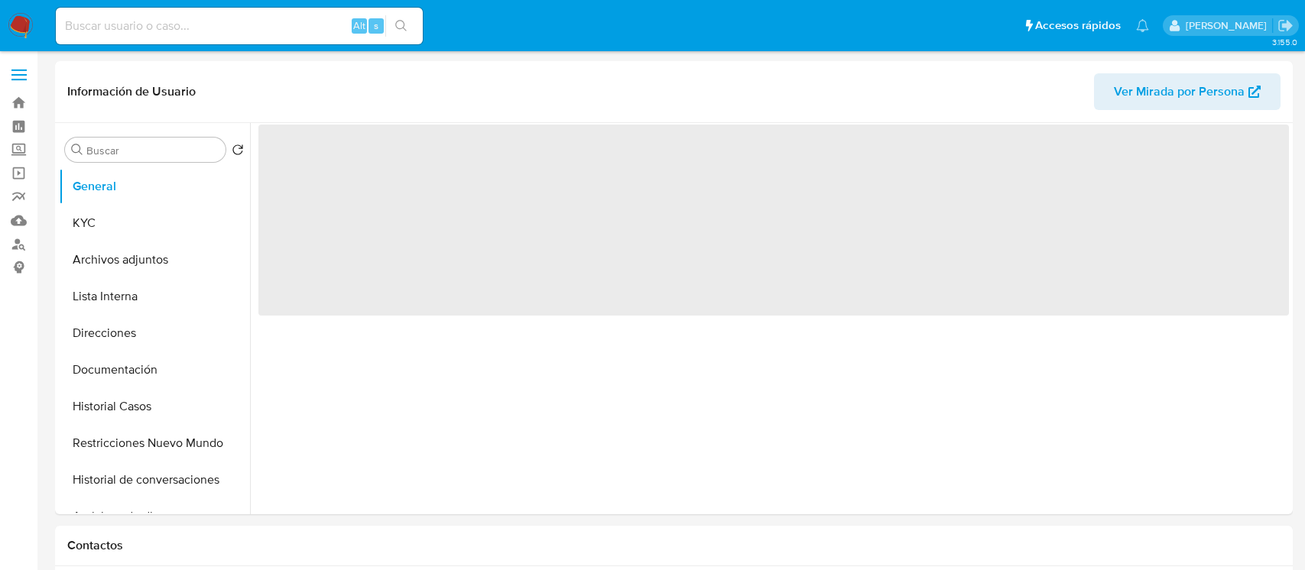
select select "10"
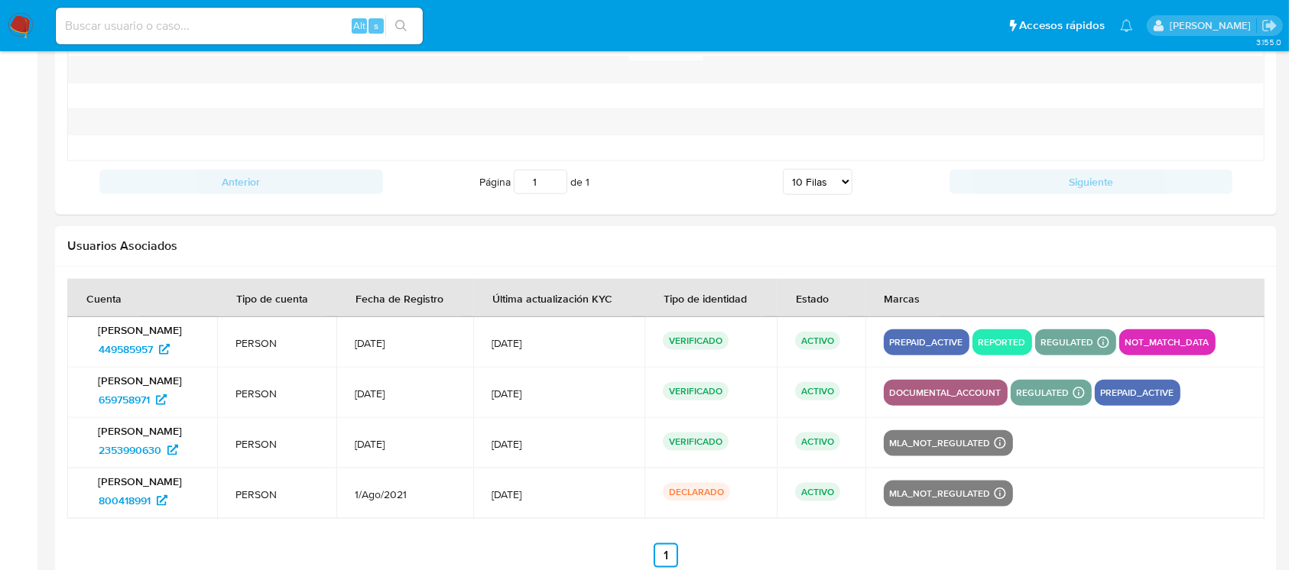
scroll to position [1774, 0]
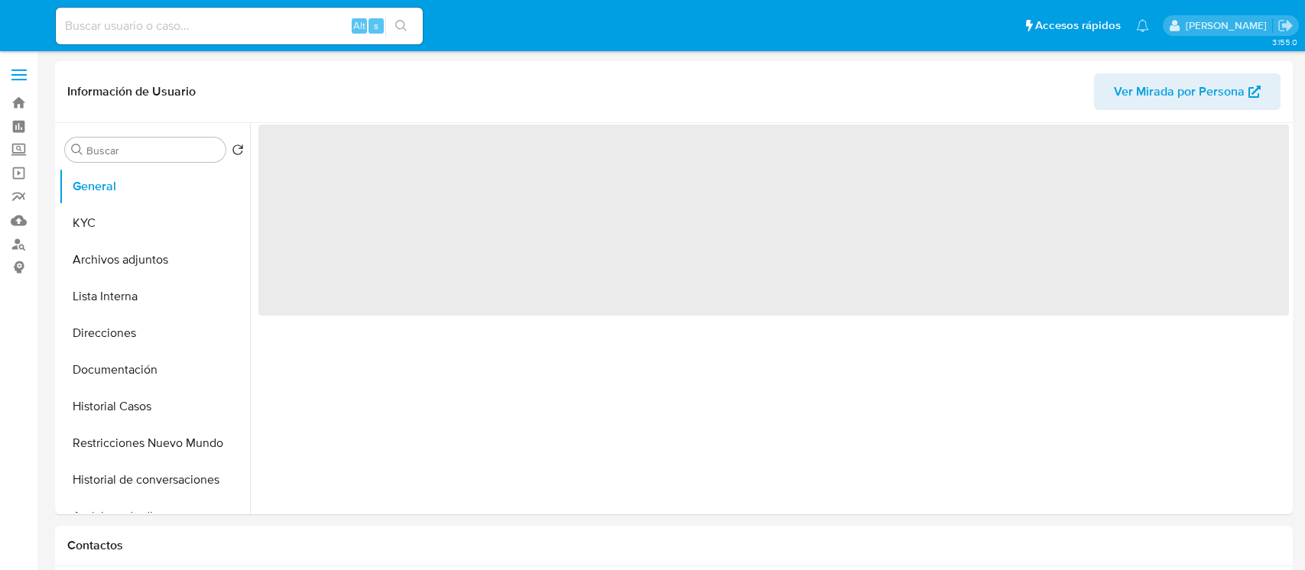
select select "10"
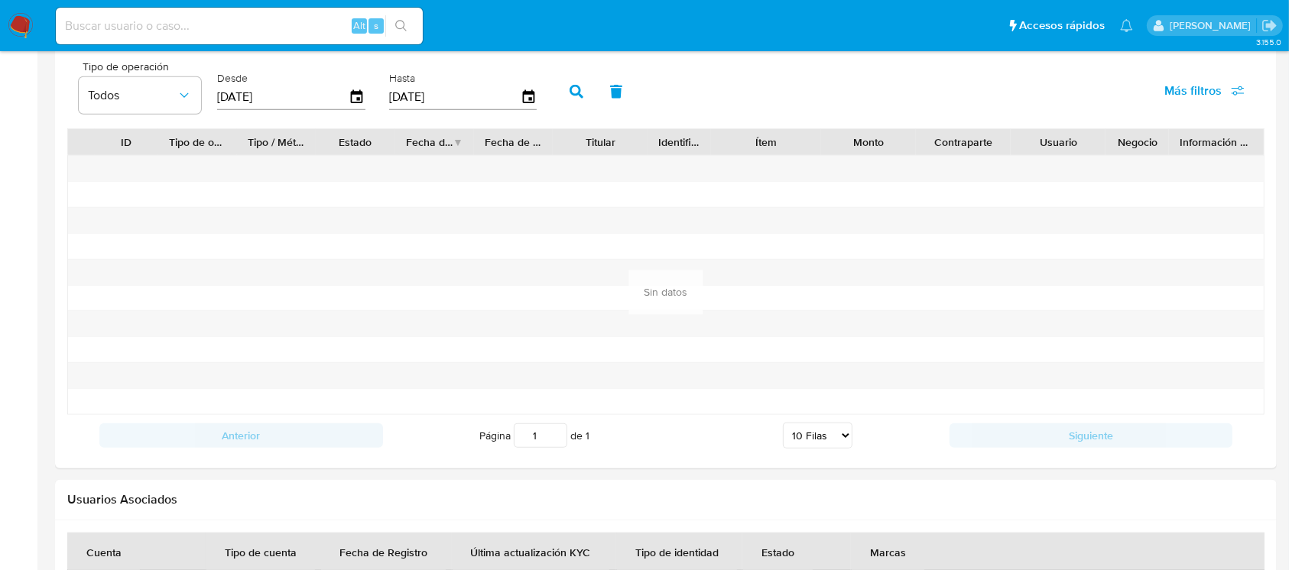
scroll to position [1722, 0]
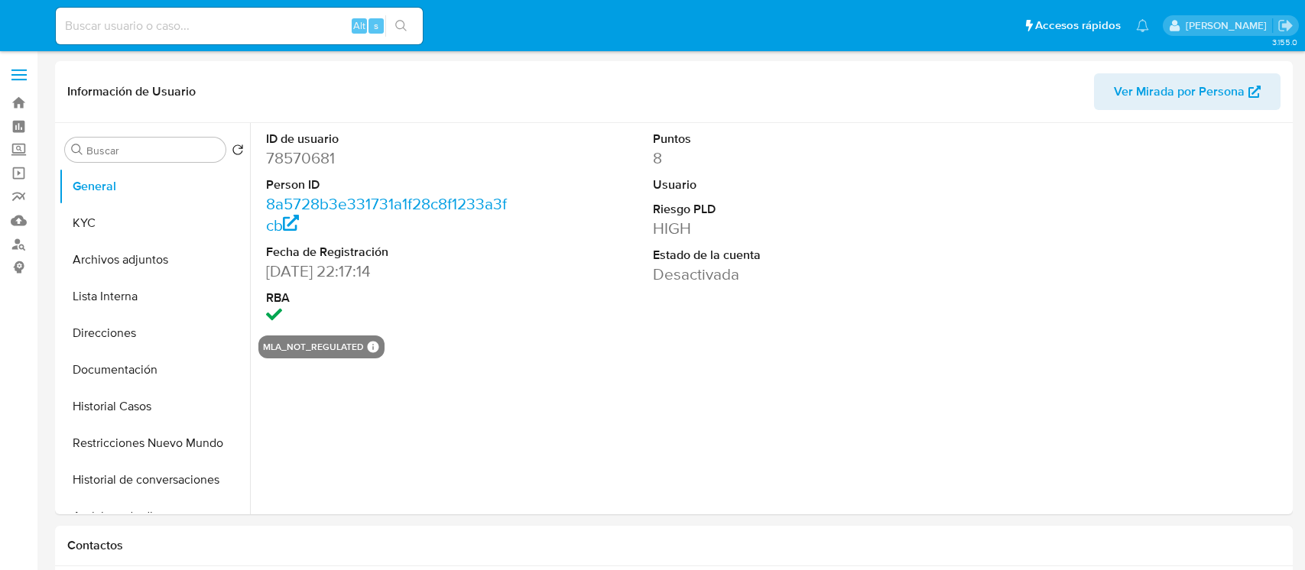
select select "10"
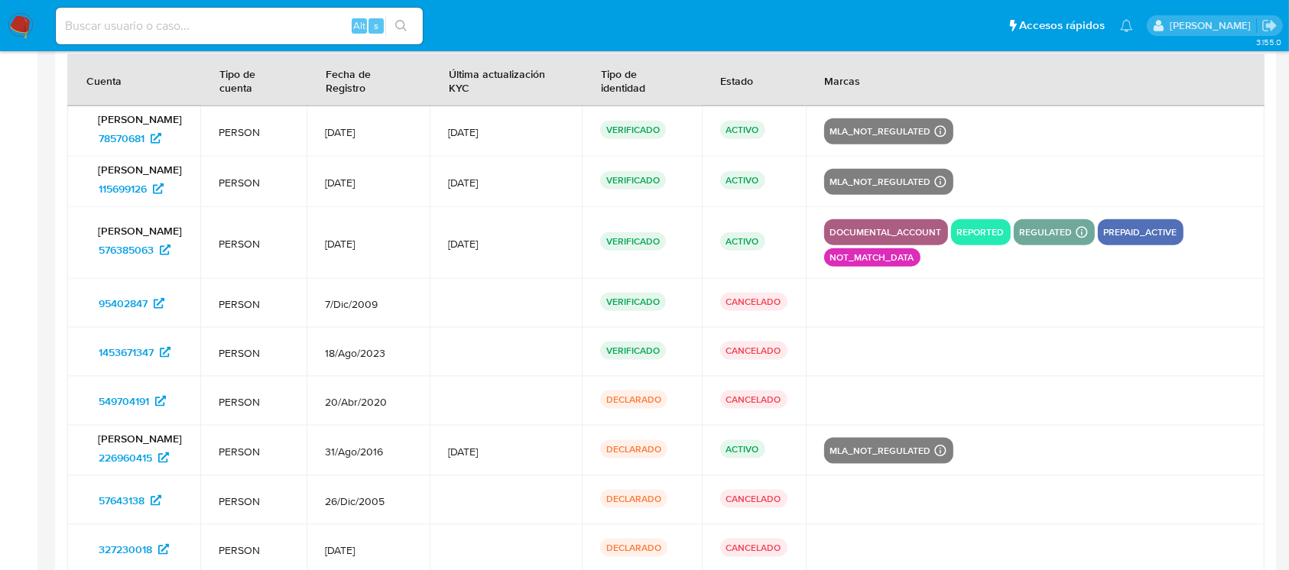
scroll to position [1955, 0]
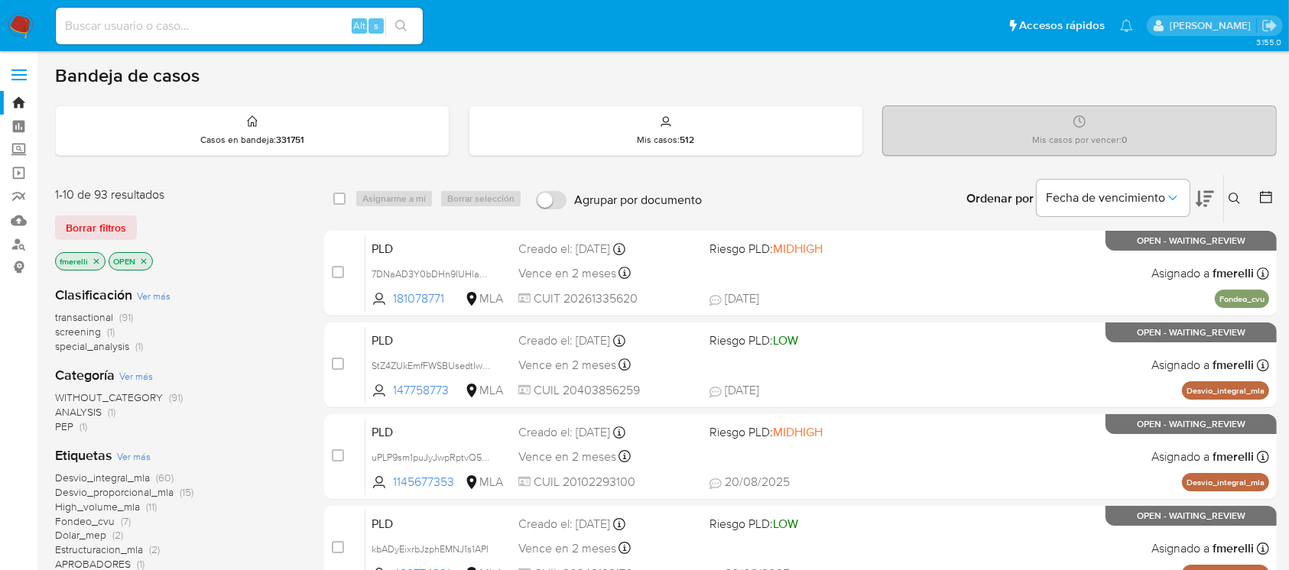
click at [1244, 195] on button at bounding box center [1236, 199] width 25 height 18
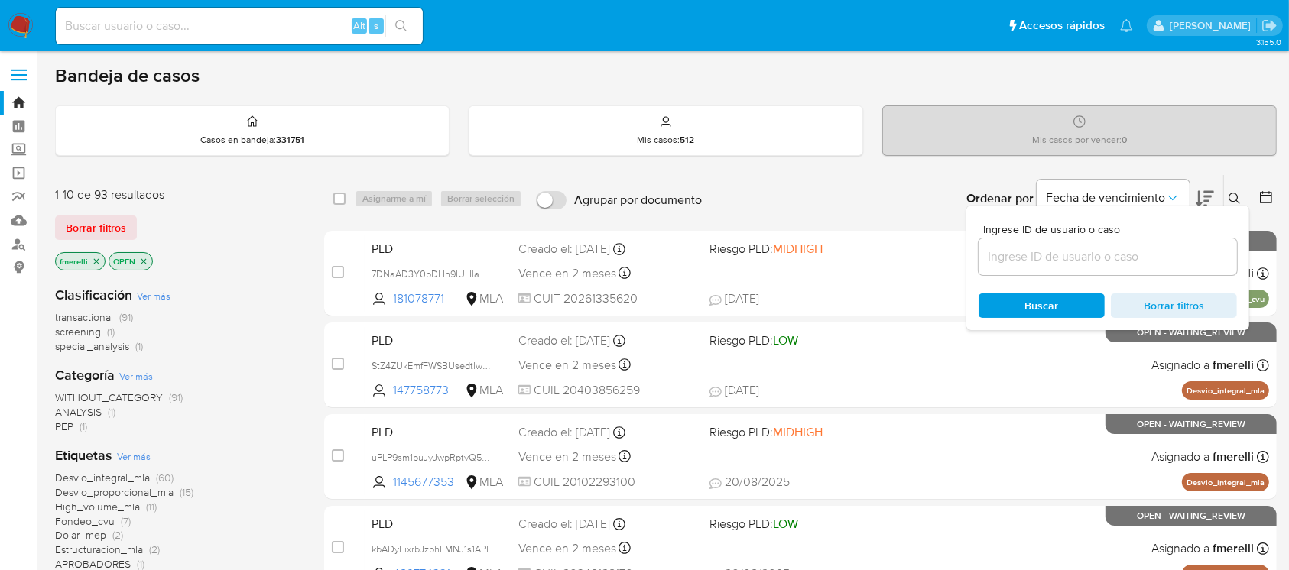
click at [1134, 264] on input at bounding box center [1107, 257] width 258 height 20
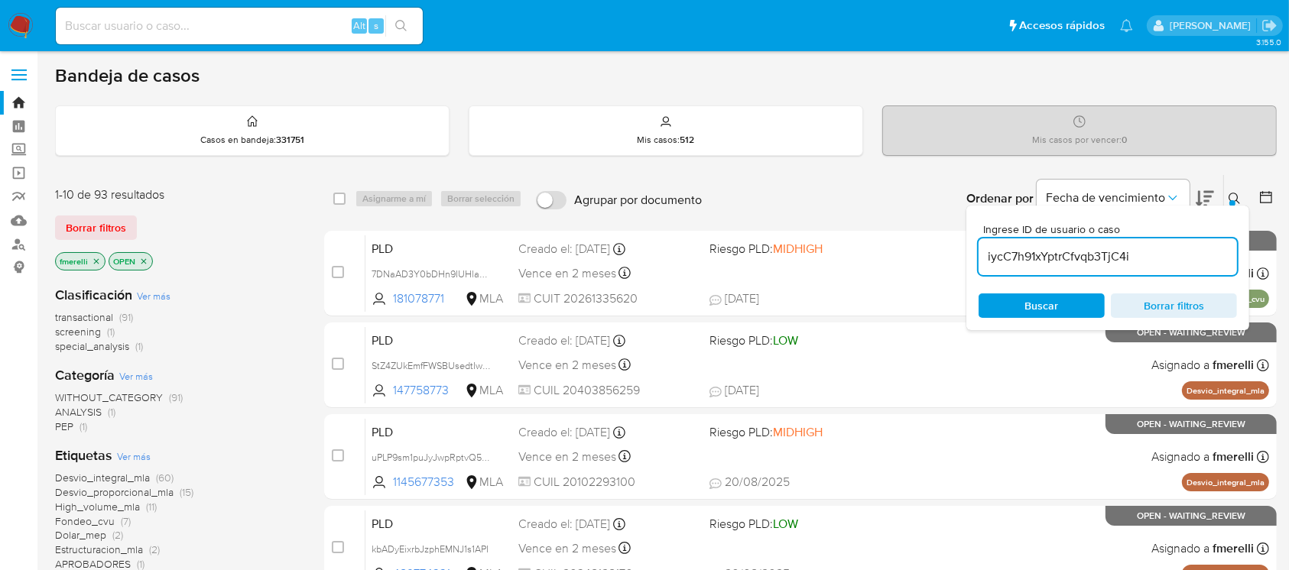
type input "iycC7h91xYptrCfvqb3TjC4i"
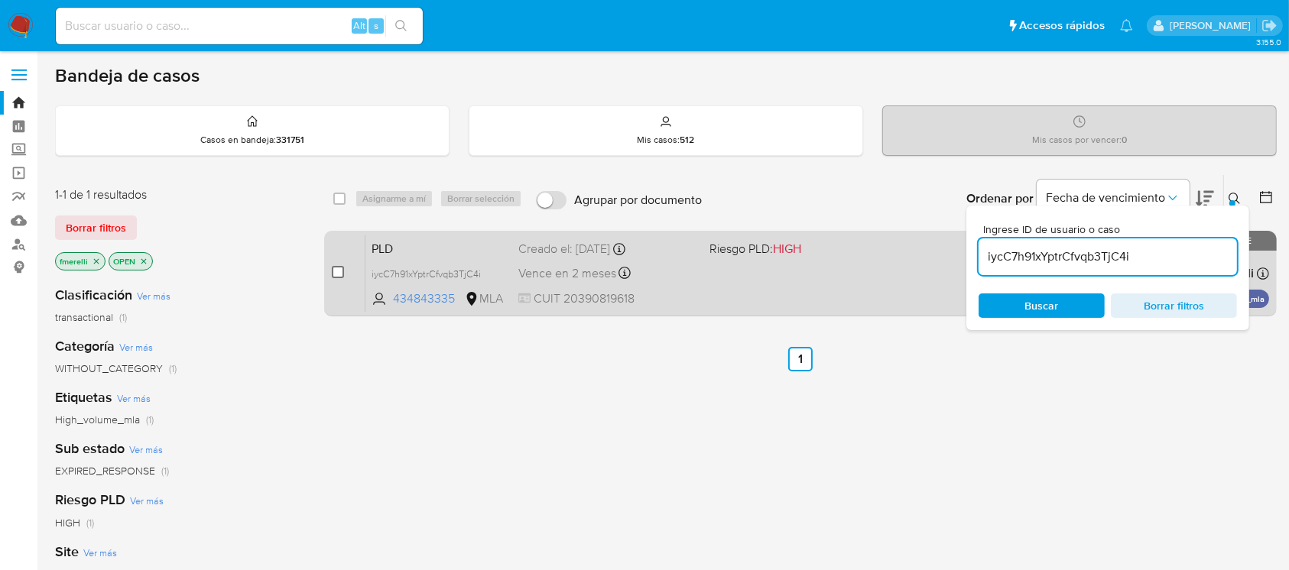
click at [339, 273] on input "checkbox" at bounding box center [338, 272] width 12 height 12
checkbox input "true"
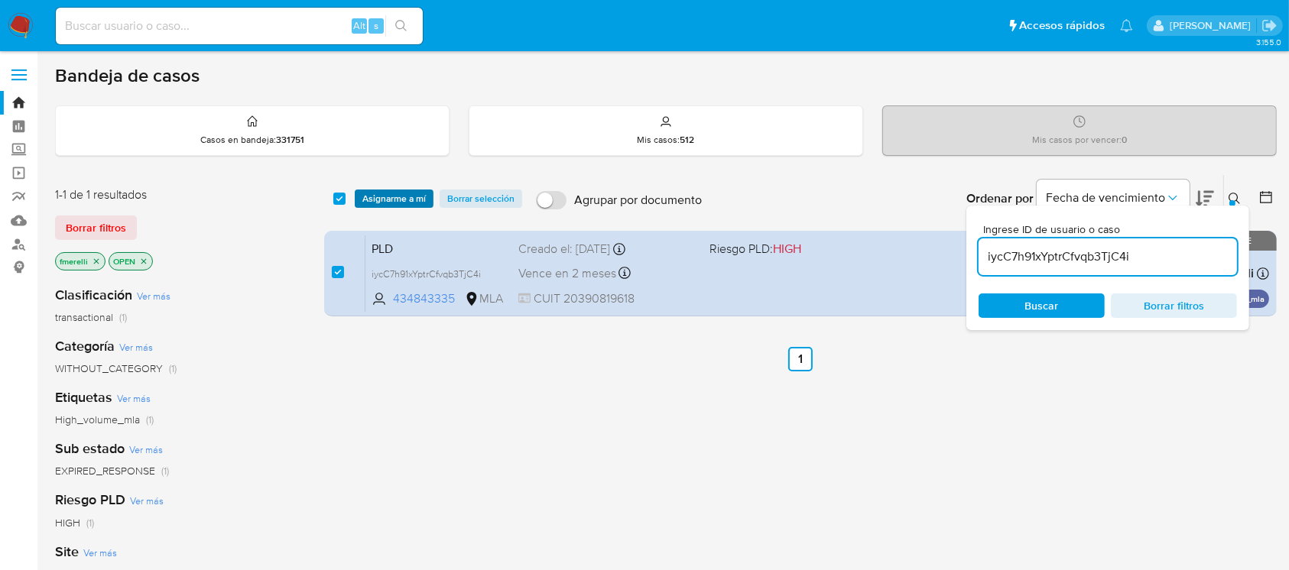
click at [382, 201] on span "Asignarme a mí" at bounding box center [393, 198] width 63 height 15
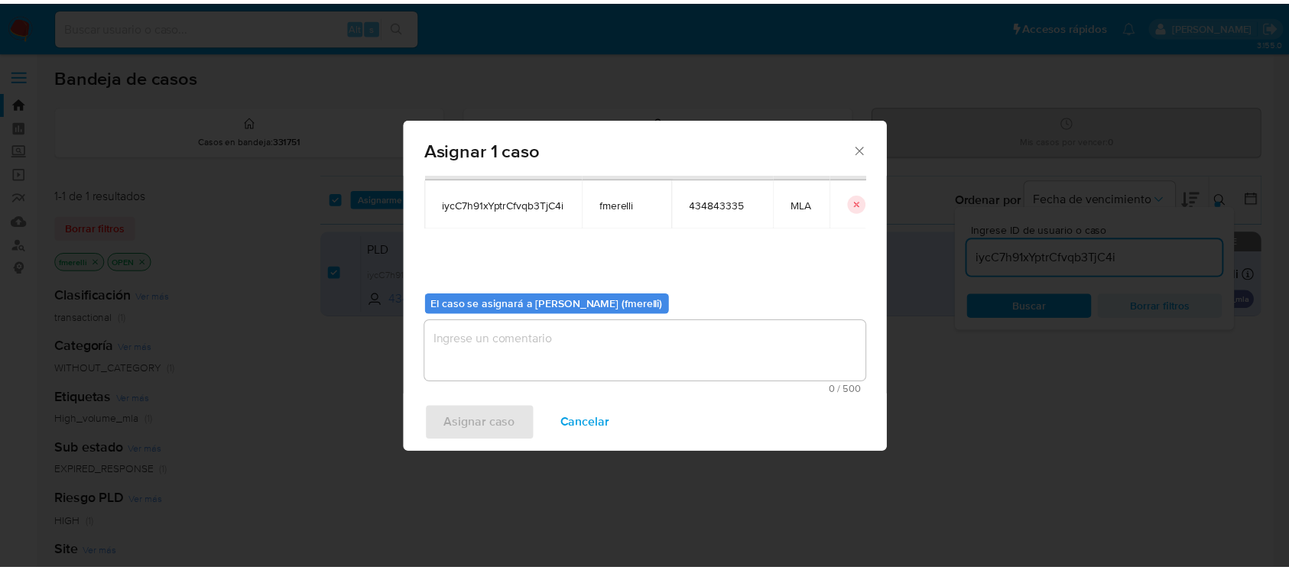
scroll to position [78, 0]
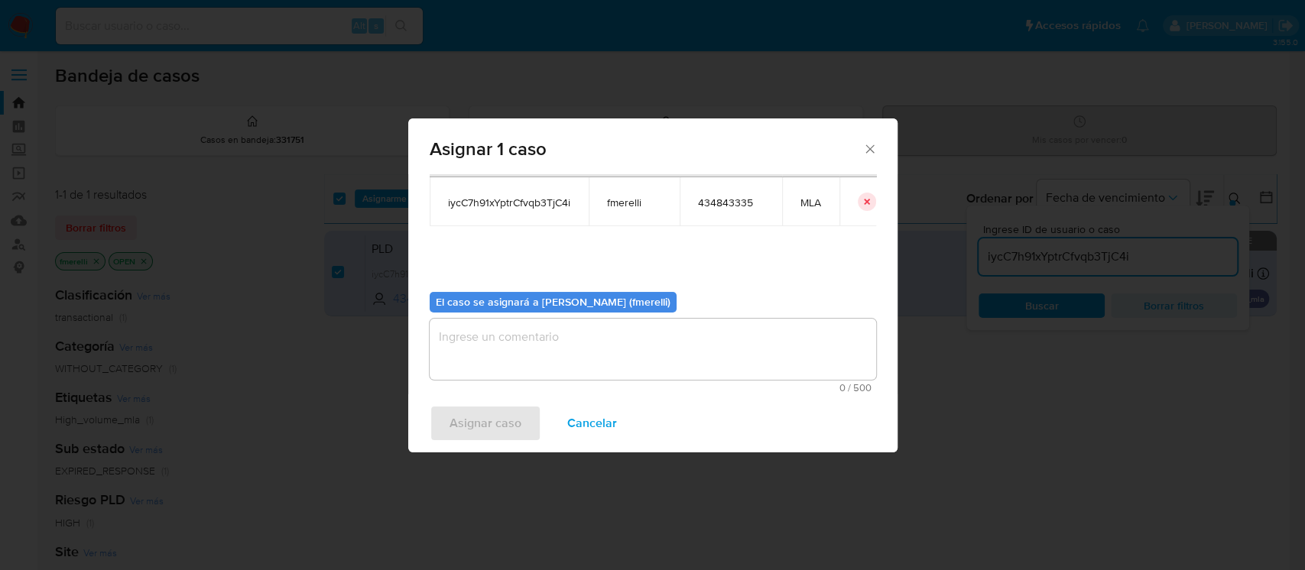
click at [573, 365] on textarea "assign-modal" at bounding box center [653, 349] width 446 height 61
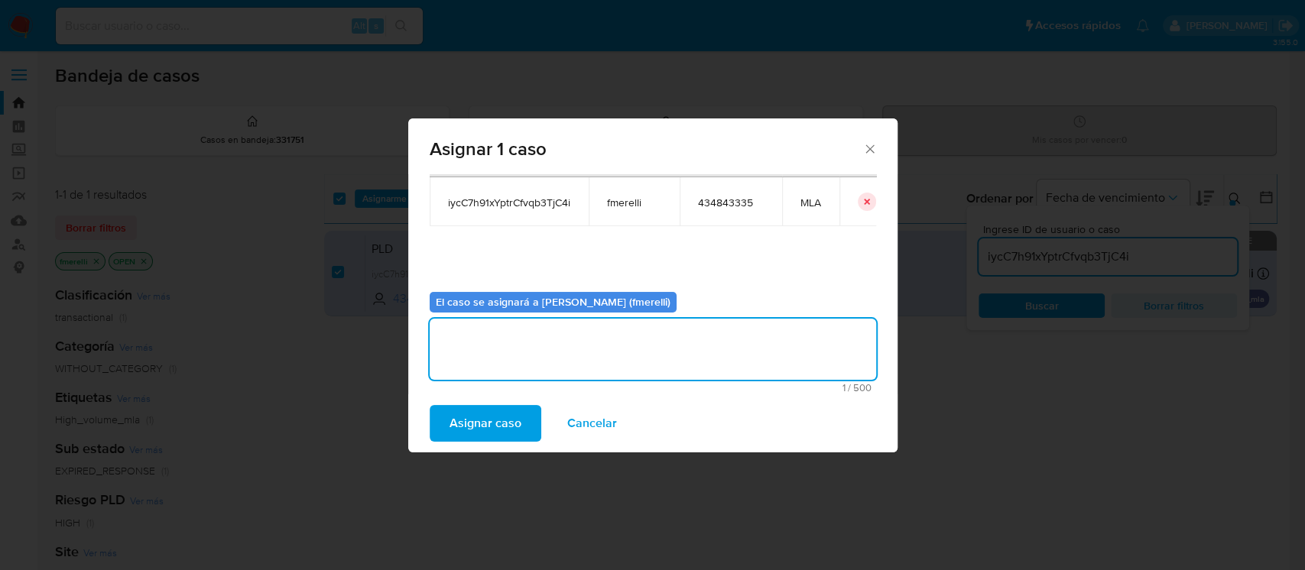
click at [453, 445] on div "Asignar caso Cancelar" at bounding box center [652, 423] width 489 height 58
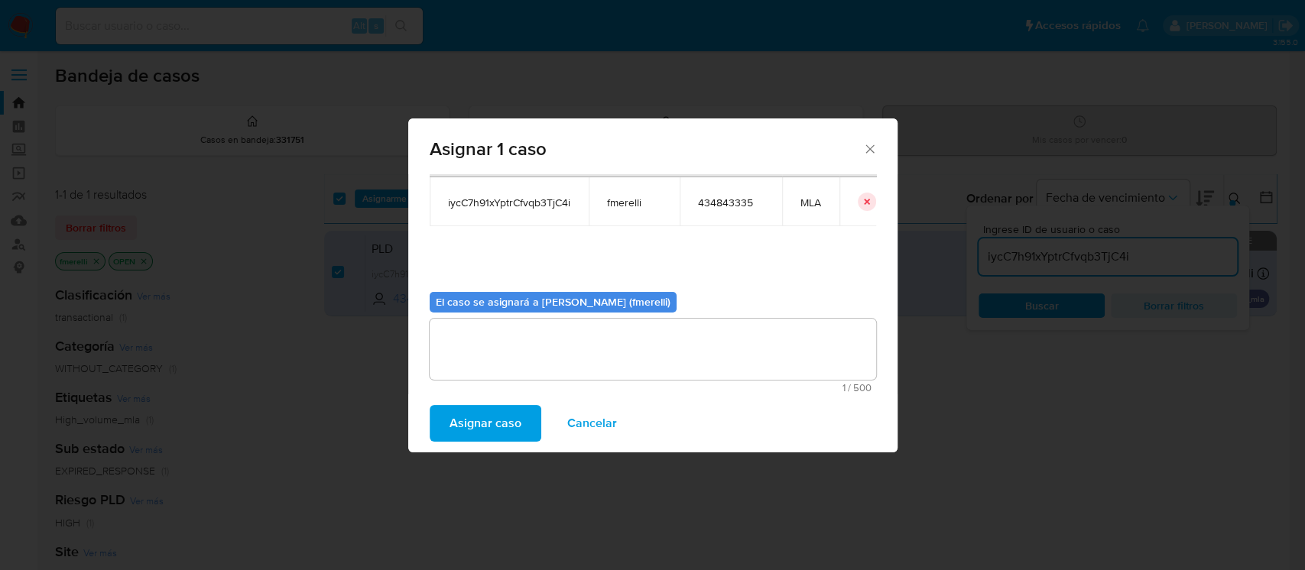
click at [457, 436] on span "Asignar caso" at bounding box center [485, 424] width 72 height 34
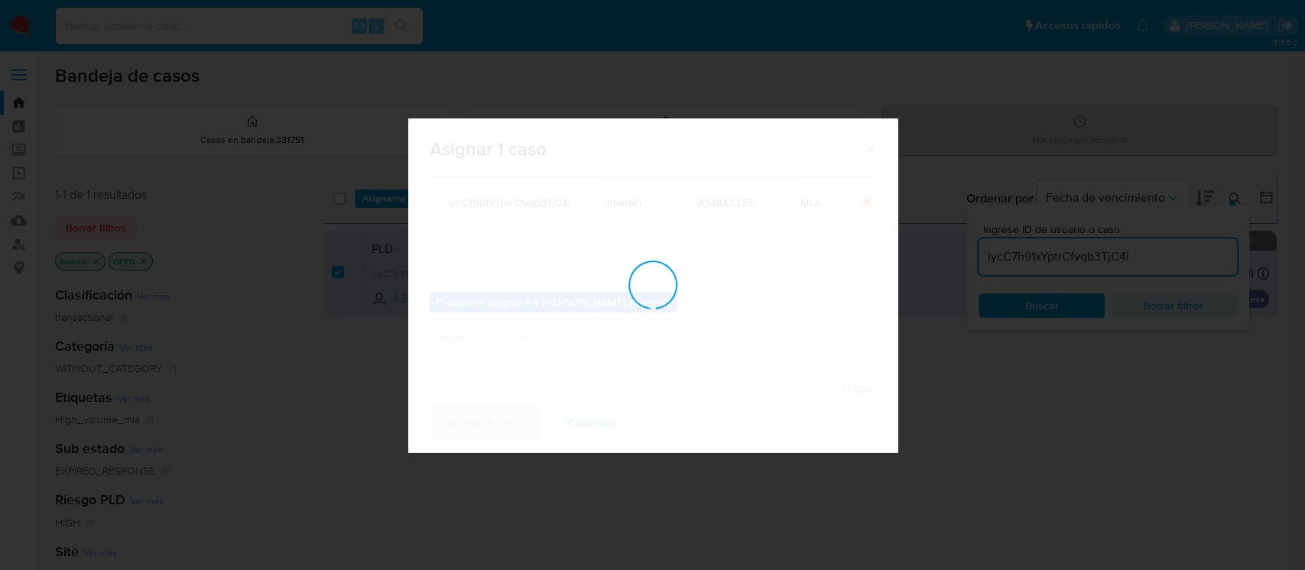
checkbox input "false"
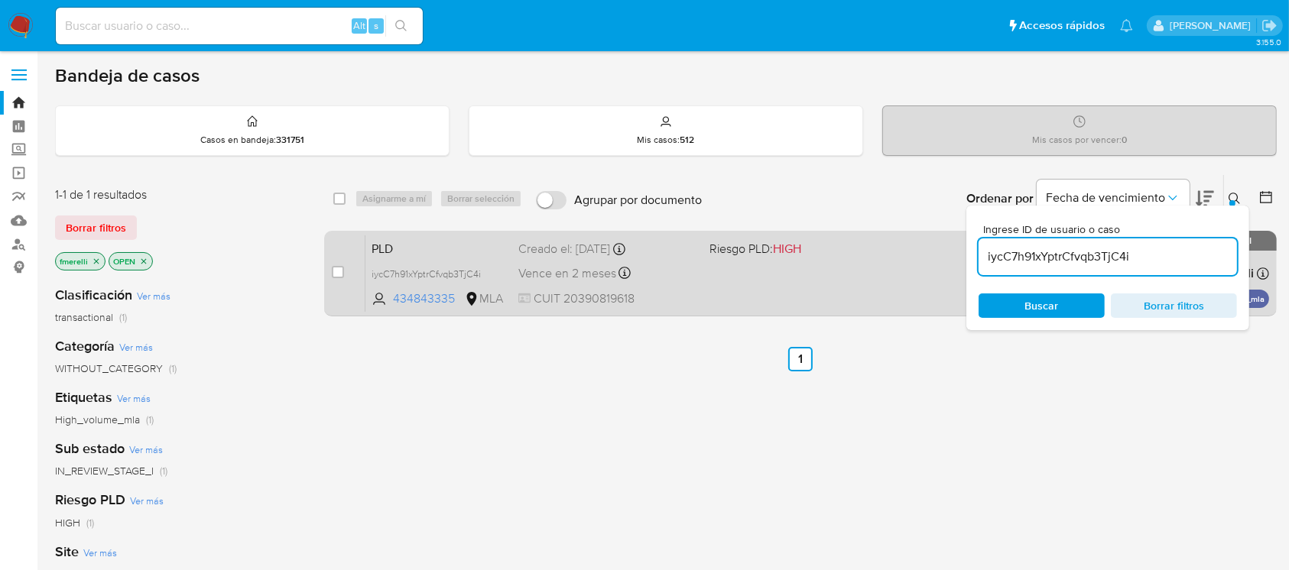
click at [703, 241] on div "PLD iycC7h91xYptrCfvqb3TjC4i 434843335 MLA Riesgo PLD: HIGH Creado el: 12/07/20…" at bounding box center [816, 273] width 903 height 77
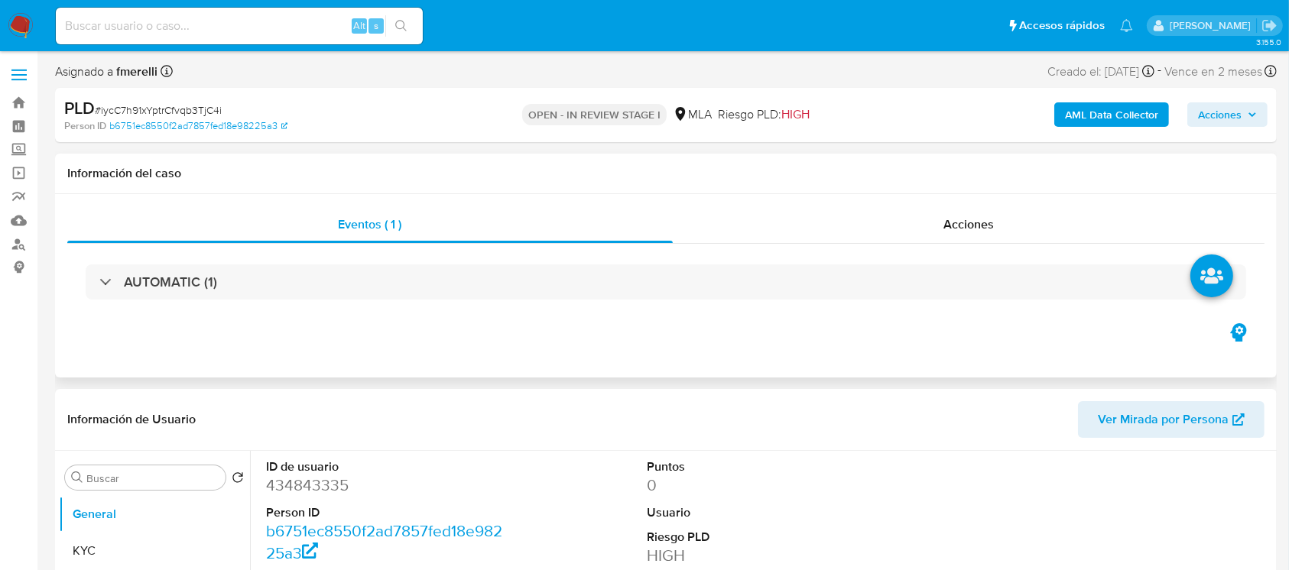
select select "10"
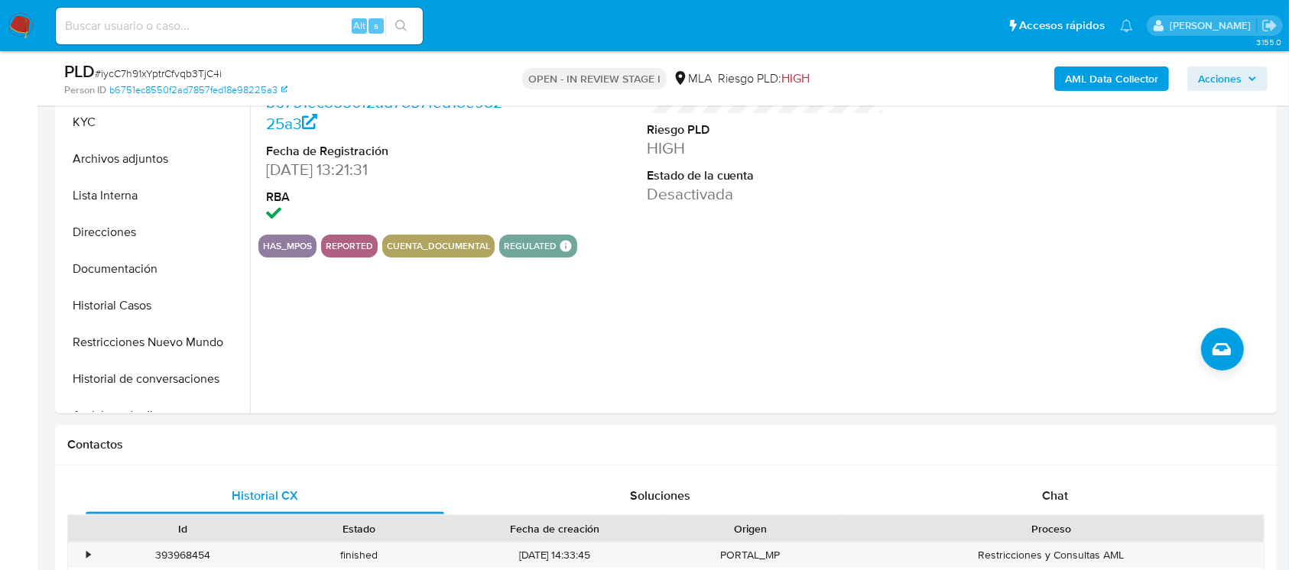
scroll to position [509, 0]
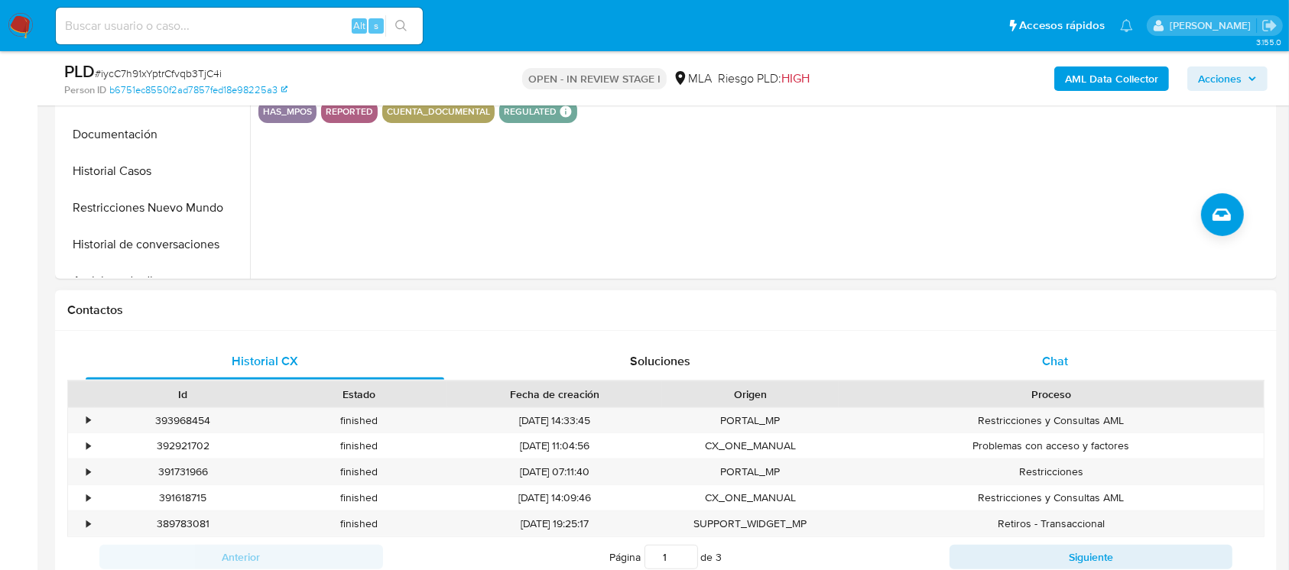
click at [965, 357] on div "Chat" at bounding box center [1055, 361] width 358 height 37
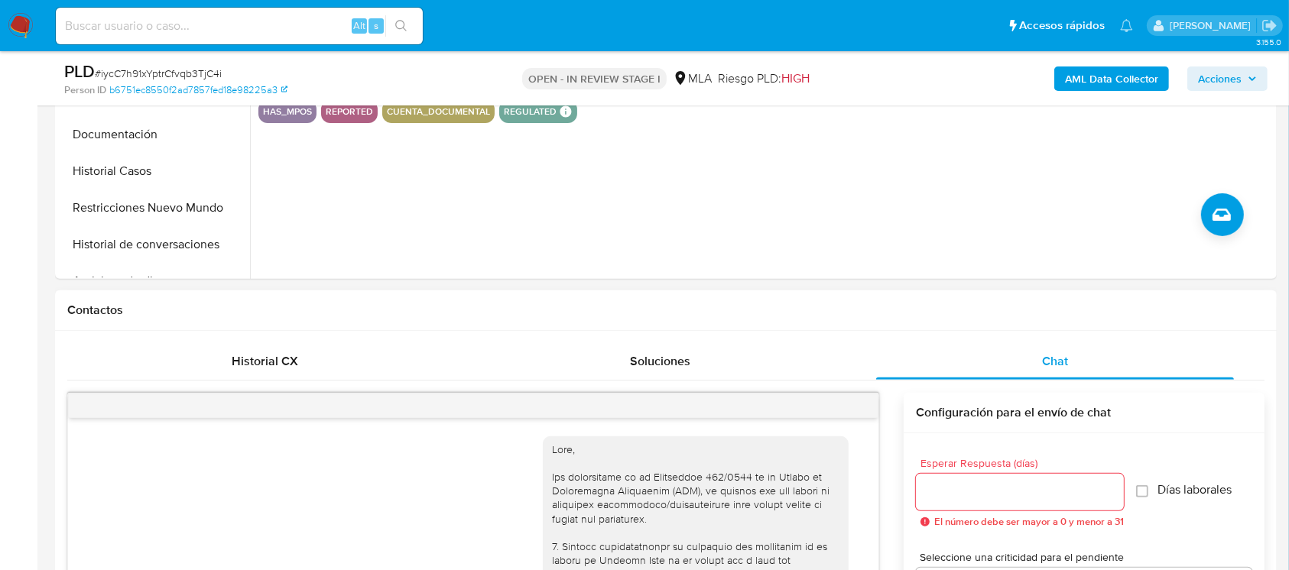
scroll to position [937, 0]
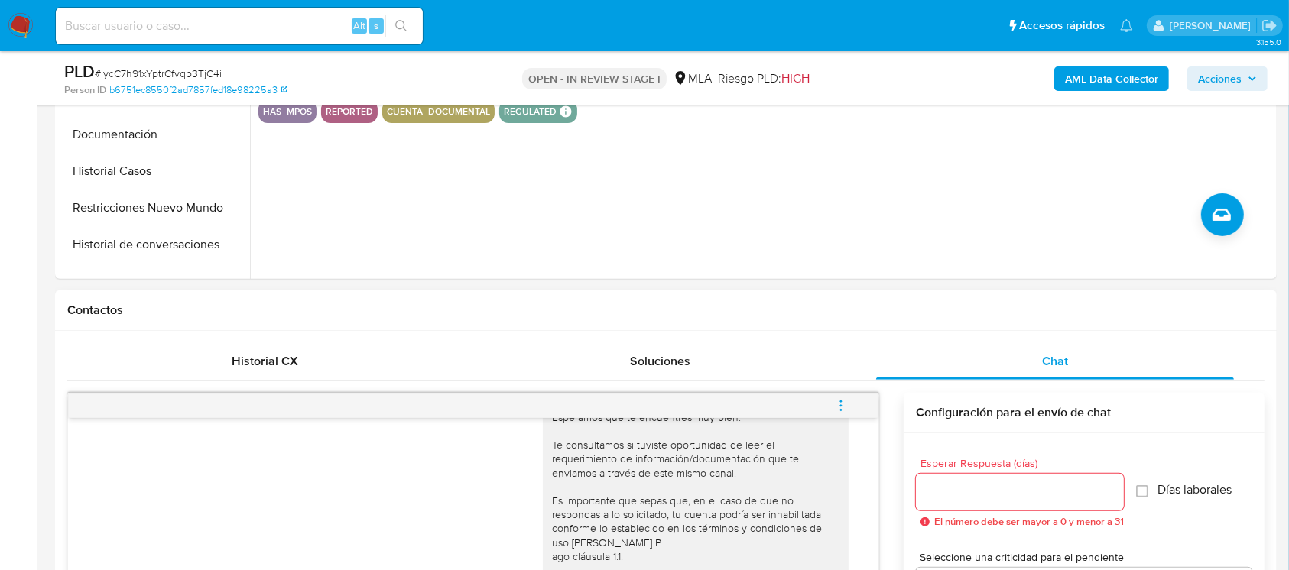
click at [849, 403] on button "menu-action" at bounding box center [841, 406] width 50 height 37
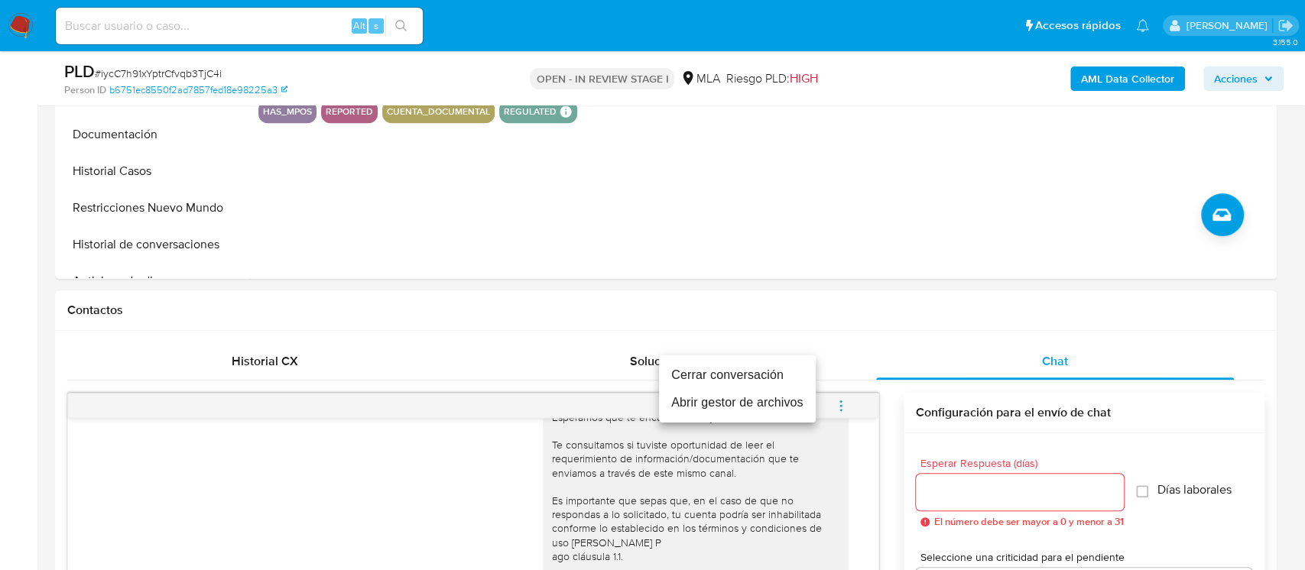
click at [769, 371] on li "Cerrar conversación" at bounding box center [737, 376] width 157 height 28
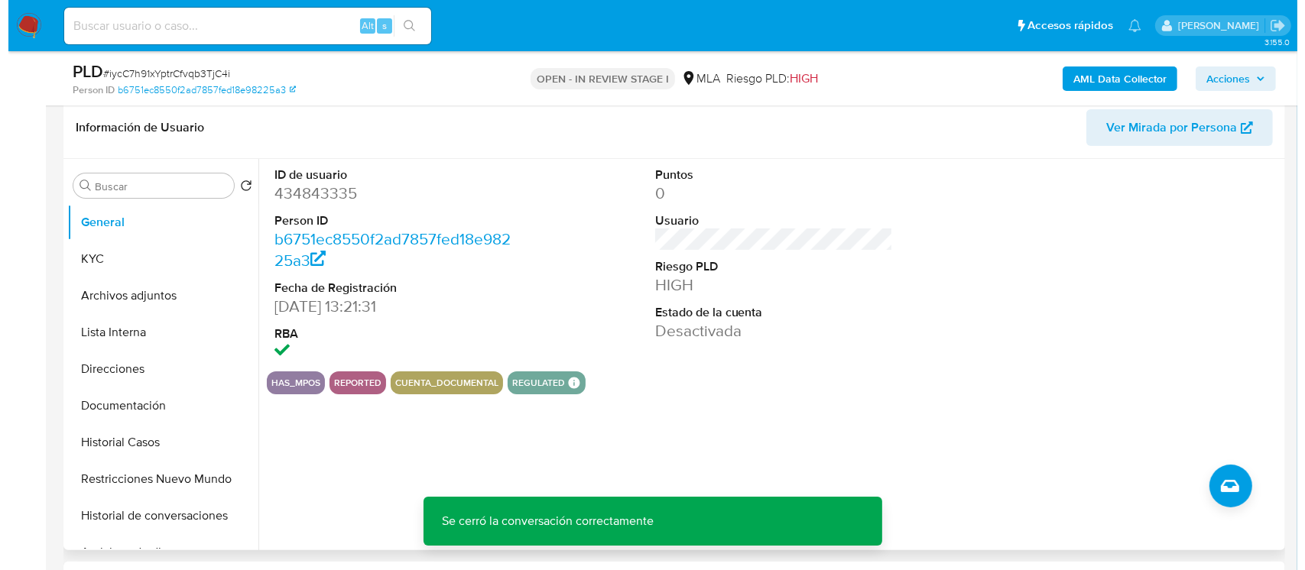
scroll to position [102, 0]
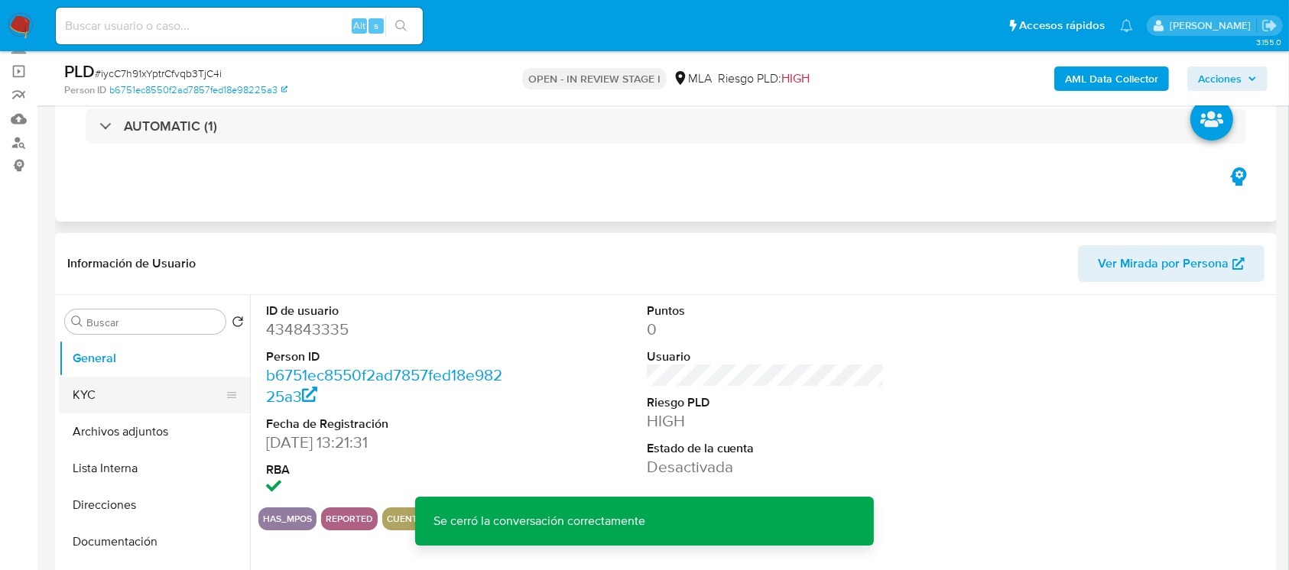
drag, startPoint x: 76, startPoint y: 427, endPoint x: 92, endPoint y: 410, distance: 23.2
click at [83, 420] on button "Archivos adjuntos" at bounding box center [154, 432] width 191 height 37
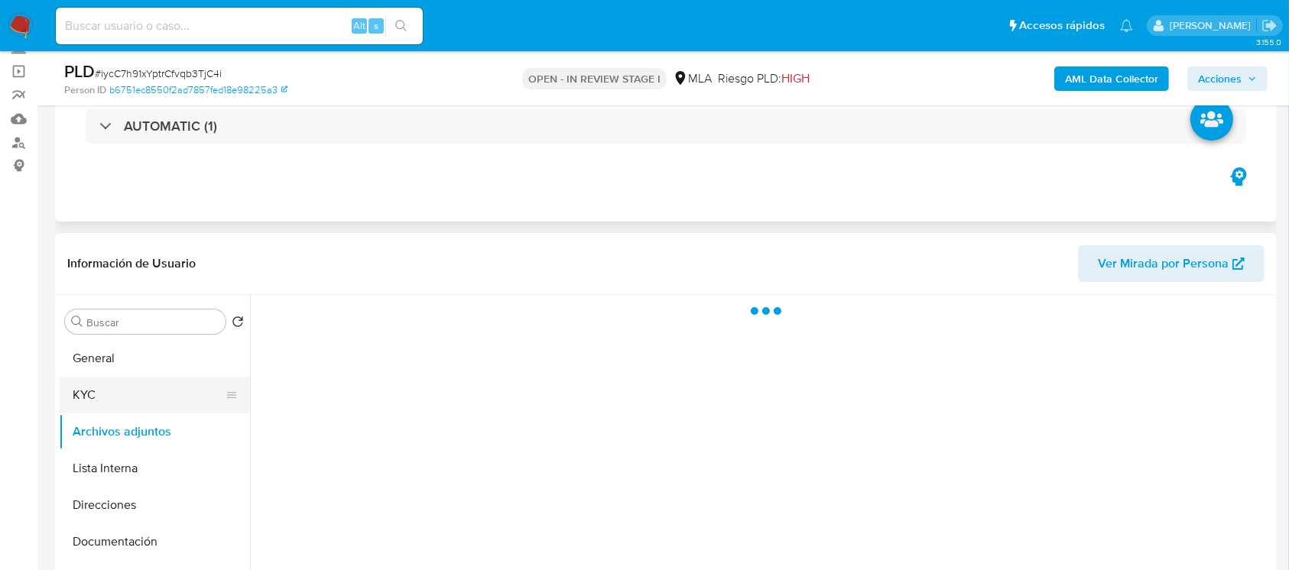
click at [106, 396] on button "KYC" at bounding box center [148, 395] width 179 height 37
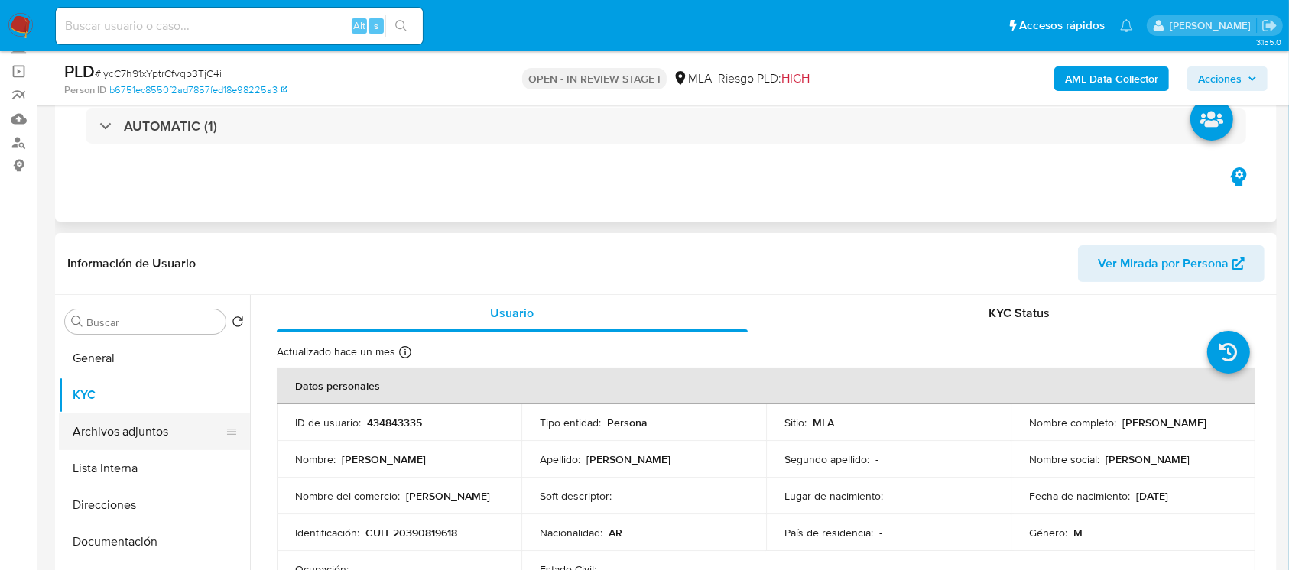
click at [160, 425] on button "Archivos adjuntos" at bounding box center [148, 432] width 179 height 37
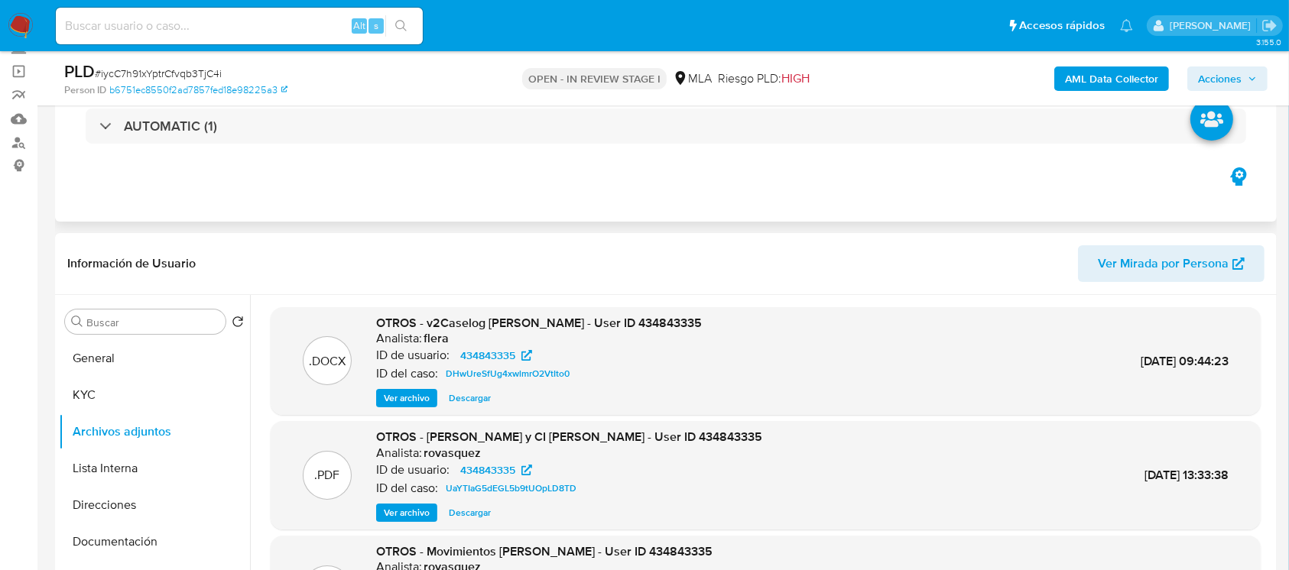
click at [1086, 74] on b "AML Data Collector" at bounding box center [1111, 78] width 93 height 24
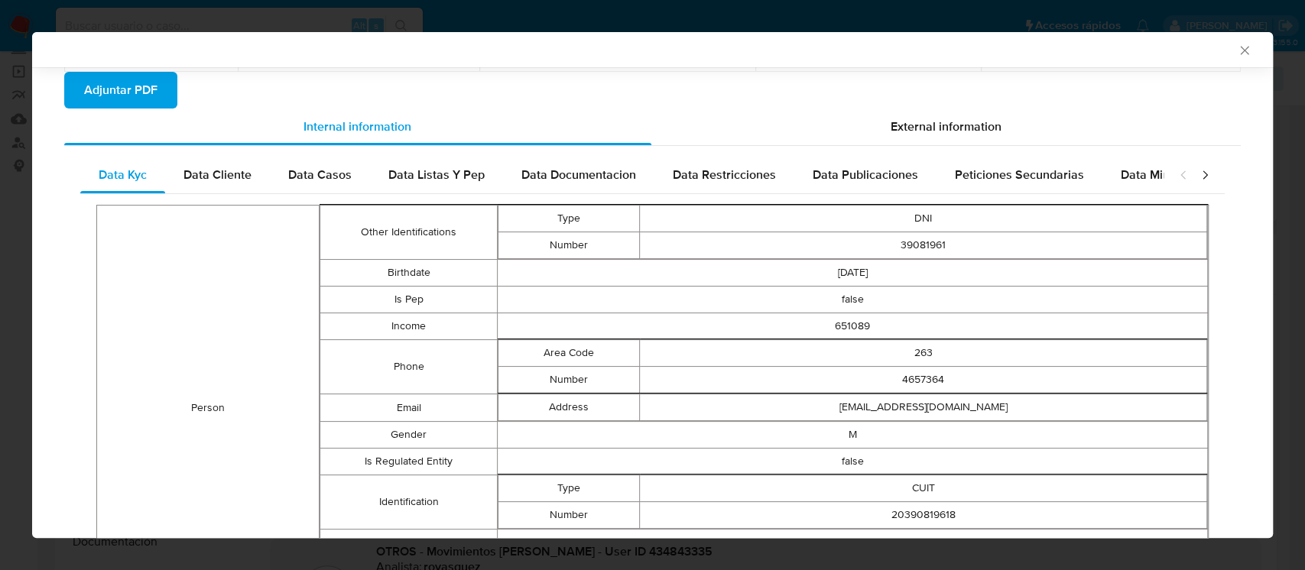
scroll to position [159, 0]
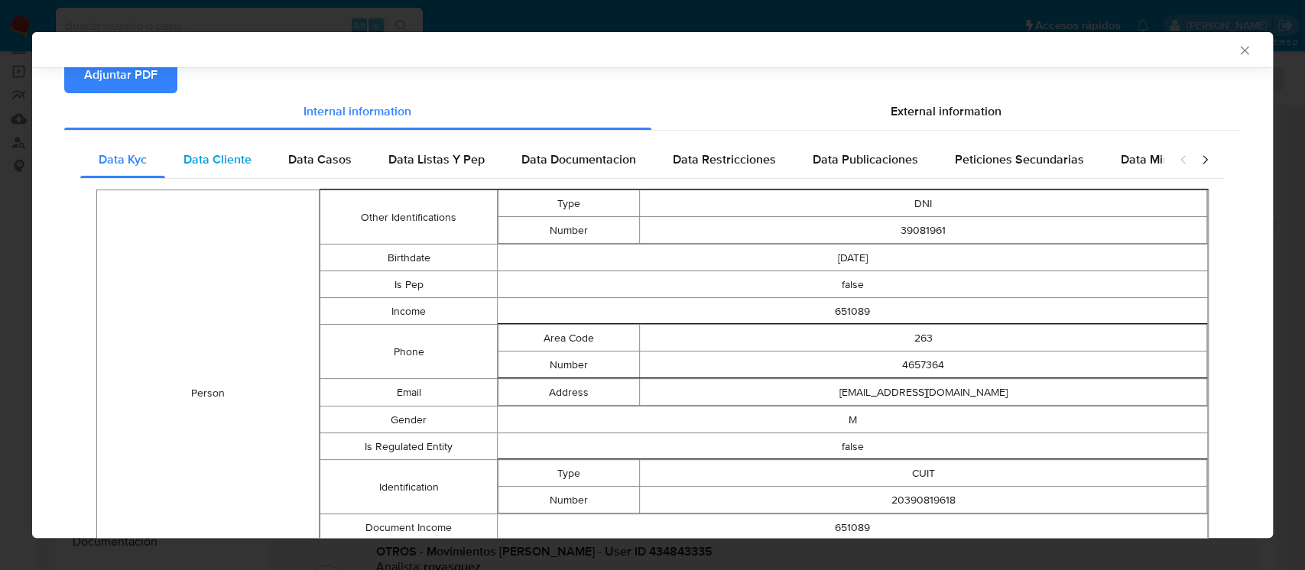
click at [245, 164] on span "Data Cliente" at bounding box center [217, 160] width 68 height 18
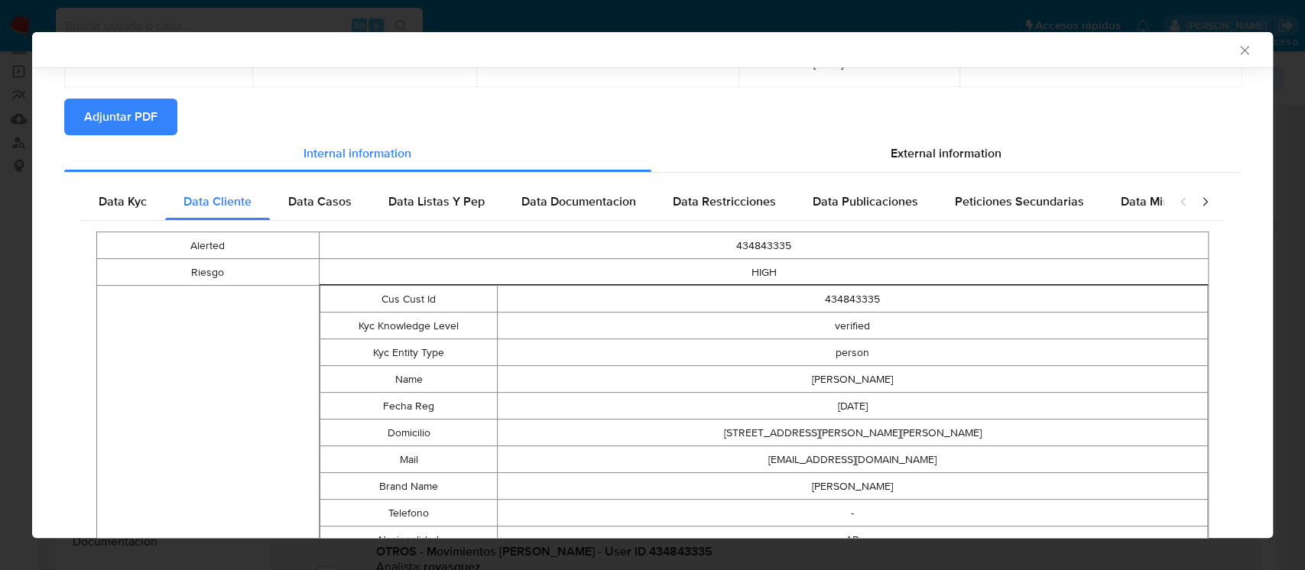
scroll to position [0, 0]
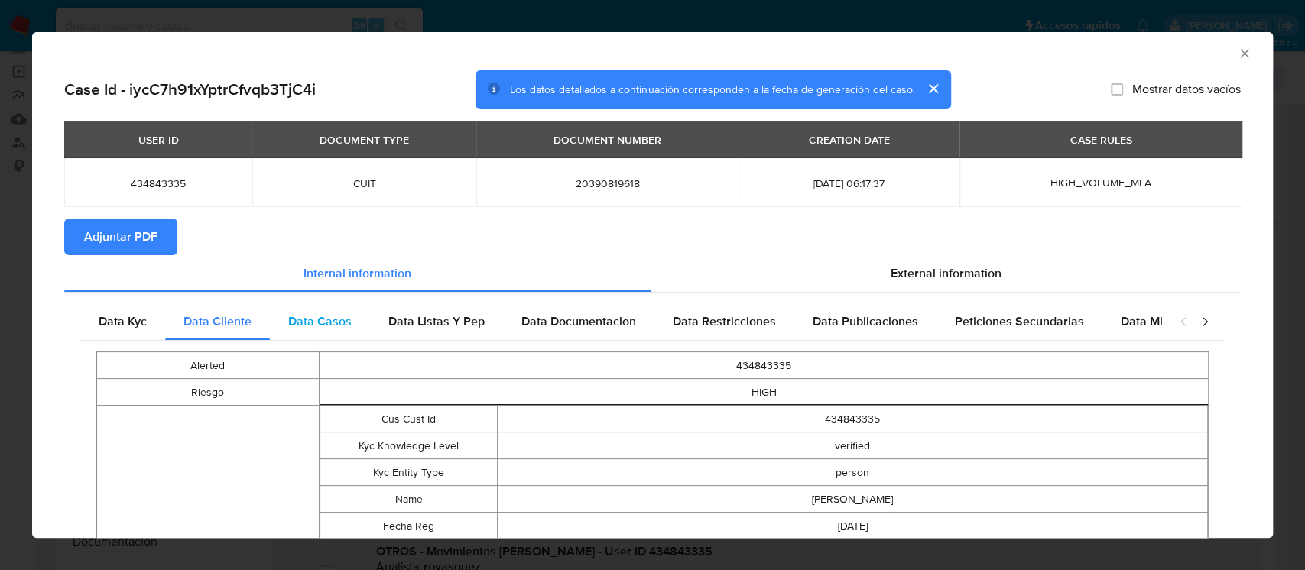
click at [326, 316] on span "Data Casos" at bounding box center [319, 322] width 63 height 18
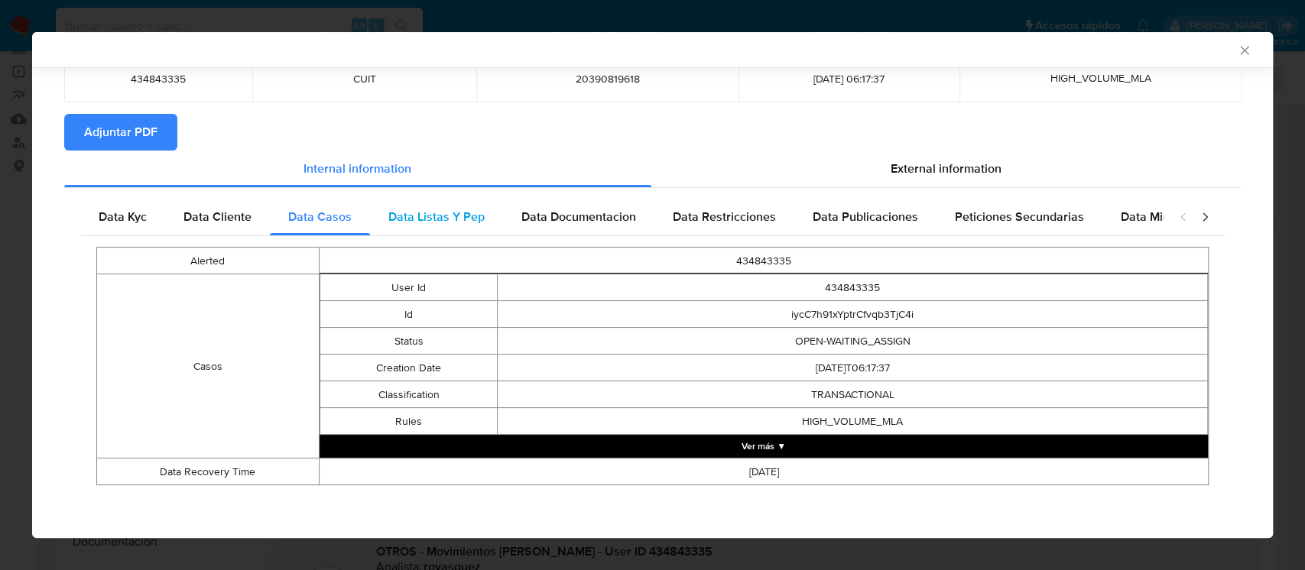
click at [434, 216] on span "Data Listas Y Pep" at bounding box center [436, 217] width 96 height 18
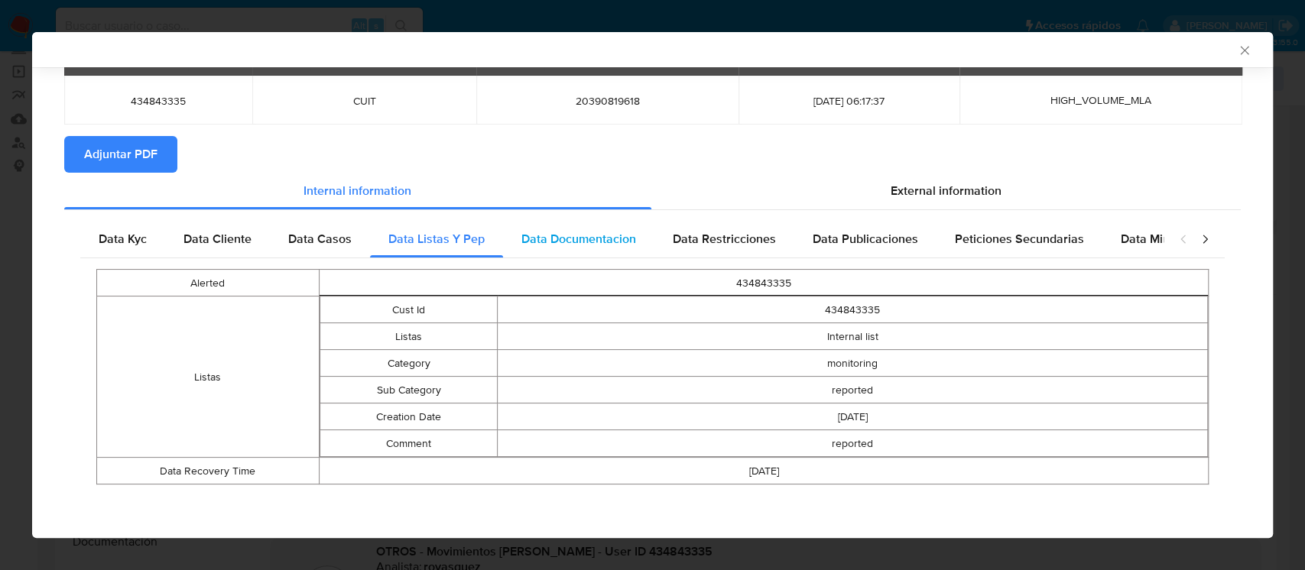
click at [596, 245] on span "Data Documentacion" at bounding box center [578, 239] width 115 height 18
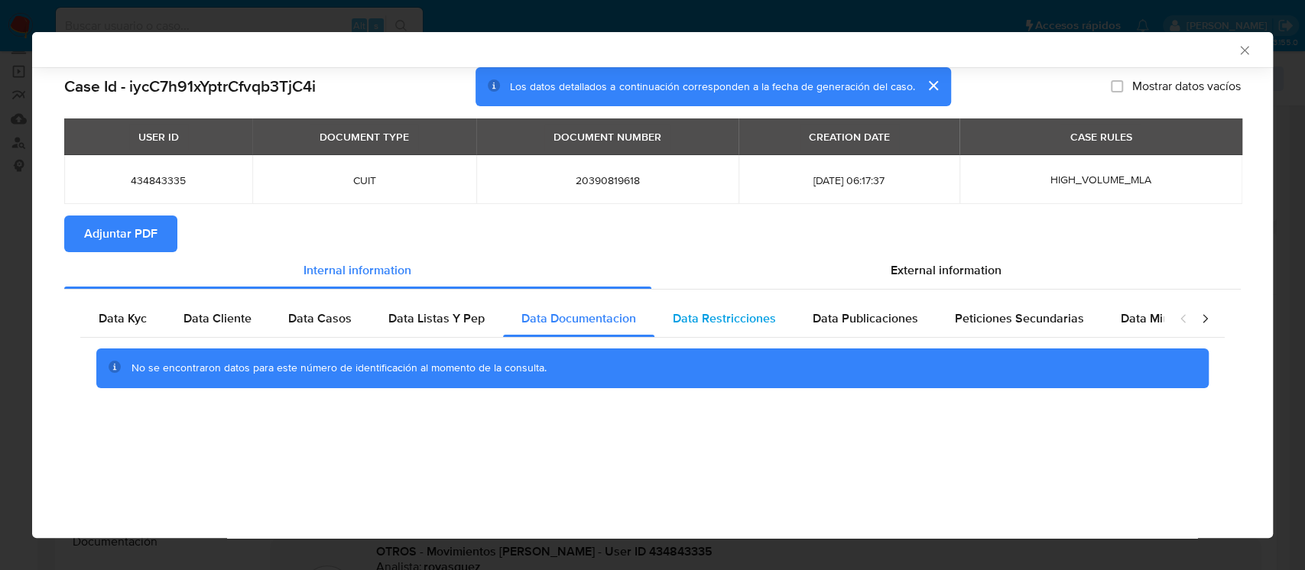
click at [715, 321] on span "Data Restricciones" at bounding box center [724, 319] width 103 height 18
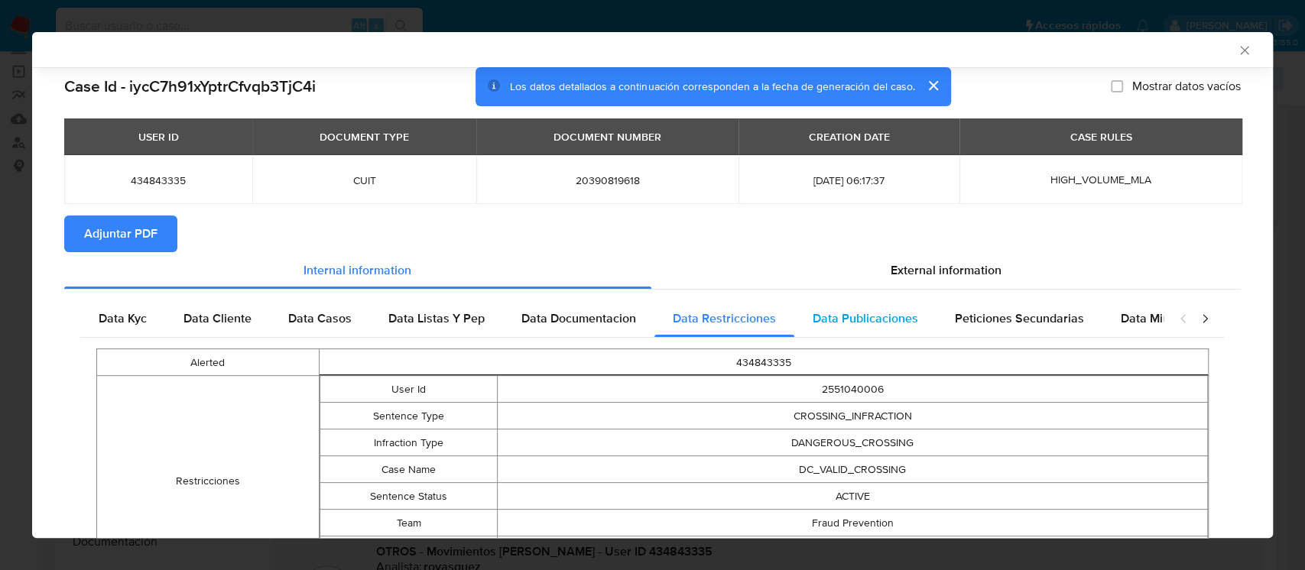
click at [874, 323] on span "Data Publicaciones" at bounding box center [865, 319] width 105 height 18
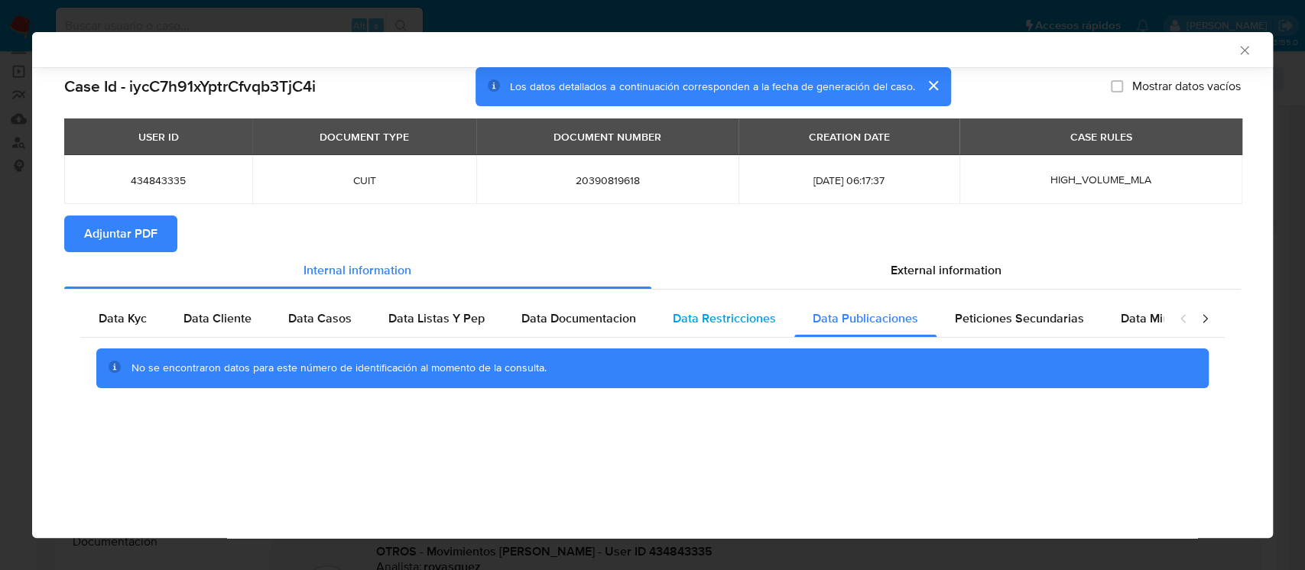
drag, startPoint x: 757, startPoint y: 322, endPoint x: 736, endPoint y: 324, distance: 20.8
click at [756, 322] on span "Data Restricciones" at bounding box center [724, 319] width 103 height 18
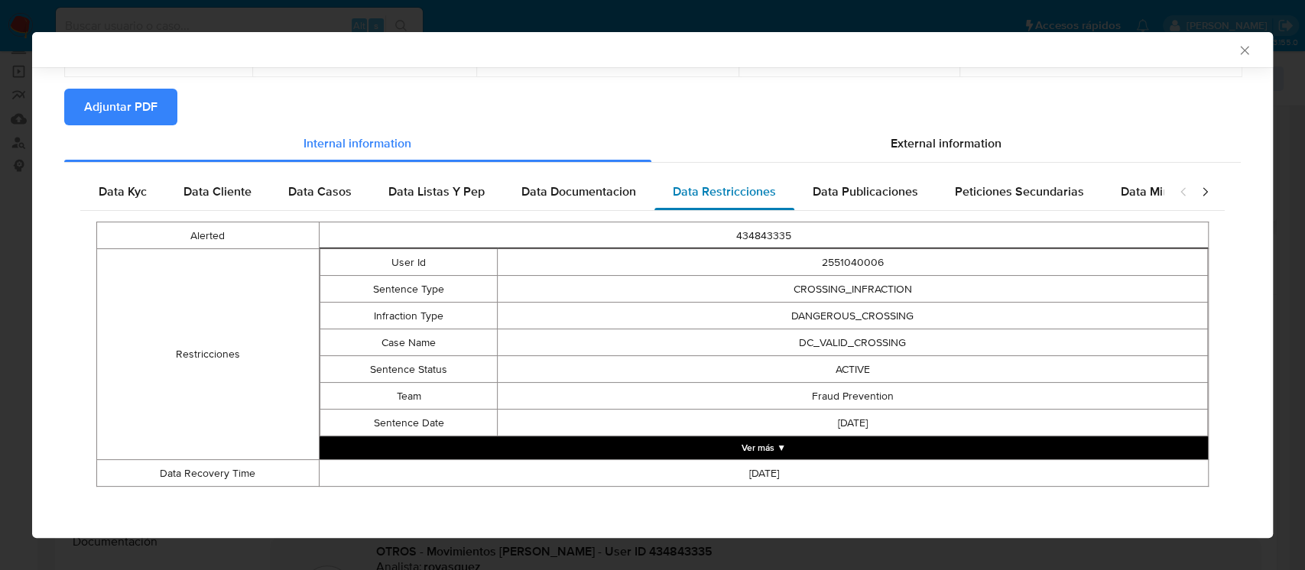
scroll to position [128, 0]
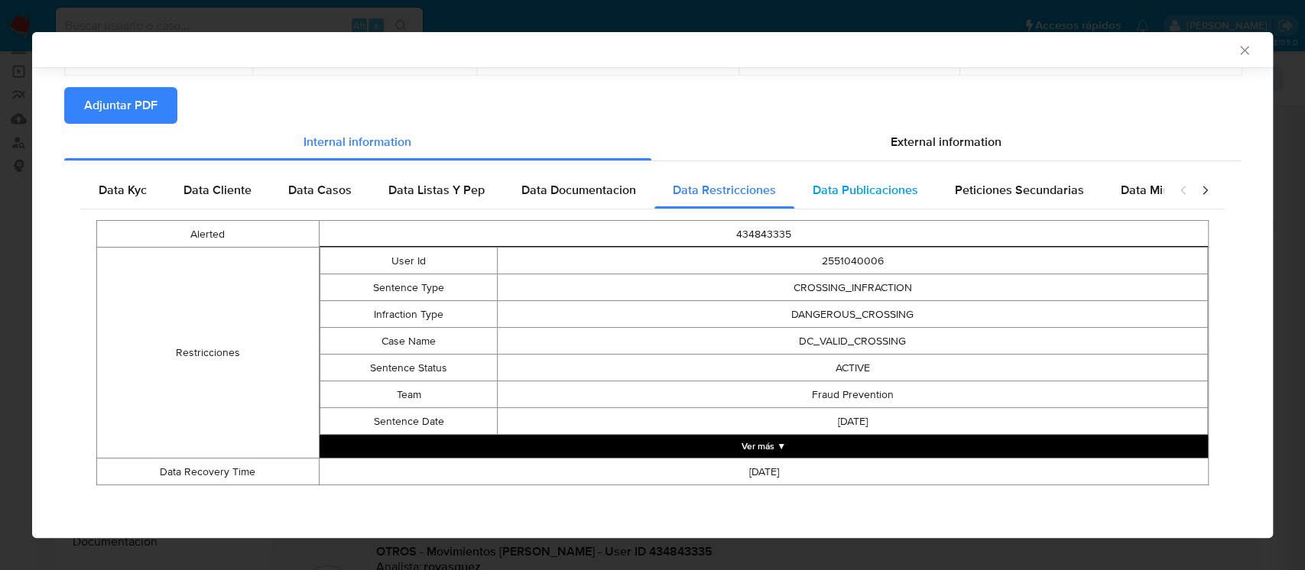
click at [838, 194] on span "Data Publicaciones" at bounding box center [865, 190] width 105 height 18
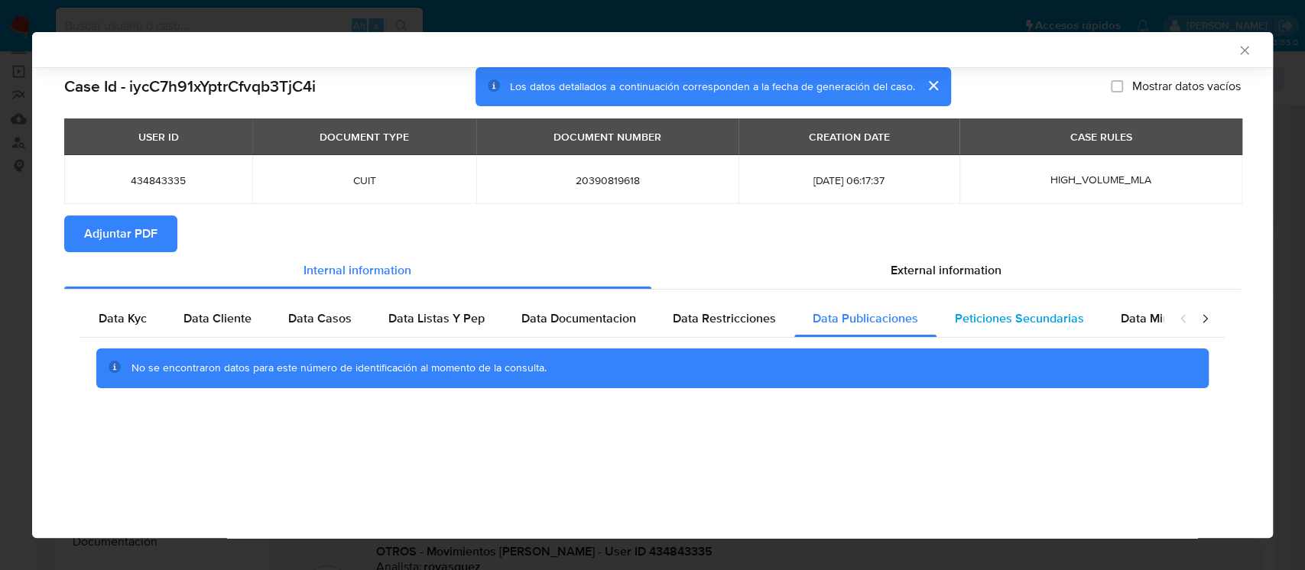
click at [997, 306] on div "Peticiones Secundarias" at bounding box center [1019, 318] width 166 height 37
click at [1125, 325] on span "Data Minoridad" at bounding box center [1163, 319] width 84 height 18
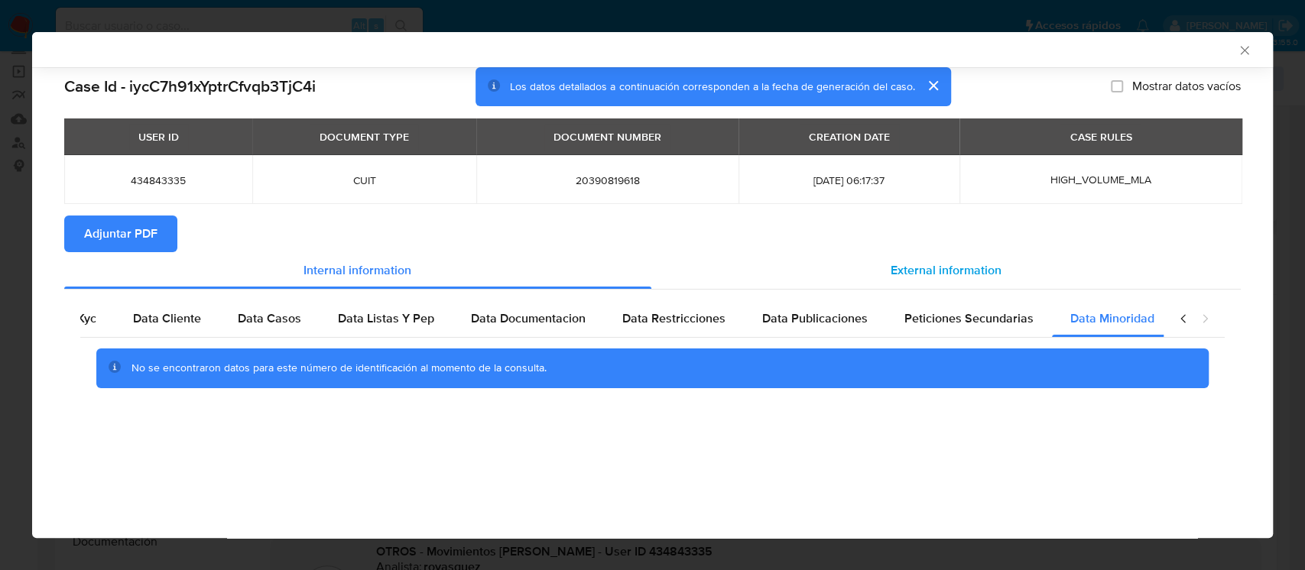
scroll to position [0, 51]
click at [961, 278] on span "External information" at bounding box center [945, 270] width 111 height 18
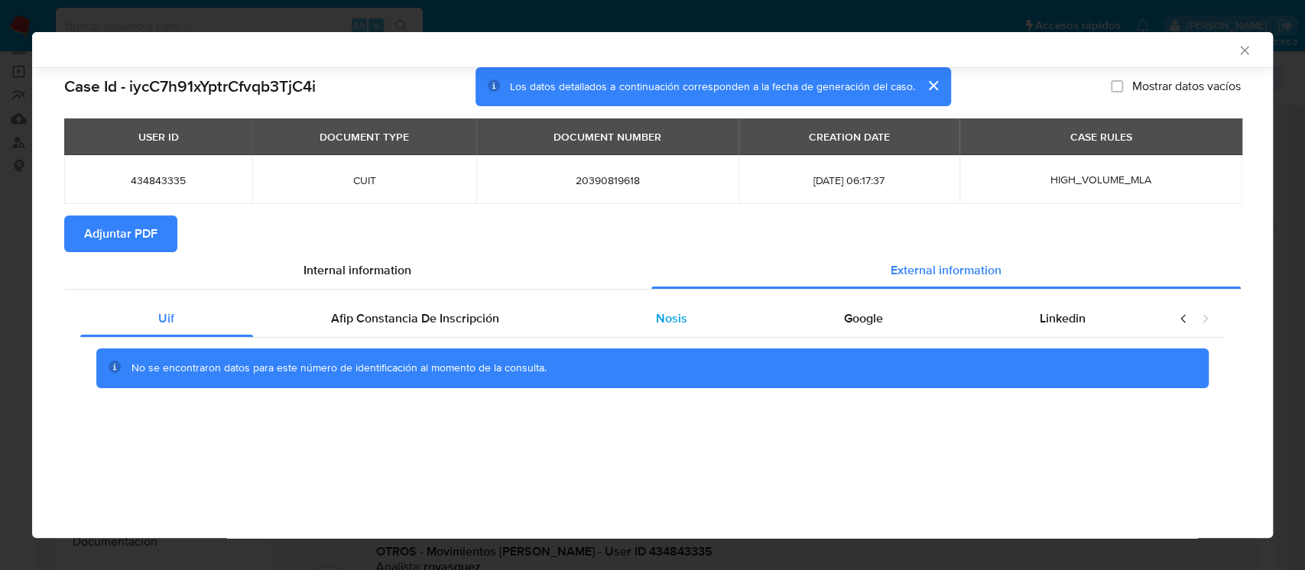
scroll to position [0, 0]
drag, startPoint x: 483, startPoint y: 322, endPoint x: 560, endPoint y: 316, distance: 77.4
click at [483, 321] on span "Afip Constancia De Inscripción" at bounding box center [415, 319] width 168 height 18
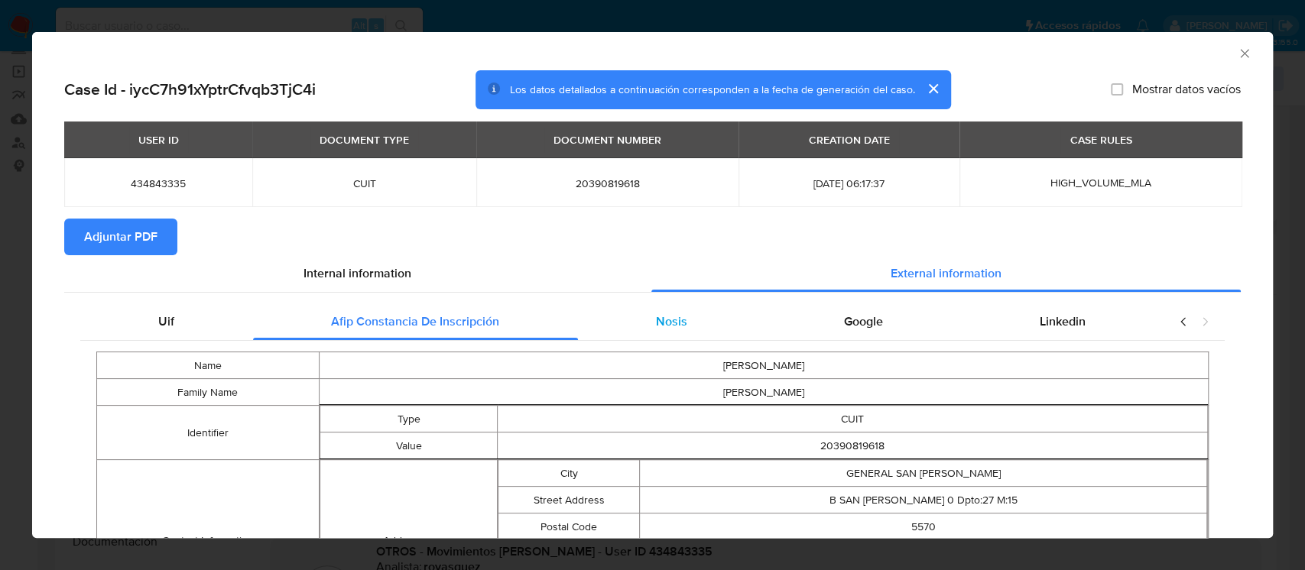
click at [690, 319] on div "Nosis" at bounding box center [672, 321] width 188 height 37
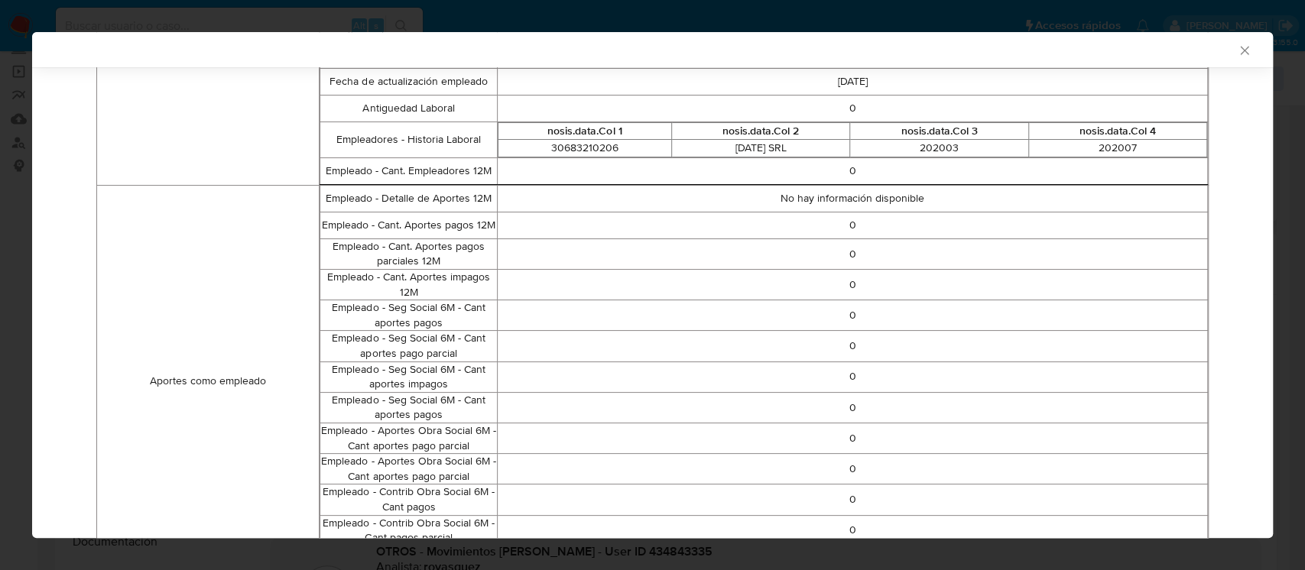
scroll to position [98, 0]
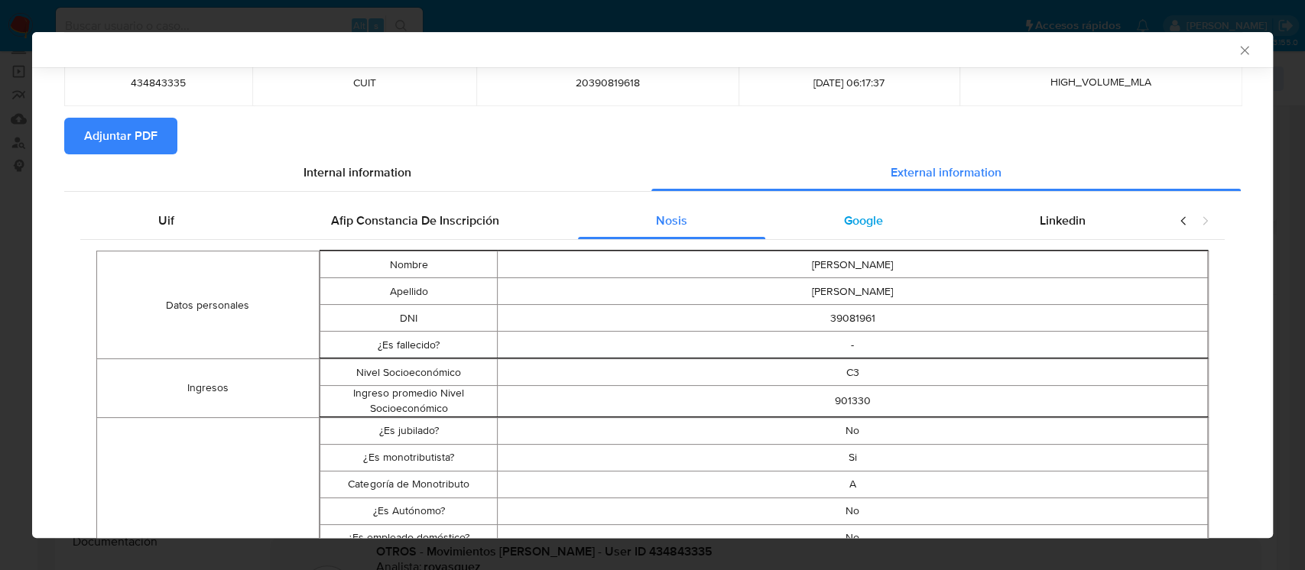
drag, startPoint x: 861, startPoint y: 223, endPoint x: 1032, endPoint y: 238, distance: 171.1
click at [862, 223] on span "Google" at bounding box center [863, 221] width 39 height 18
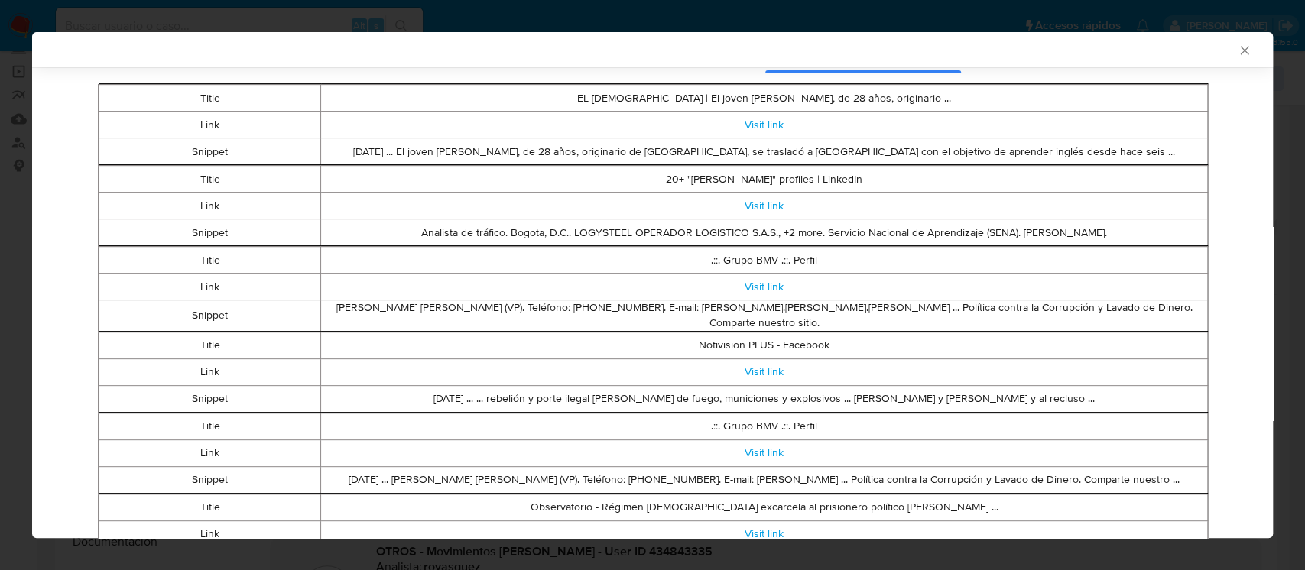
scroll to position [0, 0]
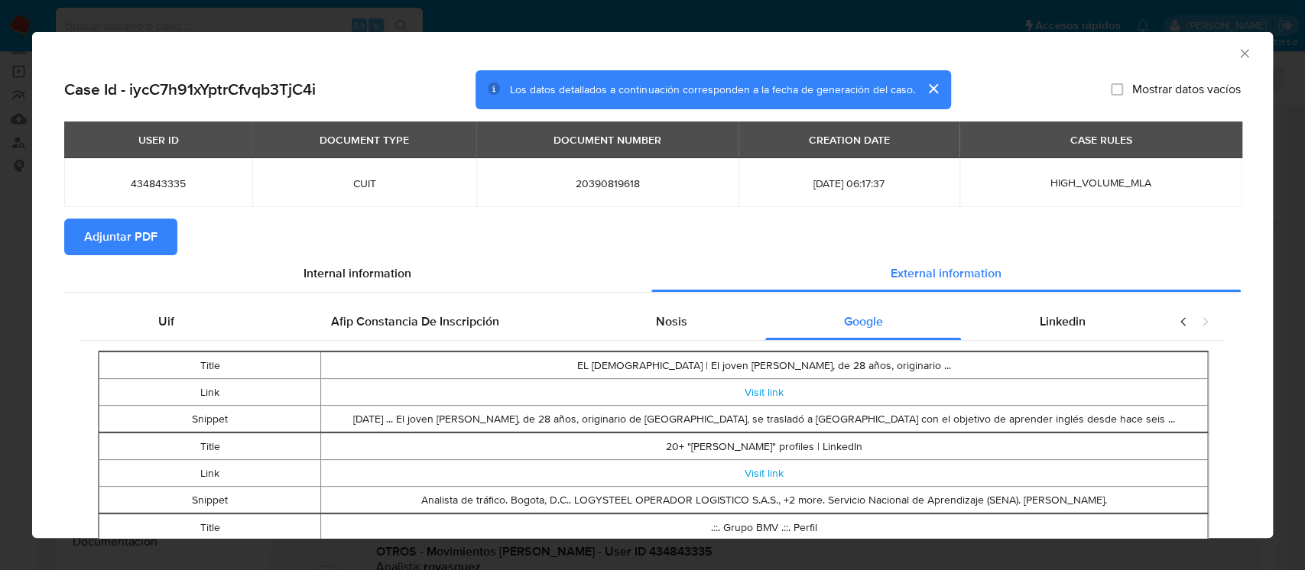
click at [1017, 312] on div "Linkedin" at bounding box center [1062, 321] width 203 height 37
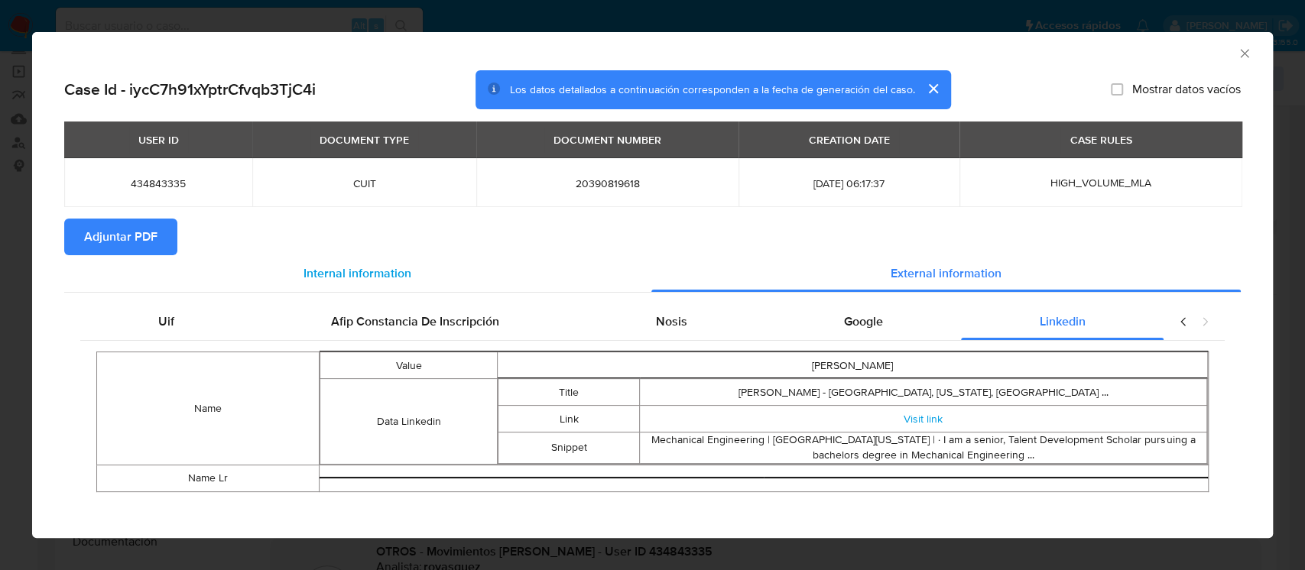
click at [171, 258] on div "Internal information" at bounding box center [357, 273] width 587 height 37
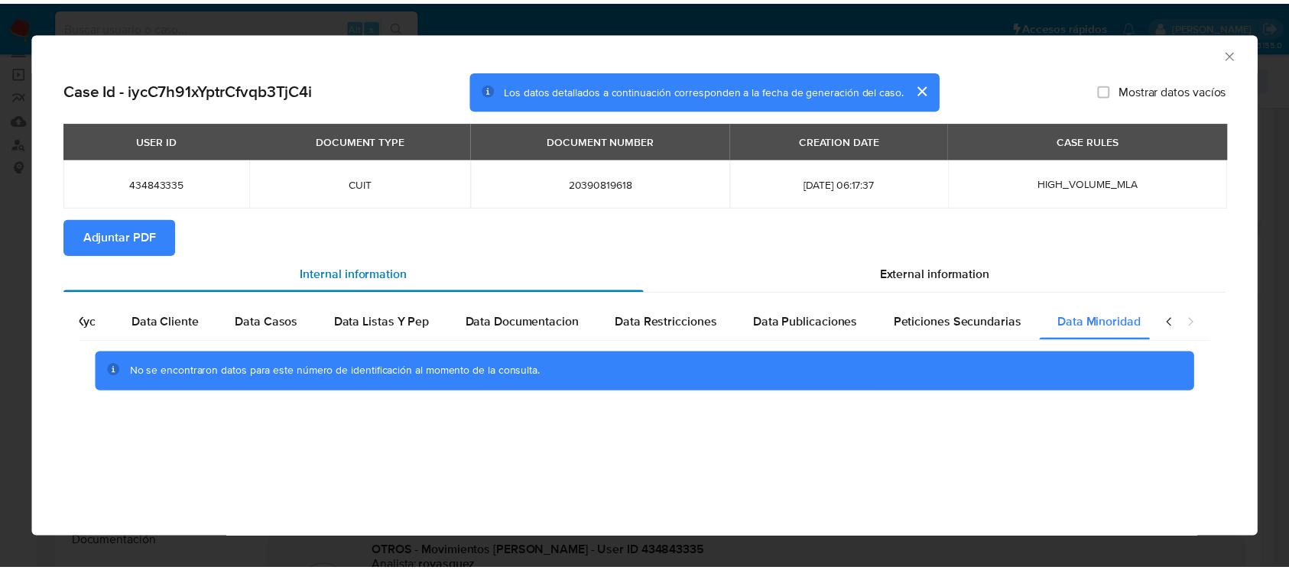
scroll to position [0, 51]
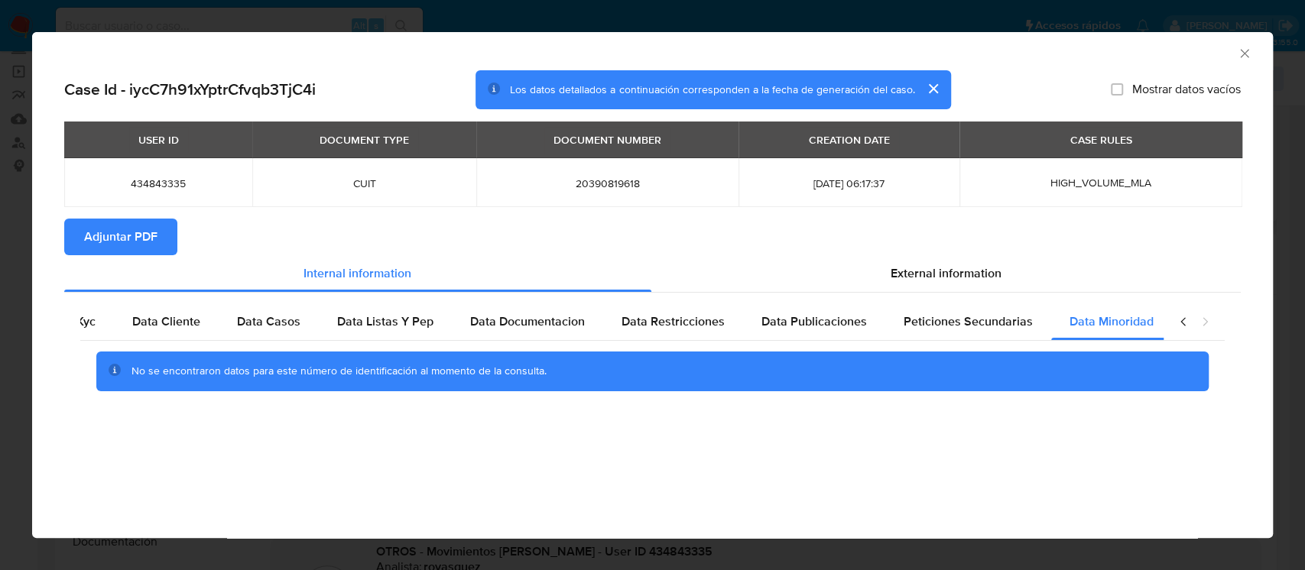
click at [154, 250] on span "Adjuntar PDF" at bounding box center [120, 237] width 73 height 34
click at [1239, 52] on icon "Cerrar ventana" at bounding box center [1244, 53] width 15 height 15
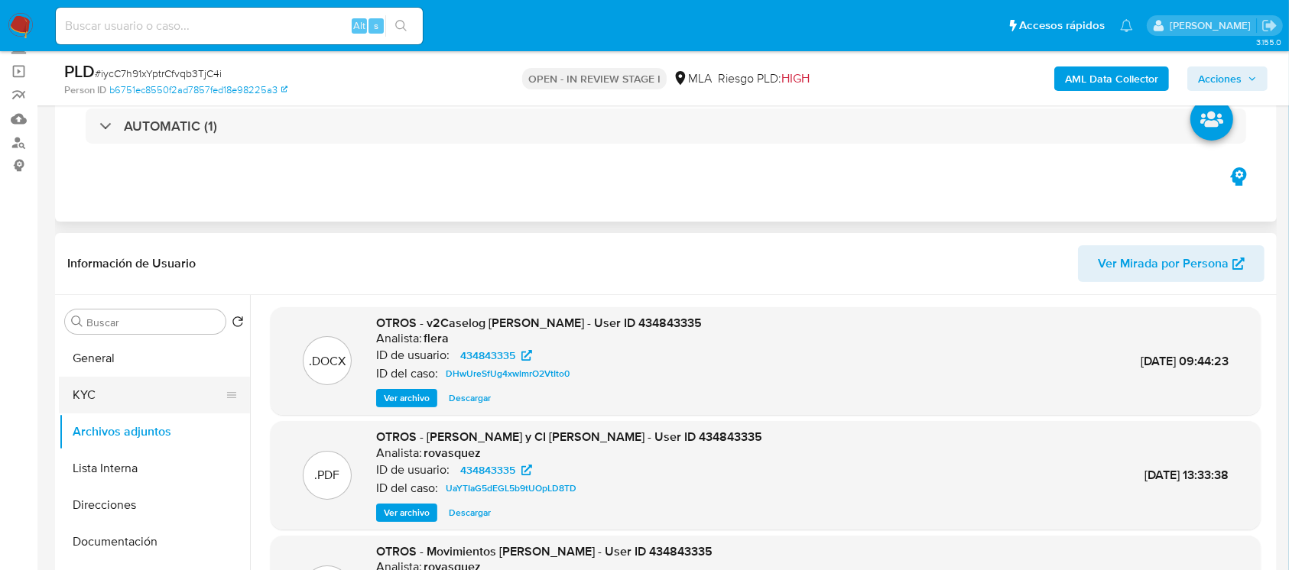
click at [138, 394] on button "KYC" at bounding box center [148, 395] width 179 height 37
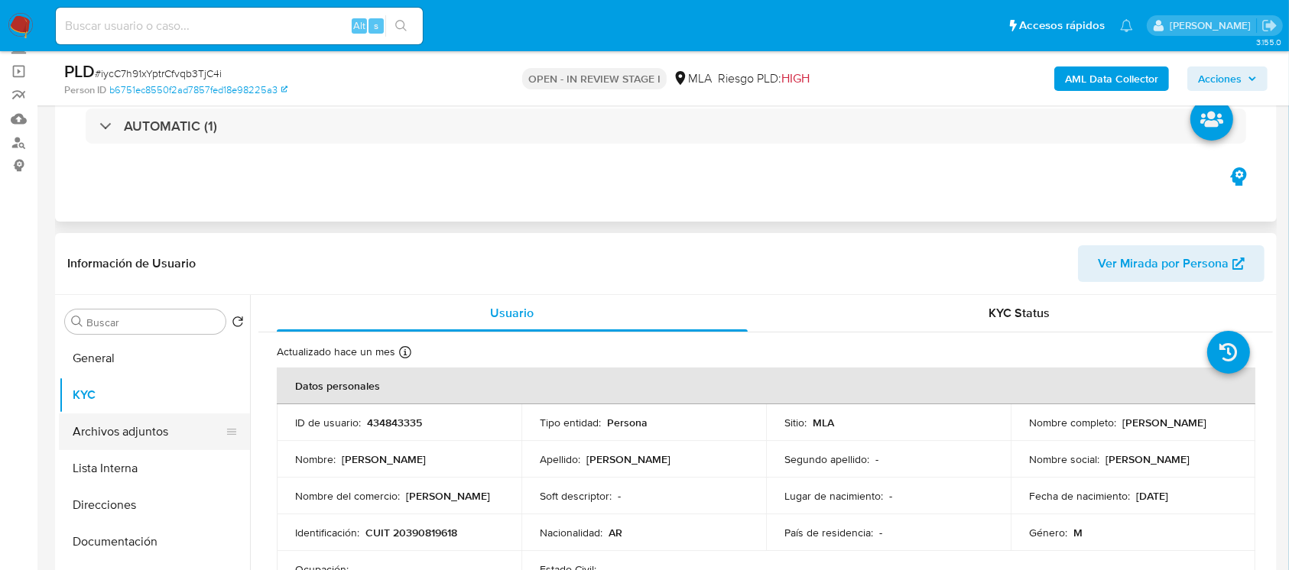
click at [150, 439] on button "Archivos adjuntos" at bounding box center [148, 432] width 179 height 37
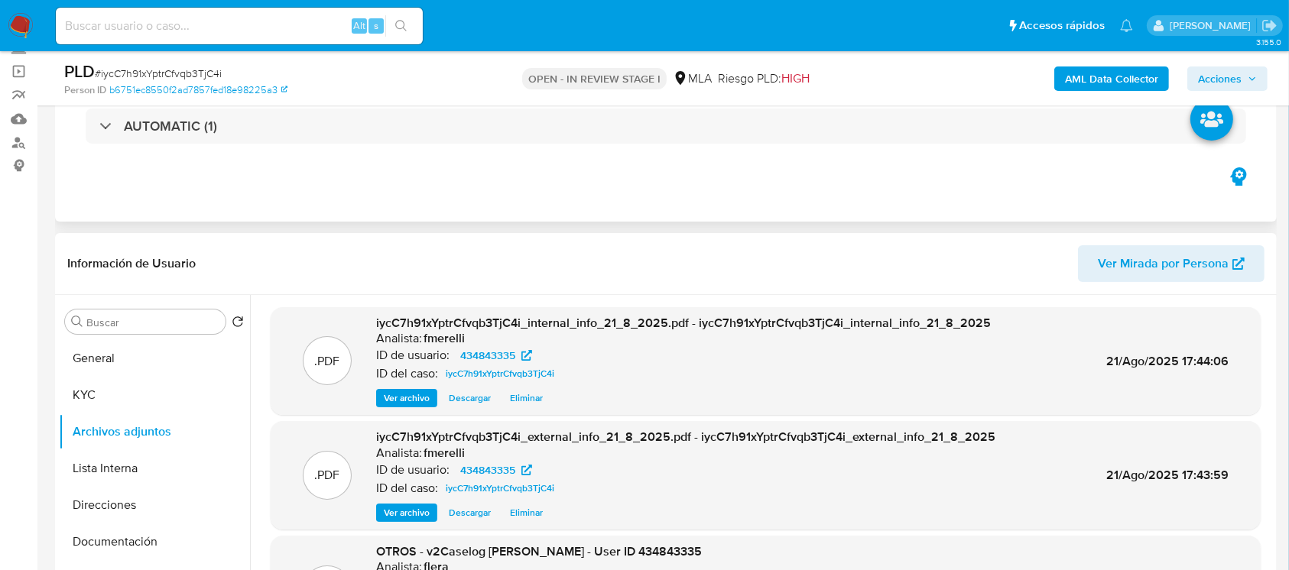
click at [423, 399] on span "Ver archivo" at bounding box center [407, 398] width 46 height 15
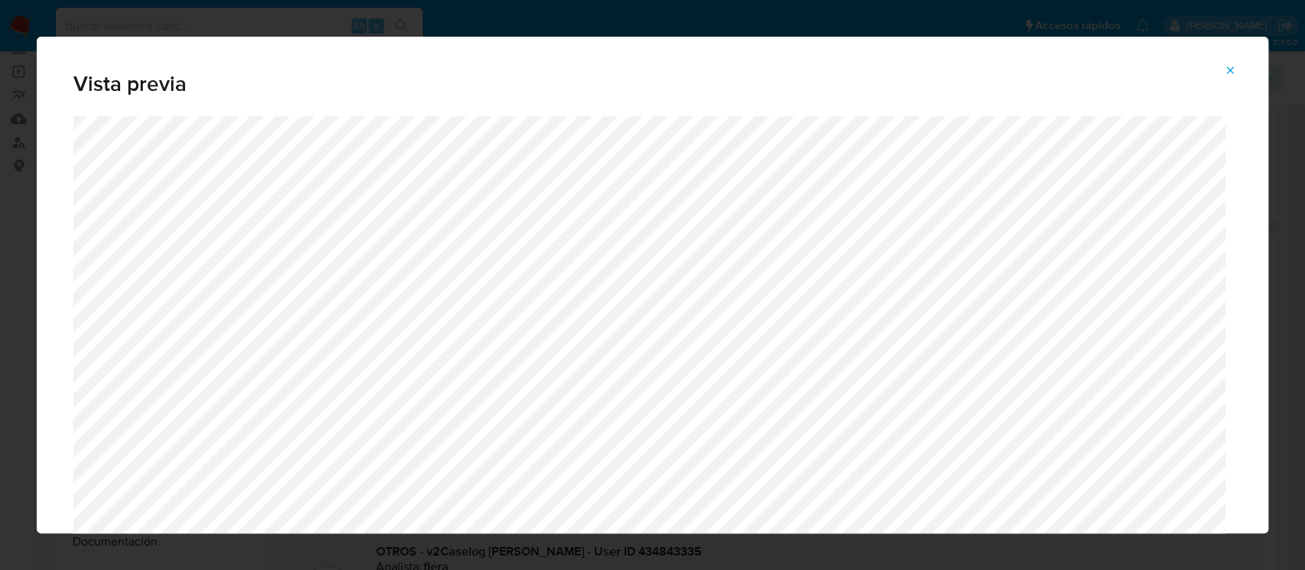
click at [1235, 78] on button "Attachment preview" at bounding box center [1230, 70] width 34 height 24
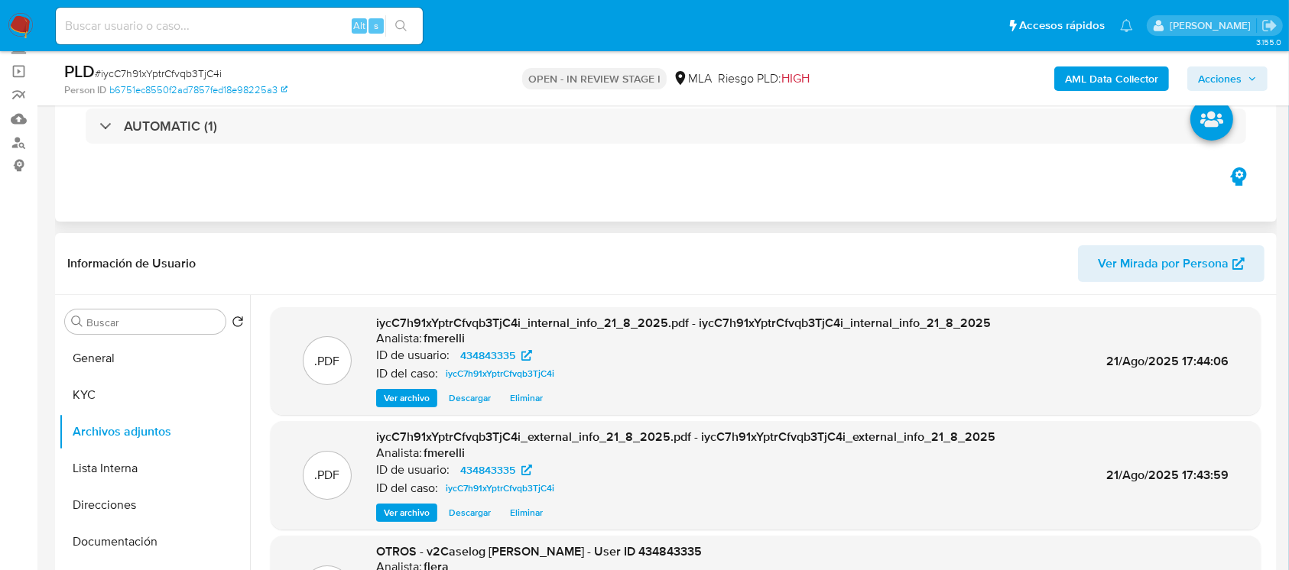
click at [392, 514] on span "Ver archivo" at bounding box center [407, 512] width 46 height 15
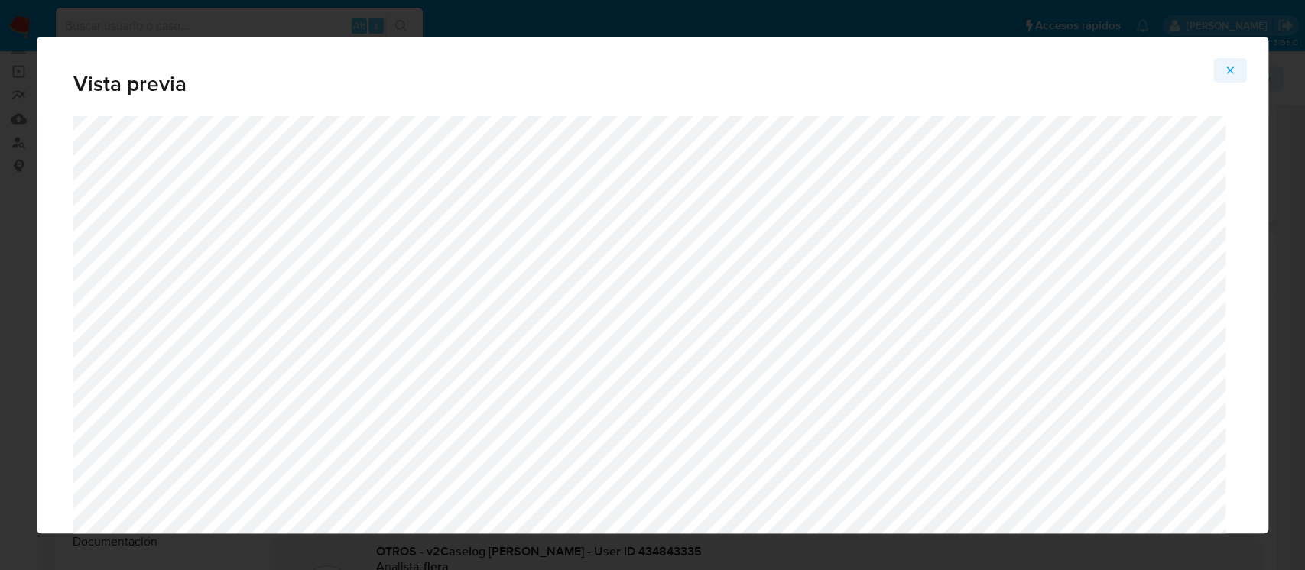
click at [1235, 73] on button "Attachment preview" at bounding box center [1230, 70] width 34 height 24
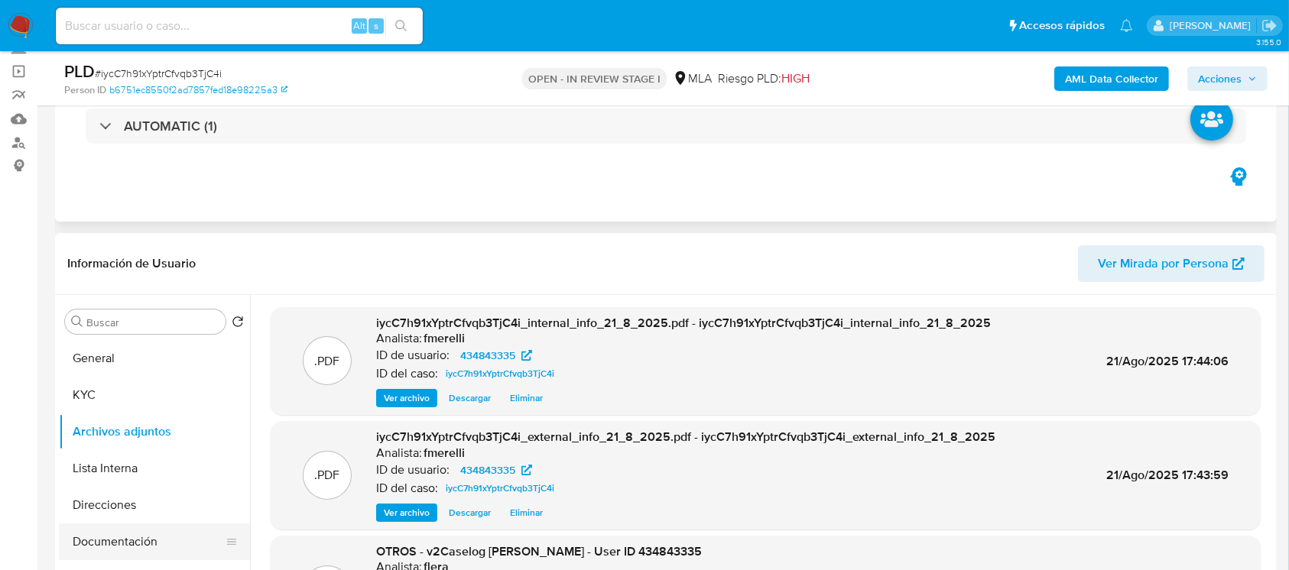
click at [97, 532] on button "Documentación" at bounding box center [148, 542] width 179 height 37
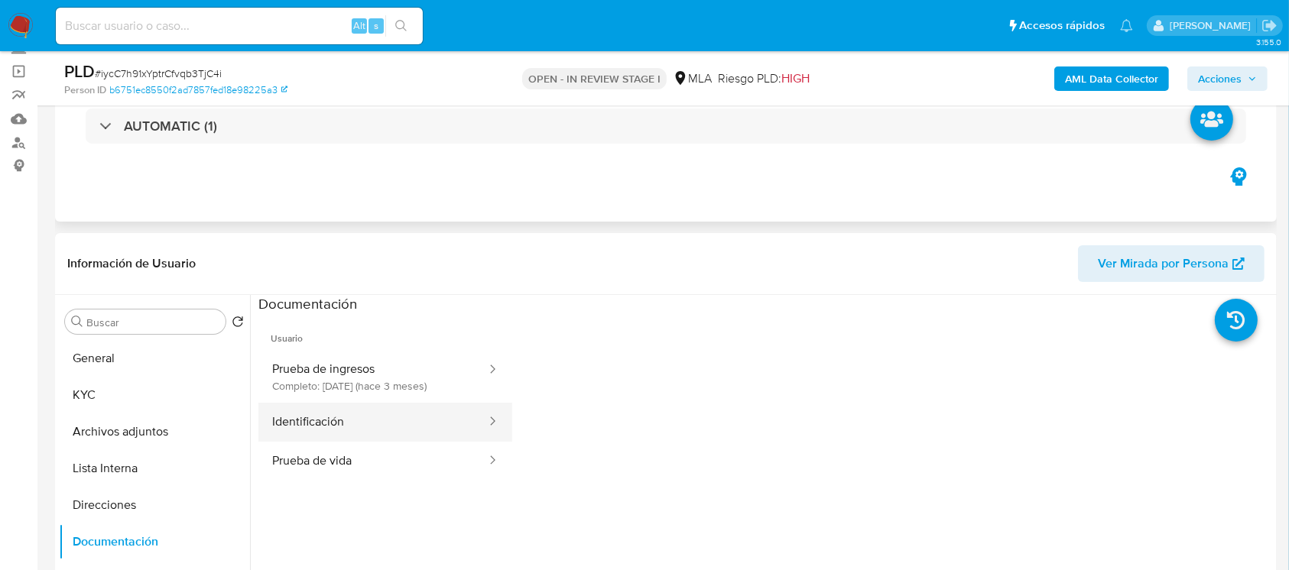
click at [352, 430] on button "Identificación" at bounding box center [372, 422] width 229 height 39
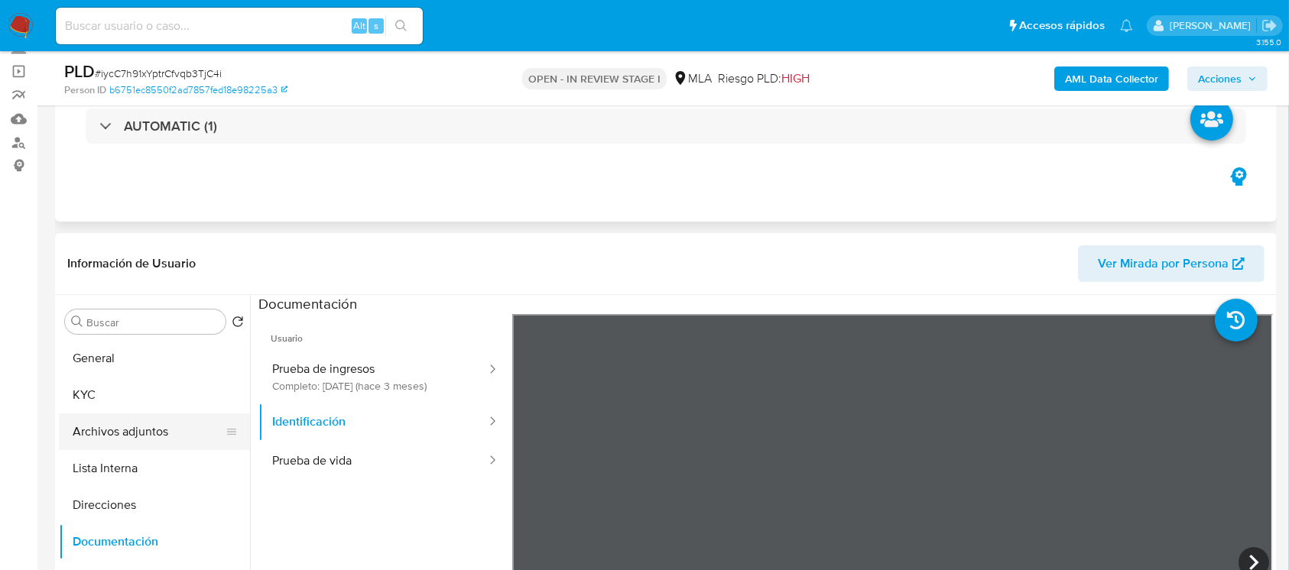
click at [88, 421] on button "Archivos adjuntos" at bounding box center [148, 432] width 179 height 37
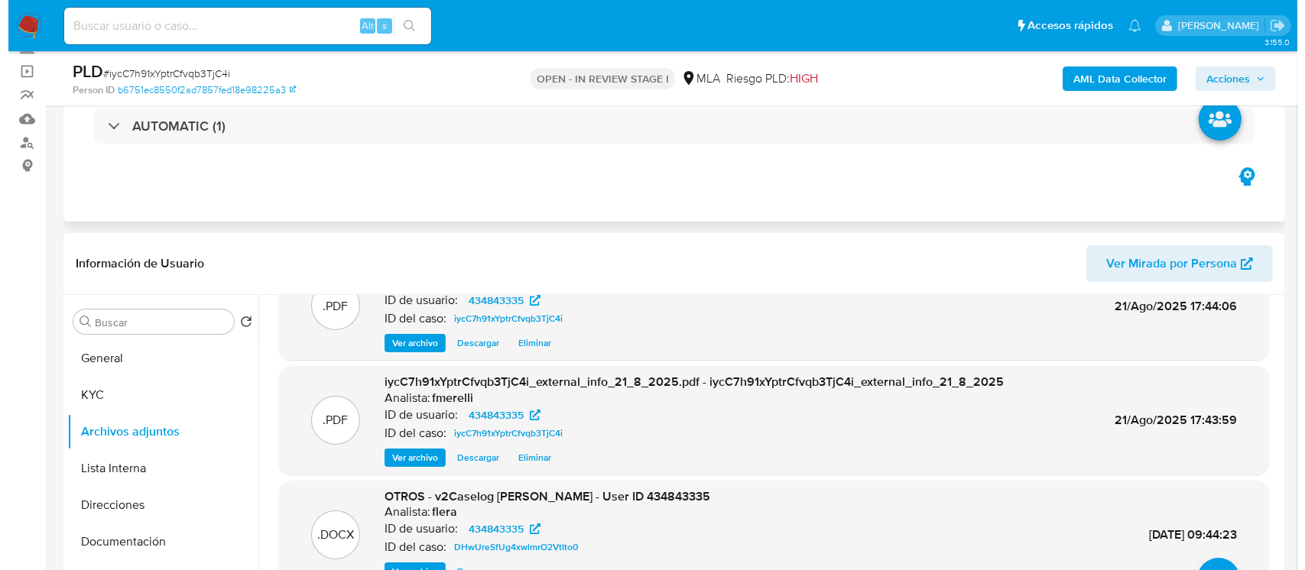
scroll to position [102, 0]
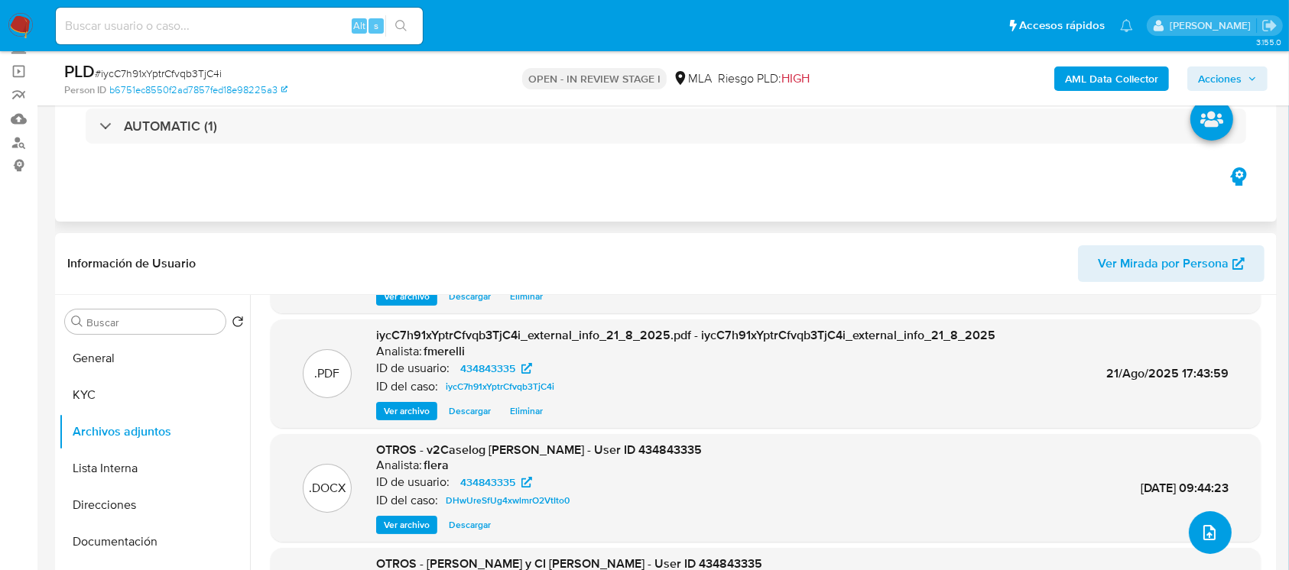
click at [1200, 524] on span "upload-file" at bounding box center [1209, 533] width 18 height 18
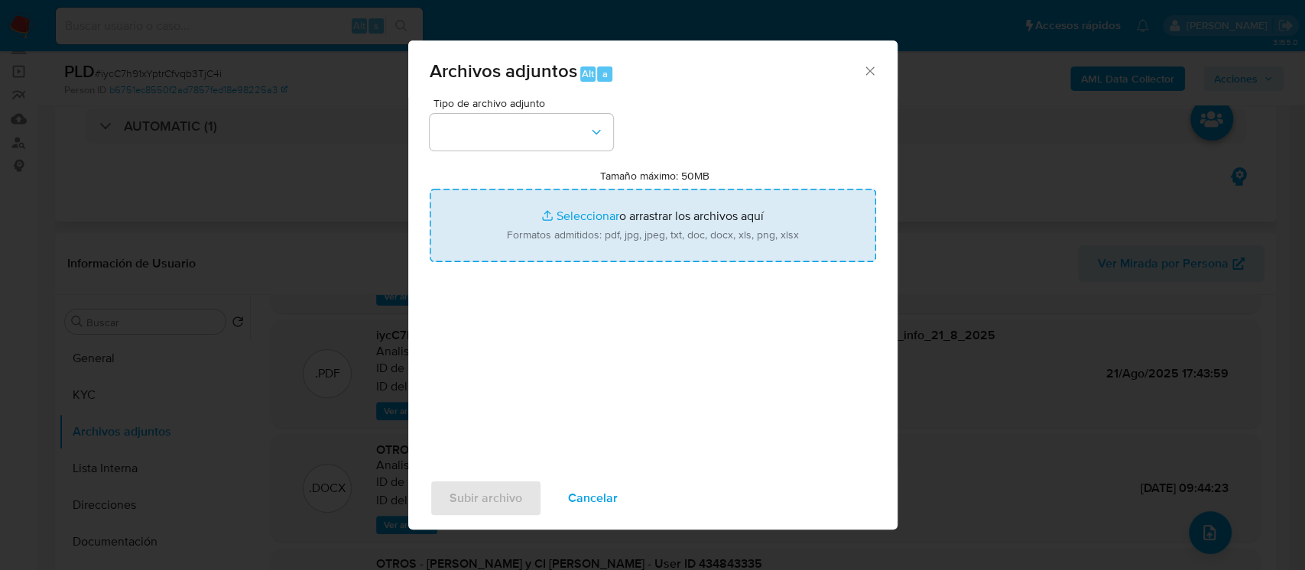
type input "C:\fakepath\NOSIS_Manager_InformeIndividual_20390819618_654927_20250821171908.p…"
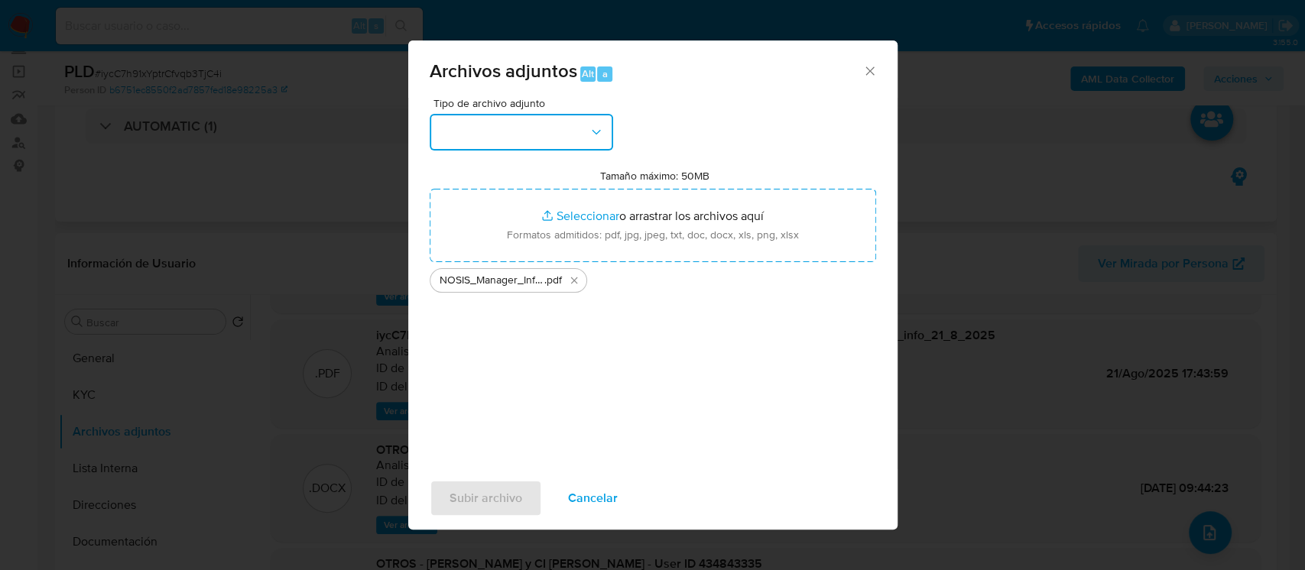
click at [505, 124] on button "button" at bounding box center [521, 132] width 183 height 37
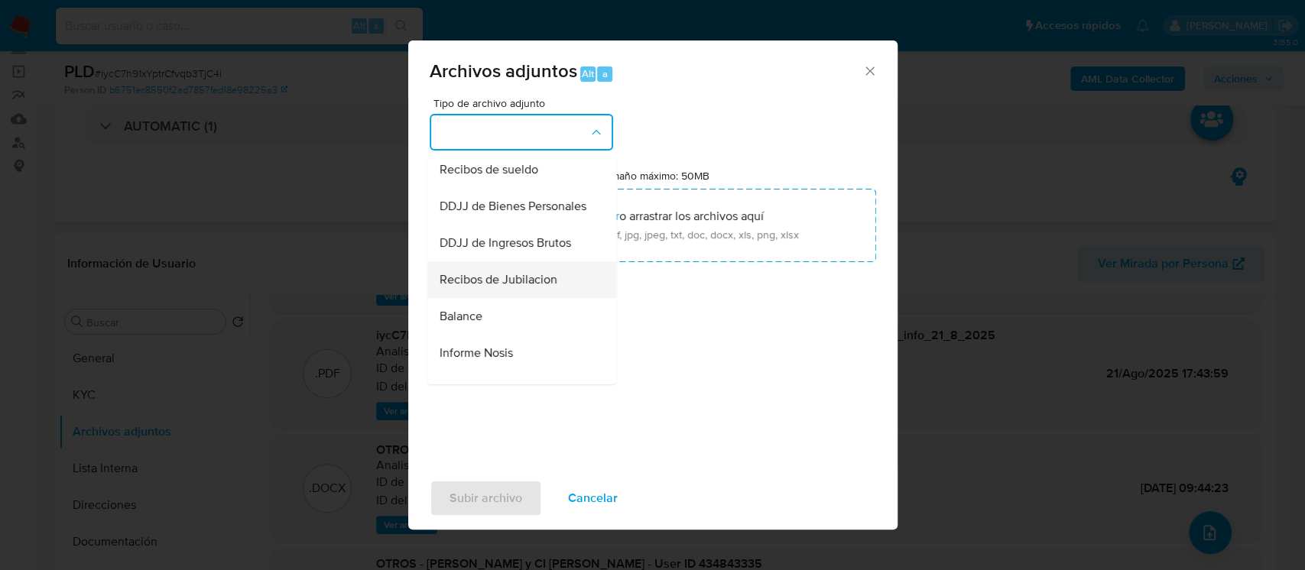
scroll to position [509, 0]
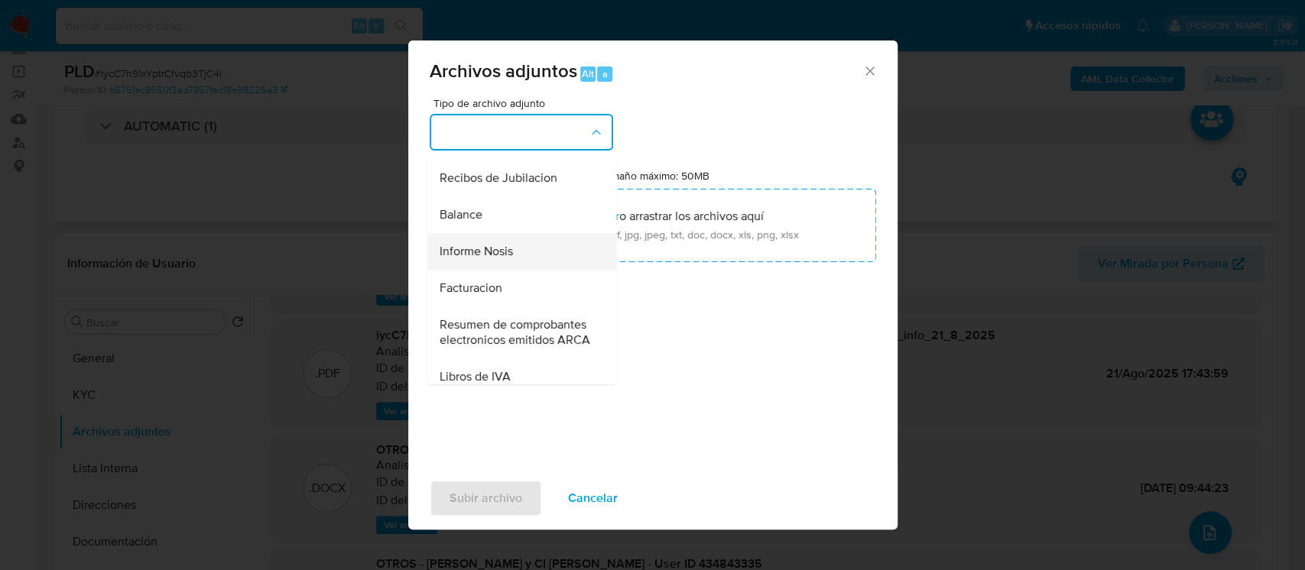
click at [520, 270] on div "Informe Nosis" at bounding box center [517, 251] width 156 height 37
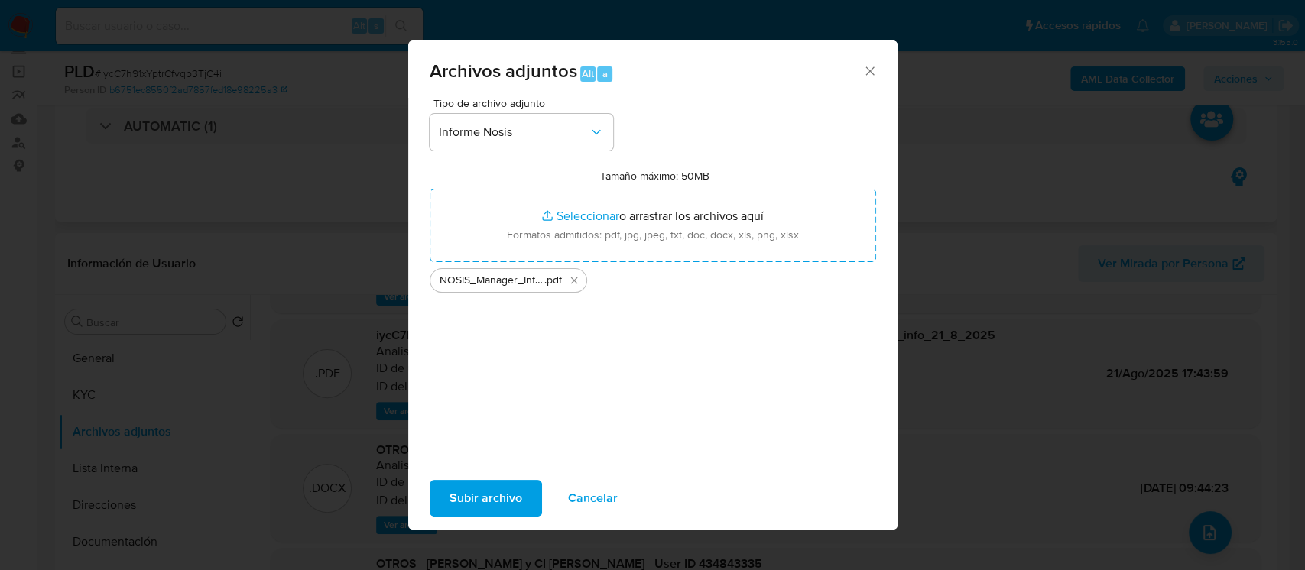
click at [498, 492] on span "Subir archivo" at bounding box center [485, 499] width 73 height 34
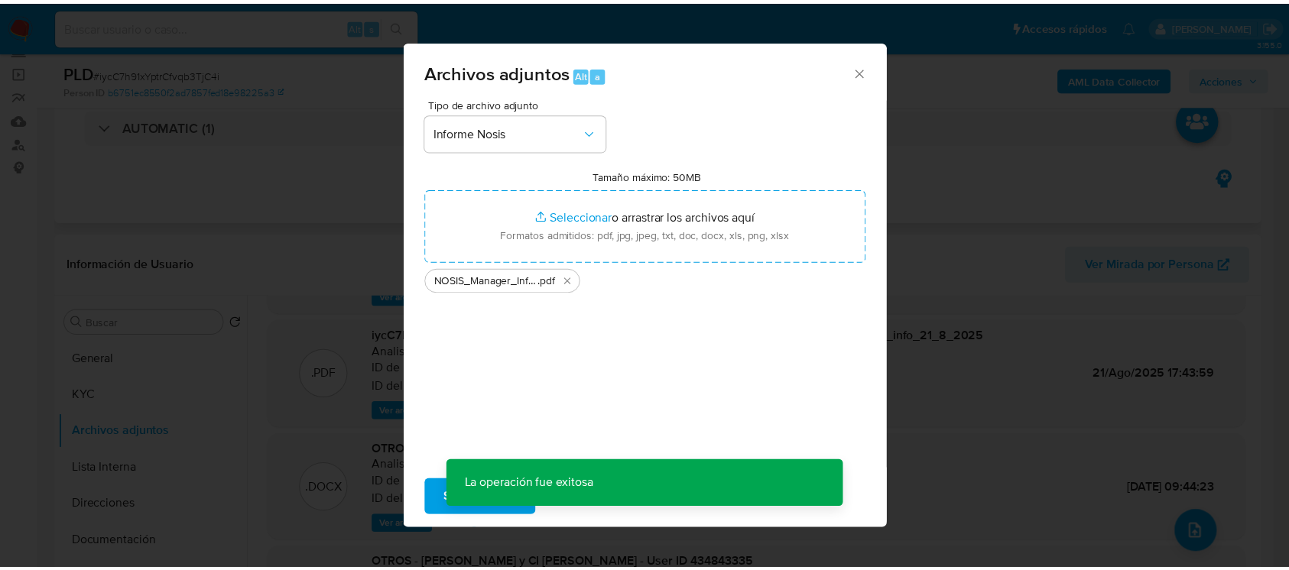
scroll to position [110, 0]
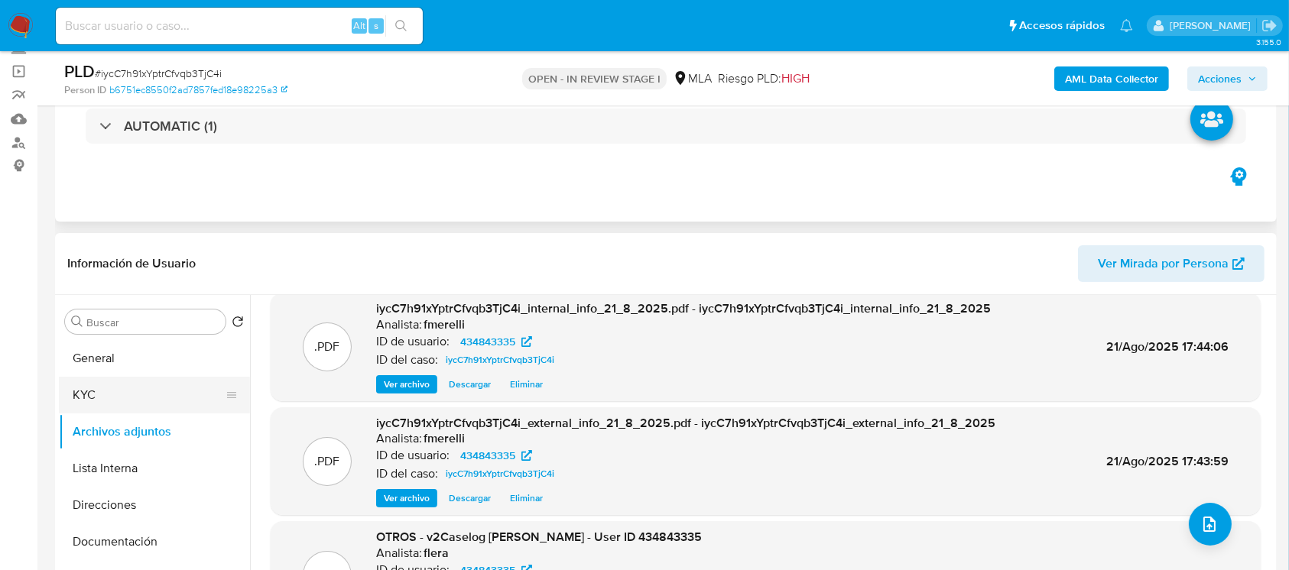
click at [125, 391] on button "KYC" at bounding box center [148, 395] width 179 height 37
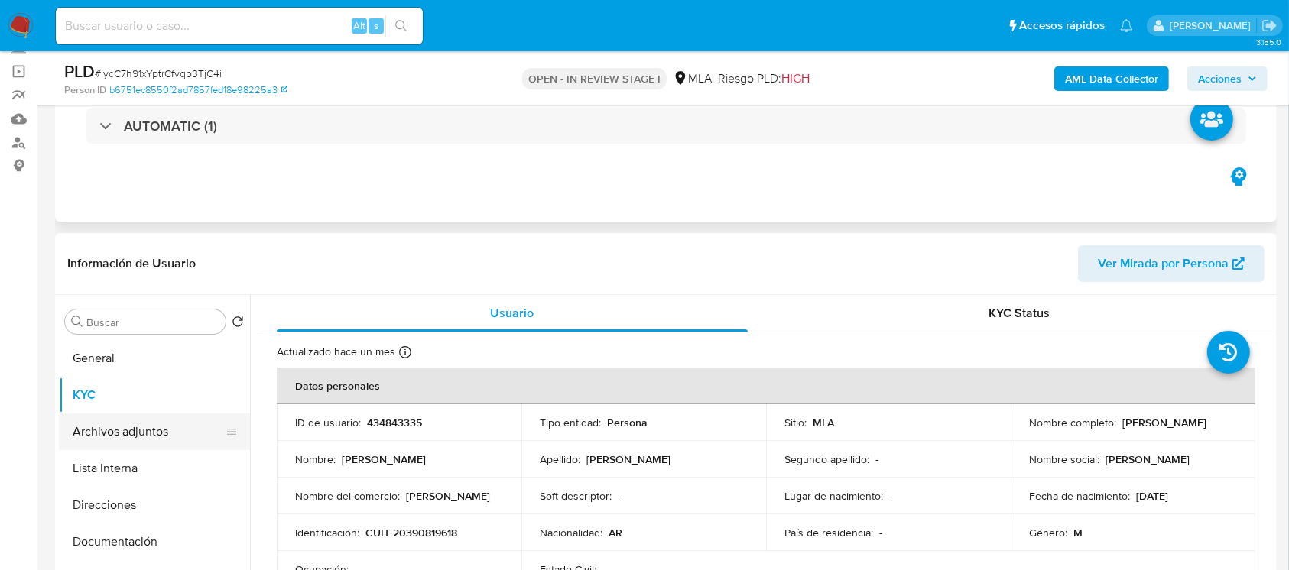
click at [125, 418] on button "Archivos adjuntos" at bounding box center [148, 432] width 179 height 37
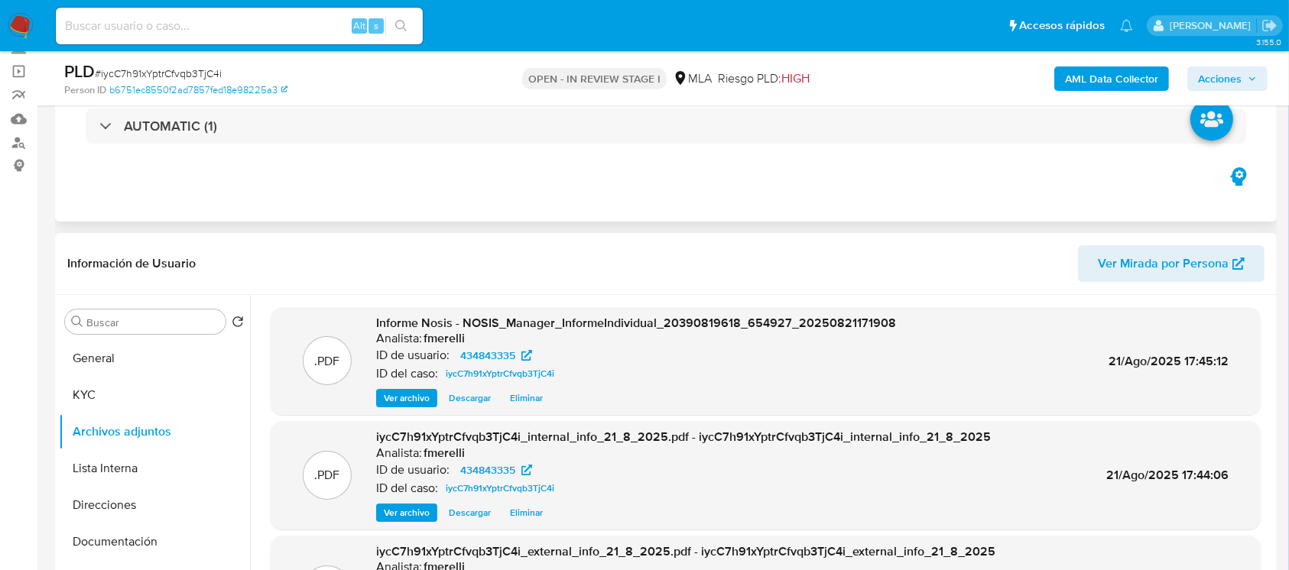
click at [424, 401] on span "Ver archivo" at bounding box center [407, 398] width 46 height 15
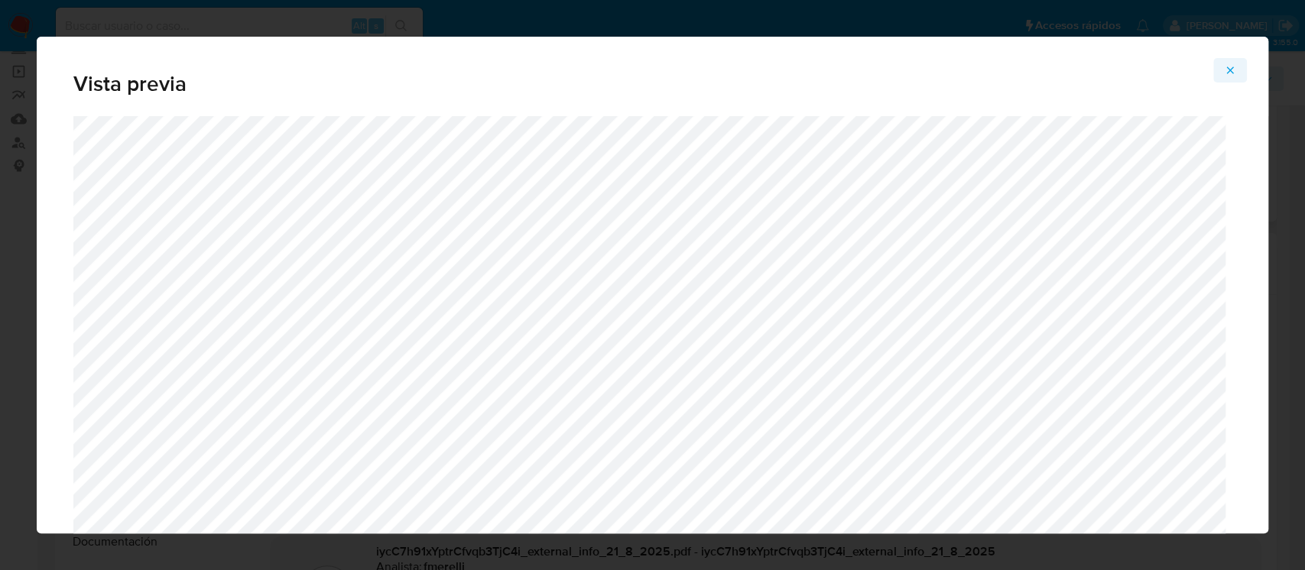
click at [1228, 69] on icon "Attachment preview" at bounding box center [1230, 69] width 7 height 7
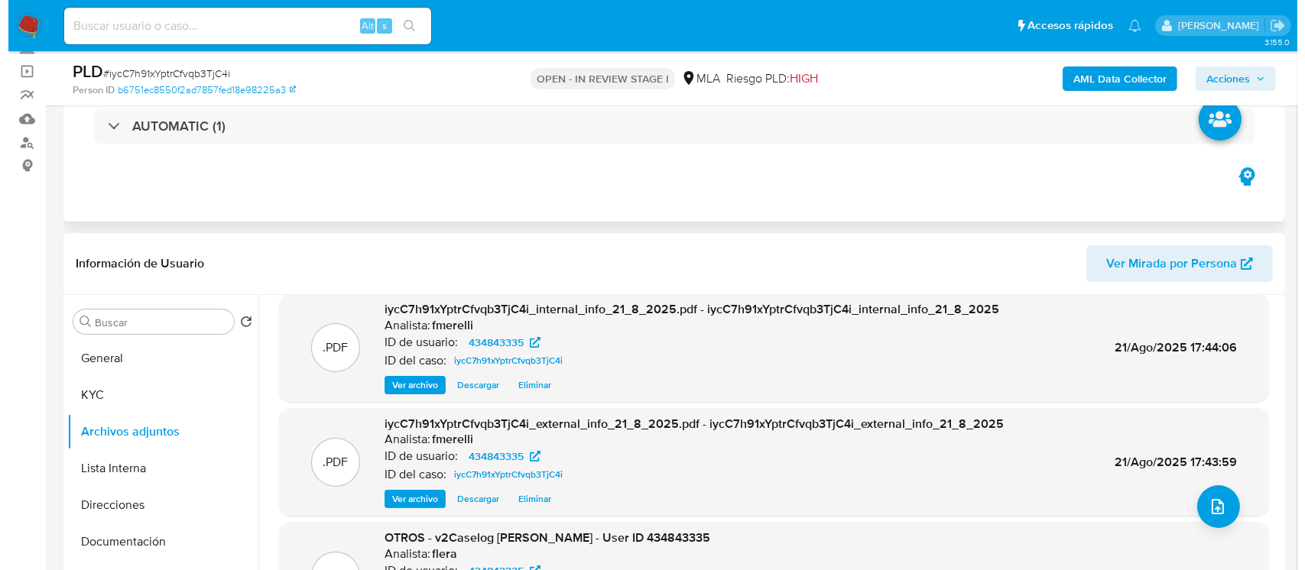
scroll to position [128, 0]
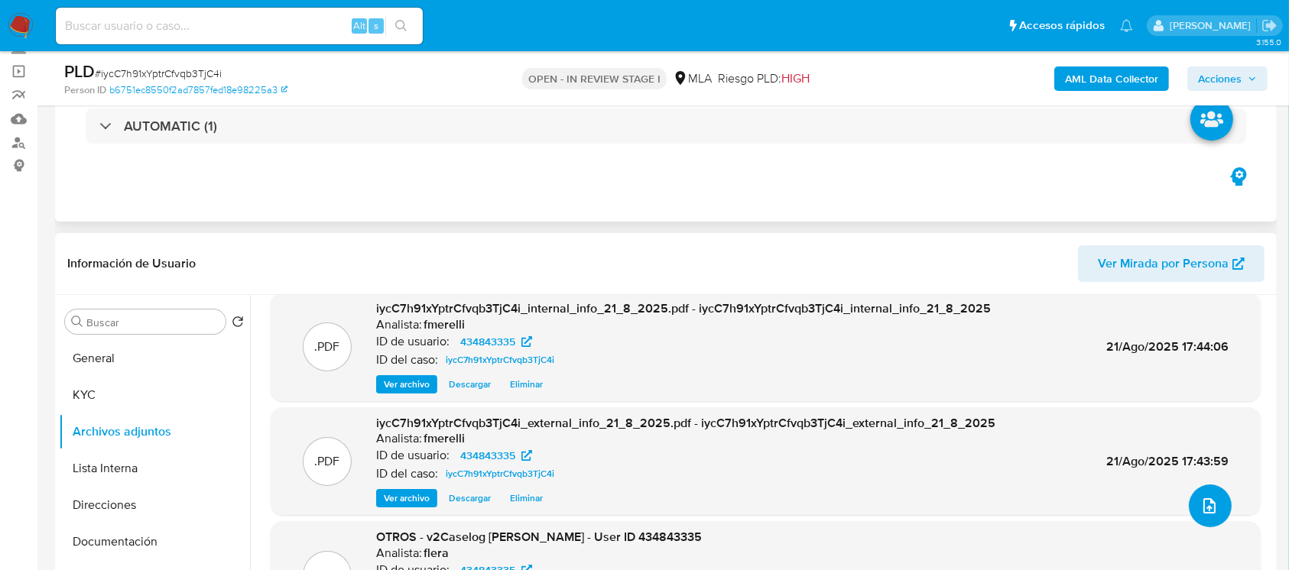
click at [1200, 505] on icon "upload-file" at bounding box center [1209, 506] width 18 height 18
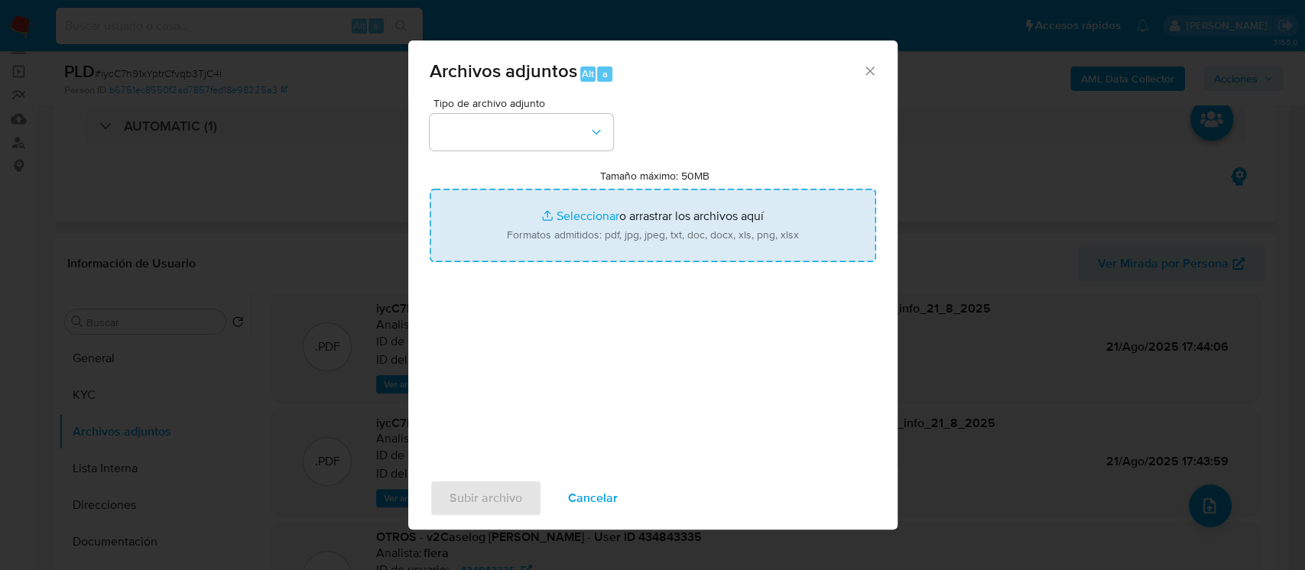
type input "C:\fakepath\Caselog iycC7h91xYptrCfvqb3TjC4i.docx"
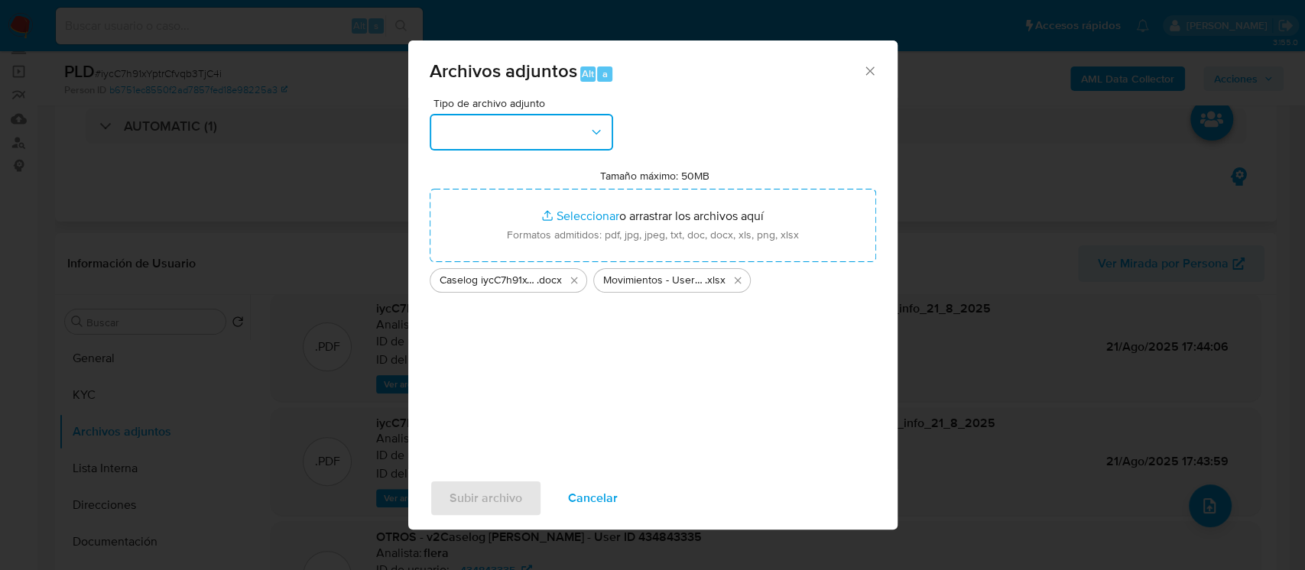
click at [501, 134] on button "button" at bounding box center [521, 132] width 183 height 37
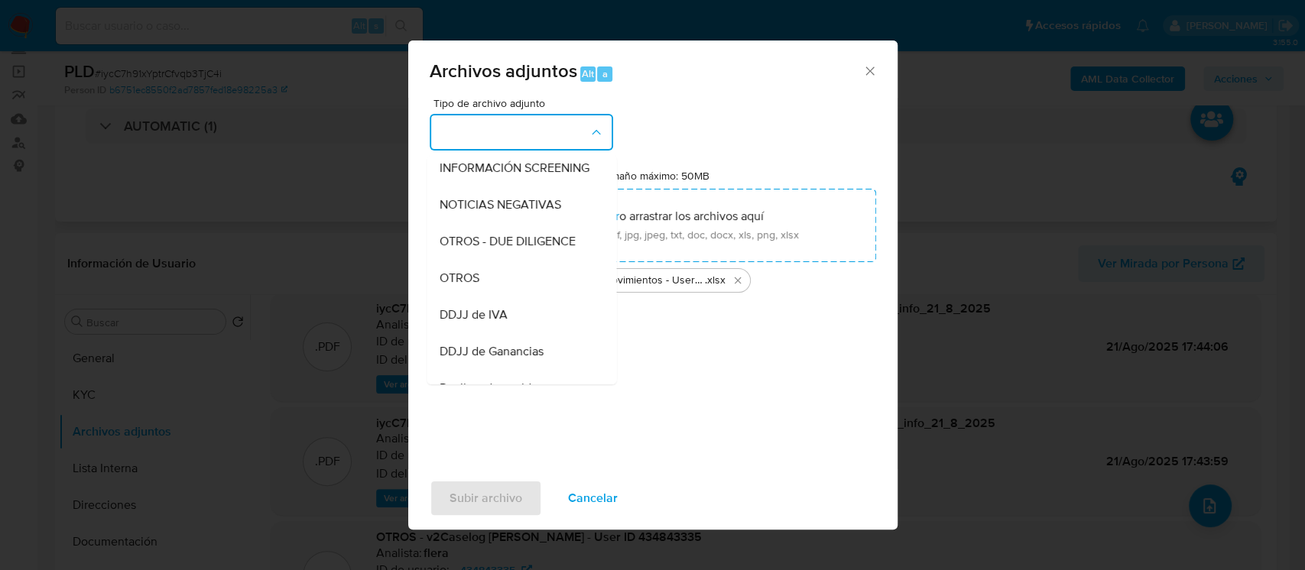
scroll to position [190, 0]
click at [490, 278] on div "OTROS" at bounding box center [517, 277] width 156 height 37
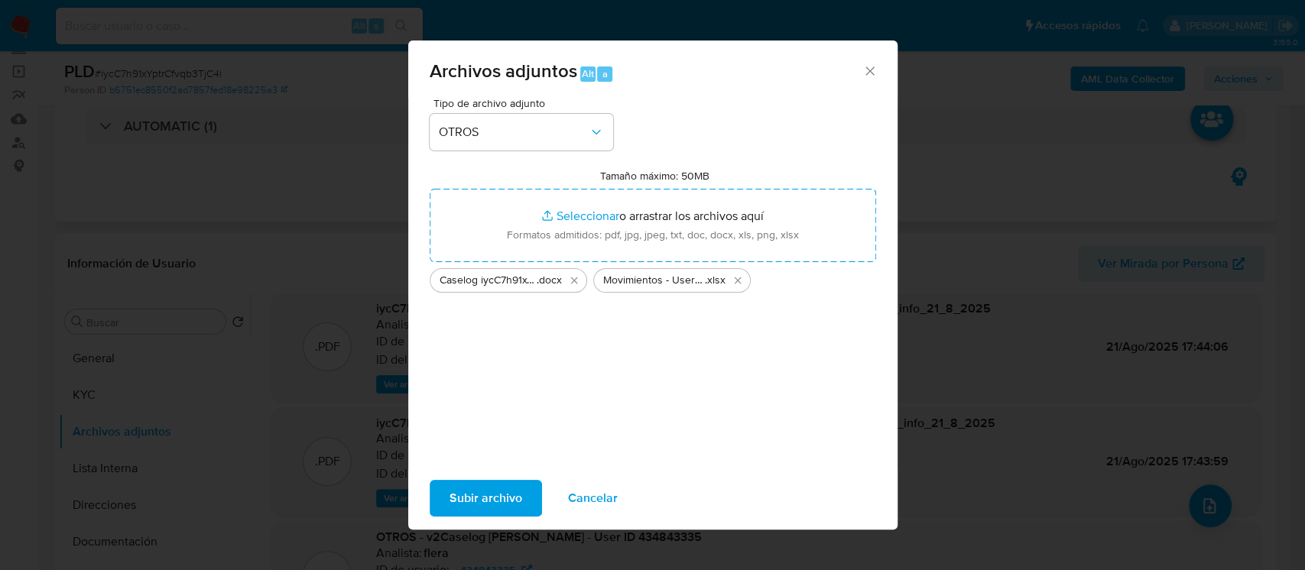
click at [444, 521] on div "Subir archivo Cancelar" at bounding box center [652, 498] width 489 height 58
click at [456, 510] on span "Subir archivo" at bounding box center [485, 499] width 73 height 34
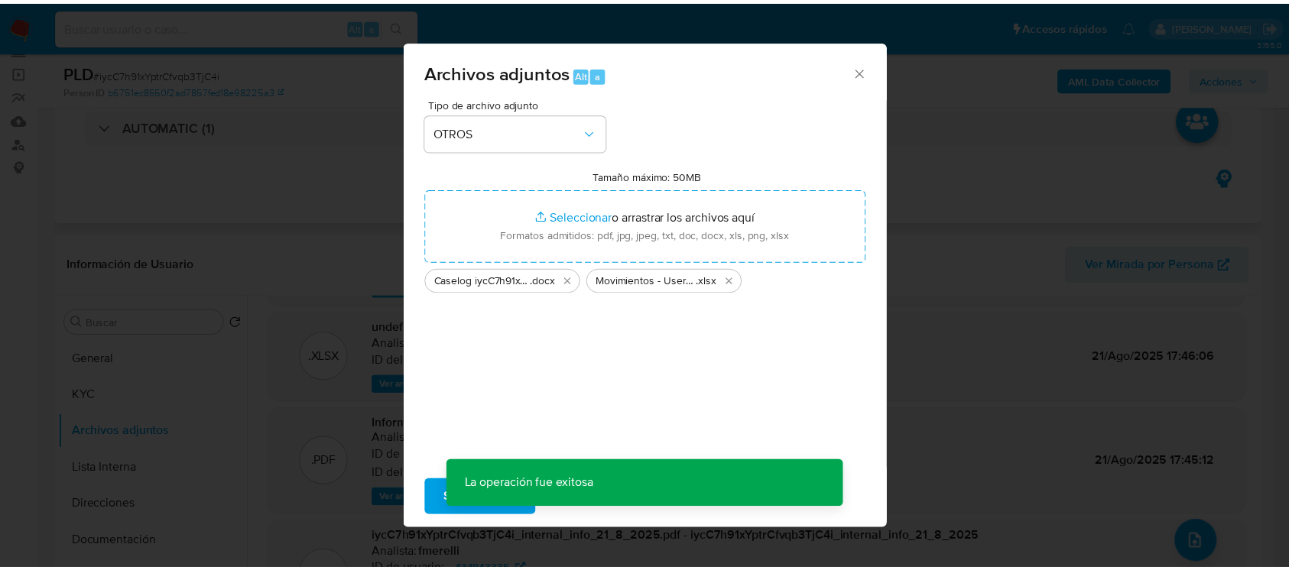
scroll to position [92, 0]
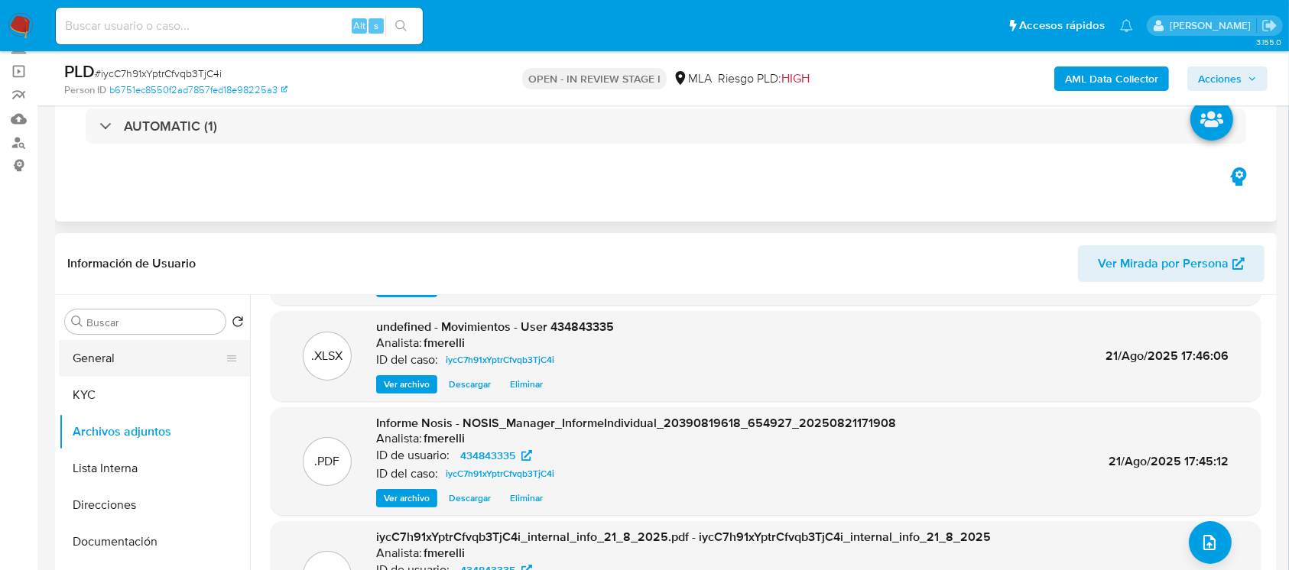
click at [148, 358] on button "General" at bounding box center [148, 358] width 179 height 37
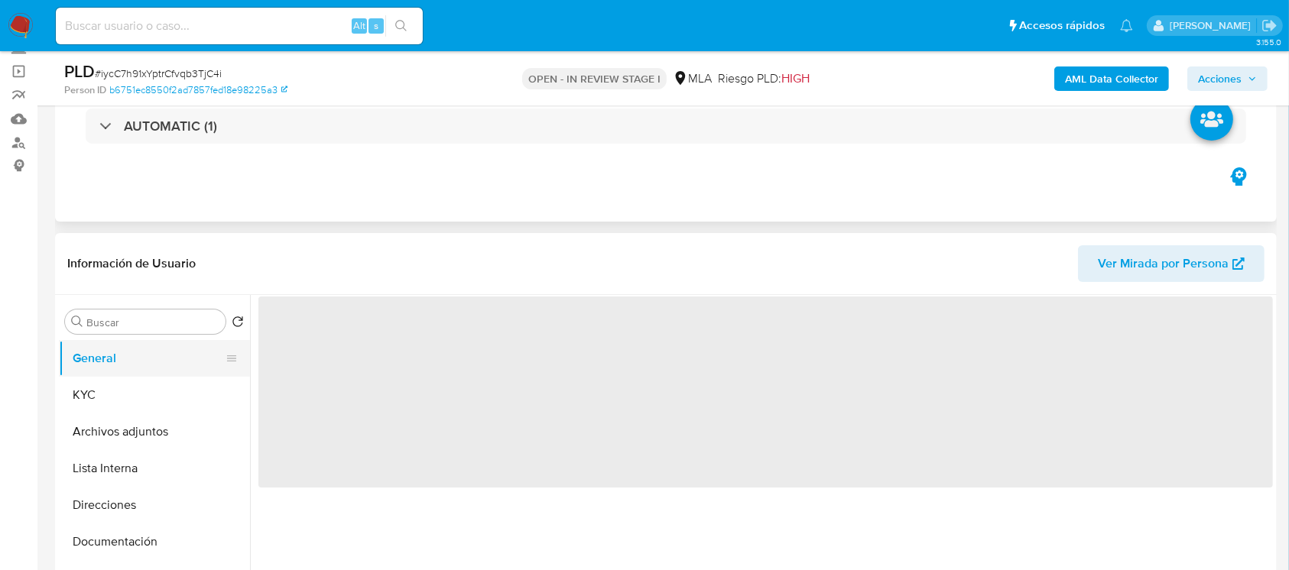
scroll to position [0, 0]
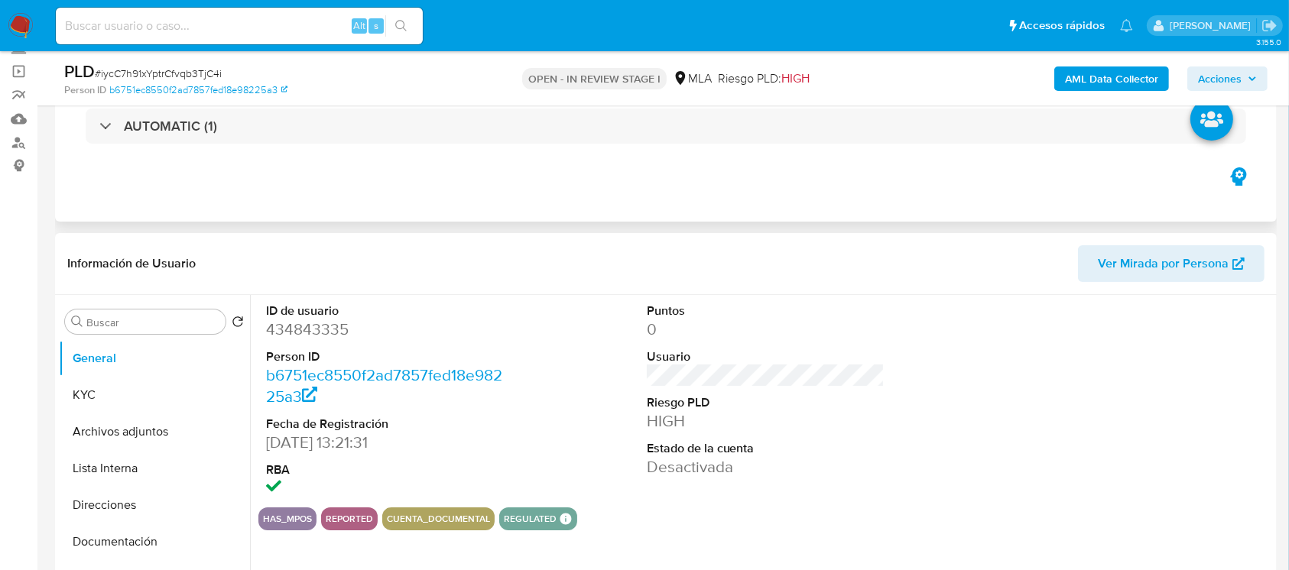
click at [329, 329] on dd "434843335" at bounding box center [385, 329] width 238 height 21
copy dd "434843335"
click at [99, 436] on button "Archivos adjuntos" at bounding box center [148, 432] width 179 height 37
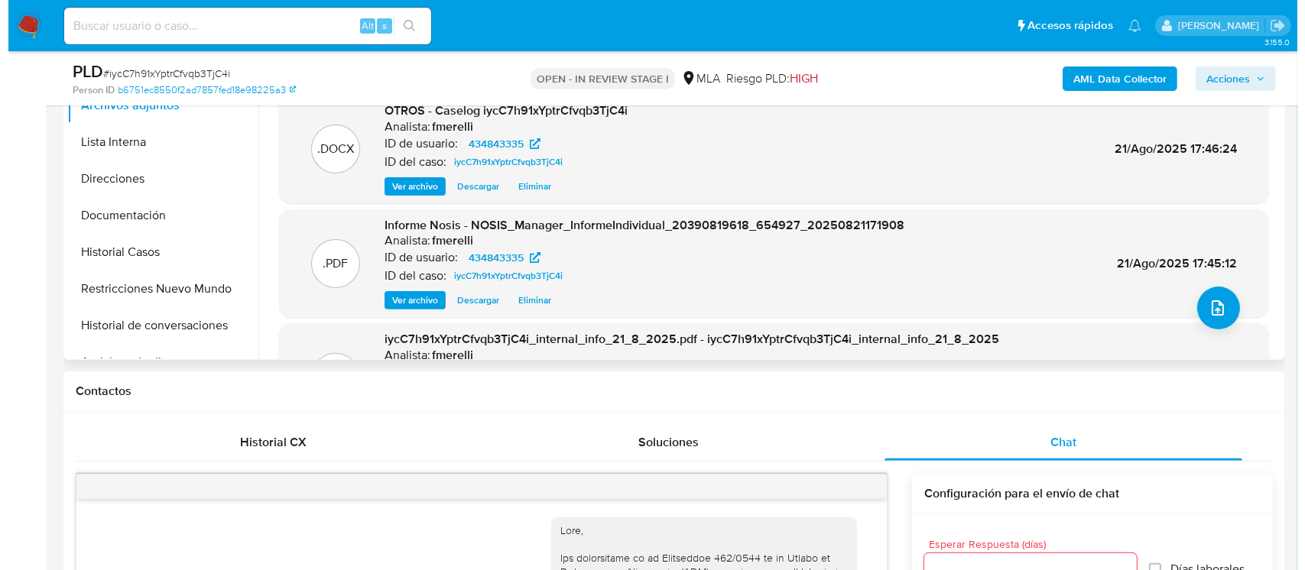
scroll to position [241, 0]
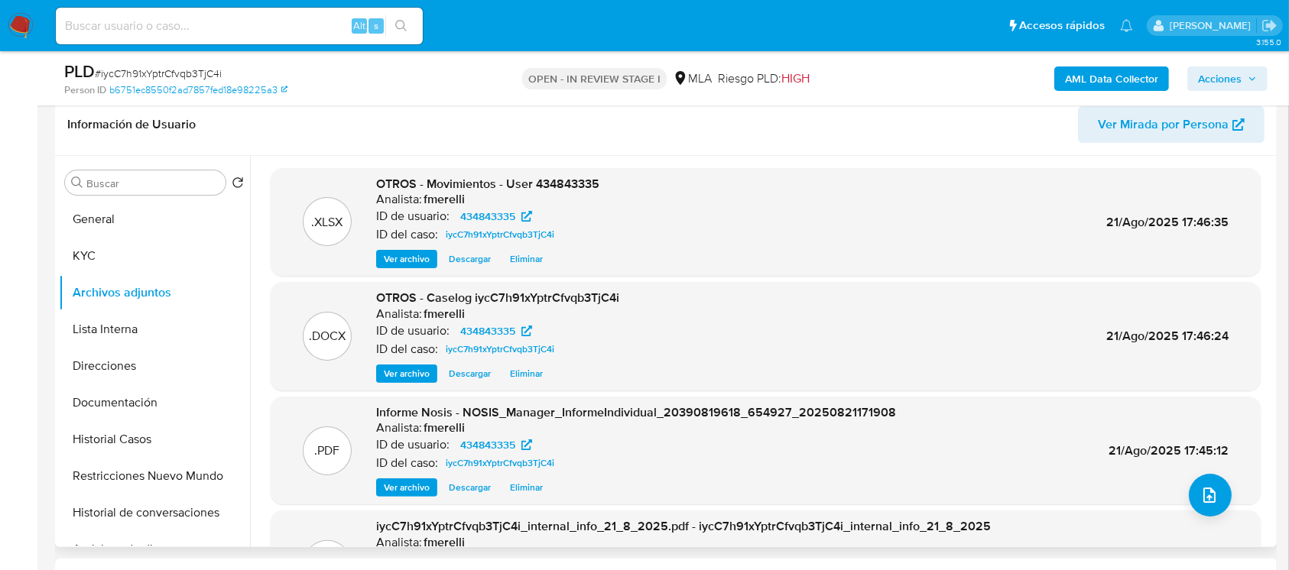
click at [422, 366] on span "Ver archivo" at bounding box center [407, 373] width 46 height 15
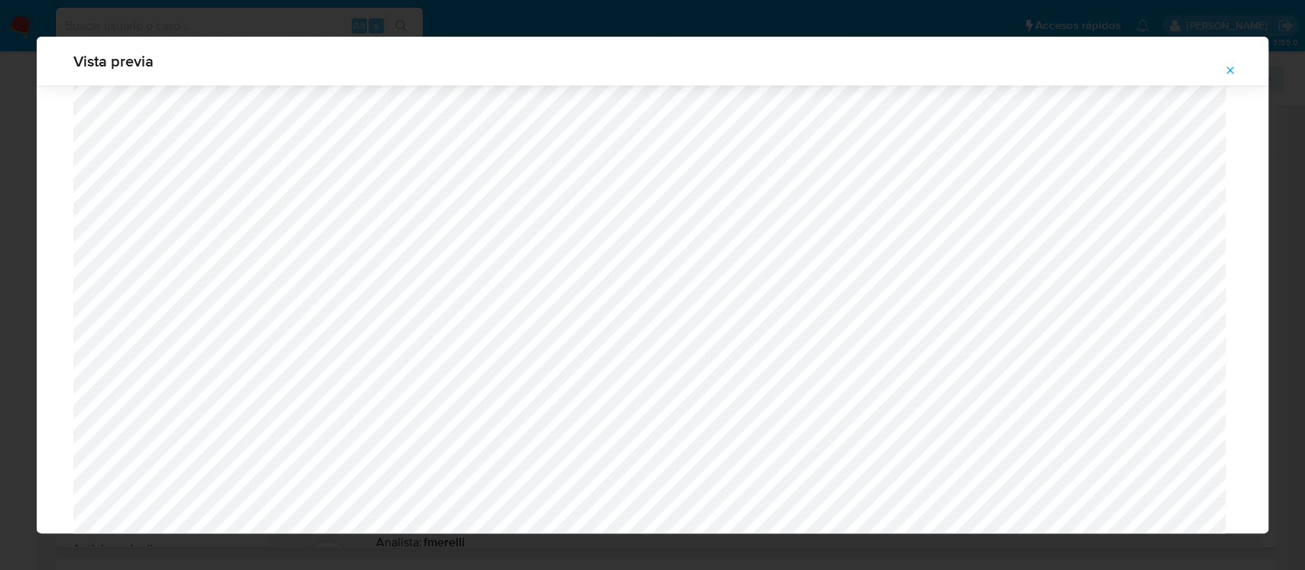
scroll to position [1186, 0]
drag, startPoint x: 1234, startPoint y: 70, endPoint x: 1090, endPoint y: 44, distance: 146.0
click at [1234, 70] on icon "Attachment preview" at bounding box center [1230, 70] width 12 height 12
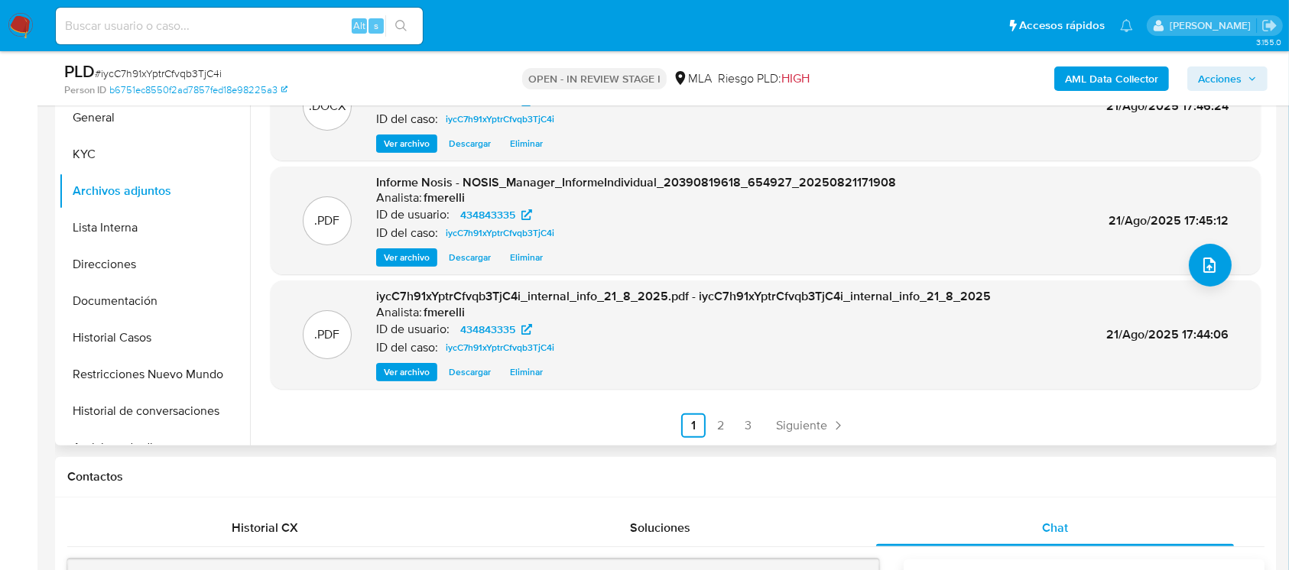
scroll to position [342, 0]
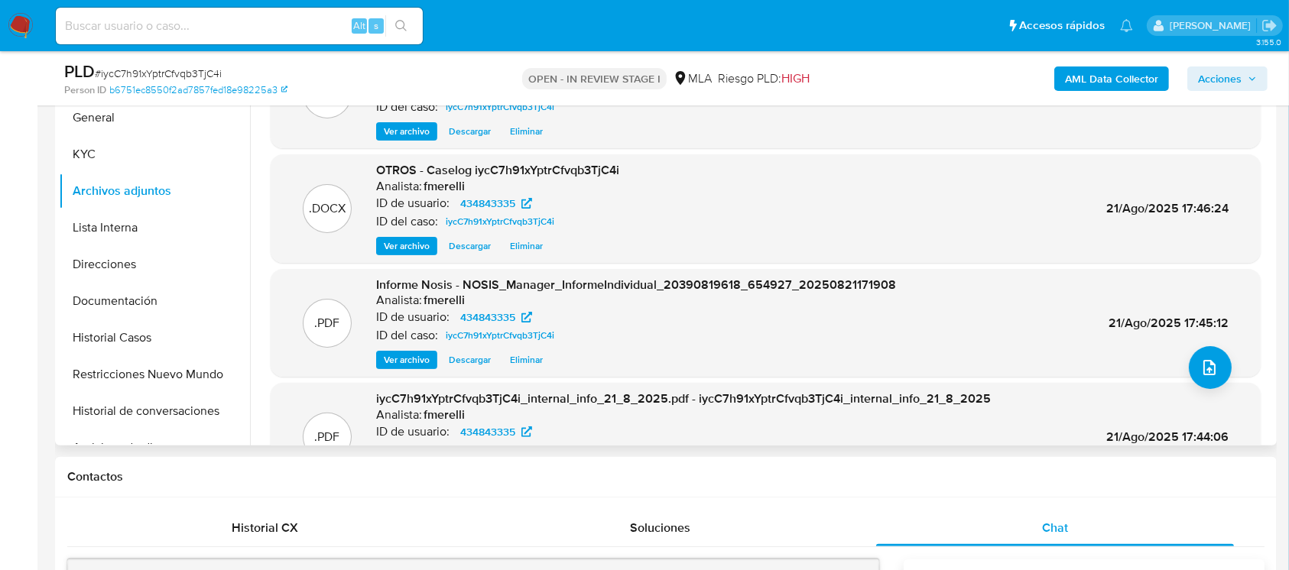
click at [777, 419] on div "Analista: fmerelli" at bounding box center [683, 414] width 615 height 15
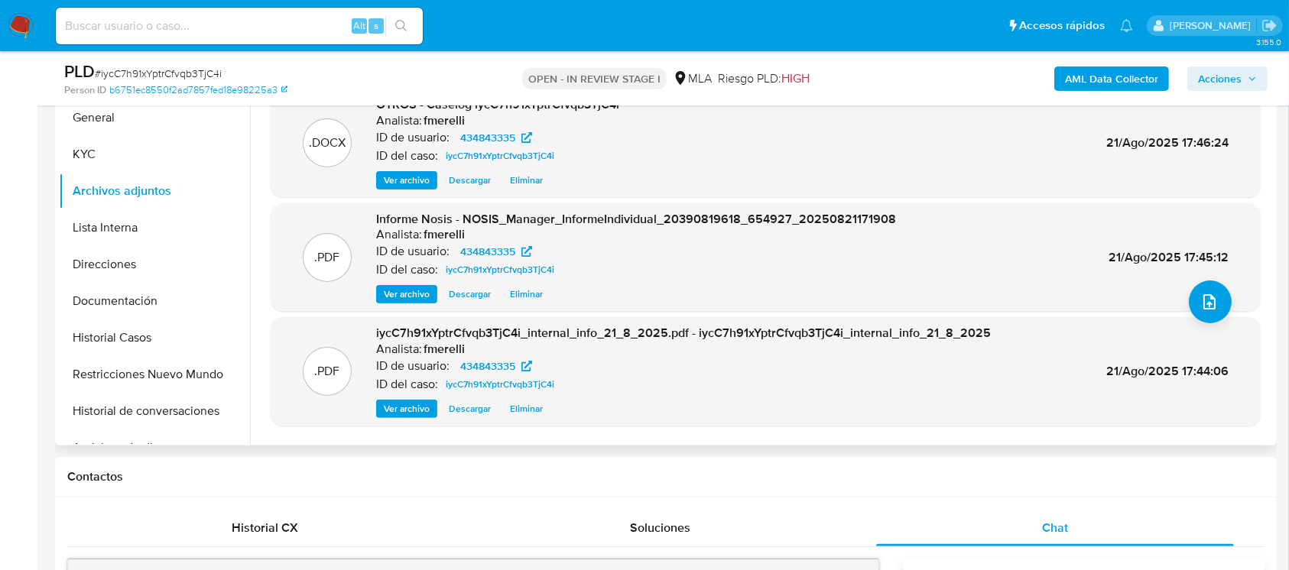
scroll to position [128, 0]
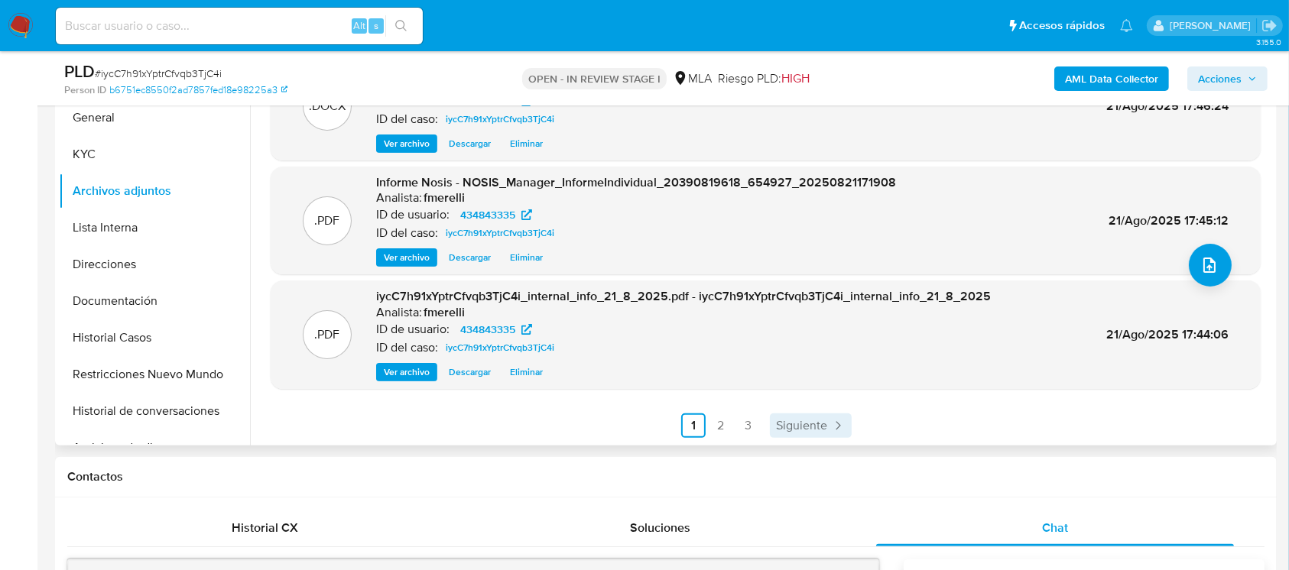
click at [795, 428] on span "Siguiente" at bounding box center [801, 426] width 51 height 12
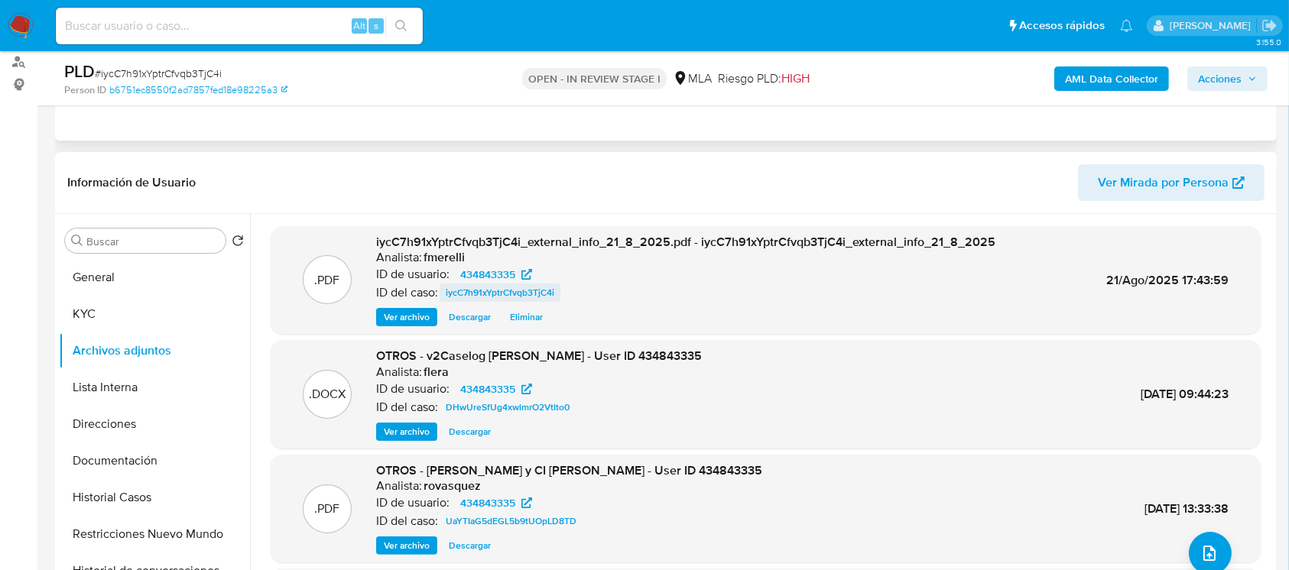
scroll to position [241, 0]
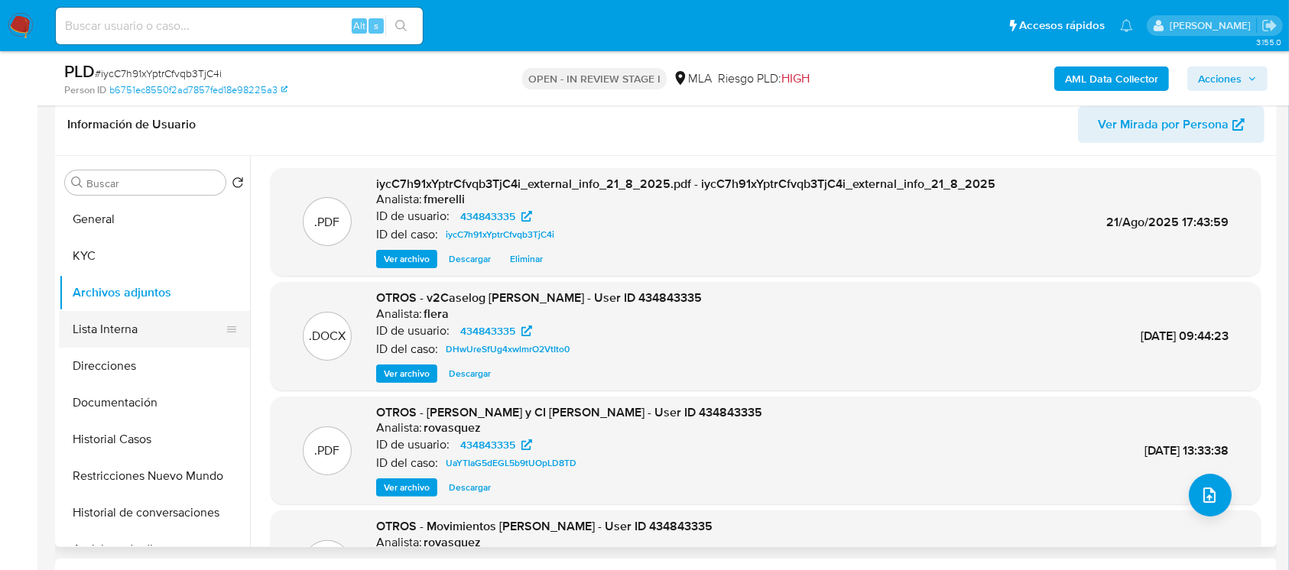
click at [101, 317] on button "Lista Interna" at bounding box center [148, 329] width 179 height 37
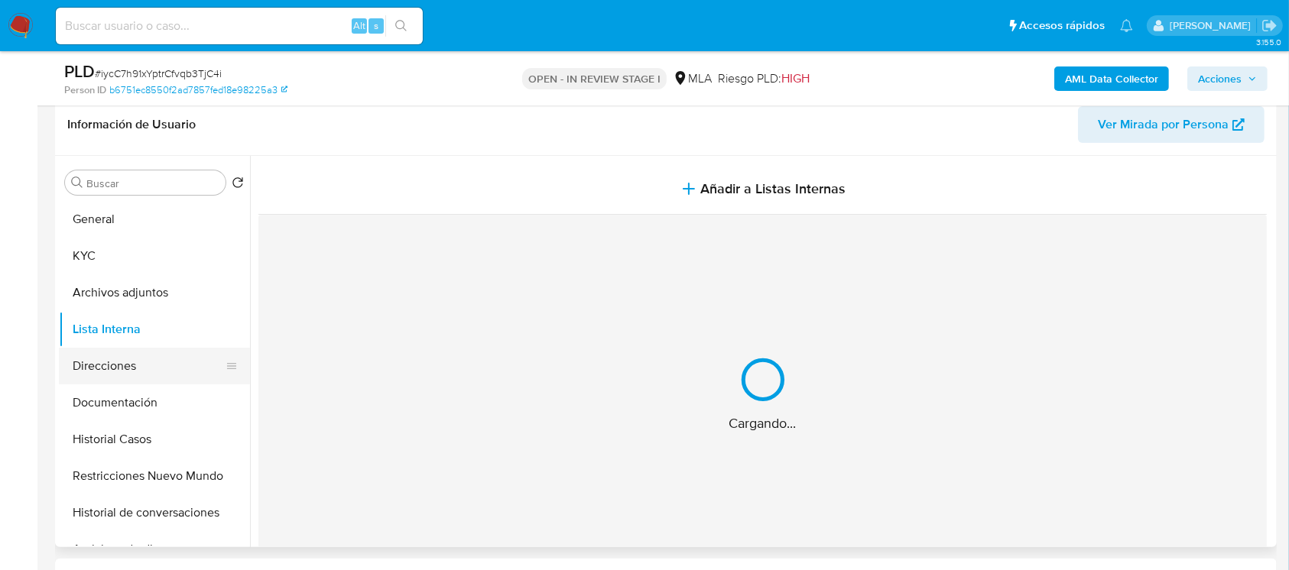
click at [99, 367] on button "Direcciones" at bounding box center [148, 366] width 179 height 37
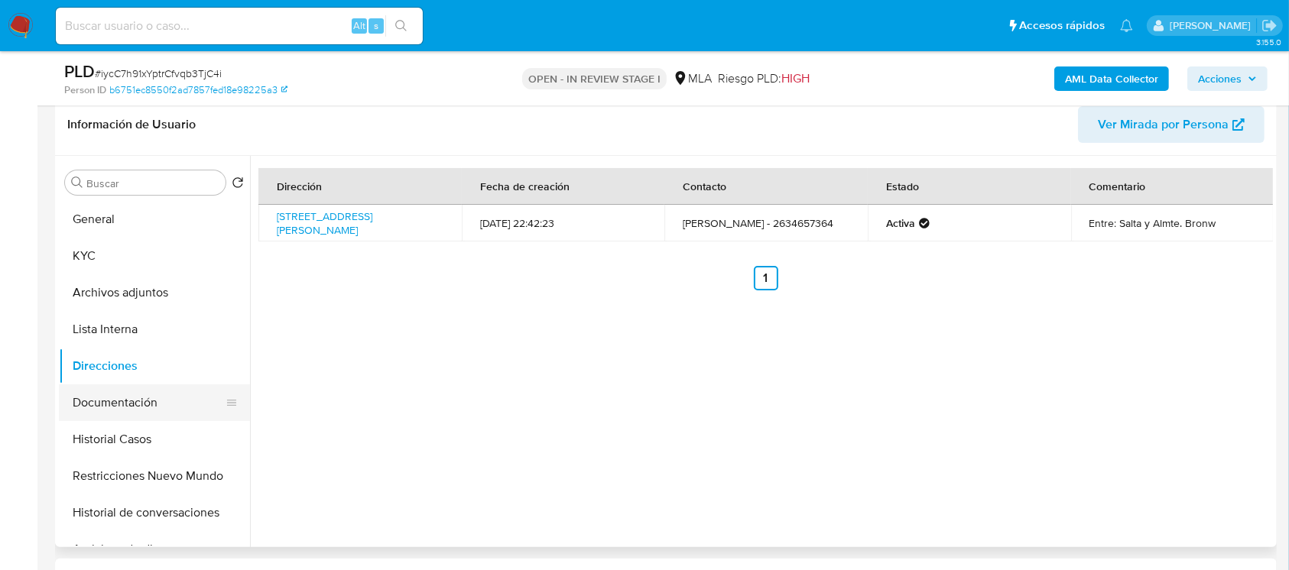
click at [110, 404] on button "Documentación" at bounding box center [148, 402] width 179 height 37
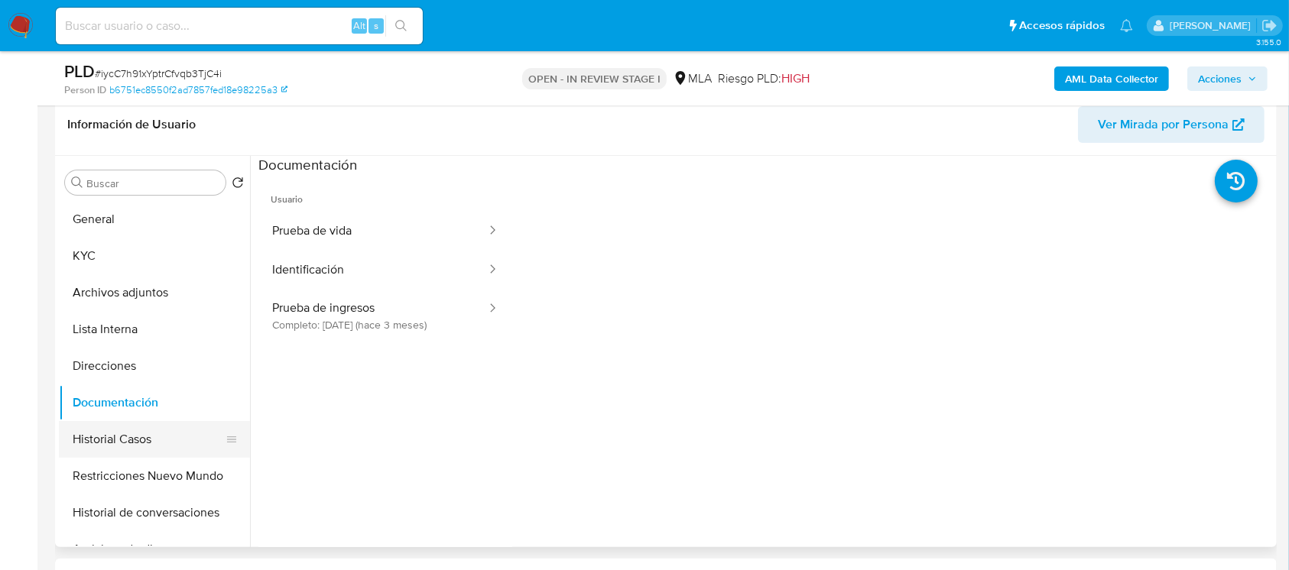
click at [102, 423] on button "Historial Casos" at bounding box center [148, 439] width 179 height 37
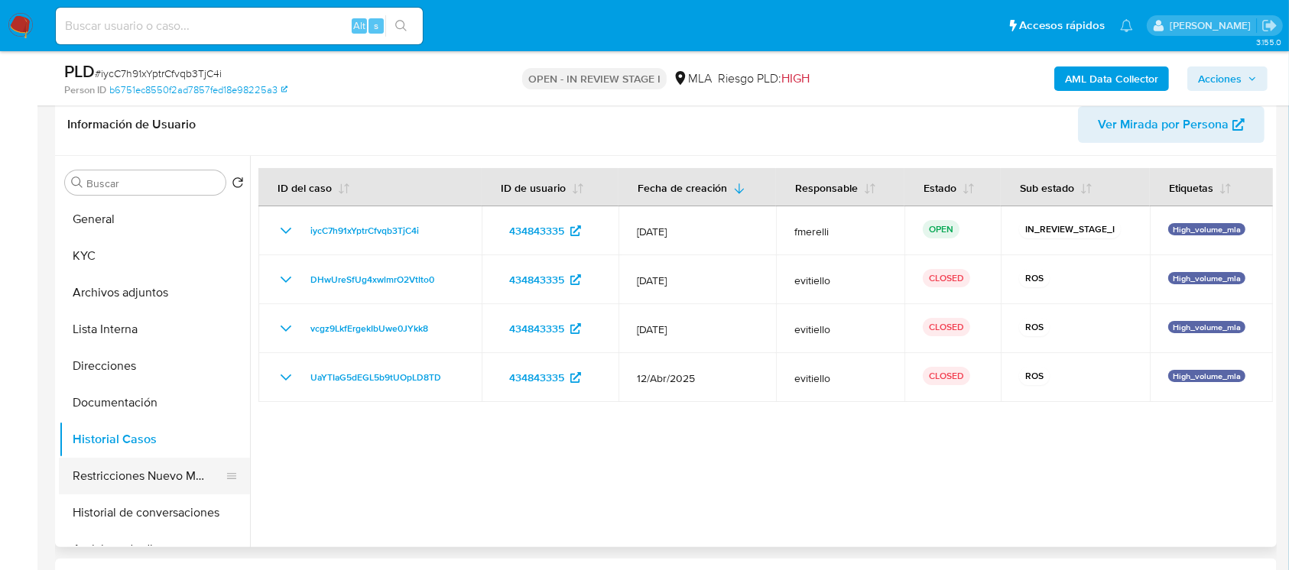
click at [134, 470] on button "Restricciones Nuevo Mundo" at bounding box center [148, 476] width 179 height 37
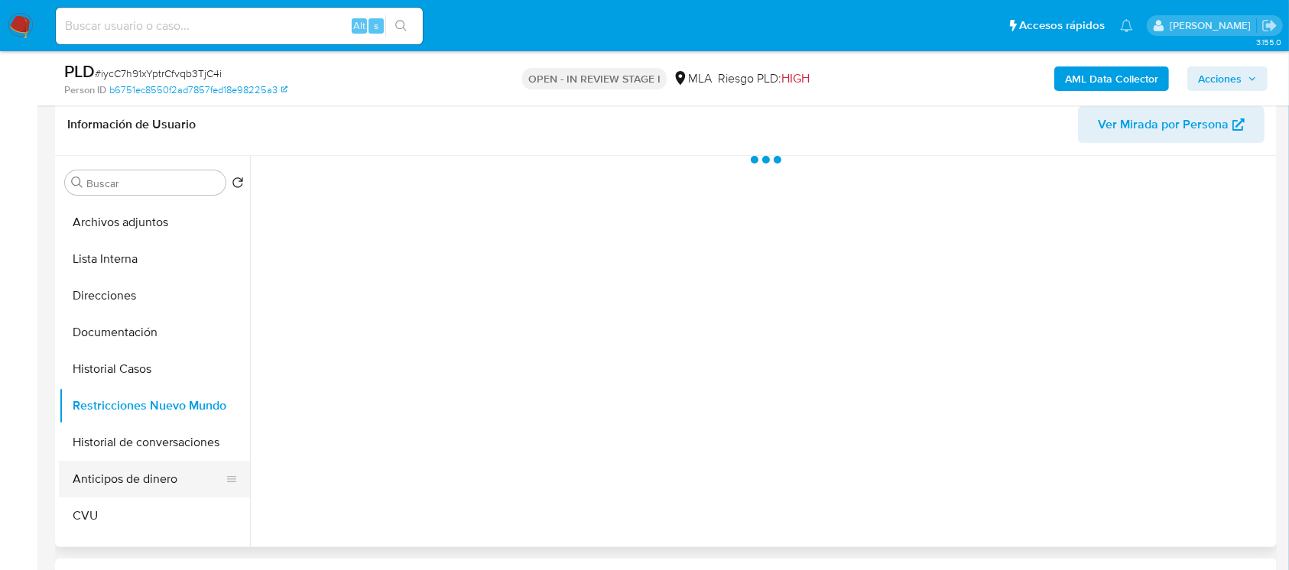
scroll to position [102, 0]
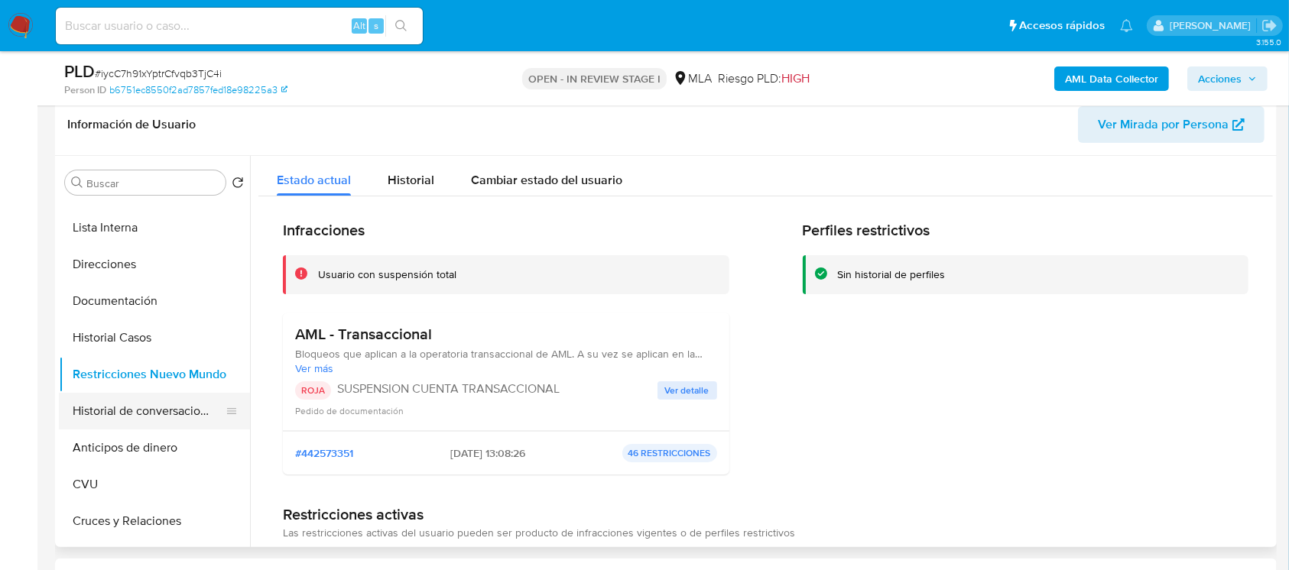
click at [155, 414] on button "Historial de conversaciones" at bounding box center [148, 411] width 179 height 37
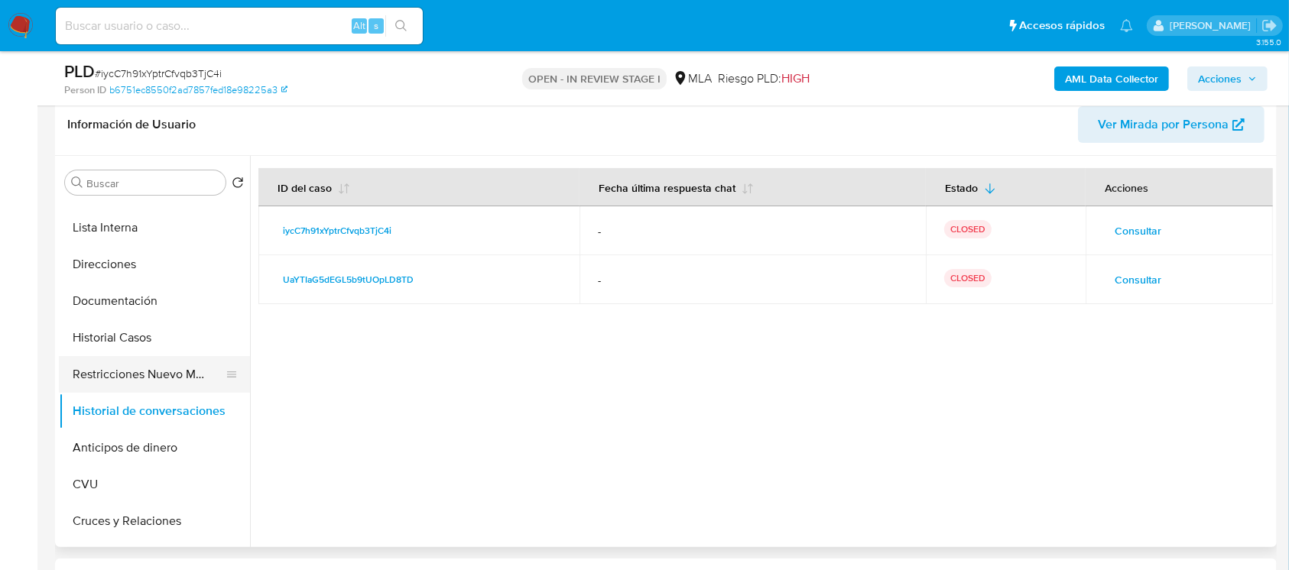
click at [123, 374] on button "Restricciones Nuevo Mundo" at bounding box center [148, 374] width 179 height 37
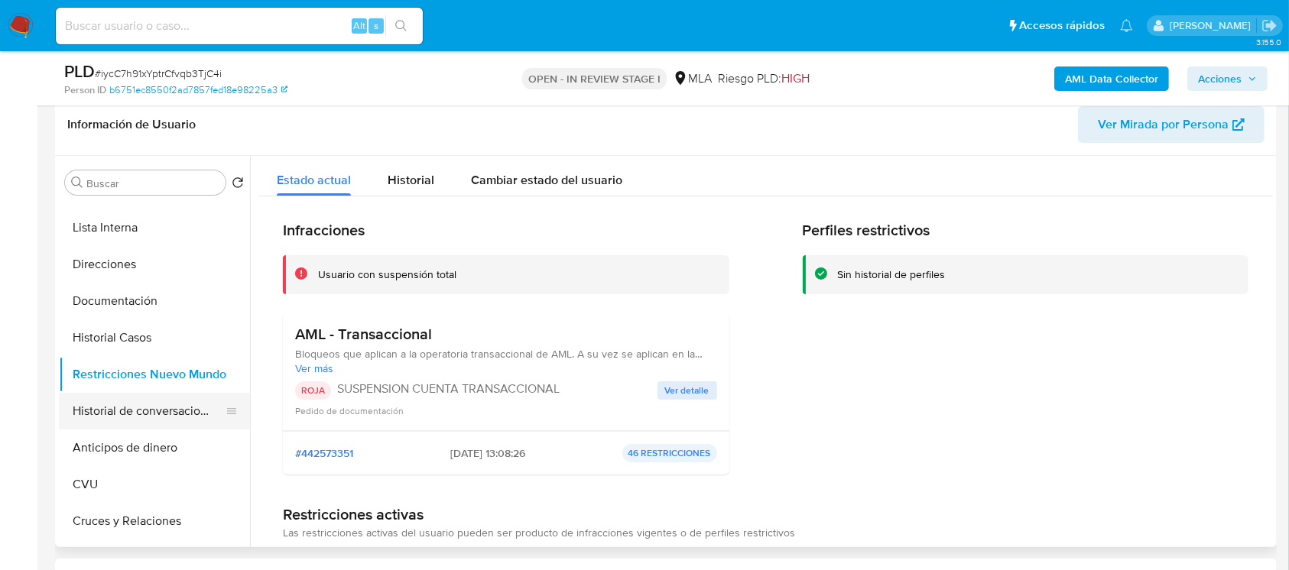
click at [122, 401] on button "Historial de conversaciones" at bounding box center [148, 411] width 179 height 37
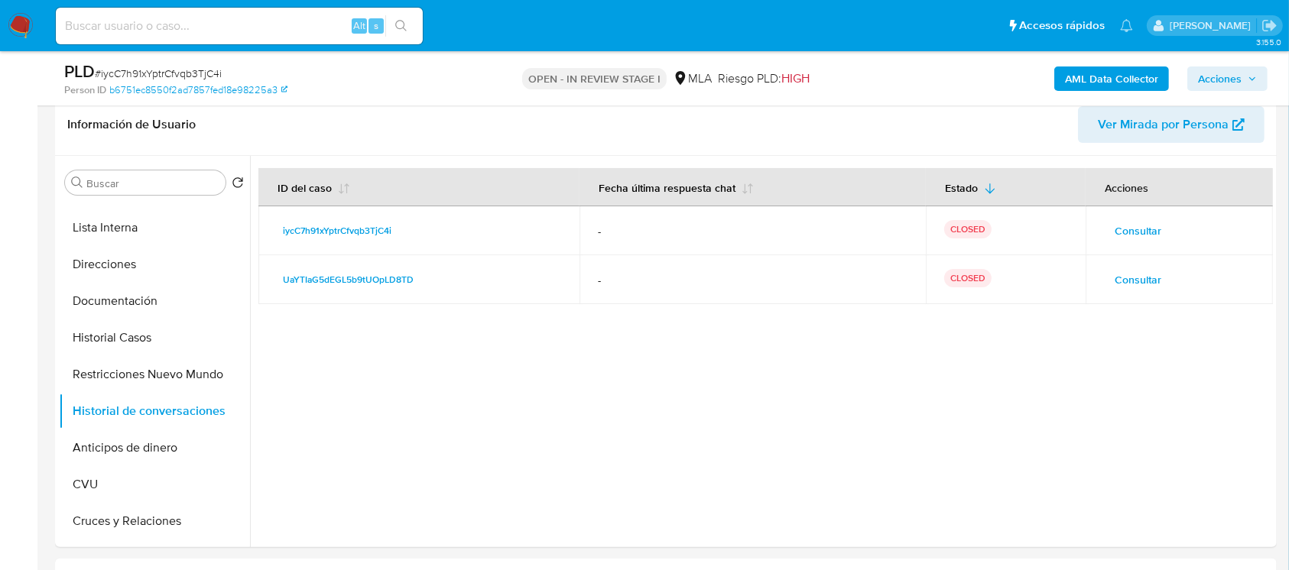
click at [1219, 73] on span "Acciones" at bounding box center [1220, 78] width 44 height 24
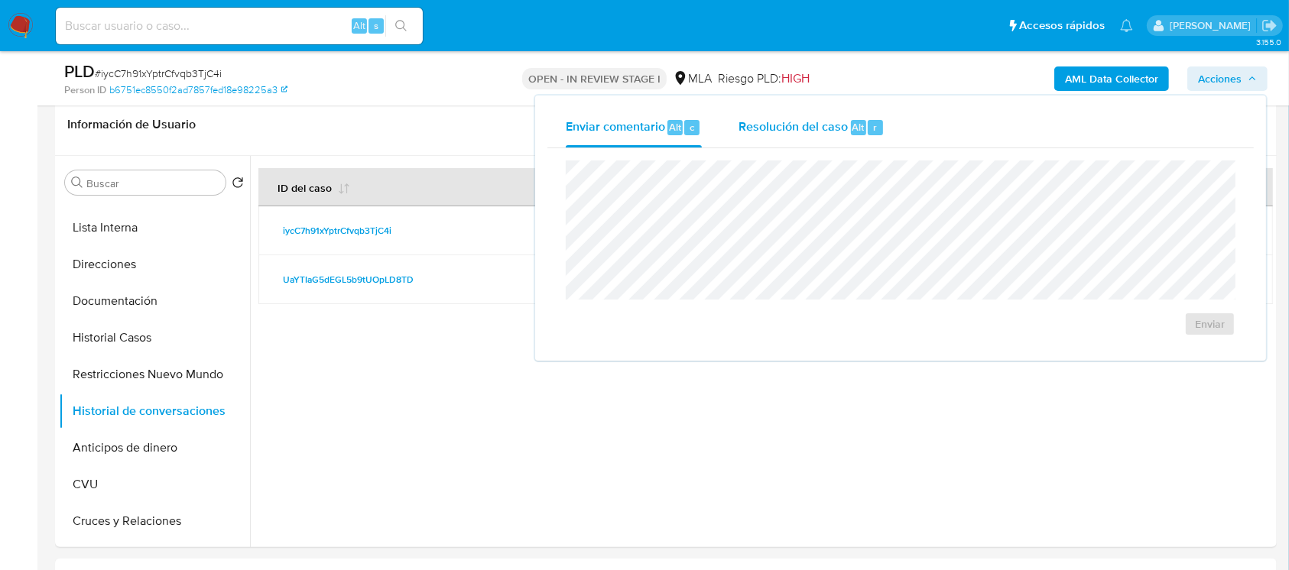
click at [722, 119] on button "Resolución del caso Alt r" at bounding box center [811, 128] width 183 height 40
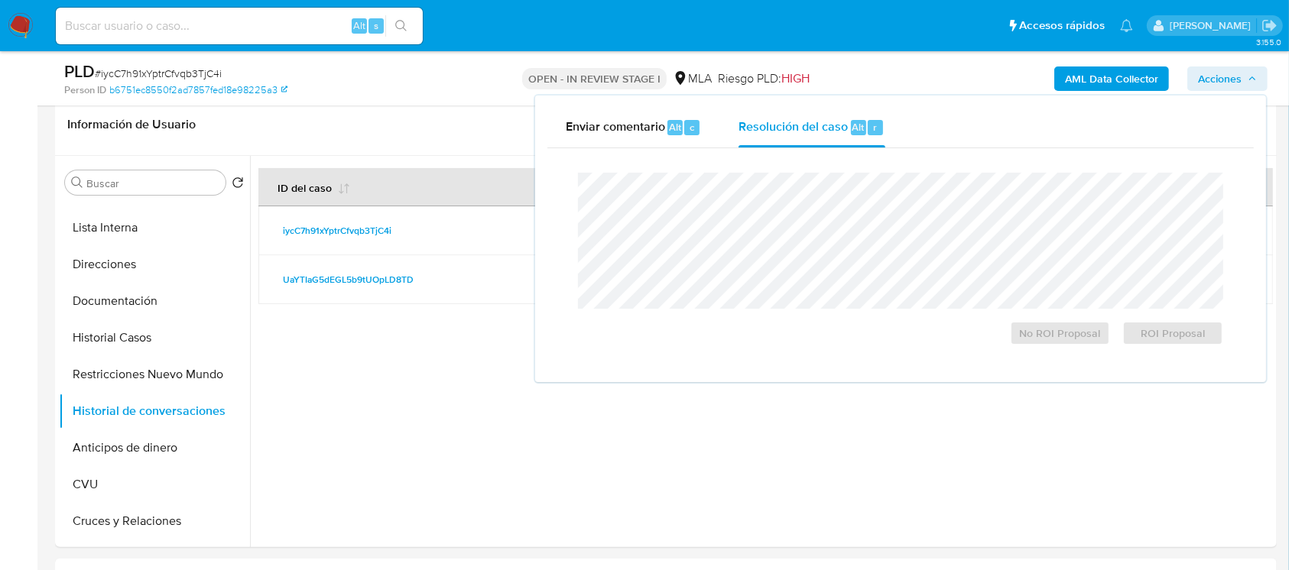
click at [736, 157] on div "Cierre de caso No ROI Proposal ROI Proposal" at bounding box center [900, 259] width 706 height 222
click at [724, 174] on div at bounding box center [900, 241] width 645 height 136
click at [1191, 331] on span "ROI Proposal" at bounding box center [1172, 333] width 79 height 21
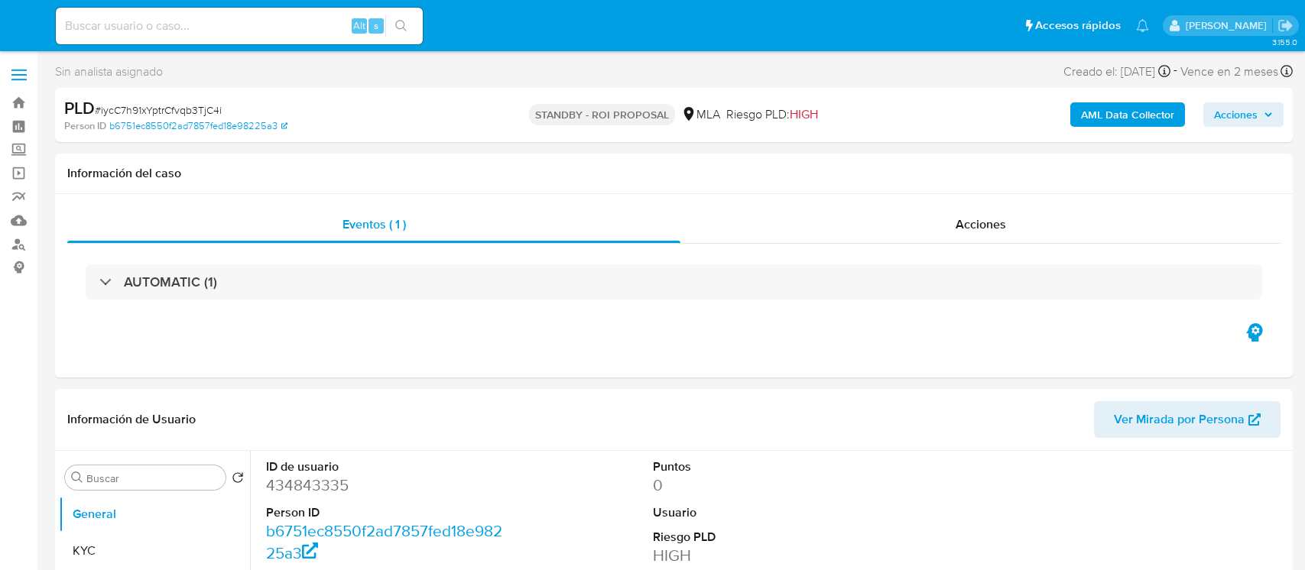
select select "10"
click at [268, 21] on input at bounding box center [239, 26] width 367 height 20
paste input "6rEvHhWa9S8riOOfdYOIEpzW"
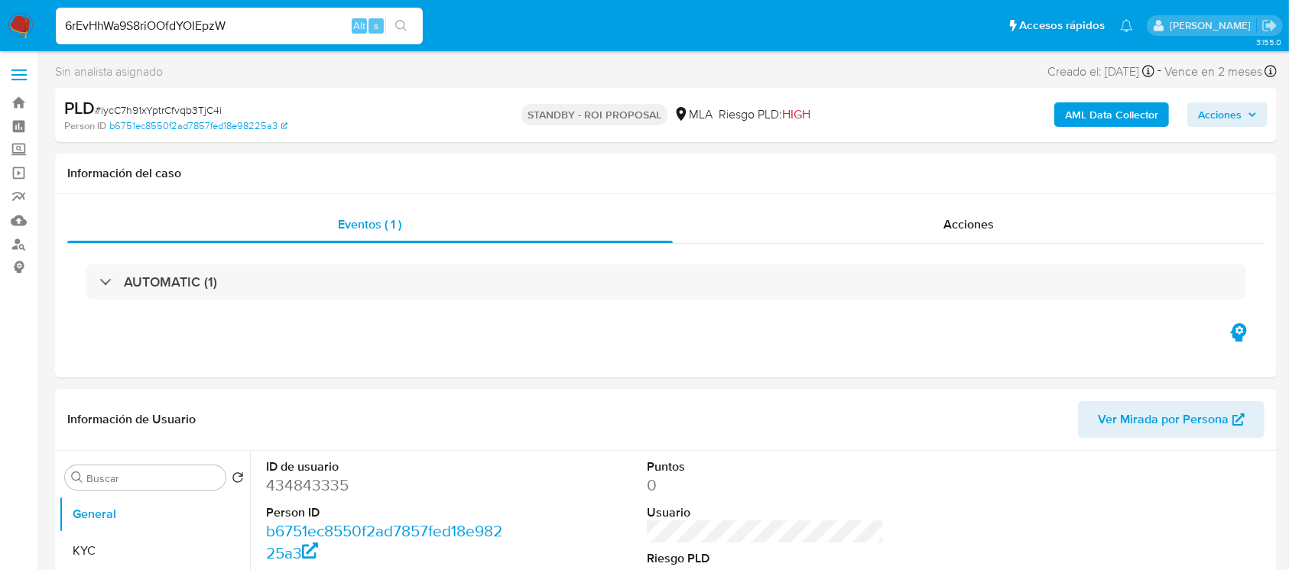
type input "6rEvHhWa9S8riOOfdYOIEpzW"
drag, startPoint x: 627, startPoint y: 2, endPoint x: 338, endPoint y: 414, distance: 502.6
click at [385, 414] on header "Información de Usuario Ver Mirada por Persona" at bounding box center [665, 419] width 1197 height 37
select select "10"
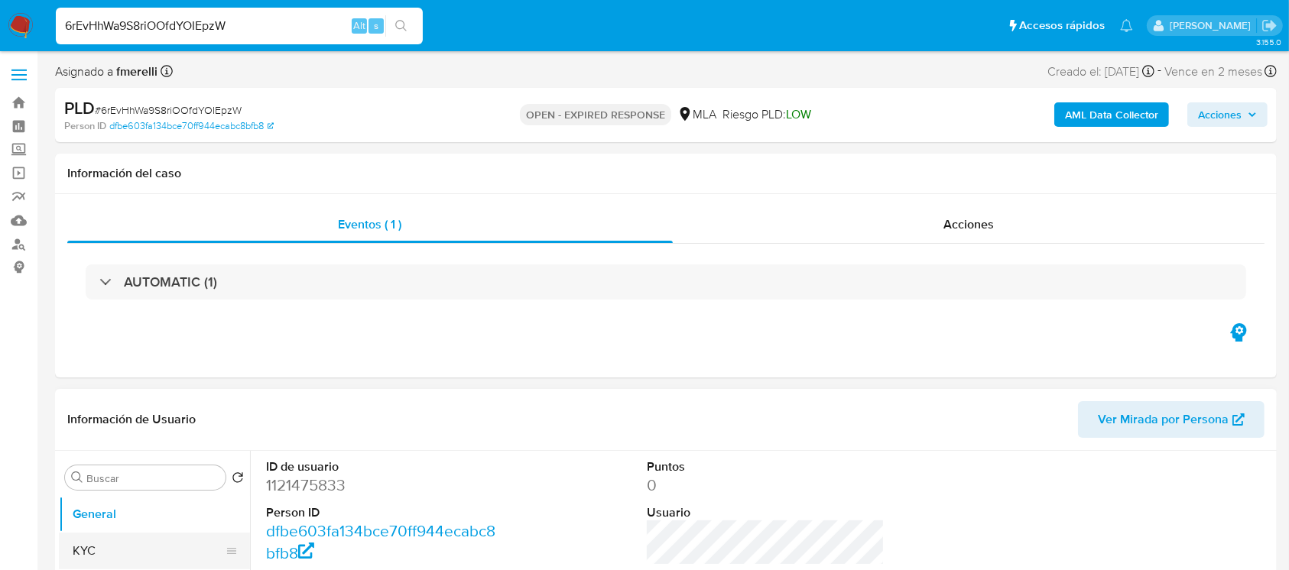
click at [82, 550] on button "KYC" at bounding box center [148, 551] width 179 height 37
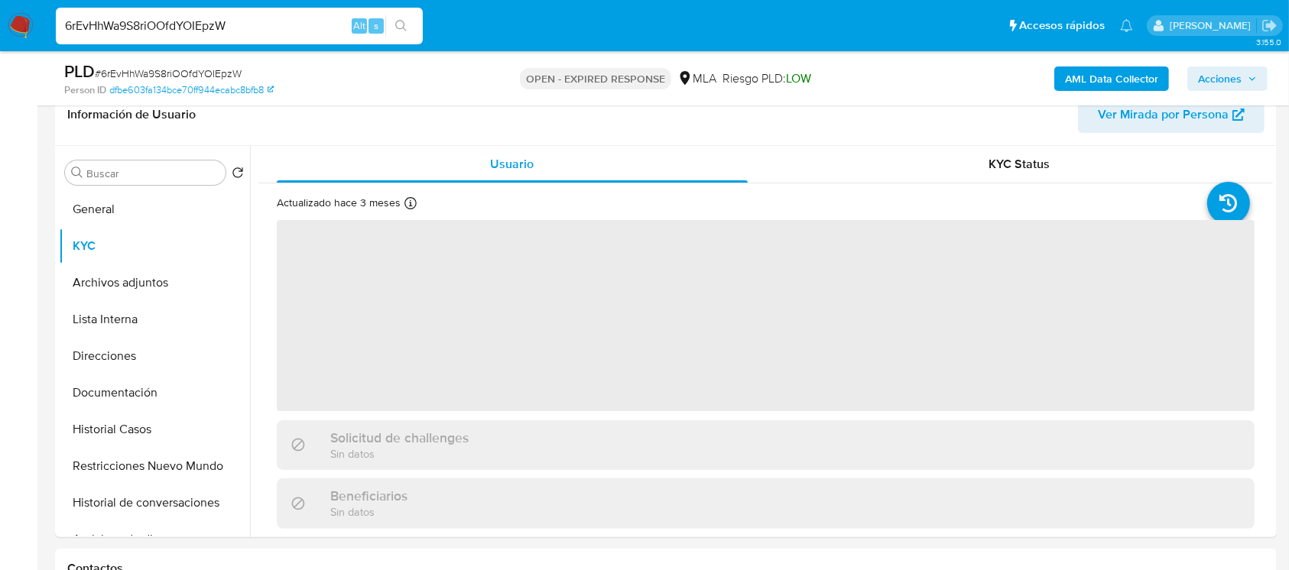
scroll to position [306, 0]
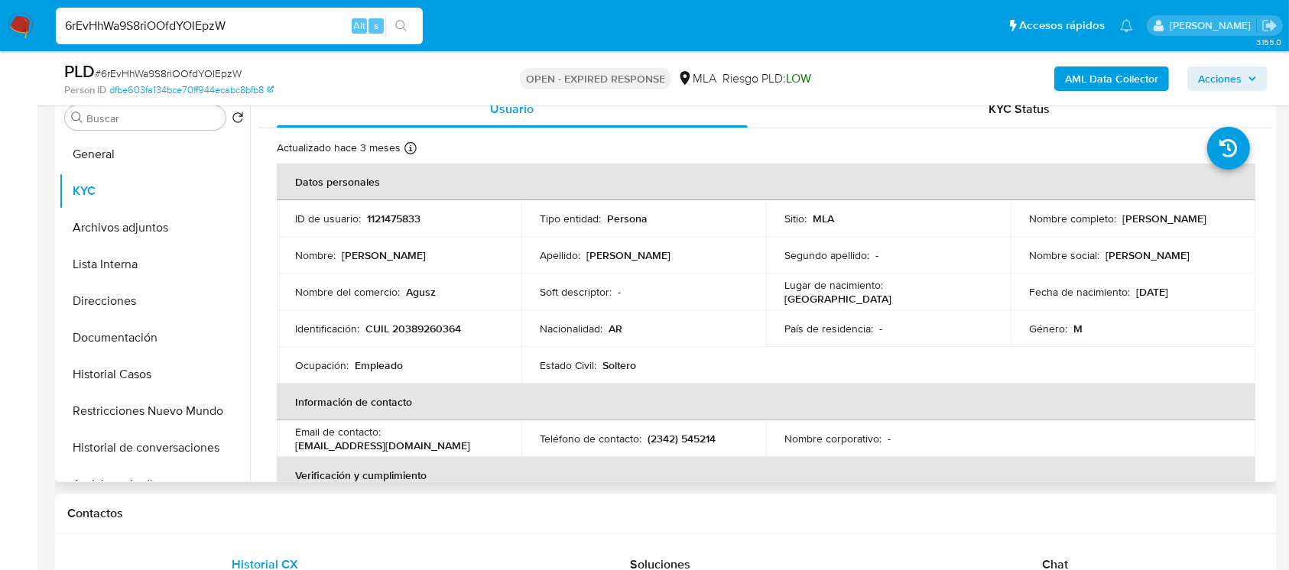
click at [396, 326] on p "CUIL 20389260364" at bounding box center [413, 329] width 96 height 14
copy p "20389260364"
click at [402, 323] on p "CUIL 20389260364" at bounding box center [413, 329] width 96 height 14
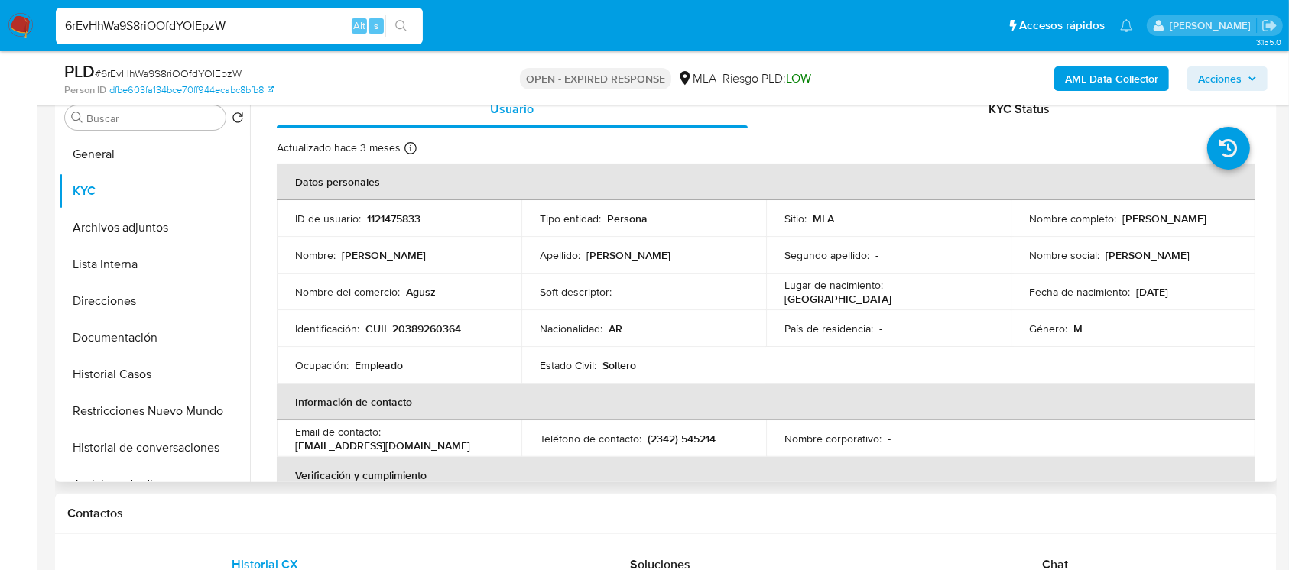
click at [397, 212] on p "1121475833" at bounding box center [394, 219] width 54 height 14
copy p "1121475833"
click at [376, 212] on p "1121475833" at bounding box center [394, 219] width 54 height 14
click at [374, 215] on p "1121475833" at bounding box center [394, 219] width 54 height 14
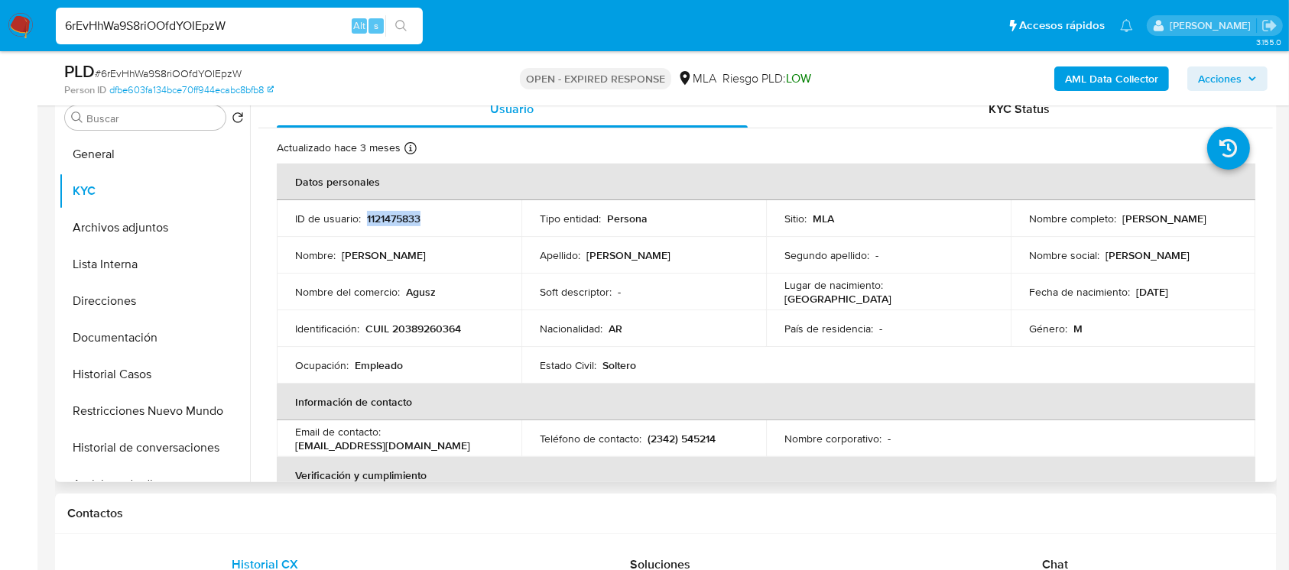
click at [374, 215] on p "1121475833" at bounding box center [394, 219] width 54 height 14
copy p "1121475833"
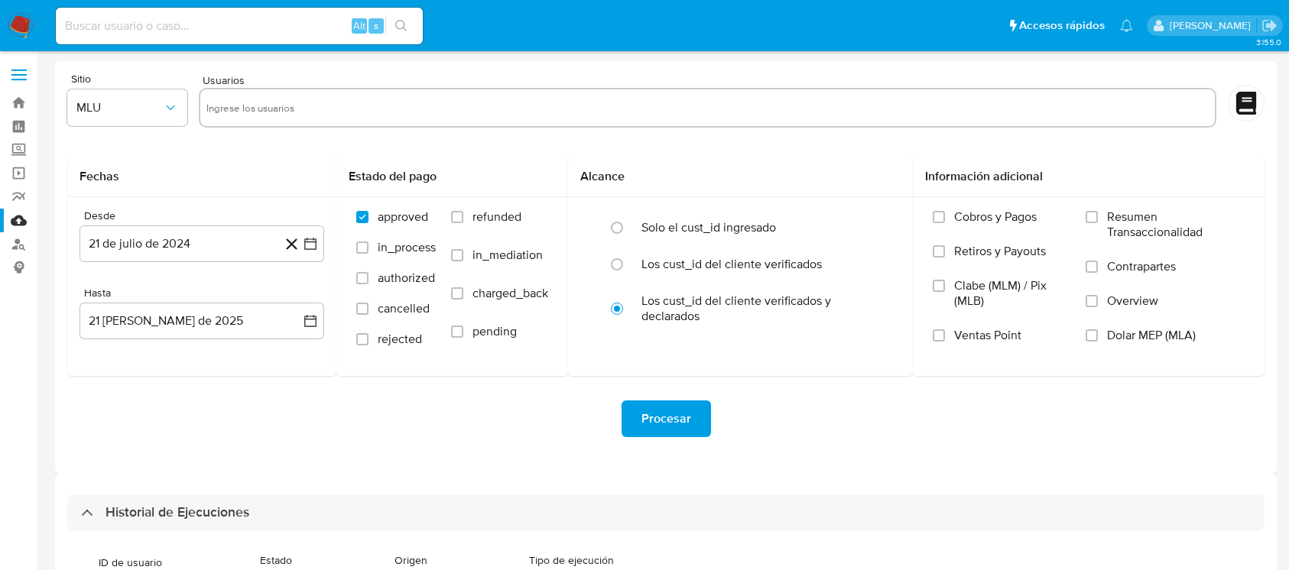
select select "10"
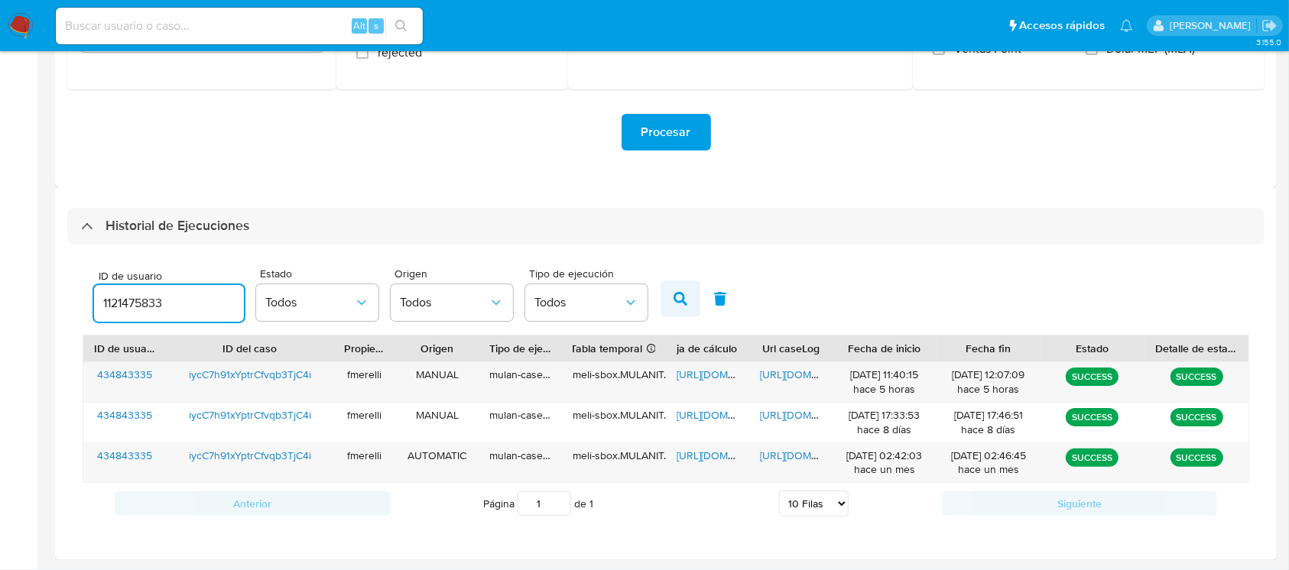
type input "1121475833"
click at [688, 304] on button "button" at bounding box center [680, 299] width 40 height 37
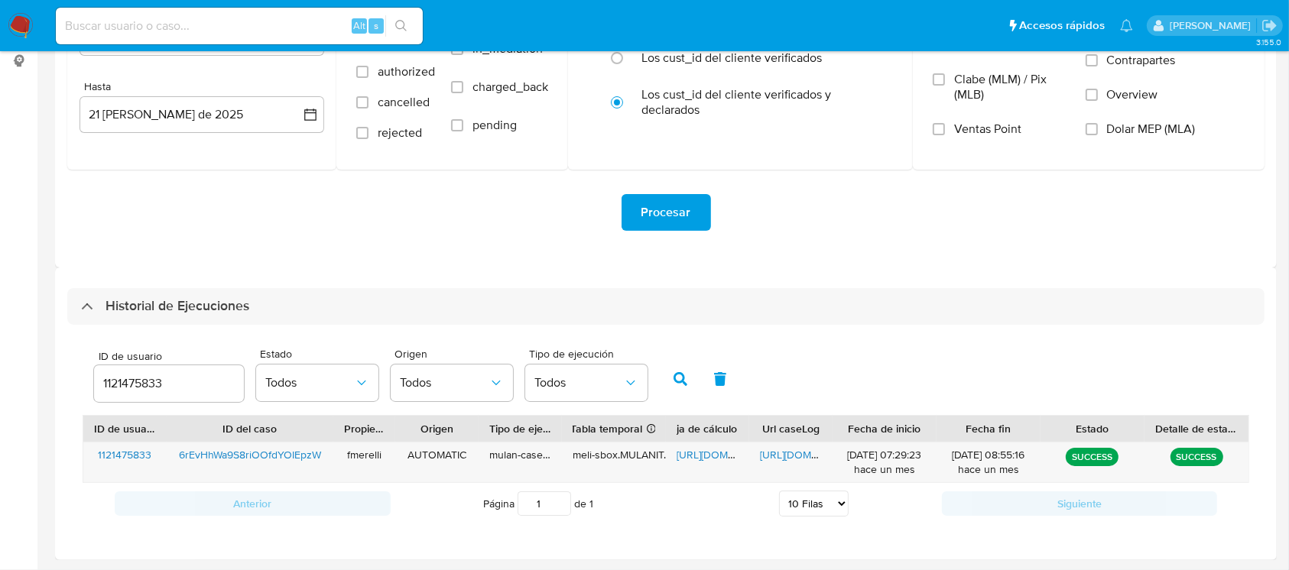
scroll to position [206, 0]
click at [780, 449] on span "[URL][DOMAIN_NAME]" at bounding box center [812, 454] width 105 height 15
click at [787, 453] on span "[URL][DOMAIN_NAME]" at bounding box center [812, 454] width 105 height 15
